Goal: Task Accomplishment & Management: Manage account settings

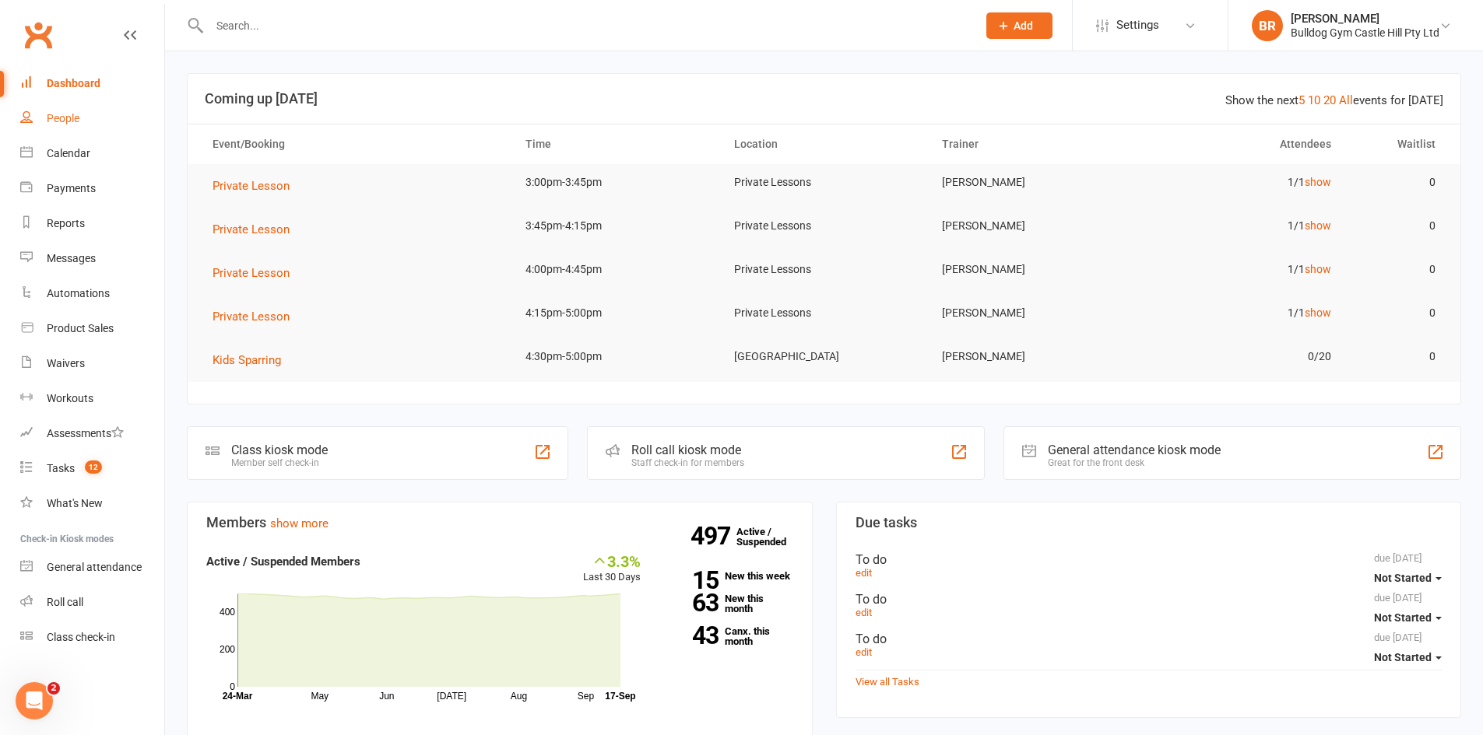
click at [67, 115] on div "People" at bounding box center [63, 118] width 33 height 12
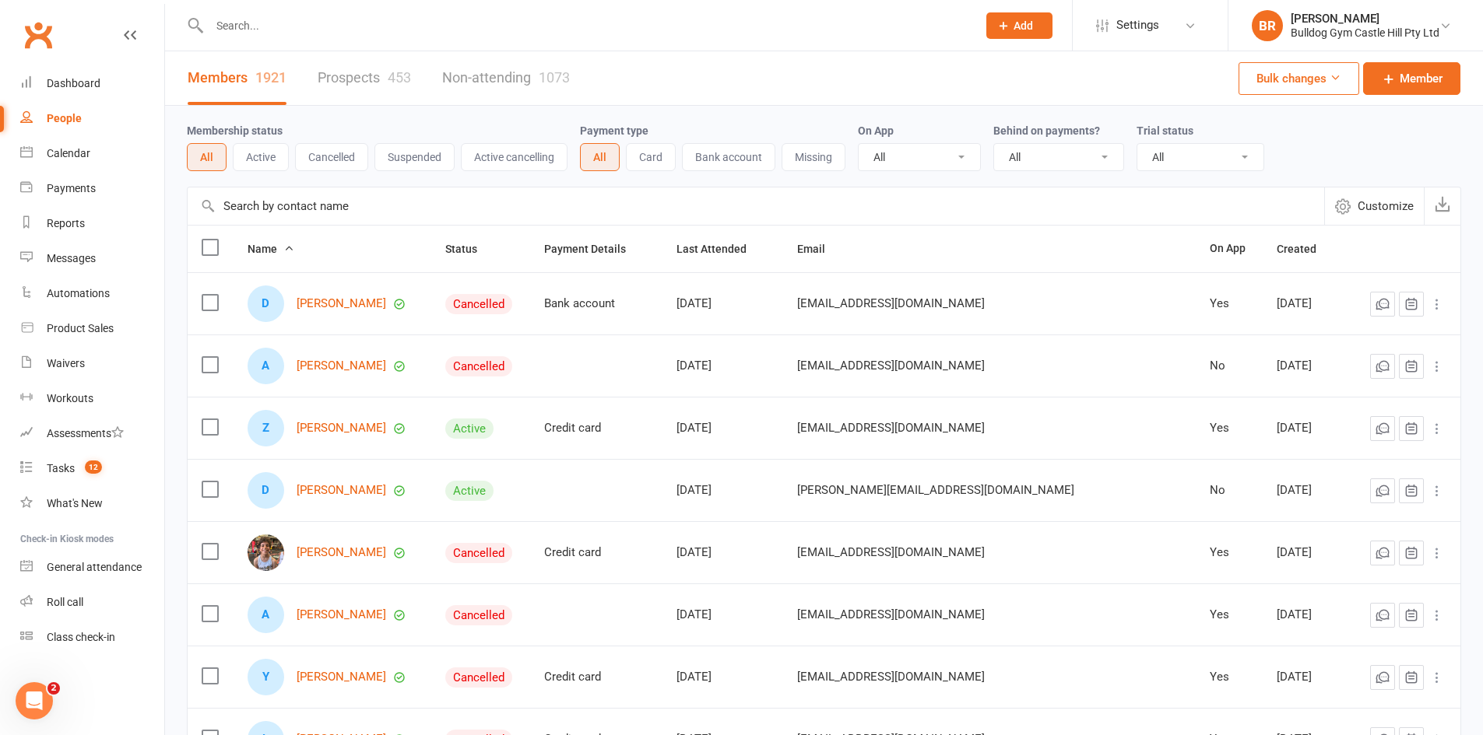
click at [308, 28] on input "text" at bounding box center [585, 26] width 761 height 22
click at [55, 335] on div "Product Sales" at bounding box center [80, 328] width 67 height 12
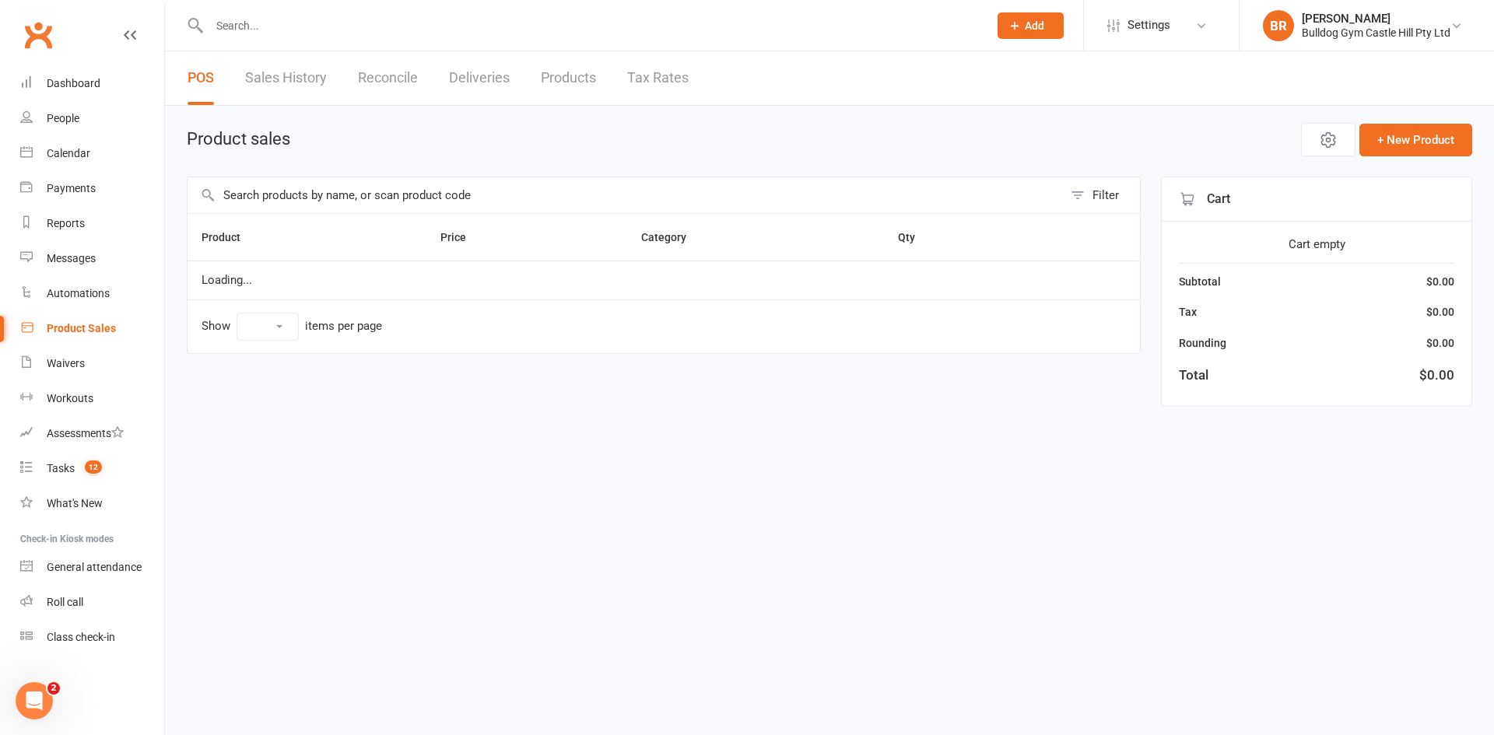
select select "100"
click at [297, 200] on input "text" at bounding box center [626, 195] width 876 height 36
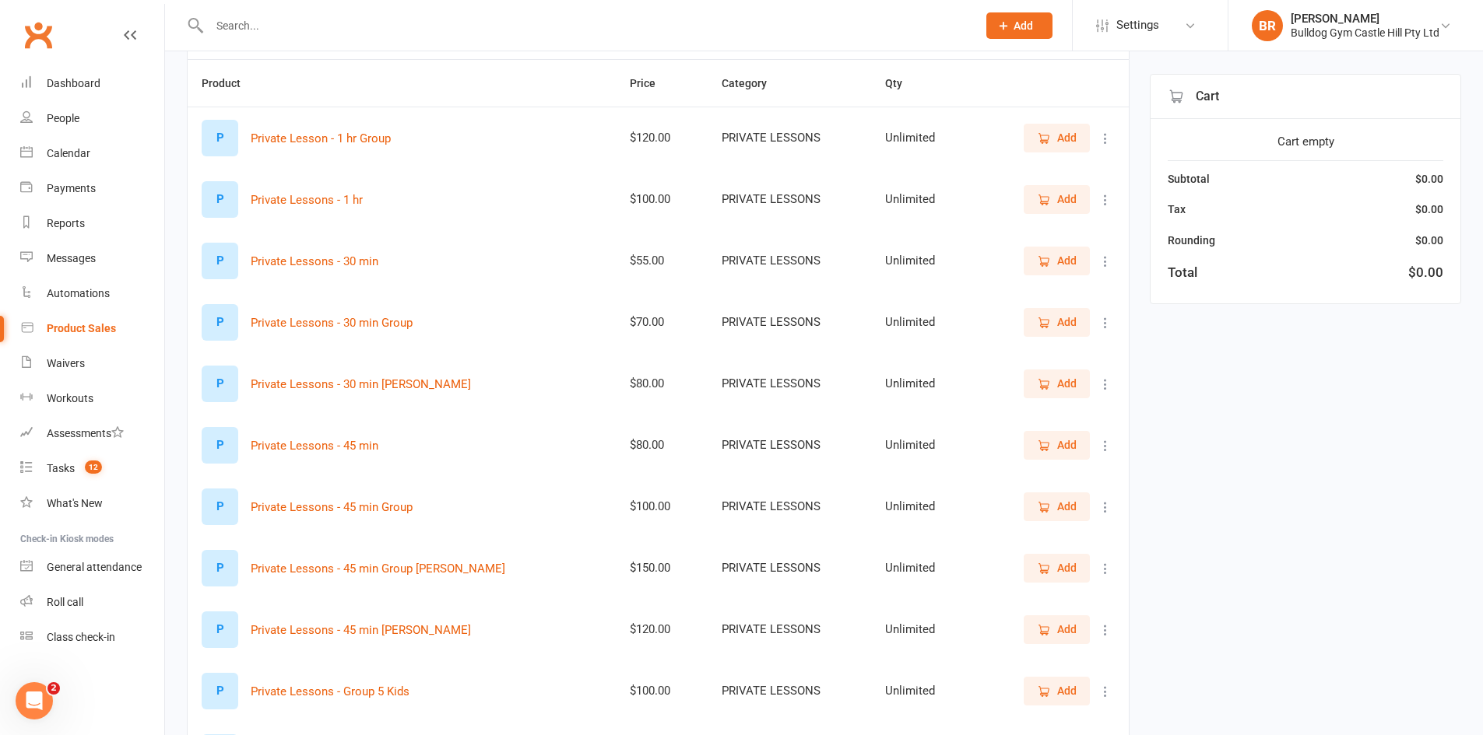
scroll to position [156, 0]
type input "priv"
click at [1074, 448] on span "Add" at bounding box center [1066, 443] width 19 height 17
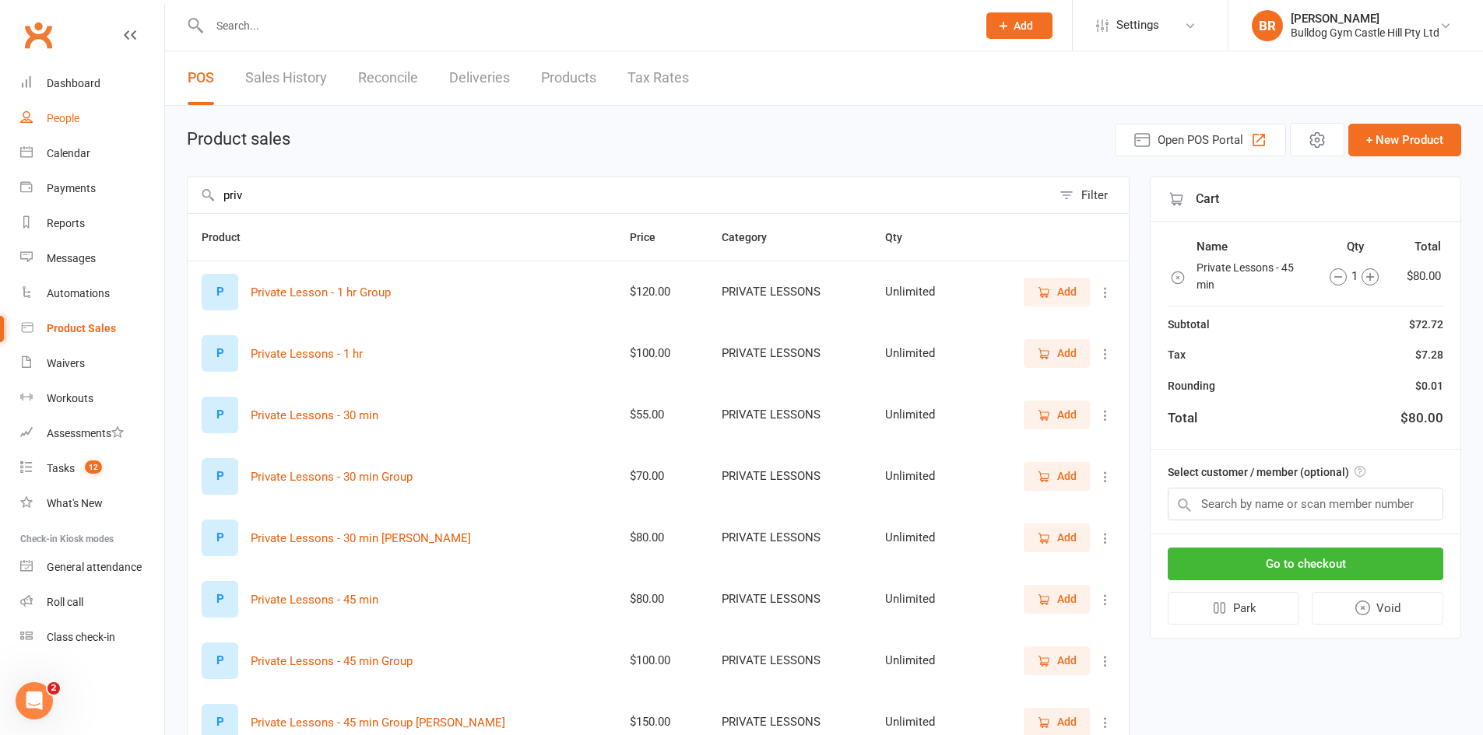
drag, startPoint x: 65, startPoint y: 107, endPoint x: 808, endPoint y: 80, distance: 743.0
click at [65, 107] on link "People" at bounding box center [92, 118] width 144 height 35
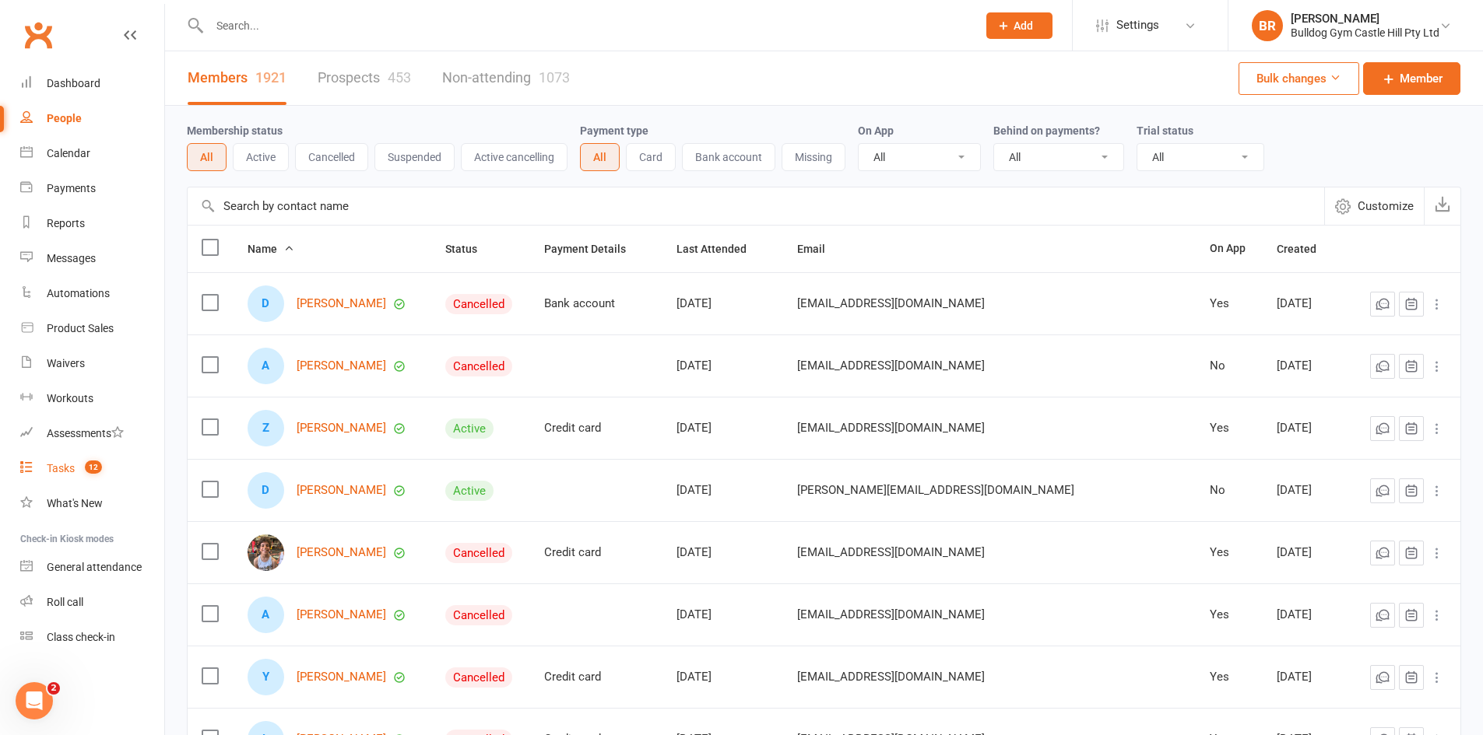
click at [54, 469] on div "Tasks" at bounding box center [61, 468] width 28 height 12
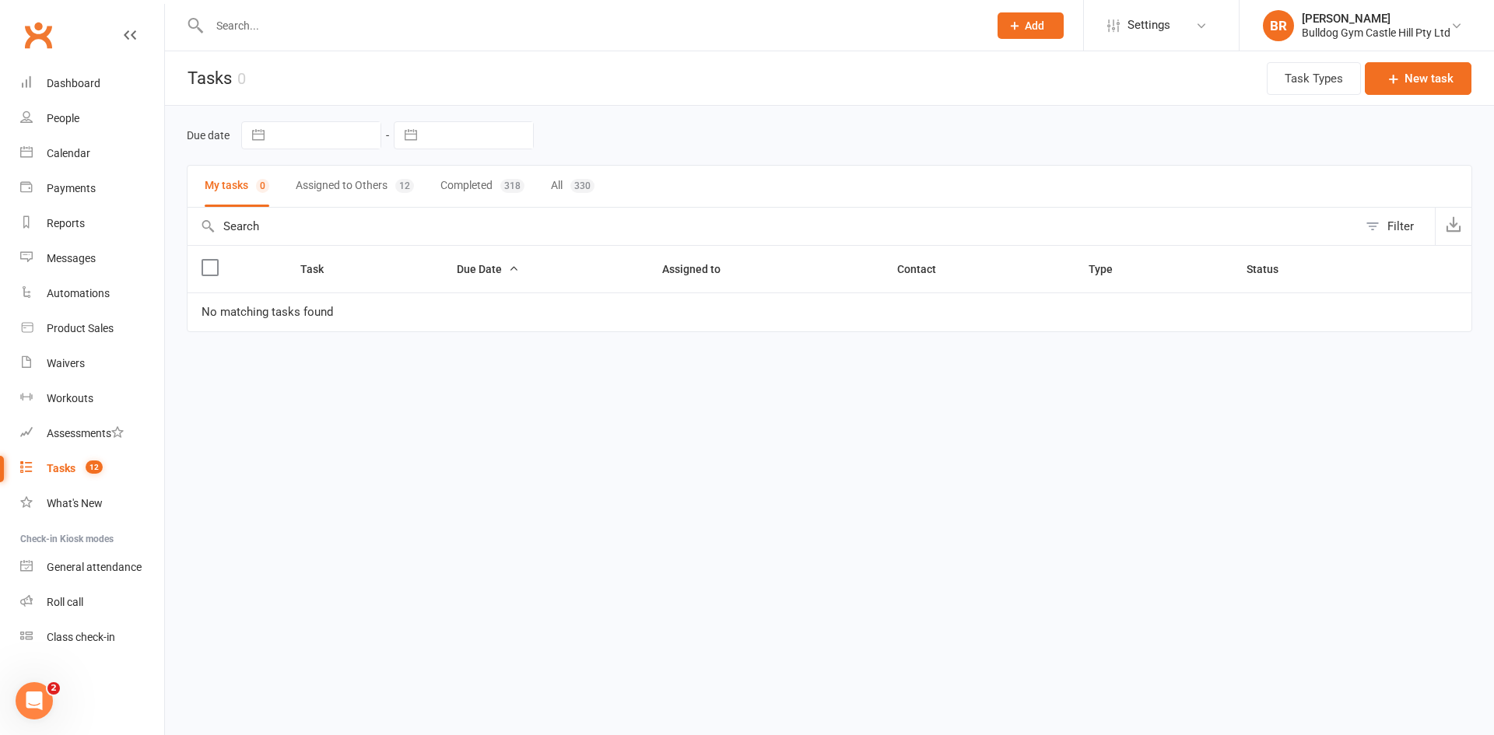
click at [329, 188] on button "Assigned to Others 12" at bounding box center [355, 186] width 118 height 41
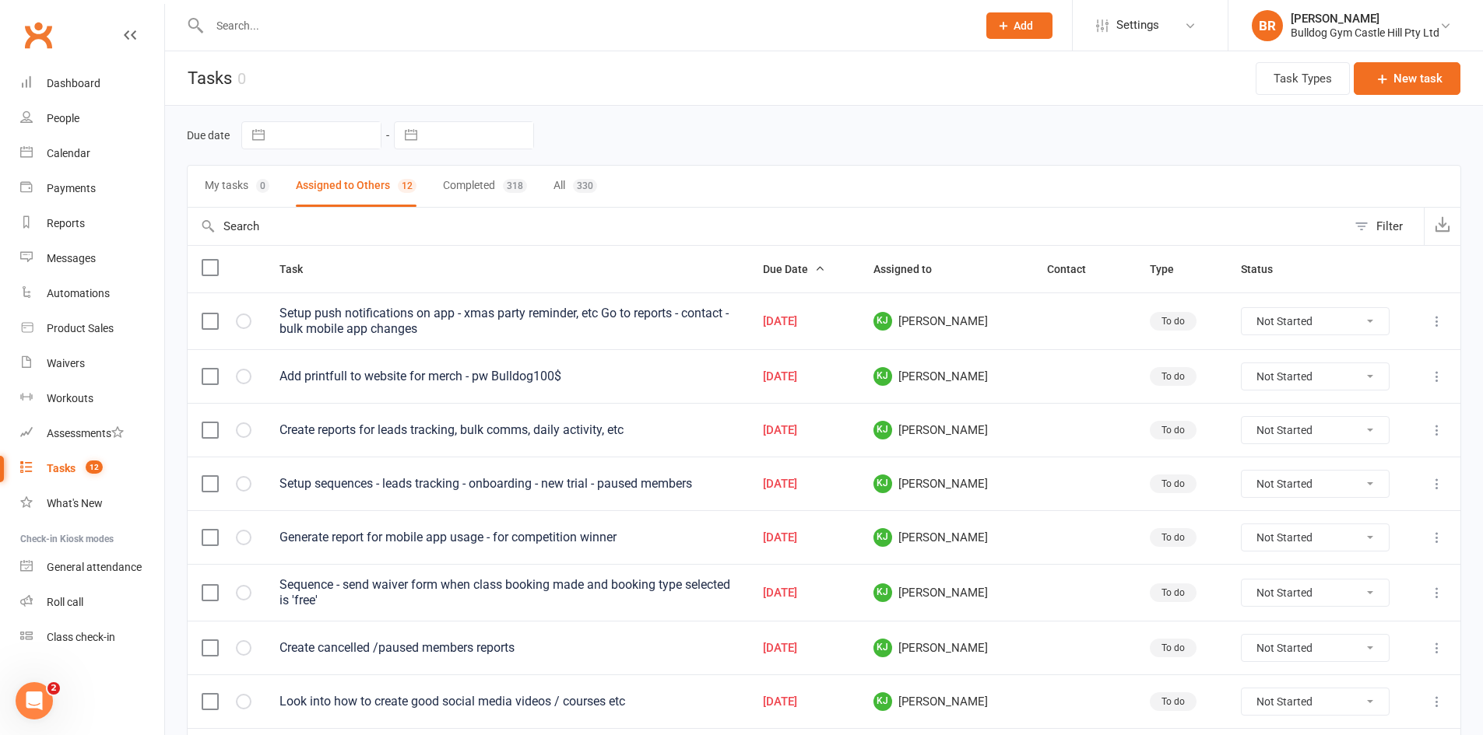
click at [453, 182] on button "Completed 318" at bounding box center [485, 186] width 84 height 41
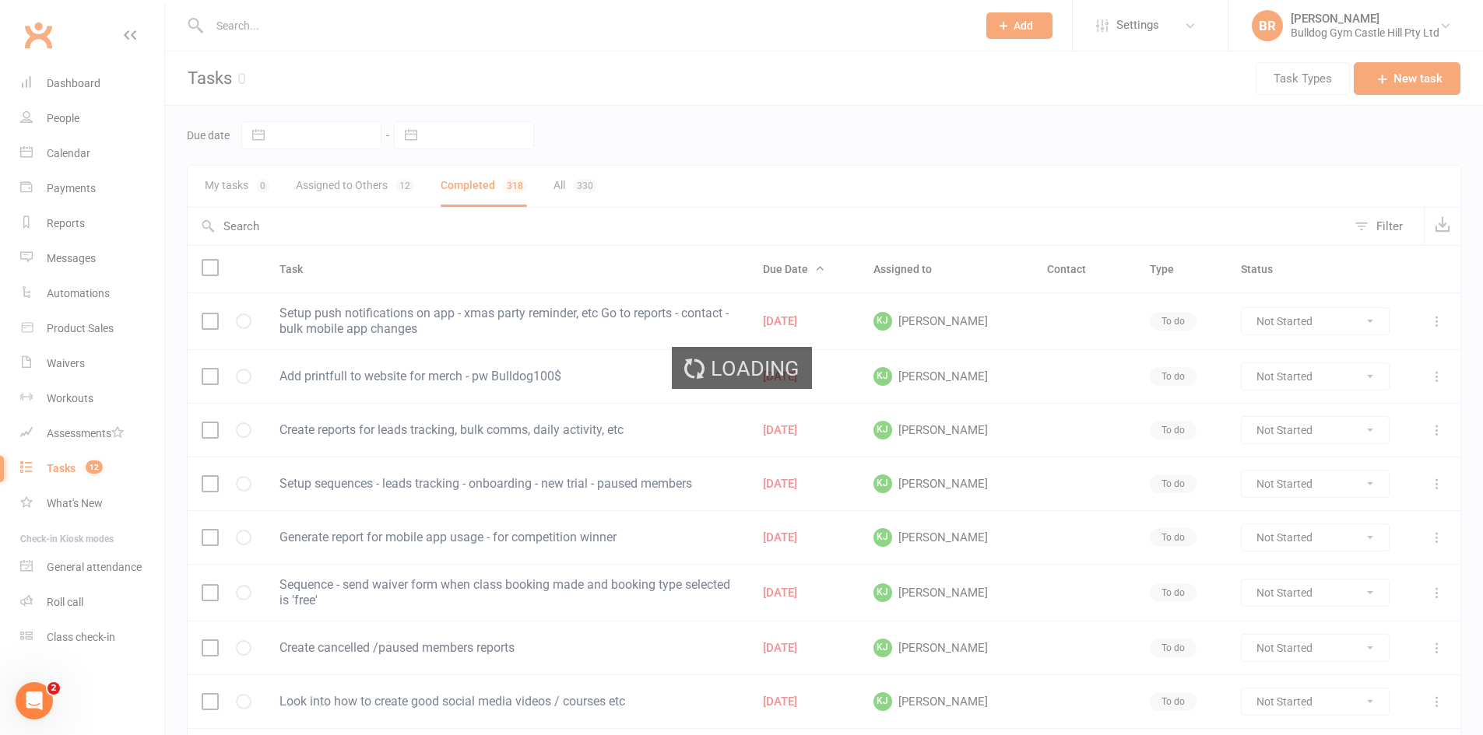
select select "finished"
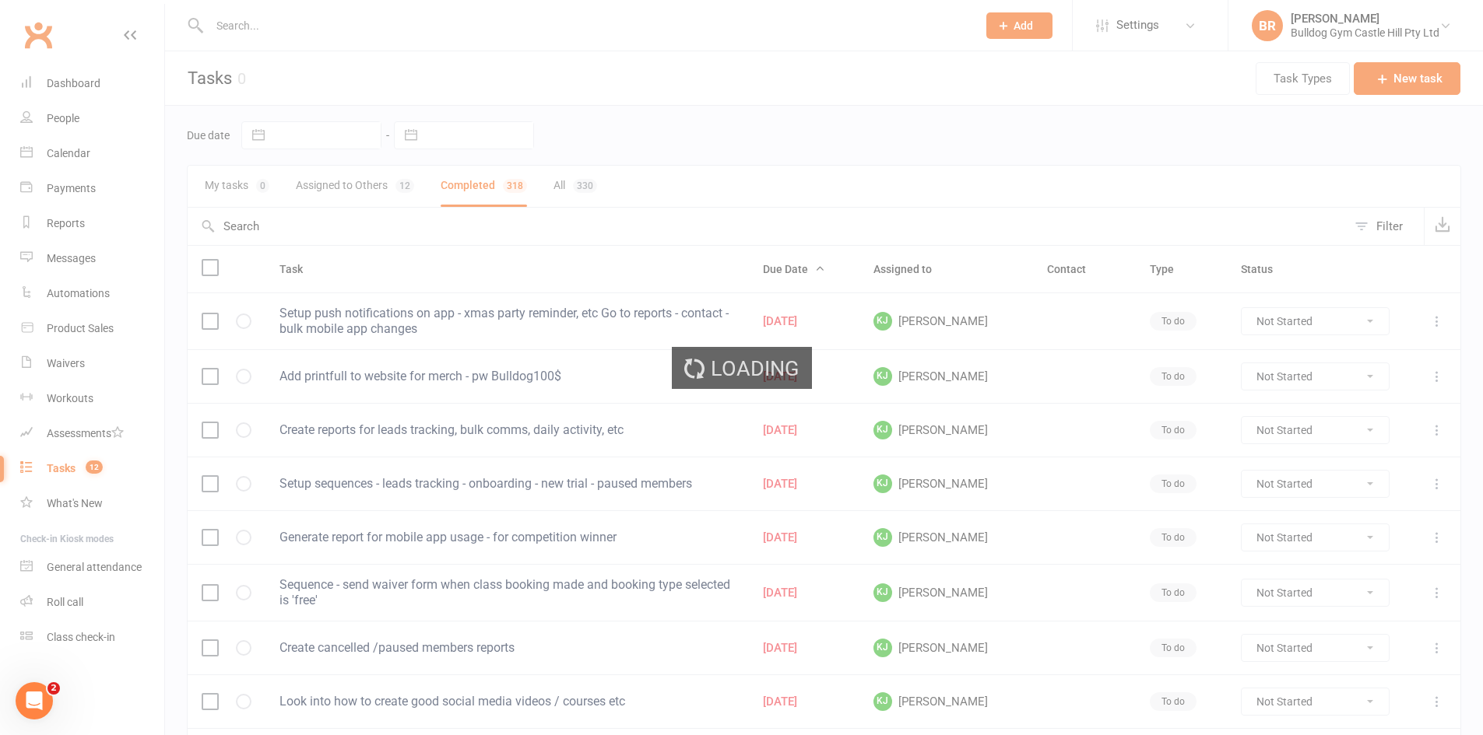
select select "finished"
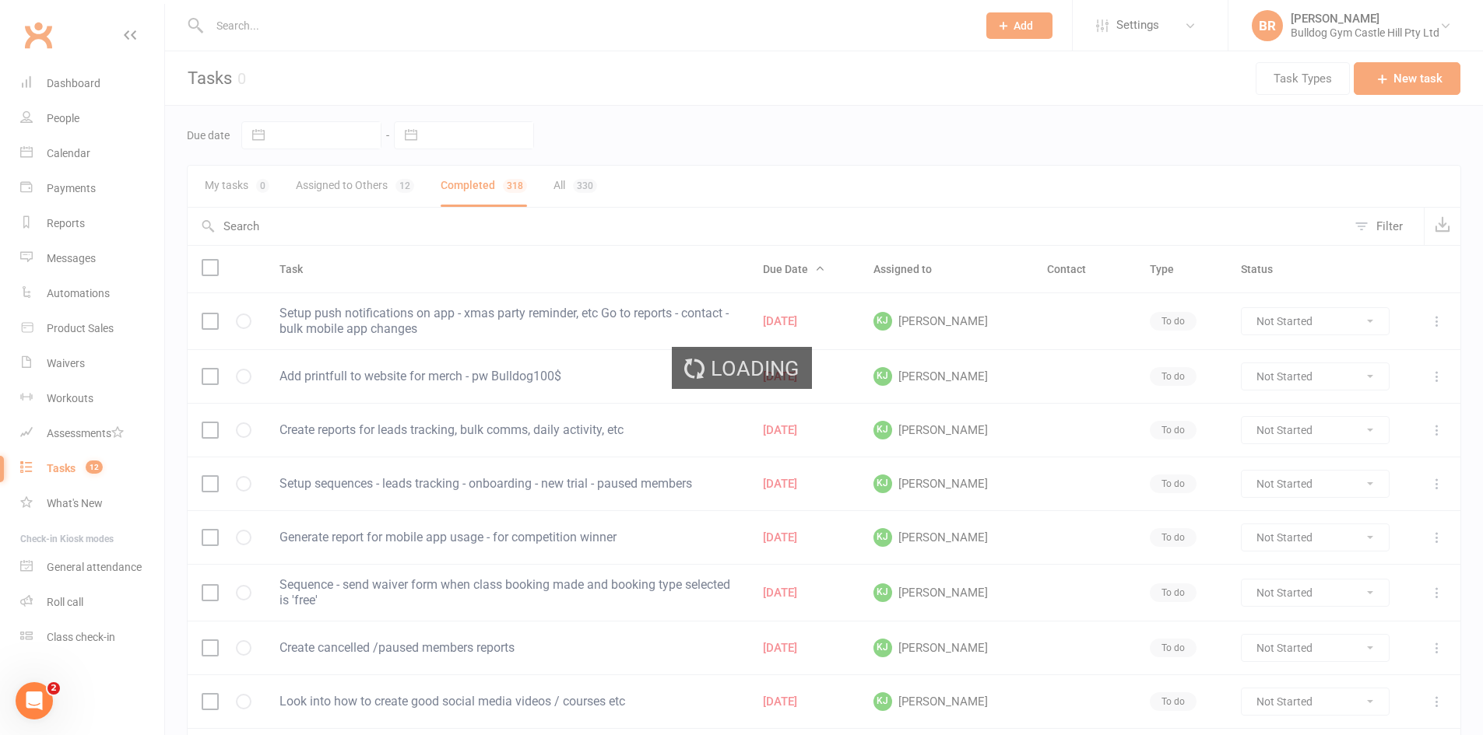
select select "finished"
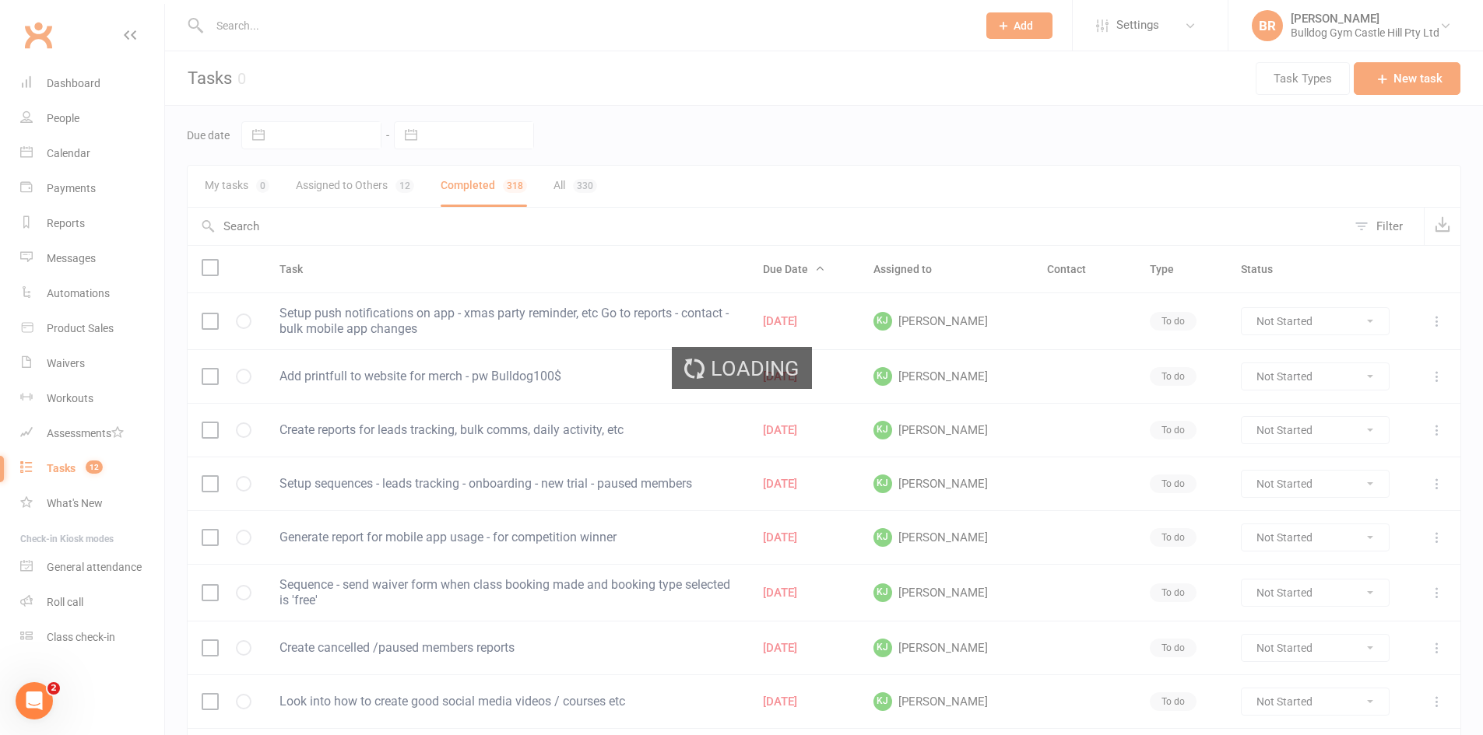
select select "finished"
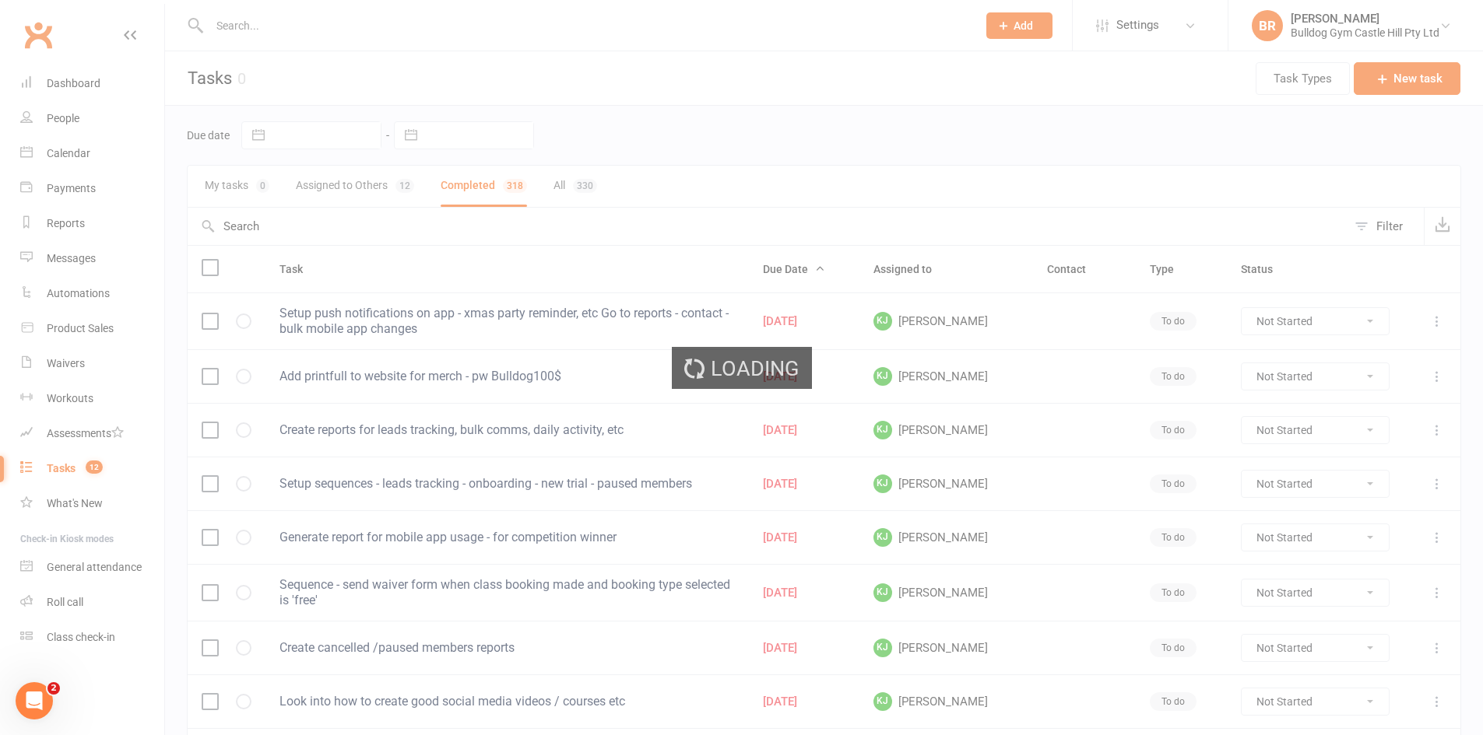
select select "finished"
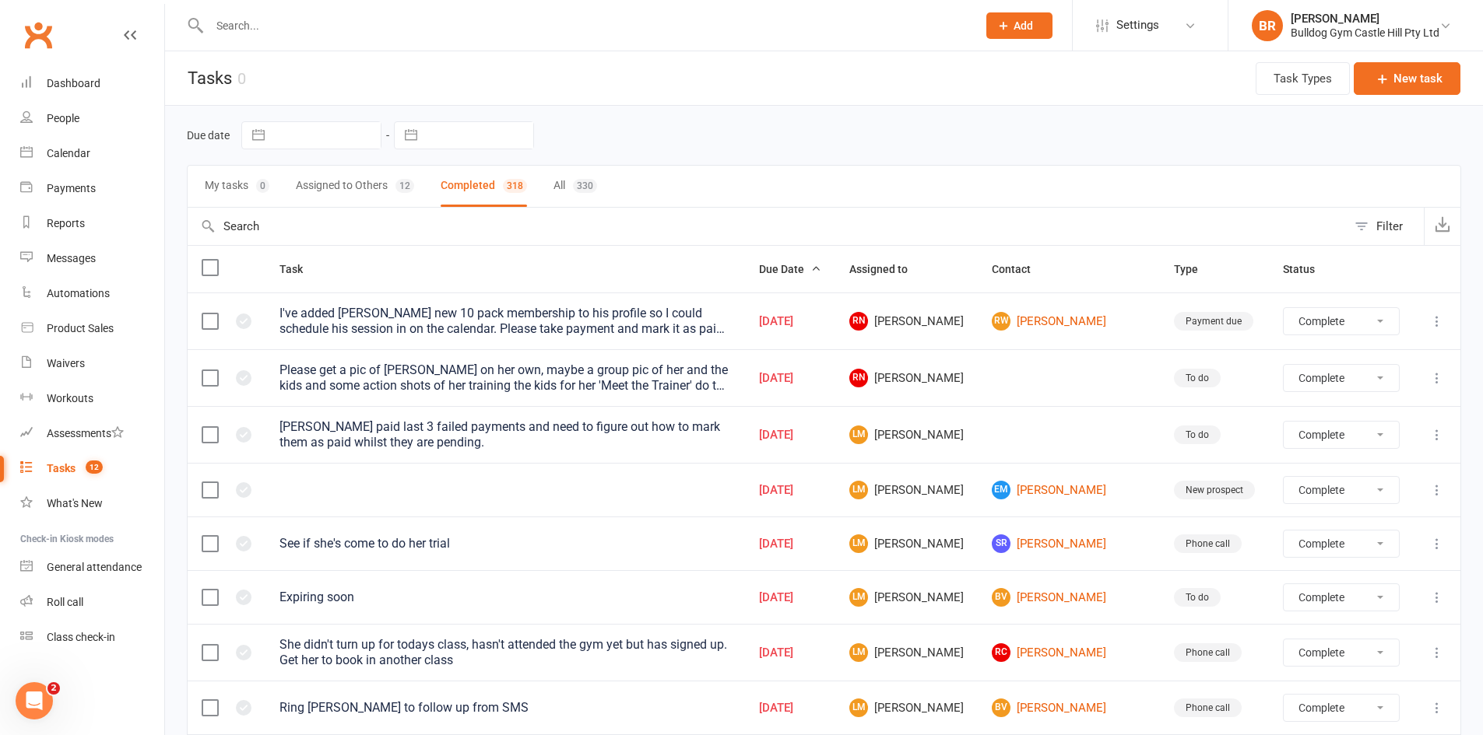
select select "finished"
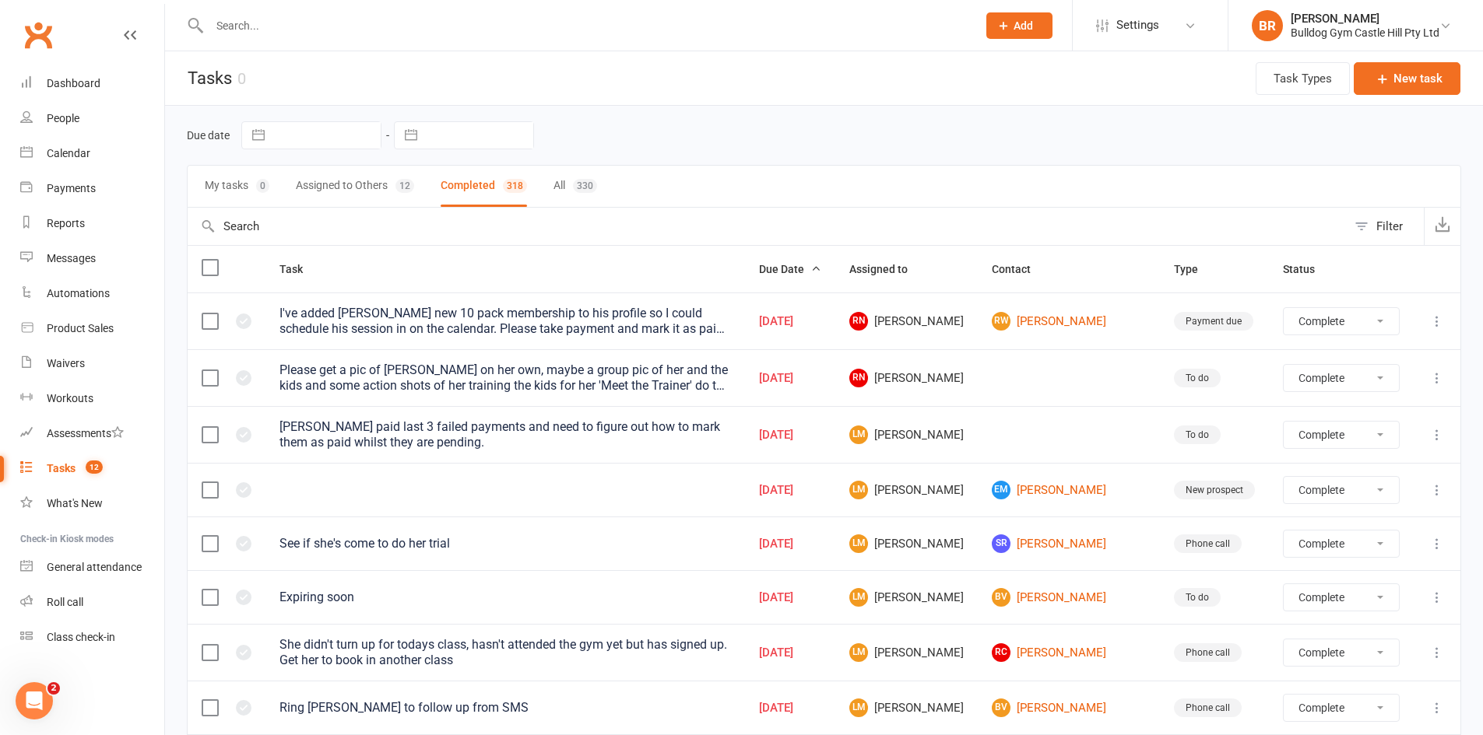
select select "finished"
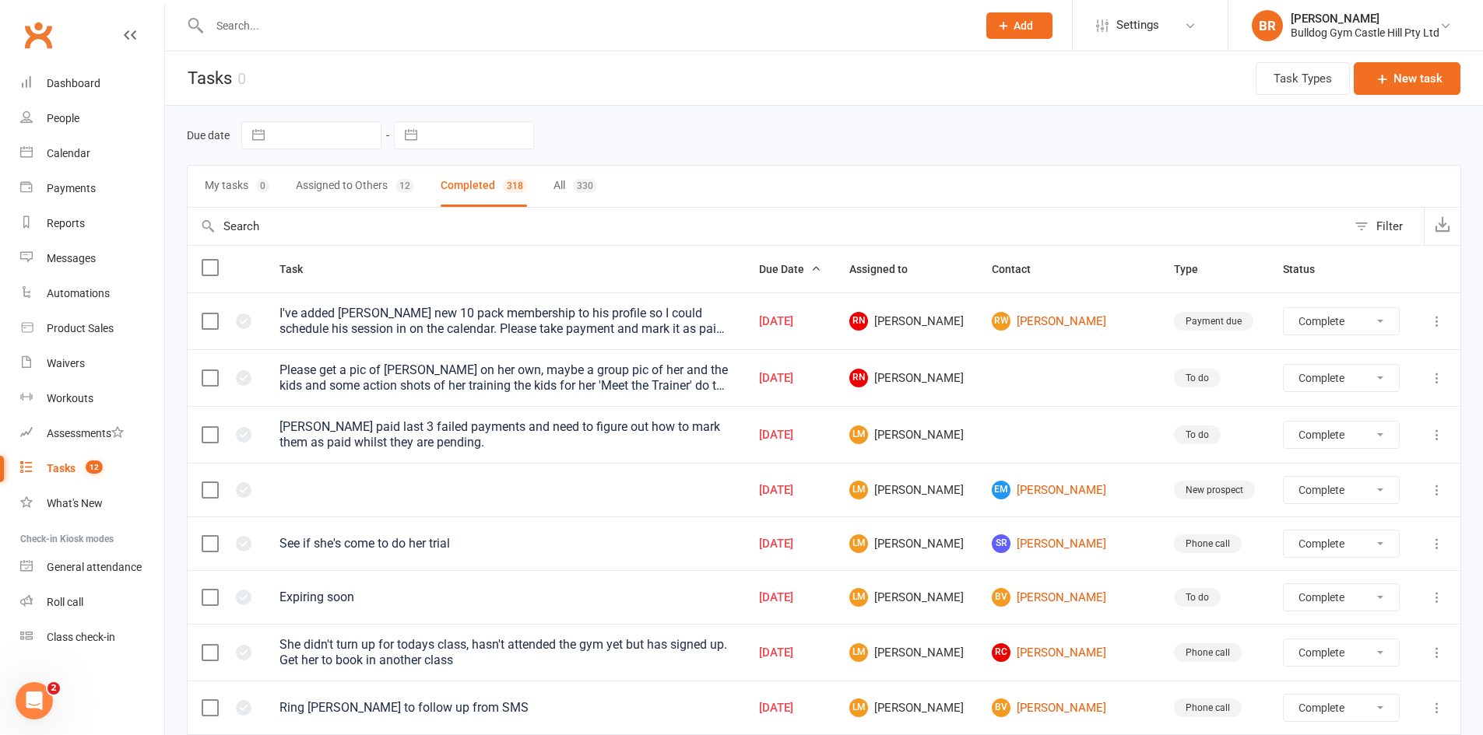
select select "finished"
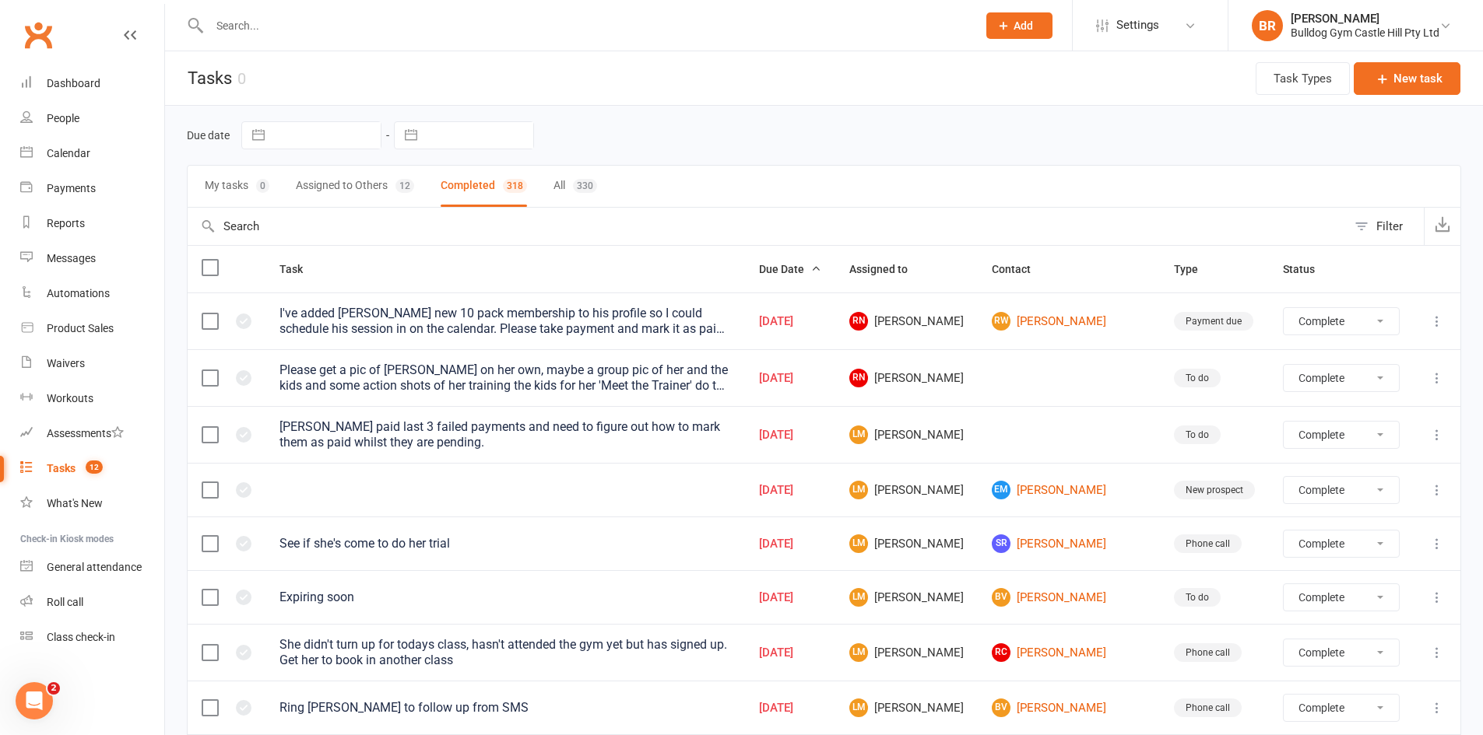
select select "finished"
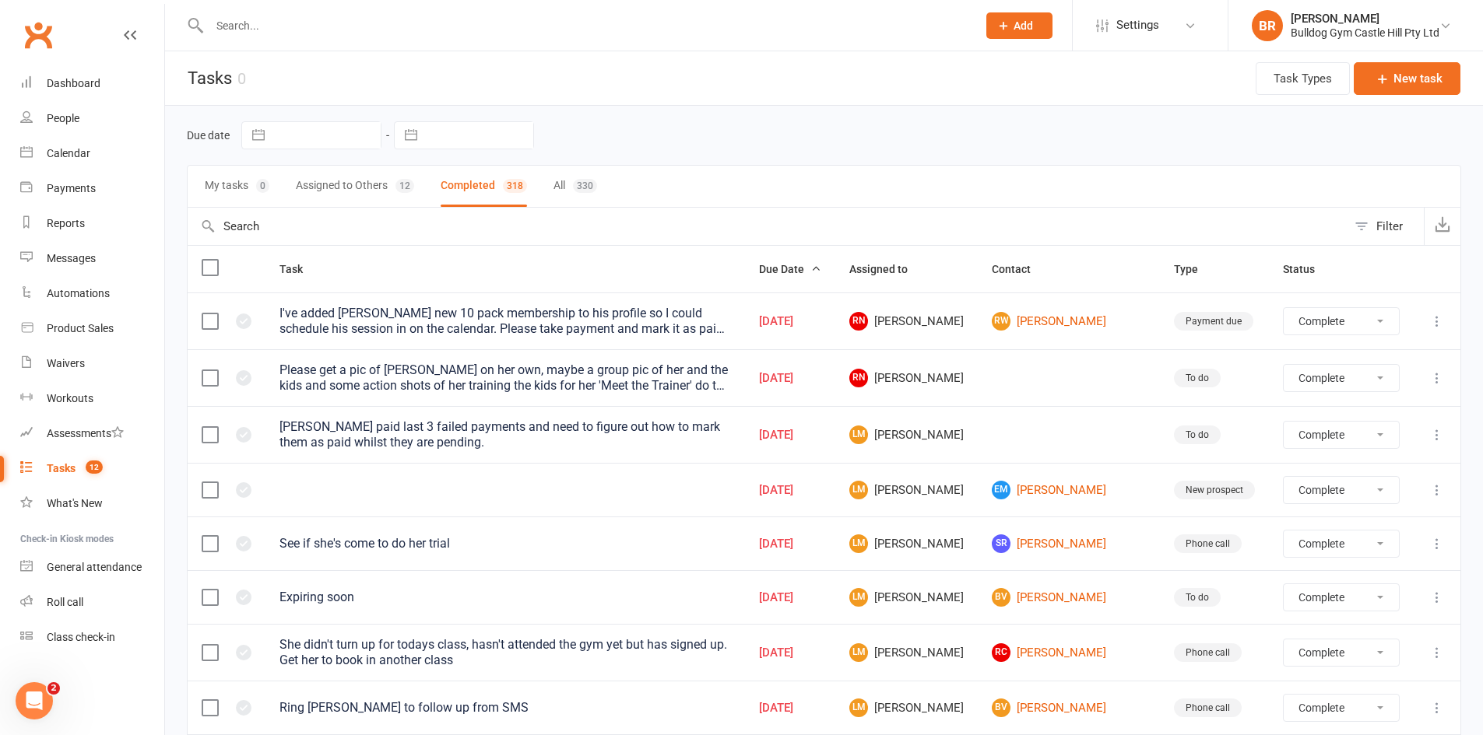
select select "finished"
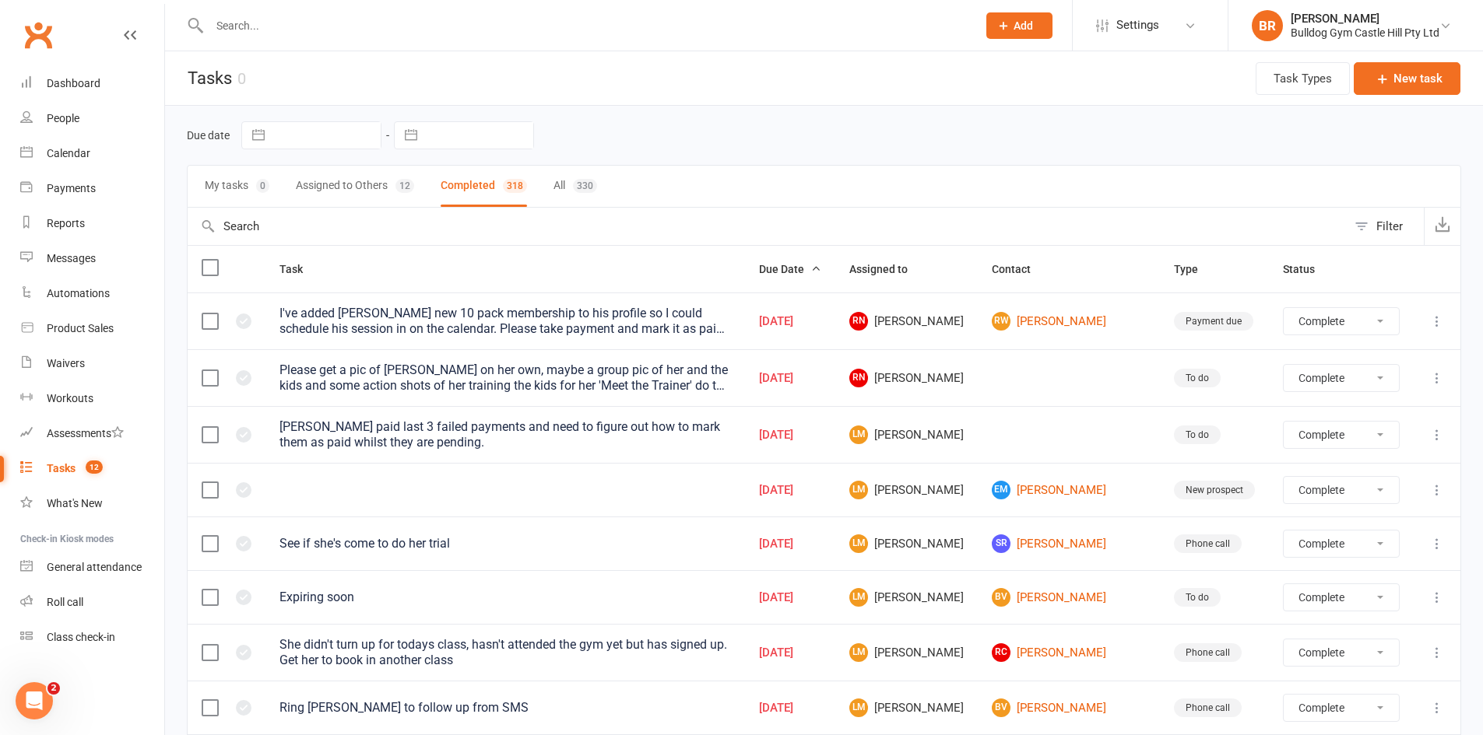
click at [346, 178] on button "Assigned to Others 12" at bounding box center [355, 186] width 118 height 41
select select "finished"
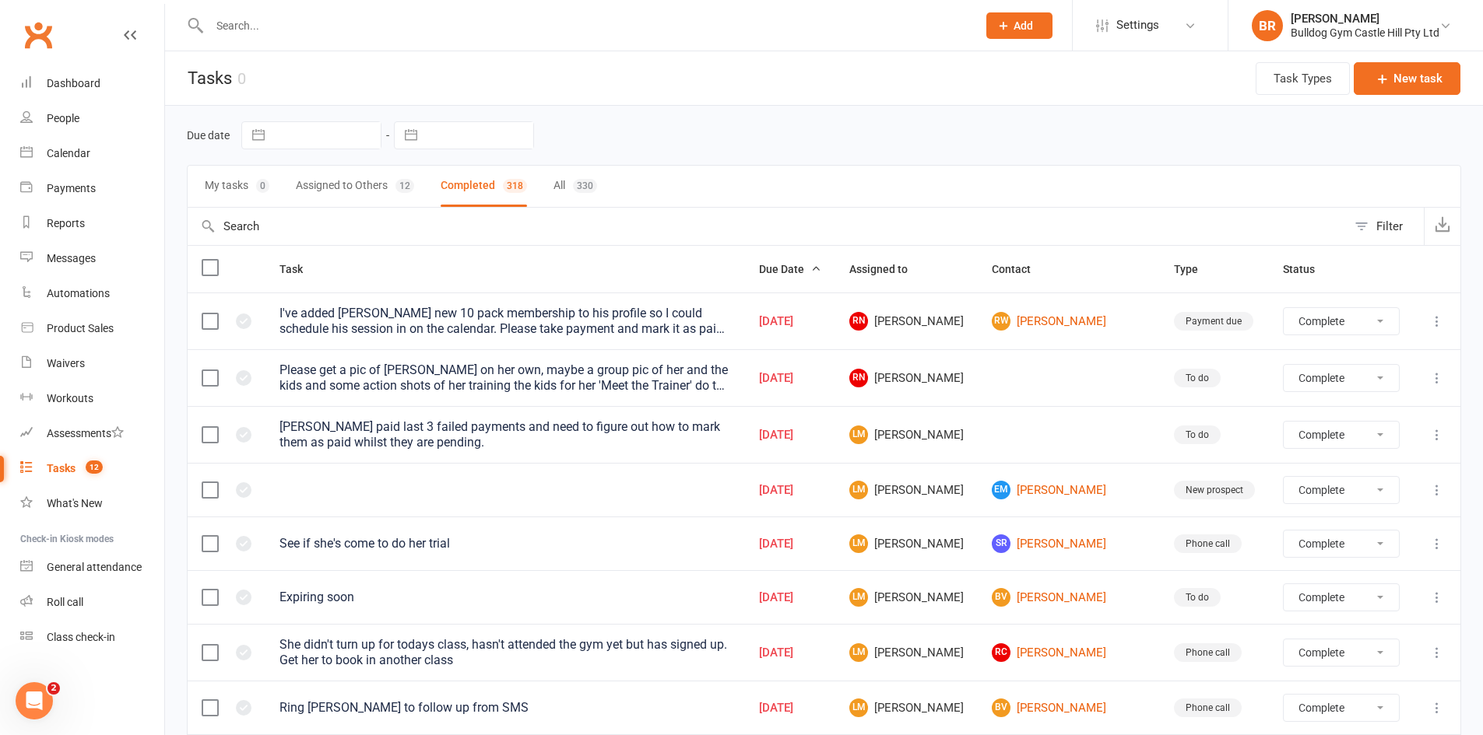
select select "finished"
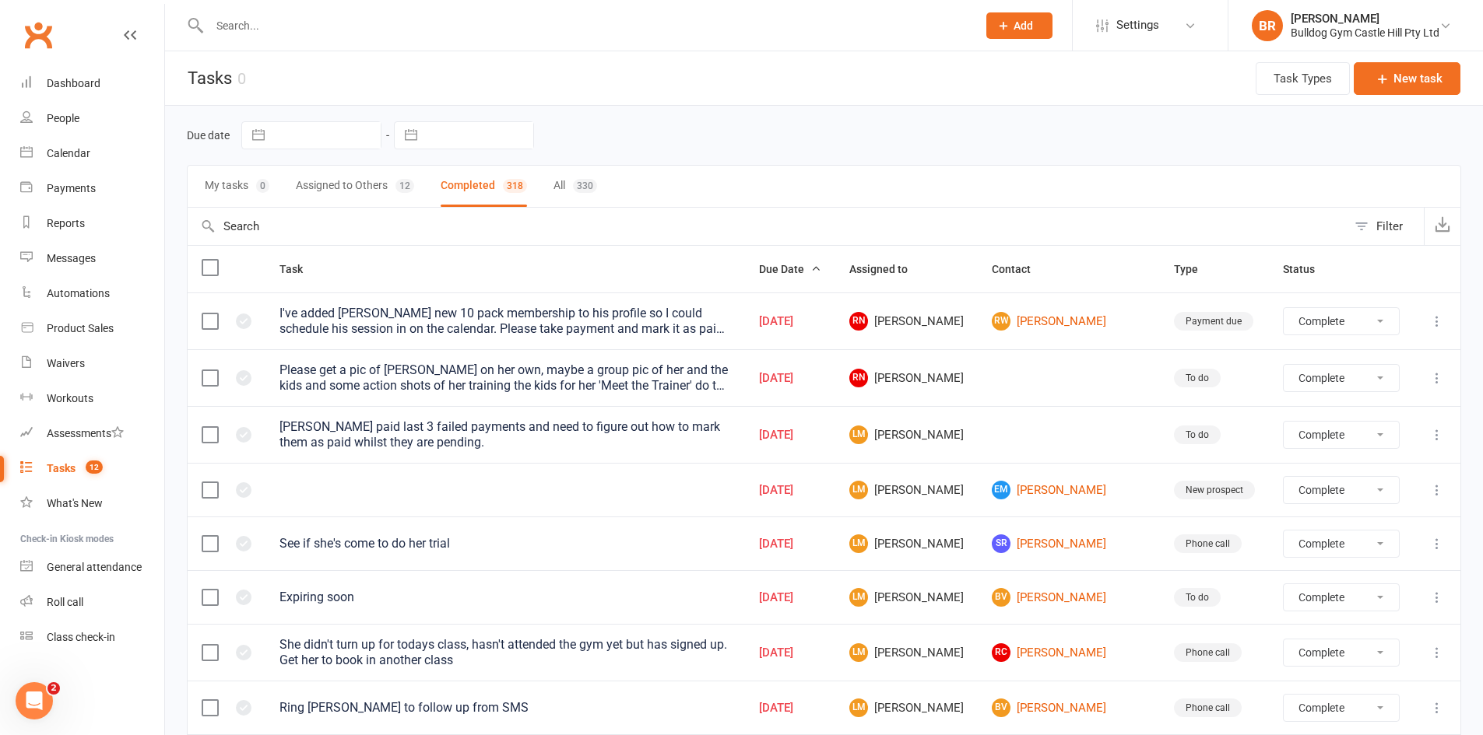
select select "finished"
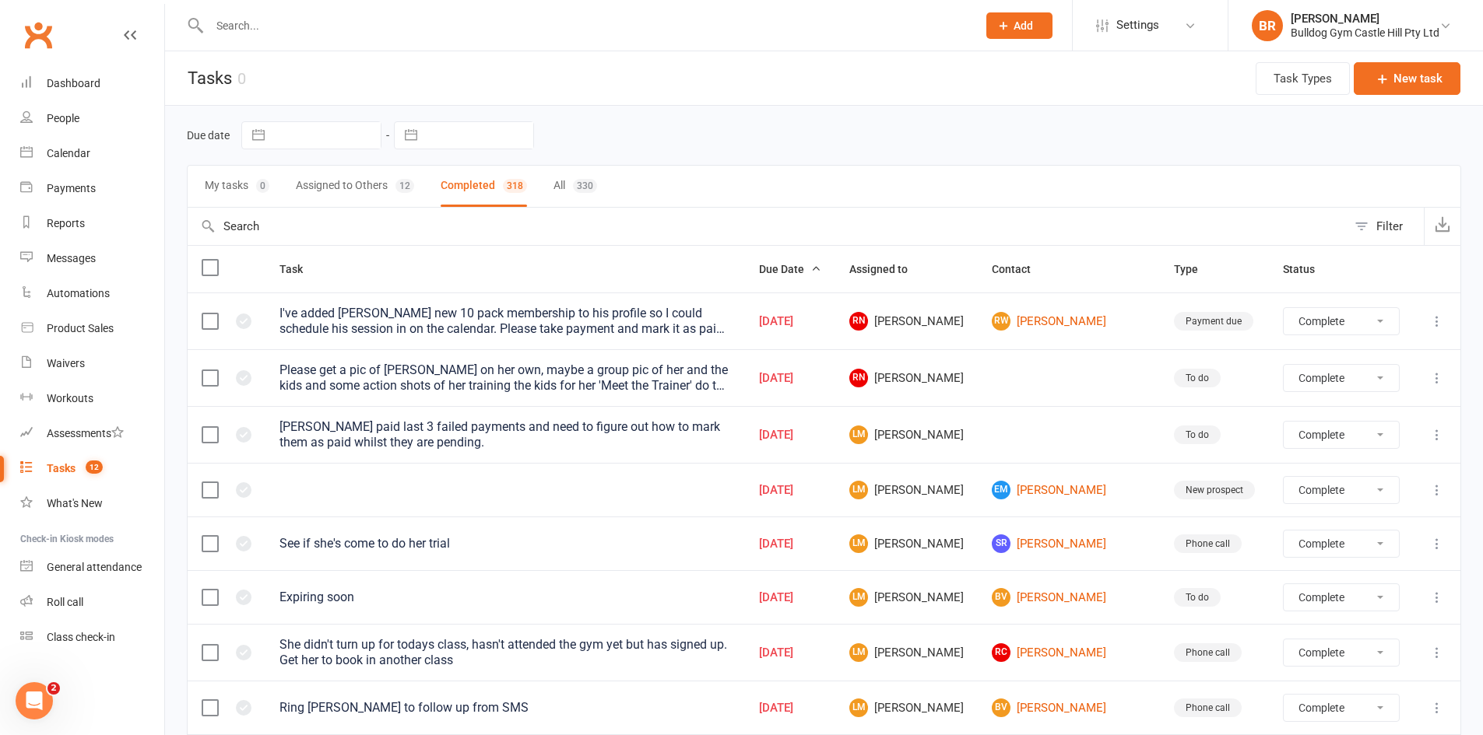
select select "finished"
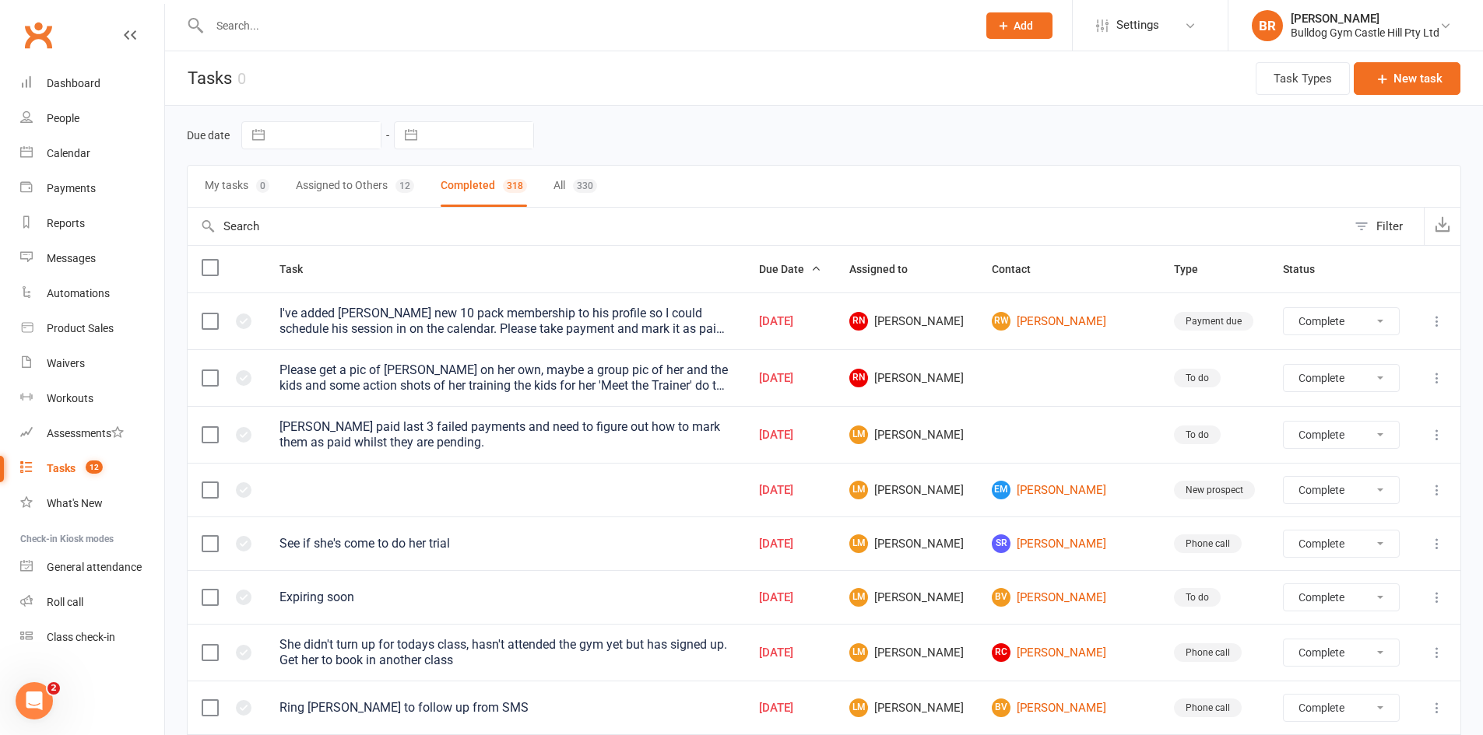
select select "finished"
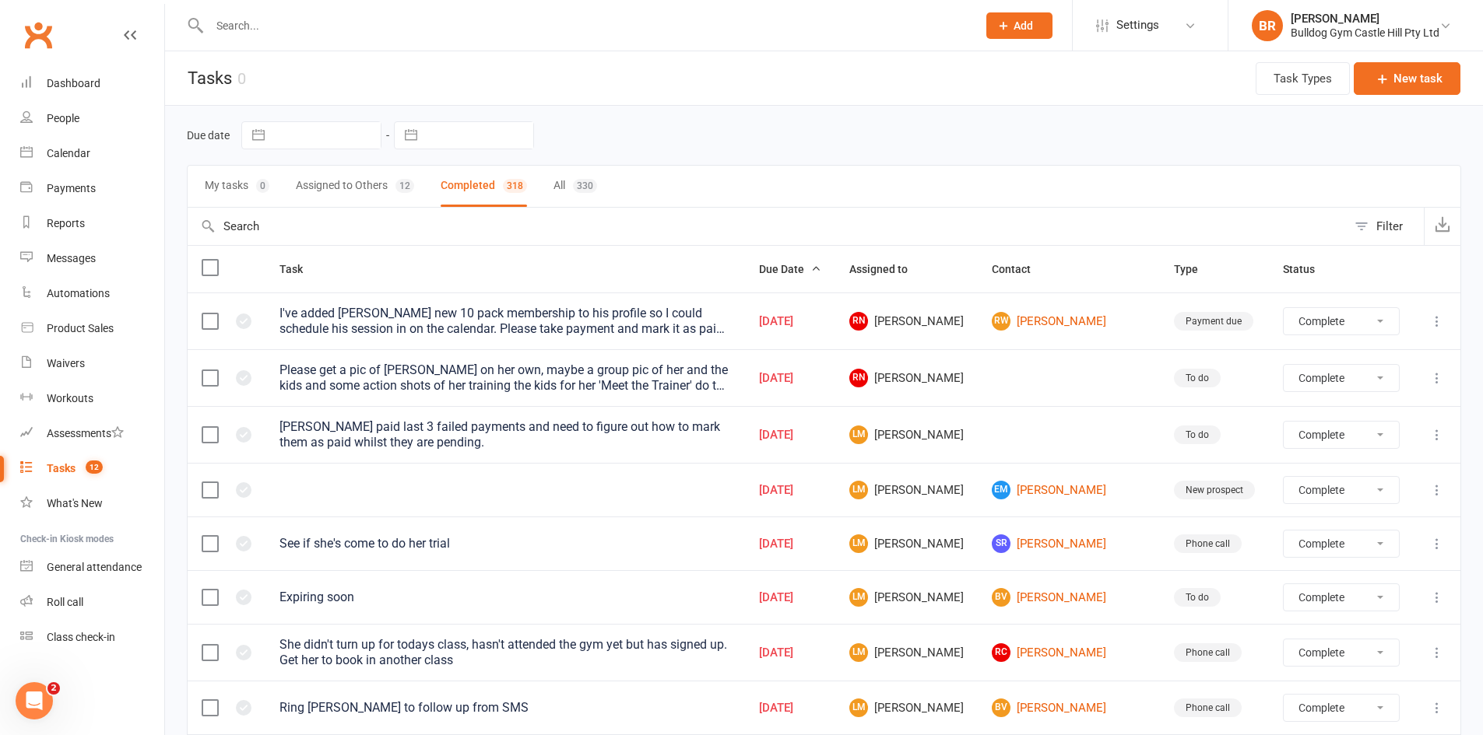
select select "finished"
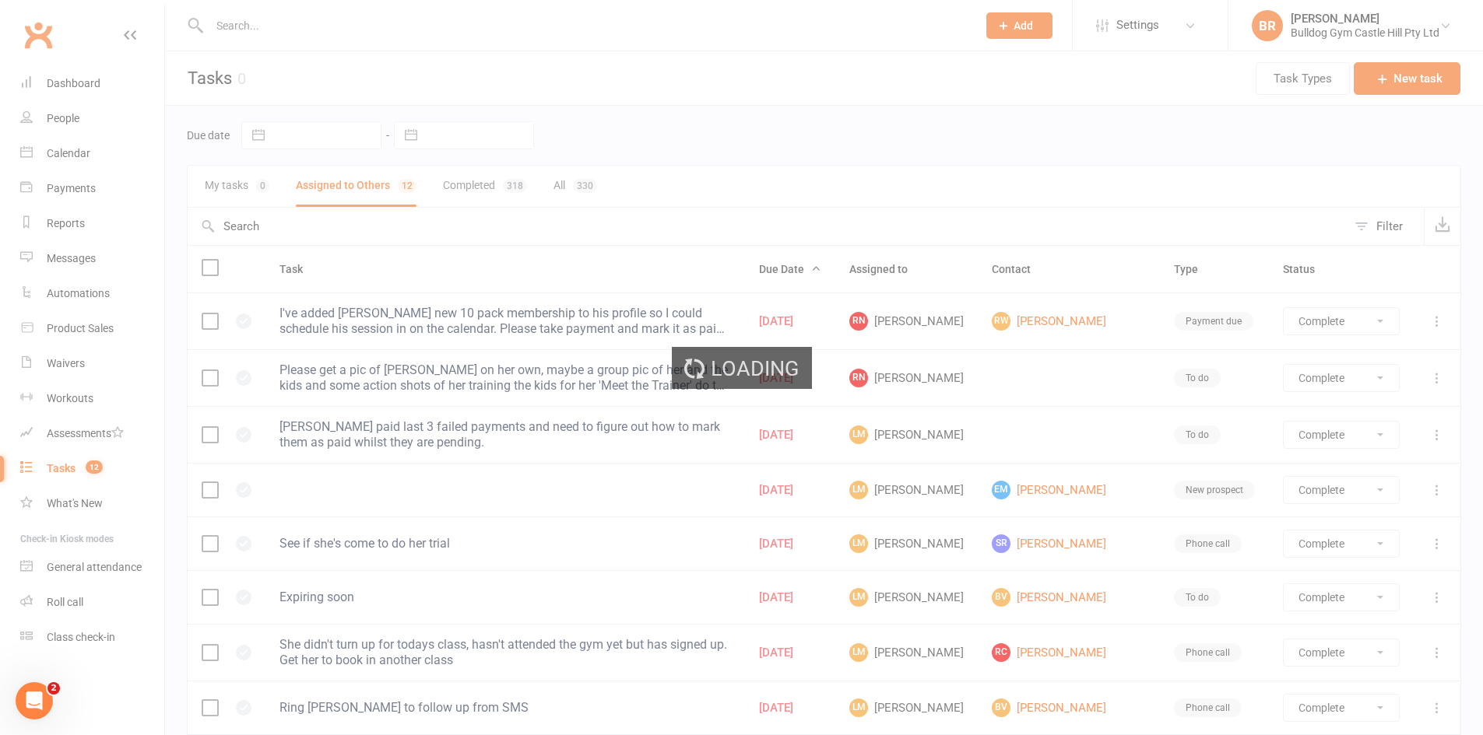
select select "finished"
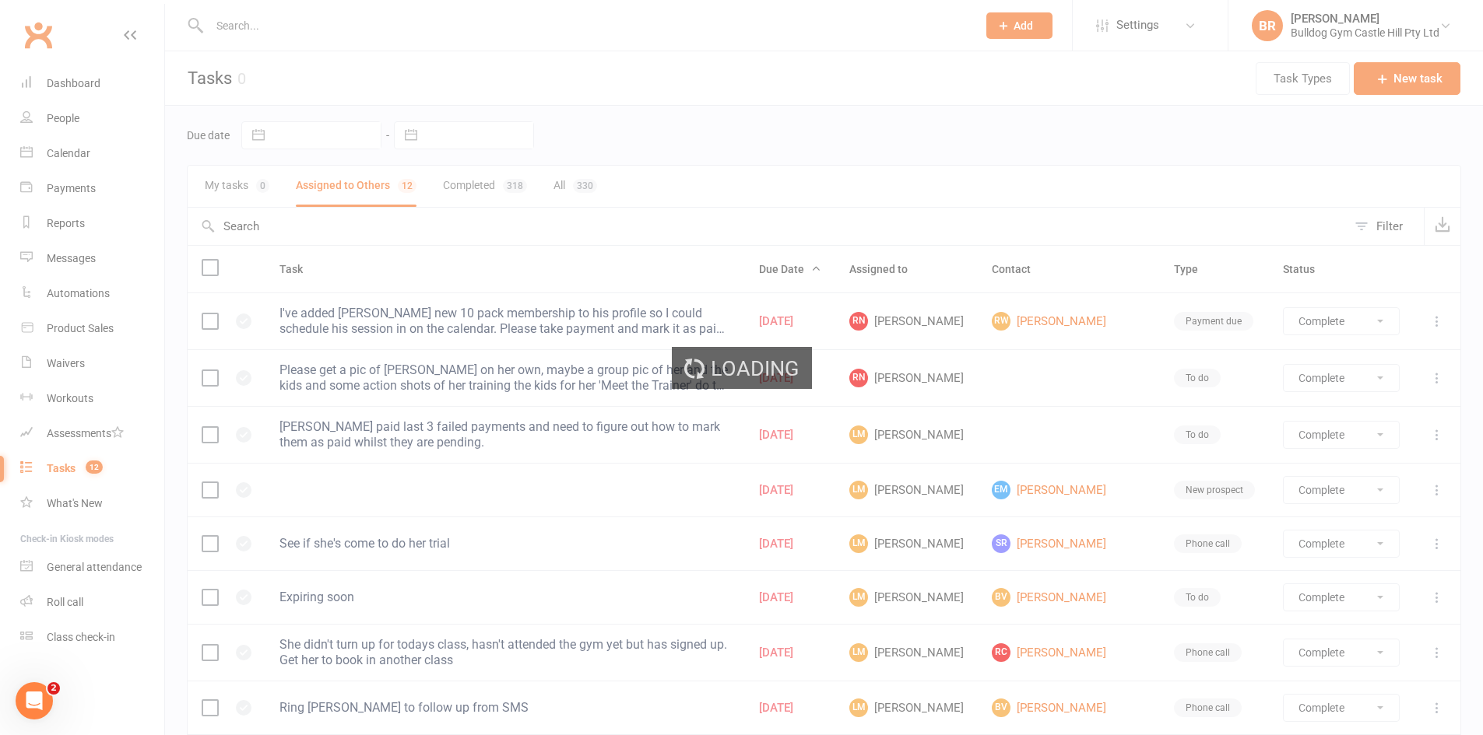
select select "finished"
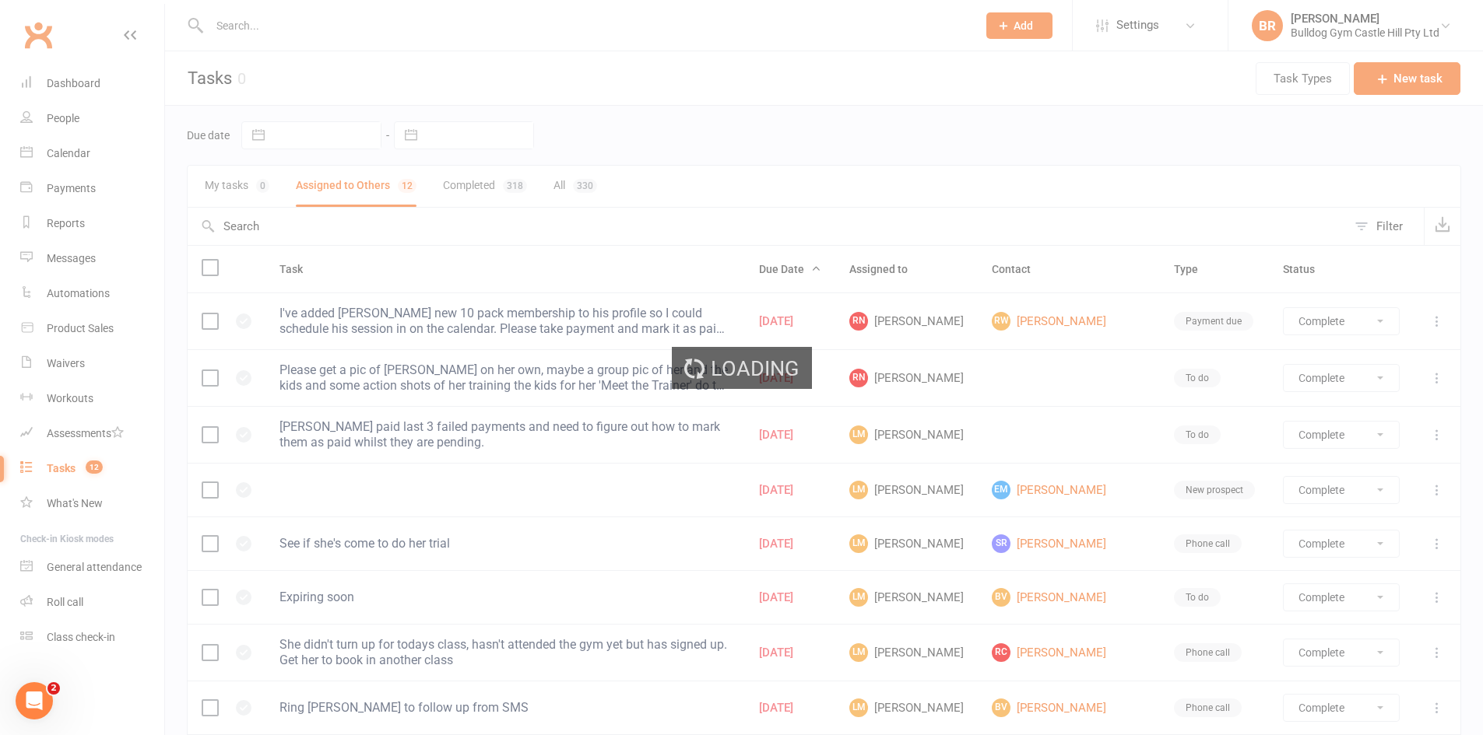
select select "finished"
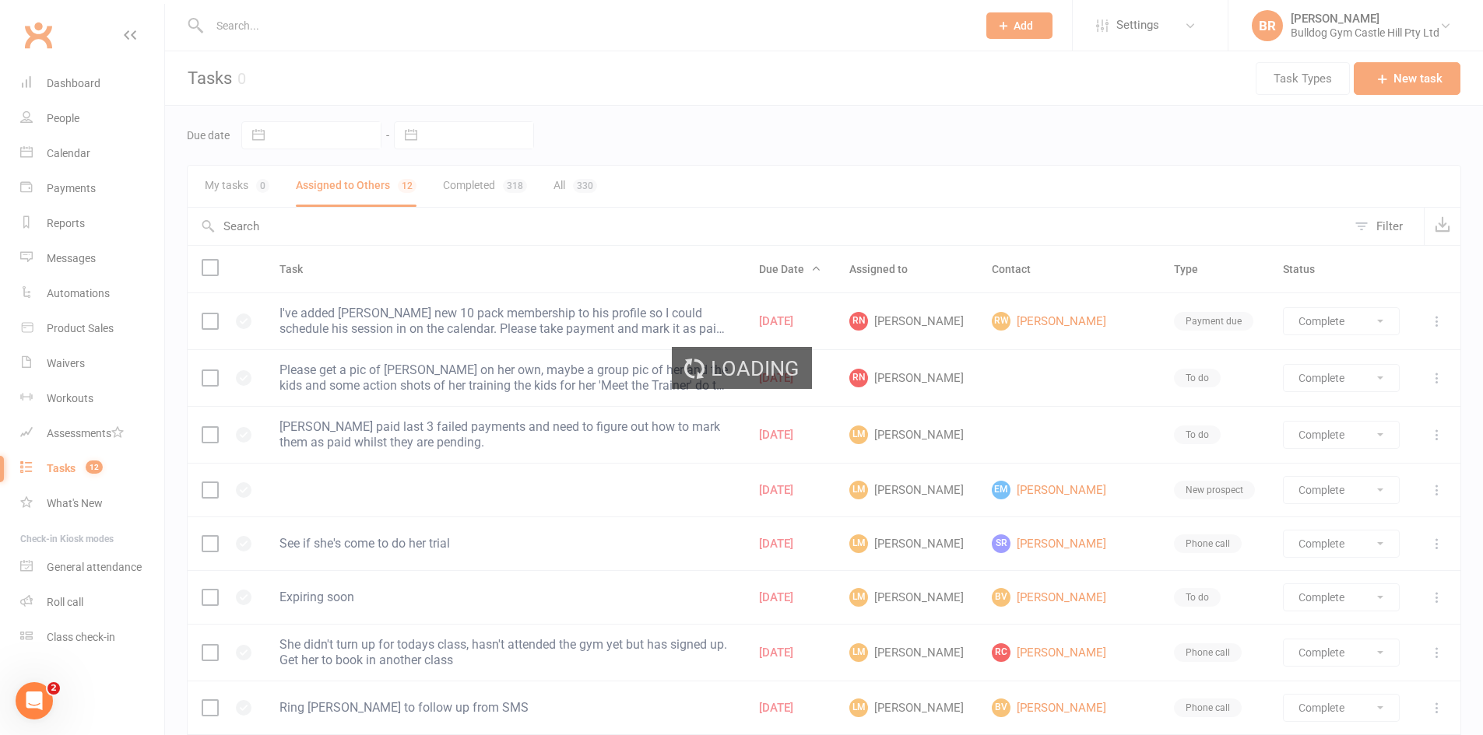
select select "finished"
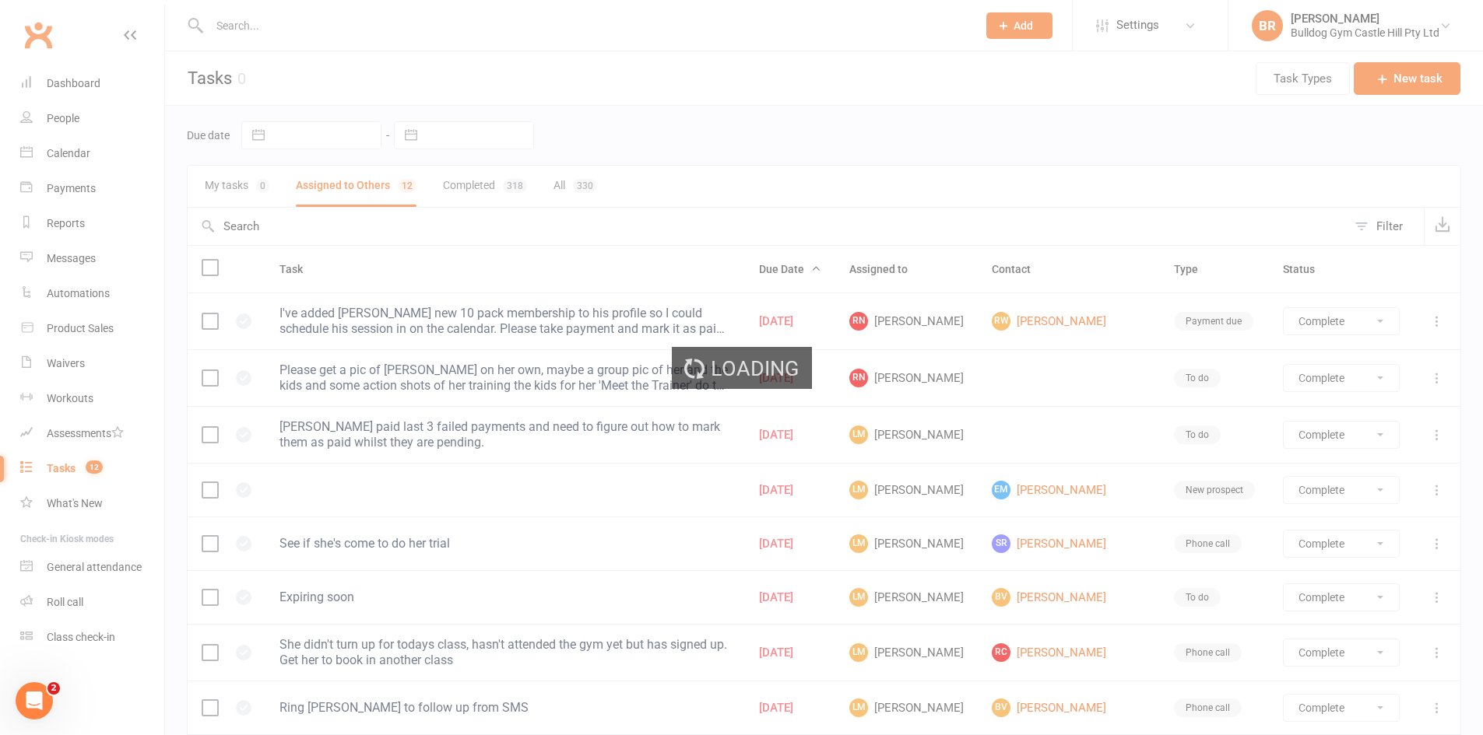
select select "finished"
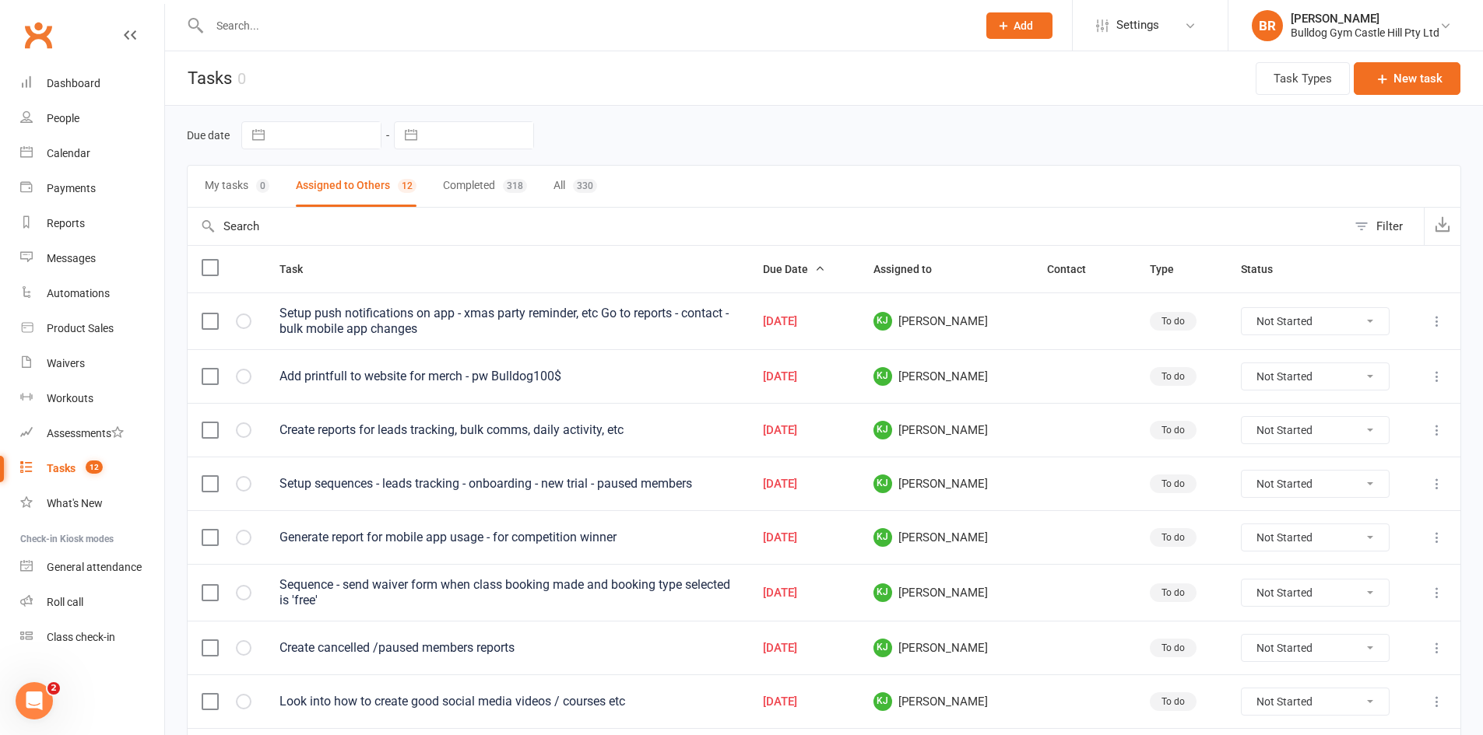
click at [224, 177] on button "My tasks 0" at bounding box center [237, 186] width 65 height 41
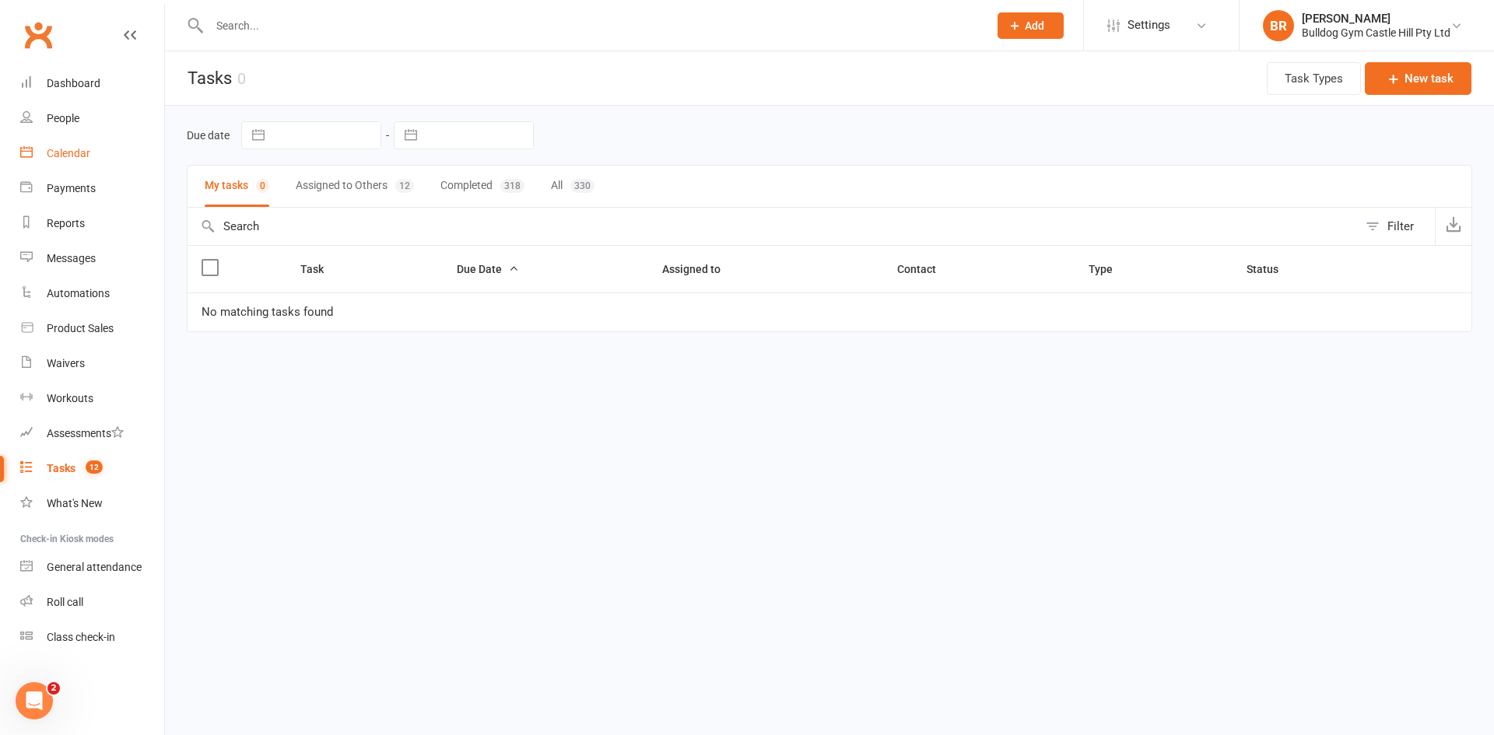
click at [65, 156] on div "Calendar" at bounding box center [69, 153] width 44 height 12
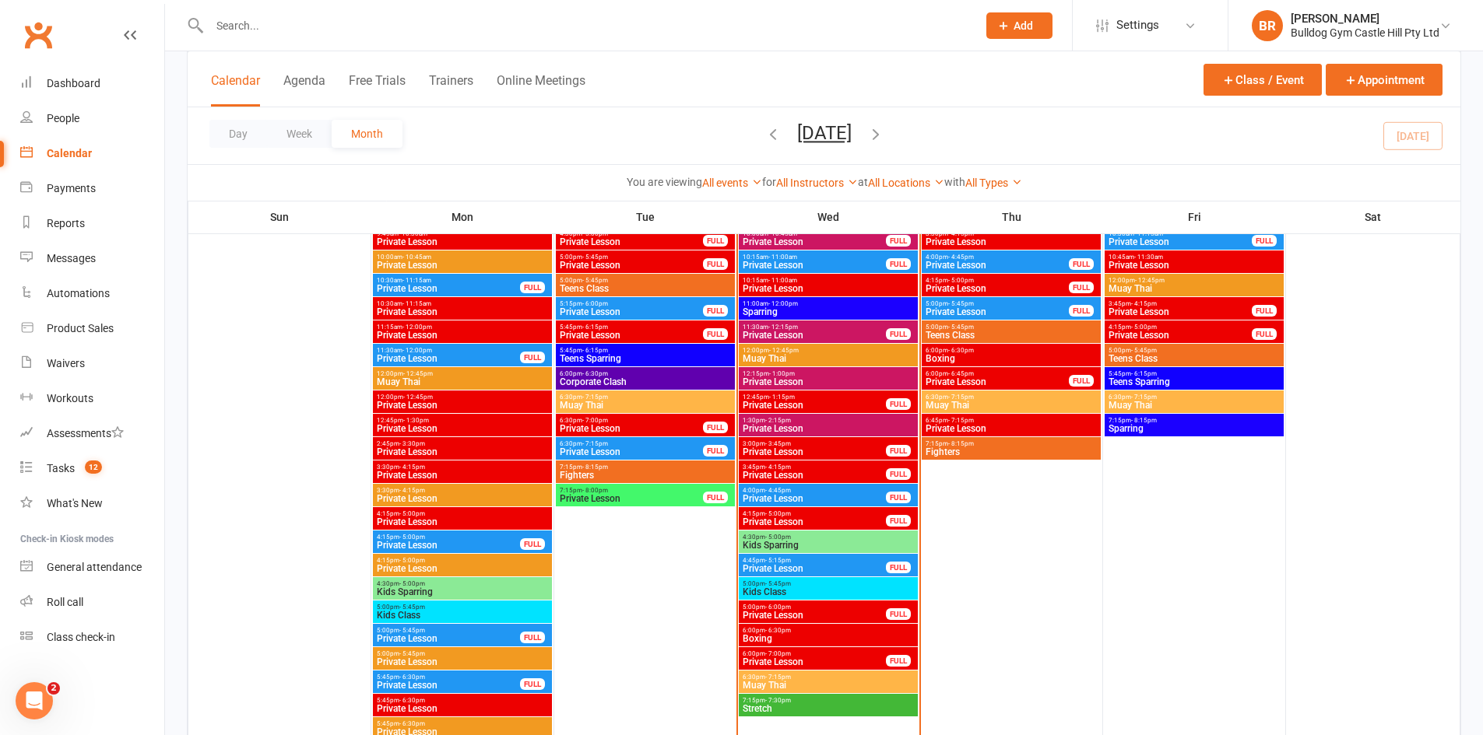
scroll to position [2100, 0]
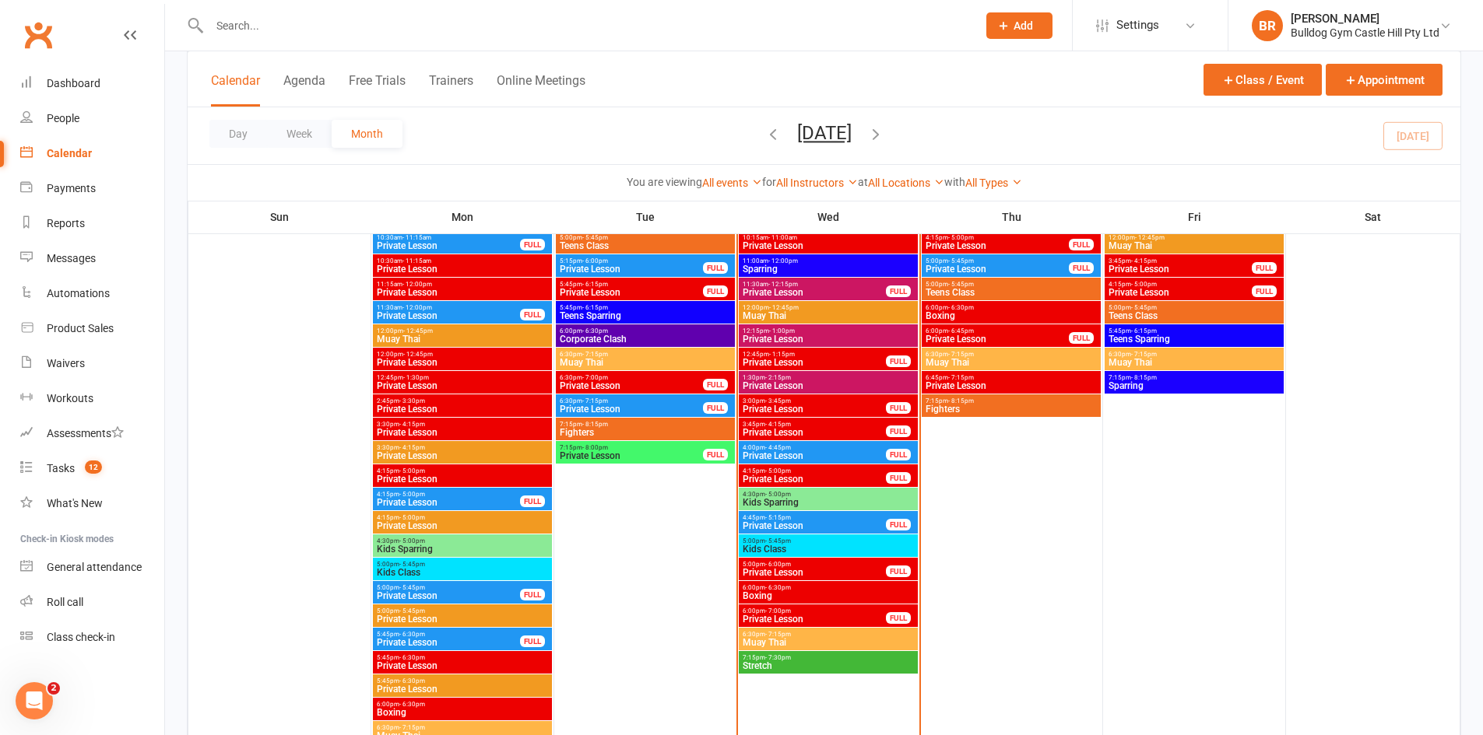
click at [786, 475] on div "4:15pm - 5:00pm Private Lesson FULL" at bounding box center [828, 476] width 179 height 23
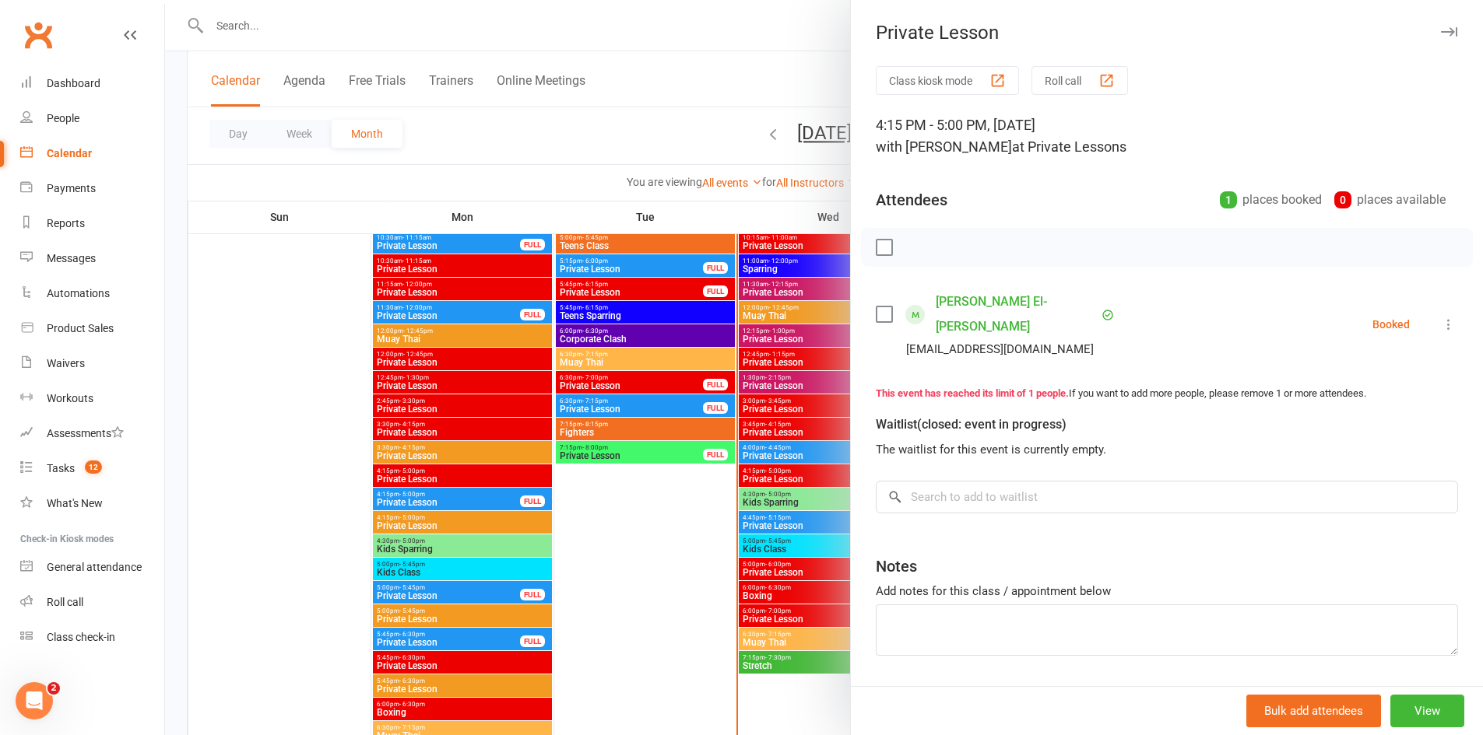
click at [1441, 317] on icon at bounding box center [1449, 325] width 16 height 16
click at [1300, 433] on link "Mark absent" at bounding box center [1366, 448] width 182 height 31
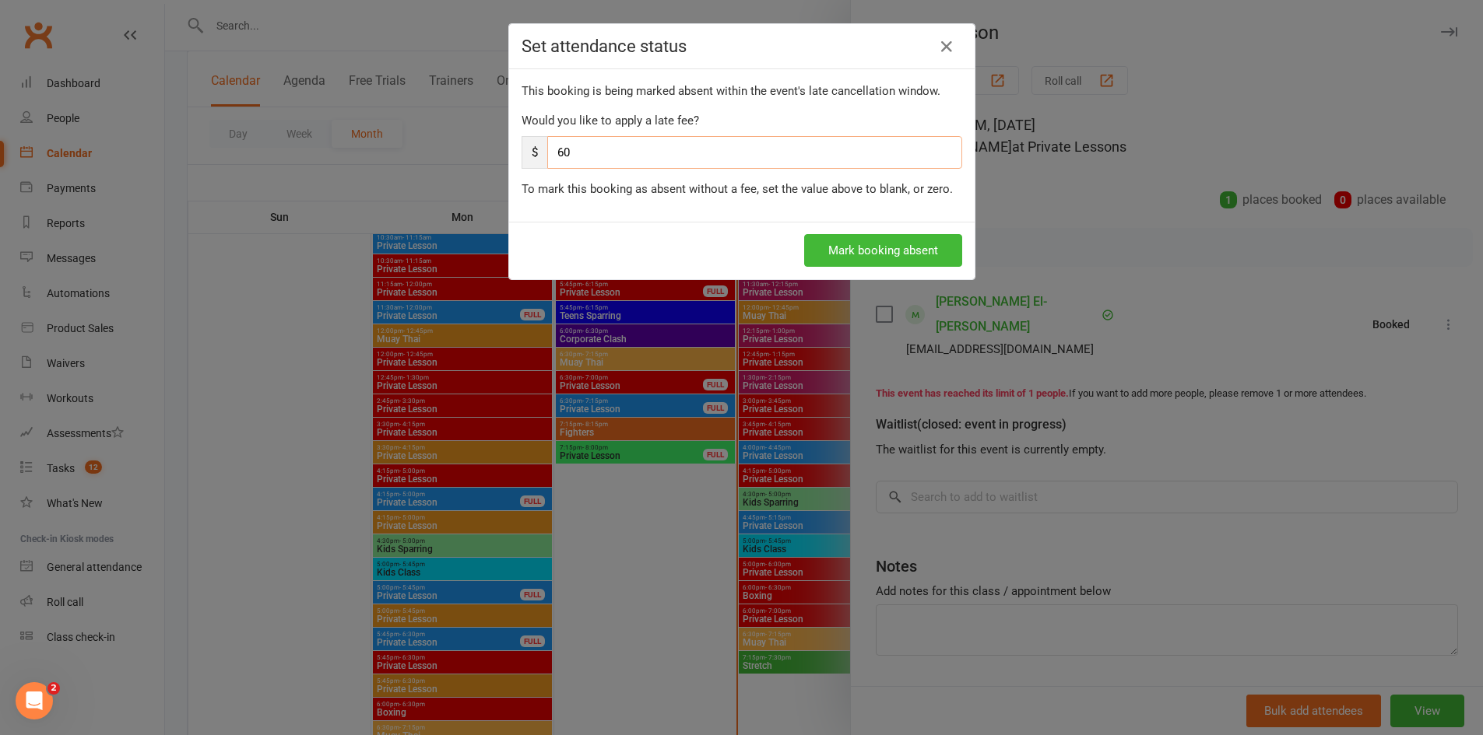
click at [592, 148] on input "60" at bounding box center [754, 152] width 415 height 33
type input "6"
click at [912, 251] on button "Mark booking absent" at bounding box center [883, 250] width 158 height 33
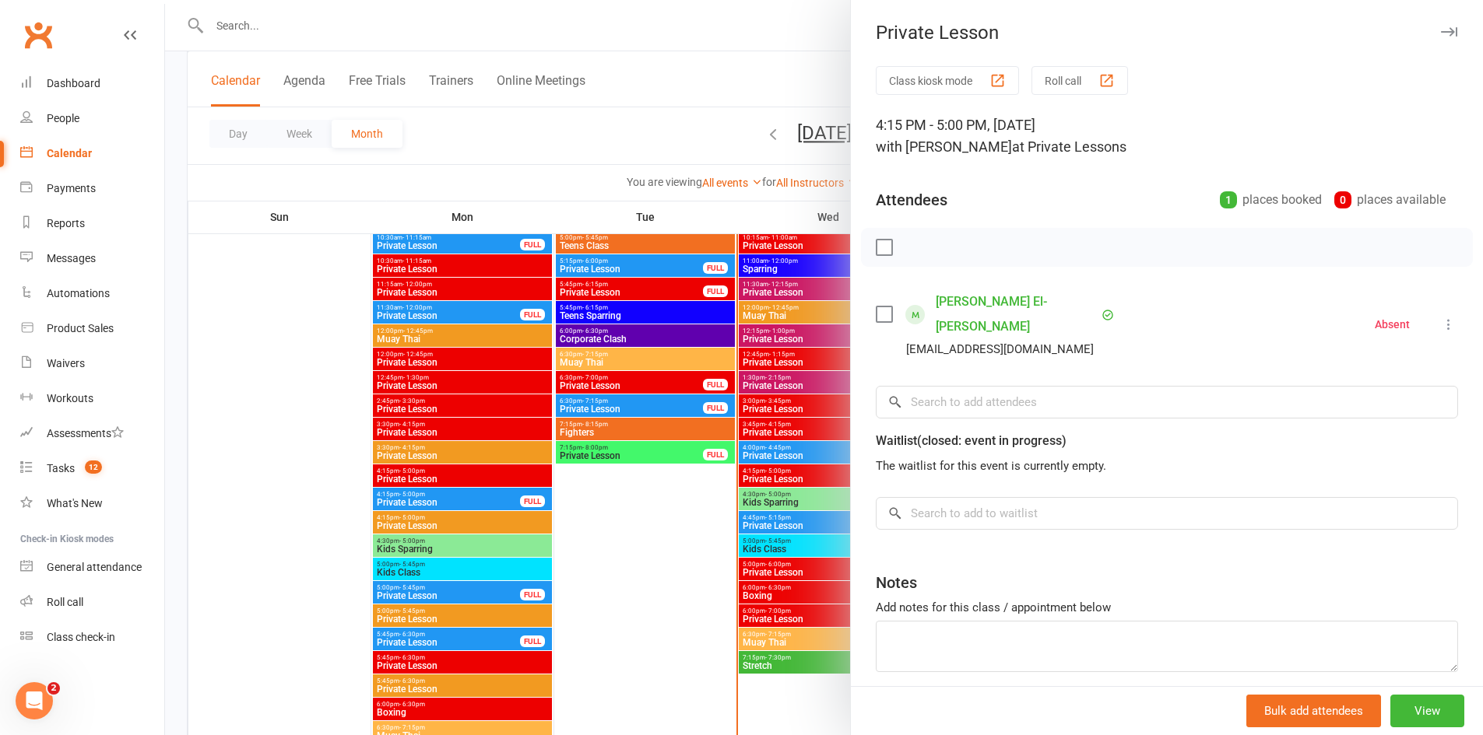
click at [1441, 30] on icon "button" at bounding box center [1449, 31] width 16 height 9
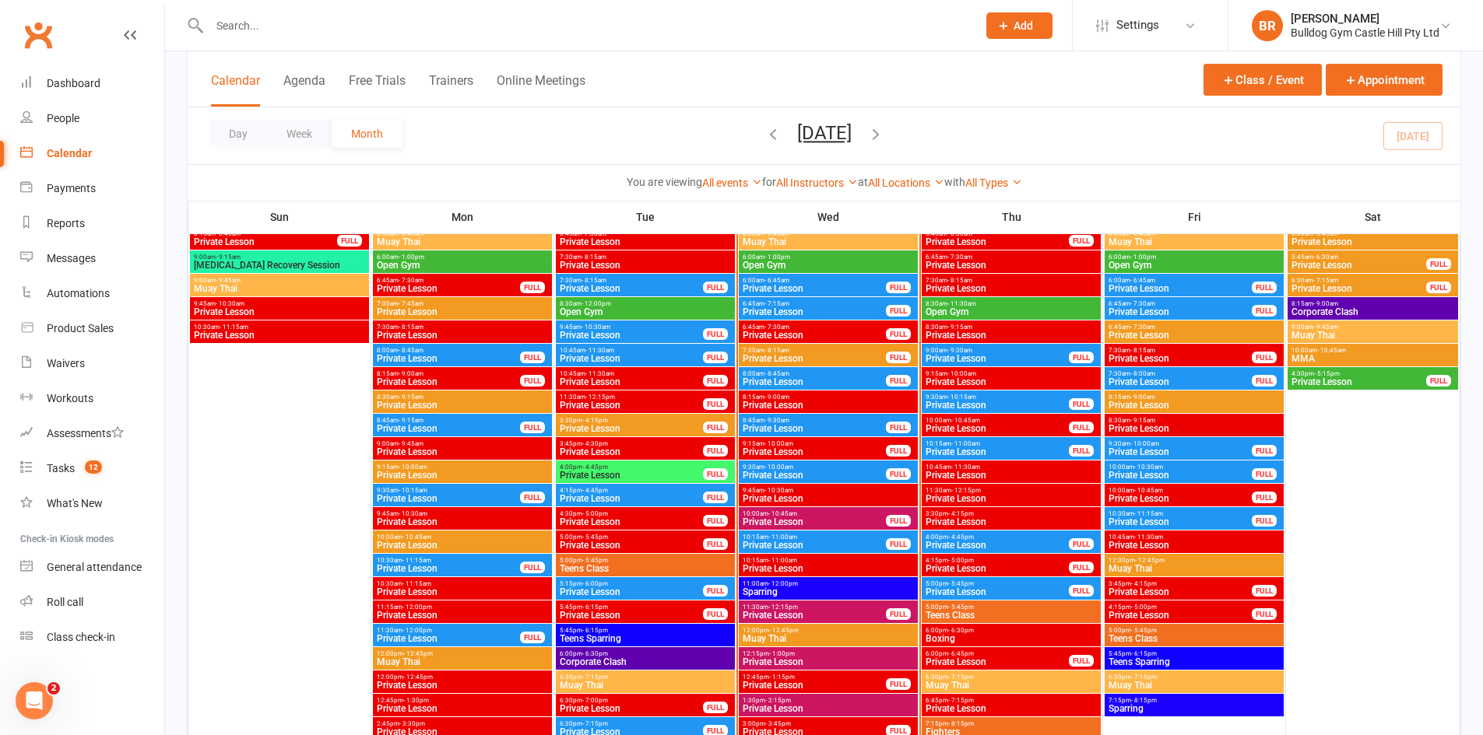
scroll to position [1788, 0]
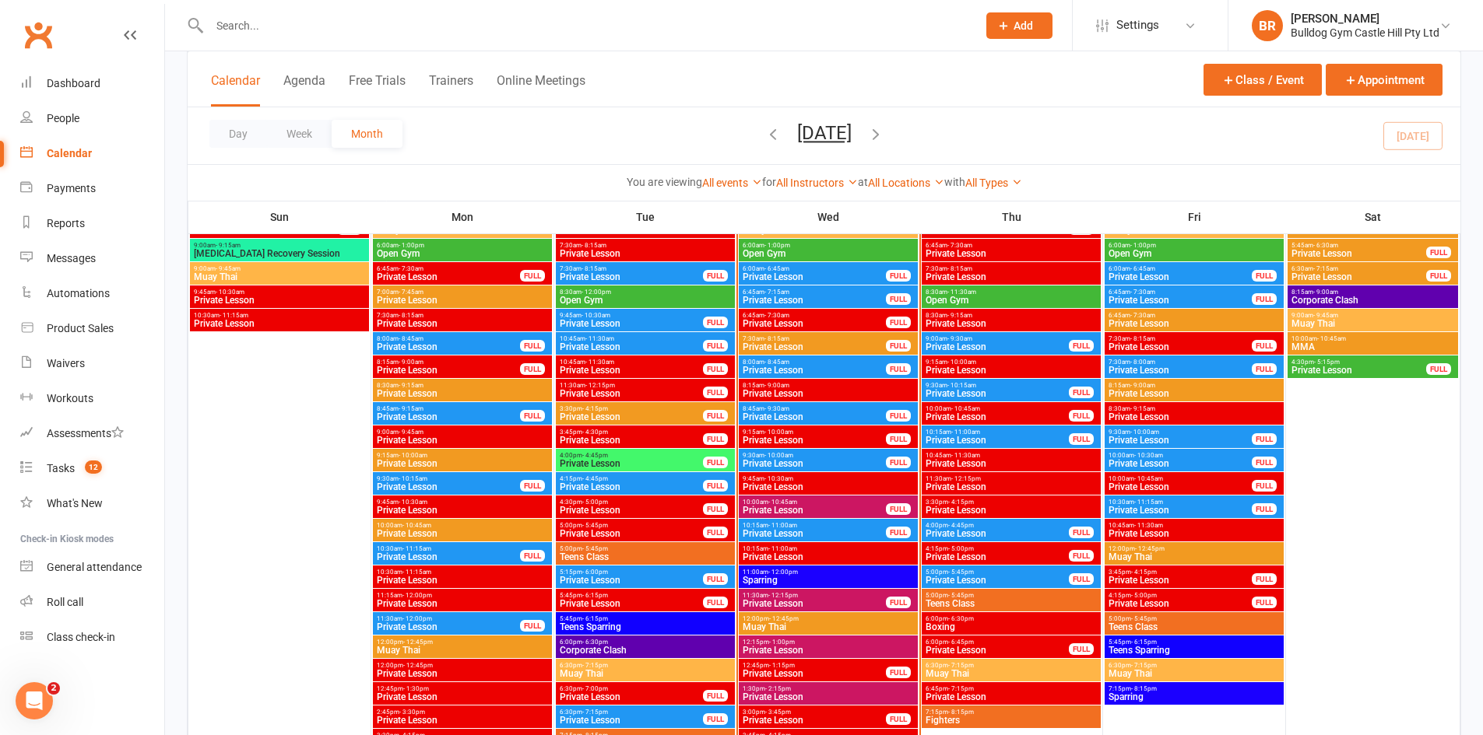
click at [1013, 567] on div "5:00pm - 5:45pm Private Lesson FULL" at bounding box center [1010, 577] width 179 height 23
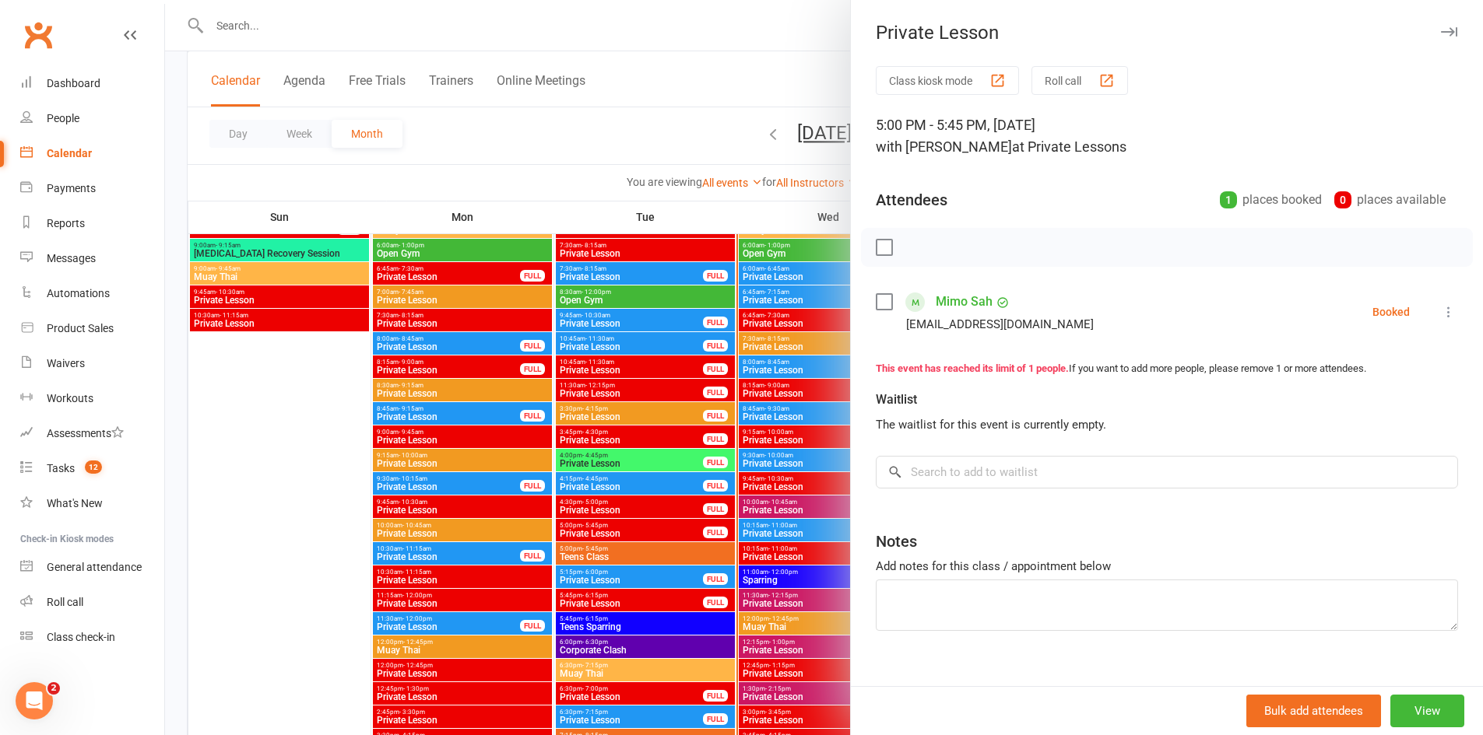
click at [1415, 30] on div "Private Lesson" at bounding box center [1167, 33] width 632 height 22
click at [1441, 31] on icon "button" at bounding box center [1449, 31] width 16 height 9
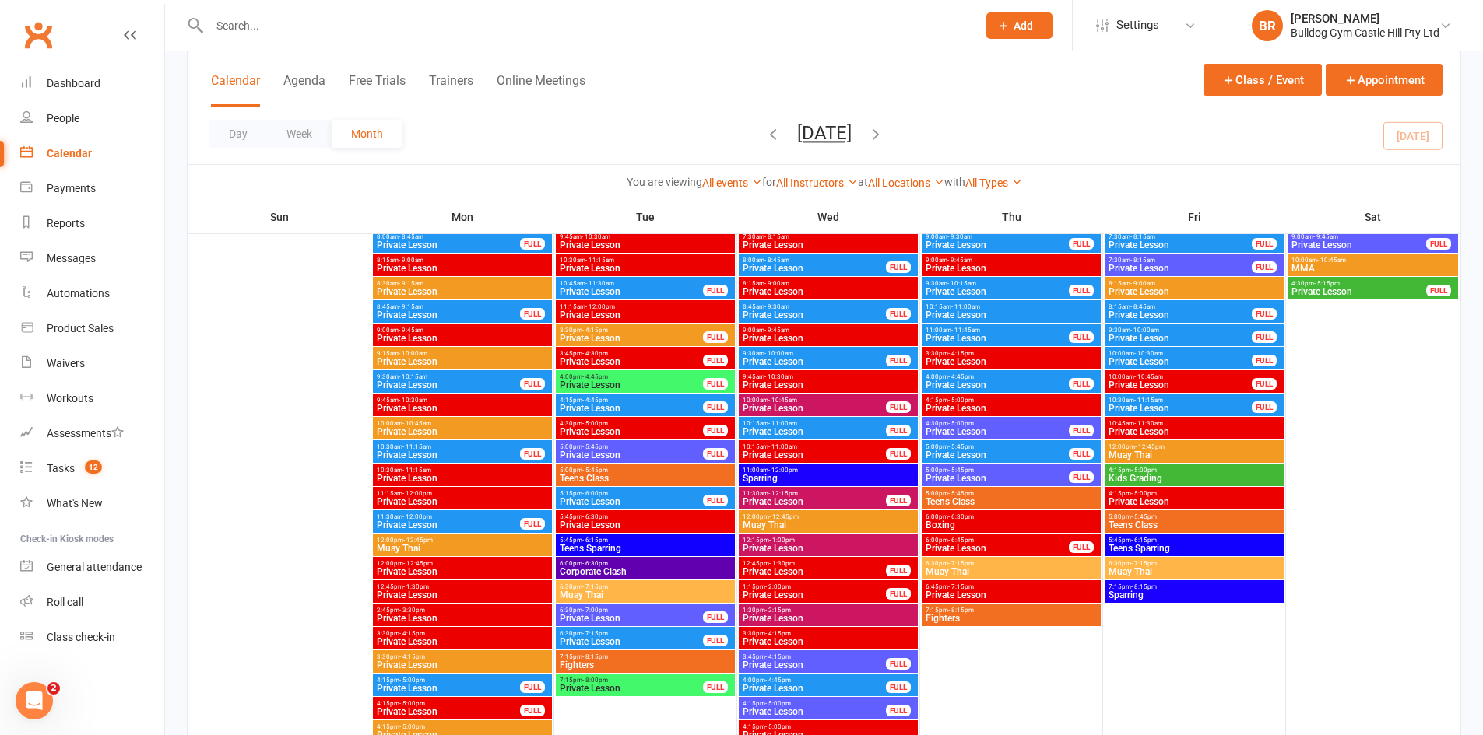
scroll to position [2878, 0]
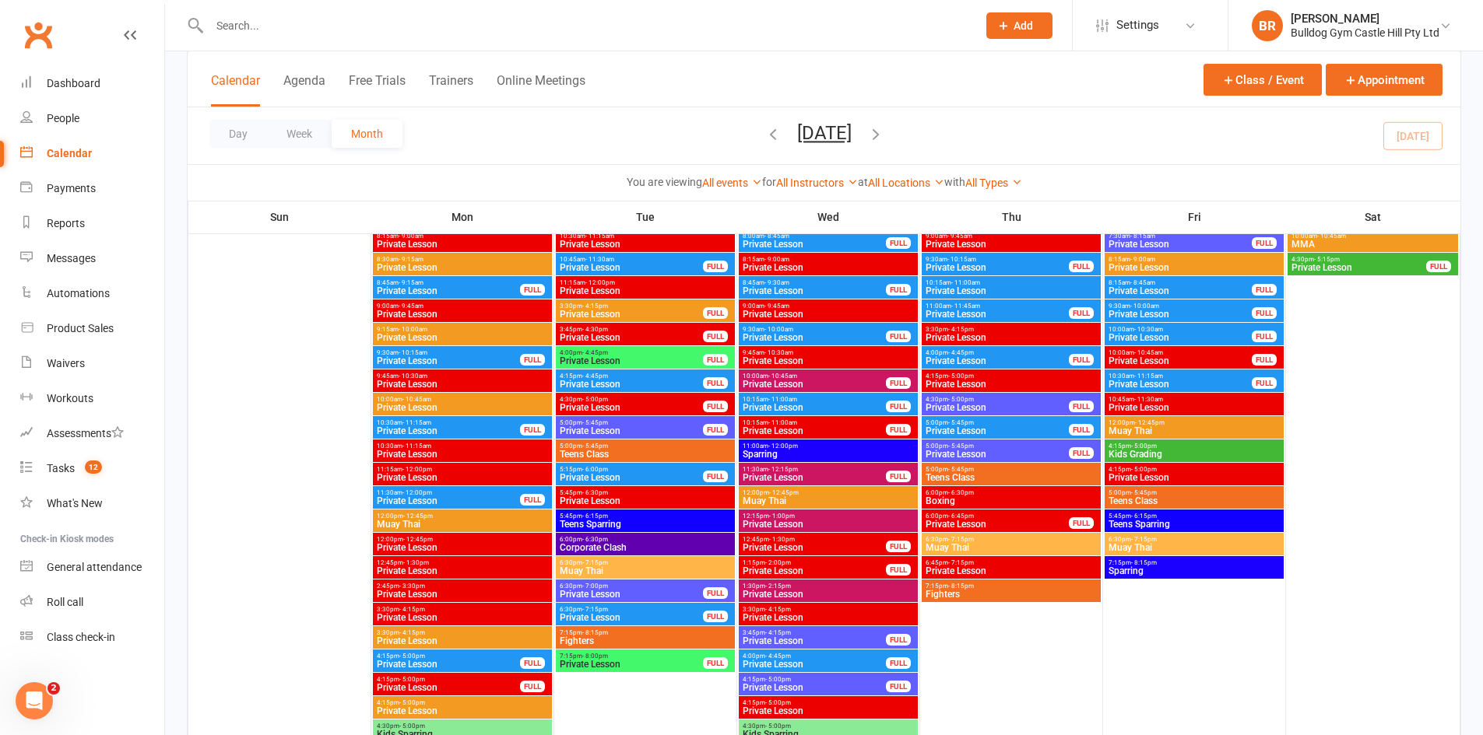
click at [591, 425] on span "- 5:45pm" at bounding box center [595, 422] width 26 height 7
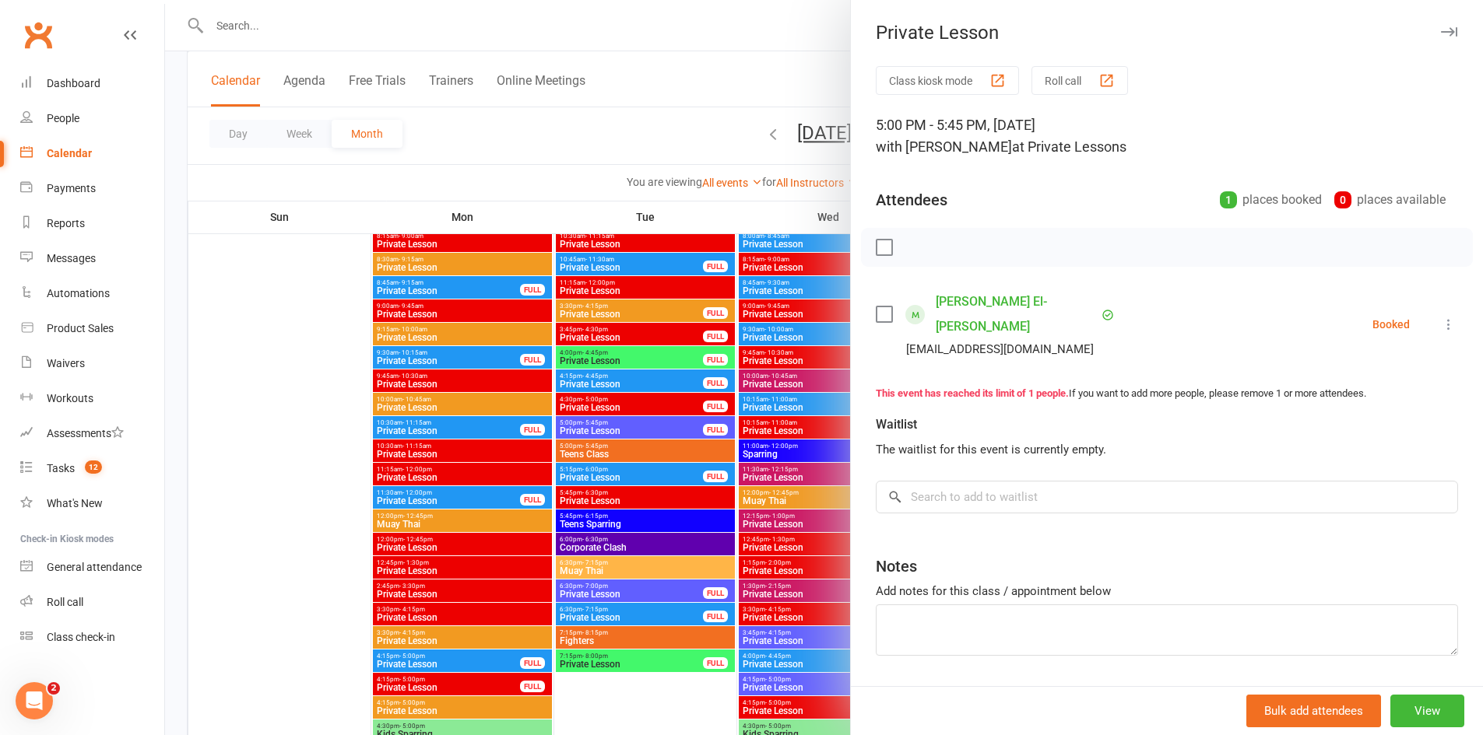
click at [1441, 27] on icon "button" at bounding box center [1449, 31] width 16 height 9
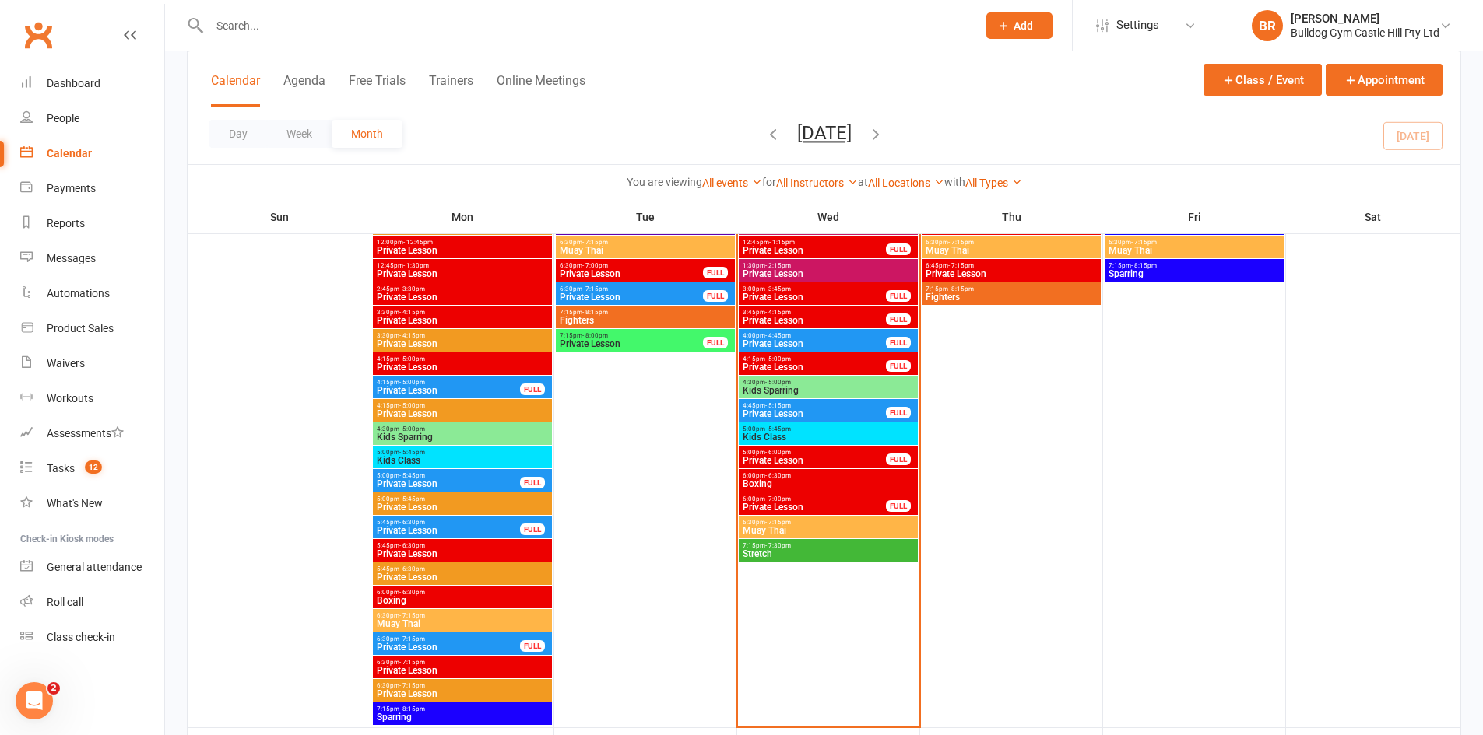
scroll to position [2178, 0]
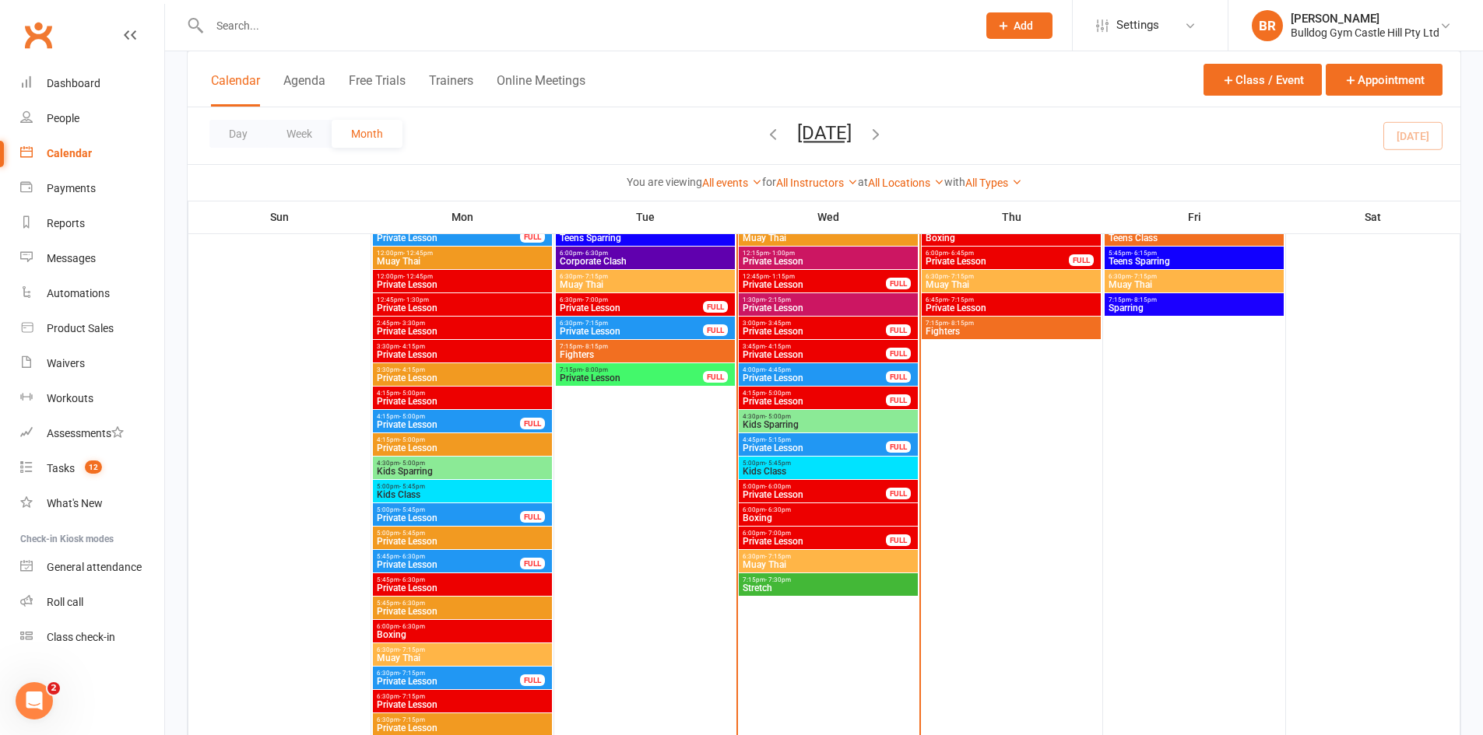
click at [802, 421] on span "Kids Sparring" at bounding box center [828, 424] width 173 height 9
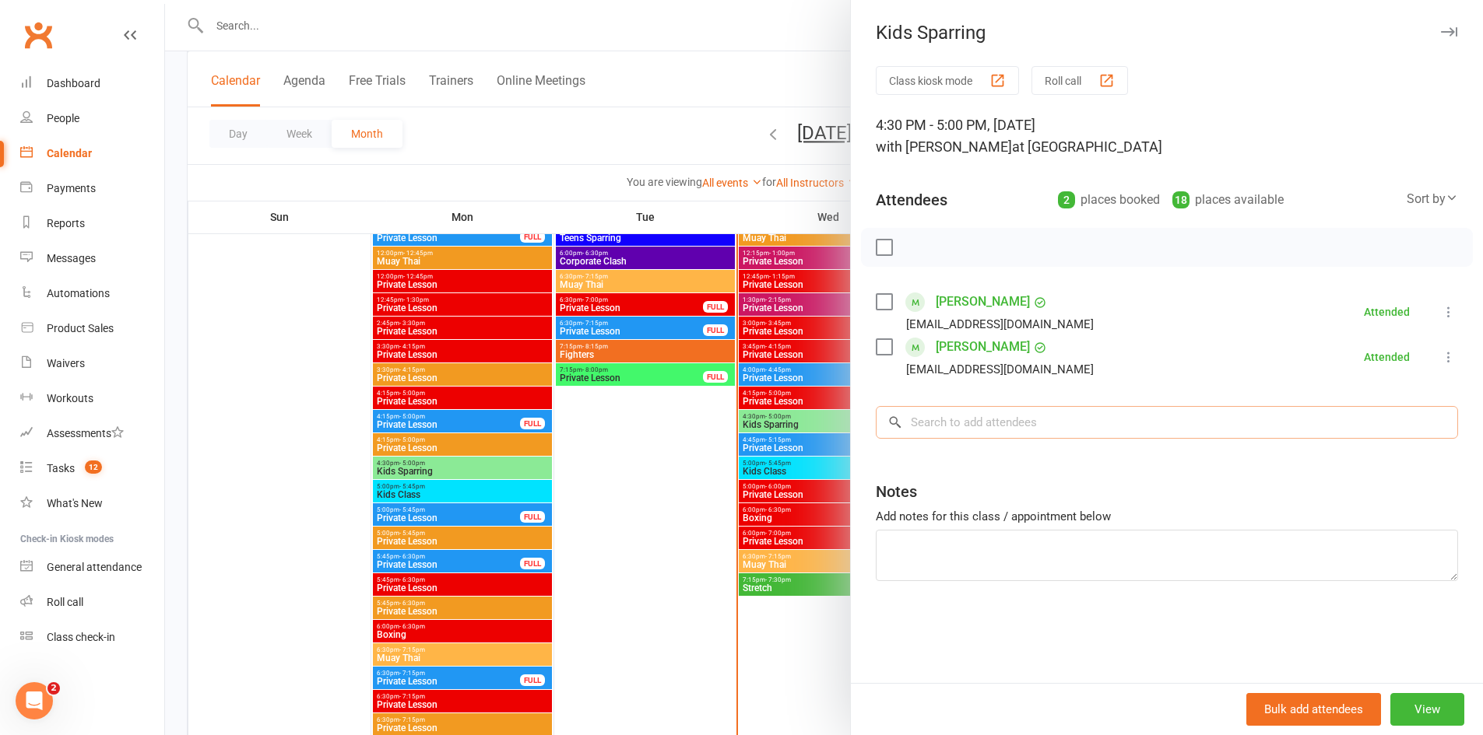
click at [1087, 426] on input "search" at bounding box center [1167, 422] width 582 height 33
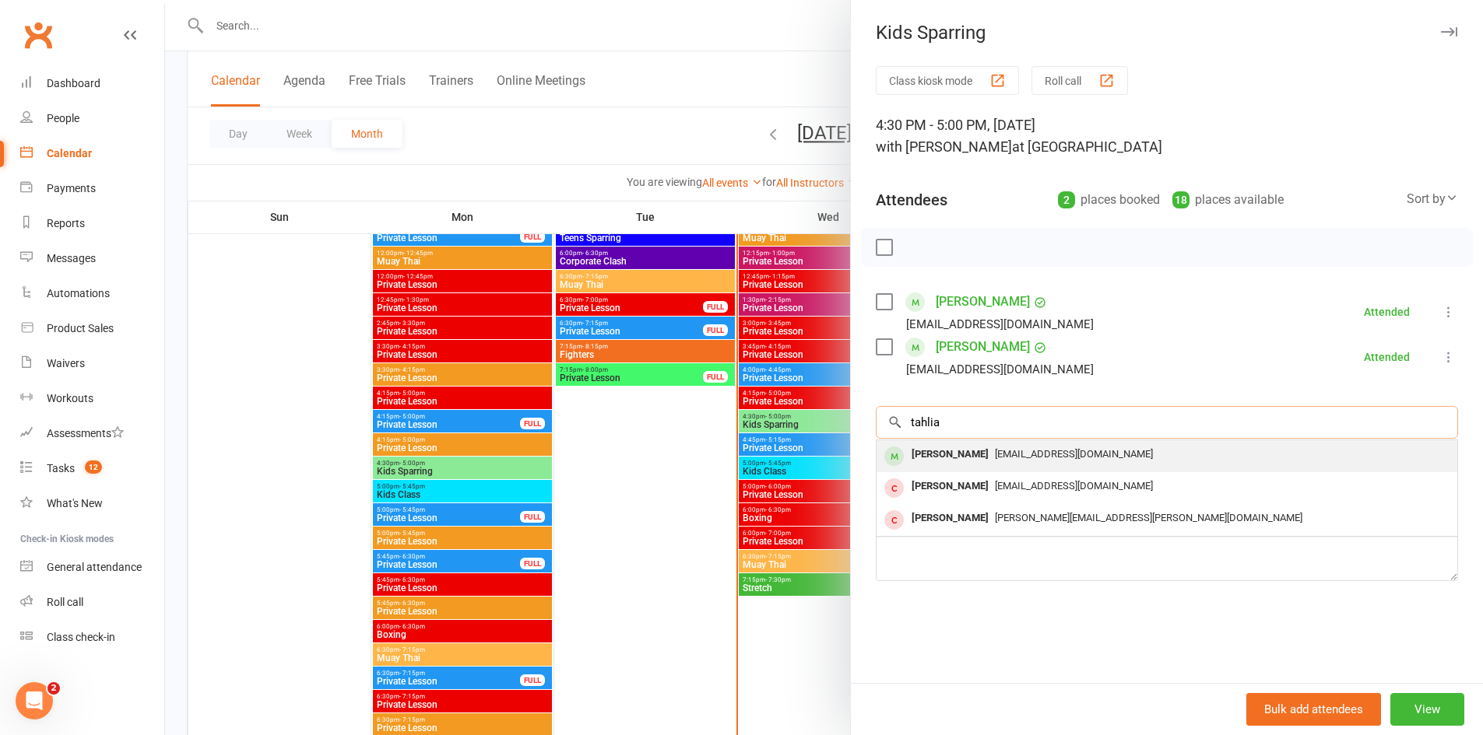
type input "tahlia"
click at [1006, 462] on div "mckinnonbulldog@gmail.com" at bounding box center [1167, 455] width 568 height 23
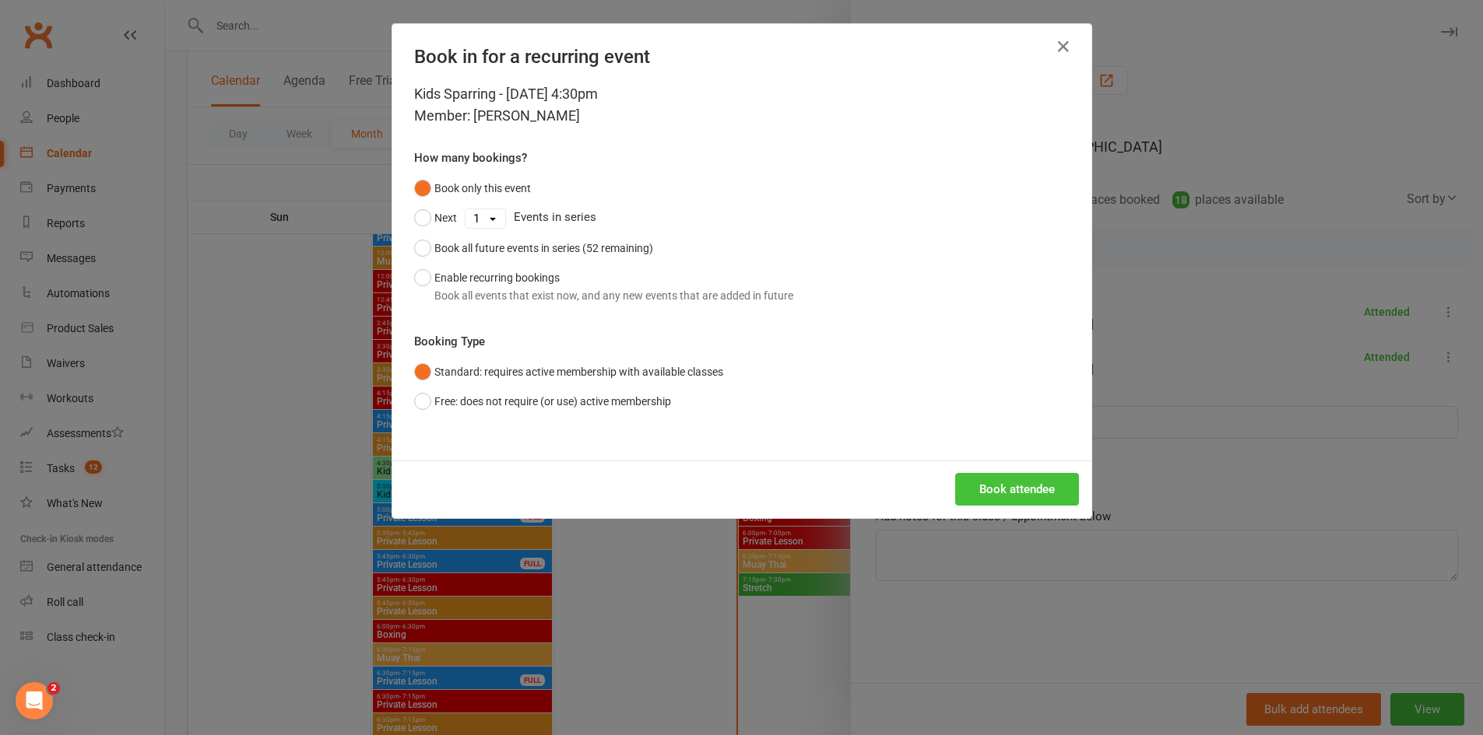
click at [1000, 490] on button "Book attendee" at bounding box center [1017, 489] width 124 height 33
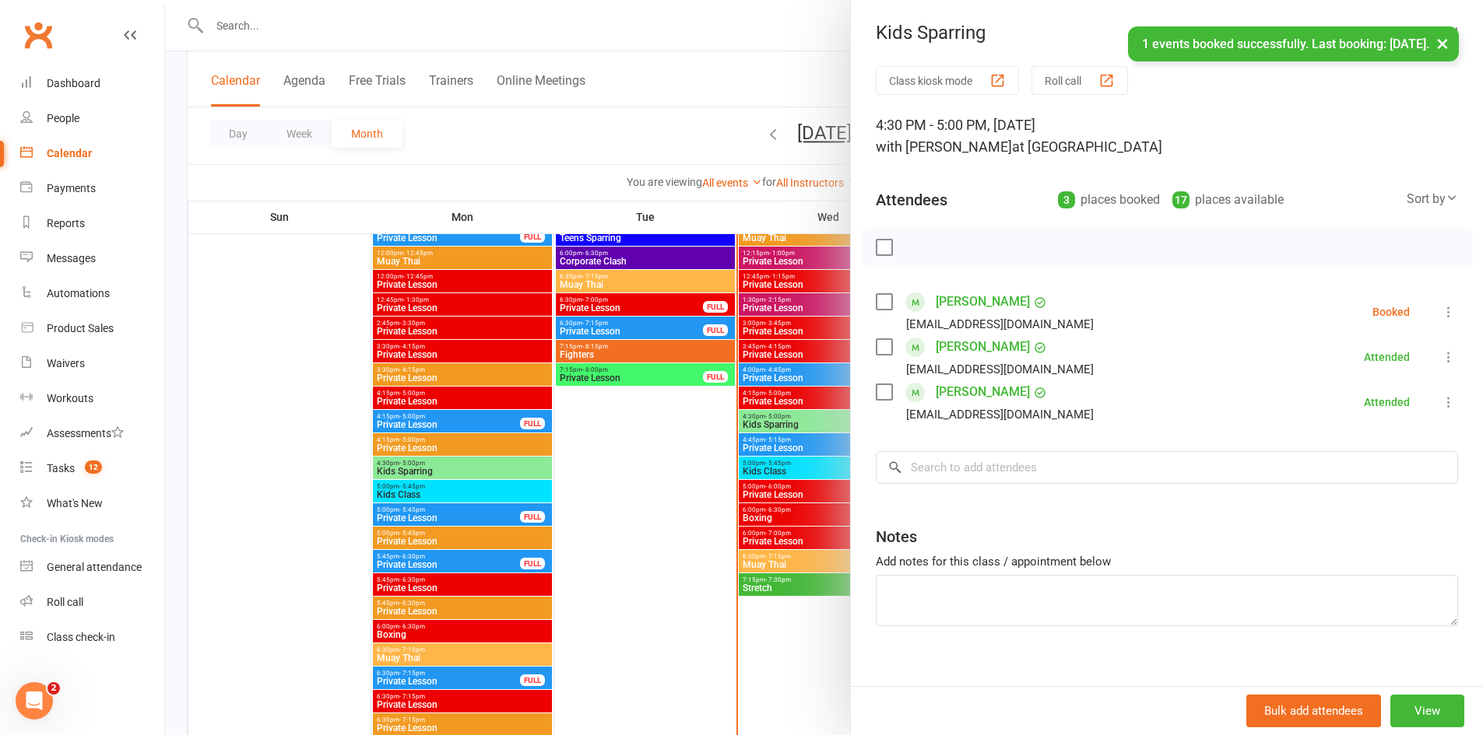
click at [1441, 311] on icon at bounding box center [1449, 312] width 16 height 16
click at [1316, 402] on link "Check in" at bounding box center [1366, 404] width 182 height 31
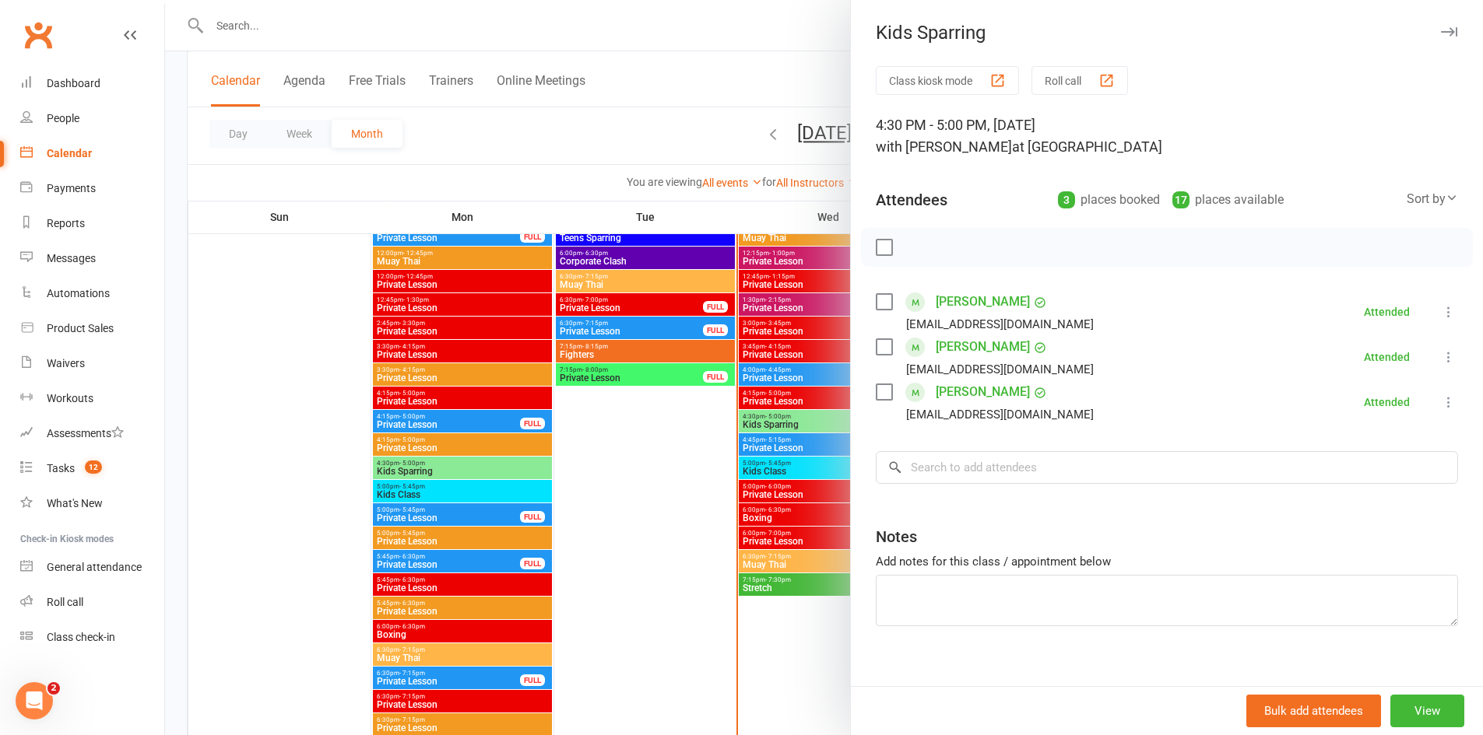
click at [1441, 27] on icon "button" at bounding box center [1449, 31] width 16 height 9
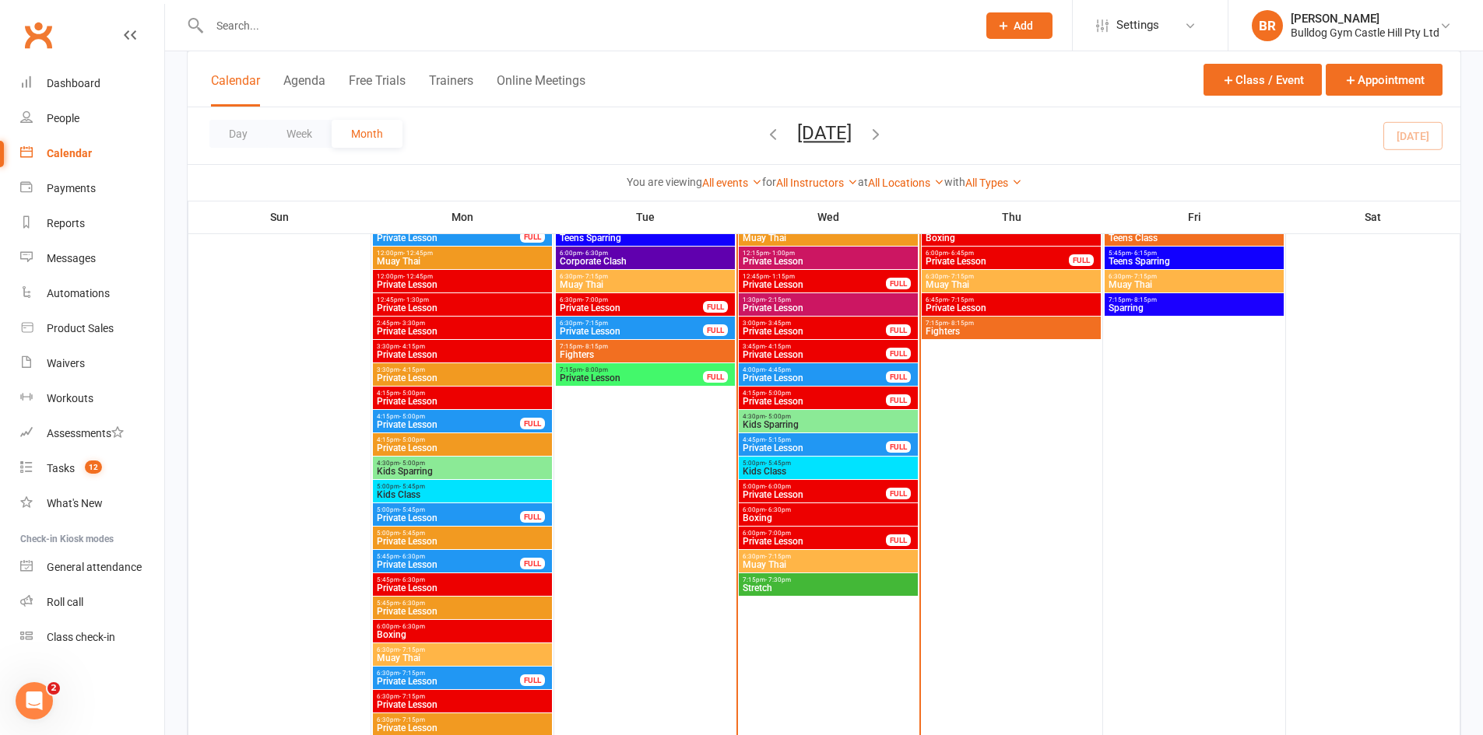
click at [780, 472] on span "Kids Class" at bounding box center [828, 471] width 173 height 9
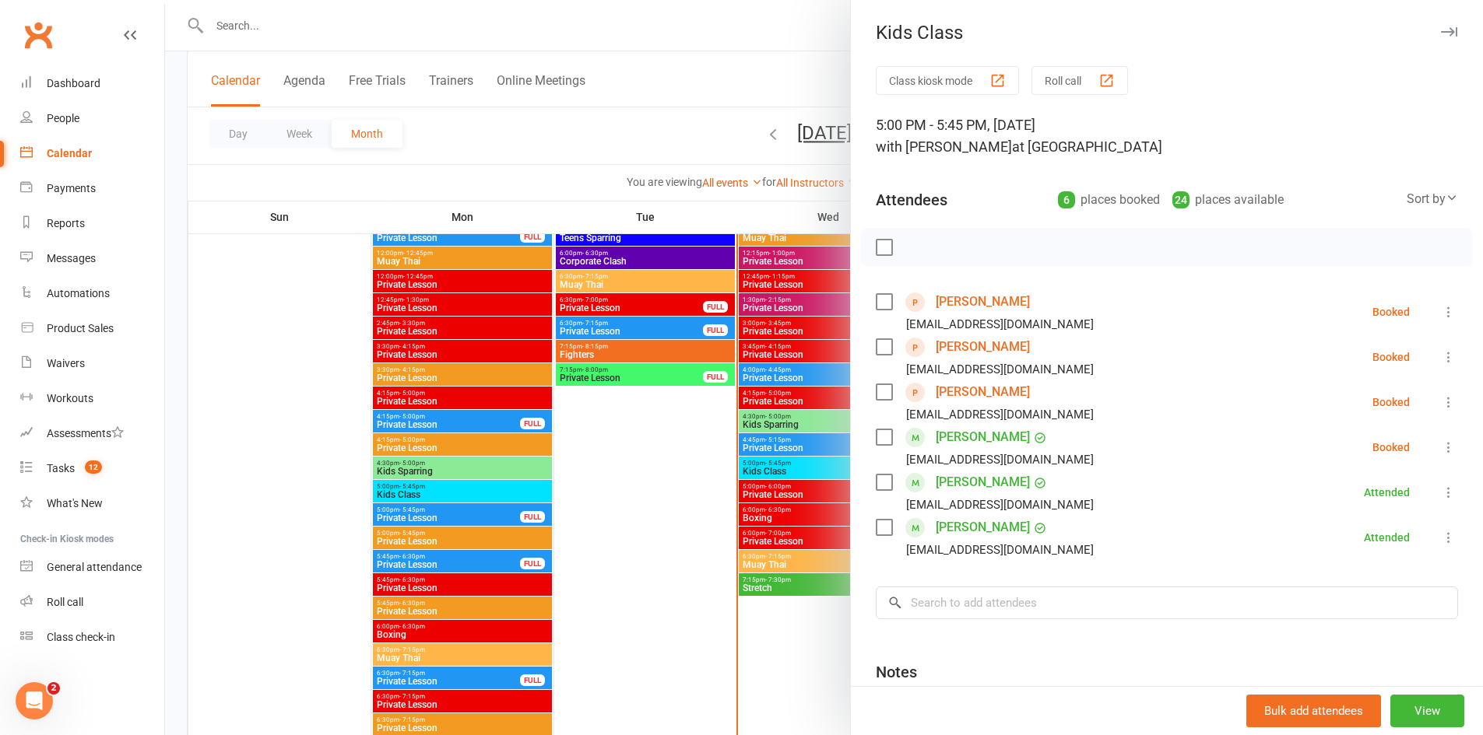
click at [968, 300] on link "Isaac Abdi" at bounding box center [982, 302] width 94 height 25
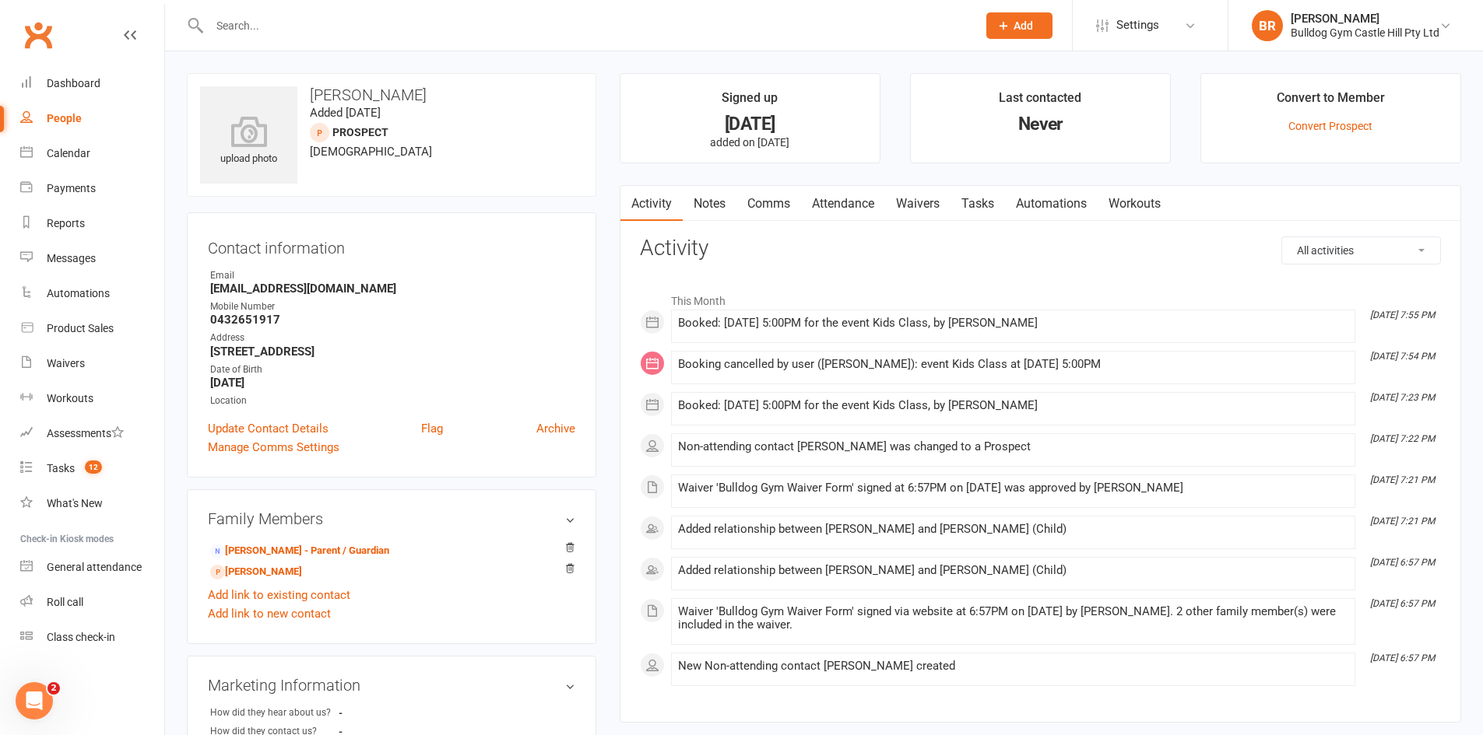
click at [932, 207] on link "Waivers" at bounding box center [917, 204] width 65 height 36
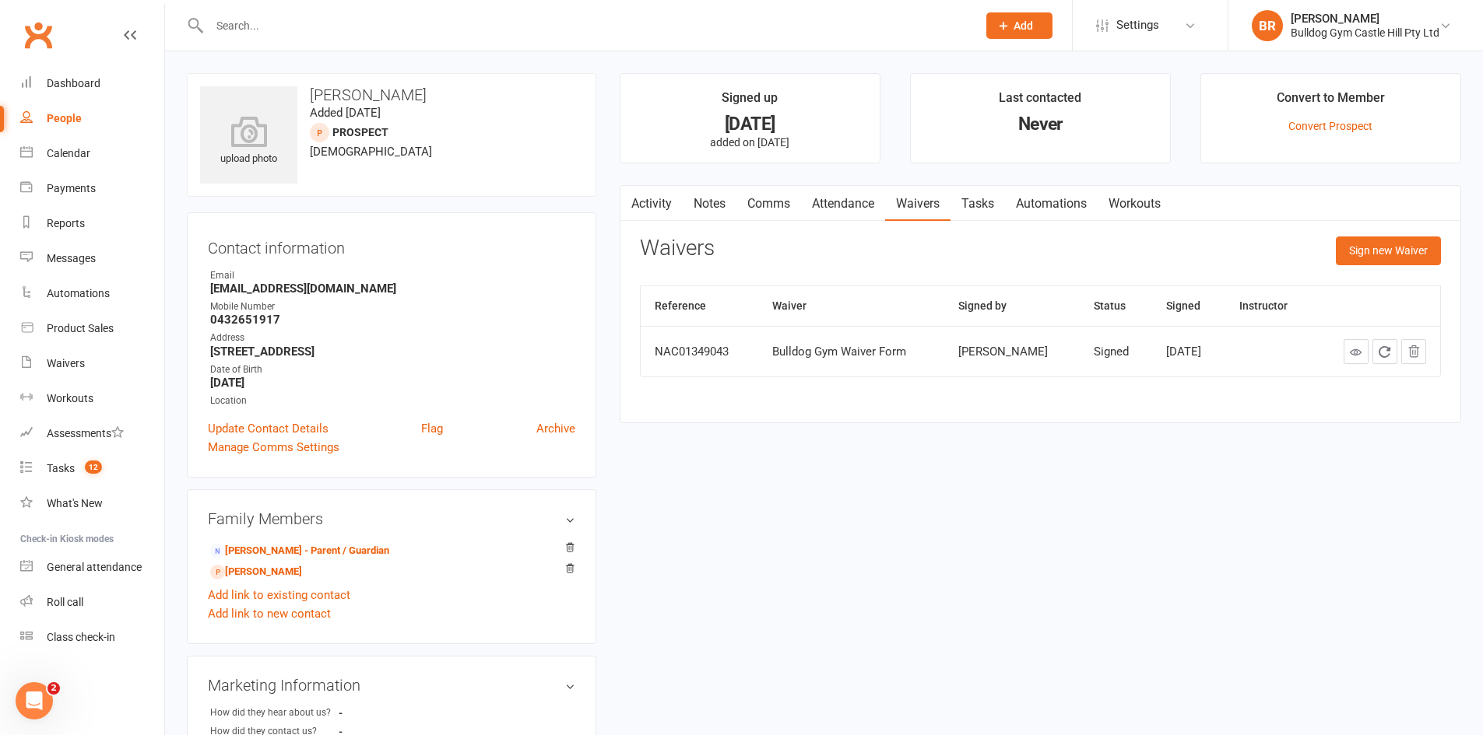
click at [258, 22] on input "text" at bounding box center [585, 26] width 761 height 22
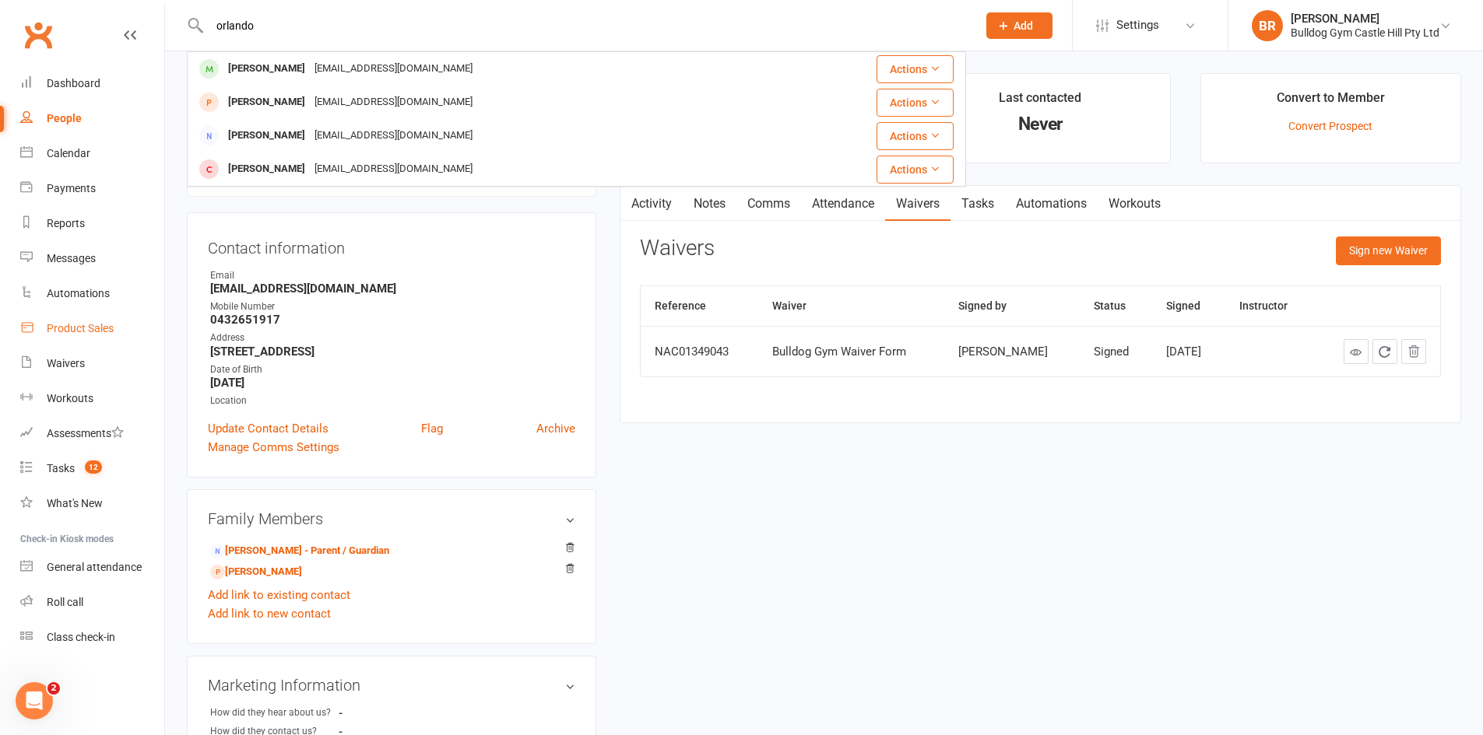
type input "orlando"
drag, startPoint x: 74, startPoint y: 338, endPoint x: 72, endPoint y: 325, distance: 13.3
click at [74, 335] on link "Product Sales" at bounding box center [92, 328] width 144 height 35
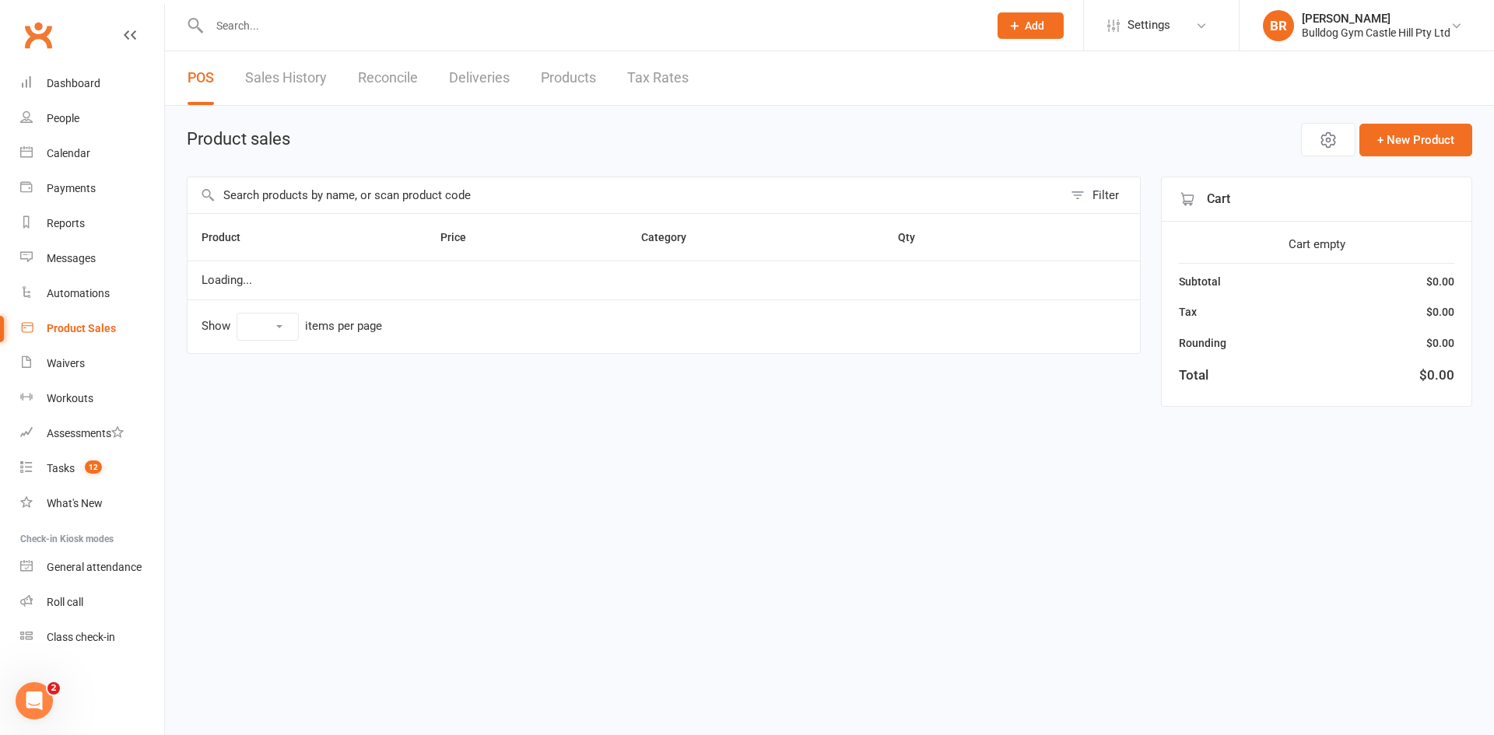
select select "100"
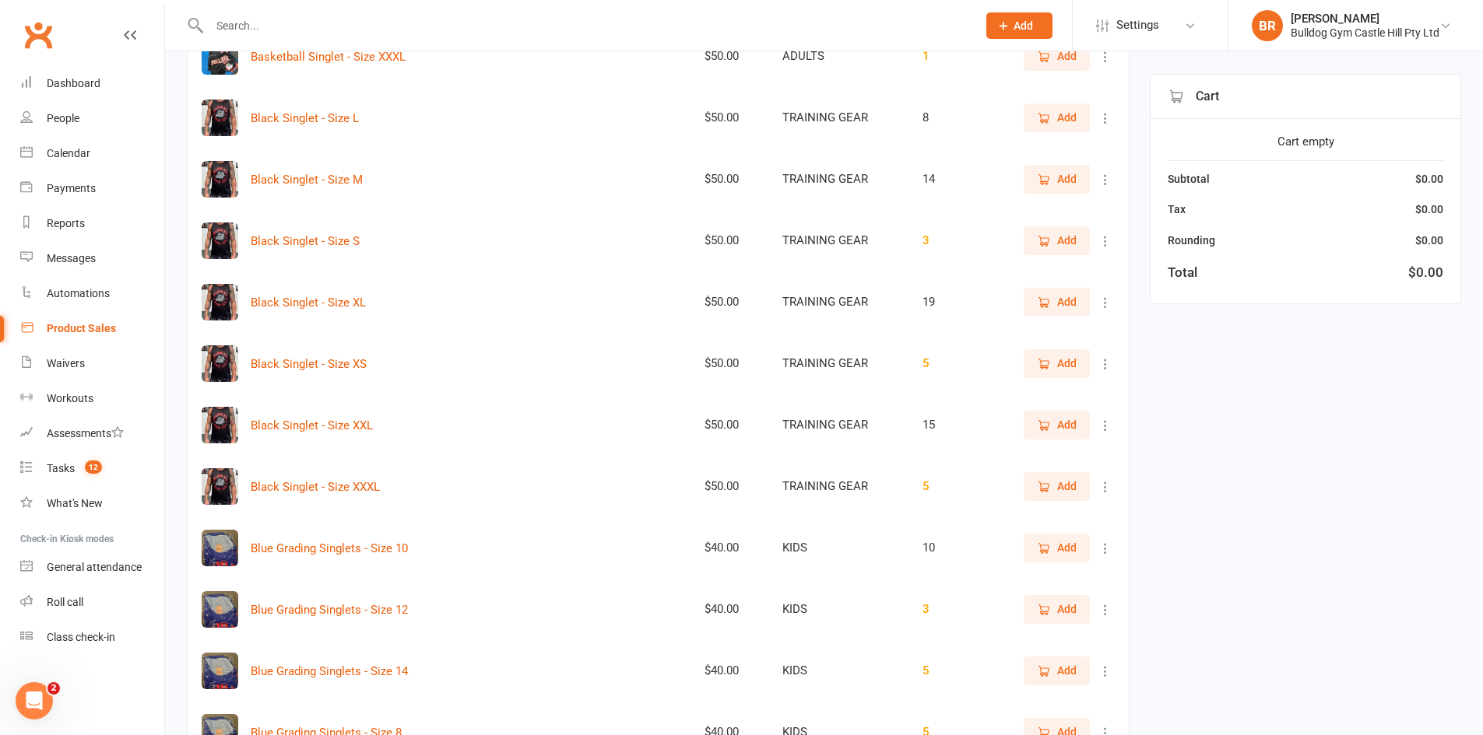
scroll to position [700, 0]
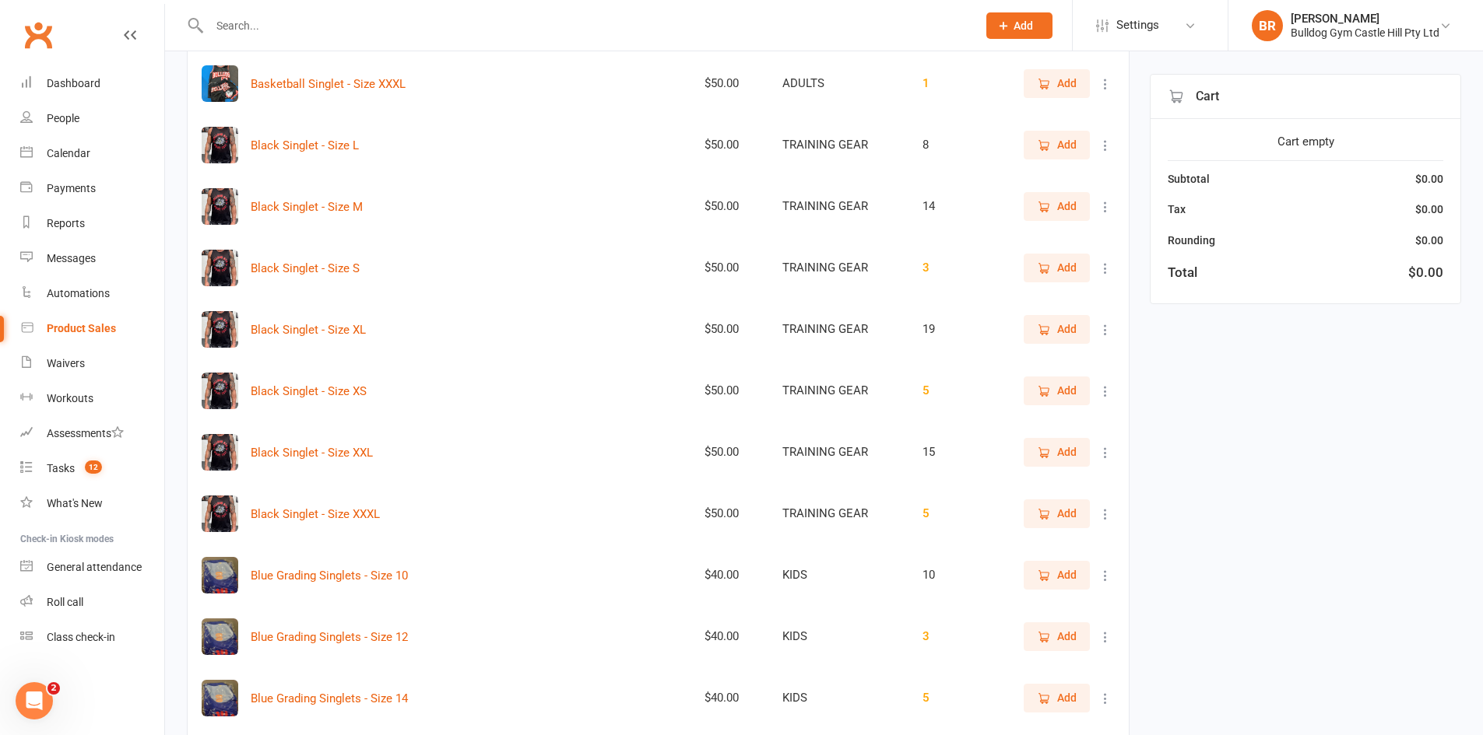
click at [242, 16] on input "text" at bounding box center [585, 26] width 761 height 22
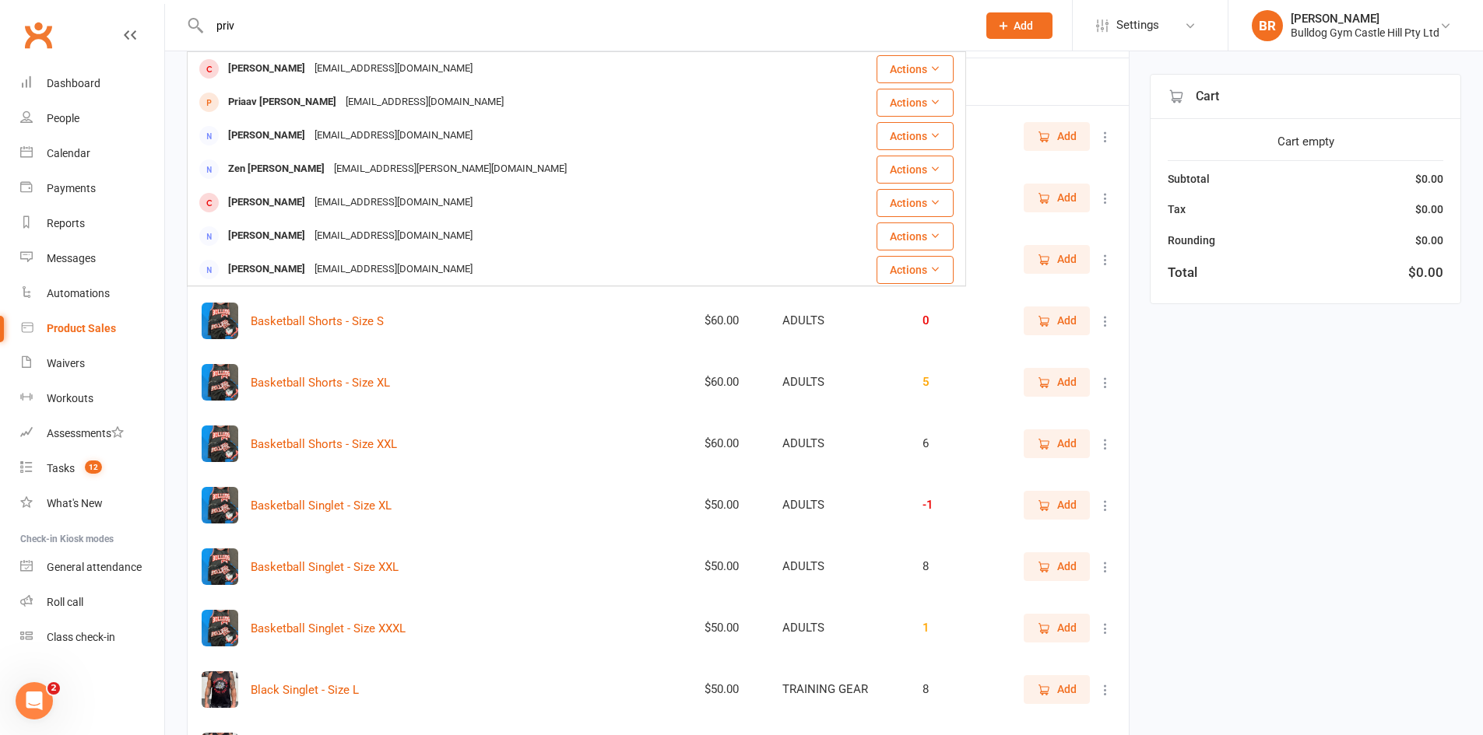
type input "priv"
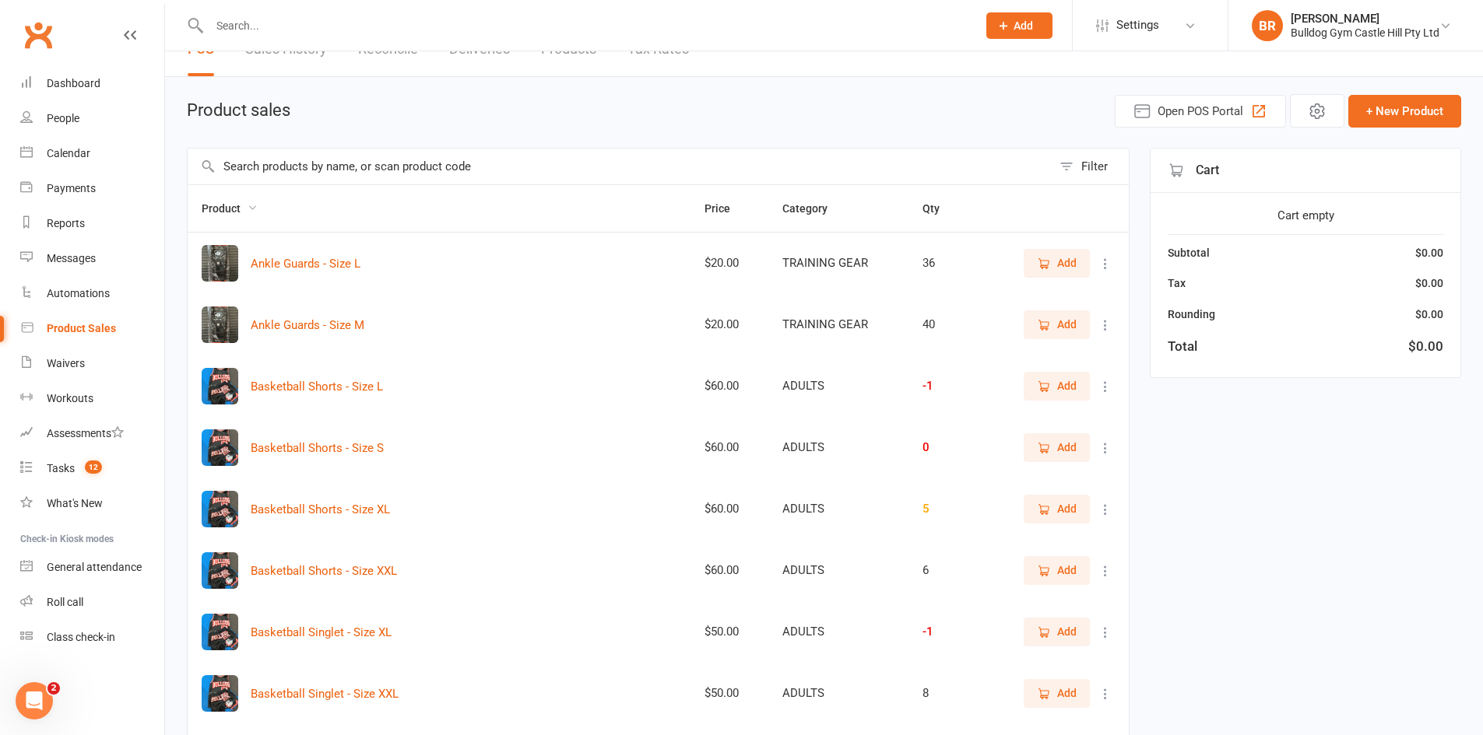
scroll to position [0, 0]
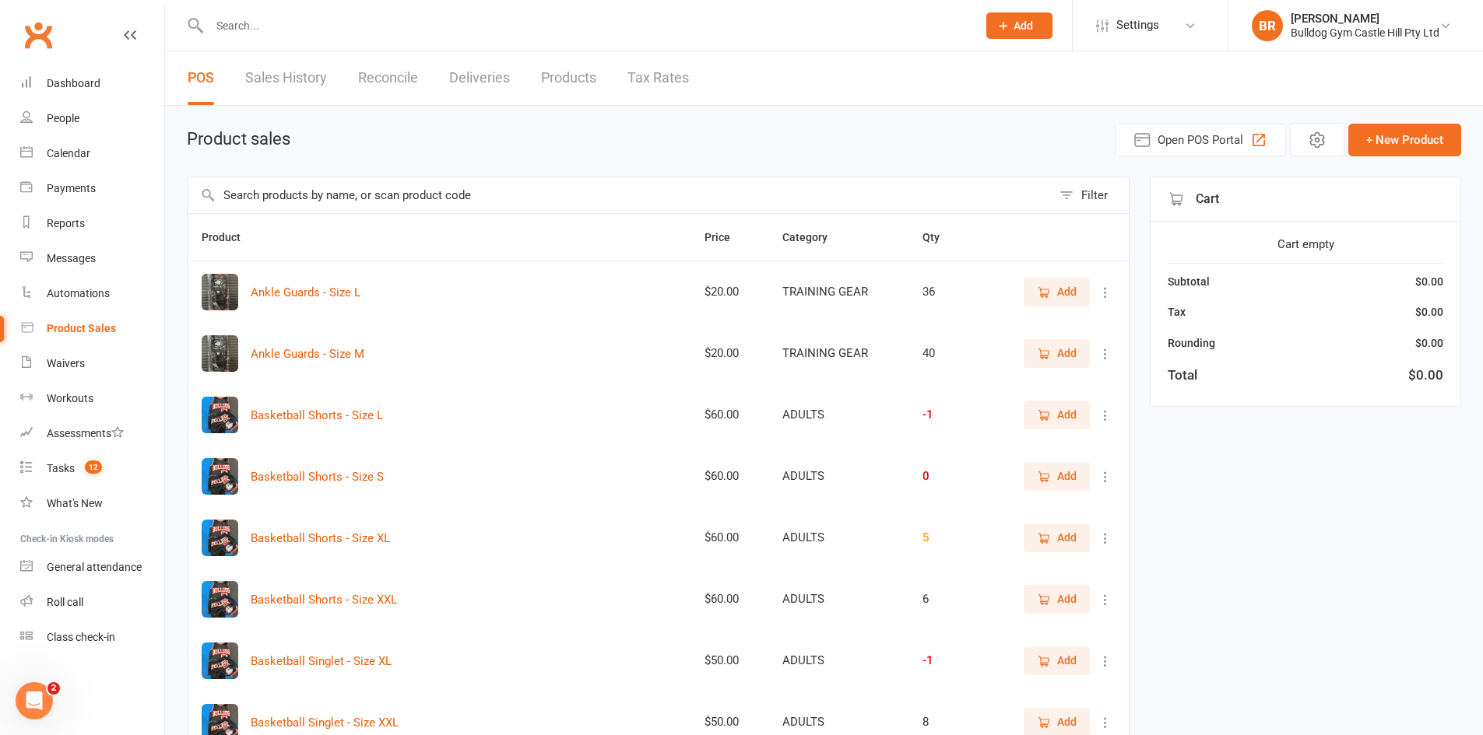
click at [328, 194] on input "text" at bounding box center [620, 195] width 864 height 36
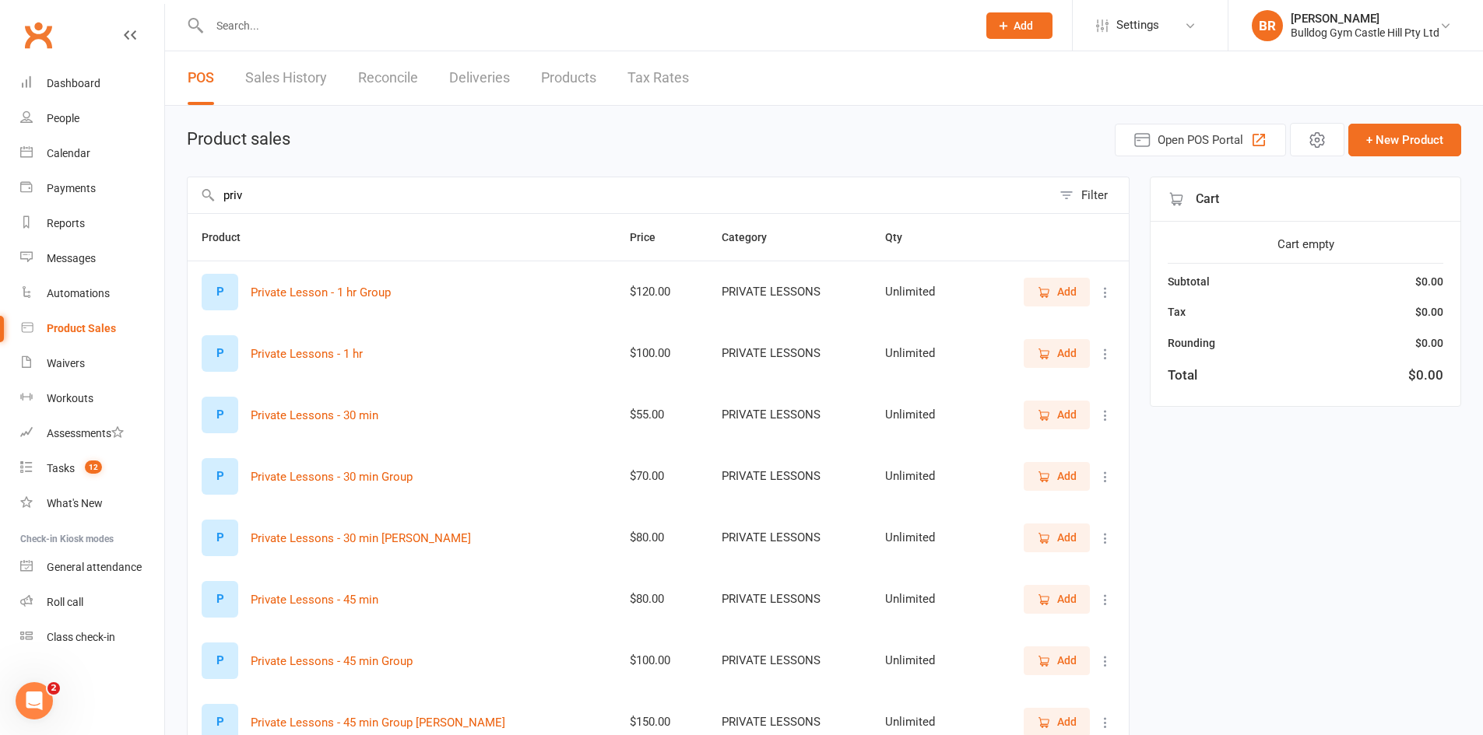
type input "priv"
click at [1054, 598] on span "Add" at bounding box center [1057, 599] width 40 height 17
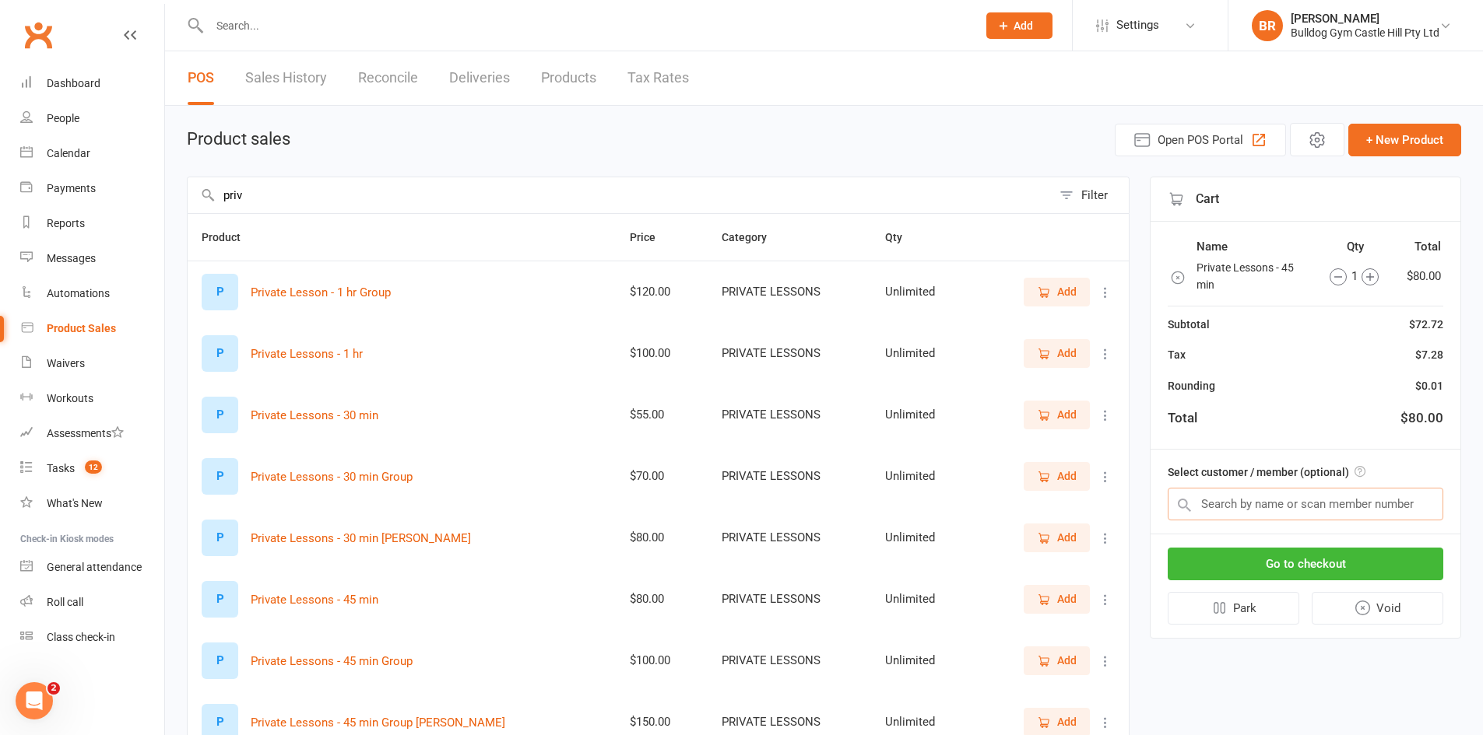
click at [1233, 515] on input "text" at bounding box center [1305, 504] width 276 height 33
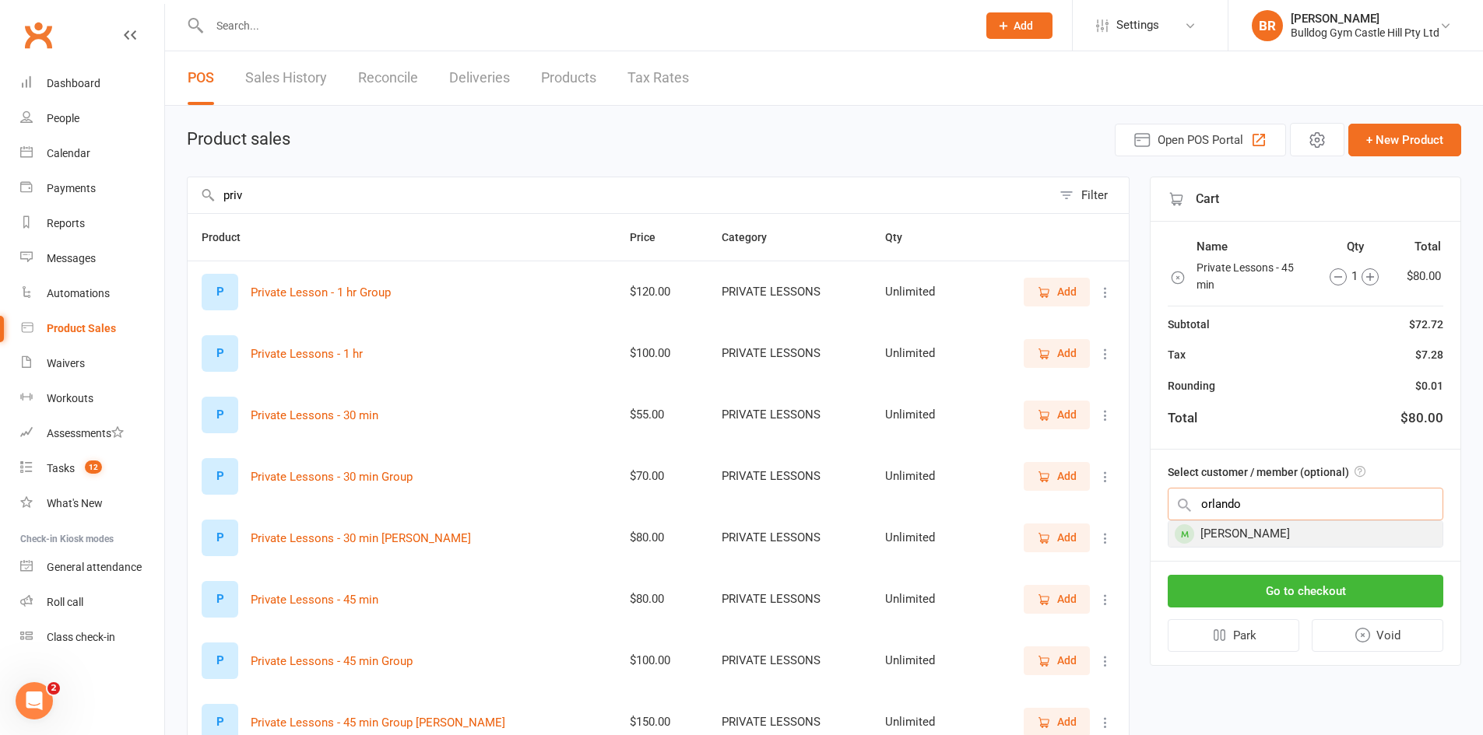
type input "orlando"
click at [1282, 539] on div "Orlando Fooks" at bounding box center [1305, 534] width 274 height 26
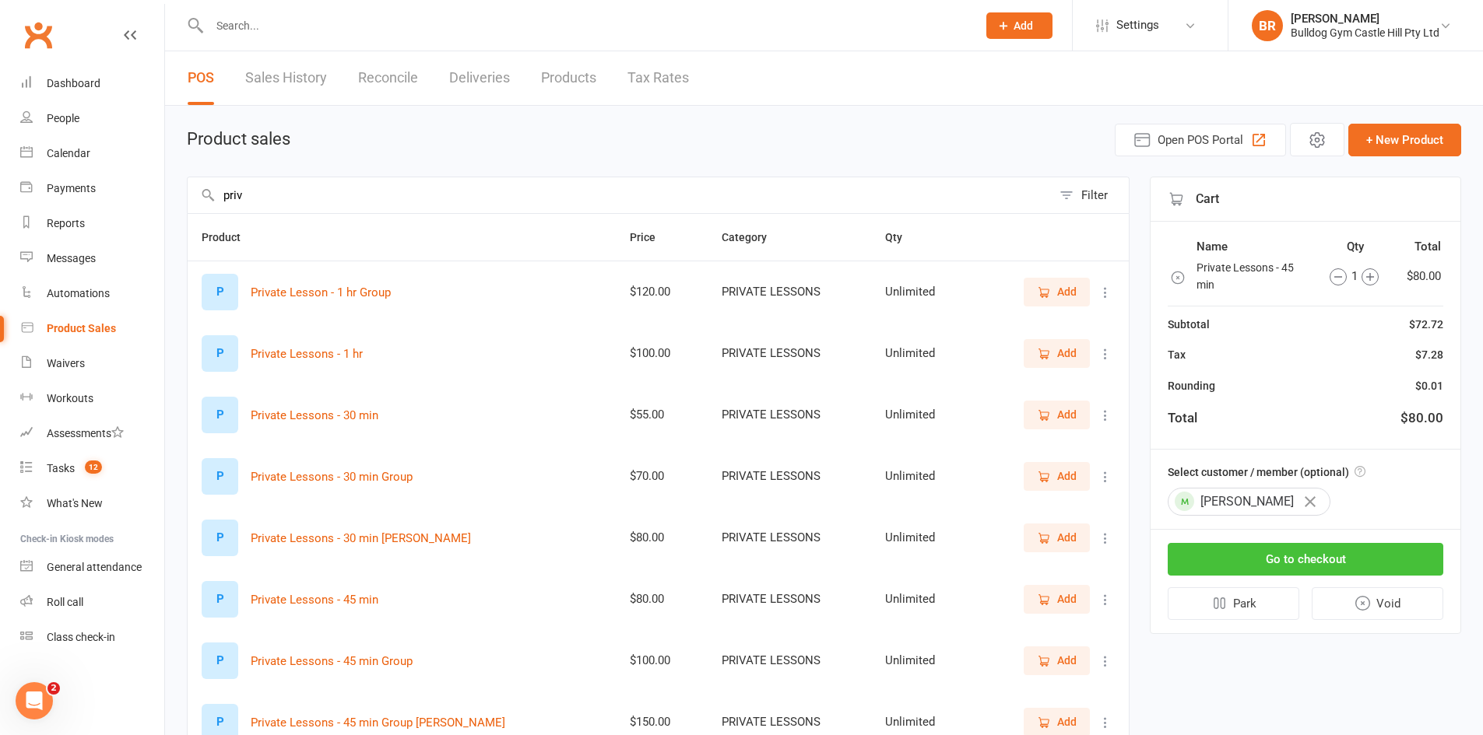
click at [1321, 552] on button "Go to checkout" at bounding box center [1305, 559] width 276 height 33
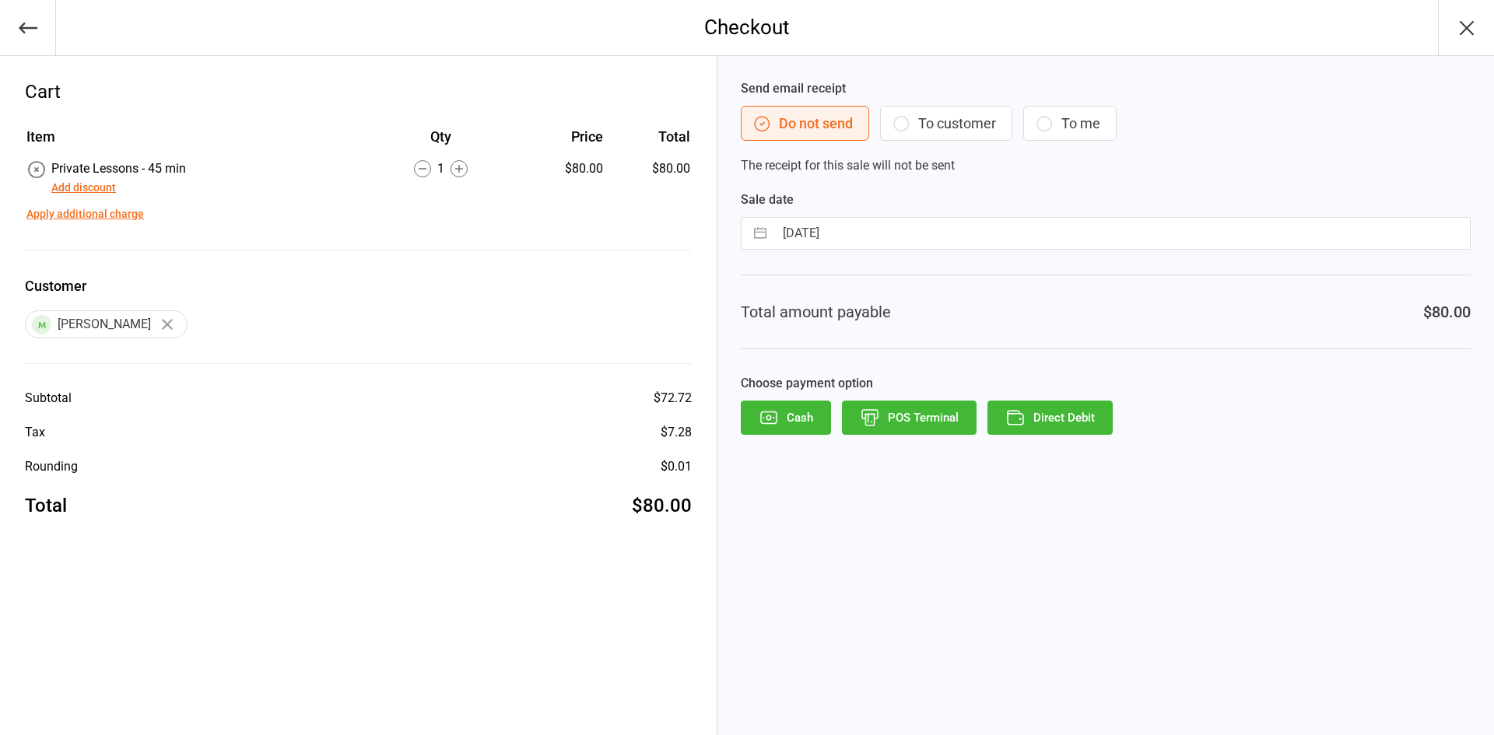
click at [82, 178] on div "Add discount" at bounding box center [118, 187] width 135 height 19
click at [80, 184] on button "Add discount" at bounding box center [83, 188] width 65 height 16
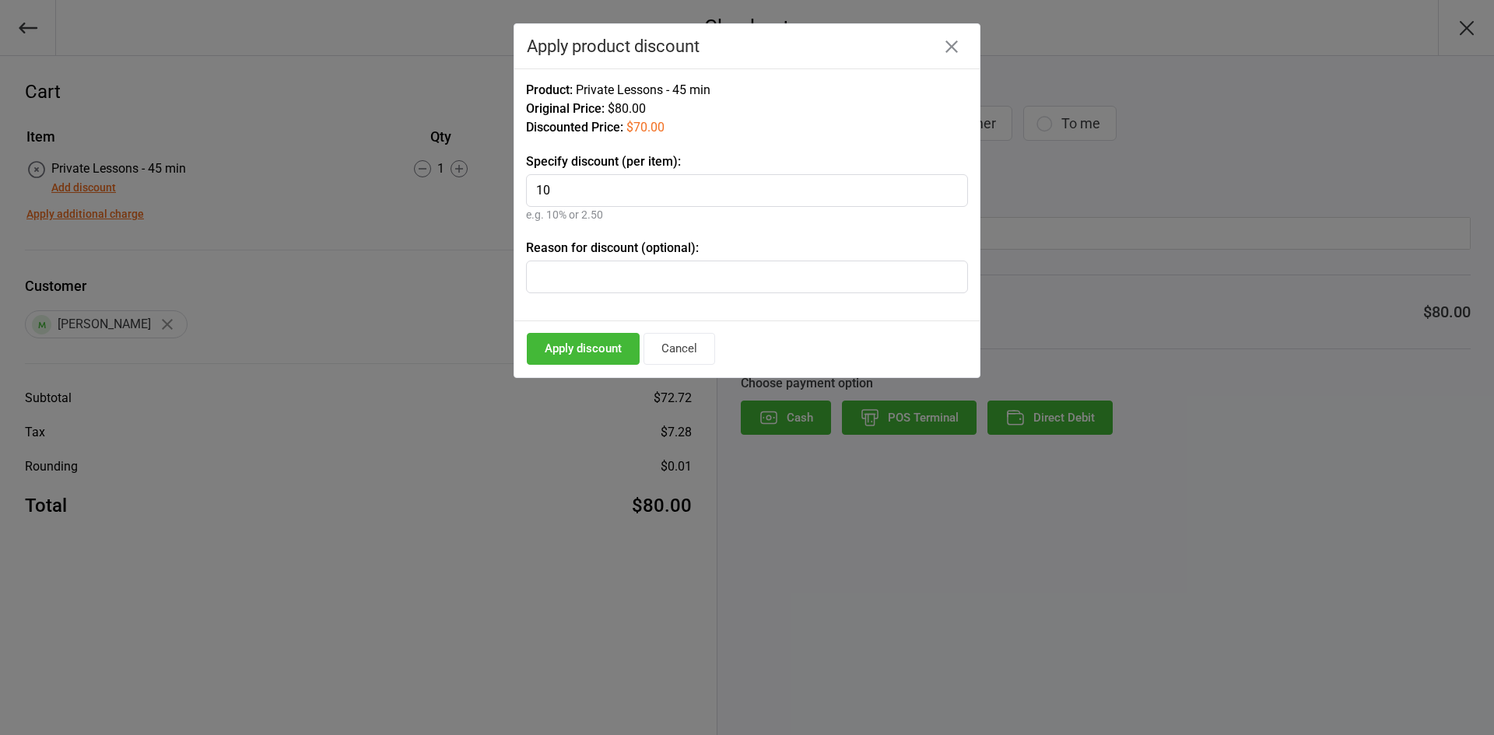
type input "10"
click at [568, 349] on button "Apply discount" at bounding box center [583, 349] width 113 height 32
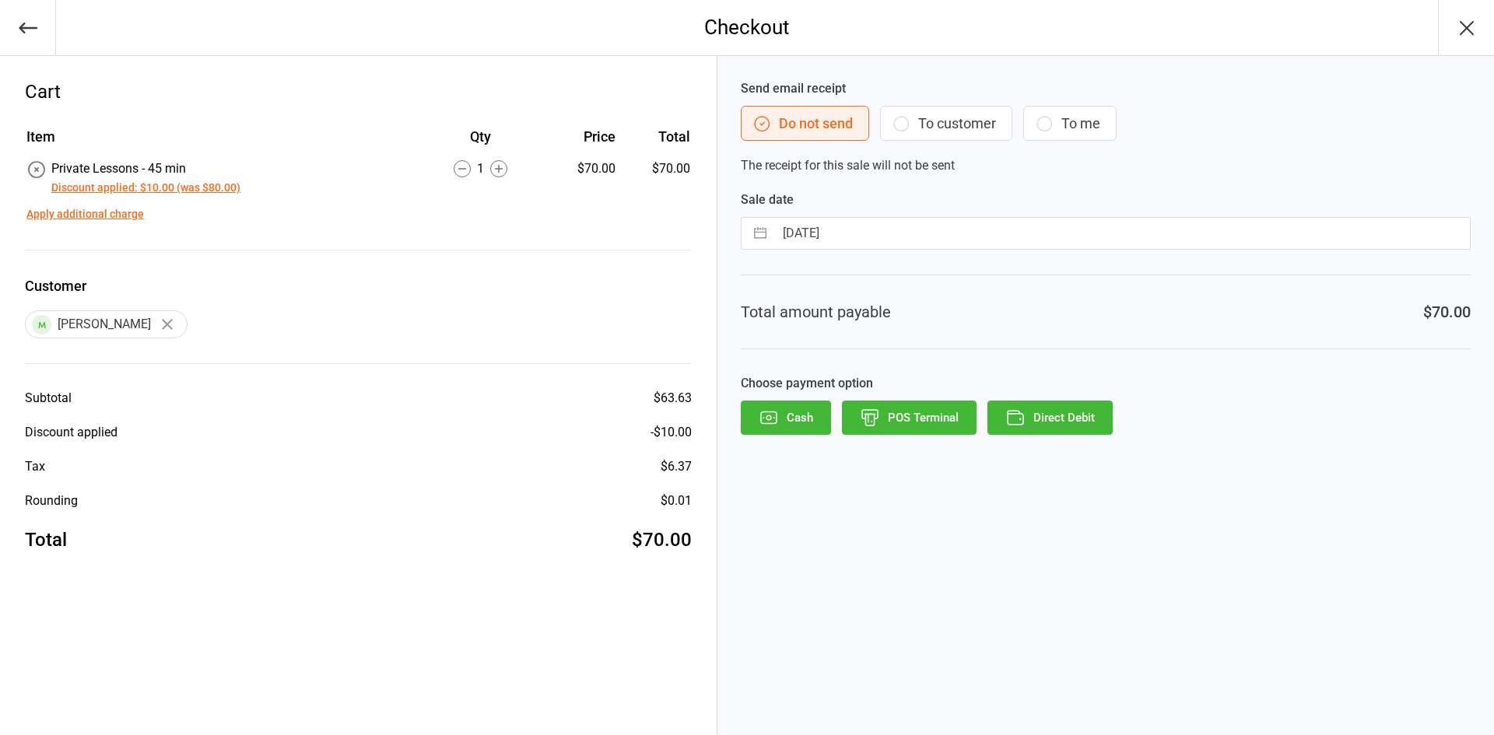
click at [907, 415] on button "POS Terminal" at bounding box center [909, 418] width 135 height 34
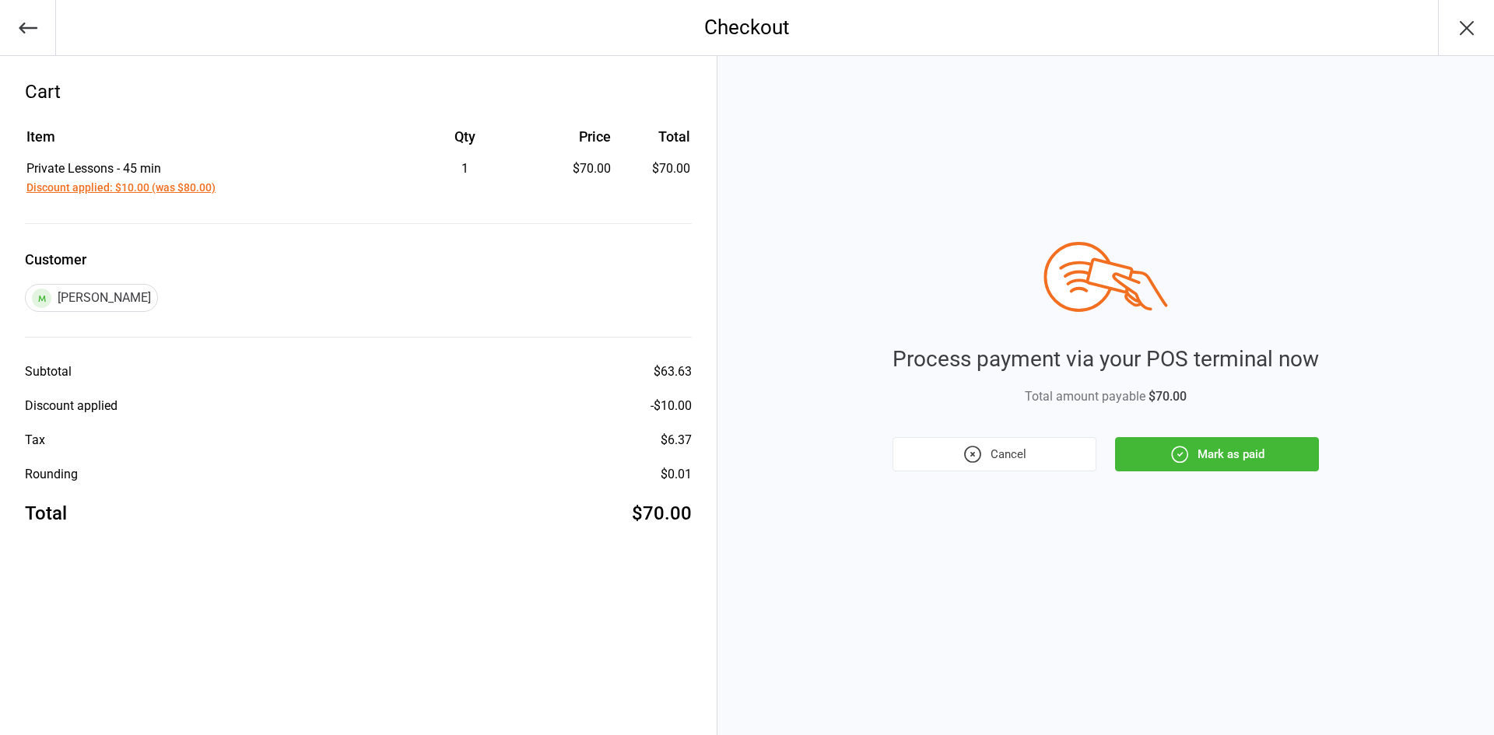
click at [1182, 458] on icon "button" at bounding box center [1180, 454] width 20 height 20
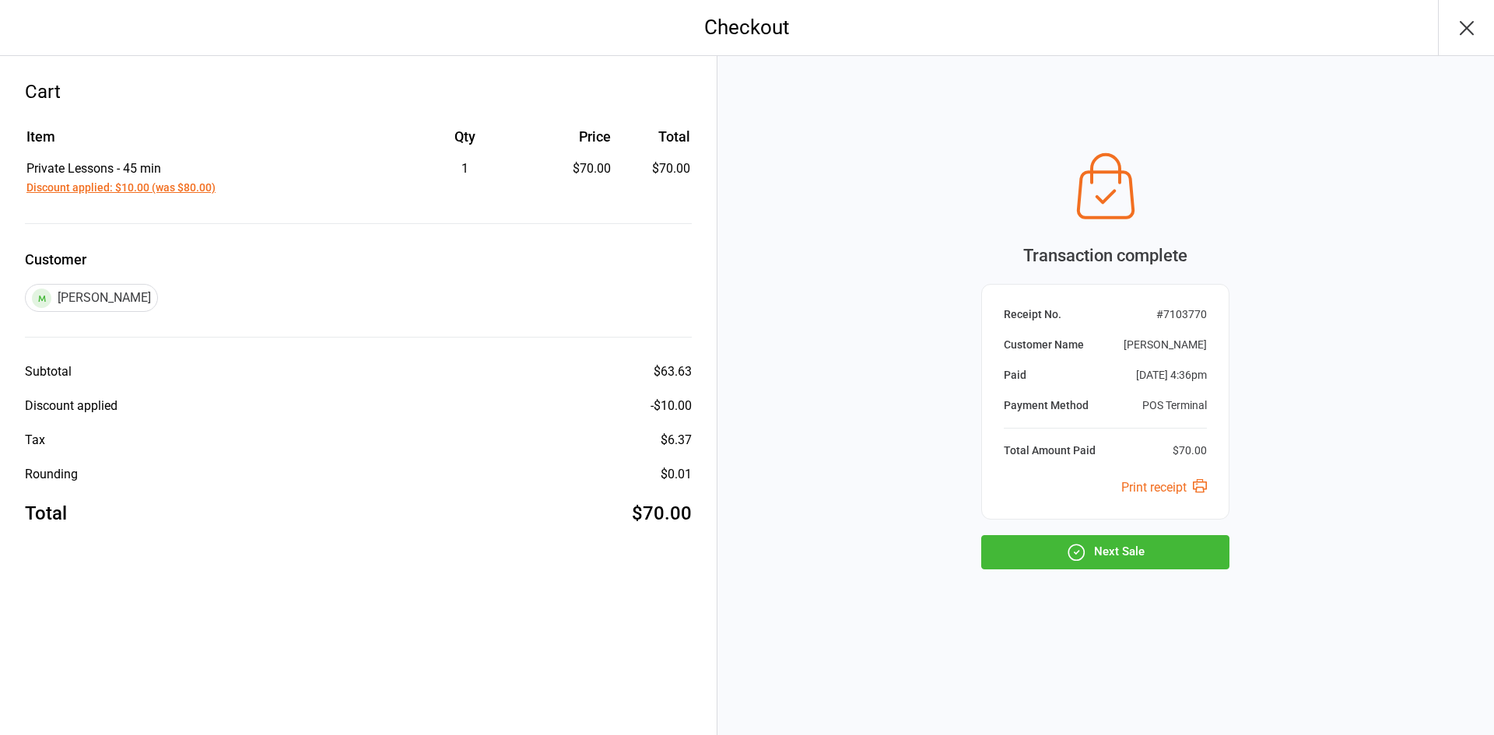
click at [1079, 552] on icon "button" at bounding box center [1077, 552] width 3 height 3
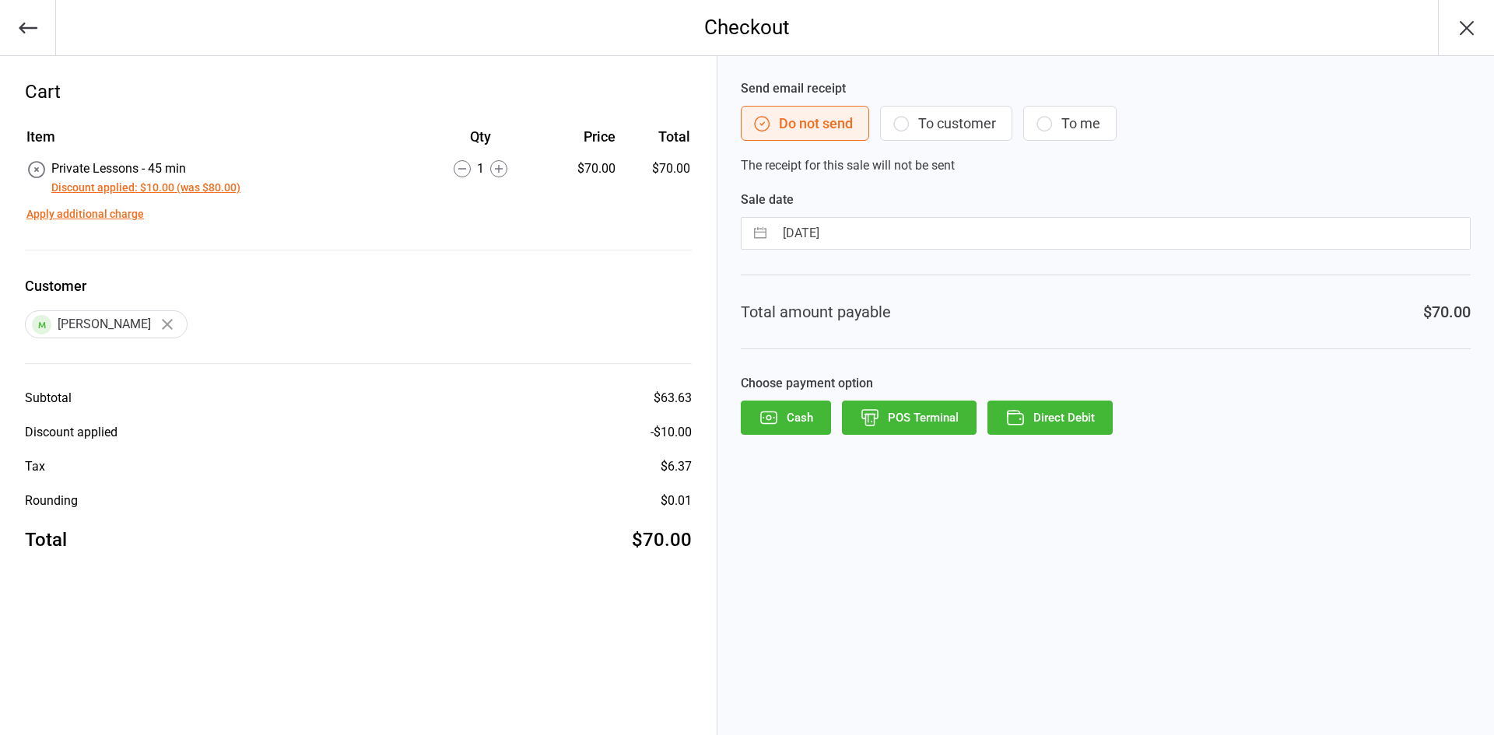
click at [26, 32] on icon "button" at bounding box center [28, 28] width 22 height 22
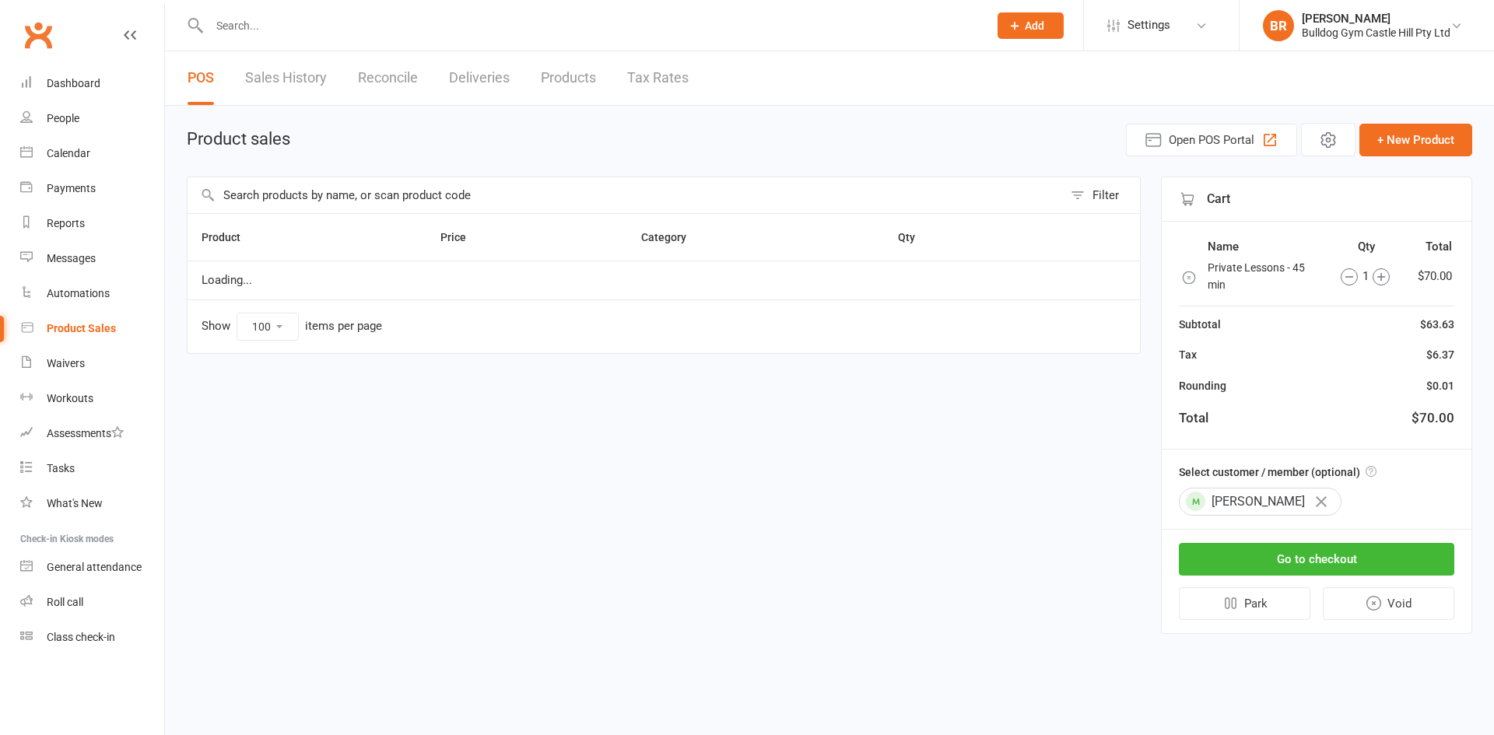
select select "100"
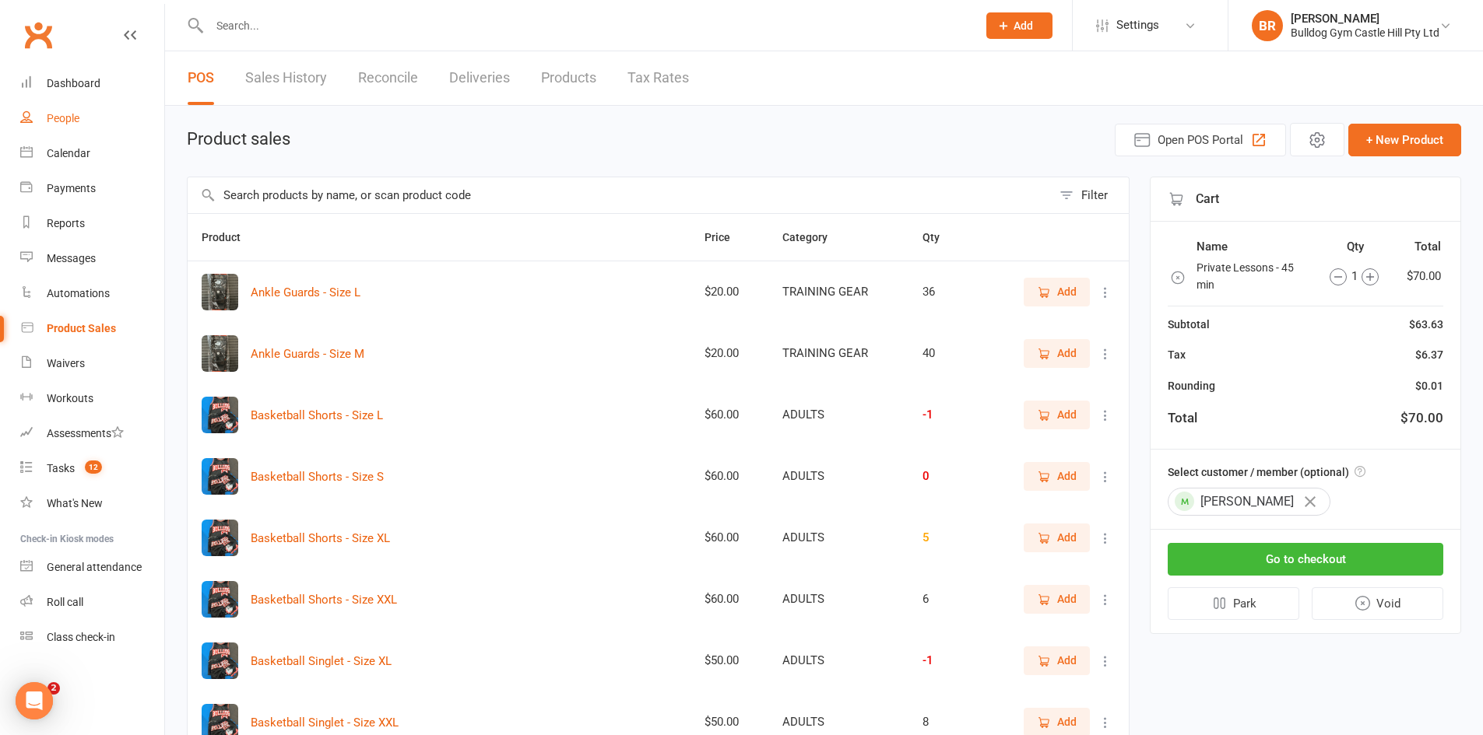
click at [44, 122] on link "People" at bounding box center [92, 118] width 144 height 35
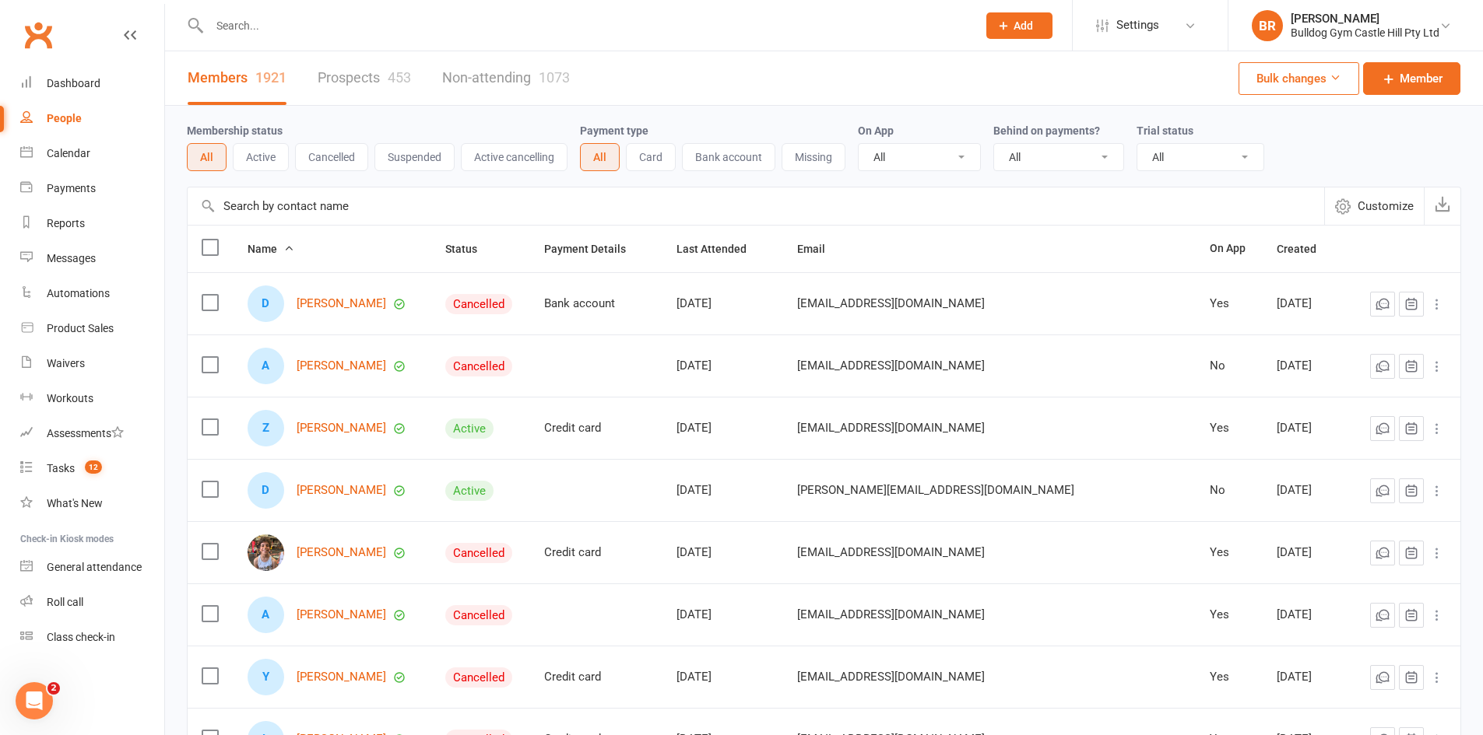
click at [271, 23] on input "text" at bounding box center [585, 26] width 761 height 22
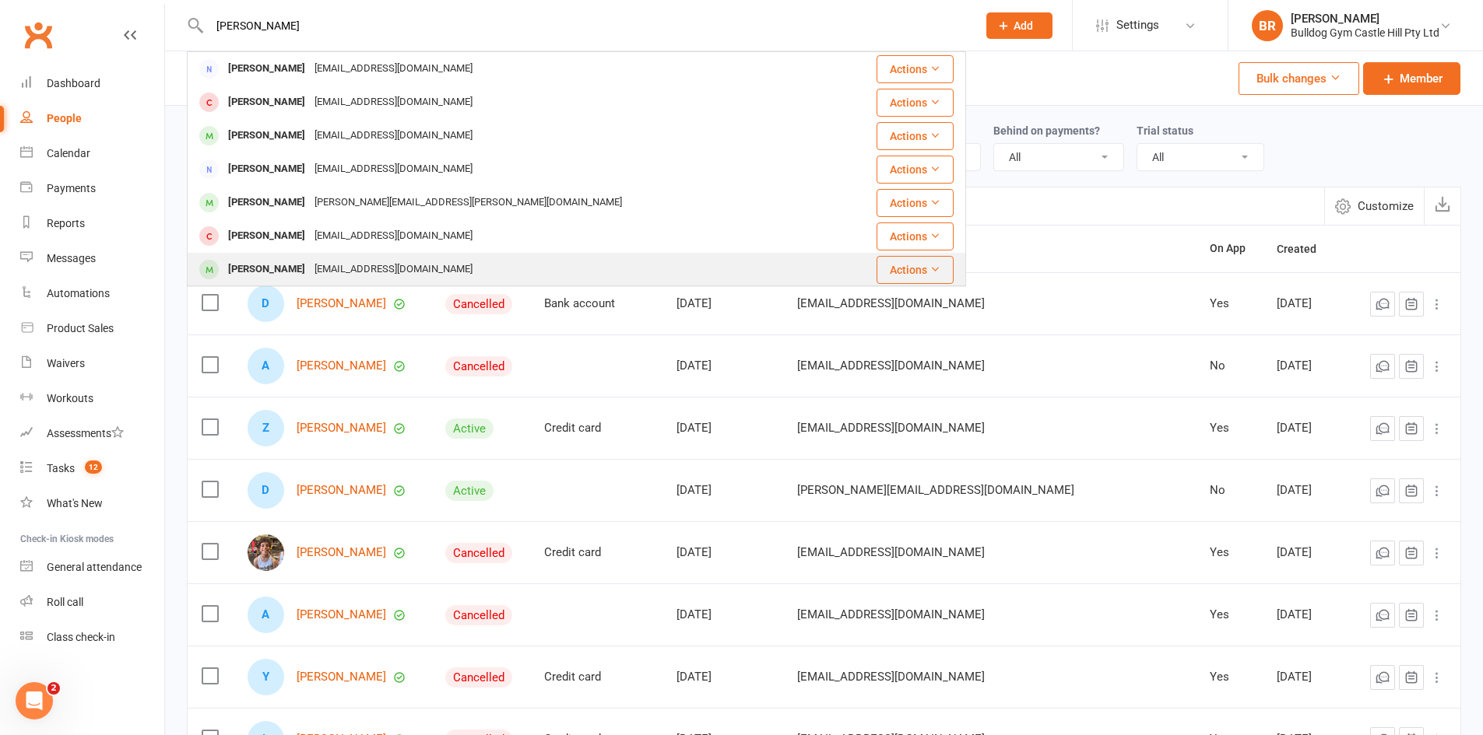
type input "fooks"
click at [315, 259] on div "[EMAIL_ADDRESS][DOMAIN_NAME]" at bounding box center [393, 269] width 167 height 23
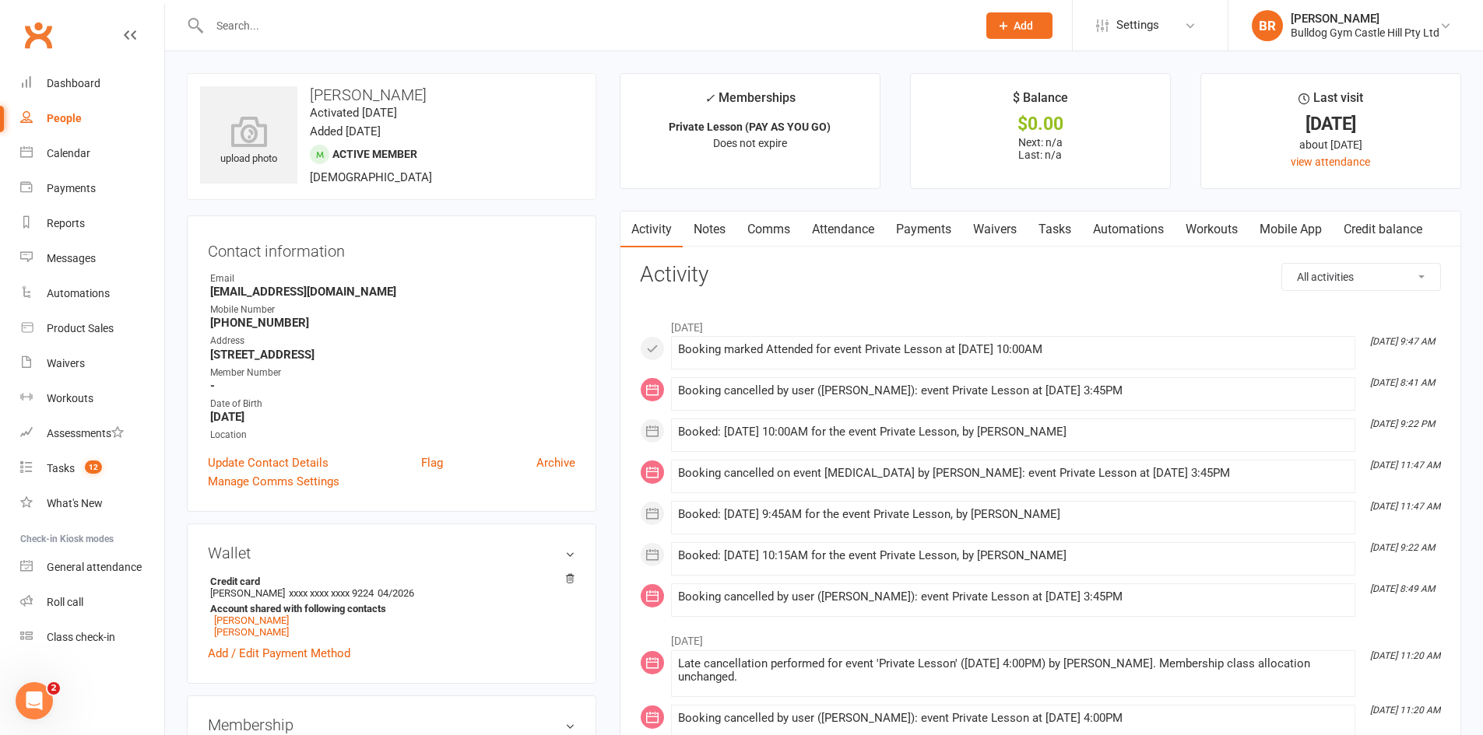
click at [266, 28] on input "text" at bounding box center [585, 26] width 761 height 22
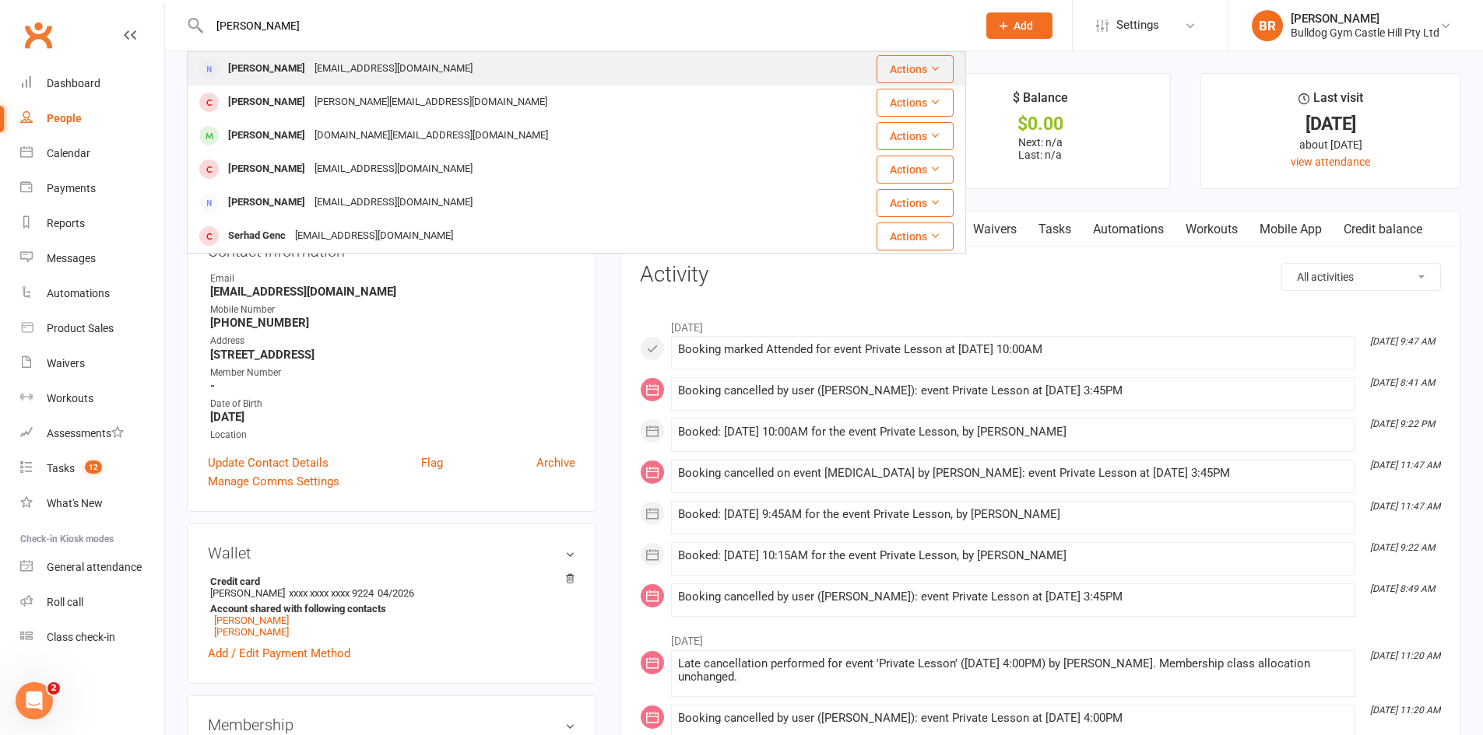
type input "spencer se"
click at [394, 79] on div "Sseaford8@gmail.com" at bounding box center [393, 69] width 167 height 23
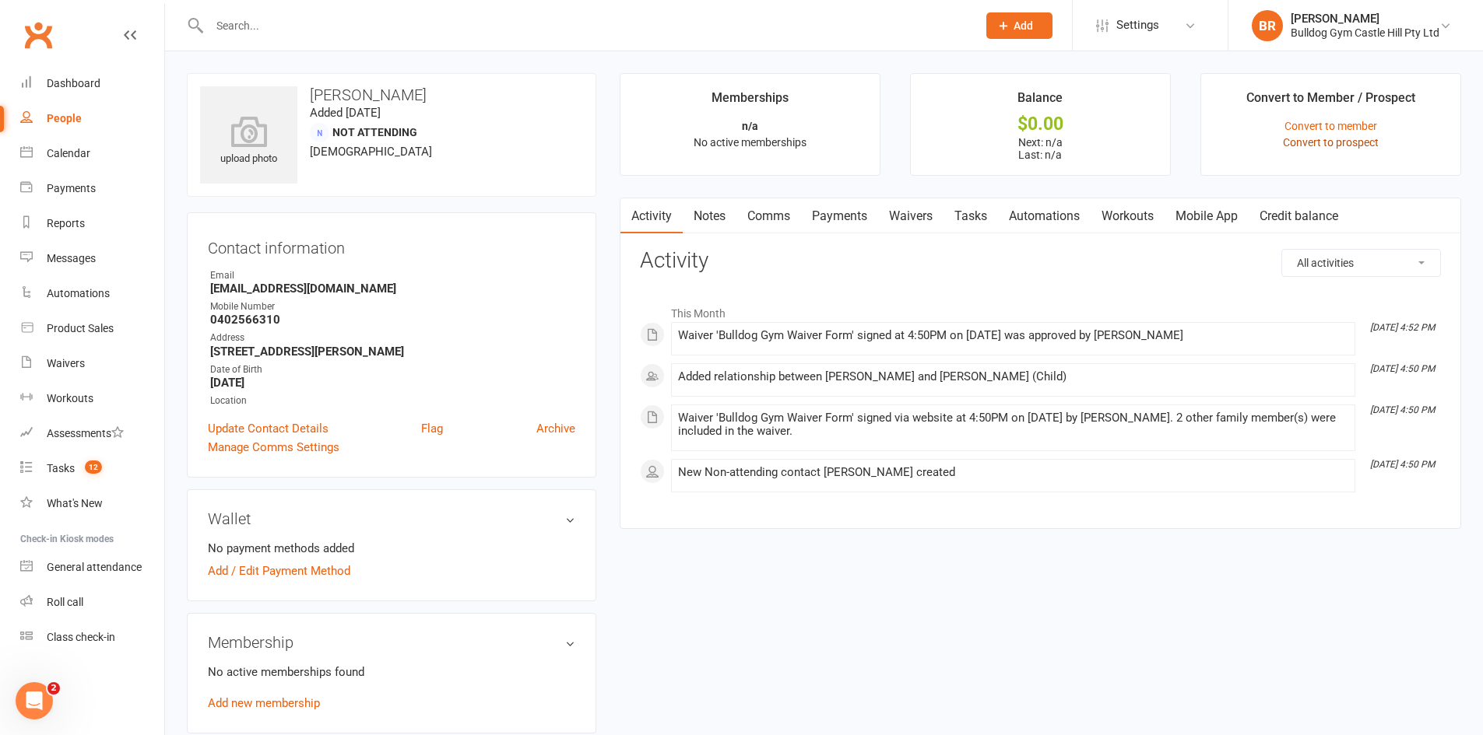
click at [1329, 145] on link "Convert to prospect" at bounding box center [1331, 142] width 96 height 12
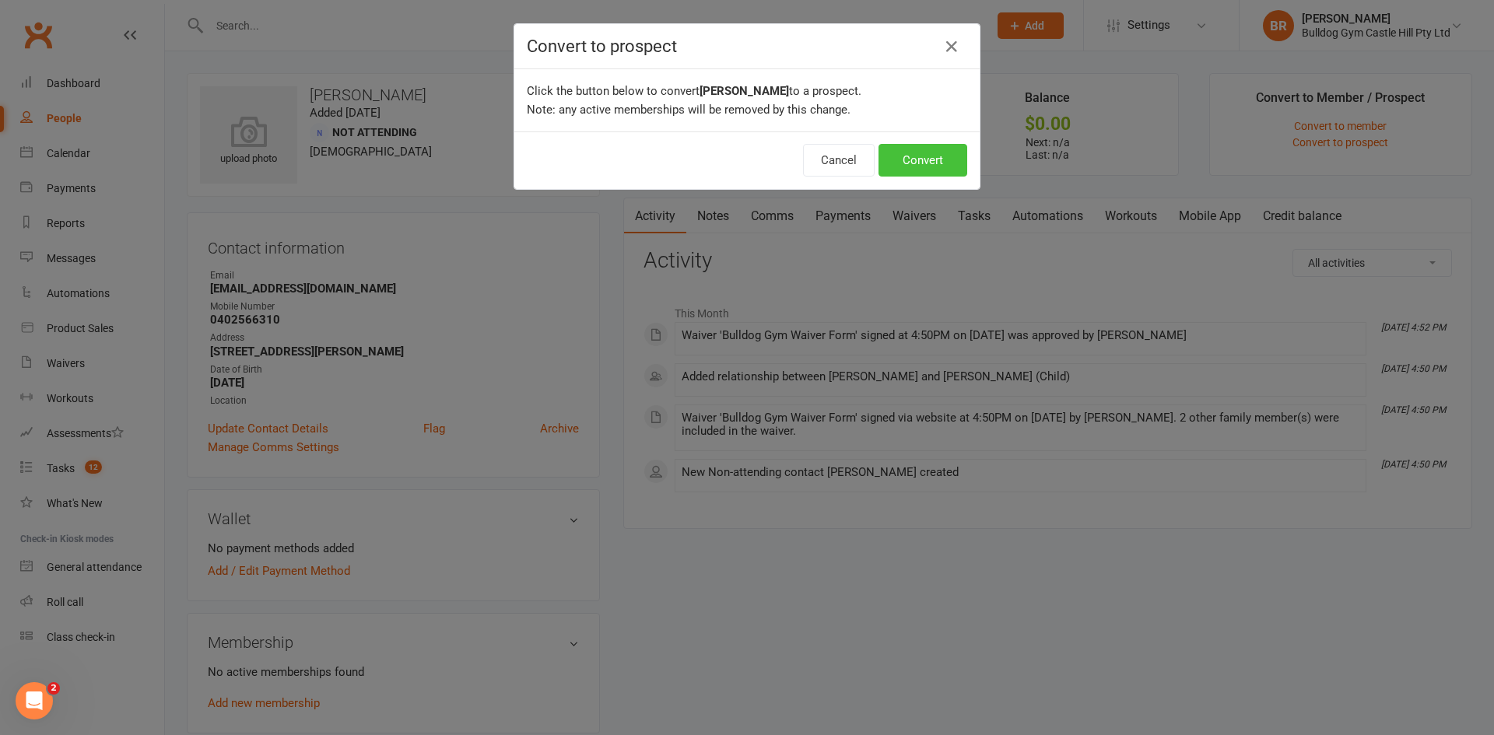
click at [907, 160] on button "Convert" at bounding box center [923, 160] width 89 height 33
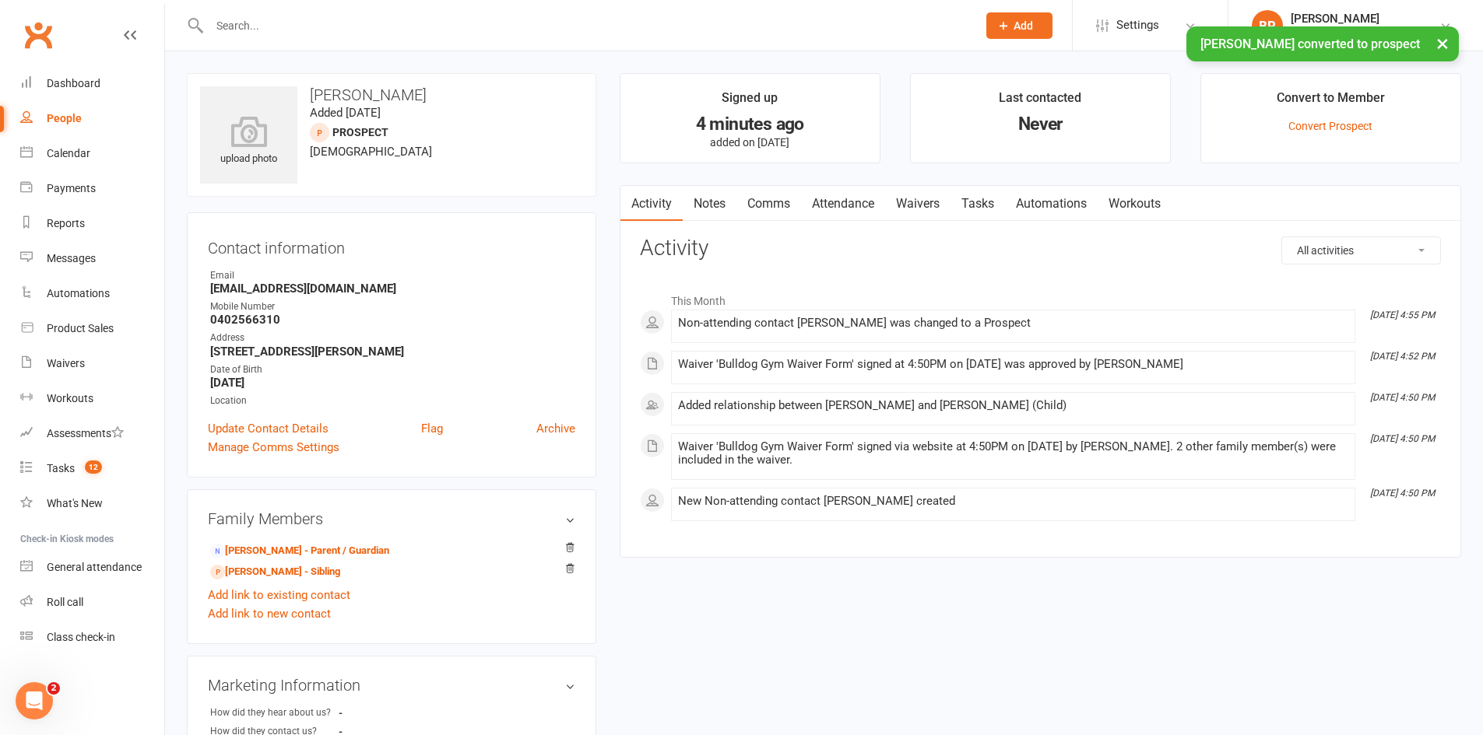
click at [847, 203] on link "Attendance" at bounding box center [843, 204] width 84 height 36
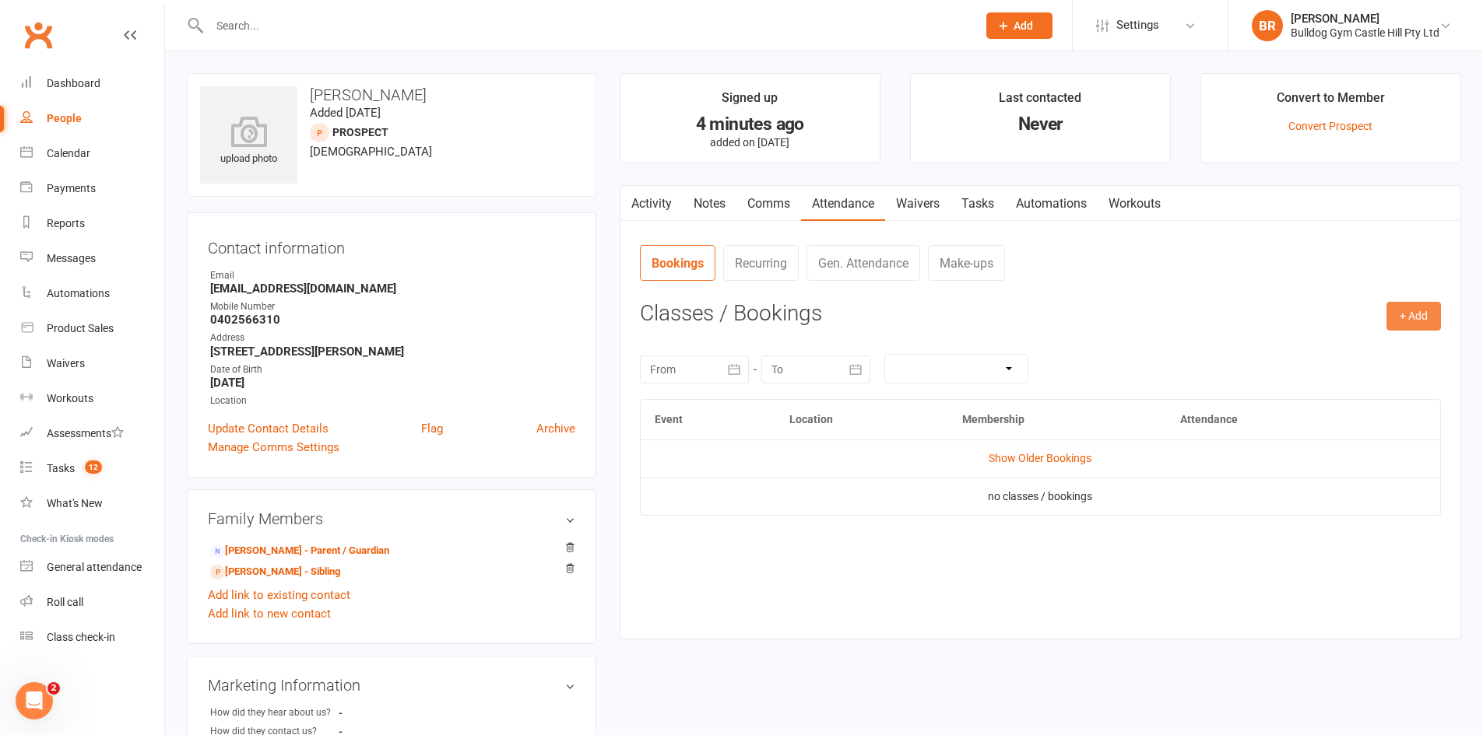
click at [1416, 320] on button "+ Add" at bounding box center [1413, 316] width 54 height 28
click at [1325, 346] on link "Book Event" at bounding box center [1363, 351] width 154 height 31
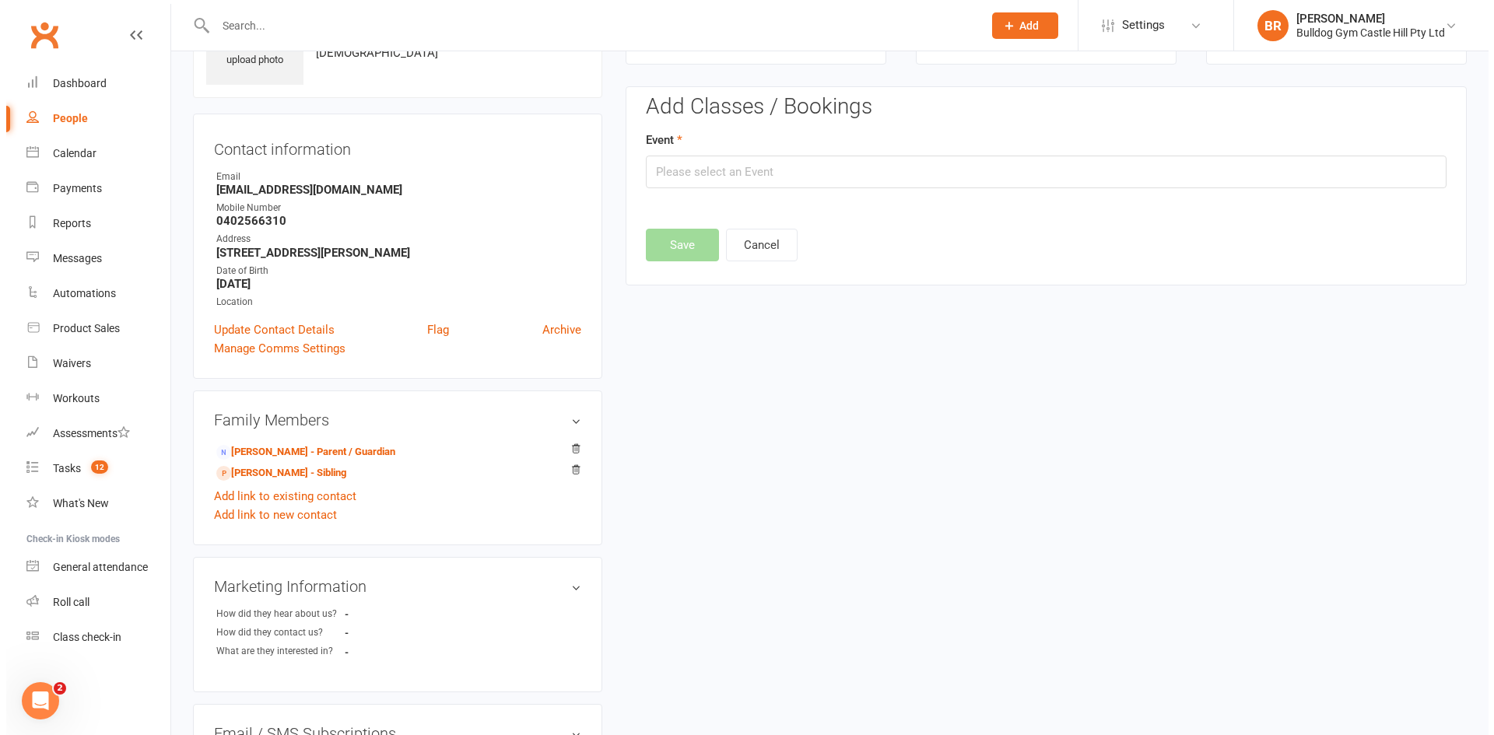
scroll to position [107, 0]
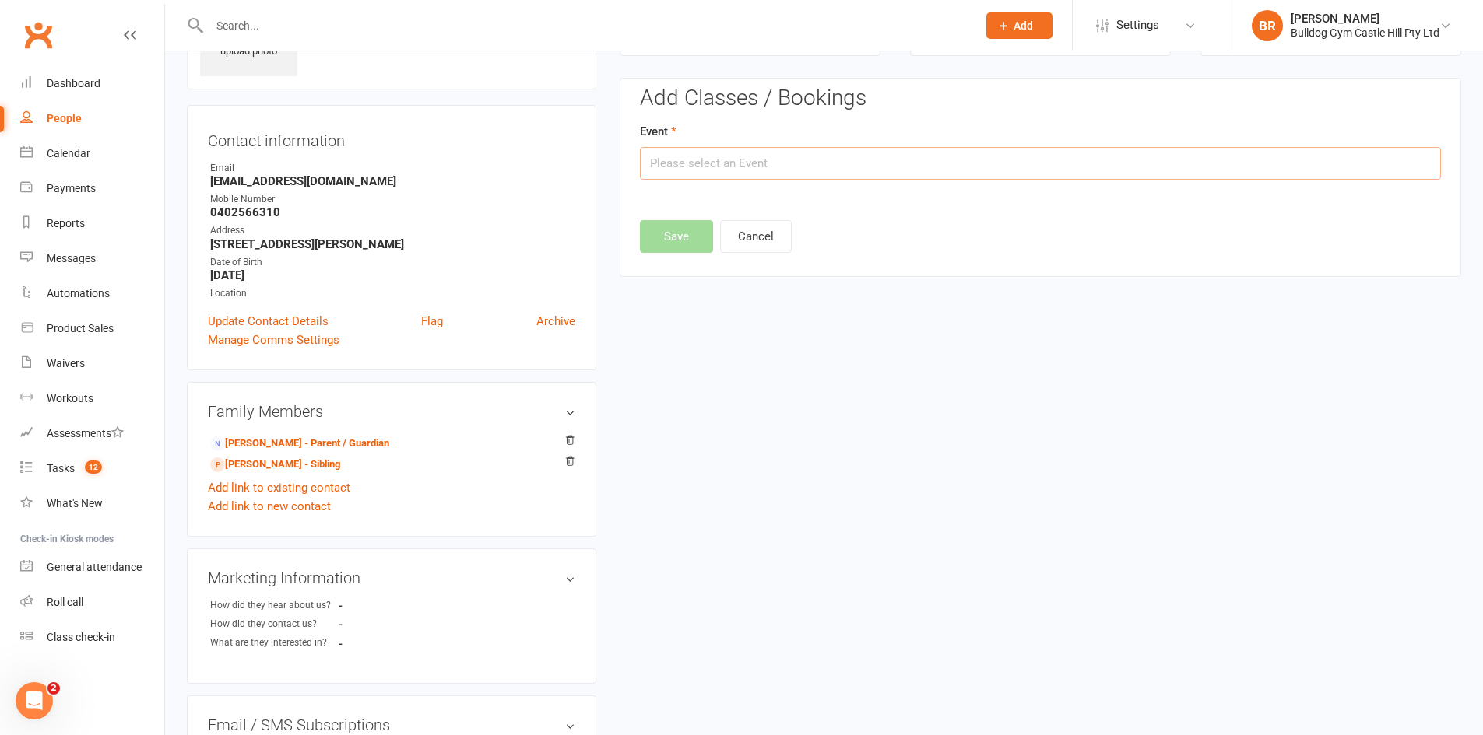
click at [918, 176] on input "text" at bounding box center [1040, 163] width 801 height 33
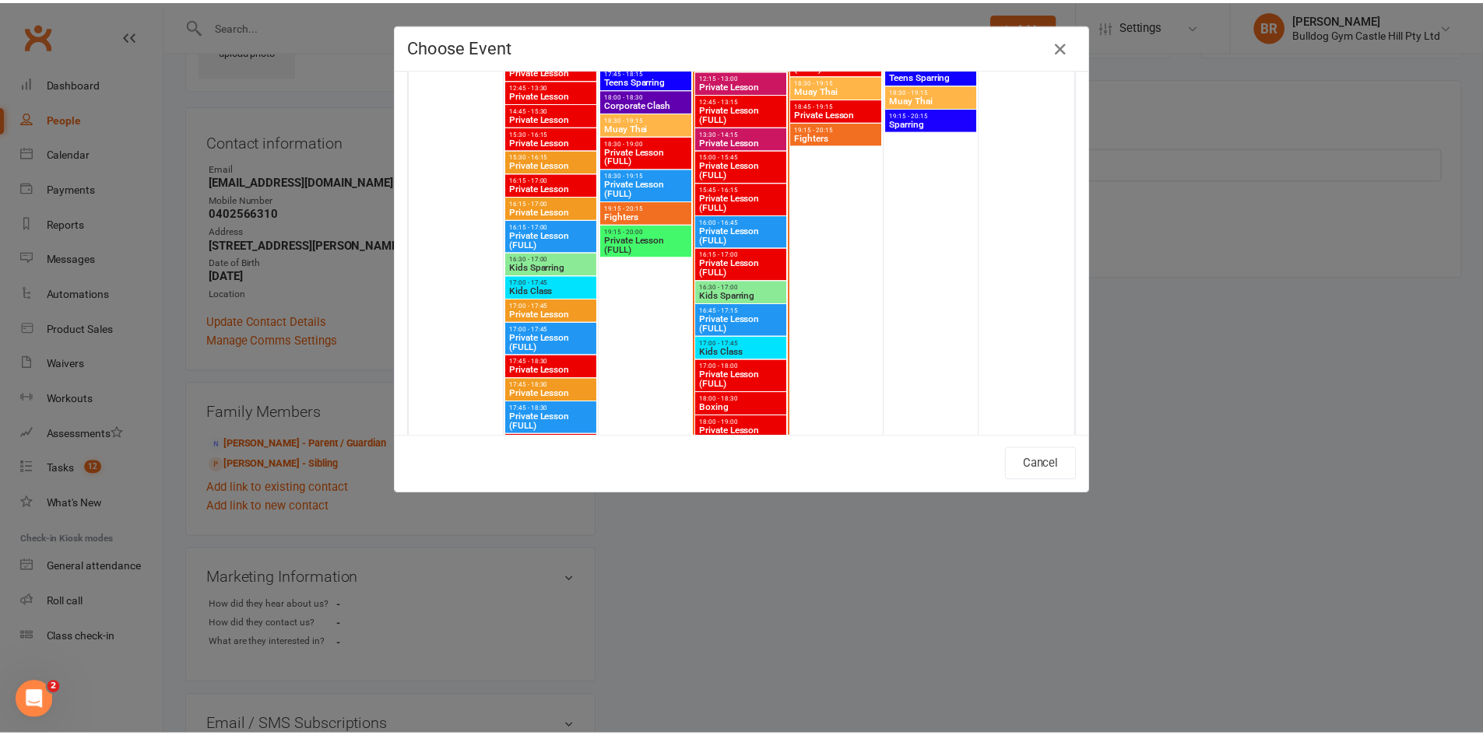
scroll to position [2567, 0]
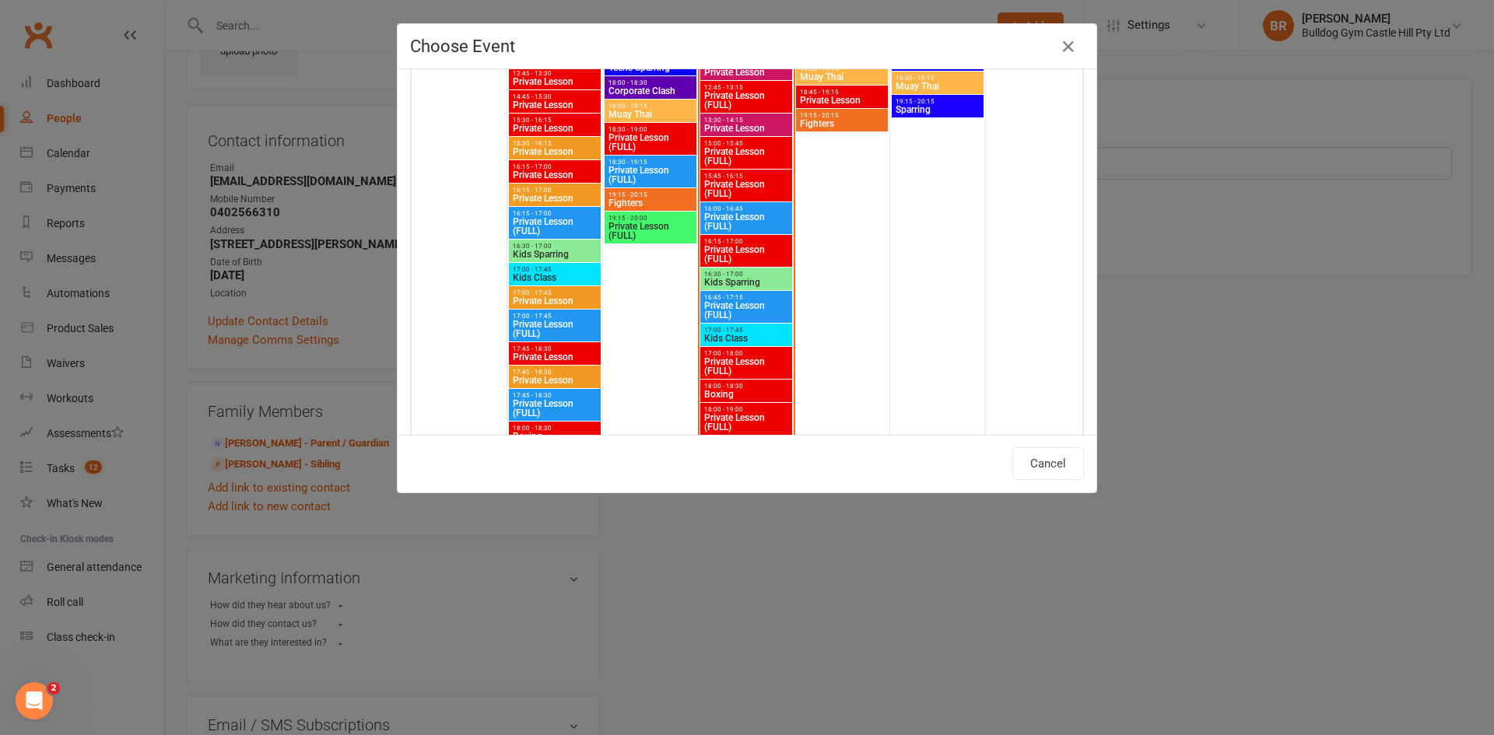
click at [716, 329] on span "17:00 - 17:45" at bounding box center [747, 330] width 86 height 7
type input "Kids Class - Sep 17, 2025 5:00:00 PM"
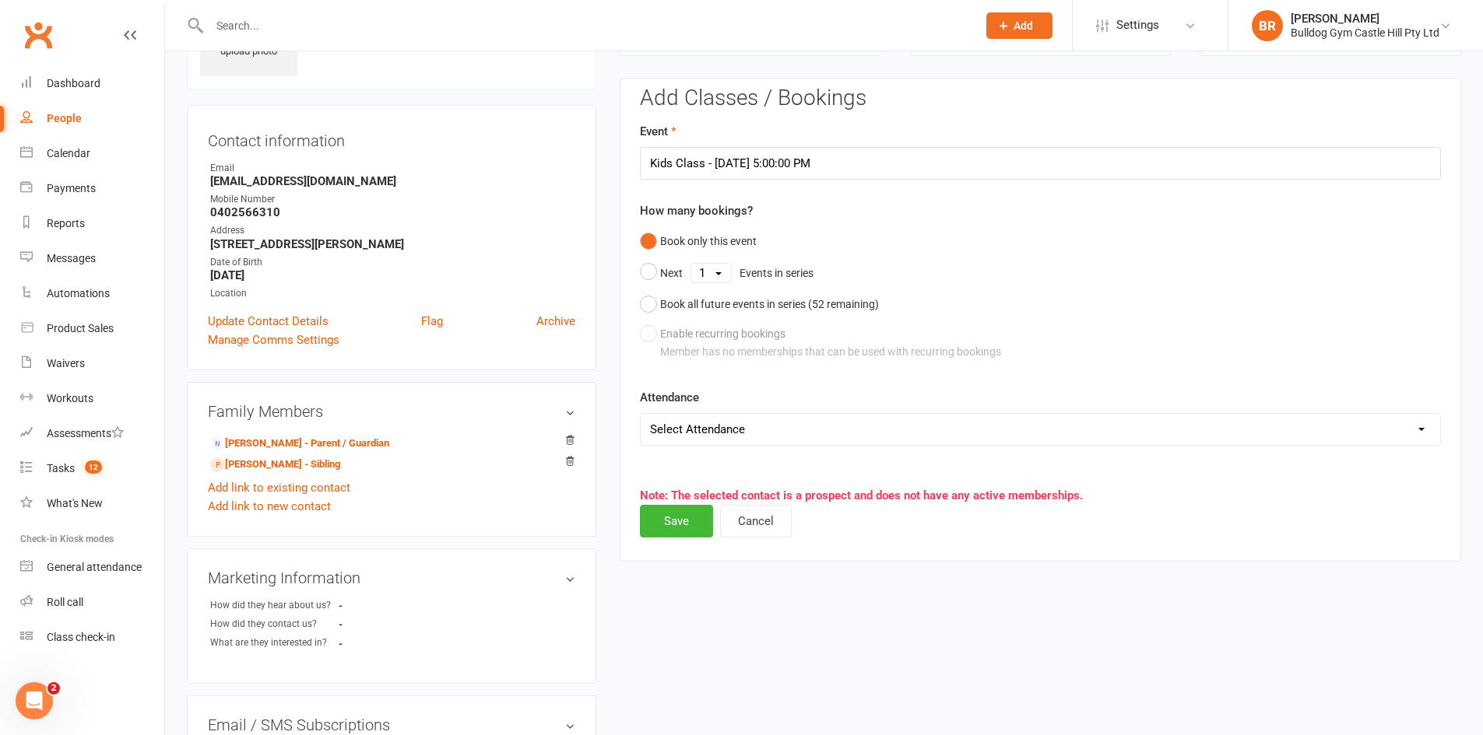
click at [719, 416] on select "Select Attendance Attended Absent" at bounding box center [1040, 429] width 799 height 31
select select "0"
click at [641, 414] on select "Select Attendance Attended Absent" at bounding box center [1040, 429] width 799 height 31
click at [688, 518] on button "Save" at bounding box center [676, 521] width 73 height 33
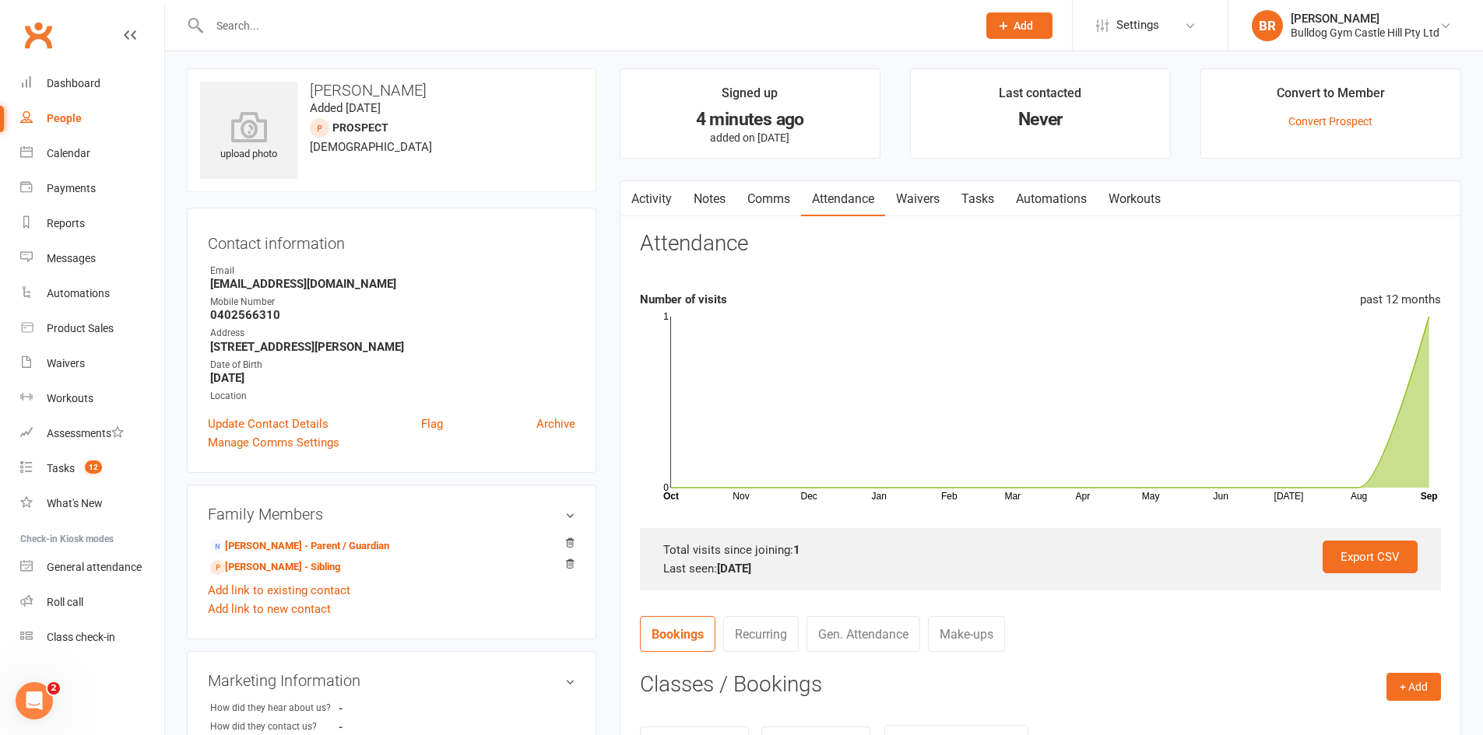
scroll to position [0, 0]
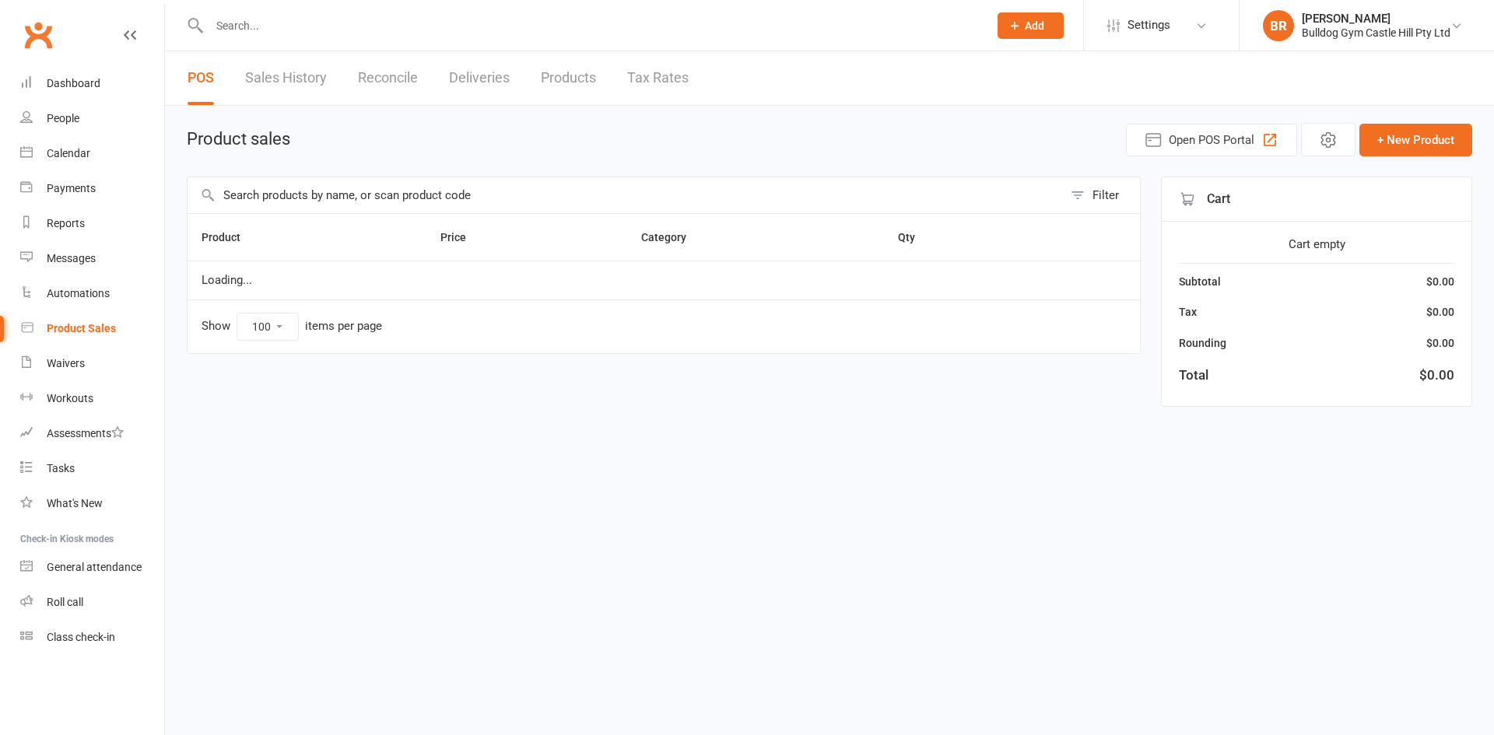
select select "100"
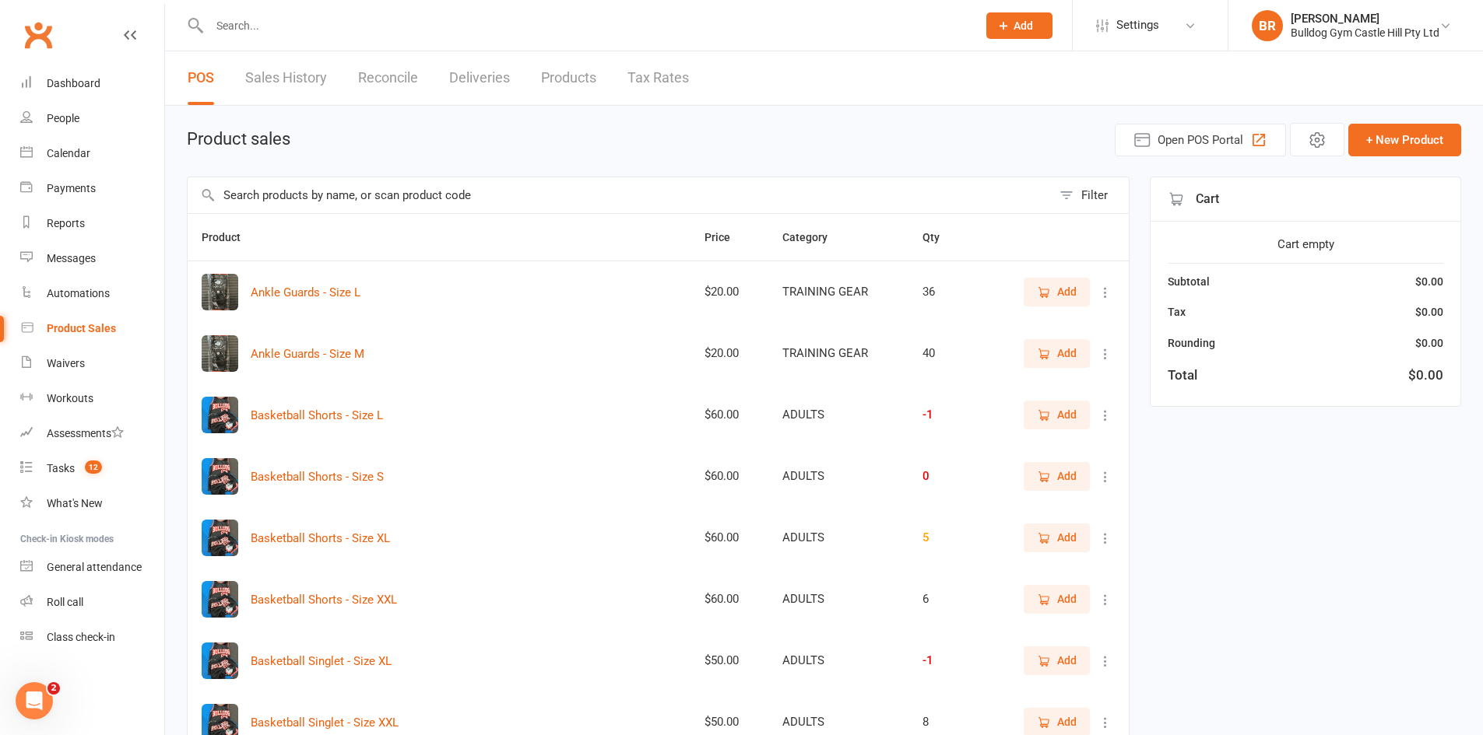
click at [332, 201] on input "text" at bounding box center [620, 195] width 864 height 36
type input "freddie"
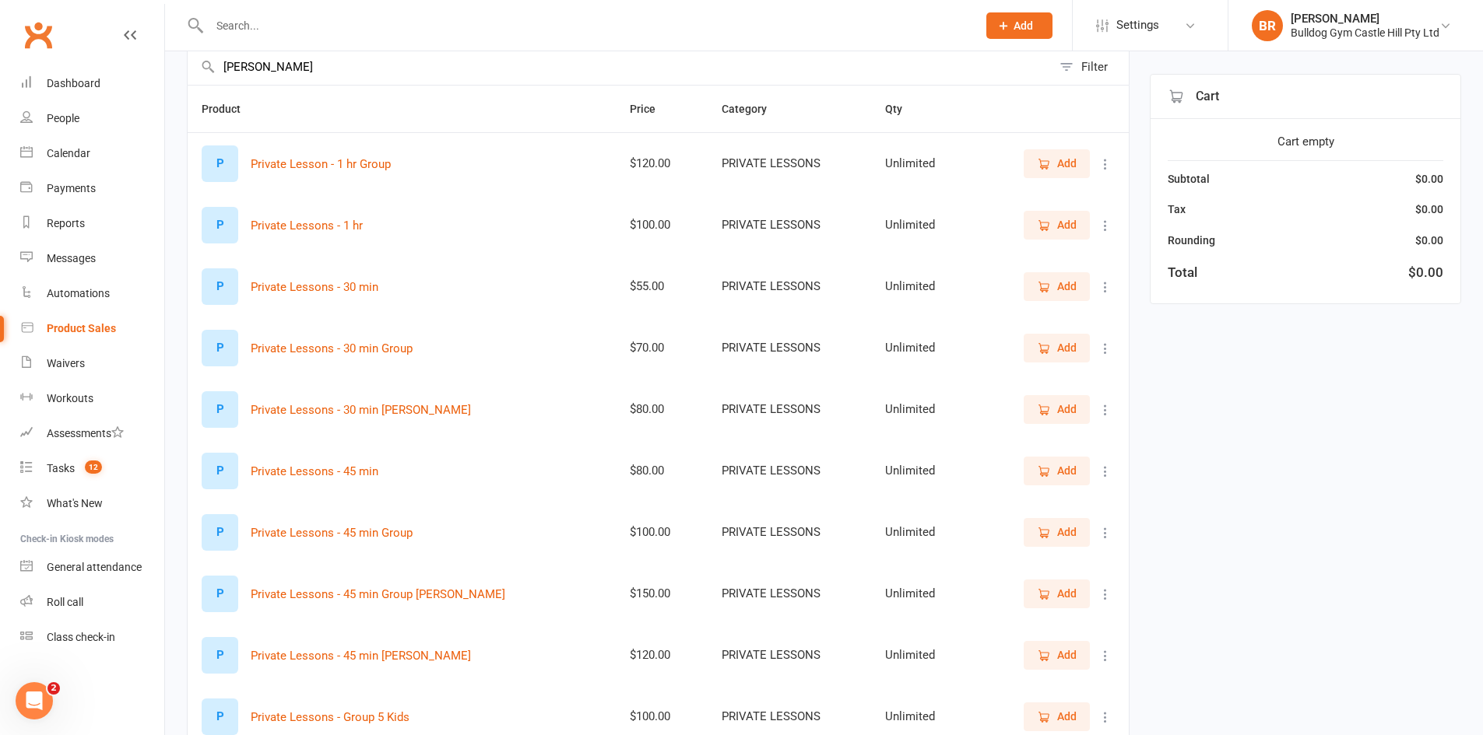
scroll to position [156, 0]
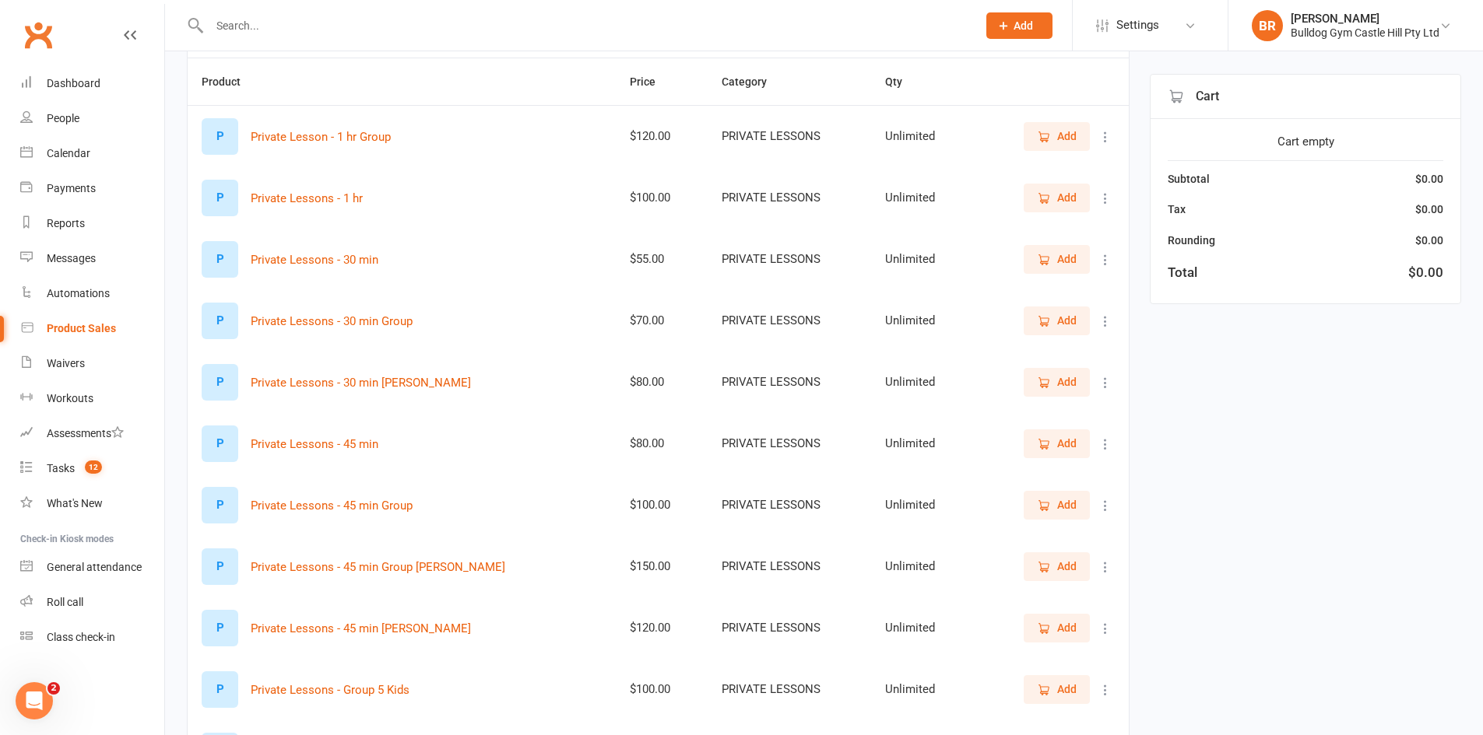
type input "priva"
click at [1048, 620] on span "Add" at bounding box center [1057, 628] width 40 height 17
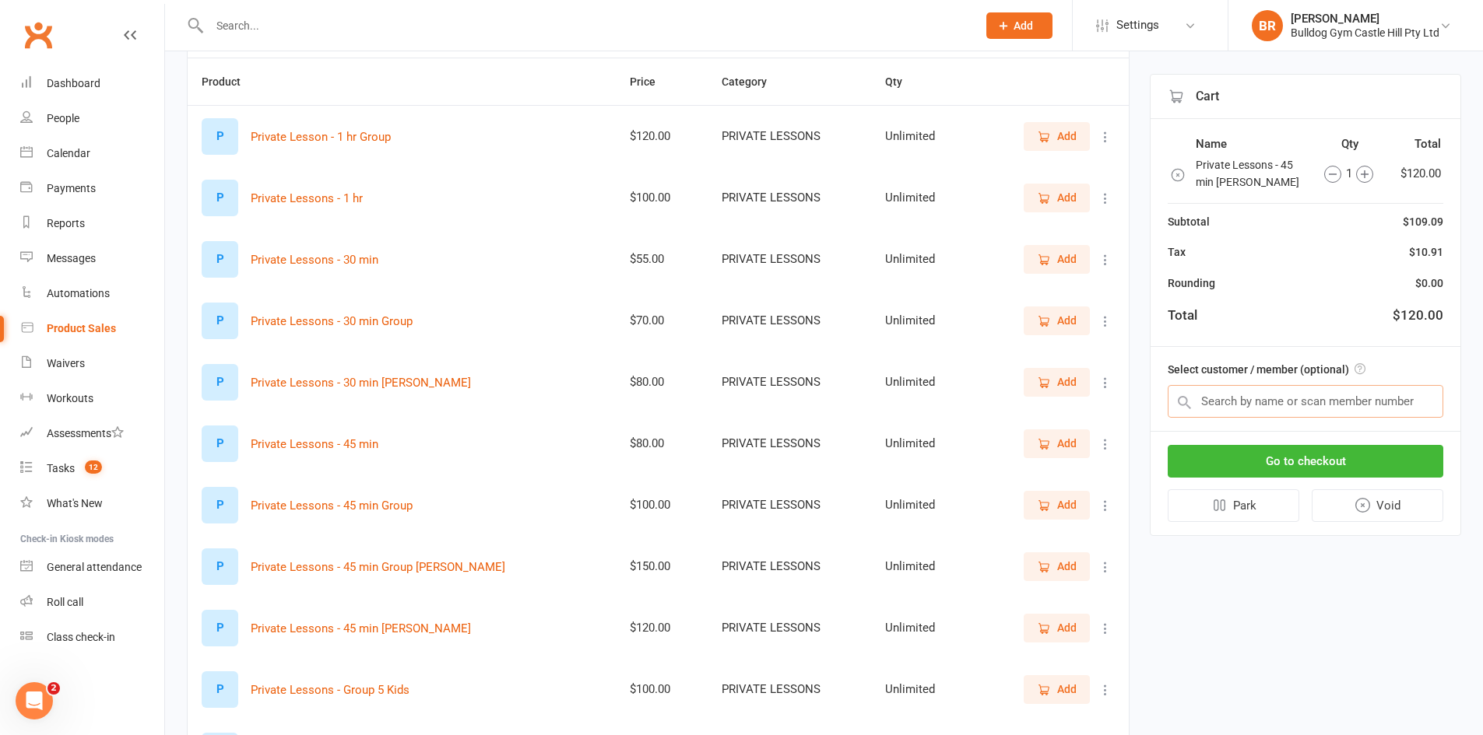
click at [1234, 409] on input "text" at bounding box center [1305, 401] width 276 height 33
type input "fooks"
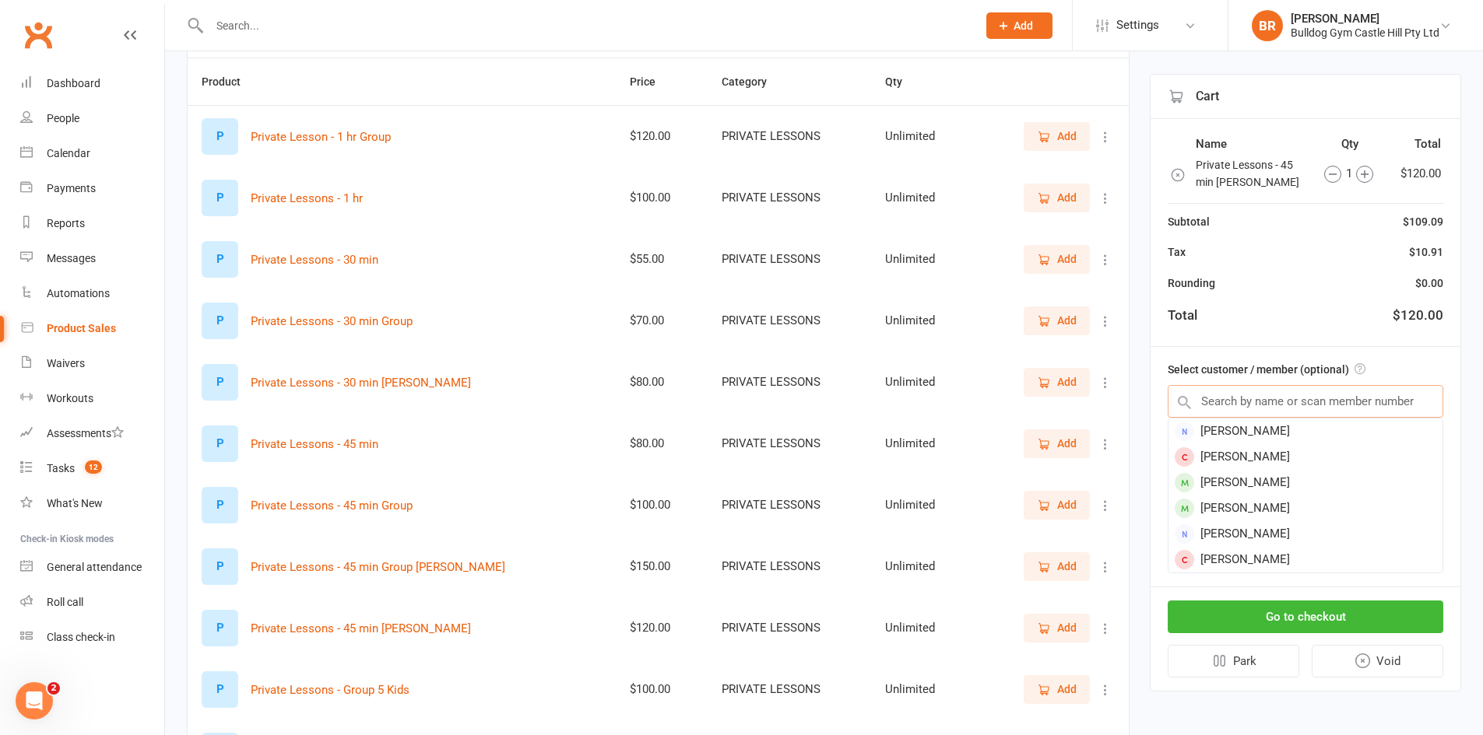
click at [1205, 397] on input "text" at bounding box center [1305, 401] width 276 height 33
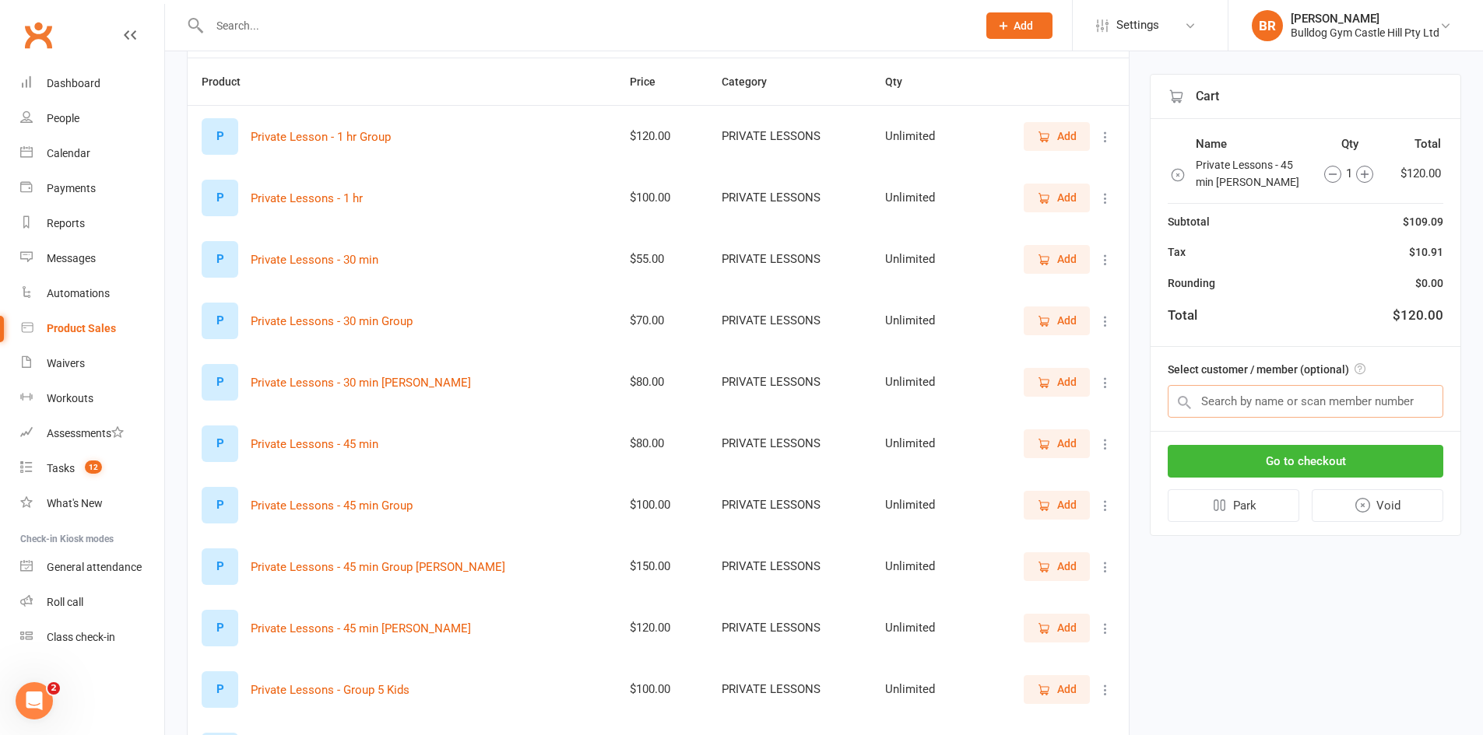
click at [1207, 402] on input "text" at bounding box center [1305, 401] width 276 height 33
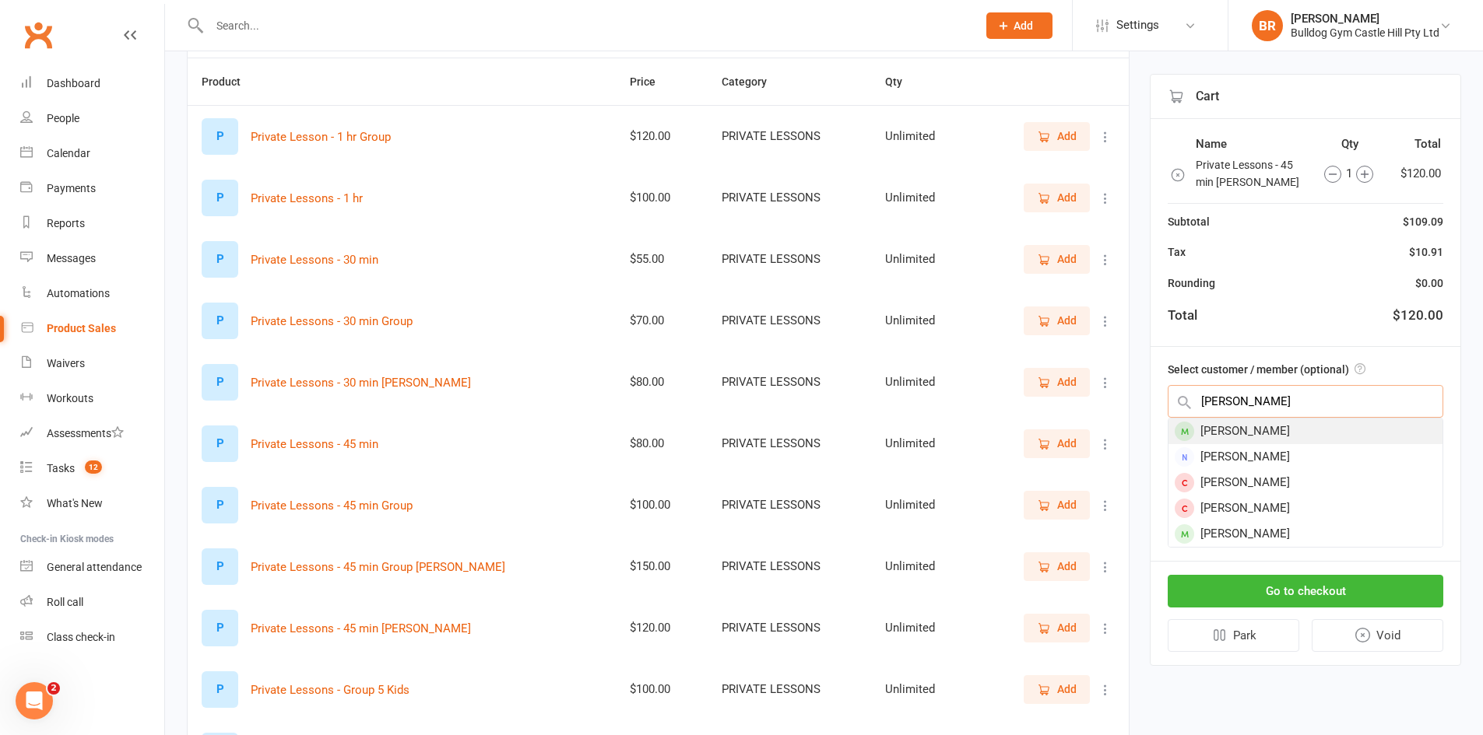
type input "freddie foo"
click at [1274, 433] on div "Freddie Fooks" at bounding box center [1305, 432] width 274 height 26
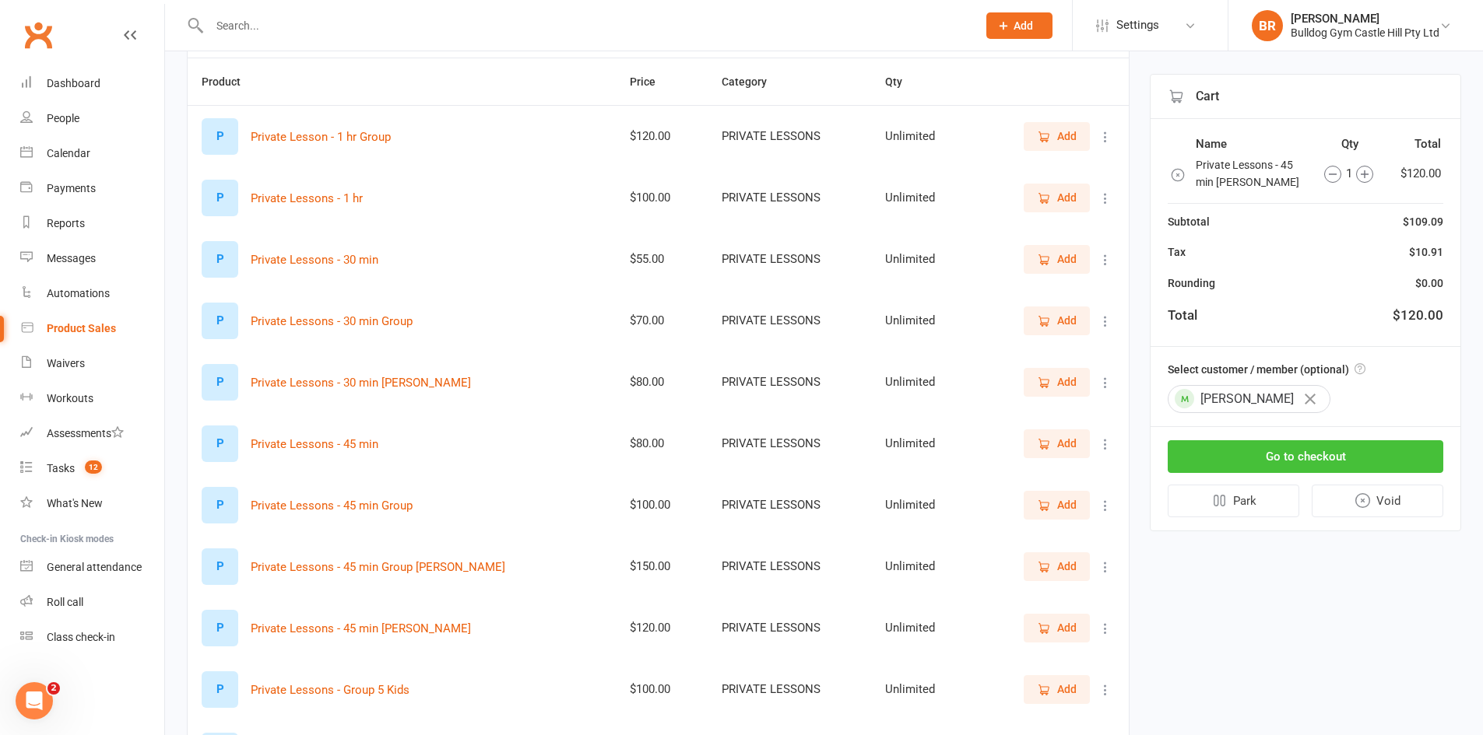
click at [1325, 455] on button "Go to checkout" at bounding box center [1305, 457] width 276 height 33
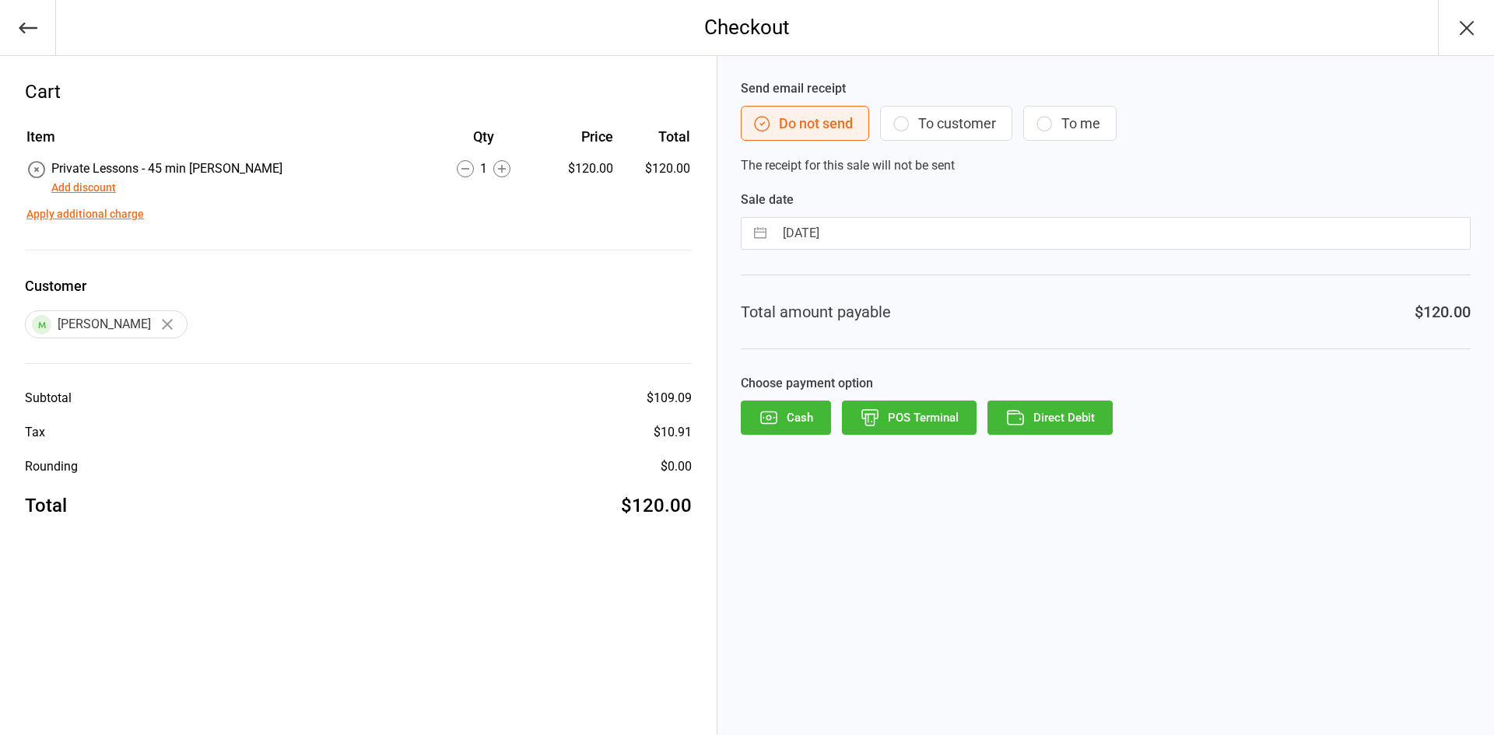
click at [72, 185] on button "Add discount" at bounding box center [83, 188] width 65 height 16
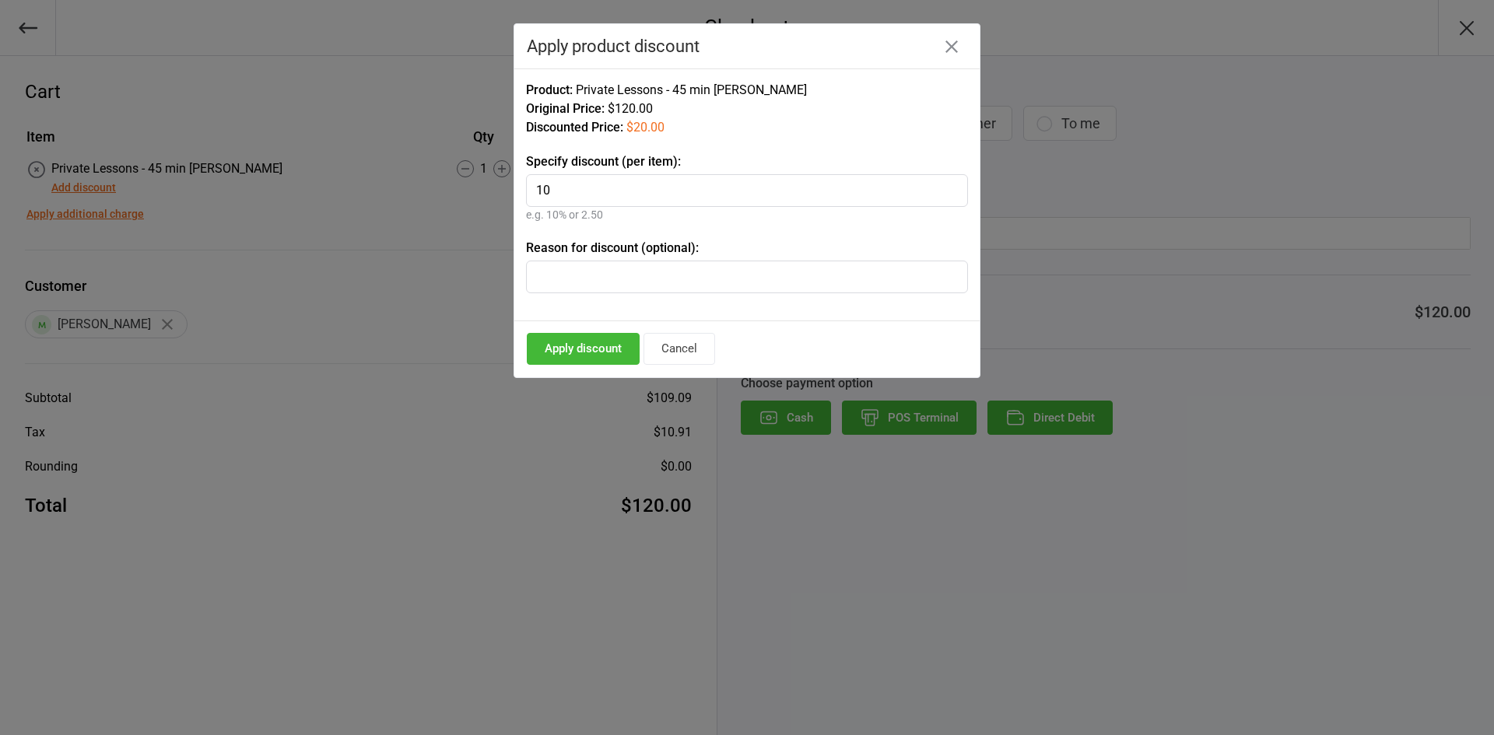
type input "1"
type input "6"
type input "70"
click at [557, 354] on button "Apply discount" at bounding box center [583, 349] width 113 height 32
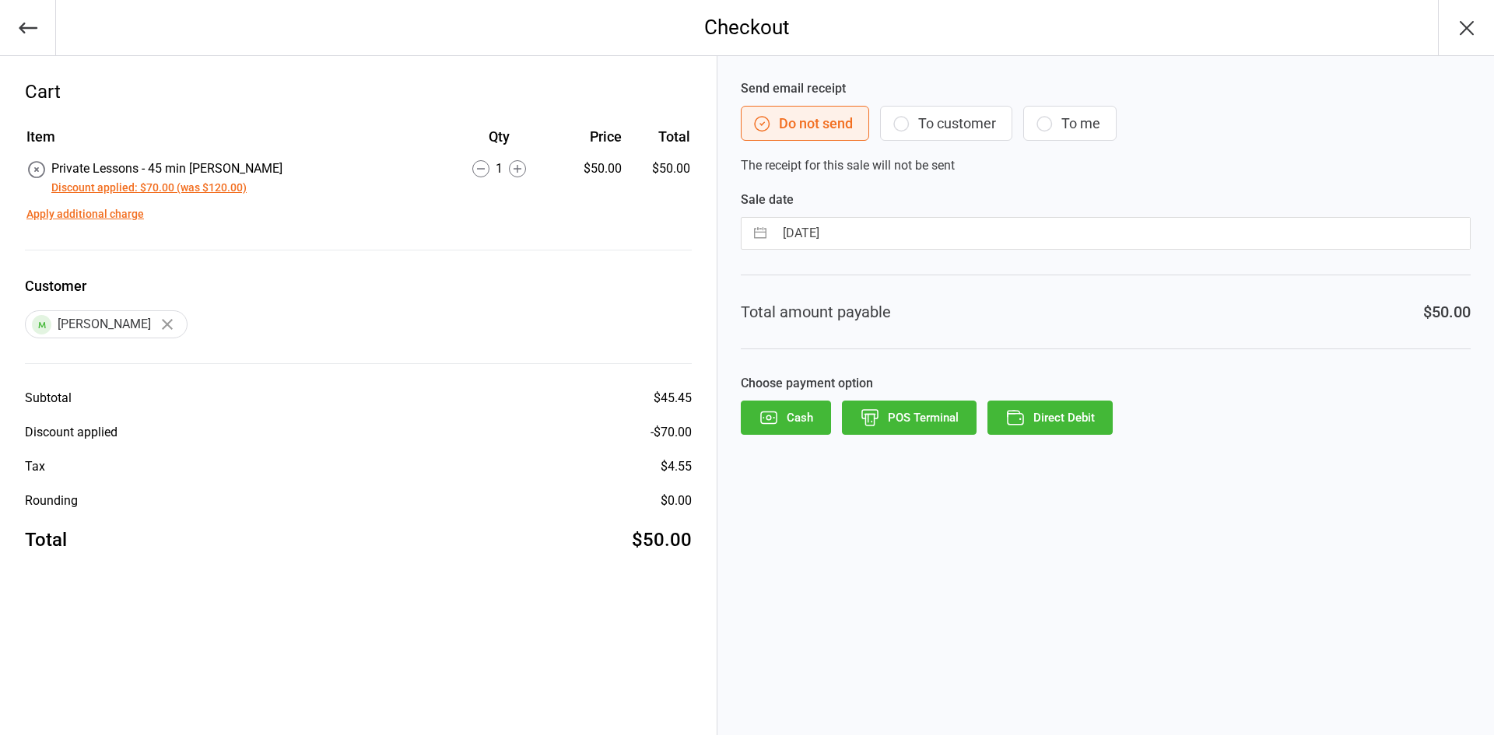
click at [107, 188] on button "Discount applied: $70.00 (was $120.00)" at bounding box center [148, 188] width 195 height 16
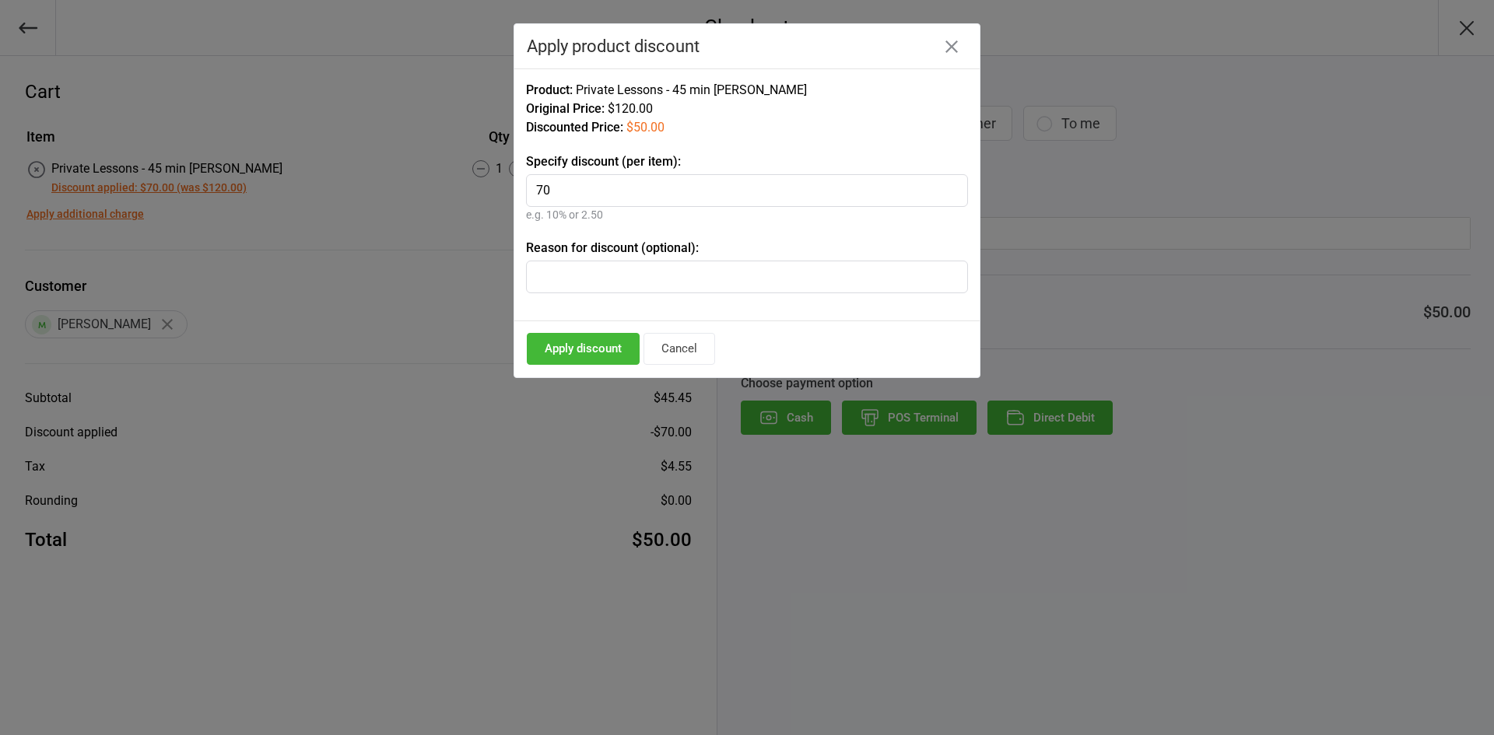
type input "7"
type input "60"
click at [587, 349] on button "Apply discount" at bounding box center [583, 349] width 113 height 32
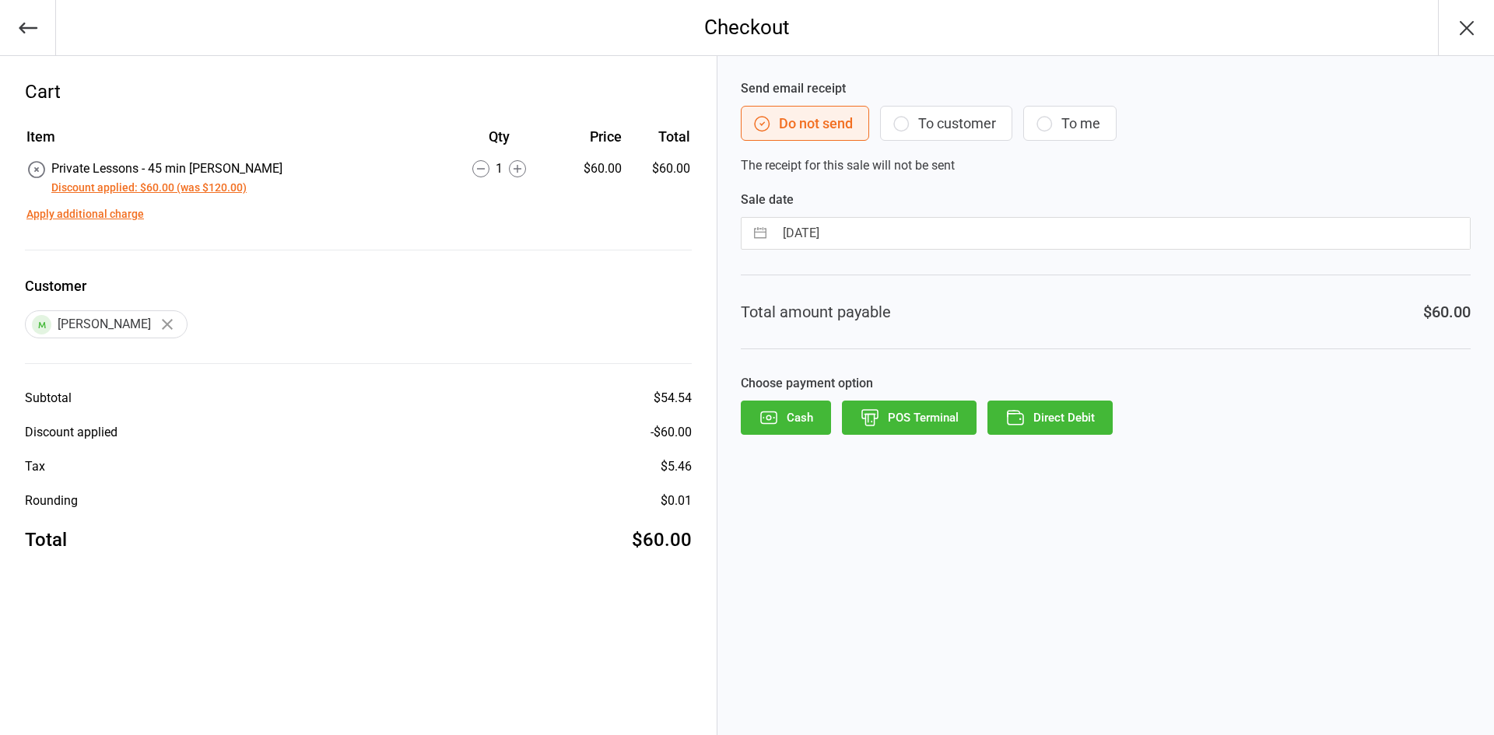
click at [890, 416] on button "POS Terminal" at bounding box center [909, 418] width 135 height 34
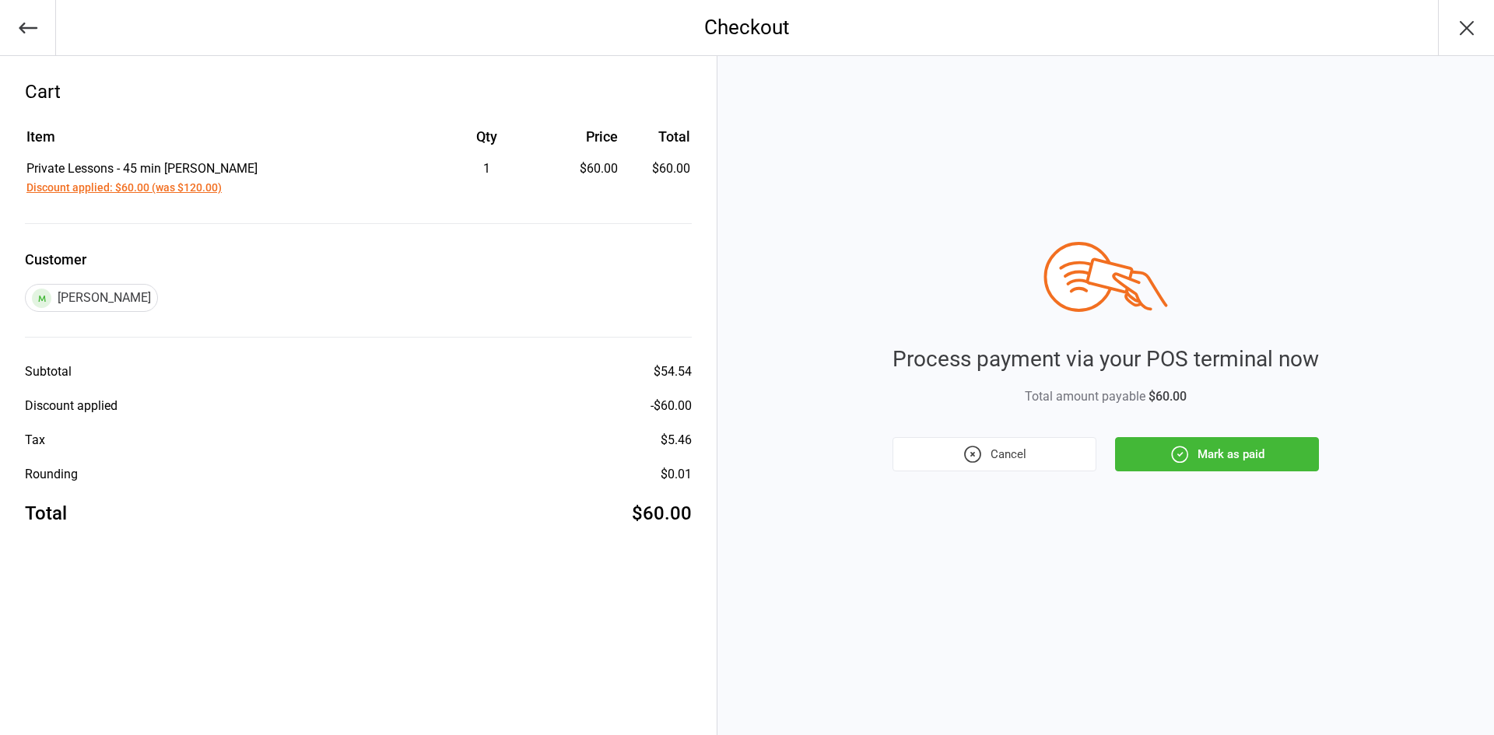
click at [1182, 459] on icon "button" at bounding box center [1180, 454] width 20 height 20
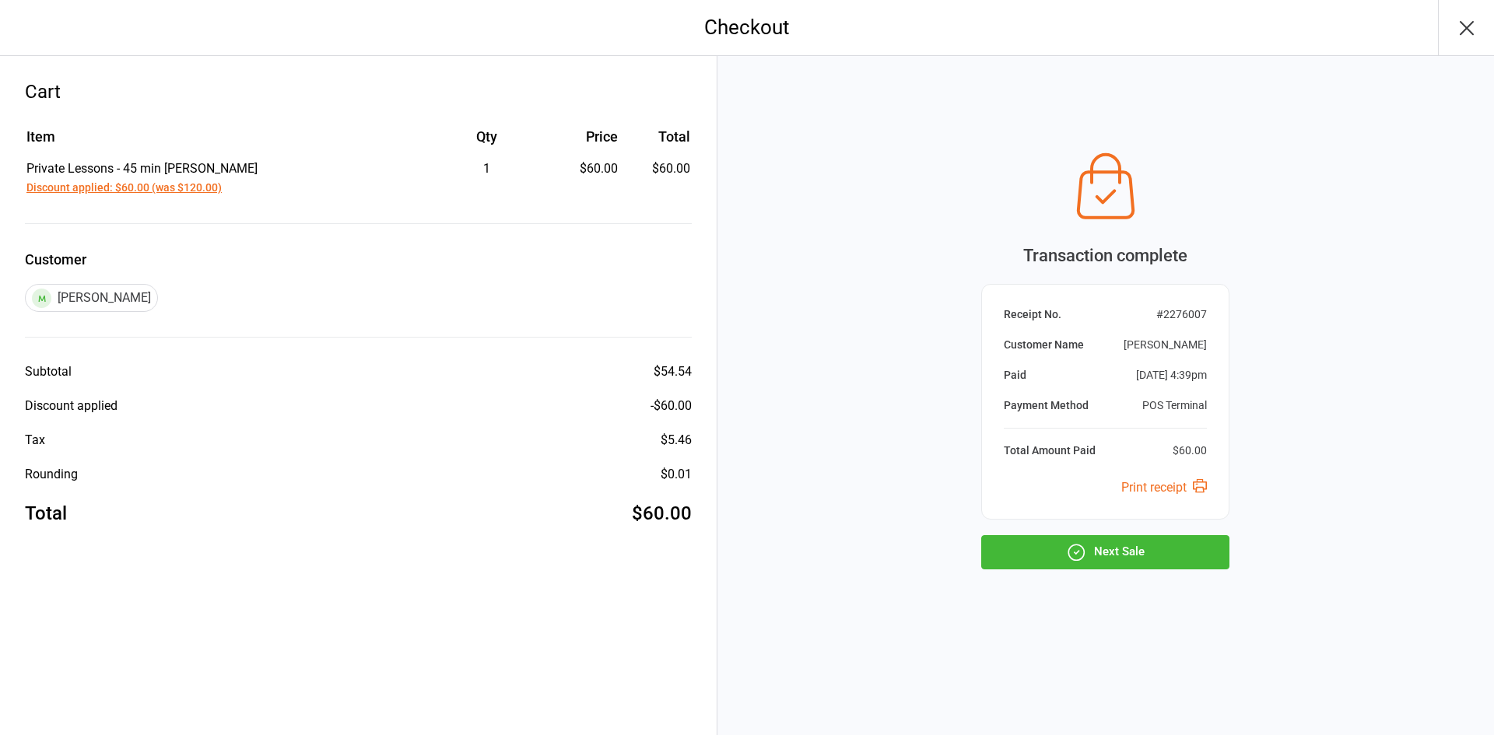
click at [1148, 560] on button "Next Sale" at bounding box center [1105, 552] width 248 height 34
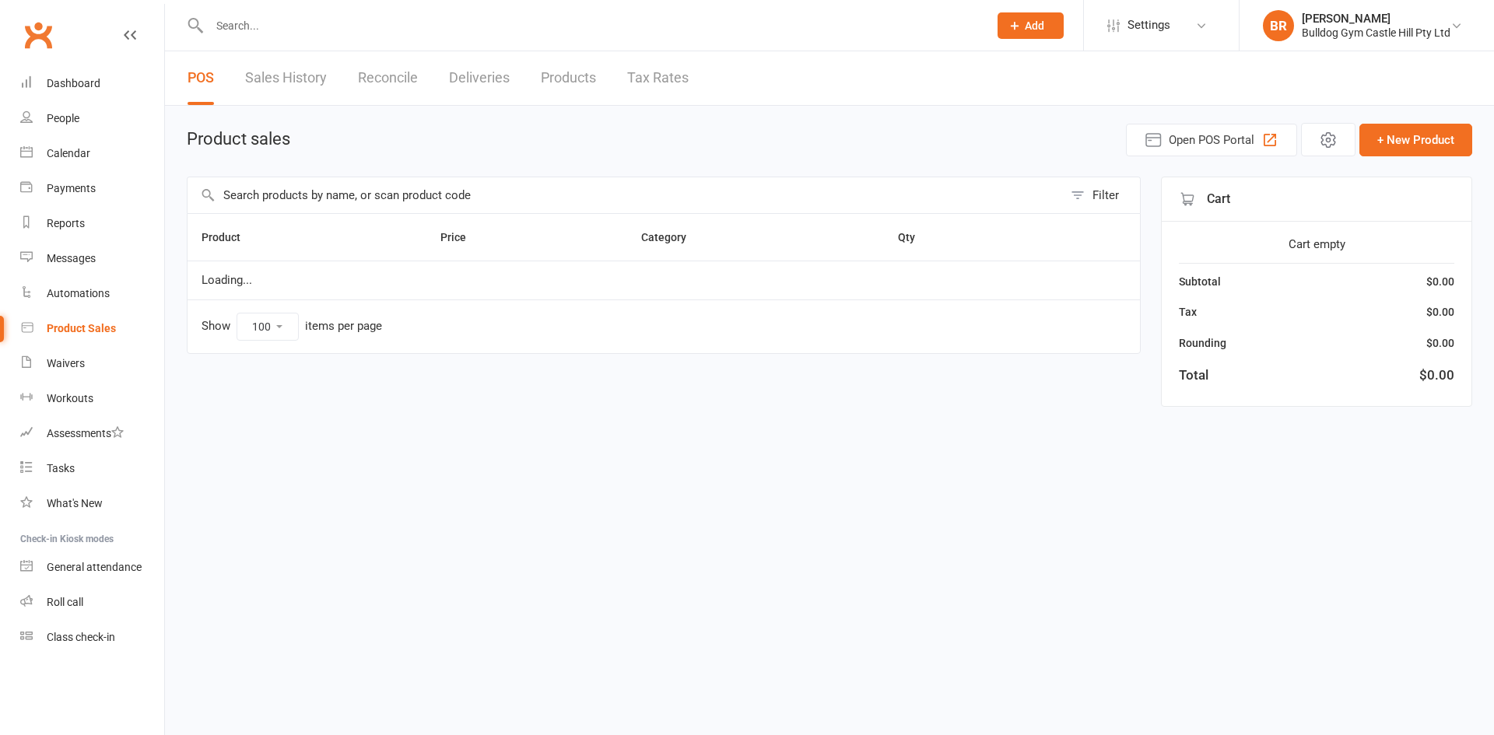
select select "100"
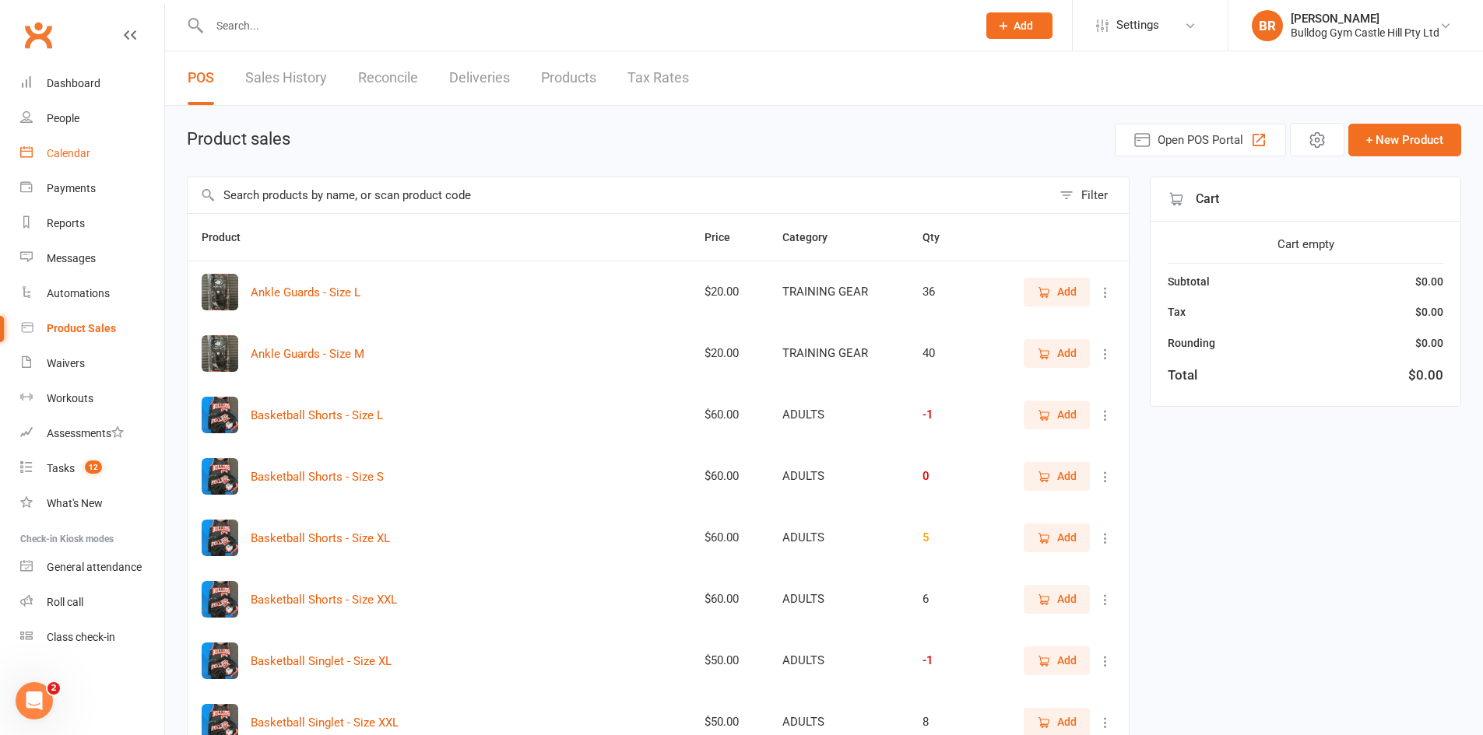
click at [72, 146] on link "Calendar" at bounding box center [92, 153] width 144 height 35
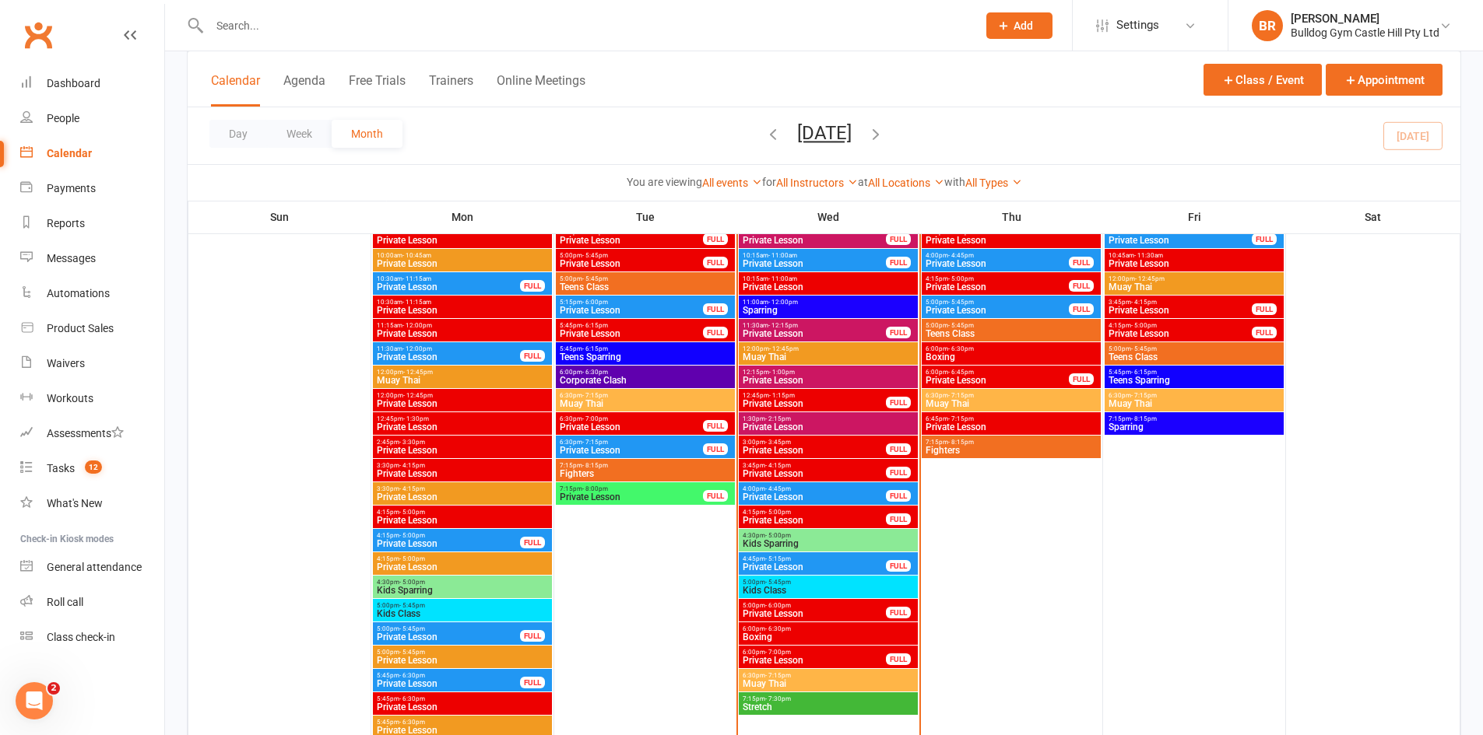
scroll to position [2179, 0]
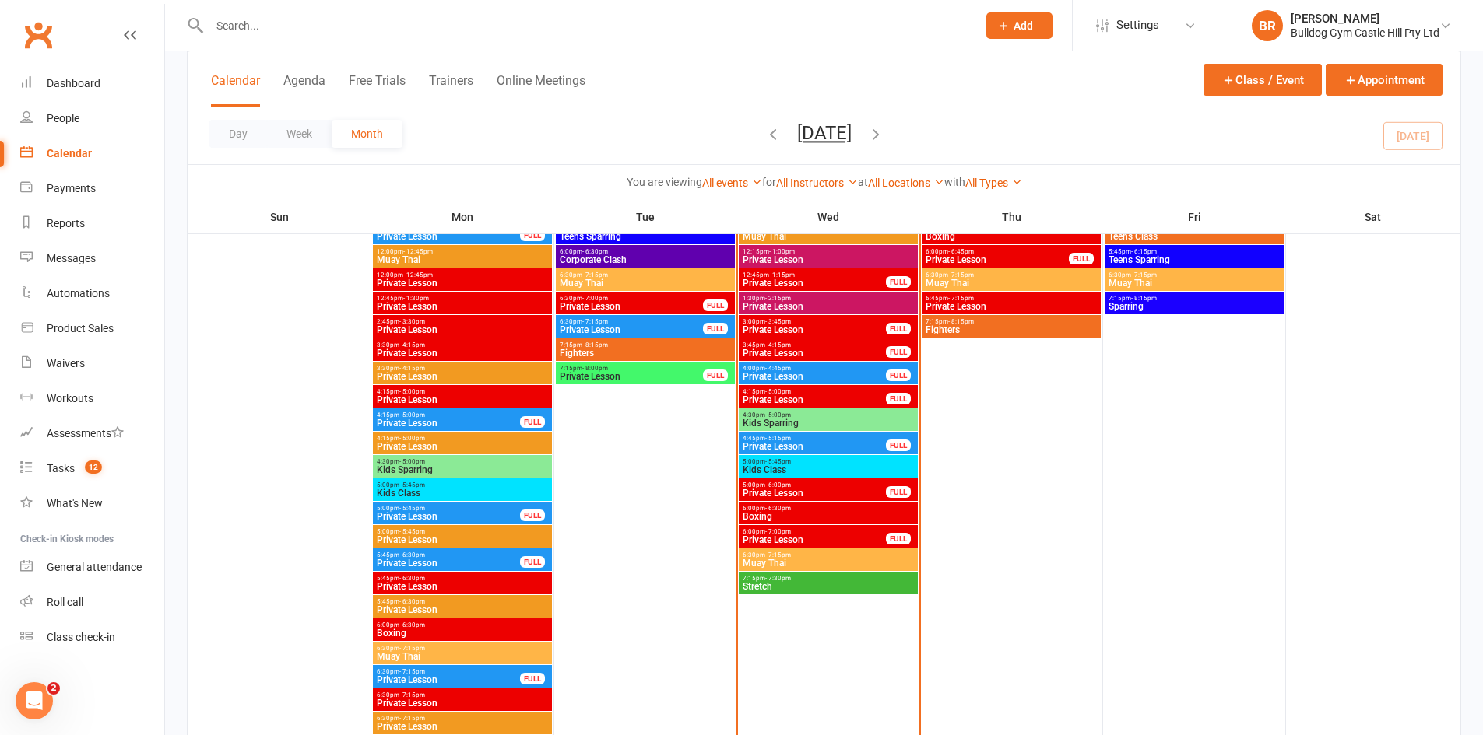
click at [790, 514] on span "Boxing" at bounding box center [828, 516] width 173 height 9
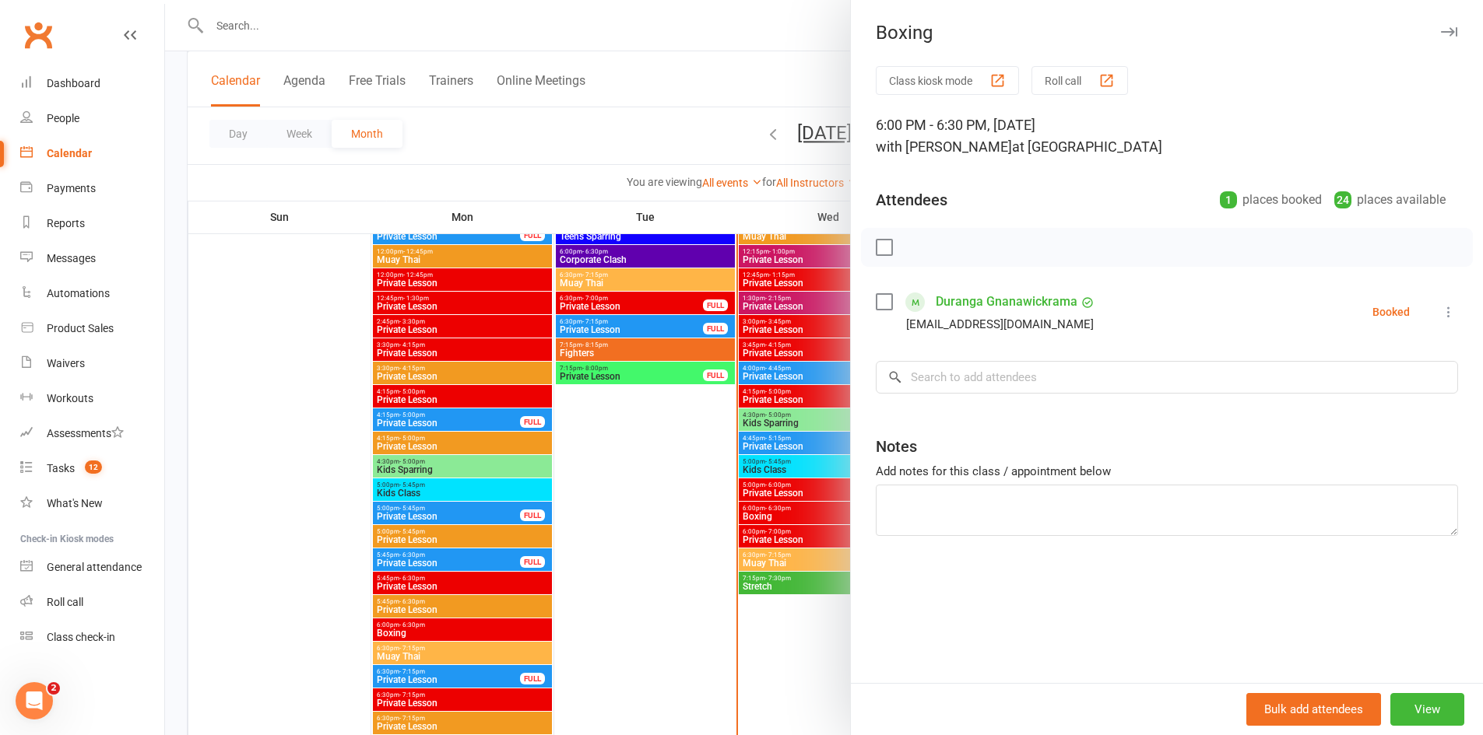
drag, startPoint x: 718, startPoint y: 527, endPoint x: 732, endPoint y: 532, distance: 15.0
click at [722, 530] on div at bounding box center [824, 367] width 1318 height 735
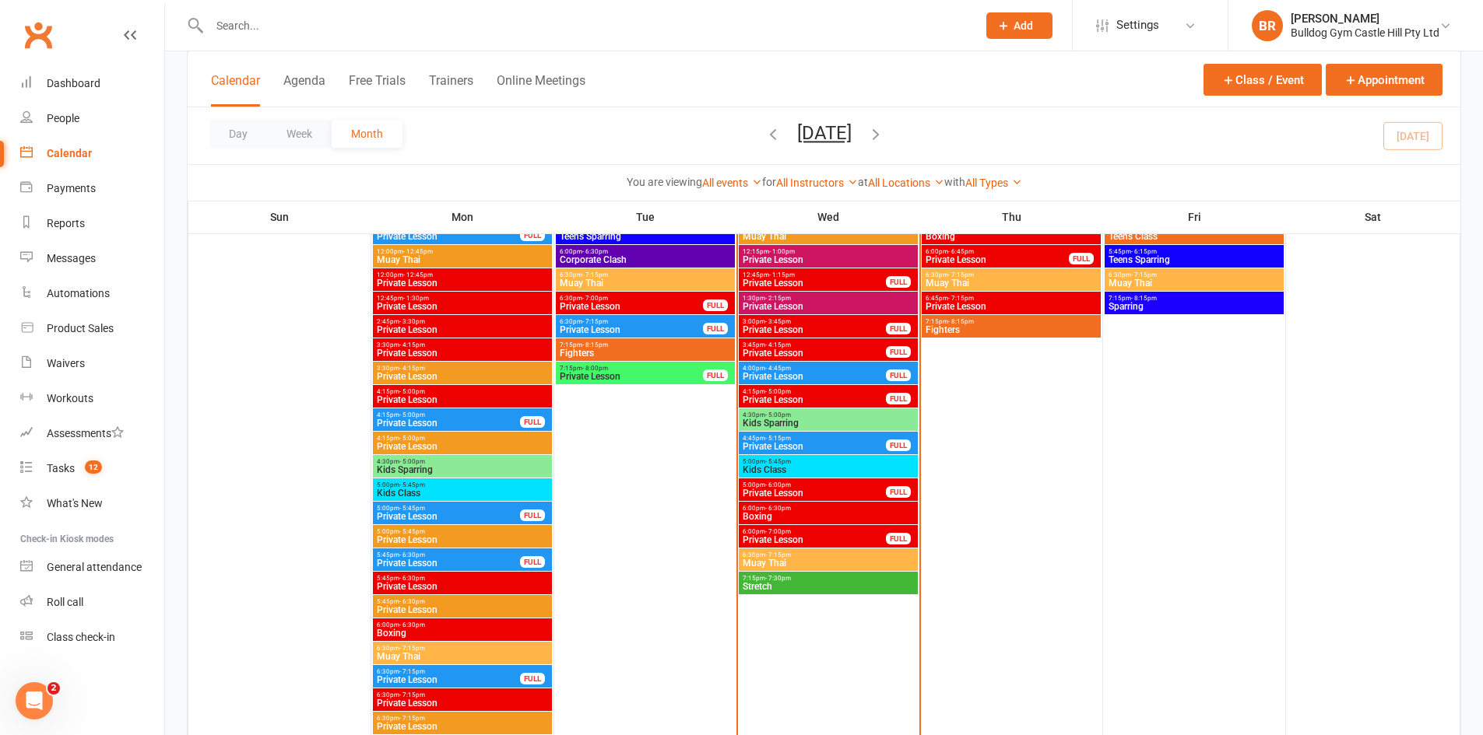
click at [765, 535] on span "Private Lesson" at bounding box center [814, 539] width 145 height 9
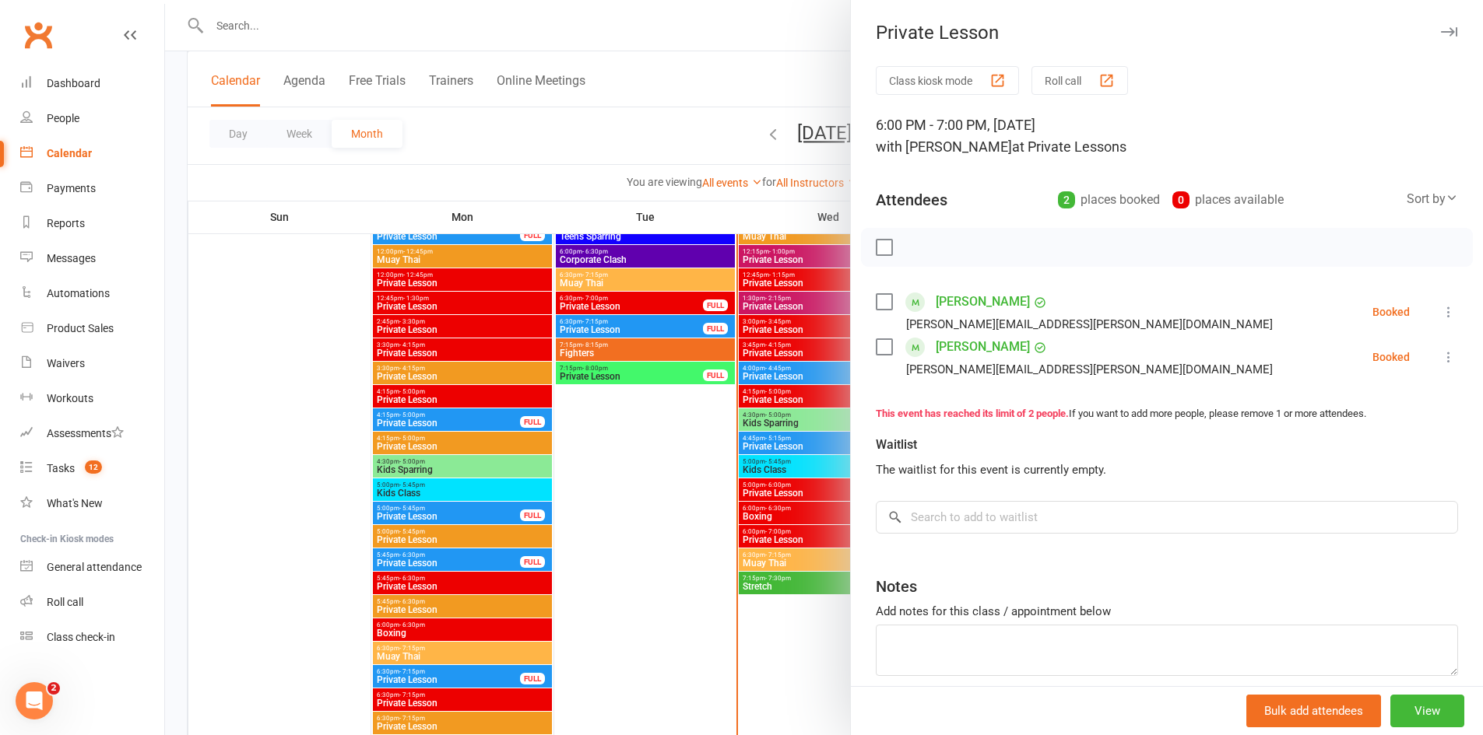
click at [702, 584] on div at bounding box center [824, 367] width 1318 height 735
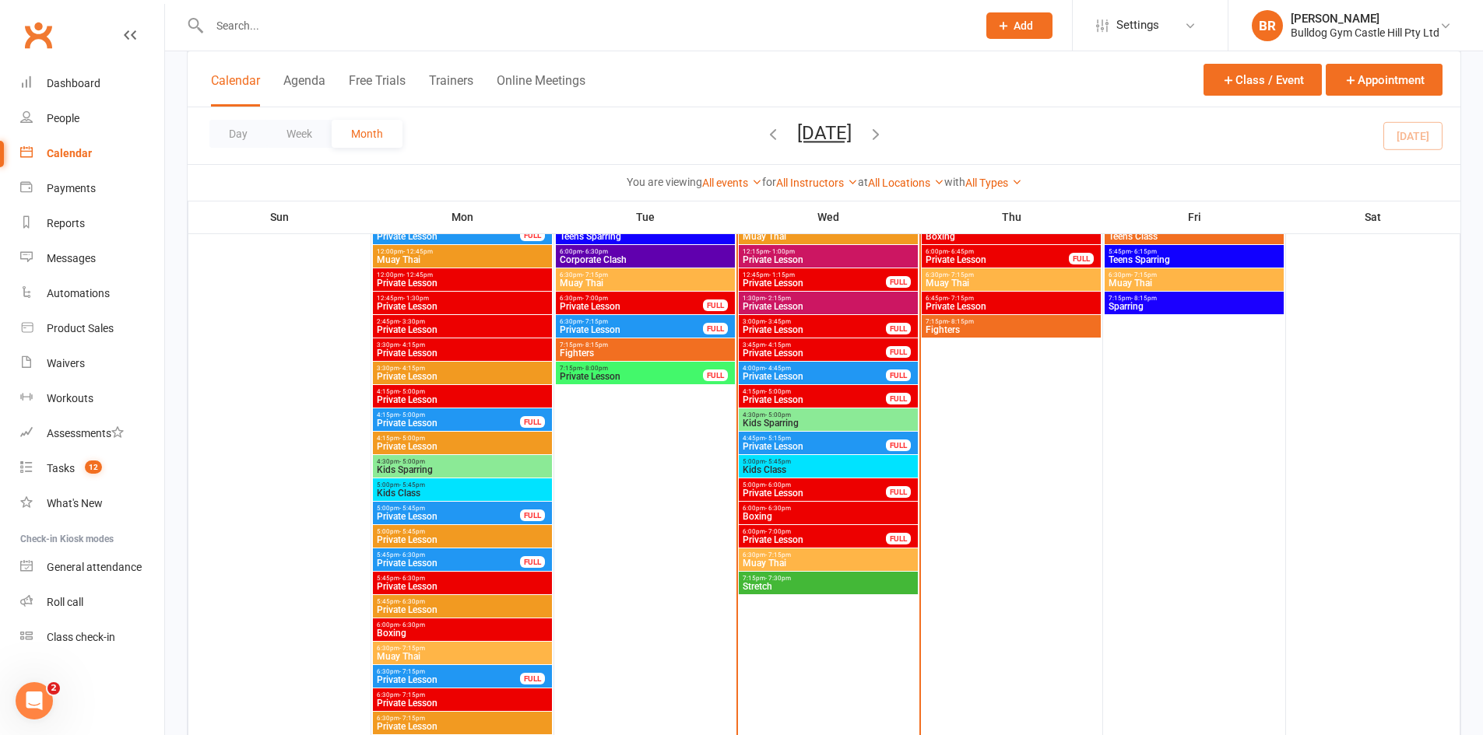
click at [784, 562] on span "Muay Thai" at bounding box center [828, 563] width 173 height 9
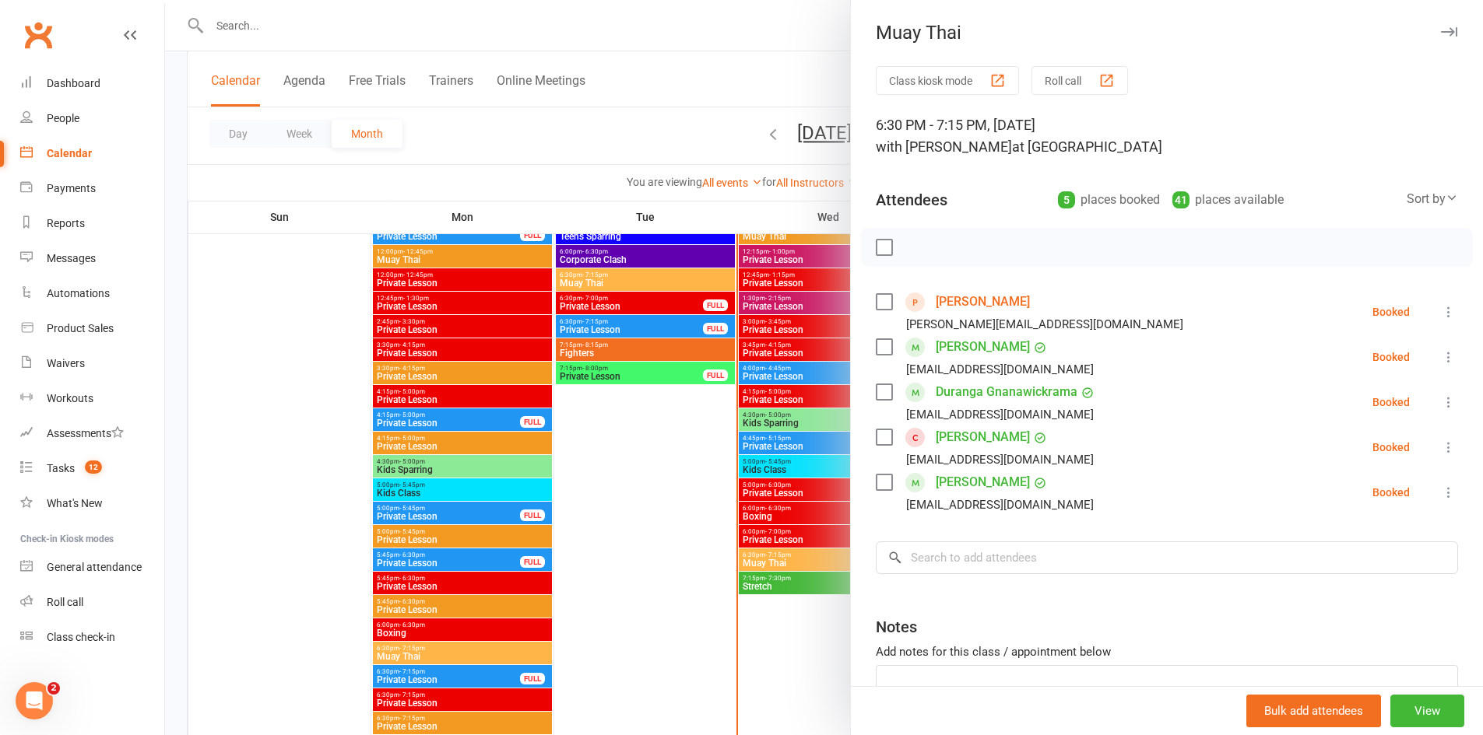
click at [965, 297] on link "[PERSON_NAME]" at bounding box center [982, 302] width 94 height 25
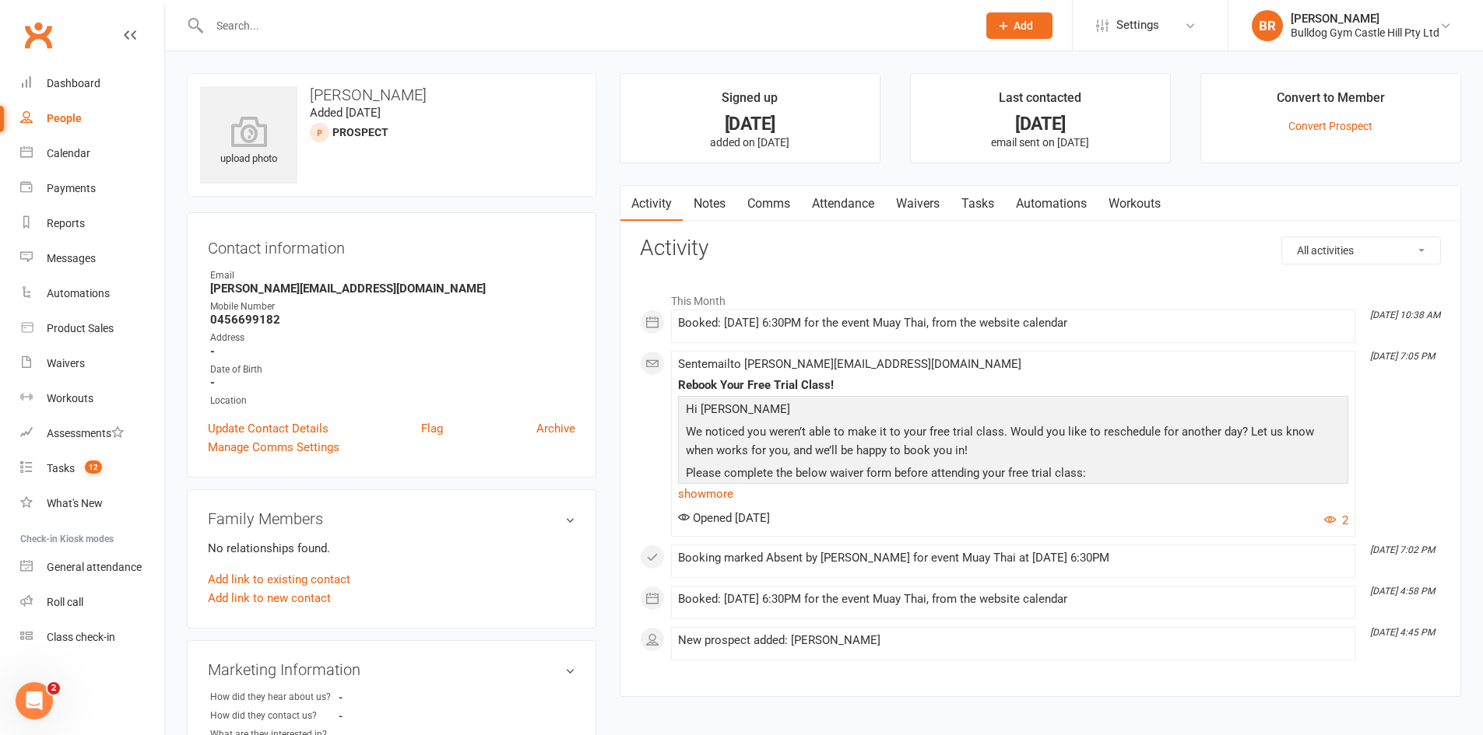
click at [906, 212] on link "Waivers" at bounding box center [917, 204] width 65 height 36
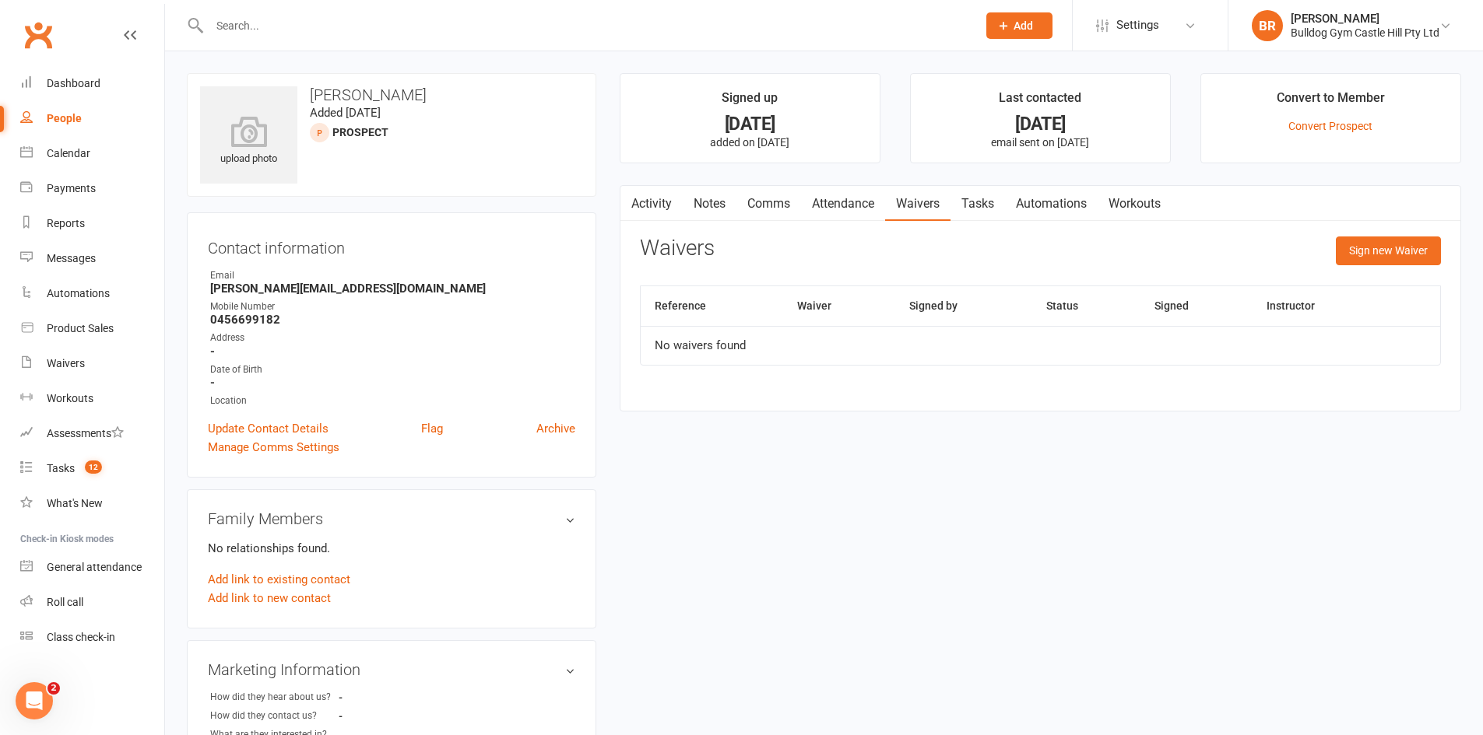
click at [655, 207] on link "Activity" at bounding box center [651, 204] width 62 height 36
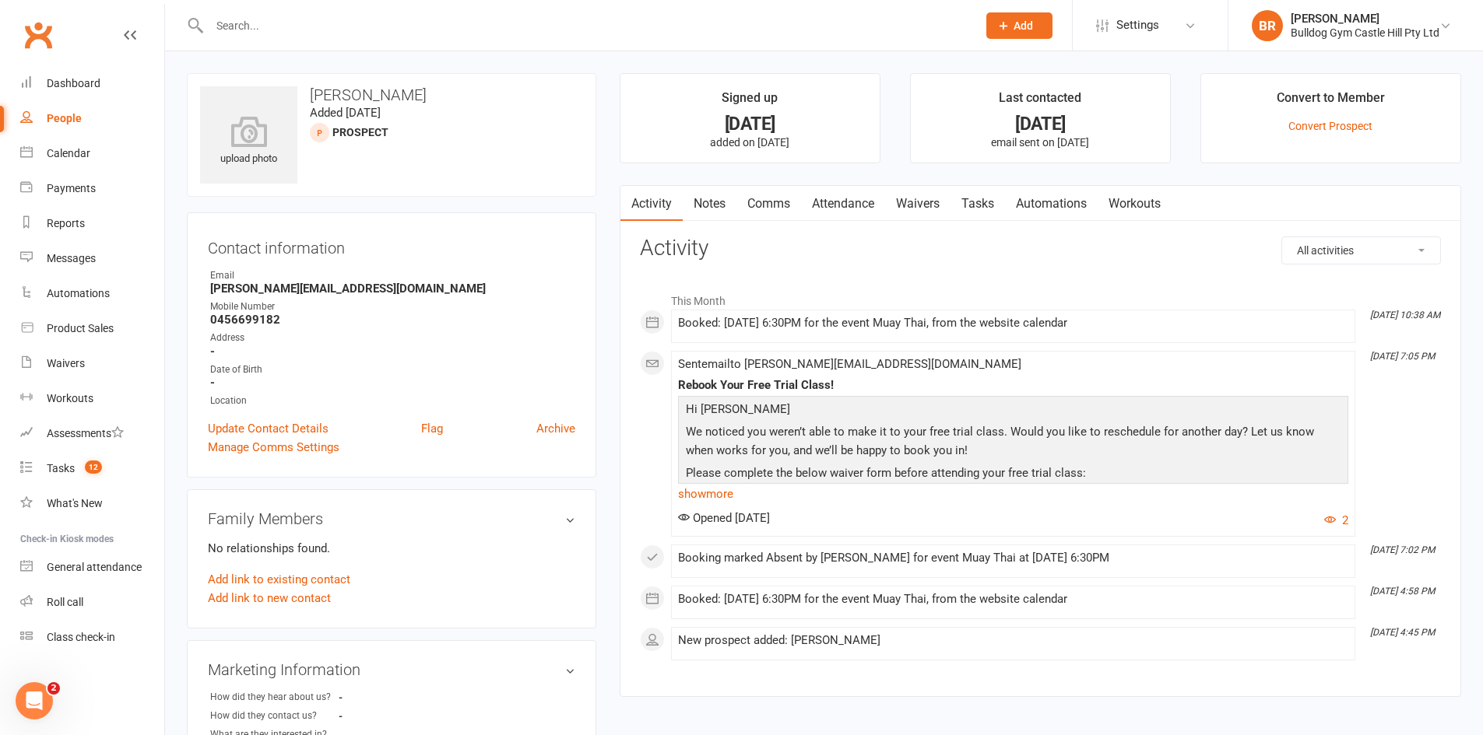
click at [768, 198] on link "Comms" at bounding box center [768, 204] width 65 height 36
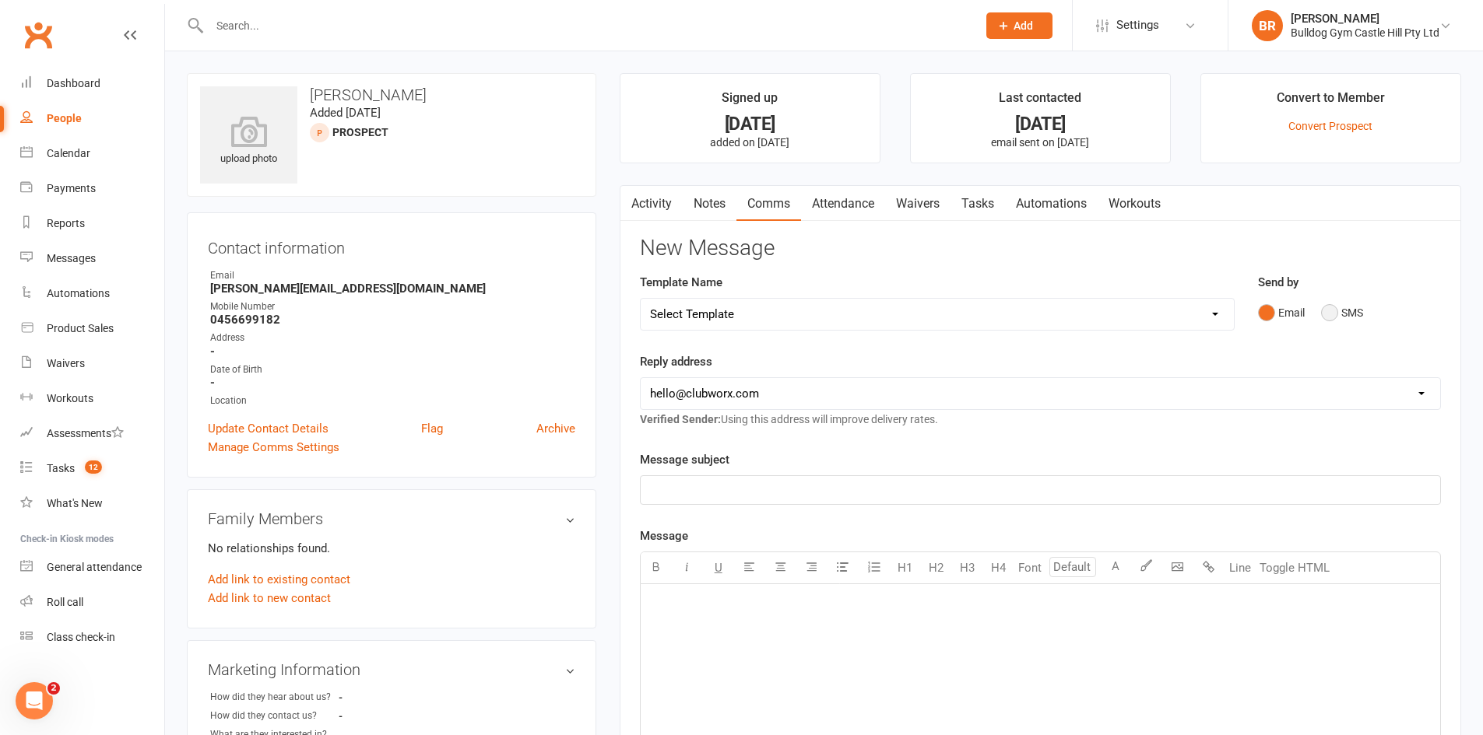
click at [1345, 320] on button "SMS" at bounding box center [1342, 313] width 42 height 30
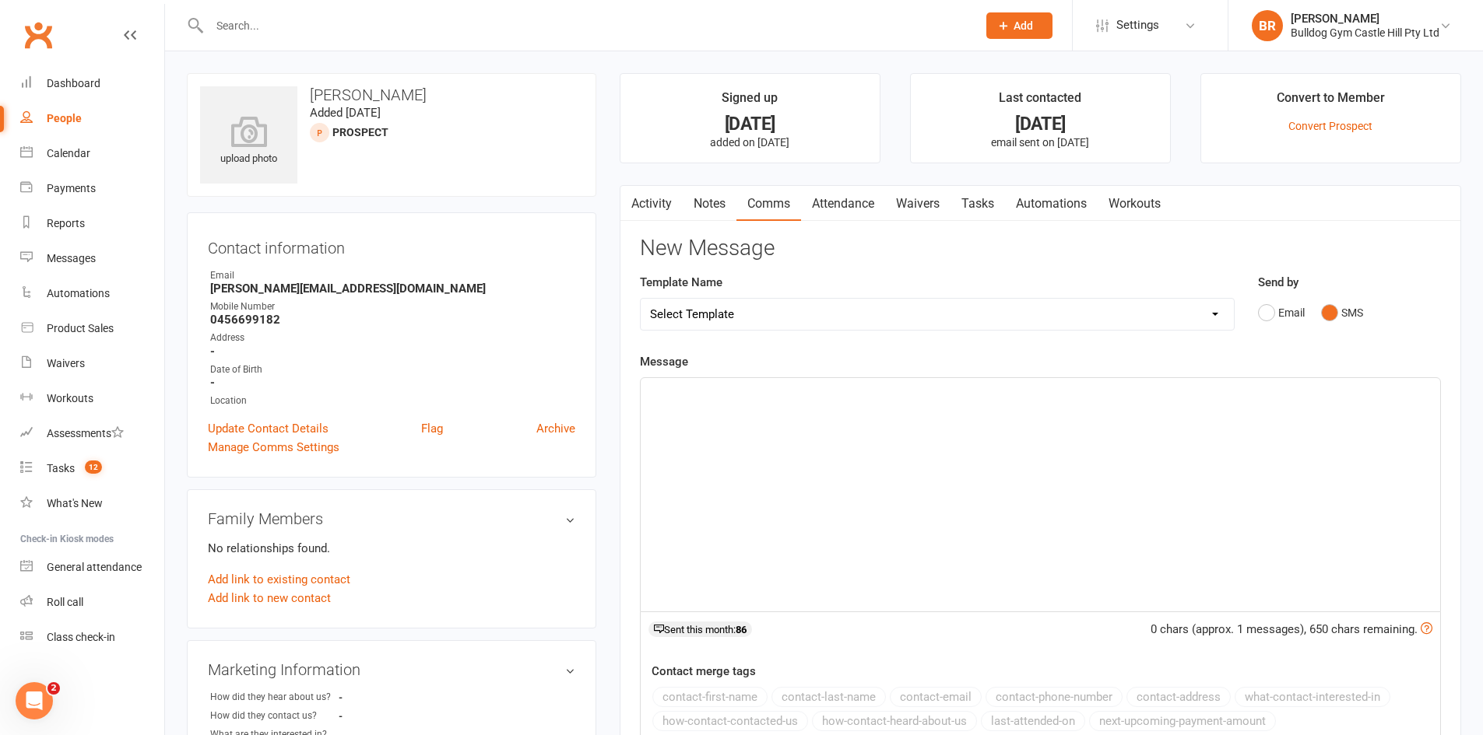
click at [763, 319] on select "Select Template [Email] 6 week challenge [Push Notification] 6 Week Challenge […" at bounding box center [937, 314] width 593 height 31
select select "66"
click at [641, 299] on select "Select Template [Email] 6 week challenge [Push Notification] 6 Week Challenge […" at bounding box center [937, 314] width 593 height 31
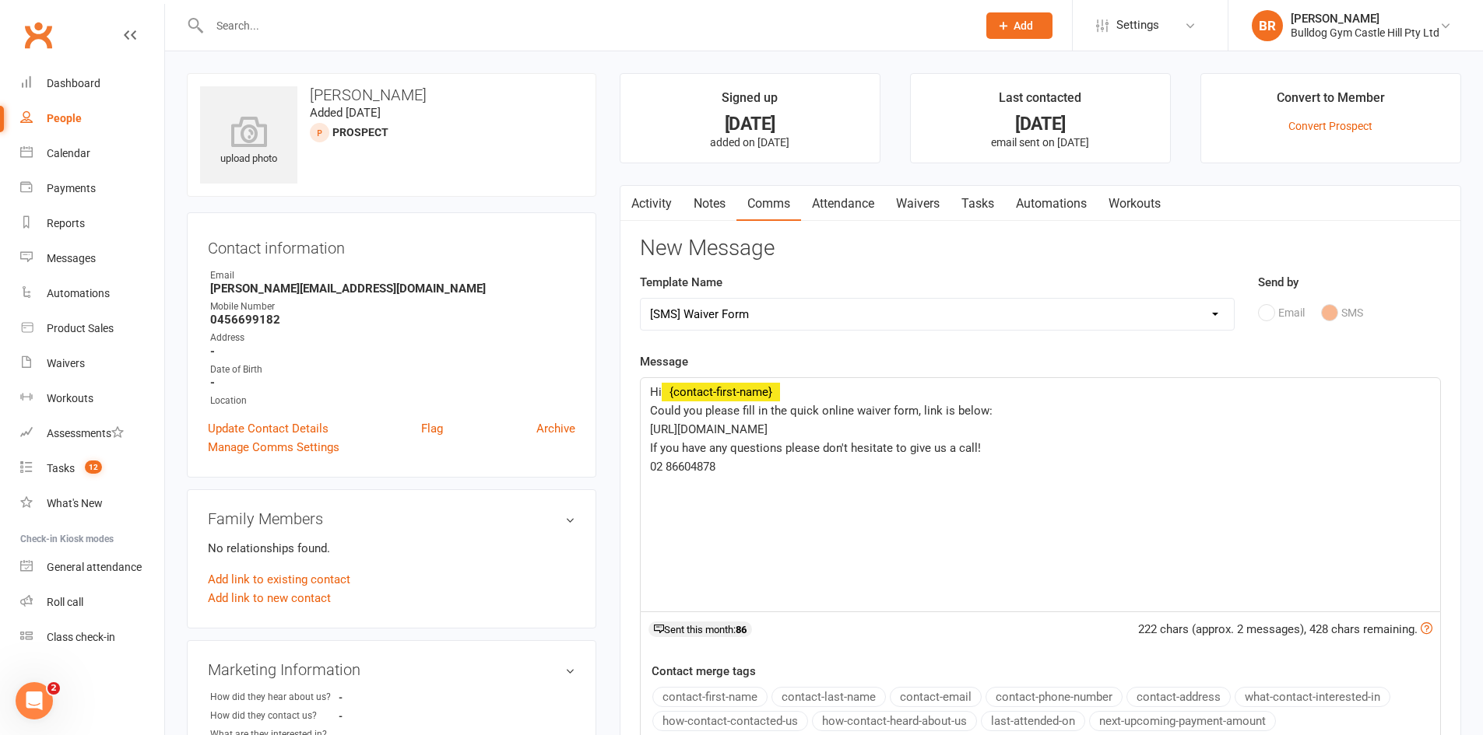
click at [771, 476] on p "﻿" at bounding box center [1040, 485] width 781 height 19
click at [777, 463] on p "02 86604878" at bounding box center [1040, 467] width 781 height 19
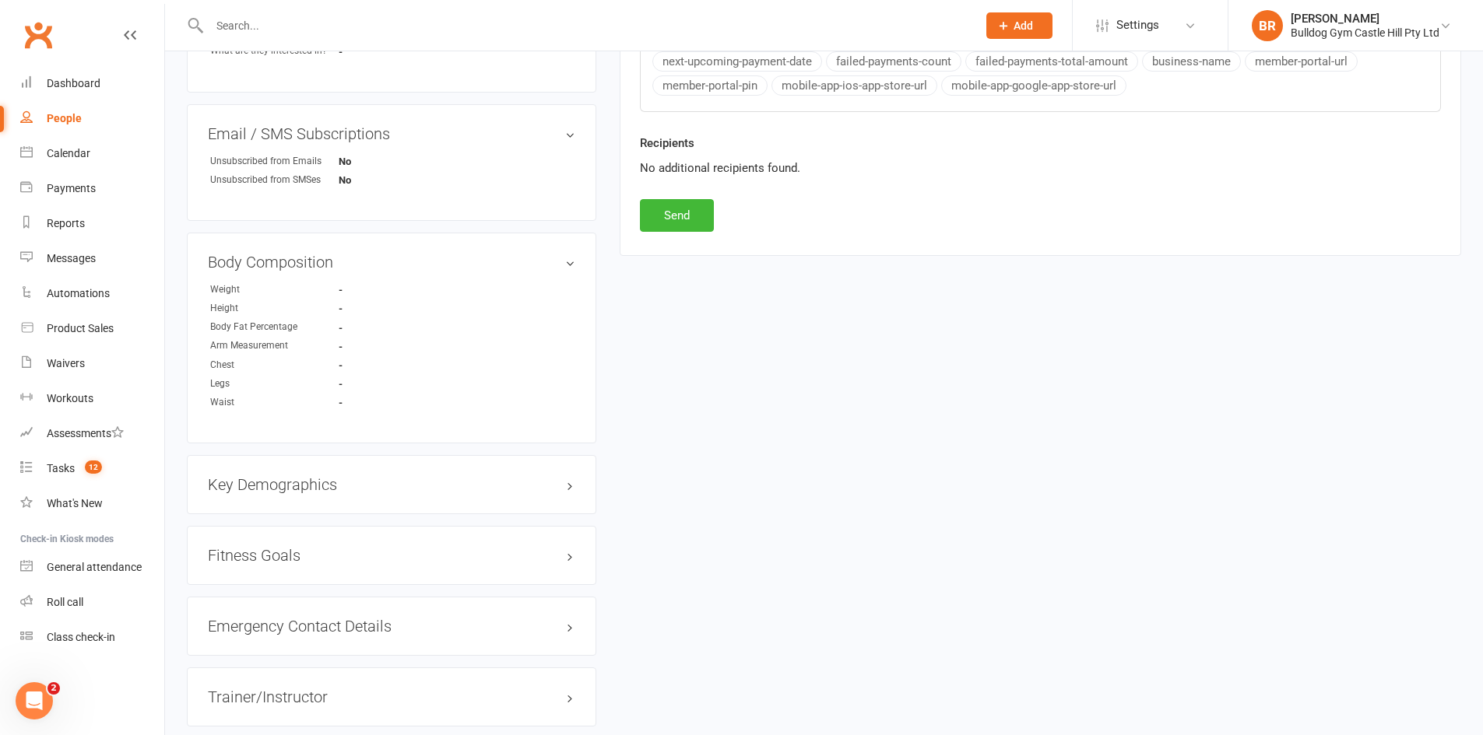
scroll to position [700, 0]
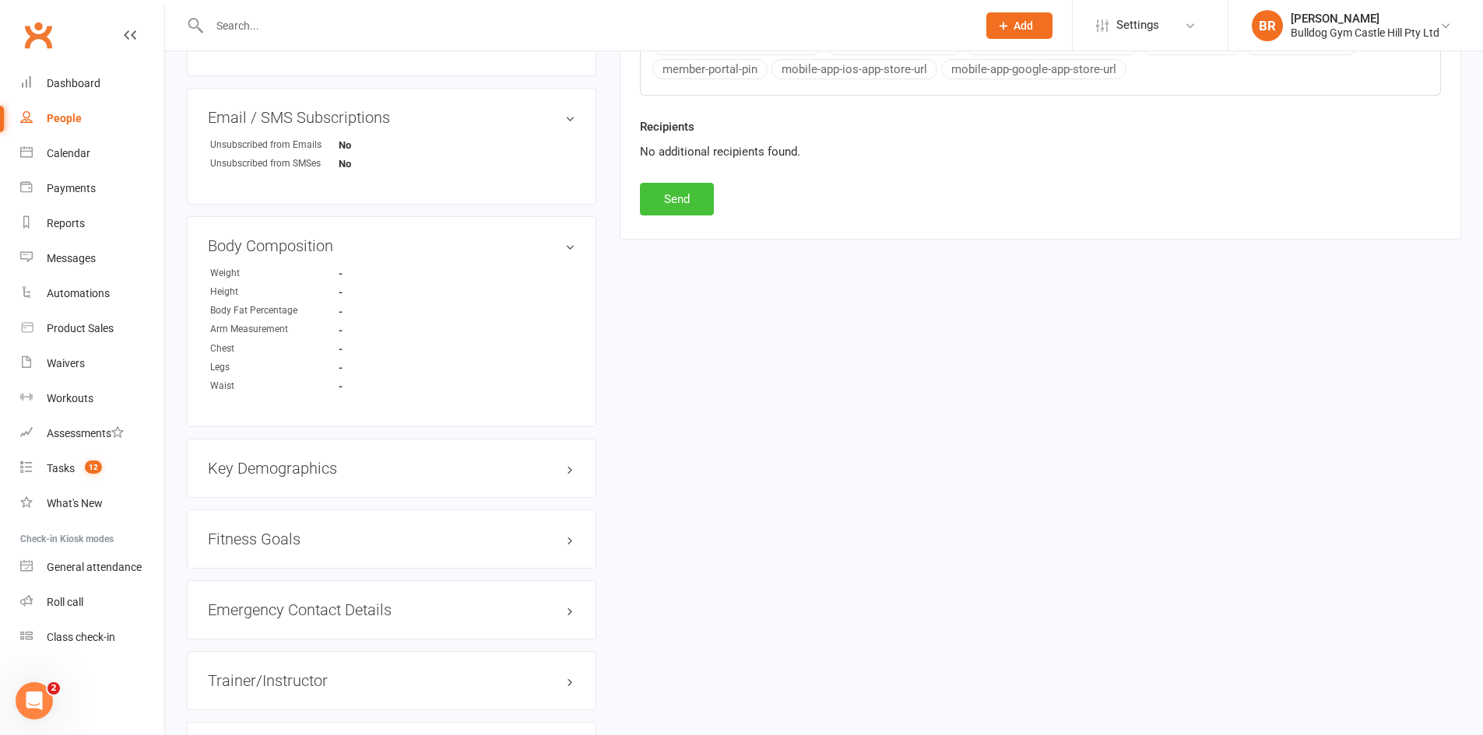
click at [686, 193] on button "Send" at bounding box center [677, 199] width 74 height 33
select select
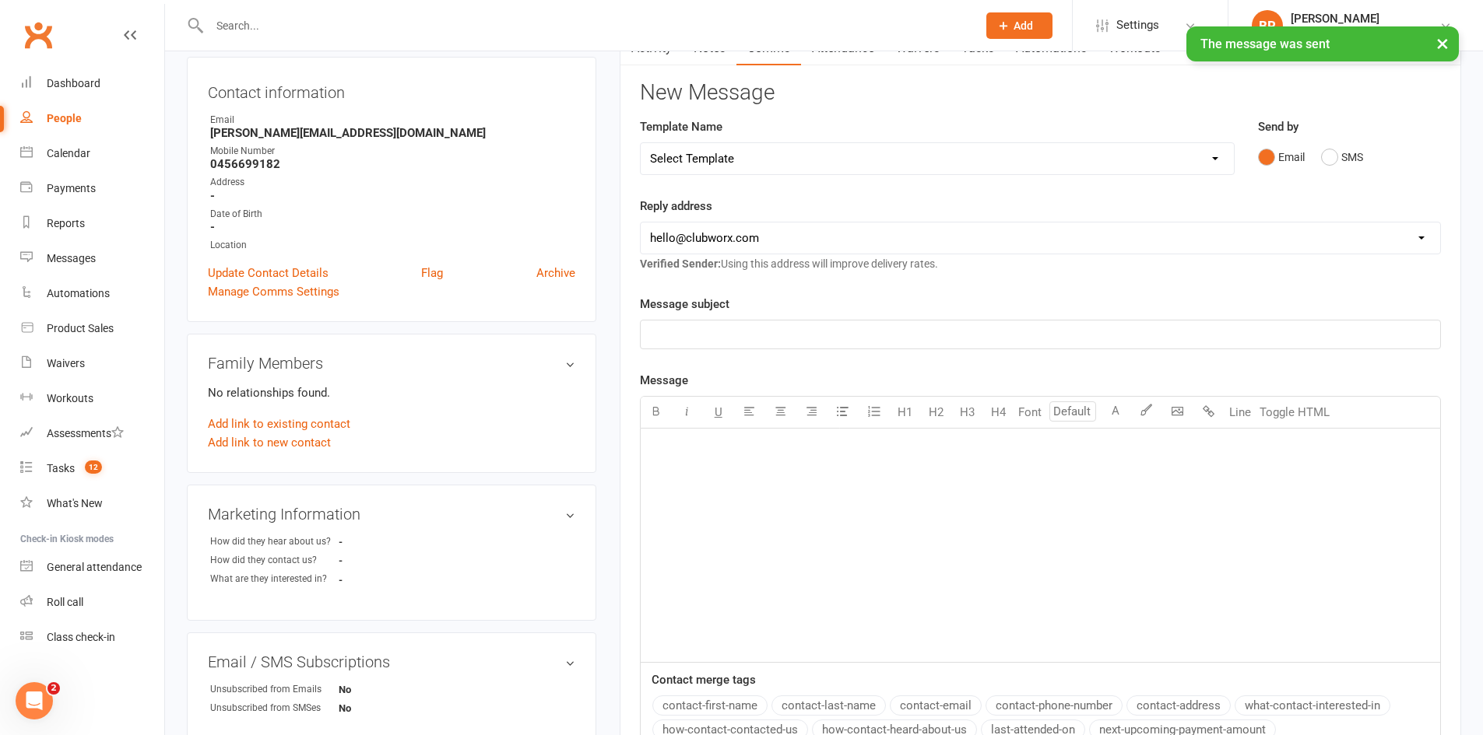
scroll to position [0, 0]
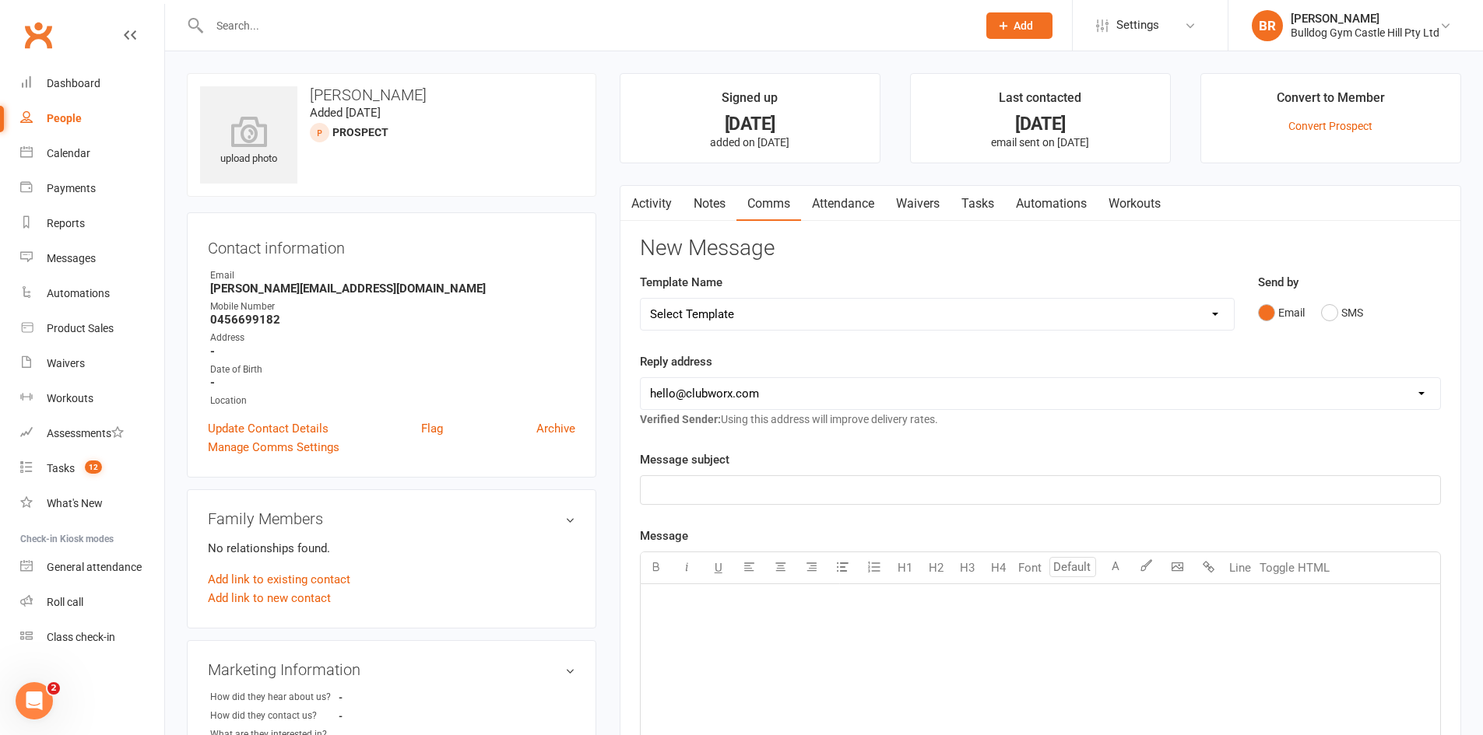
click at [658, 209] on link "Activity" at bounding box center [651, 204] width 62 height 36
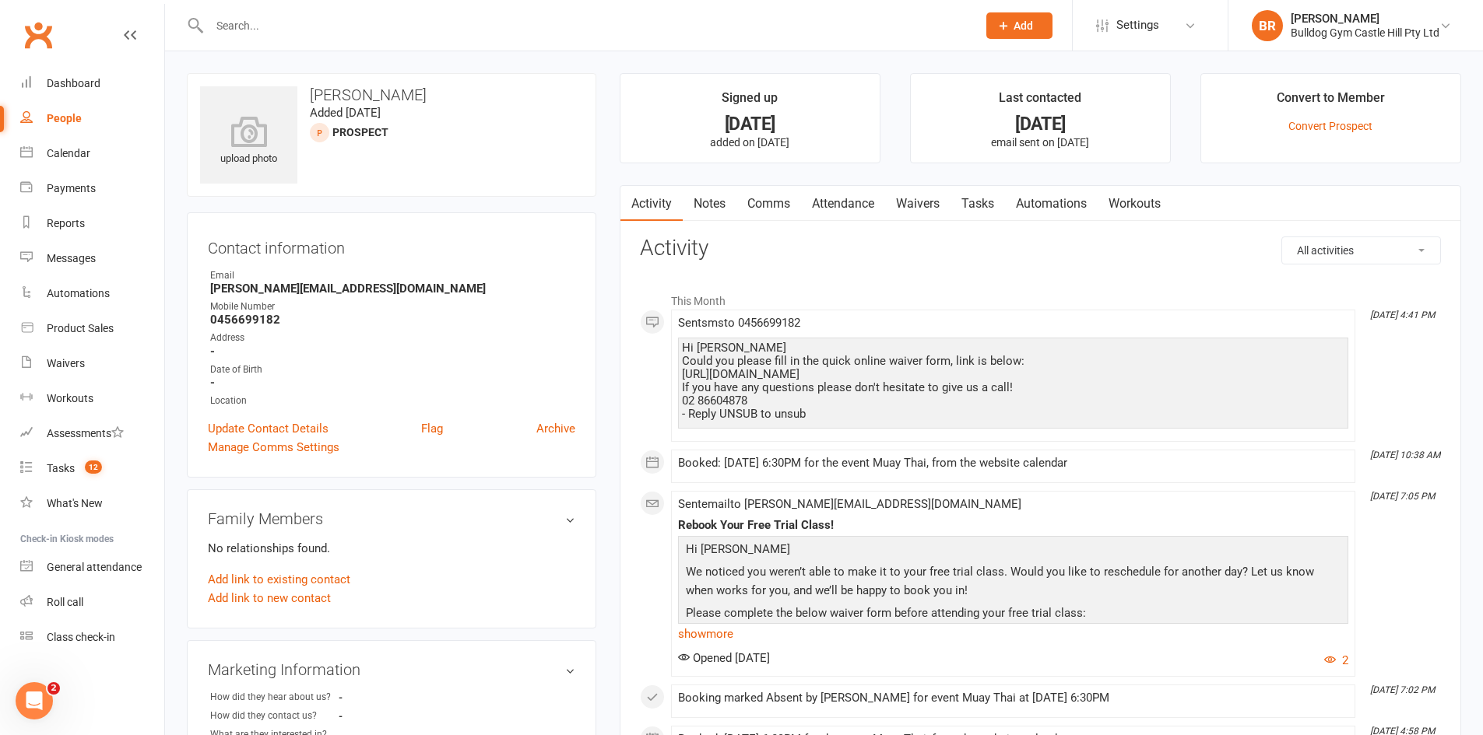
click at [40, 40] on link "Clubworx" at bounding box center [38, 35] width 39 height 39
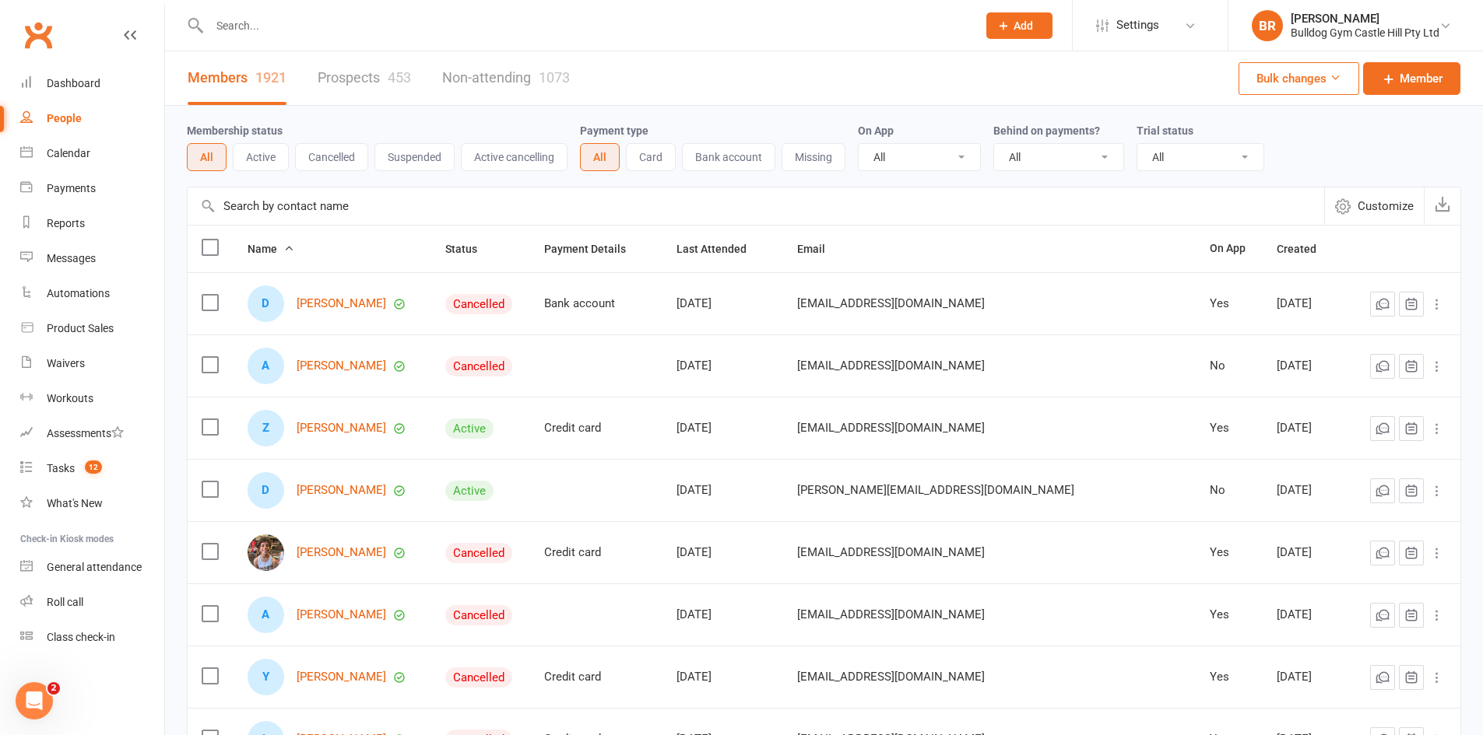
click at [381, 68] on link "Prospects 453" at bounding box center [364, 78] width 93 height 54
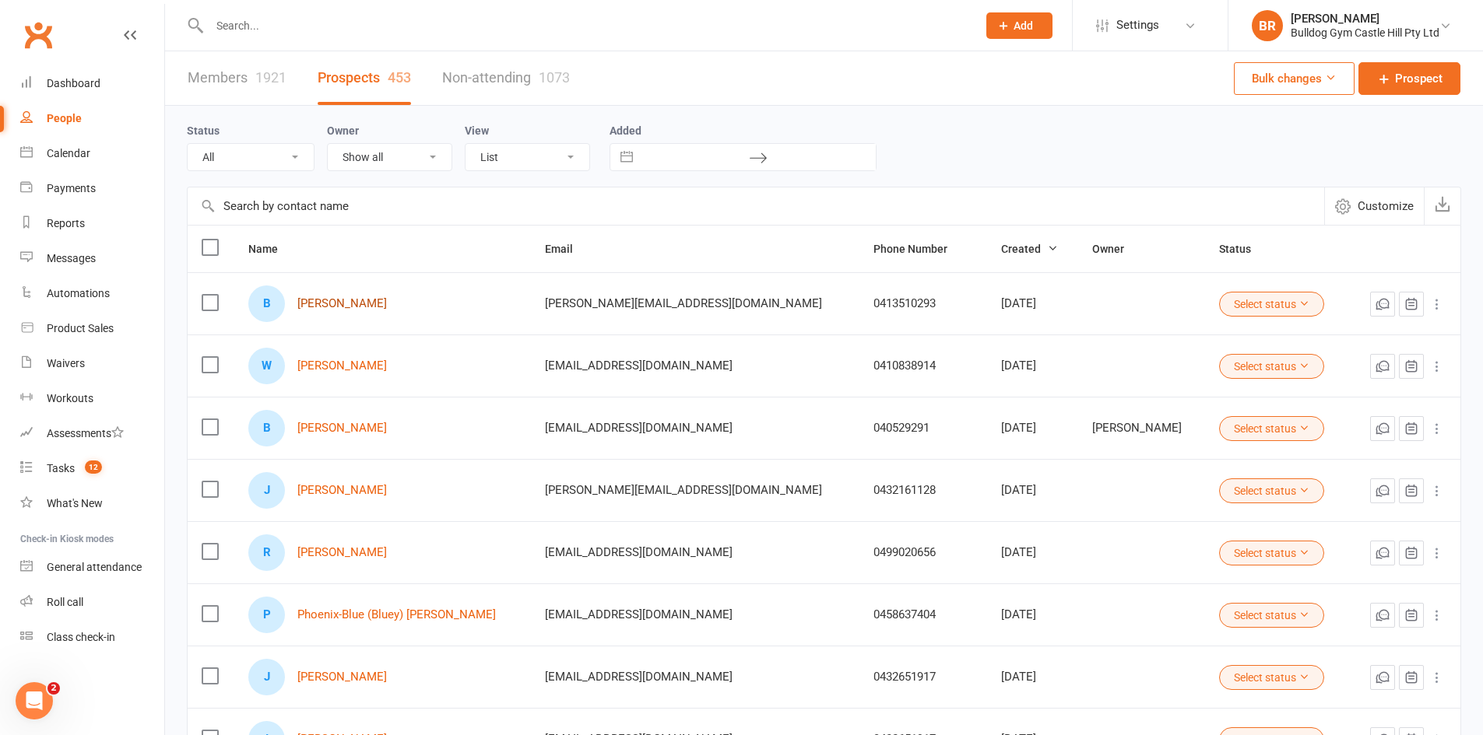
click at [320, 307] on link "[PERSON_NAME]" at bounding box center [342, 303] width 90 height 13
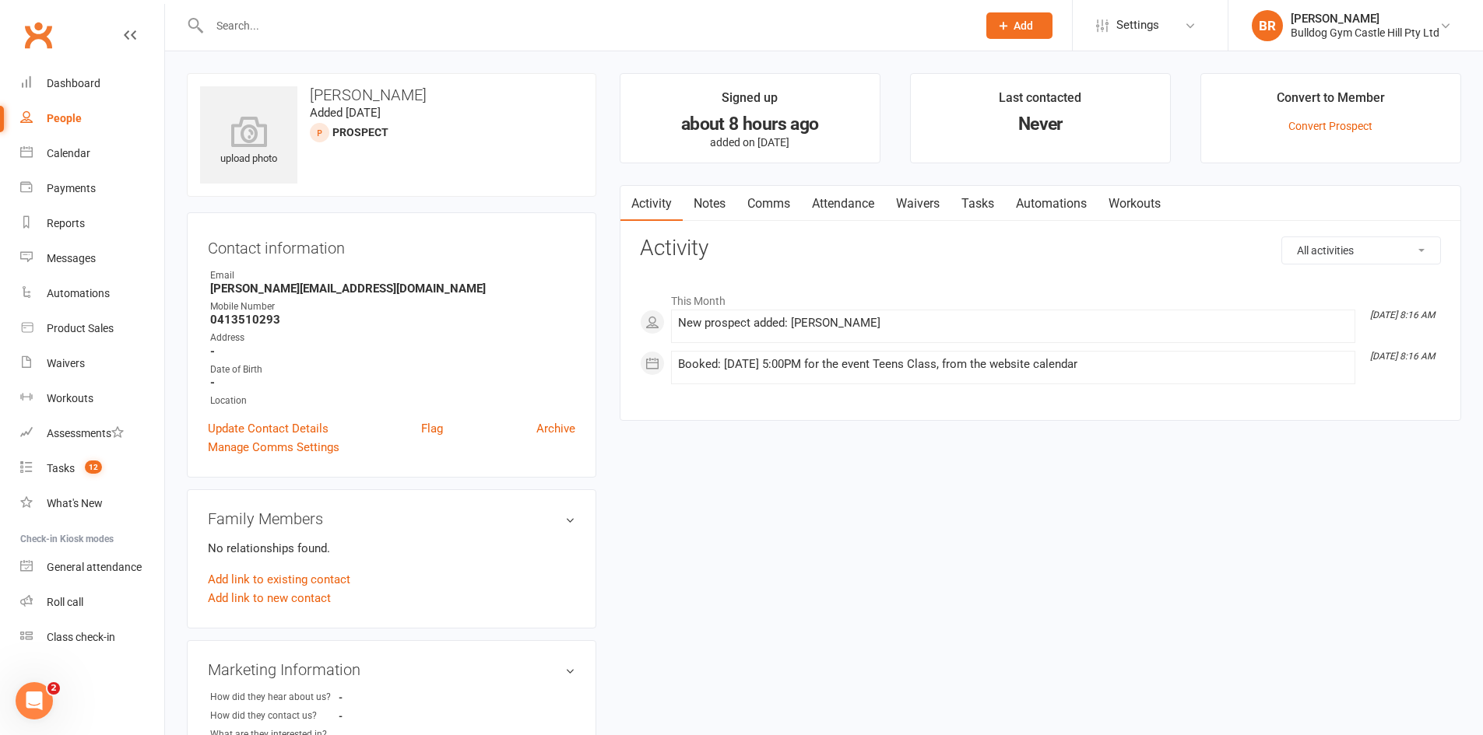
click at [766, 205] on link "Comms" at bounding box center [768, 204] width 65 height 36
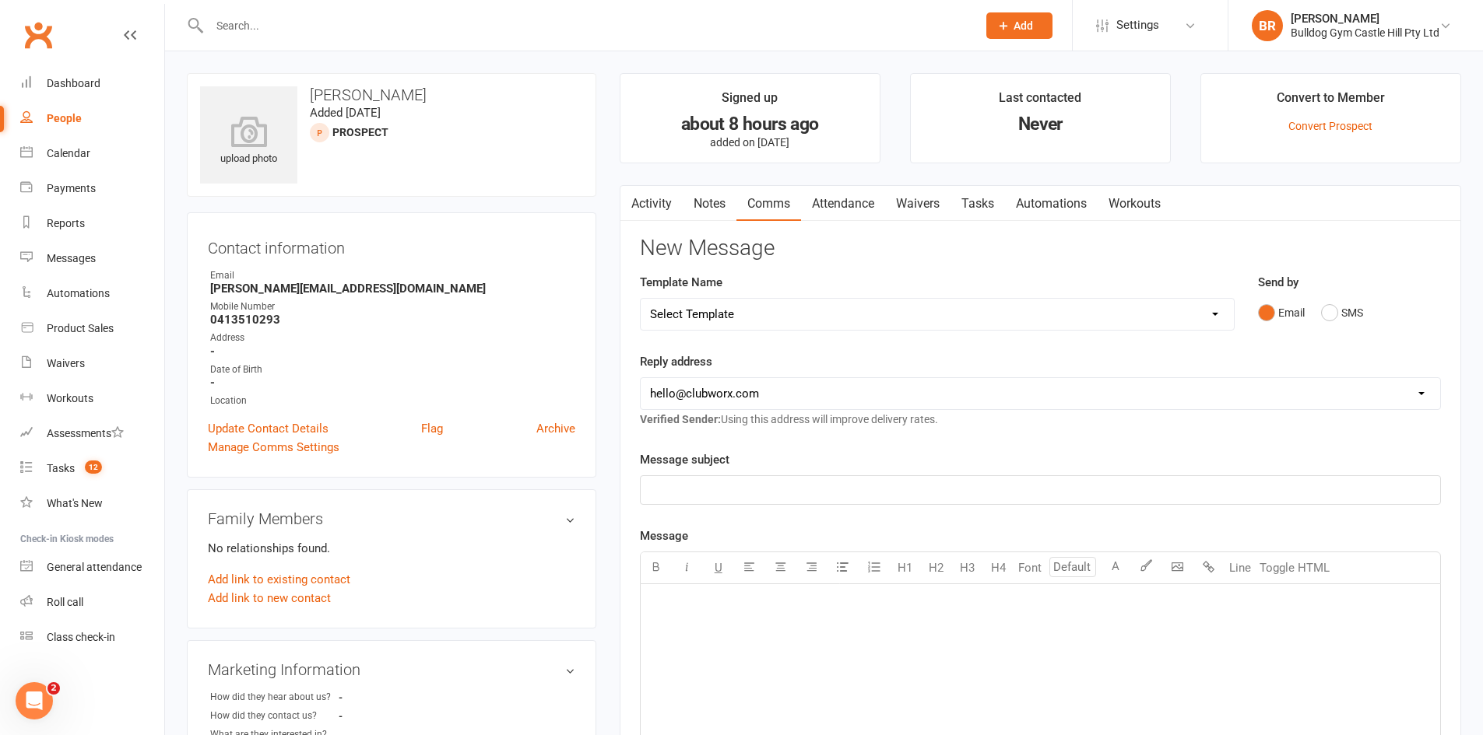
click at [719, 304] on select "Select Template [Email] 6 week challenge [Push Notification] 6 Week Challenge […" at bounding box center [937, 314] width 593 height 31
click at [1330, 309] on button "SMS" at bounding box center [1342, 313] width 42 height 30
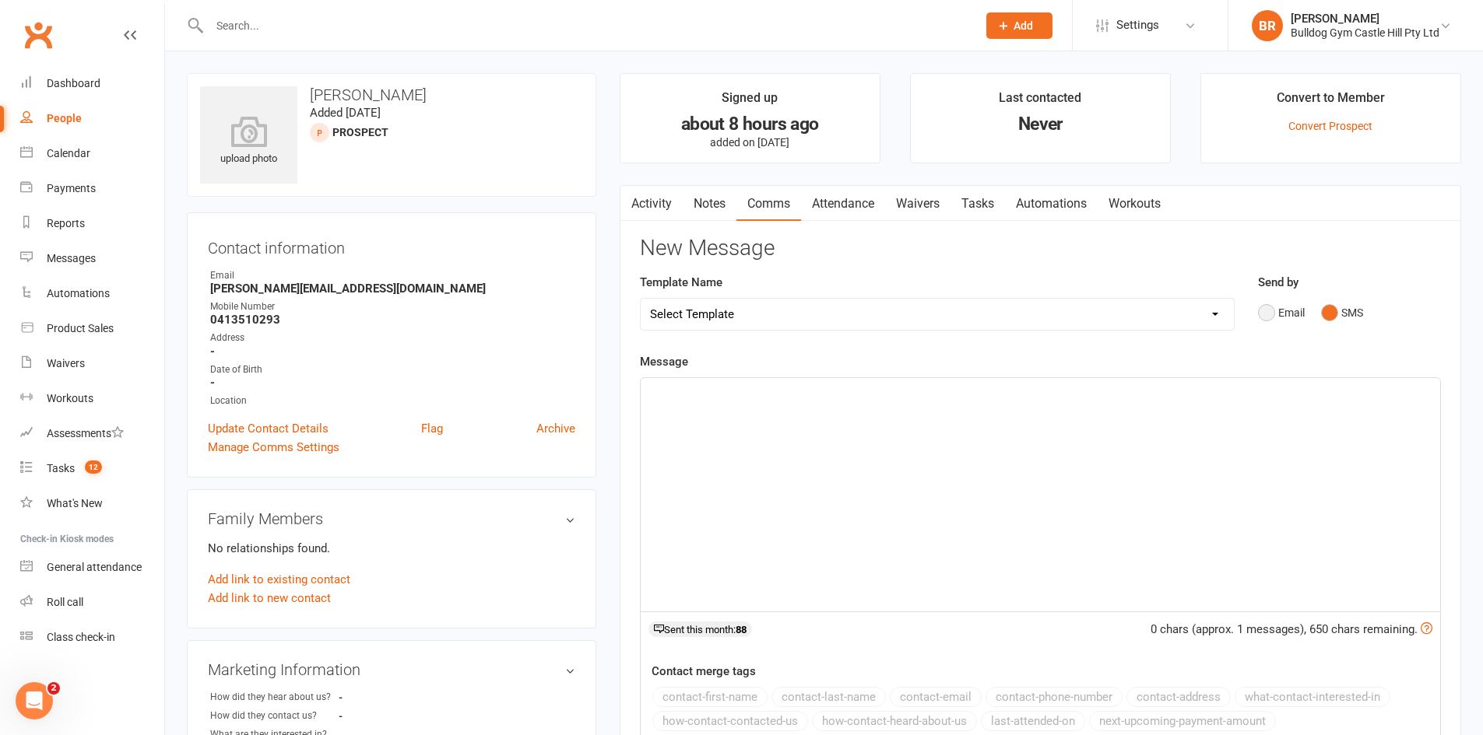
drag, startPoint x: 1265, startPoint y: 307, endPoint x: 1244, endPoint y: 306, distance: 20.3
click at [1264, 306] on button "Email" at bounding box center [1281, 313] width 47 height 30
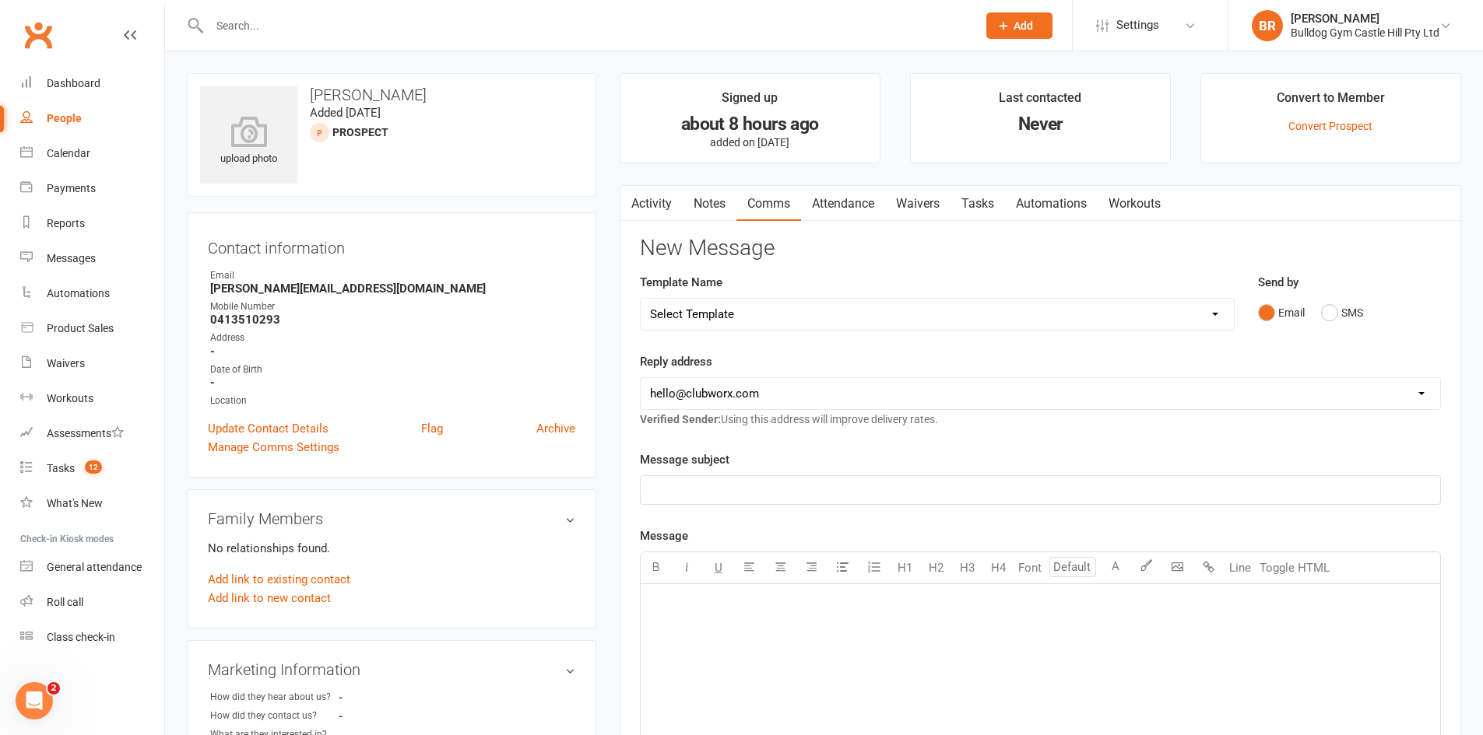
click at [1122, 304] on select "Select Template [Email] 6 week challenge [Push Notification] 6 Week Challenge […" at bounding box center [937, 314] width 593 height 31
select select "65"
click at [641, 299] on select "Select Template [Email] 6 week challenge [Push Notification] 6 Week Challenge […" at bounding box center [937, 314] width 593 height 31
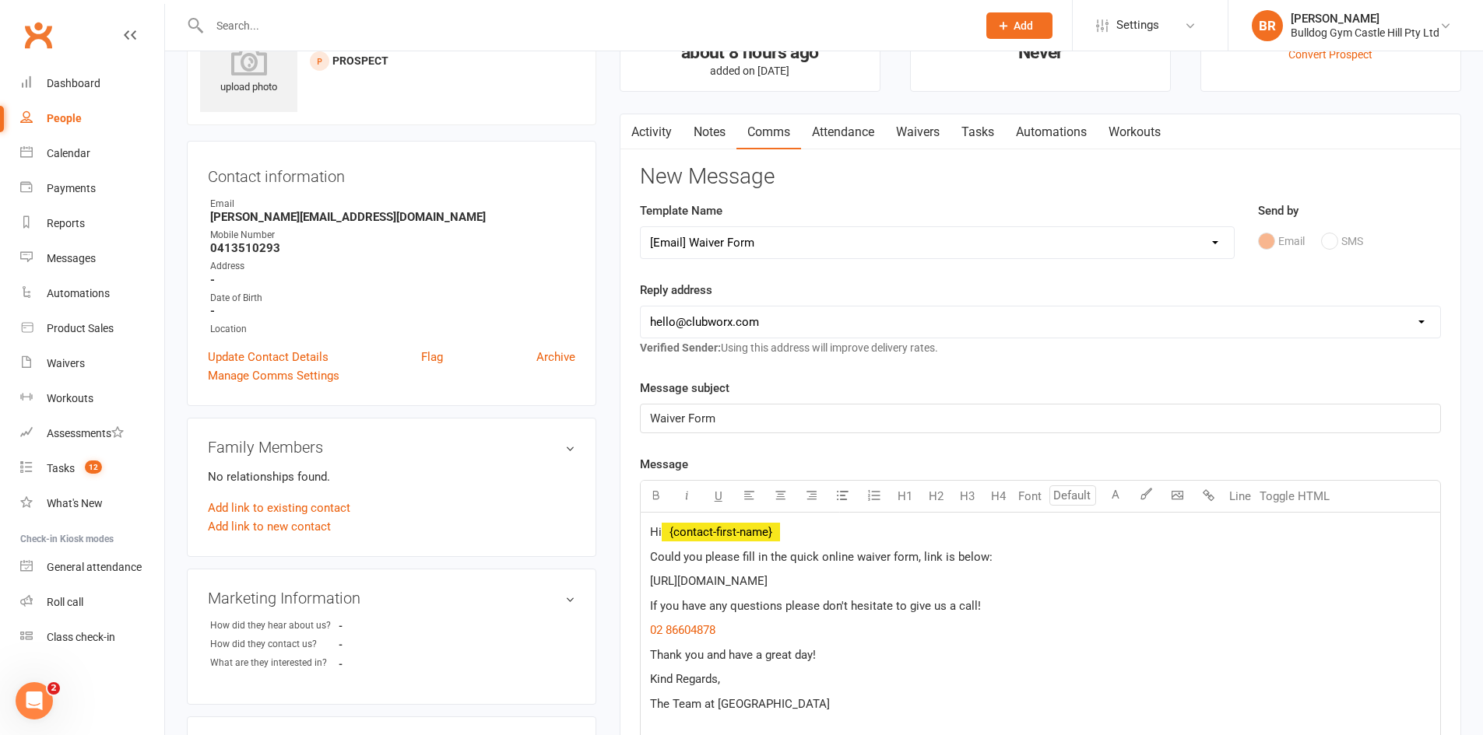
scroll to position [156, 0]
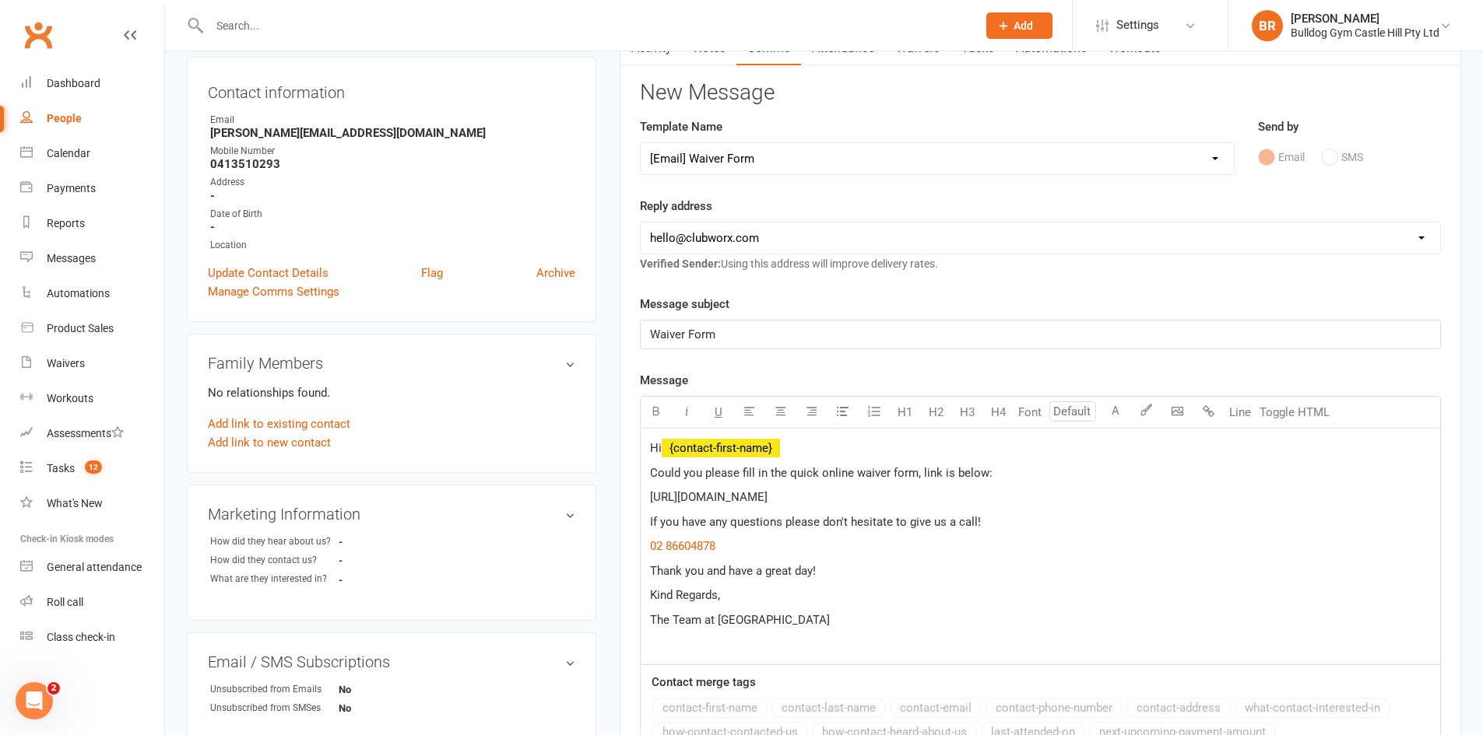
click at [918, 472] on span "Could you please fill in the quick online waiver form, link is below:" at bounding box center [821, 473] width 342 height 14
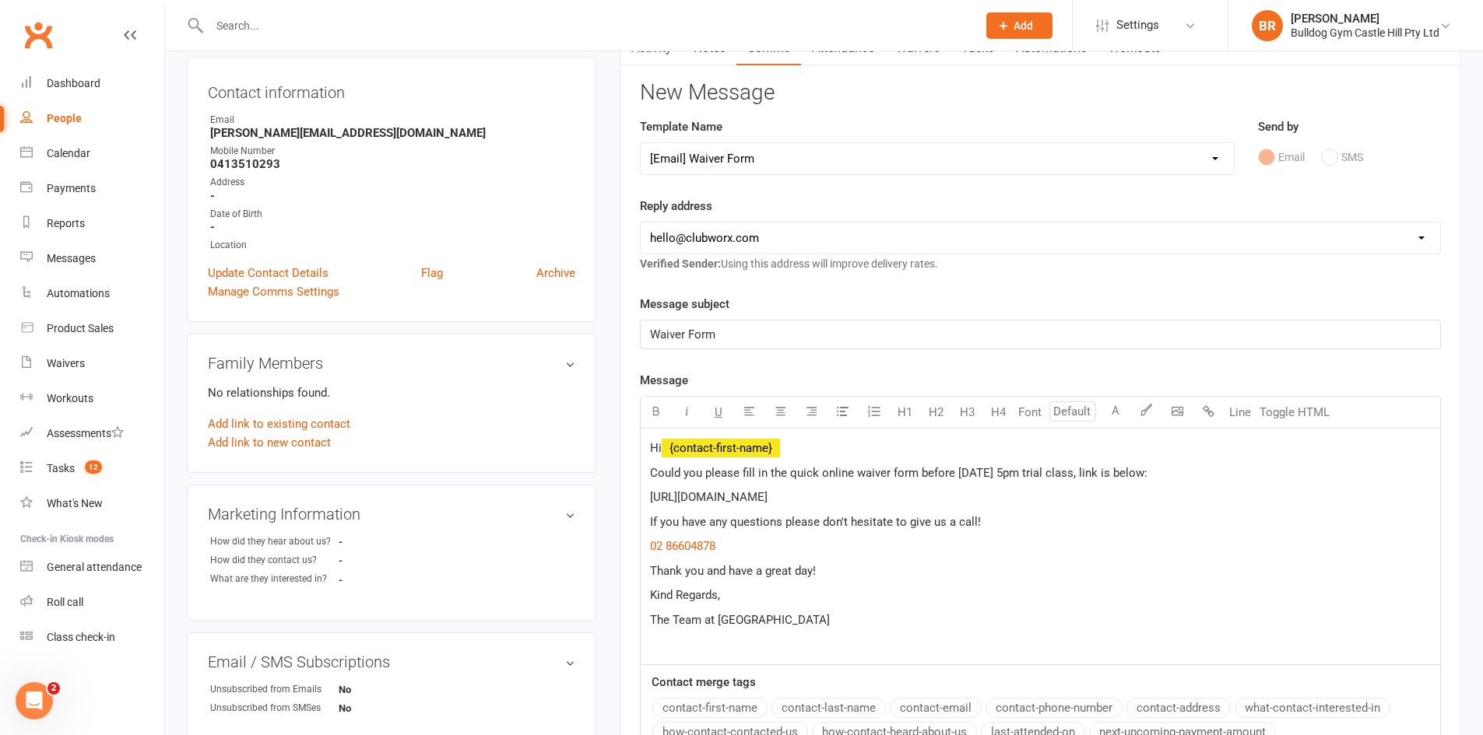
click at [1096, 470] on span "Could you please fill in the quick online waiver form before [DATE] 5pm trial c…" at bounding box center [898, 473] width 497 height 14
click at [986, 522] on p "If you have any questions please don't hesitate to give us a call!" at bounding box center [1040, 522] width 781 height 19
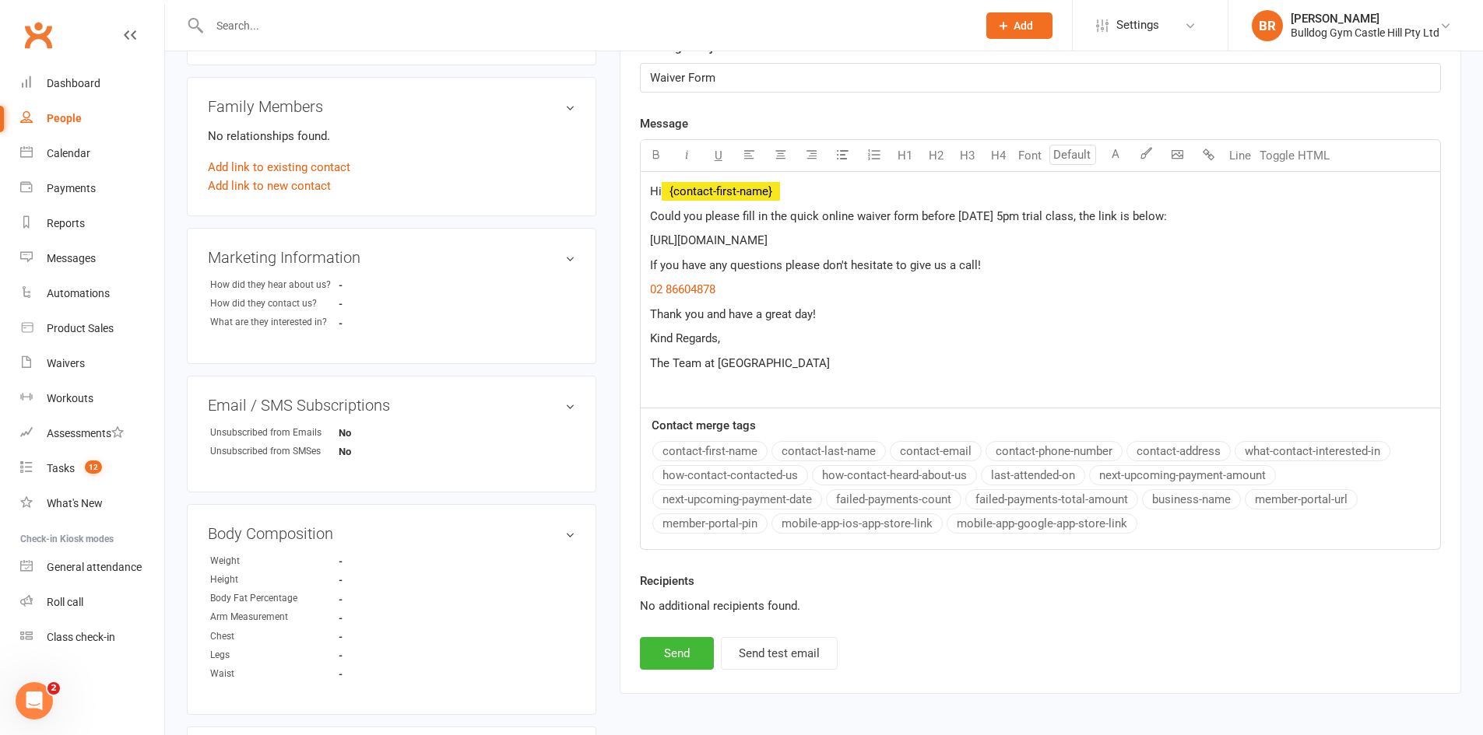
scroll to position [389, 0]
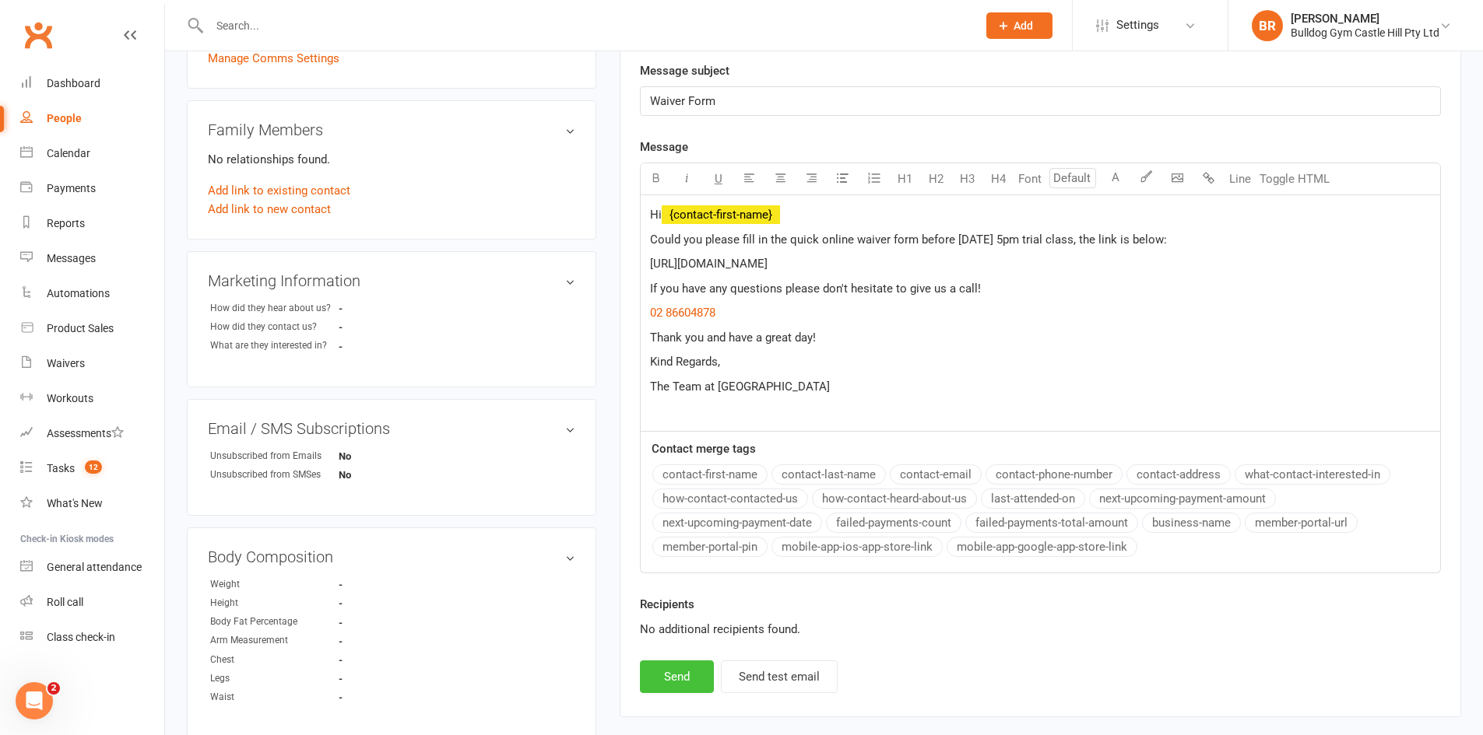
click at [665, 683] on button "Send" at bounding box center [677, 677] width 74 height 33
select select
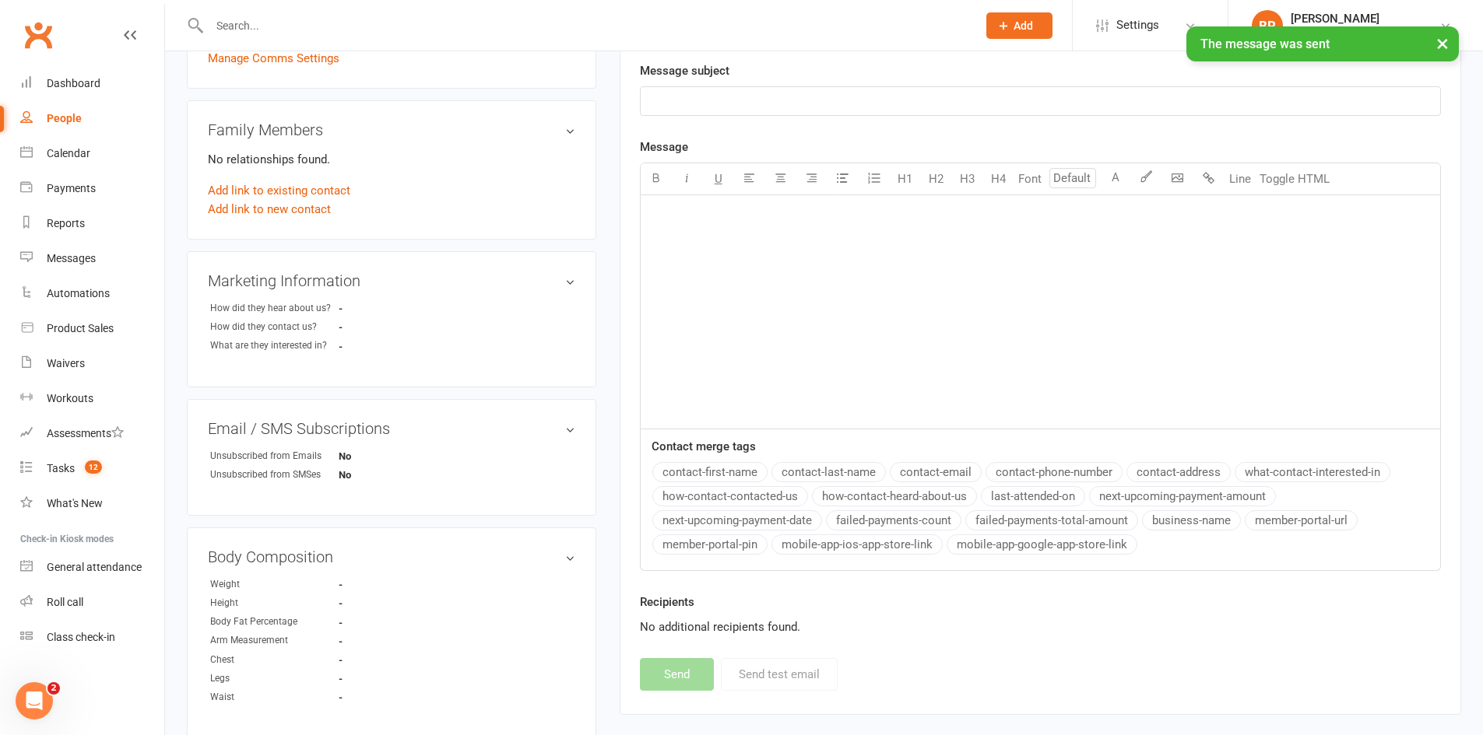
scroll to position [0, 0]
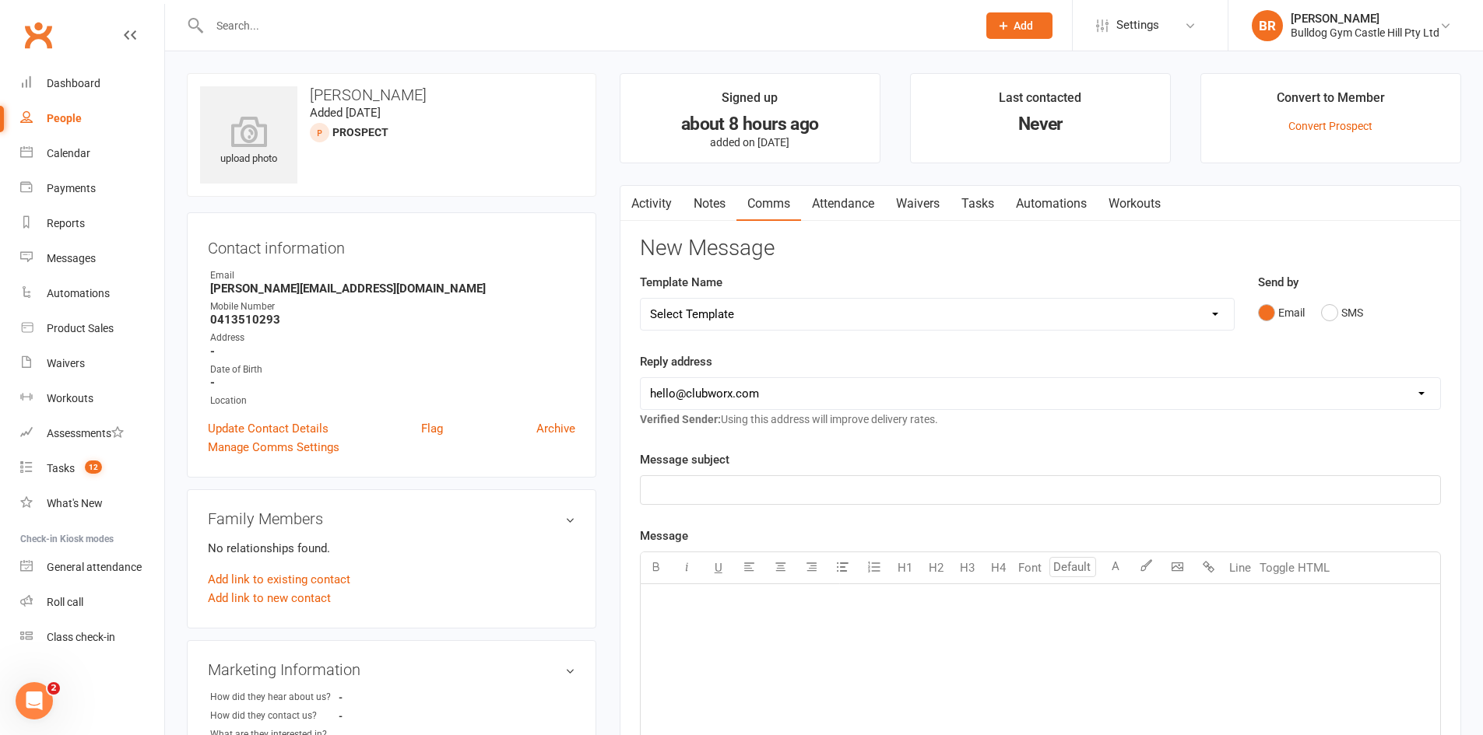
click at [1041, 389] on select "[EMAIL_ADDRESS][DOMAIN_NAME] [EMAIL_ADDRESS][DOMAIN_NAME] [EMAIL_ADDRESS][DOMAI…" at bounding box center [1040, 393] width 799 height 31
click at [896, 349] on div "Template Name Select Template [Email] 6 week challenge [Push Notification] 6 We…" at bounding box center [937, 312] width 618 height 79
click at [651, 198] on link "Activity" at bounding box center [651, 204] width 62 height 36
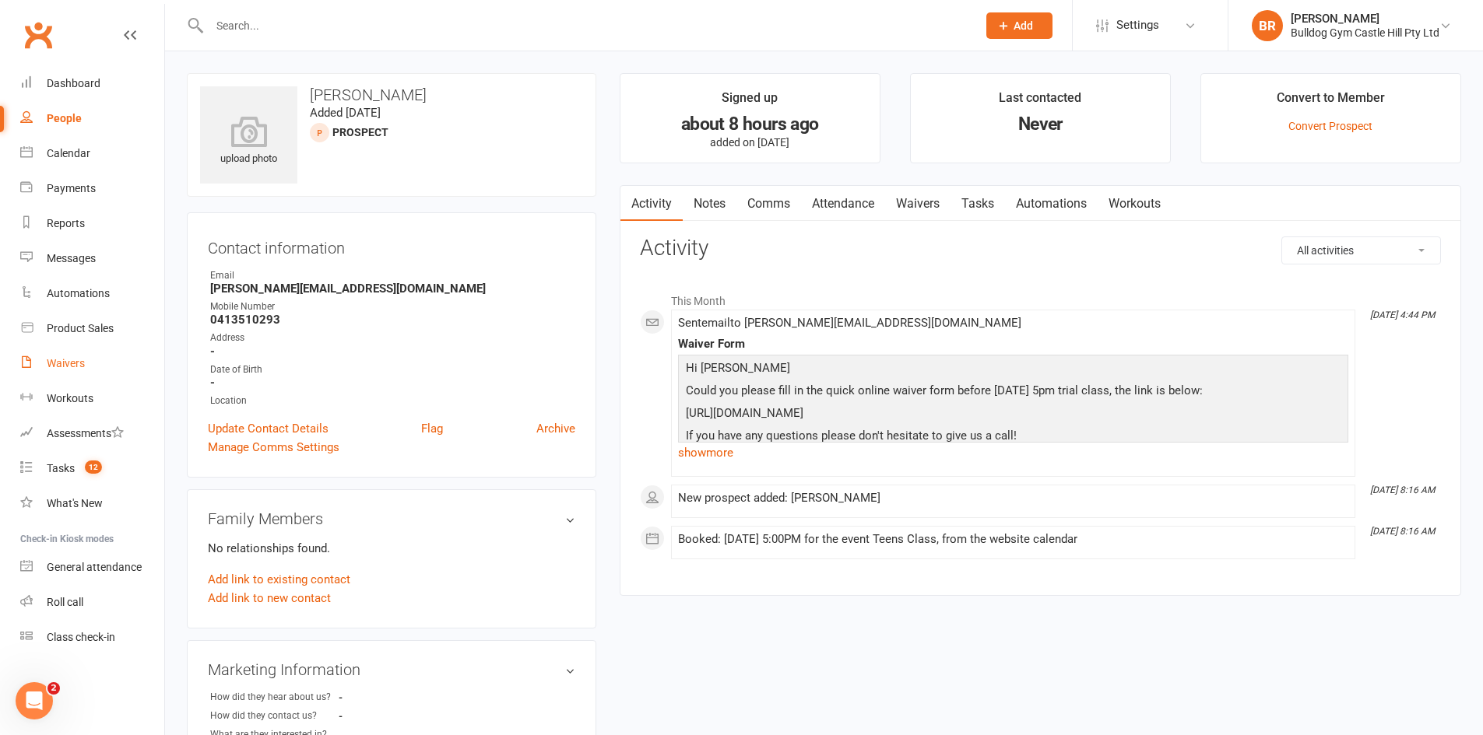
click at [53, 363] on div "Waivers" at bounding box center [66, 363] width 38 height 12
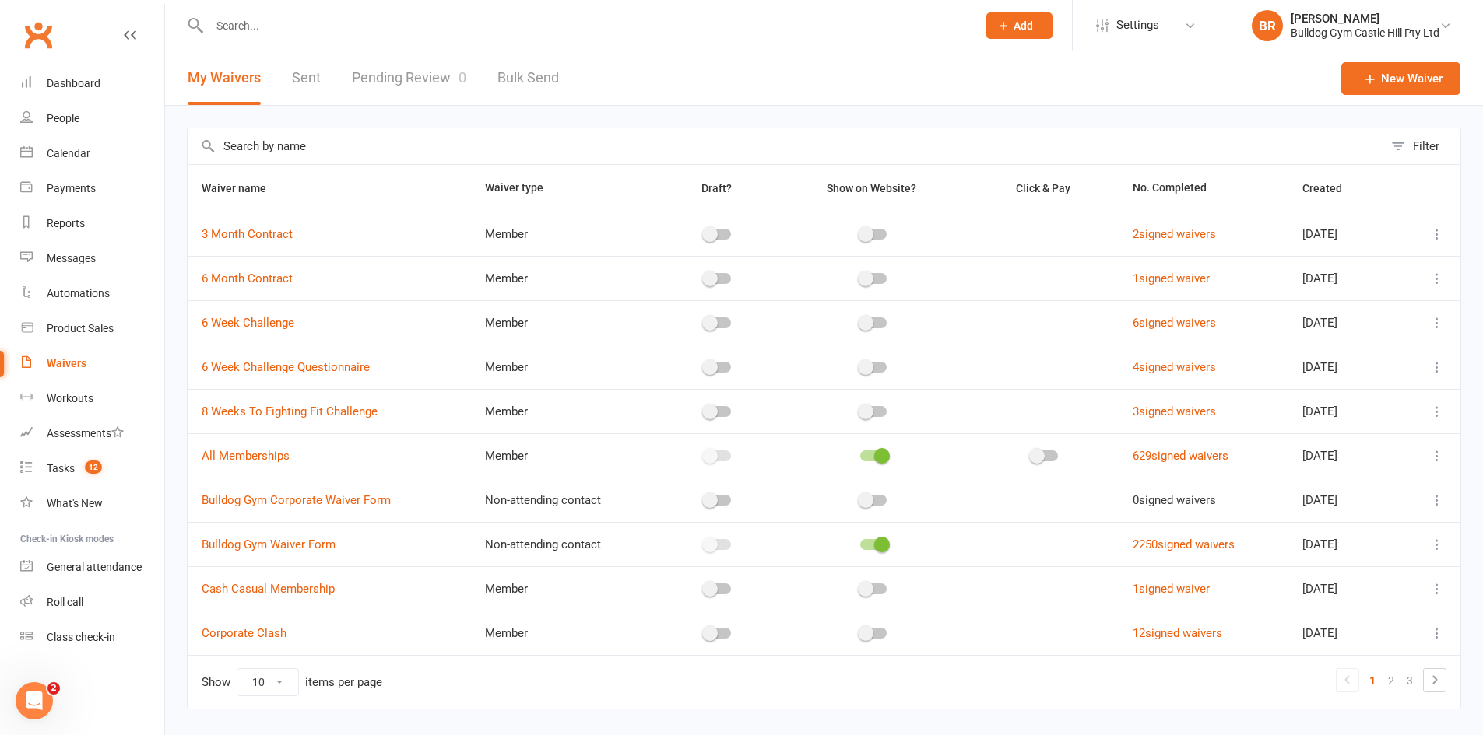
click at [57, 361] on div "Waivers" at bounding box center [67, 363] width 40 height 12
click at [424, 79] on link "Pending Review 0" at bounding box center [409, 78] width 114 height 54
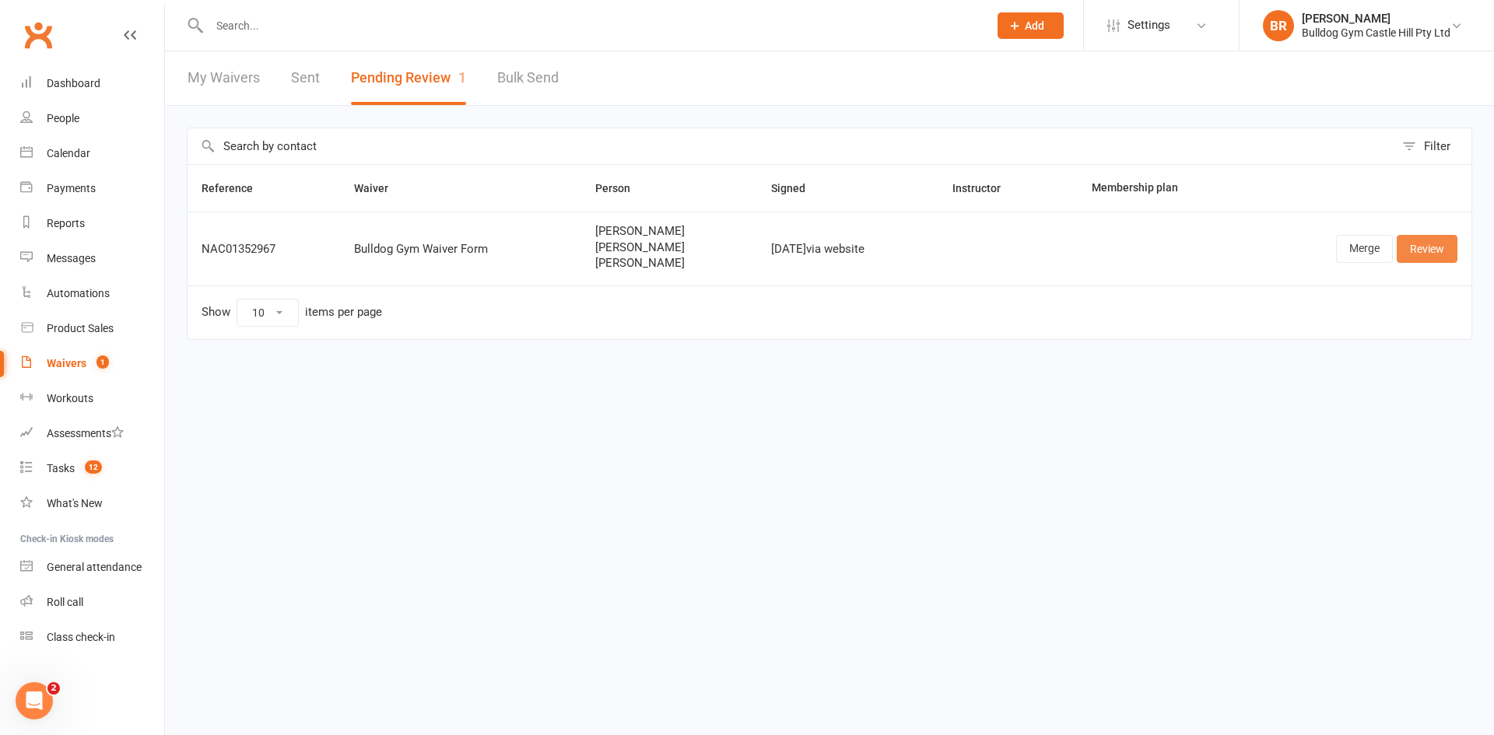
click at [1434, 250] on link "Review" at bounding box center [1427, 249] width 61 height 28
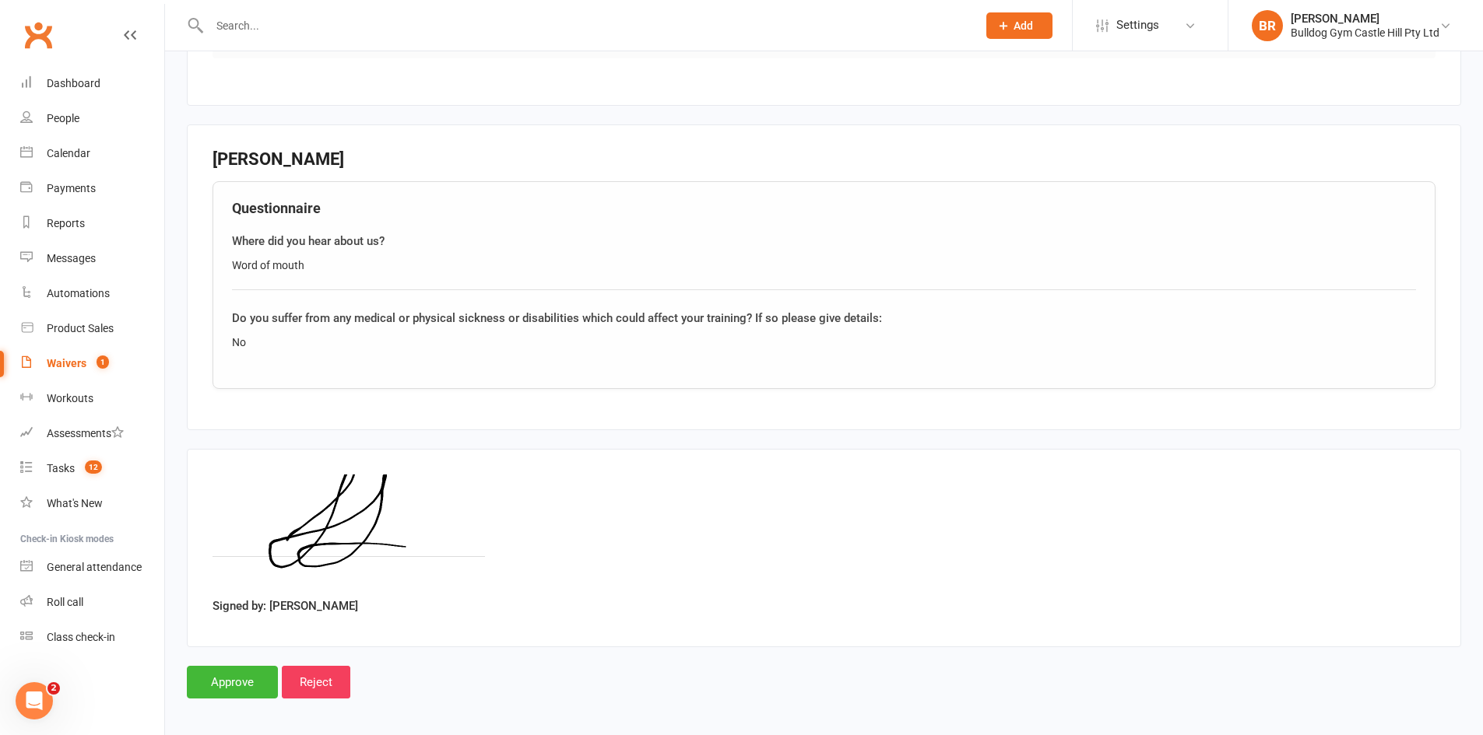
scroll to position [2090, 0]
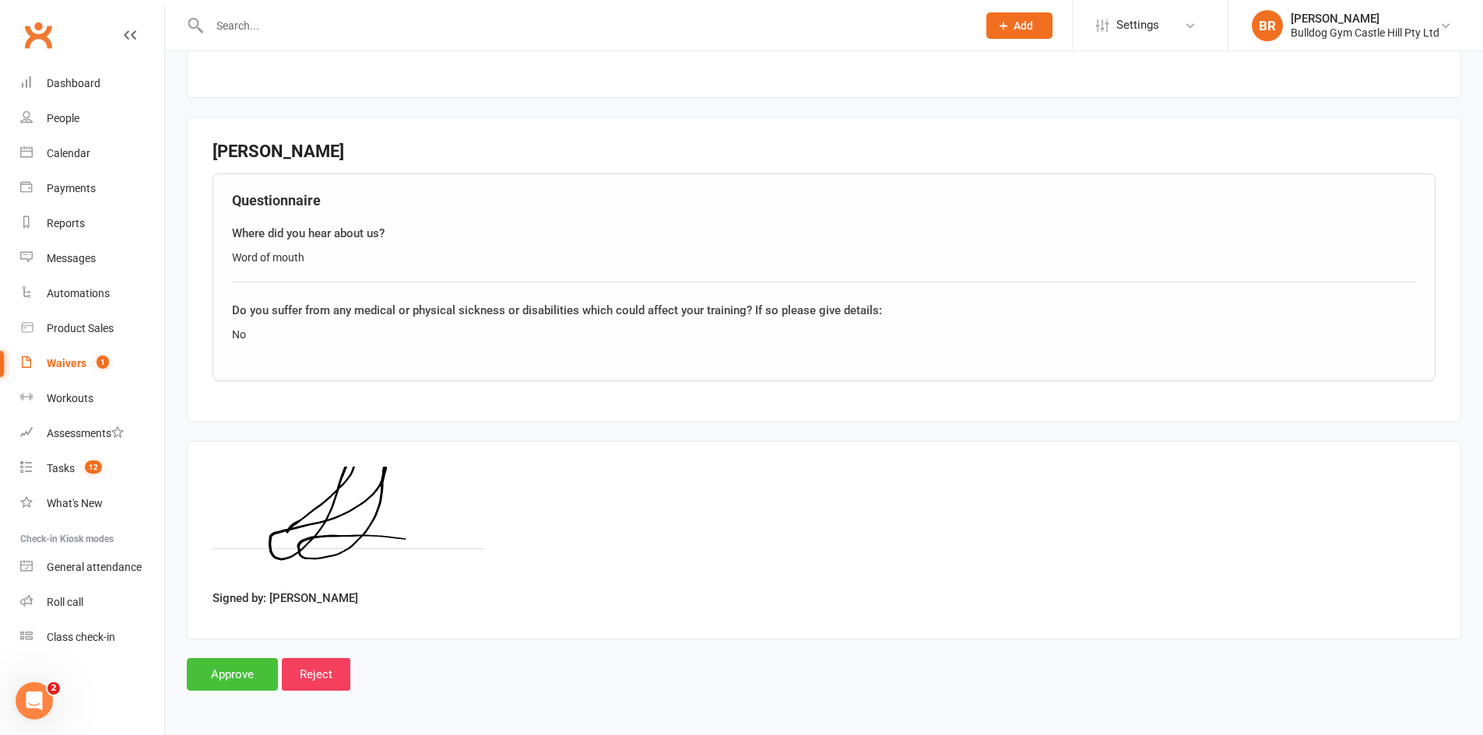
click at [238, 673] on input "Approve" at bounding box center [232, 674] width 91 height 33
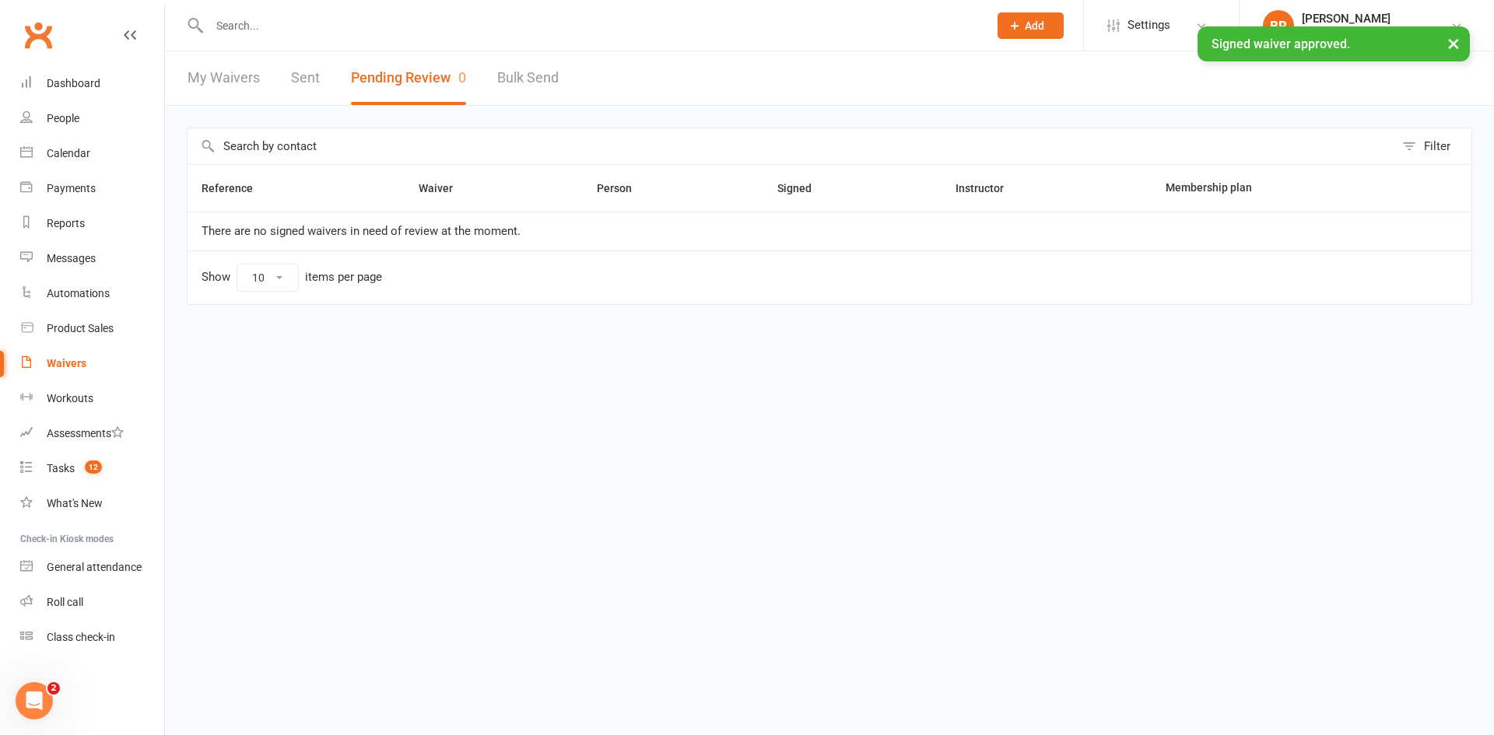
click at [290, 75] on div "My Waivers Sent Pending Review 0 Bulk Send" at bounding box center [373, 78] width 416 height 54
click at [305, 78] on link "Sent" at bounding box center [305, 78] width 29 height 54
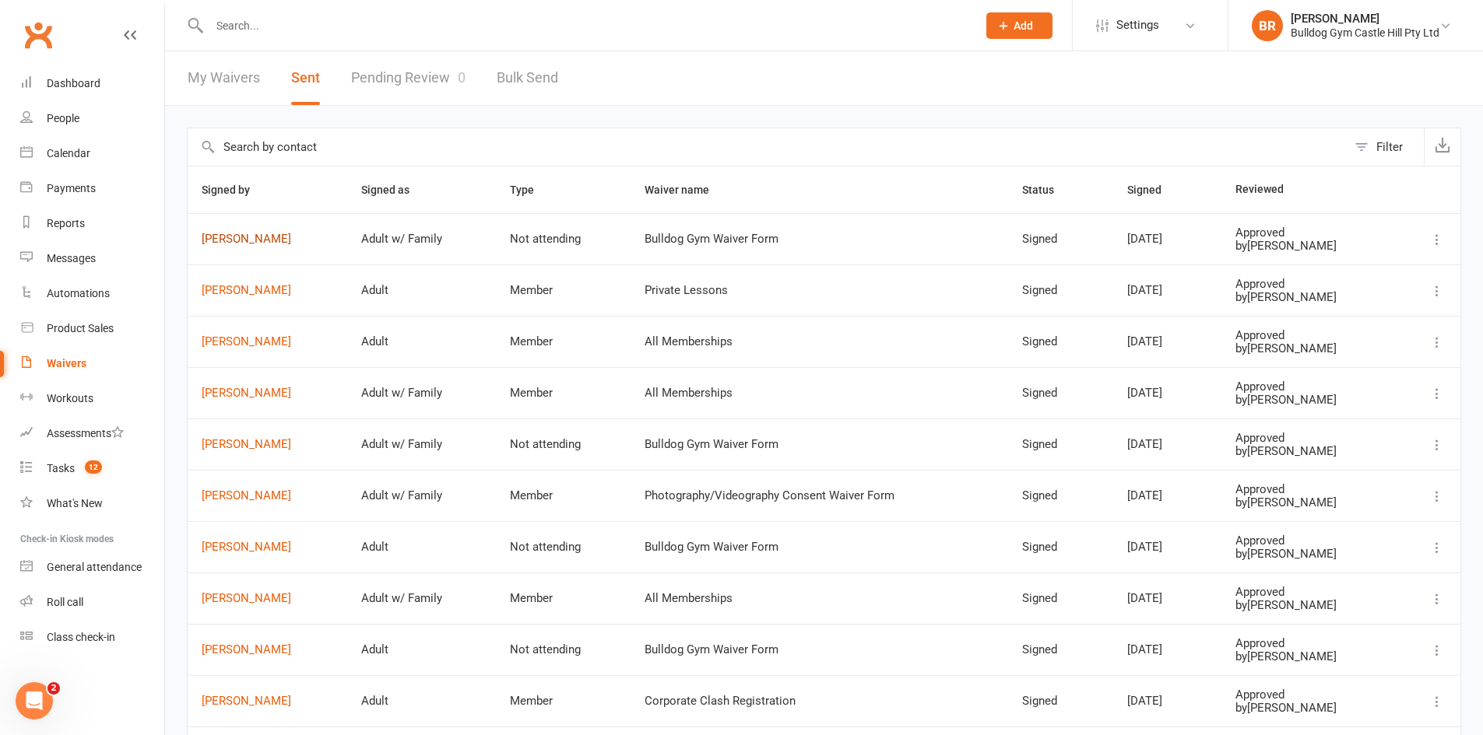
click at [250, 241] on link "[PERSON_NAME]" at bounding box center [268, 239] width 132 height 13
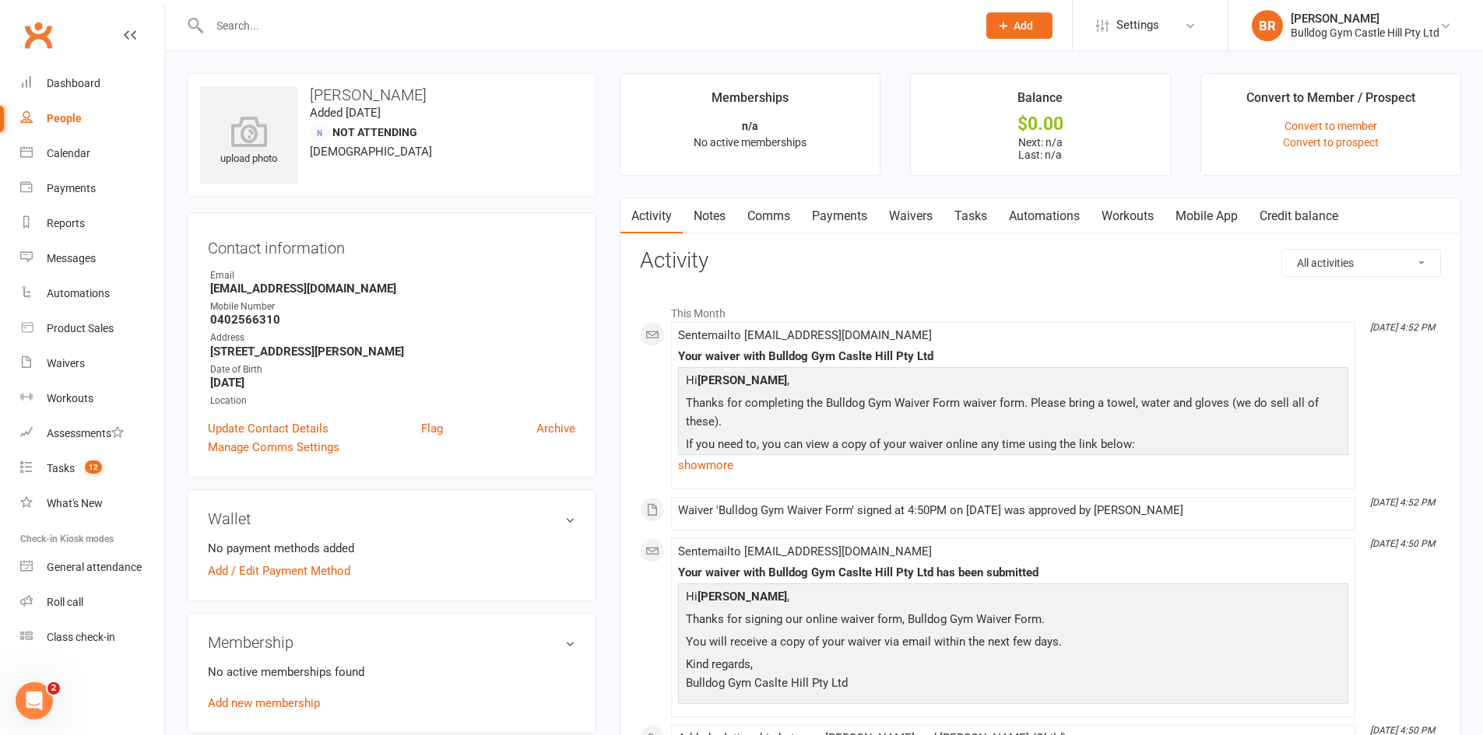
click at [923, 212] on link "Waivers" at bounding box center [910, 216] width 65 height 36
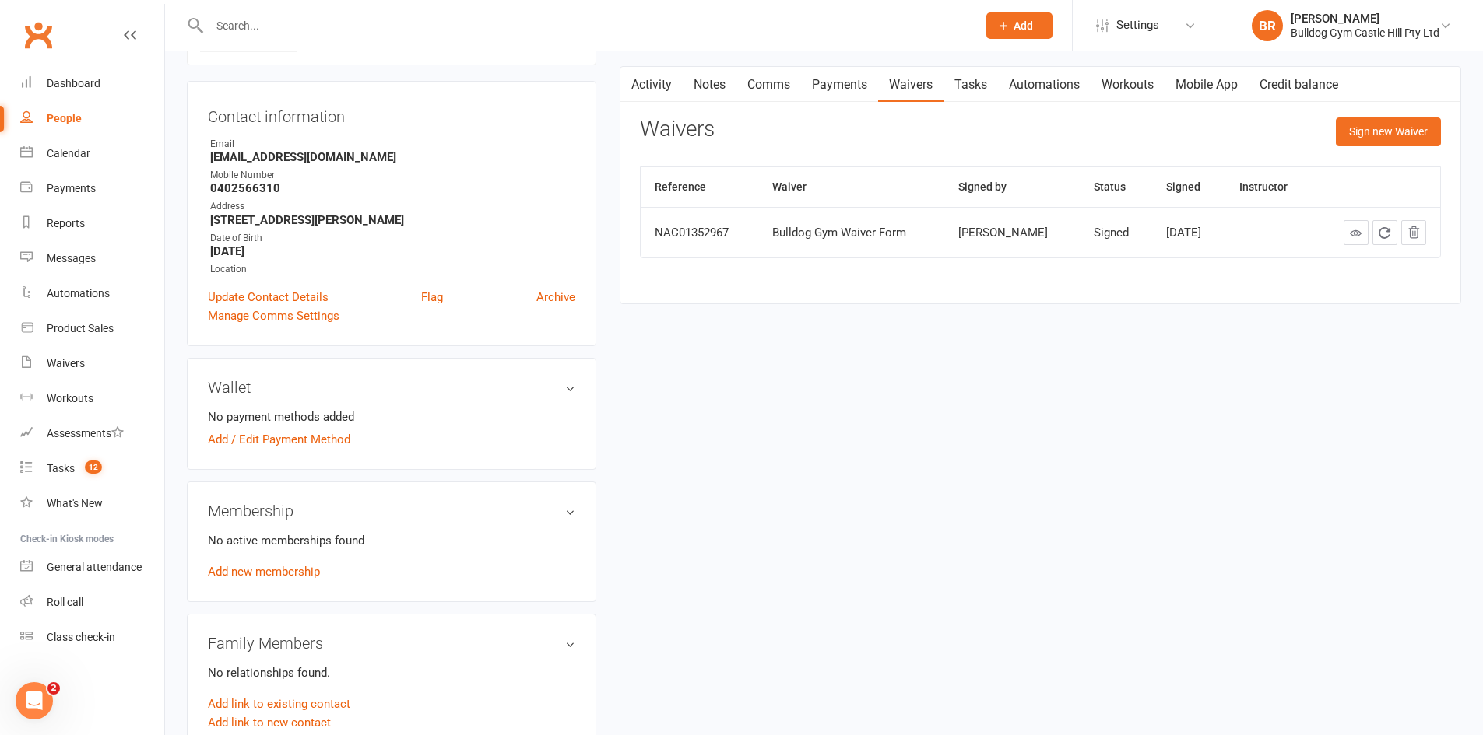
scroll to position [311, 0]
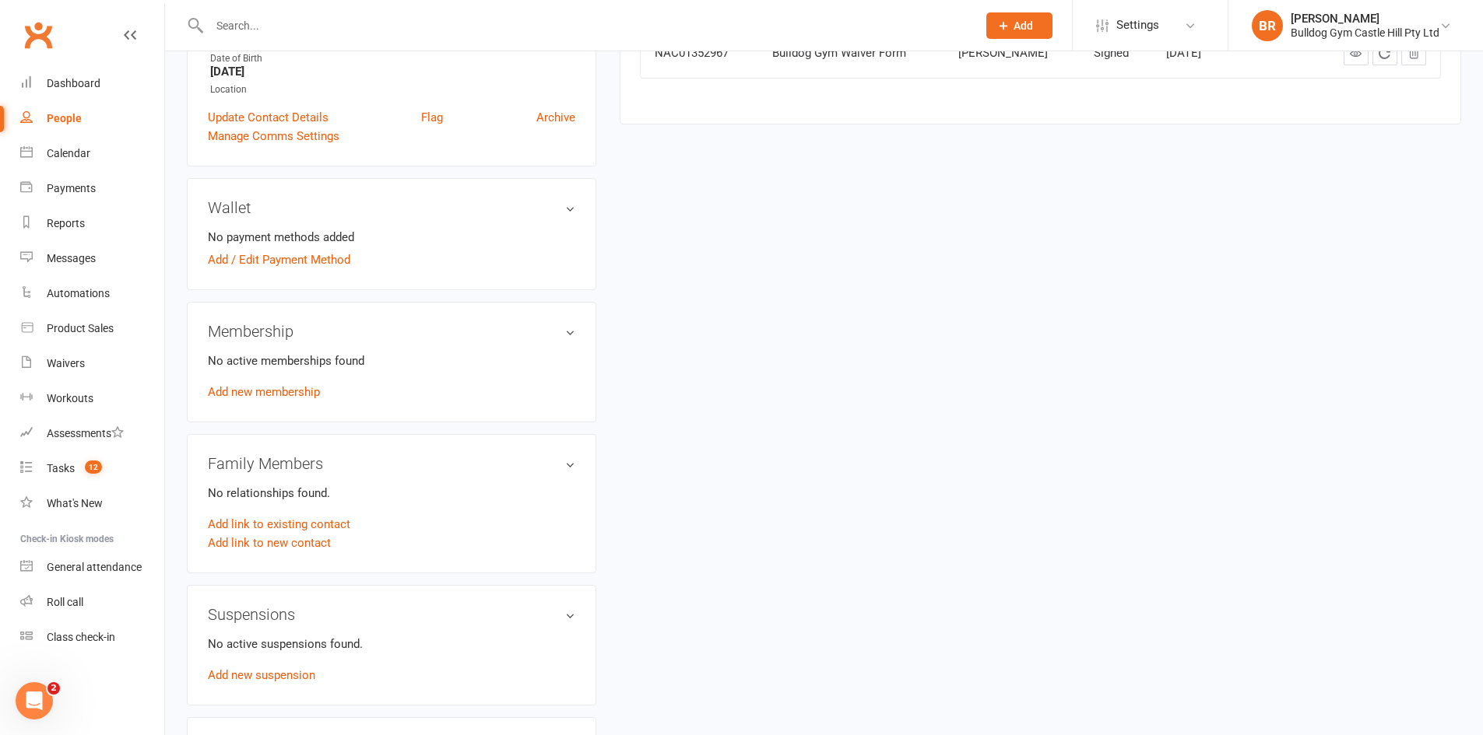
click at [562, 469] on h3 "Family Members" at bounding box center [391, 463] width 367 height 17
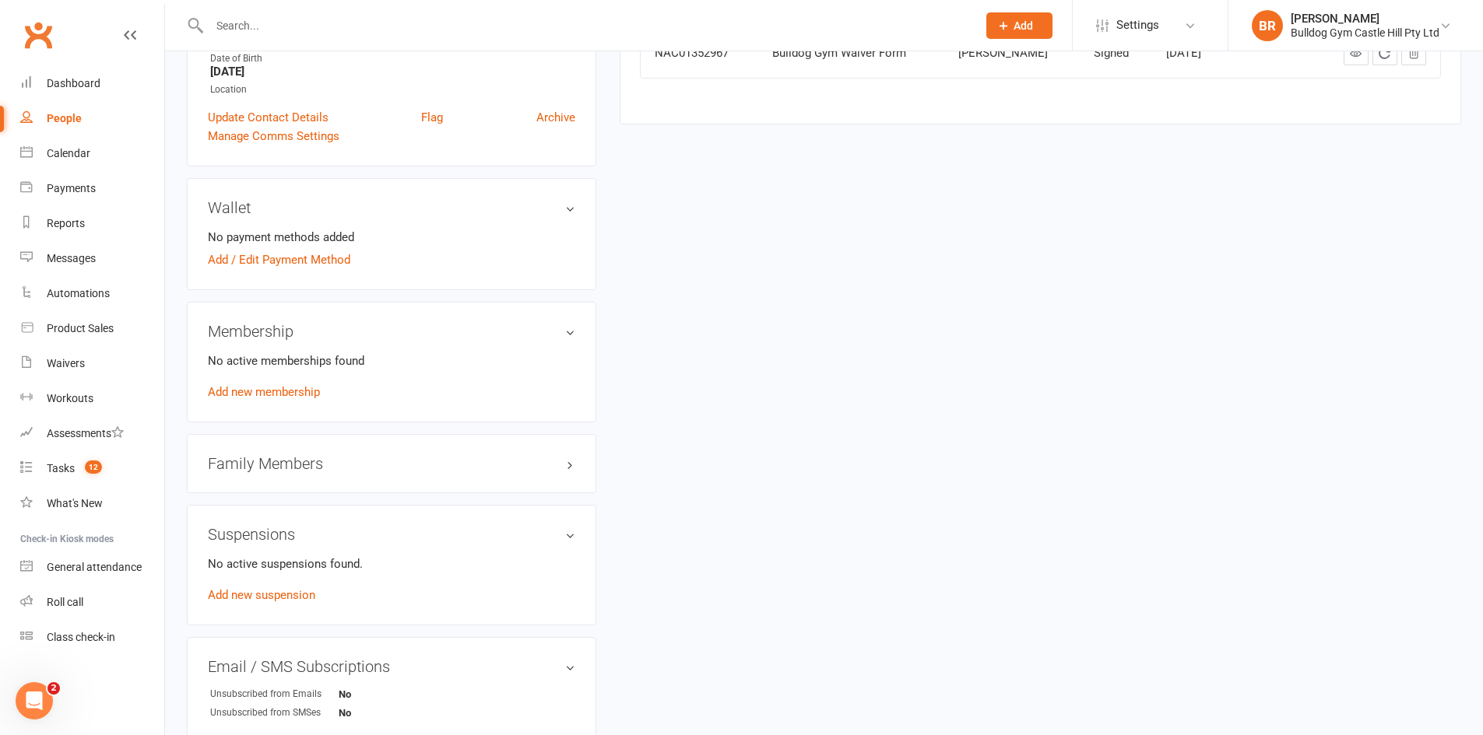
click at [567, 472] on h3 "Family Members" at bounding box center [391, 463] width 367 height 17
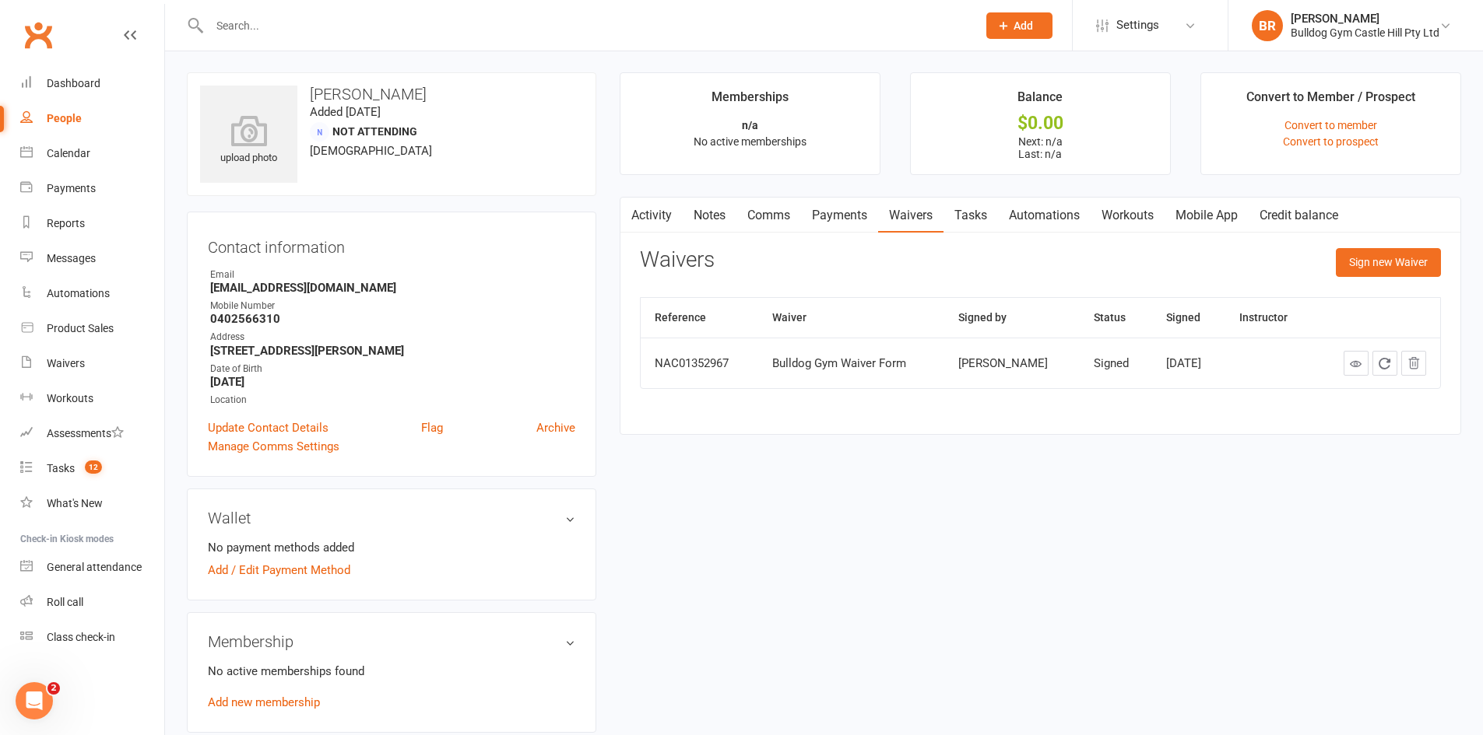
scroll to position [0, 0]
click at [1356, 374] on link at bounding box center [1355, 364] width 25 height 25
click at [65, 154] on div "Calendar" at bounding box center [69, 153] width 44 height 12
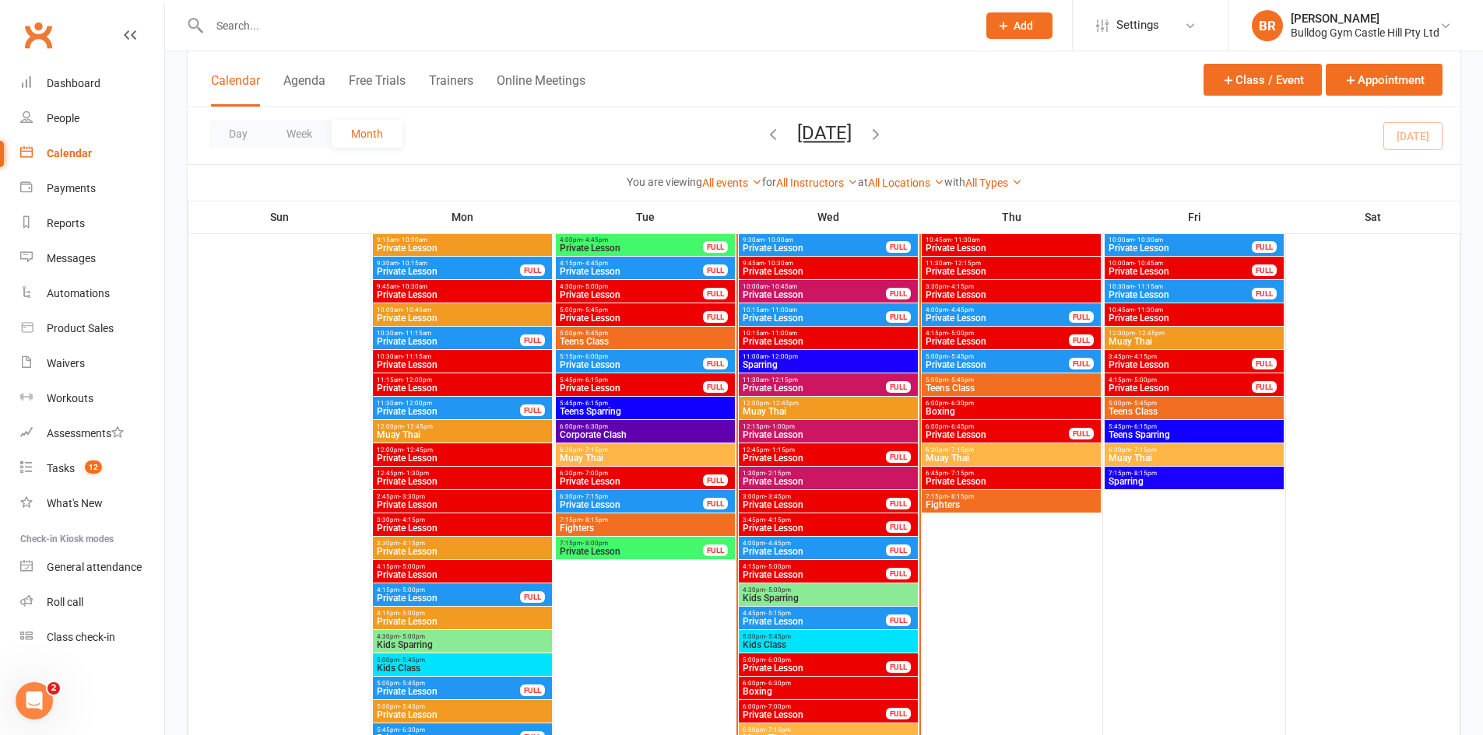
scroll to position [2101, 0]
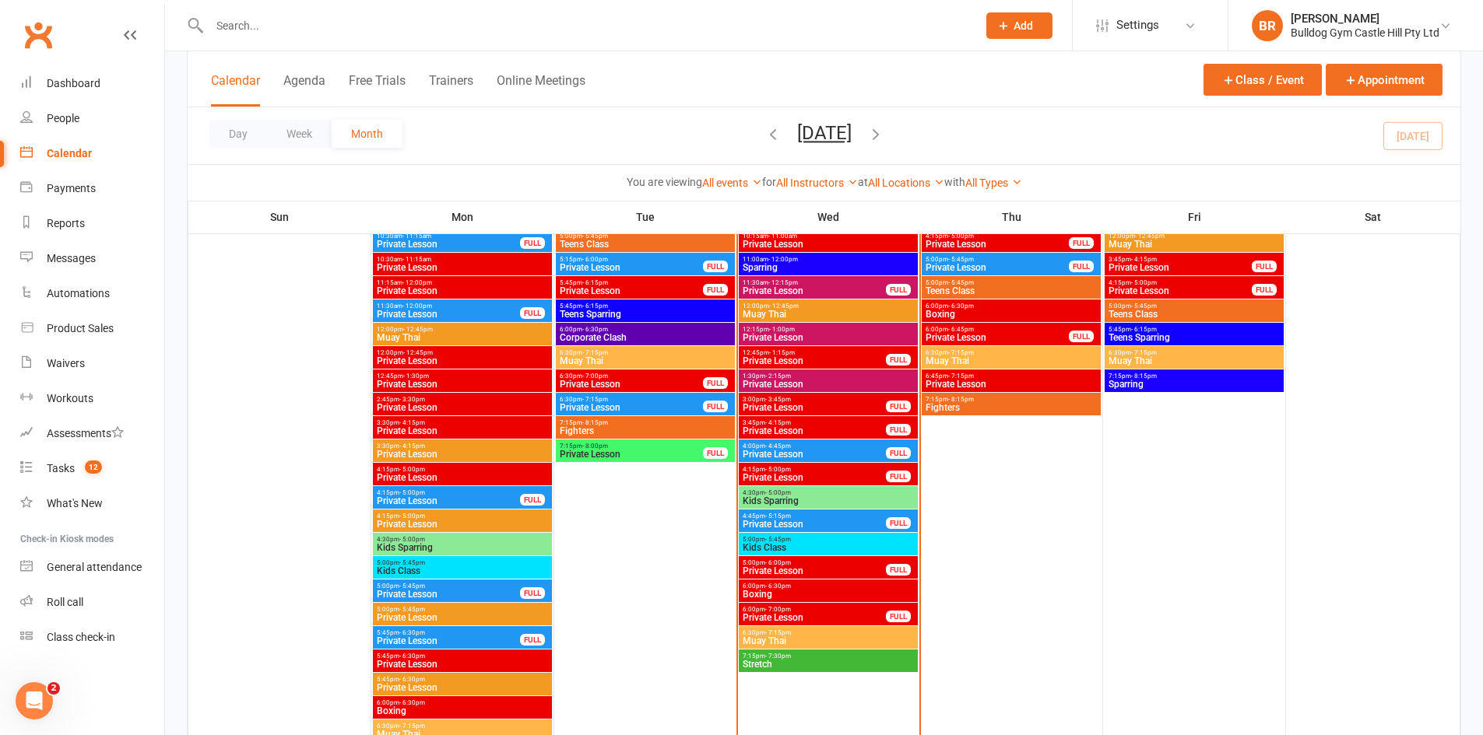
click at [818, 543] on span "Kids Class" at bounding box center [828, 547] width 173 height 9
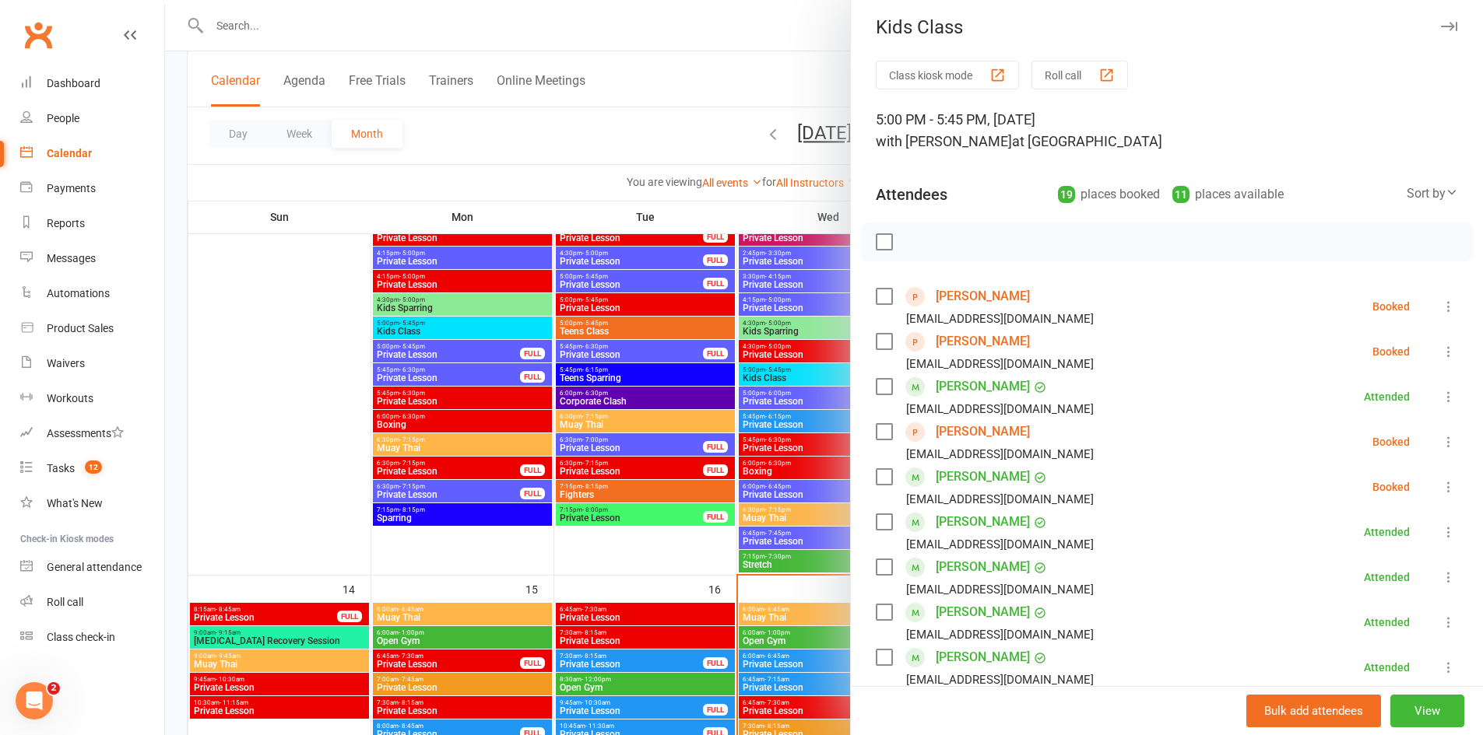
scroll to position [0, 0]
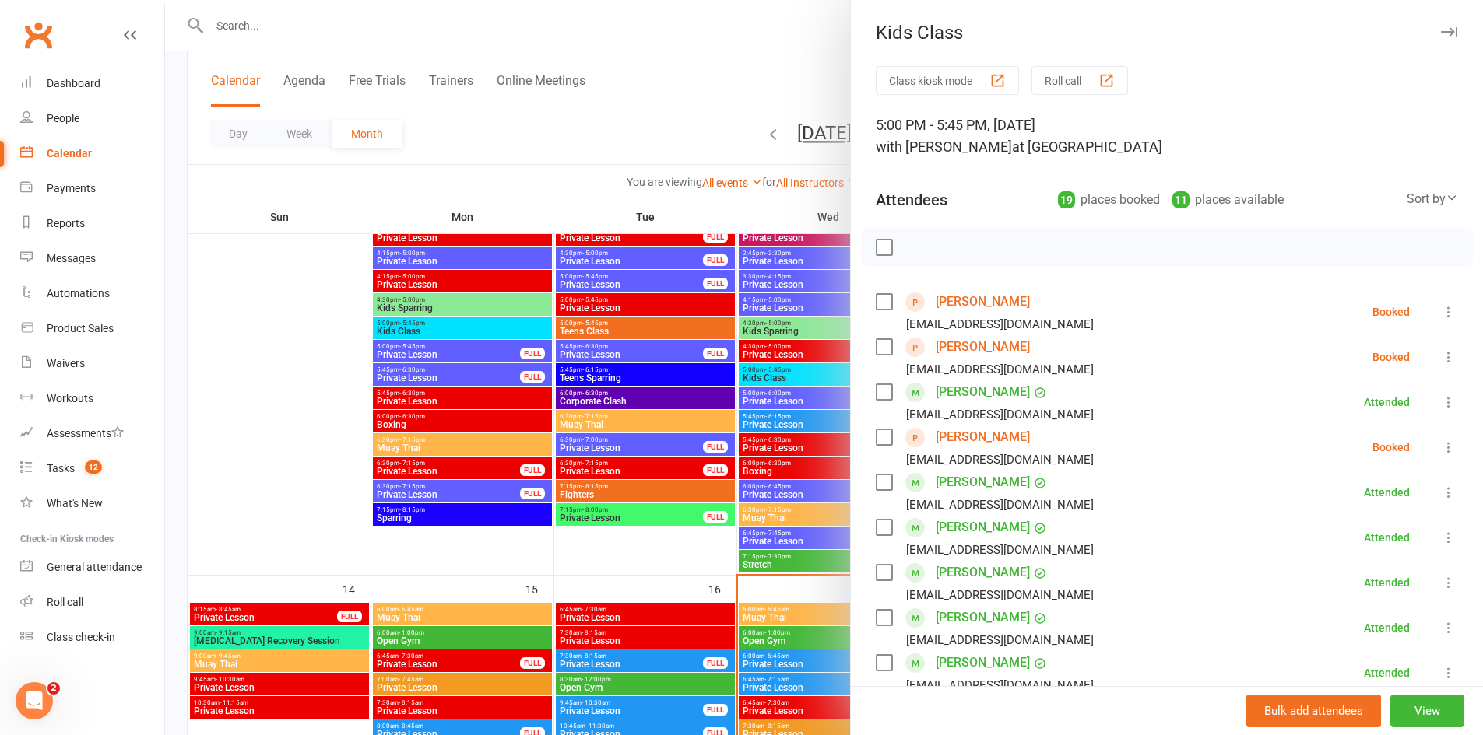
click at [876, 300] on label at bounding box center [884, 302] width 16 height 16
click at [876, 338] on div "Jasper Abdi jess651927@gmail.com" at bounding box center [988, 357] width 224 height 45
click at [877, 342] on label at bounding box center [884, 347] width 16 height 16
click at [876, 438] on label at bounding box center [884, 438] width 16 height 16
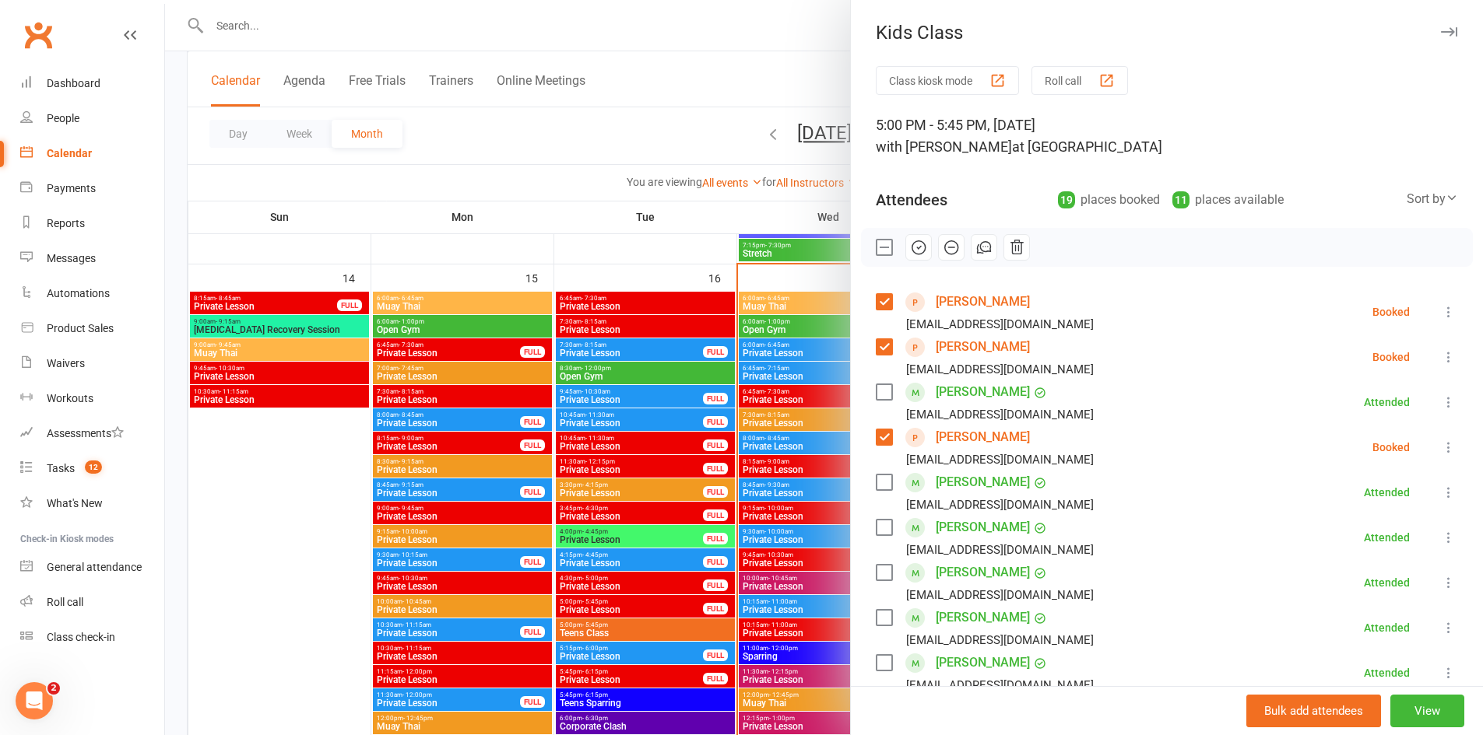
click at [876, 437] on label at bounding box center [884, 438] width 16 height 16
click at [883, 340] on label at bounding box center [884, 347] width 16 height 16
click at [876, 298] on label at bounding box center [884, 302] width 16 height 16
click at [879, 300] on label at bounding box center [884, 302] width 16 height 16
click at [886, 342] on label at bounding box center [884, 347] width 16 height 16
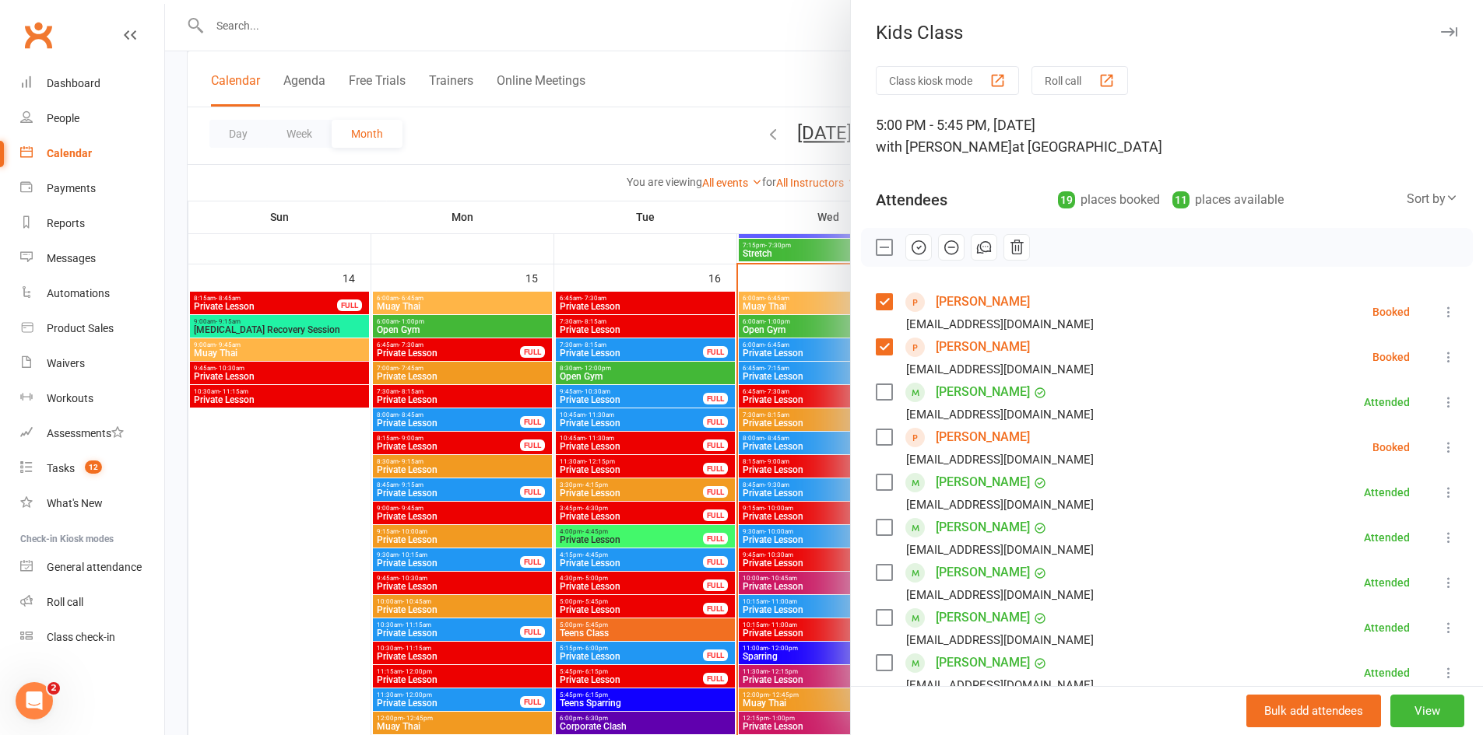
click at [883, 443] on label at bounding box center [884, 438] width 16 height 16
click at [879, 297] on label at bounding box center [884, 302] width 16 height 16
click at [884, 346] on label at bounding box center [884, 347] width 16 height 16
click at [881, 433] on label at bounding box center [884, 438] width 16 height 16
click at [1441, 314] on icon at bounding box center [1449, 312] width 16 height 16
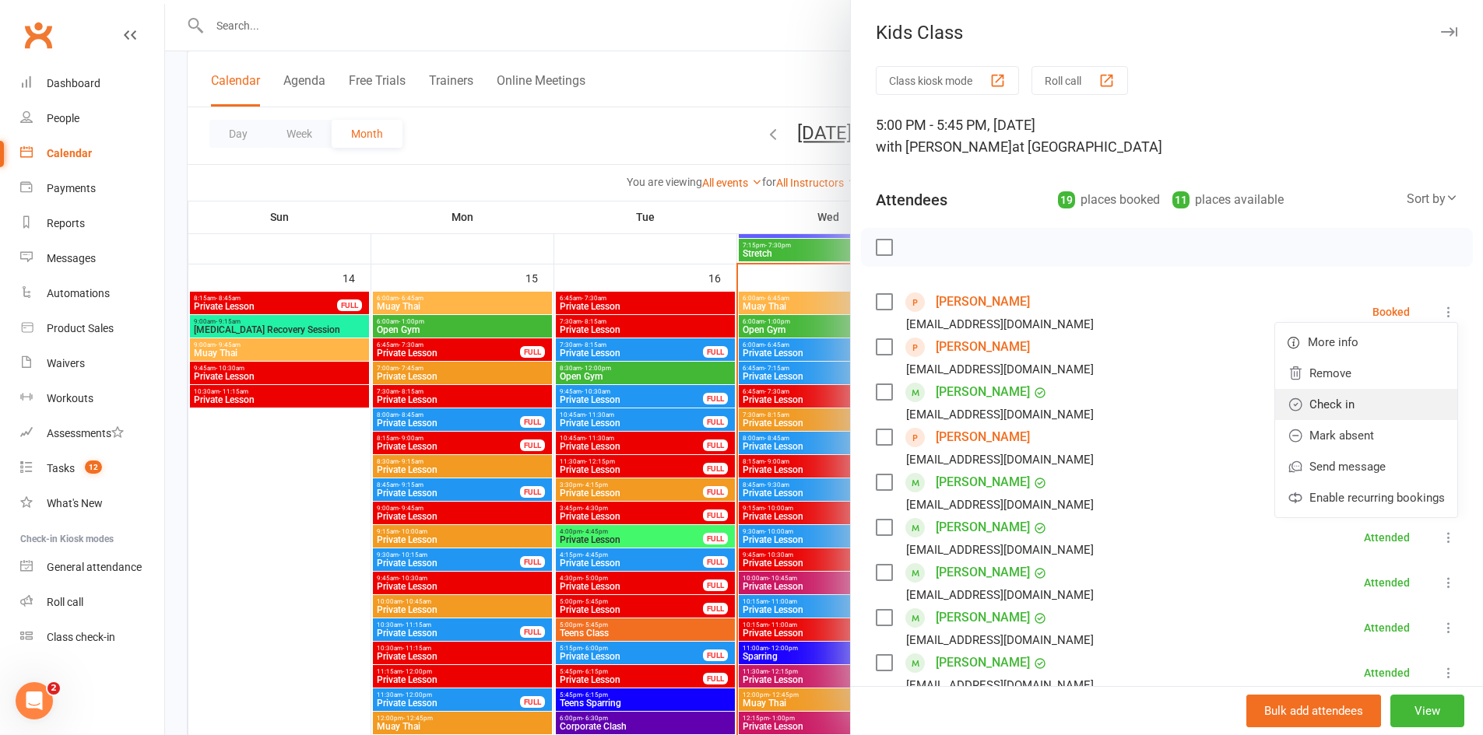
click at [1327, 408] on link "Check in" at bounding box center [1366, 404] width 182 height 31
click at [1441, 353] on icon at bounding box center [1449, 357] width 16 height 16
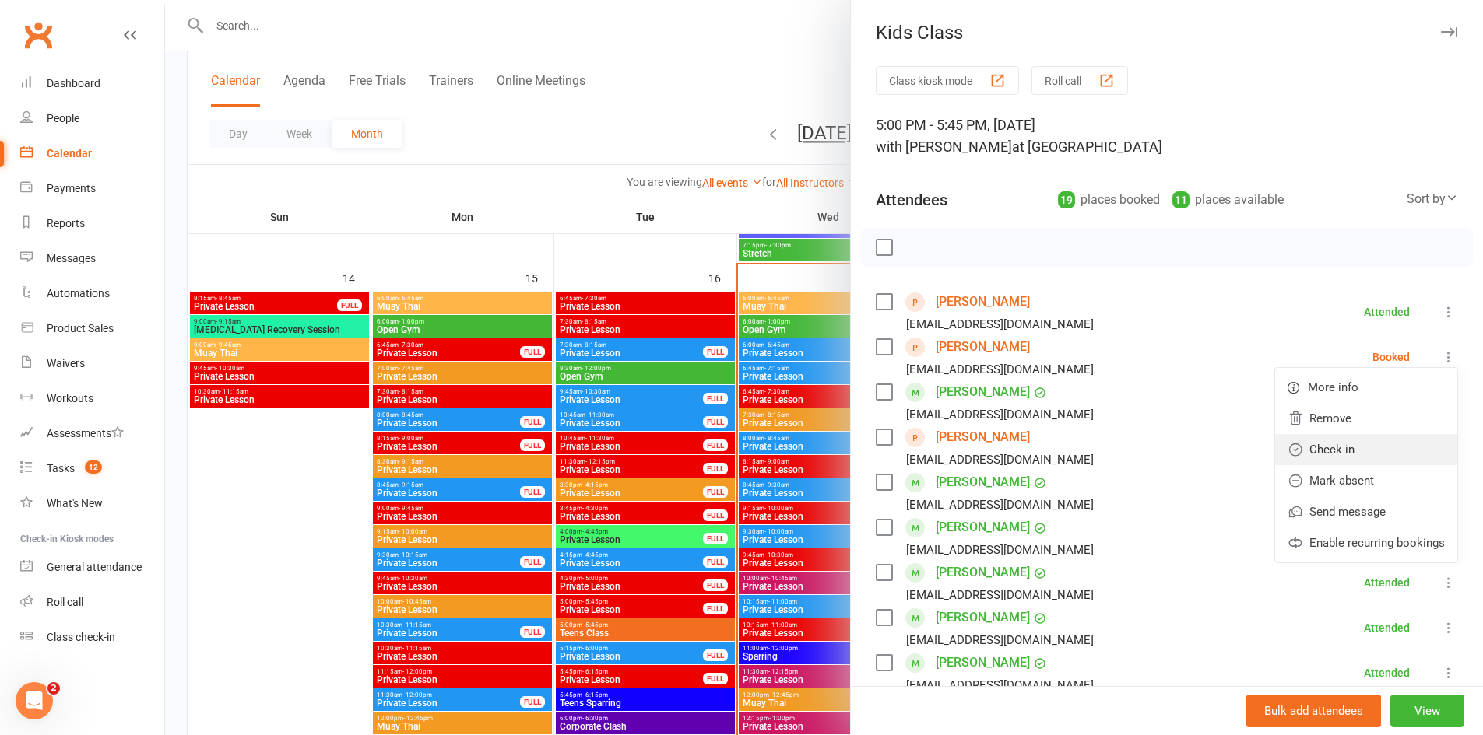
click at [1321, 454] on link "Check in" at bounding box center [1366, 449] width 182 height 31
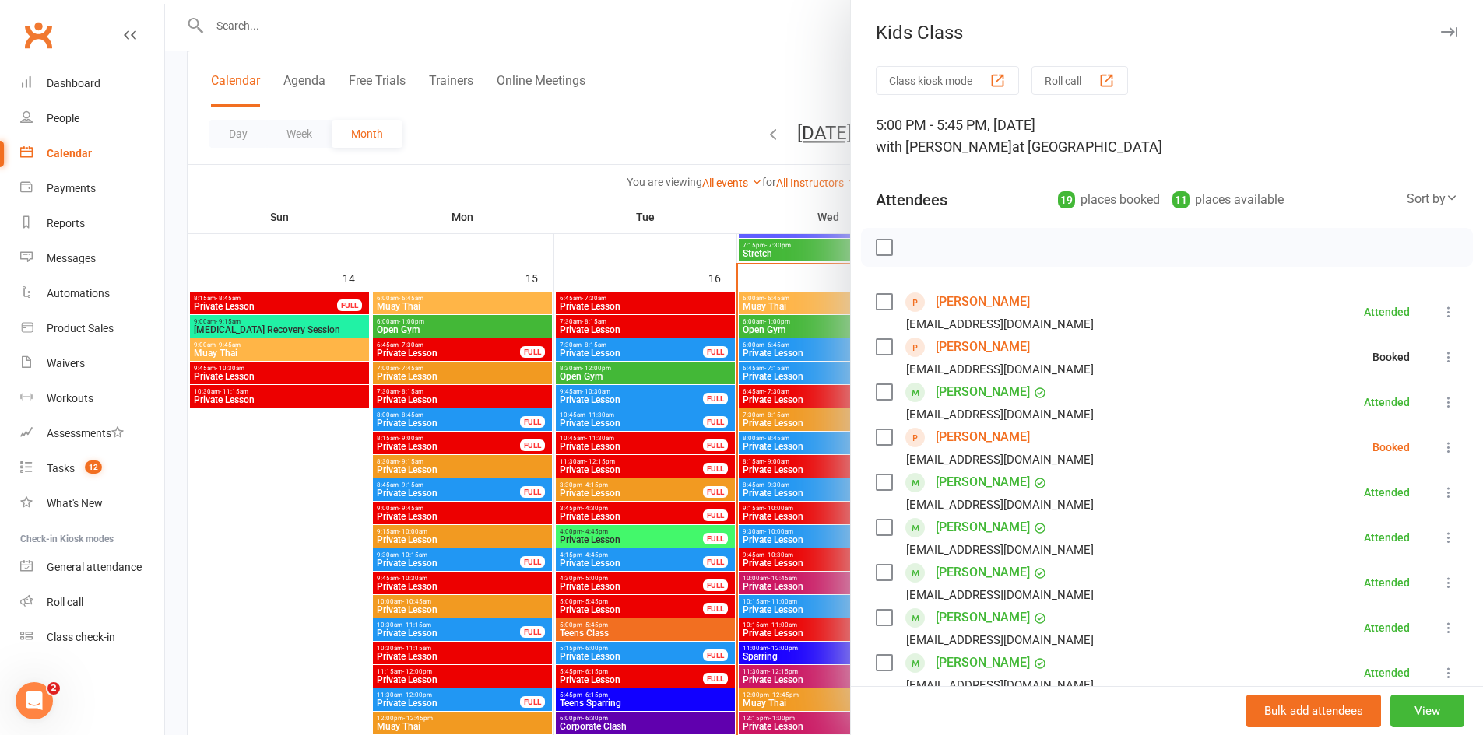
click at [1441, 449] on icon at bounding box center [1449, 448] width 16 height 16
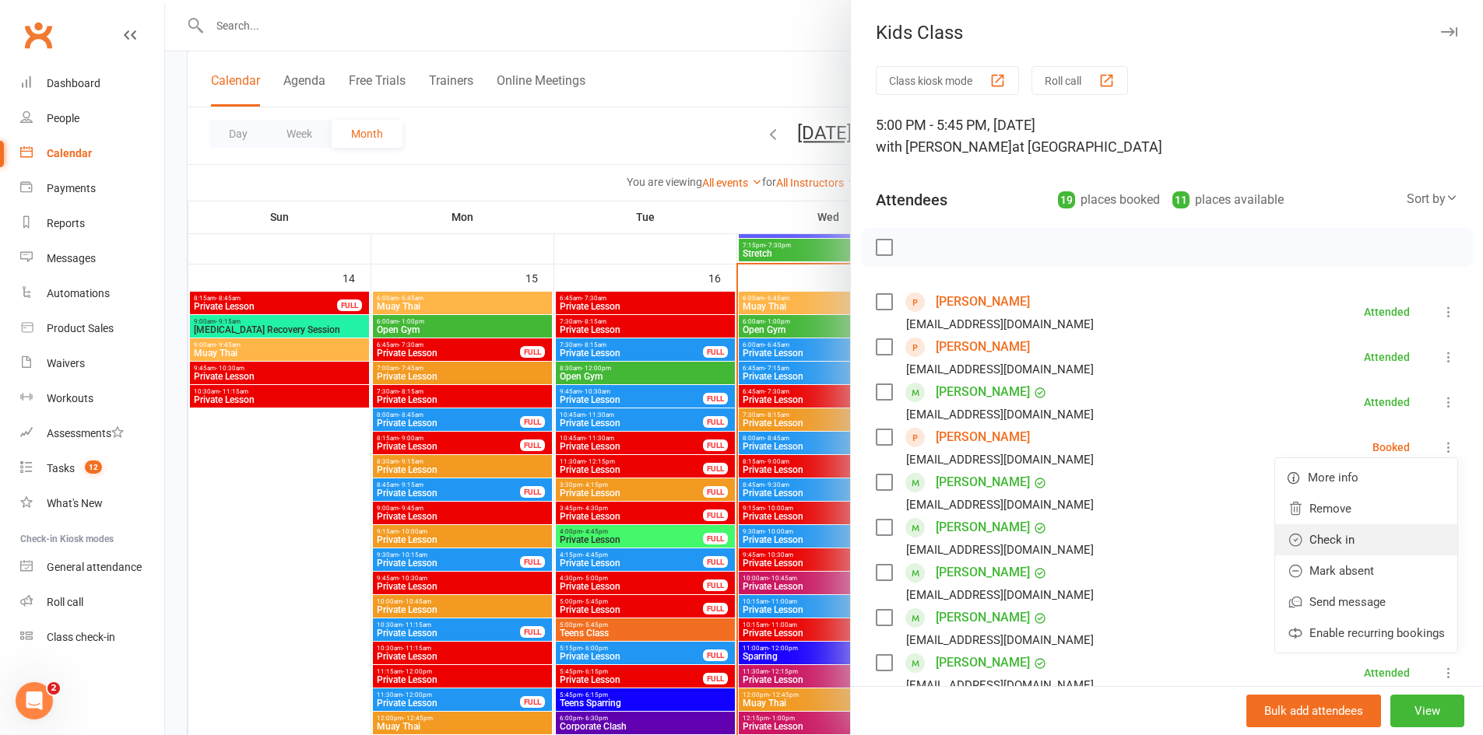
click at [1332, 535] on link "Check in" at bounding box center [1366, 540] width 182 height 31
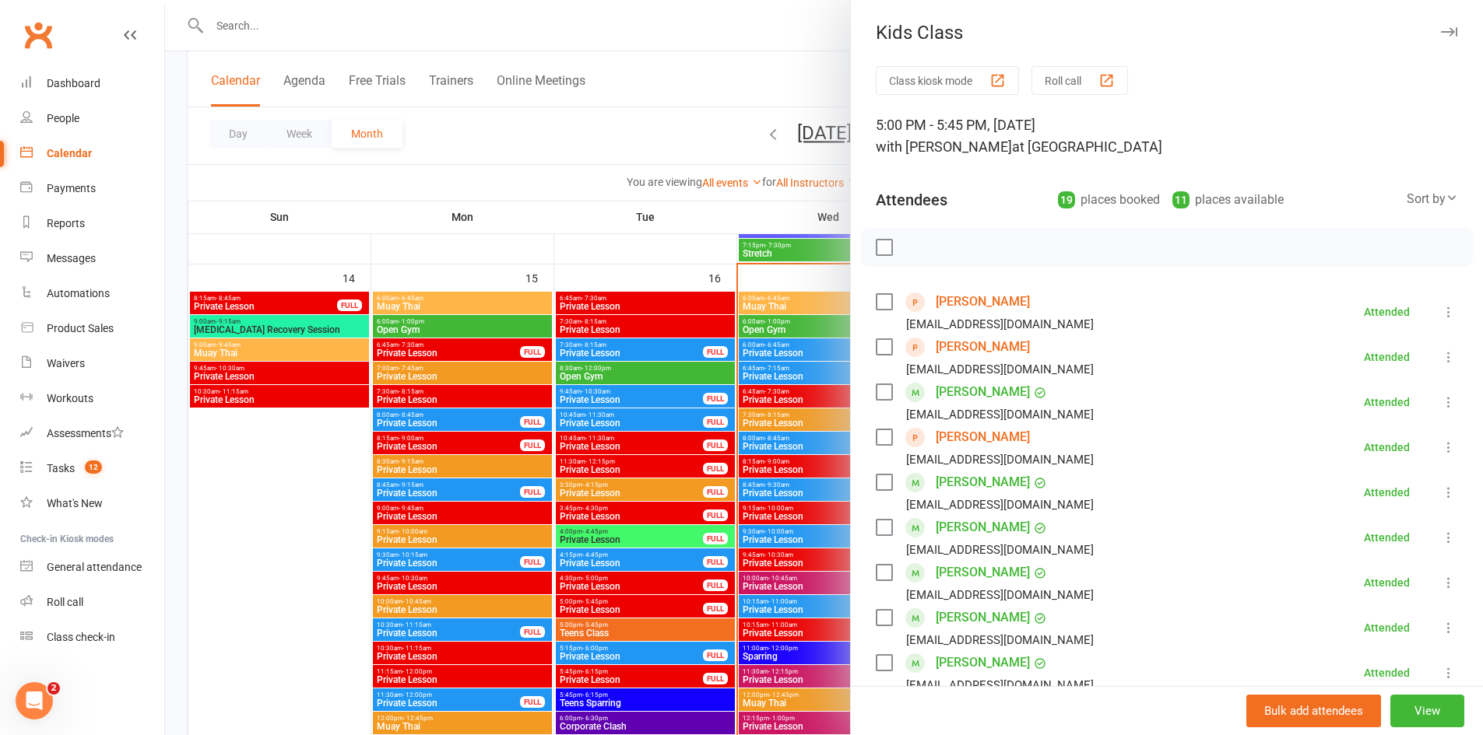
click at [881, 240] on label at bounding box center [884, 248] width 16 height 16
click at [881, 244] on label at bounding box center [884, 248] width 16 height 16
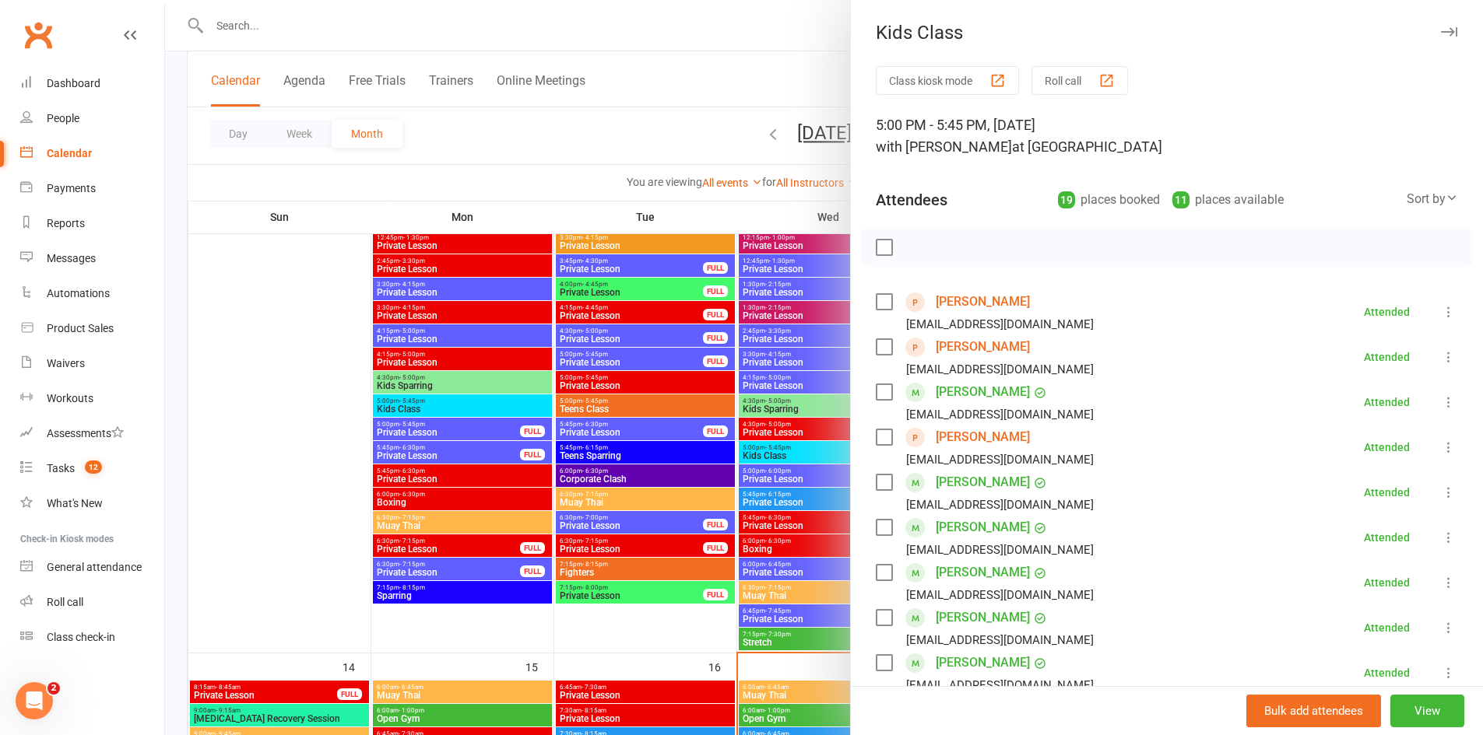
click at [698, 102] on div at bounding box center [824, 367] width 1318 height 735
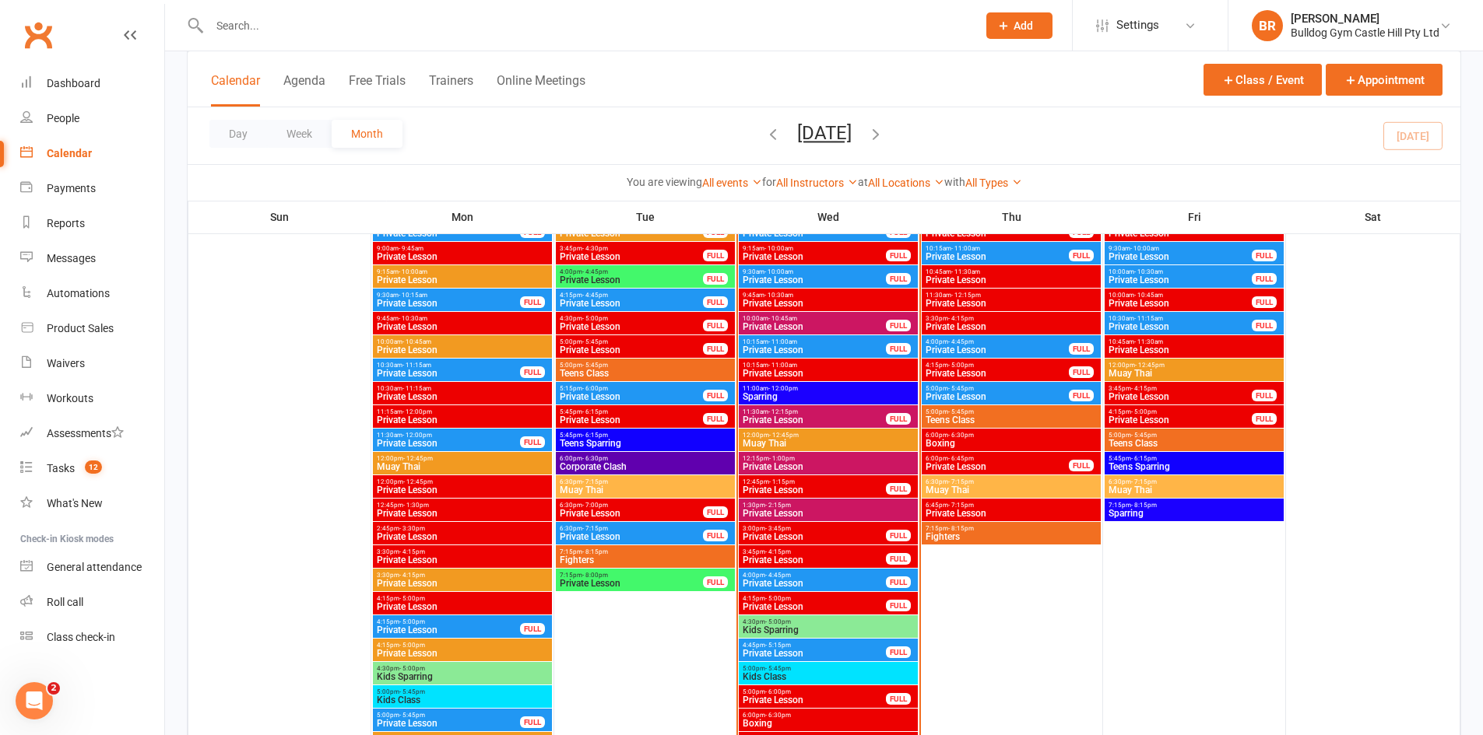
scroll to position [1946, 0]
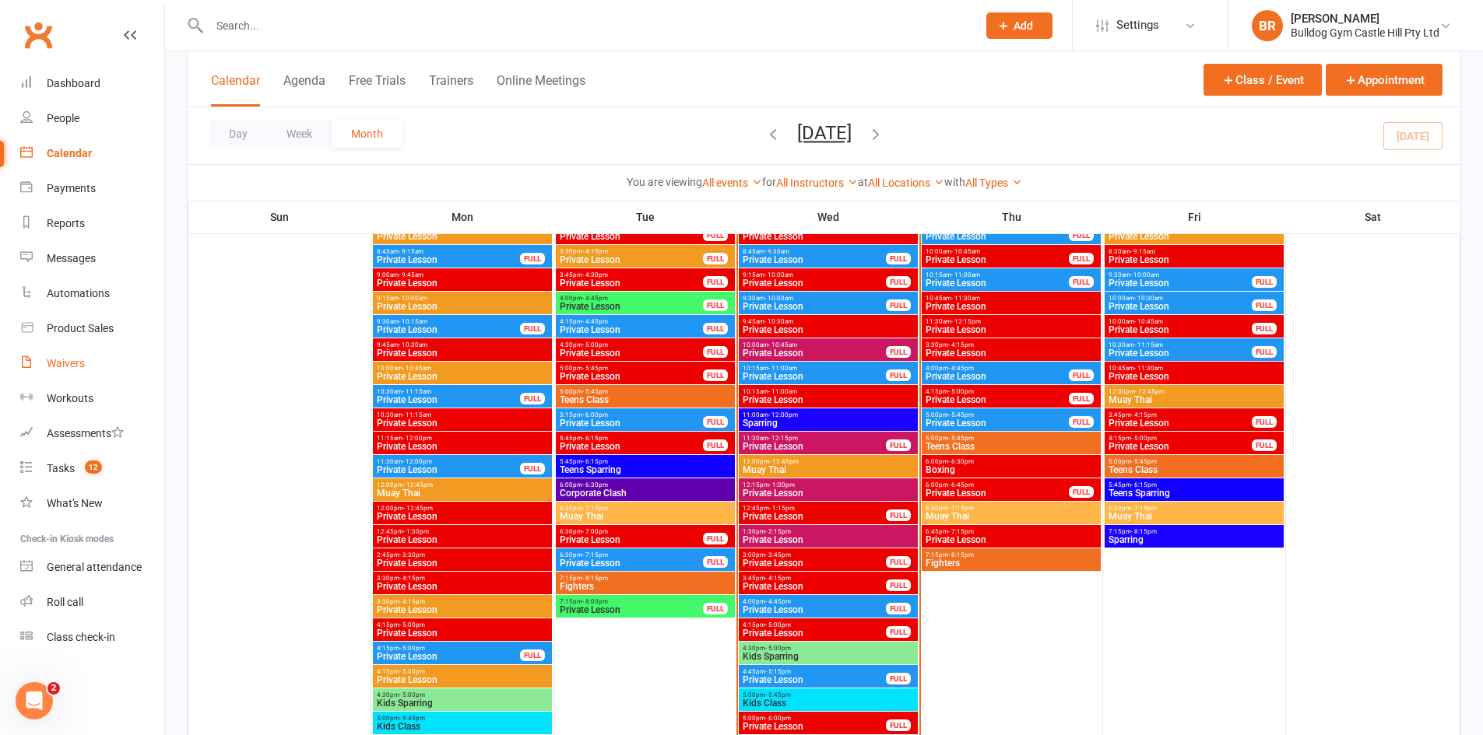
click at [74, 358] on div "Waivers" at bounding box center [66, 363] width 38 height 12
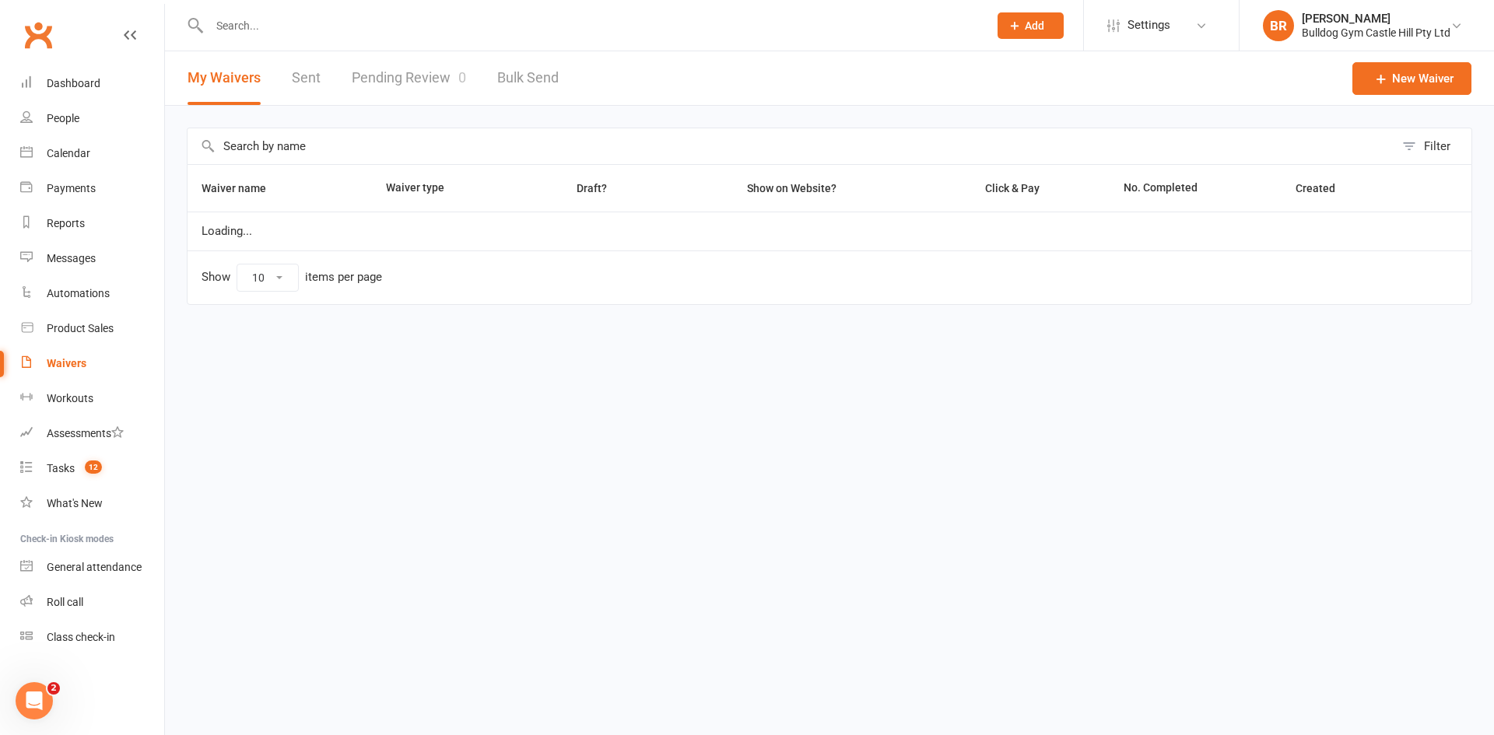
click at [307, 90] on link "Sent" at bounding box center [306, 78] width 29 height 54
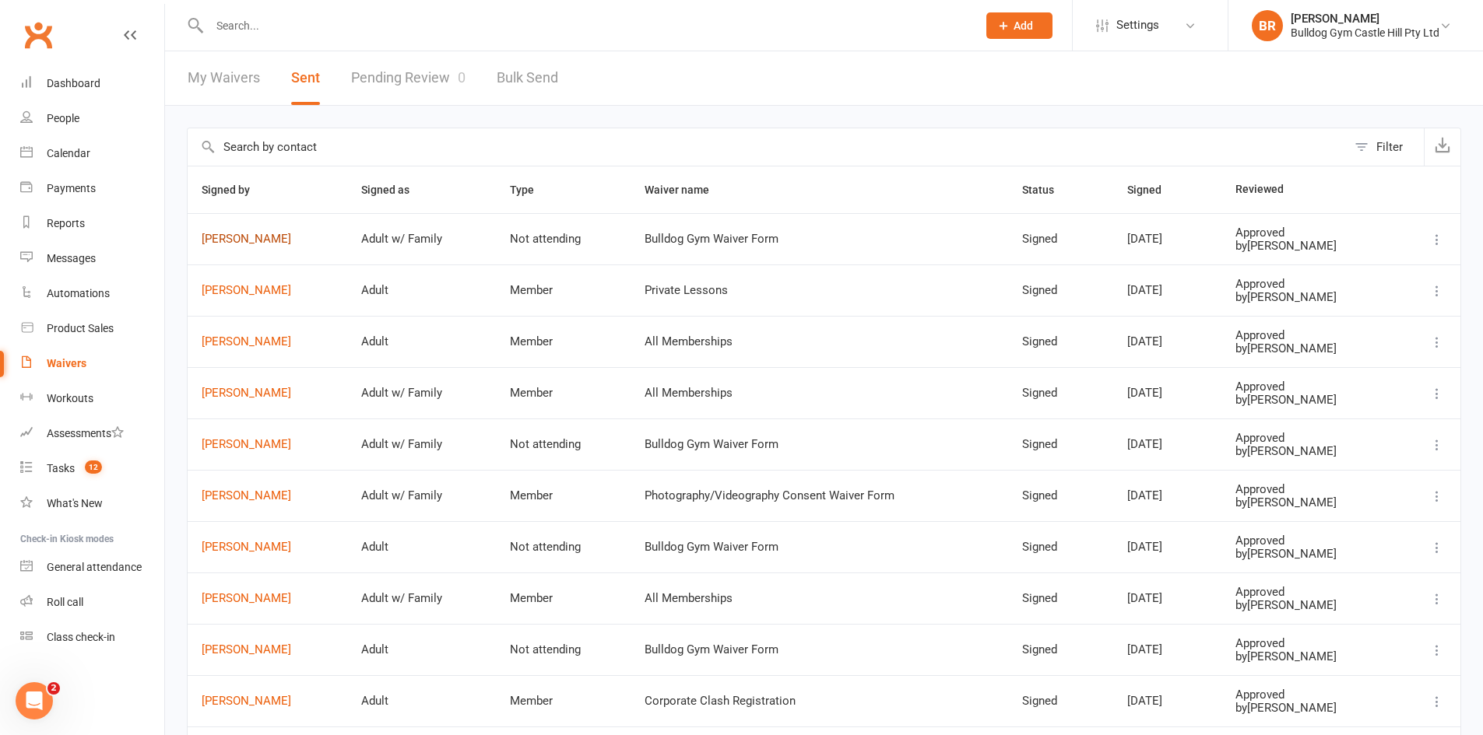
click at [231, 234] on link "Sarah Seaford" at bounding box center [268, 239] width 132 height 13
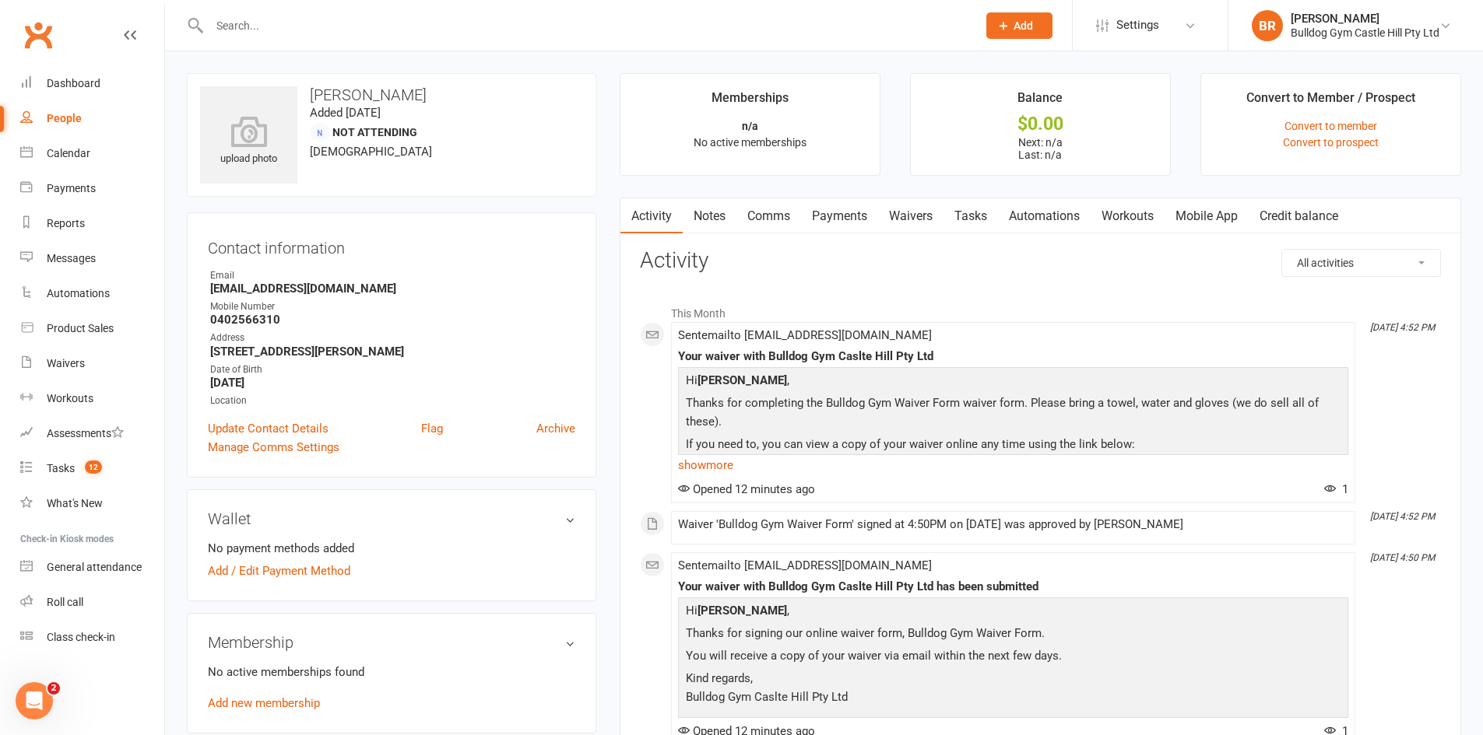
click at [704, 210] on link "Notes" at bounding box center [710, 216] width 54 height 36
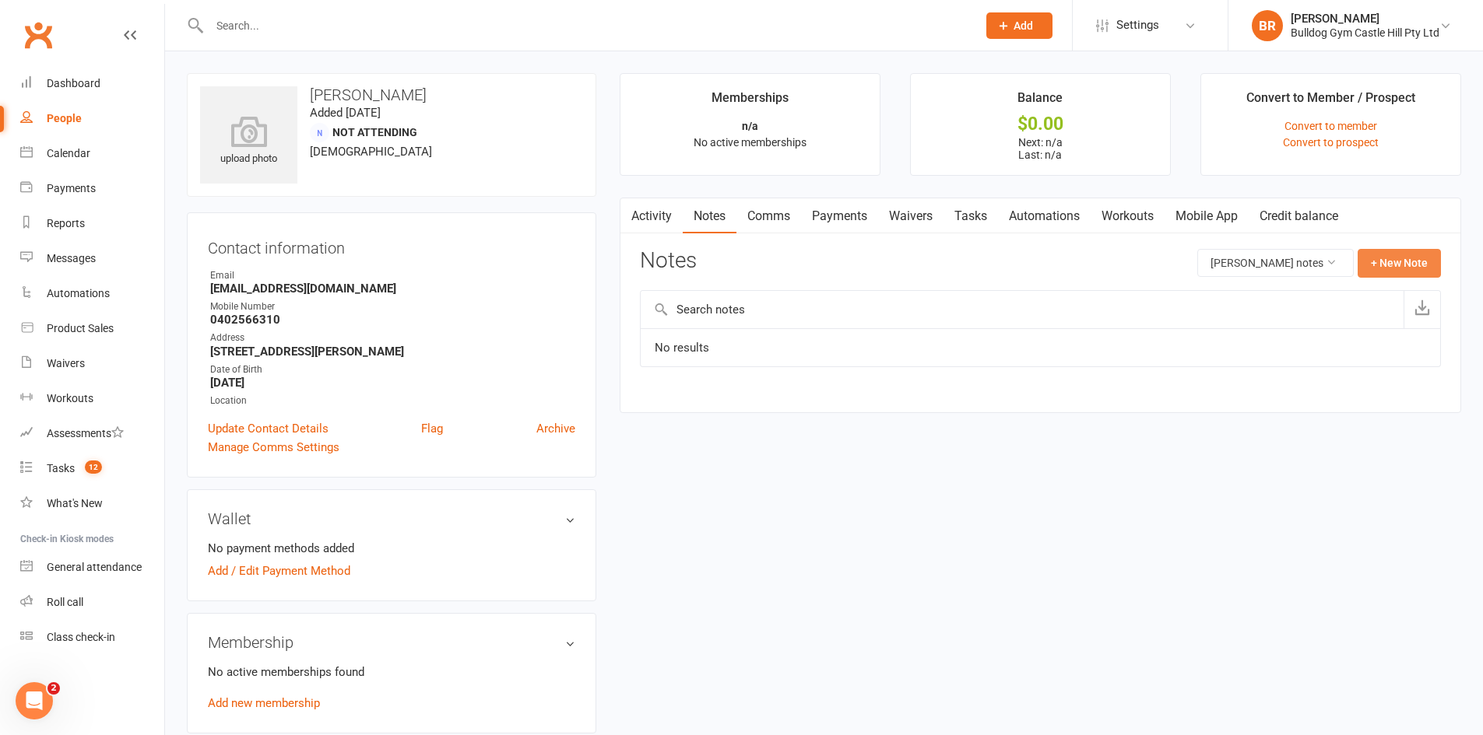
click at [1380, 261] on button "+ New Note" at bounding box center [1398, 263] width 83 height 28
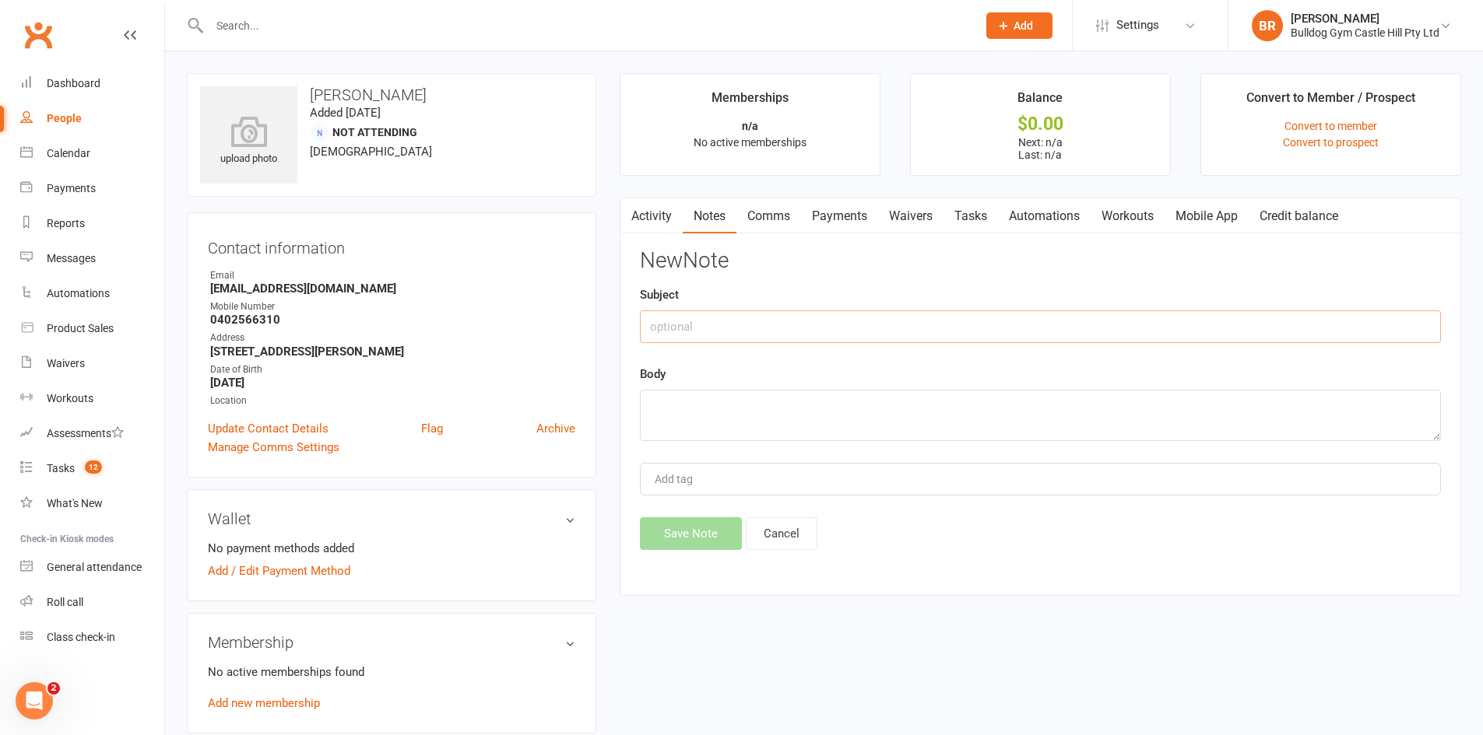
click at [714, 325] on input "text" at bounding box center [1040, 327] width 801 height 33
type input "Mobile App"
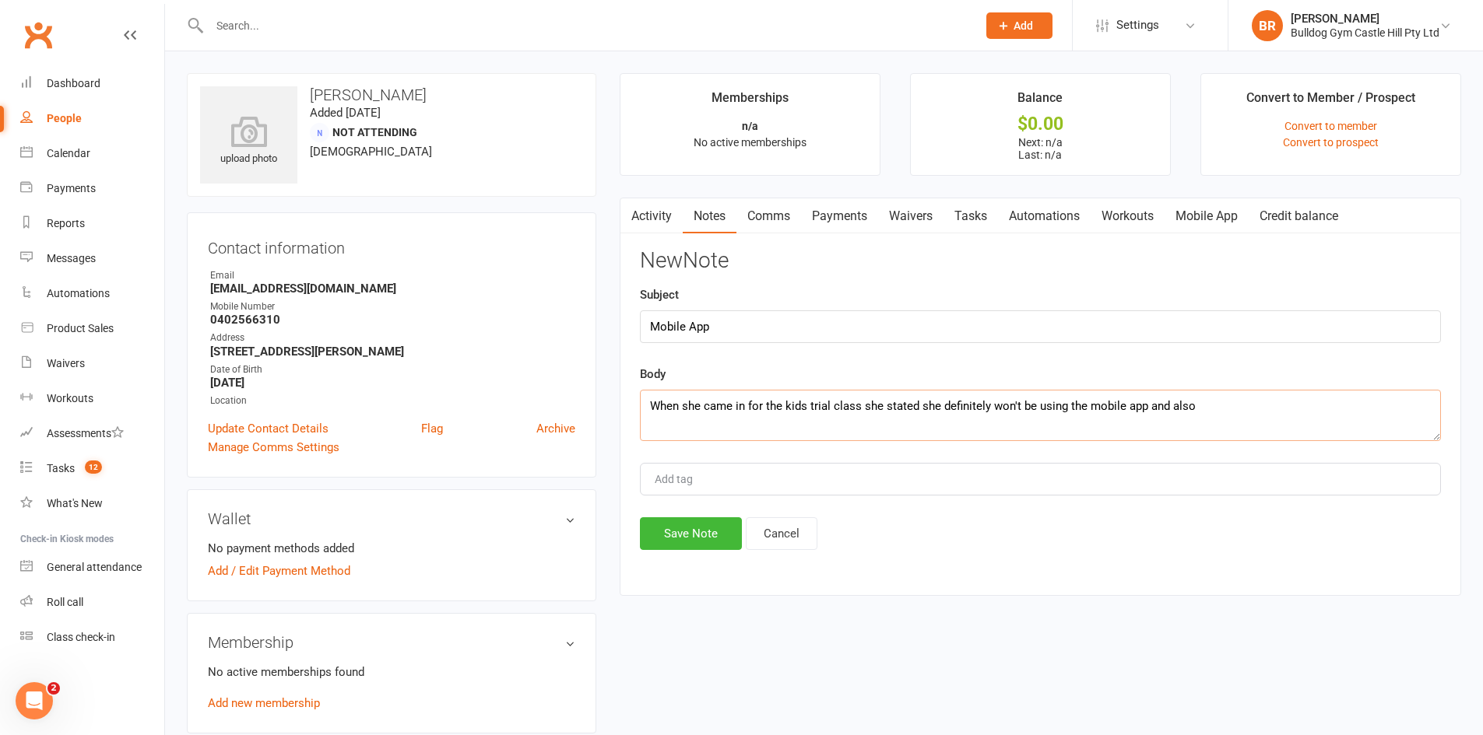
drag, startPoint x: 866, startPoint y: 405, endPoint x: 662, endPoint y: 399, distance: 204.8
click at [662, 399] on textarea "When she came in for the kids trial class she stated she definitely won't be us…" at bounding box center [1040, 415] width 801 height 51
click at [999, 410] on textarea "Sarah said she definitely won't be using the mobile app and also" at bounding box center [1040, 415] width 801 height 51
type textarea "Sarah said she definitely won't be using the mobile app and will just pay in re…"
click at [682, 538] on button "Save Note" at bounding box center [691, 534] width 102 height 33
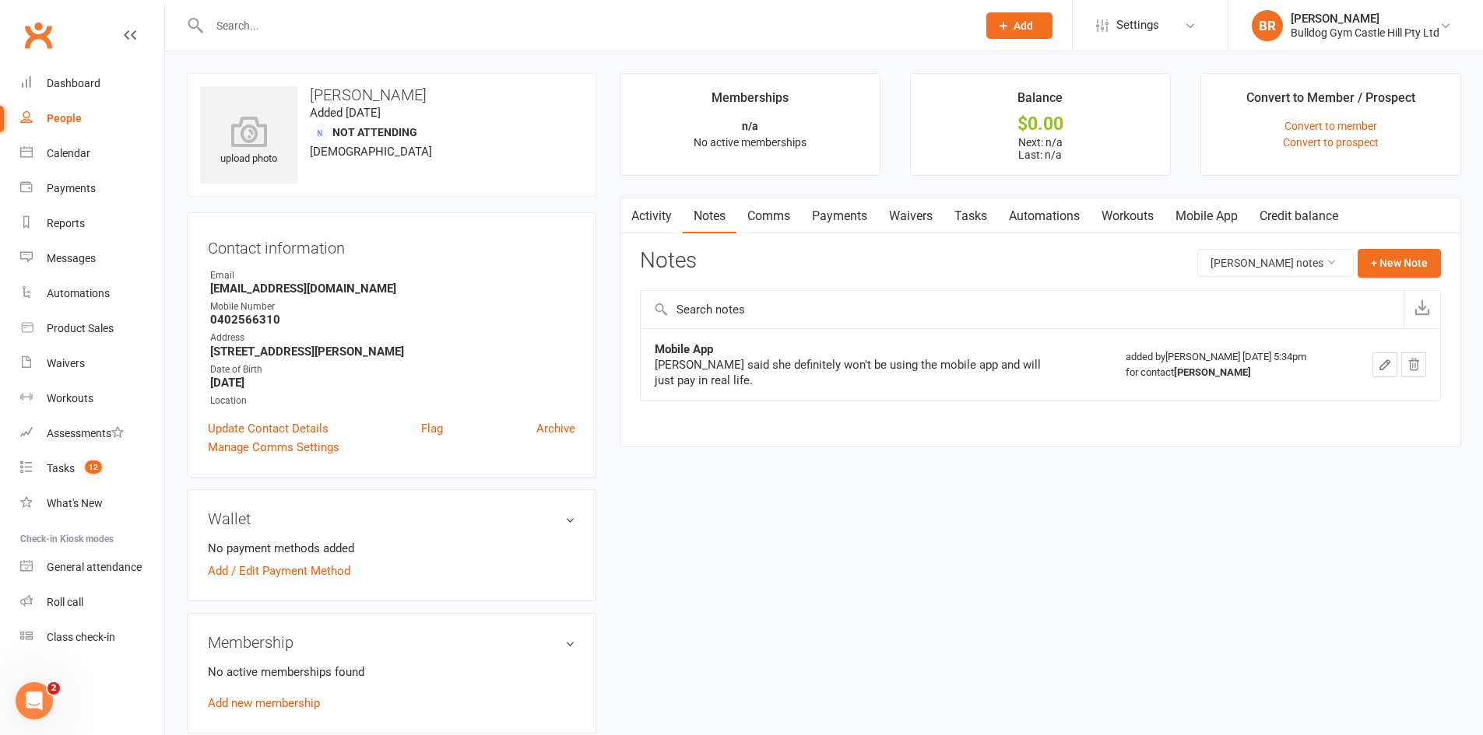
click at [258, 44] on div at bounding box center [576, 25] width 779 height 51
click at [251, 26] on input "text" at bounding box center [585, 26] width 761 height 22
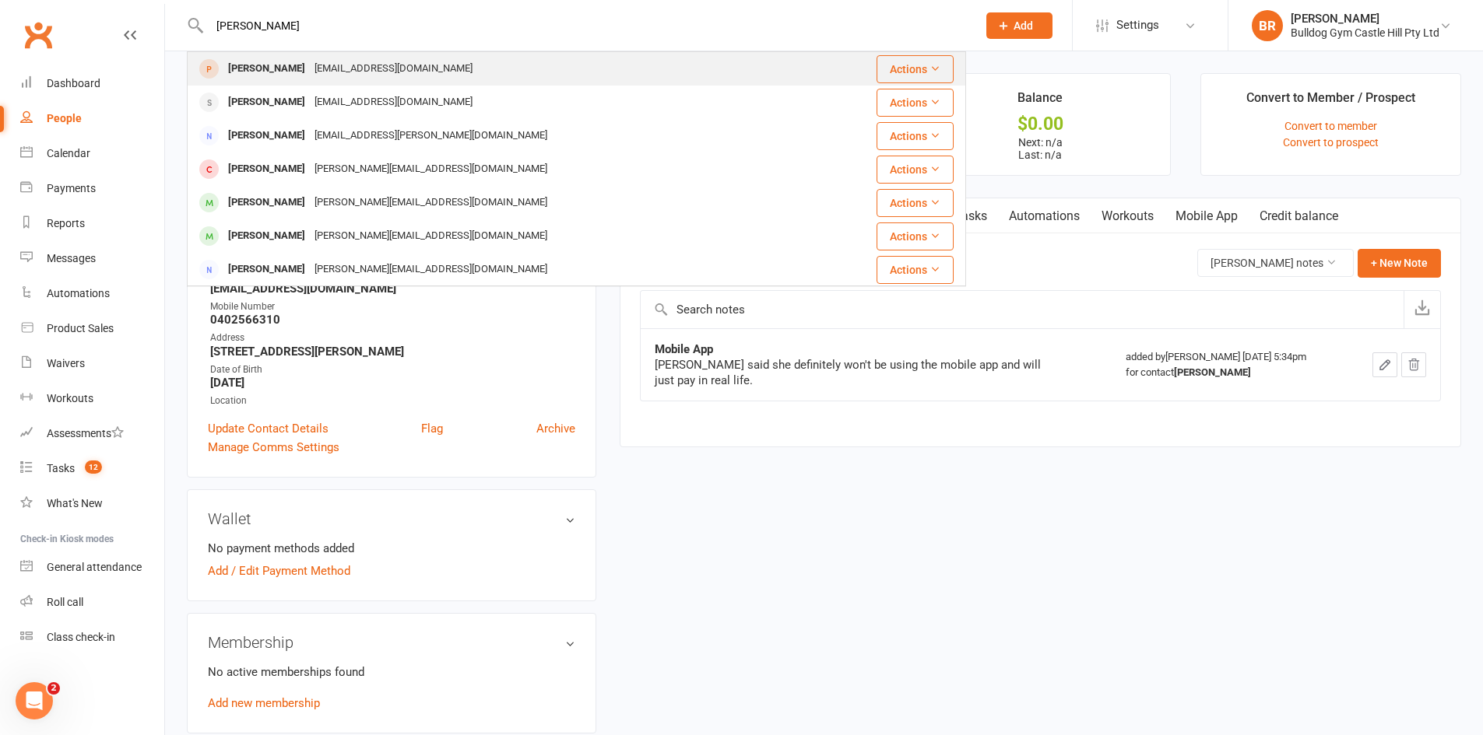
type input "jason lee"
click at [394, 72] on div "Jasonlee9513@gmail.com" at bounding box center [393, 69] width 167 height 23
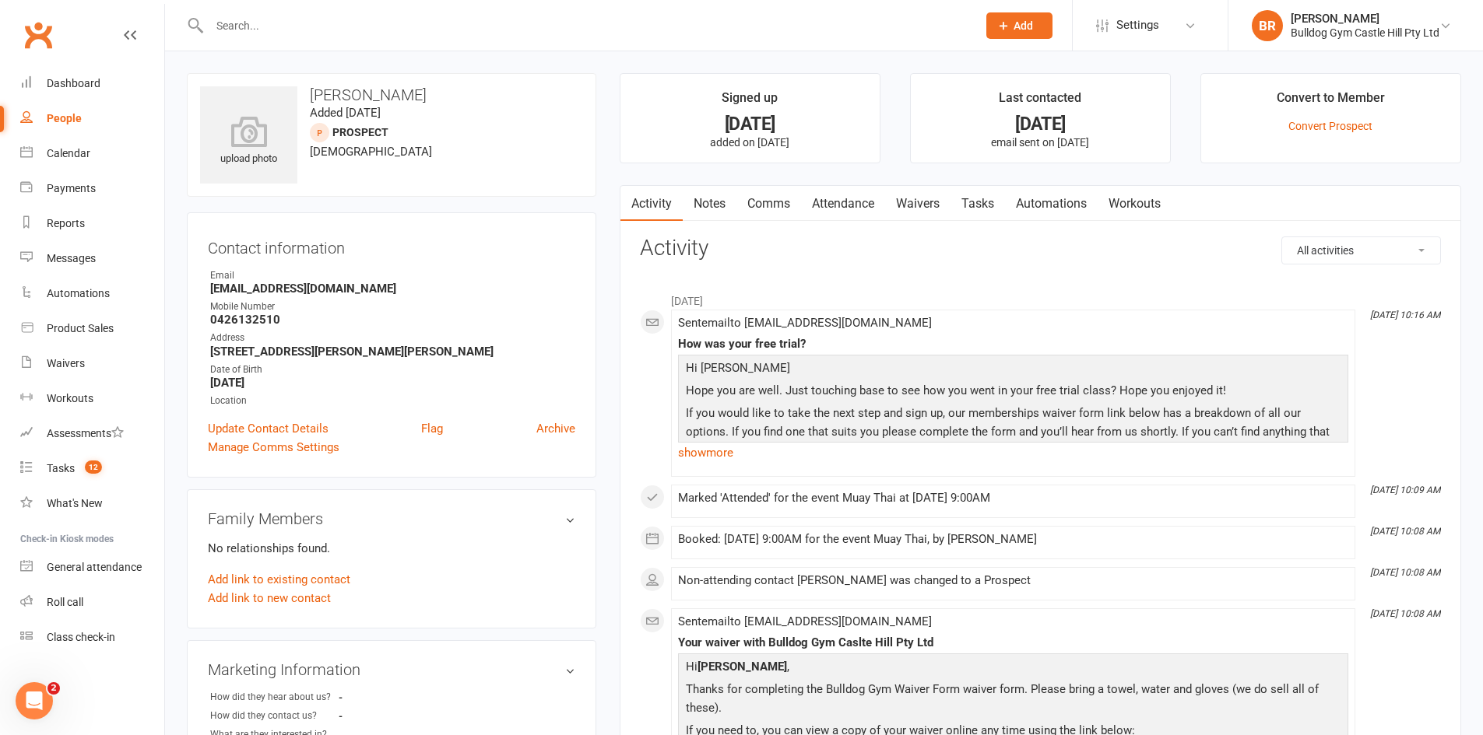
click at [359, 23] on input "text" at bounding box center [585, 26] width 761 height 22
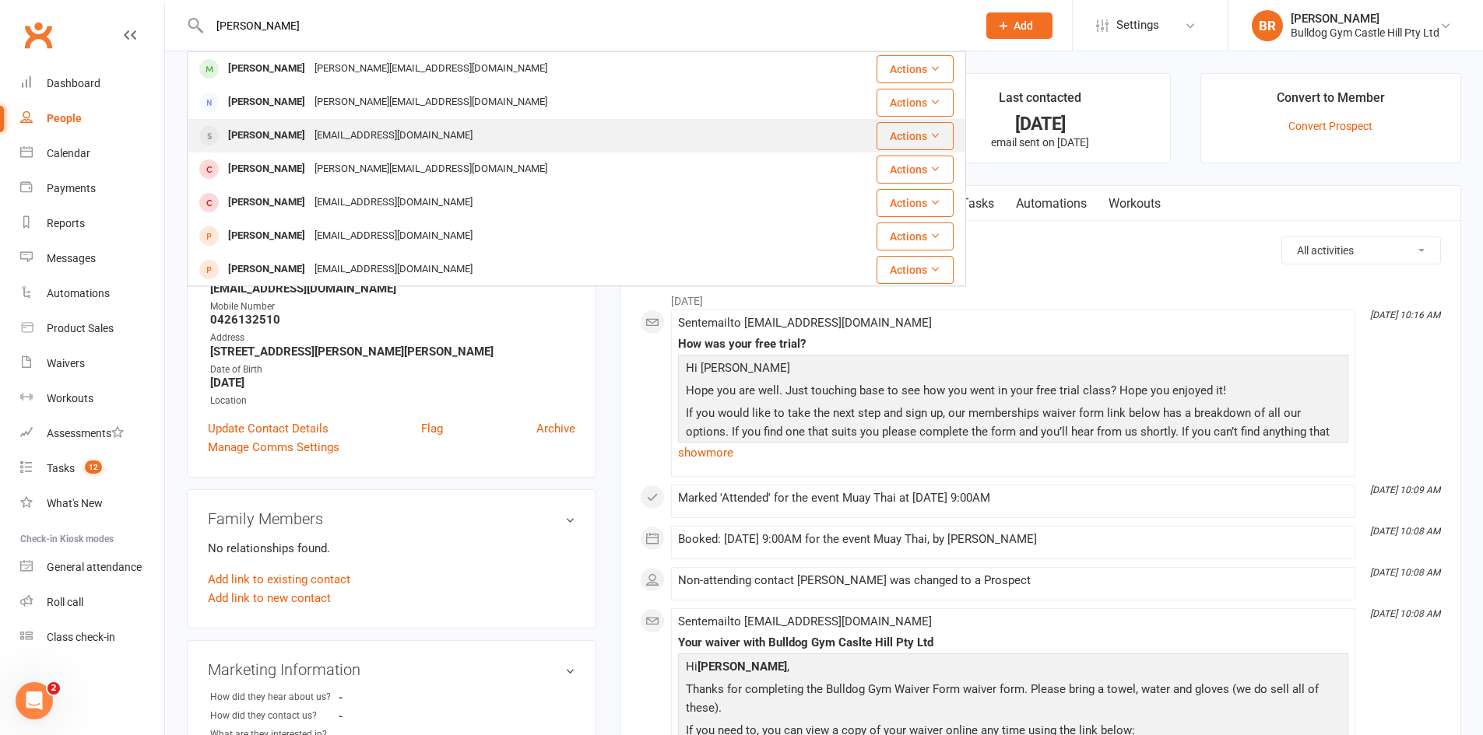
type input "jason al"
click at [327, 125] on div "Li.jason546@gmail.com" at bounding box center [393, 136] width 167 height 23
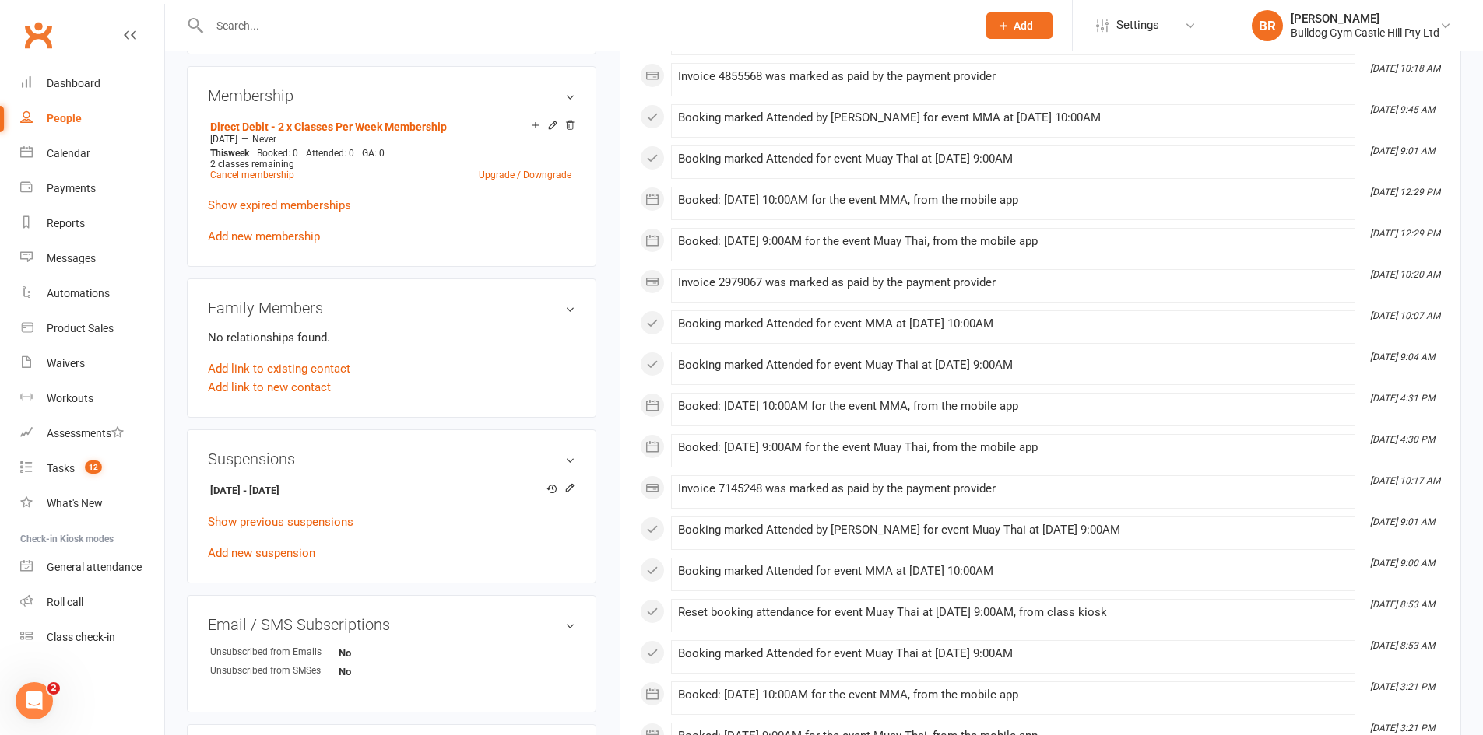
scroll to position [700, 0]
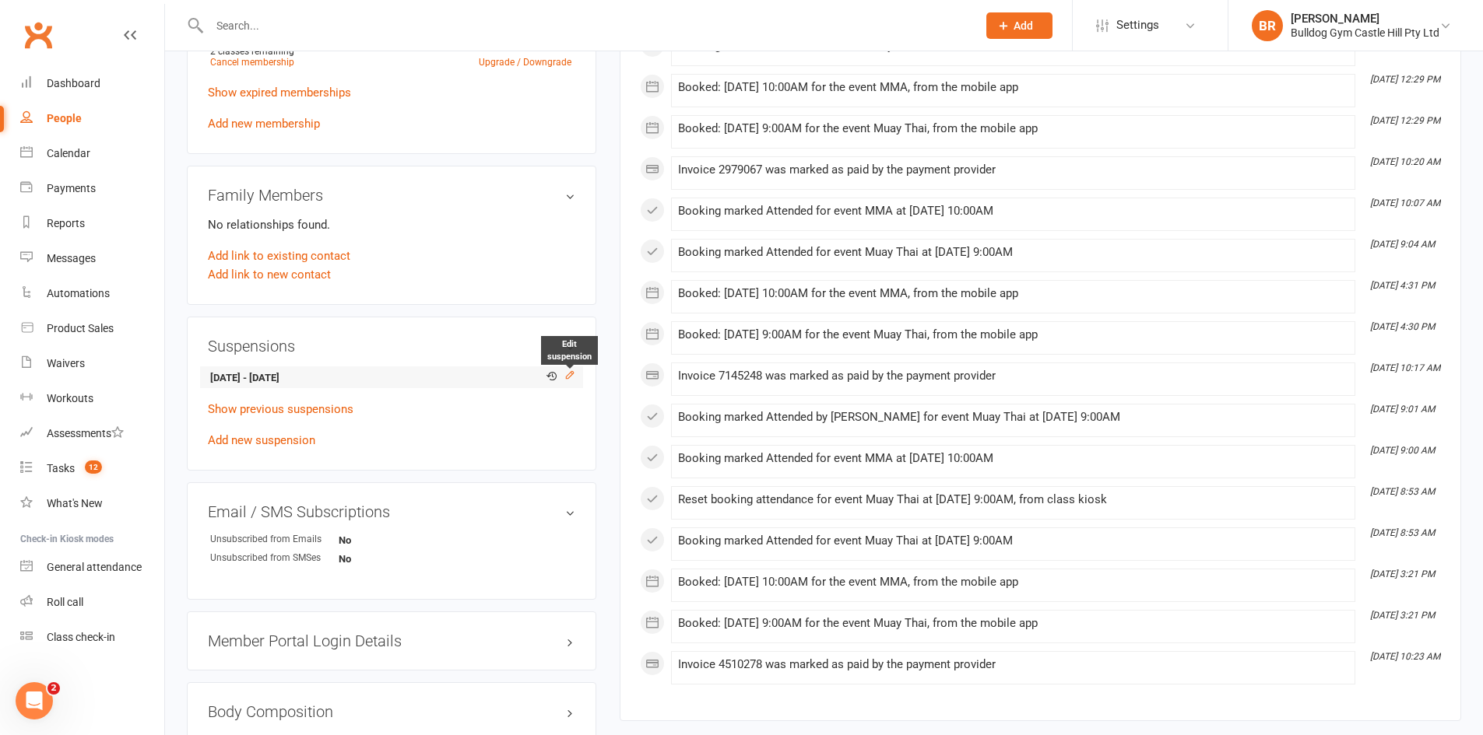
click at [570, 377] on icon at bounding box center [569, 375] width 11 height 11
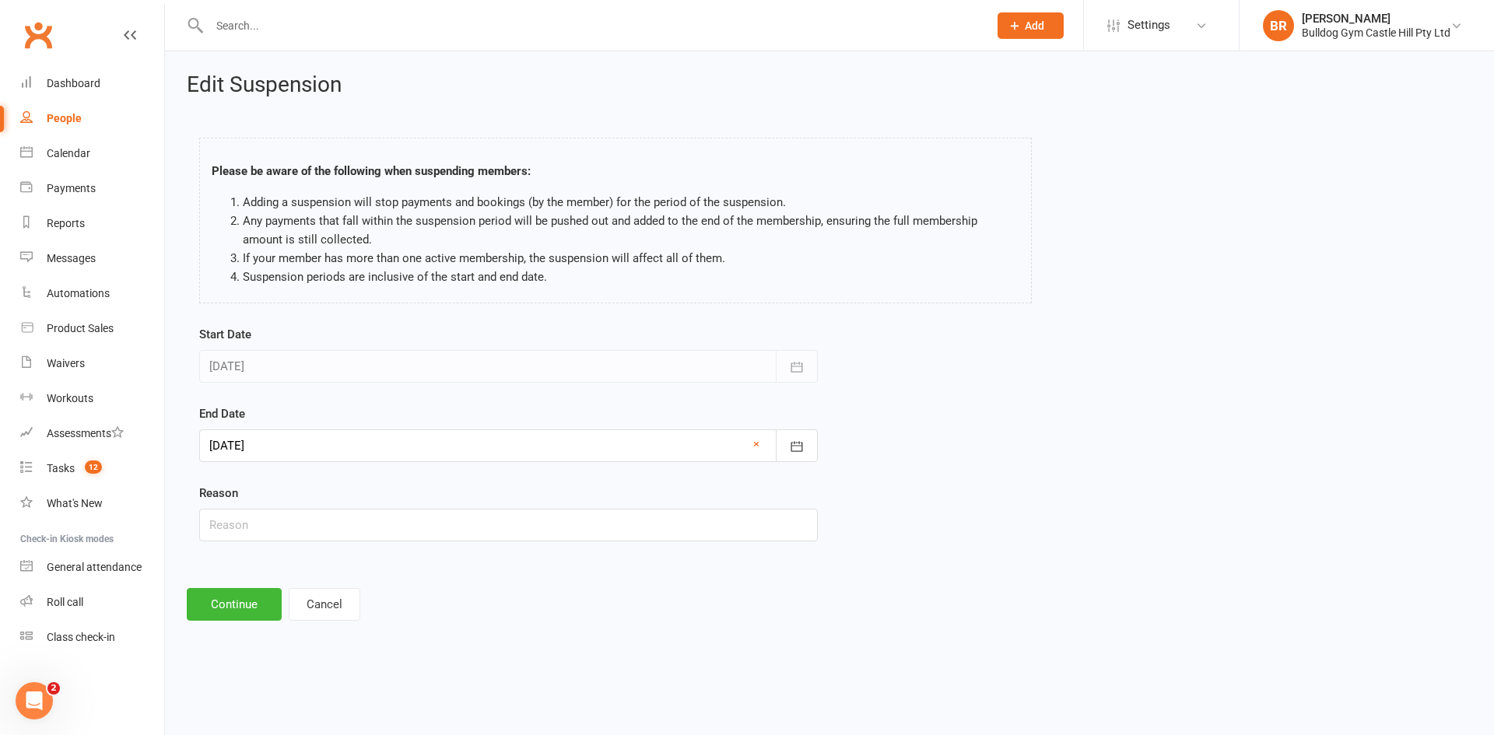
click at [286, 437] on div at bounding box center [508, 446] width 619 height 33
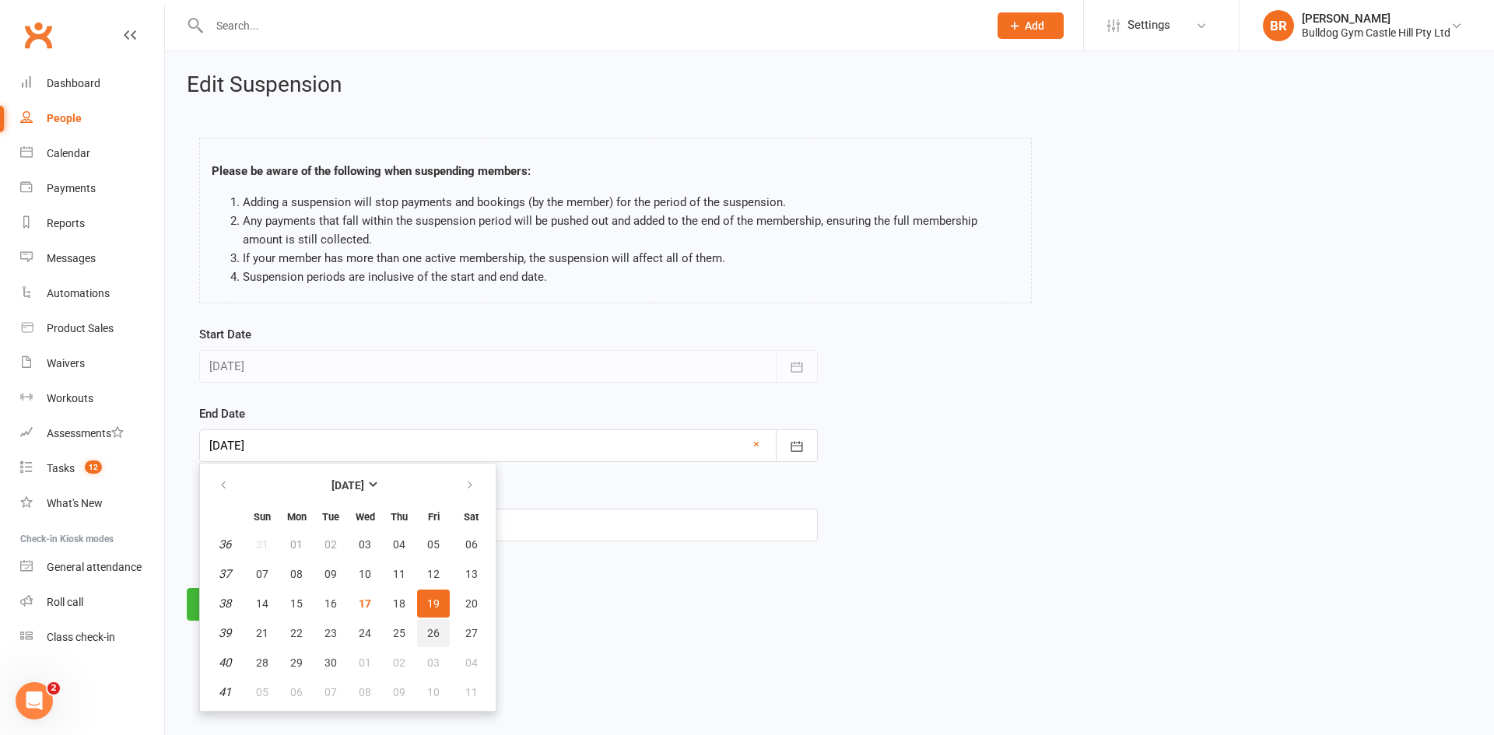
click at [430, 631] on span "26" at bounding box center [433, 633] width 12 height 12
type input "26 Sep 2025"
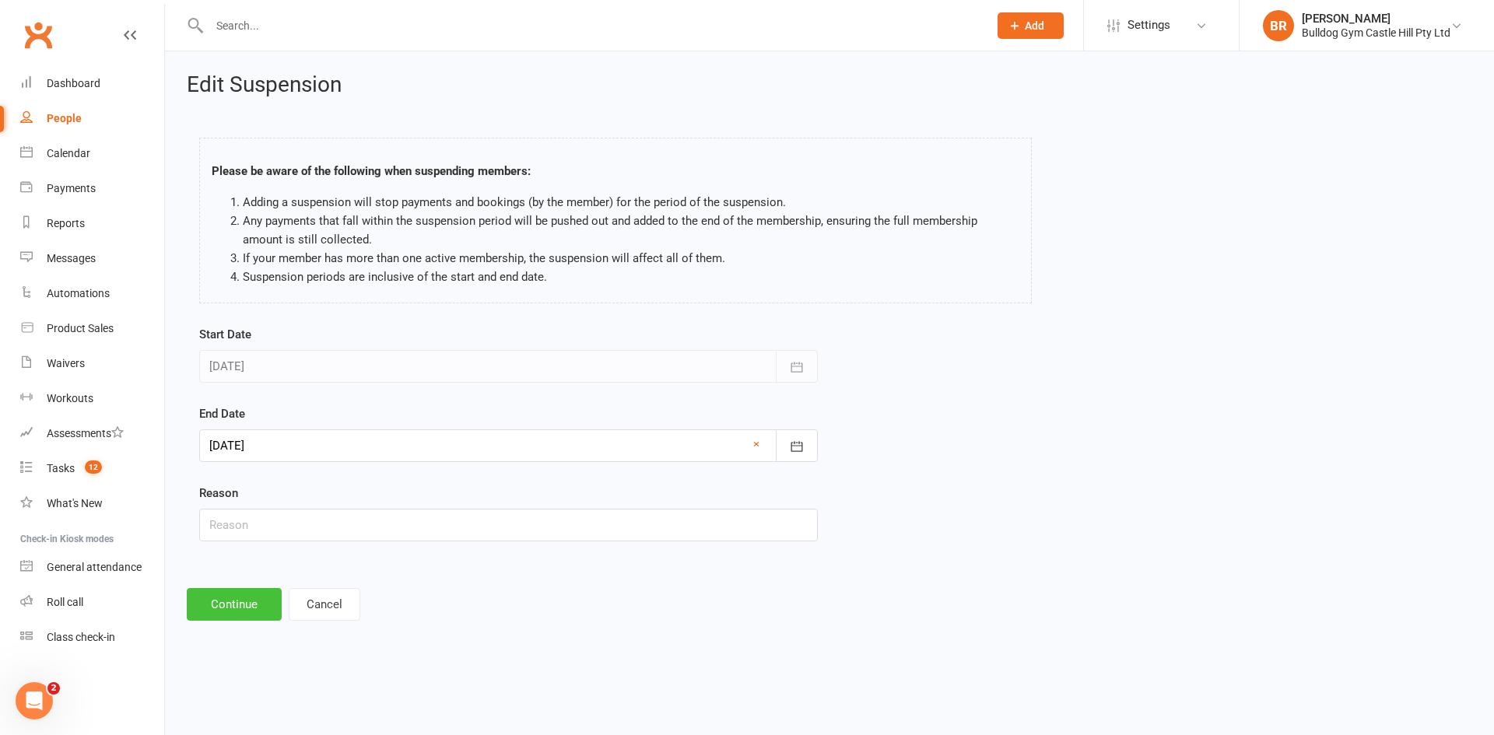
click at [223, 601] on button "Continue" at bounding box center [234, 604] width 95 height 33
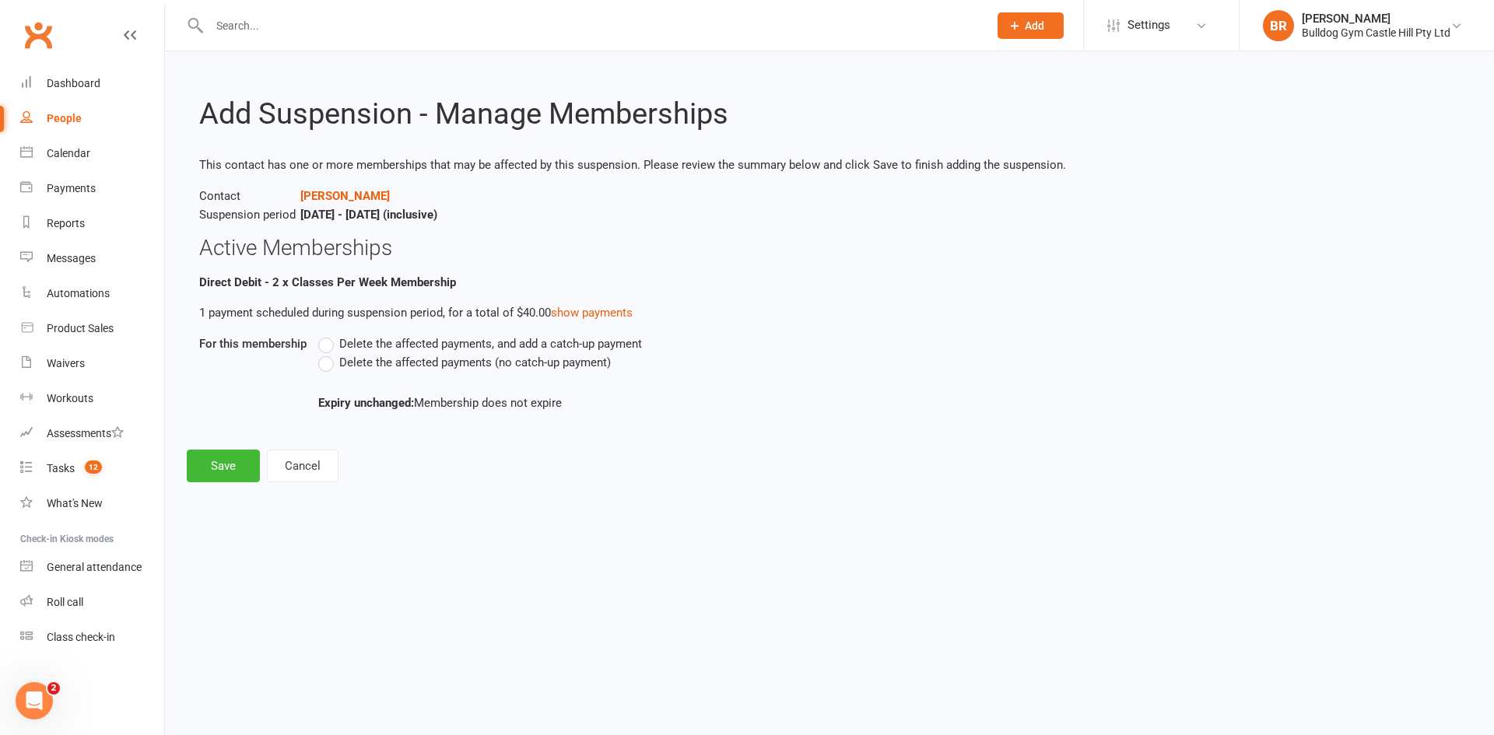
click at [326, 342] on label "Delete the affected payments, and add a catch-up payment" at bounding box center [480, 344] width 324 height 19
click at [326, 335] on input "Delete the affected payments, and add a catch-up payment" at bounding box center [323, 335] width 10 height 0
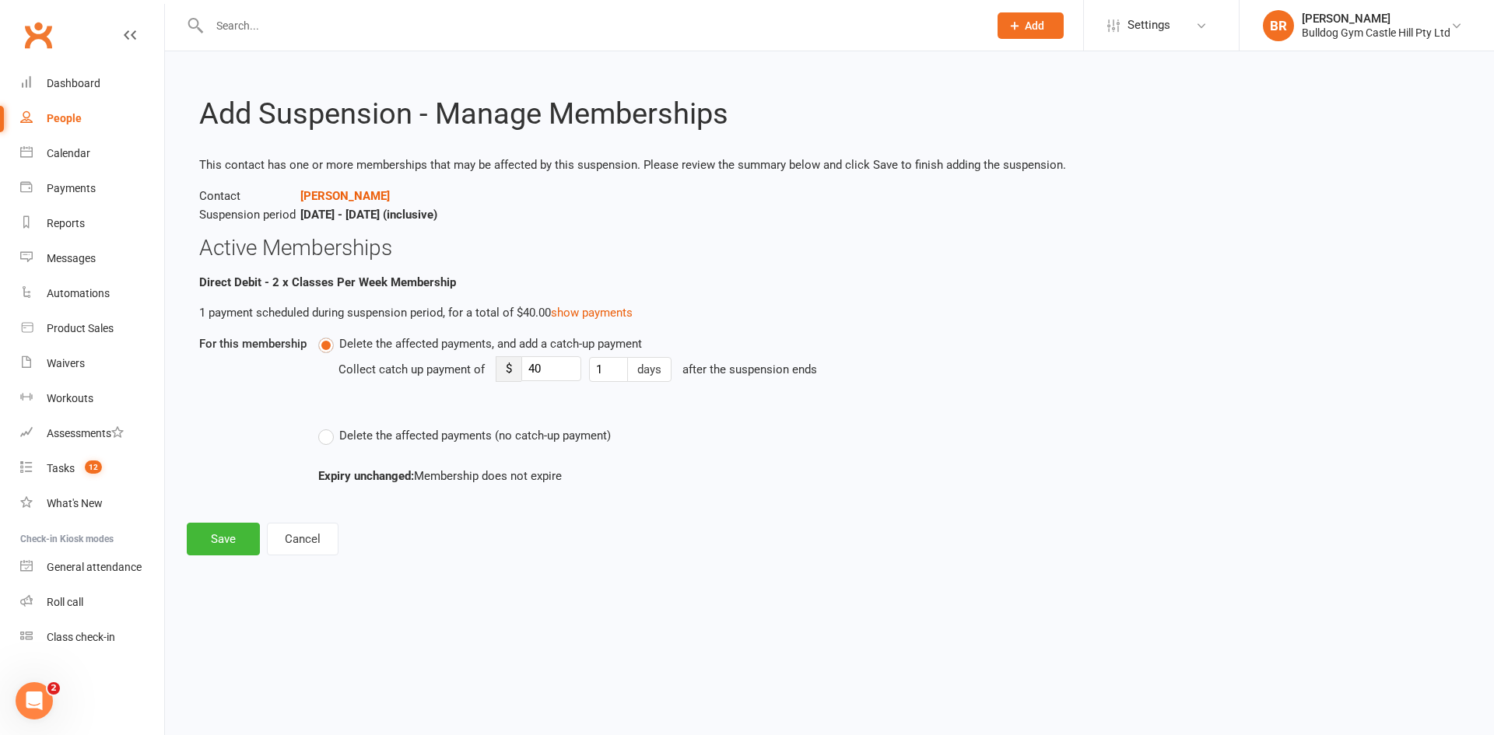
click at [328, 433] on label "Delete the affected payments (no catch-up payment)" at bounding box center [464, 435] width 293 height 19
click at [328, 426] on input "Delete the affected payments (no catch-up payment)" at bounding box center [323, 426] width 10 height 0
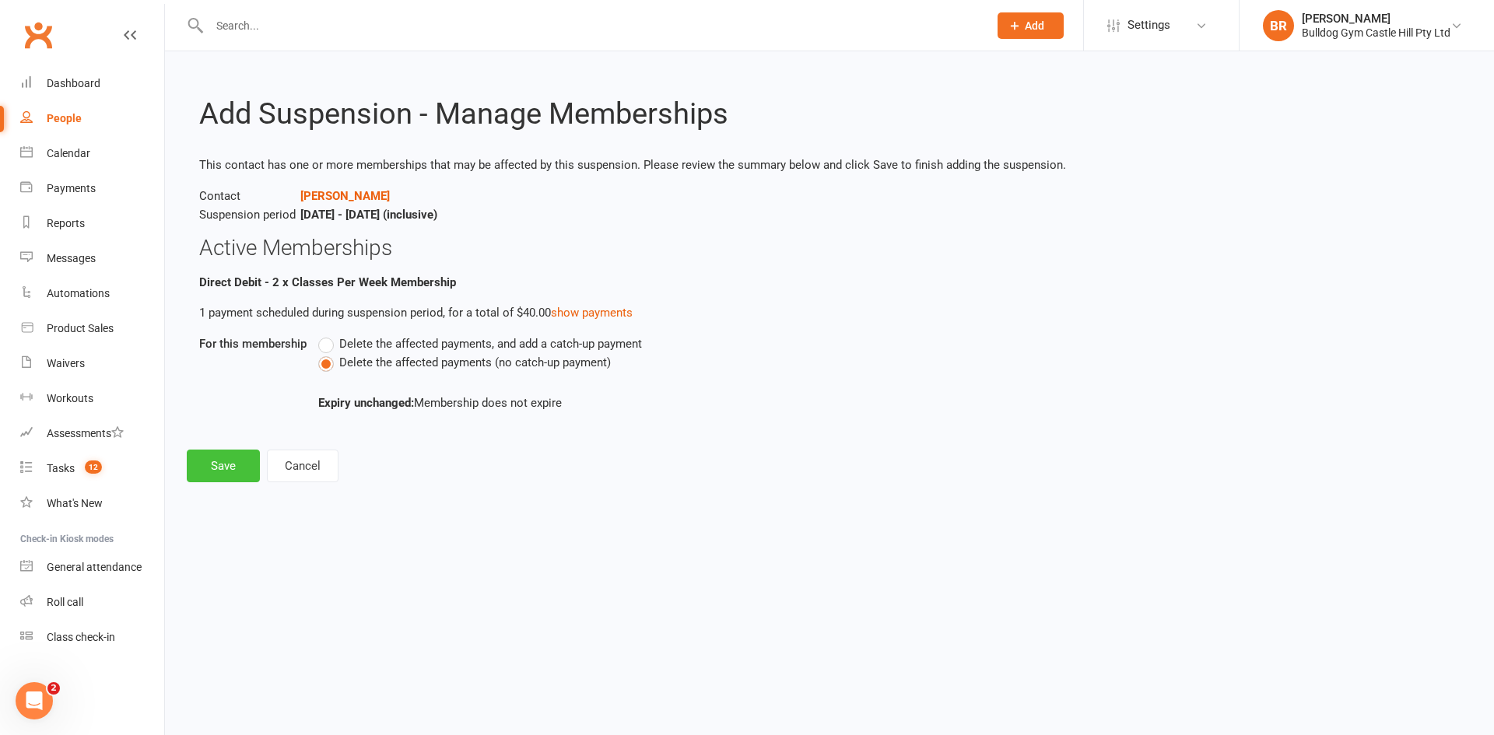
click at [205, 454] on button "Save" at bounding box center [223, 466] width 73 height 33
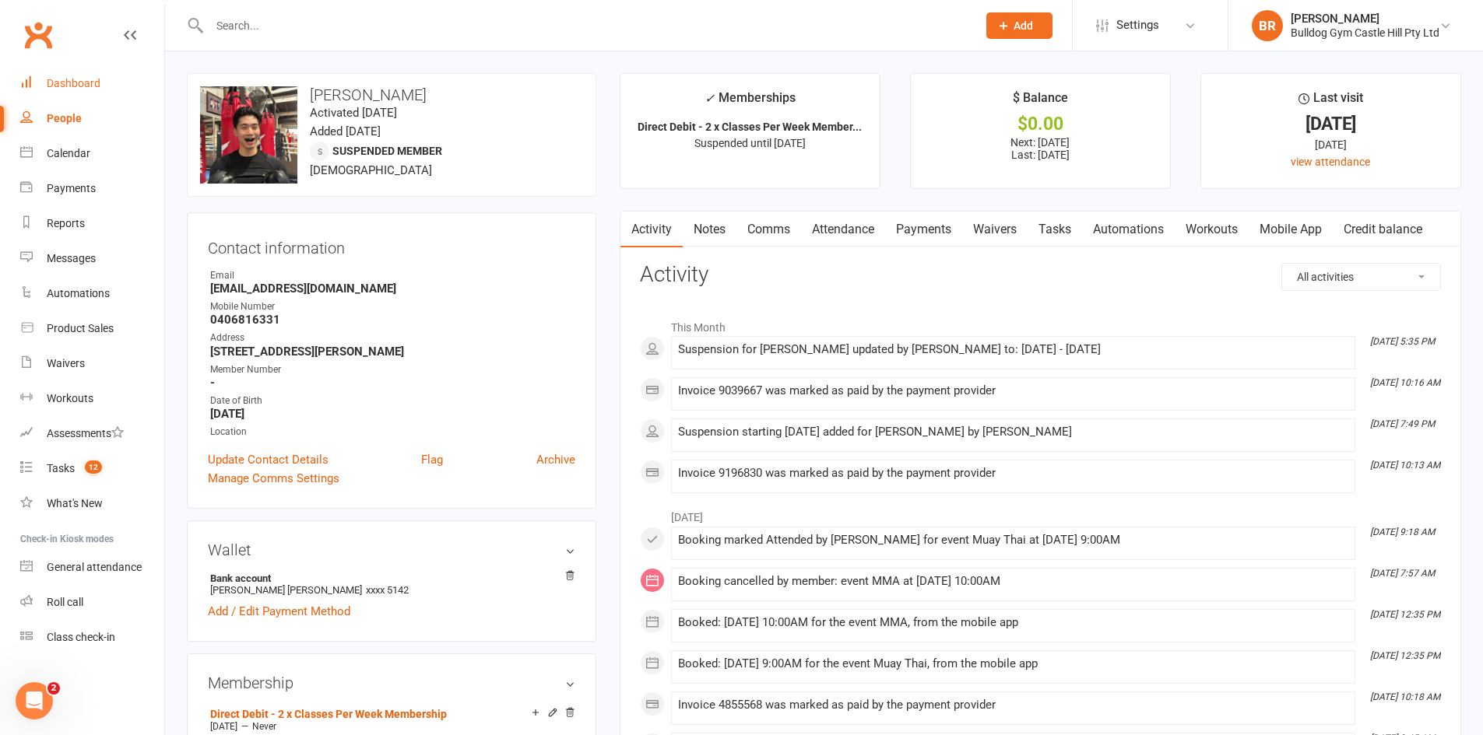
click at [68, 82] on div "Dashboard" at bounding box center [74, 83] width 54 height 12
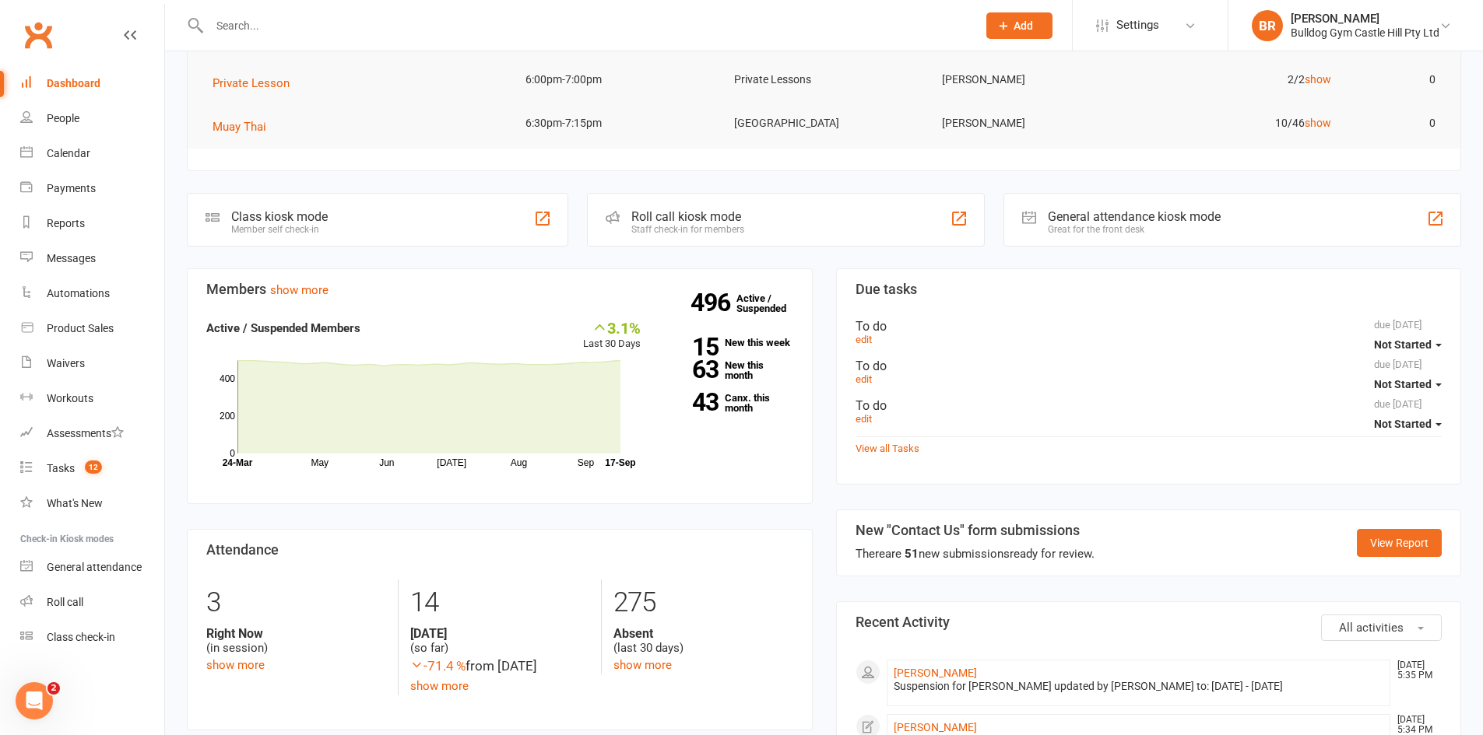
scroll to position [156, 0]
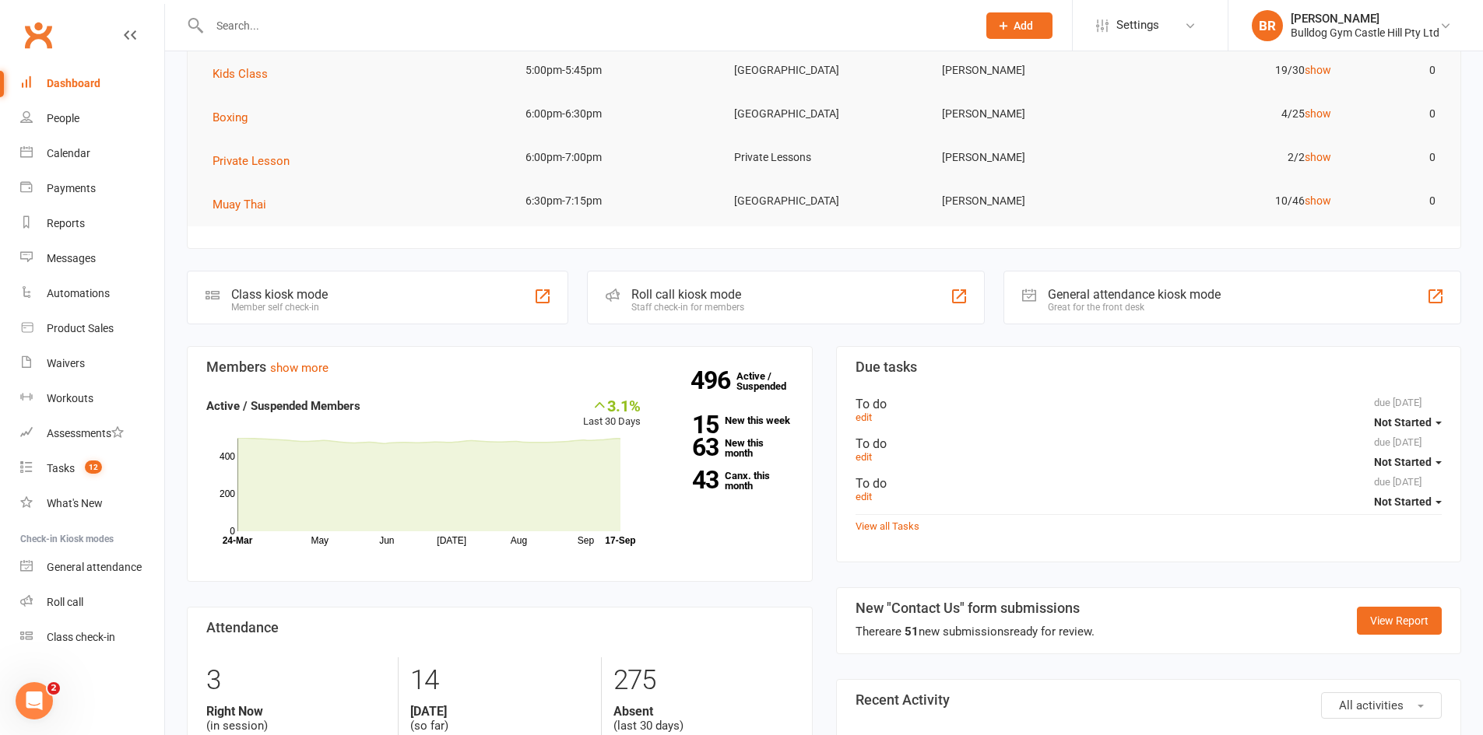
click at [303, 20] on input "text" at bounding box center [585, 26] width 761 height 22
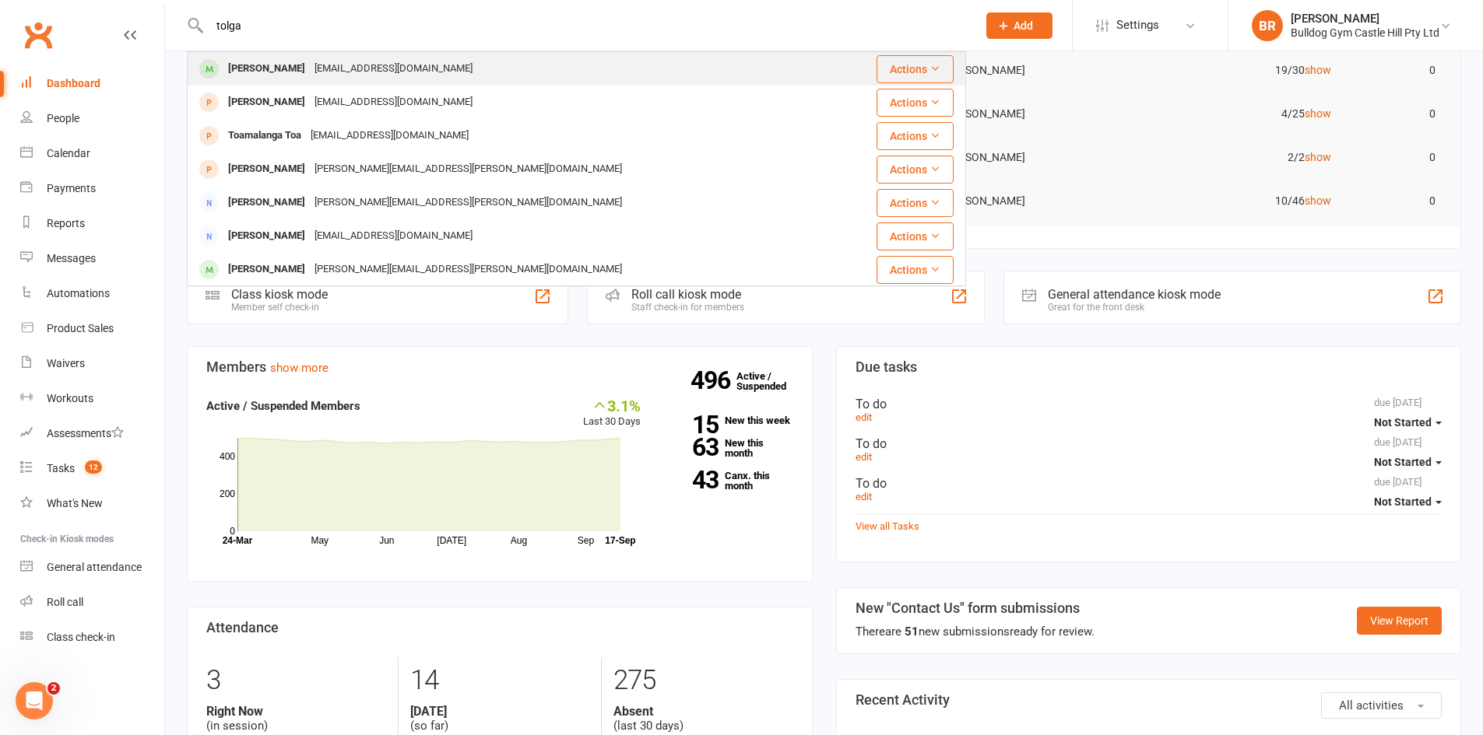
type input "tolga"
click at [269, 80] on div "Tolga Ozluk" at bounding box center [266, 69] width 86 height 23
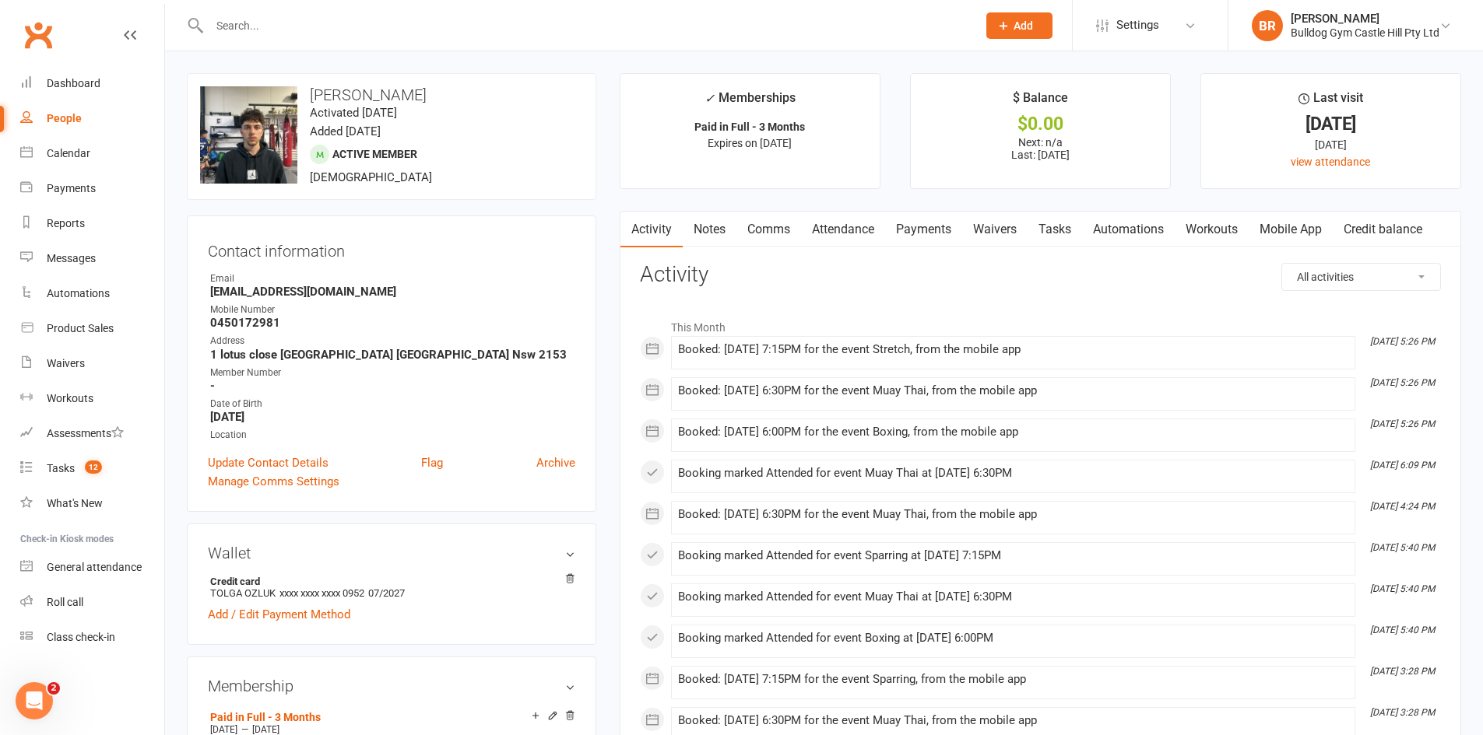
click at [763, 228] on link "Comms" at bounding box center [768, 230] width 65 height 36
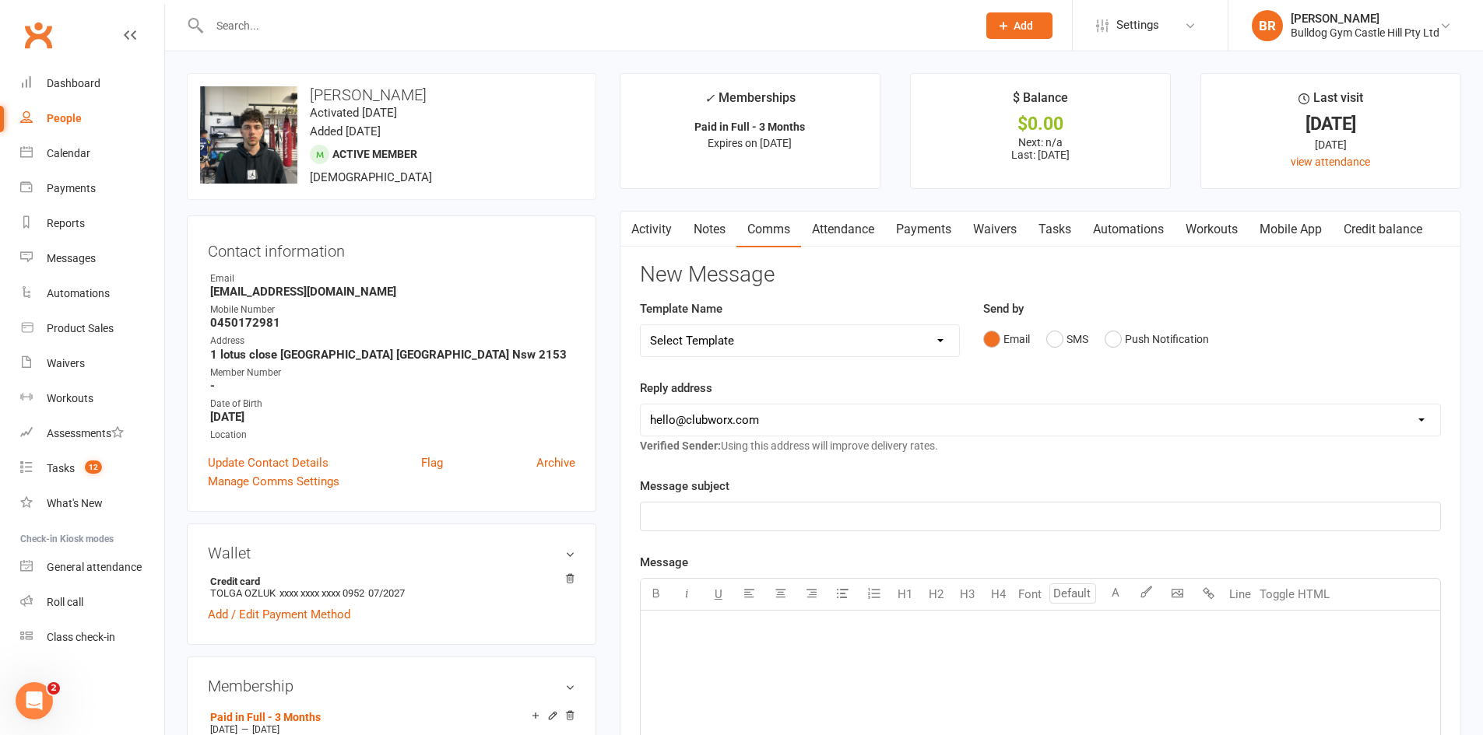
drag, startPoint x: 855, startPoint y: 345, endPoint x: 847, endPoint y: 354, distance: 12.7
click at [855, 348] on select "Select Template [Email] 6 week challenge [Push Notification] 6 Week Challenge […" at bounding box center [800, 340] width 318 height 31
select select "64"
click at [641, 325] on select "Select Template [Email] 6 week challenge [Push Notification] 6 Week Challenge […" at bounding box center [800, 340] width 318 height 31
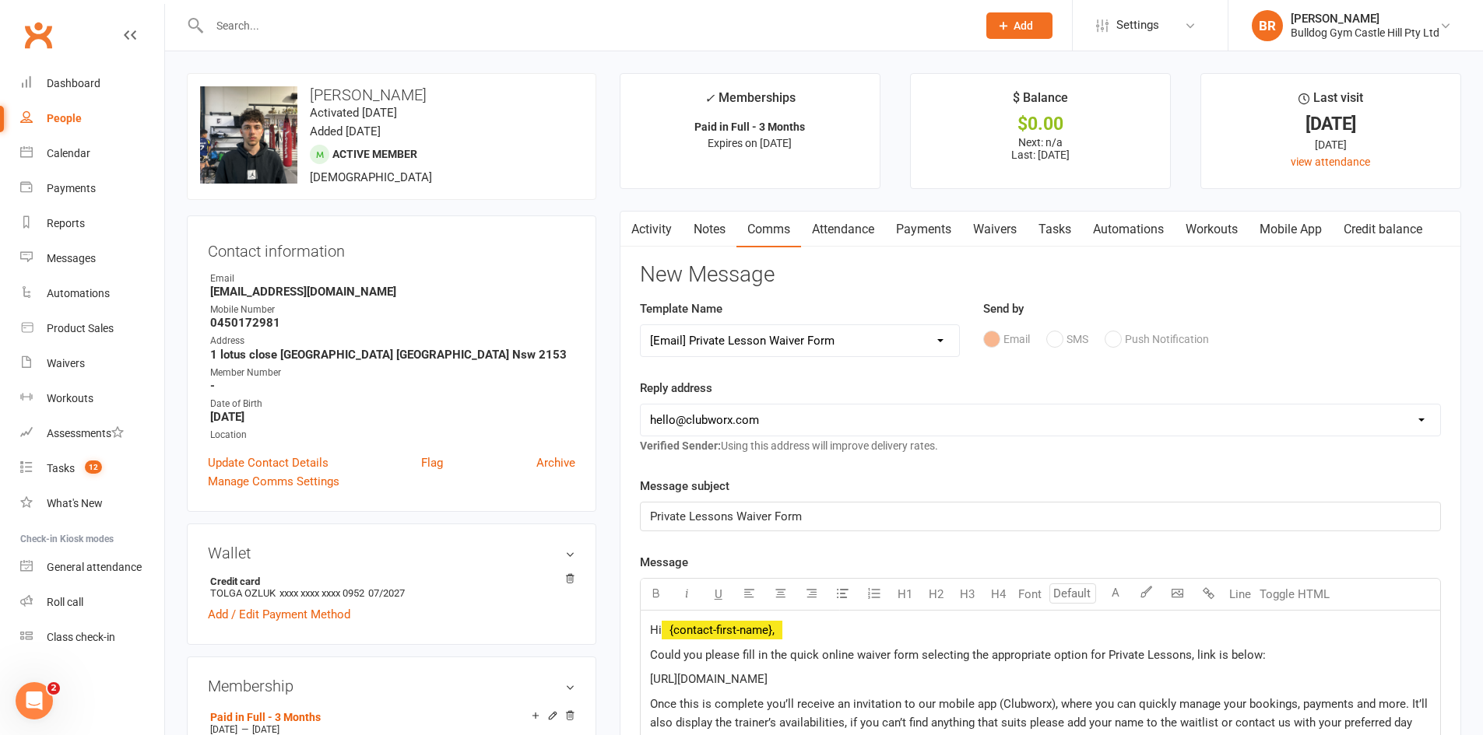
click at [771, 349] on select "Select Template [Email] 6 week challenge [Push Notification] 6 Week Challenge […" at bounding box center [800, 340] width 318 height 31
click at [641, 325] on select "Select Template [Email] 6 week challenge [Push Notification] 6 Week Challenge […" at bounding box center [800, 340] width 318 height 31
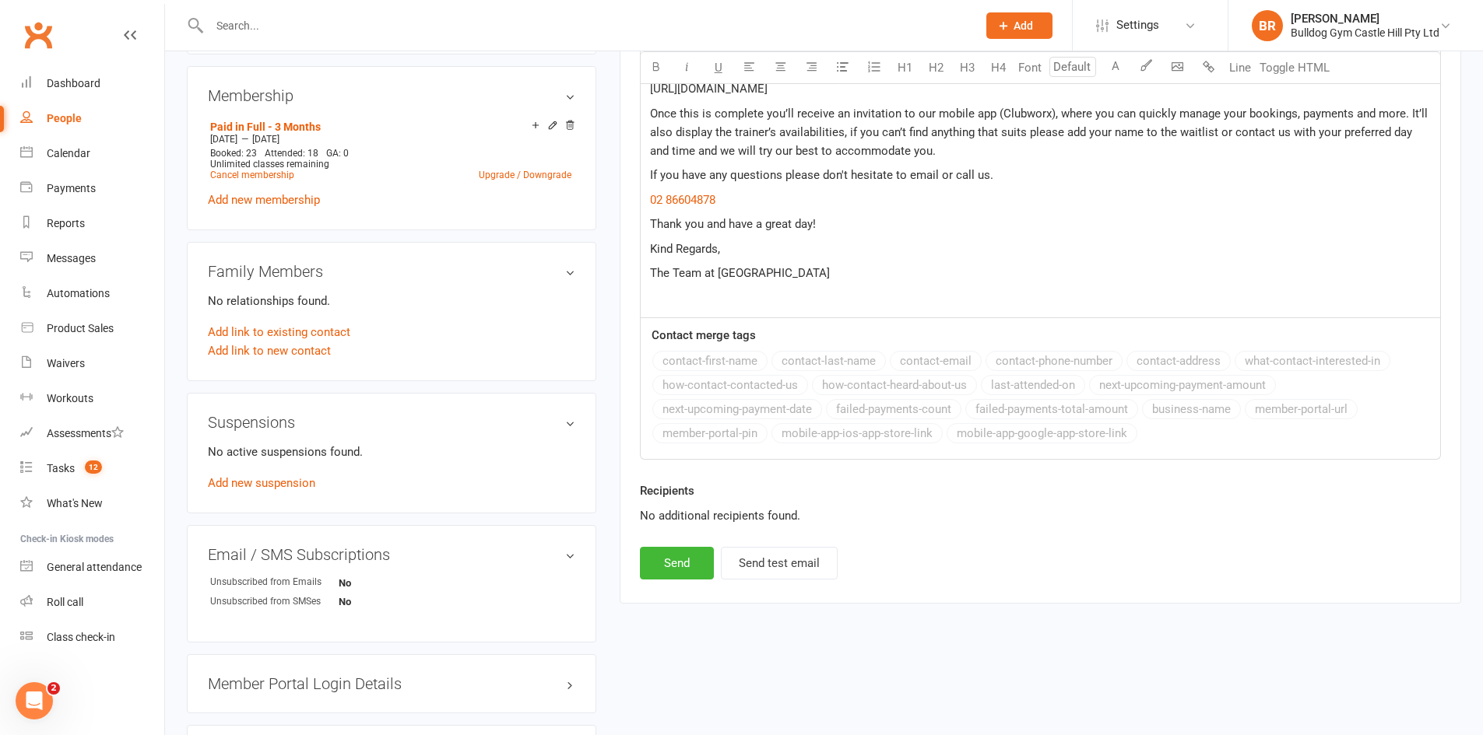
scroll to position [623, 0]
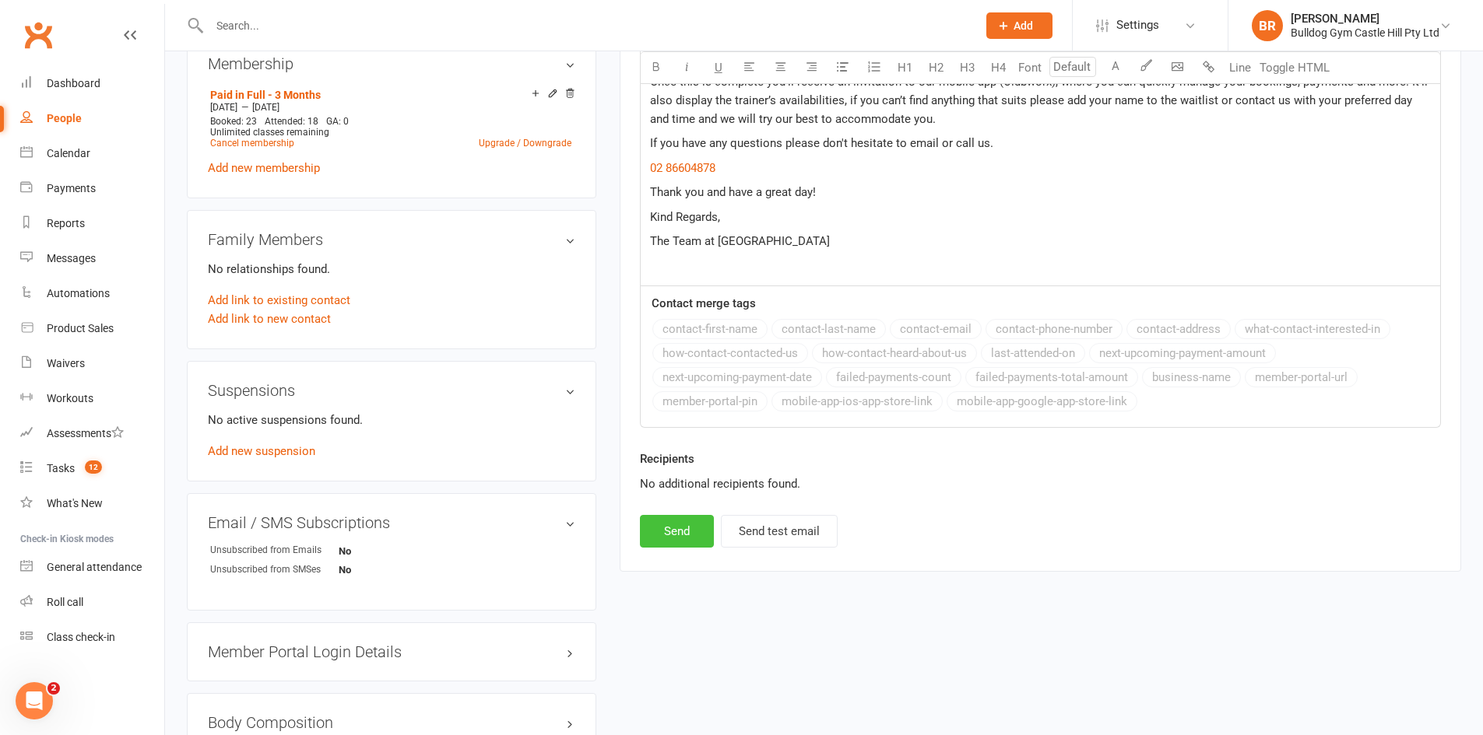
click at [684, 542] on button "Send" at bounding box center [677, 531] width 74 height 33
select select
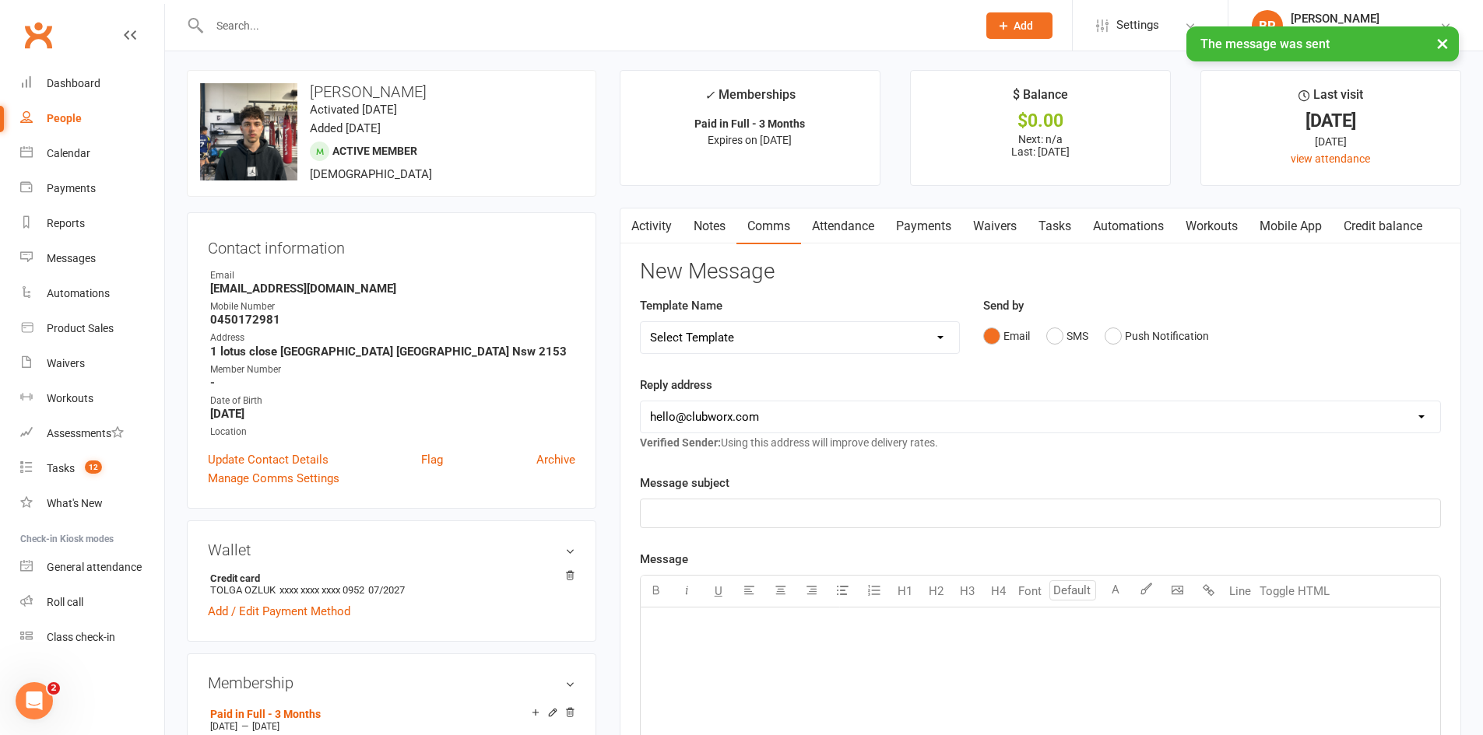
scroll to position [0, 0]
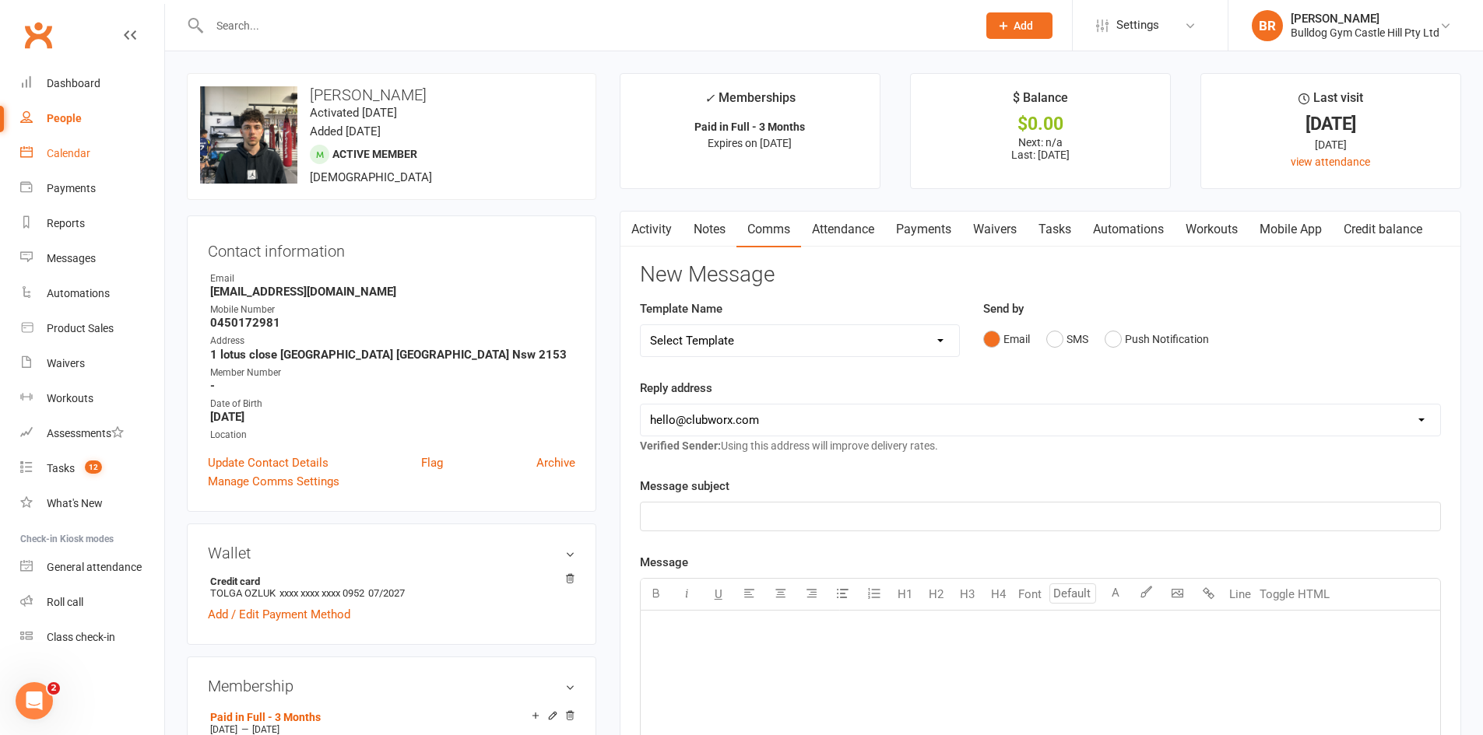
click at [57, 147] on div "Calendar" at bounding box center [69, 153] width 44 height 12
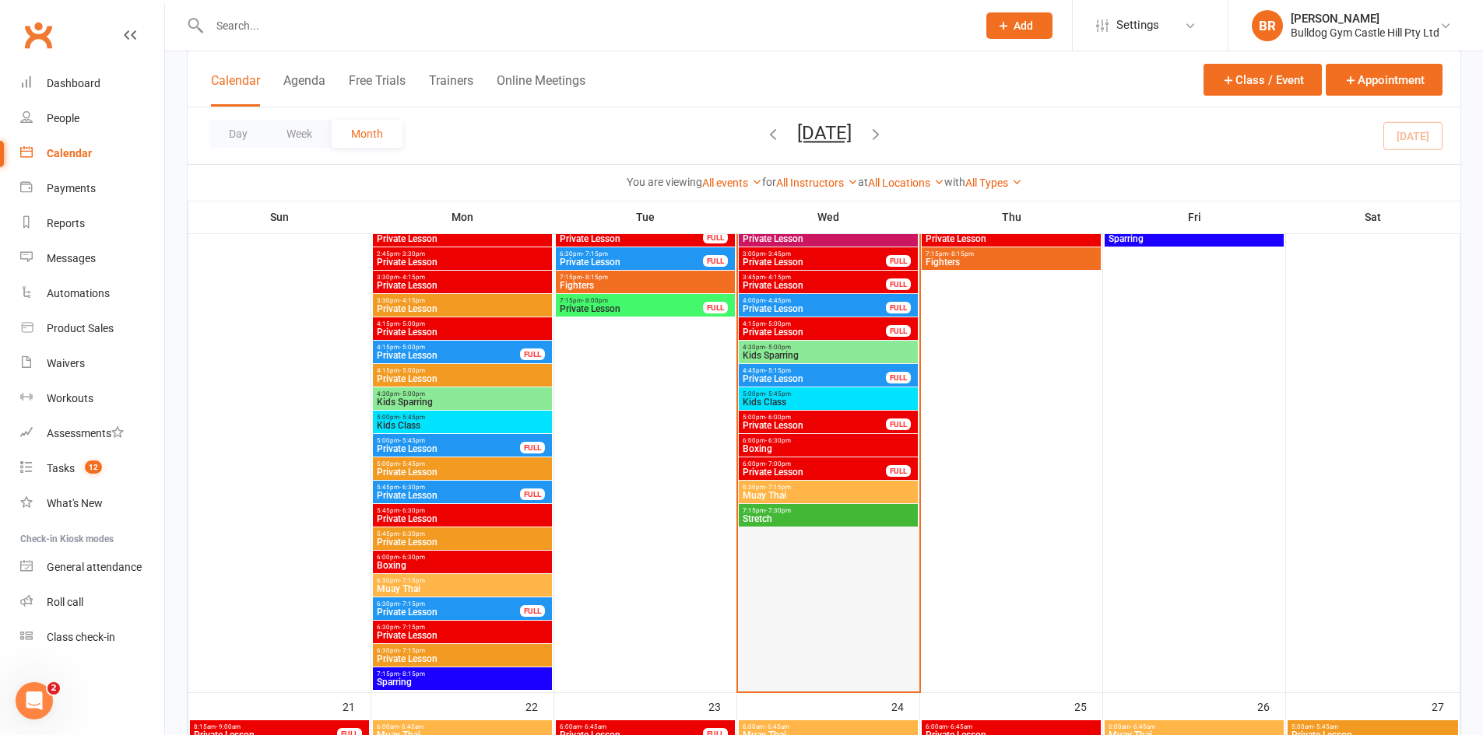
scroll to position [2257, 0]
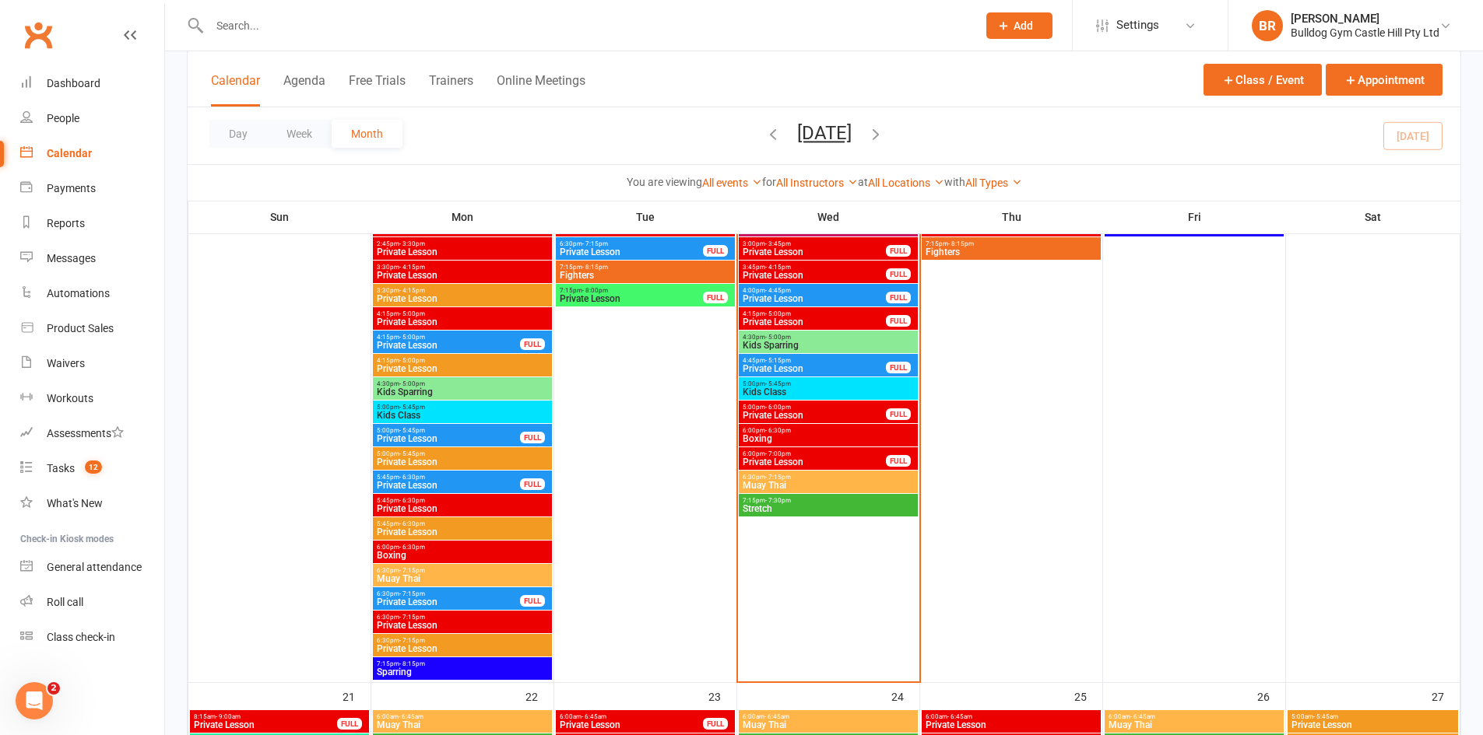
click at [781, 456] on span "- 7:00pm" at bounding box center [778, 454] width 26 height 7
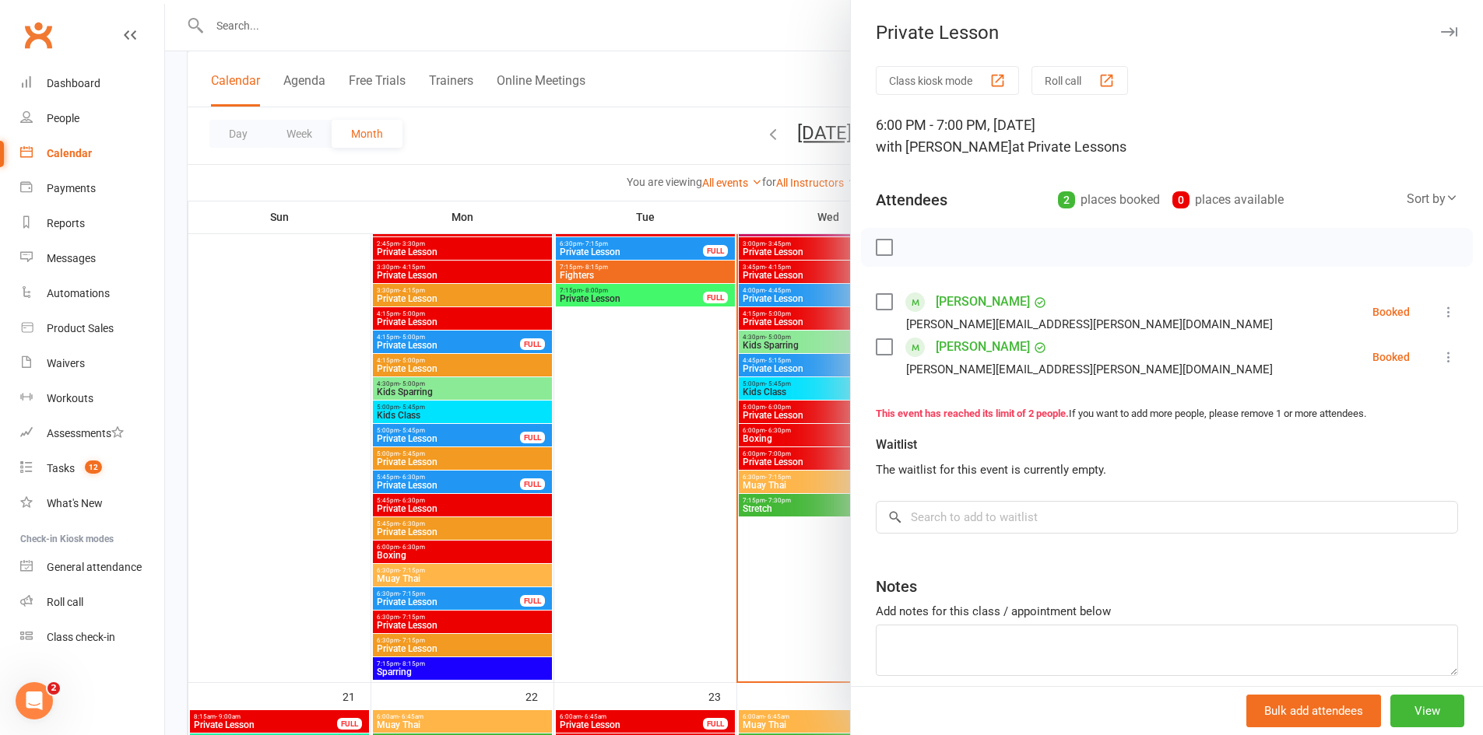
click at [967, 307] on link "Lucious Cappello" at bounding box center [982, 302] width 94 height 25
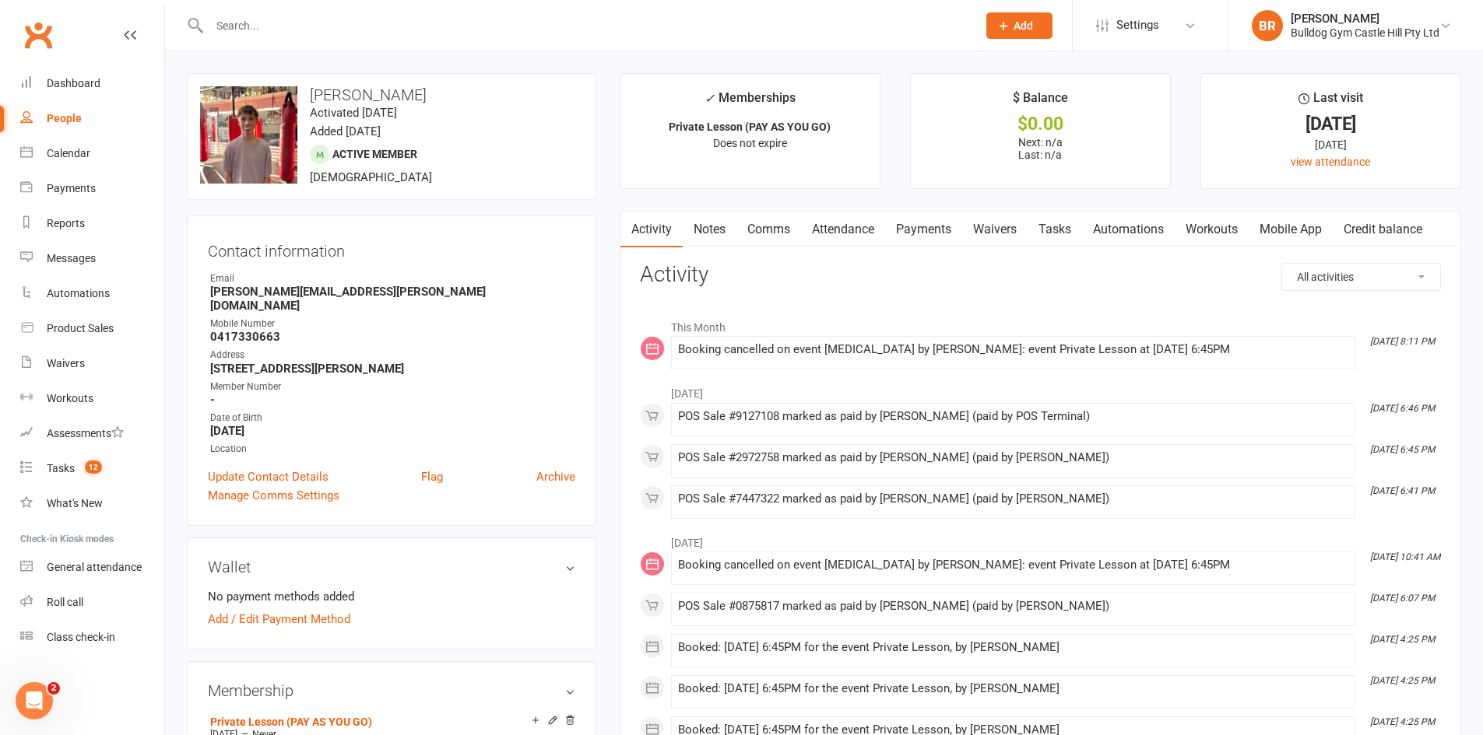
click at [906, 232] on link "Payments" at bounding box center [923, 230] width 77 height 36
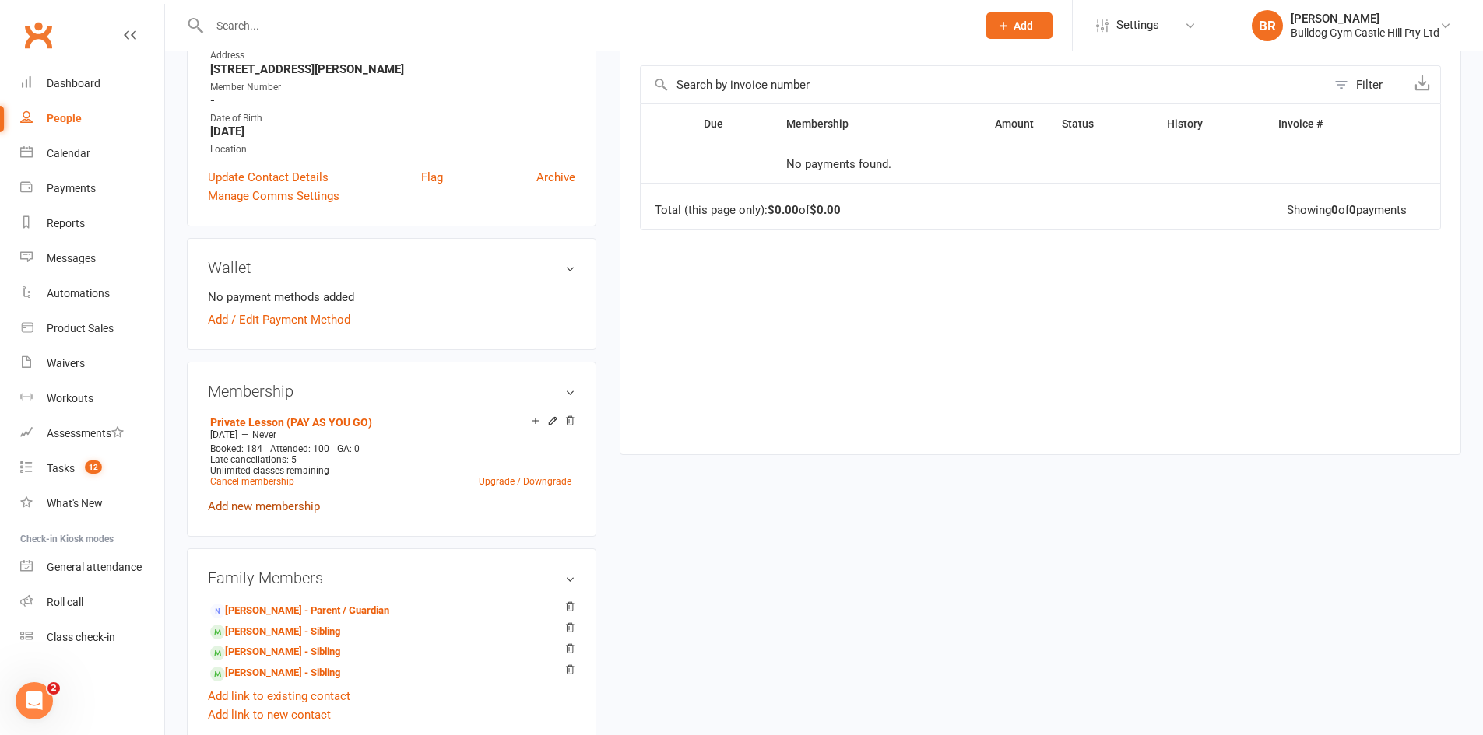
scroll to position [311, 0]
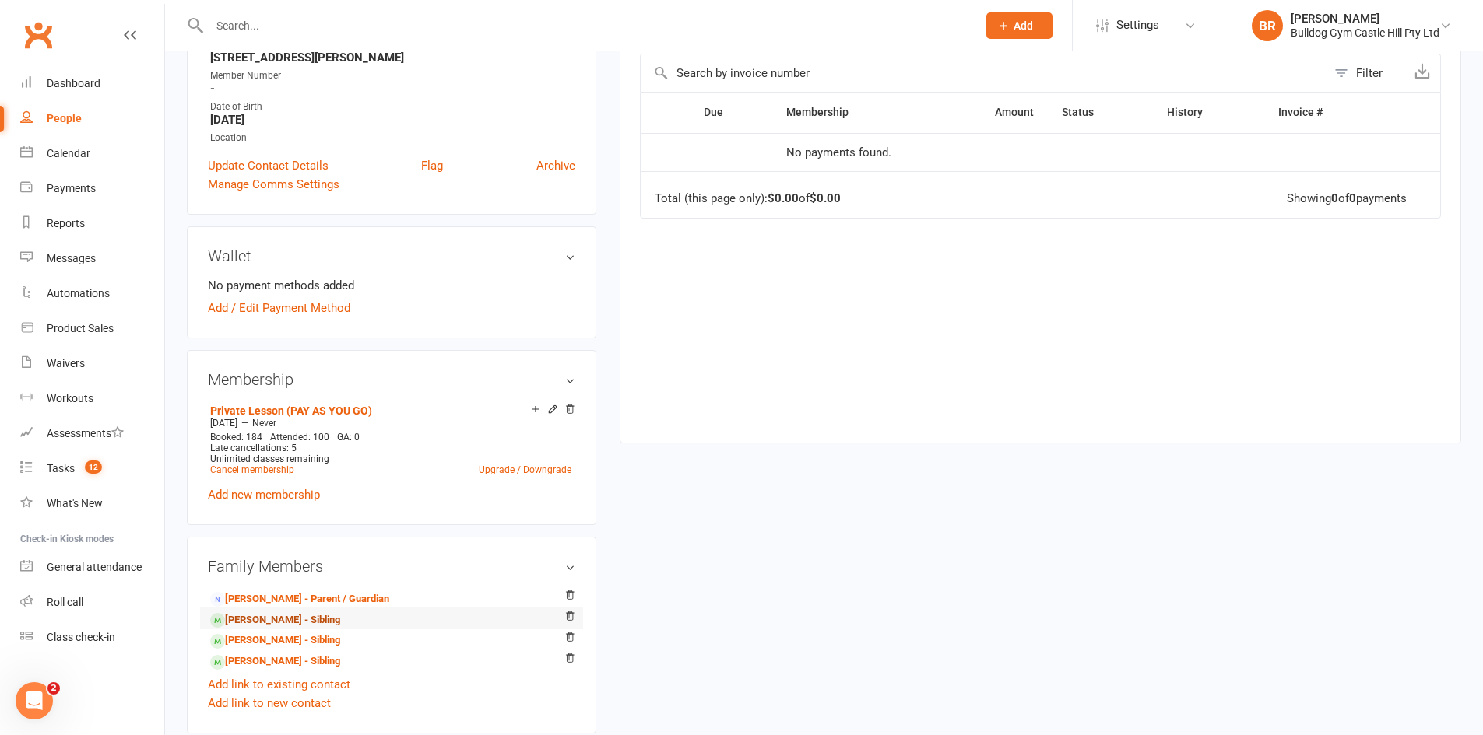
click at [276, 613] on link "Vincent Cappello - Sibling" at bounding box center [275, 621] width 130 height 16
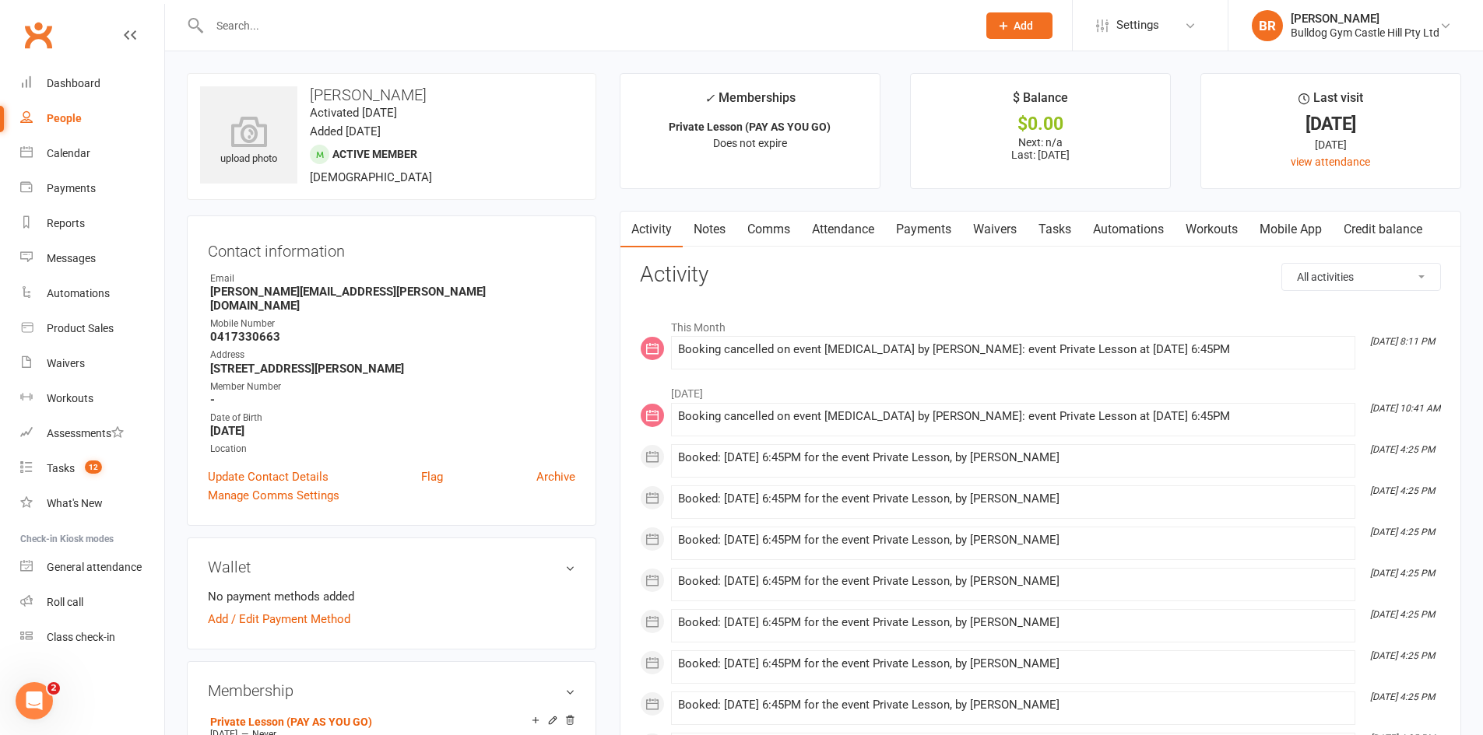
click at [941, 225] on link "Payments" at bounding box center [923, 230] width 77 height 36
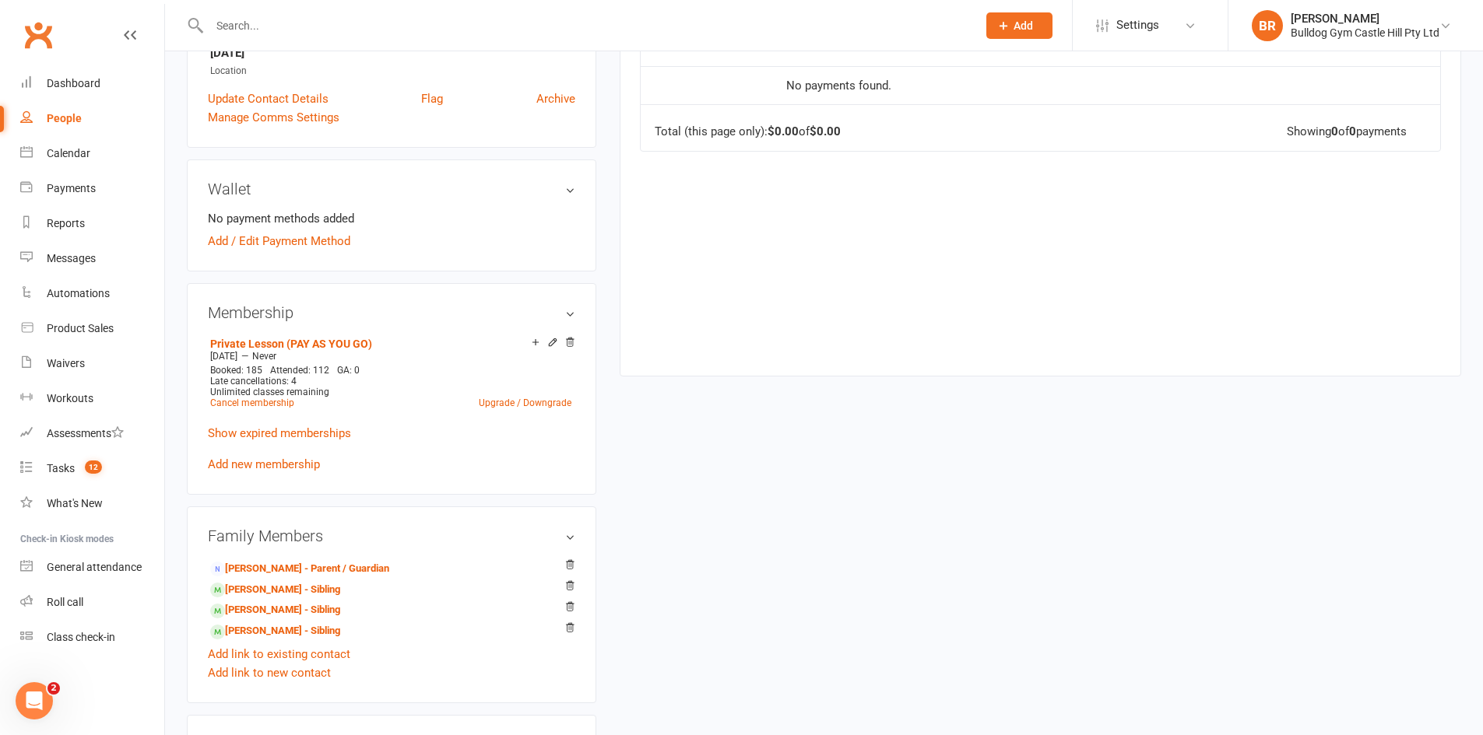
scroll to position [389, 0]
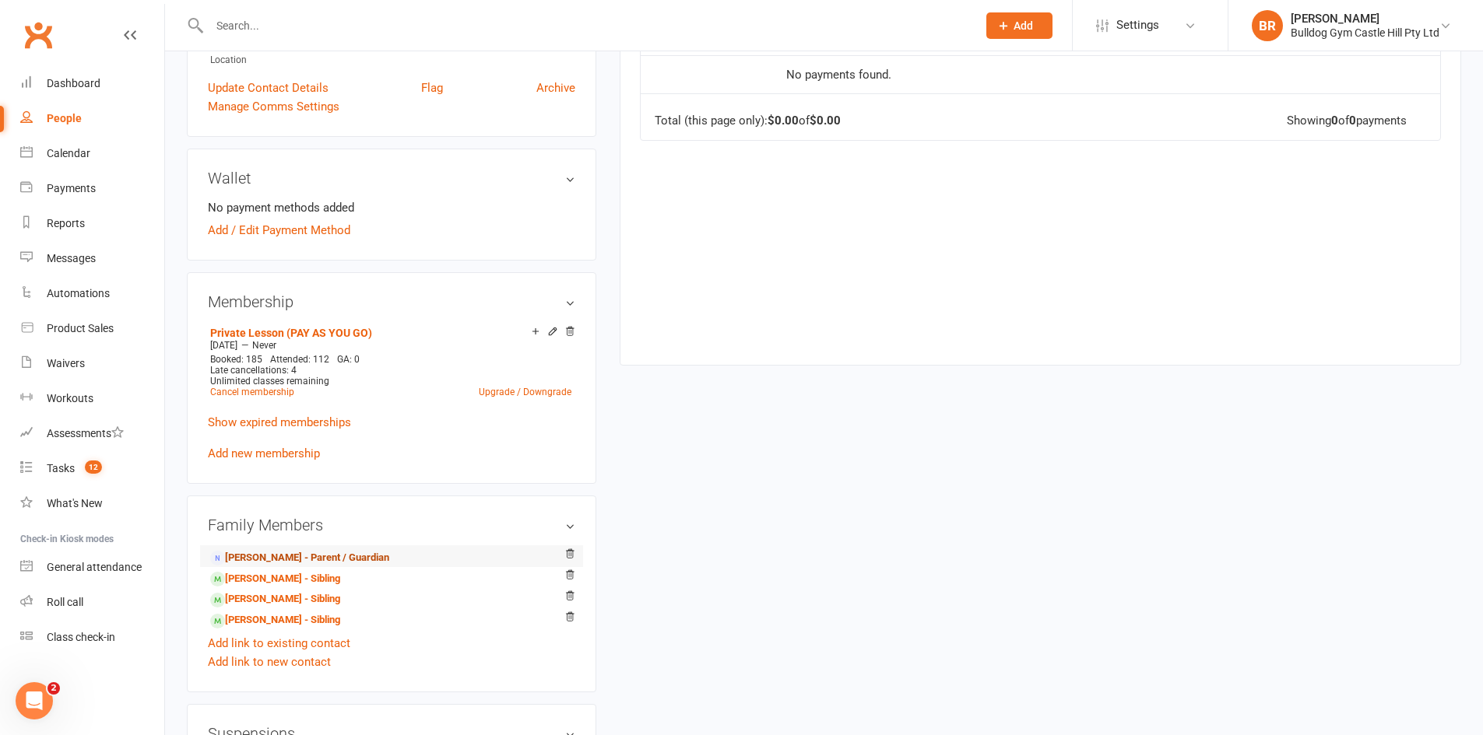
click at [264, 550] on link "John Cappello - Parent / Guardian" at bounding box center [299, 558] width 179 height 16
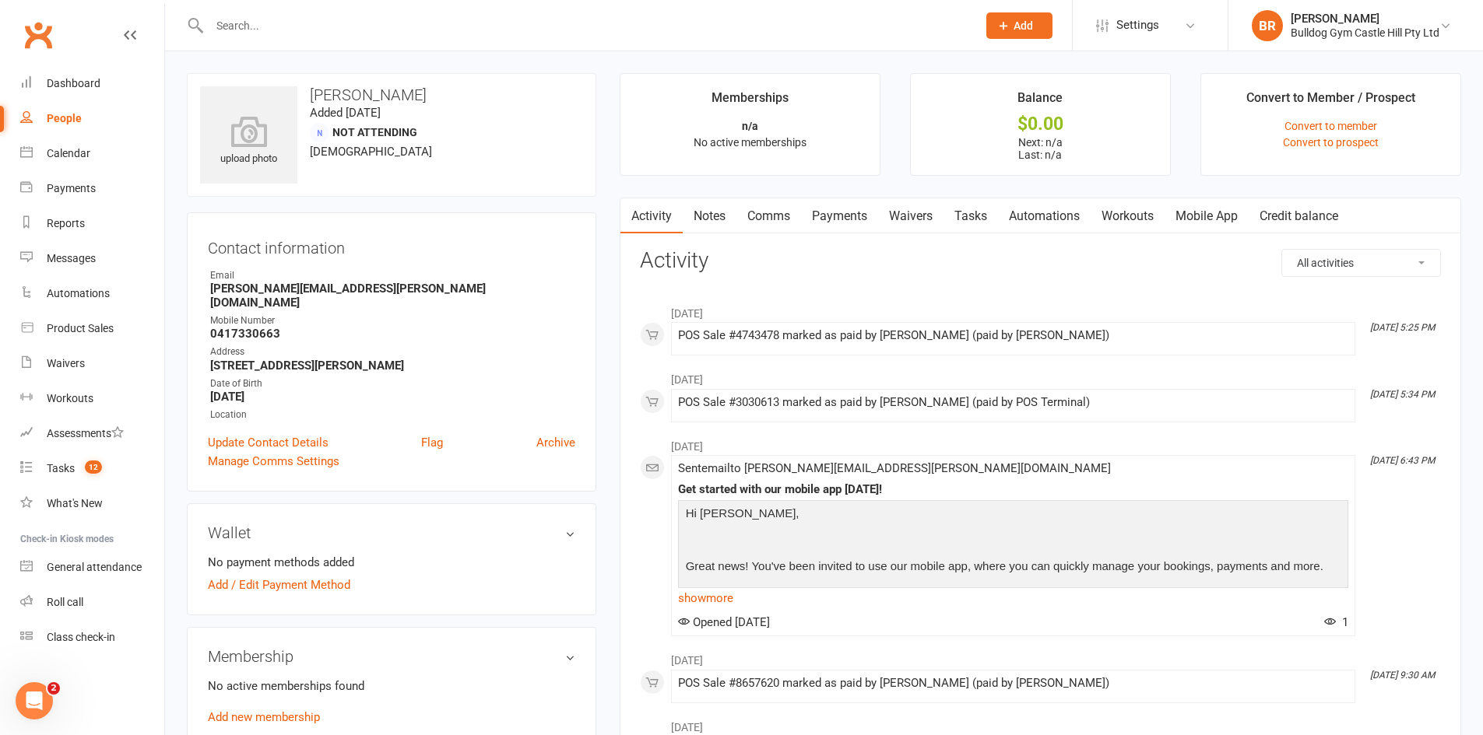
click at [854, 212] on link "Payments" at bounding box center [839, 216] width 77 height 36
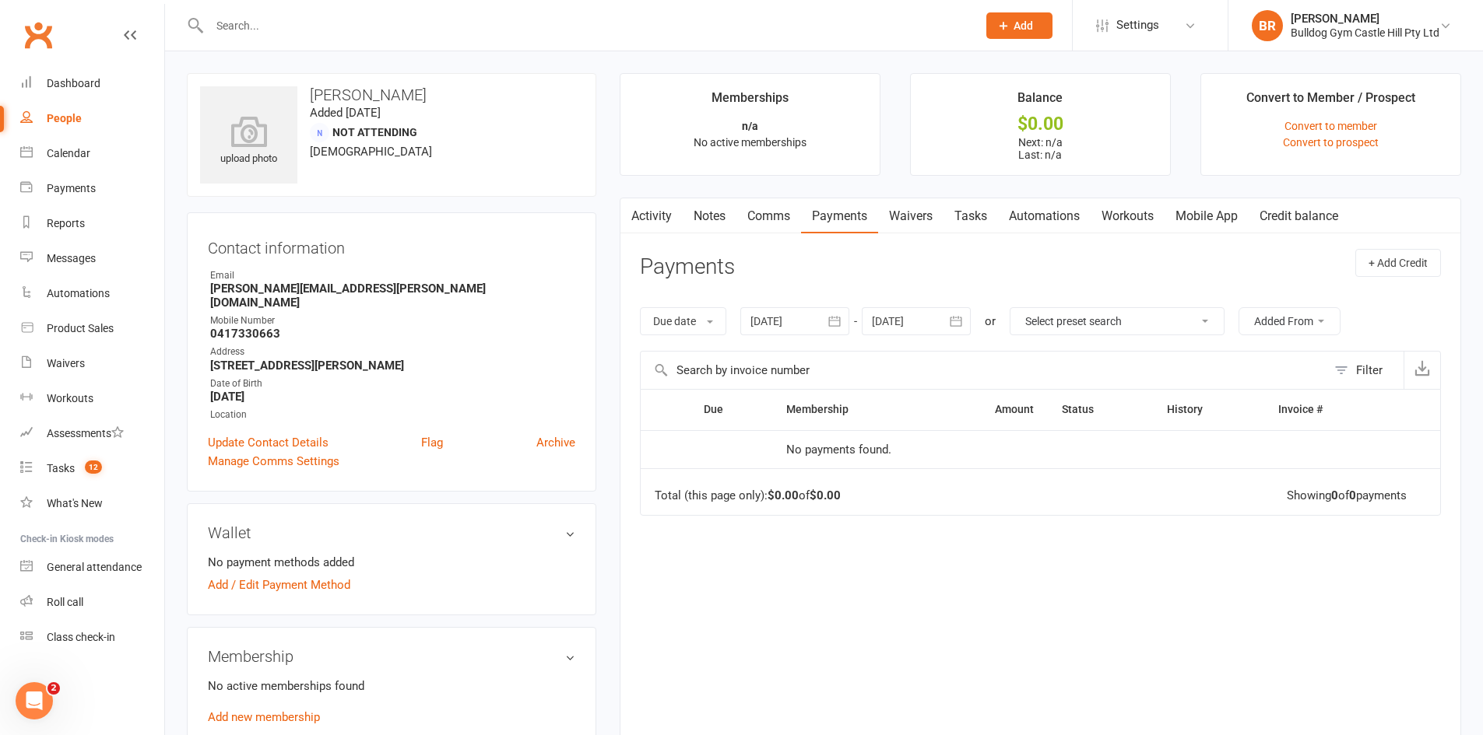
click at [655, 222] on link "Activity" at bounding box center [651, 216] width 62 height 36
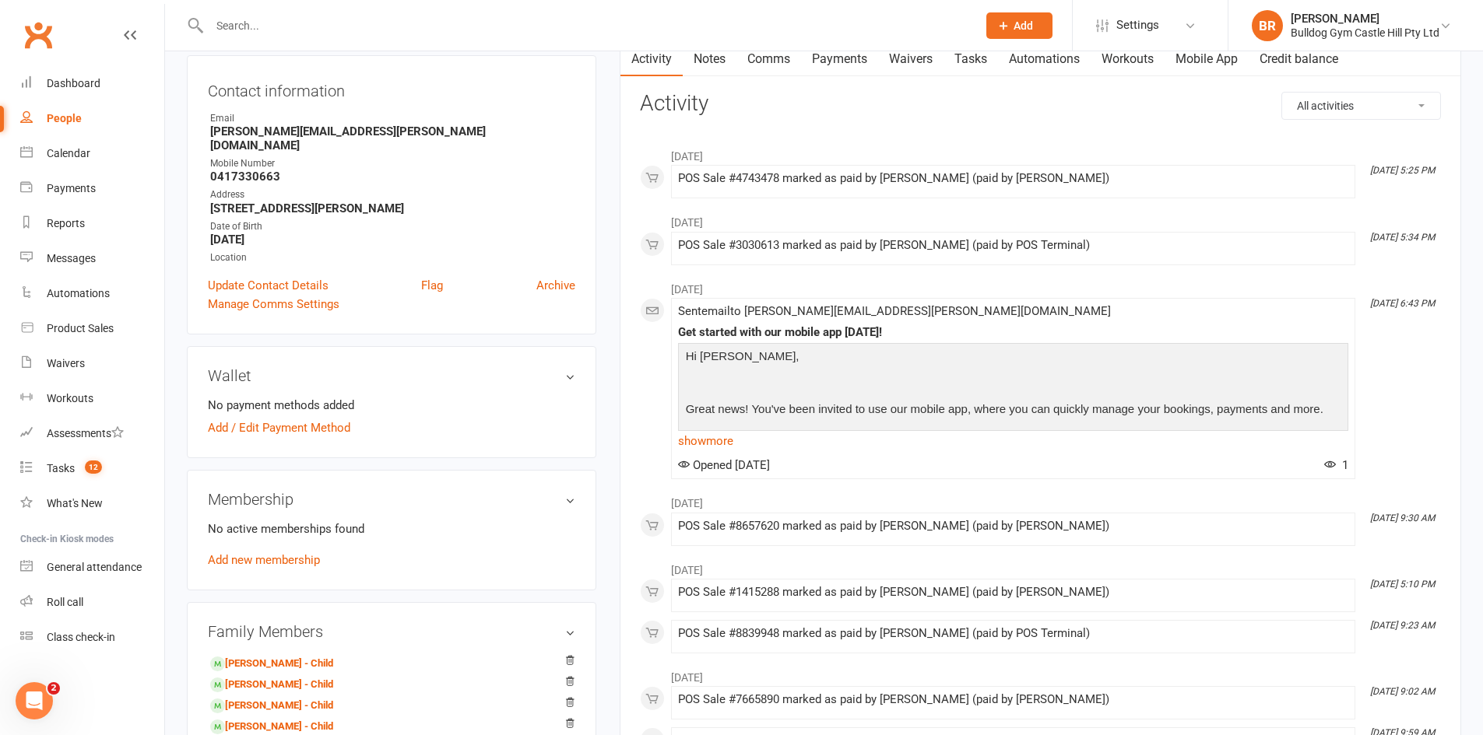
scroll to position [389, 0]
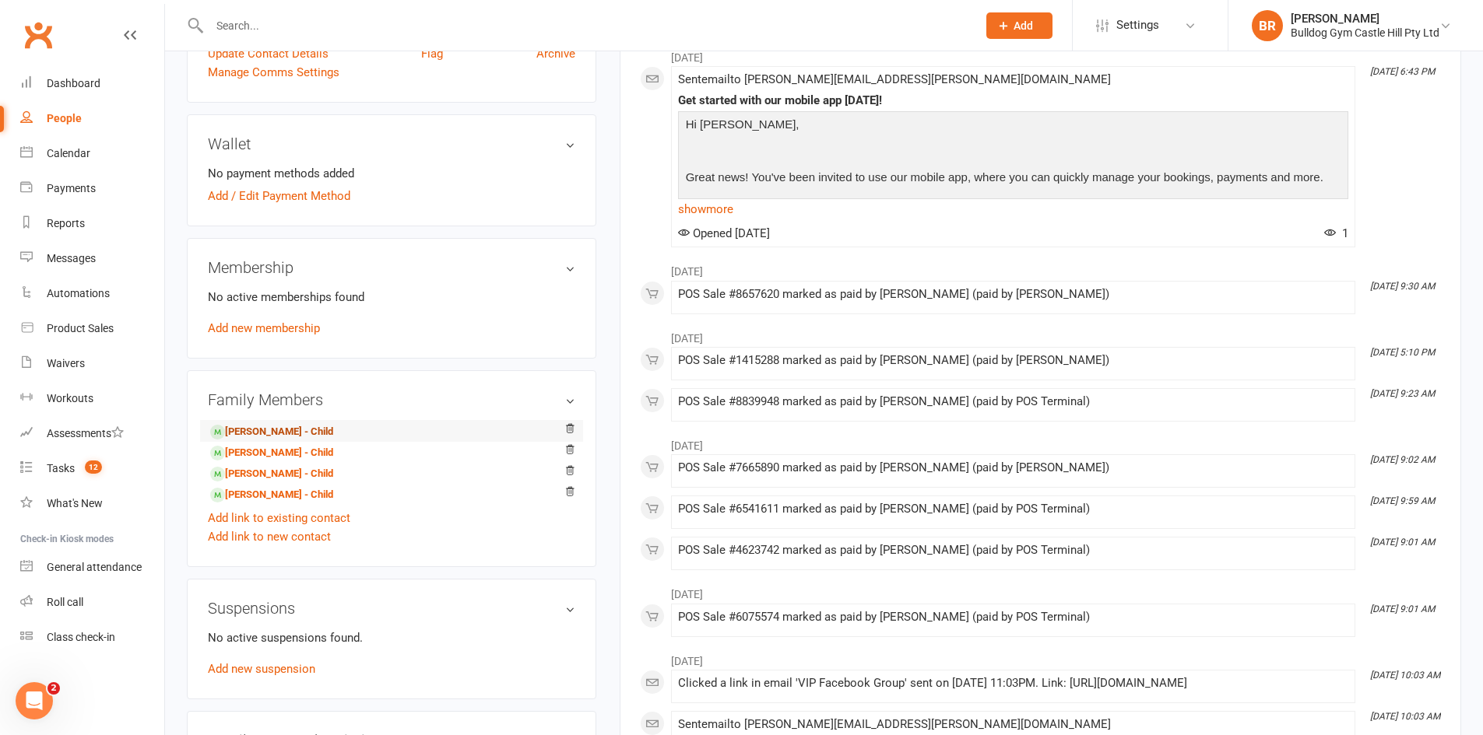
click at [294, 424] on link "Lucious Cappello - Child" at bounding box center [271, 432] width 123 height 16
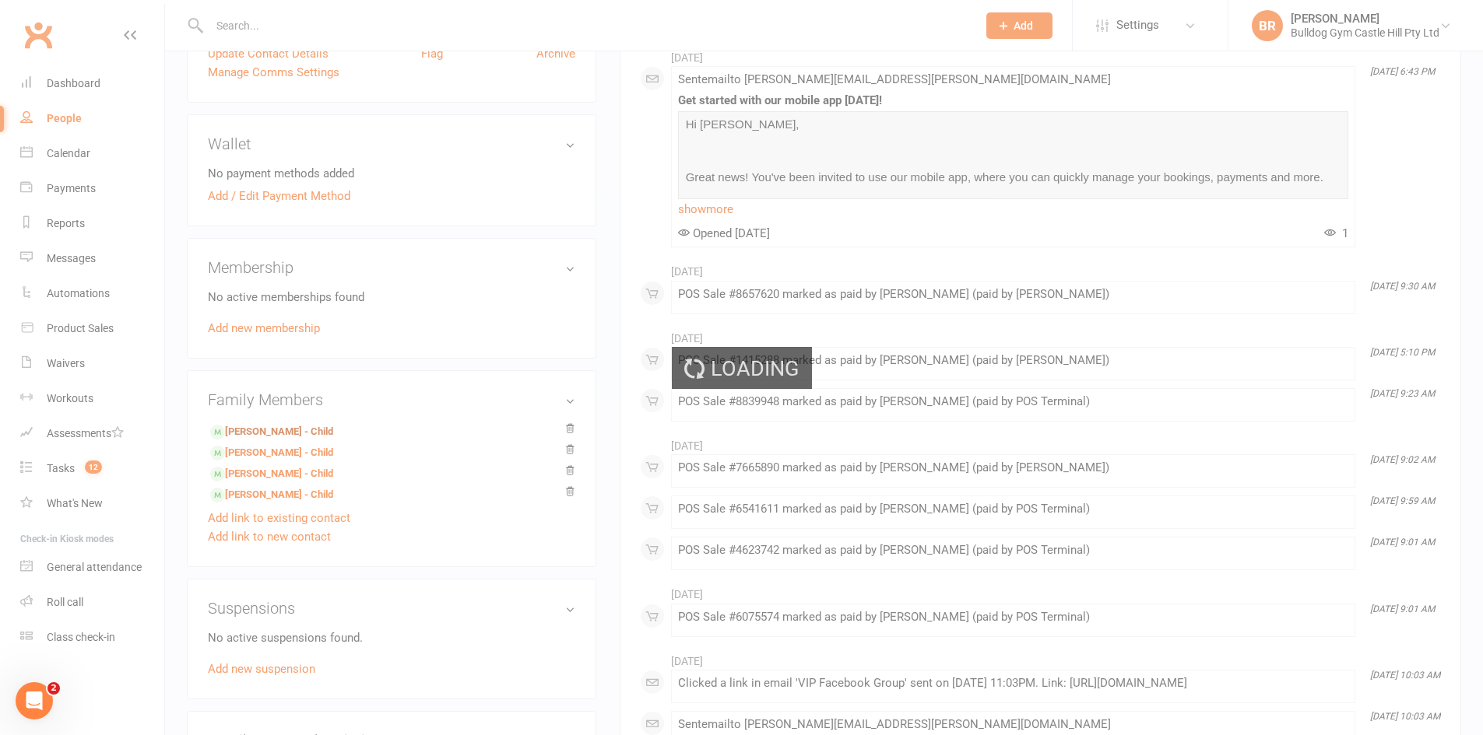
scroll to position [339, 0]
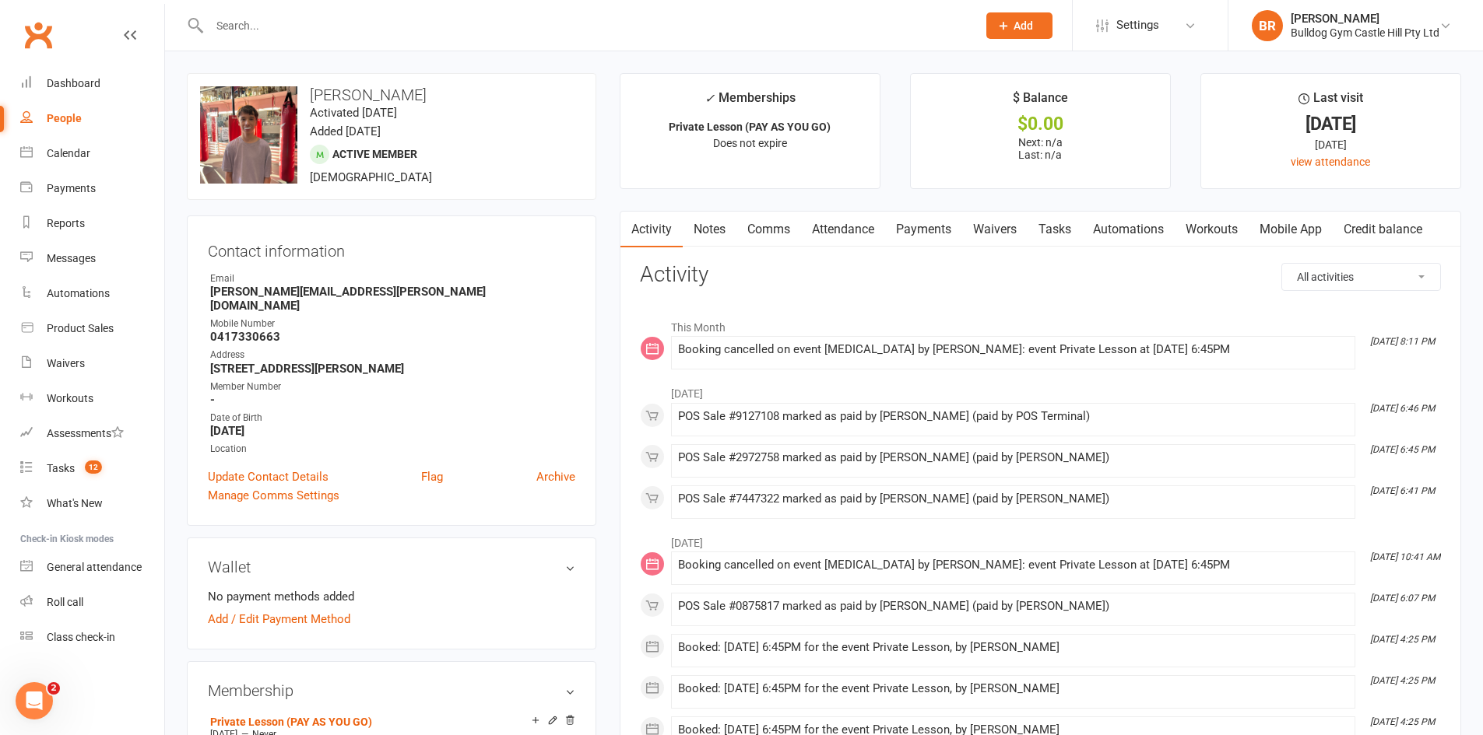
click at [935, 226] on link "Payments" at bounding box center [923, 230] width 77 height 36
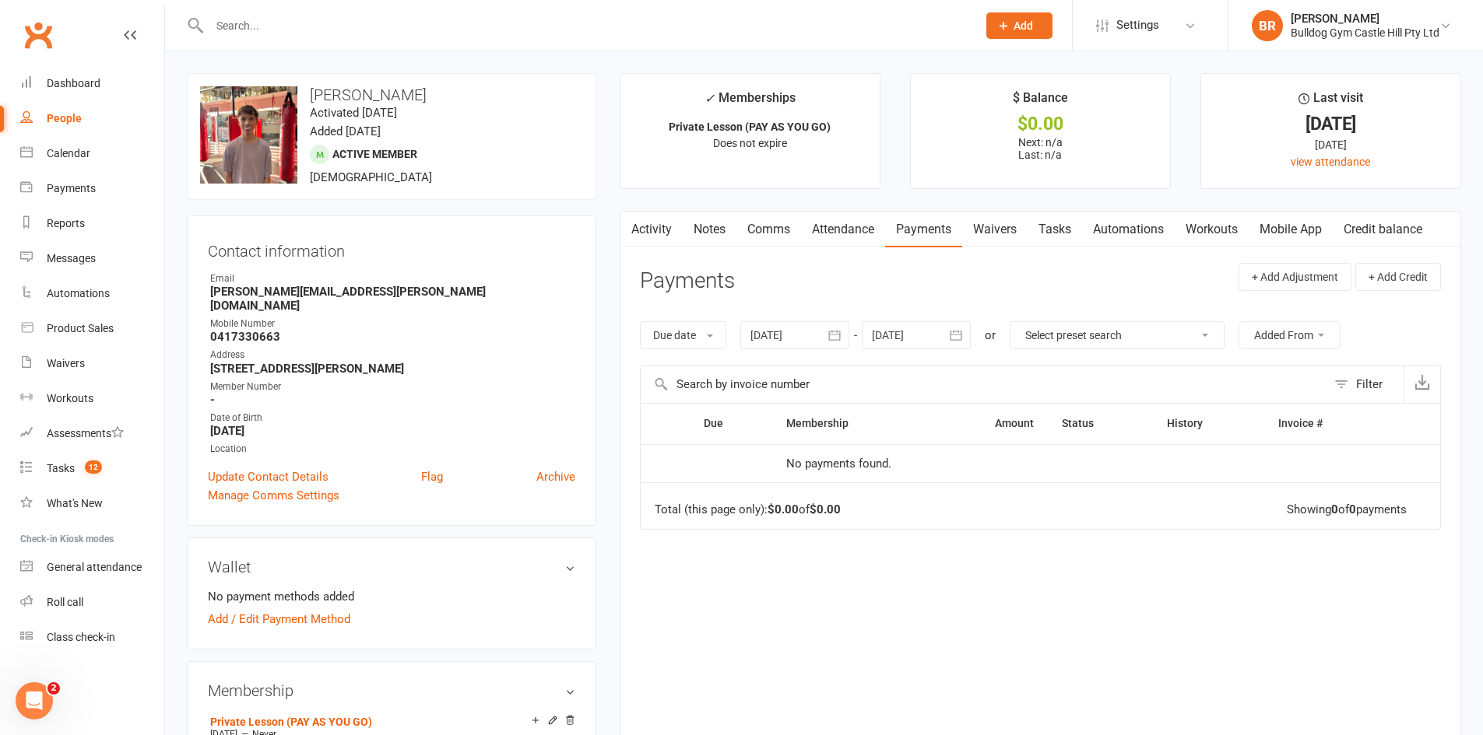
click at [841, 336] on icon "button" at bounding box center [835, 336] width 16 height 16
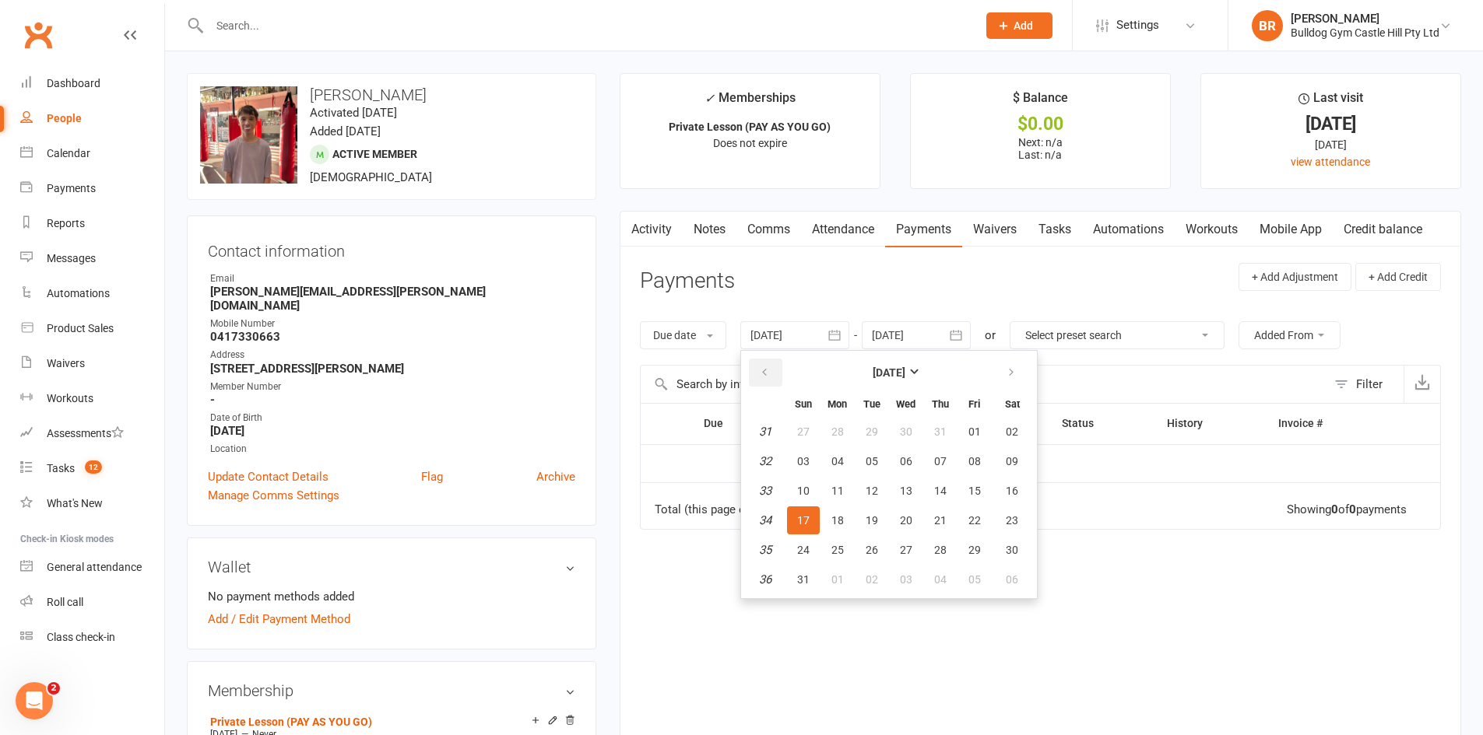
click at [772, 367] on button "button" at bounding box center [765, 373] width 33 height 28
click at [774, 367] on button "button" at bounding box center [765, 373] width 33 height 28
click at [844, 429] on span "02" at bounding box center [837, 432] width 12 height 12
type input "02 Jun 2025"
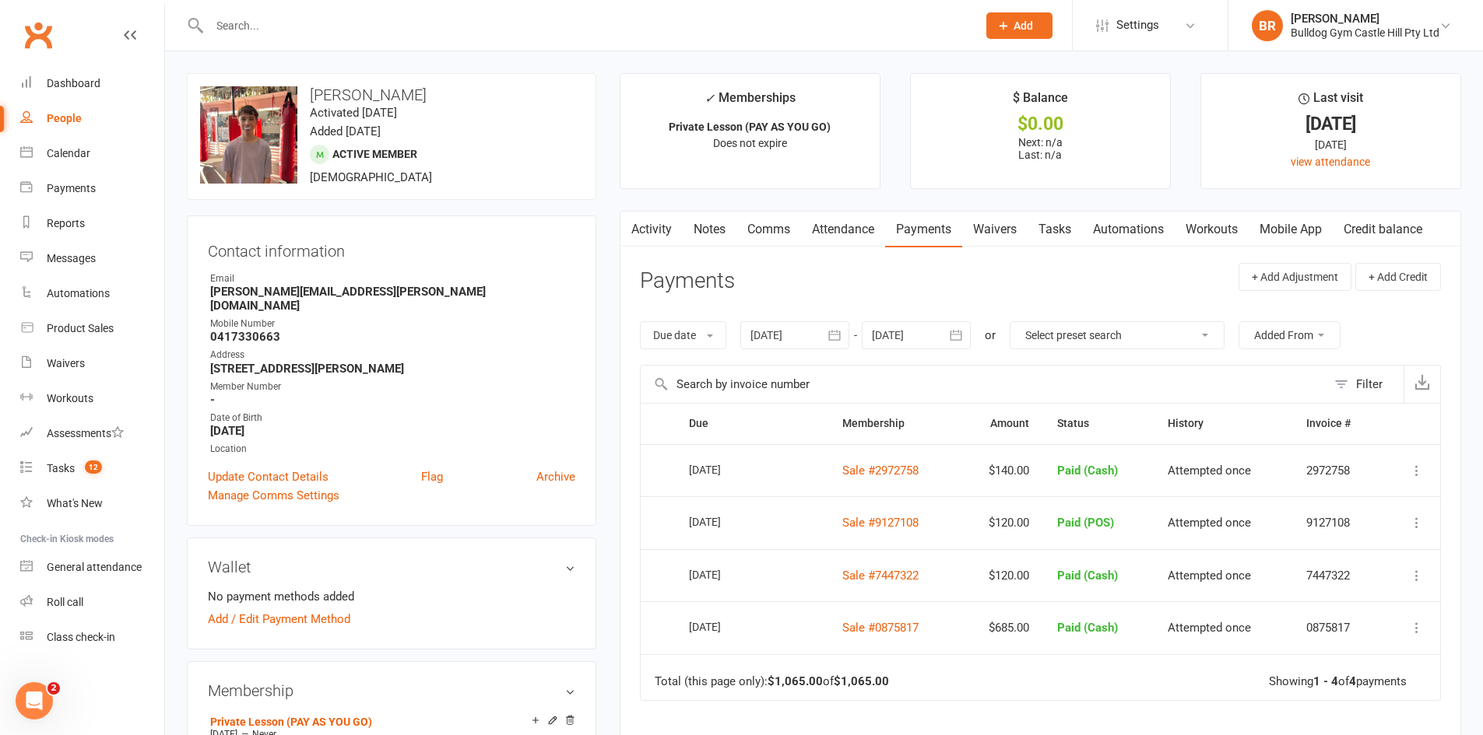
drag, startPoint x: 423, startPoint y: 98, endPoint x: 307, endPoint y: 89, distance: 116.3
click at [307, 89] on h3 "Lucious Cappello" at bounding box center [391, 94] width 383 height 17
copy h3 "Lucious Cappello"
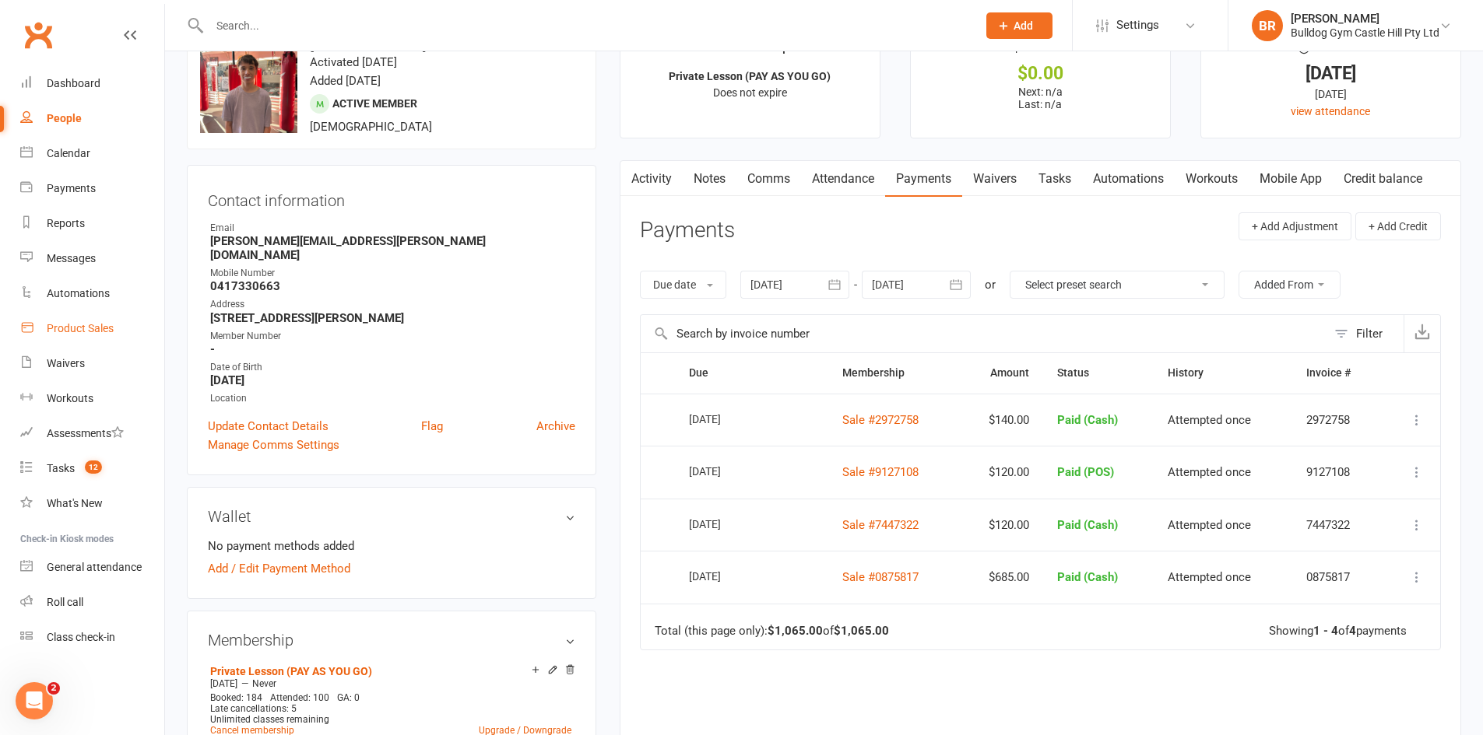
scroll to position [78, 0]
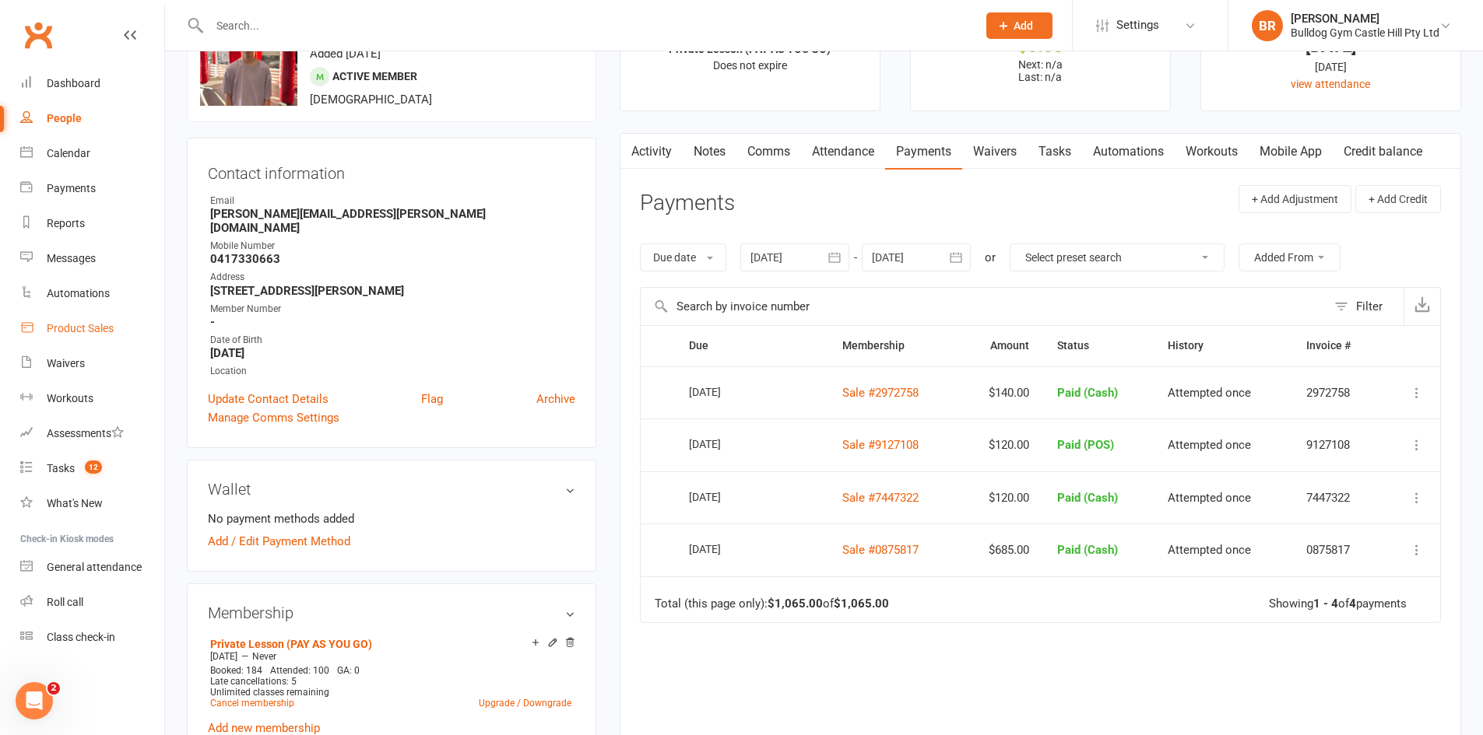
click at [68, 333] on div "Product Sales" at bounding box center [80, 328] width 67 height 12
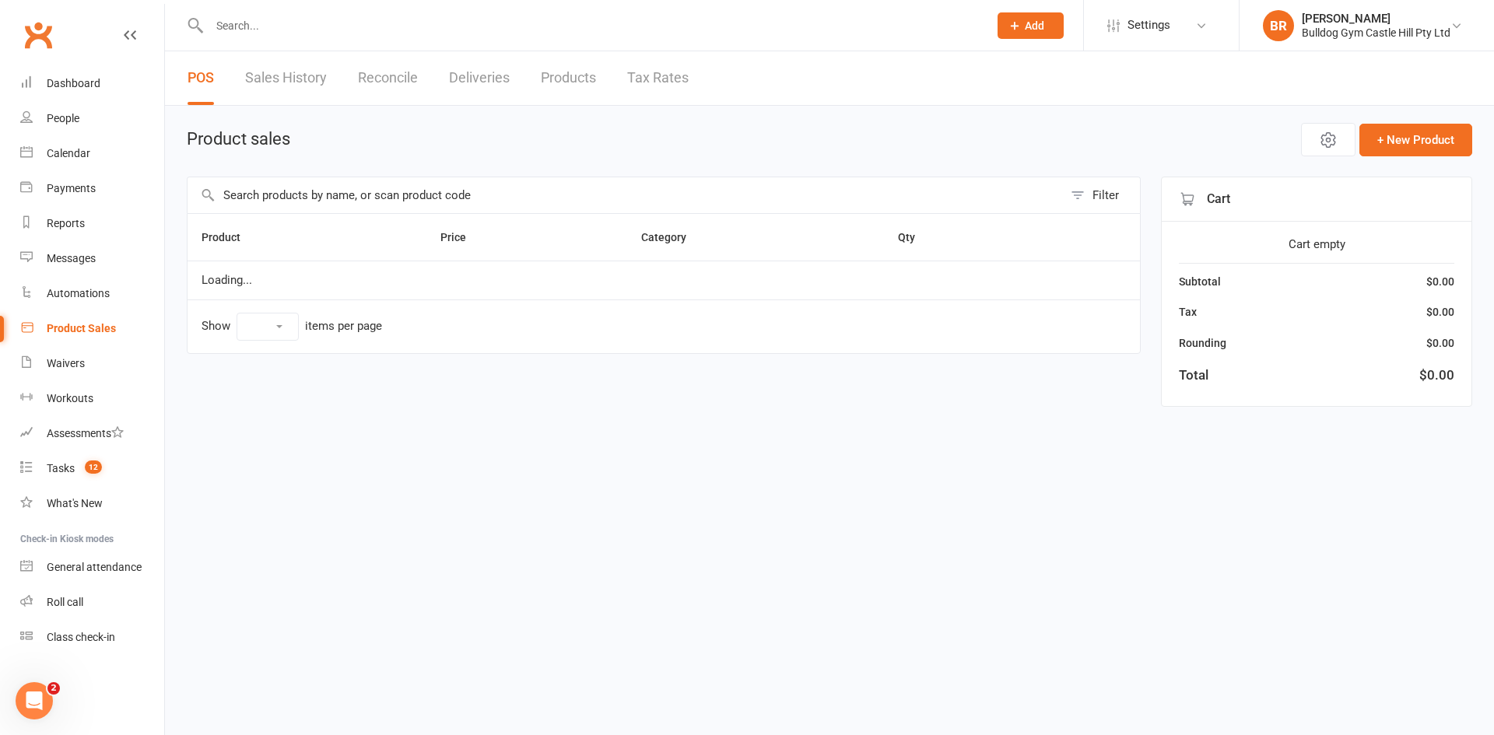
select select "100"
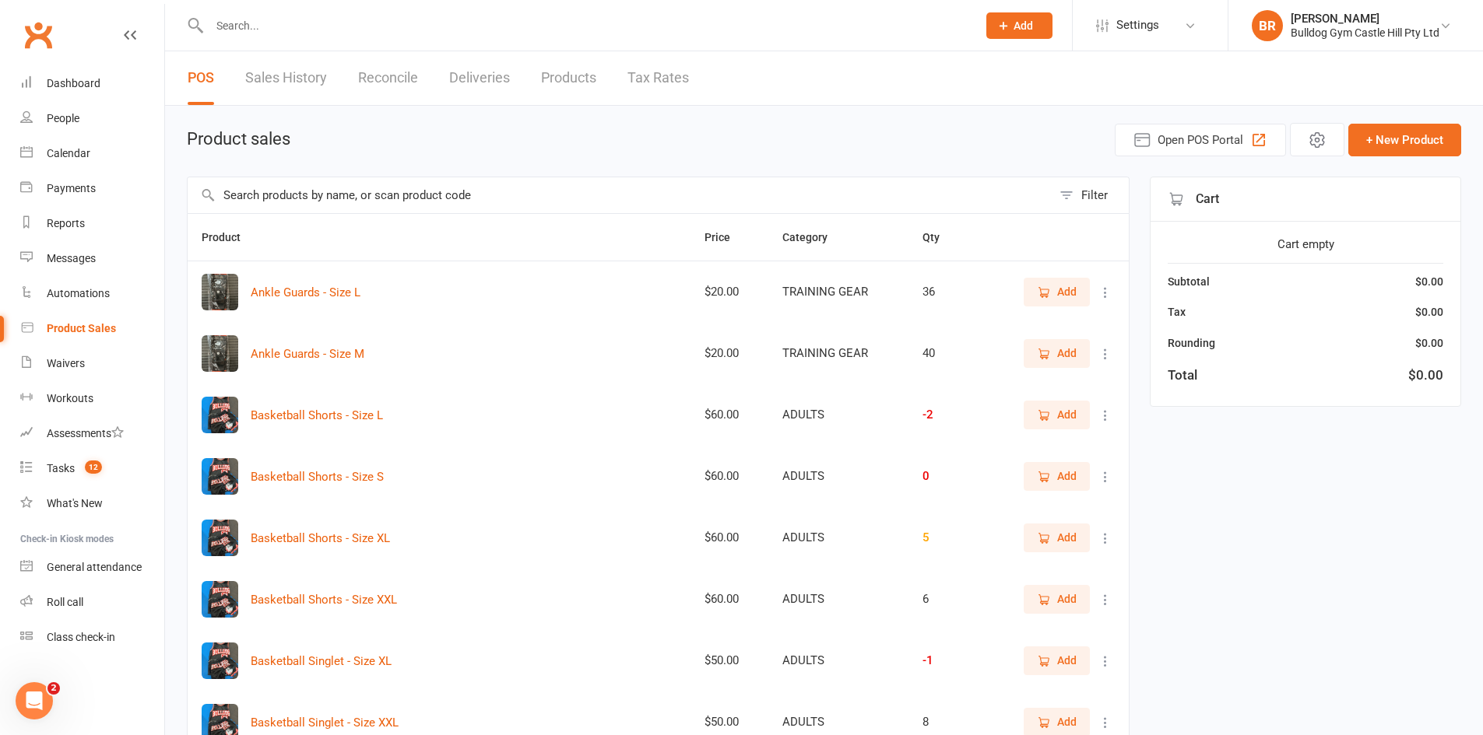
click at [430, 192] on input "text" at bounding box center [620, 195] width 864 height 36
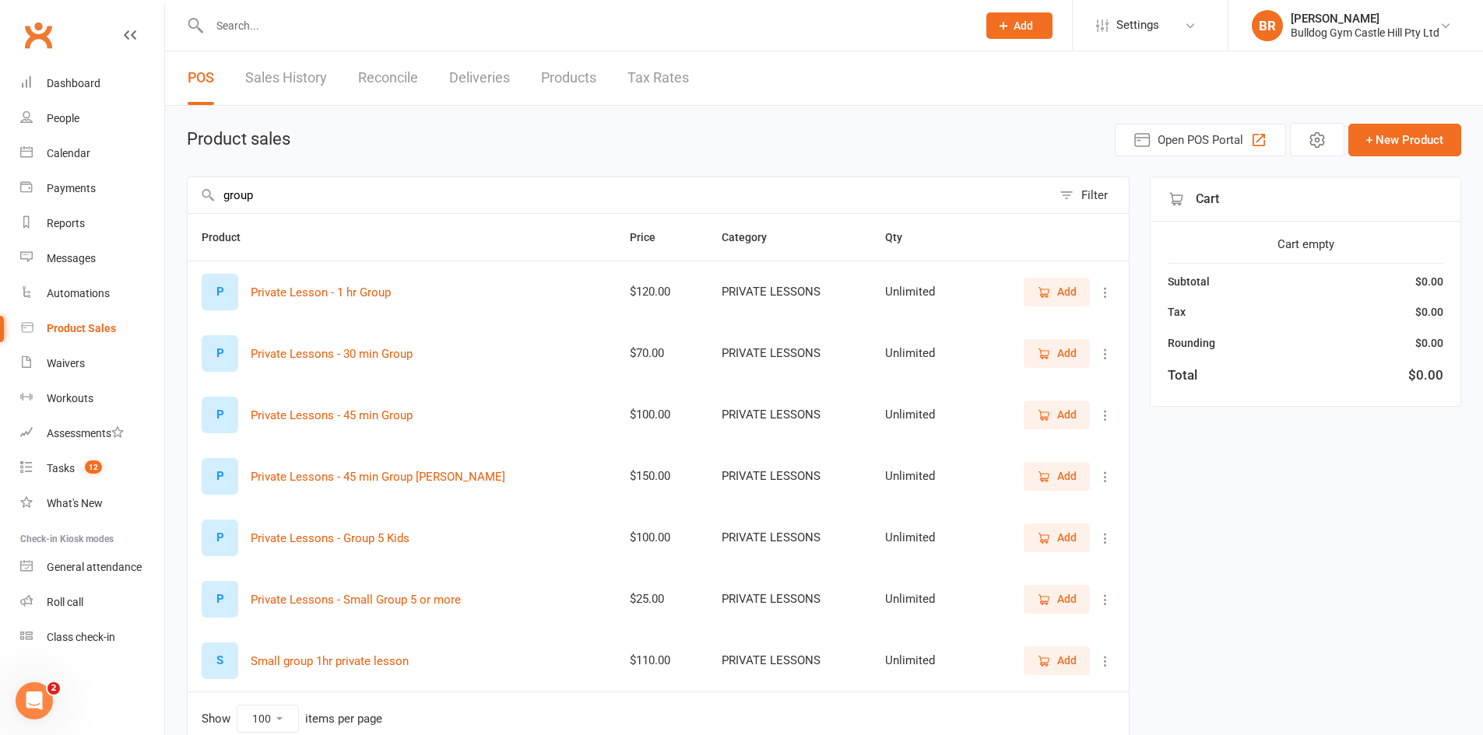
type input "group"
click at [1048, 290] on icon "button" at bounding box center [1045, 293] width 9 height 8
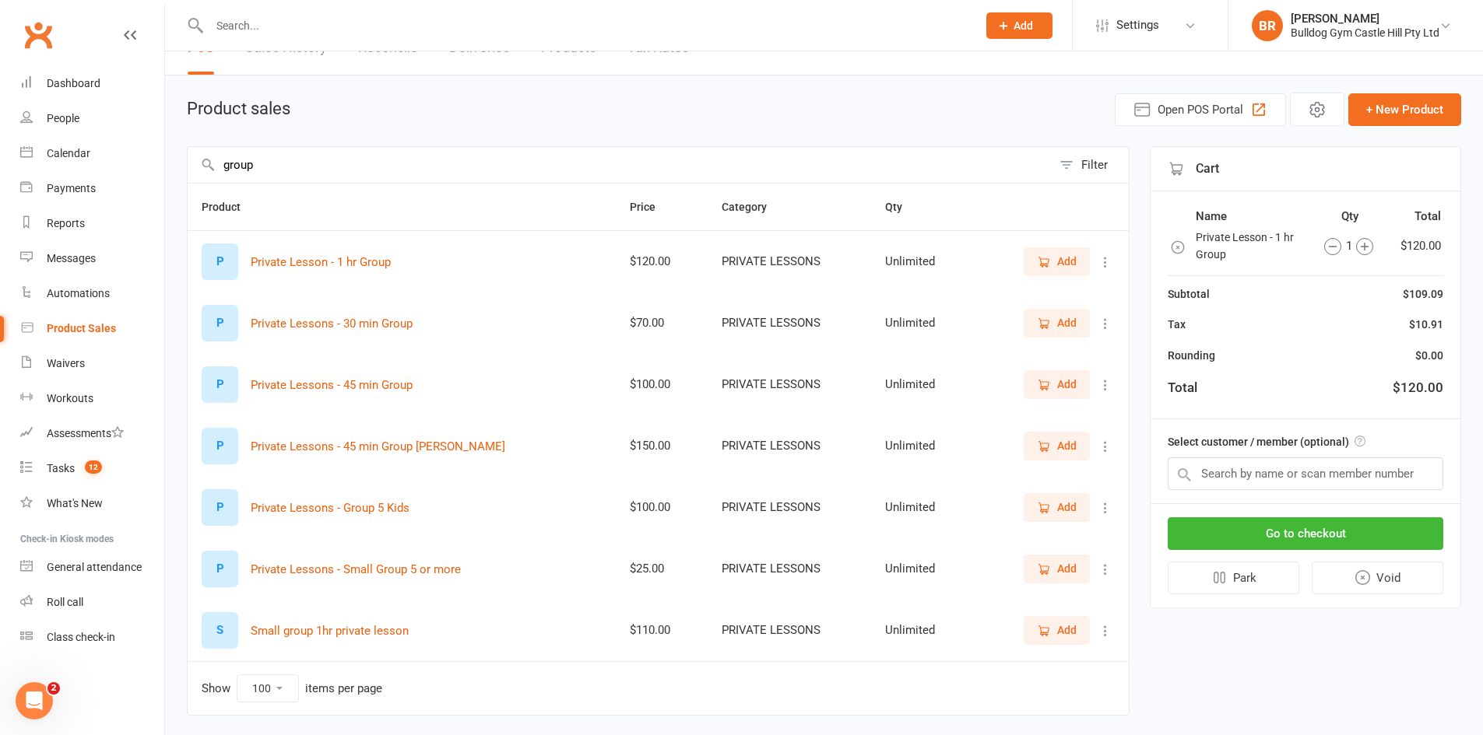
scroll to position [77, 0]
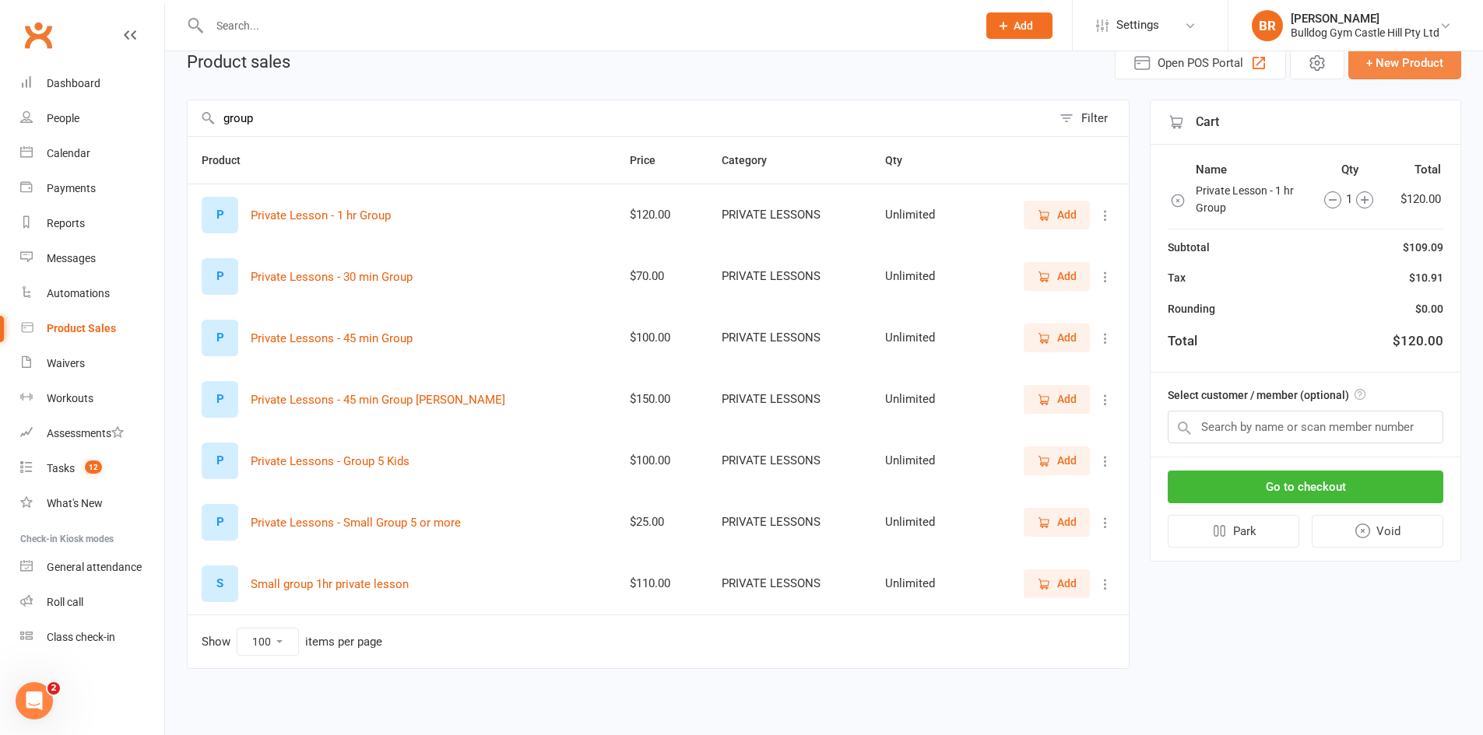
click at [1409, 61] on button "+ New Product" at bounding box center [1404, 63] width 113 height 33
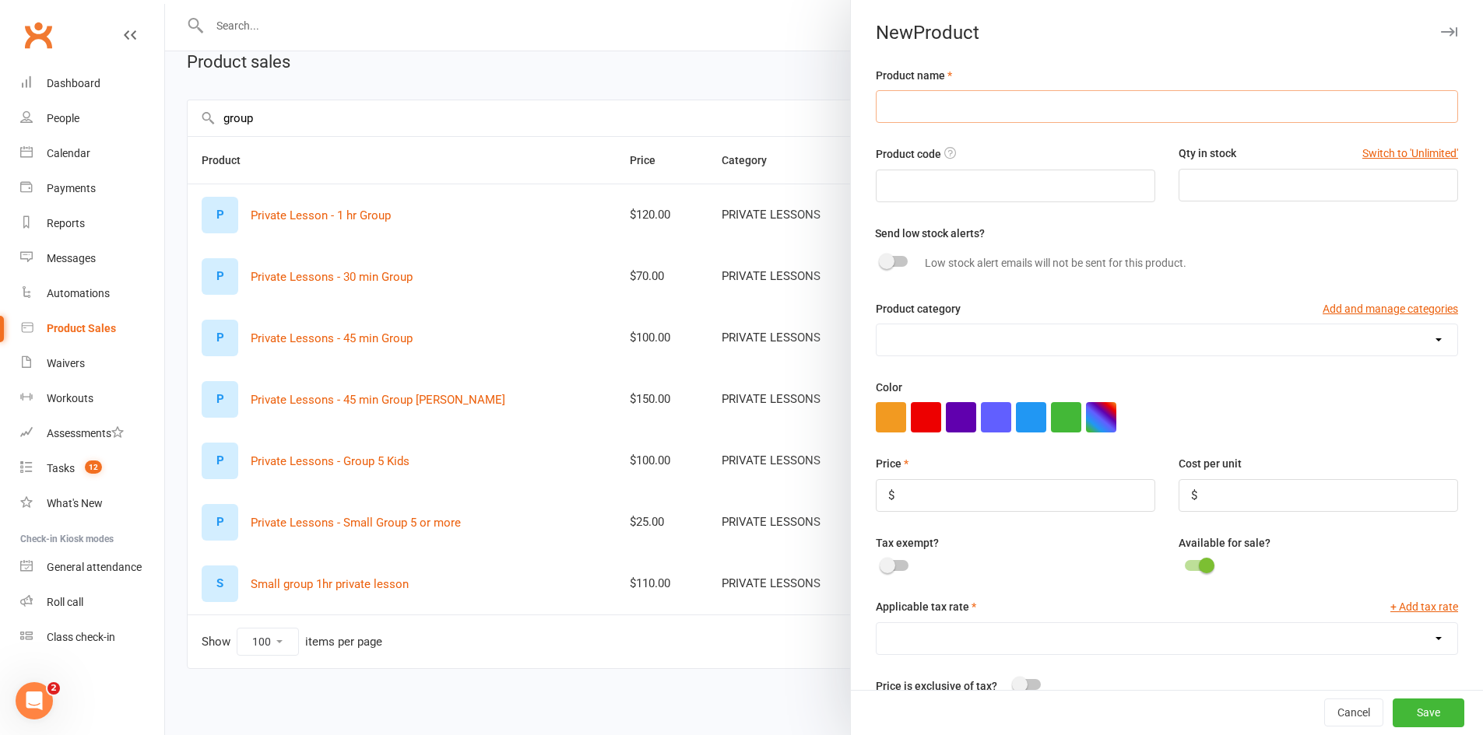
click at [958, 103] on input "text" at bounding box center [1167, 106] width 582 height 33
type input "Private Lessons - Small Group up to 6"
click at [951, 342] on select "ADULTS CLASSES FIGHTERS ICE BATH KIDS PRIVATE LESSONS REGO SCANS TRAINING GEAR …" at bounding box center [1166, 340] width 581 height 31
click at [957, 335] on select "ADULTS CLASSES FIGHTERS ICE BATH KIDS PRIVATE LESSONS REGO SCANS TRAINING GEAR …" at bounding box center [1166, 340] width 581 height 31
click at [923, 505] on input "number" at bounding box center [1015, 495] width 279 height 33
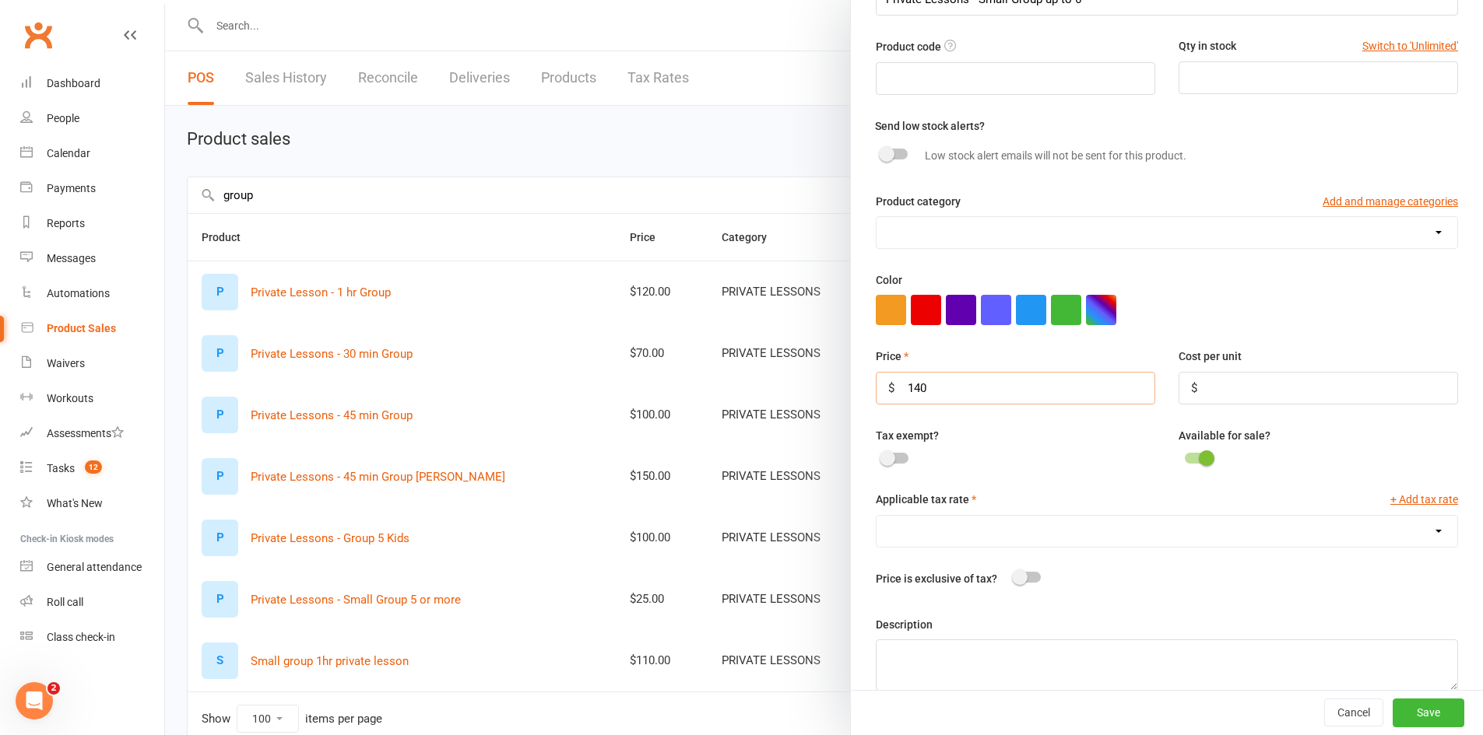
scroll to position [136, 0]
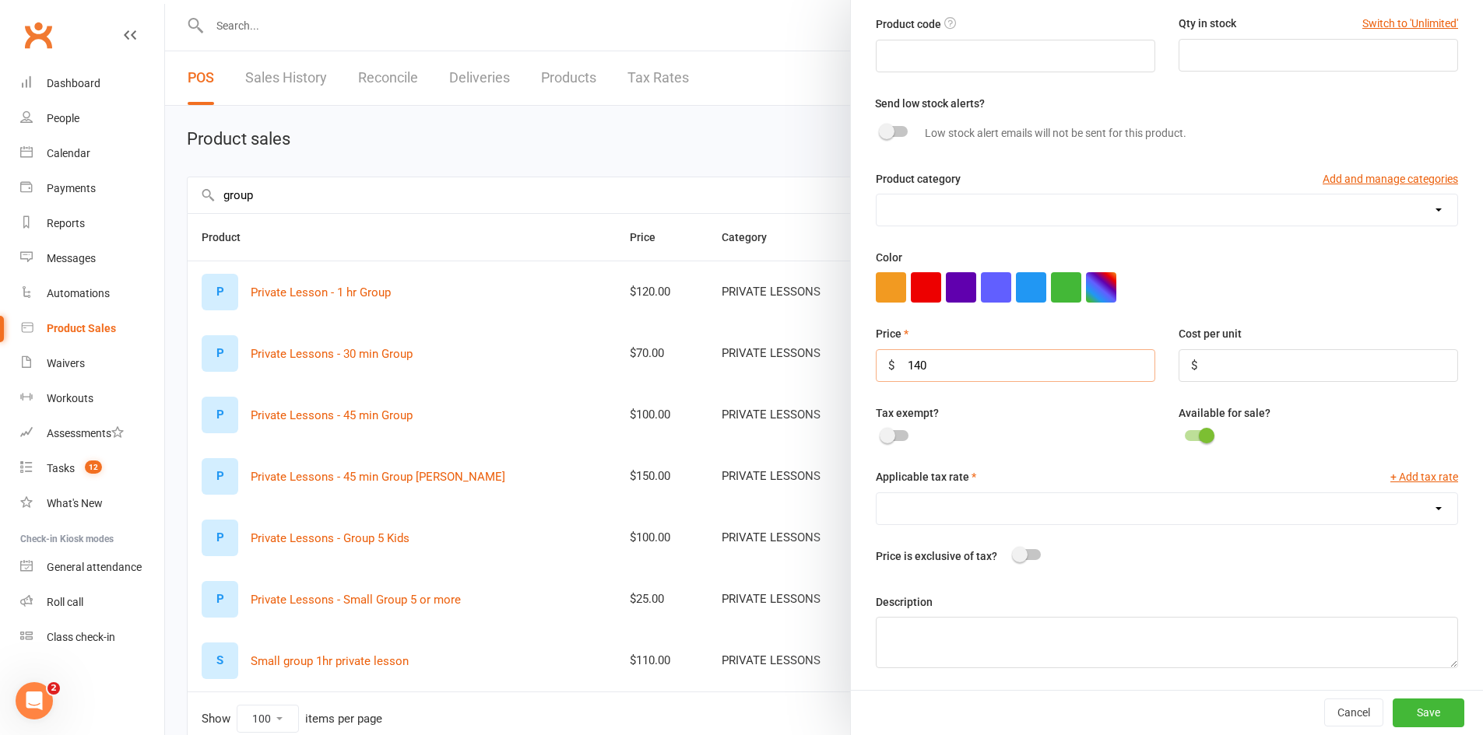
type input "140"
click at [974, 640] on textarea at bounding box center [1167, 642] width 582 height 51
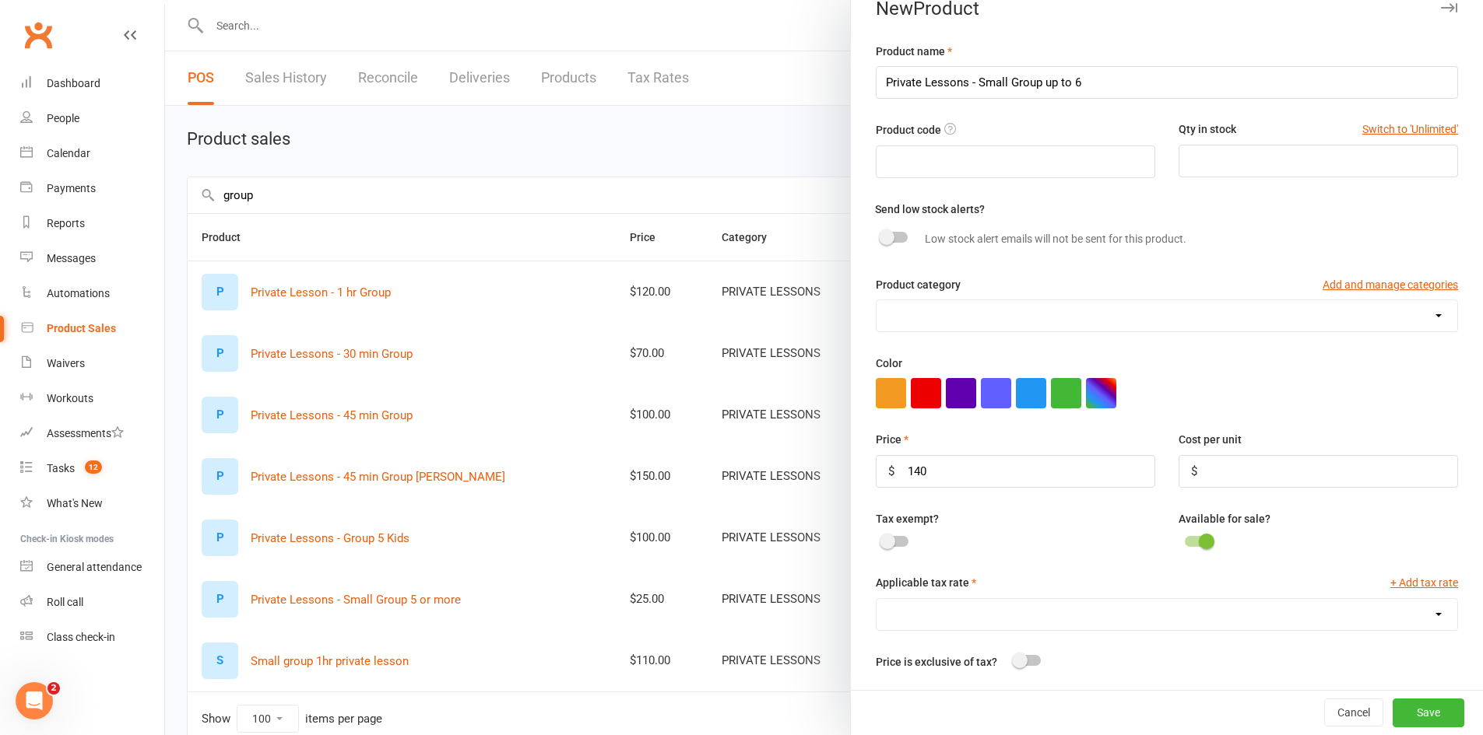
scroll to position [0, 0]
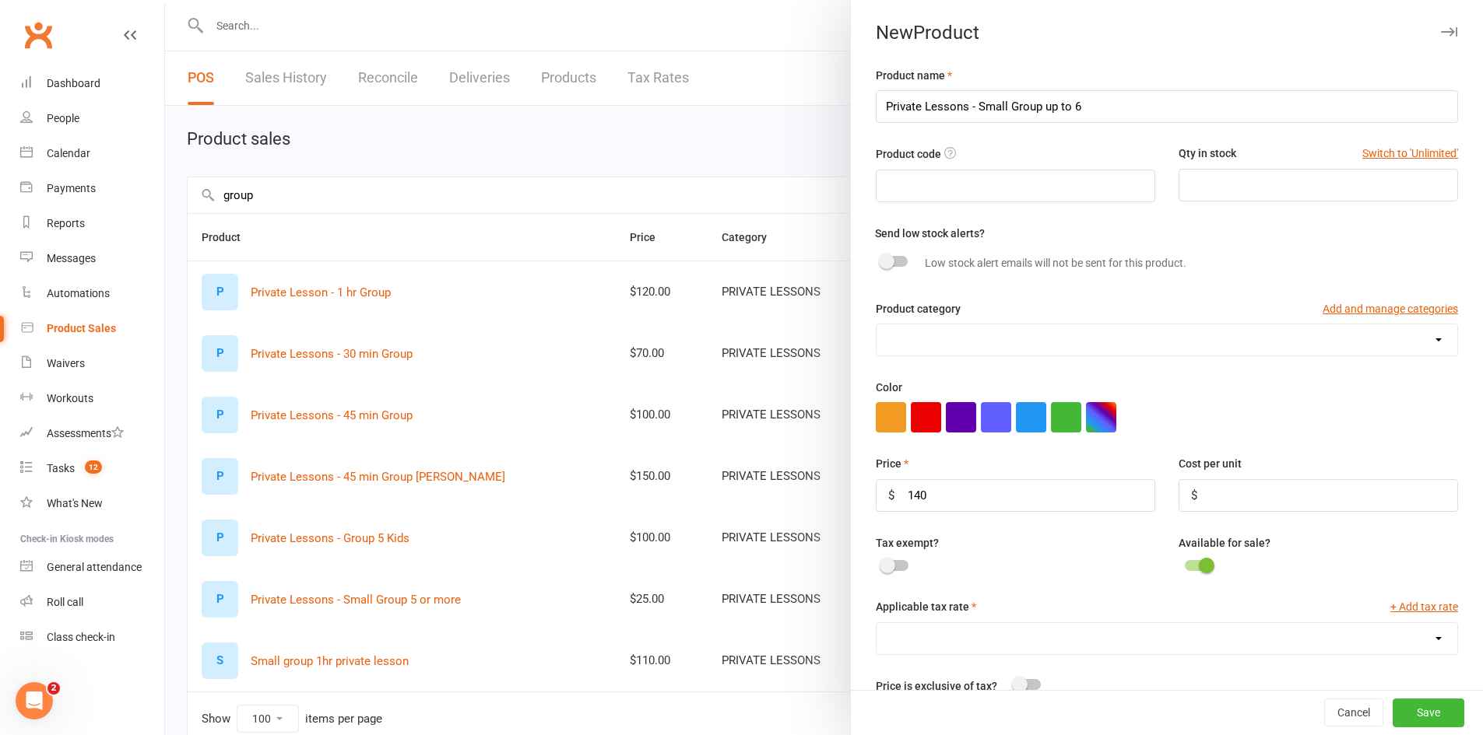
type textarea "For one hour"
click at [878, 106] on input "Private Lessons - Small Group up to 6" at bounding box center [1167, 106] width 582 height 33
click at [985, 107] on input "Private Lessons - Small Group up to 6" at bounding box center [1167, 106] width 582 height 33
drag, startPoint x: 966, startPoint y: 104, endPoint x: 974, endPoint y: 110, distance: 9.5
click at [968, 107] on input "Private Lessons - Small Group up to 6" at bounding box center [1167, 106] width 582 height 33
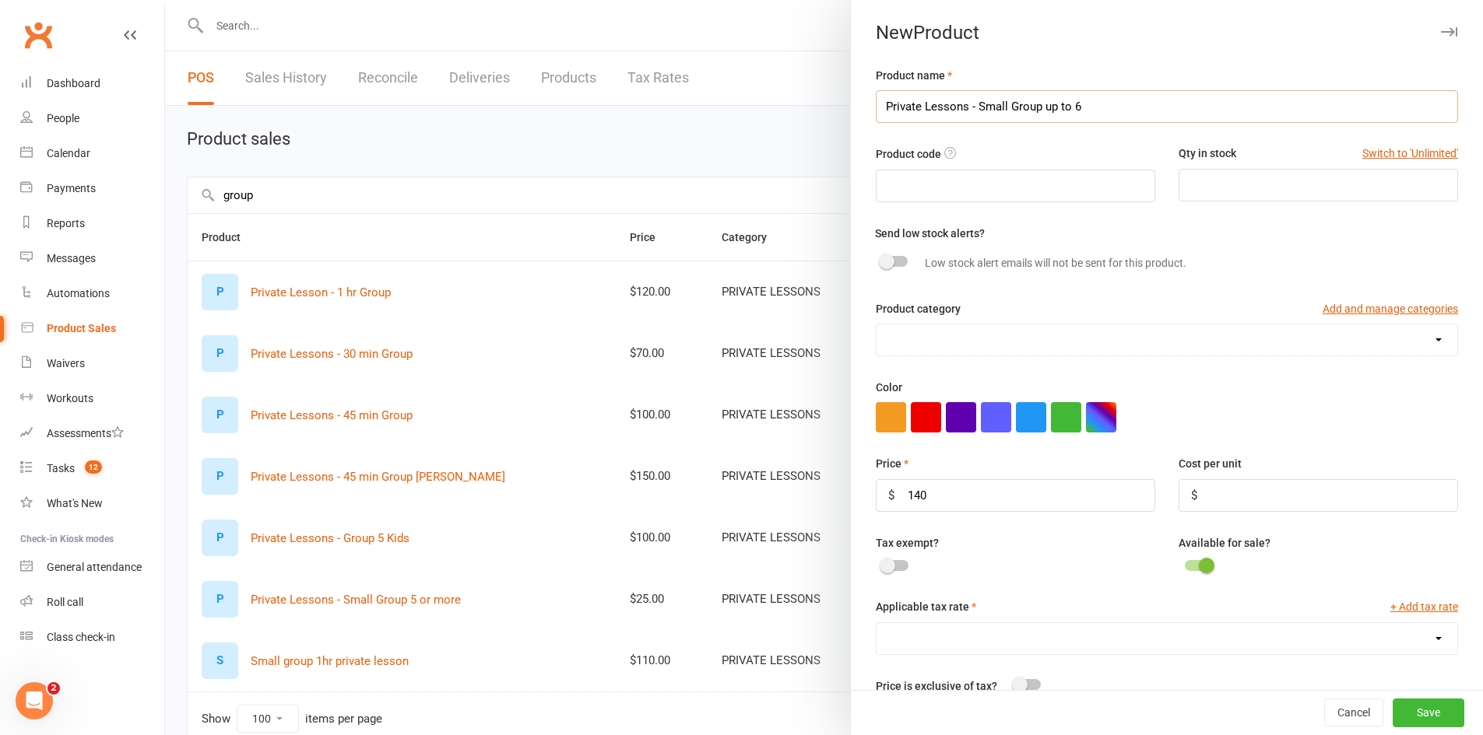
click at [974, 110] on input "Private Lessons - Small Group up to 6" at bounding box center [1167, 106] width 582 height 33
type input "Private Lessons - 1 hr Small Group up to 6"
click at [887, 427] on button "button" at bounding box center [891, 417] width 30 height 30
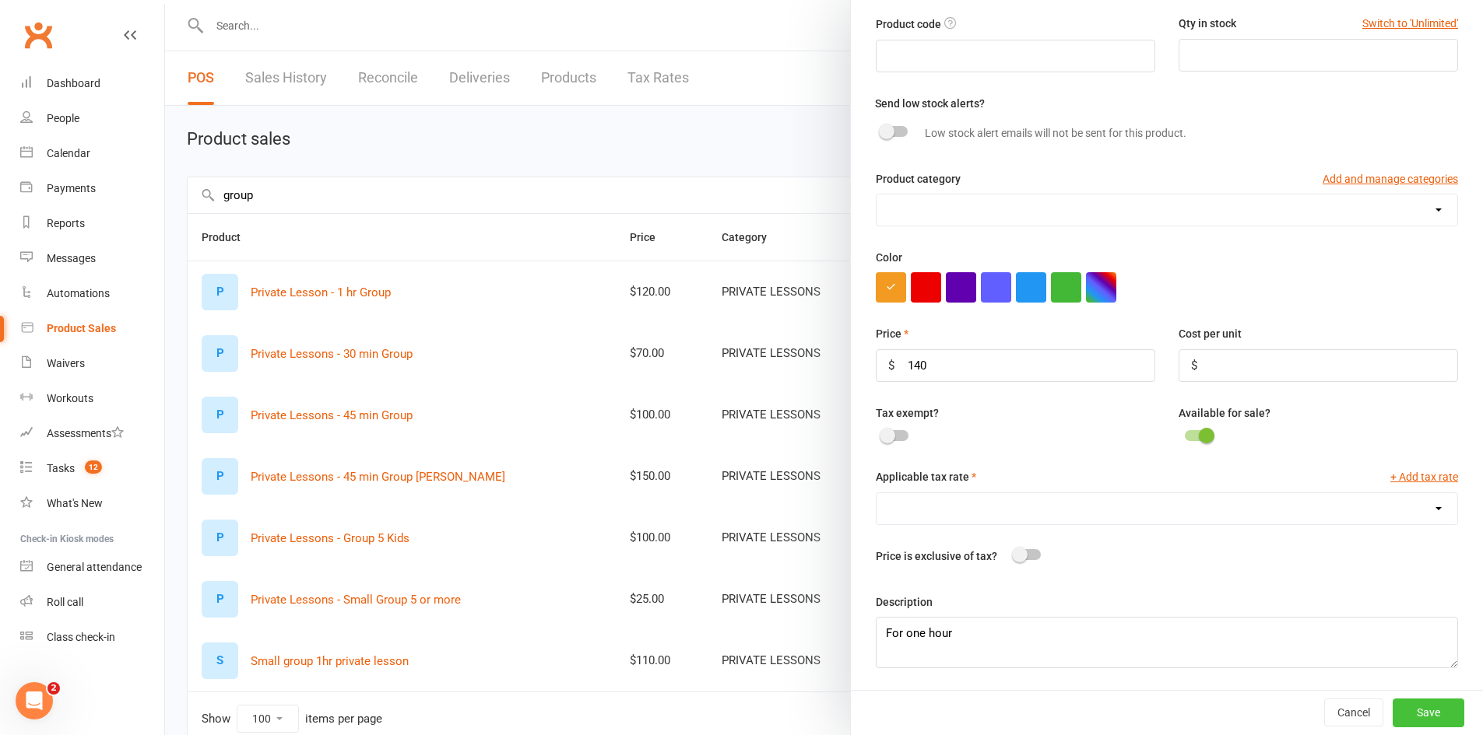
scroll to position [77, 0]
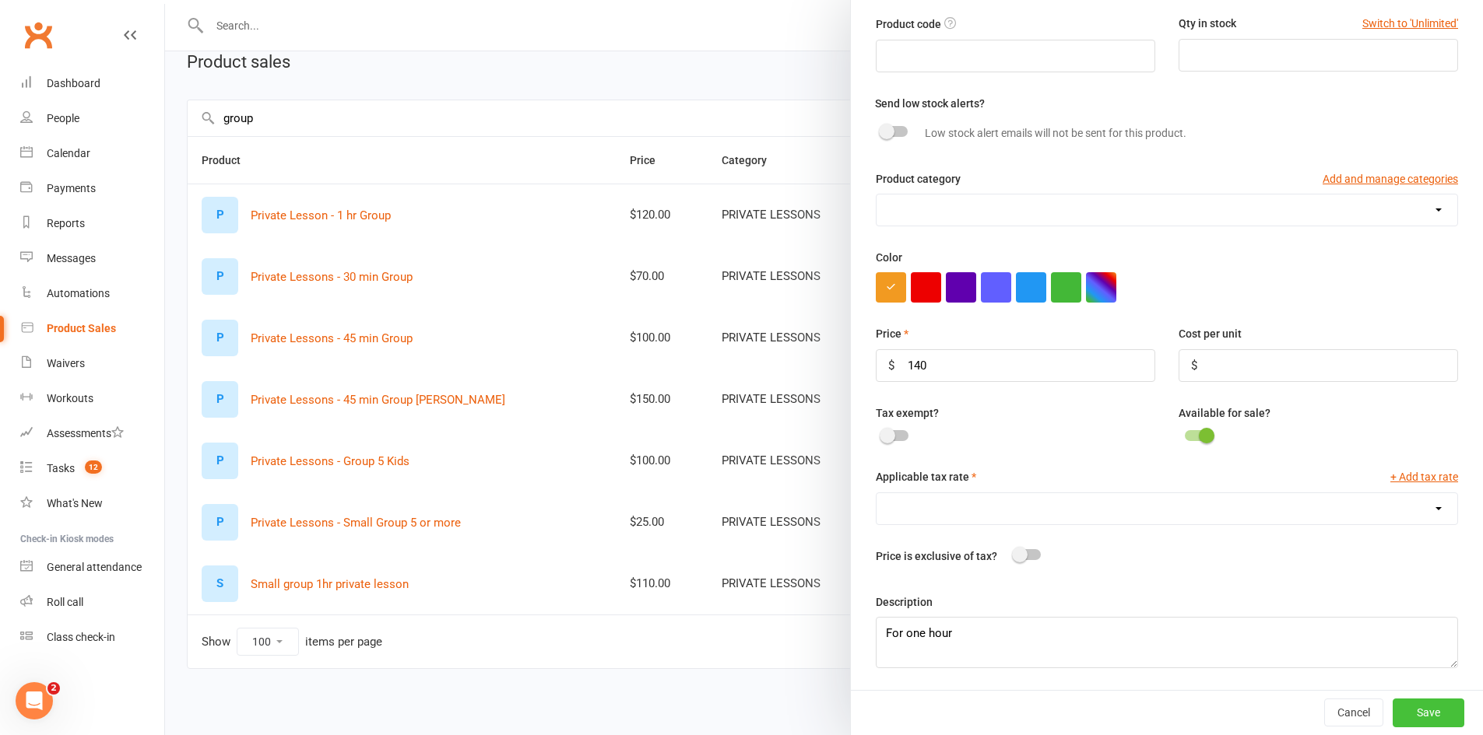
click at [1415, 711] on button "Save" at bounding box center [1428, 713] width 72 height 28
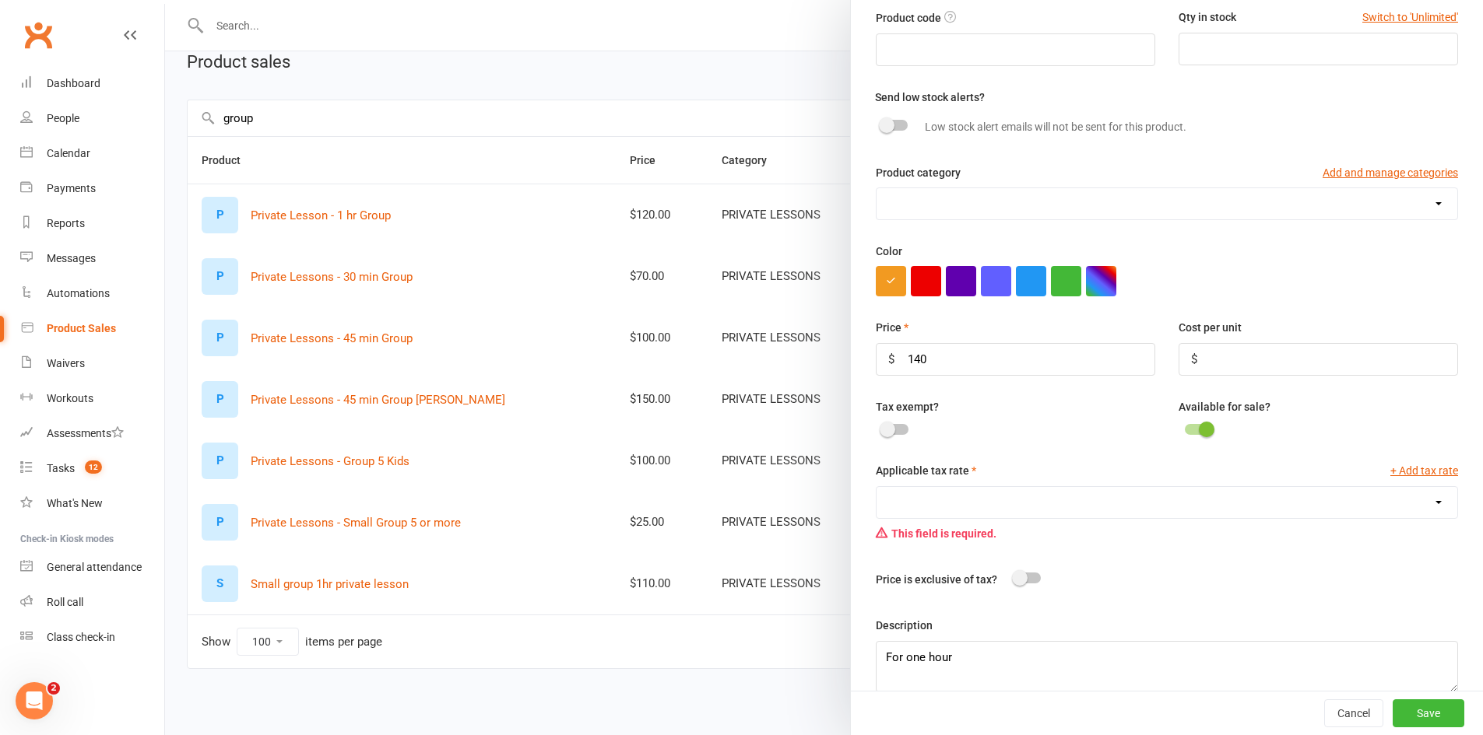
click at [953, 514] on select "Bulldog Gym (10.0%)" at bounding box center [1166, 502] width 581 height 31
select select "889"
click at [876, 491] on select "Bulldog Gym (10.0%)" at bounding box center [1166, 502] width 581 height 31
click at [1392, 709] on button "Save" at bounding box center [1428, 714] width 72 height 28
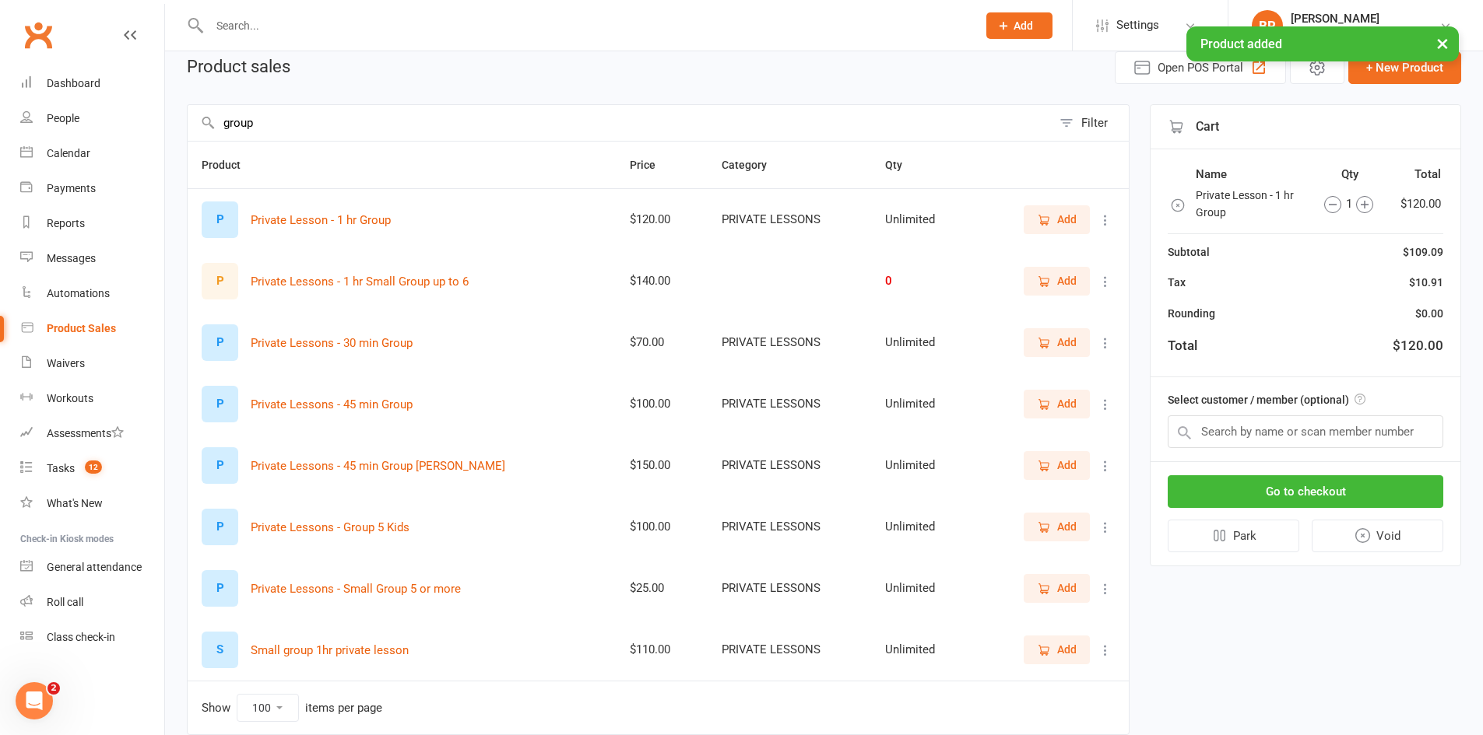
scroll to position [61, 0]
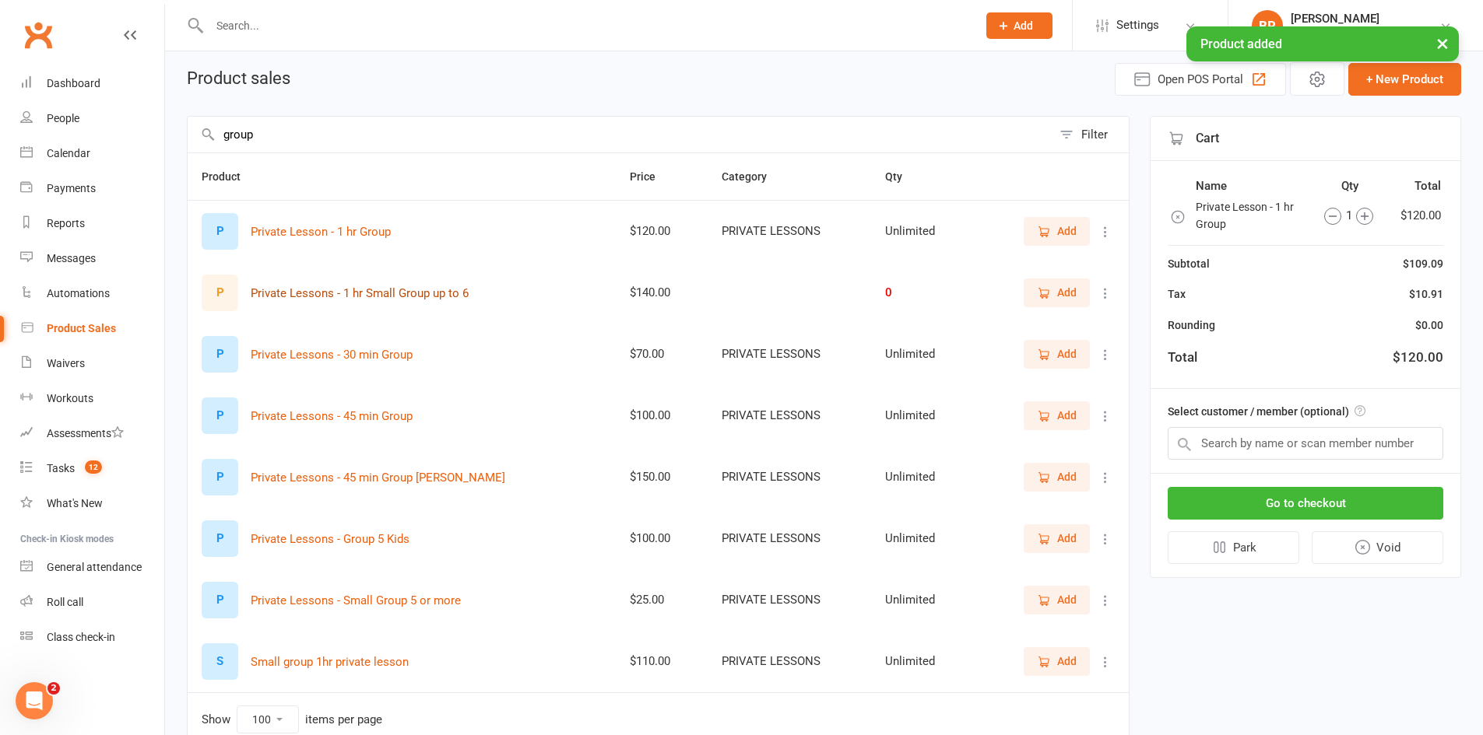
click at [434, 302] on button "Private Lessons - 1 hr Small Group up to 6" at bounding box center [360, 293] width 218 height 19
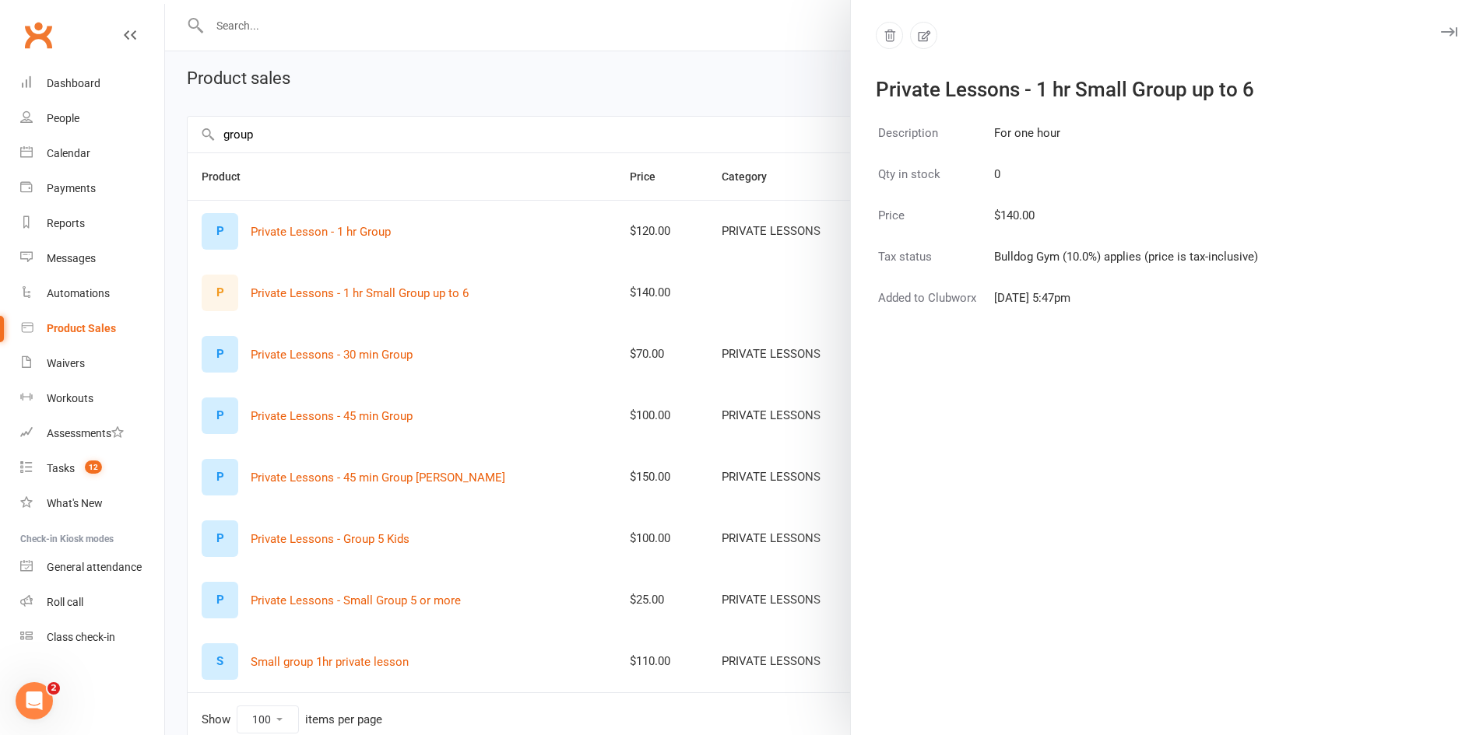
click at [716, 279] on div at bounding box center [824, 367] width 1318 height 735
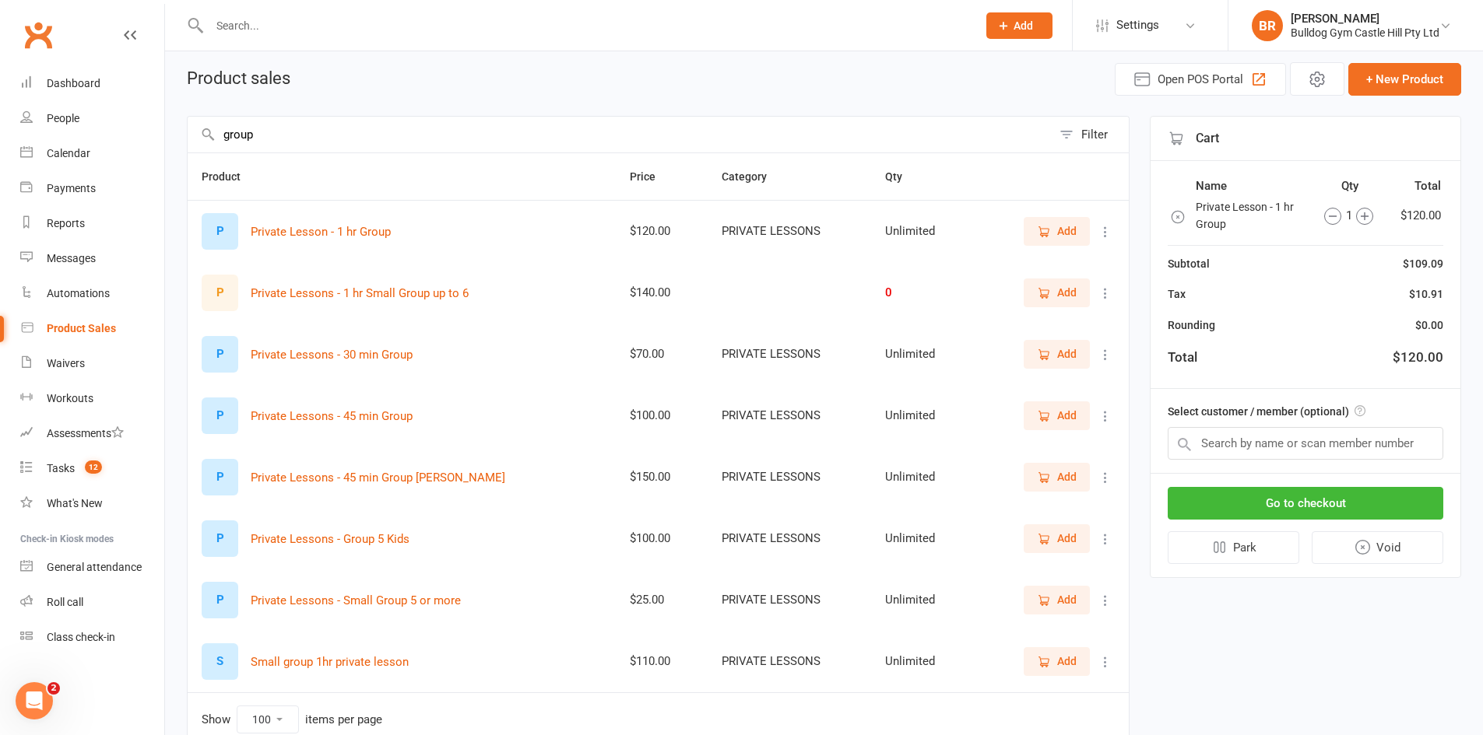
click at [1102, 290] on icon at bounding box center [1105, 294] width 16 height 16
click at [1048, 328] on link "View / Edit" at bounding box center [1025, 323] width 154 height 31
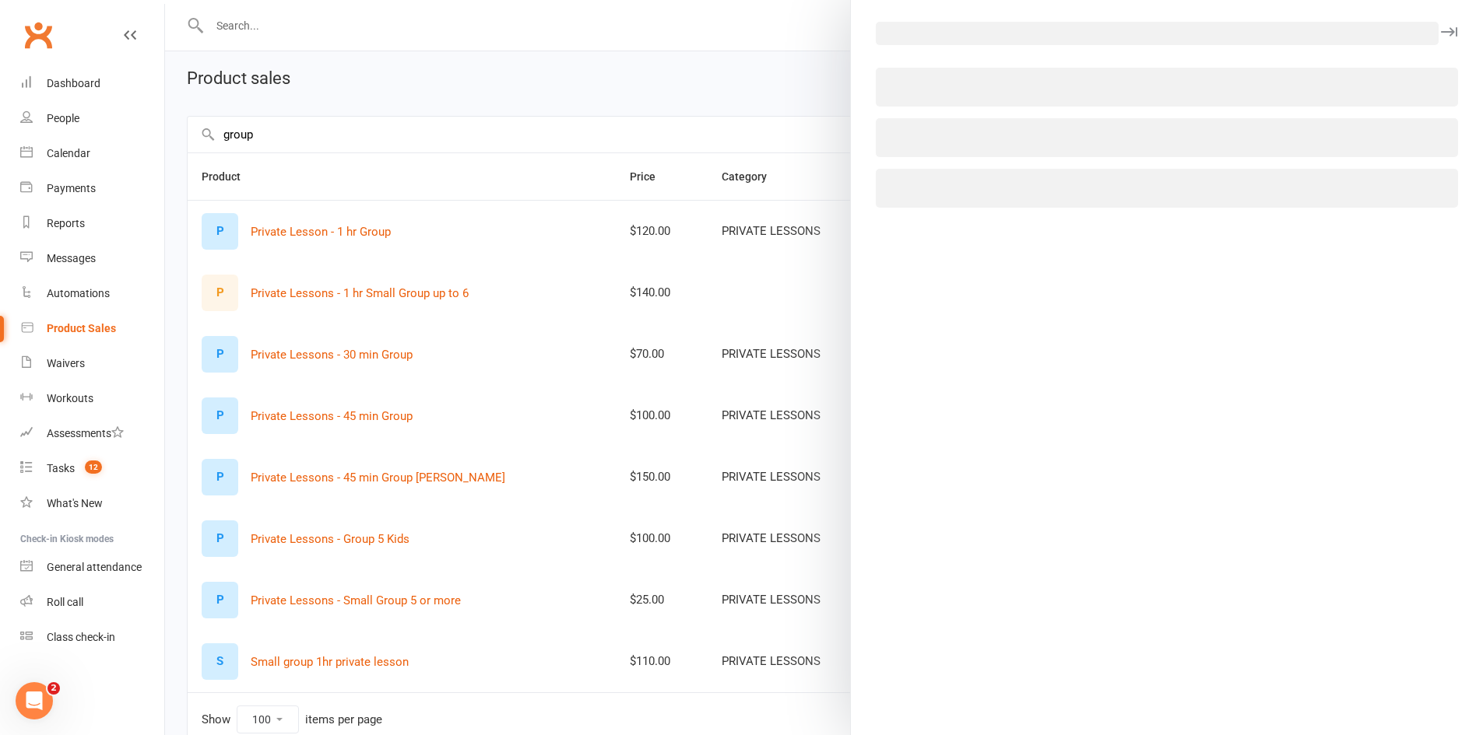
select select "889"
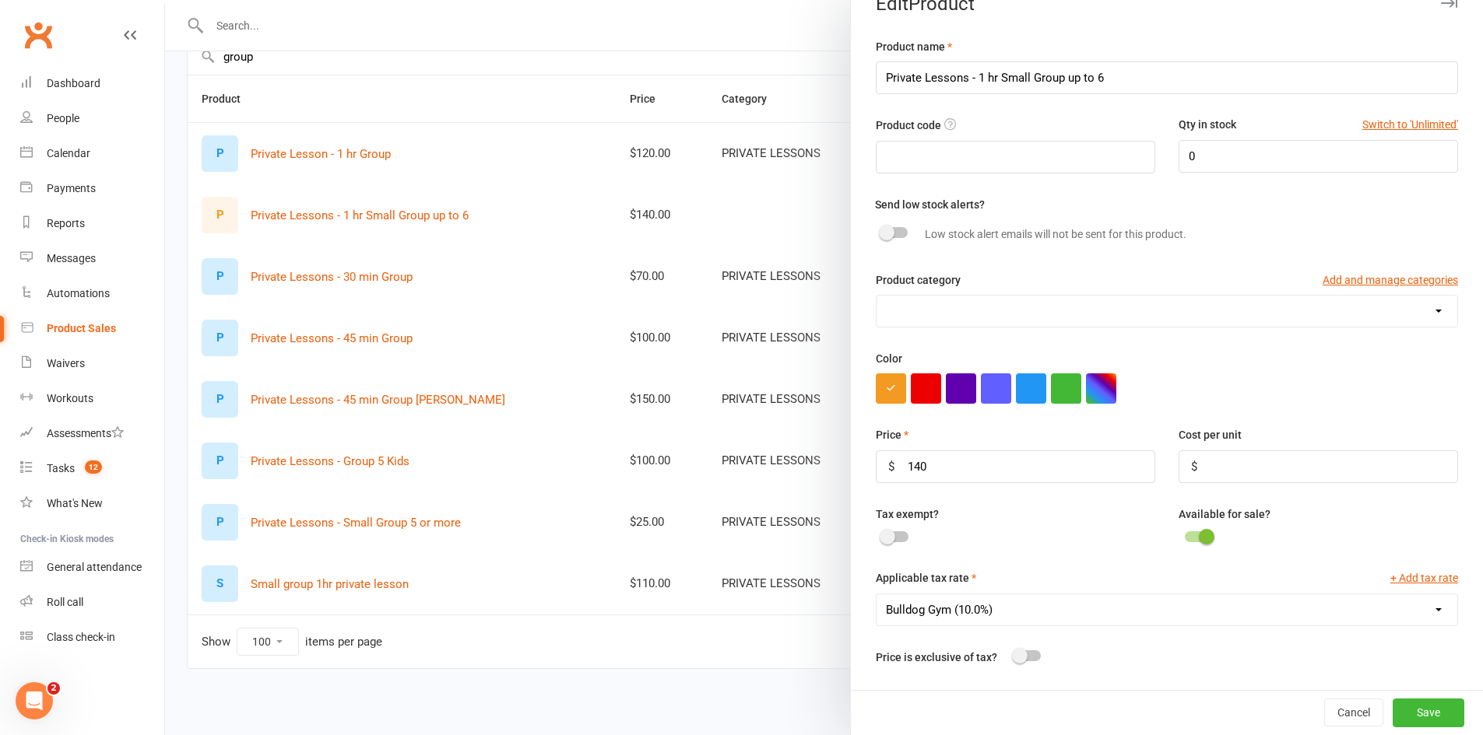
scroll to position [0, 0]
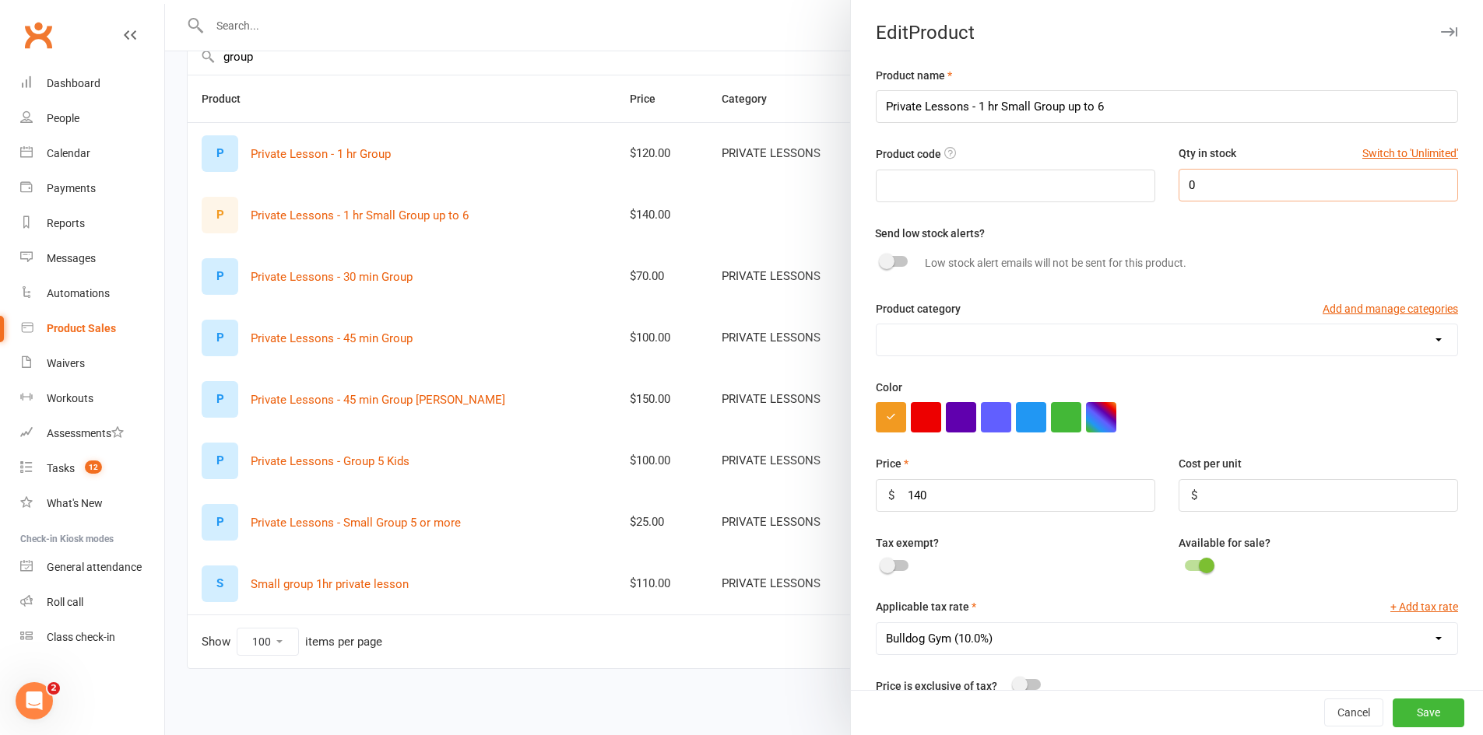
click at [1279, 186] on input "0" at bounding box center [1317, 185] width 279 height 33
click at [1362, 156] on button "Switch to 'Unlimited'" at bounding box center [1410, 153] width 96 height 17
type input "Unlimited"
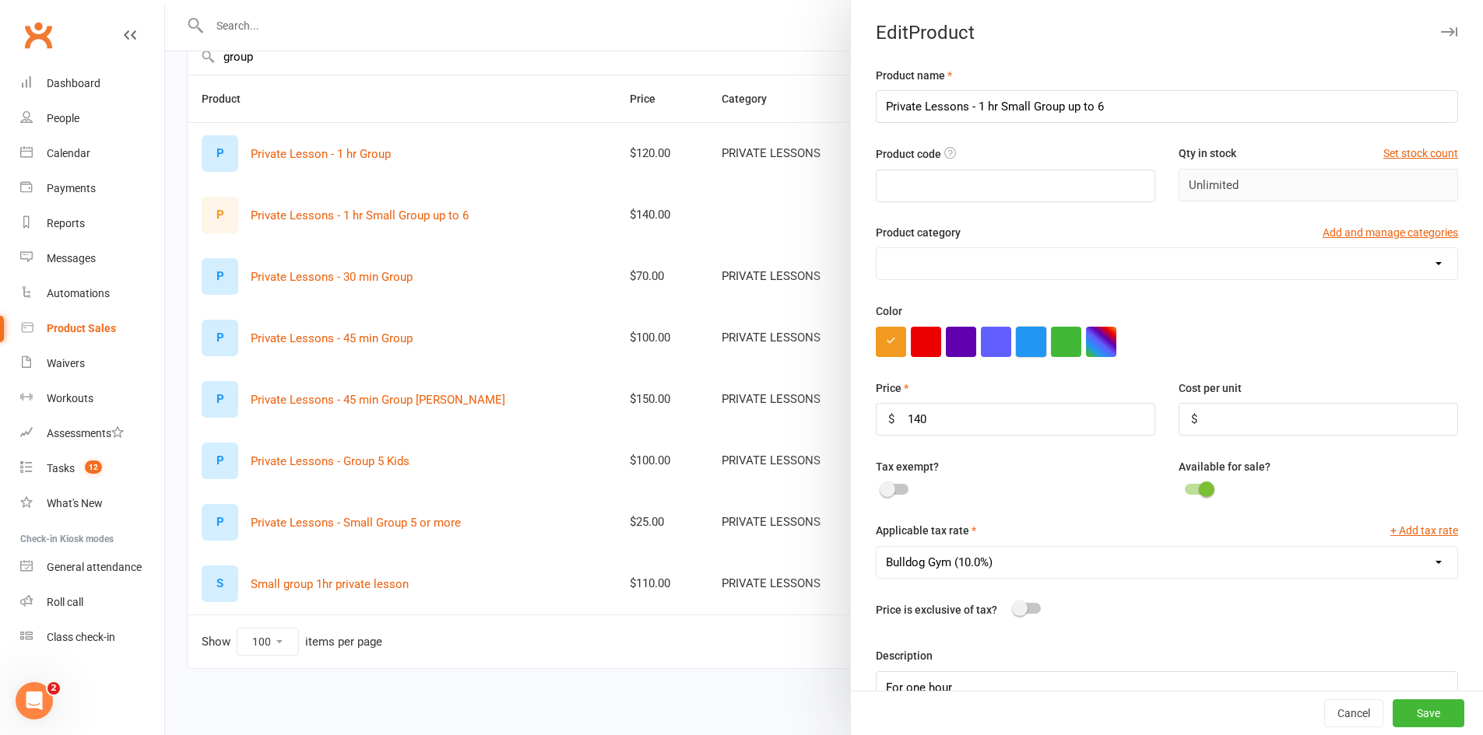
click at [1025, 346] on button "button" at bounding box center [1031, 342] width 30 height 30
click at [1420, 717] on button "Save" at bounding box center [1428, 714] width 72 height 28
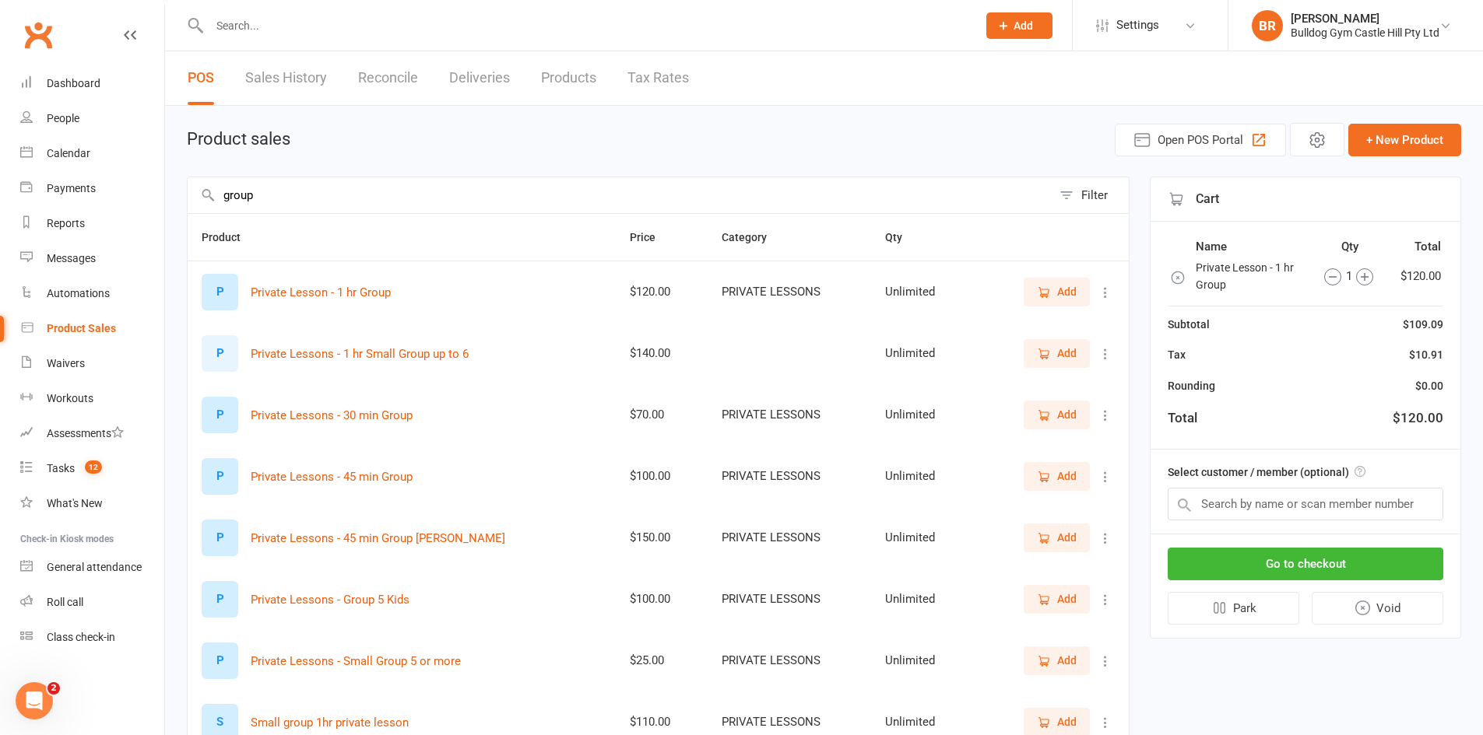
click at [1107, 362] on button at bounding box center [1105, 354] width 19 height 19
click at [979, 389] on link "View / Edit" at bounding box center [1025, 384] width 154 height 31
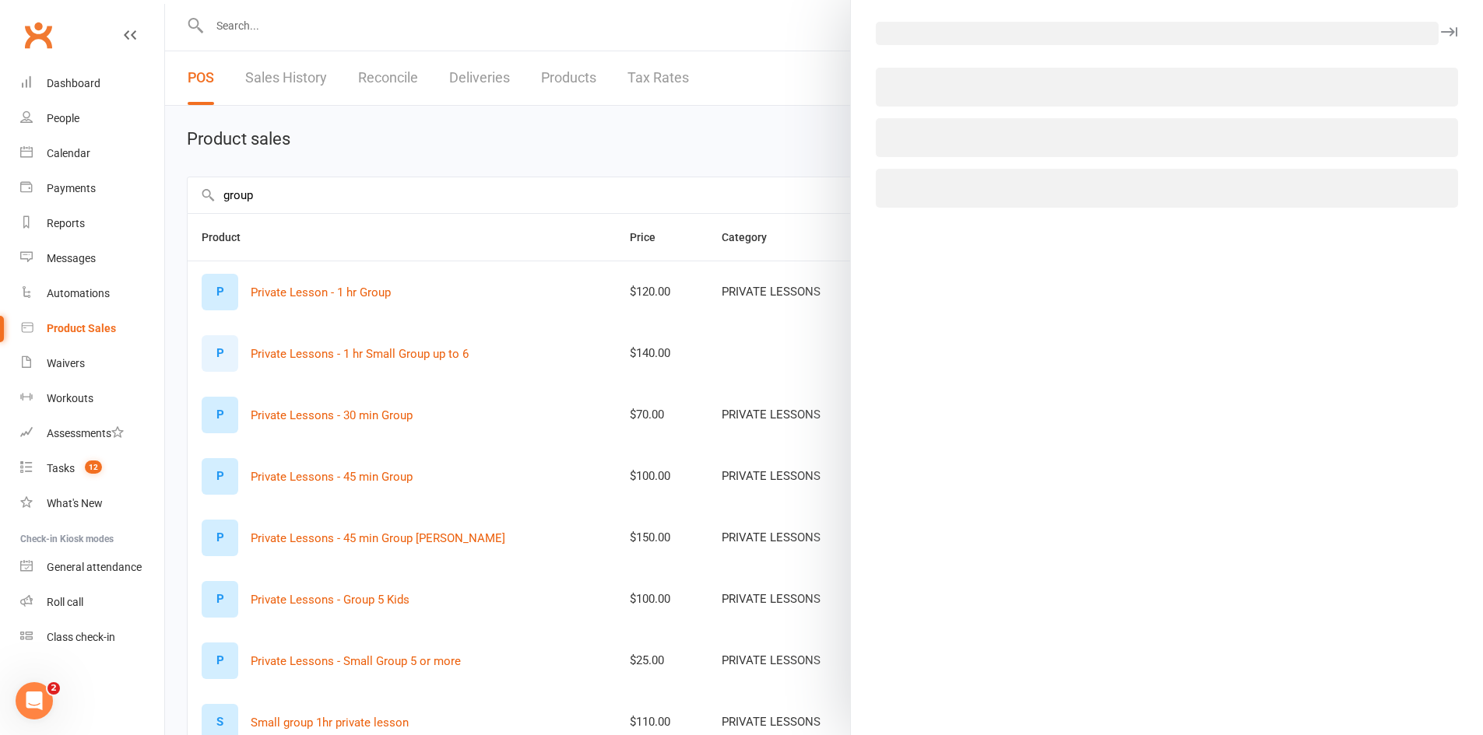
select select "889"
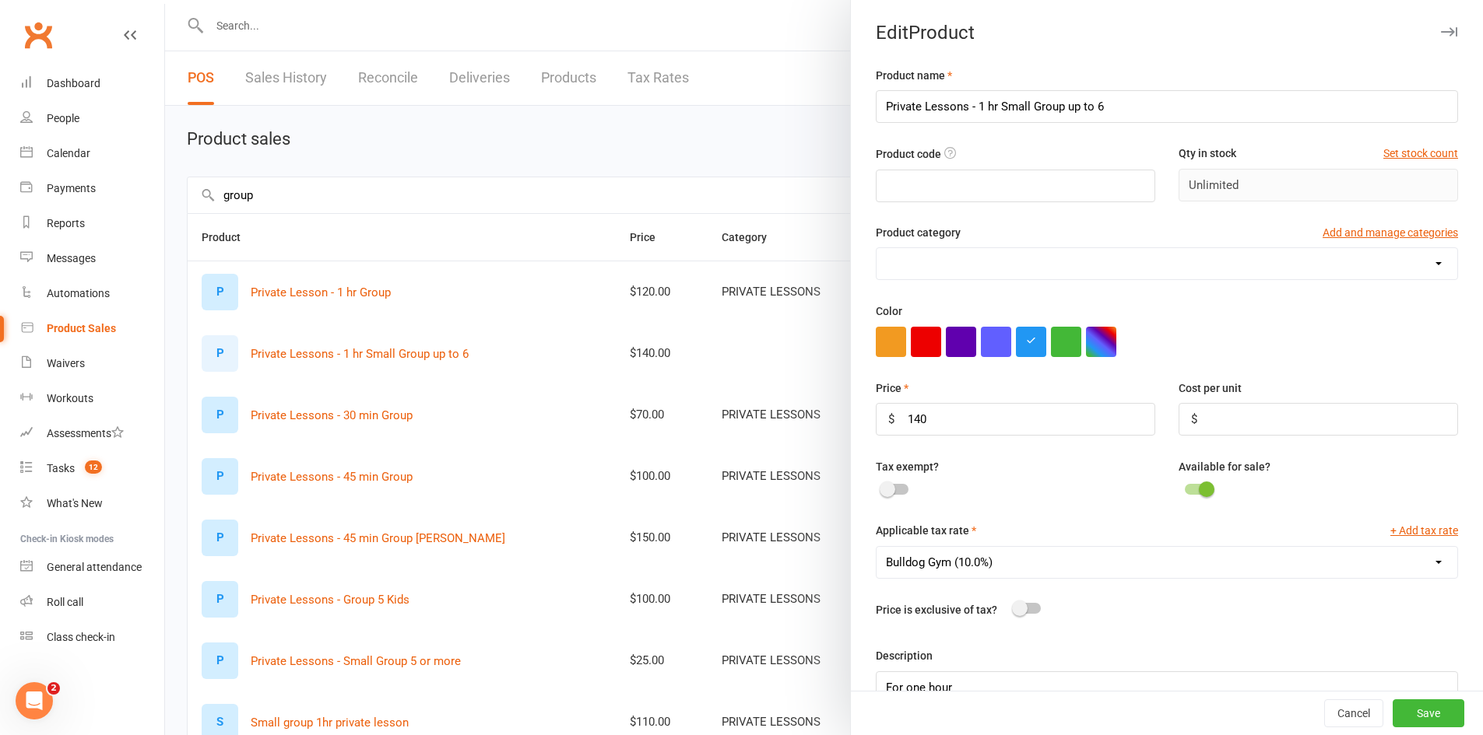
click at [934, 254] on select "ADULTS CLASSES FIGHTERS ICE BATH KIDS PRIVATE LESSONS REGO SCANS TRAINING GEAR …" at bounding box center [1166, 263] width 581 height 31
click at [941, 272] on select "ADULTS CLASSES FIGHTERS ICE BATH KIDS PRIVATE LESSONS REGO SCANS TRAINING GEAR …" at bounding box center [1166, 263] width 581 height 31
select select "1951"
click at [876, 250] on select "ADULTS CLASSES FIGHTERS ICE BATH KIDS PRIVATE LESSONS REGO SCANS TRAINING GEAR …" at bounding box center [1166, 263] width 581 height 31
click at [1397, 720] on button "Save" at bounding box center [1428, 714] width 72 height 28
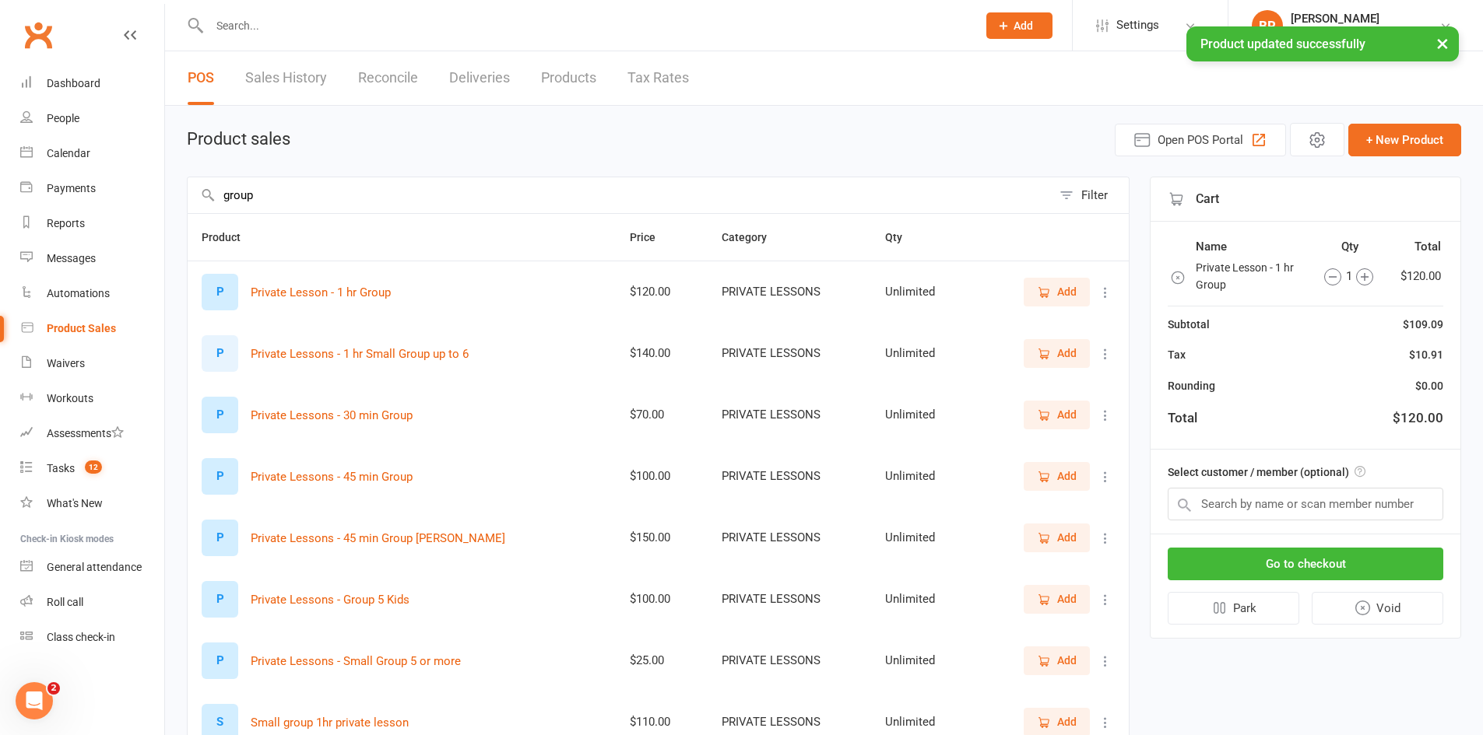
click at [1176, 271] on icon "button" at bounding box center [1178, 278] width 16 height 16
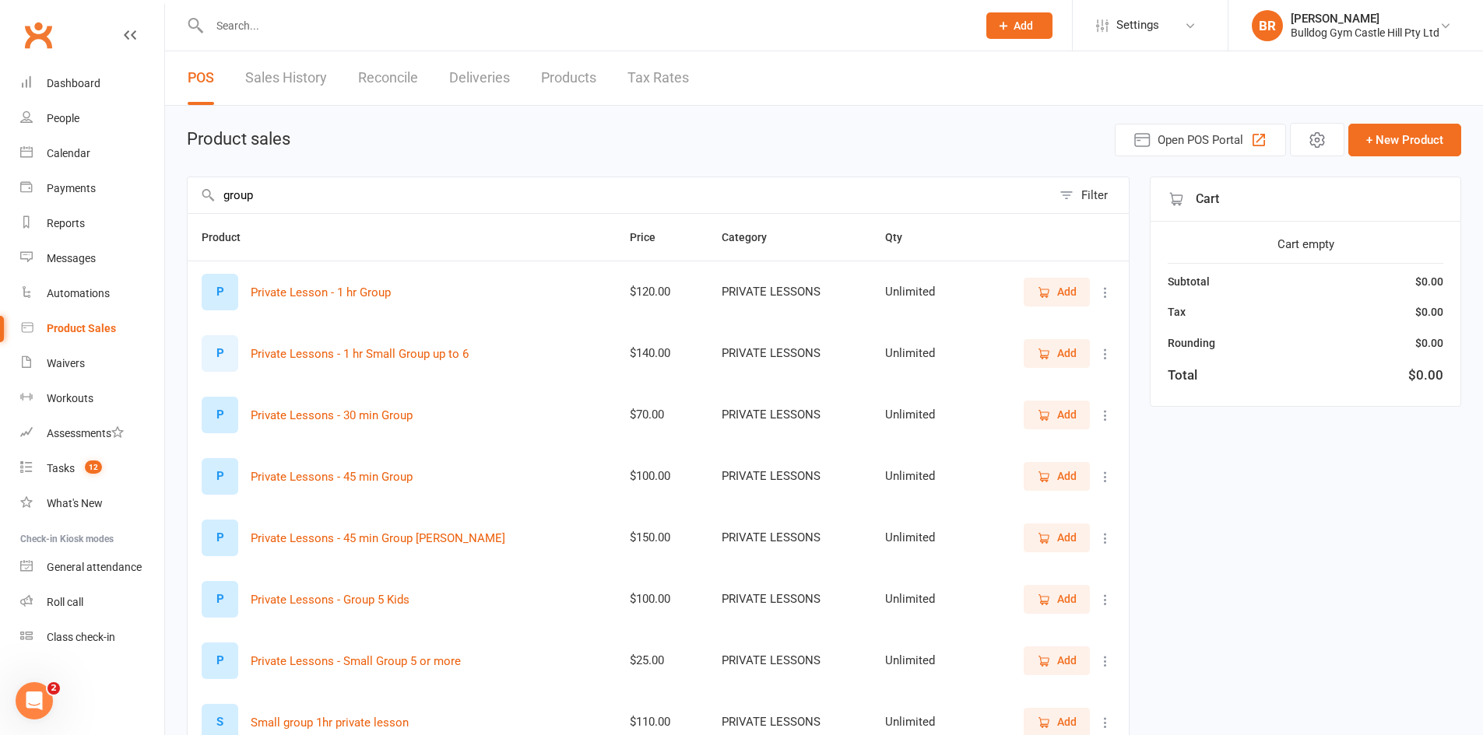
click at [1032, 349] on button "Add" at bounding box center [1056, 353] width 66 height 28
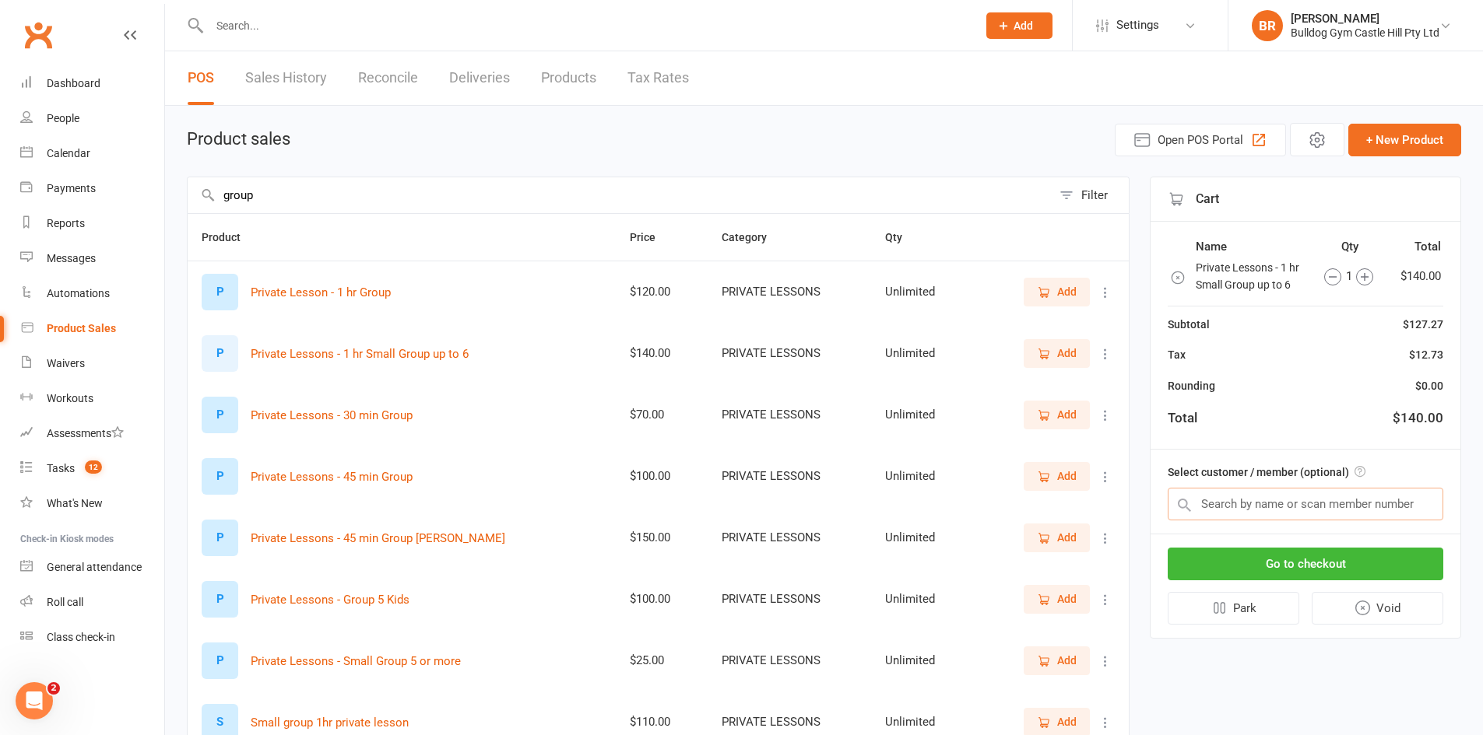
drag, startPoint x: 1311, startPoint y: 514, endPoint x: 1301, endPoint y: 502, distance: 15.4
click at [1307, 509] on input "text" at bounding box center [1305, 504] width 276 height 33
paste input "Lucious Cappello"
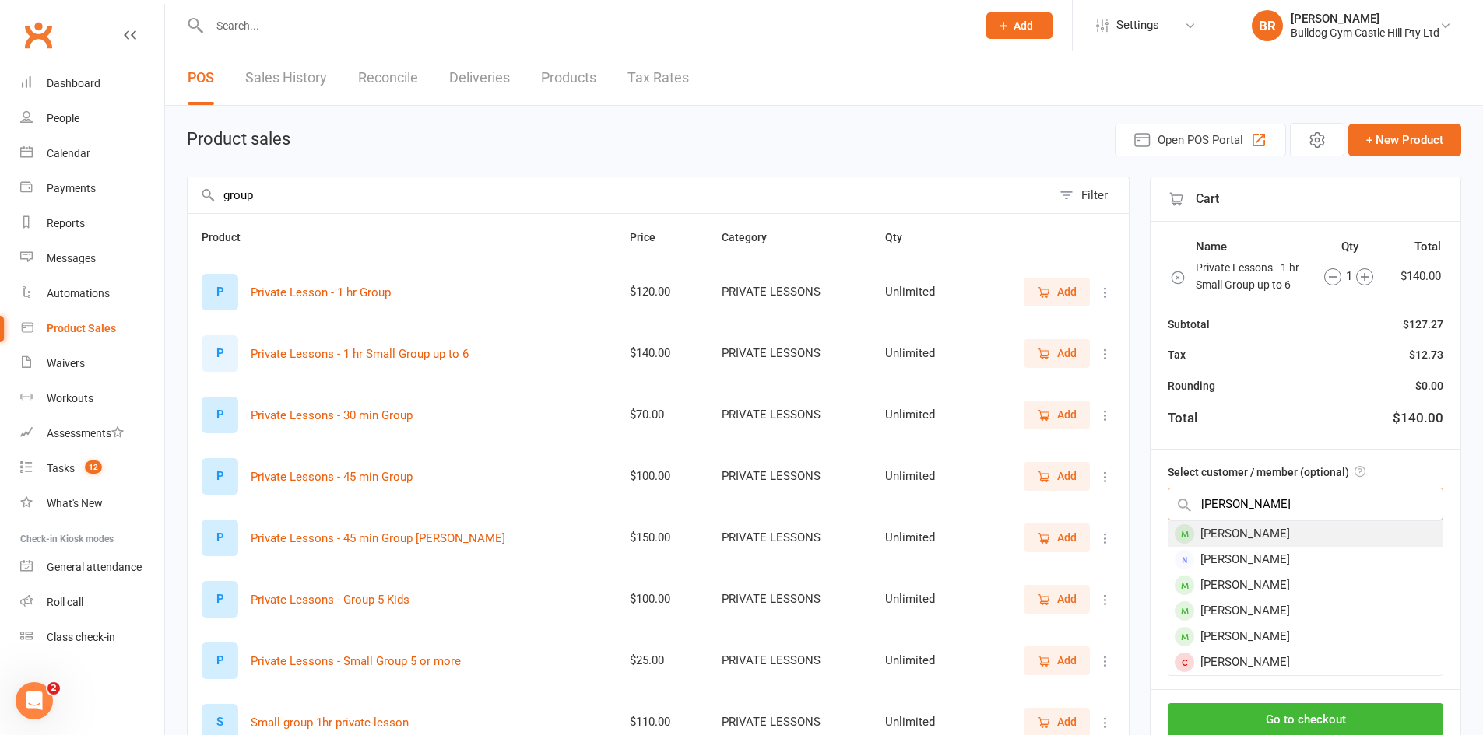
type input "Lucious Cappello"
click at [1271, 535] on div "Lucious Cappello" at bounding box center [1305, 534] width 274 height 26
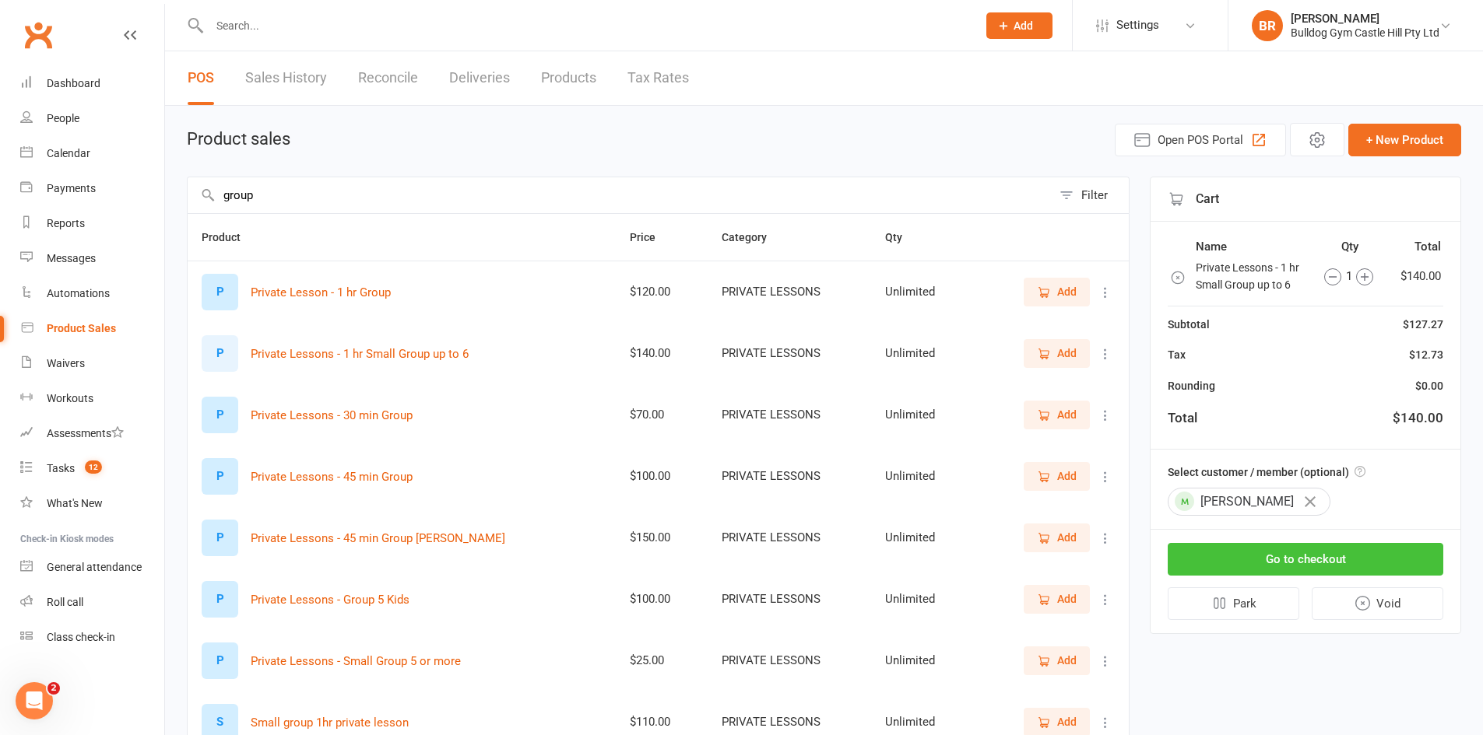
click at [1275, 557] on button "Go to checkout" at bounding box center [1305, 559] width 276 height 33
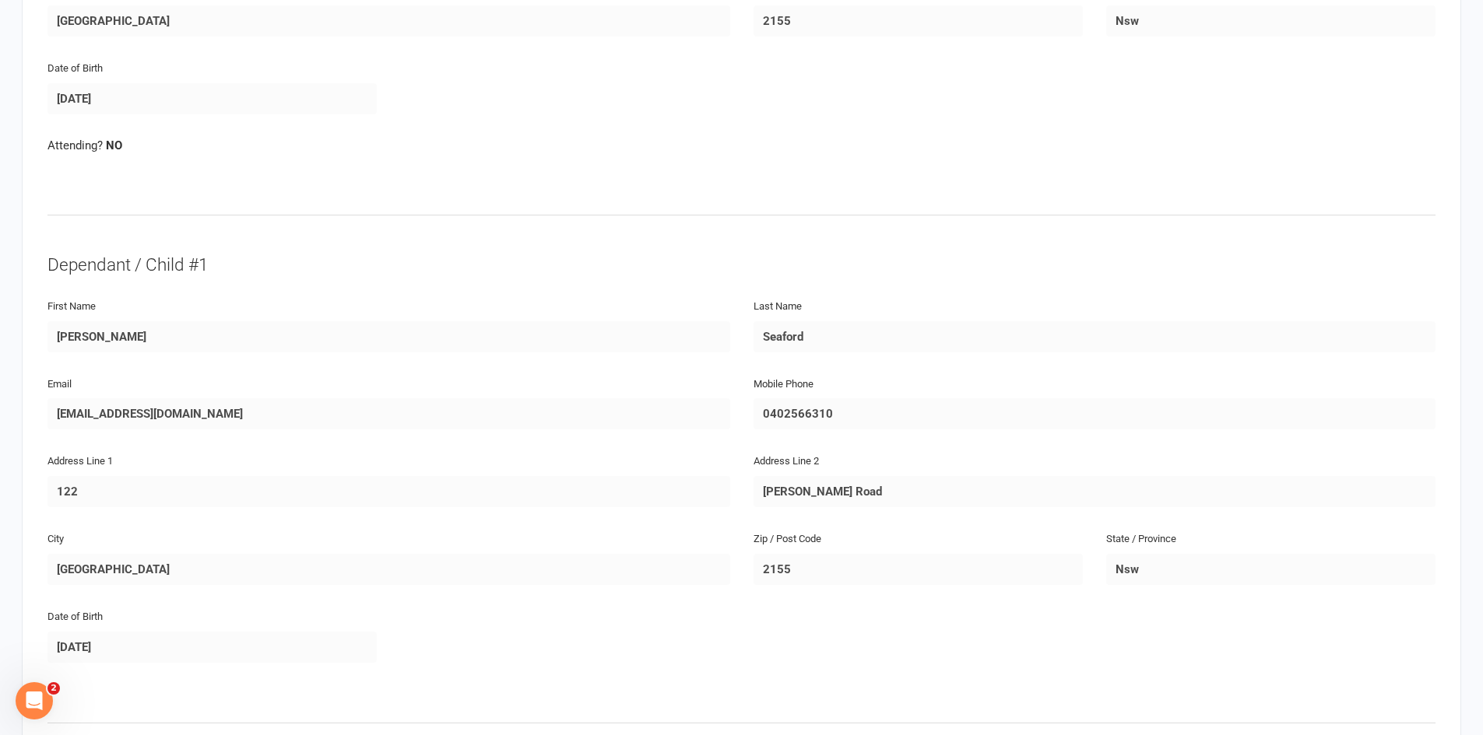
scroll to position [545, 0]
click at [495, 86] on div "Date of Birth [DEMOGRAPHIC_DATA]" at bounding box center [741, 98] width 1411 height 78
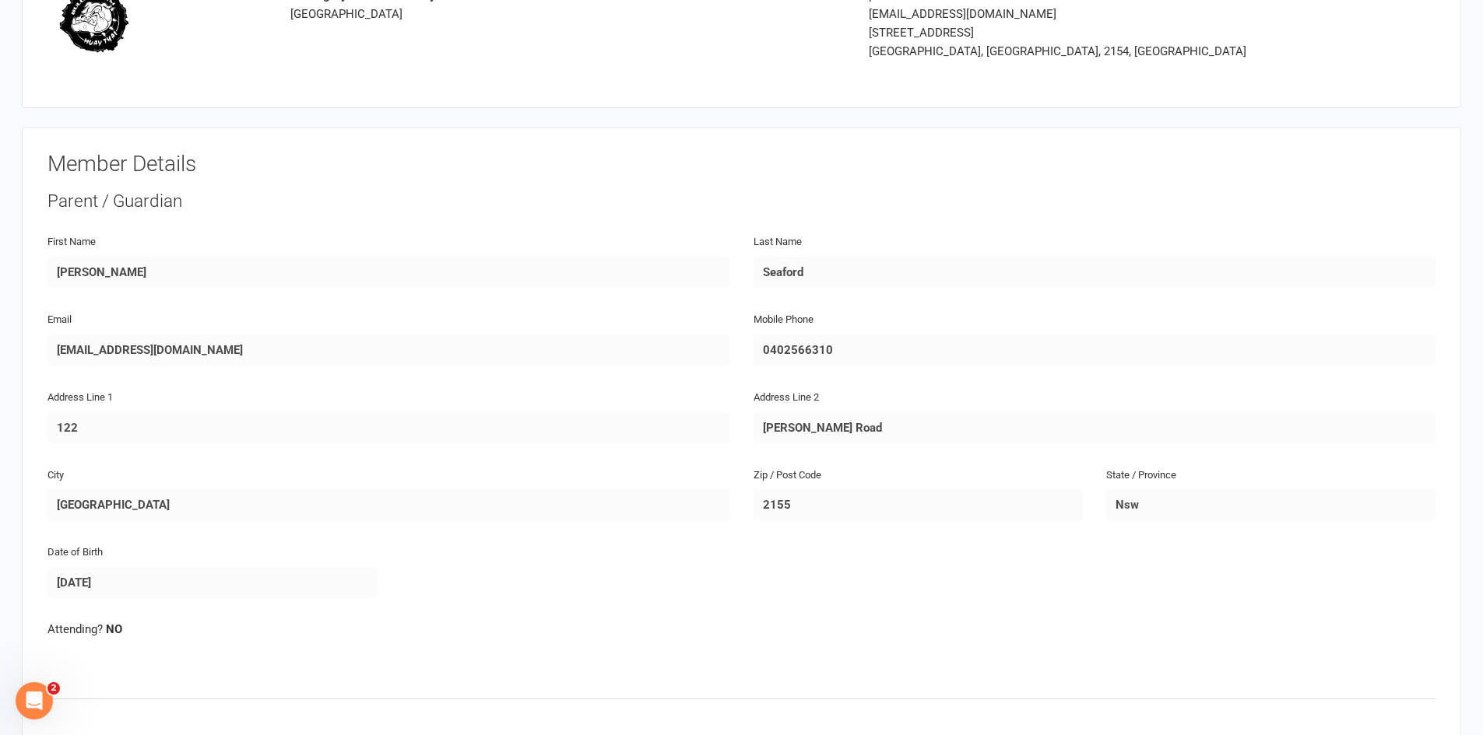
scroll to position [156, 0]
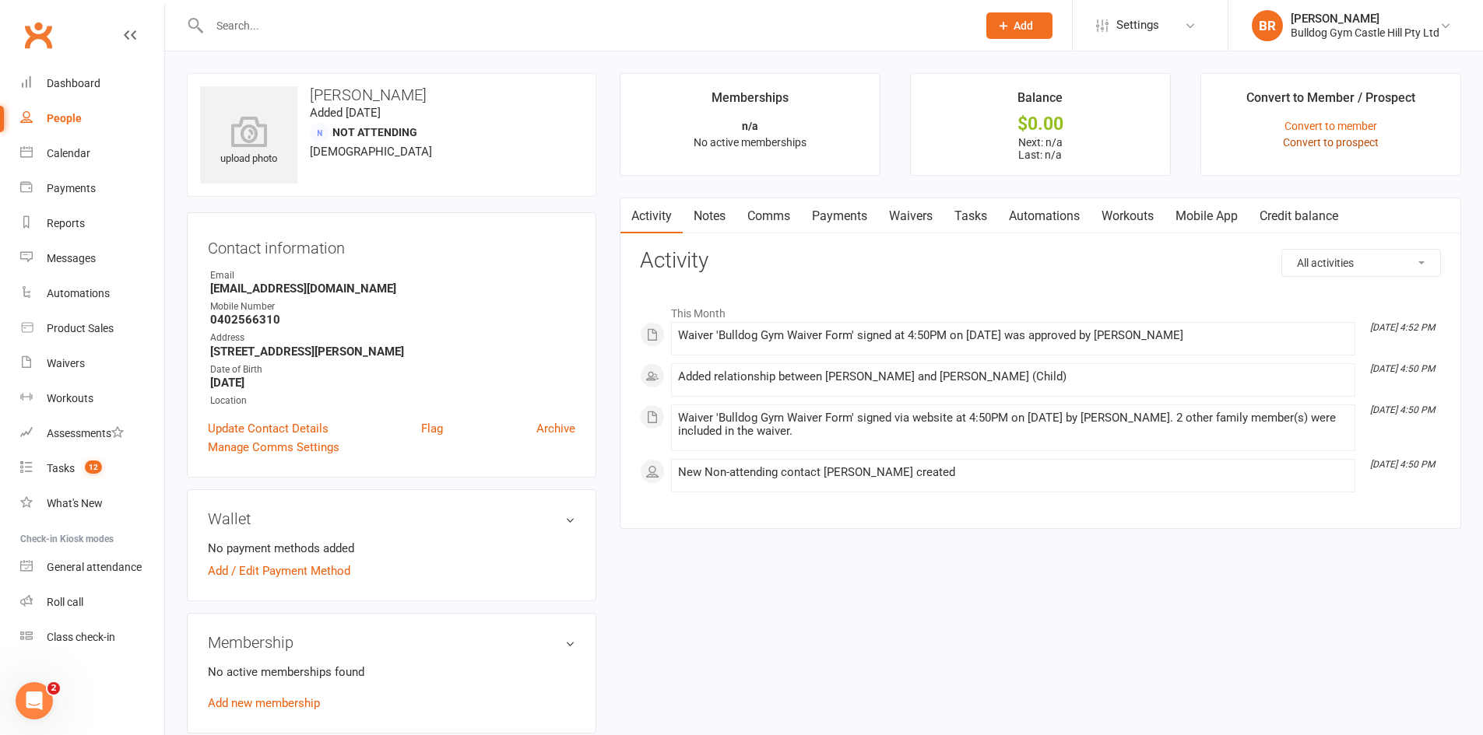
click at [1358, 142] on link "Convert to prospect" at bounding box center [1331, 142] width 96 height 12
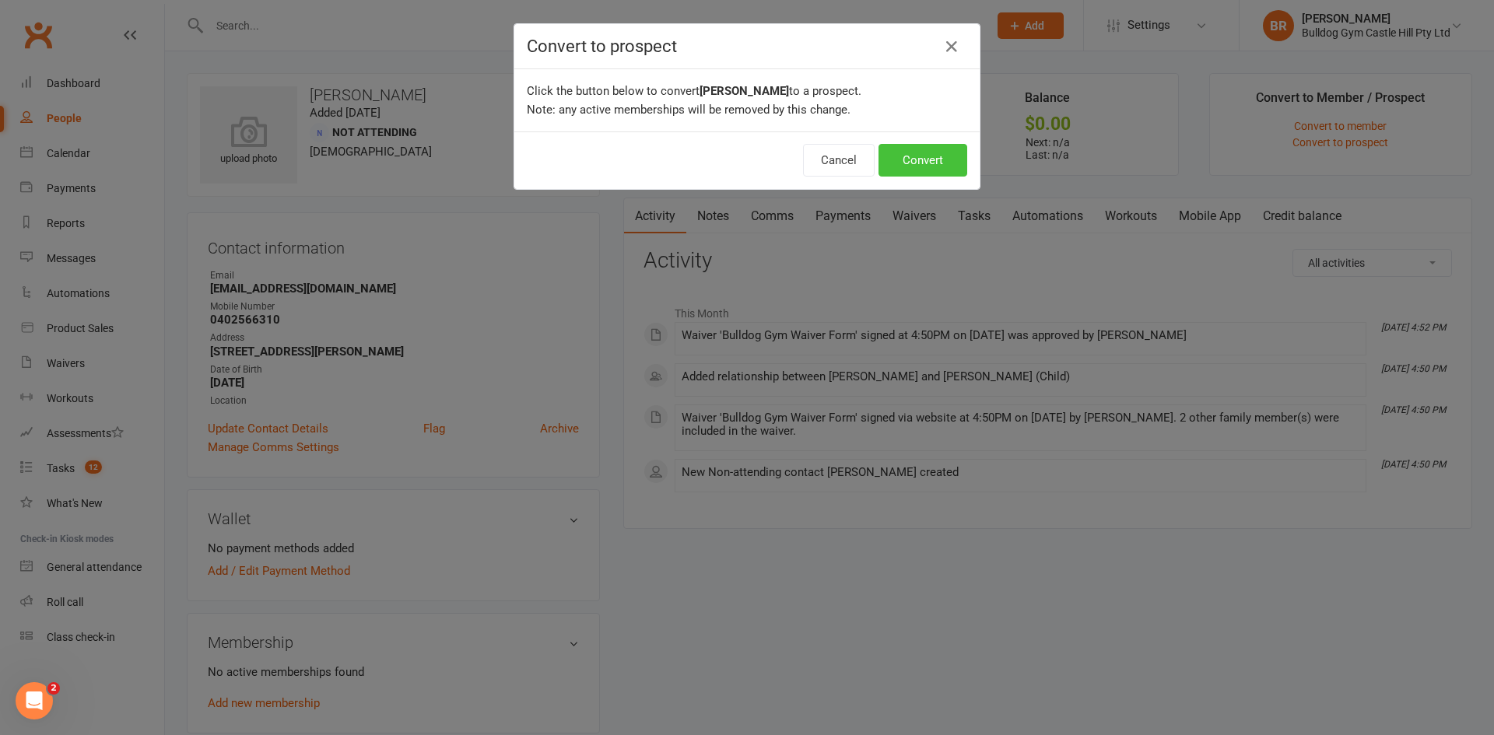
click at [925, 170] on button "Convert" at bounding box center [923, 160] width 89 height 33
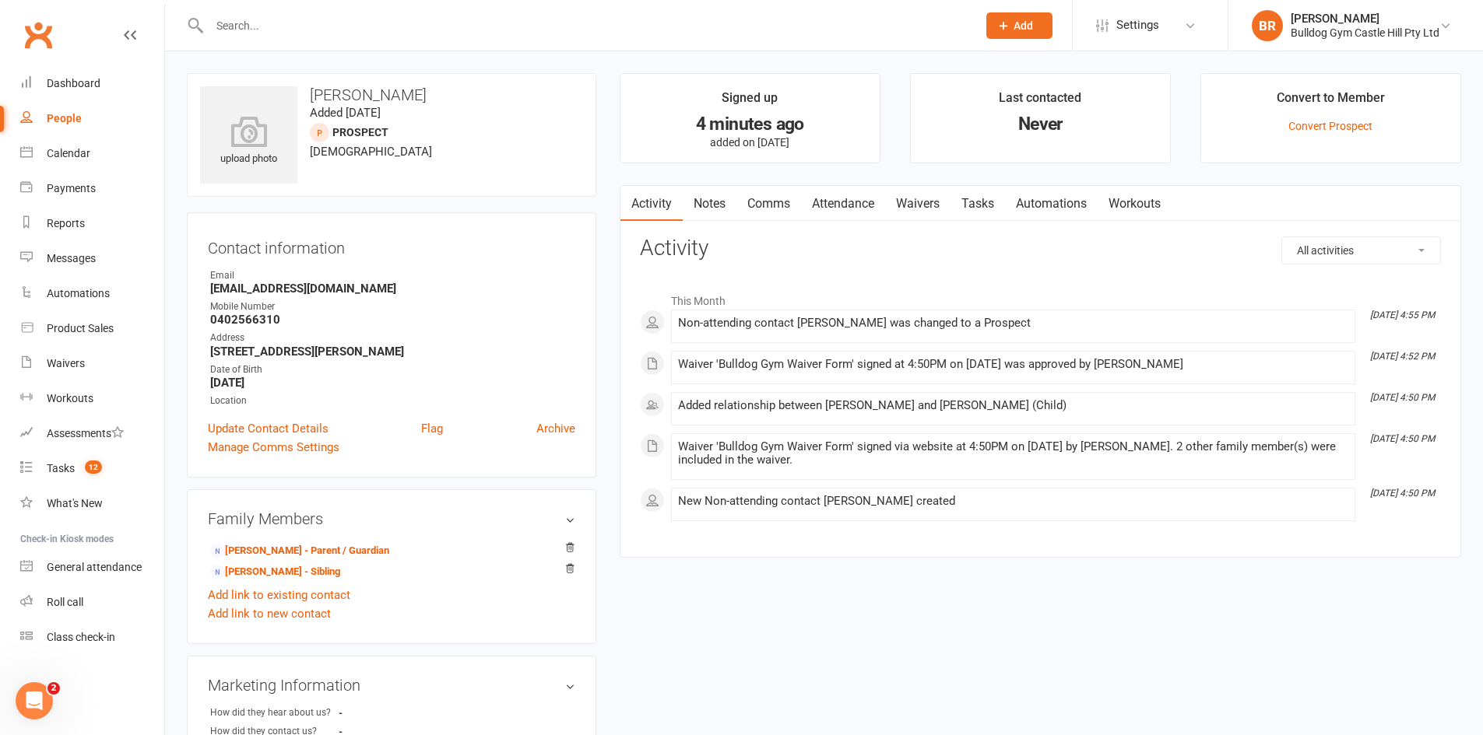
click at [833, 206] on link "Attendance" at bounding box center [843, 204] width 84 height 36
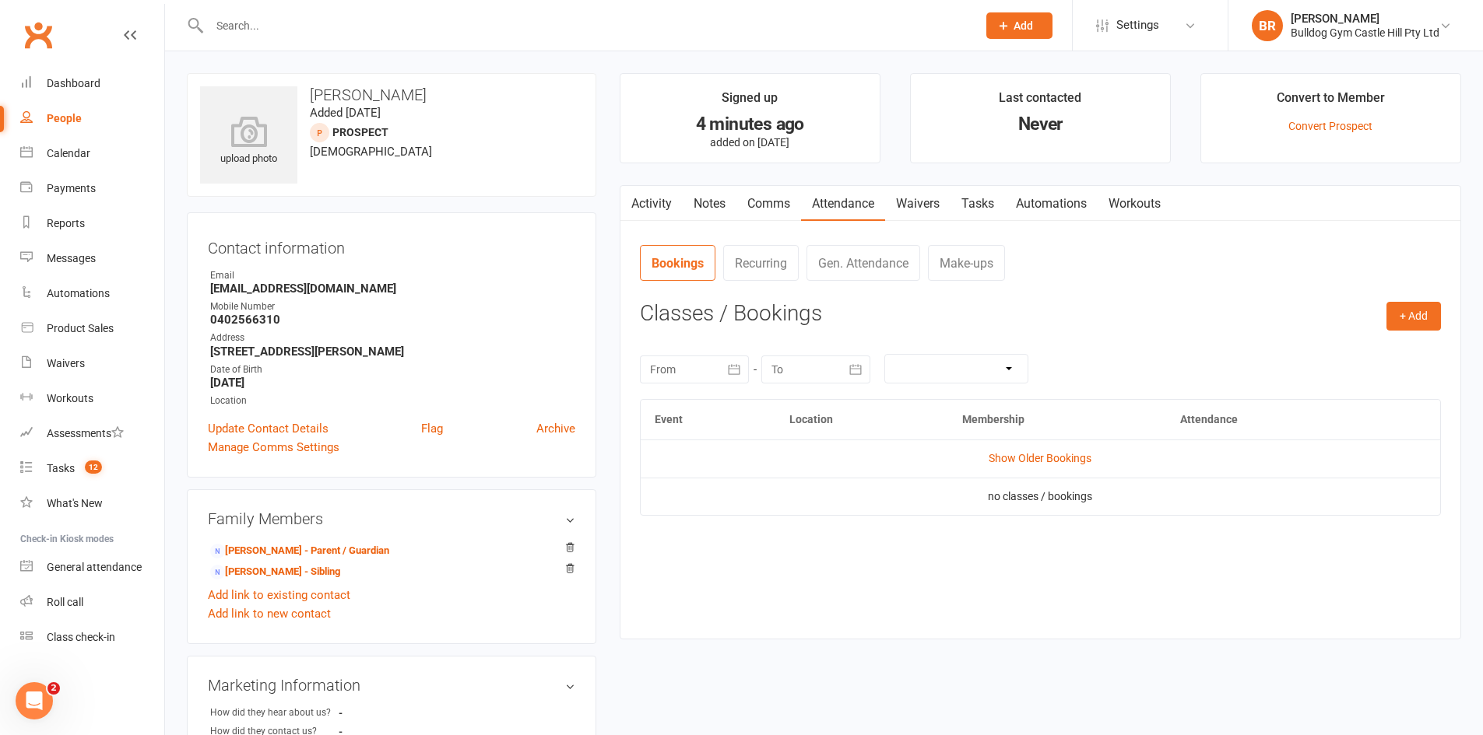
click at [781, 202] on link "Comms" at bounding box center [768, 204] width 65 height 36
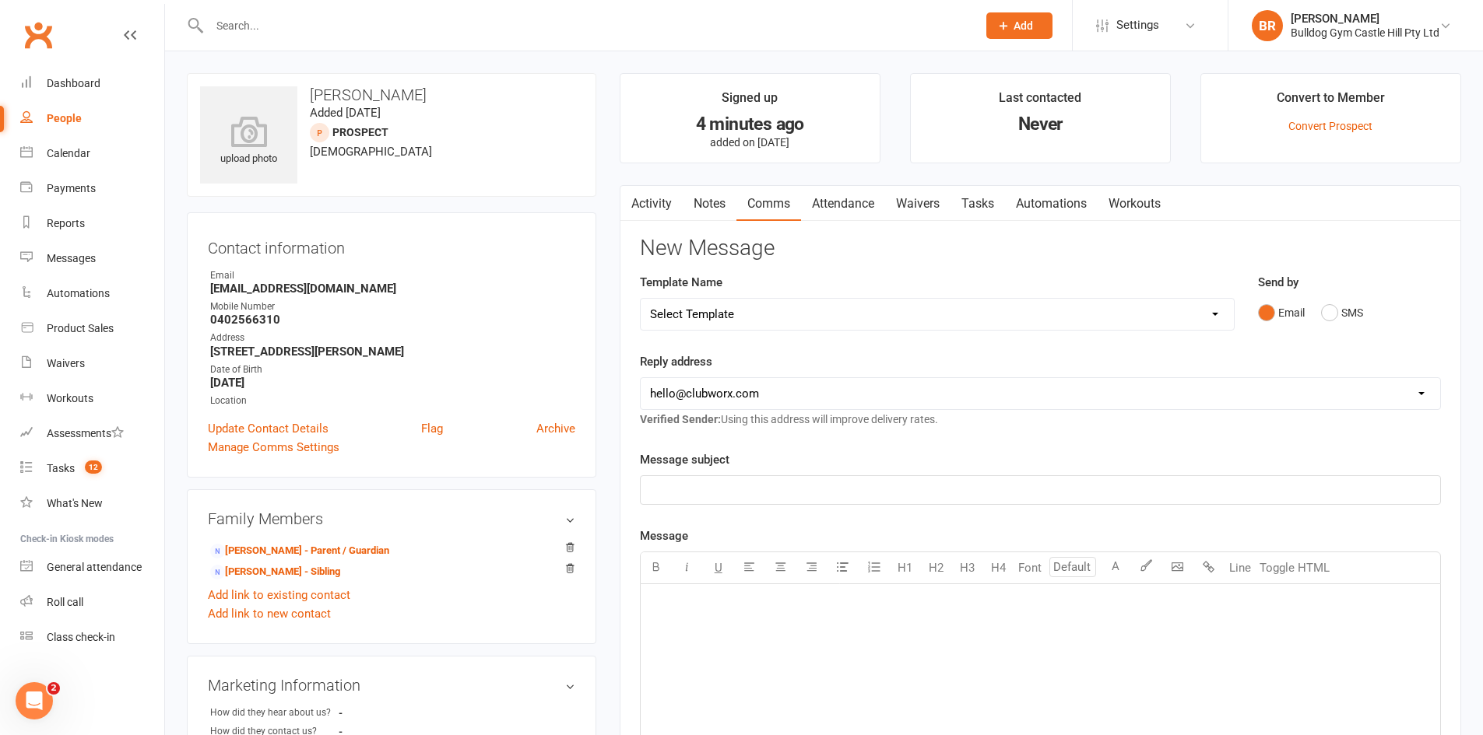
click at [922, 199] on link "Waivers" at bounding box center [917, 204] width 65 height 36
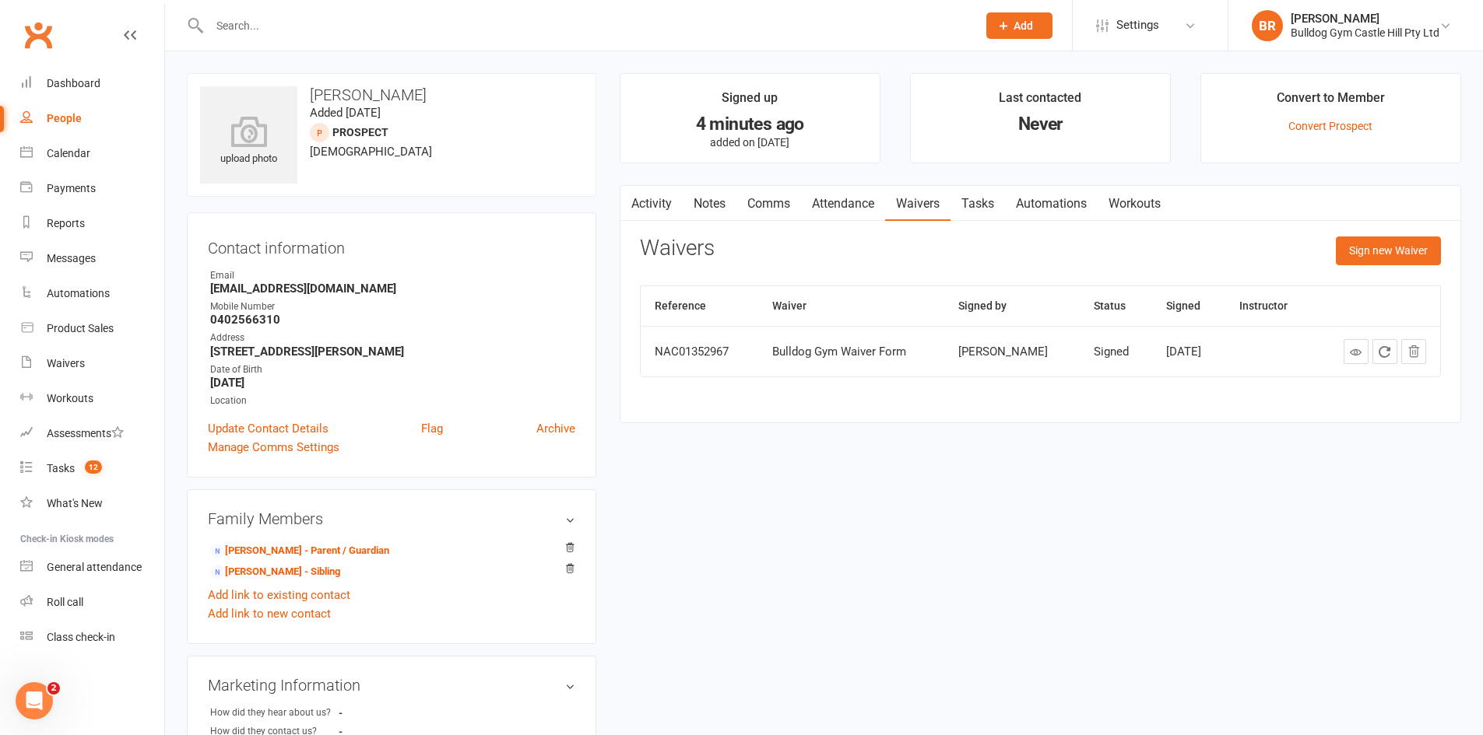
click at [851, 196] on link "Attendance" at bounding box center [843, 204] width 84 height 36
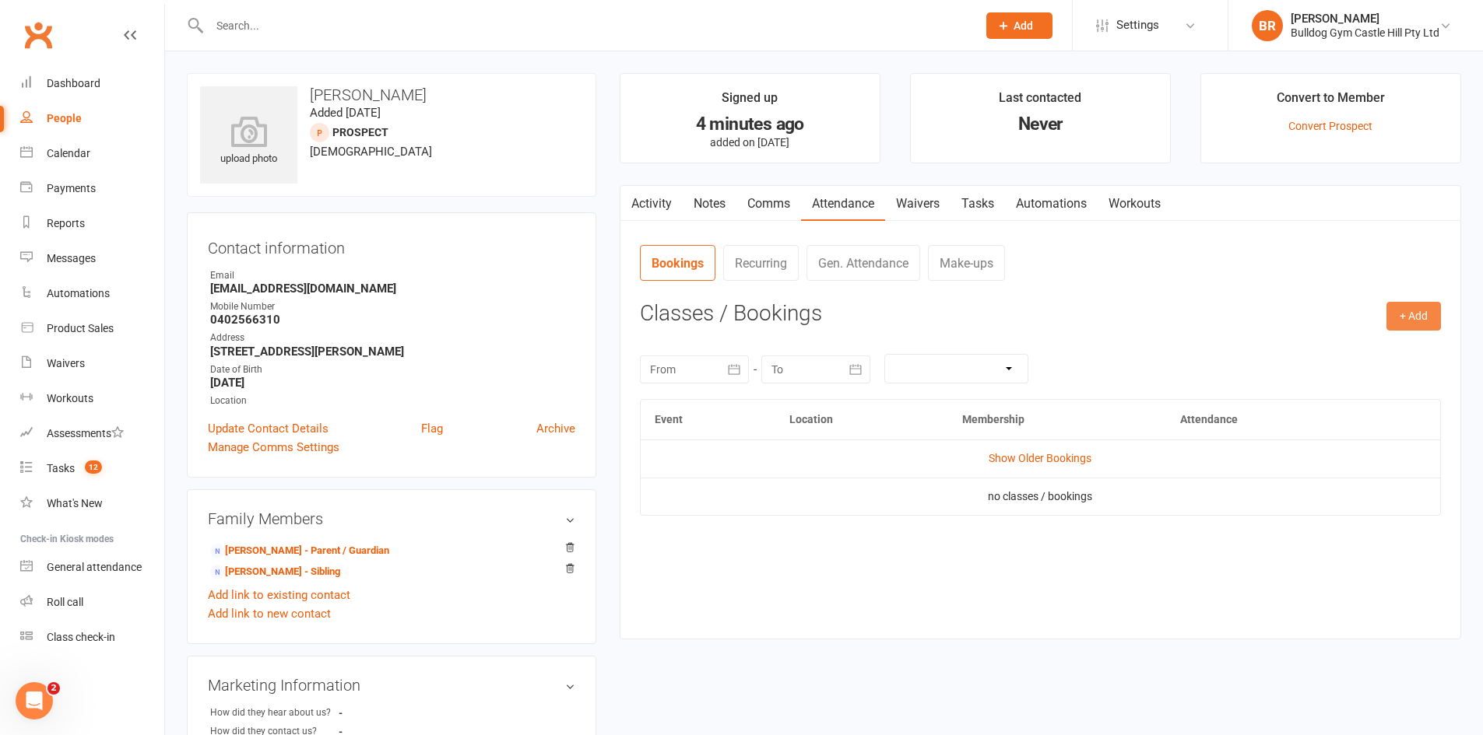
click at [1401, 311] on button "+ Add" at bounding box center [1413, 316] width 54 height 28
click at [1340, 358] on link "Book Event" at bounding box center [1363, 351] width 154 height 31
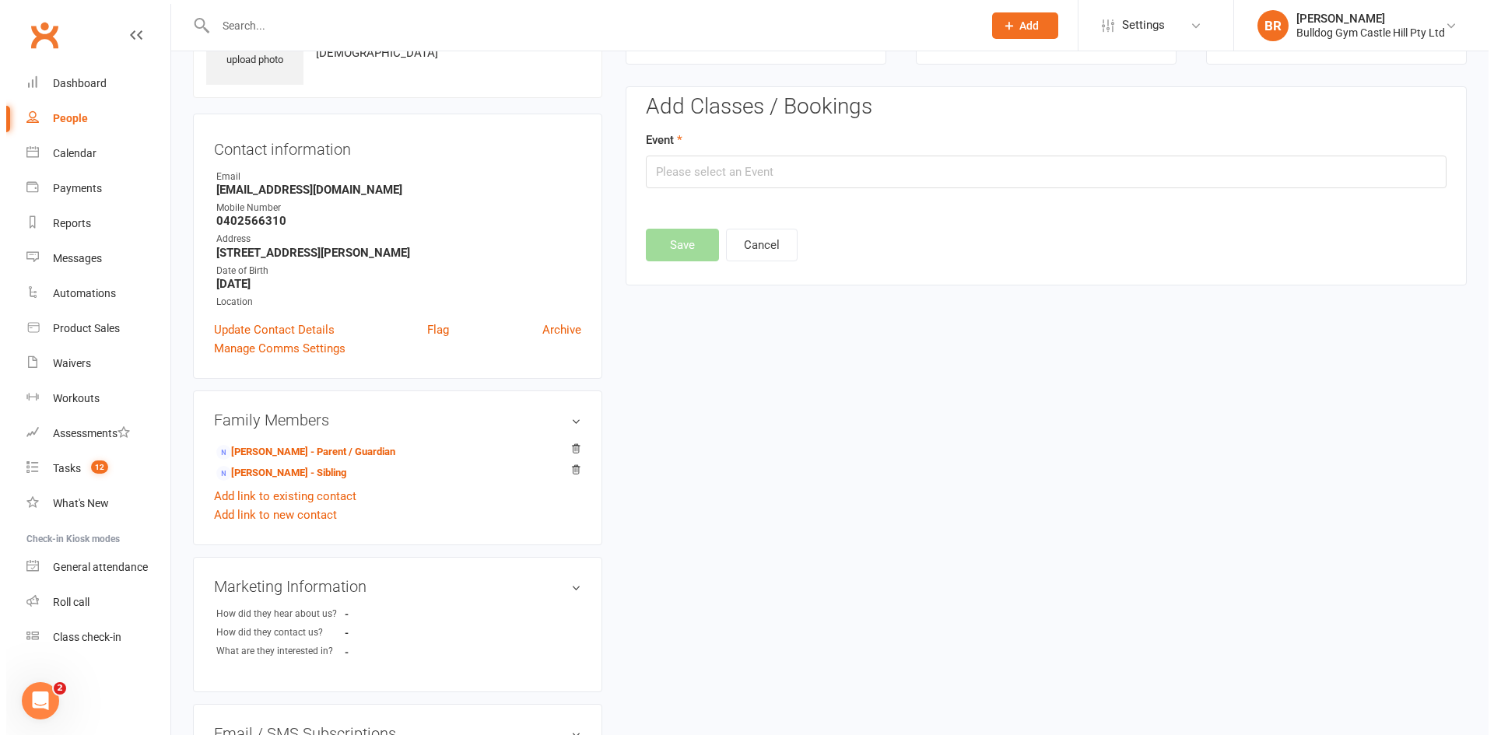
scroll to position [107, 0]
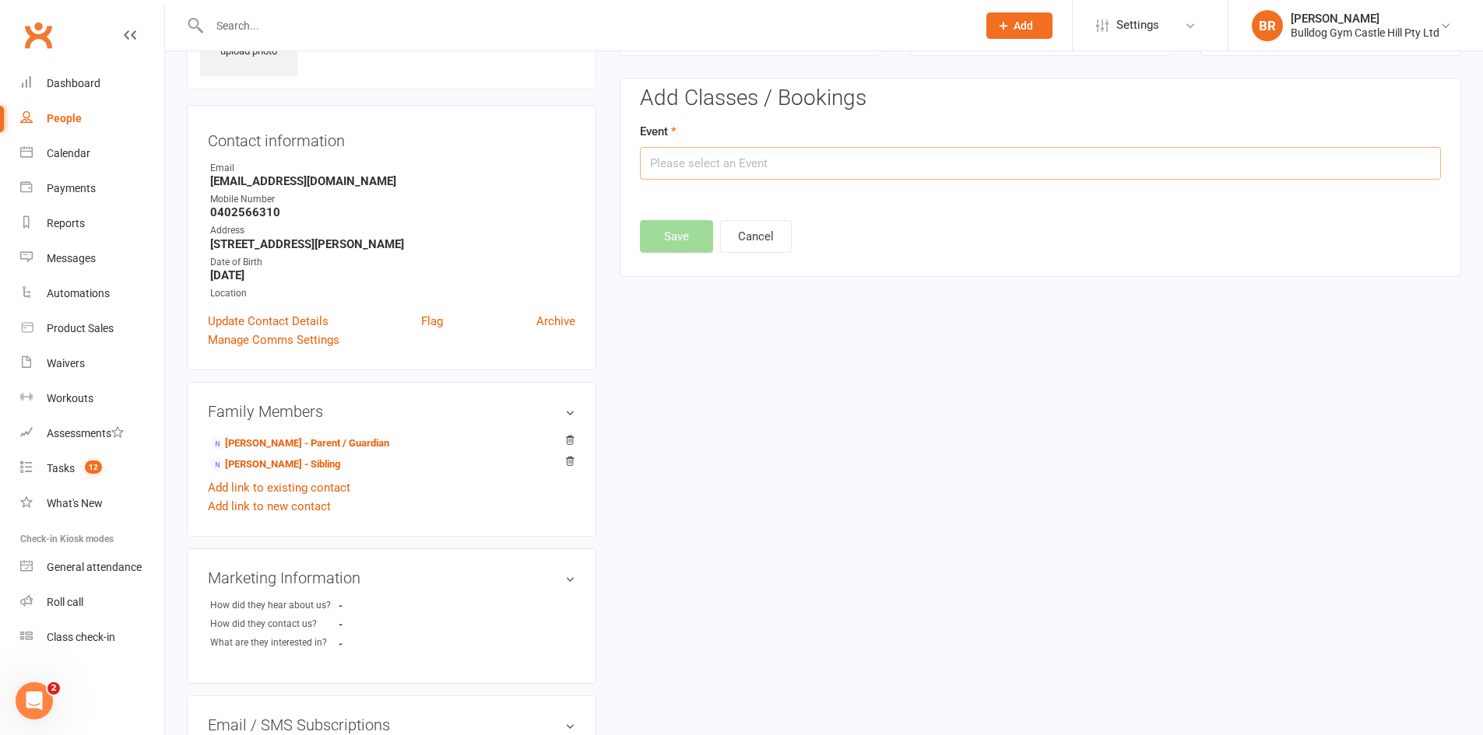
click at [736, 168] on input "text" at bounding box center [1040, 163] width 801 height 33
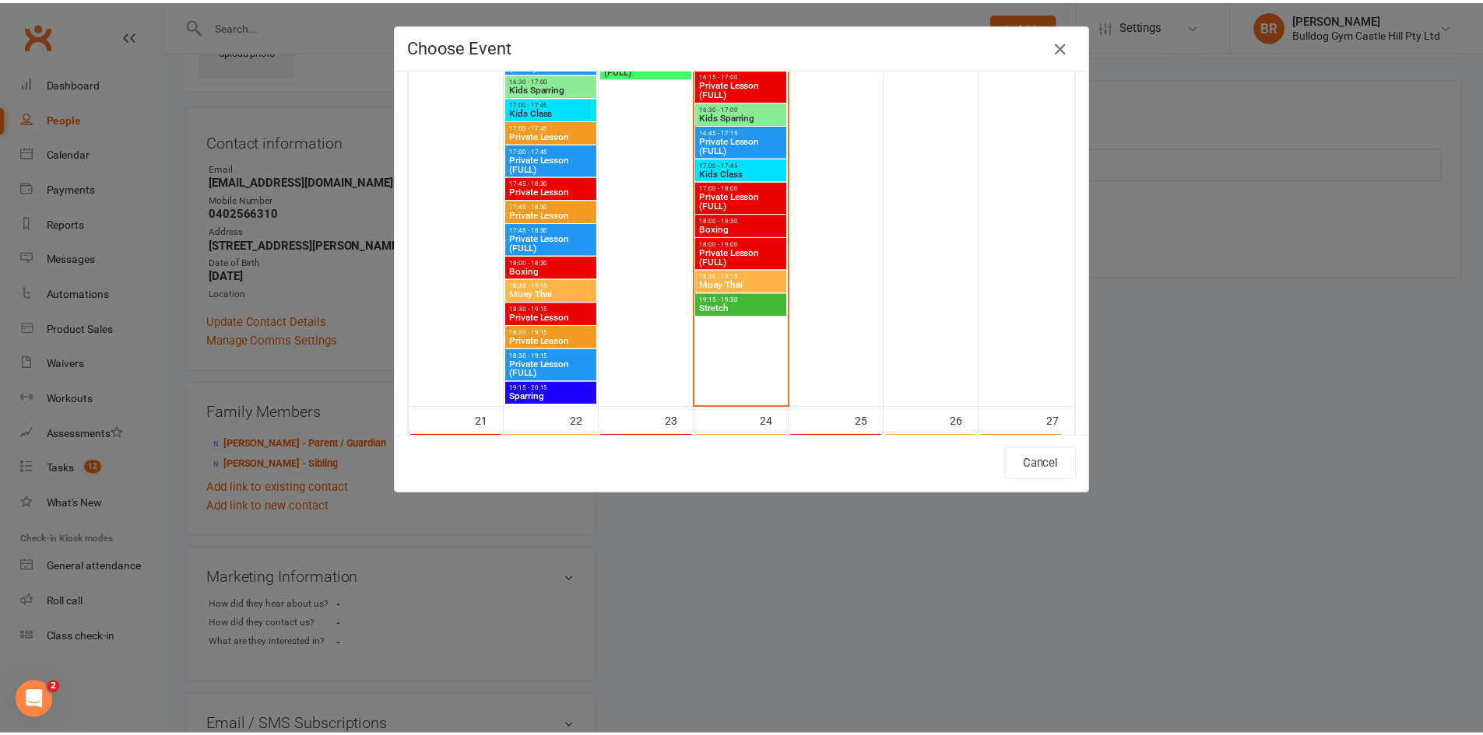
scroll to position [2705, 0]
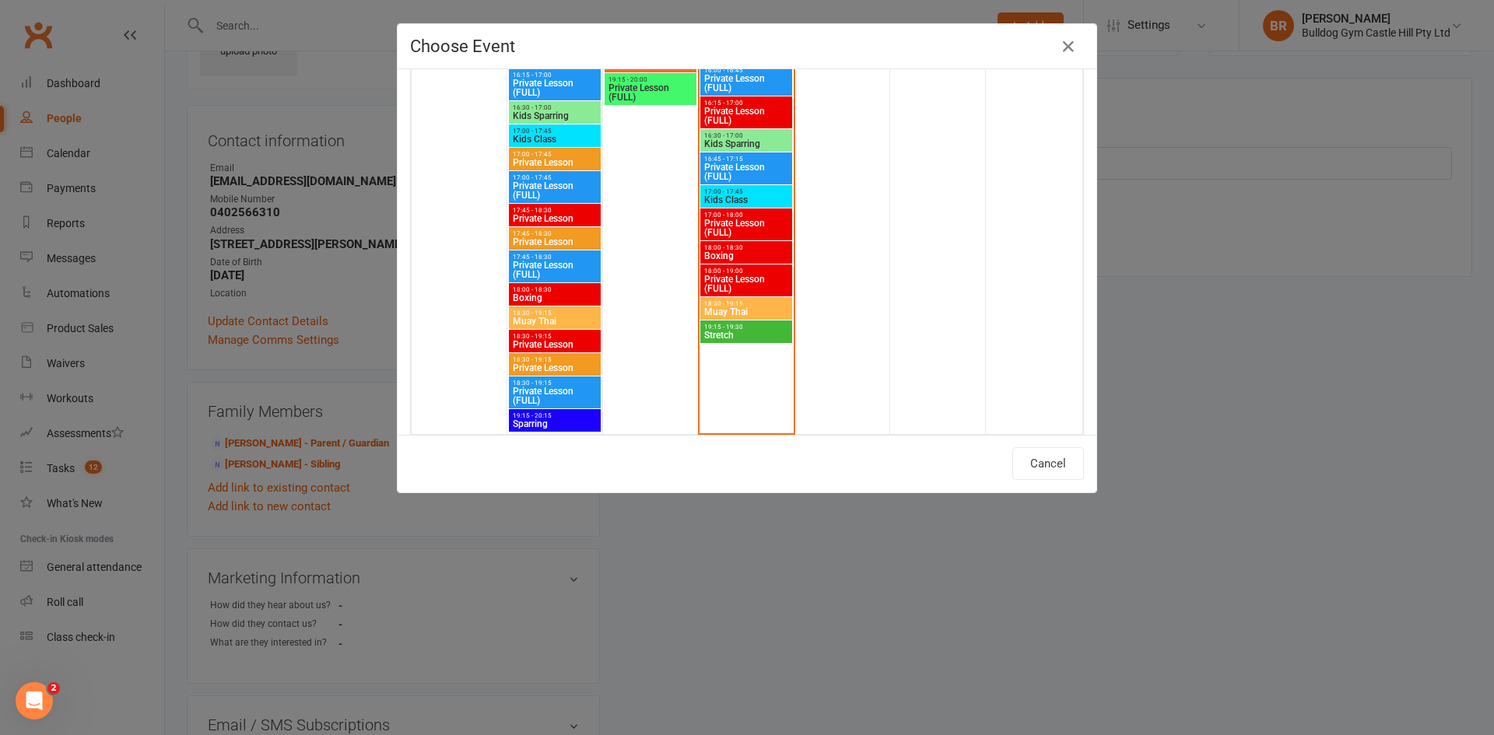
click at [736, 192] on span "17:00 - 17:45" at bounding box center [747, 191] width 86 height 7
type input "Kids Class - Sep 17, 2025 5:00:00 PM"
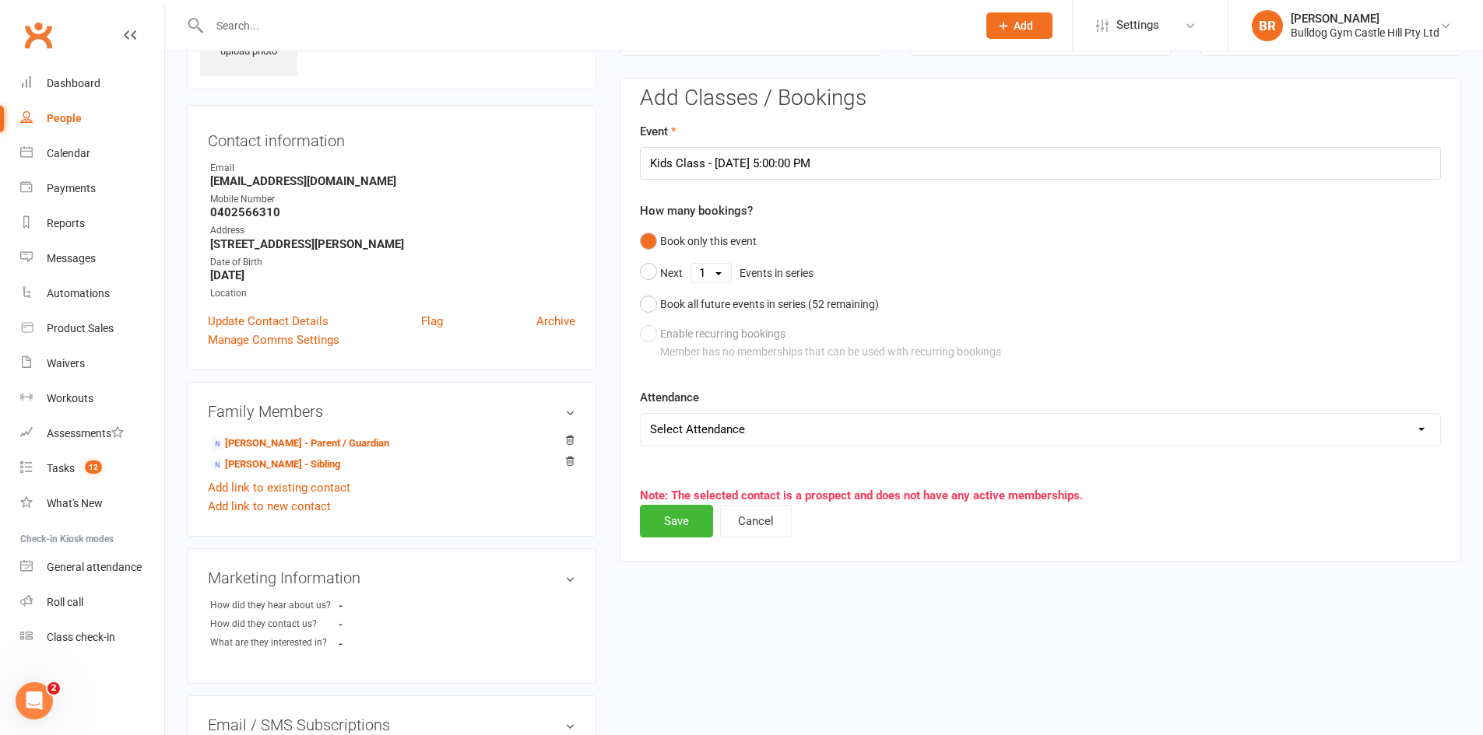
click at [692, 409] on div "Attendance Select Attendance Attended Absent" at bounding box center [1040, 417] width 801 height 58
drag, startPoint x: 698, startPoint y: 430, endPoint x: 700, endPoint y: 438, distance: 8.1
click at [698, 430] on select "Select Attendance Attended Absent" at bounding box center [1040, 429] width 799 height 31
select select "0"
click at [641, 414] on select "Select Attendance Attended Absent" at bounding box center [1040, 429] width 799 height 31
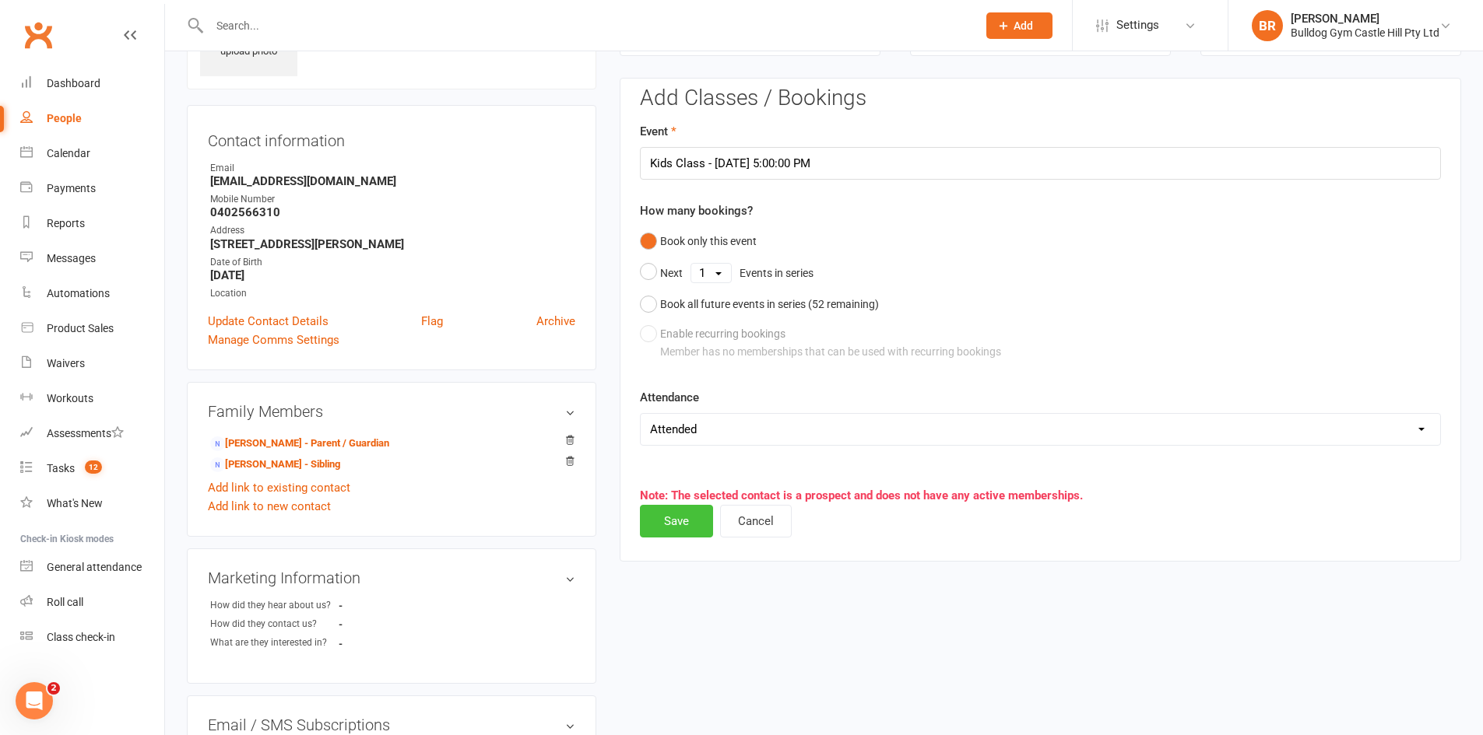
click at [686, 527] on button "Save" at bounding box center [676, 521] width 73 height 33
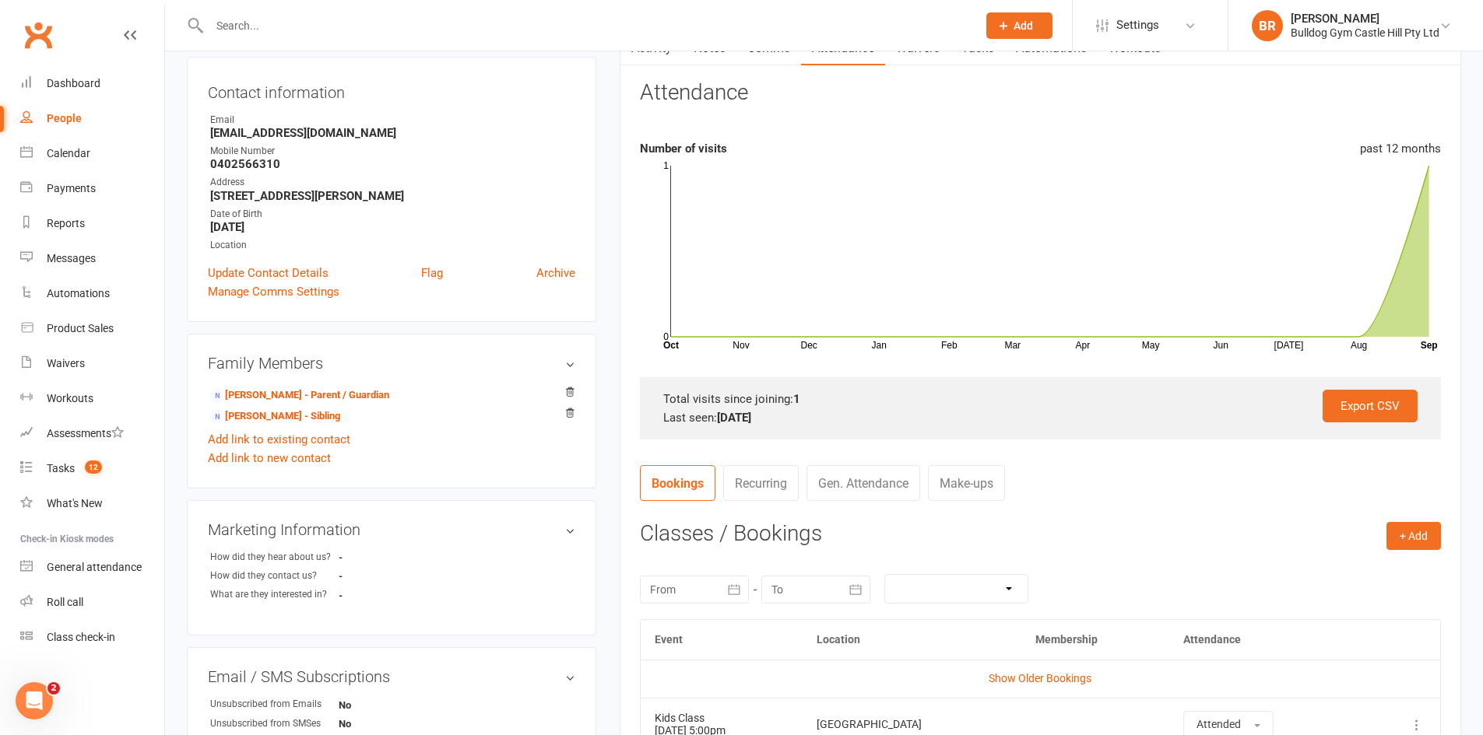
scroll to position [0, 0]
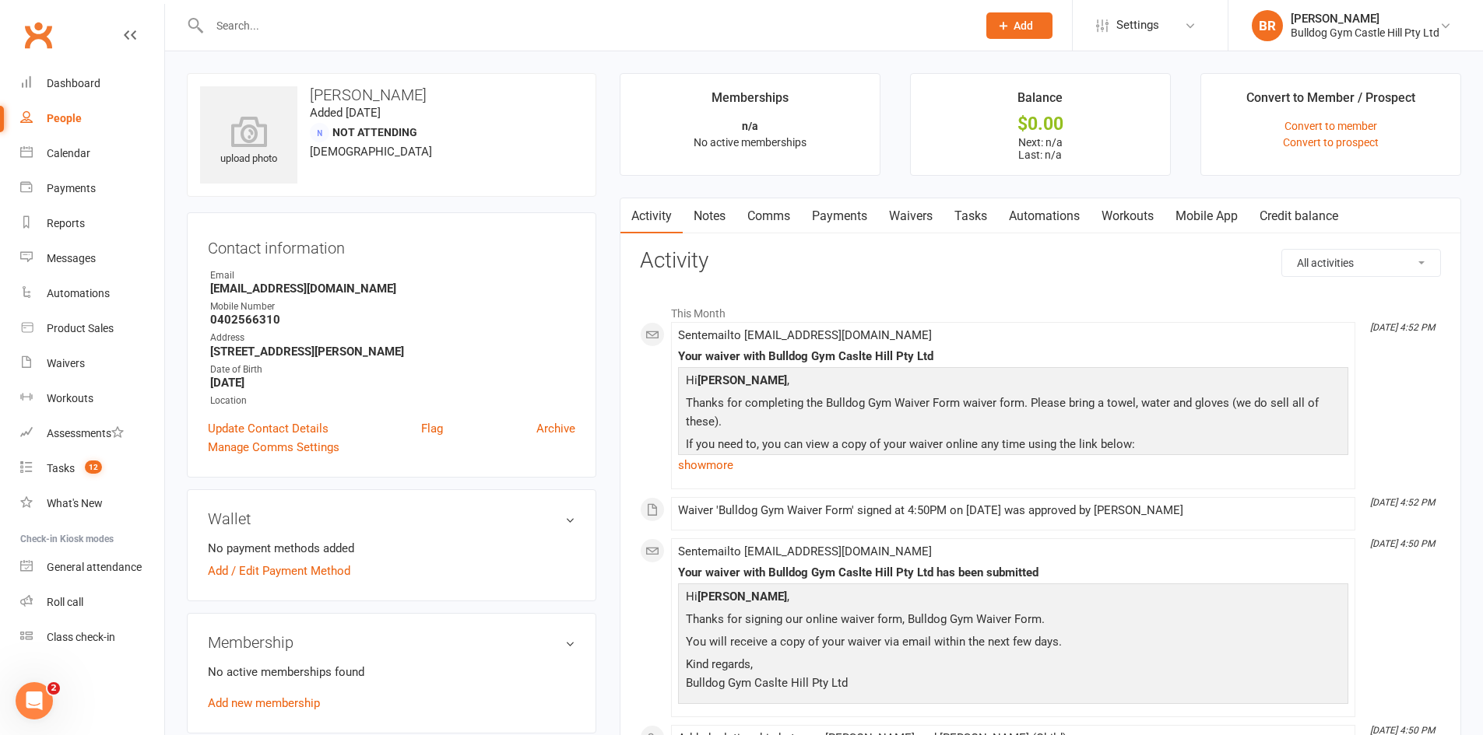
click at [288, 27] on input "text" at bounding box center [585, 26] width 761 height 22
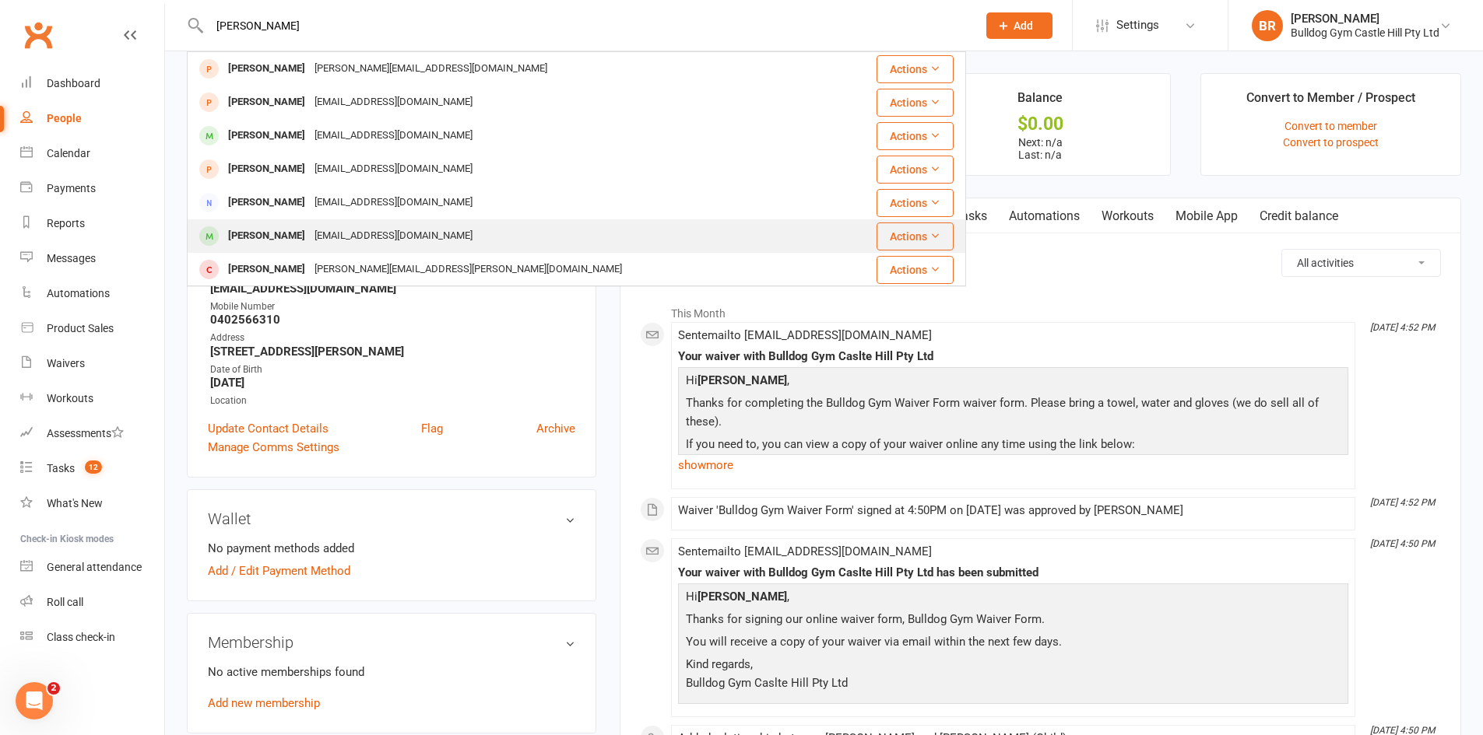
type input "sophie"
click at [282, 224] on div "Sophie Sun fansun688@hotmail.com" at bounding box center [511, 236] width 646 height 32
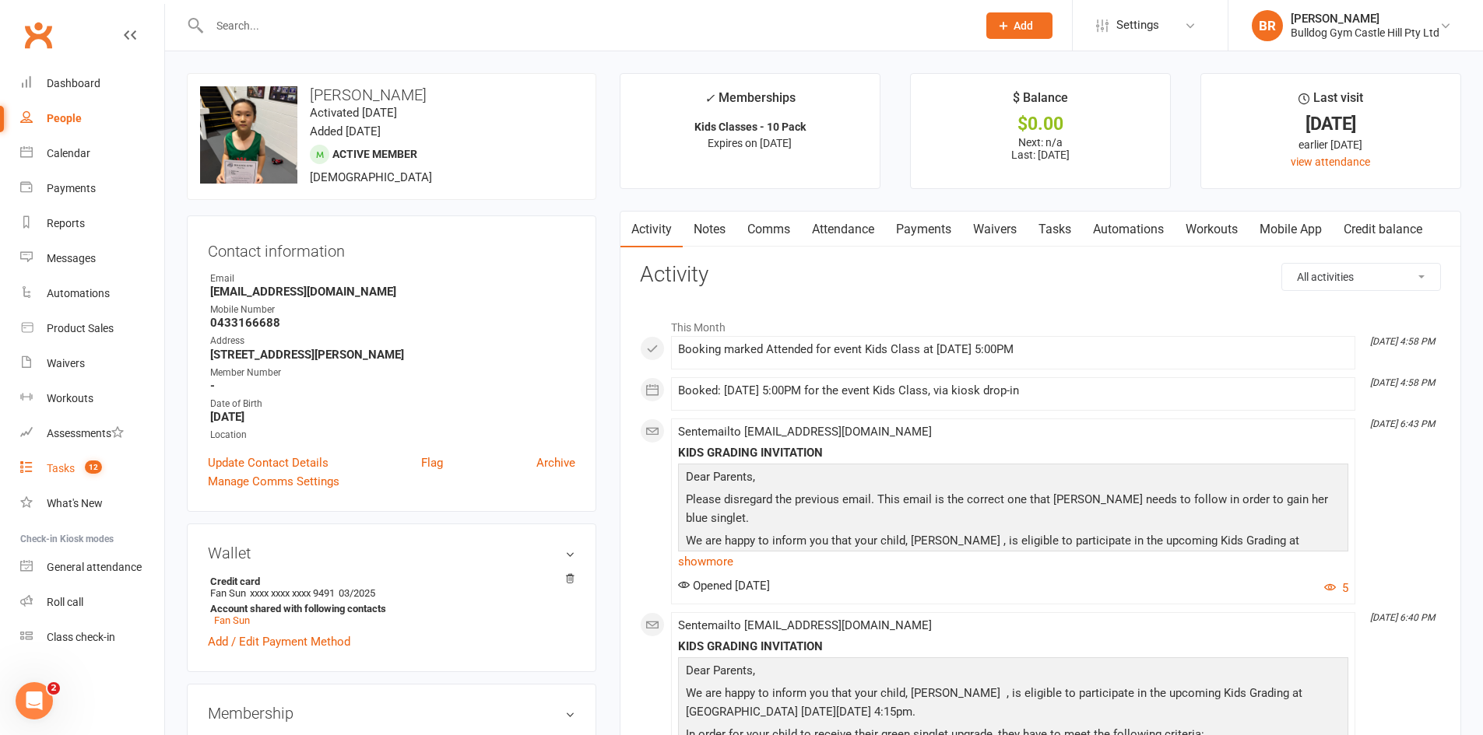
click at [50, 464] on div "Tasks" at bounding box center [61, 468] width 28 height 12
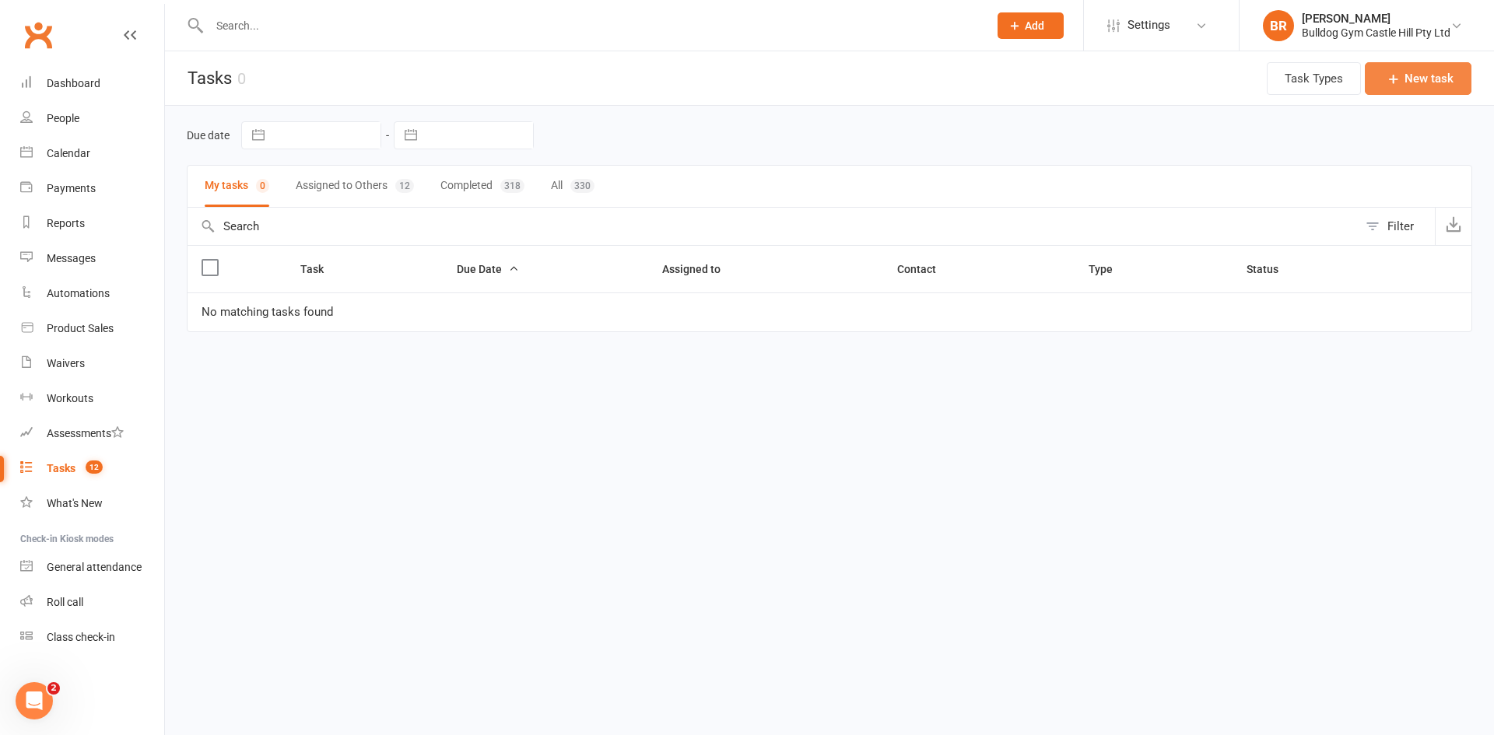
click at [1389, 74] on icon "button" at bounding box center [1394, 79] width 16 height 16
select select "53801"
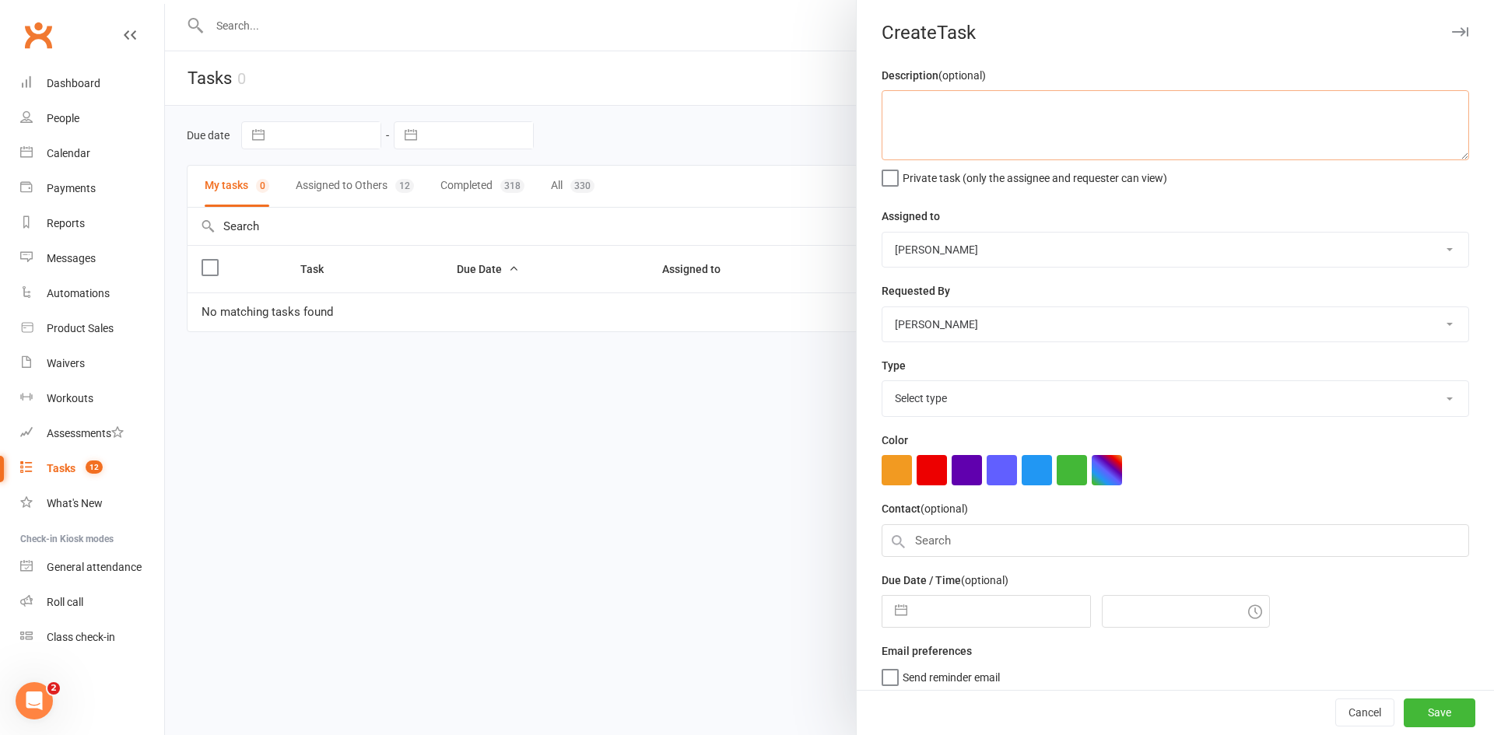
click at [965, 101] on textarea at bounding box center [1176, 125] width 588 height 70
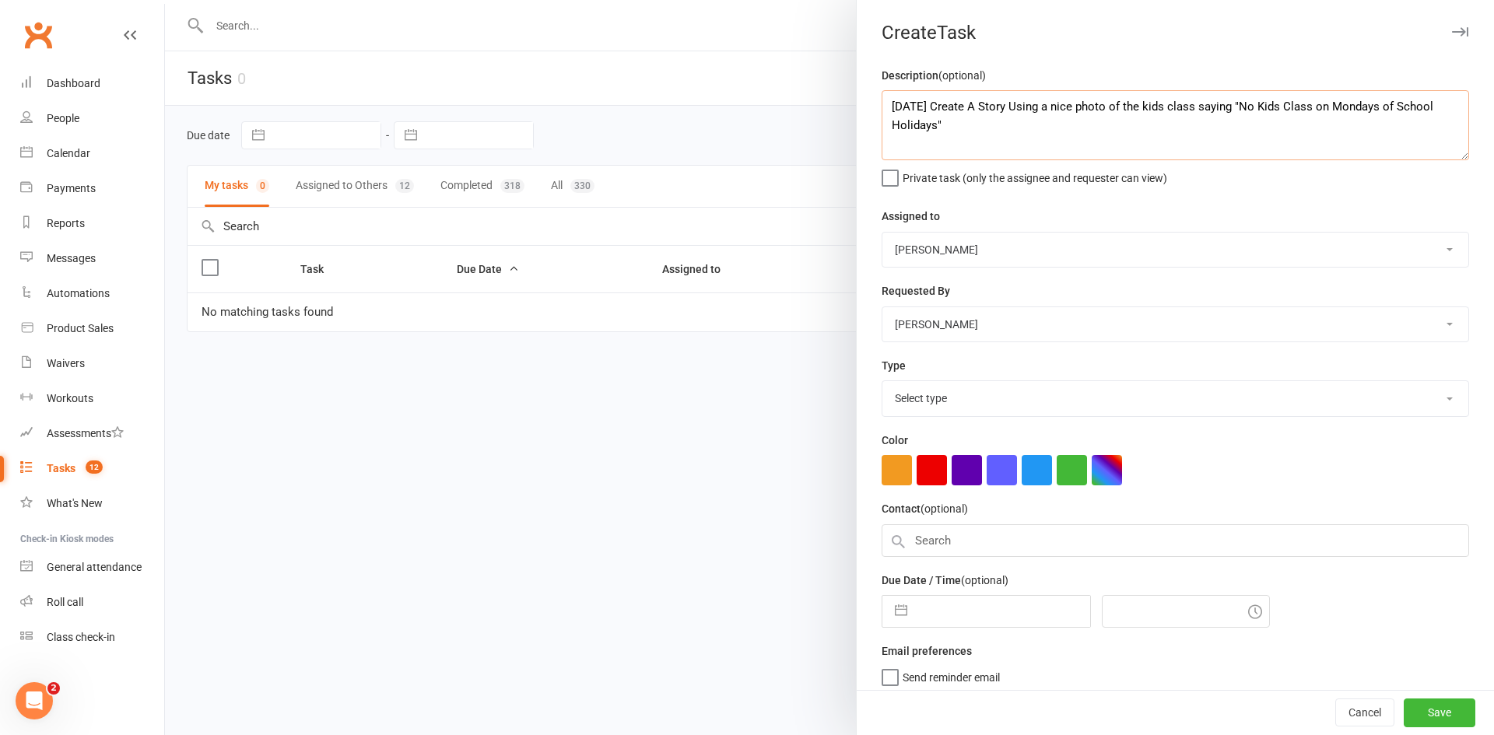
type textarea "Next Monday Create A Story Using a nice photo of the kids class saying "No Kids…"
click at [950, 396] on select "Select type E-mail Meeting New prospect Payment due Phone call Previous shift T…" at bounding box center [1176, 398] width 586 height 34
click at [1006, 374] on div "Type Select type E-mail Meeting New prospect Payment due Phone call Previous sh…" at bounding box center [1176, 386] width 588 height 61
click at [917, 471] on button "button" at bounding box center [932, 470] width 30 height 30
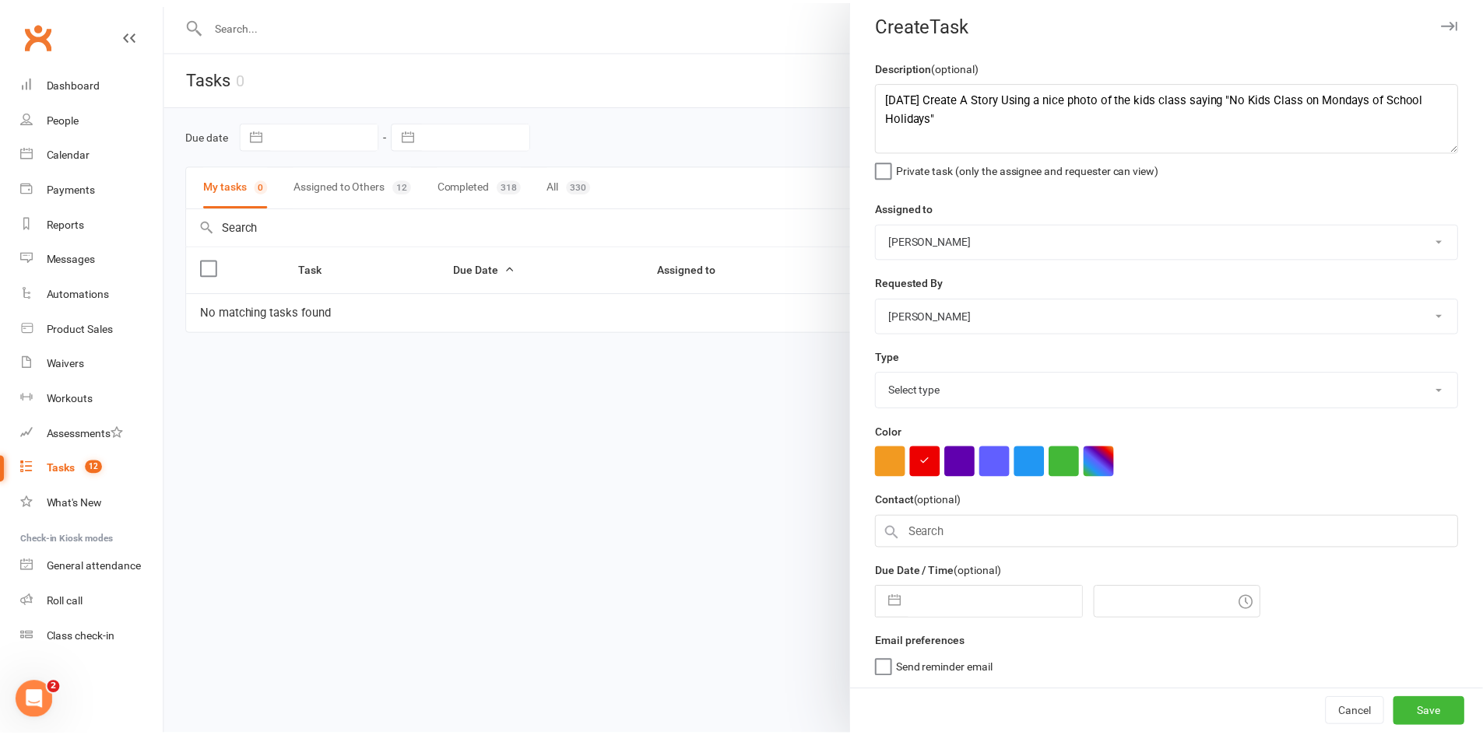
scroll to position [15, 0]
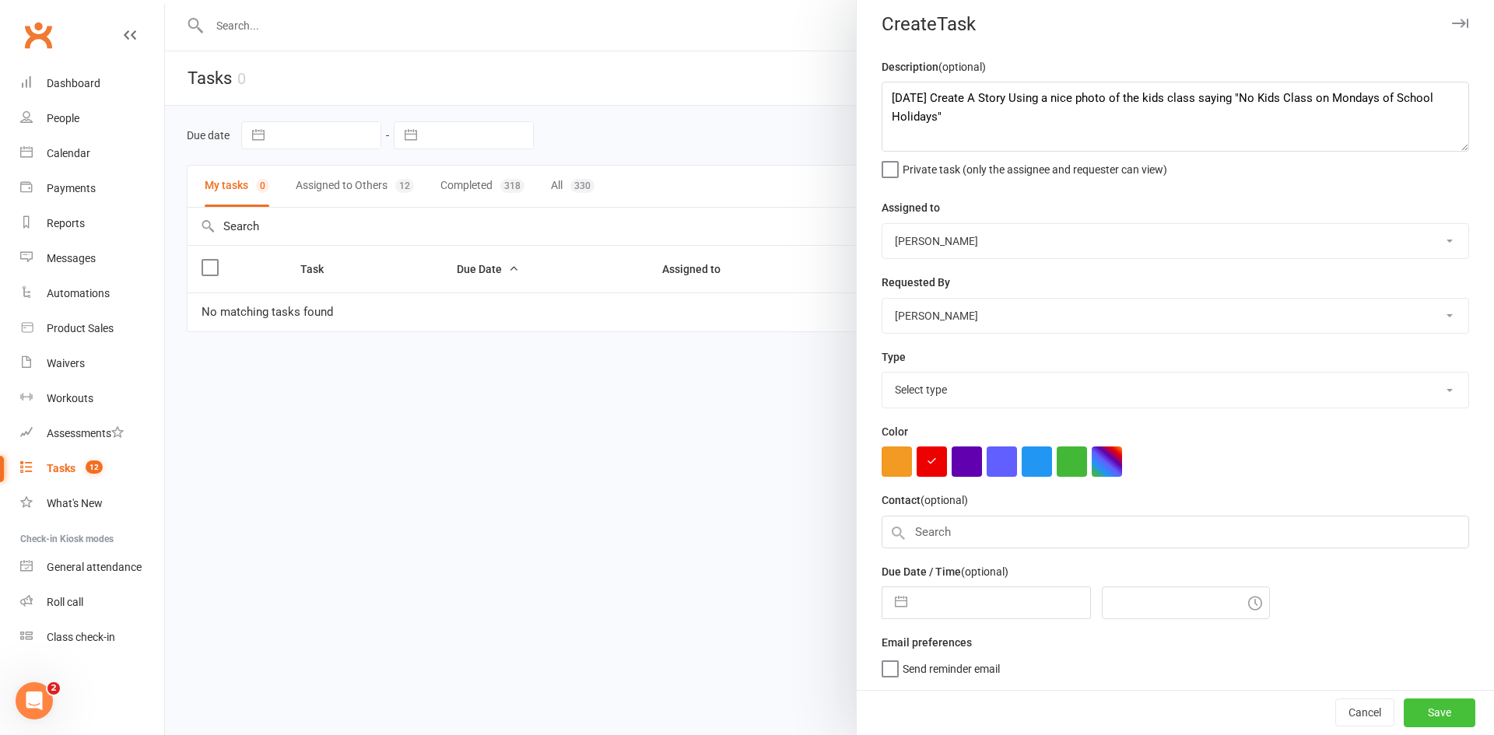
click at [1422, 717] on button "Save" at bounding box center [1440, 713] width 72 height 28
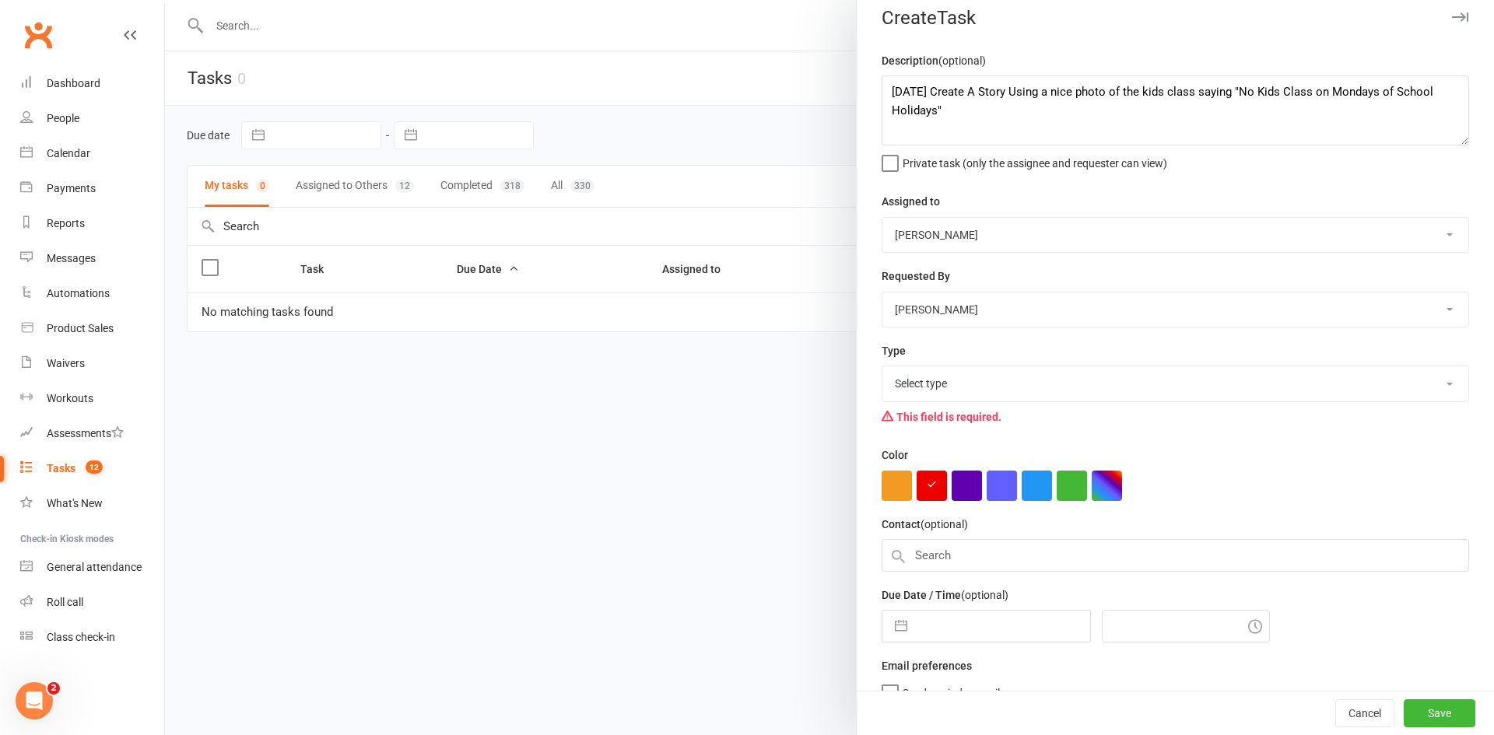
click at [975, 385] on select "Select type E-mail Meeting New prospect Payment due Phone call Previous shift T…" at bounding box center [1176, 384] width 586 height 34
select select "18209"
click at [883, 370] on select "Select type E-mail Meeting New prospect Payment due Phone call Previous shift T…" at bounding box center [1176, 384] width 586 height 34
click at [1427, 706] on button "Save" at bounding box center [1440, 714] width 72 height 28
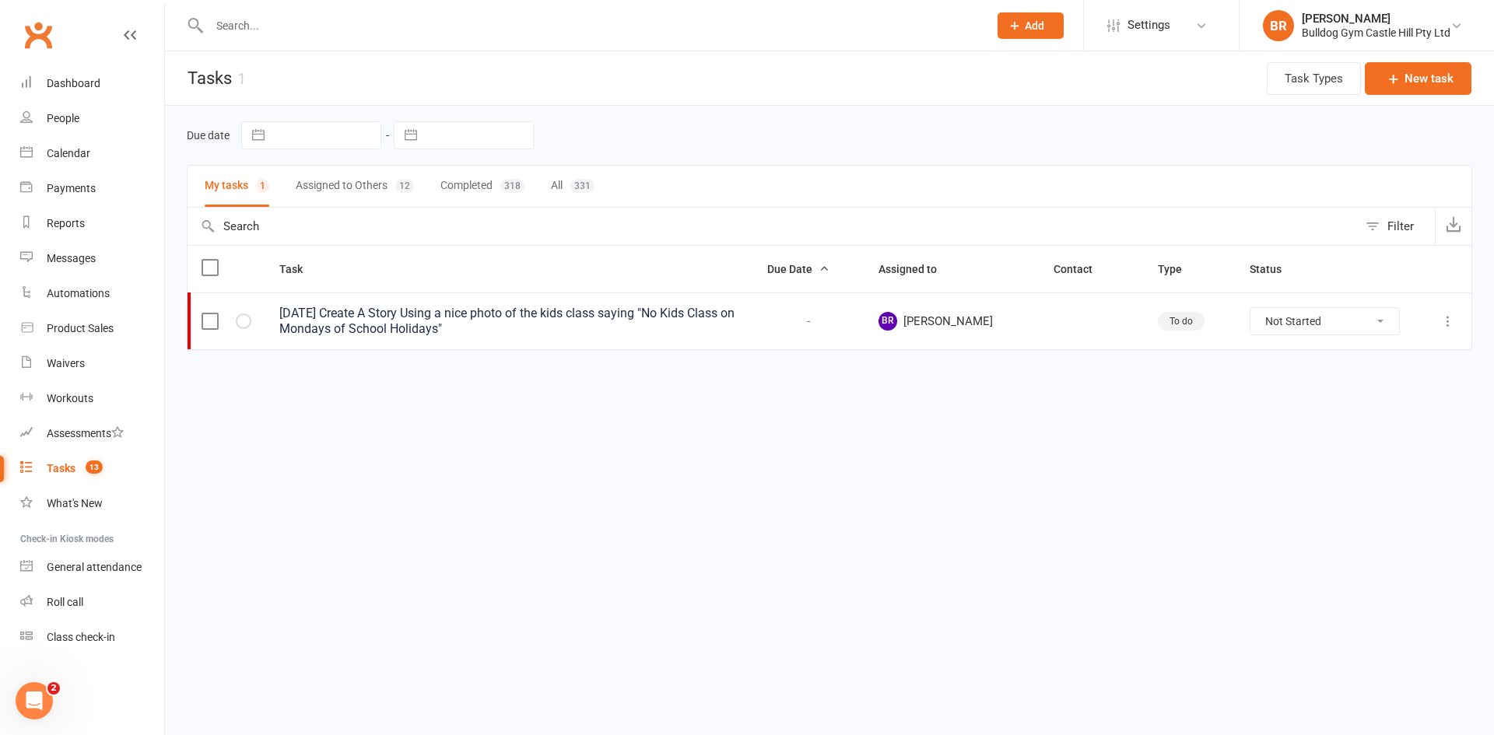
click at [283, 17] on input "text" at bounding box center [591, 26] width 773 height 22
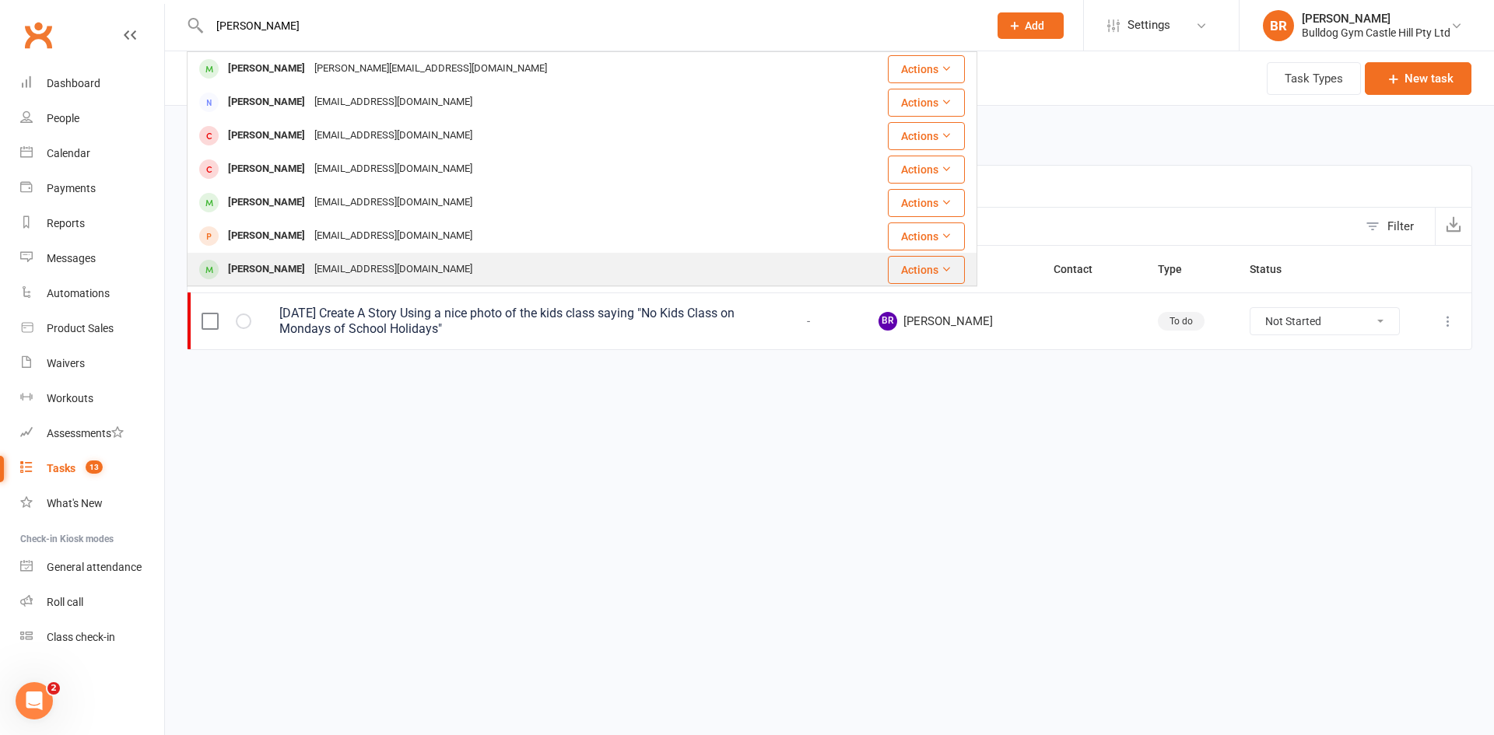
type input "andrew g"
click at [275, 269] on div "Andrew Gualterio" at bounding box center [266, 269] width 86 height 23
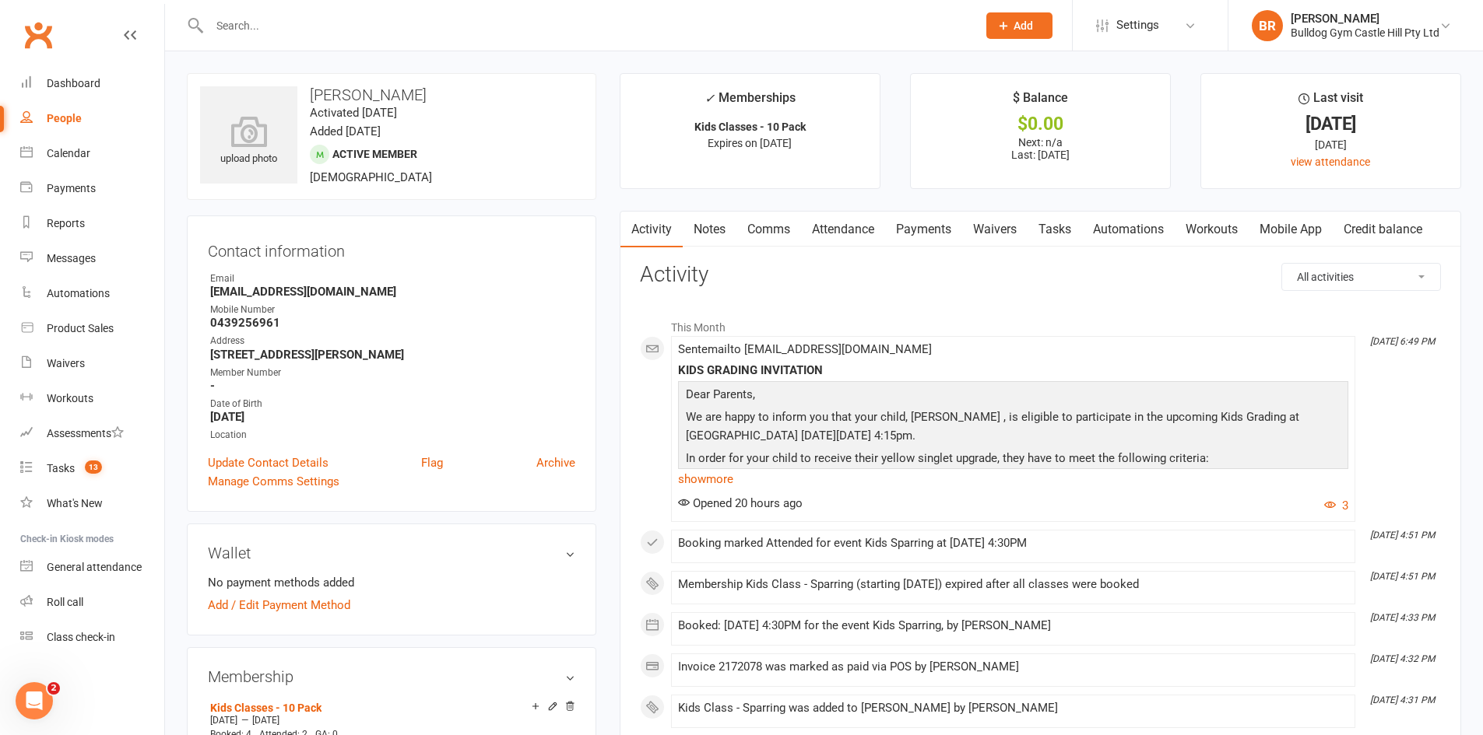
click at [839, 233] on link "Attendance" at bounding box center [843, 230] width 84 height 36
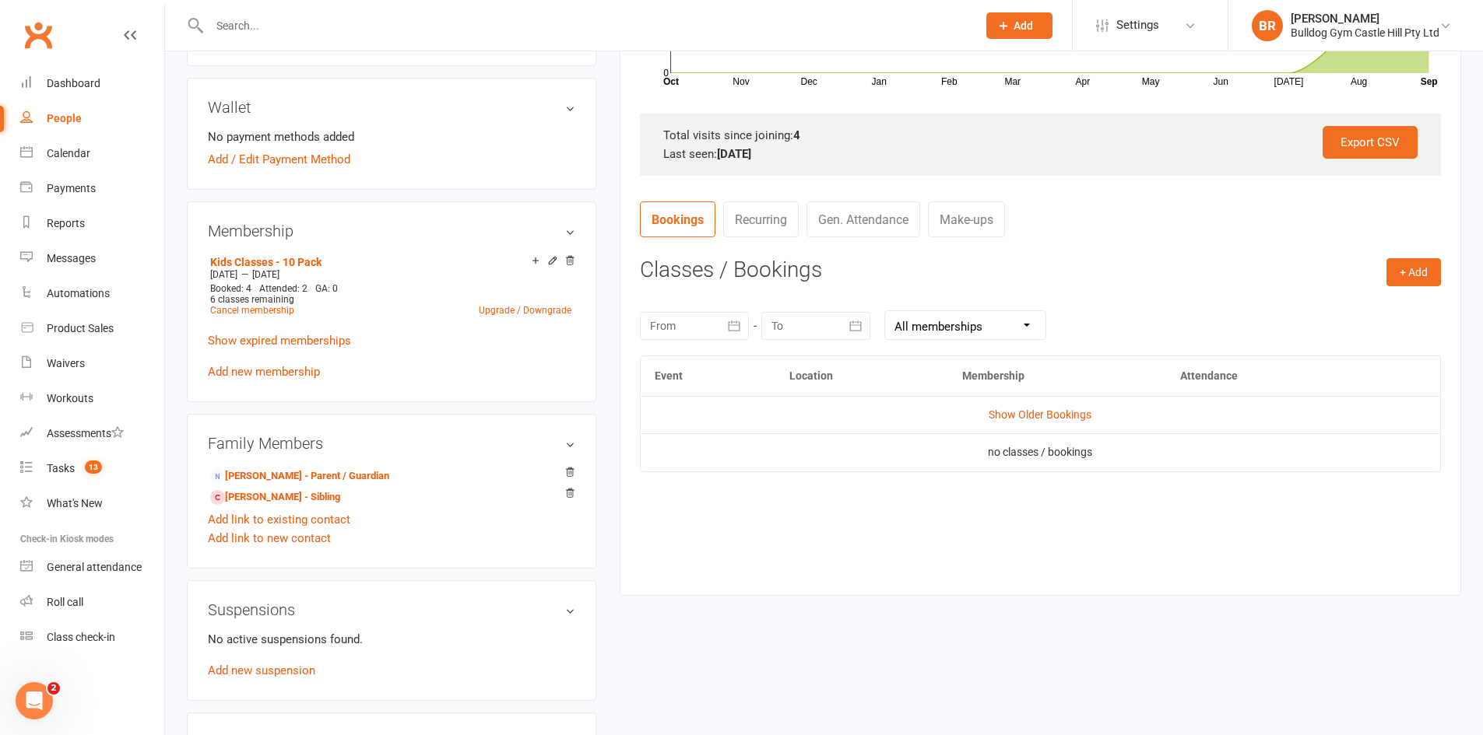
scroll to position [467, 0]
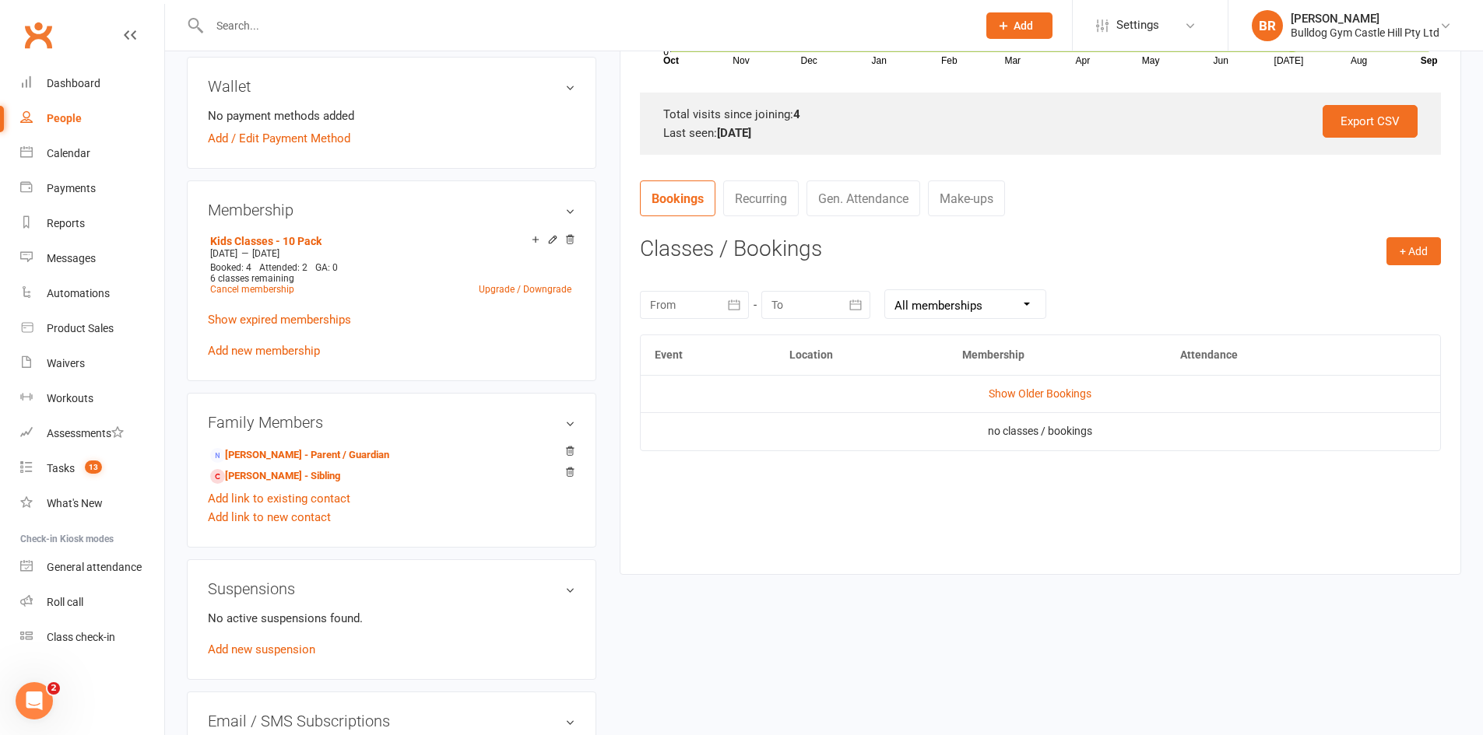
click at [1031, 406] on td "Show Older Bookings" at bounding box center [1040, 393] width 799 height 37
click at [1040, 402] on td "Show Older Bookings" at bounding box center [1040, 393] width 799 height 37
click at [1044, 393] on link "Show Older Bookings" at bounding box center [1039, 394] width 103 height 12
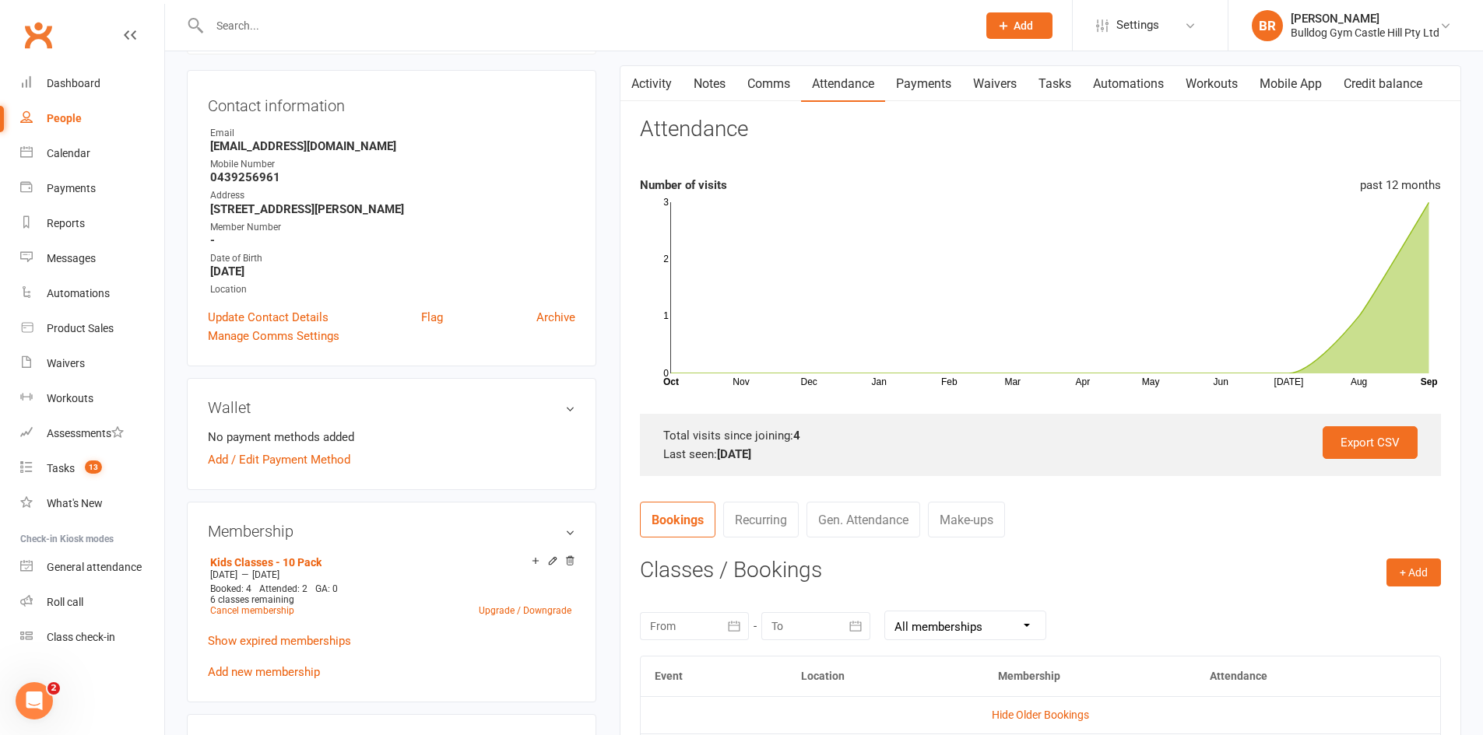
scroll to position [0, 0]
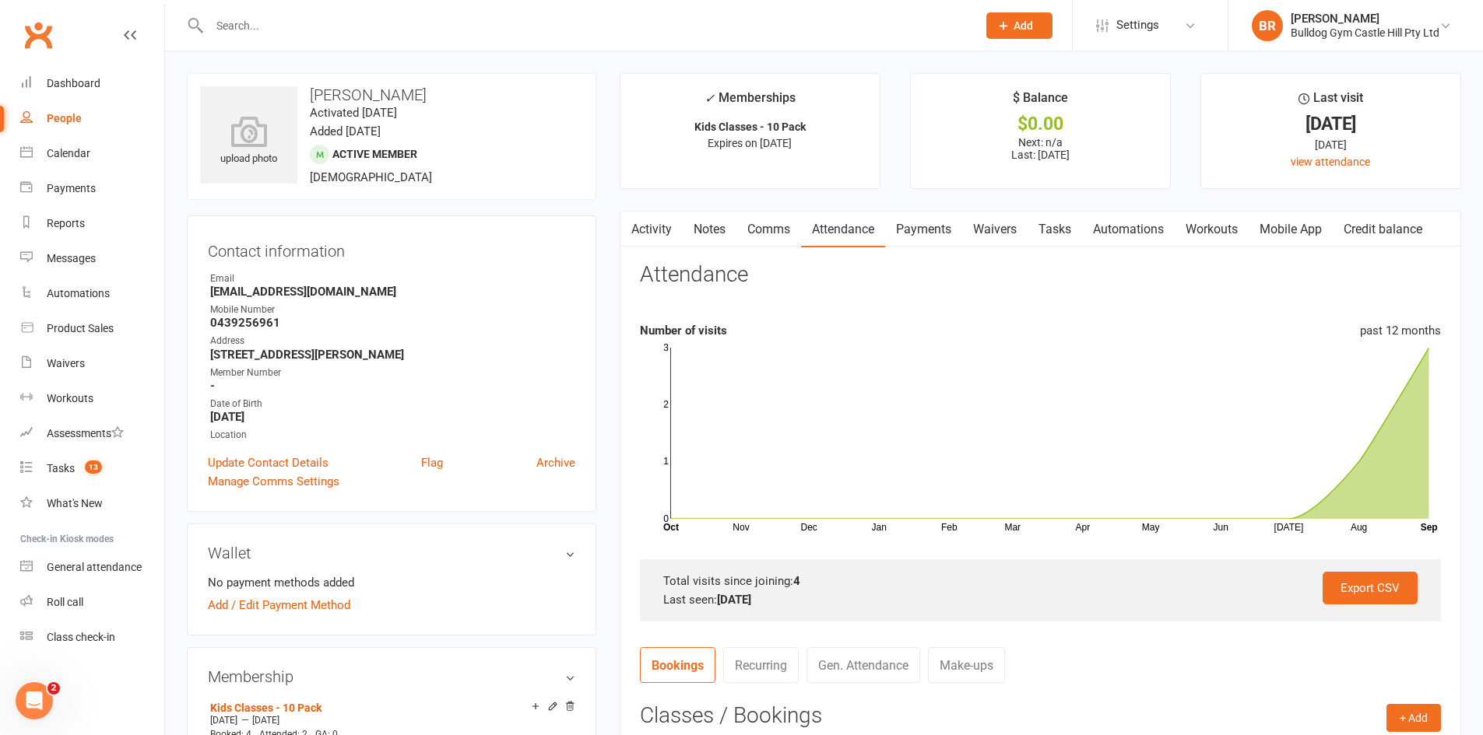
click at [760, 219] on link "Comms" at bounding box center [768, 230] width 65 height 36
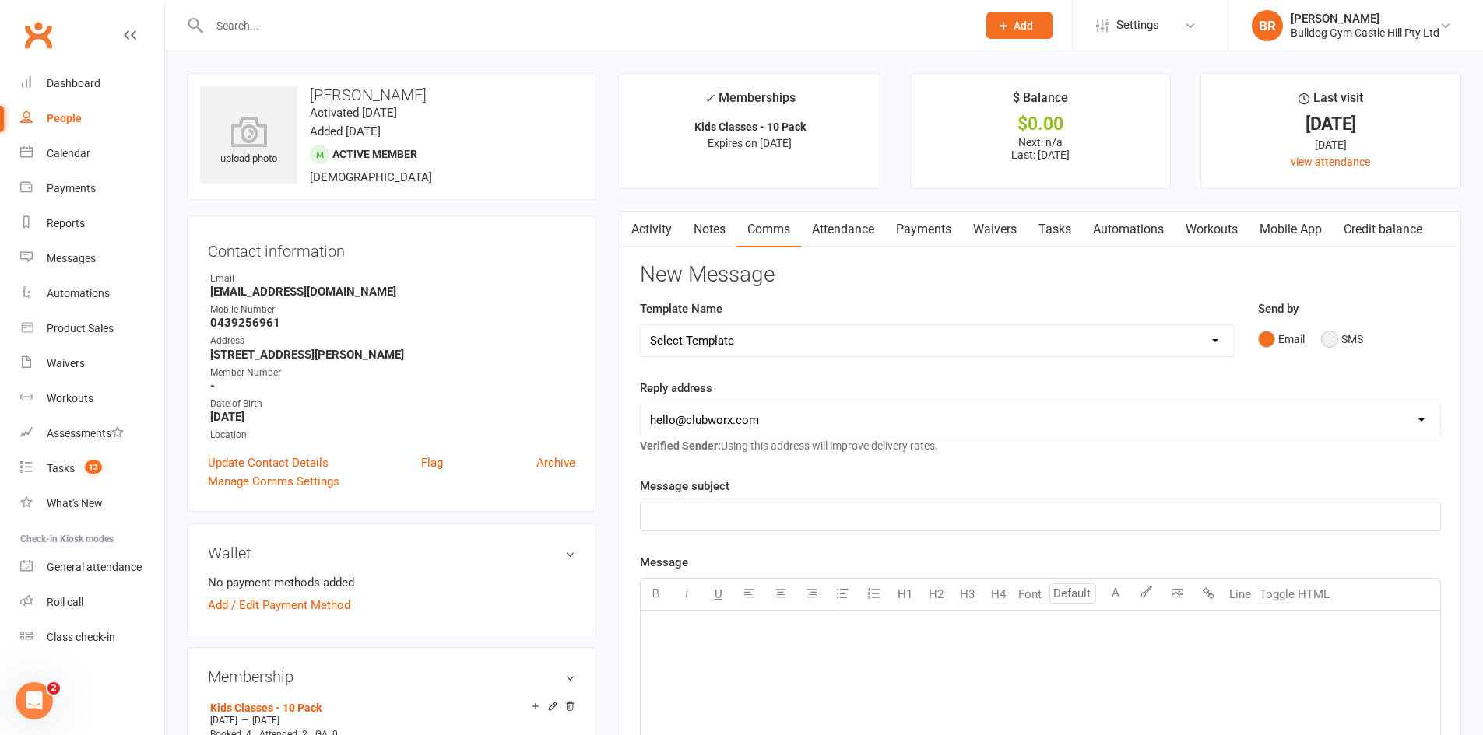
click at [1342, 338] on button "SMS" at bounding box center [1342, 340] width 42 height 30
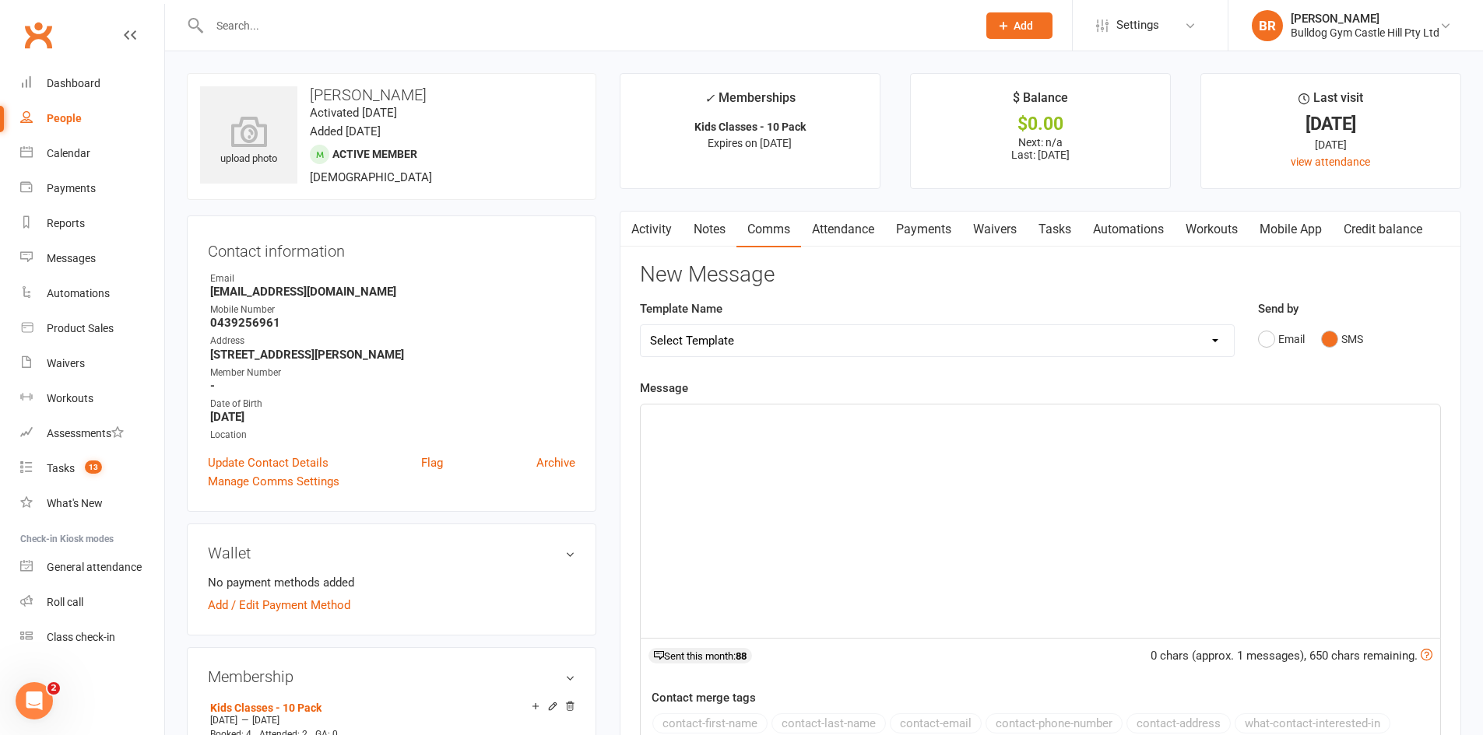
click at [656, 233] on link "Activity" at bounding box center [651, 230] width 62 height 36
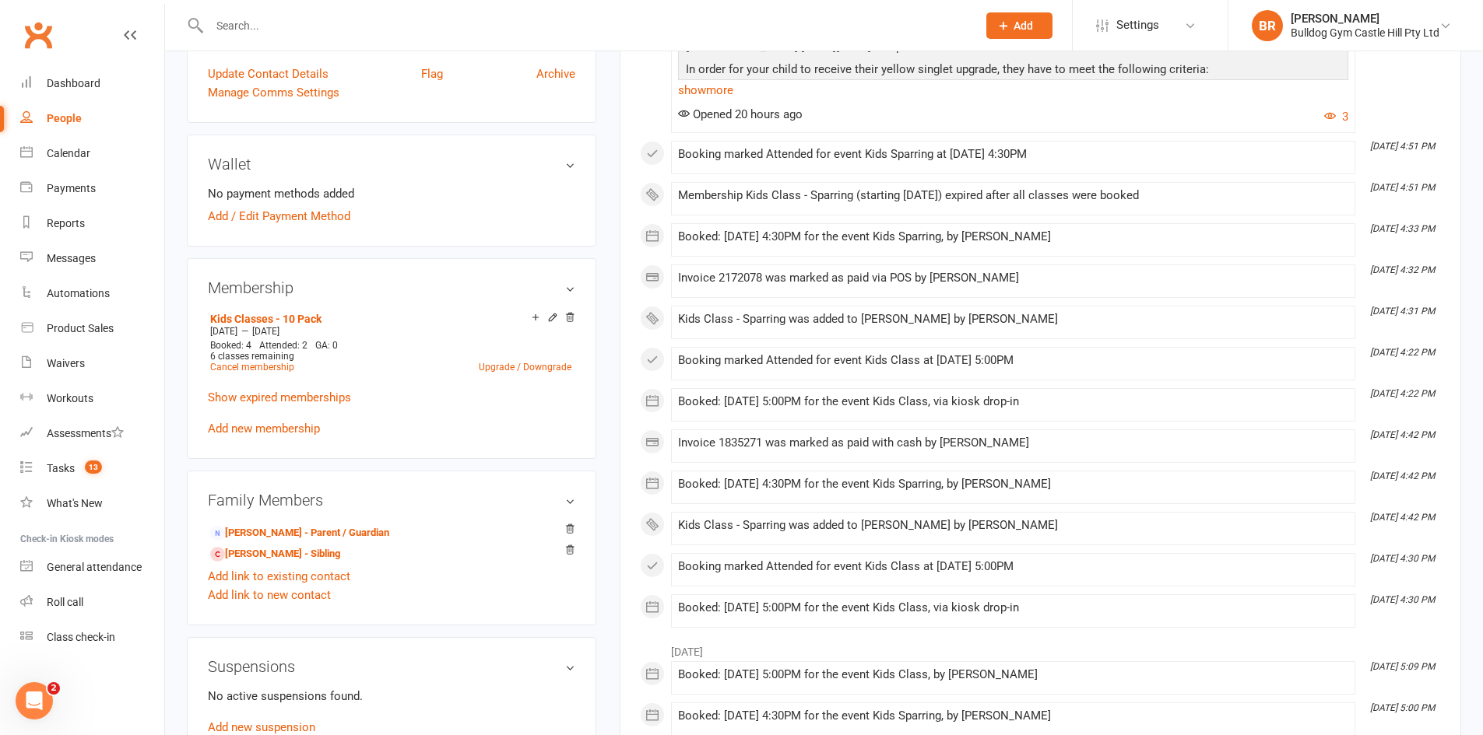
scroll to position [78, 0]
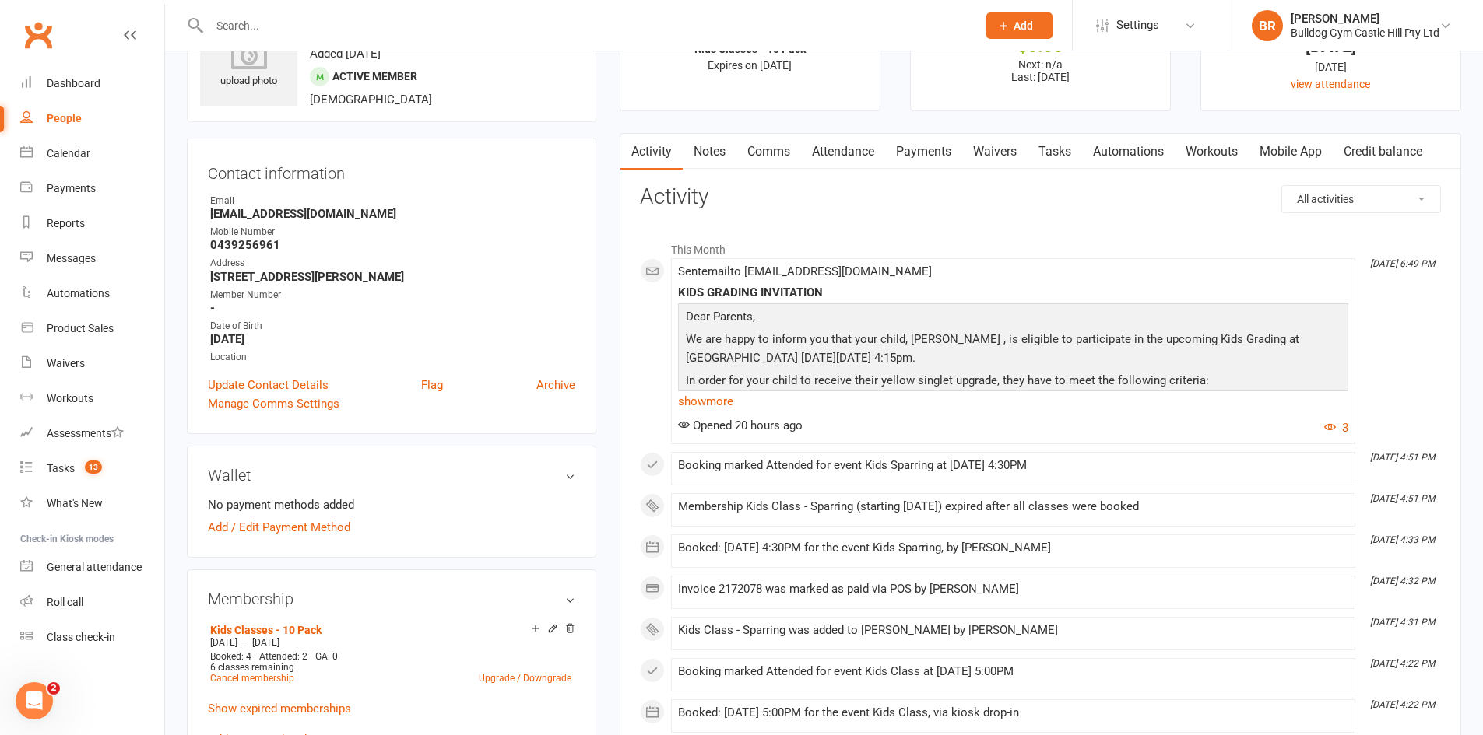
click at [283, 23] on input "text" at bounding box center [585, 26] width 761 height 22
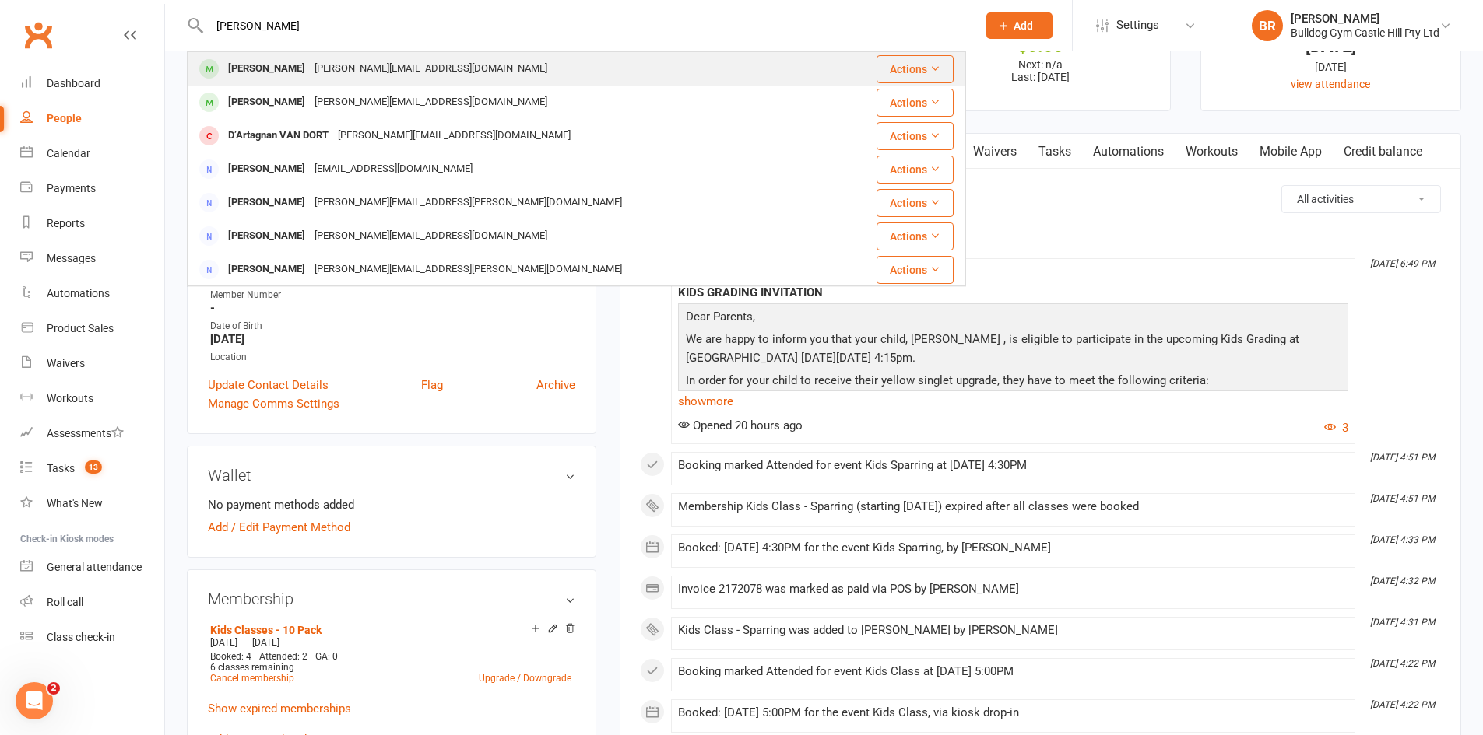
type input "conrad"
click at [304, 70] on div "CONRAD VAN DORT" at bounding box center [266, 69] width 86 height 23
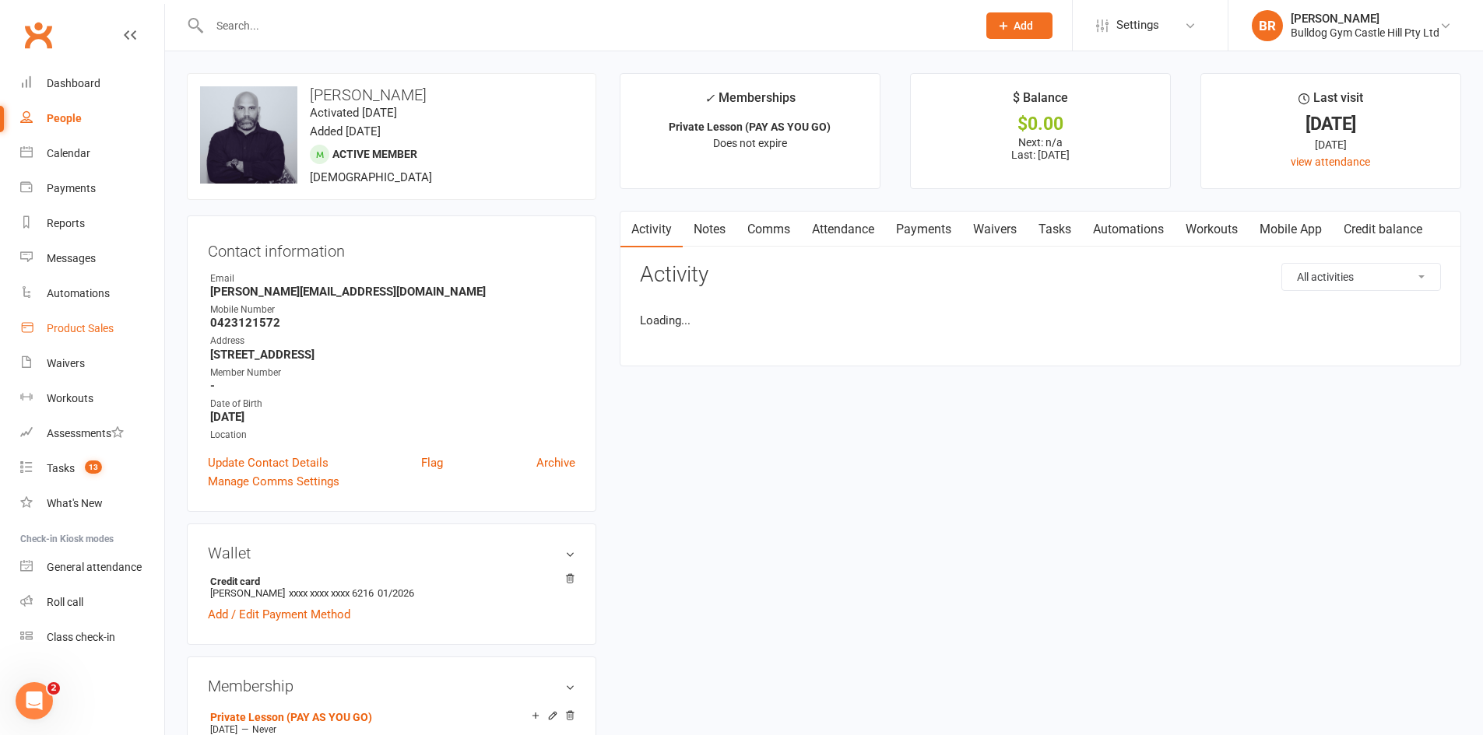
click at [44, 326] on link "Product Sales" at bounding box center [92, 328] width 144 height 35
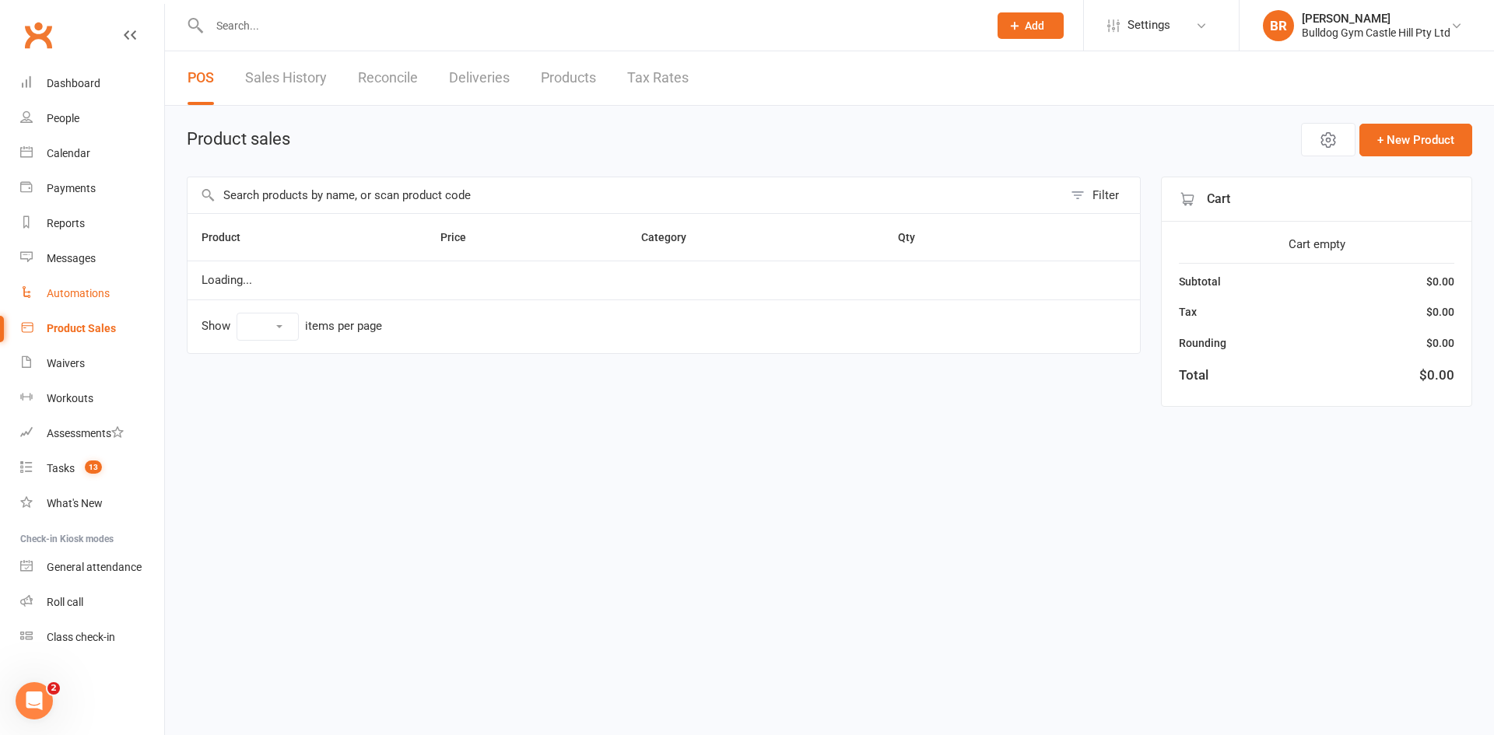
select select "100"
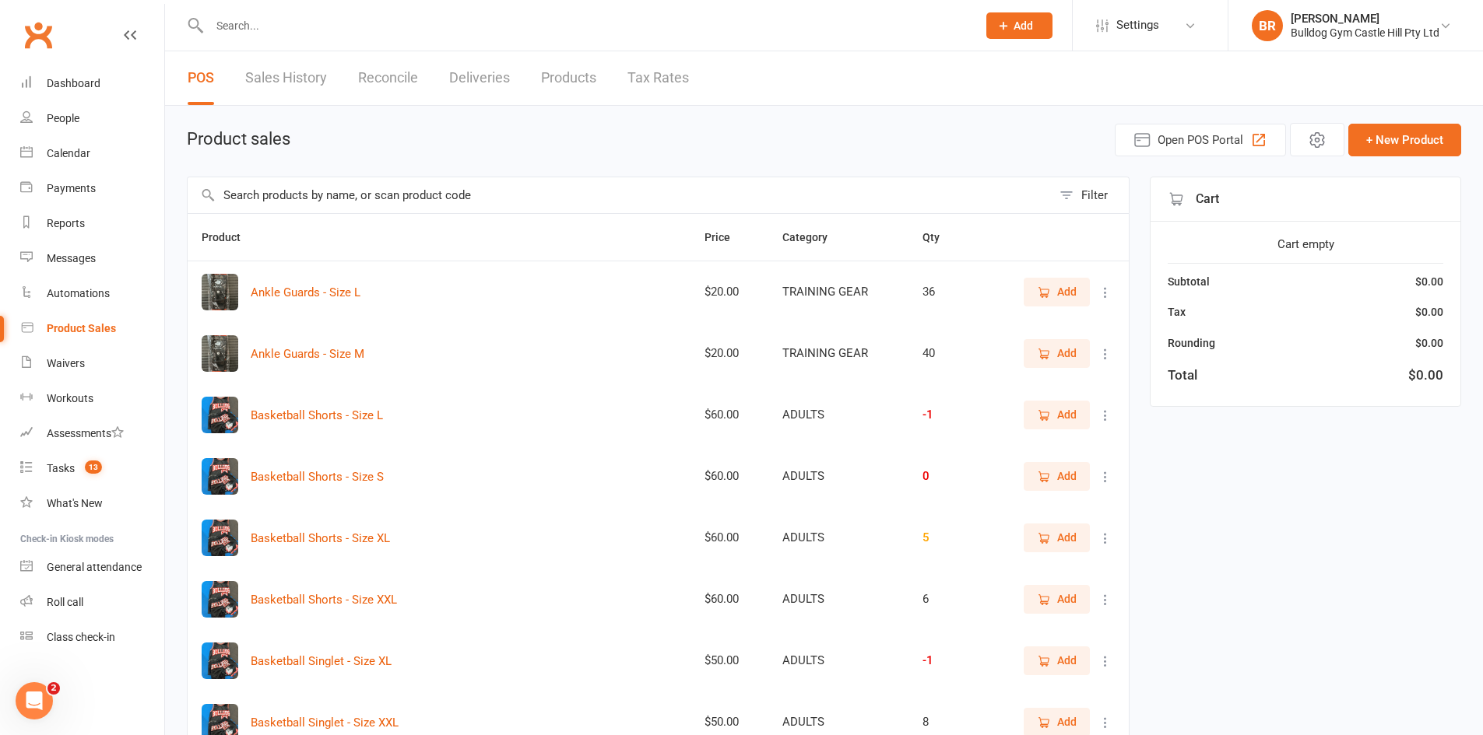
click at [349, 190] on input "text" at bounding box center [620, 195] width 864 height 36
type input "n"
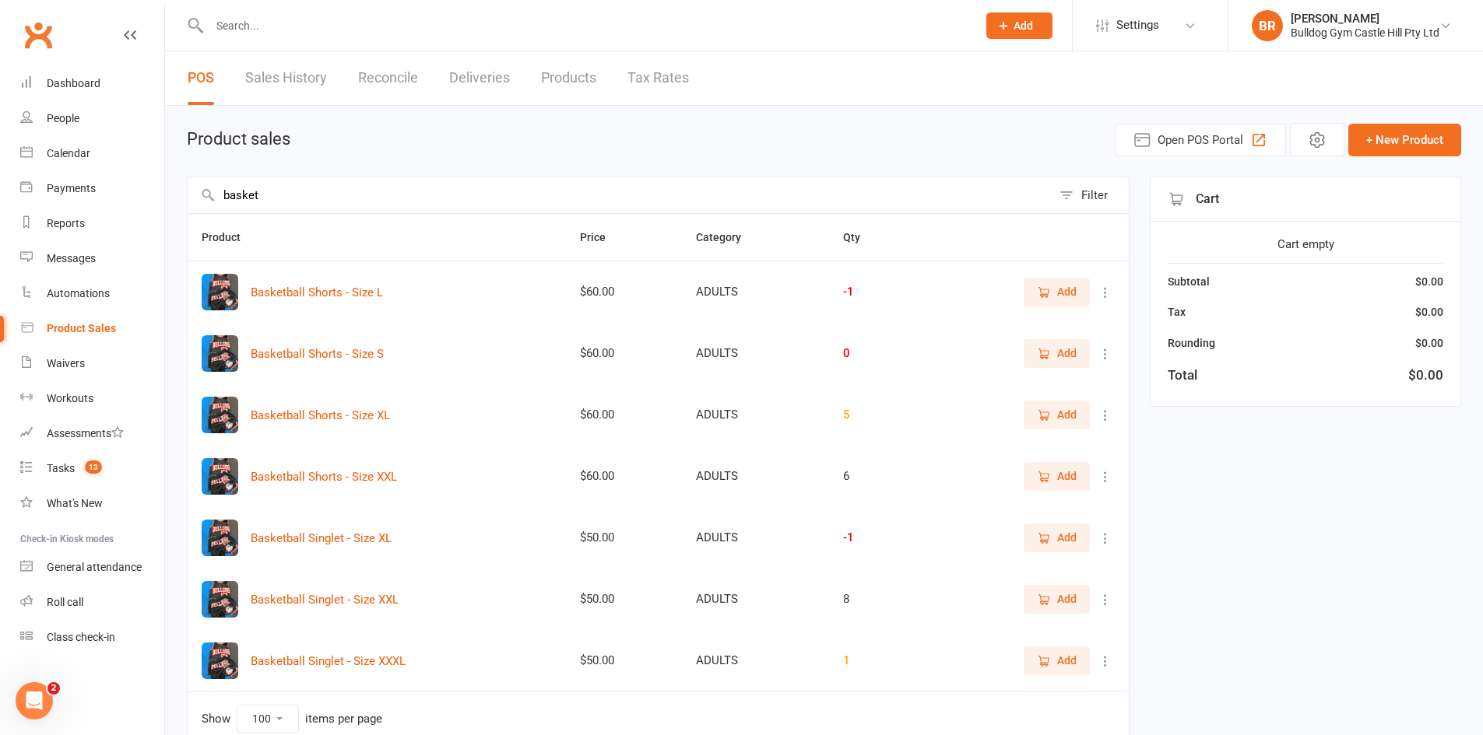
click at [1048, 290] on icon "button" at bounding box center [1045, 293] width 9 height 8
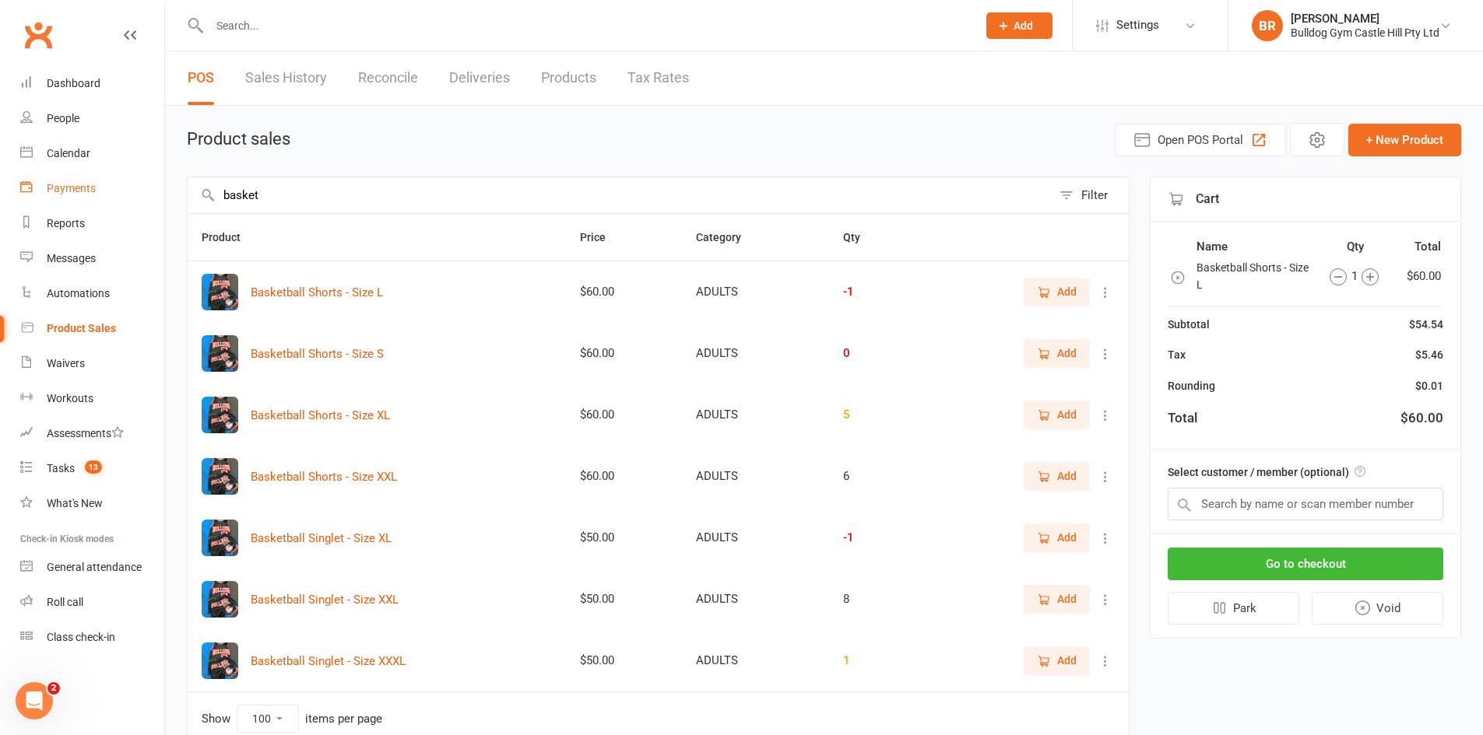
drag, startPoint x: 313, startPoint y: 186, endPoint x: 44, endPoint y: 194, distance: 268.6
click at [50, 194] on ui-view "Prospect Member Non-attending contact Class / event Appointment Task Membership…" at bounding box center [741, 397] width 1483 height 786
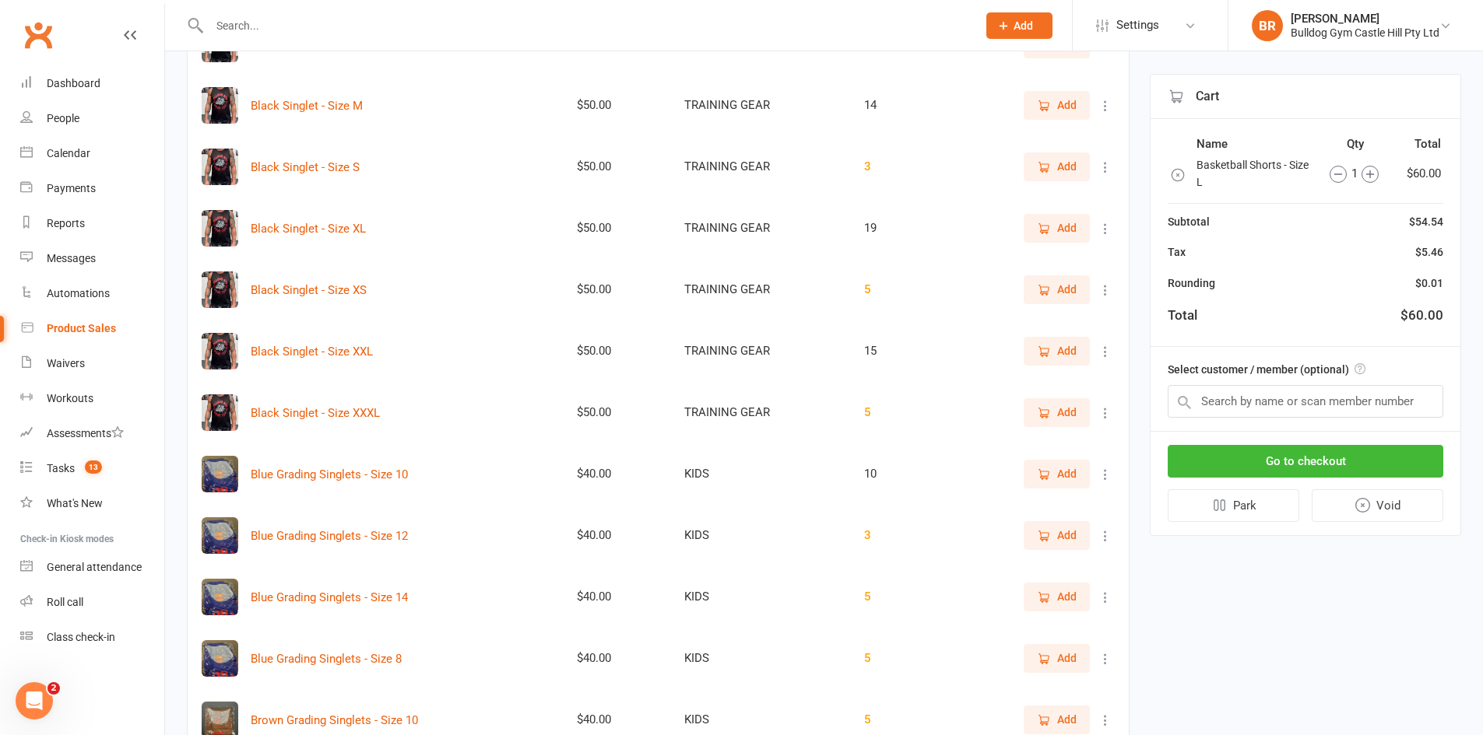
scroll to position [233, 0]
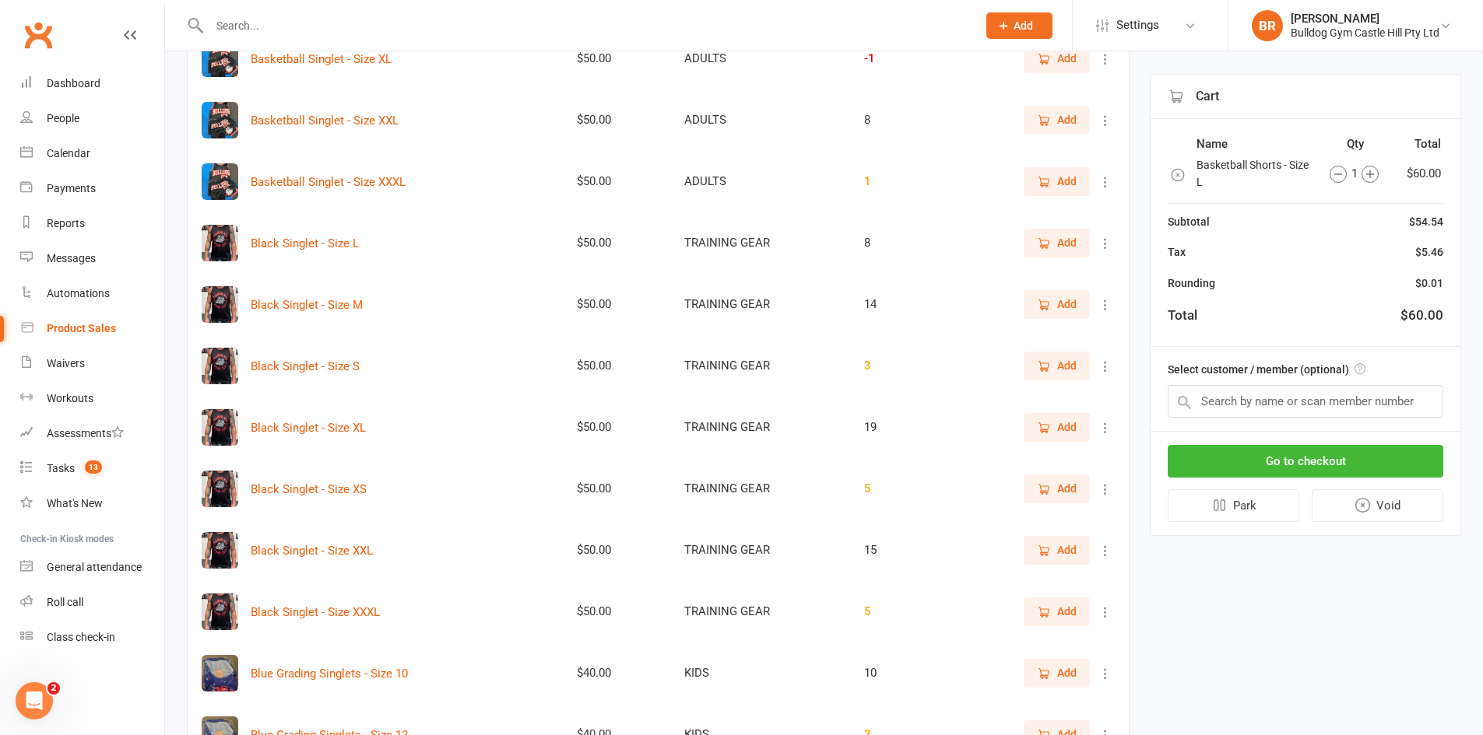
type input "single"
click at [1054, 241] on span "Add" at bounding box center [1057, 242] width 40 height 17
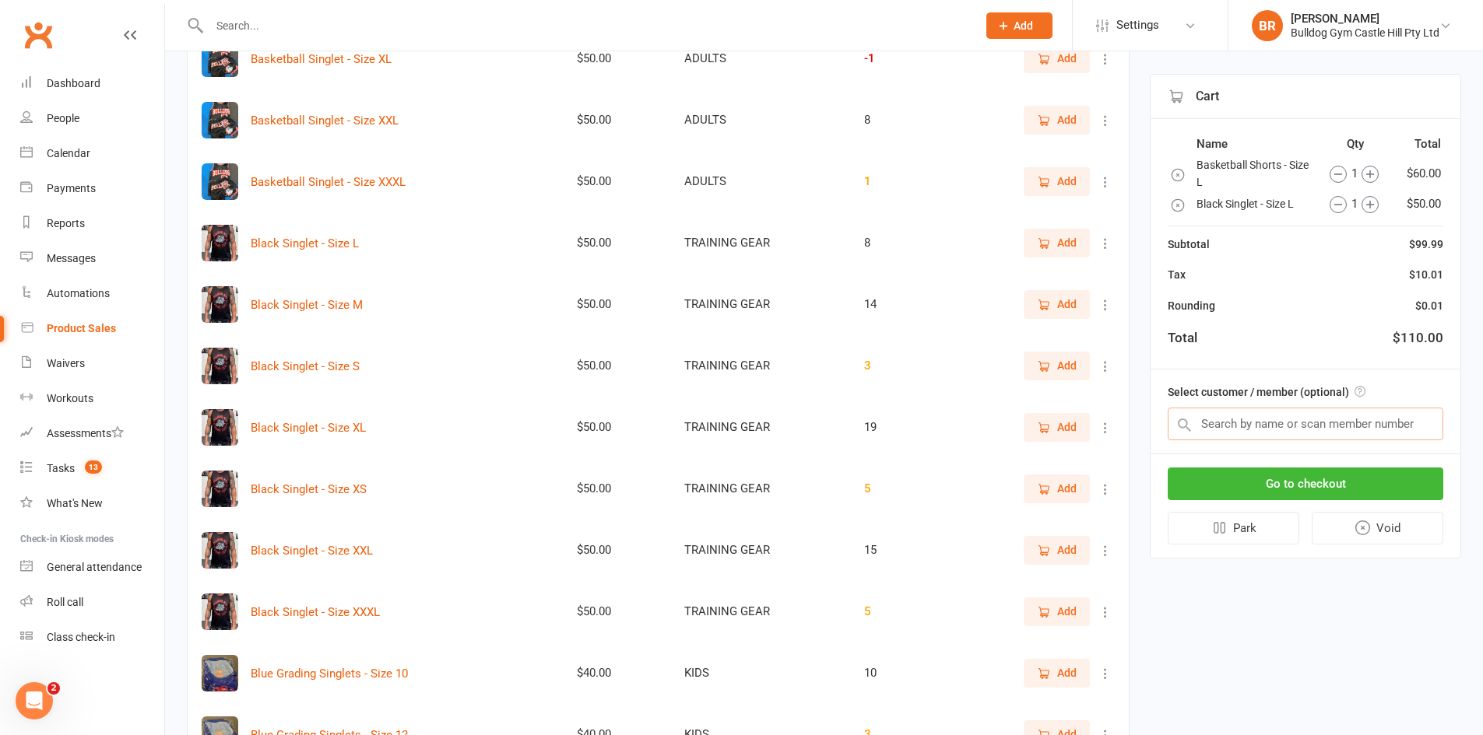
drag, startPoint x: 1264, startPoint y: 426, endPoint x: 1252, endPoint y: 423, distance: 12.3
click at [1263, 429] on input "text" at bounding box center [1305, 424] width 276 height 33
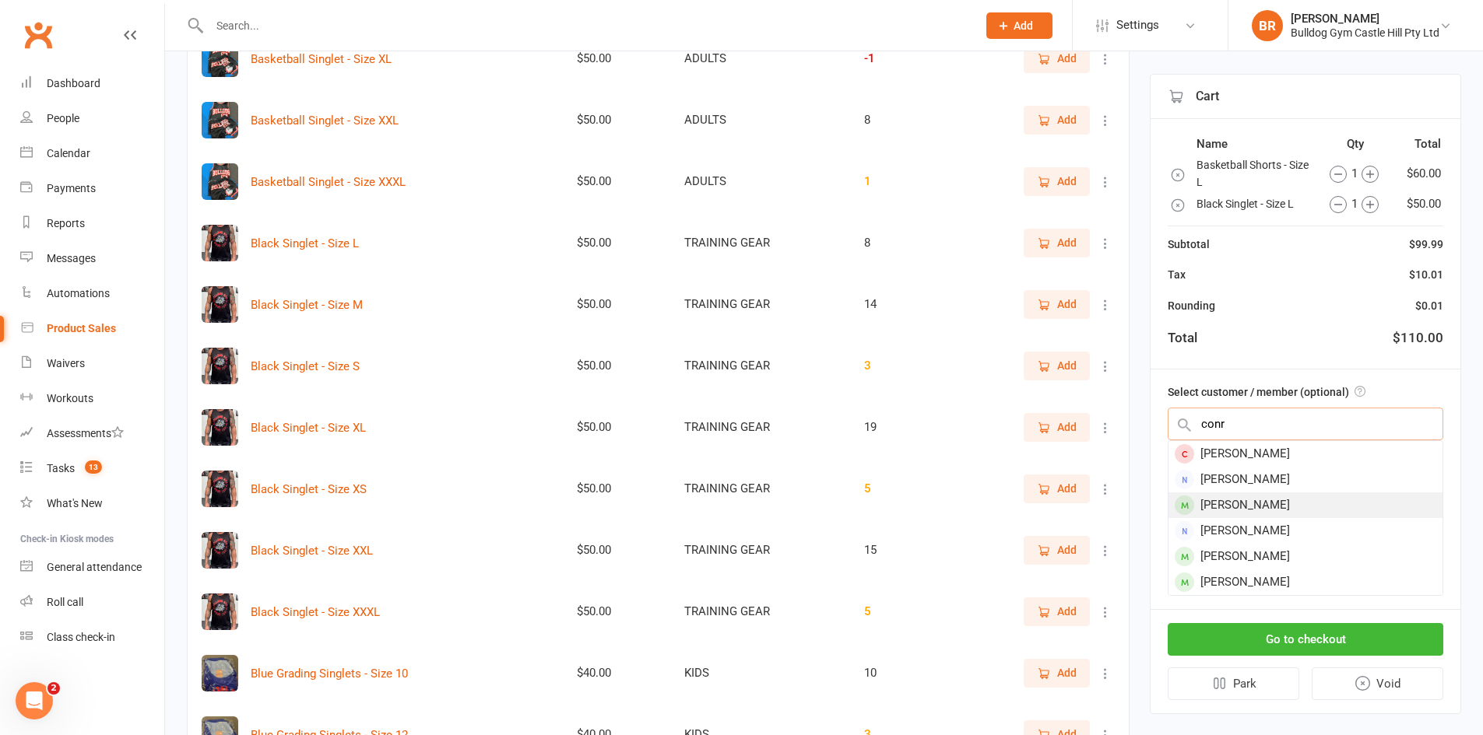
type input "conr"
click at [1295, 504] on div "CONRAD VAN DORT" at bounding box center [1305, 506] width 274 height 26
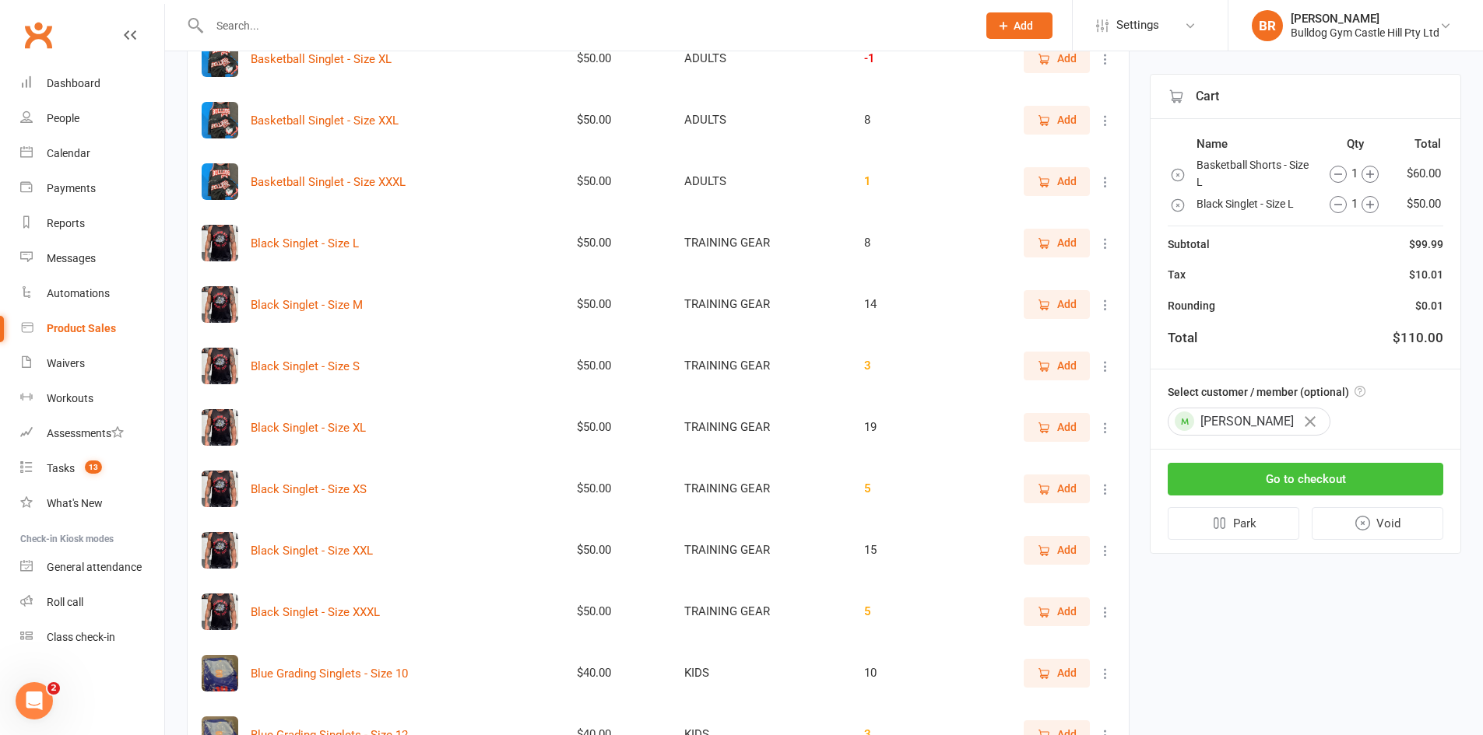
click at [1301, 480] on button "Go to checkout" at bounding box center [1305, 479] width 276 height 33
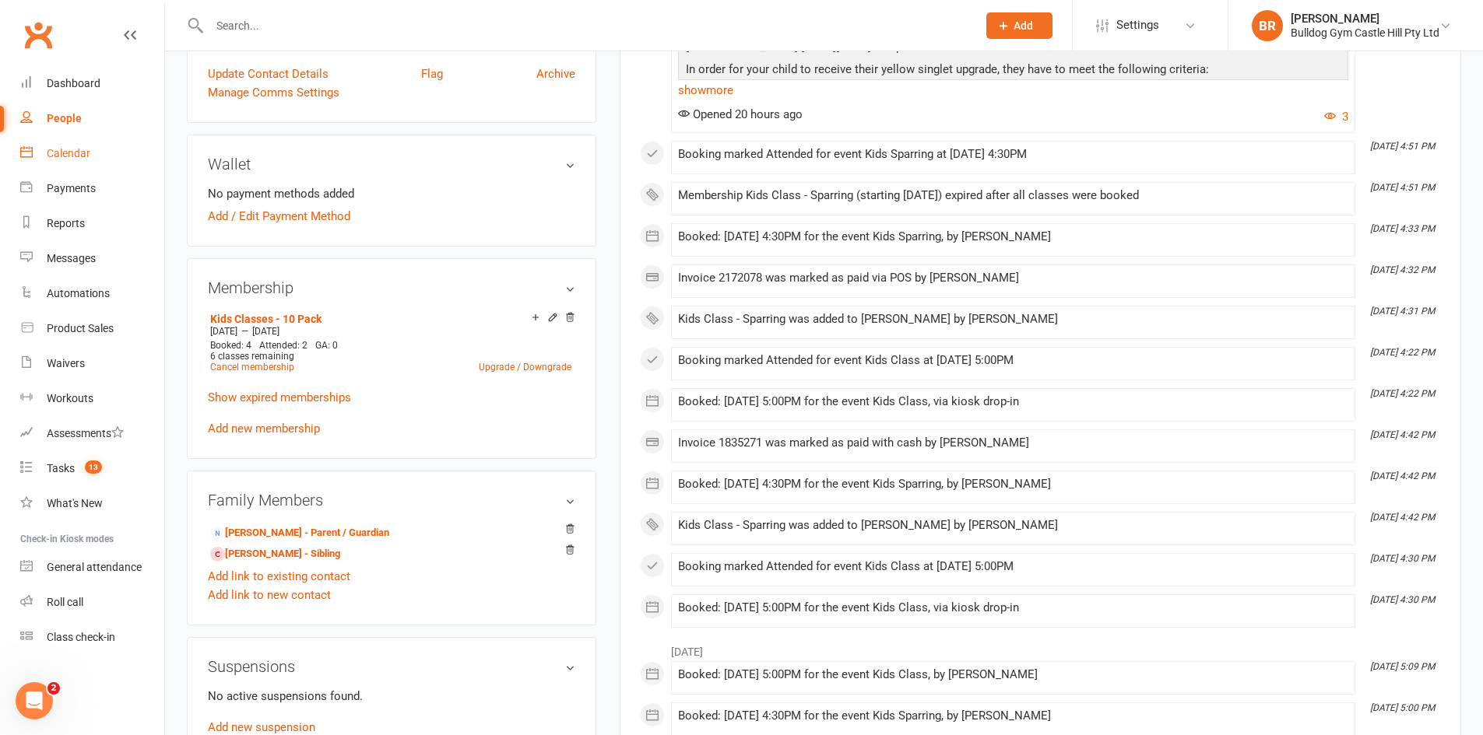
click at [71, 142] on link "Calendar" at bounding box center [92, 153] width 144 height 35
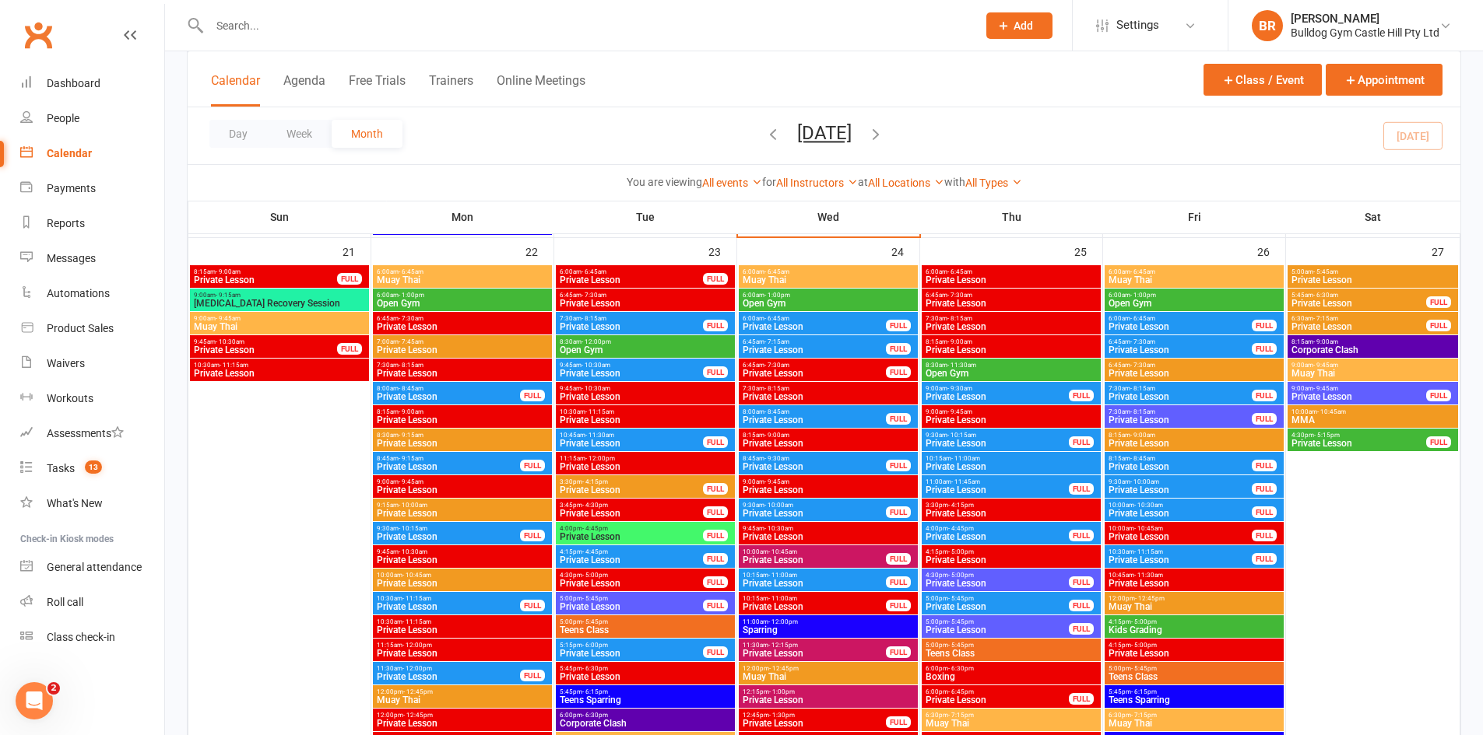
scroll to position [2744, 0]
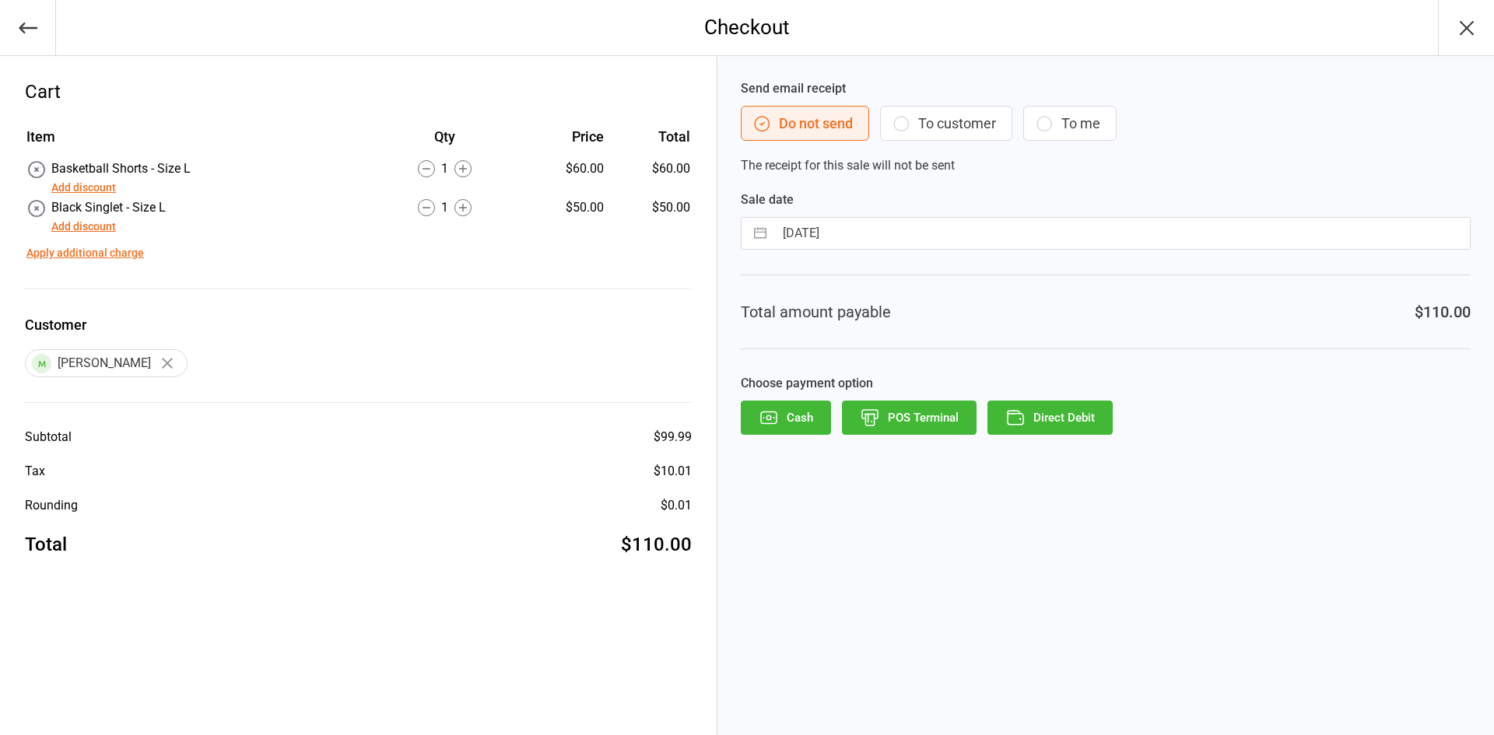
click at [90, 225] on button "Add discount" at bounding box center [83, 227] width 65 height 16
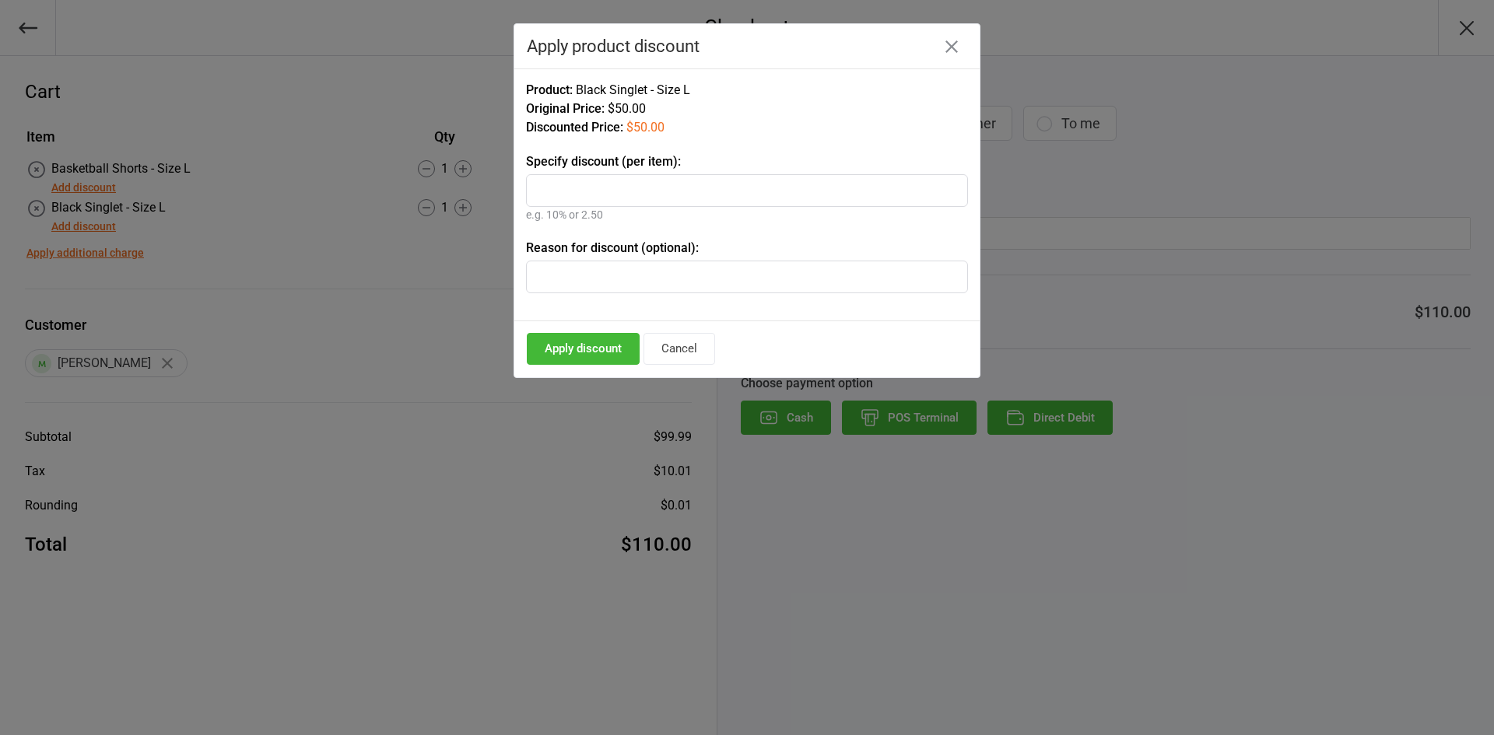
click at [950, 51] on icon "button" at bounding box center [952, 46] width 12 height 12
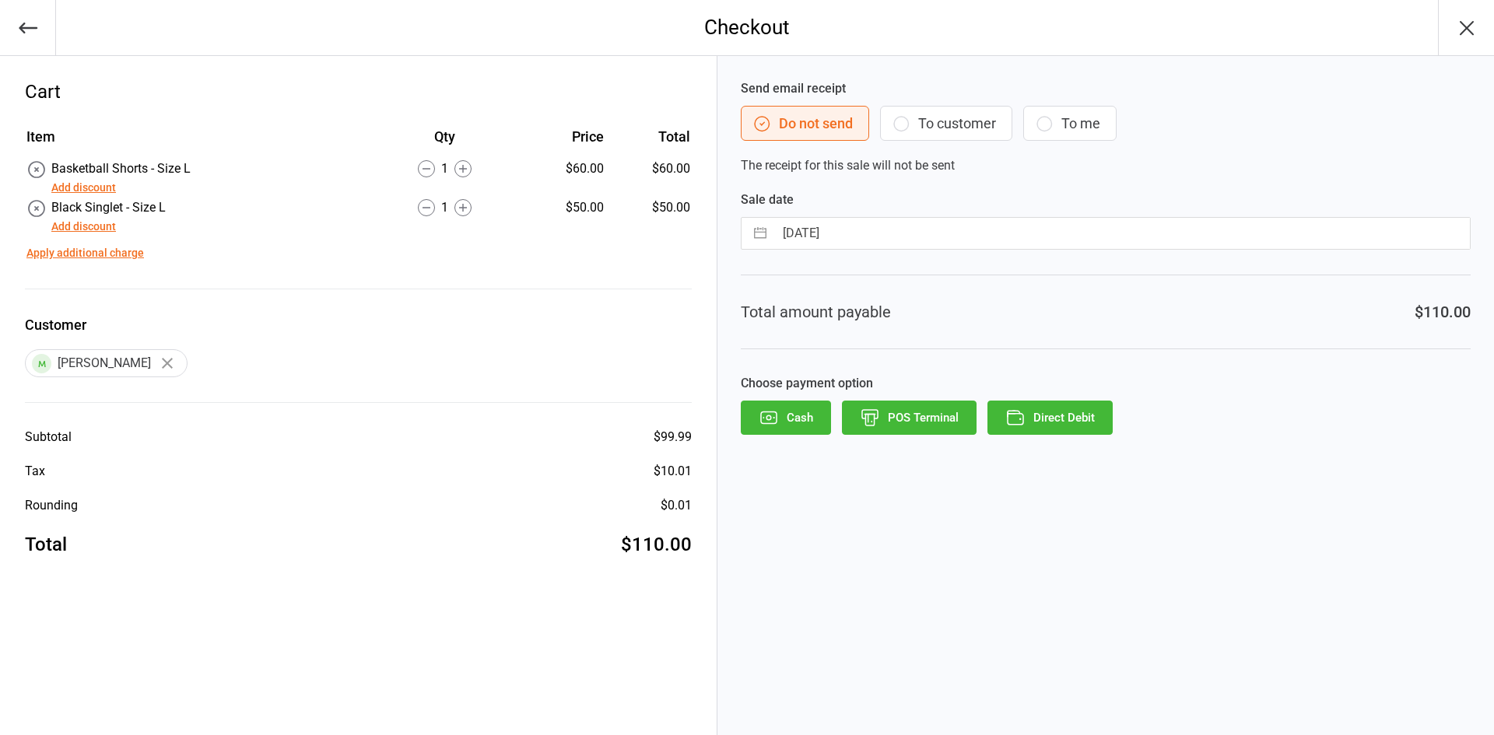
click at [77, 230] on button "Add discount" at bounding box center [83, 227] width 65 height 16
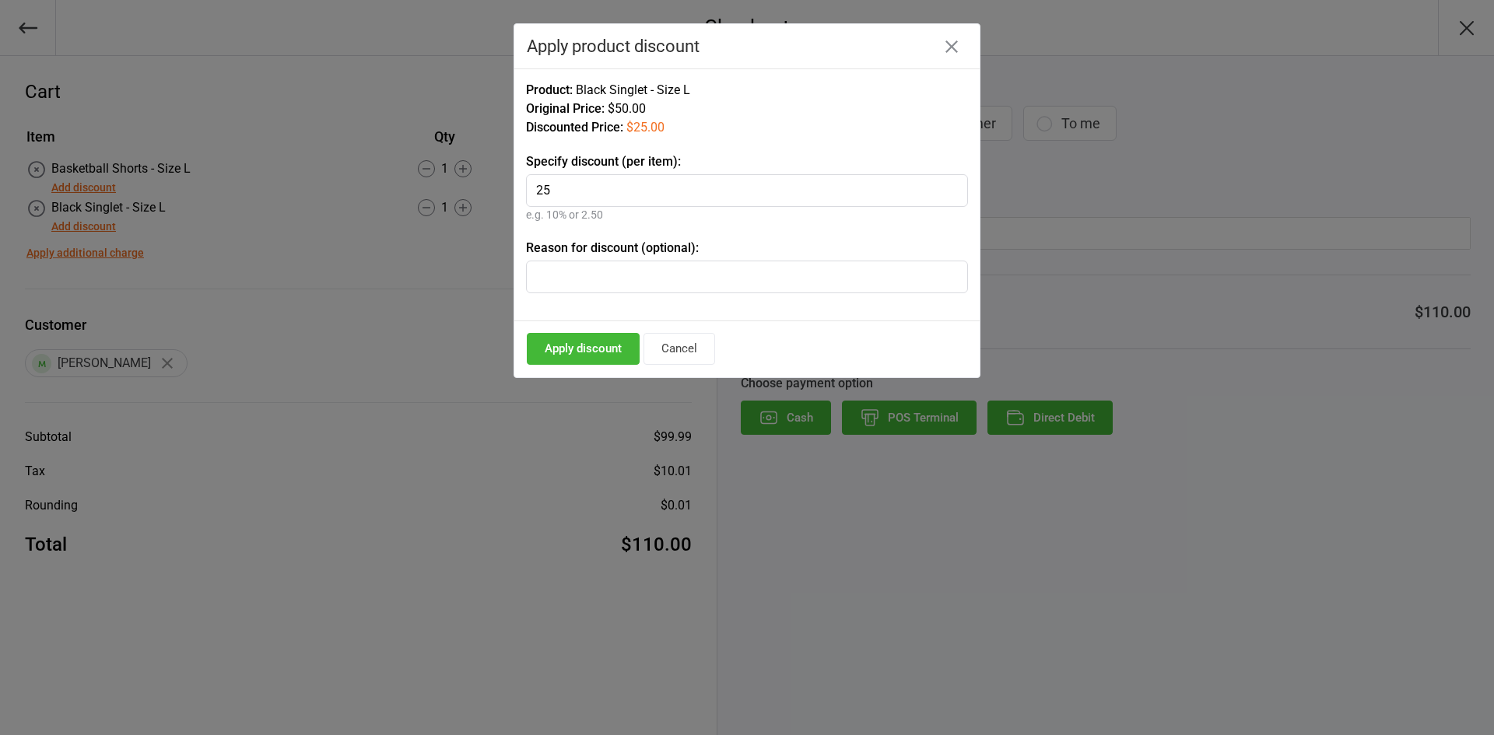
type input "25"
click at [577, 353] on button "Apply discount" at bounding box center [583, 349] width 113 height 32
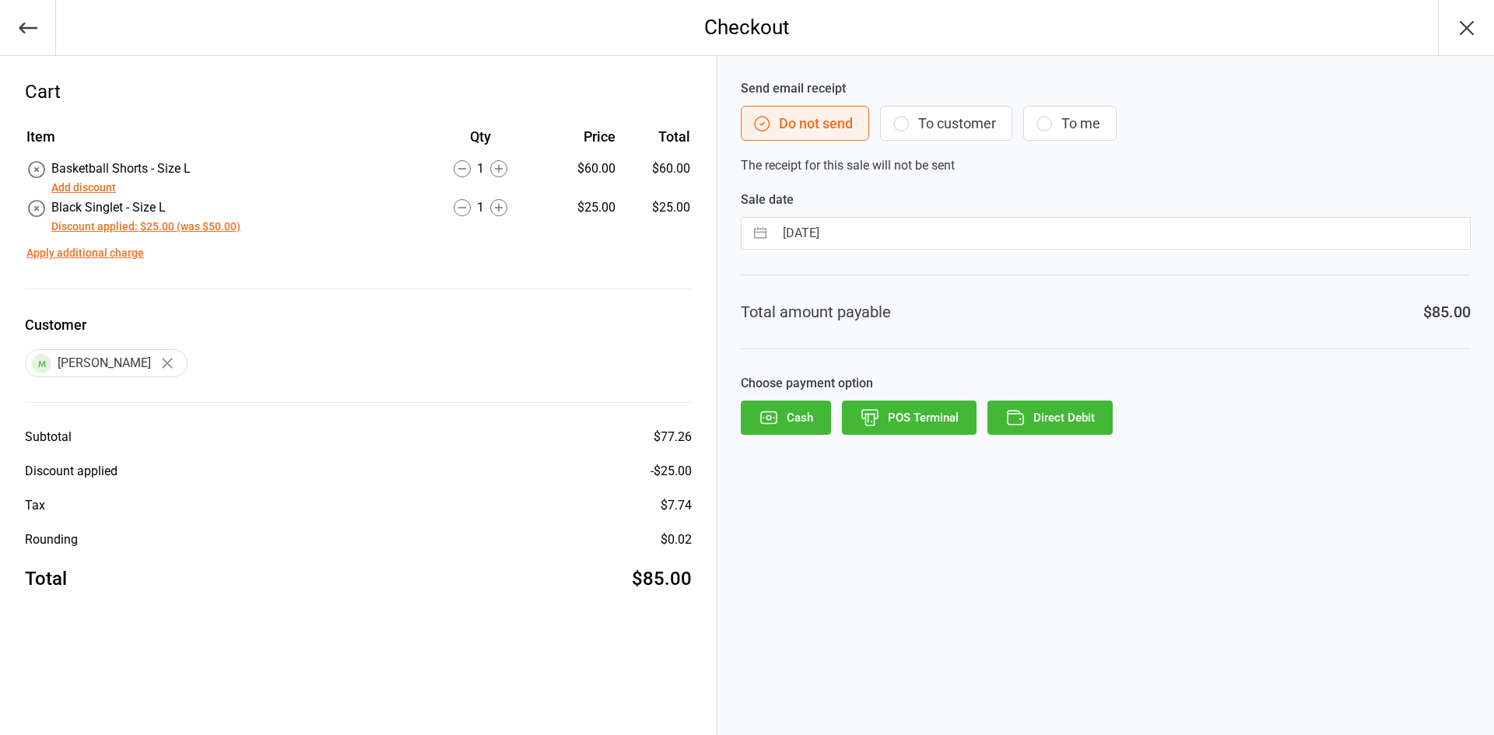
click at [887, 420] on button "POS Terminal" at bounding box center [909, 418] width 135 height 34
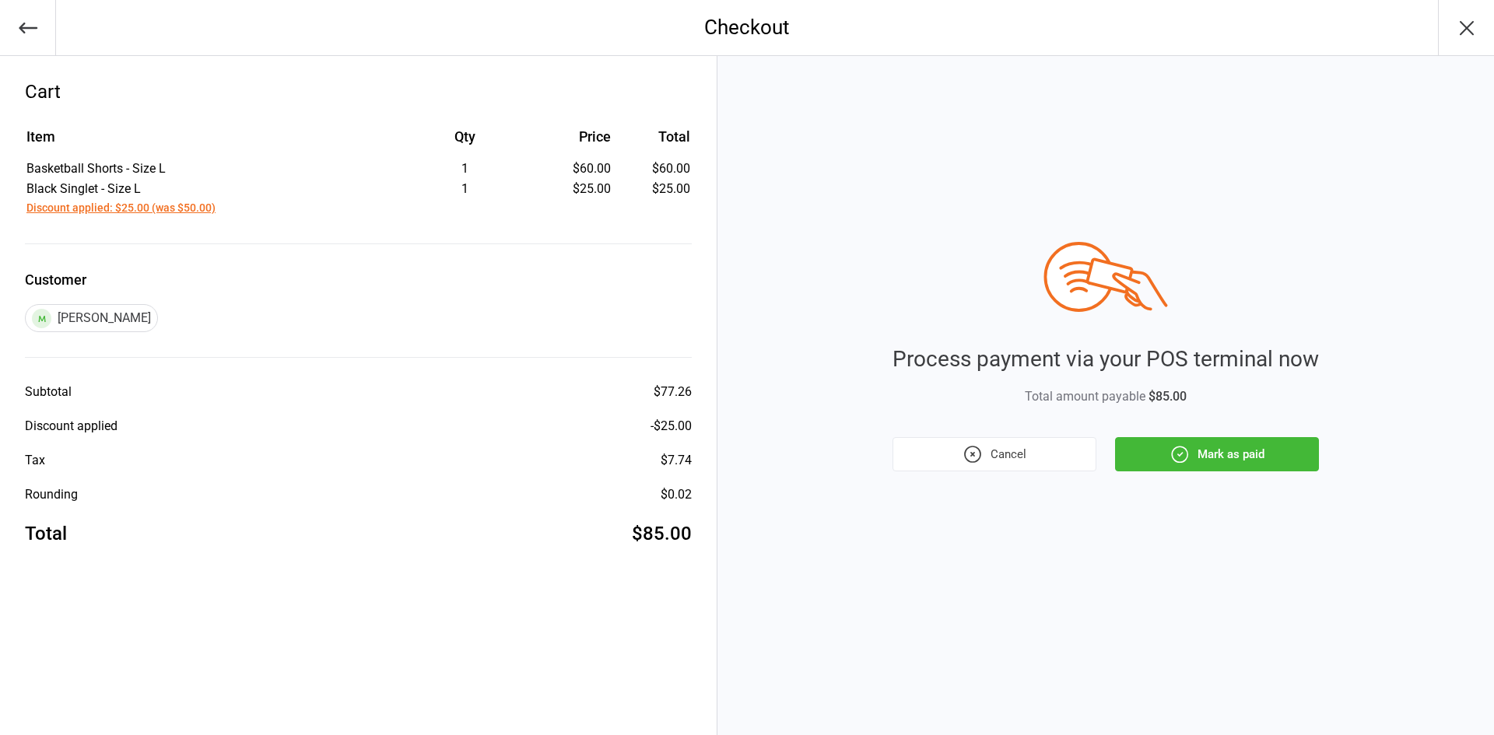
click at [1200, 454] on button "Mark as paid" at bounding box center [1217, 454] width 204 height 34
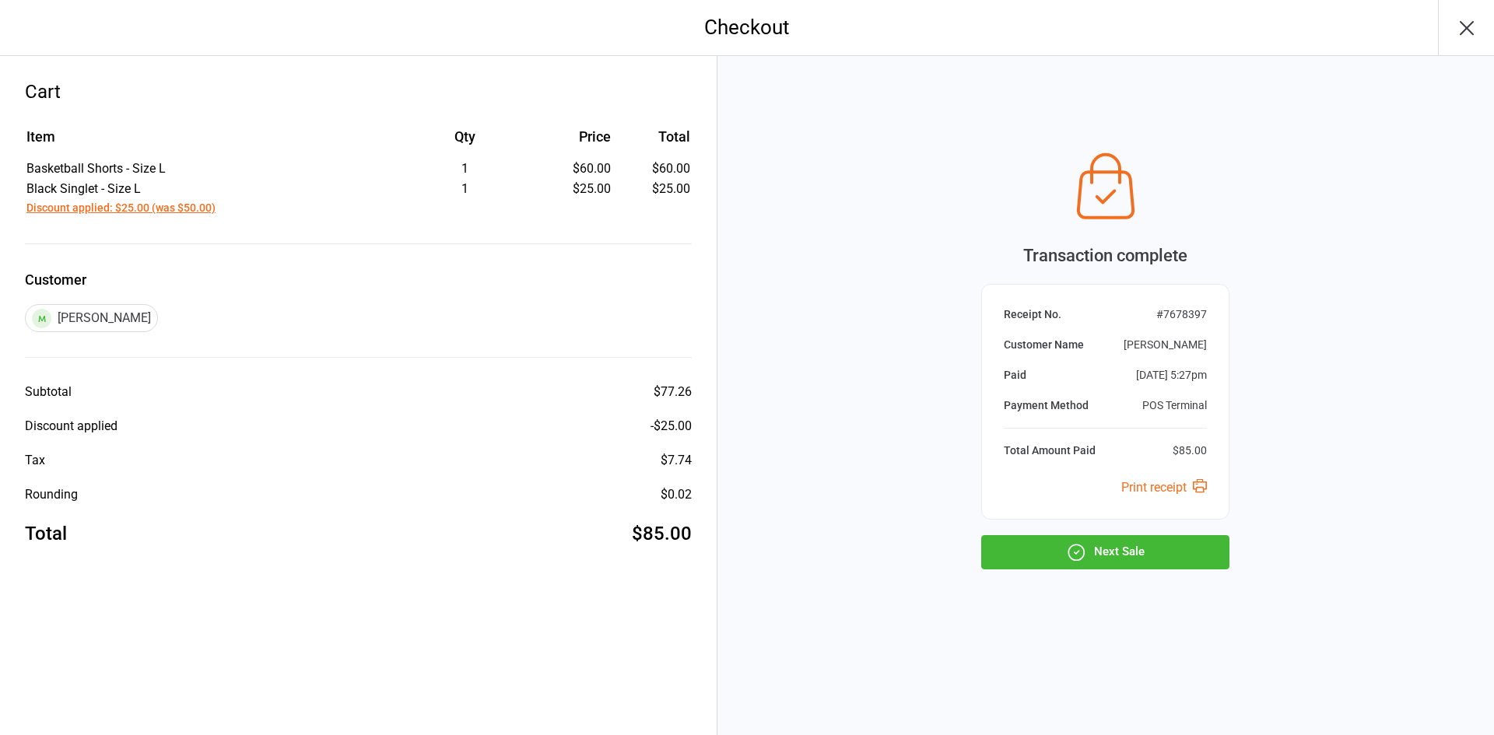
click at [1104, 558] on button "Next Sale" at bounding box center [1105, 552] width 248 height 34
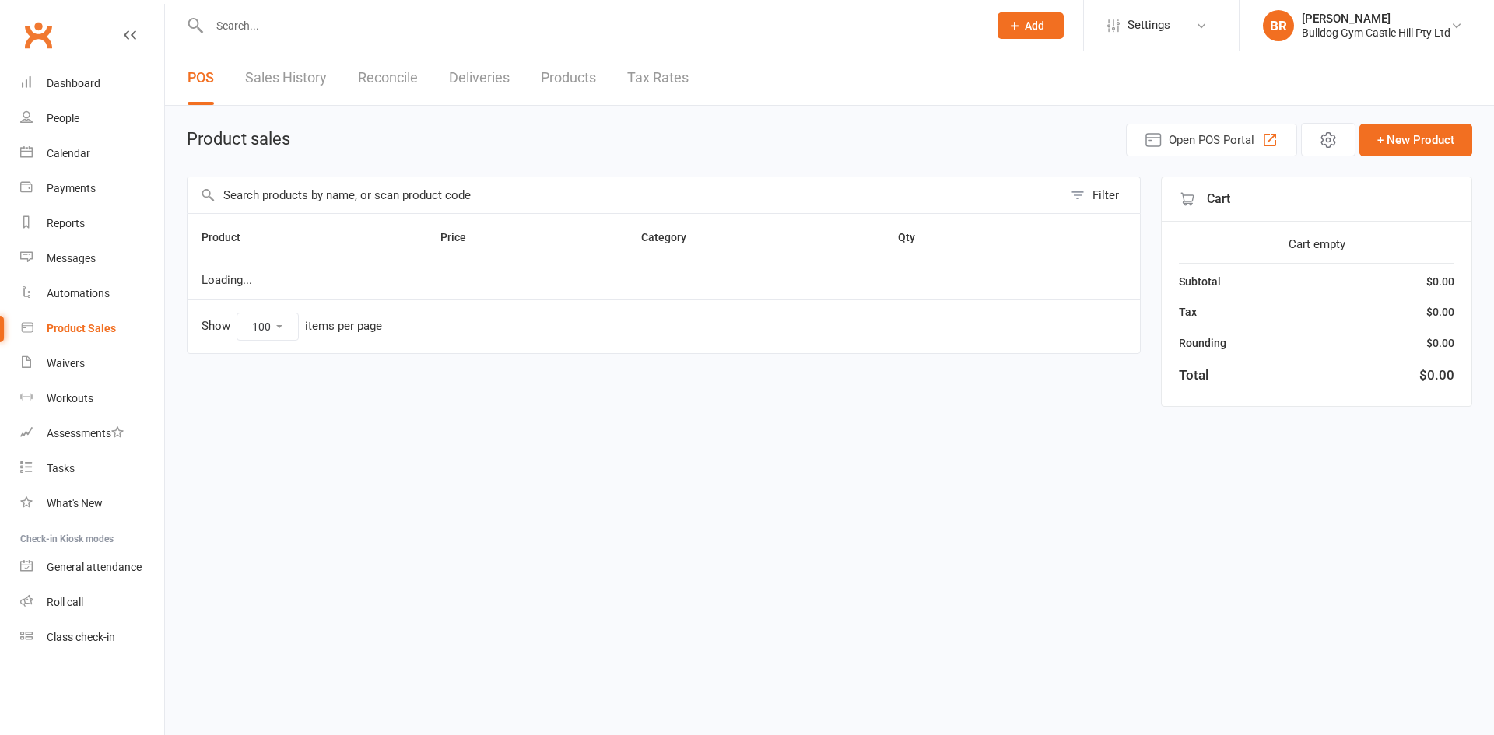
select select "100"
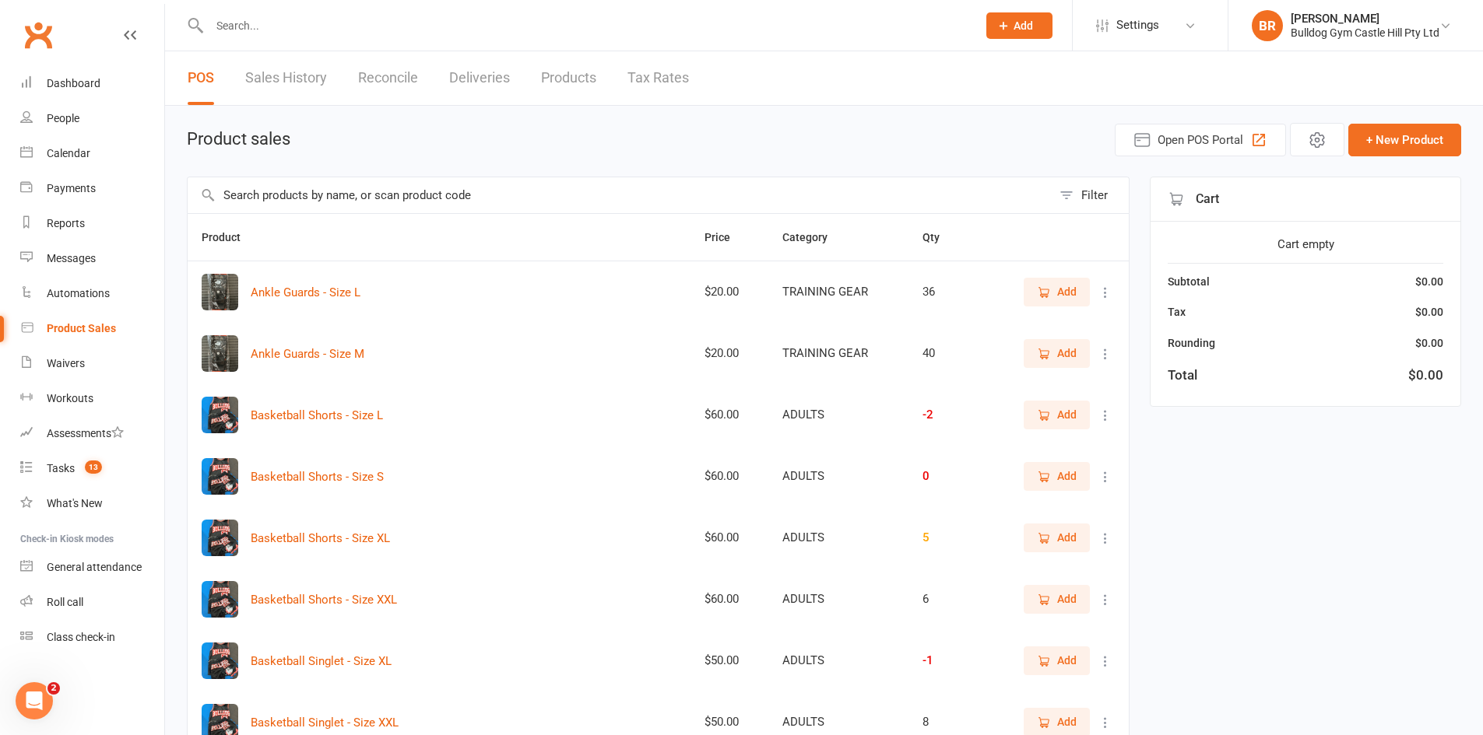
click at [256, 30] on input "text" at bounding box center [585, 26] width 761 height 22
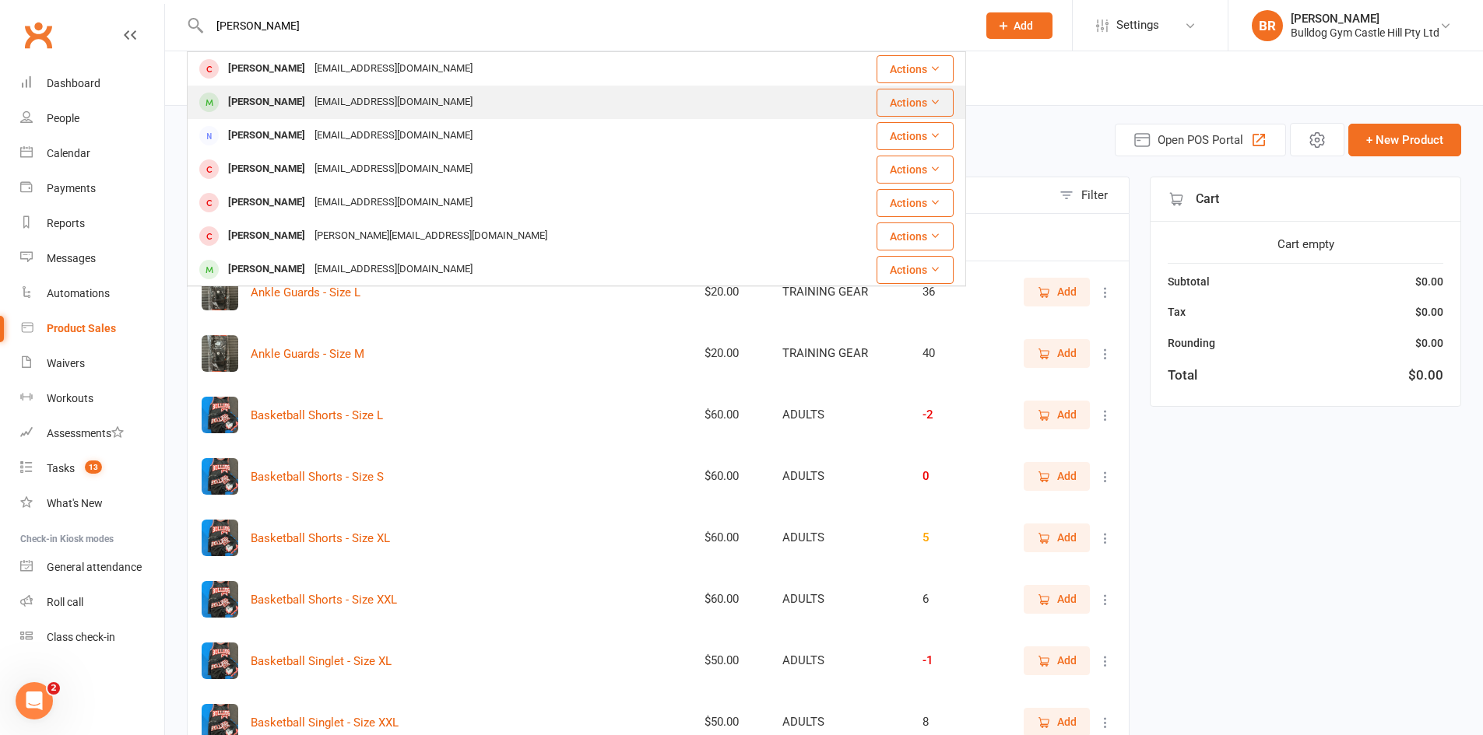
type input "[PERSON_NAME]"
click at [310, 102] on div "[EMAIL_ADDRESS][DOMAIN_NAME]" at bounding box center [393, 102] width 167 height 23
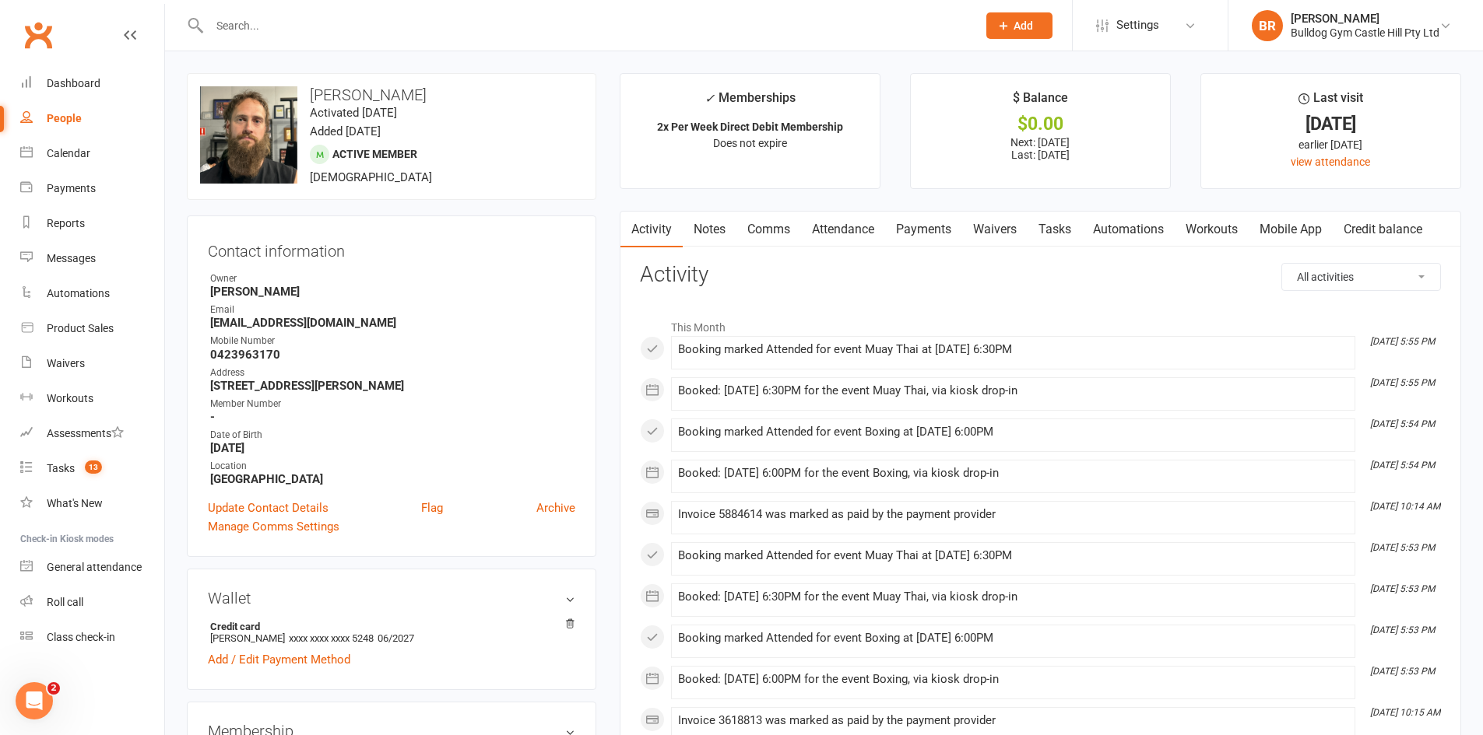
click at [942, 227] on link "Payments" at bounding box center [923, 230] width 77 height 36
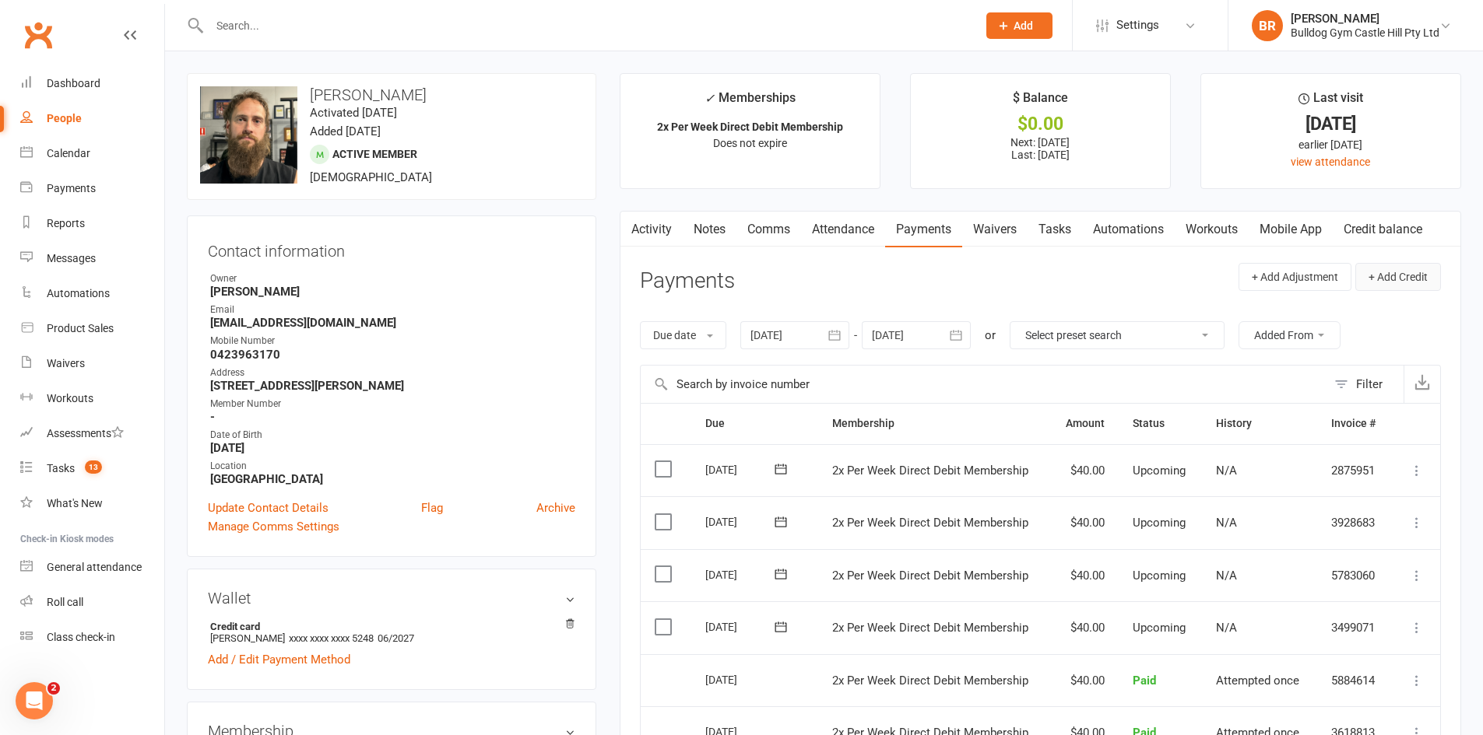
click at [1392, 279] on button "+ Add Credit" at bounding box center [1398, 277] width 86 height 28
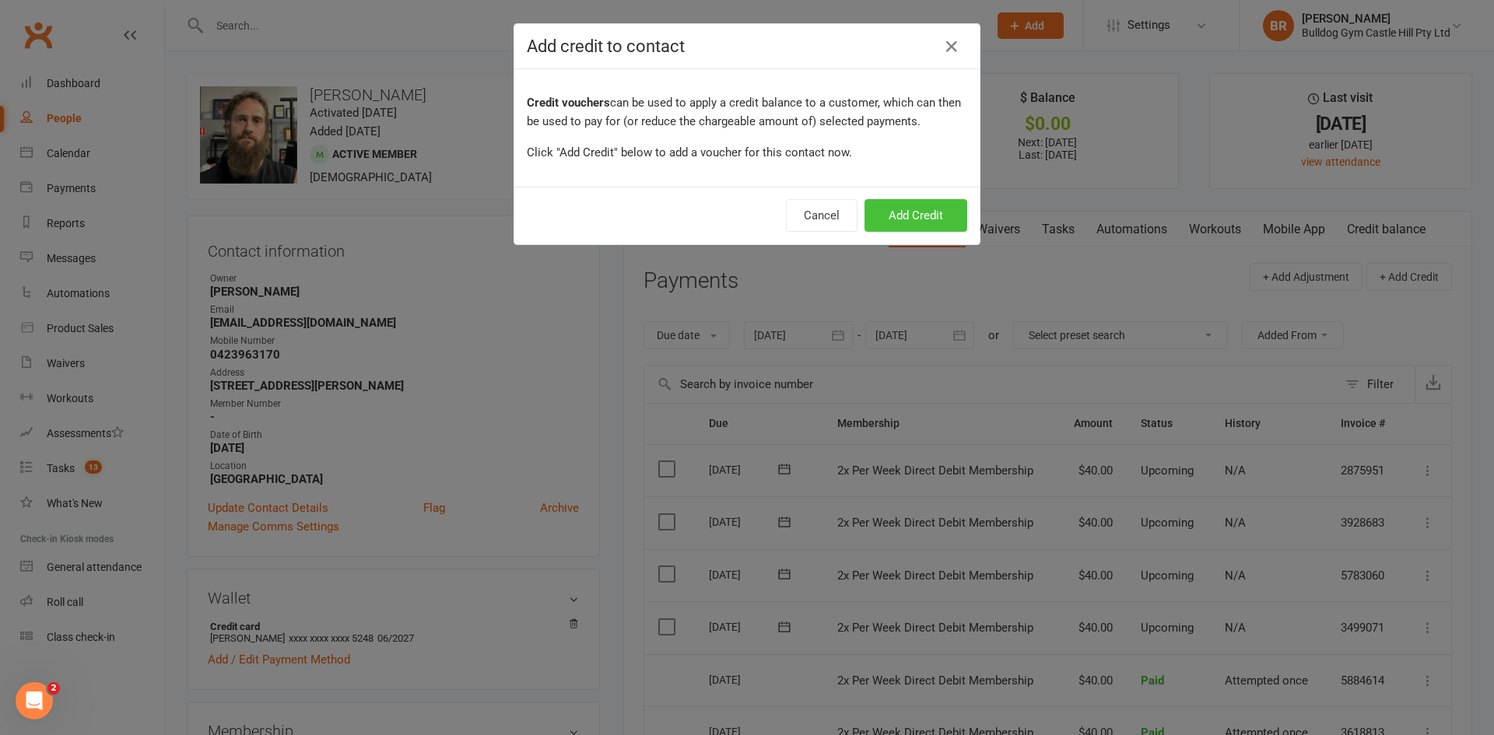
click at [884, 214] on button "Add Credit" at bounding box center [916, 215] width 103 height 33
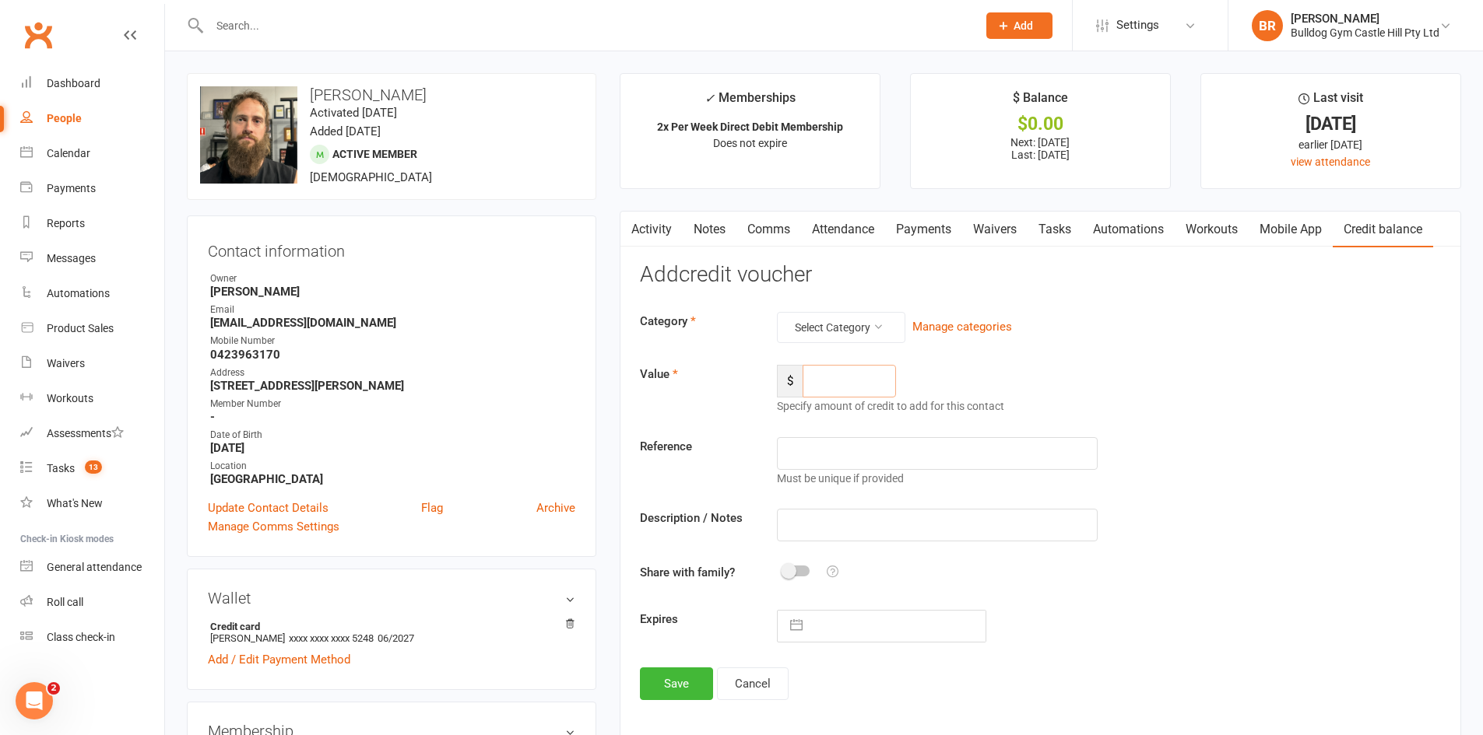
click at [823, 388] on input "number" at bounding box center [848, 381] width 93 height 33
type input "25"
click at [869, 321] on button "Select Category" at bounding box center [841, 327] width 128 height 31
click at [813, 400] on link "General" at bounding box center [817, 395] width 154 height 31
click at [816, 518] on input "text" at bounding box center [937, 525] width 320 height 33
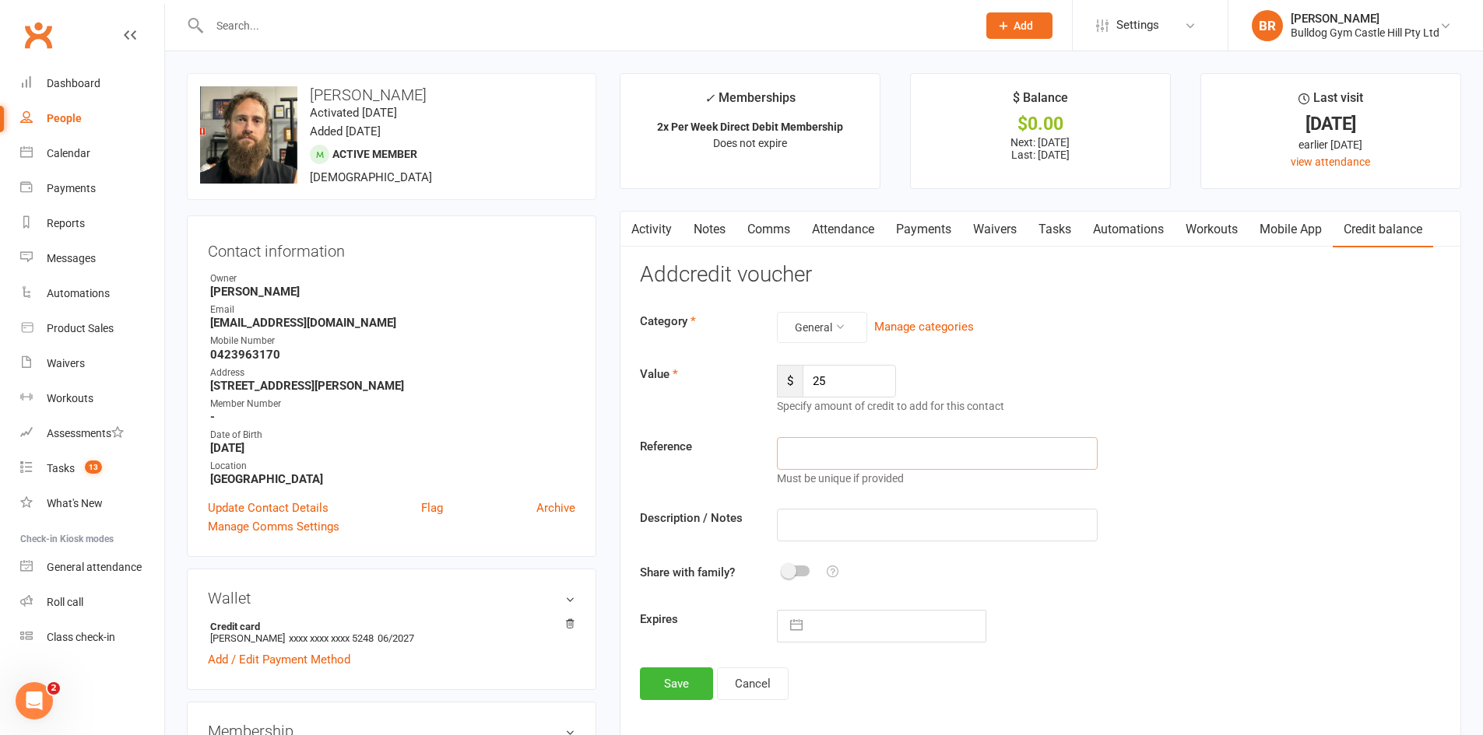
drag, startPoint x: 802, startPoint y: 442, endPoint x: 806, endPoint y: 433, distance: 9.4
click at [802, 442] on input "text" at bounding box center [937, 453] width 320 height 33
type input "overcharged"
click at [805, 526] on input "text" at bounding box center [937, 525] width 320 height 33
type input "overcharged"
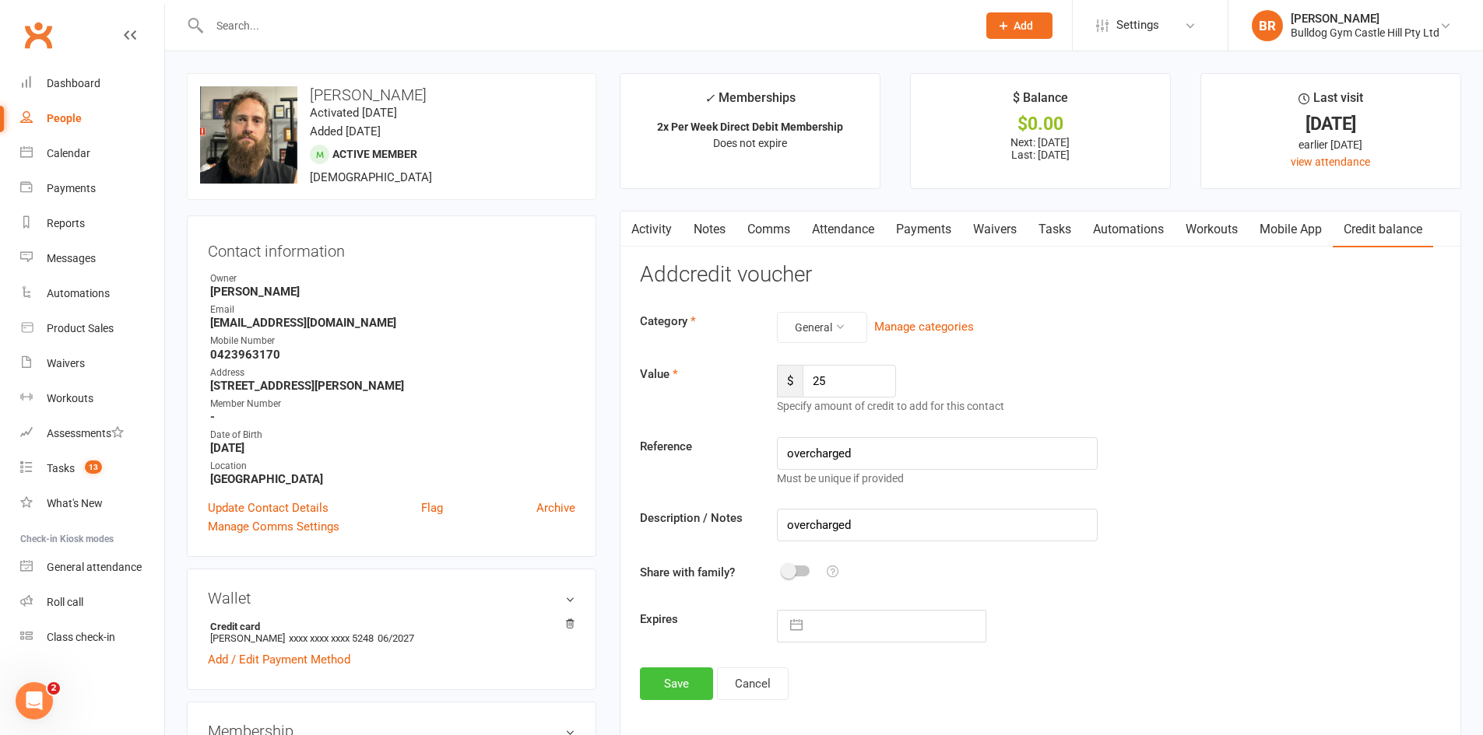
click at [669, 681] on button "Save" at bounding box center [676, 684] width 73 height 33
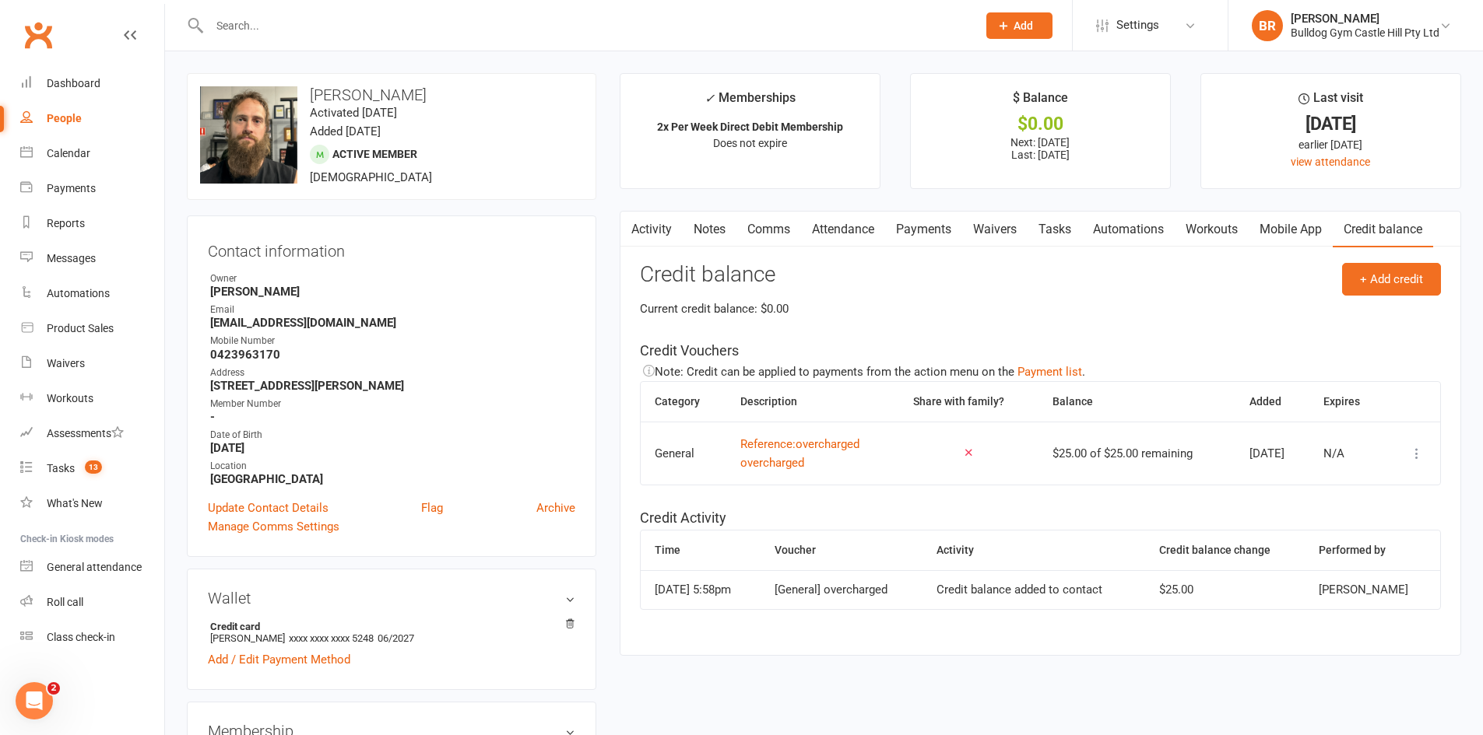
click at [953, 239] on link "Payments" at bounding box center [923, 230] width 77 height 36
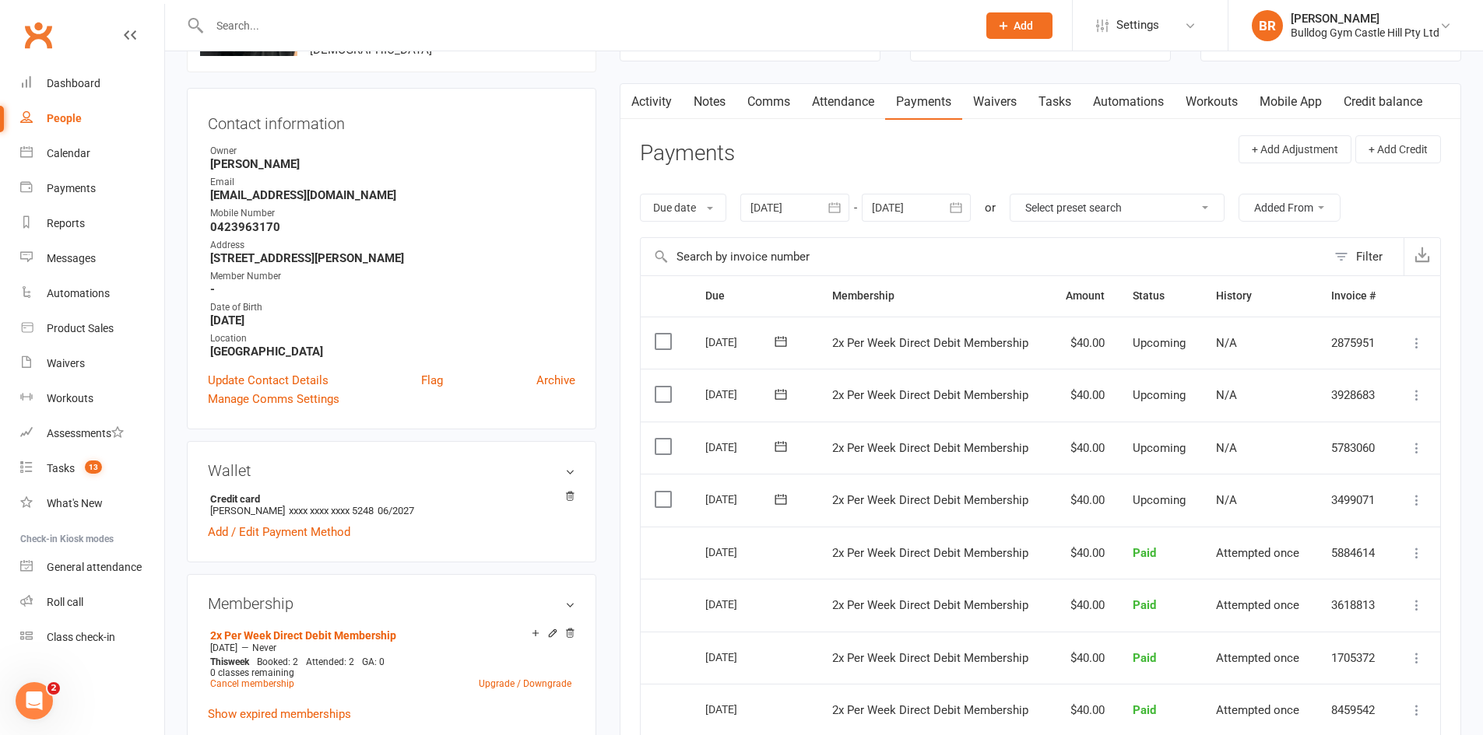
scroll to position [156, 0]
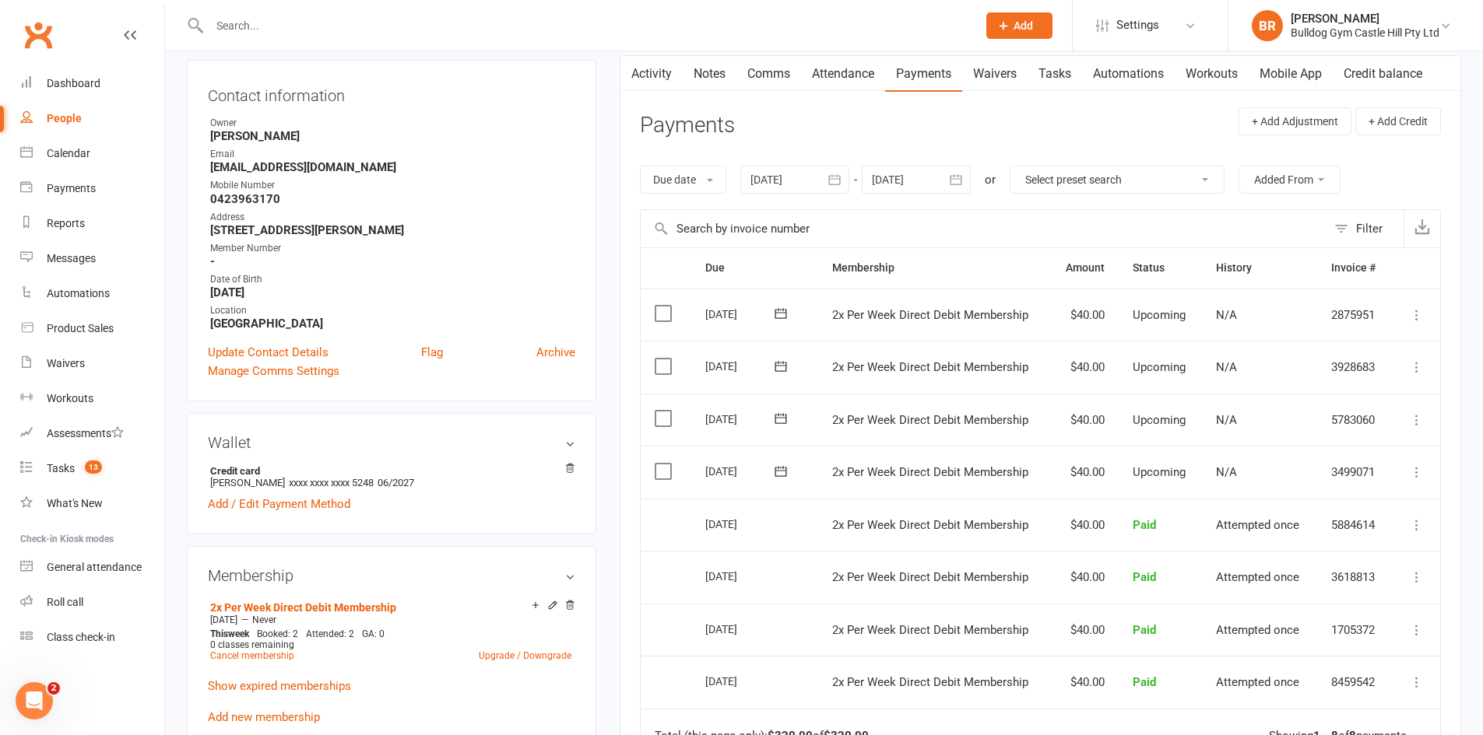
click at [1414, 472] on icon at bounding box center [1417, 473] width 16 height 16
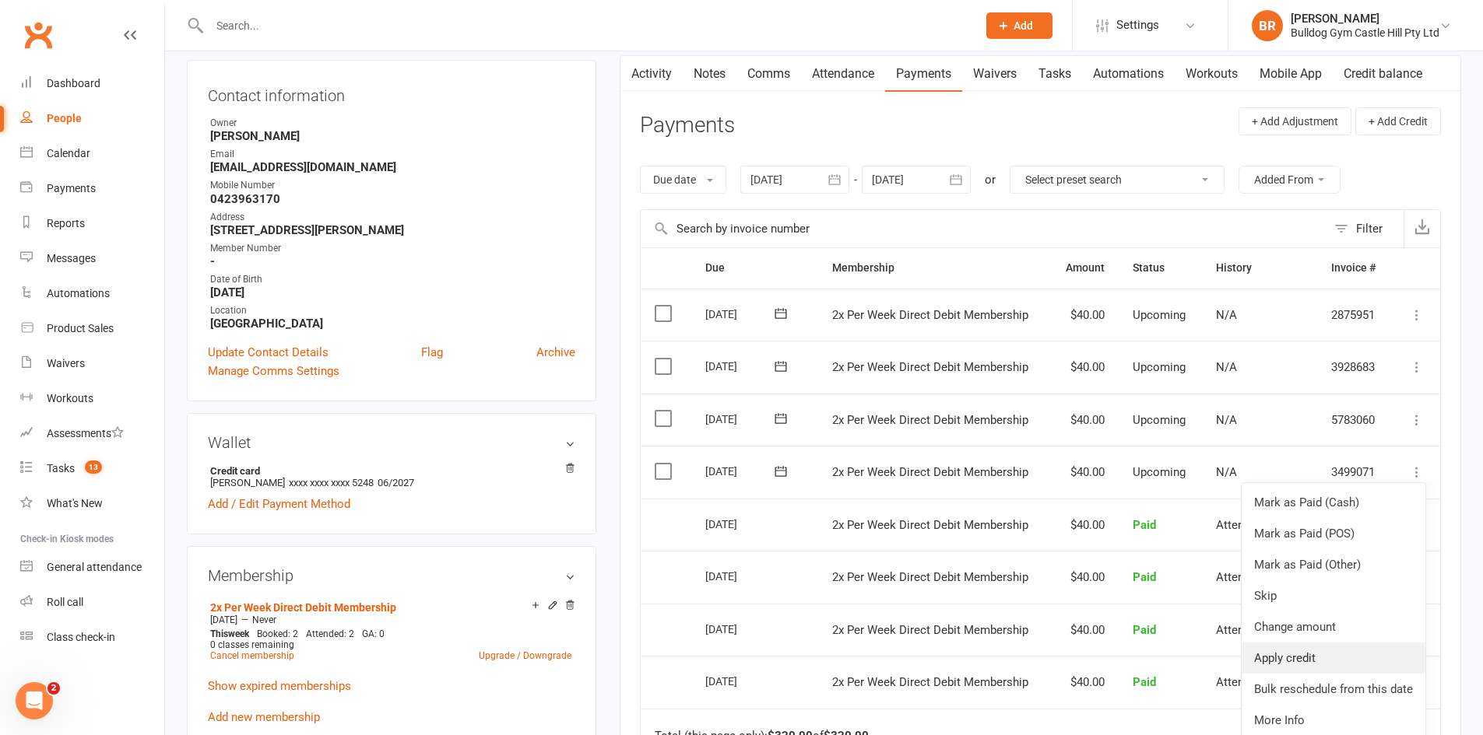
click at [1287, 662] on link "Apply credit" at bounding box center [1333, 658] width 184 height 31
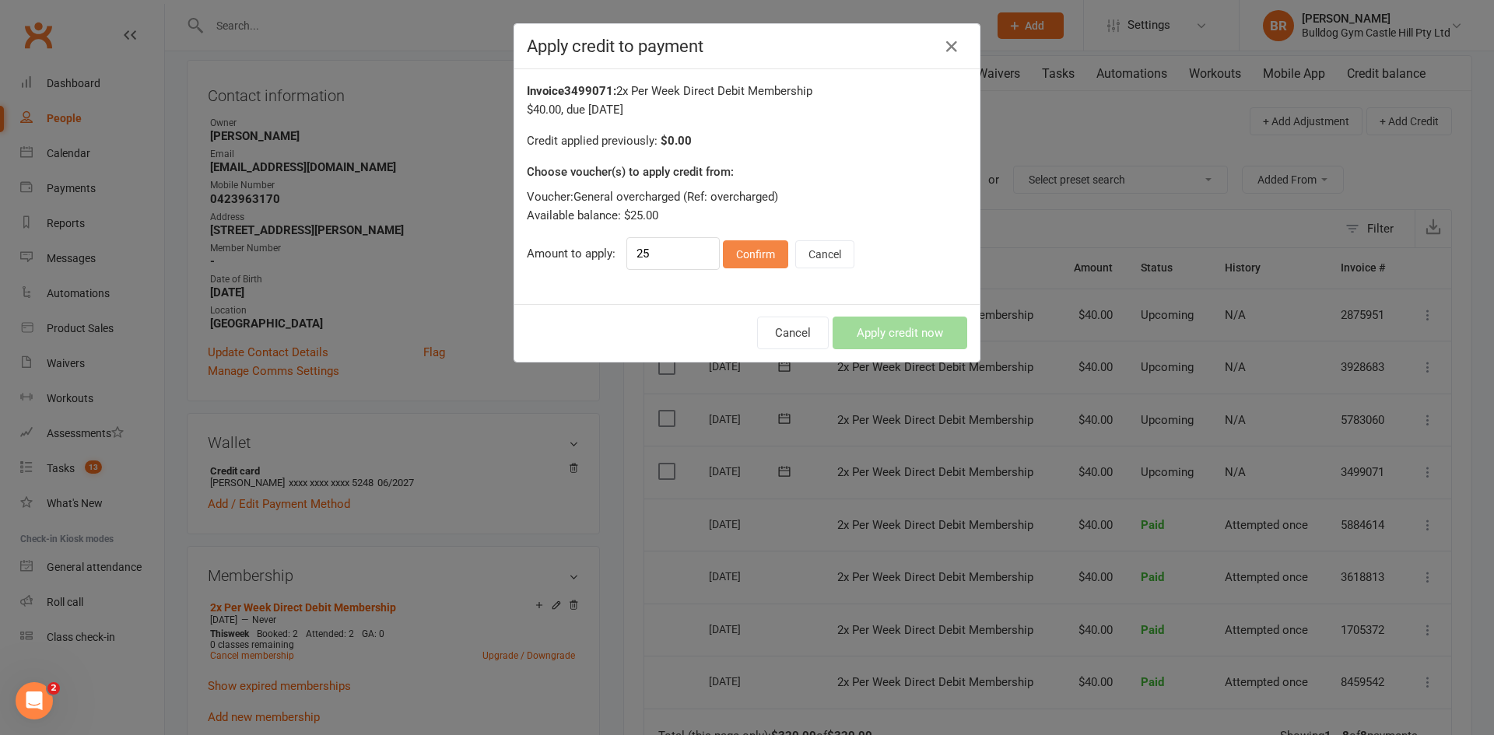
click at [731, 245] on button "Confirm" at bounding box center [755, 254] width 65 height 28
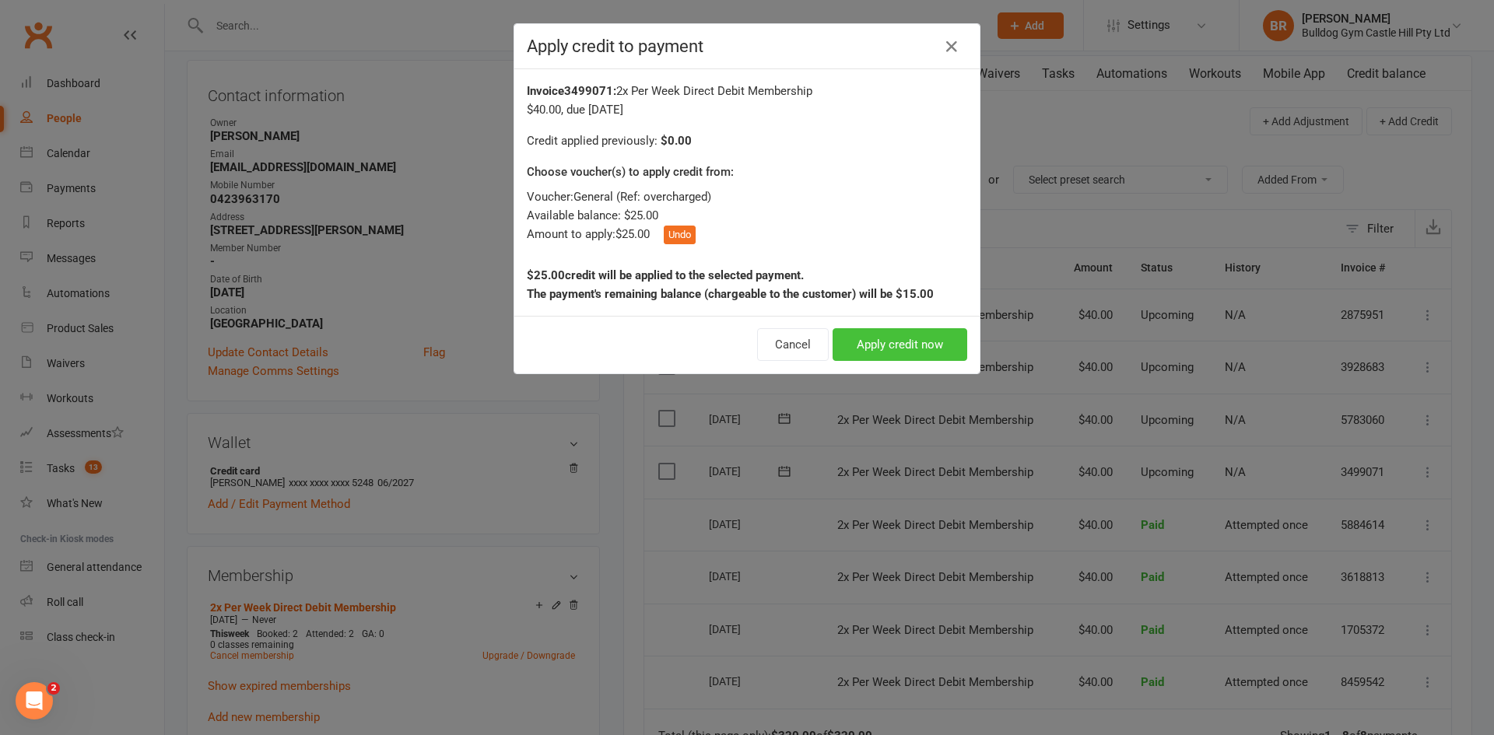
click at [891, 350] on button "Apply credit now" at bounding box center [900, 344] width 135 height 33
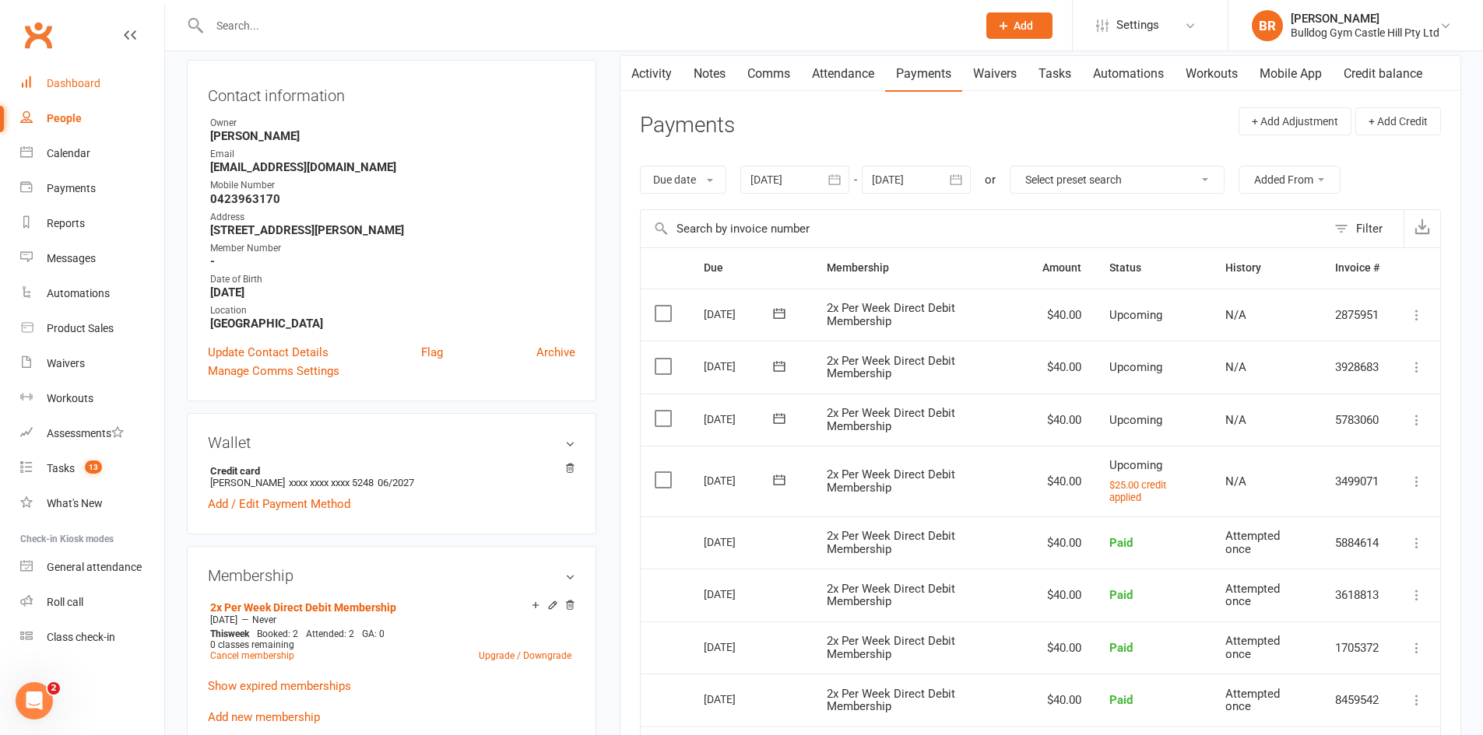
click at [64, 82] on div "Dashboard" at bounding box center [74, 83] width 54 height 12
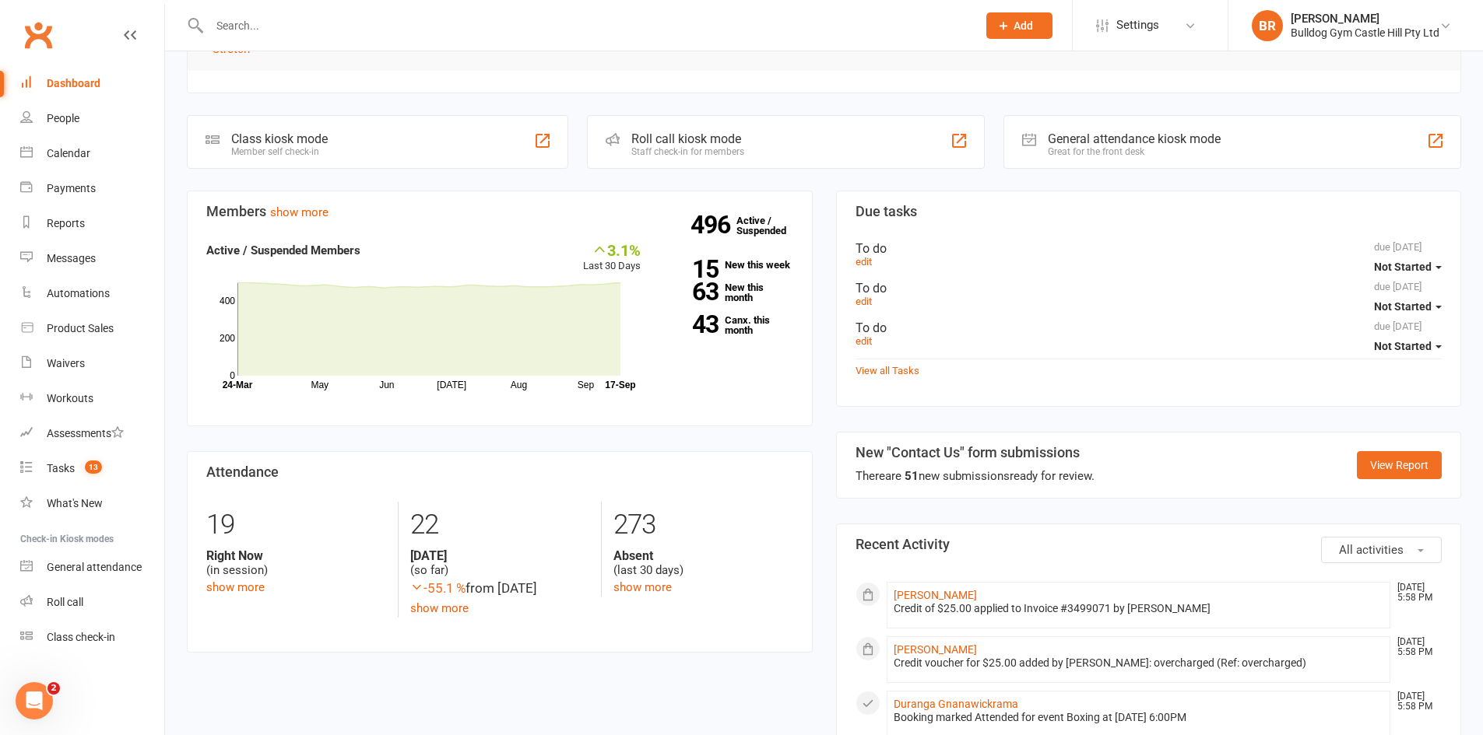
scroll to position [623, 0]
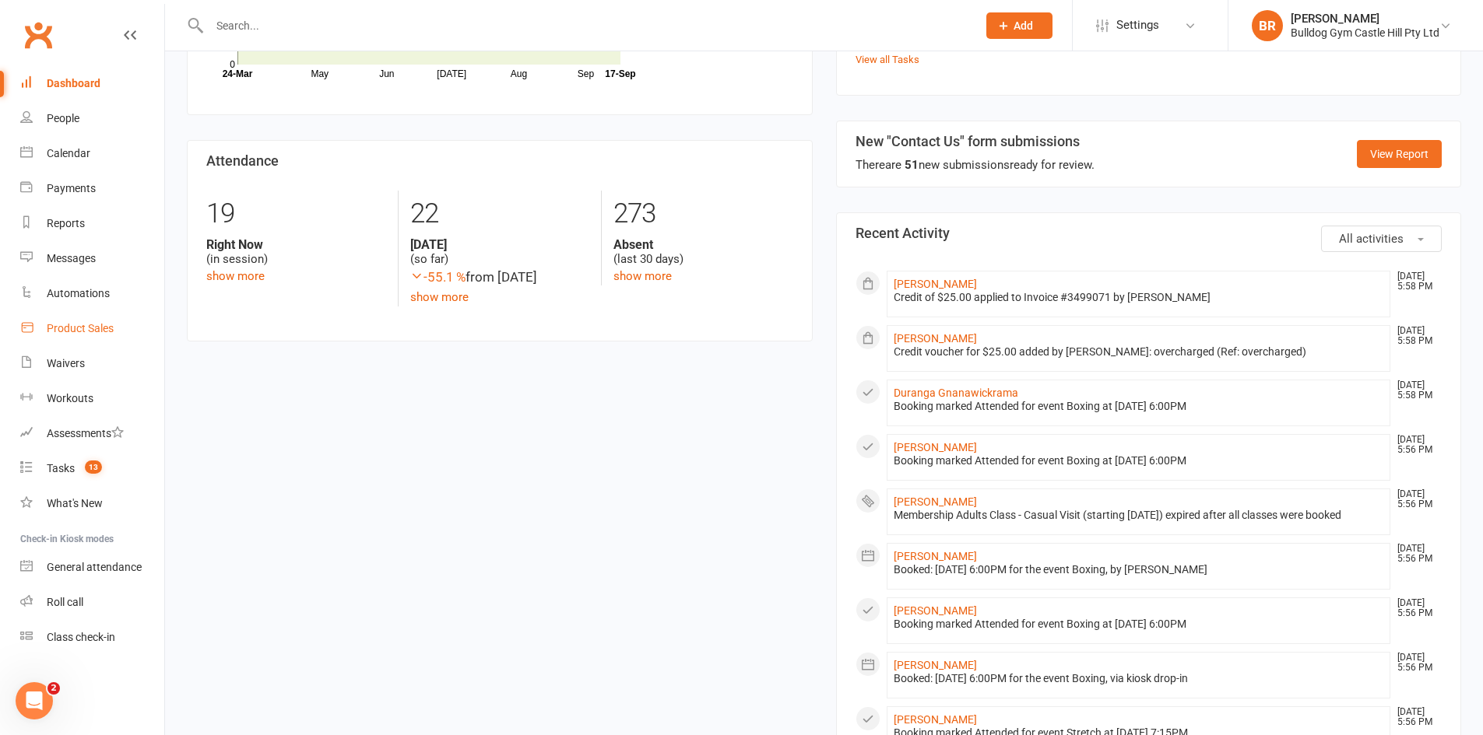
drag, startPoint x: 53, startPoint y: 321, endPoint x: 48, endPoint y: 314, distance: 8.4
click at [53, 319] on link "Product Sales" at bounding box center [92, 328] width 144 height 35
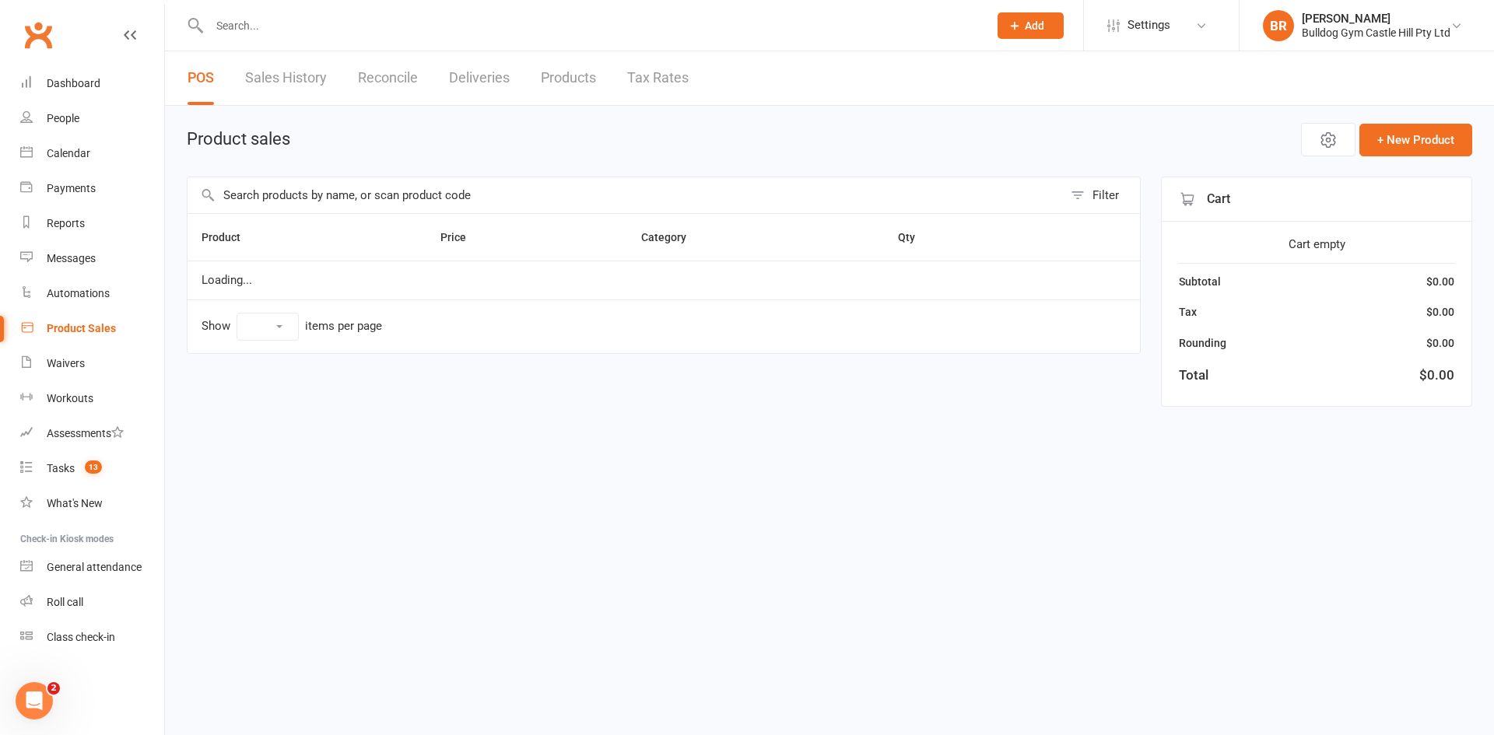
select select "100"
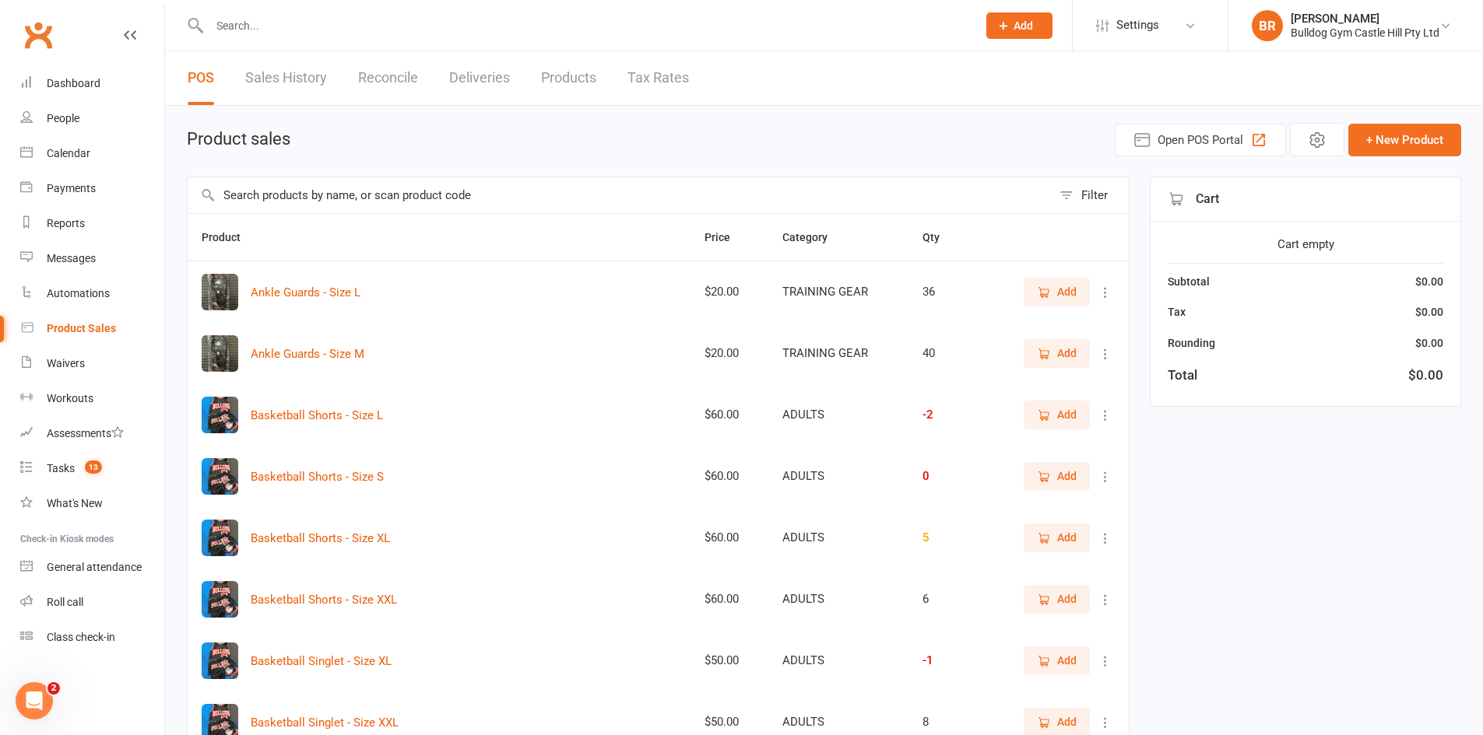
click at [297, 26] on input "text" at bounding box center [585, 26] width 761 height 22
click at [283, 199] on input "text" at bounding box center [620, 195] width 864 height 36
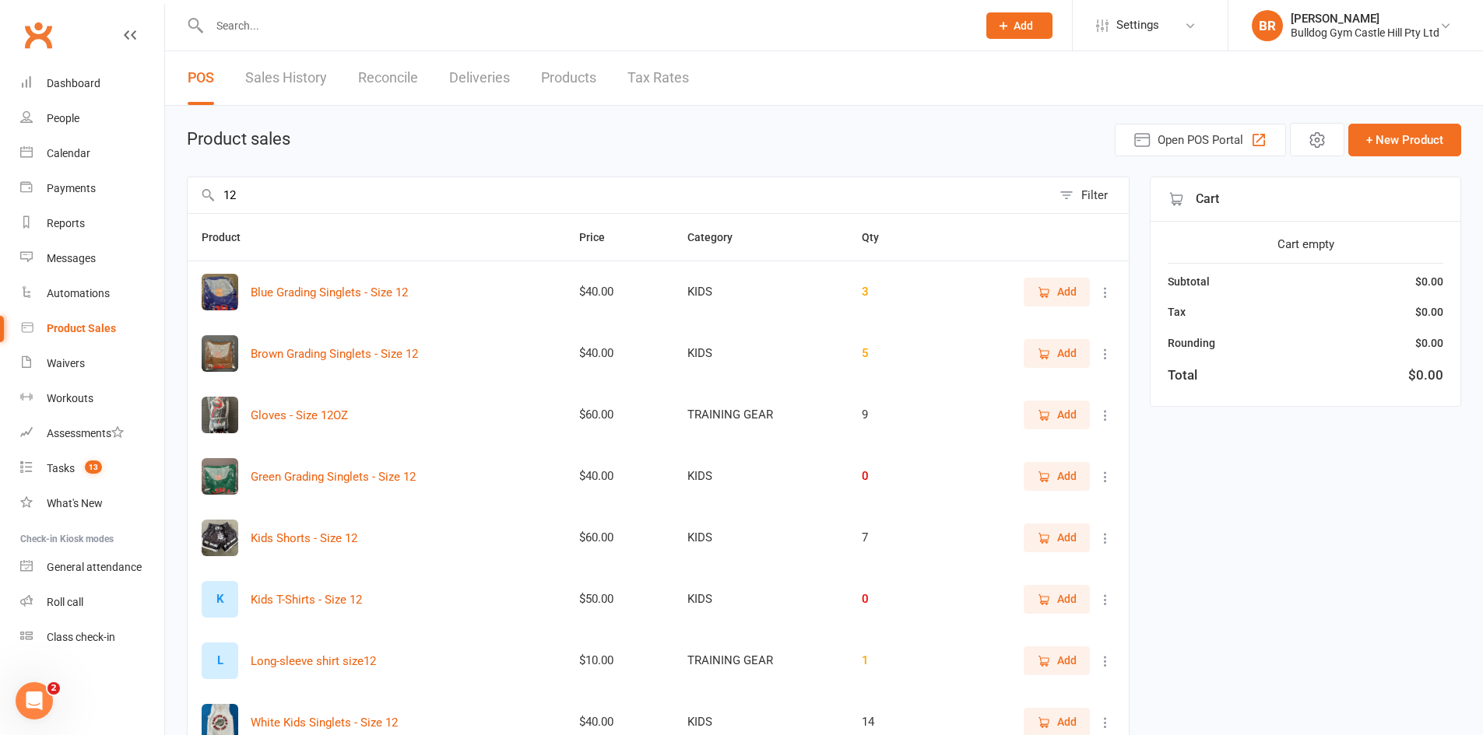
type input "12"
click at [1043, 412] on icon "button" at bounding box center [1045, 416] width 9 height 8
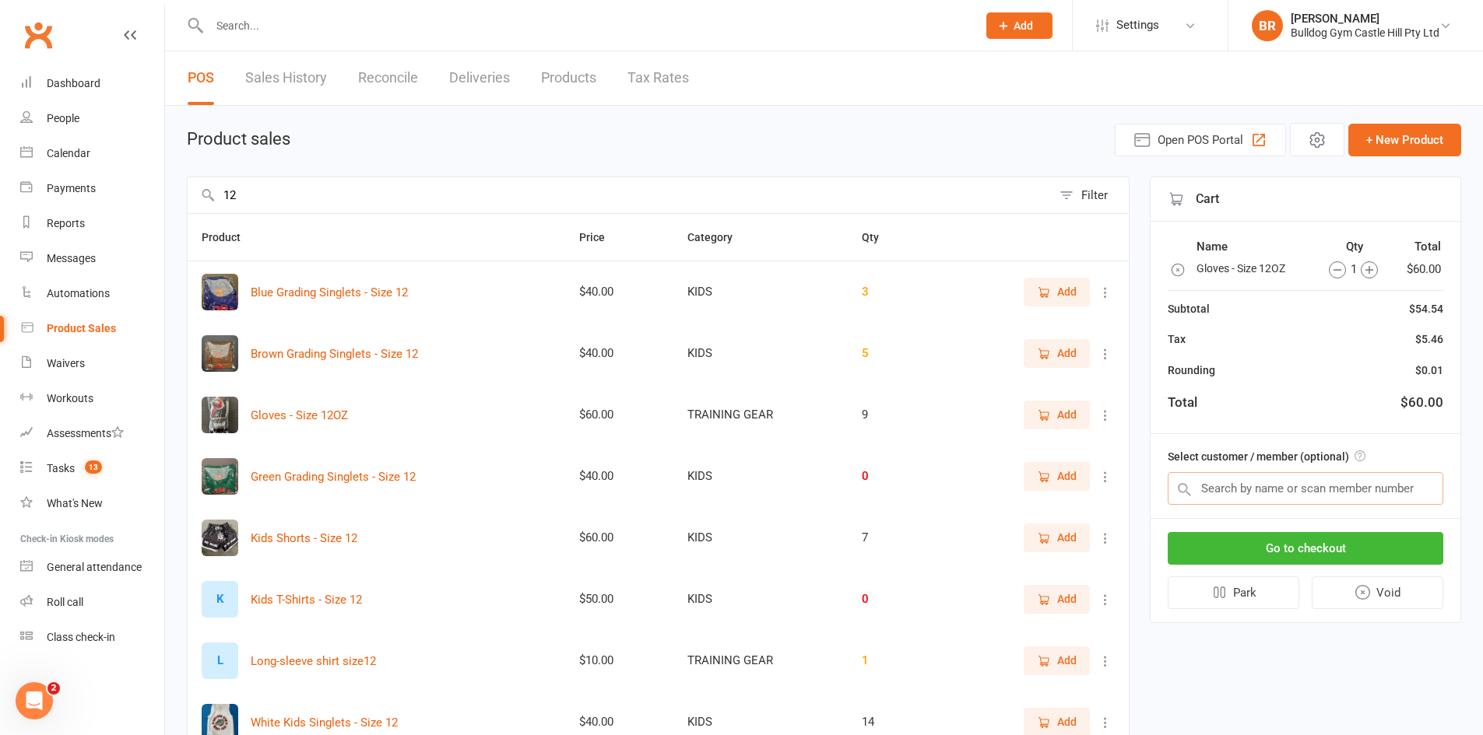
click at [1290, 488] on input "text" at bounding box center [1305, 488] width 276 height 33
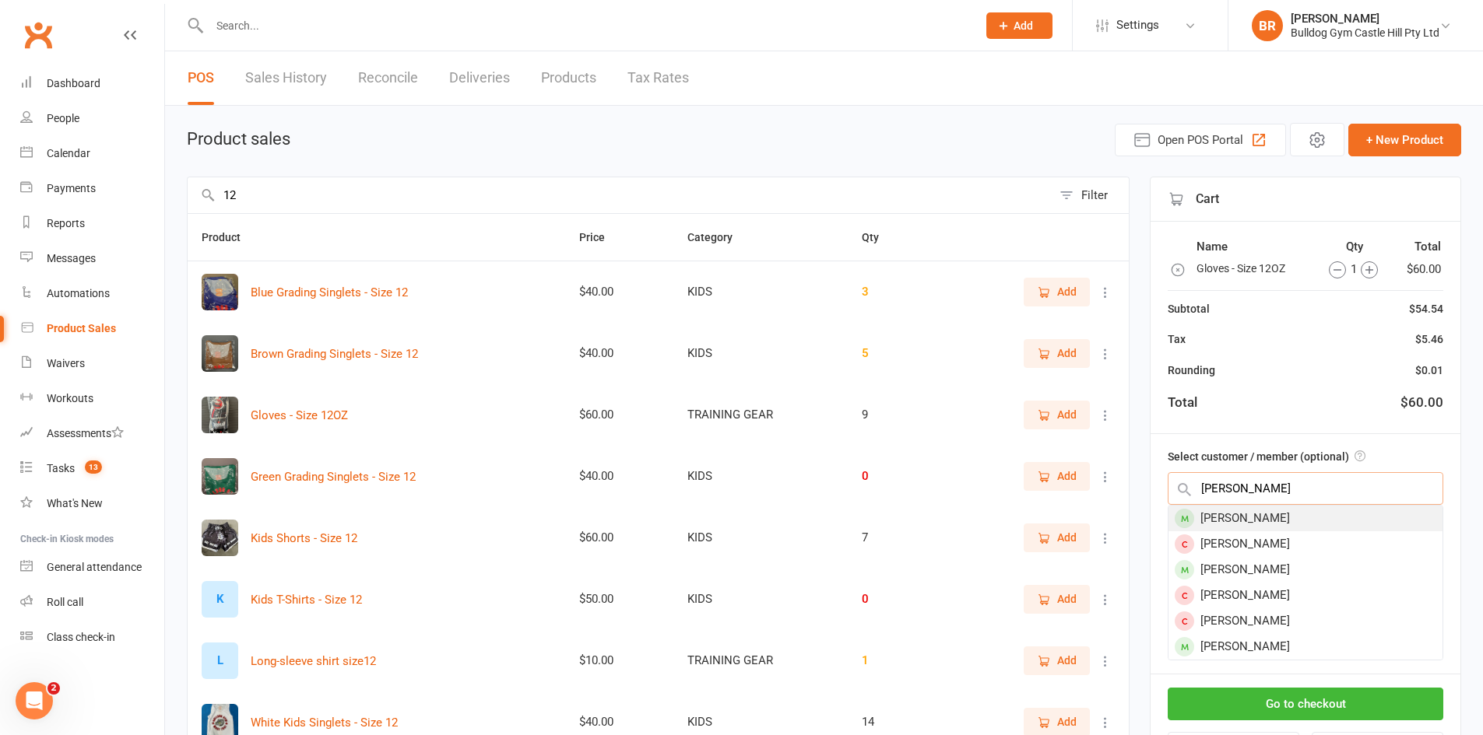
type input "dan marsh"
click at [1262, 521] on div "[PERSON_NAME]" at bounding box center [1305, 519] width 274 height 26
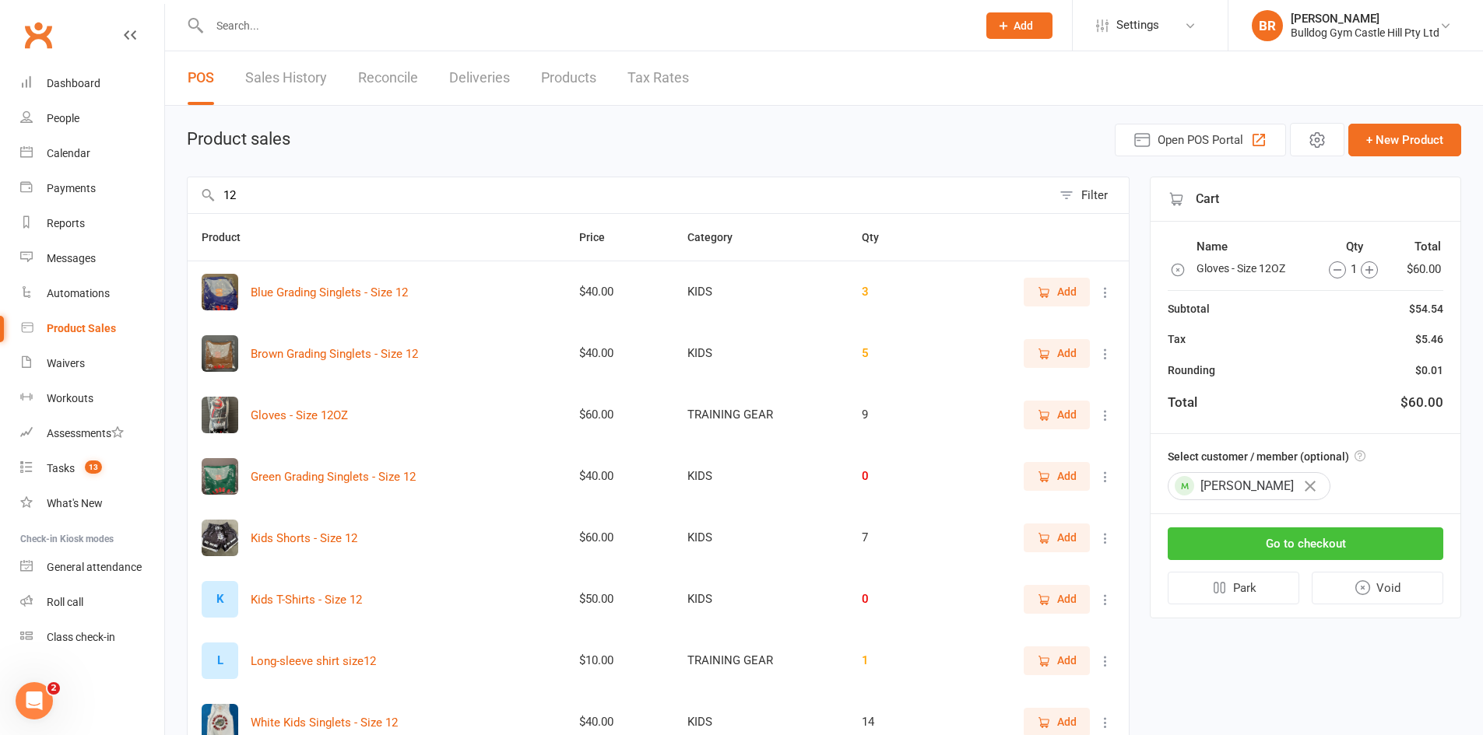
click at [1277, 548] on button "Go to checkout" at bounding box center [1305, 544] width 276 height 33
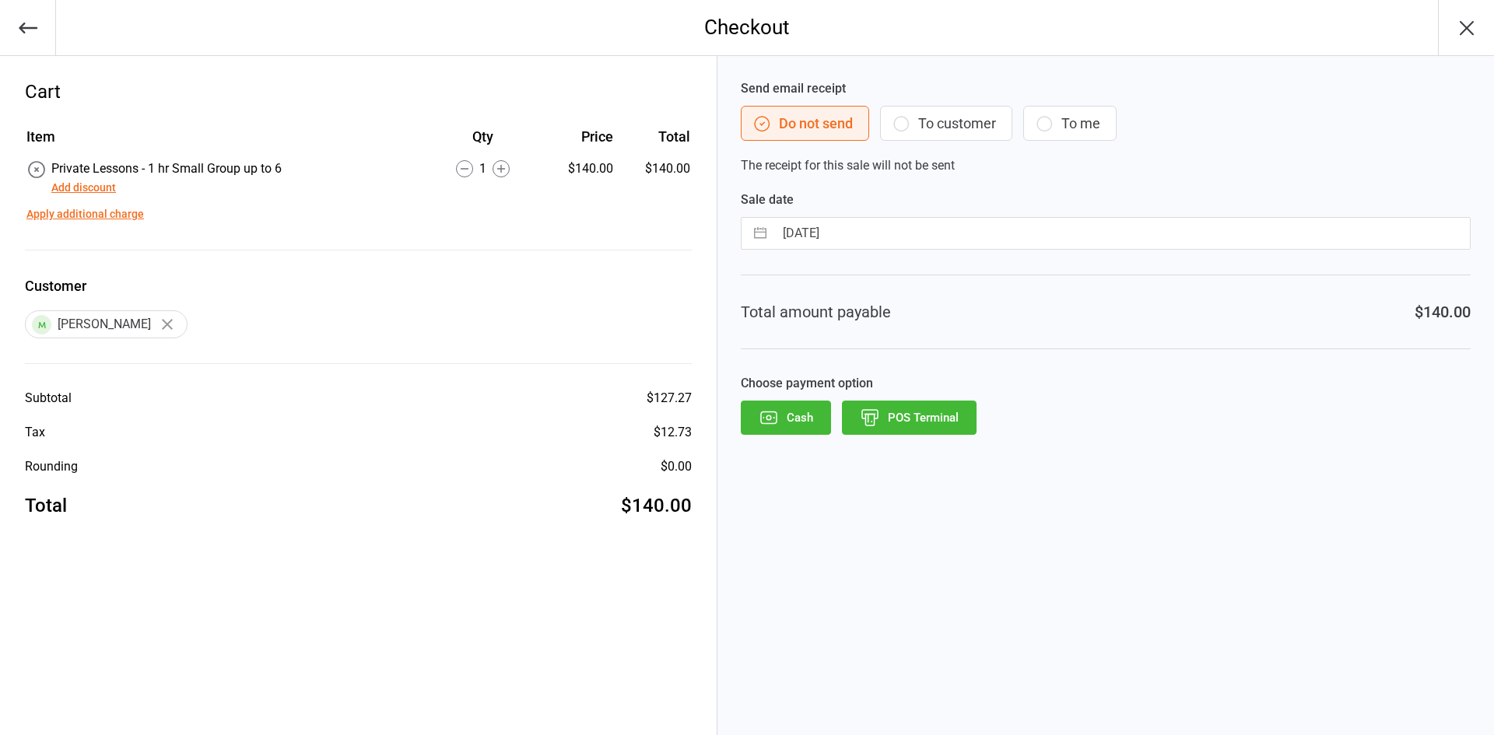
click at [788, 417] on button "Cash" at bounding box center [786, 418] width 90 height 34
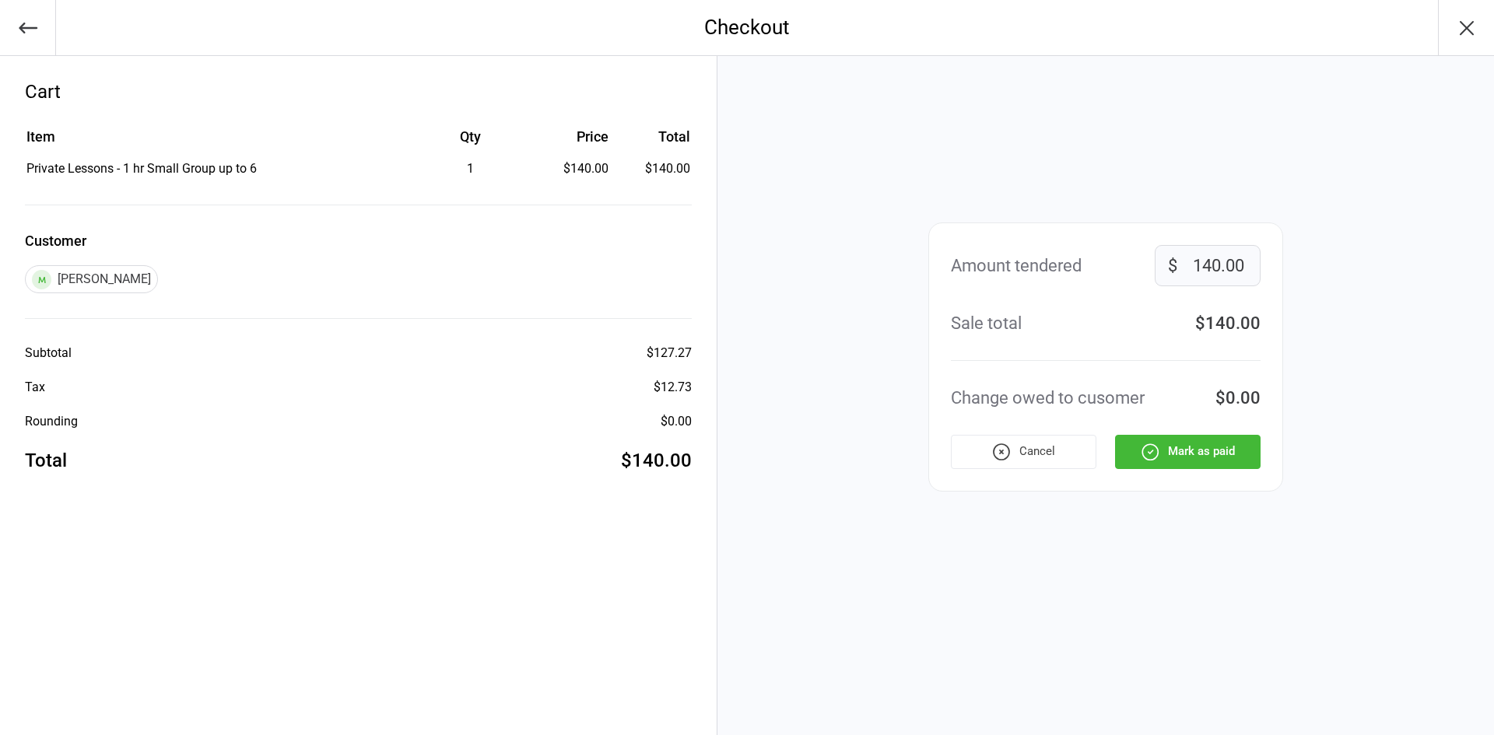
click at [1192, 452] on button "Mark as paid" at bounding box center [1188, 452] width 146 height 34
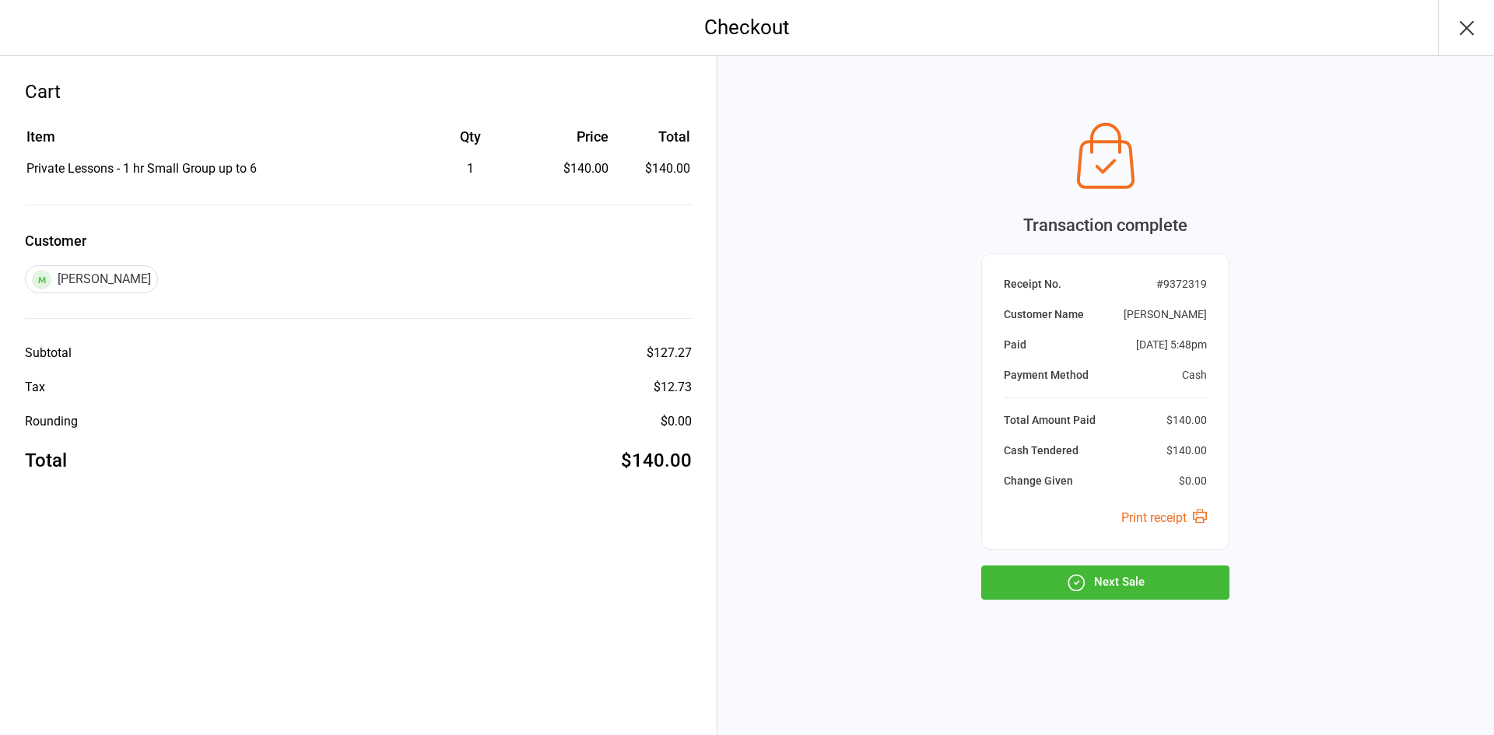
click at [1126, 603] on div "Transaction complete Receipt No. # 9372319 Customer Name [PERSON_NAME] Paid [DA…" at bounding box center [1106, 395] width 777 height 679
click at [1121, 588] on button "Next Sale" at bounding box center [1105, 583] width 248 height 34
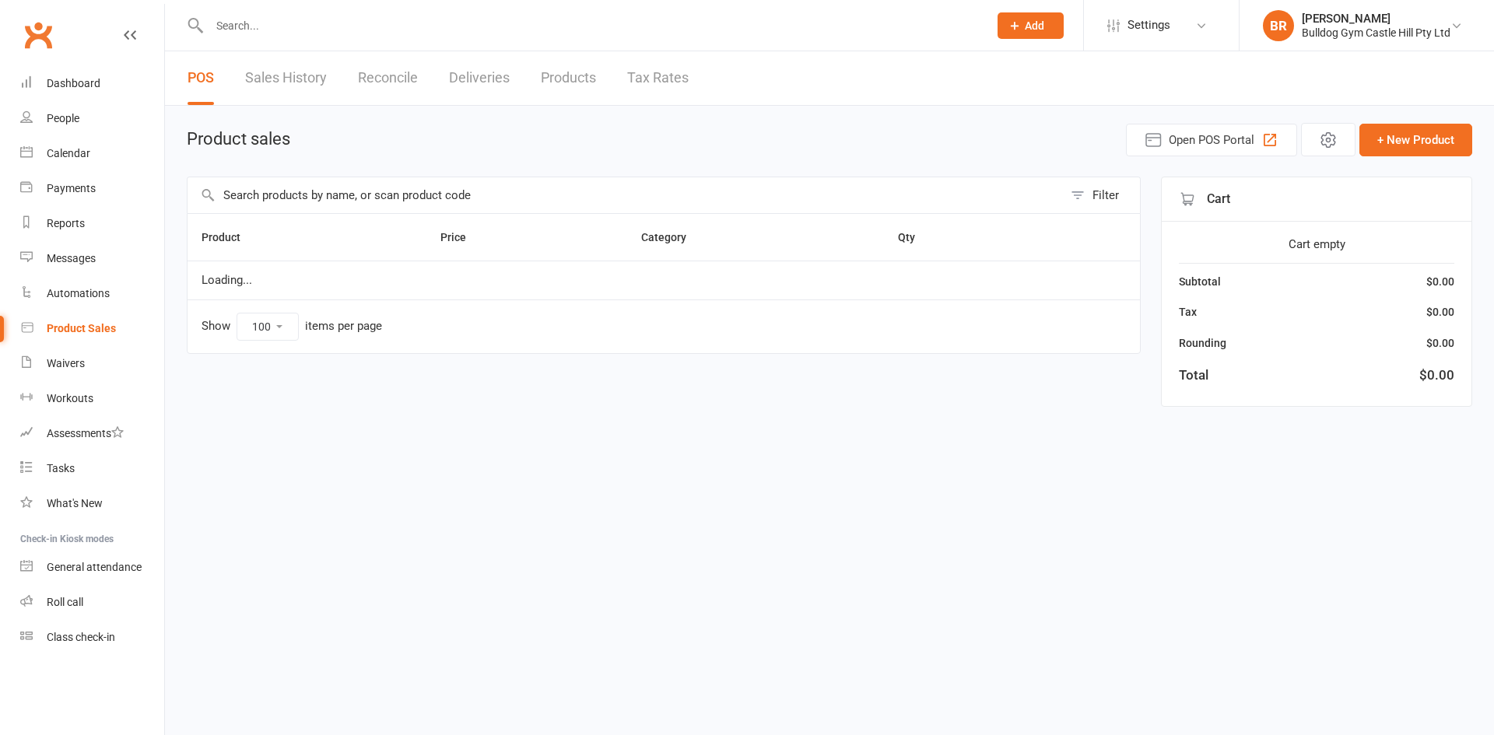
select select "100"
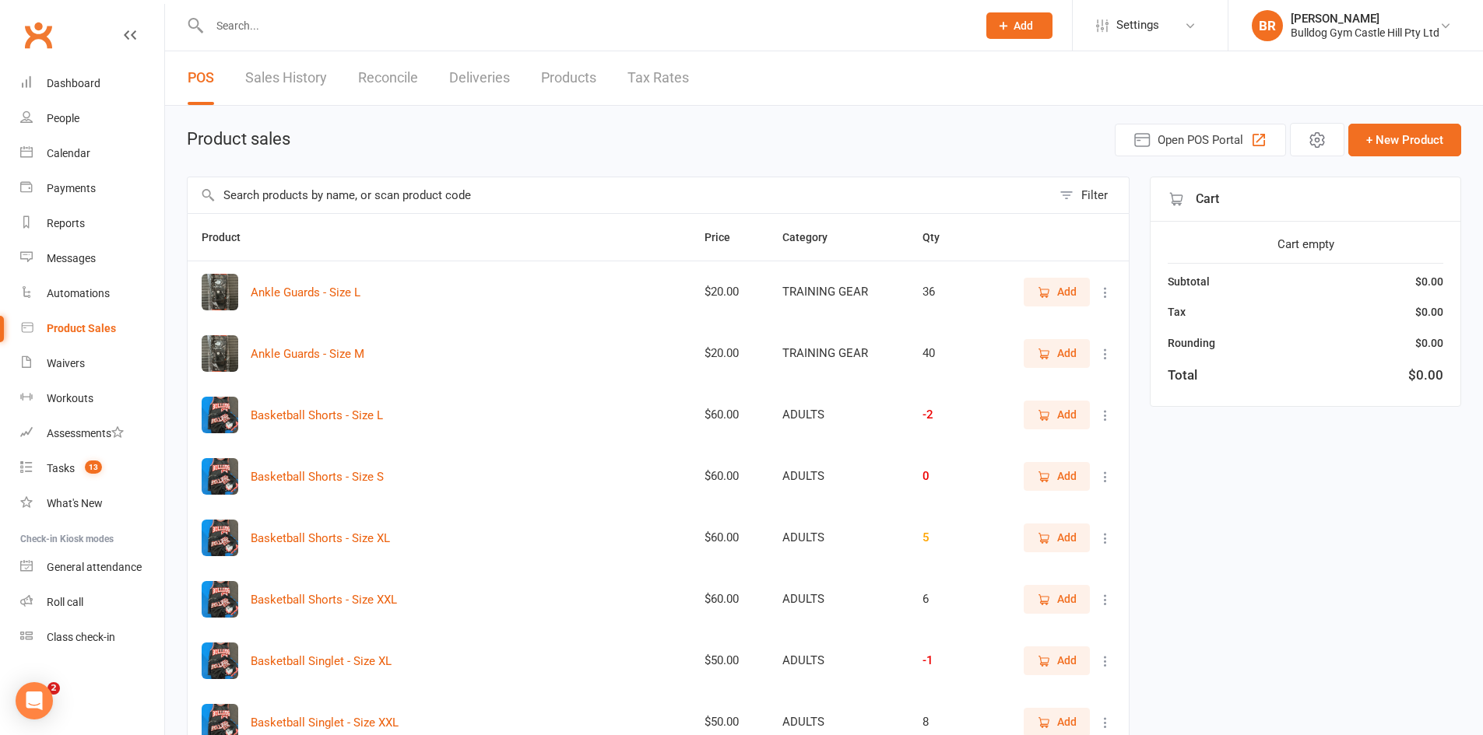
click at [244, 20] on input "text" at bounding box center [585, 26] width 761 height 22
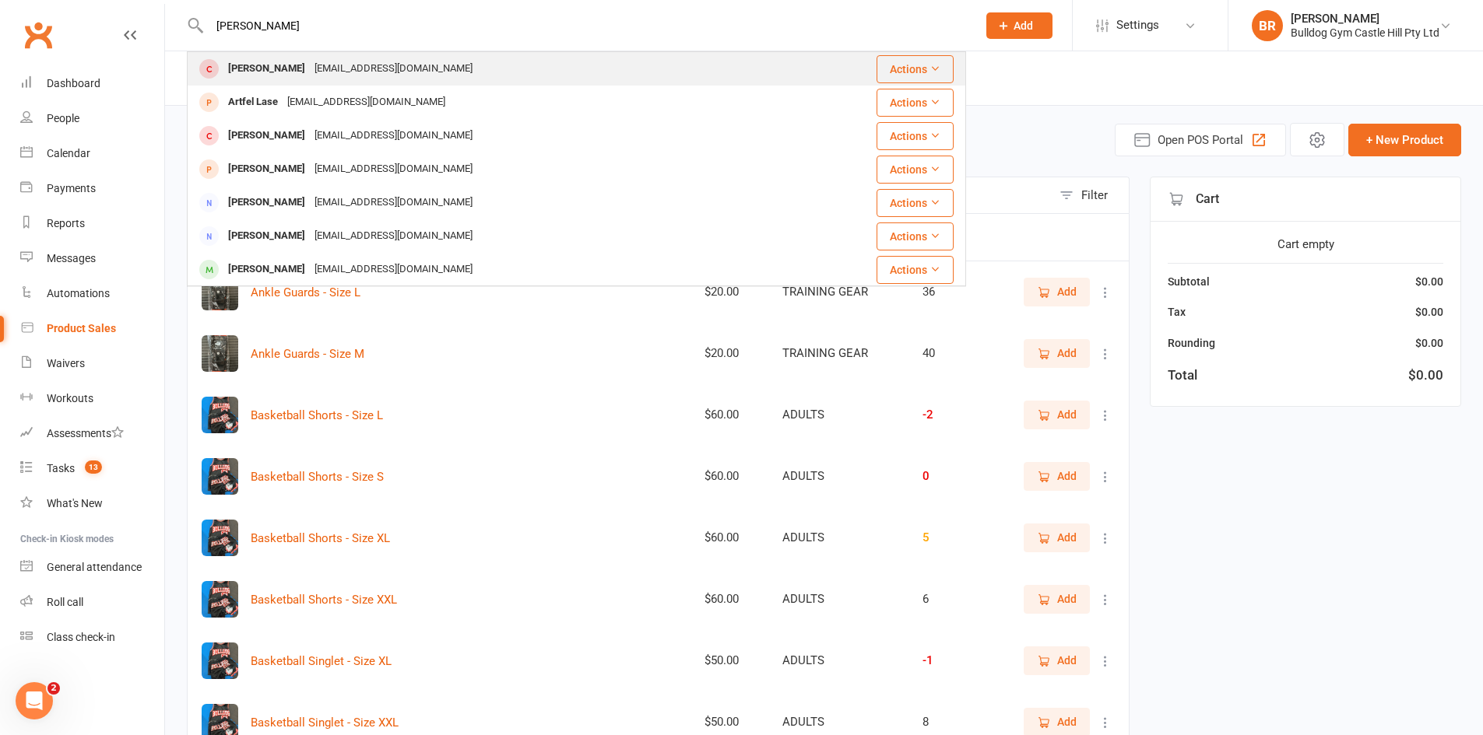
type input "[PERSON_NAME]"
click at [268, 73] on div "[PERSON_NAME]" at bounding box center [266, 69] width 86 height 23
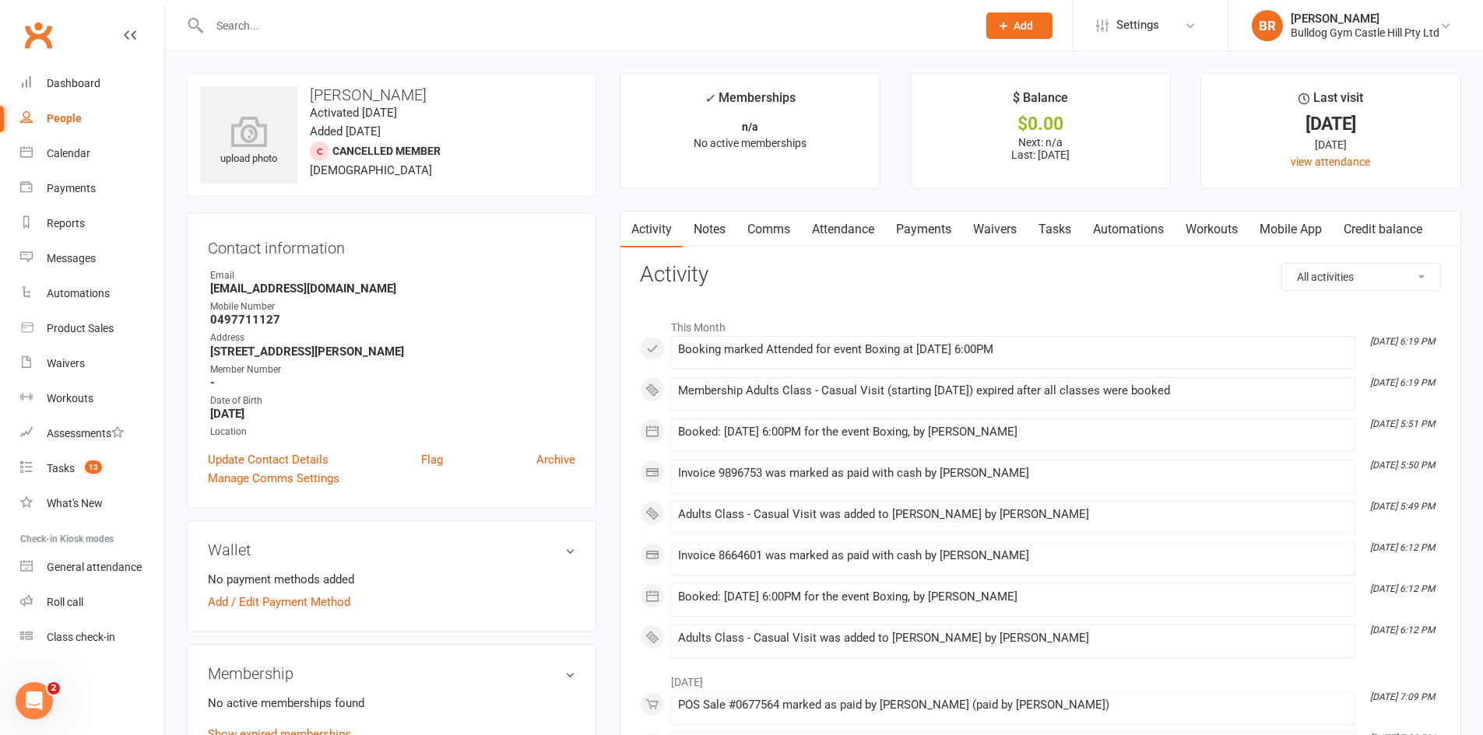
scroll to position [151, 0]
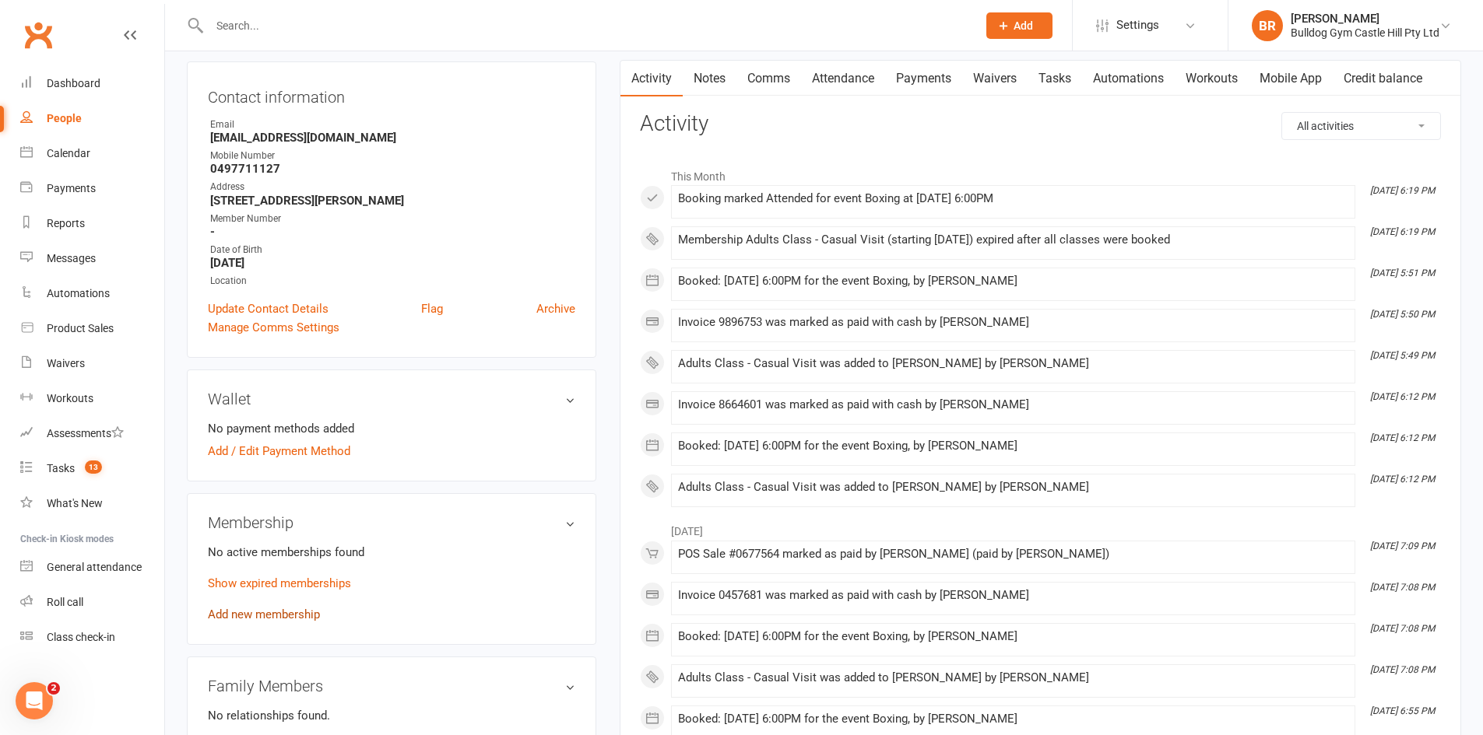
click at [254, 615] on link "Add new membership" at bounding box center [264, 615] width 112 height 14
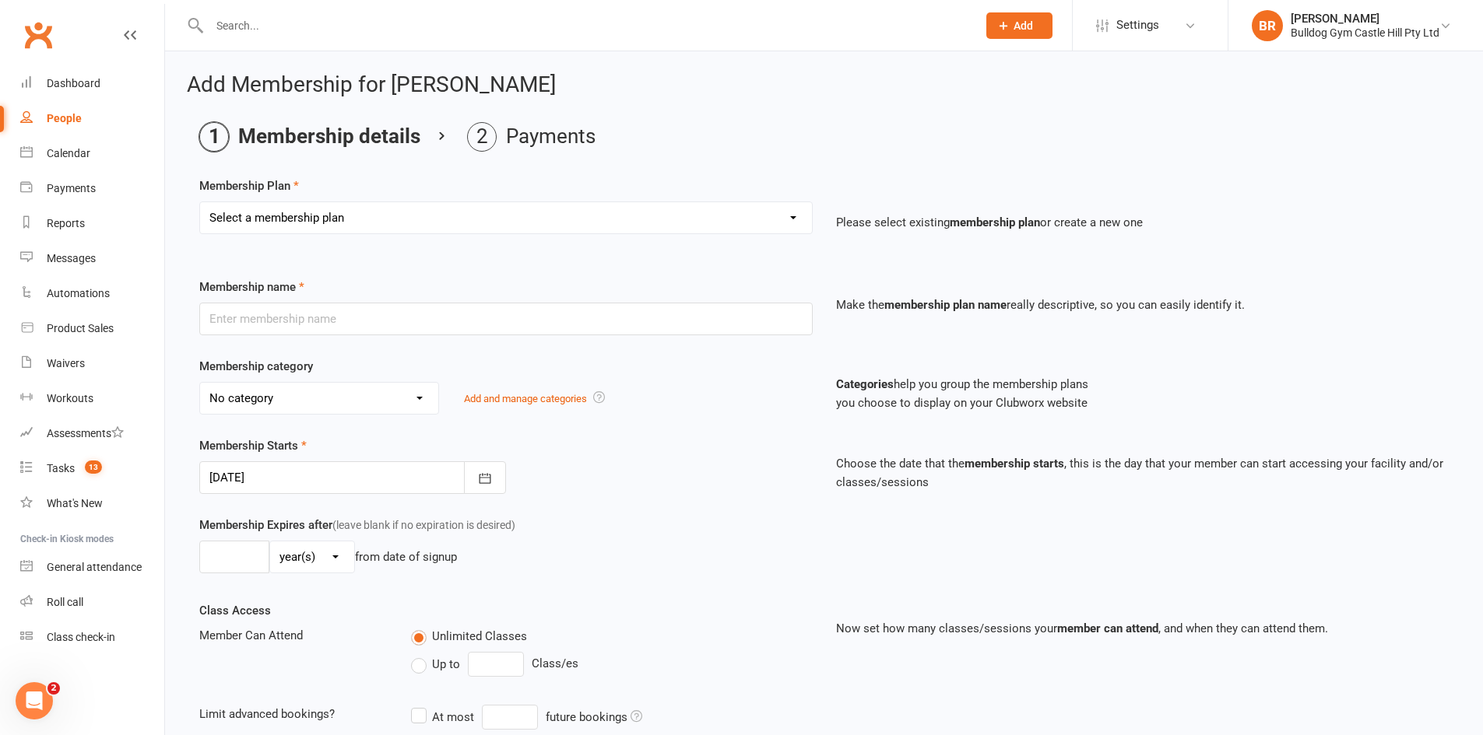
click at [455, 225] on select "Select a membership plan Create new Membership Plan Adults Class - Casual Visit…" at bounding box center [506, 217] width 612 height 31
select select "1"
click at [200, 202] on select "Select a membership plan Create new Membership Plan Adults Class - Casual Visit…" at bounding box center [506, 217] width 612 height 31
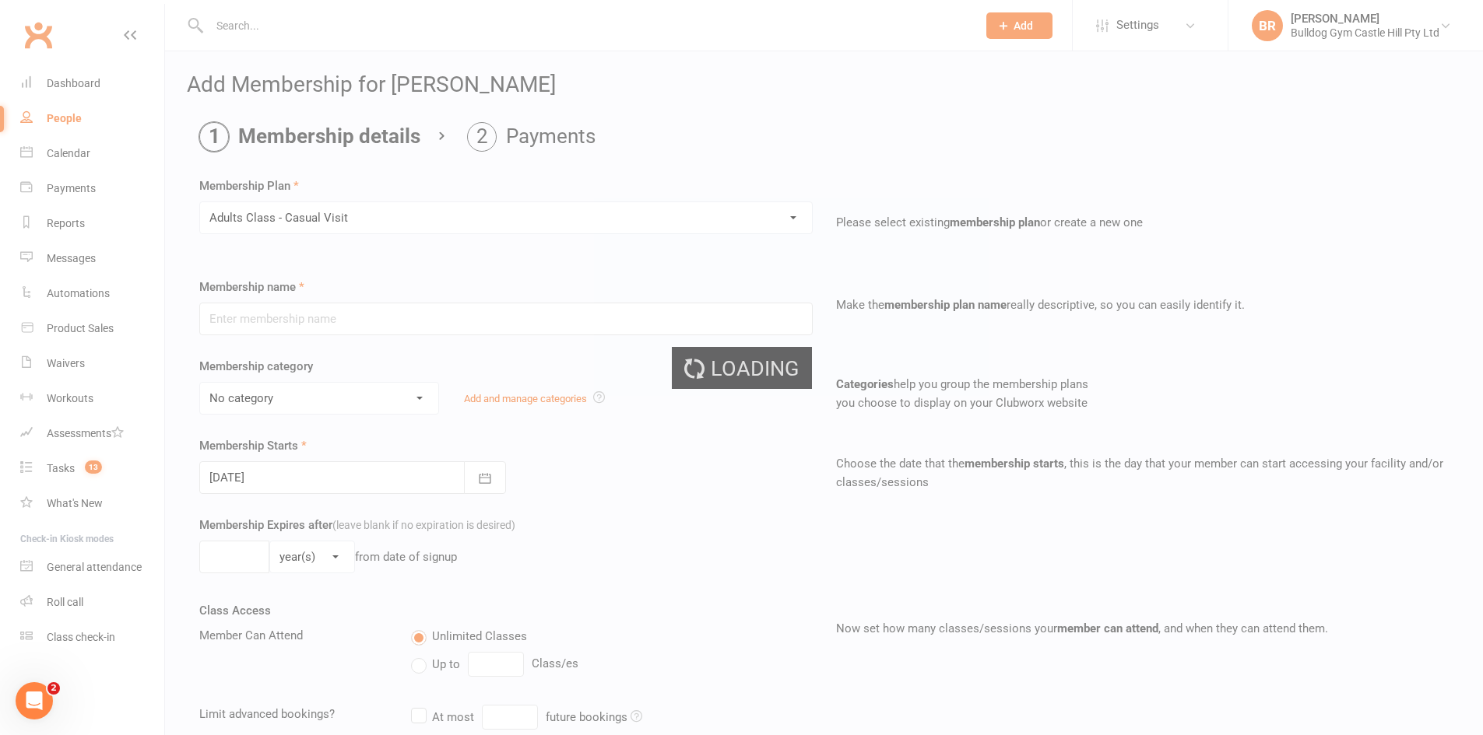
type input "Adults Class - Casual Visit"
select select "11"
type input "2"
select select "1"
type input "1"
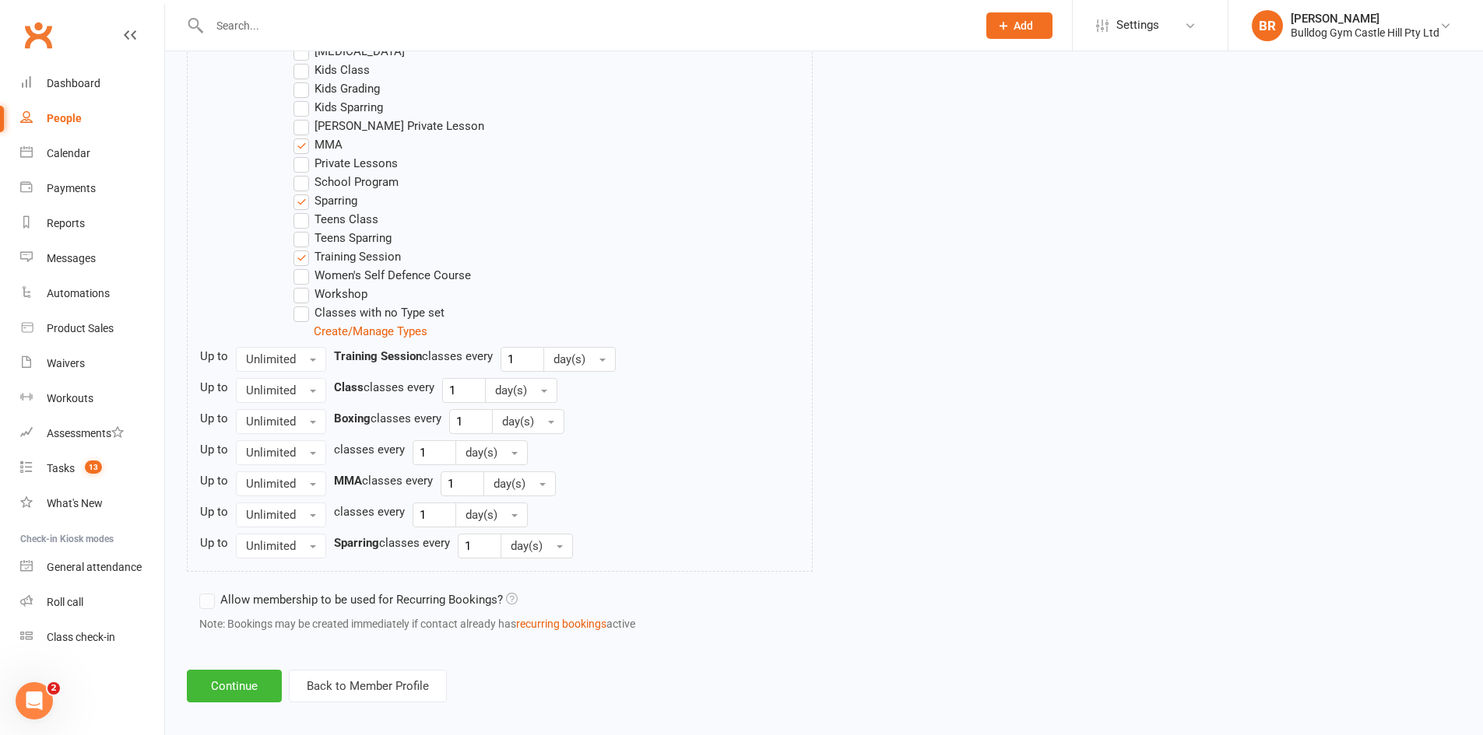
scroll to position [914, 0]
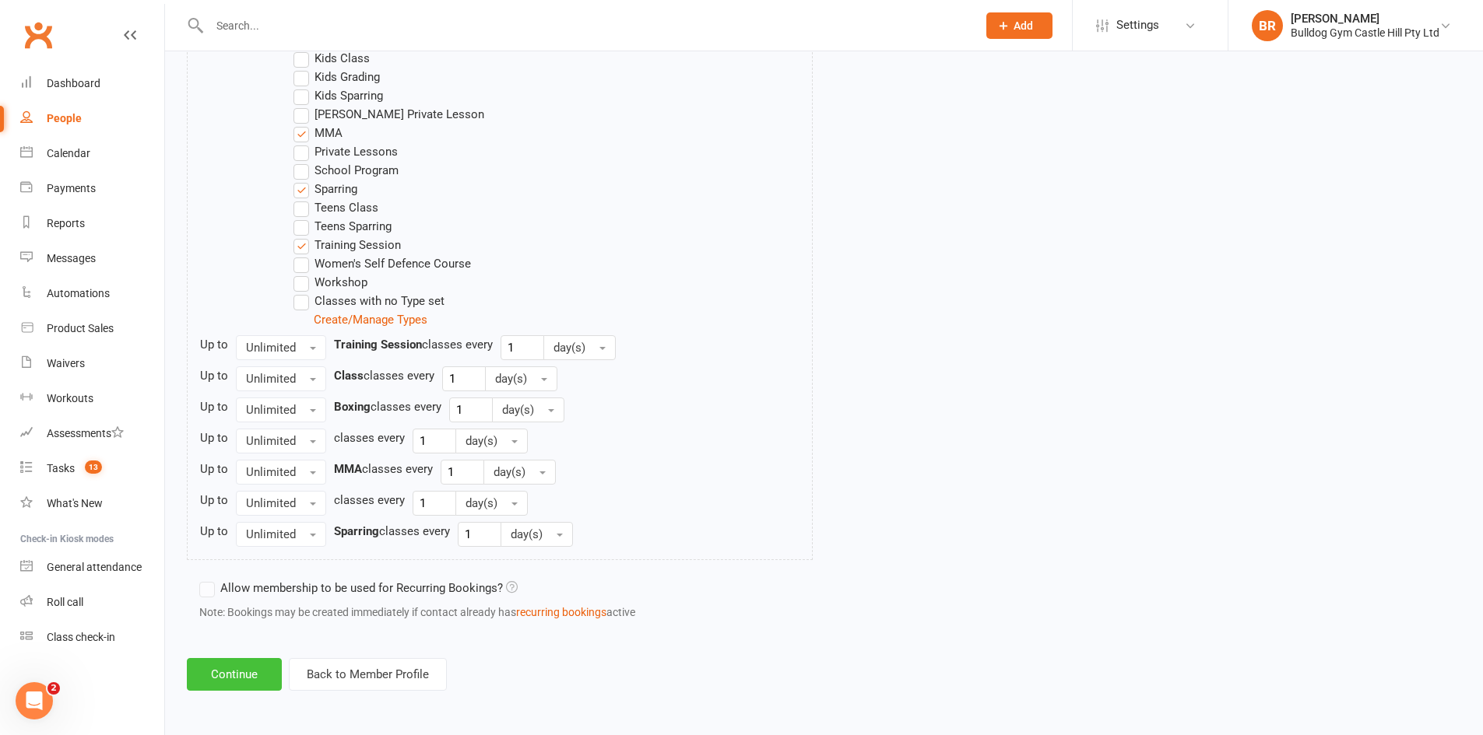
click at [254, 666] on button "Continue" at bounding box center [234, 674] width 95 height 33
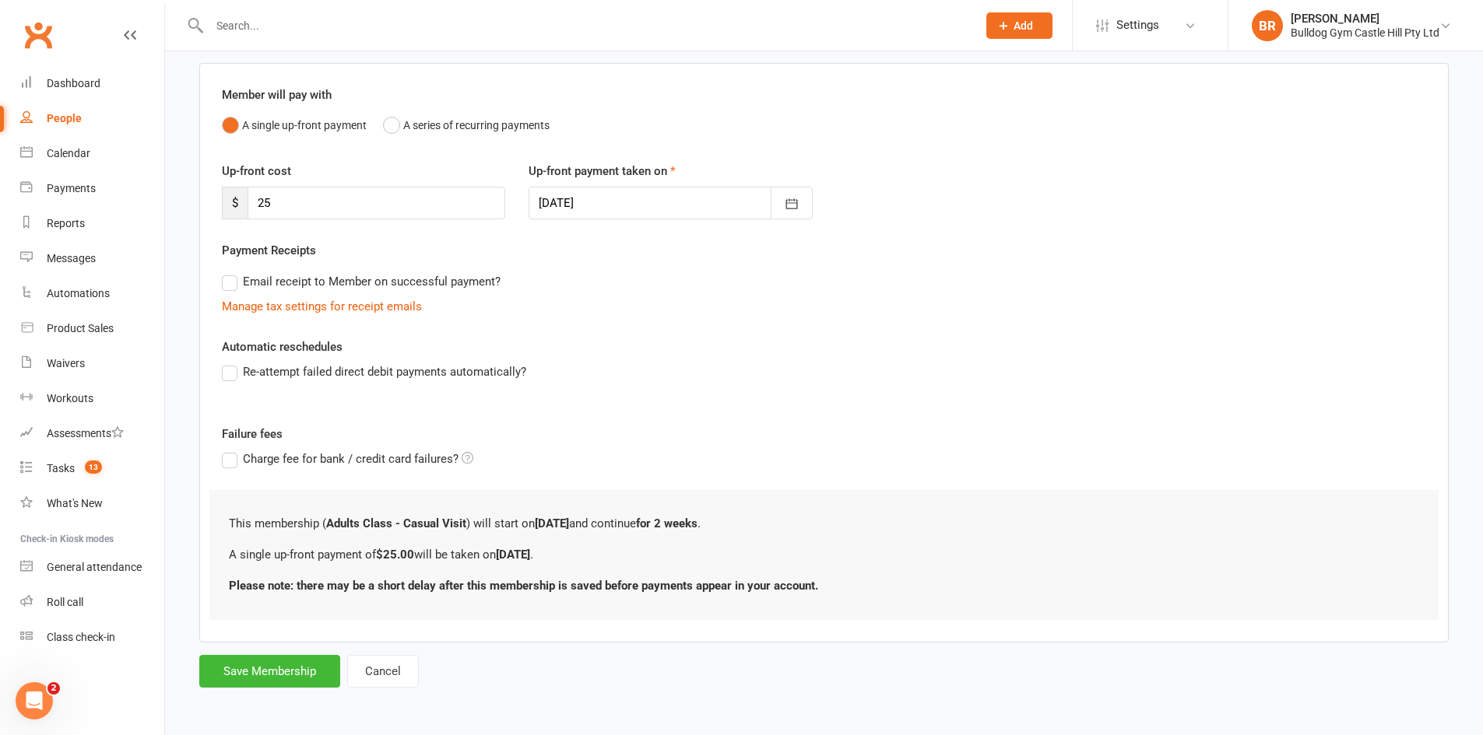
scroll to position [0, 0]
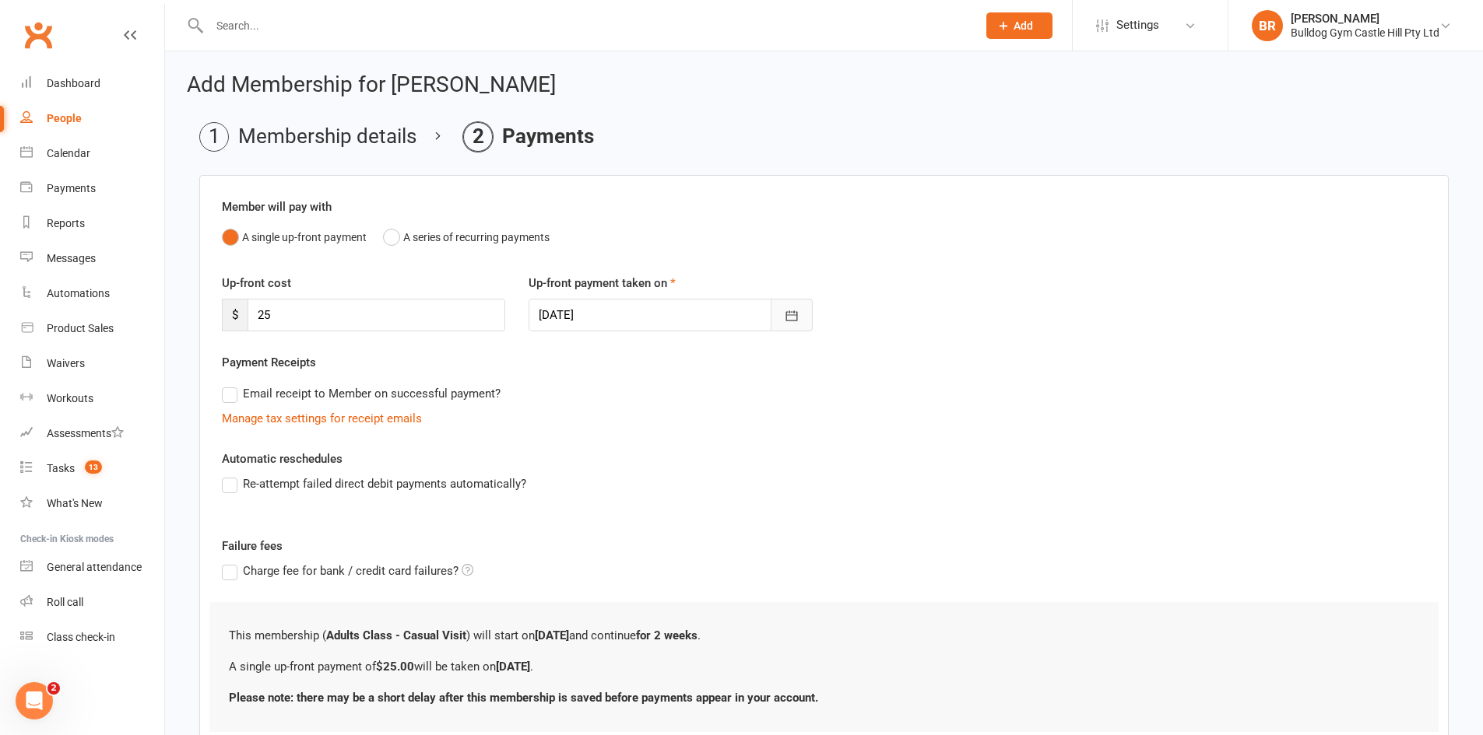
click at [789, 325] on button "button" at bounding box center [791, 315] width 42 height 33
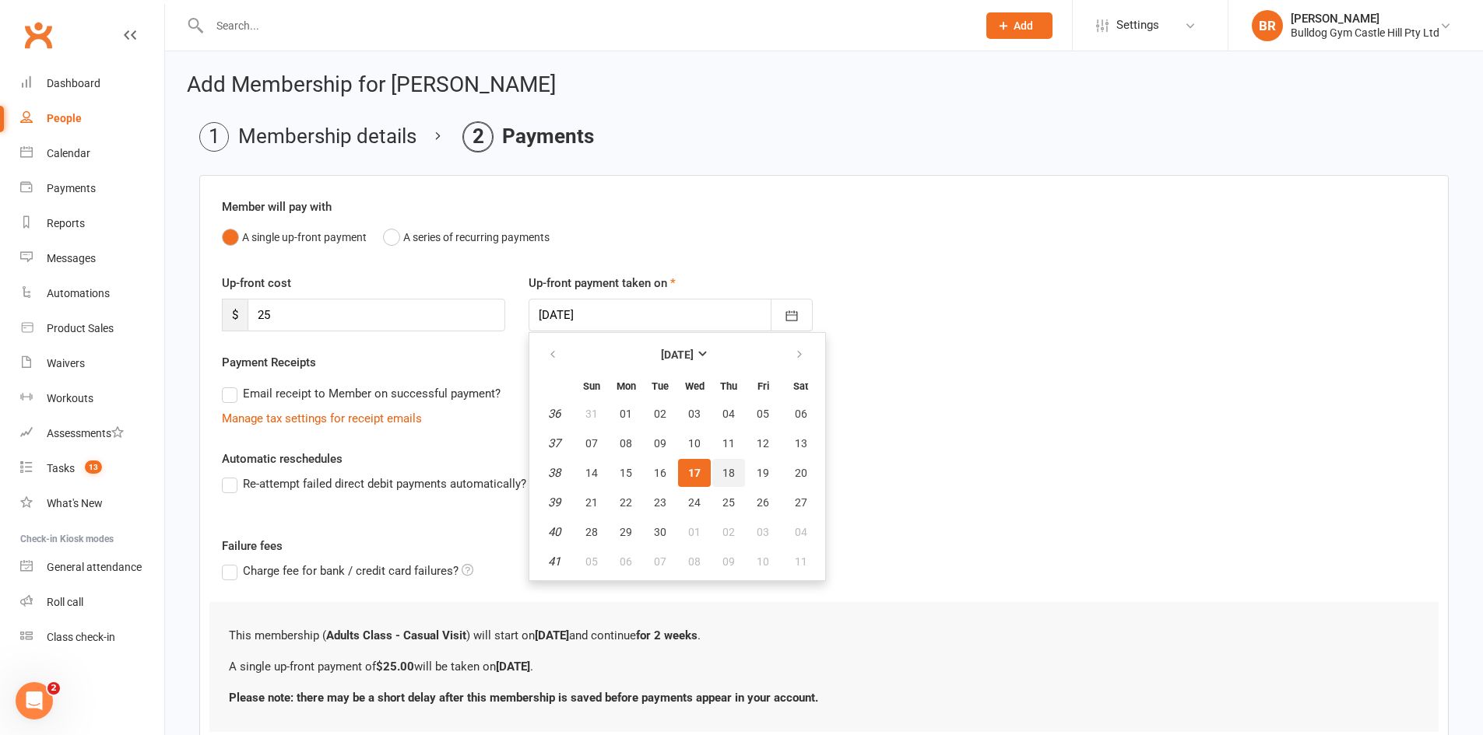
click at [724, 472] on span "18" at bounding box center [728, 473] width 12 height 12
type input "18 Sep 2025"
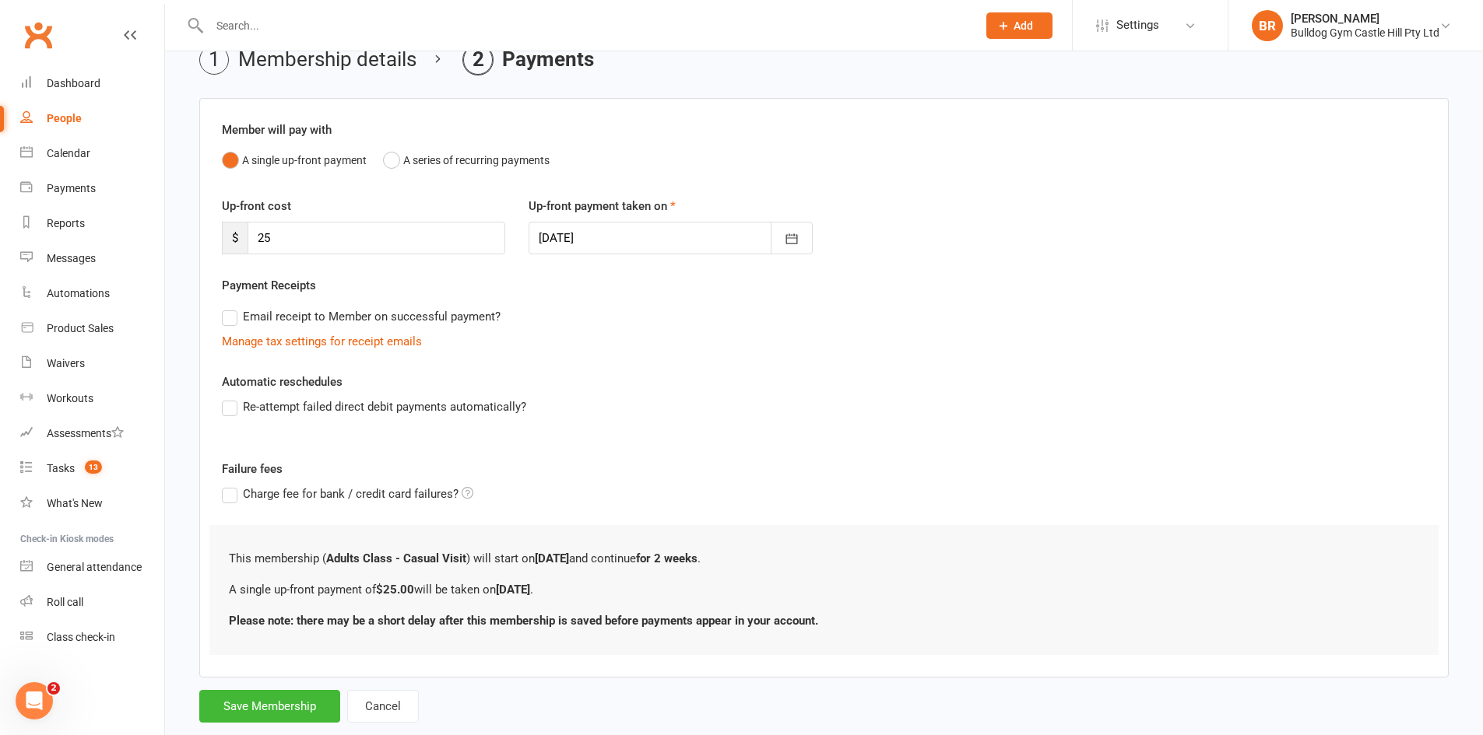
scroll to position [112, 0]
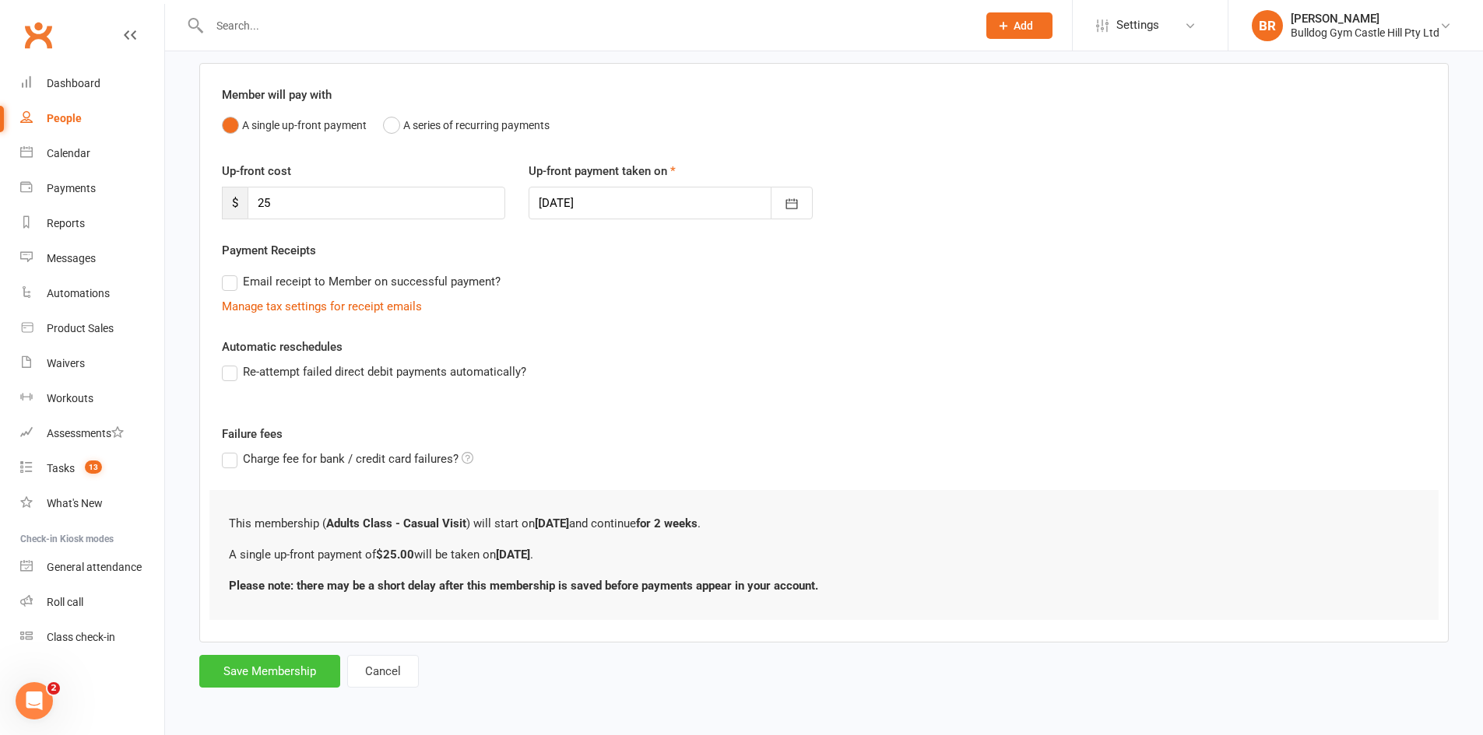
click at [271, 676] on button "Save Membership" at bounding box center [269, 671] width 141 height 33
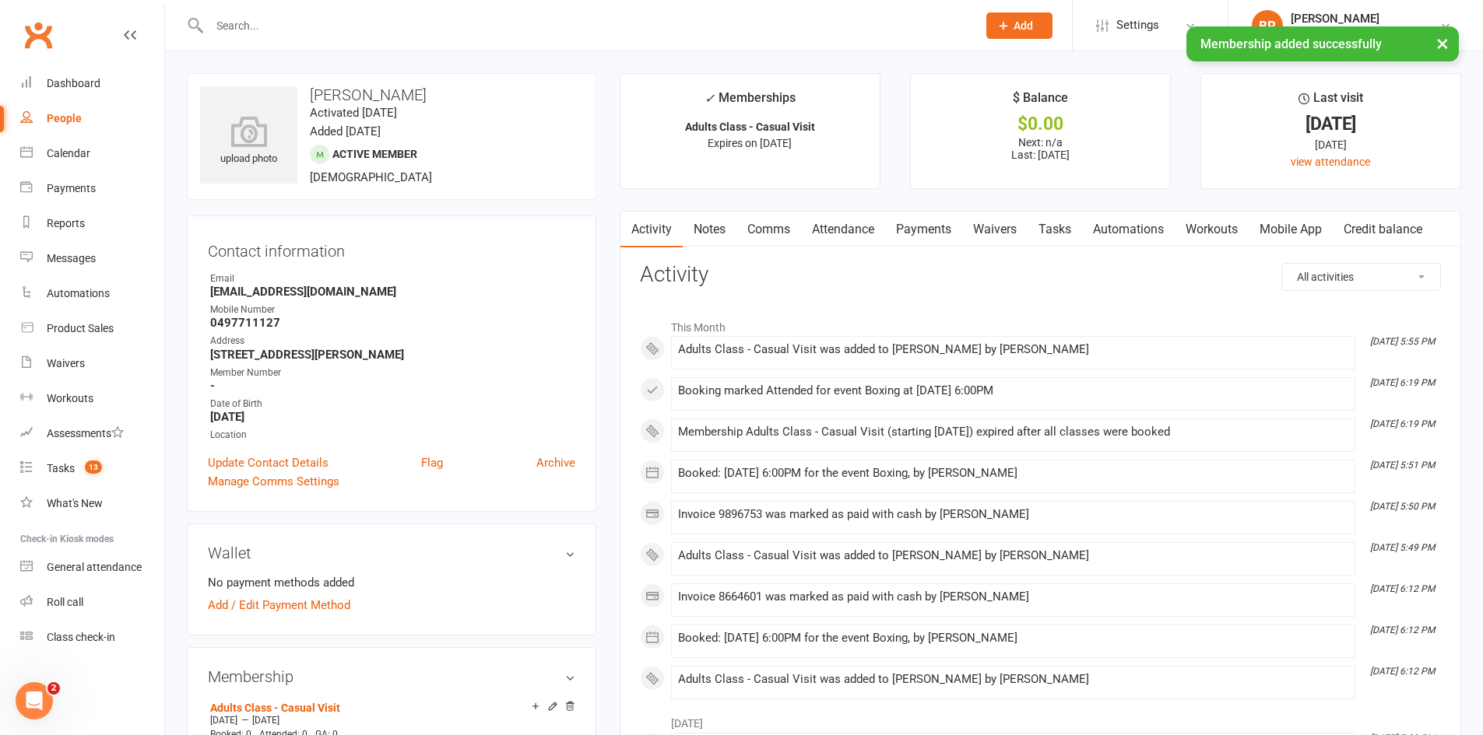
click at [913, 232] on link "Payments" at bounding box center [923, 230] width 77 height 36
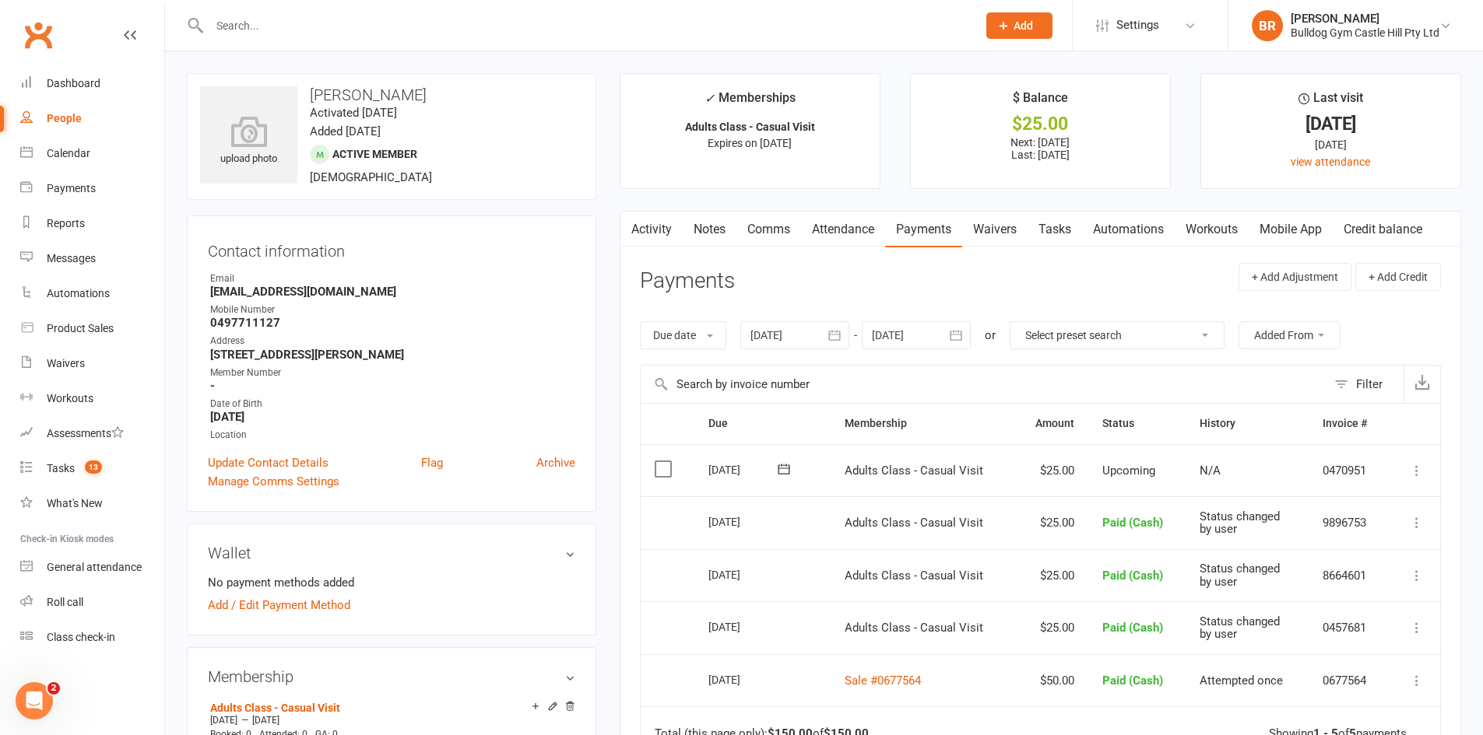
click at [1420, 473] on icon at bounding box center [1417, 471] width 16 height 16
click at [1340, 503] on link "Mark as Paid (Cash)" at bounding box center [1348, 501] width 154 height 31
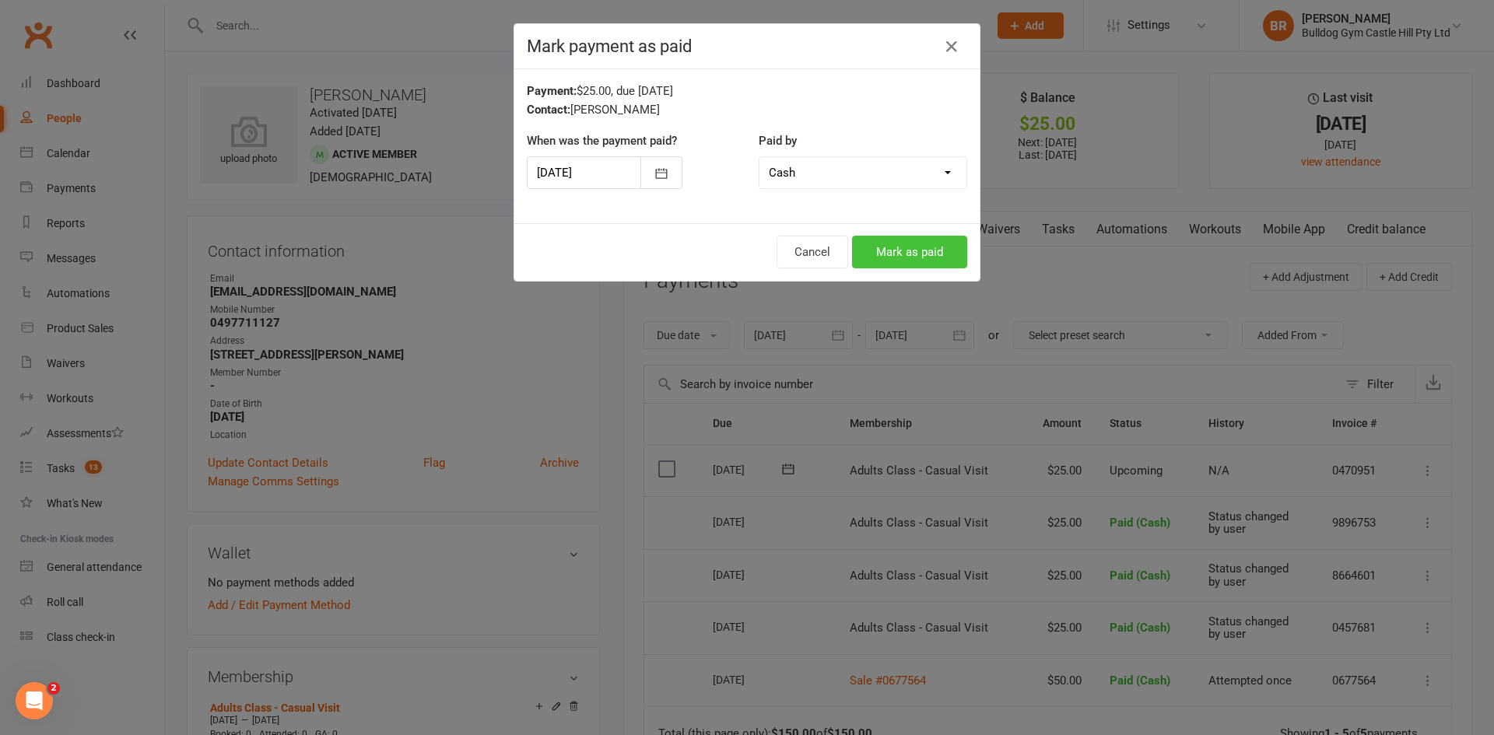
click at [887, 251] on button "Mark as paid" at bounding box center [909, 252] width 115 height 33
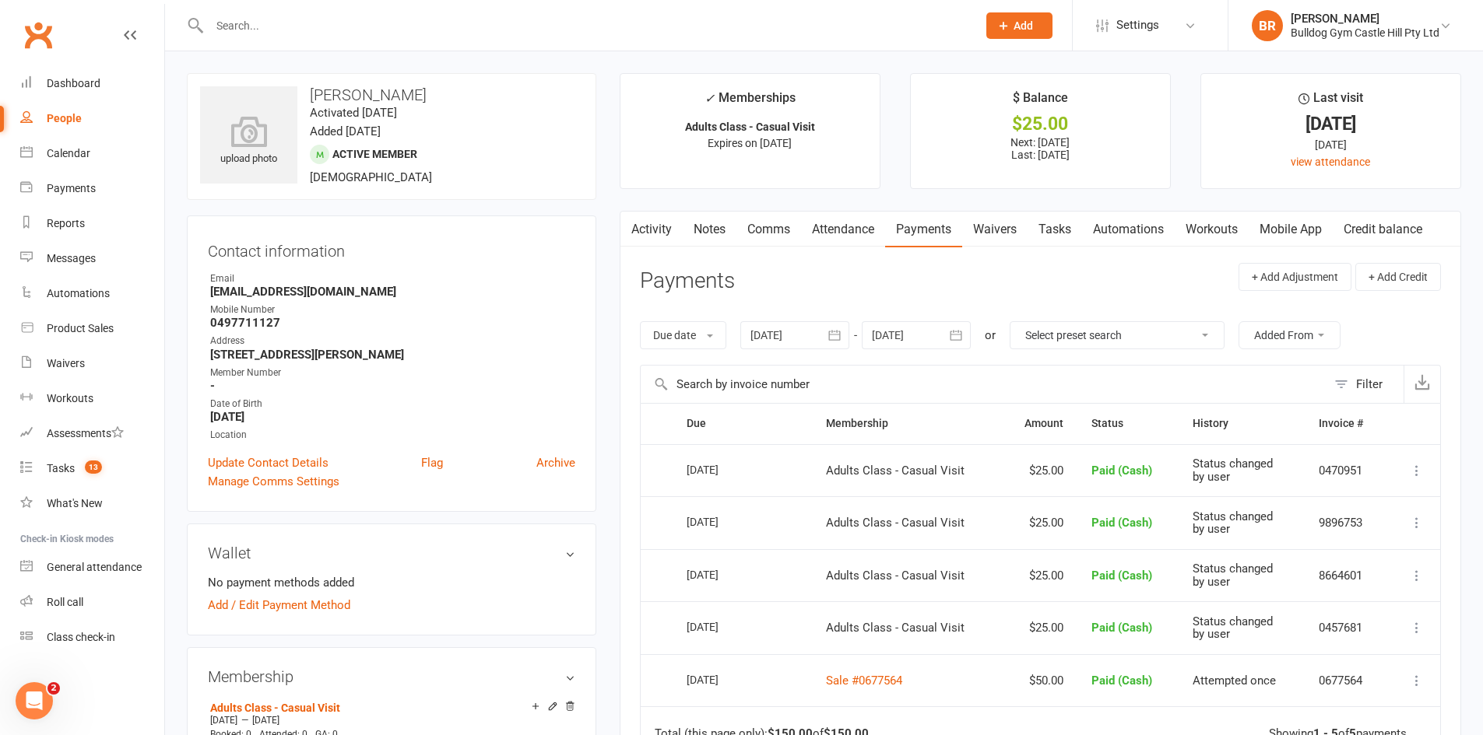
click at [834, 230] on link "Attendance" at bounding box center [843, 230] width 84 height 36
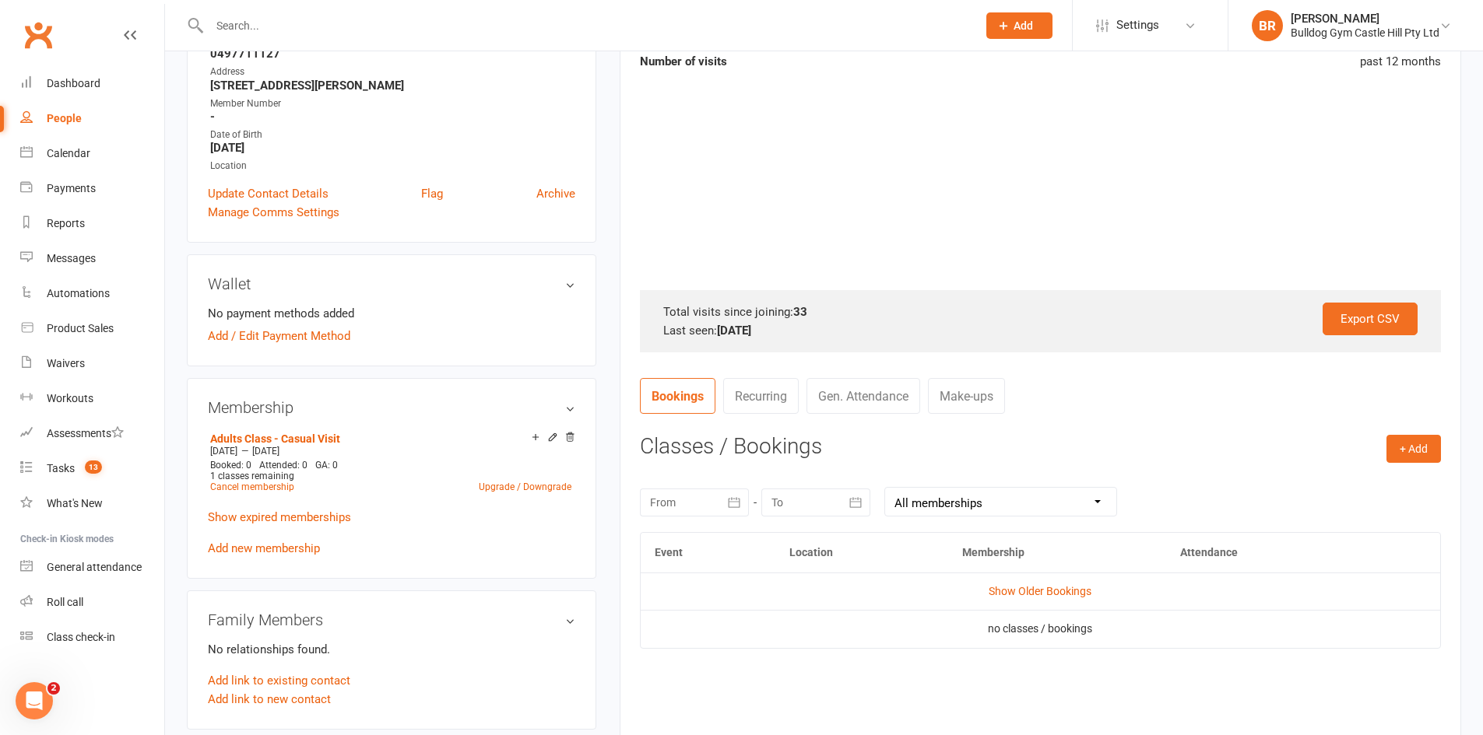
scroll to position [623, 0]
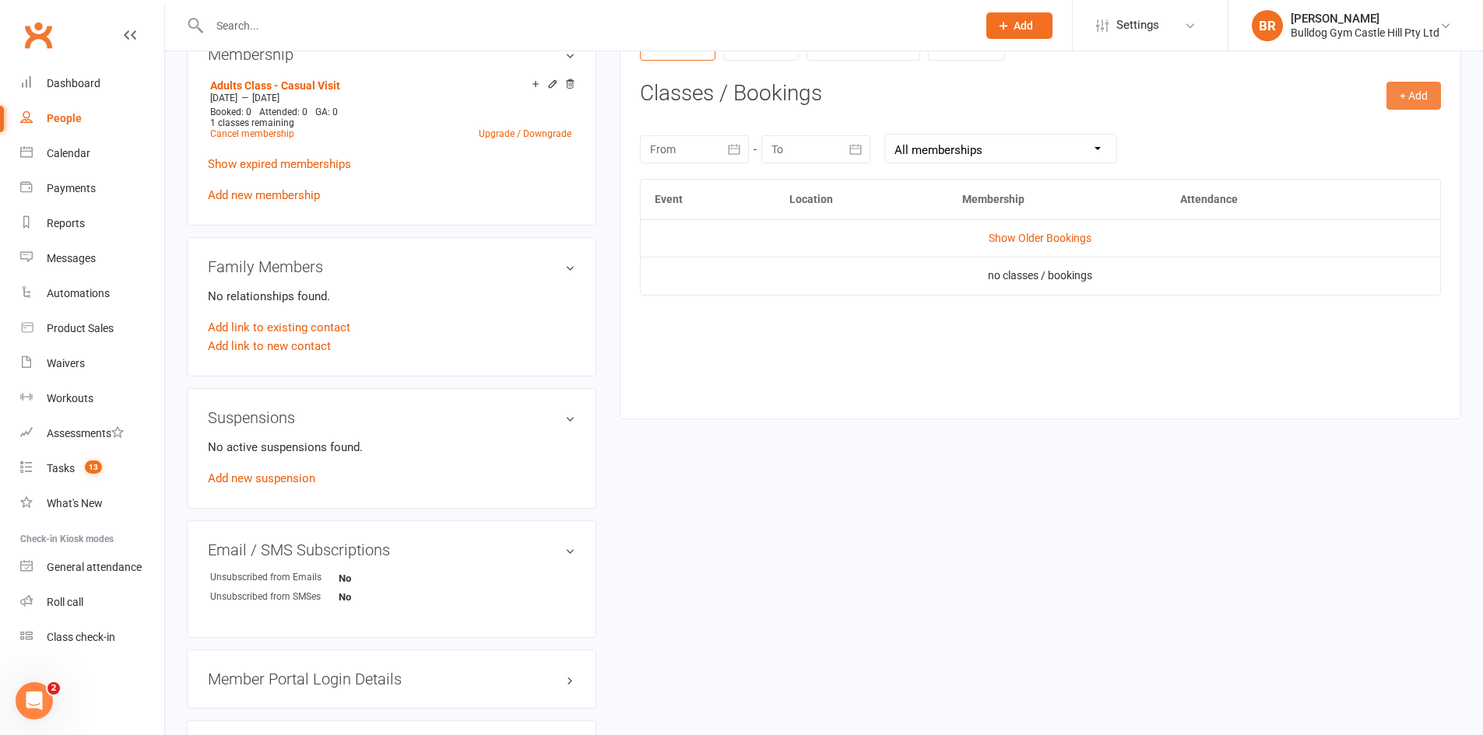
click at [1395, 94] on button "+ Add" at bounding box center [1413, 96] width 54 height 28
click at [1350, 135] on link "Book Event" at bounding box center [1363, 130] width 154 height 31
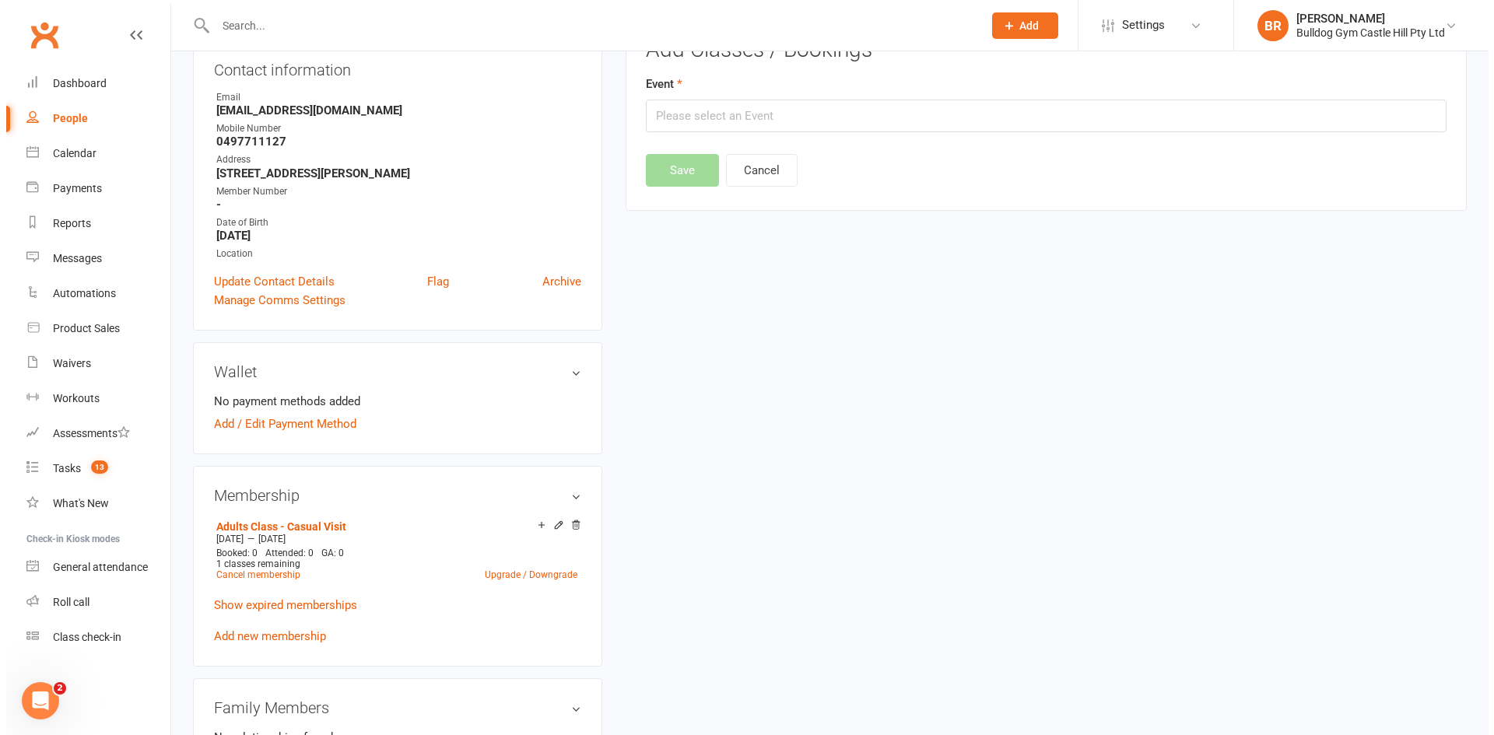
scroll to position [133, 0]
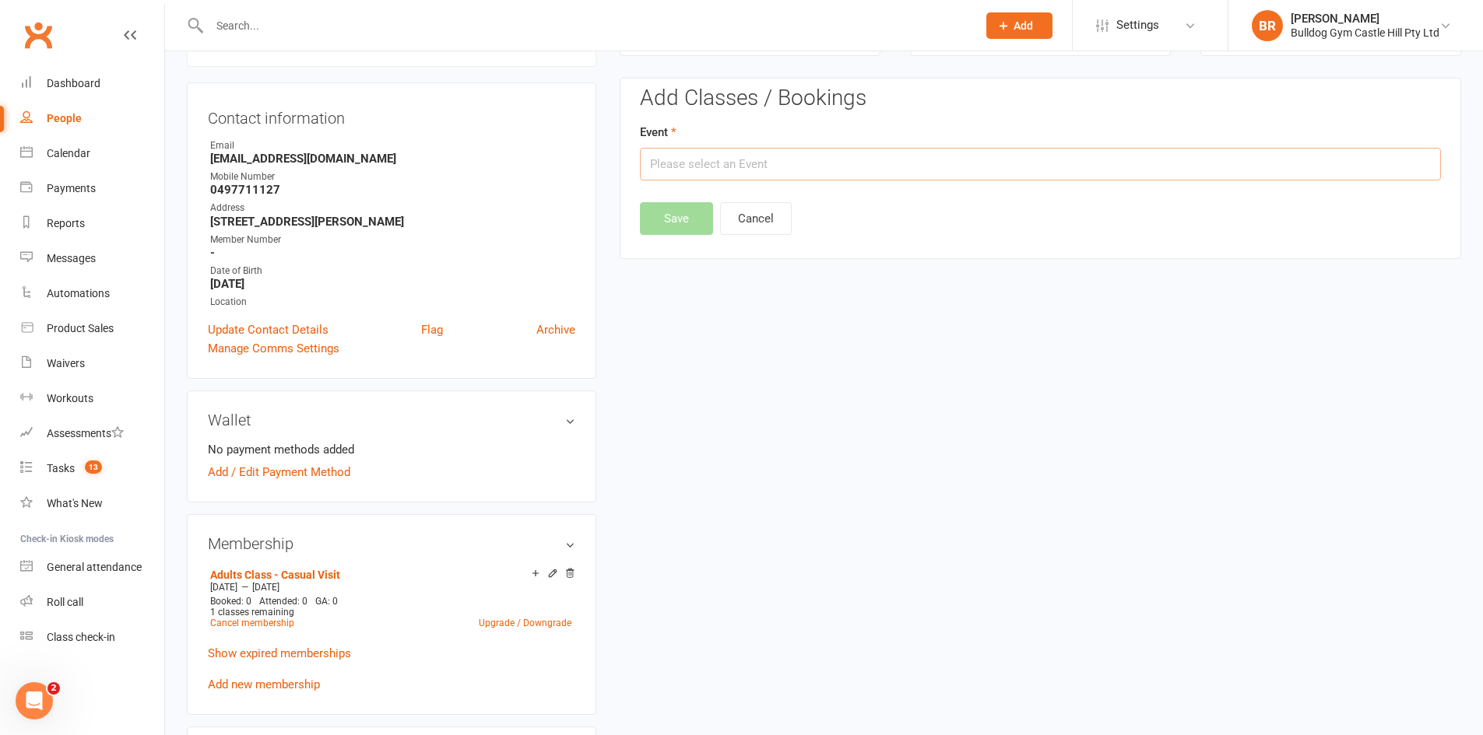
click at [679, 160] on input "text" at bounding box center [1040, 164] width 801 height 33
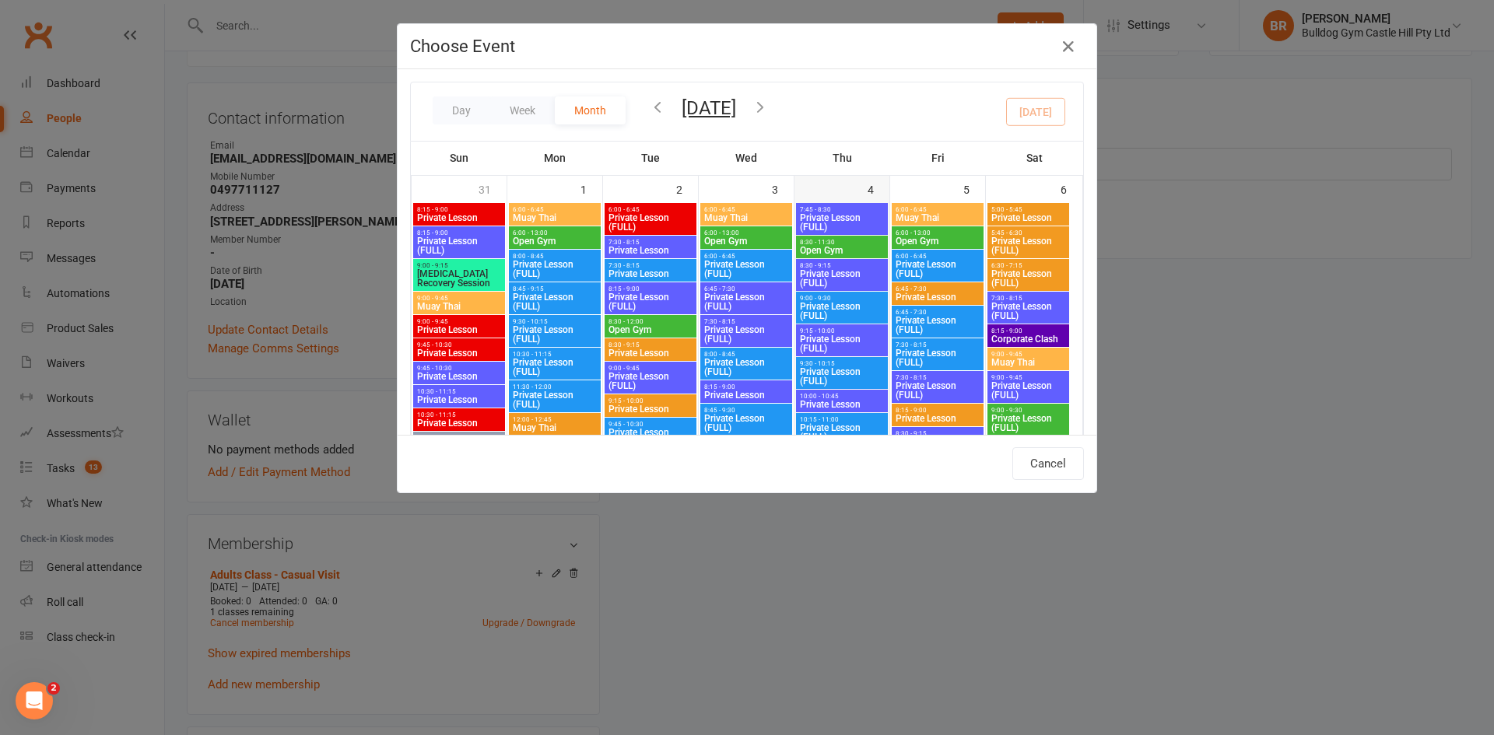
type input "Boxing - Sep 17, 2025 6:00:00 PM"
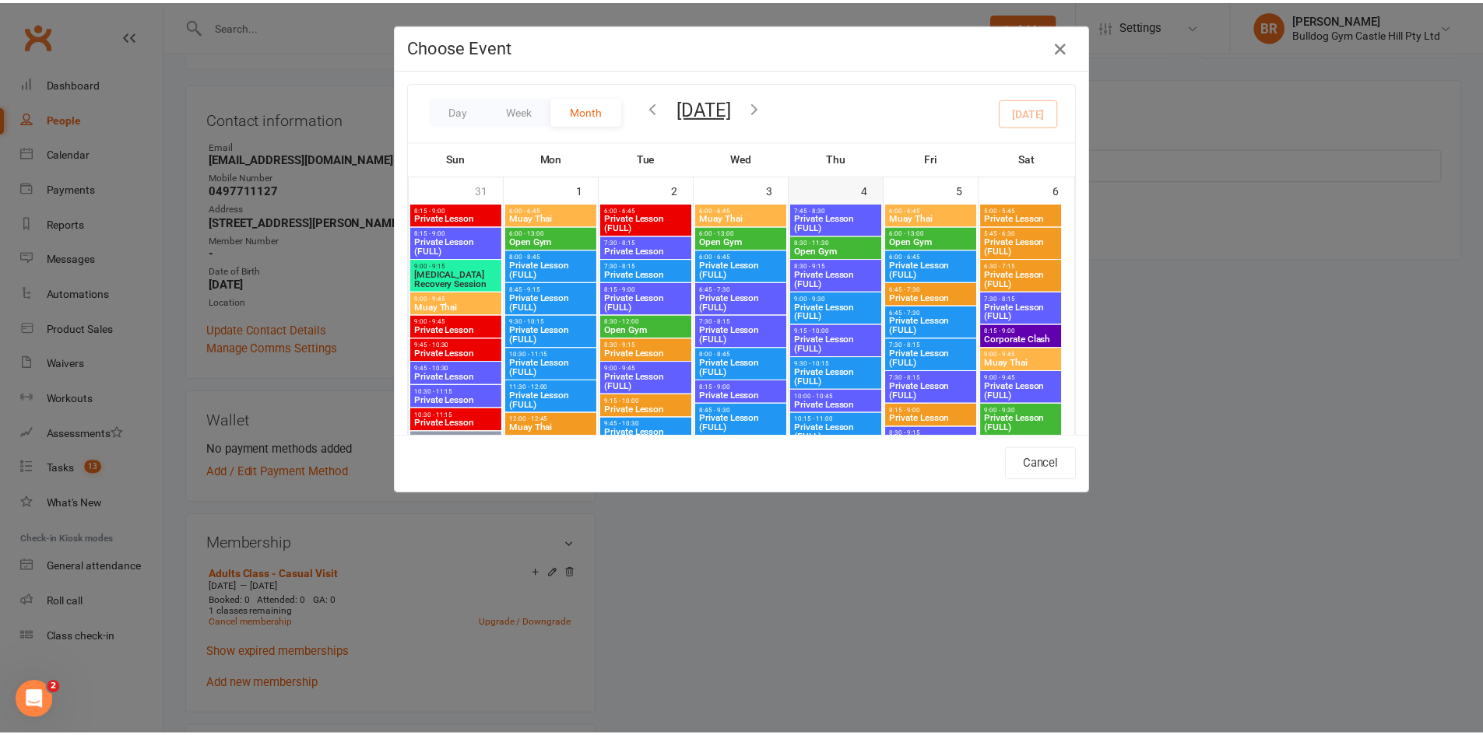
scroll to position [2802, 0]
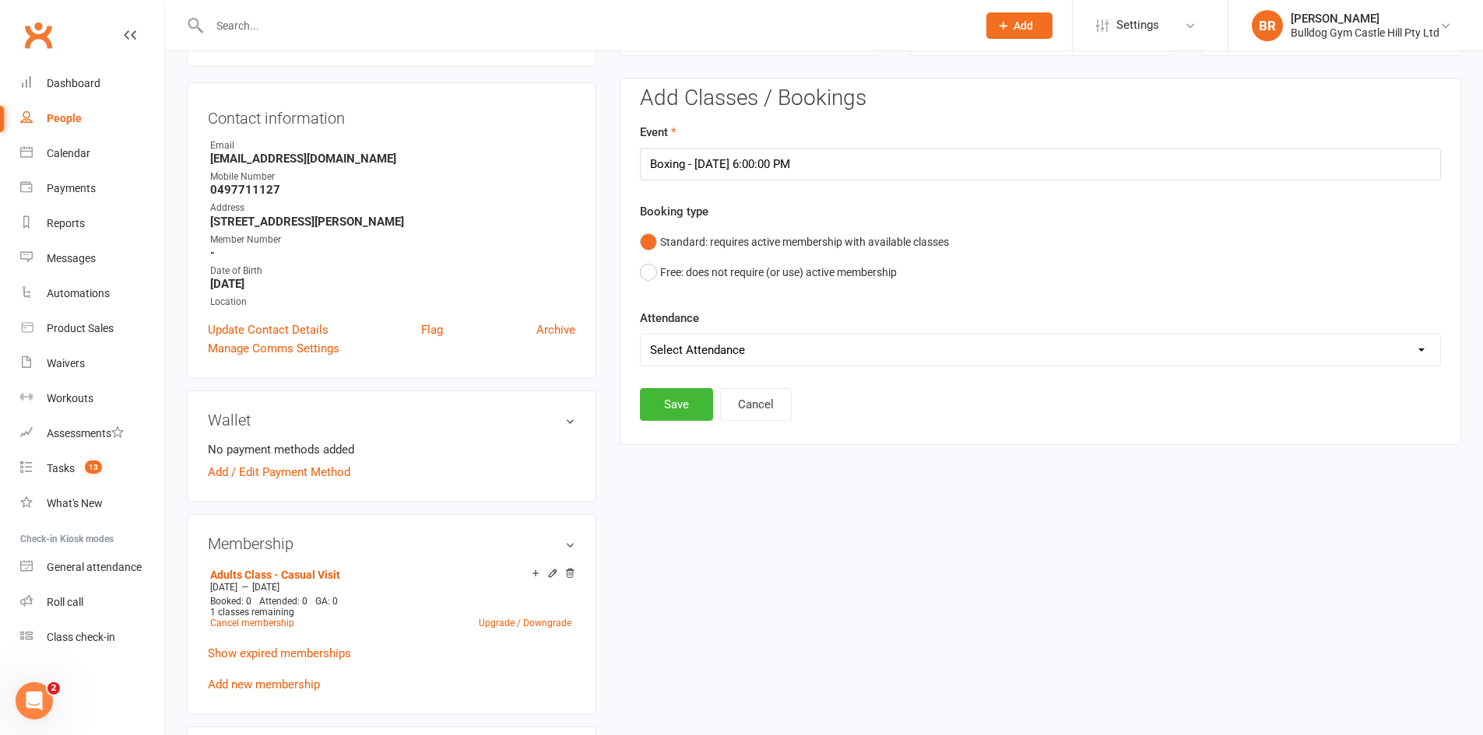
click at [908, 360] on select "Select Attendance Attended Absent" at bounding box center [1040, 350] width 799 height 31
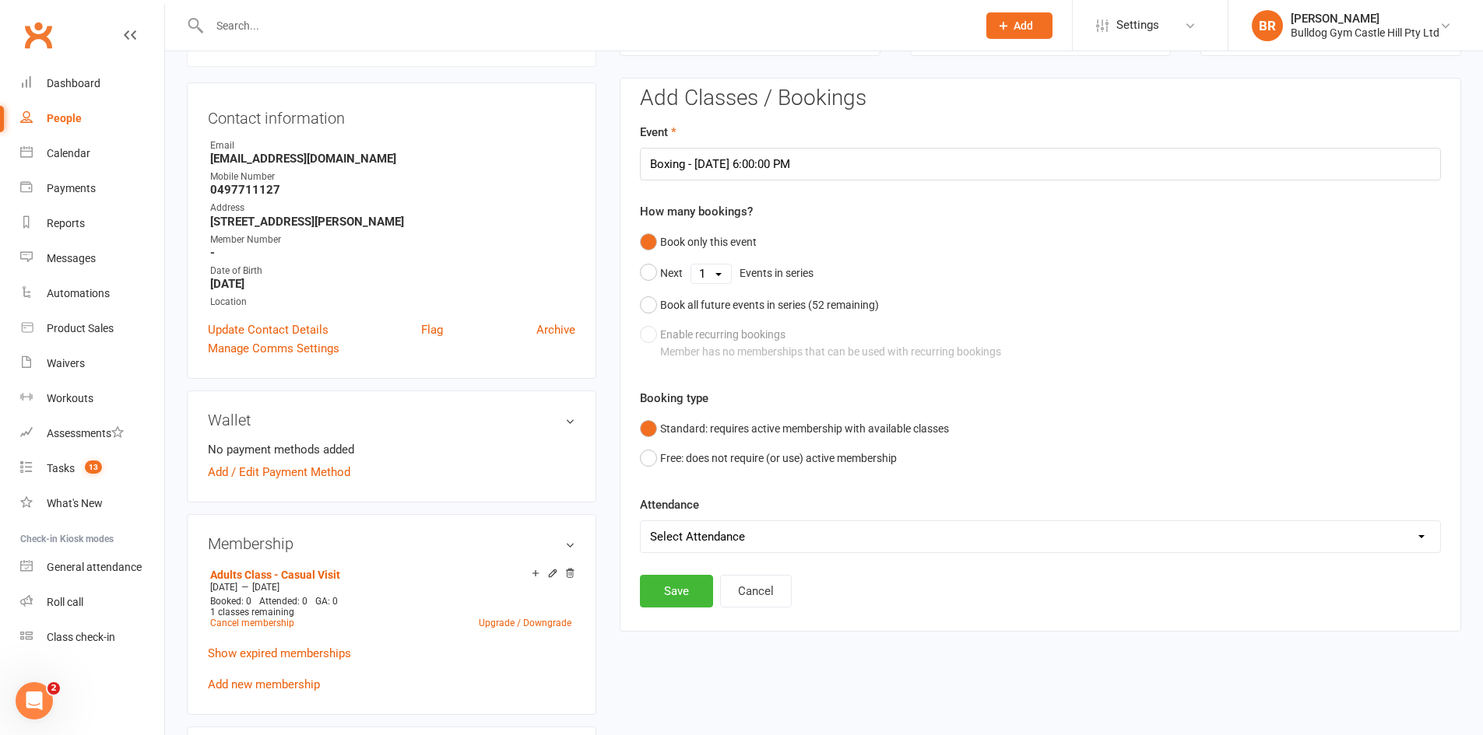
select select "0"
click at [641, 521] on select "Select Attendance Attended Absent" at bounding box center [1040, 536] width 799 height 31
click at [661, 590] on button "Save" at bounding box center [676, 591] width 73 height 33
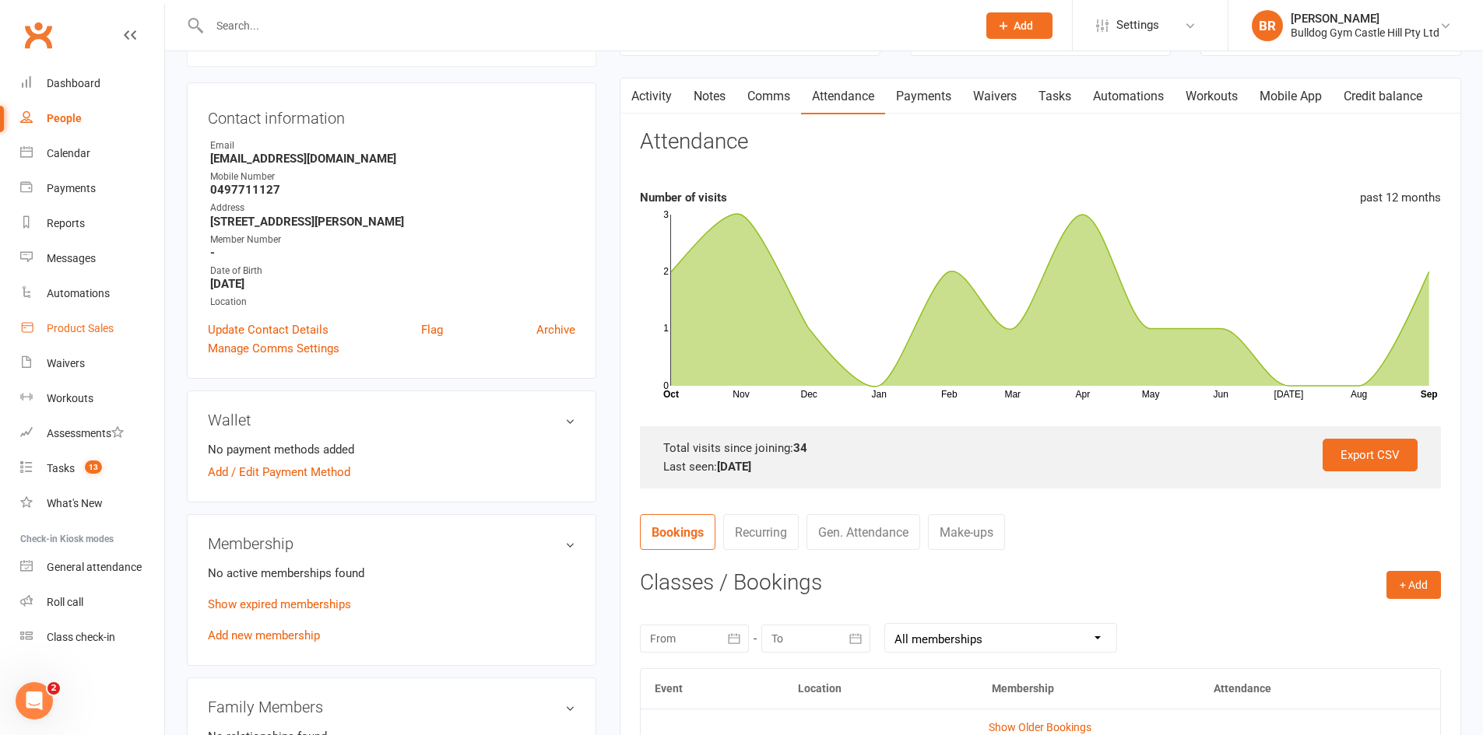
click at [61, 319] on link "Product Sales" at bounding box center [92, 328] width 144 height 35
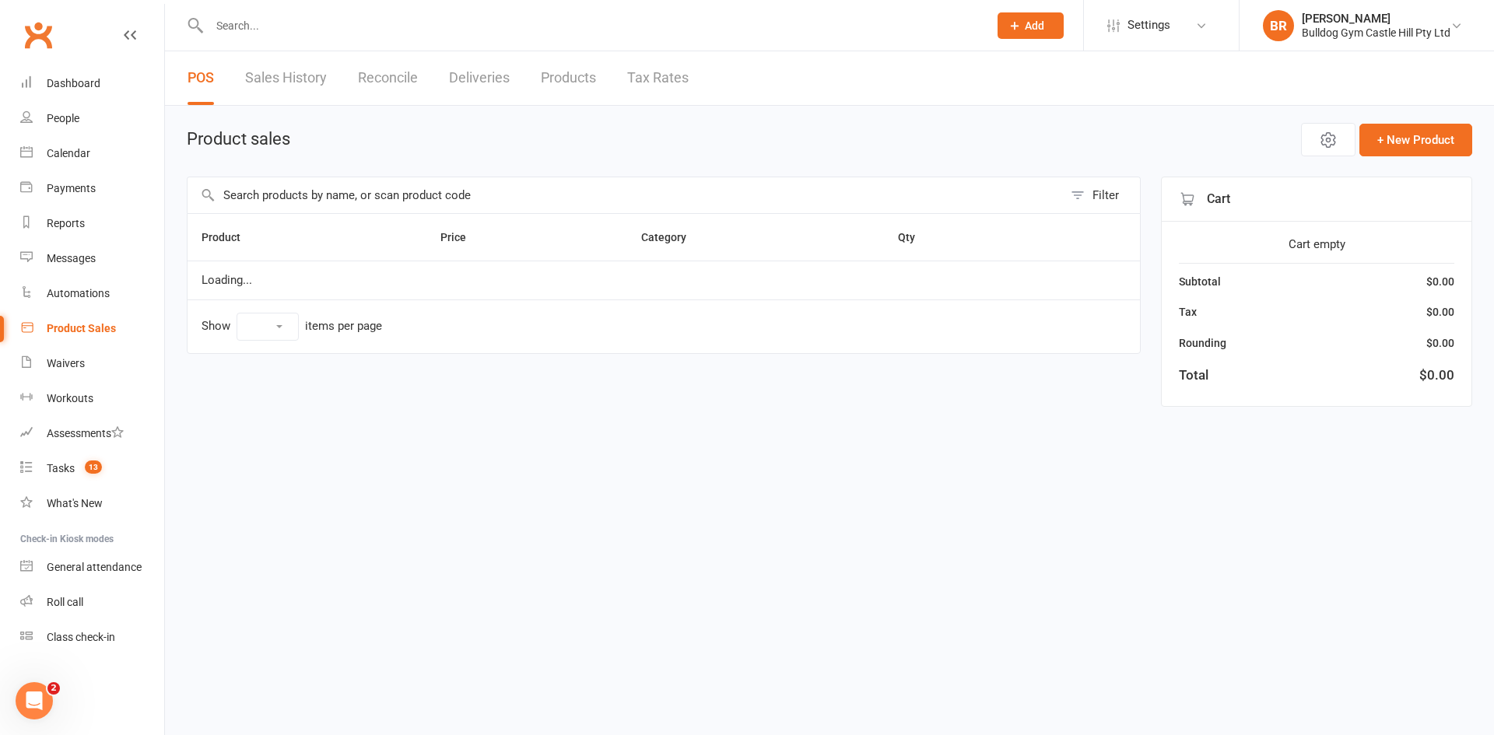
select select "100"
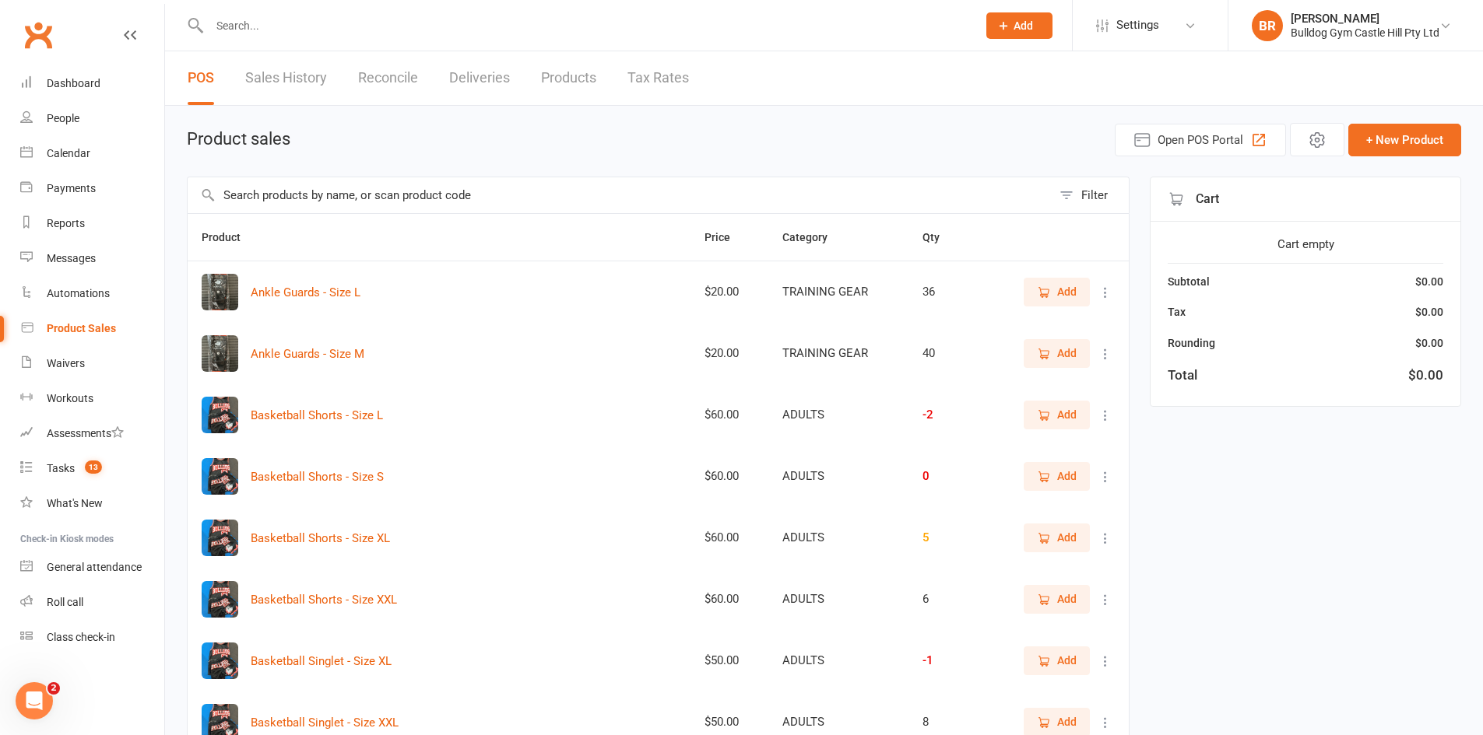
drag, startPoint x: 303, startPoint y: 200, endPoint x: 293, endPoint y: 205, distance: 10.4
click at [300, 200] on input "text" at bounding box center [620, 195] width 864 height 36
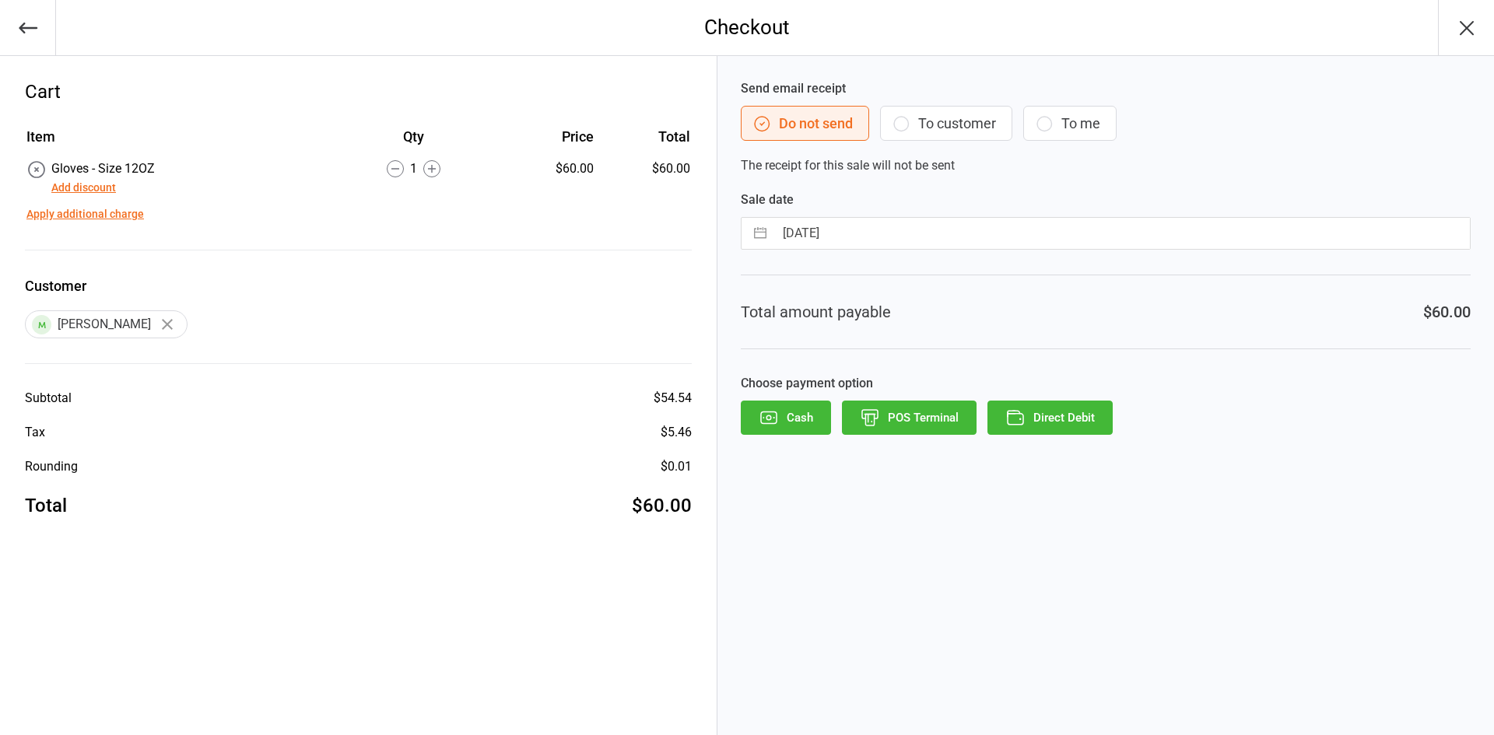
click at [875, 419] on icon "button" at bounding box center [870, 418] width 20 height 20
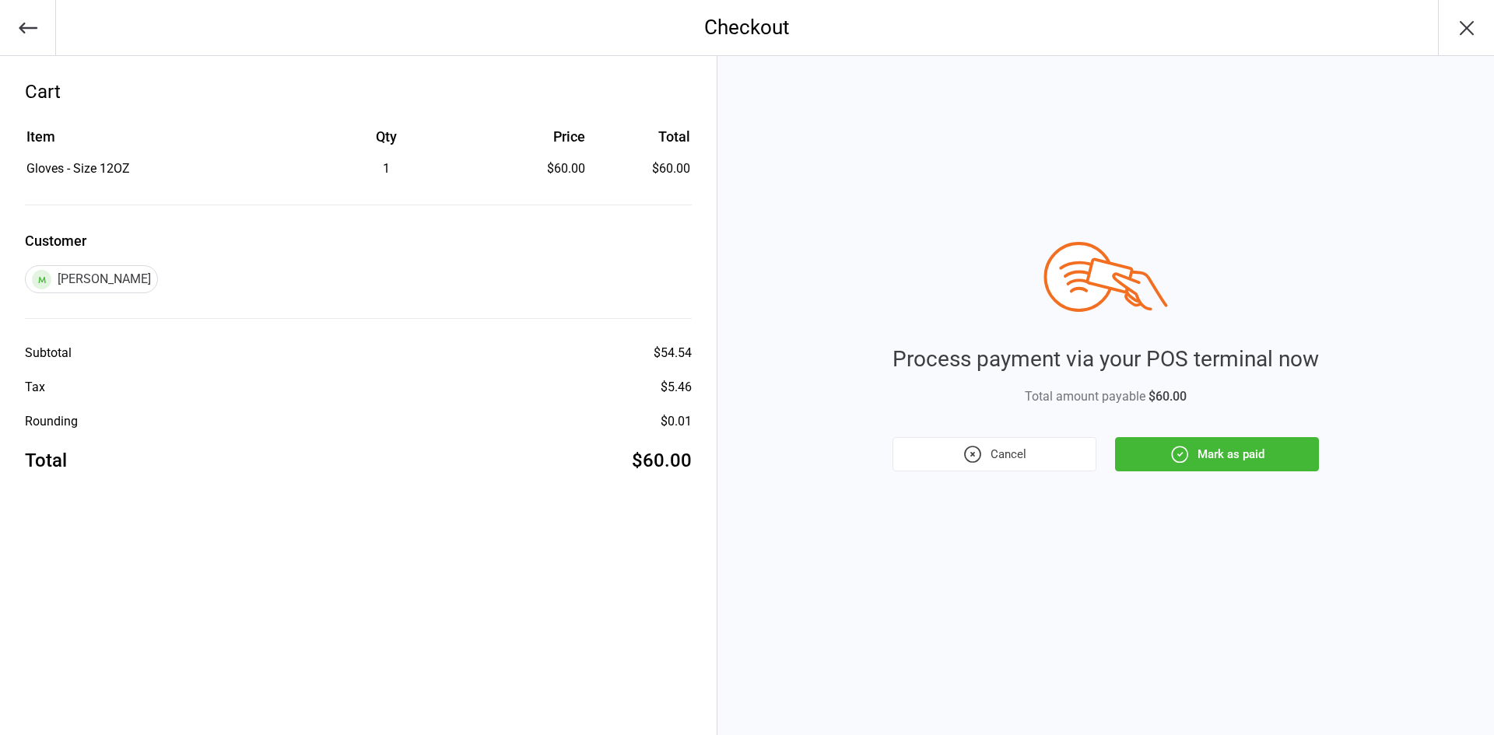
click at [1181, 447] on icon "button" at bounding box center [1180, 455] width 16 height 16
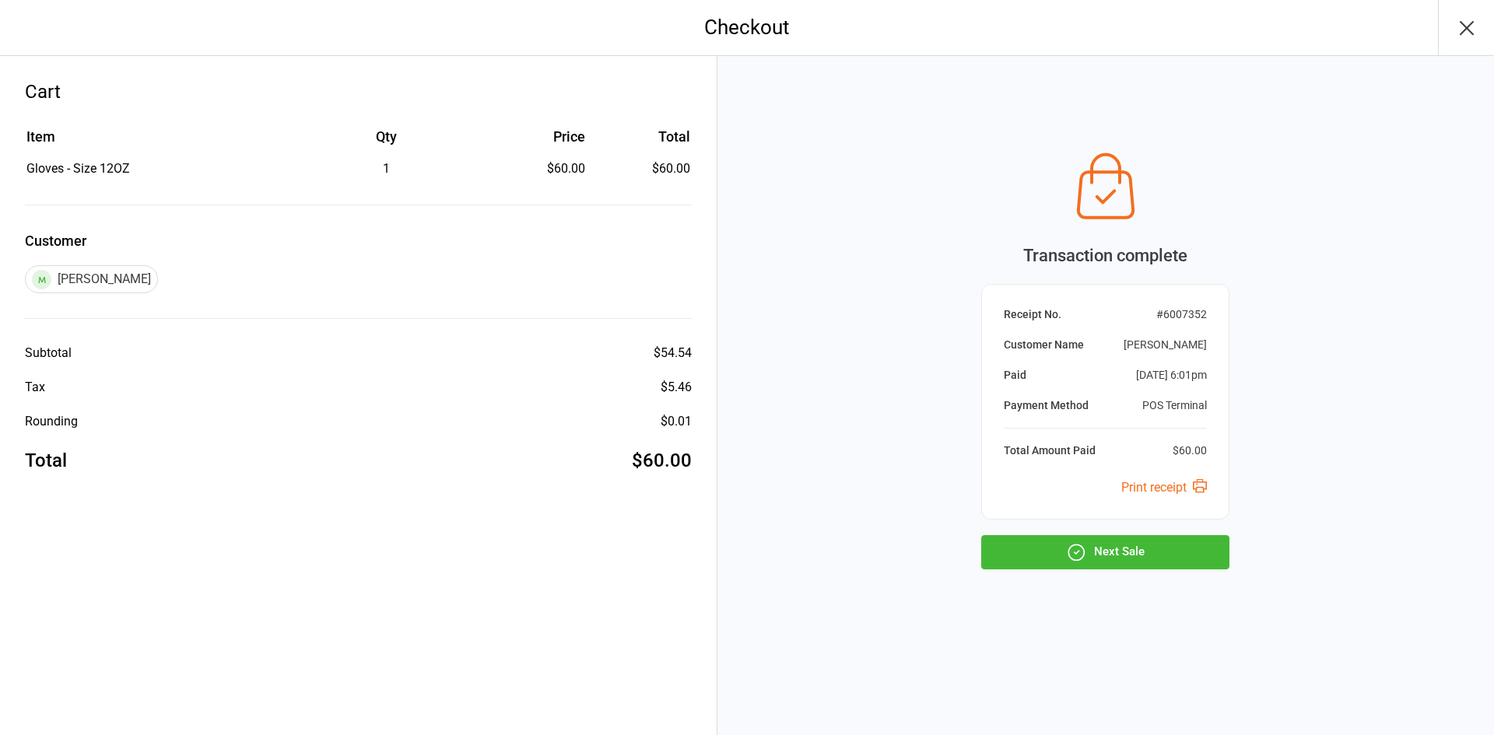
click at [1136, 560] on button "Next Sale" at bounding box center [1105, 552] width 248 height 34
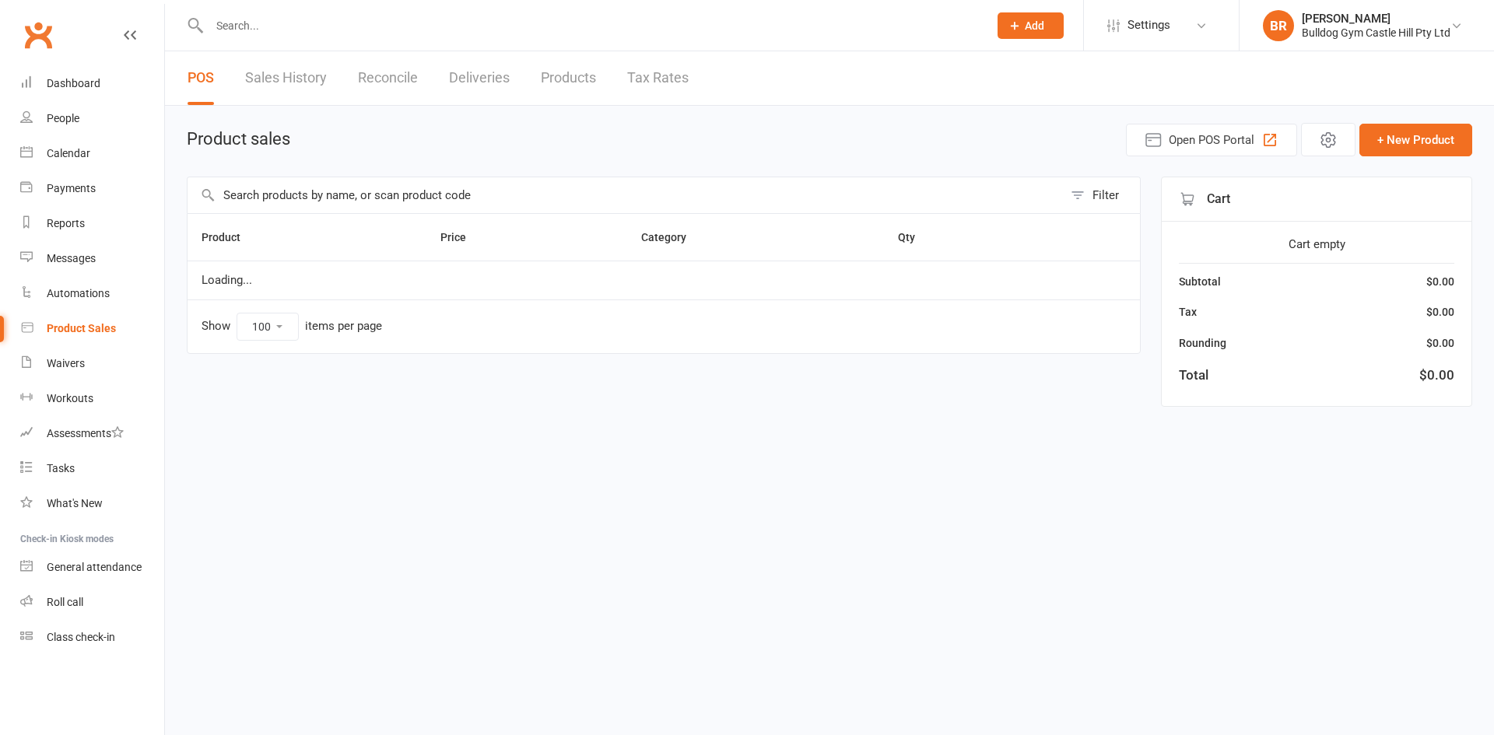
select select "100"
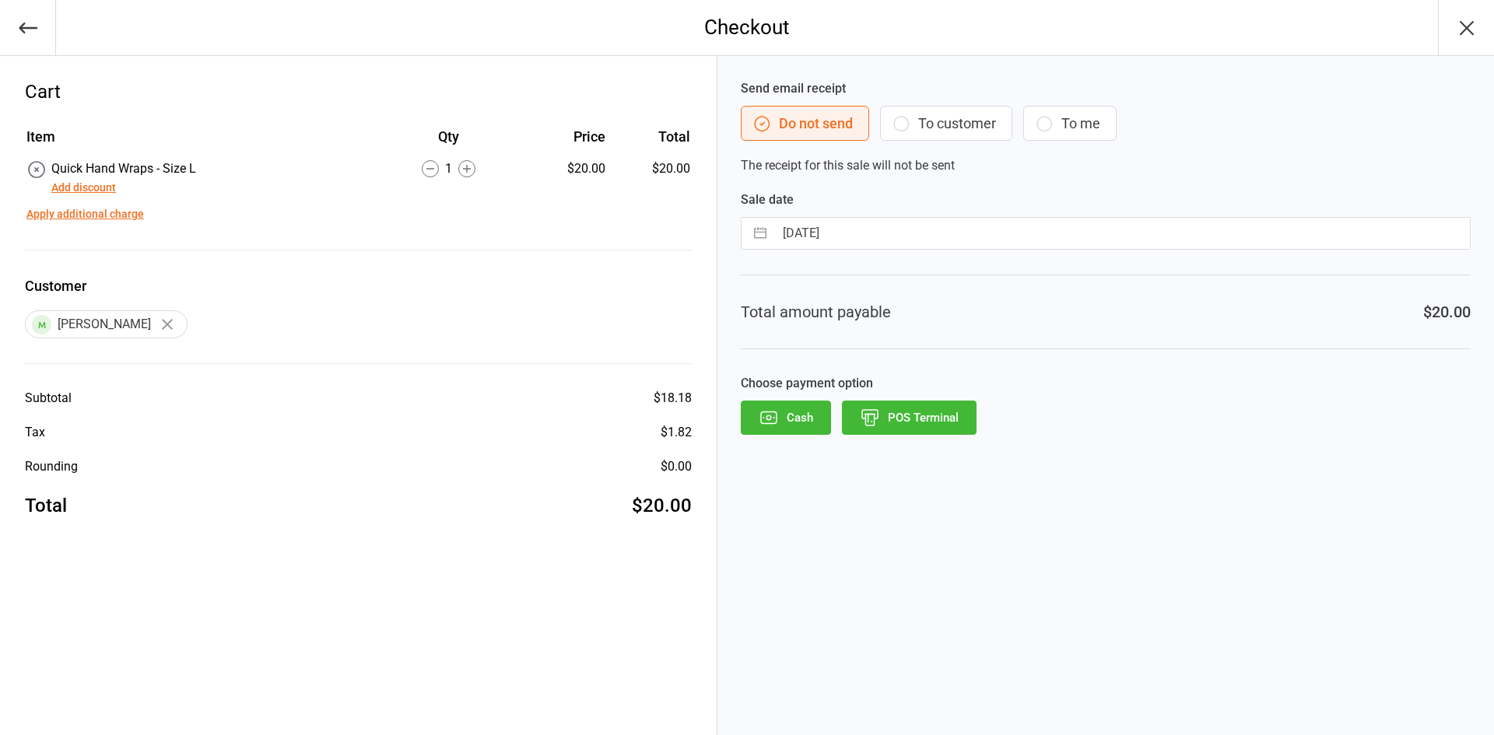
click at [788, 416] on button "Cash" at bounding box center [786, 418] width 90 height 34
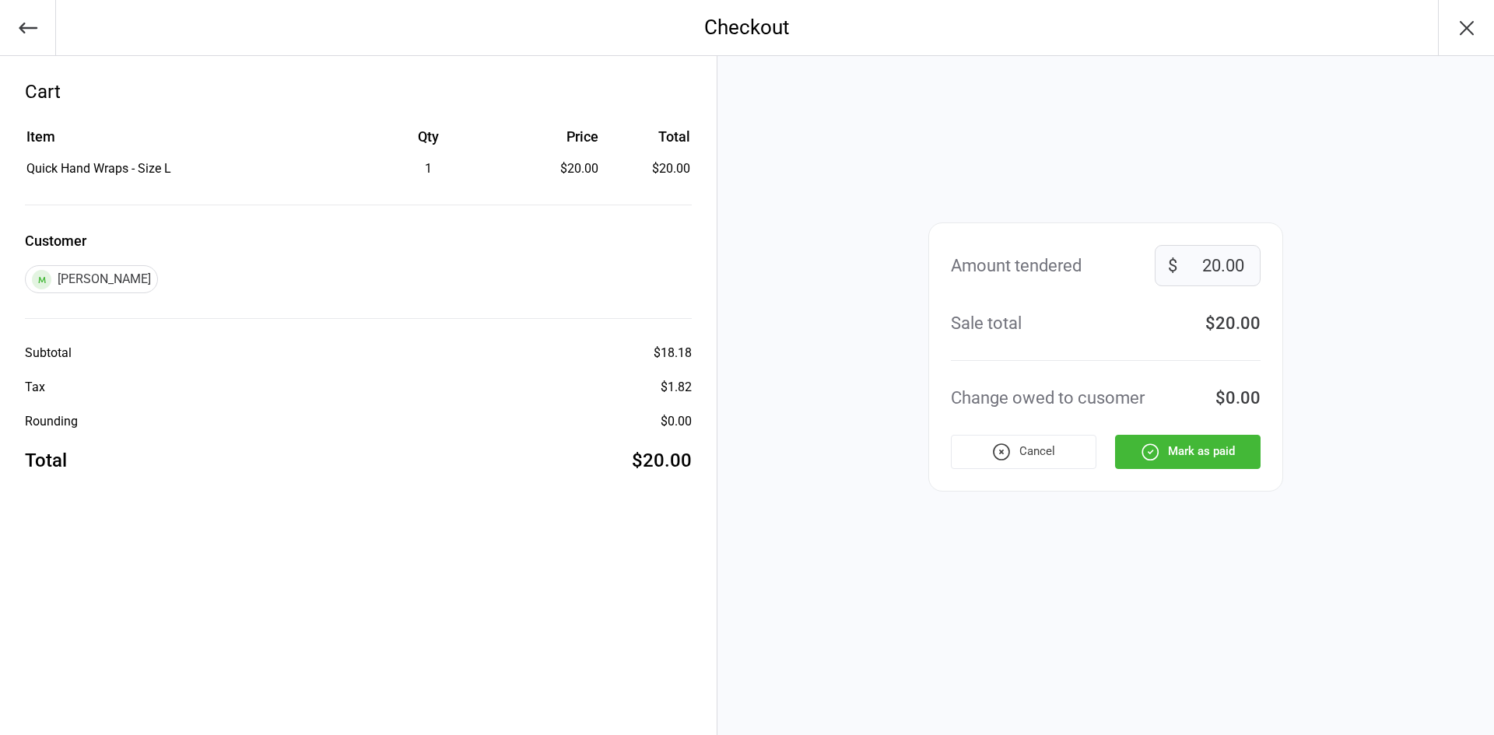
click at [1195, 445] on button "Mark as paid" at bounding box center [1188, 452] width 146 height 34
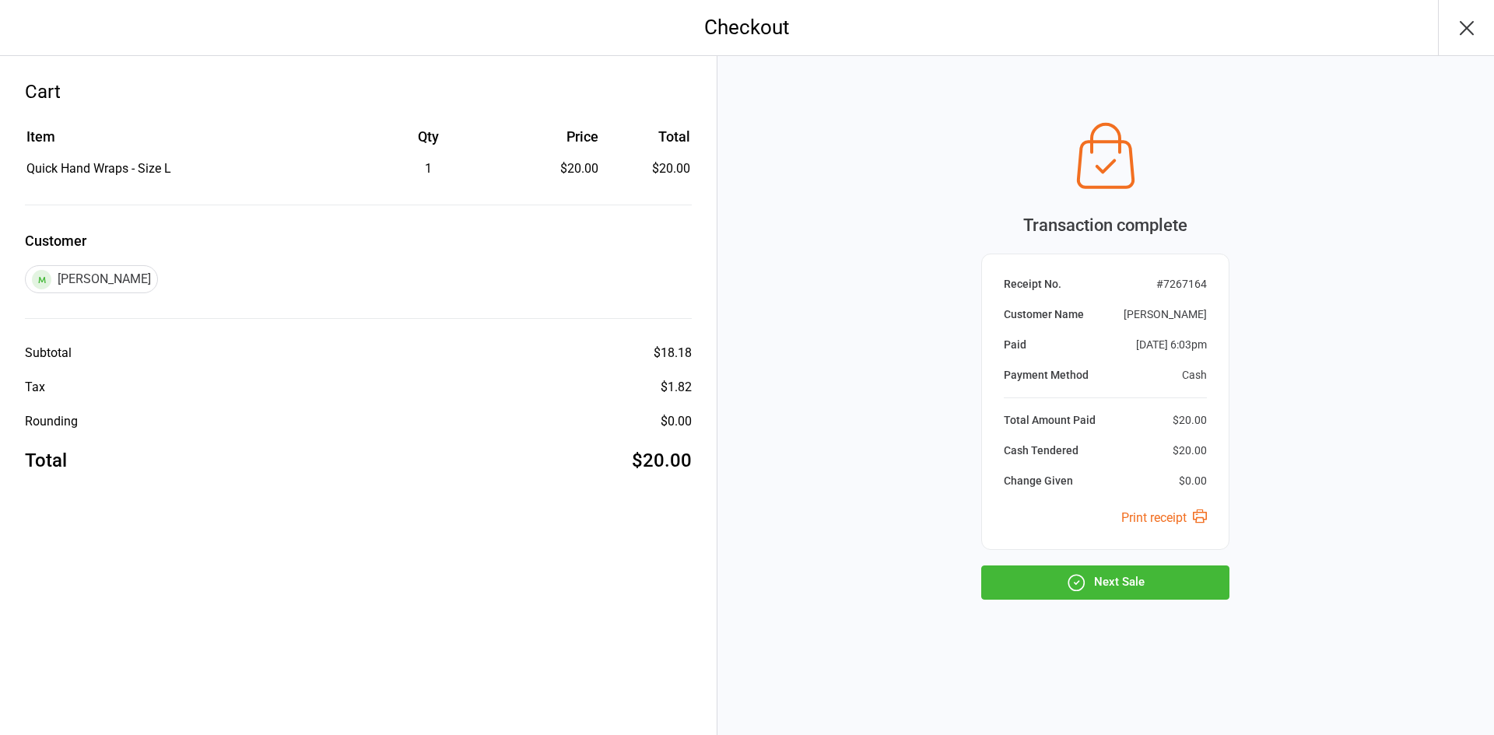
click at [1079, 584] on icon "button" at bounding box center [1076, 583] width 20 height 20
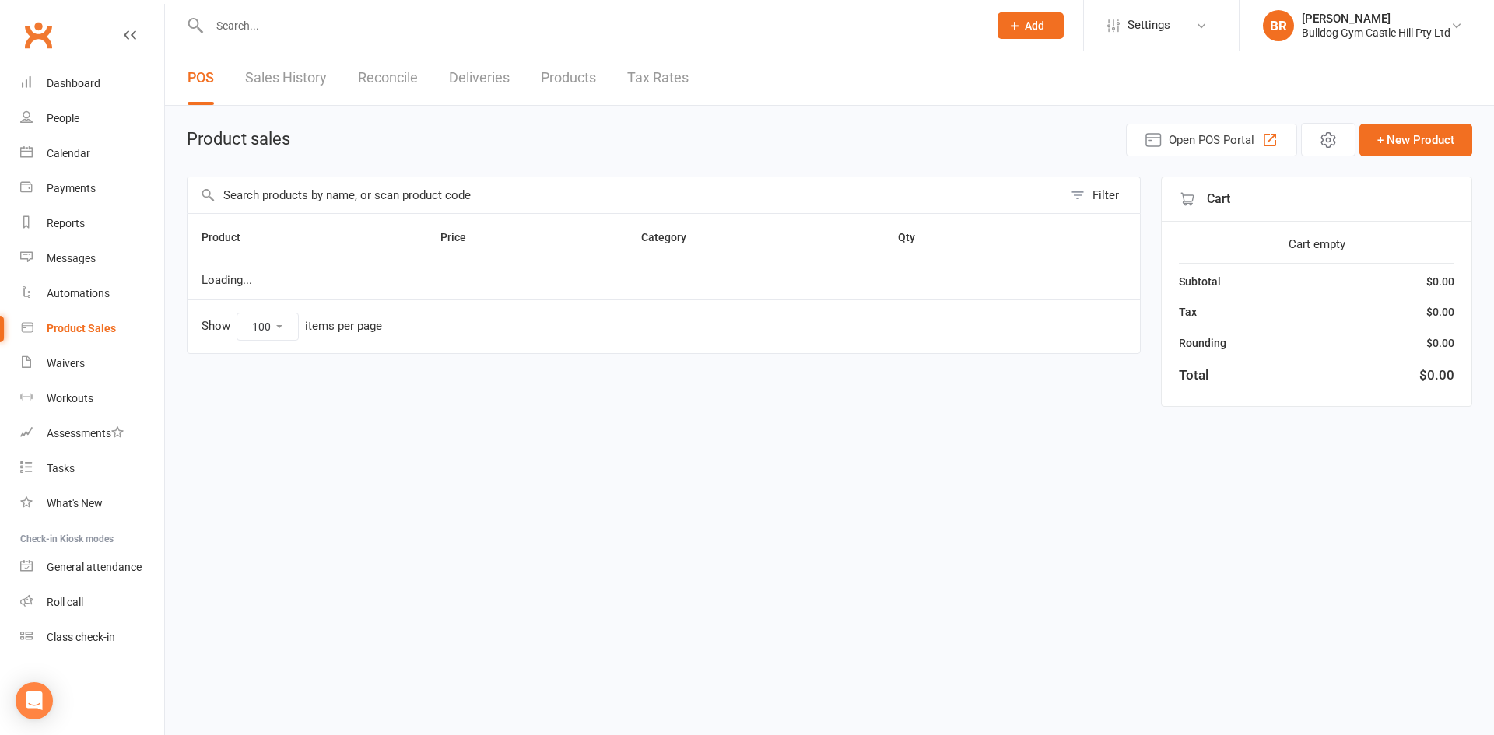
select select "100"
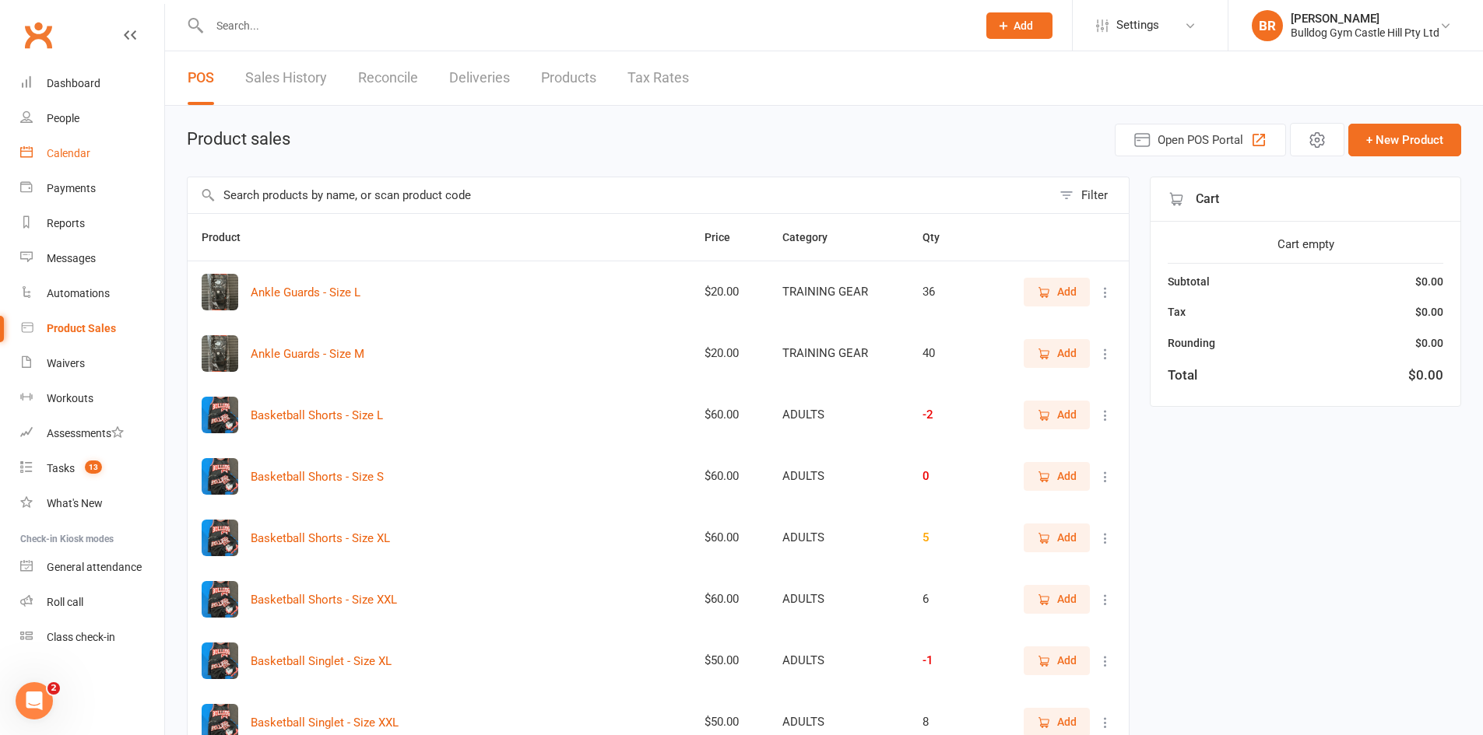
click at [61, 159] on div "Calendar" at bounding box center [69, 153] width 44 height 12
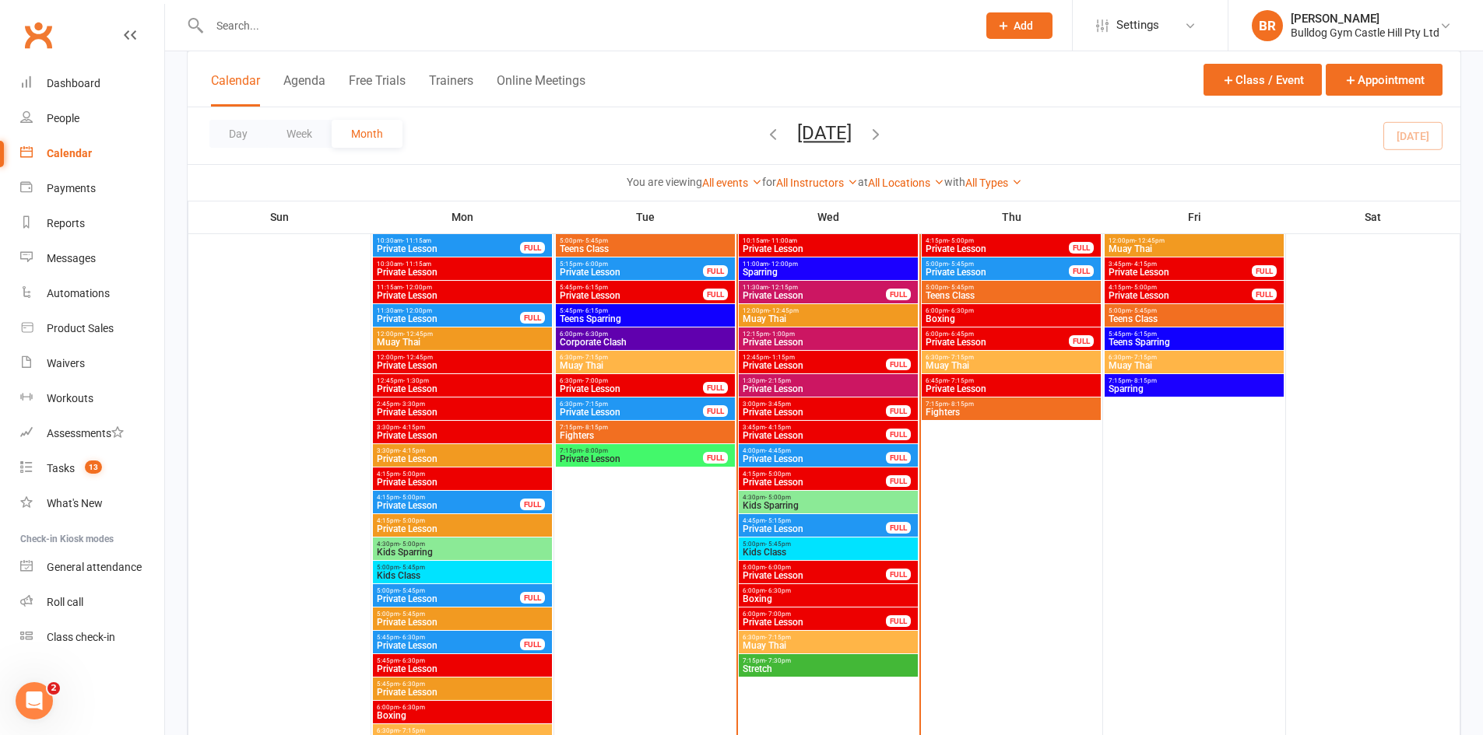
scroll to position [2101, 0]
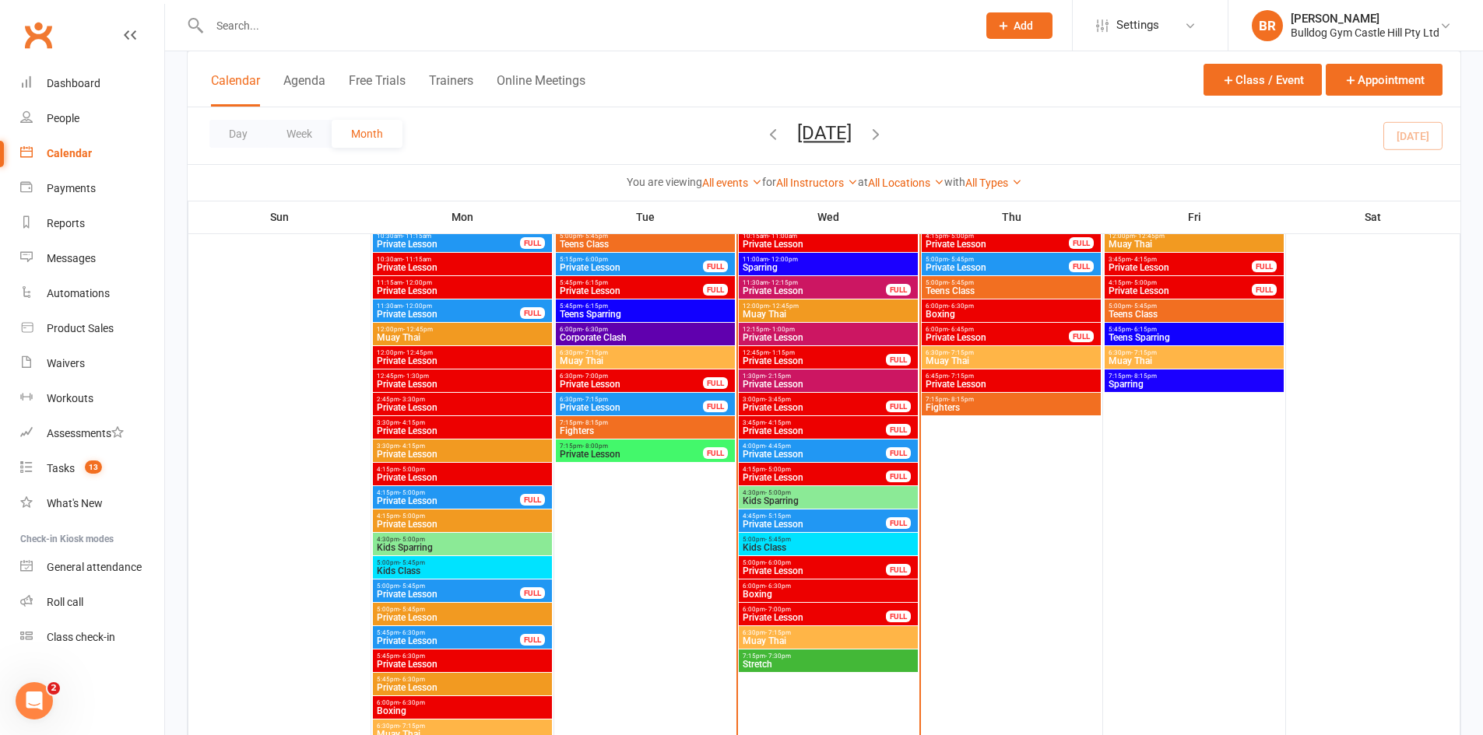
click at [779, 589] on span "- 6:30pm" at bounding box center [778, 586] width 26 height 7
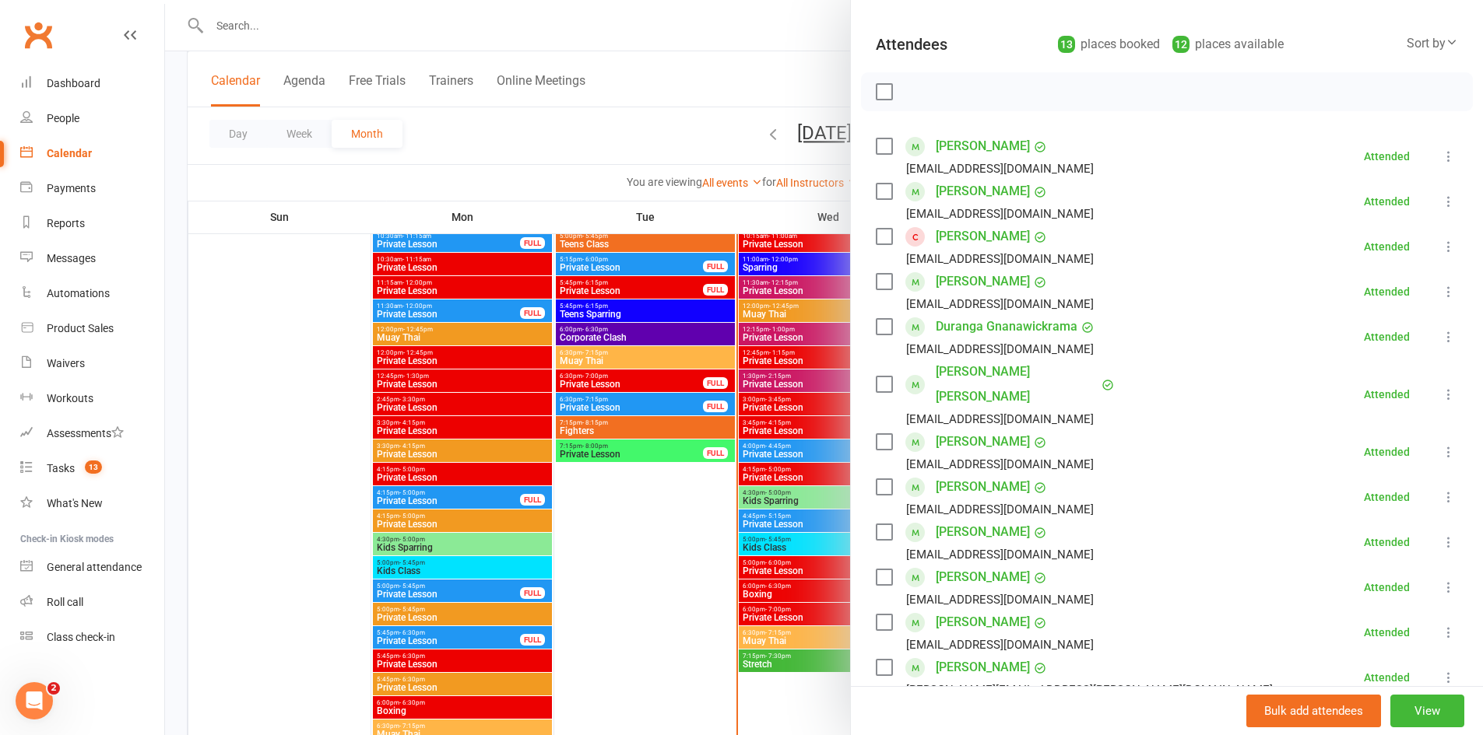
click at [644, 645] on div at bounding box center [824, 367] width 1318 height 735
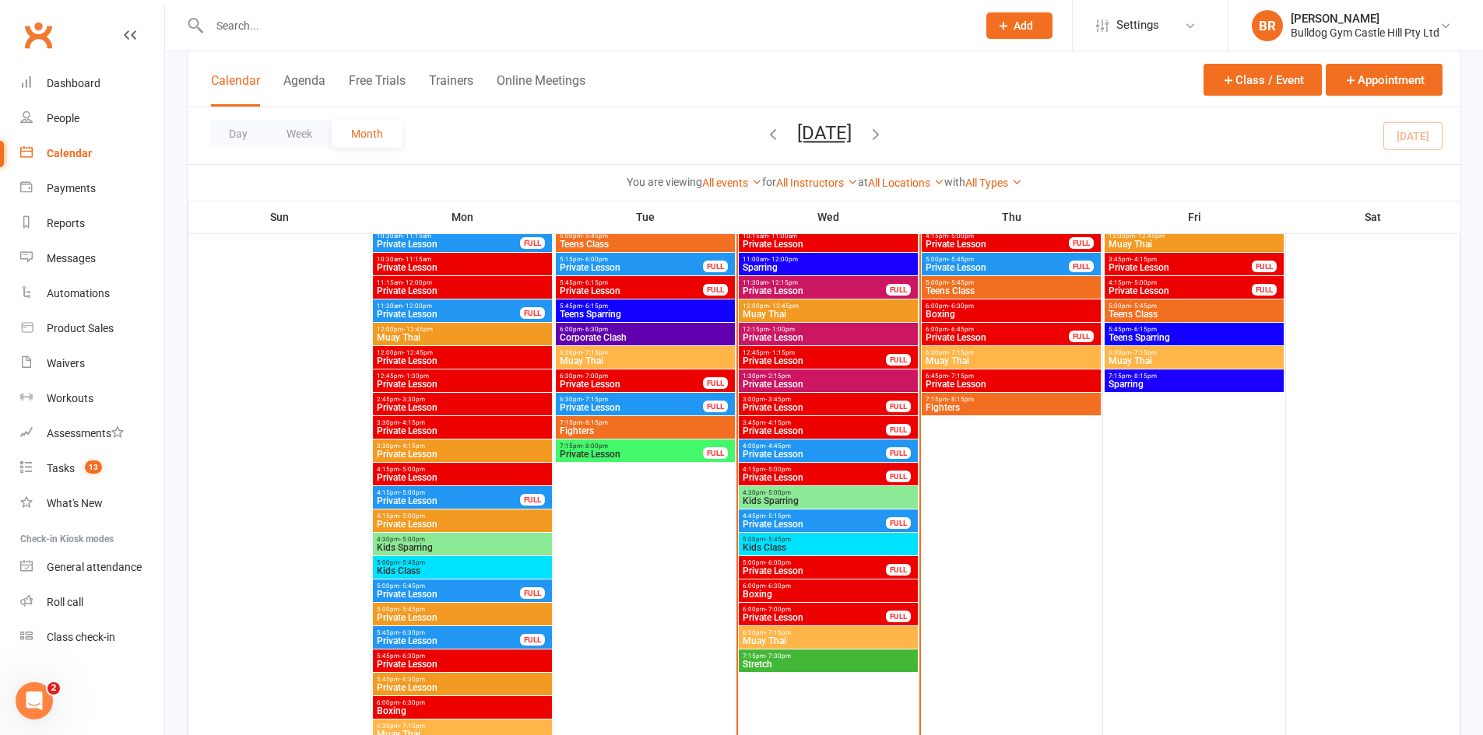
click at [783, 589] on span "- 6:30pm" at bounding box center [778, 586] width 26 height 7
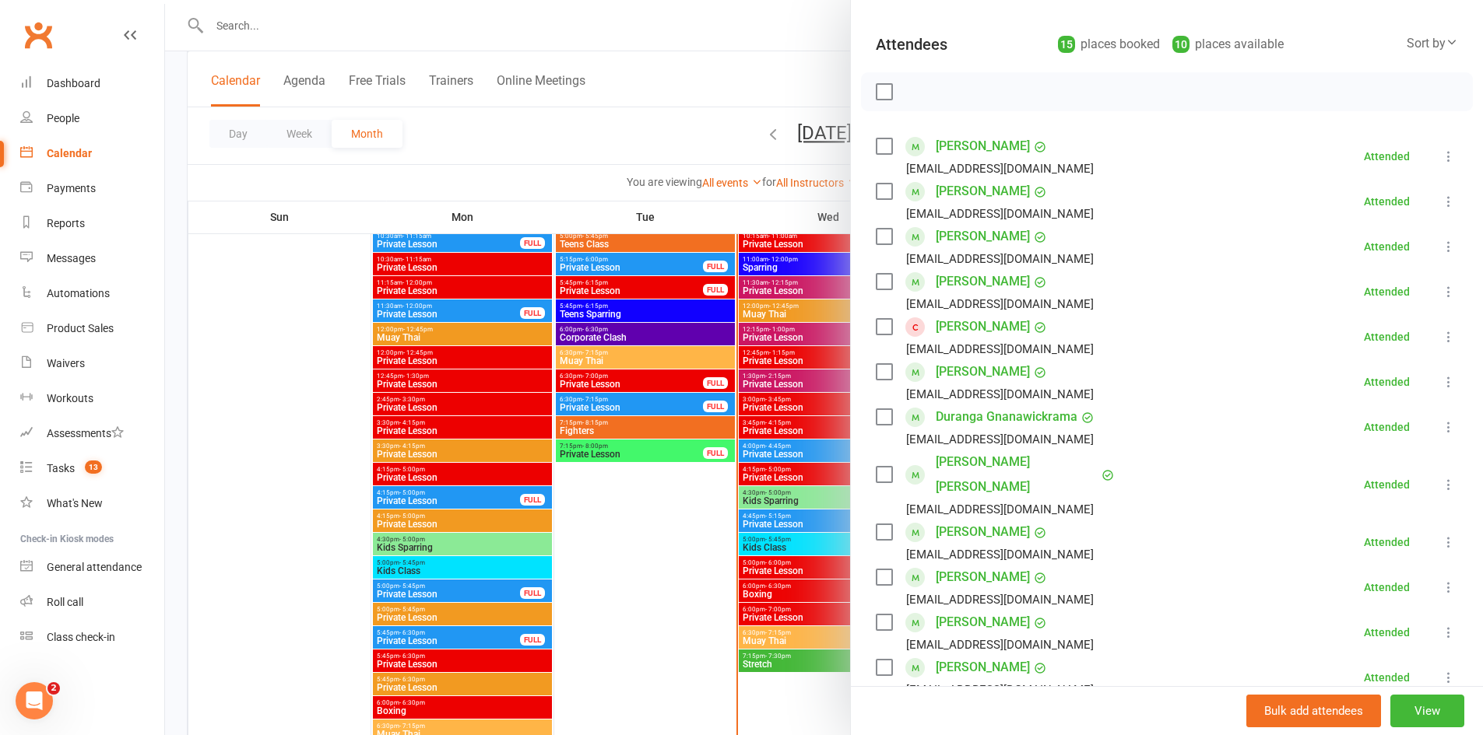
scroll to position [2744, 0]
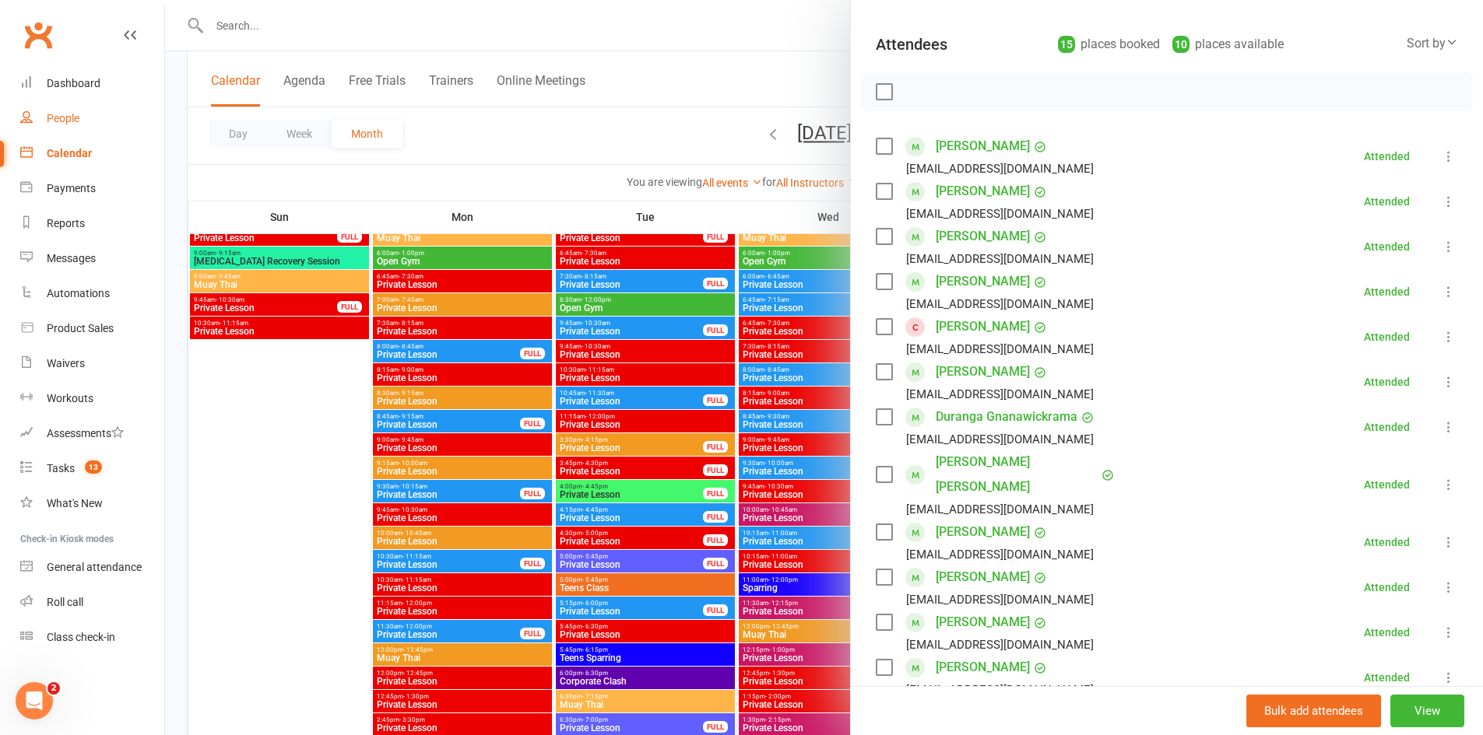
click at [64, 116] on div "People" at bounding box center [63, 118] width 33 height 12
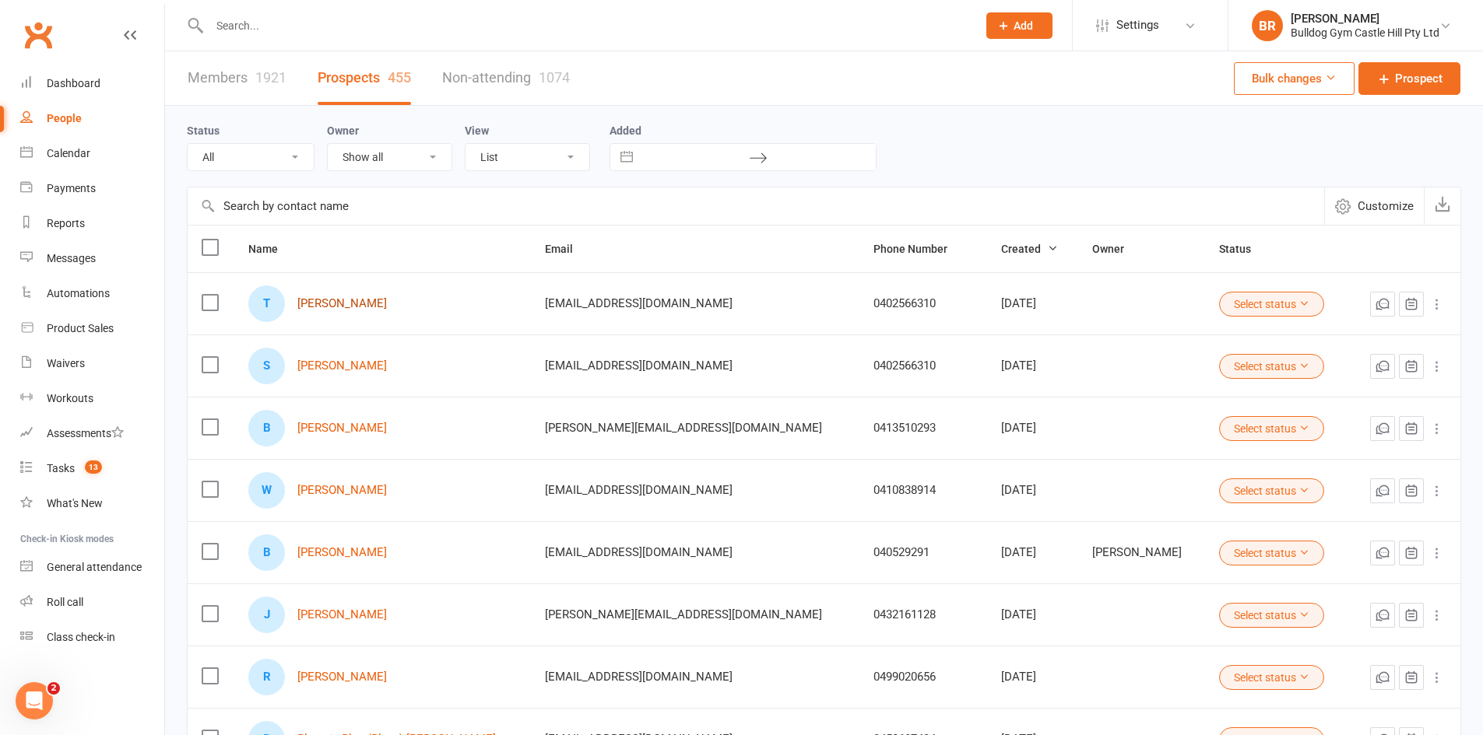
click at [363, 303] on link "[PERSON_NAME]" at bounding box center [342, 303] width 90 height 13
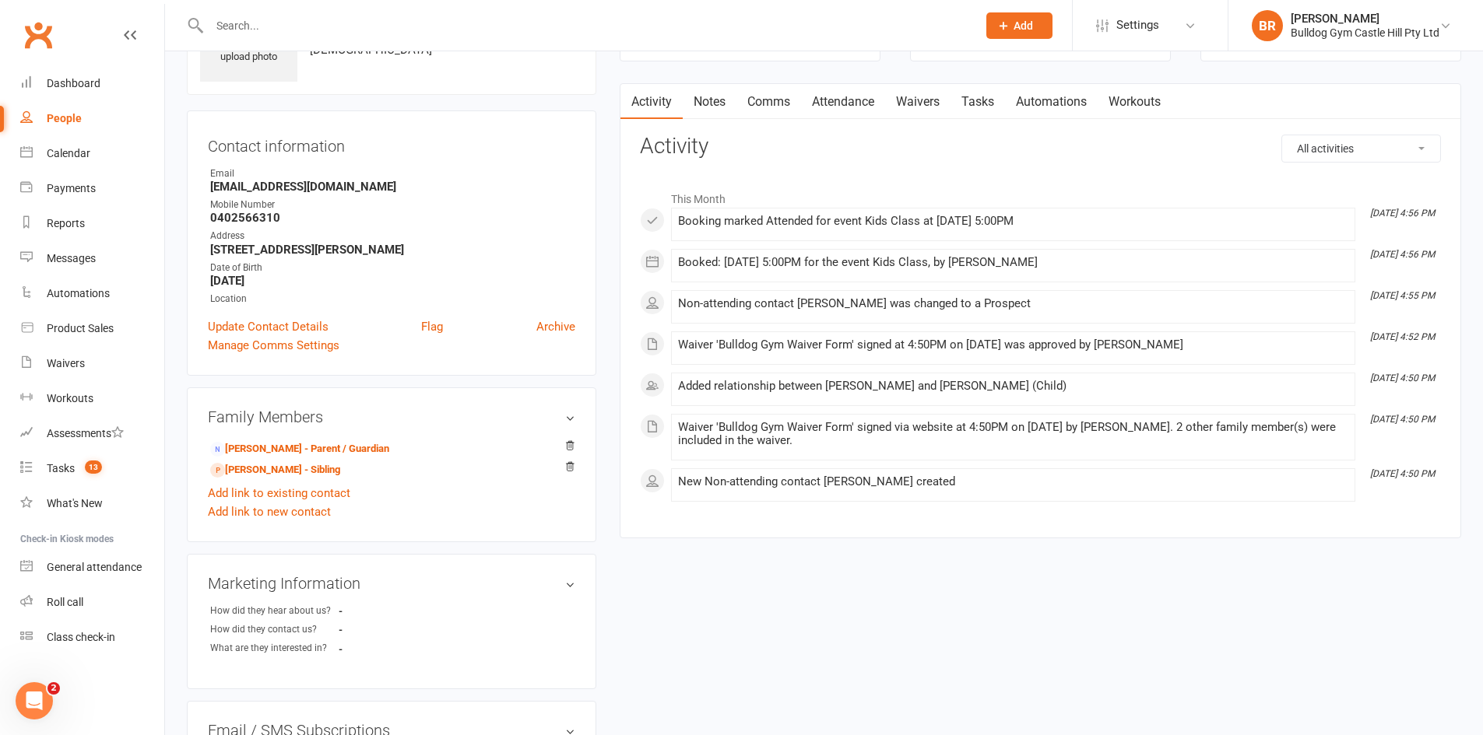
scroll to position [233, 0]
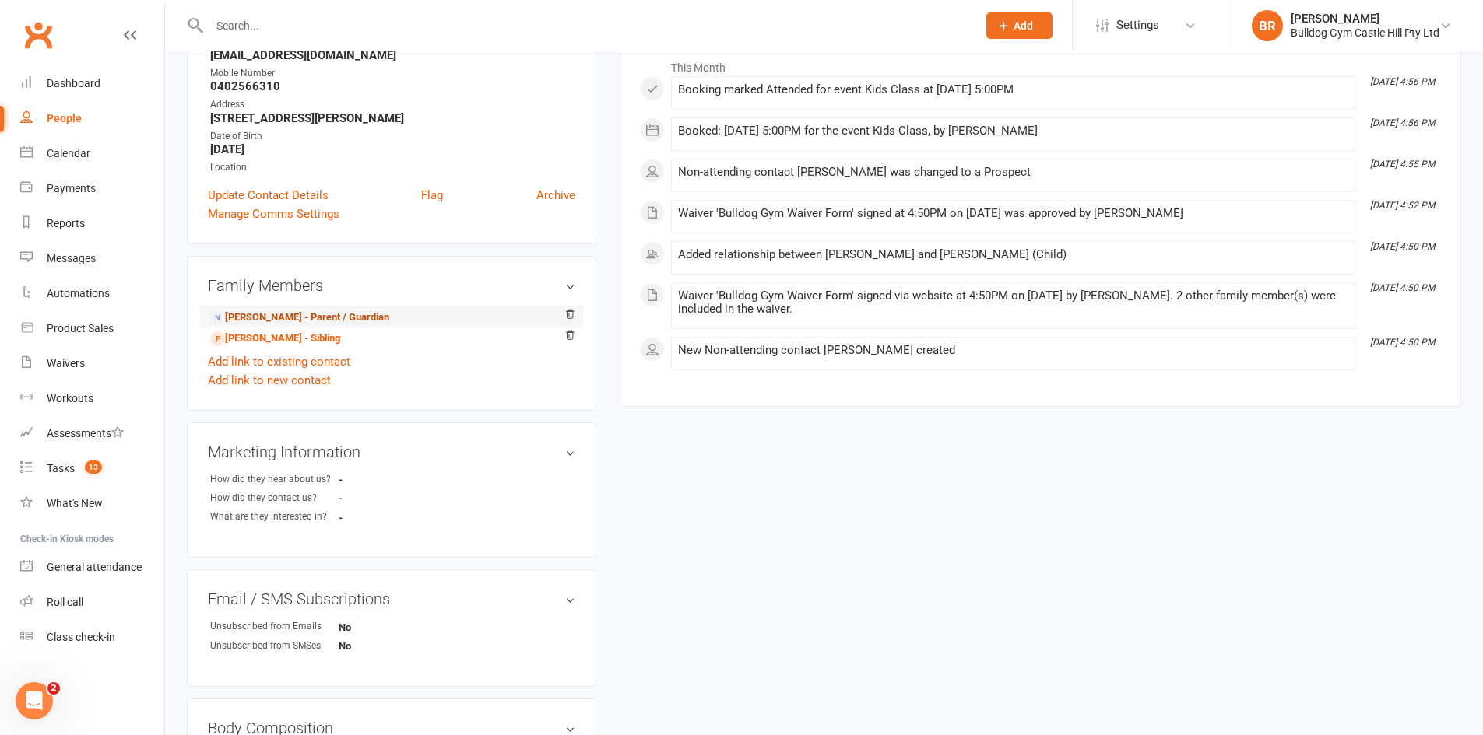
click at [314, 314] on link "[PERSON_NAME] - Parent / Guardian" at bounding box center [299, 318] width 179 height 16
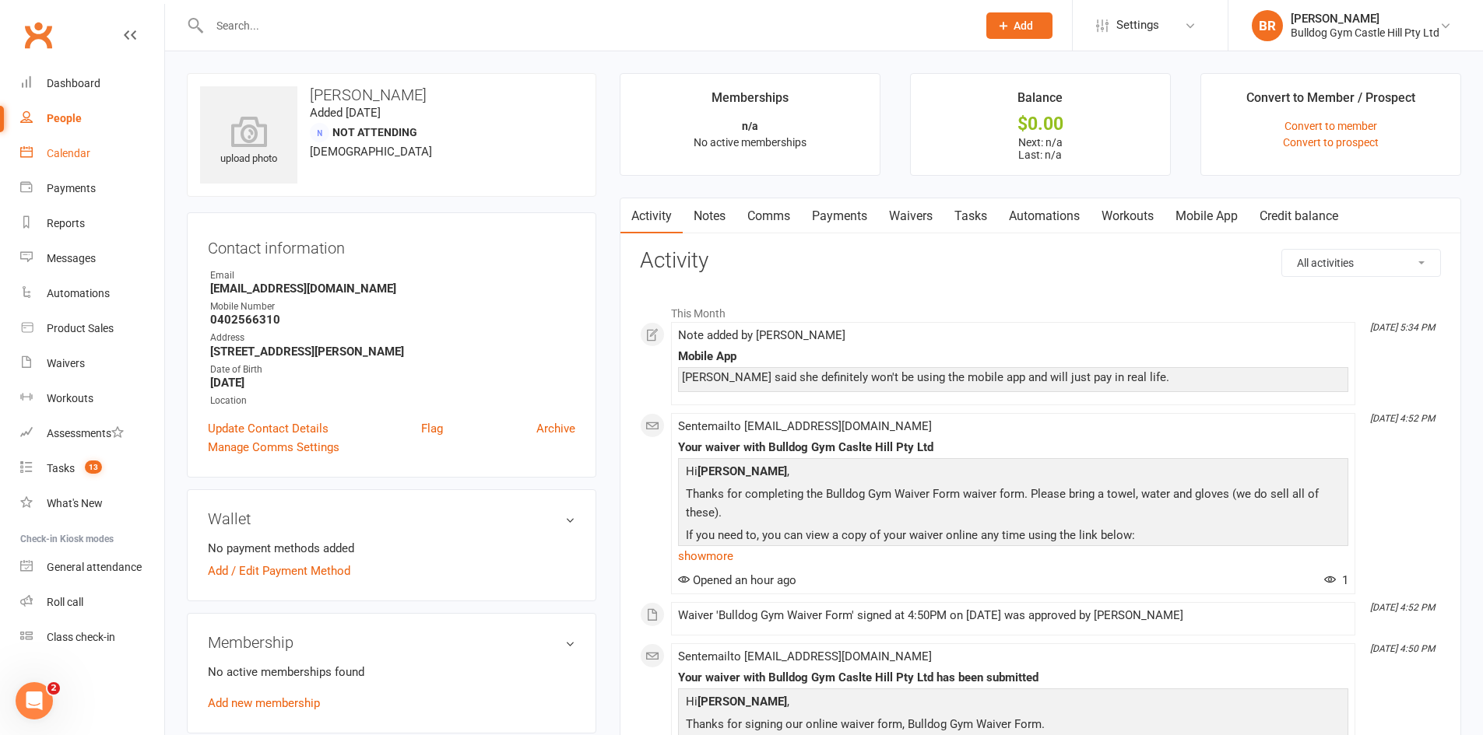
click at [76, 149] on div "Calendar" at bounding box center [69, 153] width 44 height 12
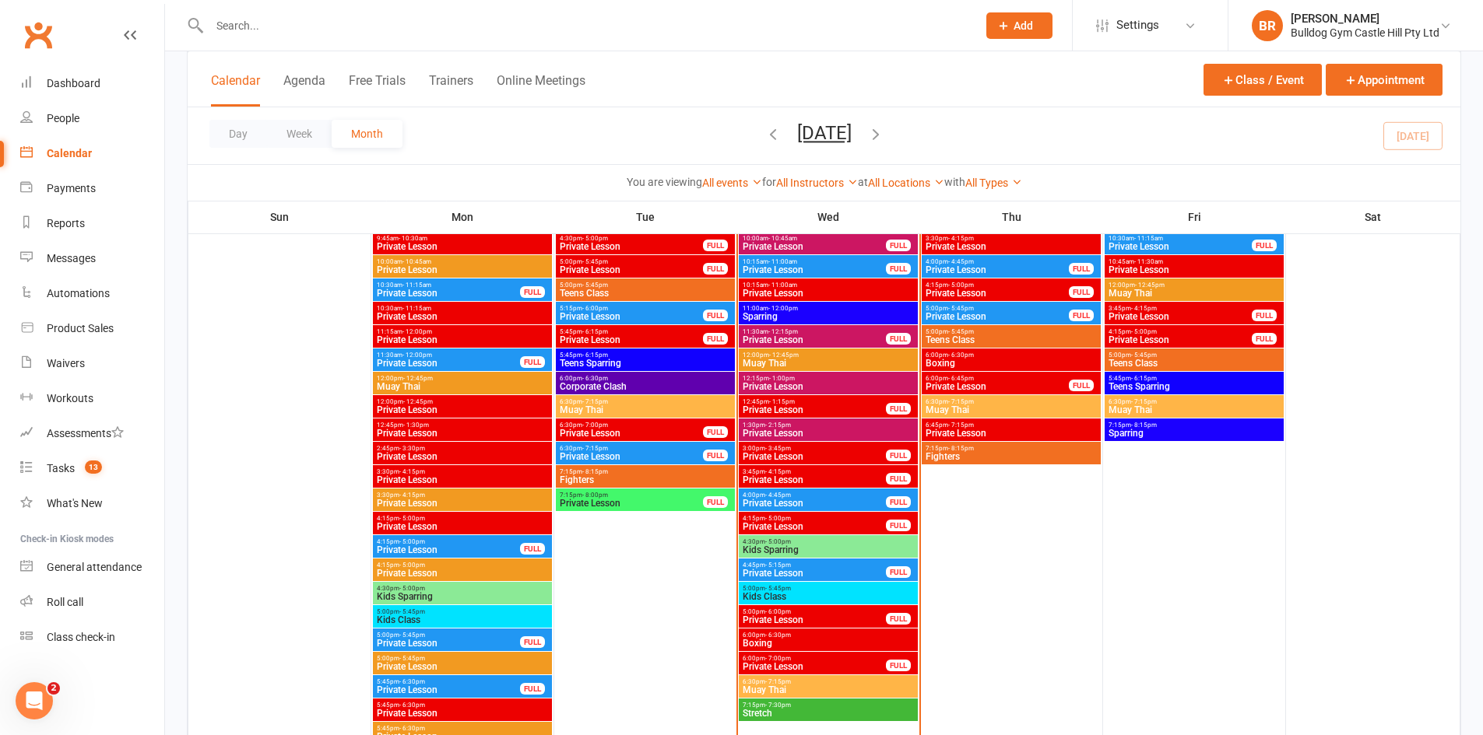
scroll to position [2101, 0]
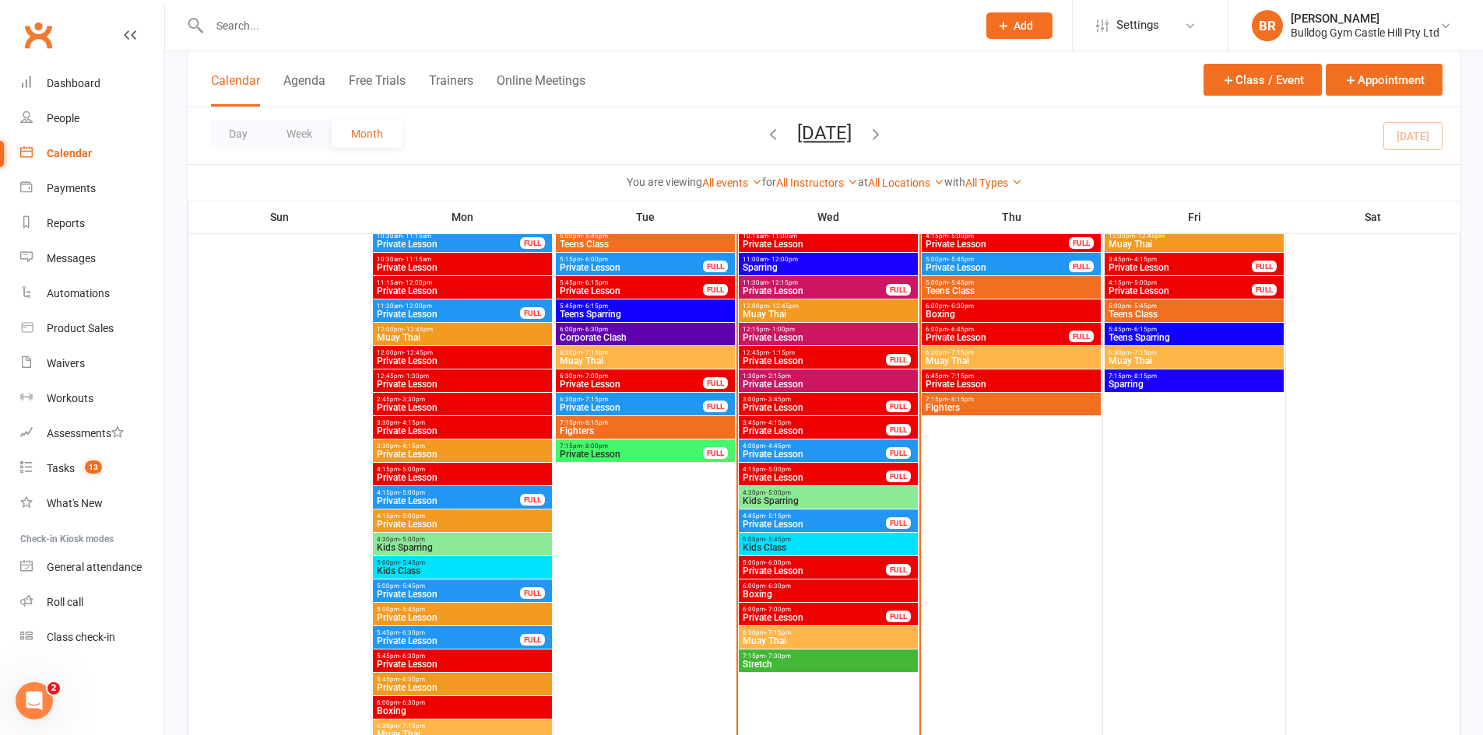
click at [774, 588] on span "- 6:30pm" at bounding box center [778, 586] width 26 height 7
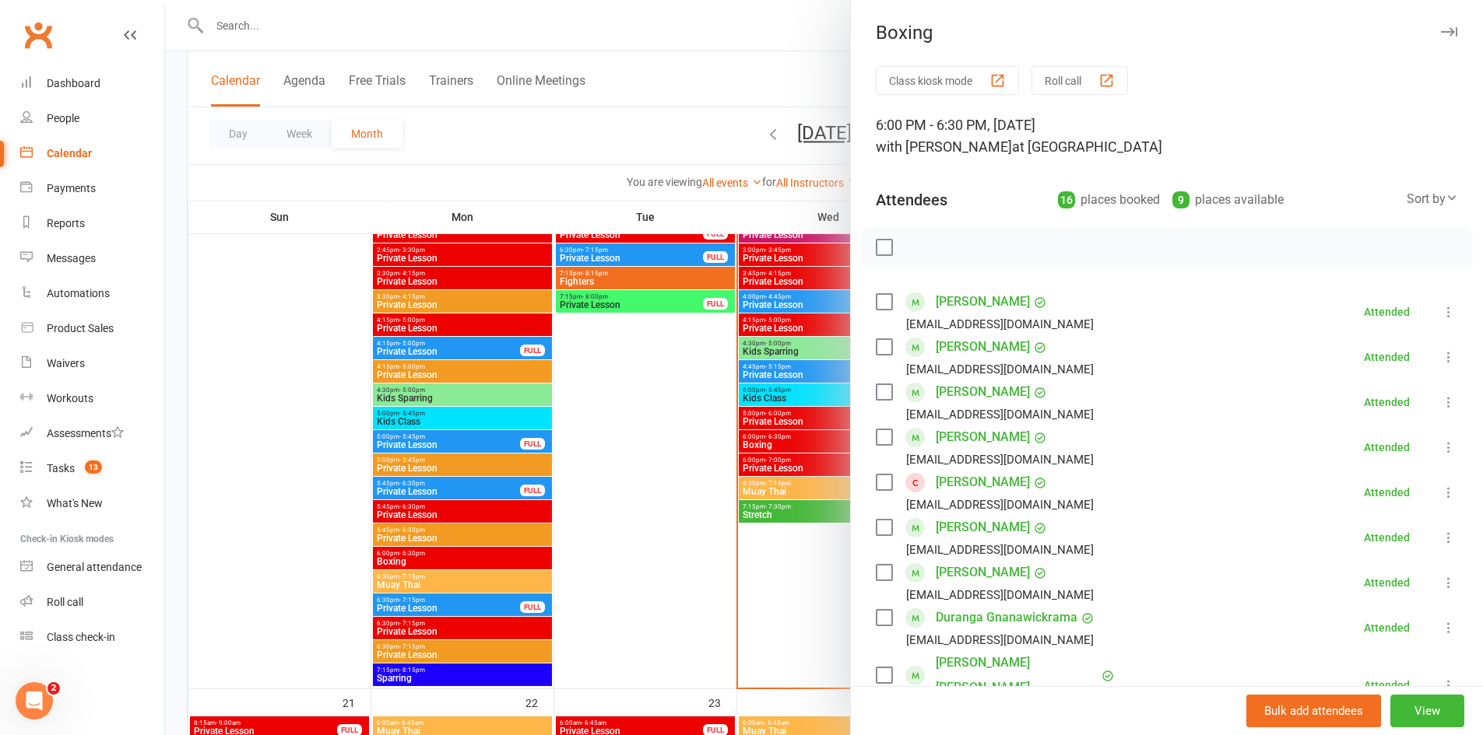
scroll to position [2257, 0]
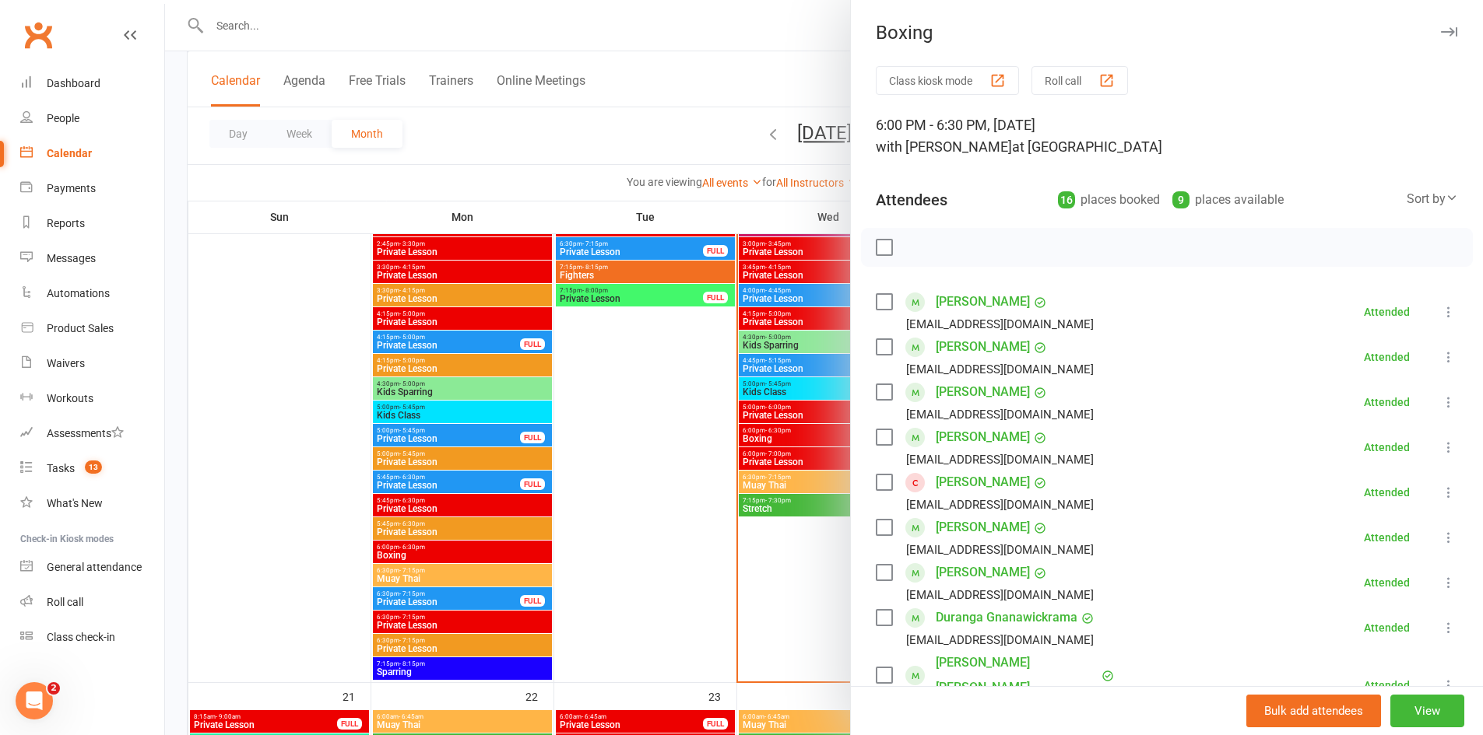
click at [787, 482] on div at bounding box center [824, 367] width 1318 height 735
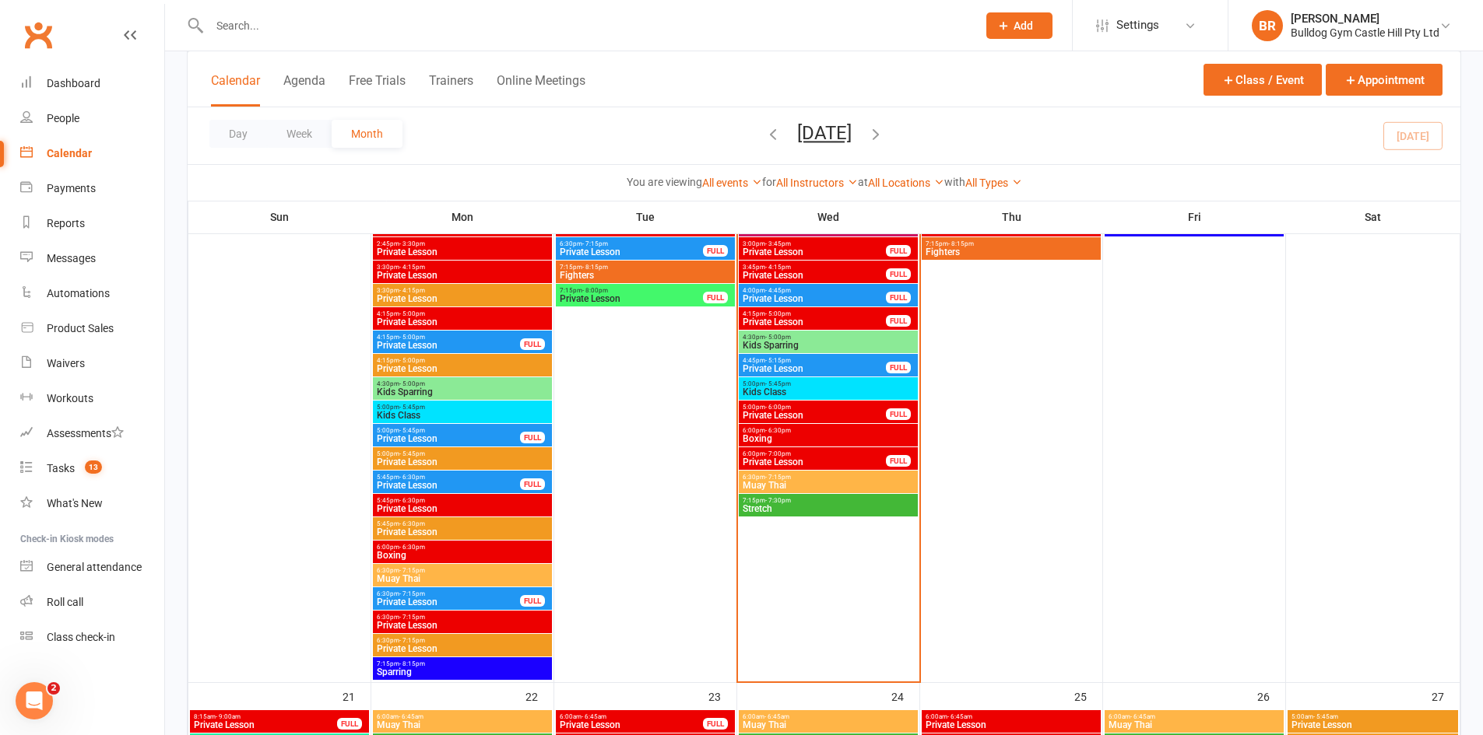
click at [789, 485] on span "Muay Thai" at bounding box center [828, 485] width 173 height 9
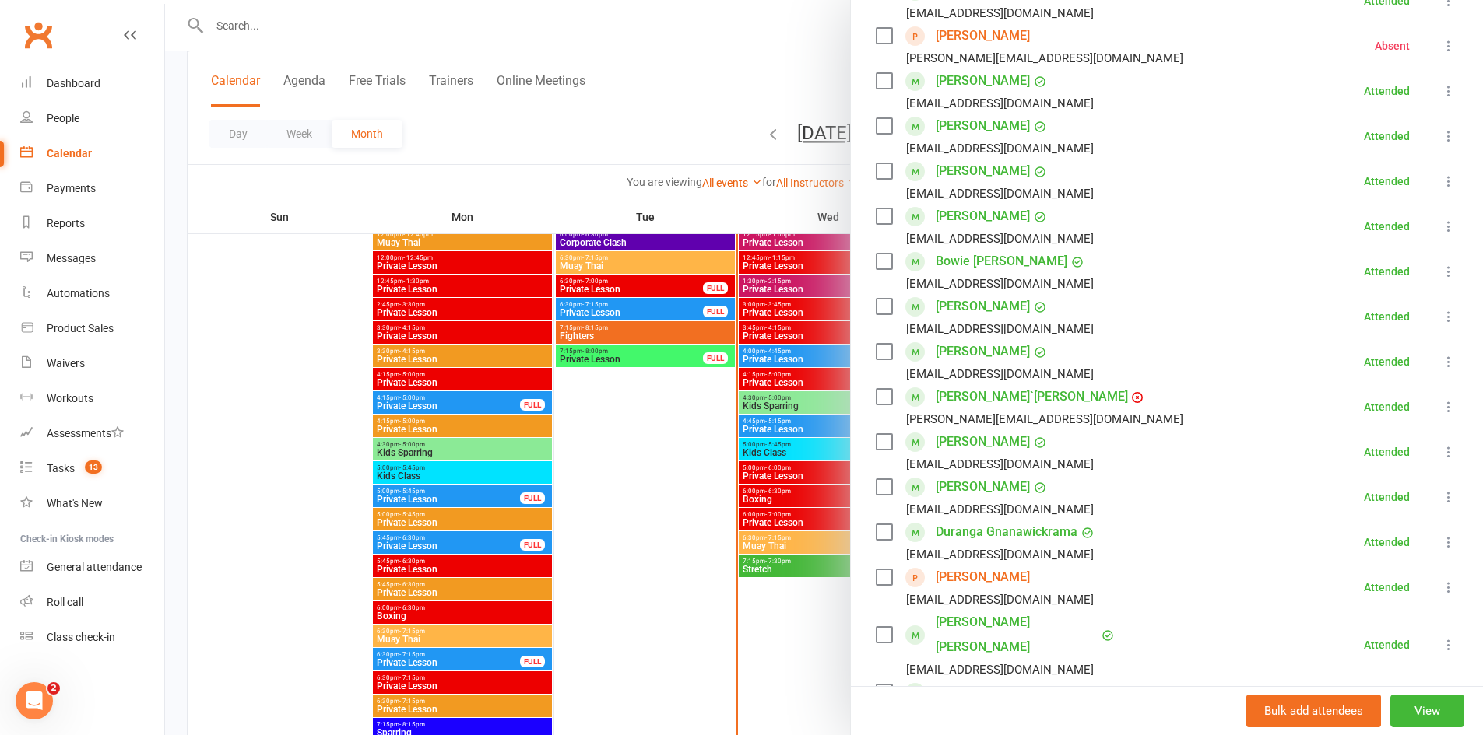
scroll to position [2179, 0]
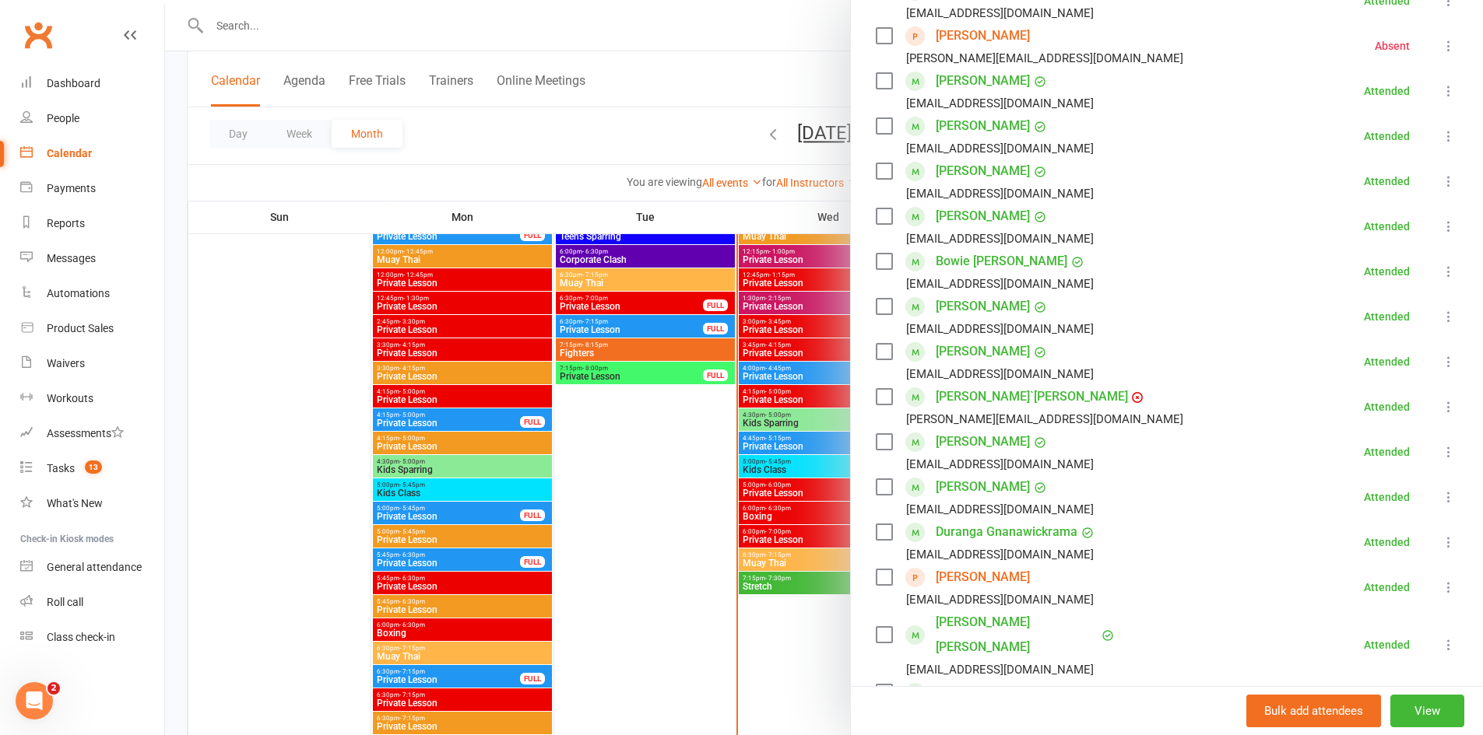
click at [783, 572] on div at bounding box center [824, 367] width 1318 height 735
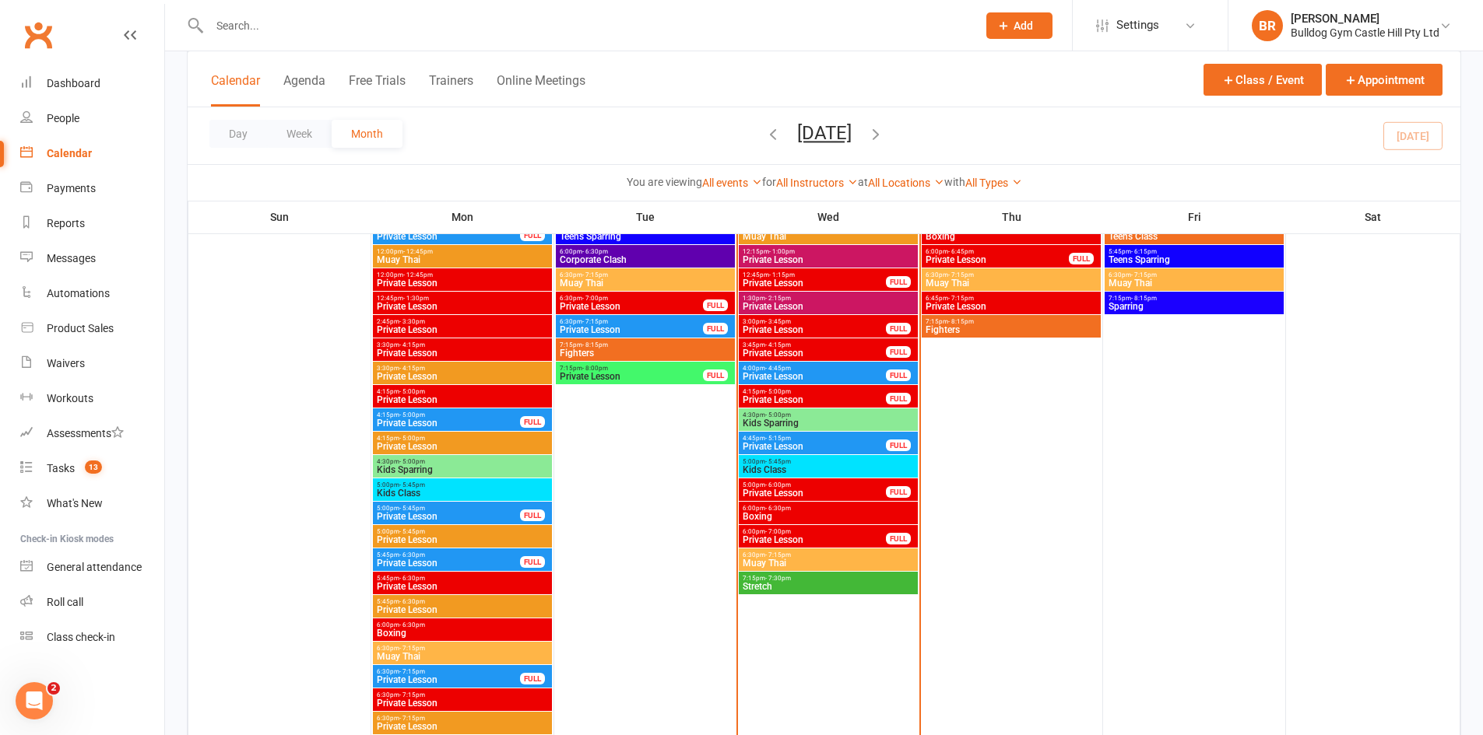
click at [784, 584] on span "Stretch" at bounding box center [828, 586] width 173 height 9
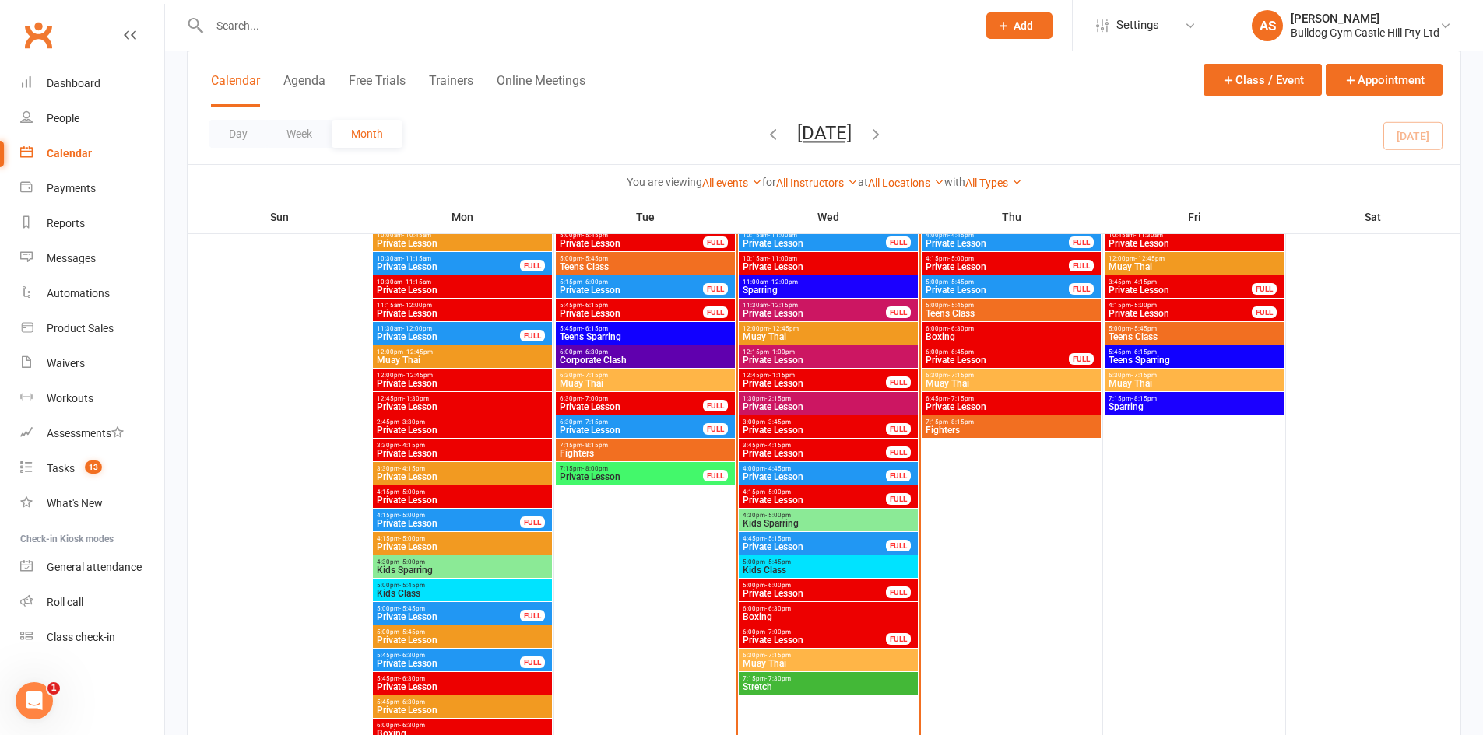
scroll to position [2150, 0]
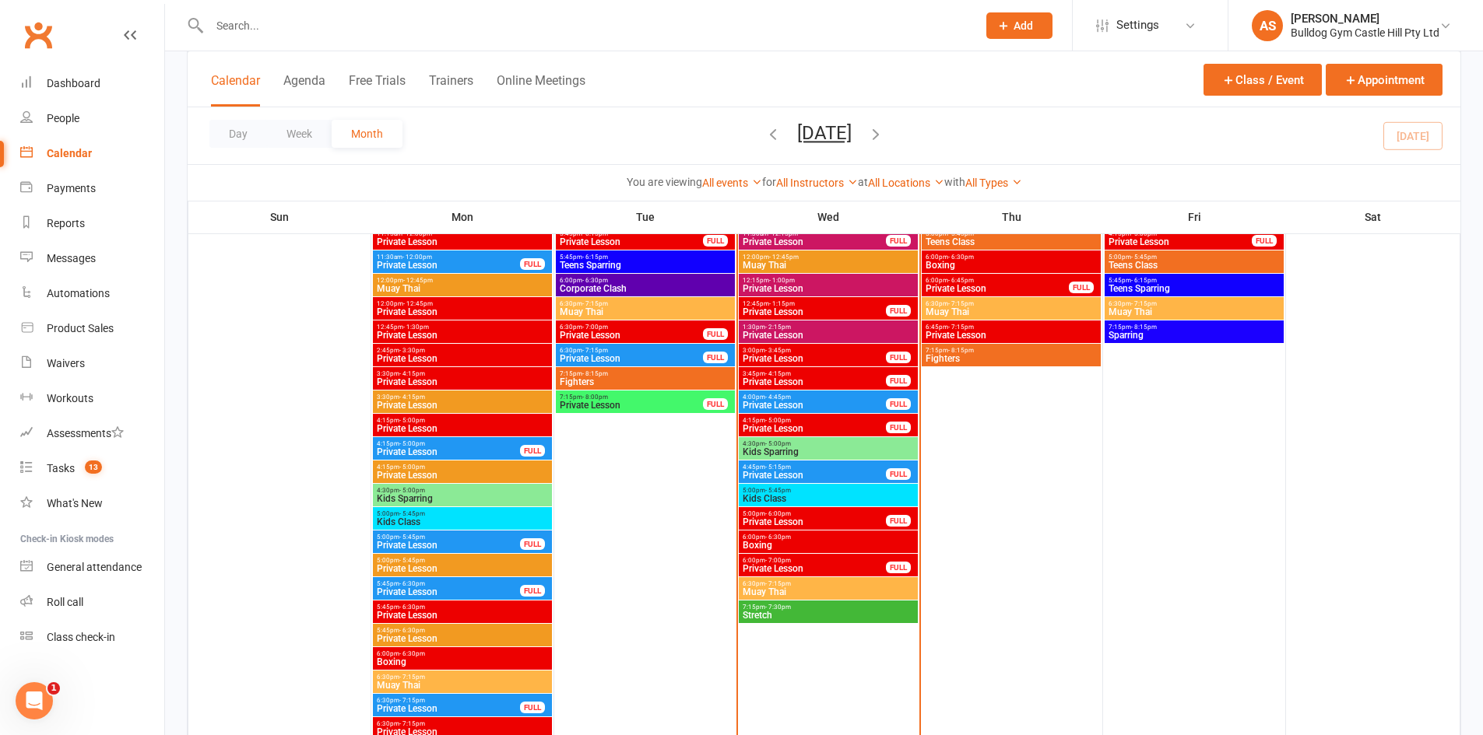
click at [780, 588] on span "Muay Thai" at bounding box center [828, 592] width 173 height 9
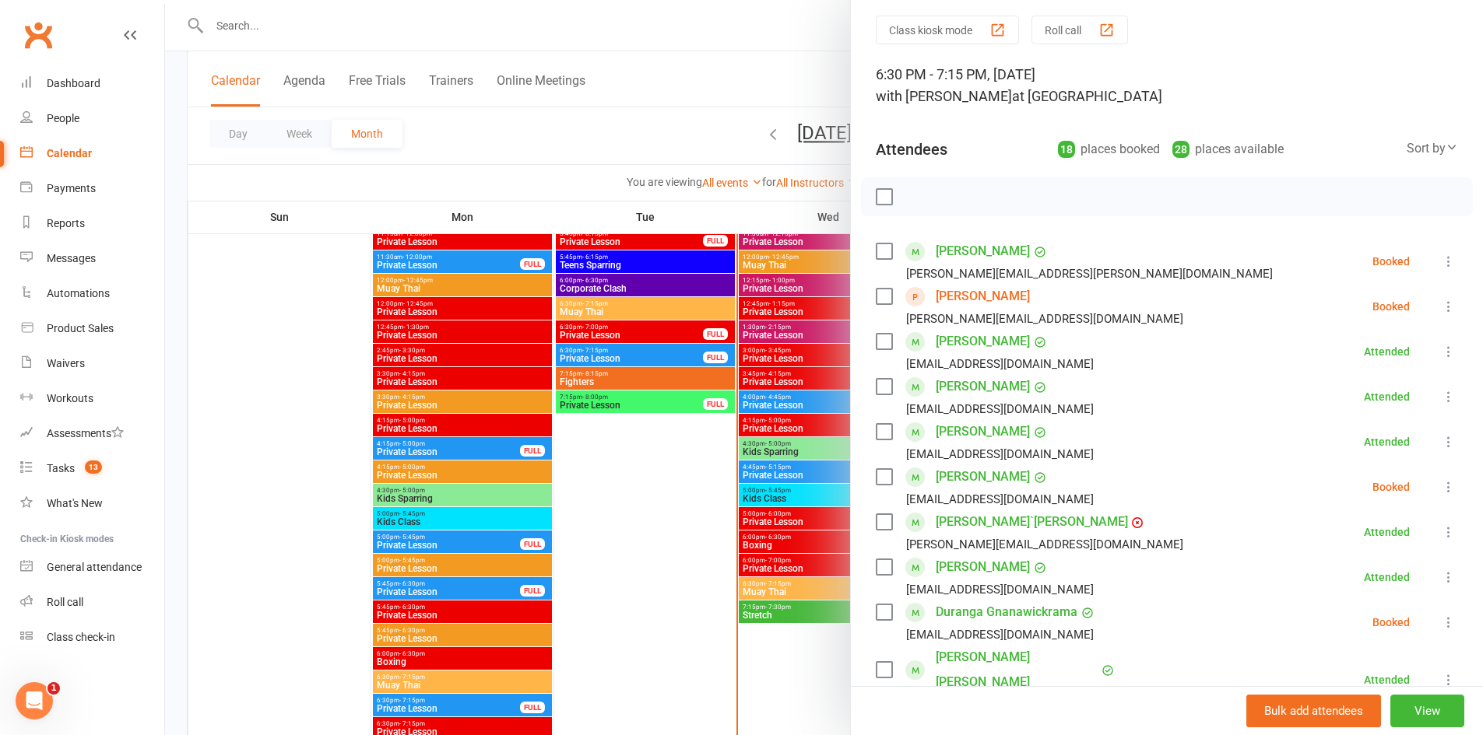
scroll to position [78, 0]
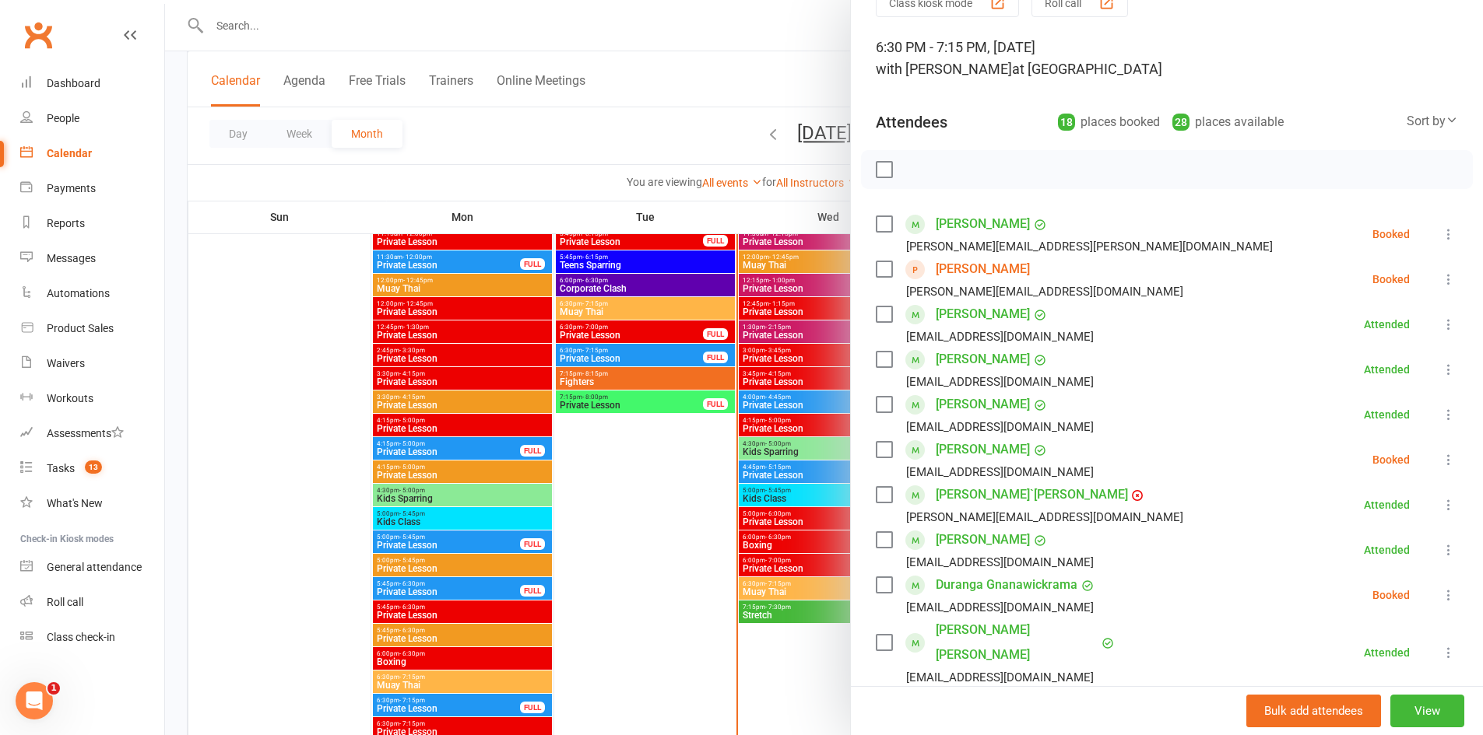
click at [974, 495] on link "[PERSON_NAME]`[PERSON_NAME]" at bounding box center [1031, 495] width 192 height 25
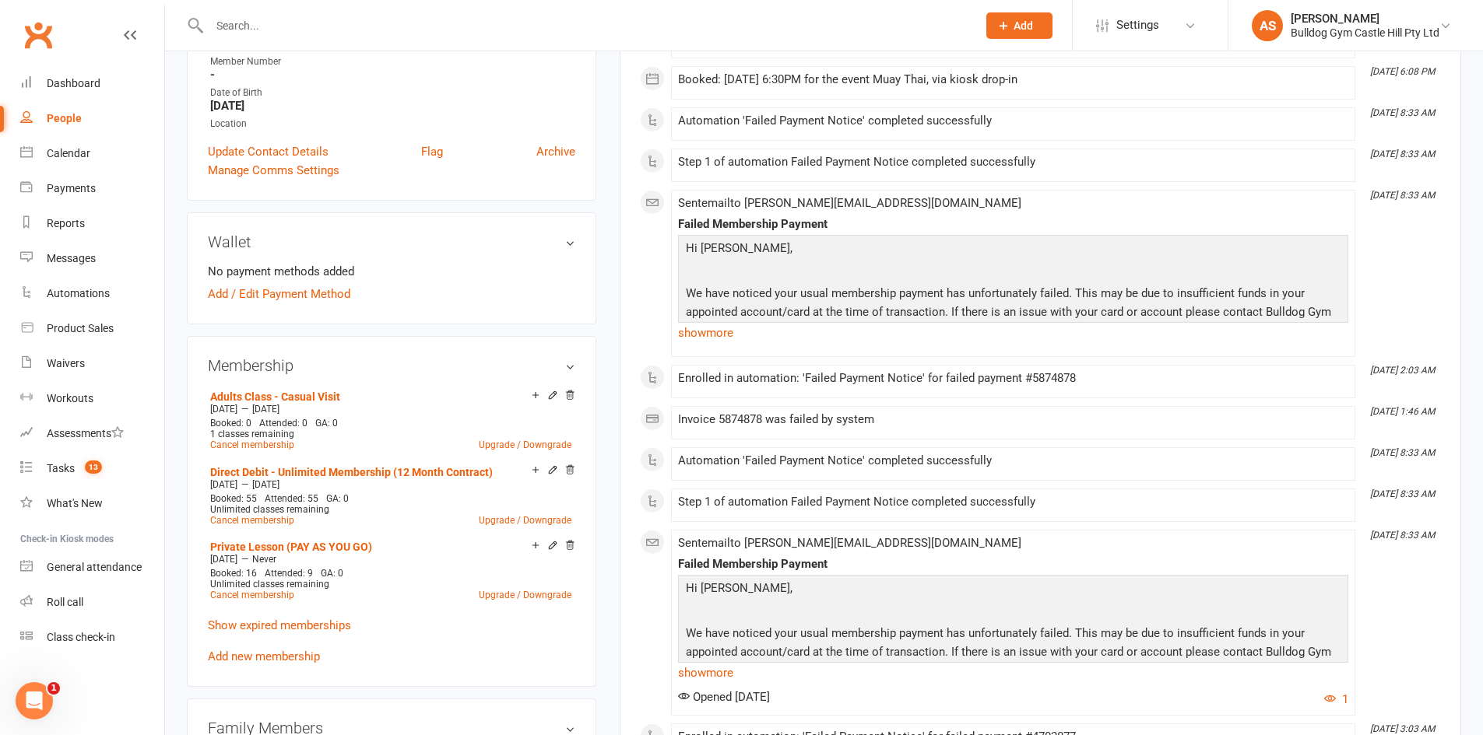
scroll to position [389, 0]
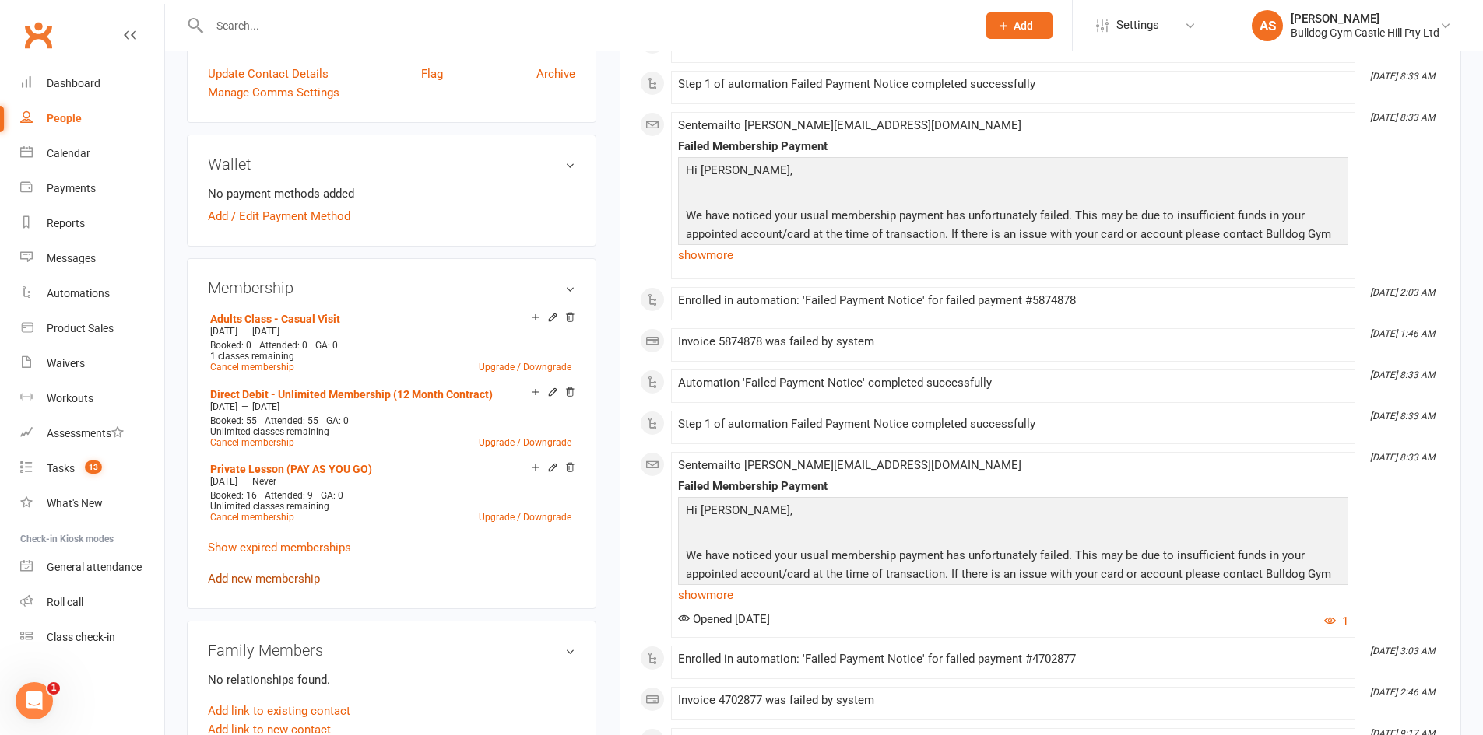
click at [261, 581] on link "Add new membership" at bounding box center [264, 579] width 112 height 14
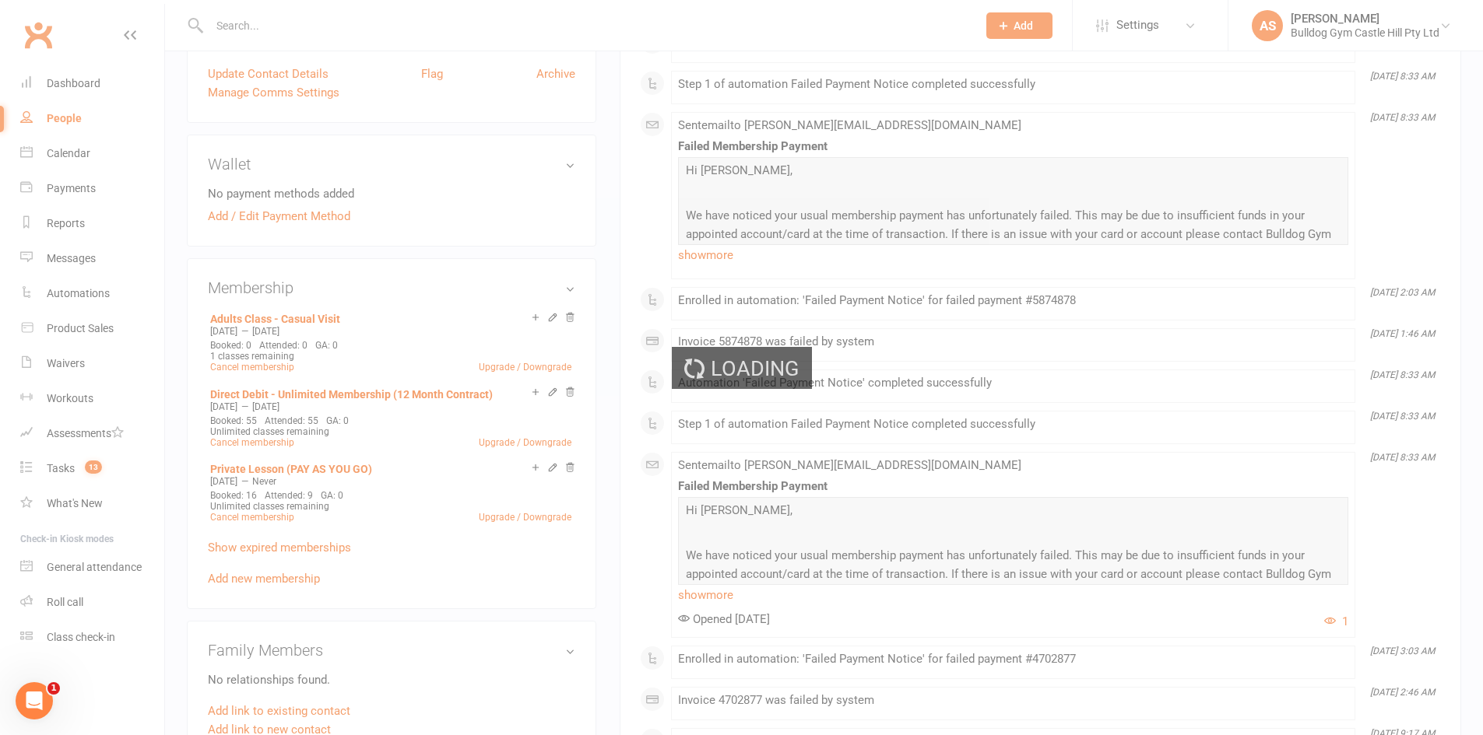
scroll to position [315, 0]
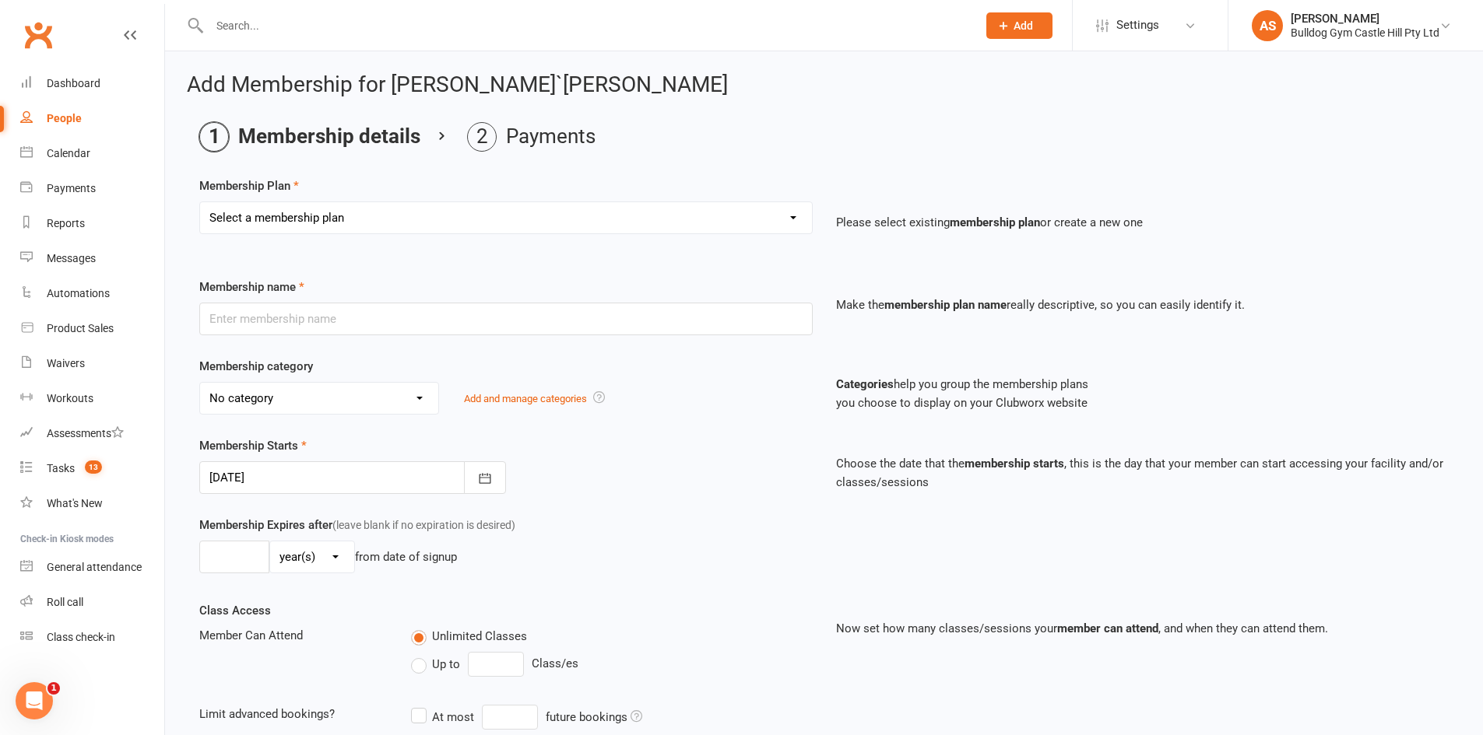
click at [305, 213] on select "Select a membership plan Create new Membership Plan Adults Class - Casual Visit…" at bounding box center [506, 217] width 612 height 31
select select "1"
click at [200, 202] on select "Select a membership plan Create new Membership Plan Adults Class - Casual Visit…" at bounding box center [506, 217] width 612 height 31
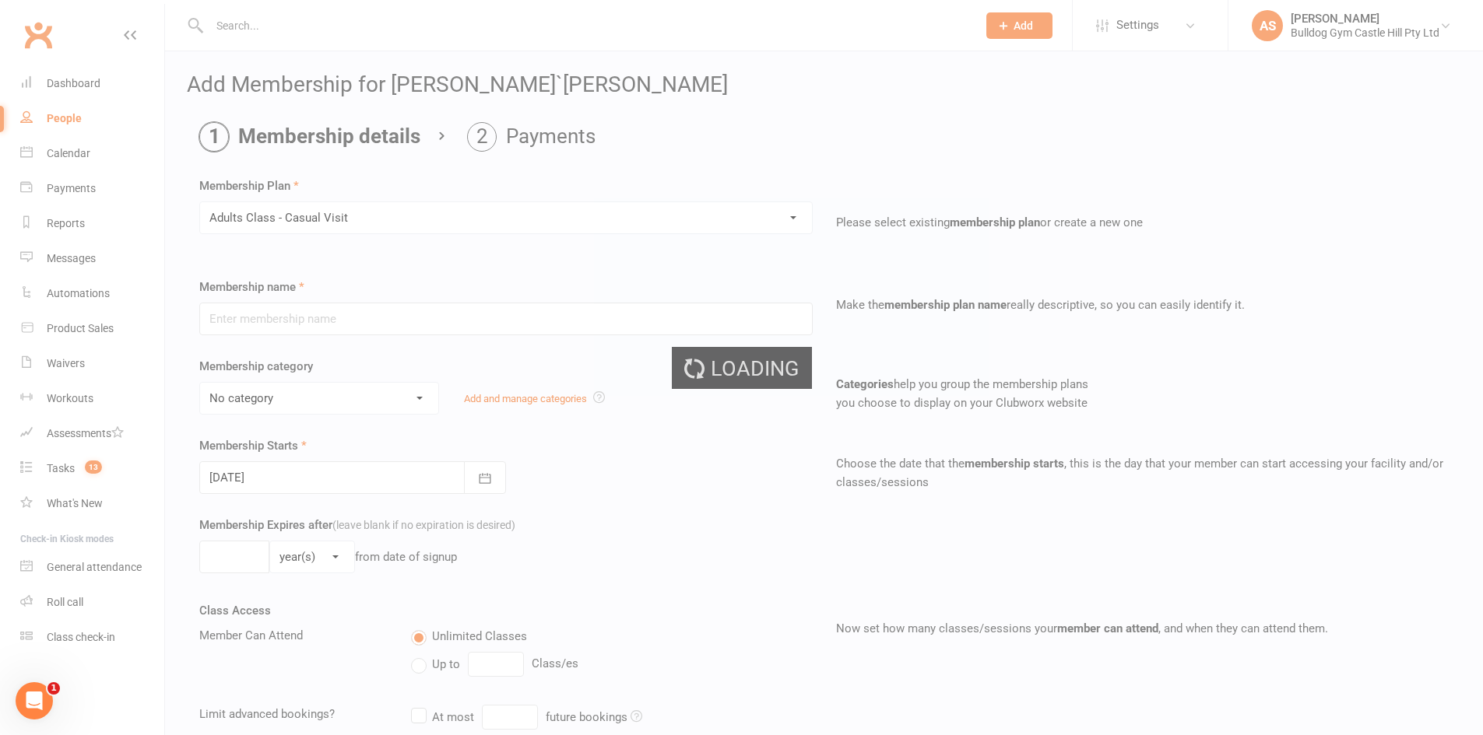
type input "Adults Class - Casual Visit"
select select "11"
type input "2"
select select "1"
type input "1"
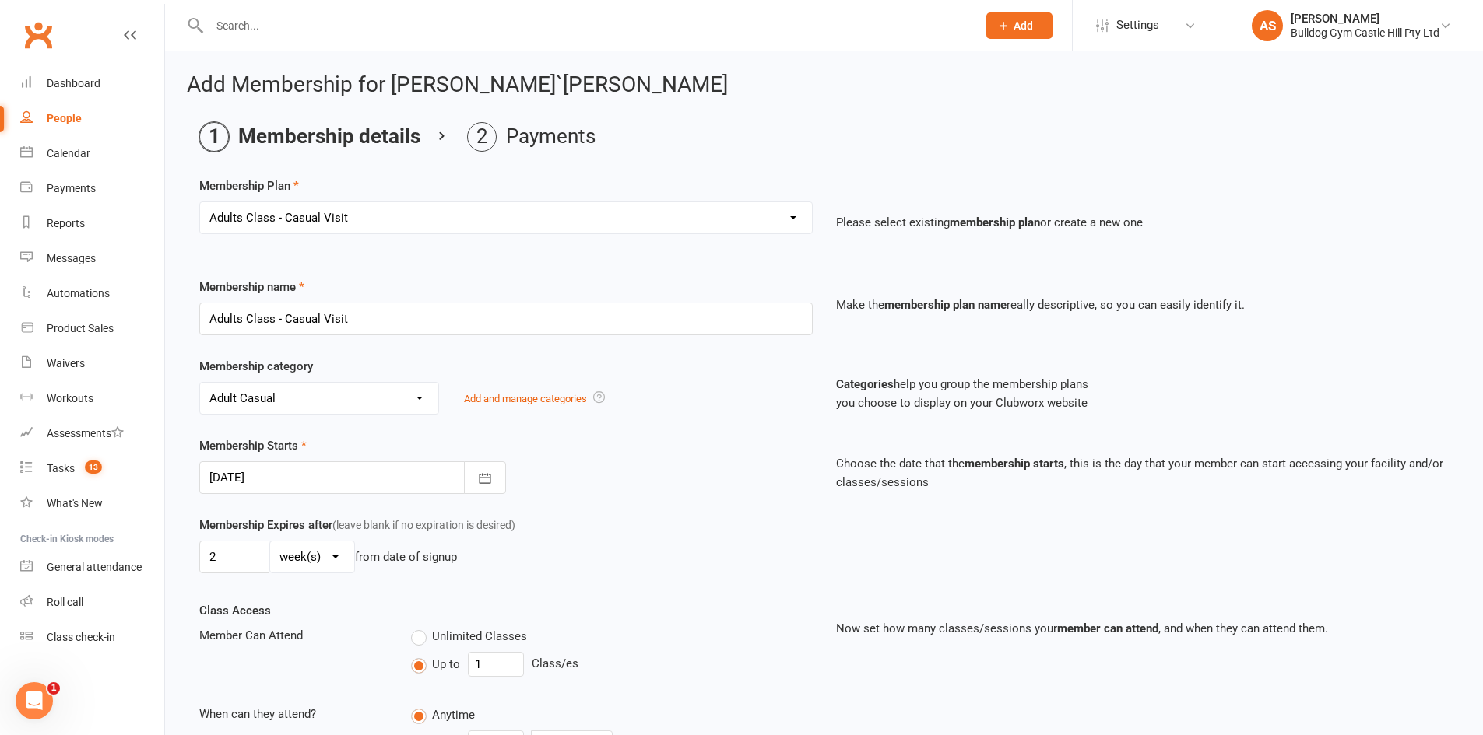
type input "[DATE]"
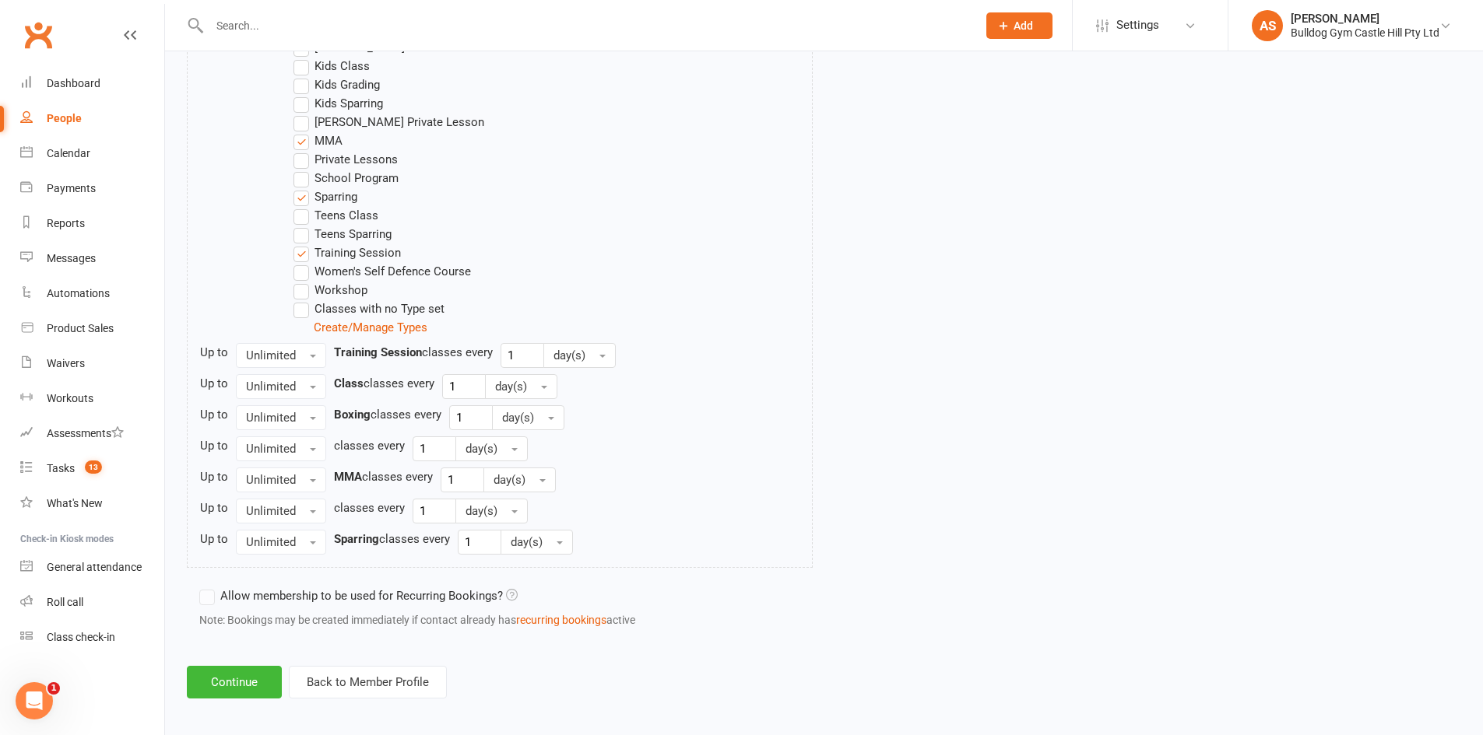
scroll to position [914, 0]
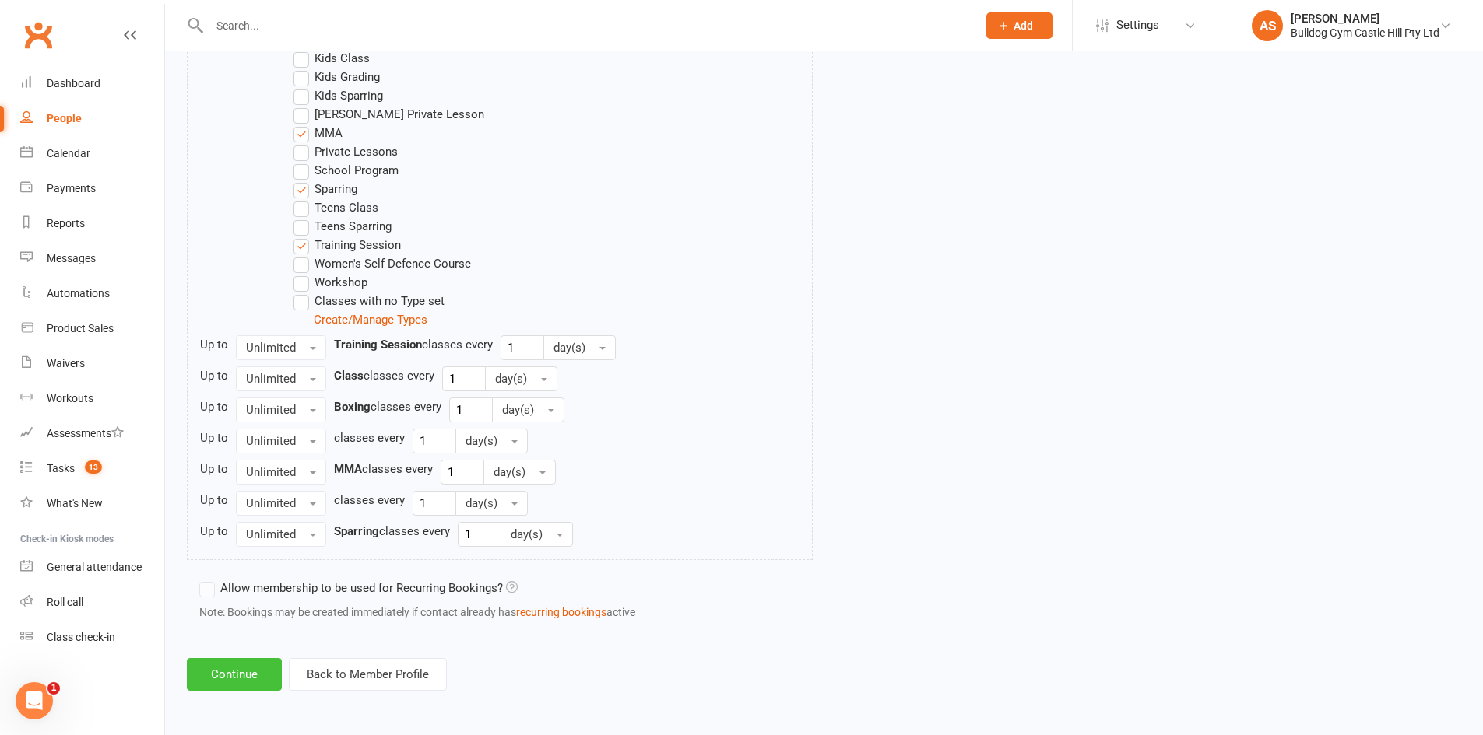
click at [232, 676] on button "Continue" at bounding box center [234, 674] width 95 height 33
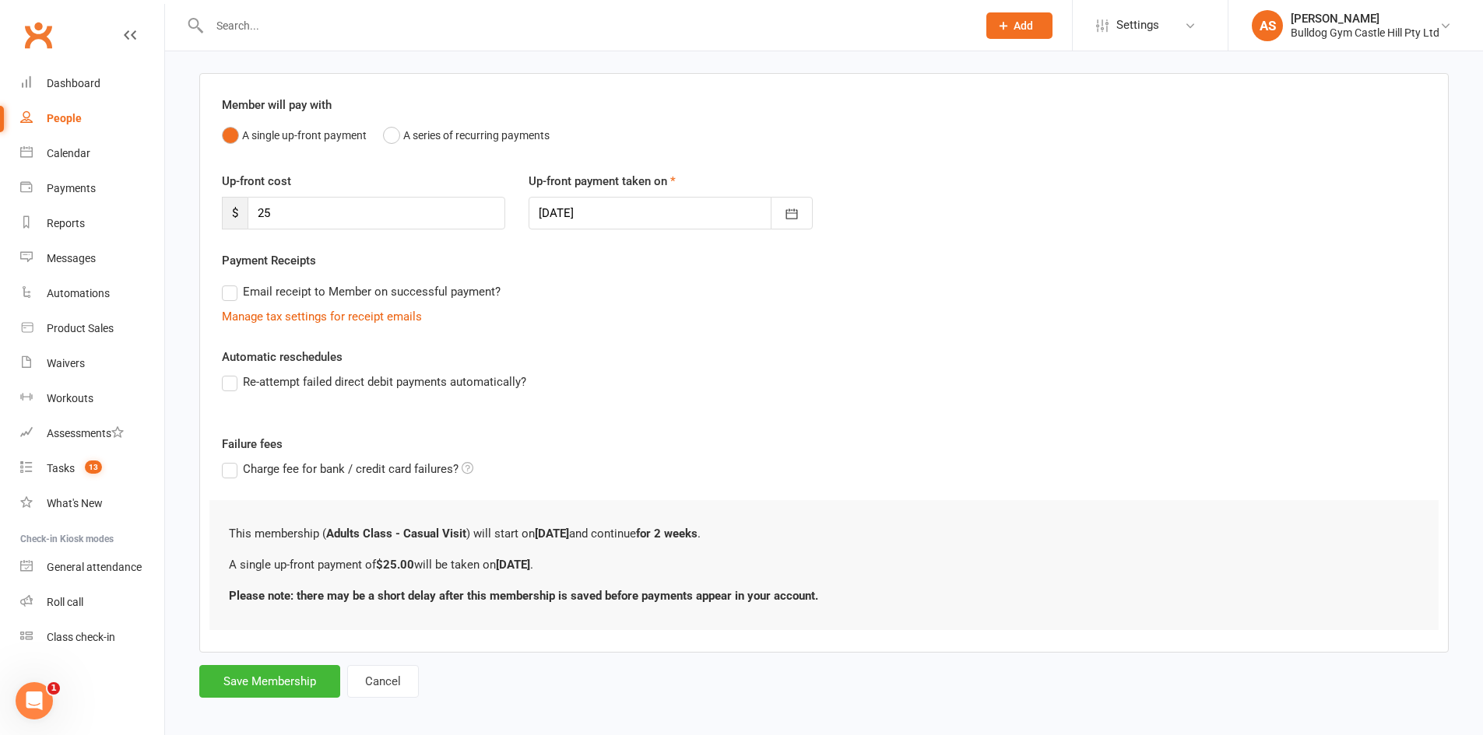
scroll to position [112, 0]
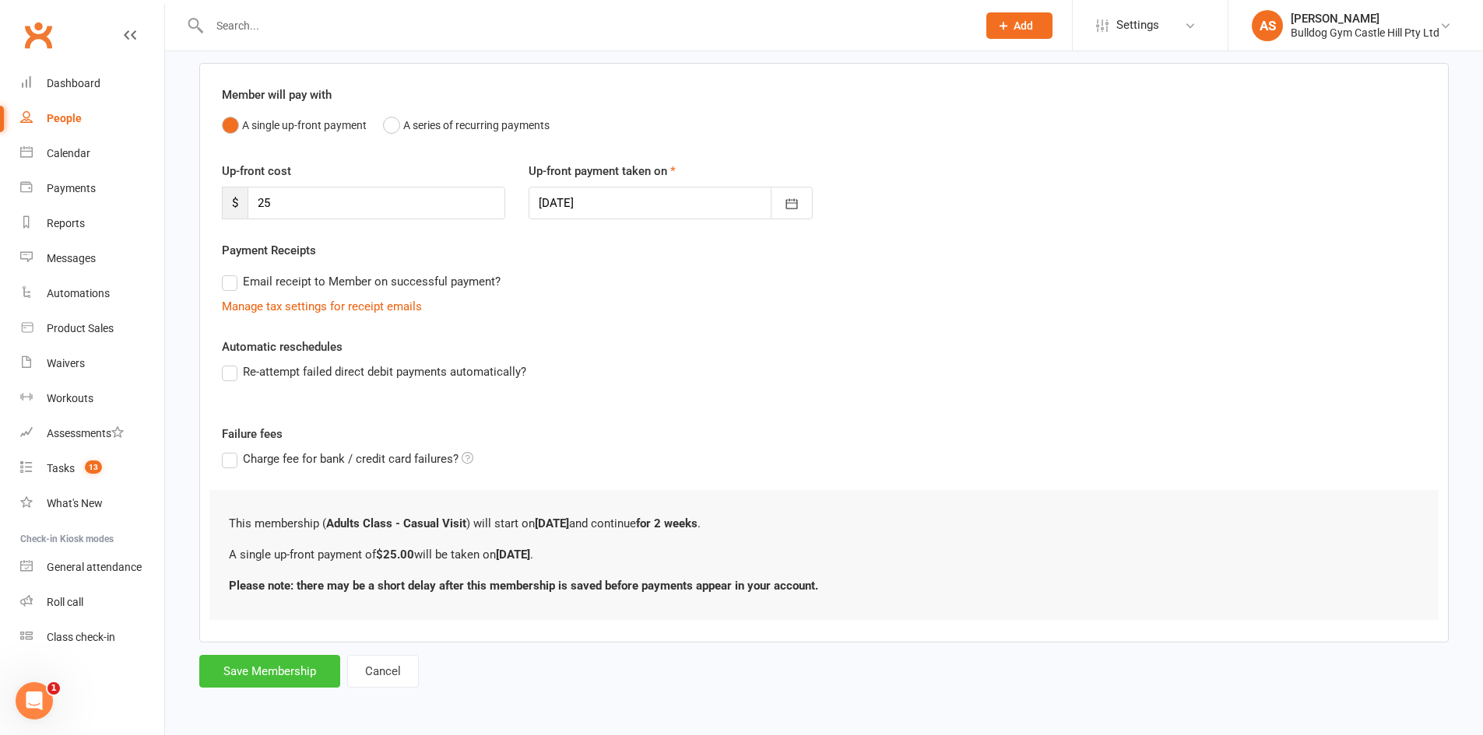
click at [257, 672] on button "Save Membership" at bounding box center [269, 671] width 141 height 33
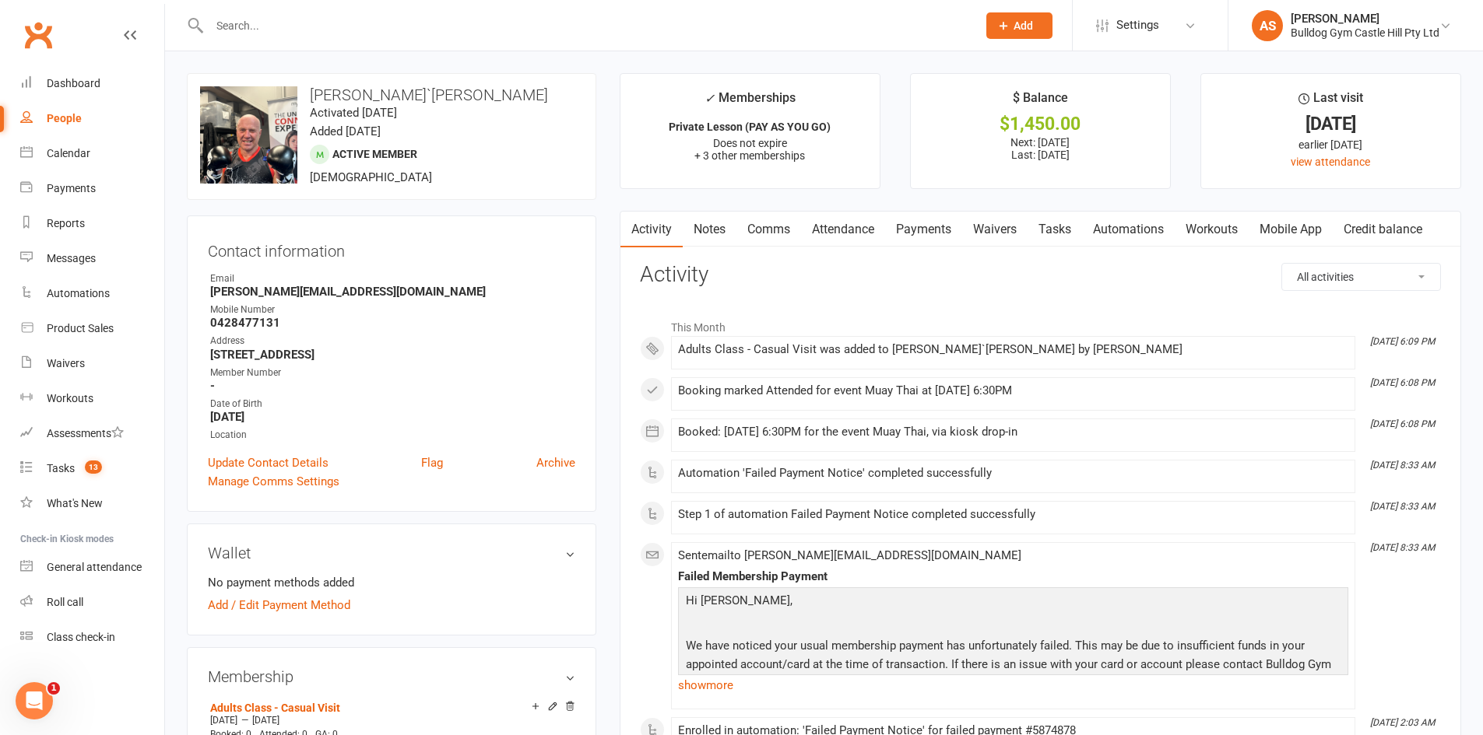
click at [935, 229] on link "Payments" at bounding box center [923, 230] width 77 height 36
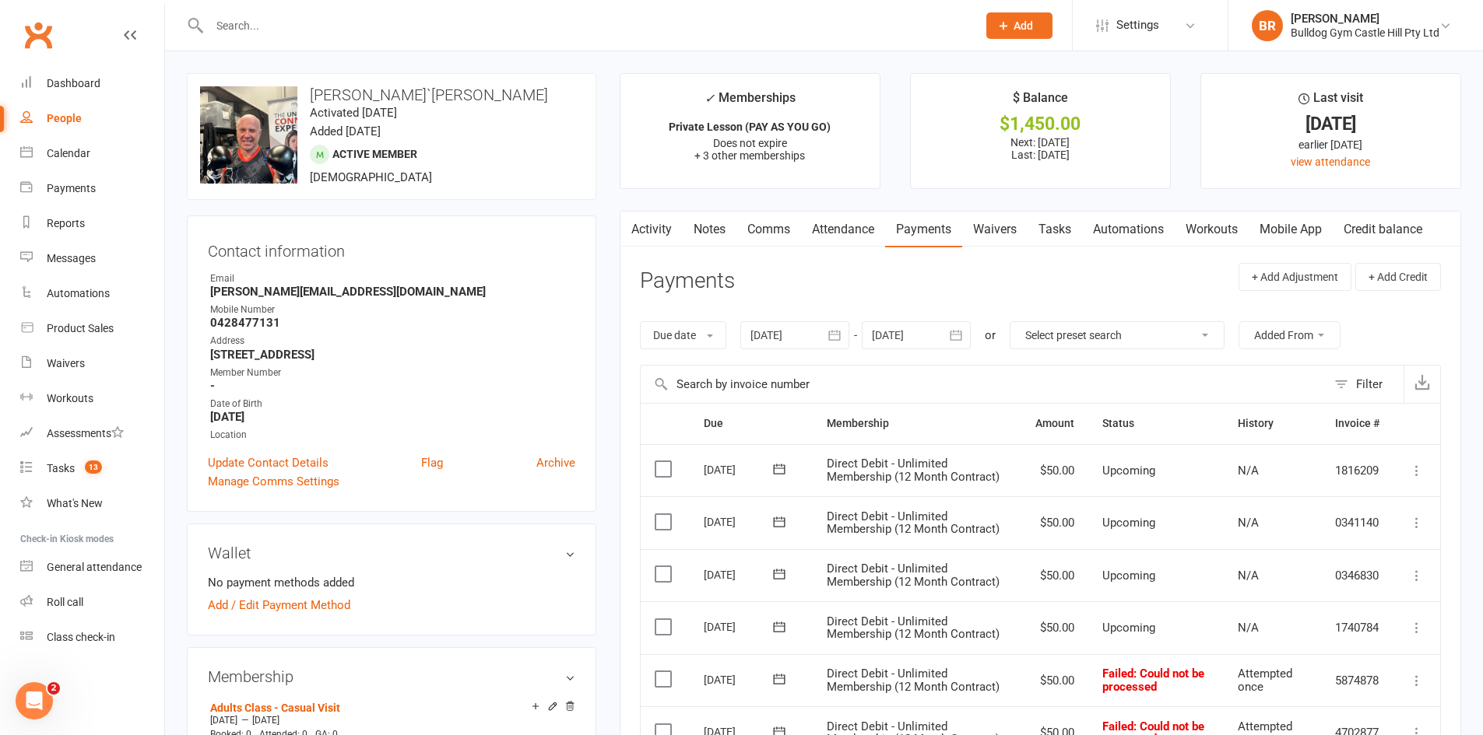
click at [364, 16] on input "text" at bounding box center [585, 26] width 761 height 22
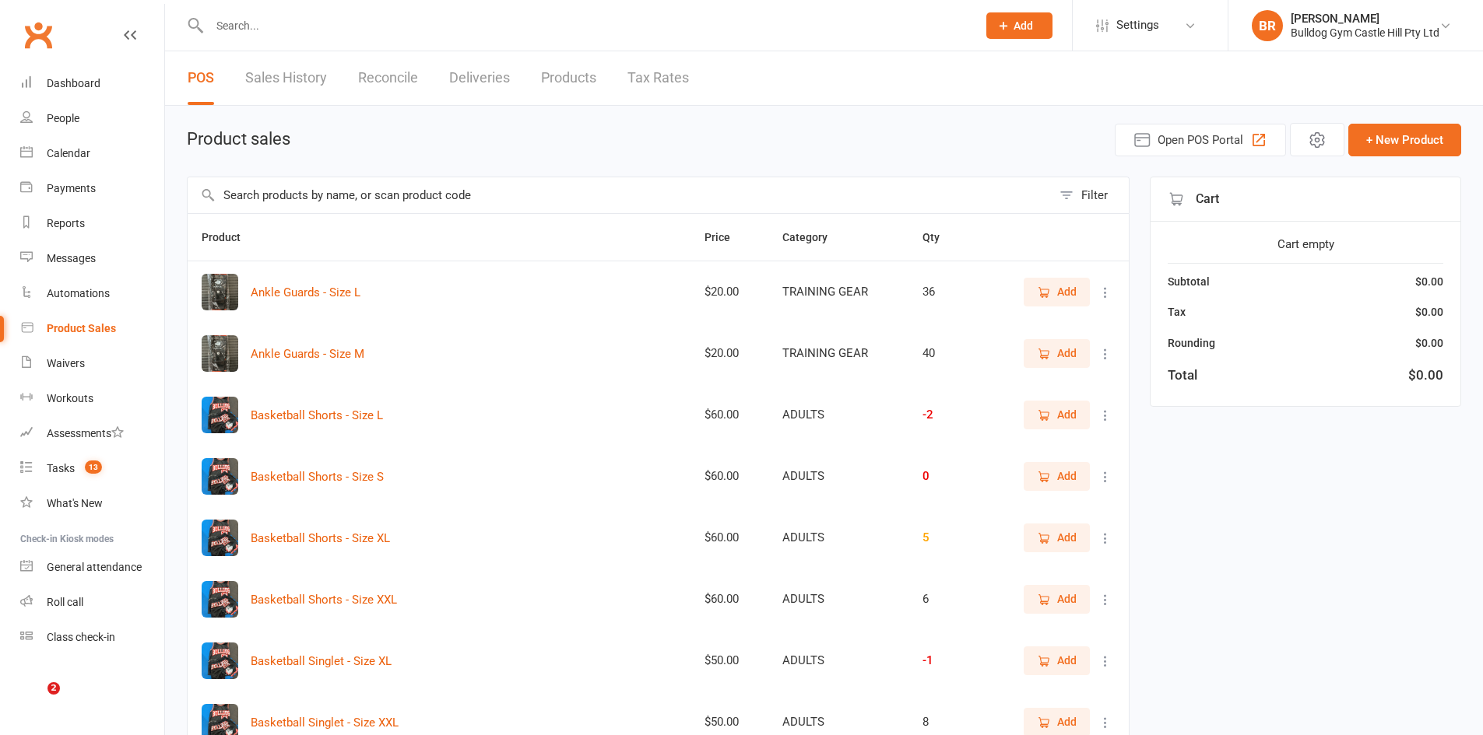
select select "100"
drag, startPoint x: 293, startPoint y: 37, endPoint x: 291, endPoint y: 29, distance: 8.7
click at [293, 33] on div at bounding box center [576, 25] width 779 height 51
click at [291, 29] on input "text" at bounding box center [585, 26] width 761 height 22
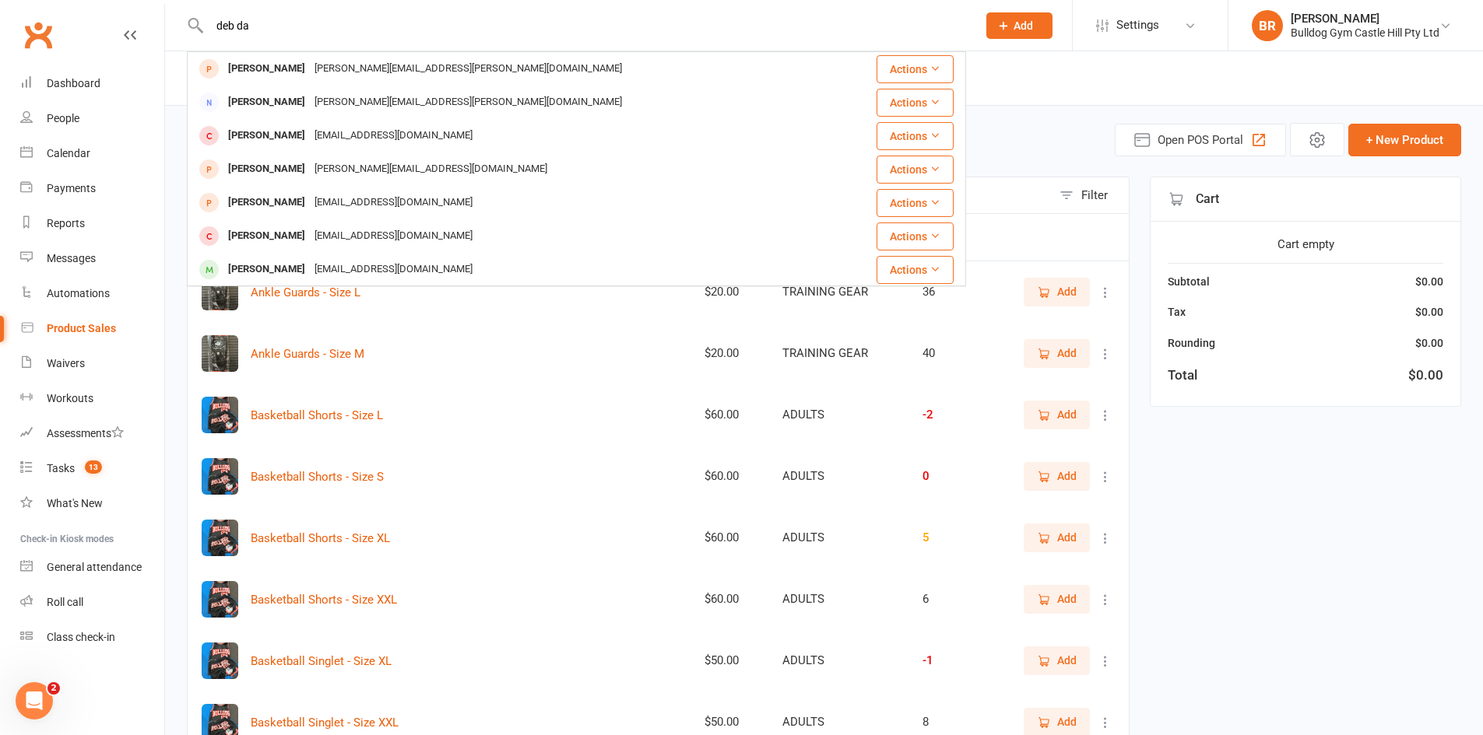
drag, startPoint x: 261, startPoint y: 22, endPoint x: 200, endPoint y: 22, distance: 61.5
click at [200, 22] on div "deb da [PERSON_NAME] [PERSON_NAME][EMAIL_ADDRESS][PERSON_NAME][DOMAIN_NAME] Act…" at bounding box center [576, 25] width 779 height 51
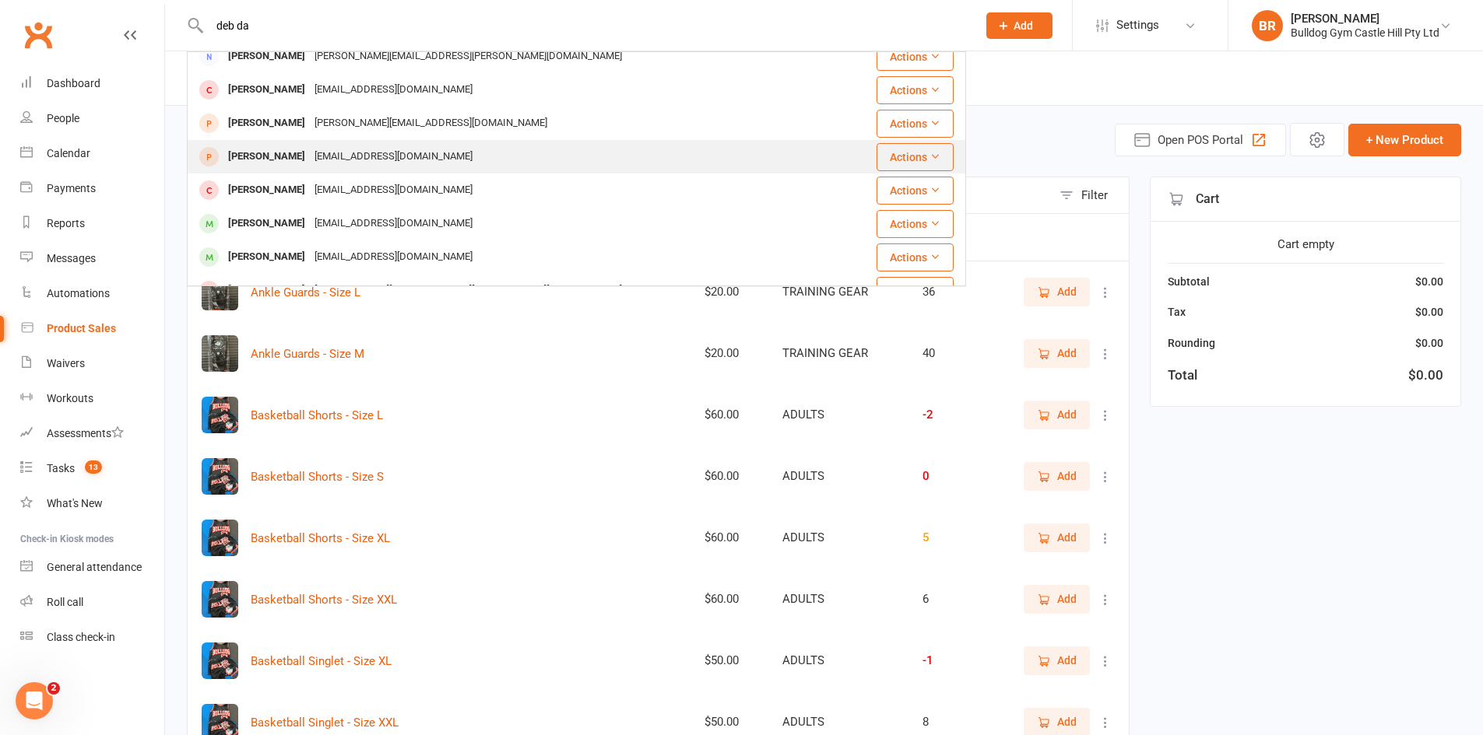
scroll to position [68, 0]
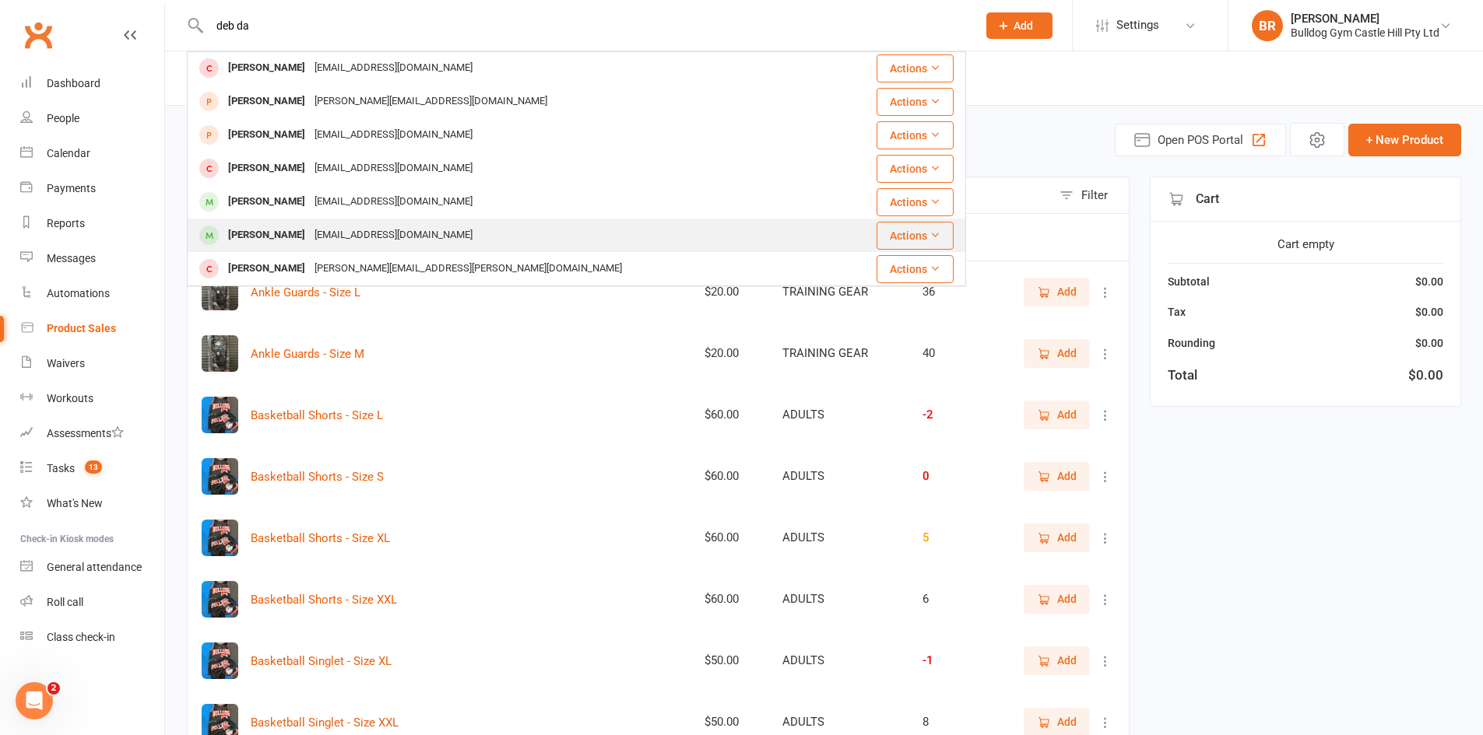
type input "deb da"
click at [347, 237] on div "[EMAIL_ADDRESS][DOMAIN_NAME]" at bounding box center [393, 235] width 167 height 23
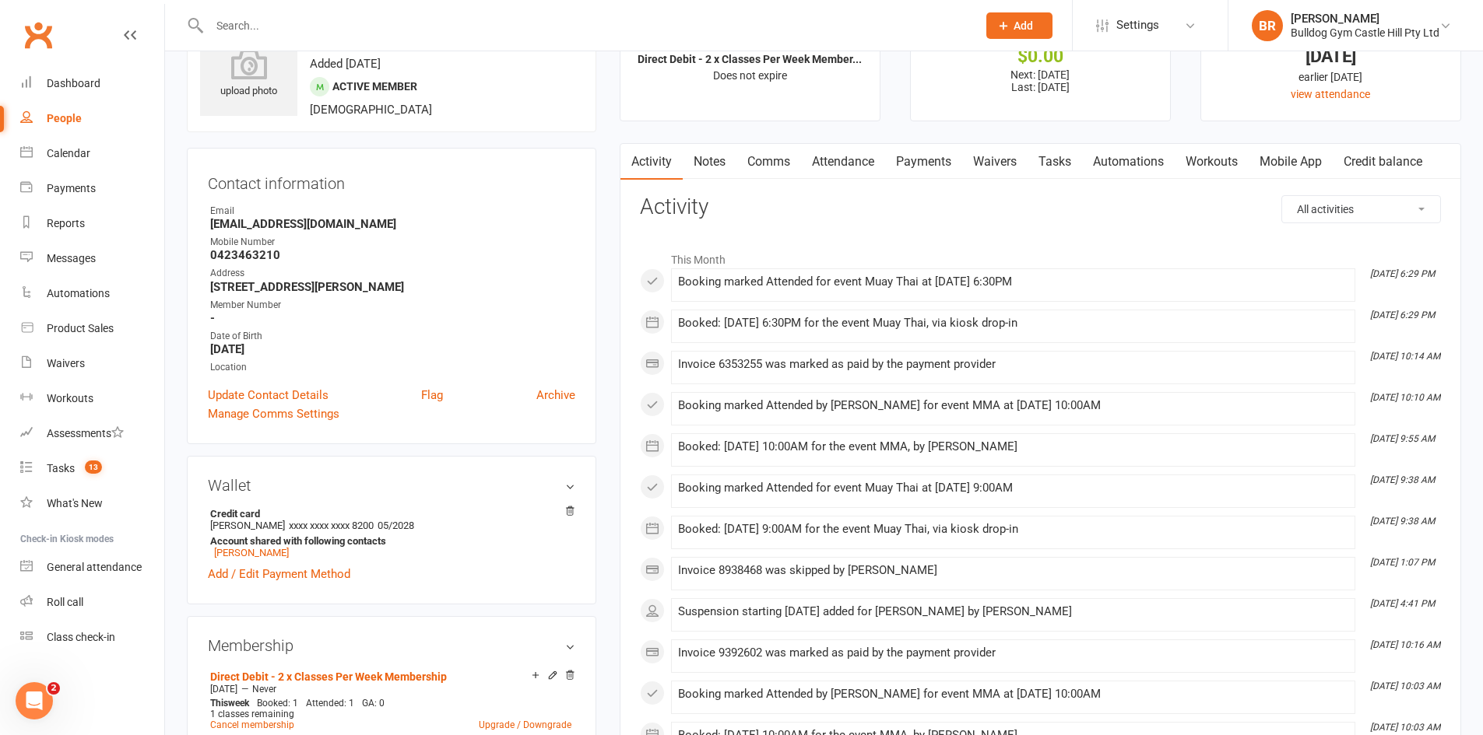
scroll to position [78, 0]
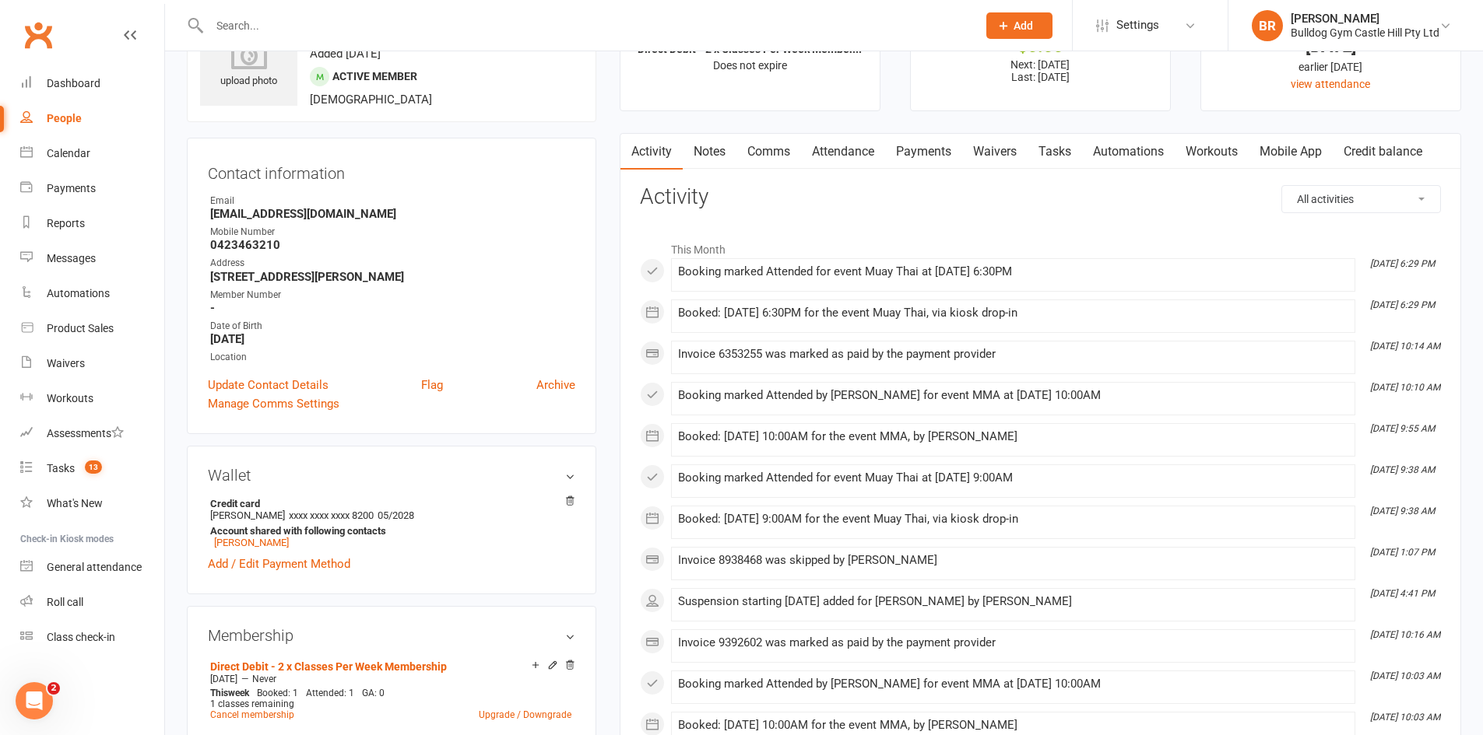
click at [848, 151] on link "Attendance" at bounding box center [843, 152] width 84 height 36
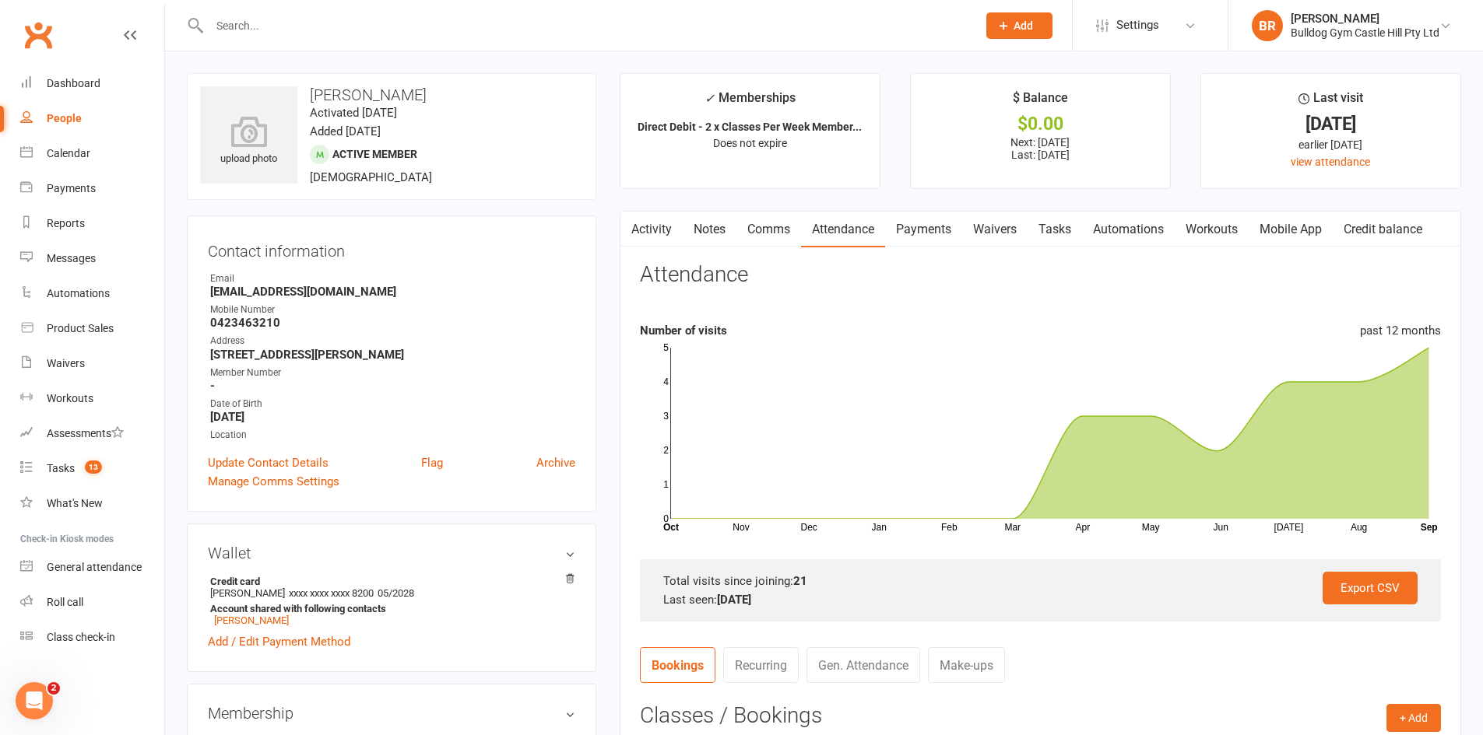
click at [269, 26] on input "text" at bounding box center [585, 26] width 761 height 22
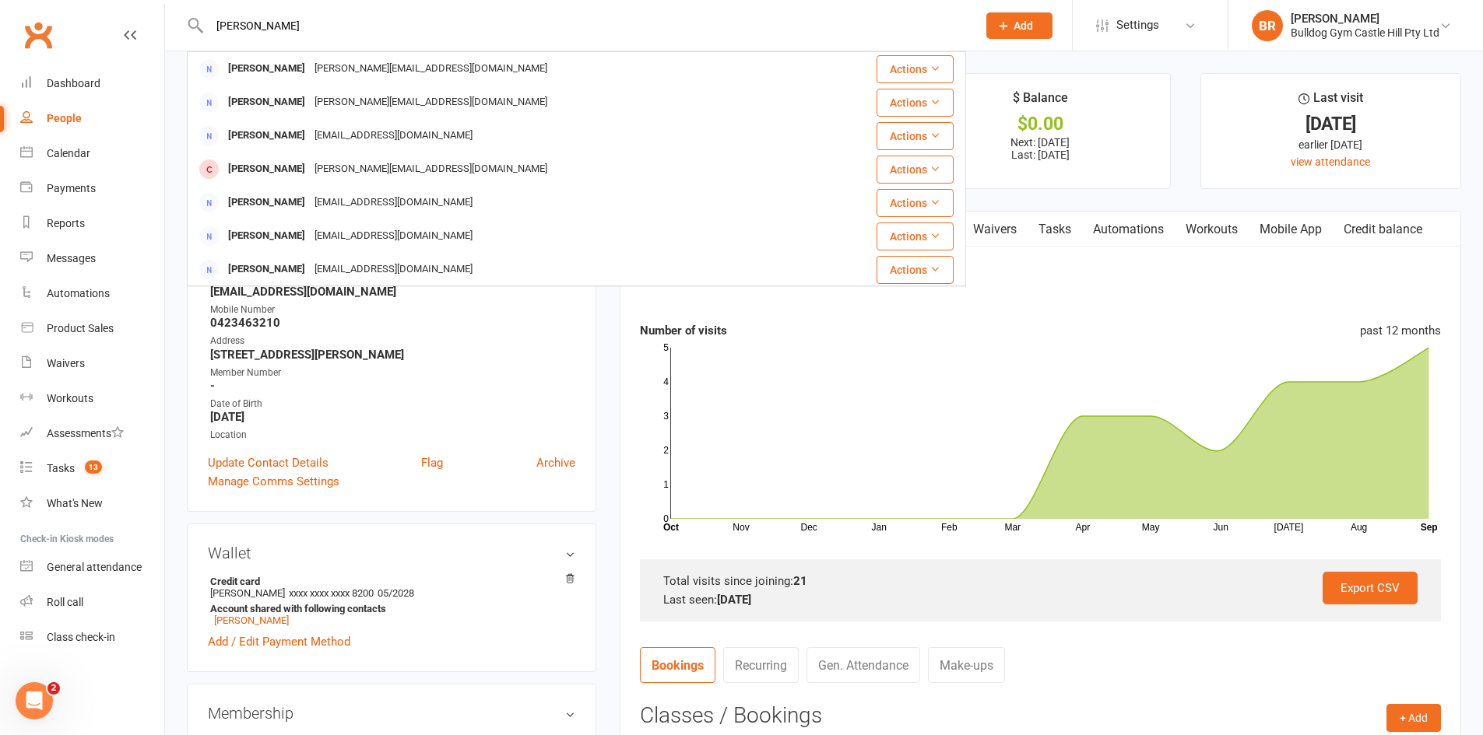
type input "sarah"
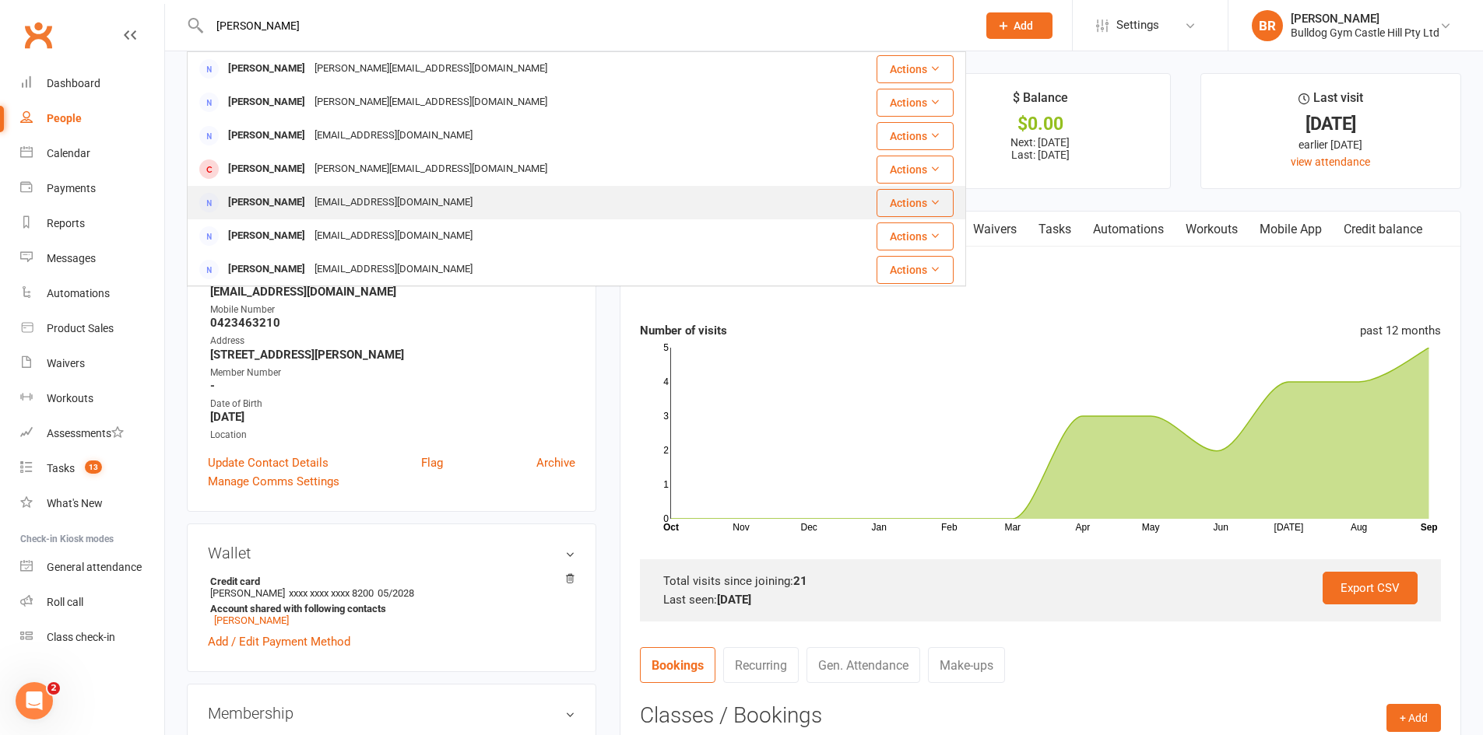
click at [357, 204] on div "[EMAIL_ADDRESS][DOMAIN_NAME]" at bounding box center [393, 202] width 167 height 23
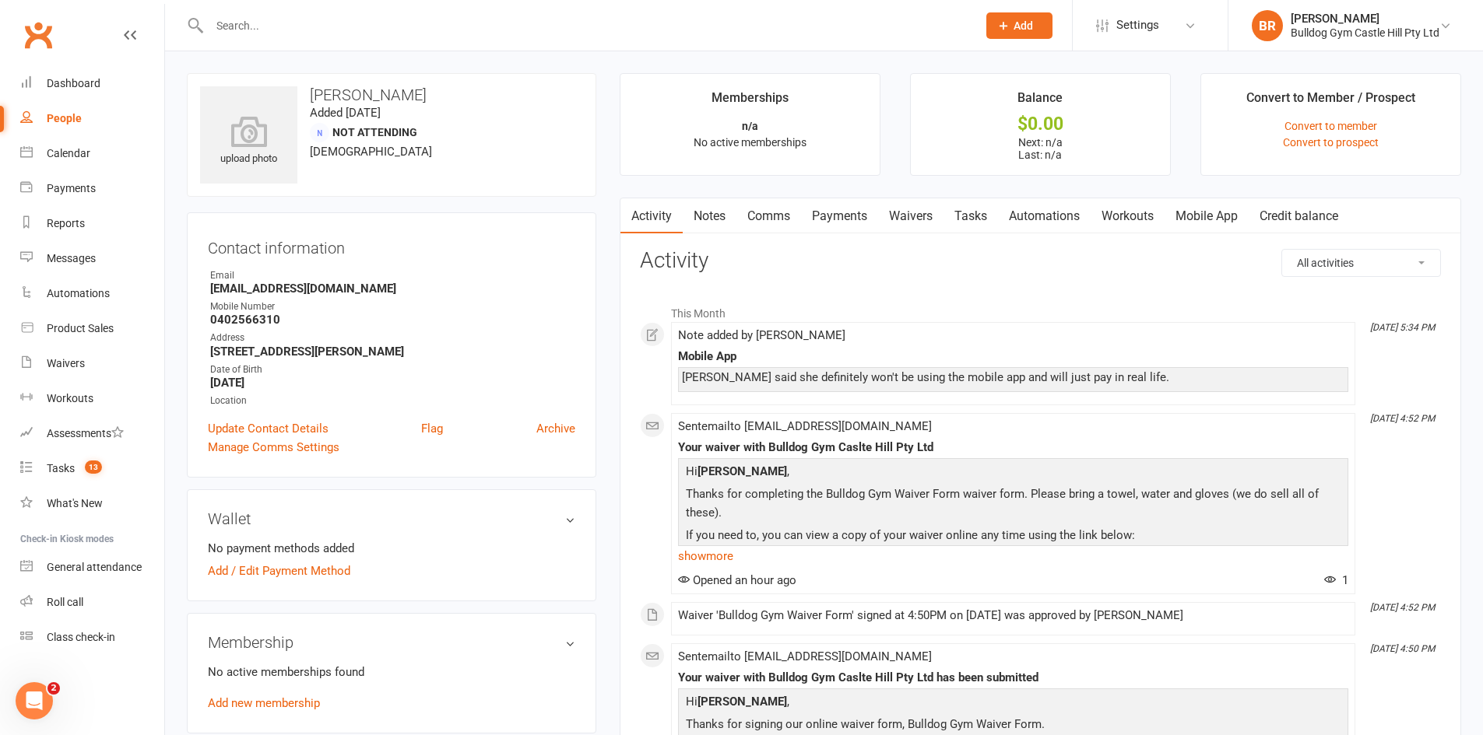
click at [764, 221] on link "Comms" at bounding box center [768, 216] width 65 height 36
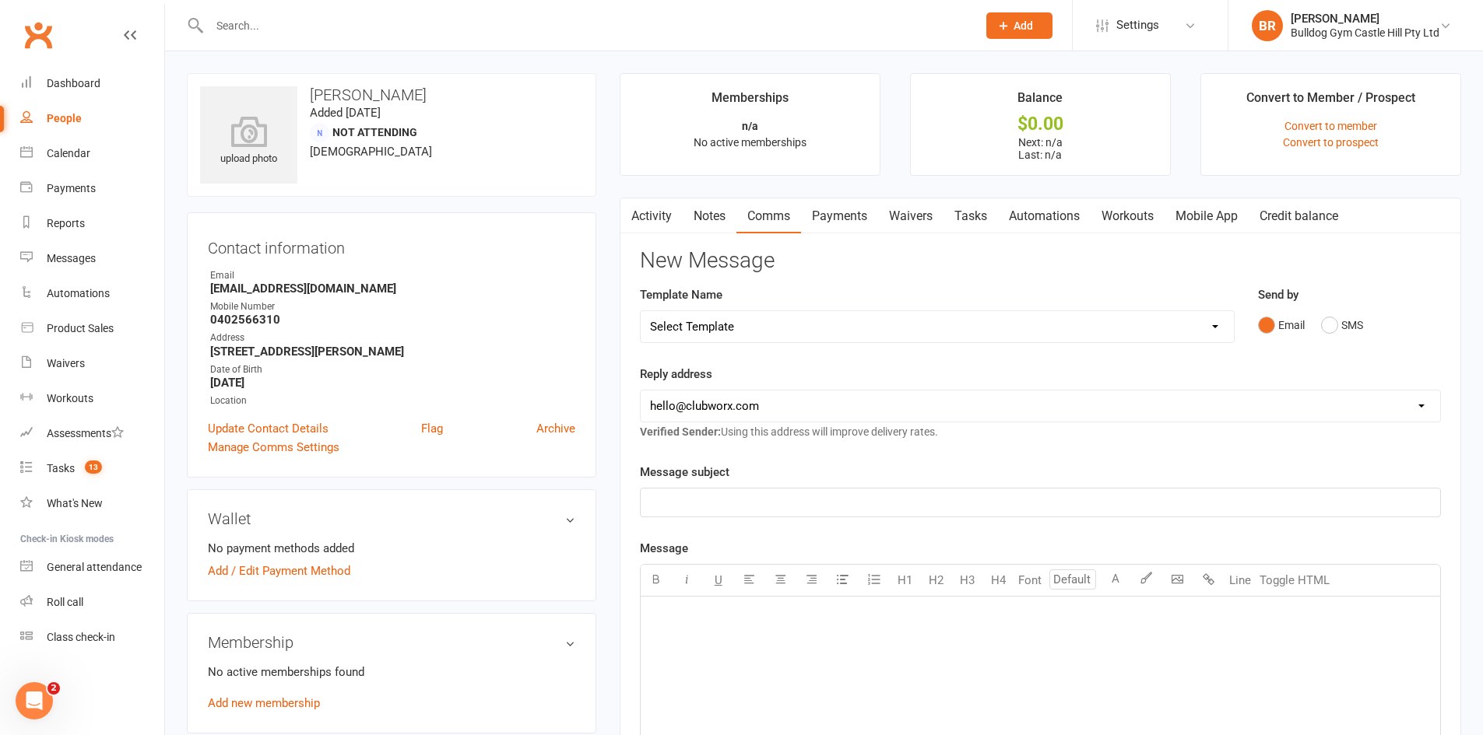
click at [725, 406] on select "[EMAIL_ADDRESS][DOMAIN_NAME] [EMAIL_ADDRESS][DOMAIN_NAME] [EMAIL_ADDRESS][DOMAI…" at bounding box center [1040, 406] width 799 height 31
select select "1"
click at [641, 391] on select "[EMAIL_ADDRESS][DOMAIN_NAME] [EMAIL_ADDRESS][DOMAIN_NAME] [EMAIL_ADDRESS][DOMAI…" at bounding box center [1040, 406] width 799 height 31
drag, startPoint x: 717, startPoint y: 311, endPoint x: 714, endPoint y: 318, distance: 8.1
click at [717, 313] on select "Select Template [Email] 6 week challenge [Push Notification] 6 Week Challenge […" at bounding box center [937, 326] width 593 height 31
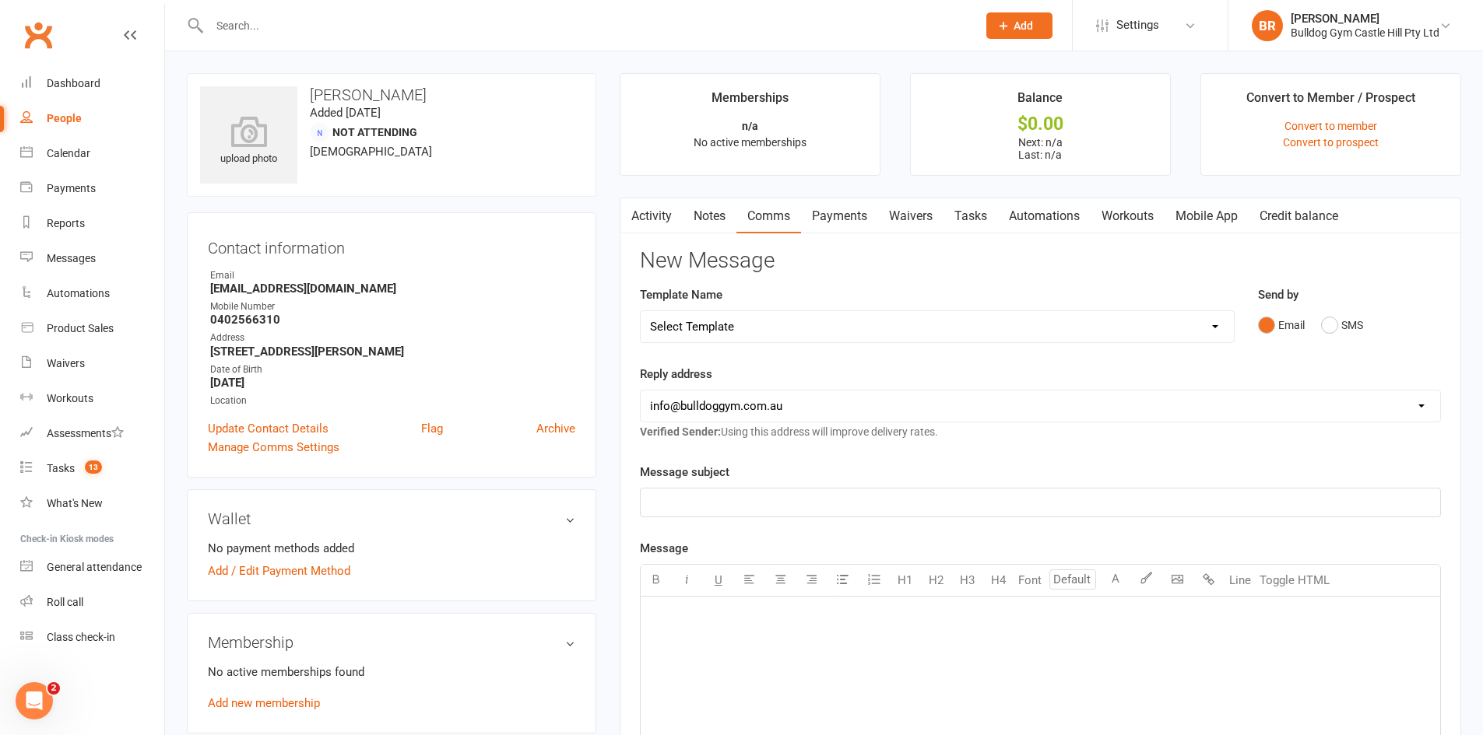
select select "54"
click at [641, 311] on select "Select Template [Email] 6 week challenge [Push Notification] 6 Week Challenge […" at bounding box center [937, 326] width 593 height 31
select select "0"
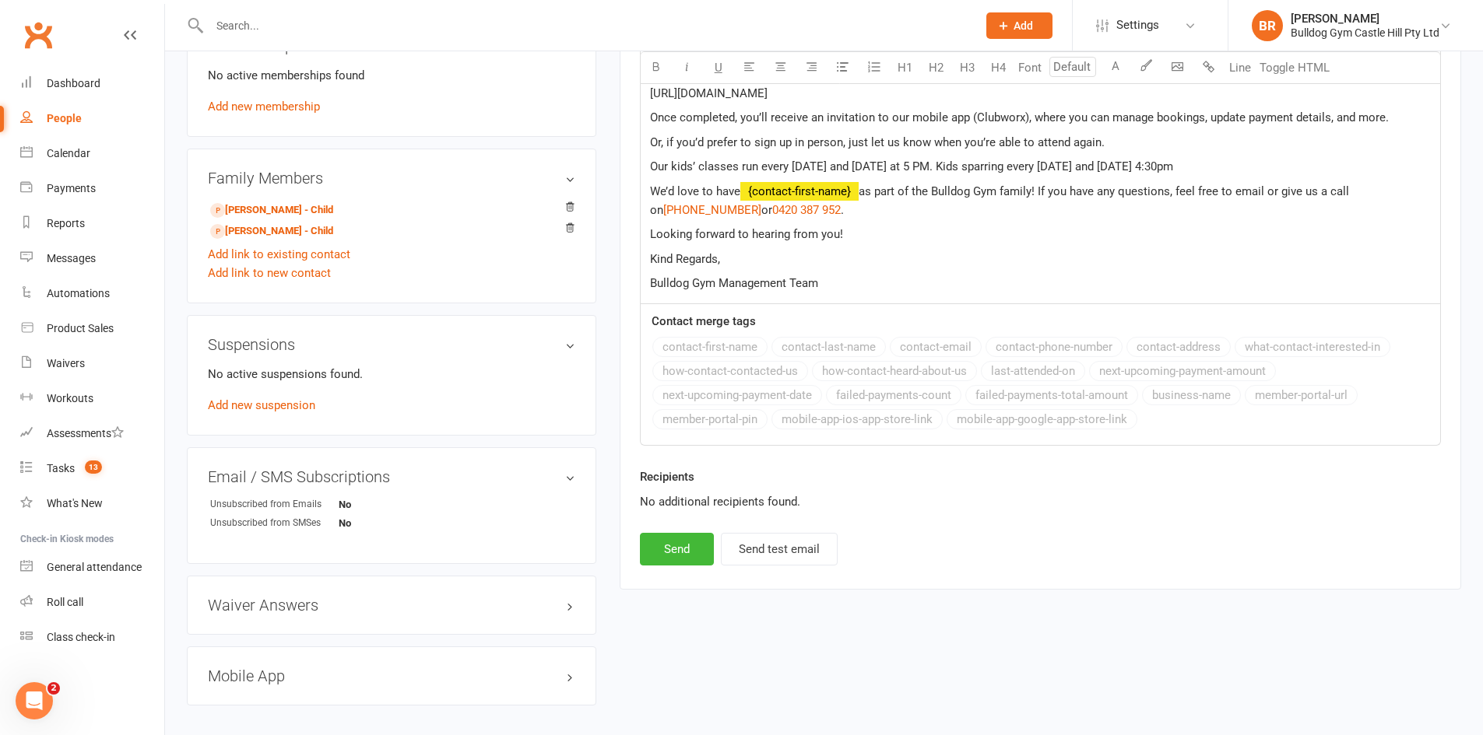
scroll to position [623, 0]
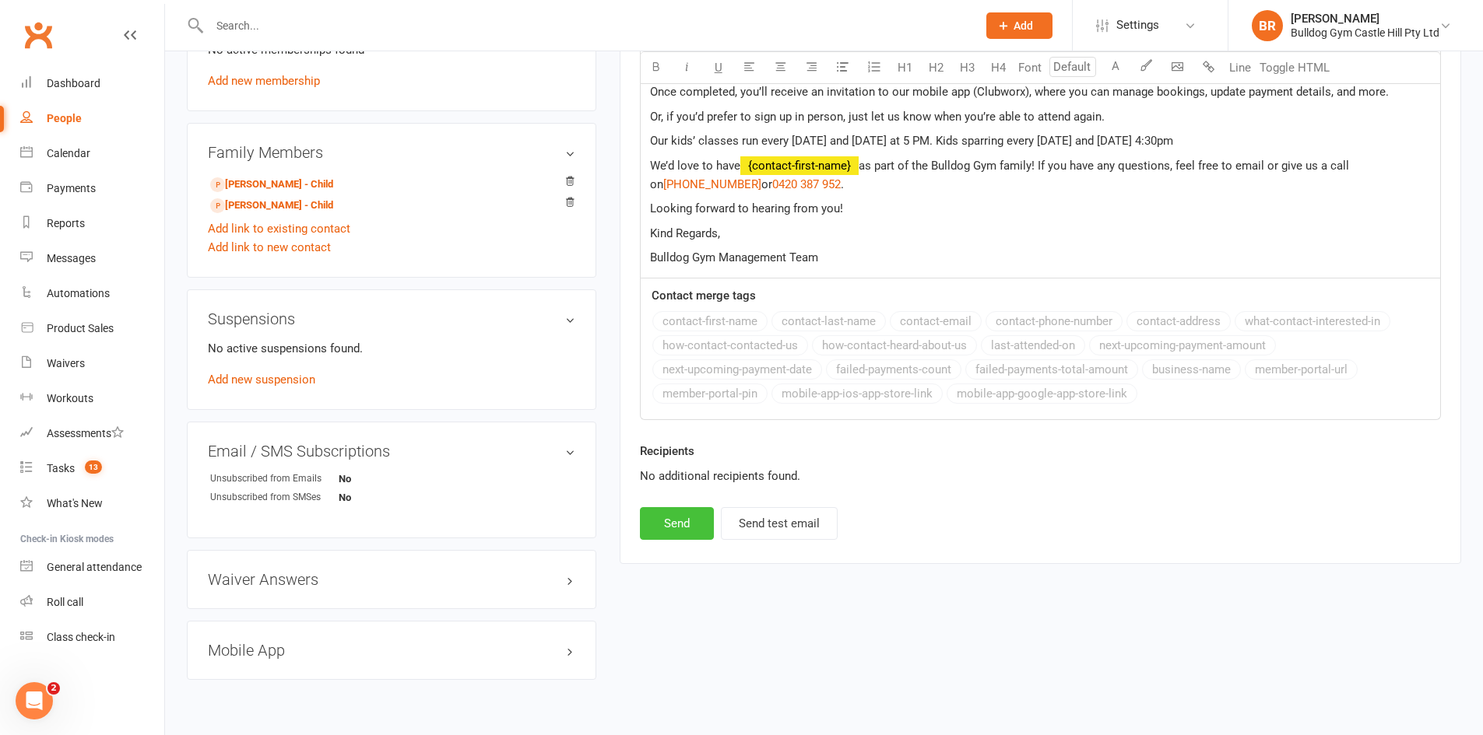
click at [657, 522] on button "Send" at bounding box center [677, 523] width 74 height 33
select select
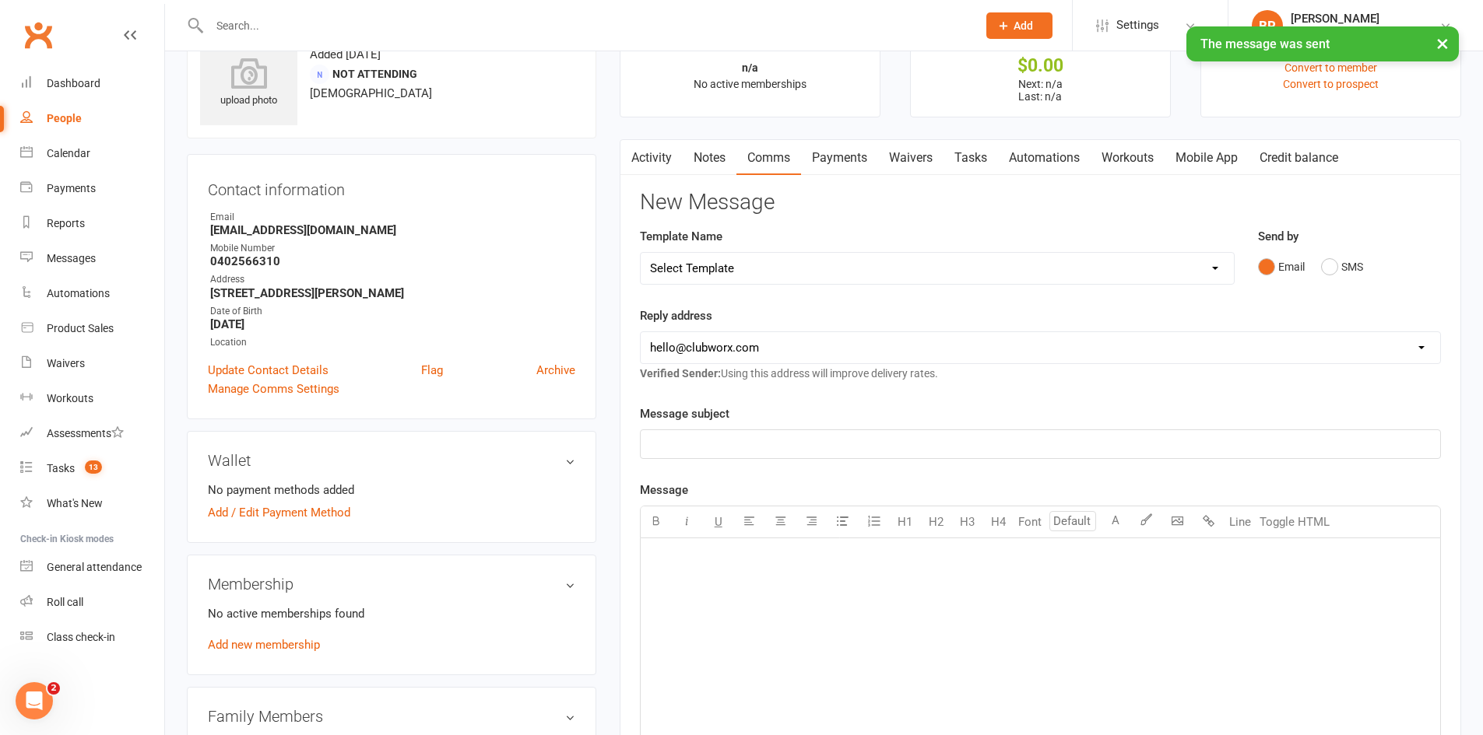
scroll to position [0, 0]
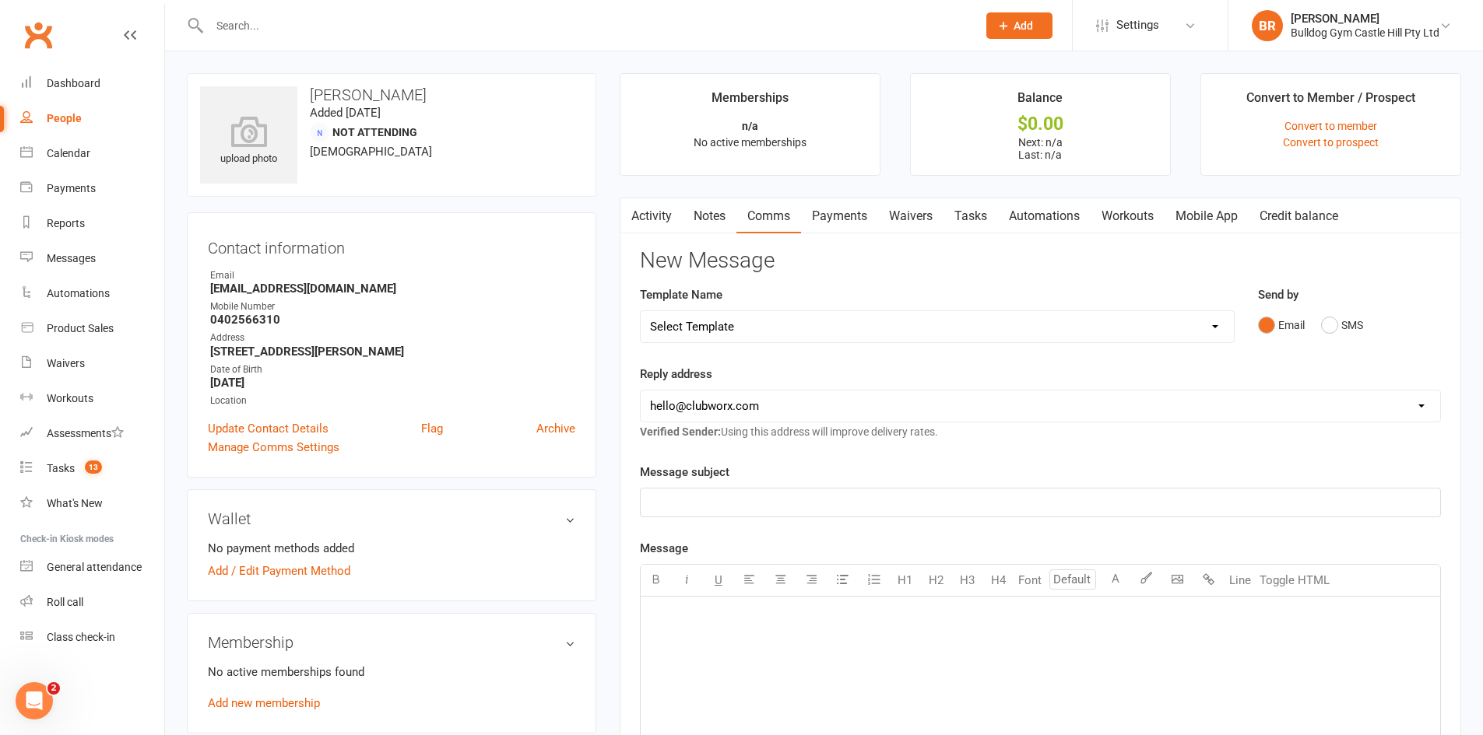
click at [63, 116] on div "People" at bounding box center [64, 118] width 35 height 12
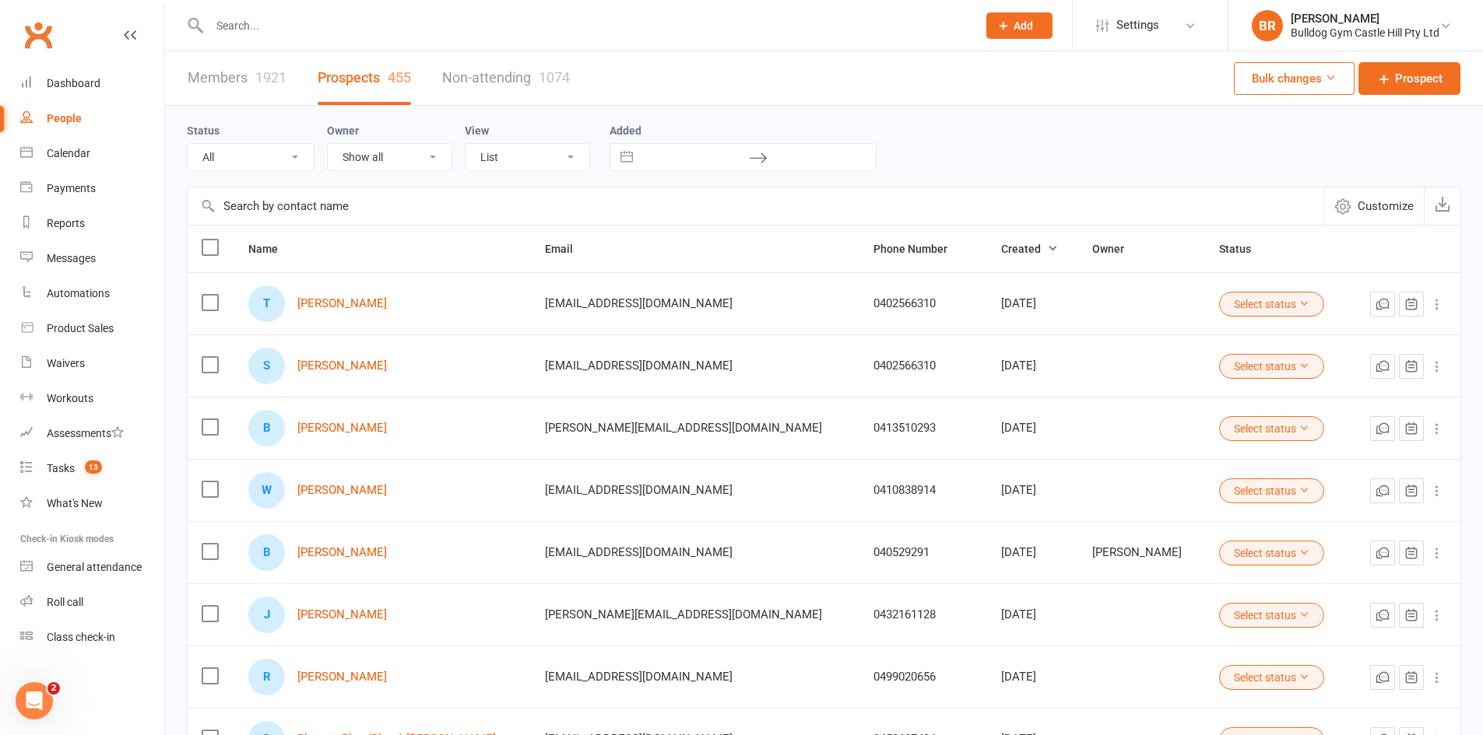
click at [244, 21] on input "text" at bounding box center [585, 26] width 761 height 22
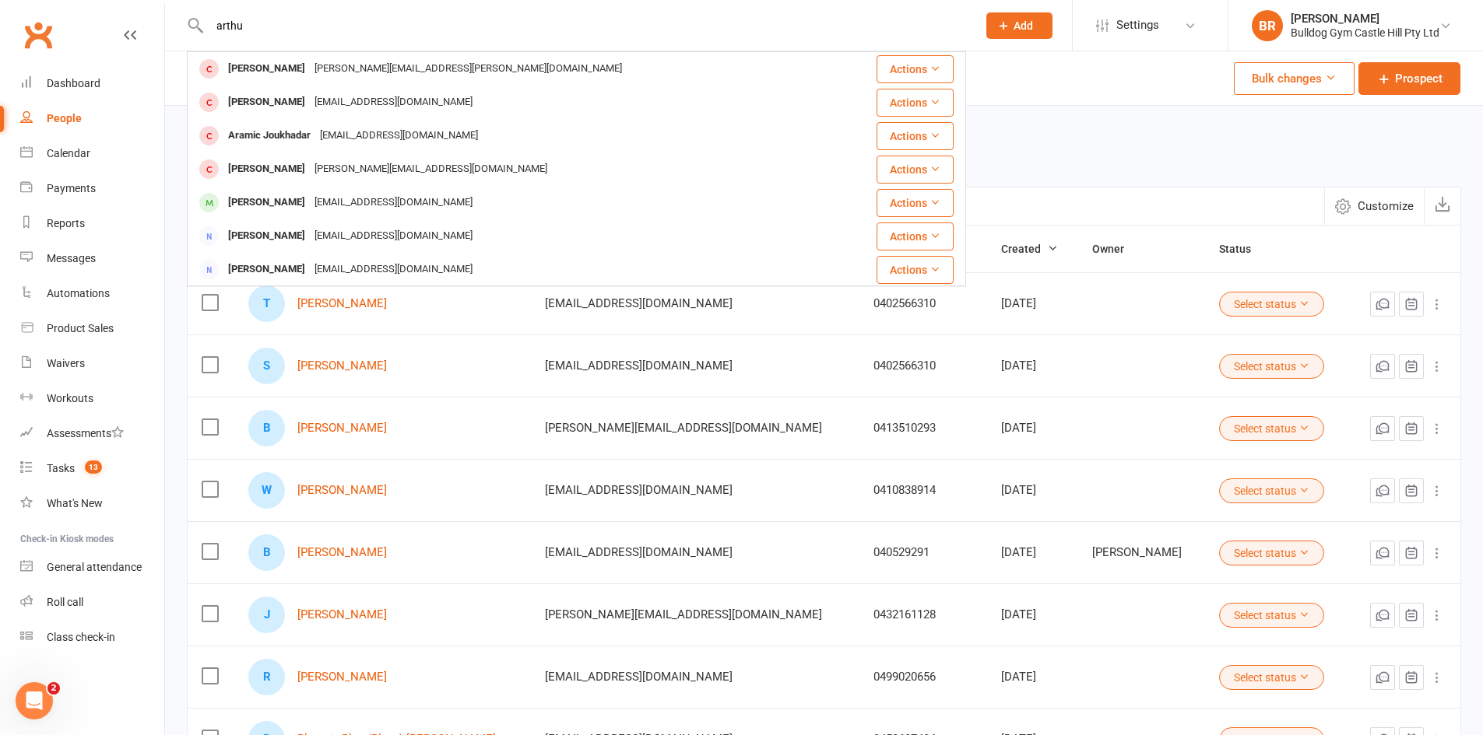
type input "arthur"
type input "frank d*"
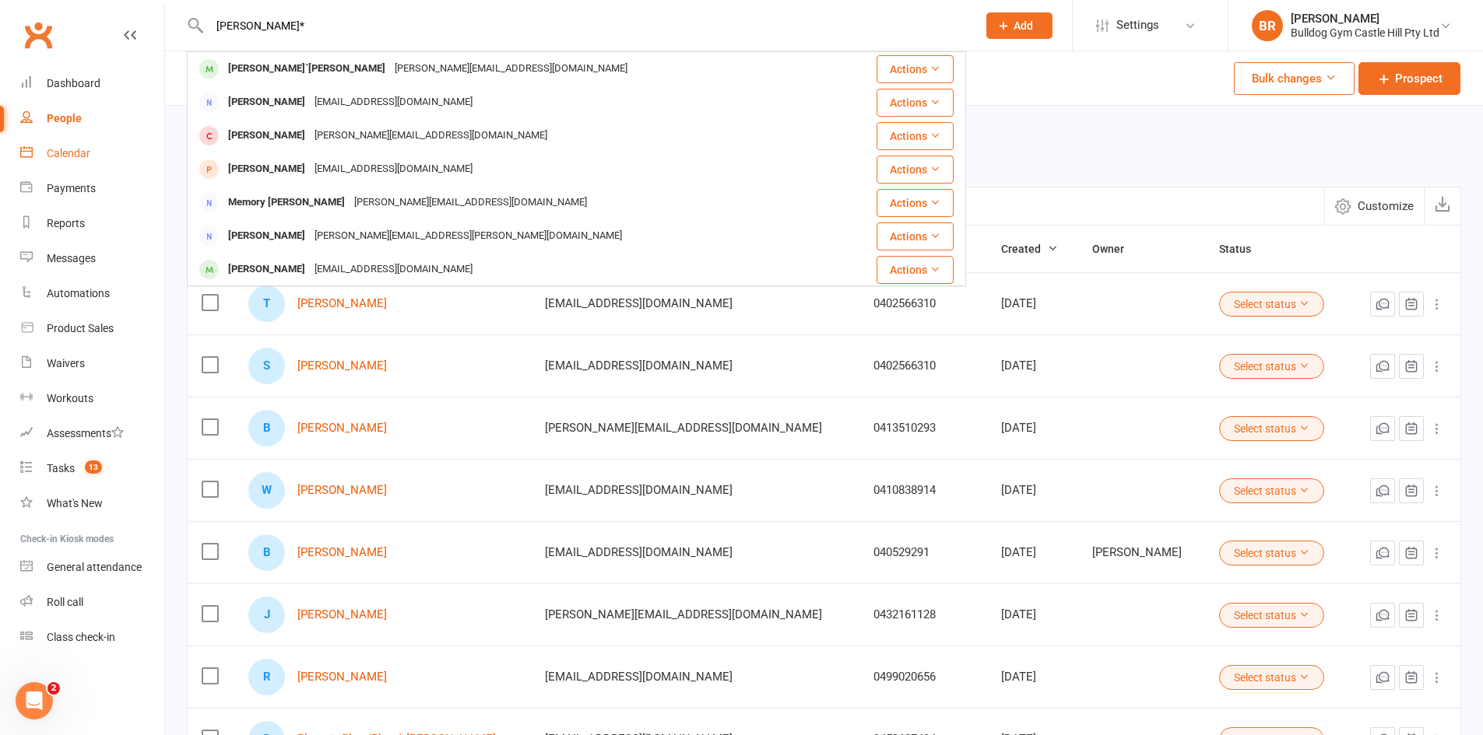
click at [72, 154] on div "Calendar" at bounding box center [69, 153] width 44 height 12
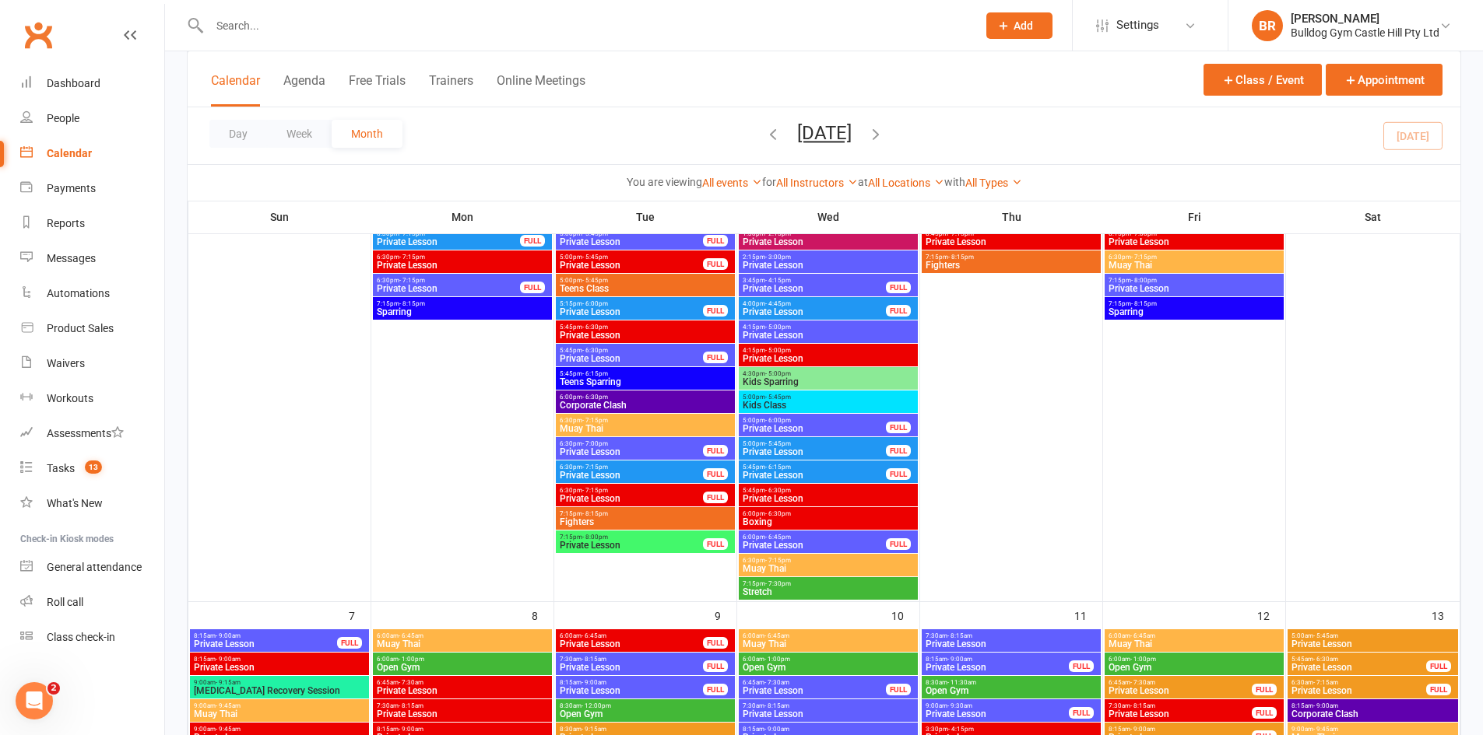
scroll to position [623, 0]
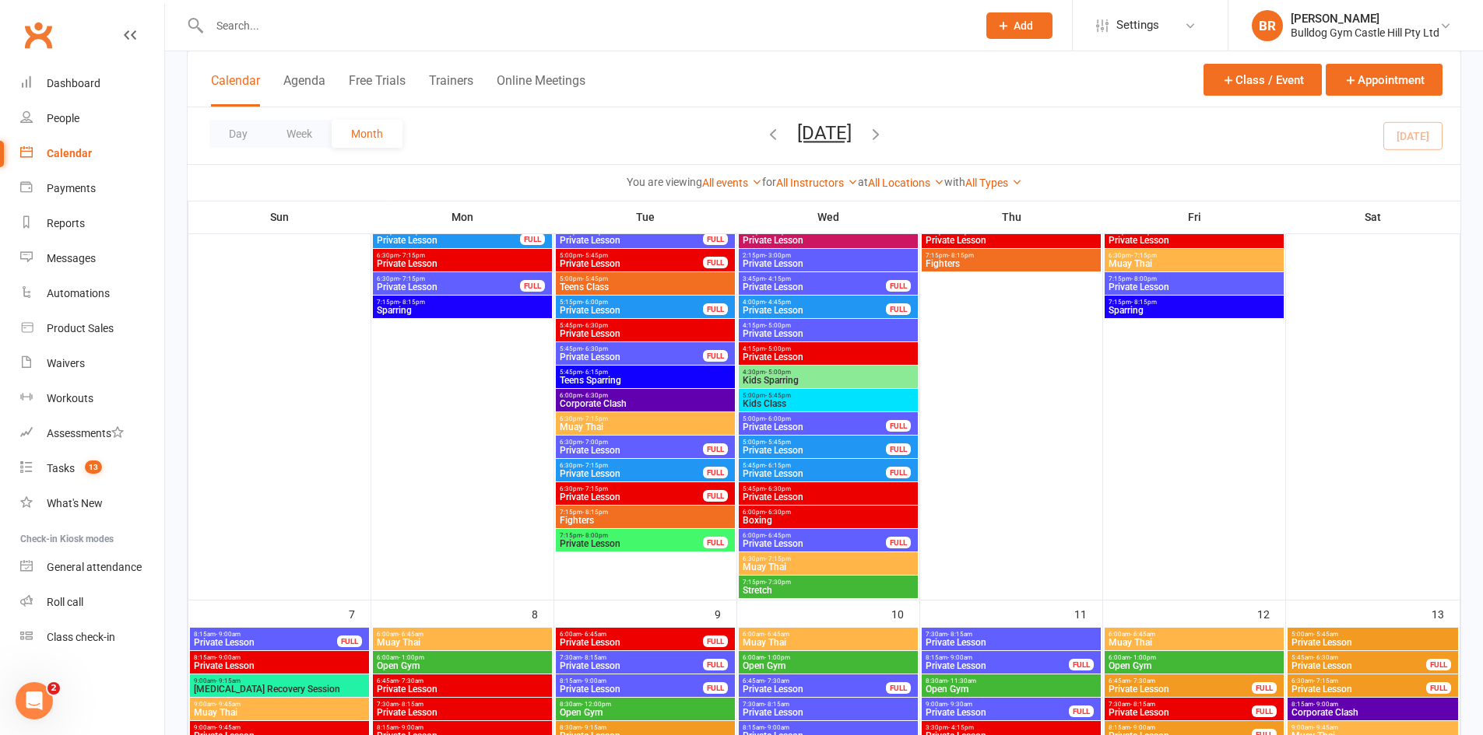
click at [789, 586] on span "Stretch" at bounding box center [828, 590] width 173 height 9
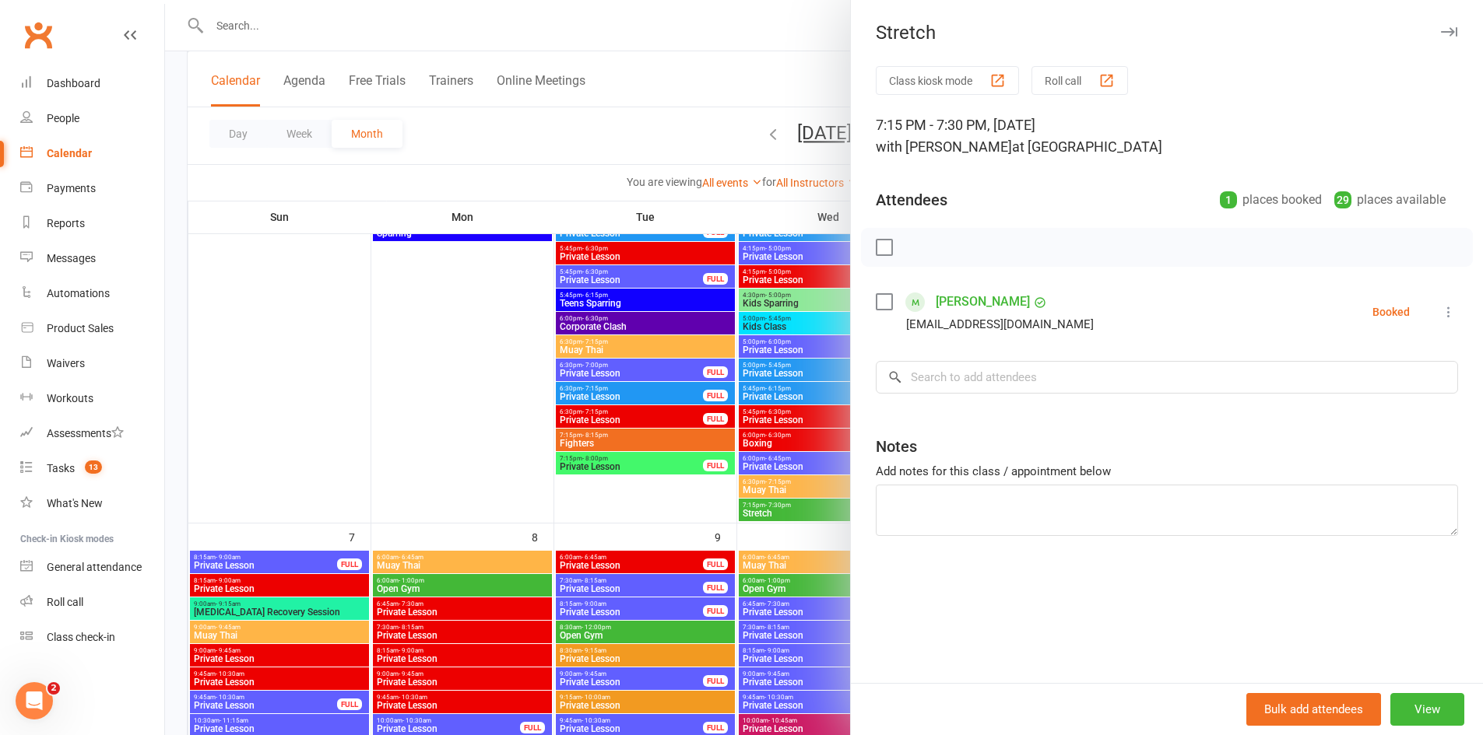
scroll to position [700, 0]
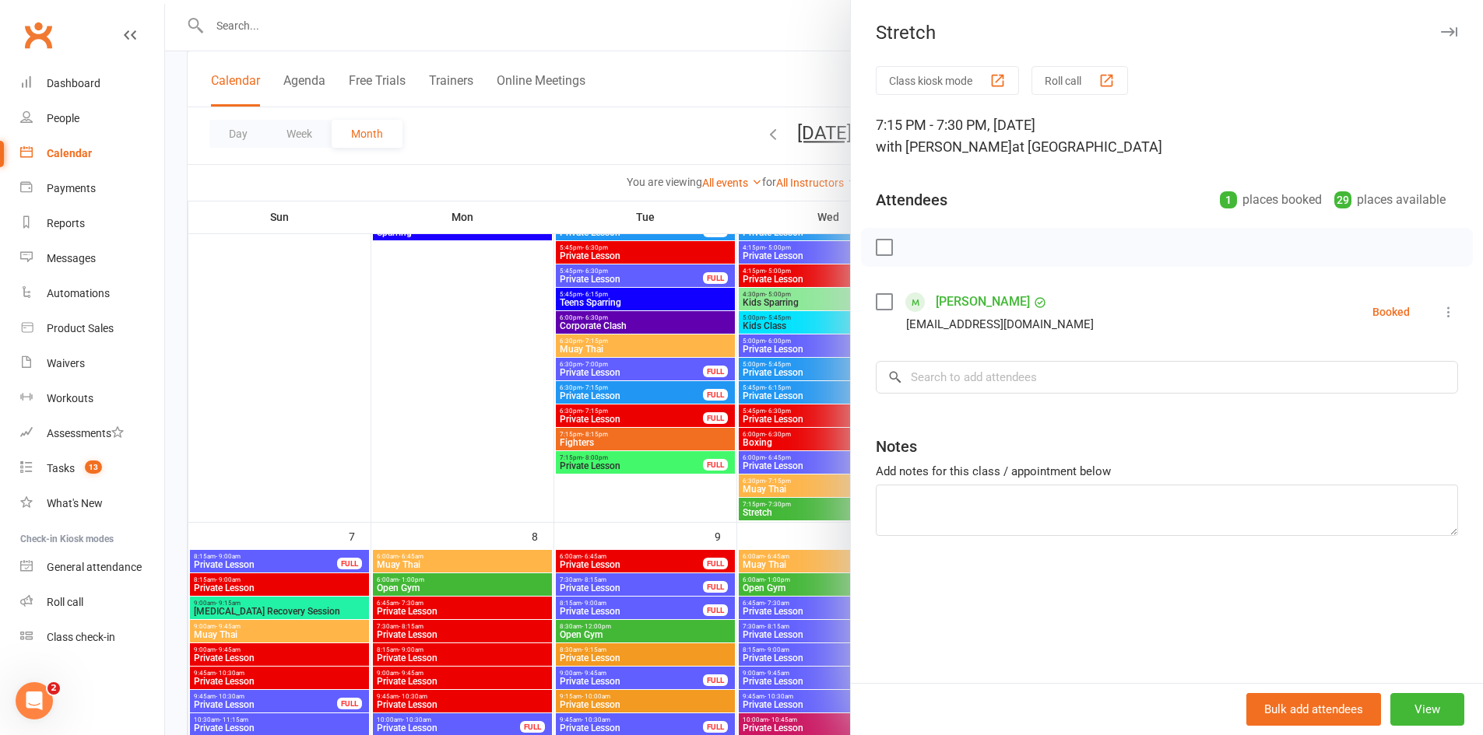
click at [628, 528] on div at bounding box center [824, 367] width 1318 height 735
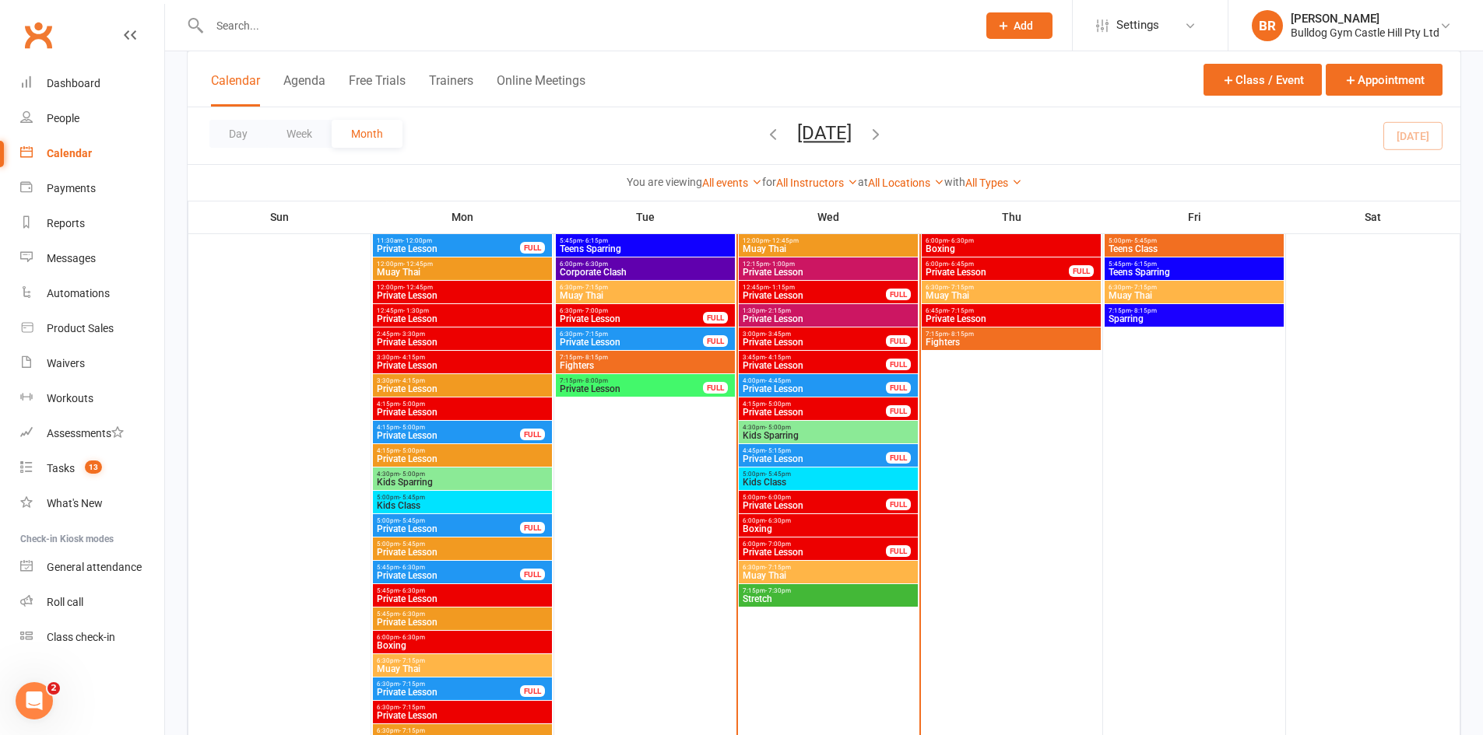
scroll to position [2101, 0]
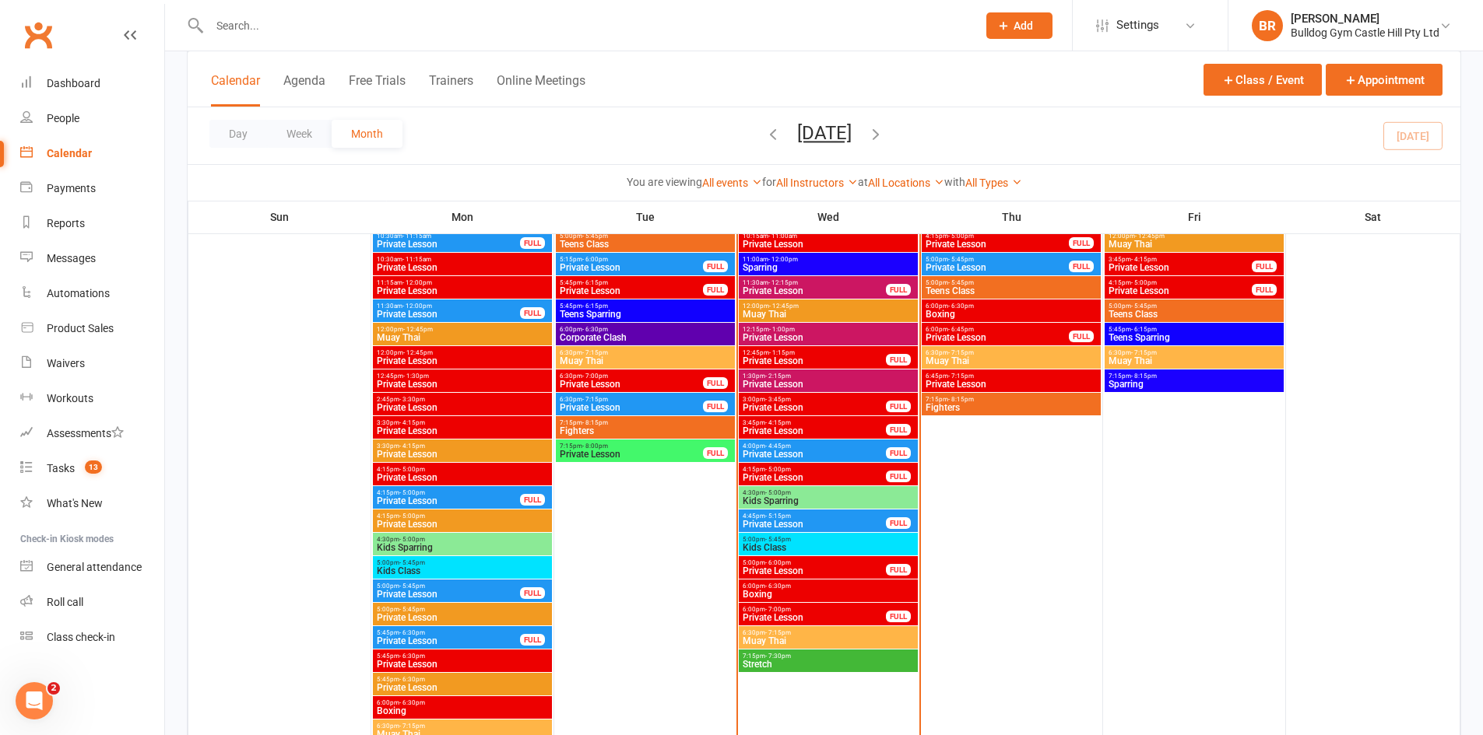
click at [781, 662] on span "Stretch" at bounding box center [828, 664] width 173 height 9
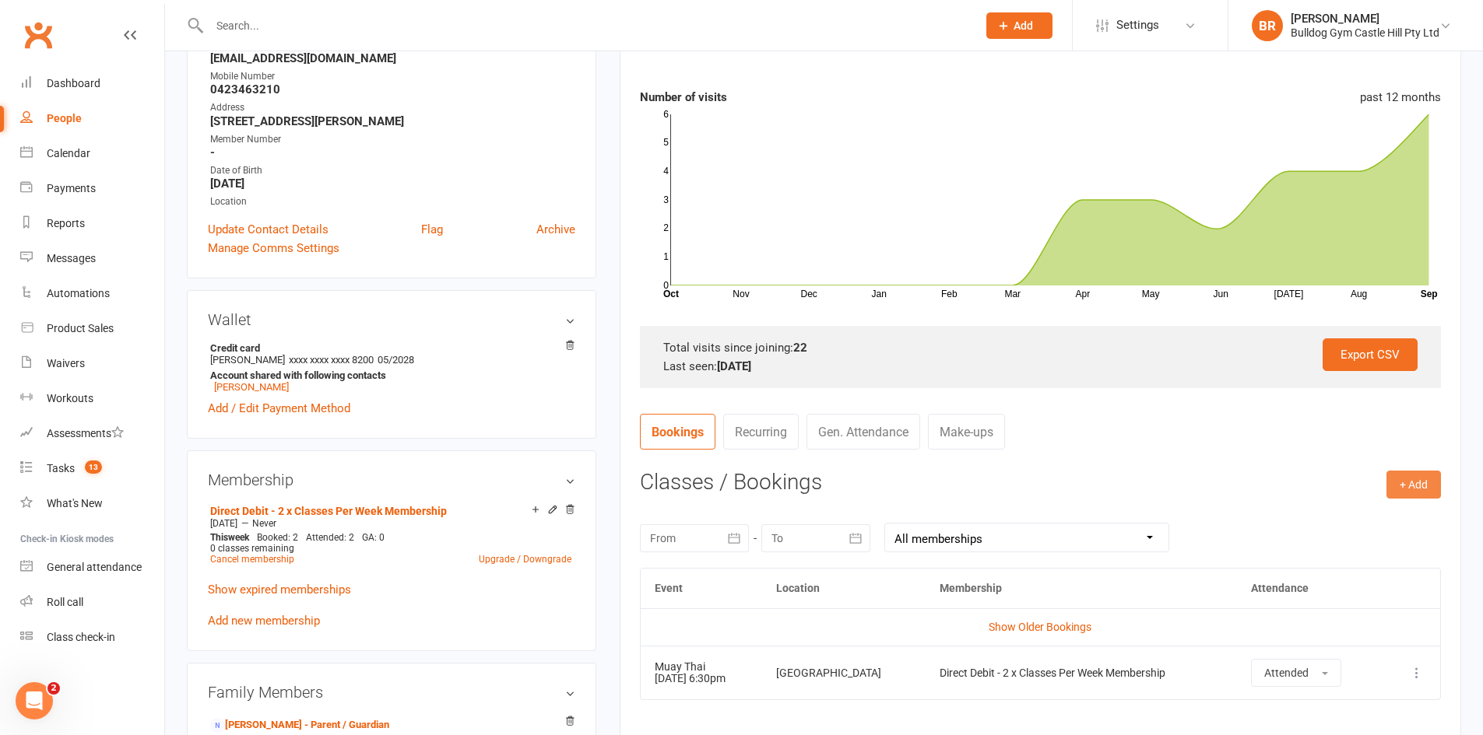
click at [1405, 493] on button "+ Add" at bounding box center [1413, 485] width 54 height 28
click at [1337, 509] on link "Book Event" at bounding box center [1363, 519] width 154 height 31
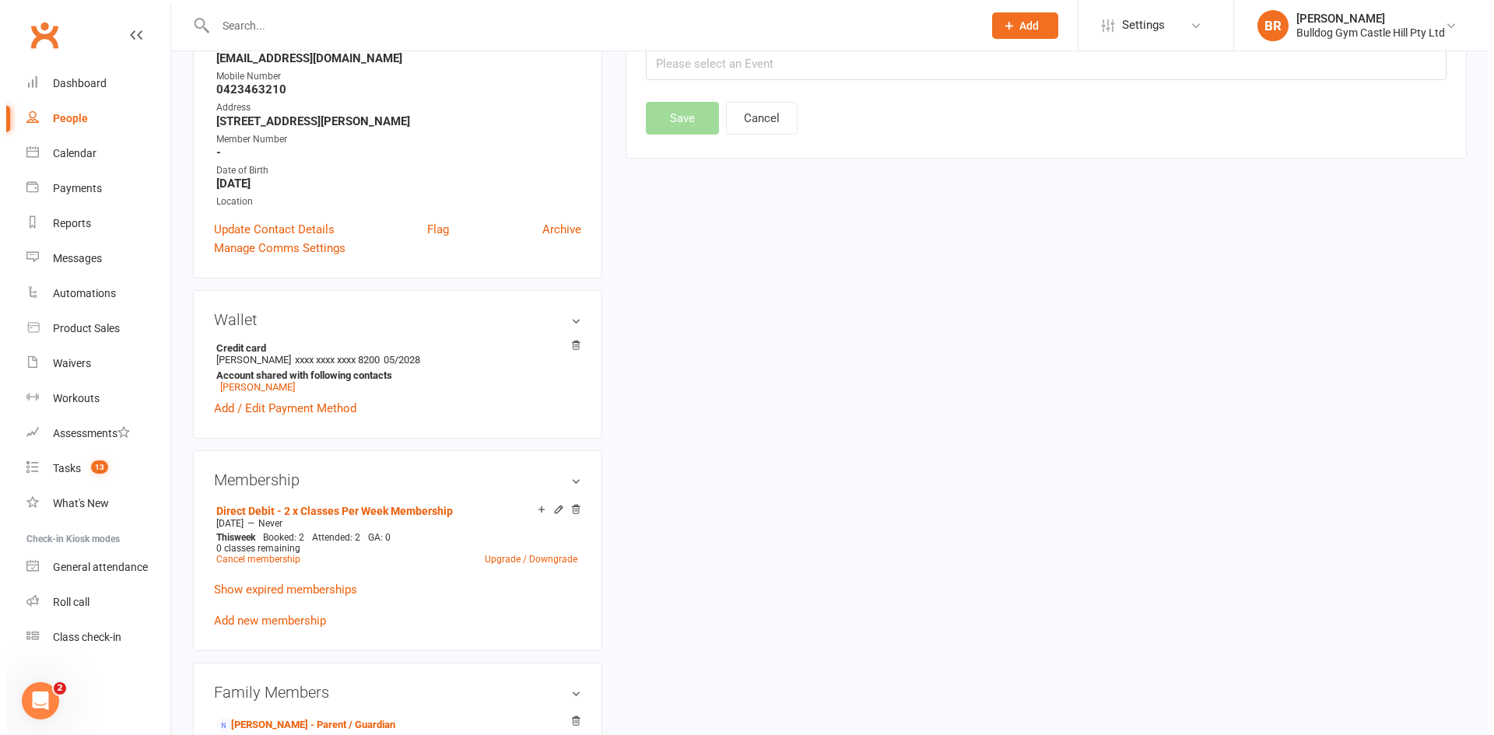
scroll to position [133, 0]
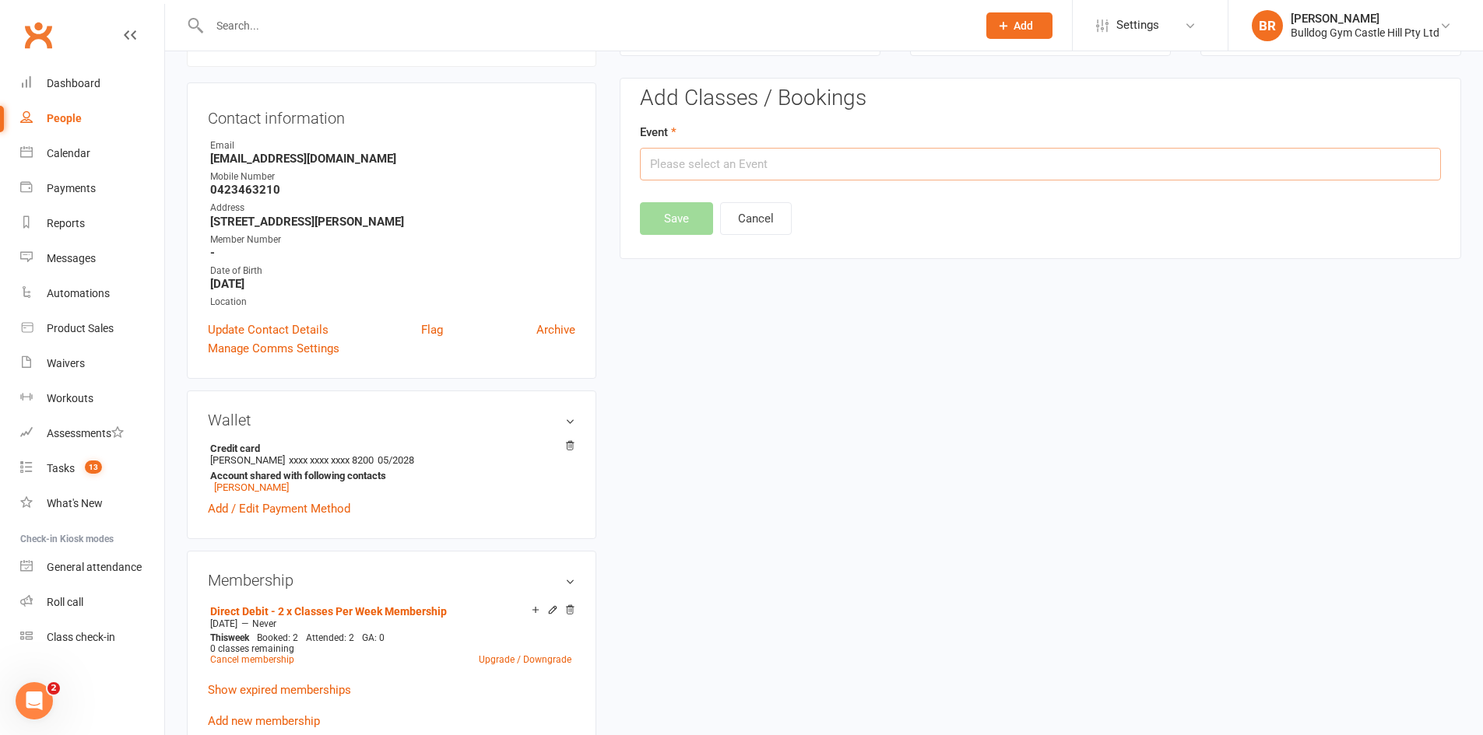
click at [768, 167] on input "text" at bounding box center [1040, 164] width 801 height 33
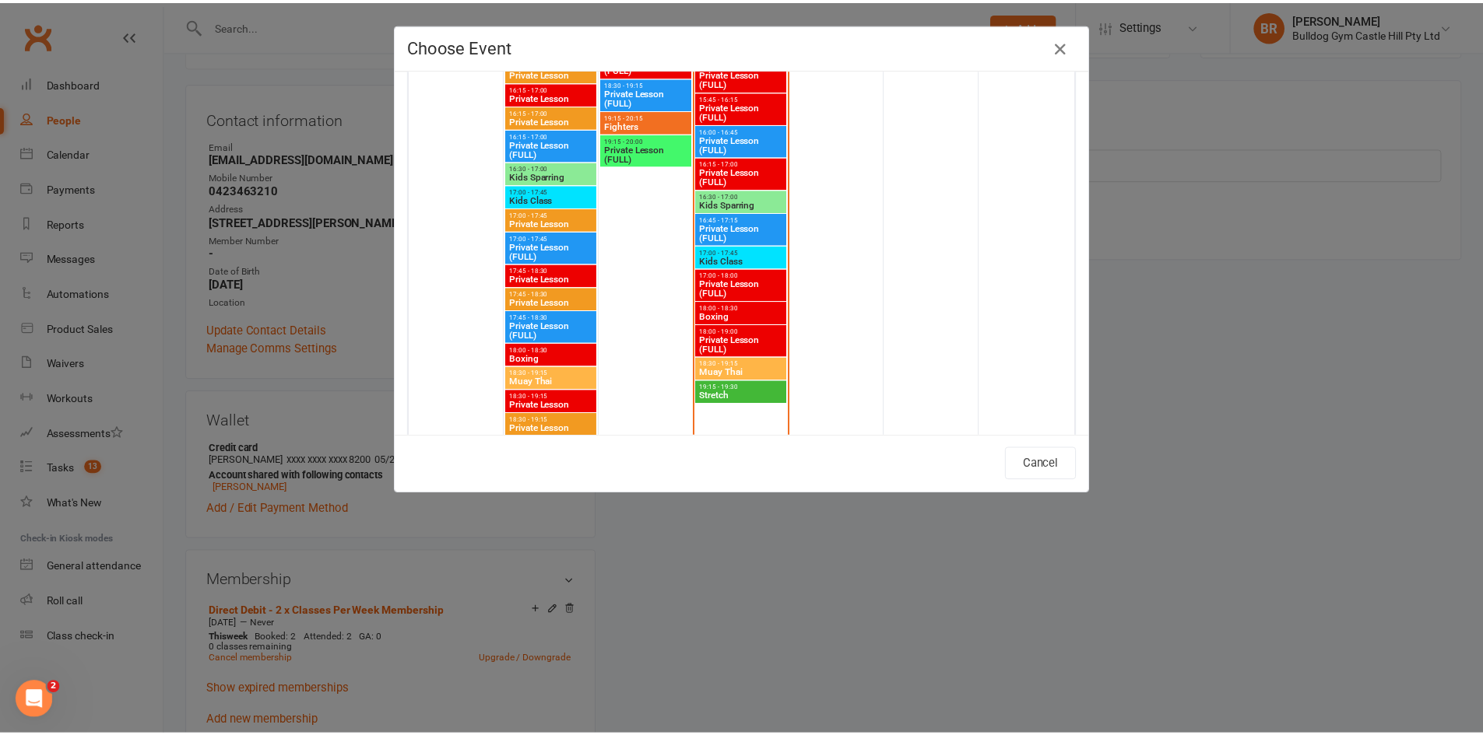
scroll to position [2646, 0]
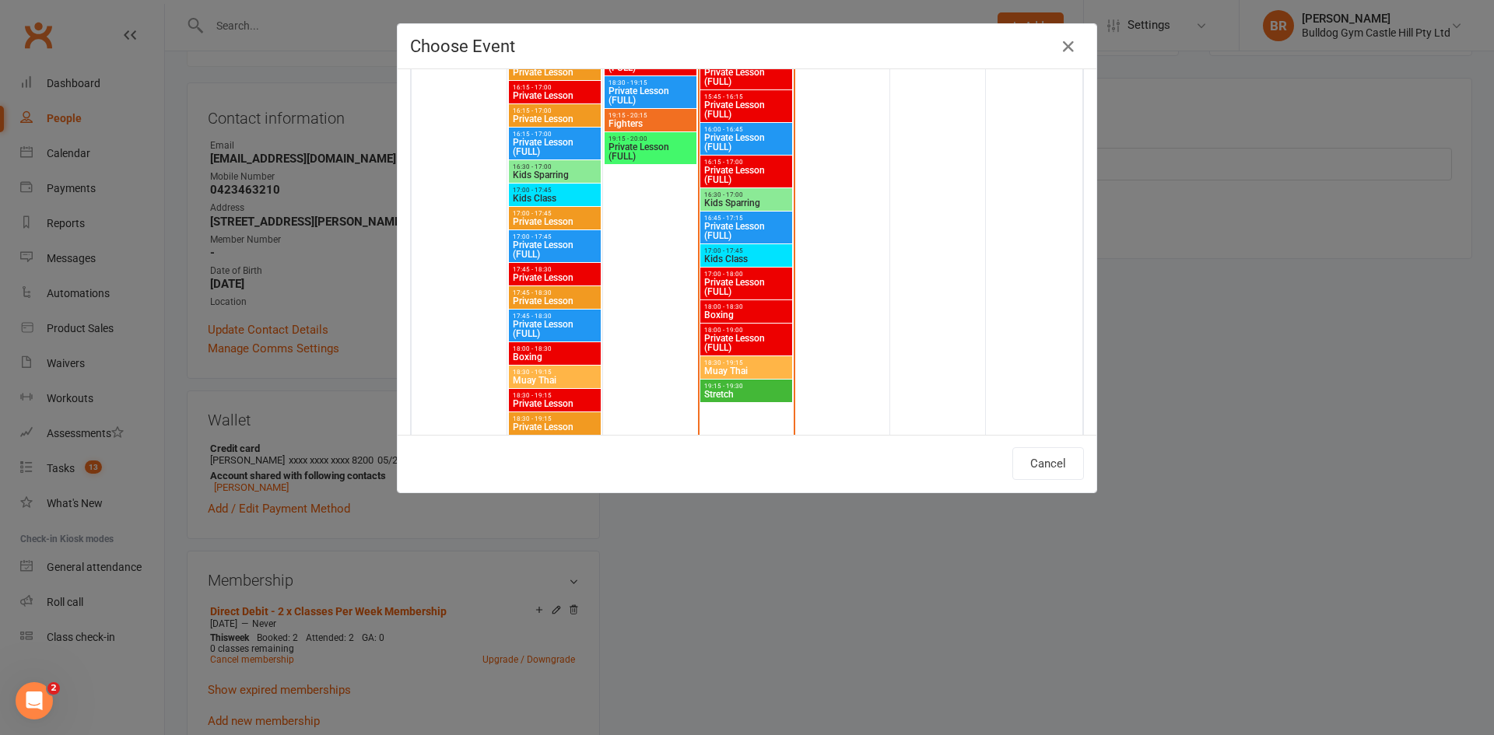
click at [726, 369] on span "Muay Thai" at bounding box center [747, 371] width 86 height 9
type input "Muay Thai - [DATE] 6:30:00 PM"
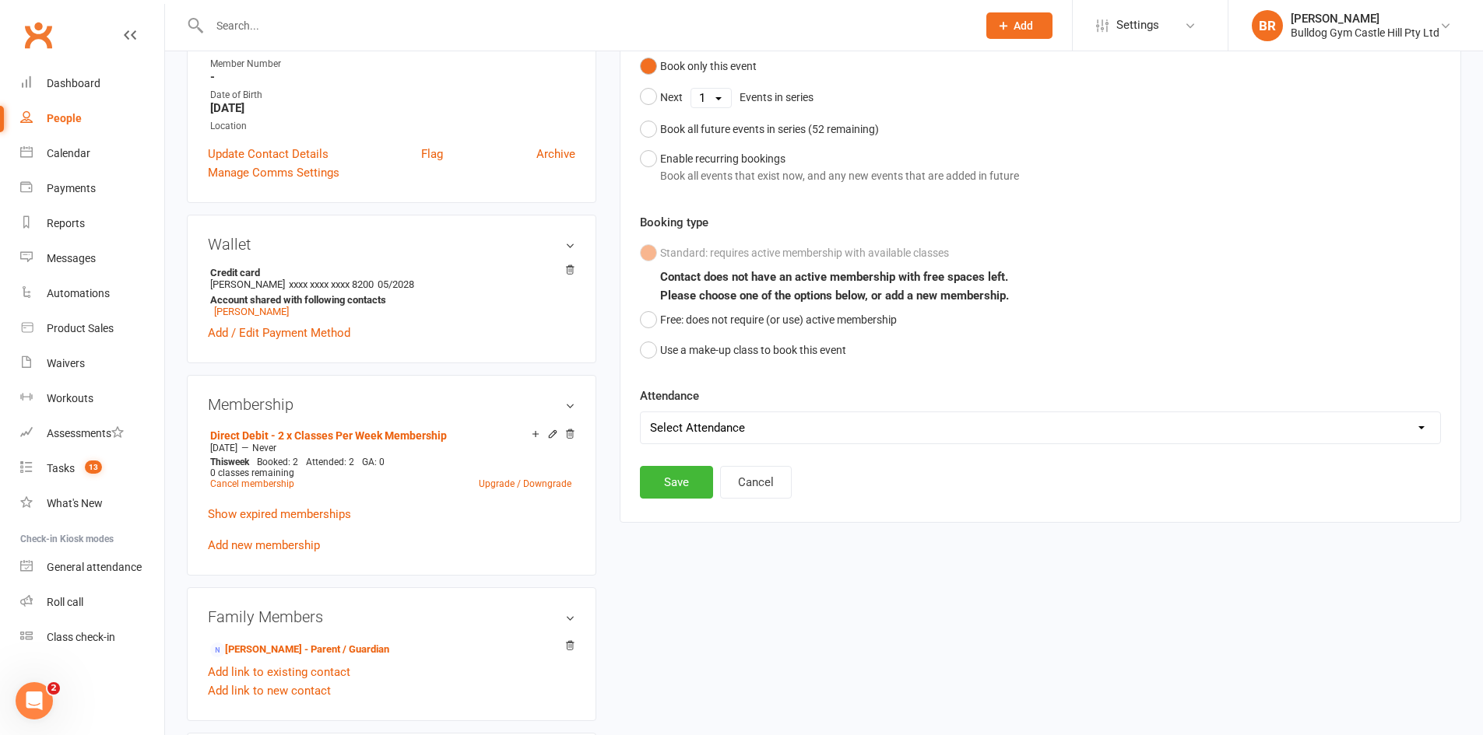
scroll to position [311, 0]
click at [759, 486] on button "Cancel" at bounding box center [756, 480] width 72 height 33
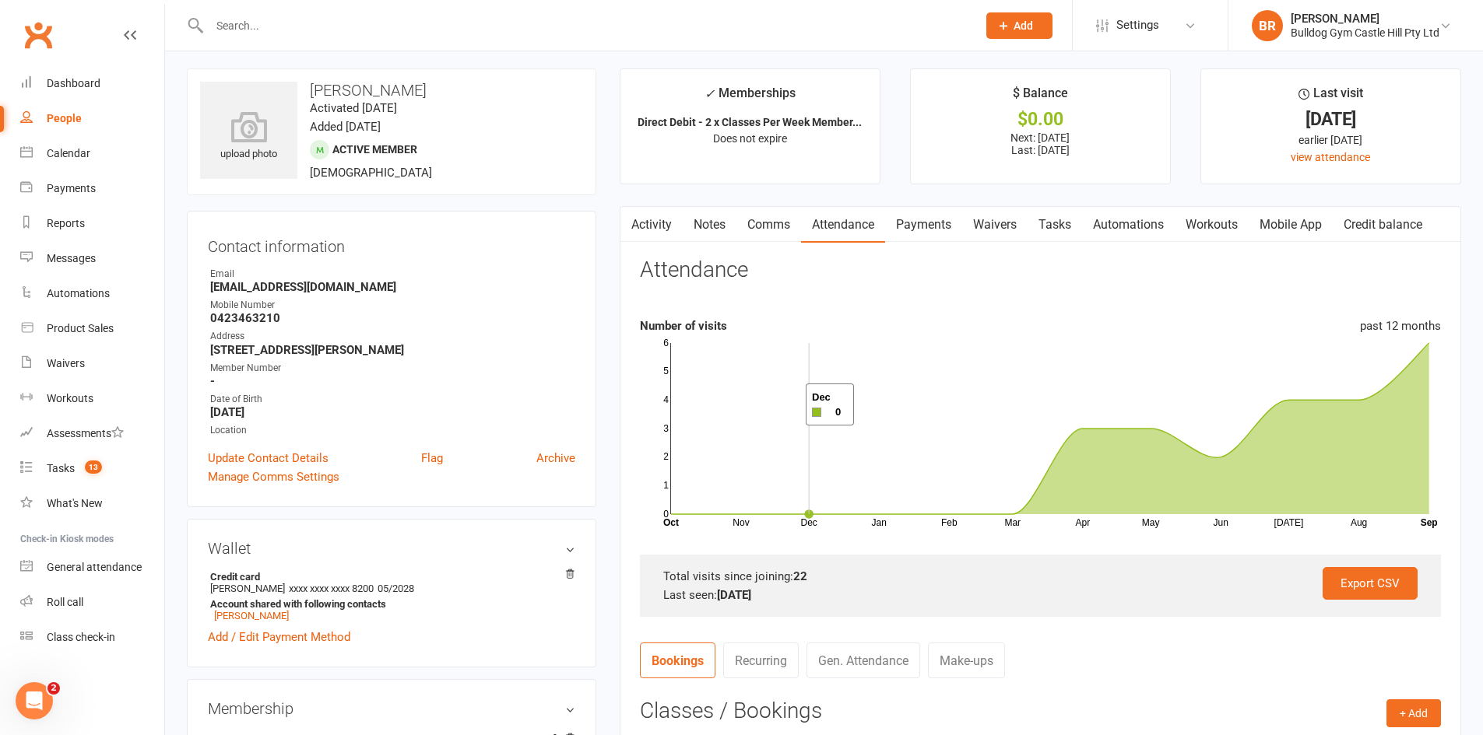
scroll to position [0, 0]
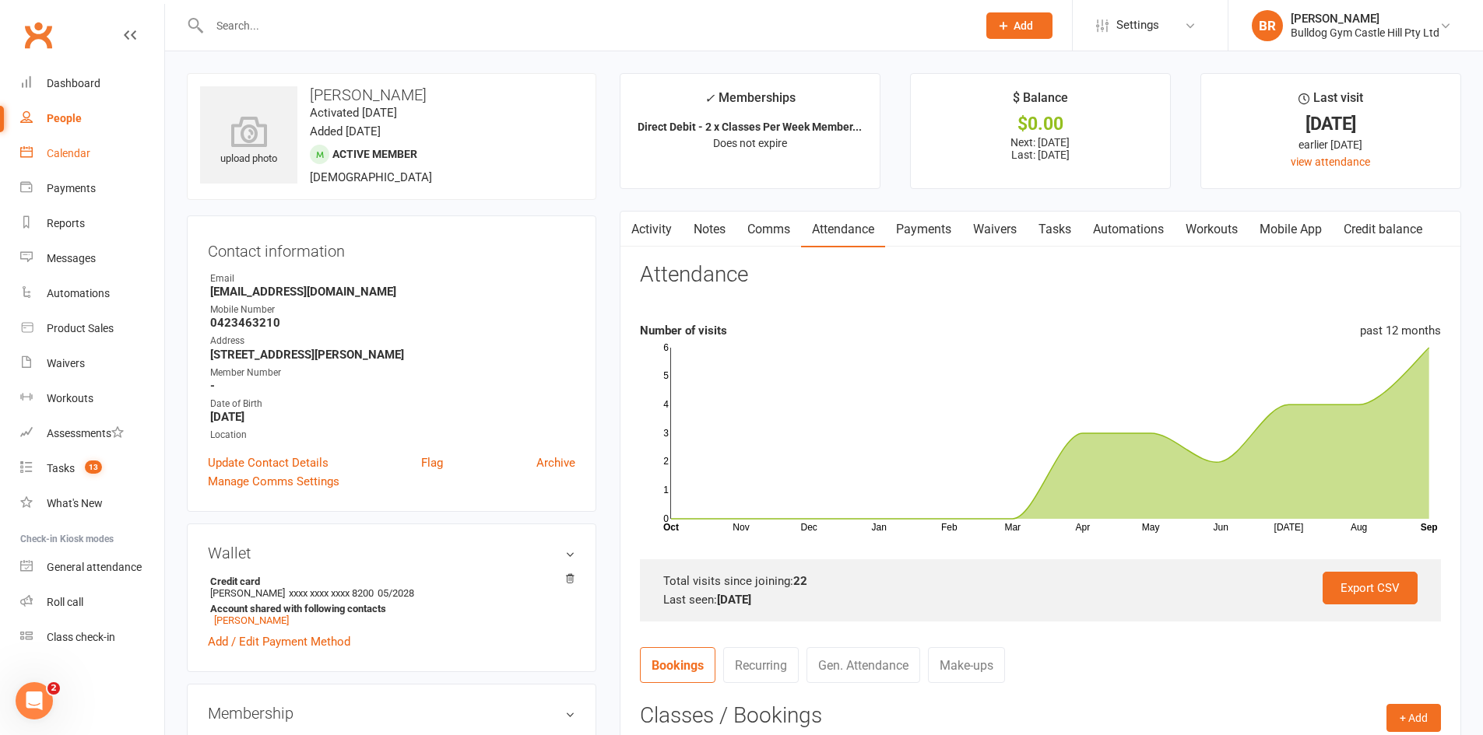
click at [71, 164] on link "Calendar" at bounding box center [92, 153] width 144 height 35
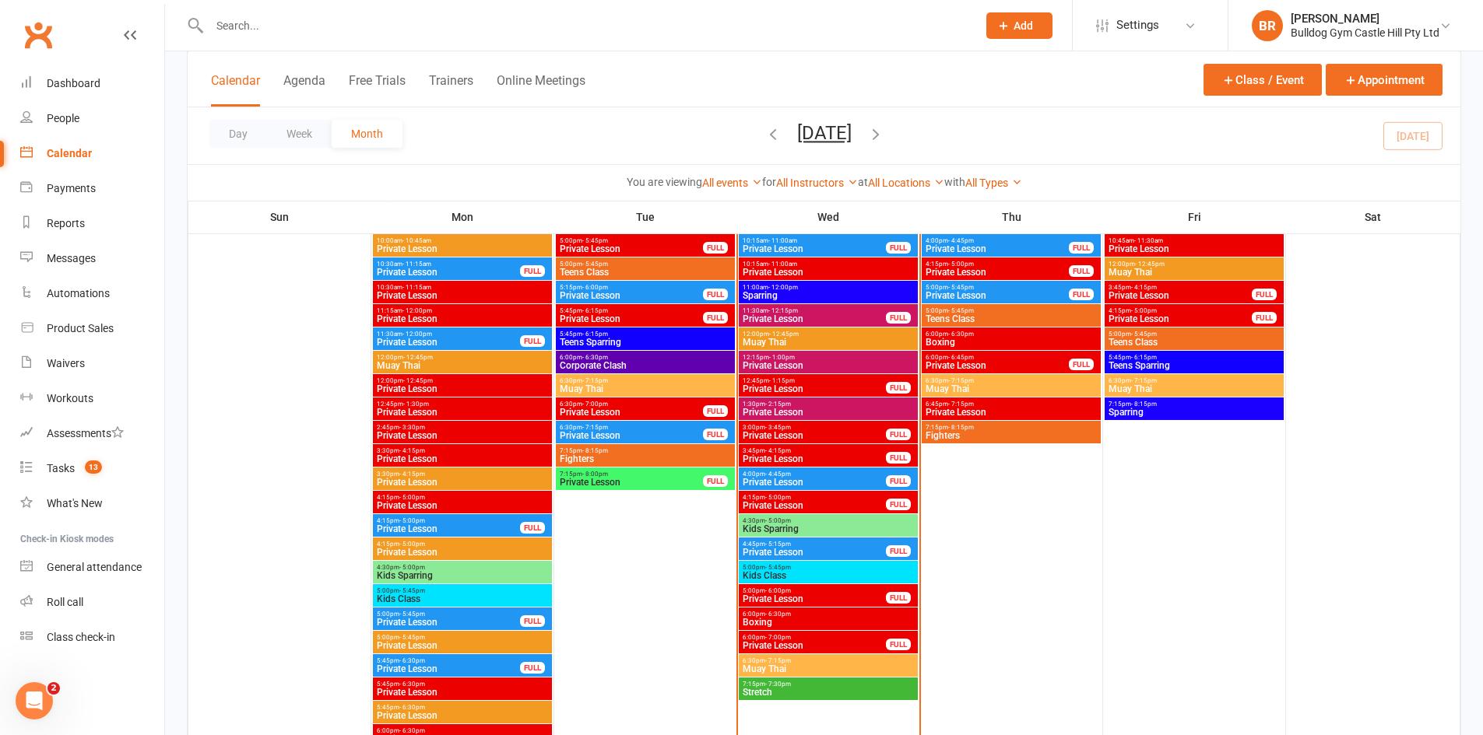
scroll to position [2101, 0]
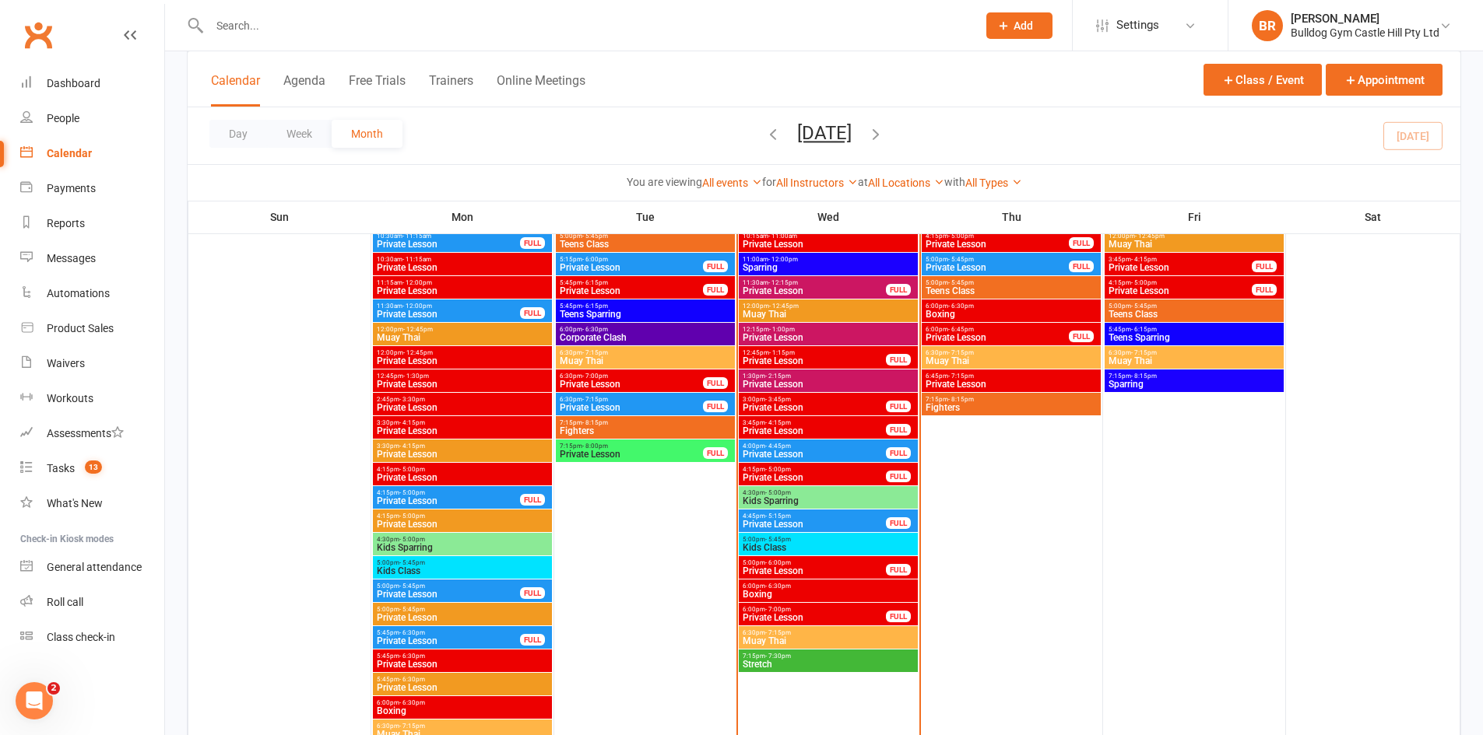
click at [784, 634] on span "- 7:15pm" at bounding box center [778, 633] width 26 height 7
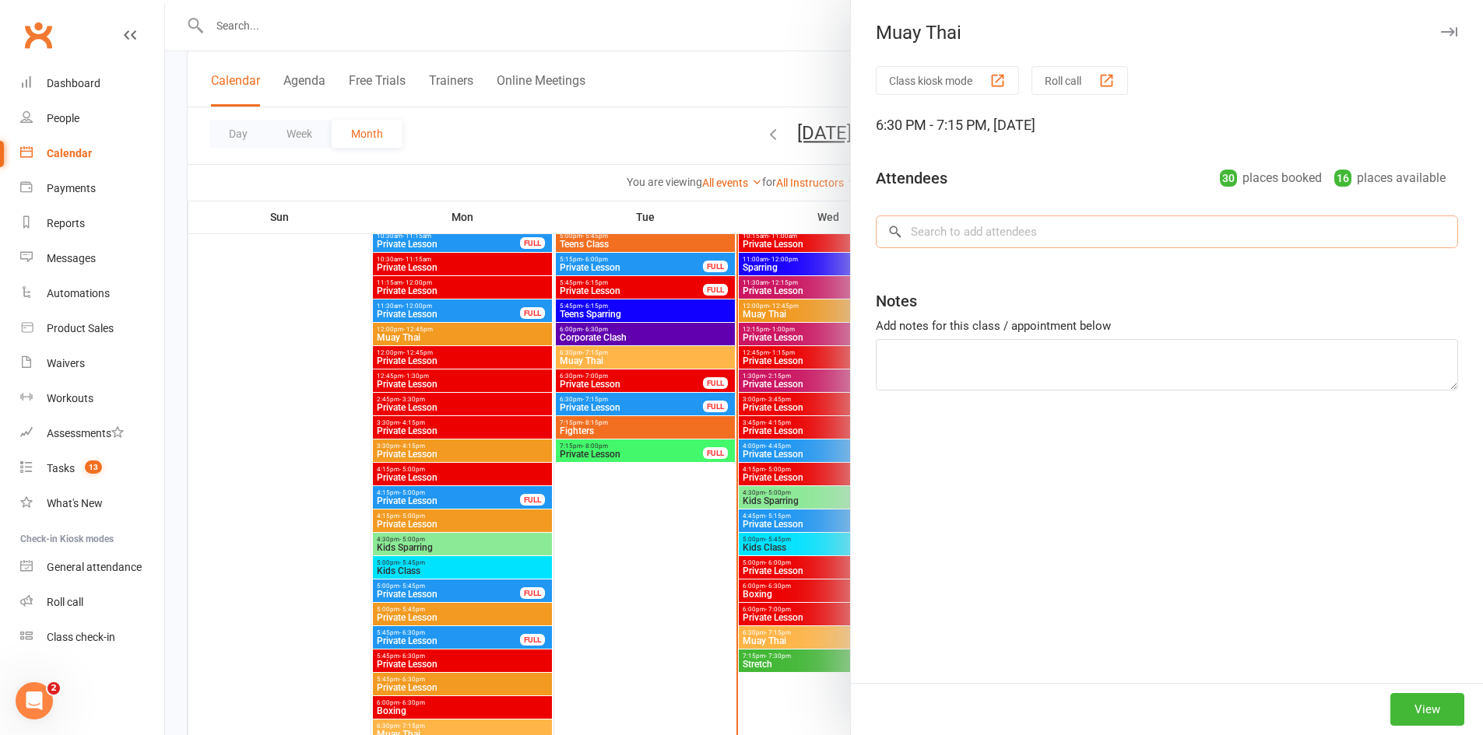
click at [985, 242] on input "search" at bounding box center [1167, 232] width 582 height 33
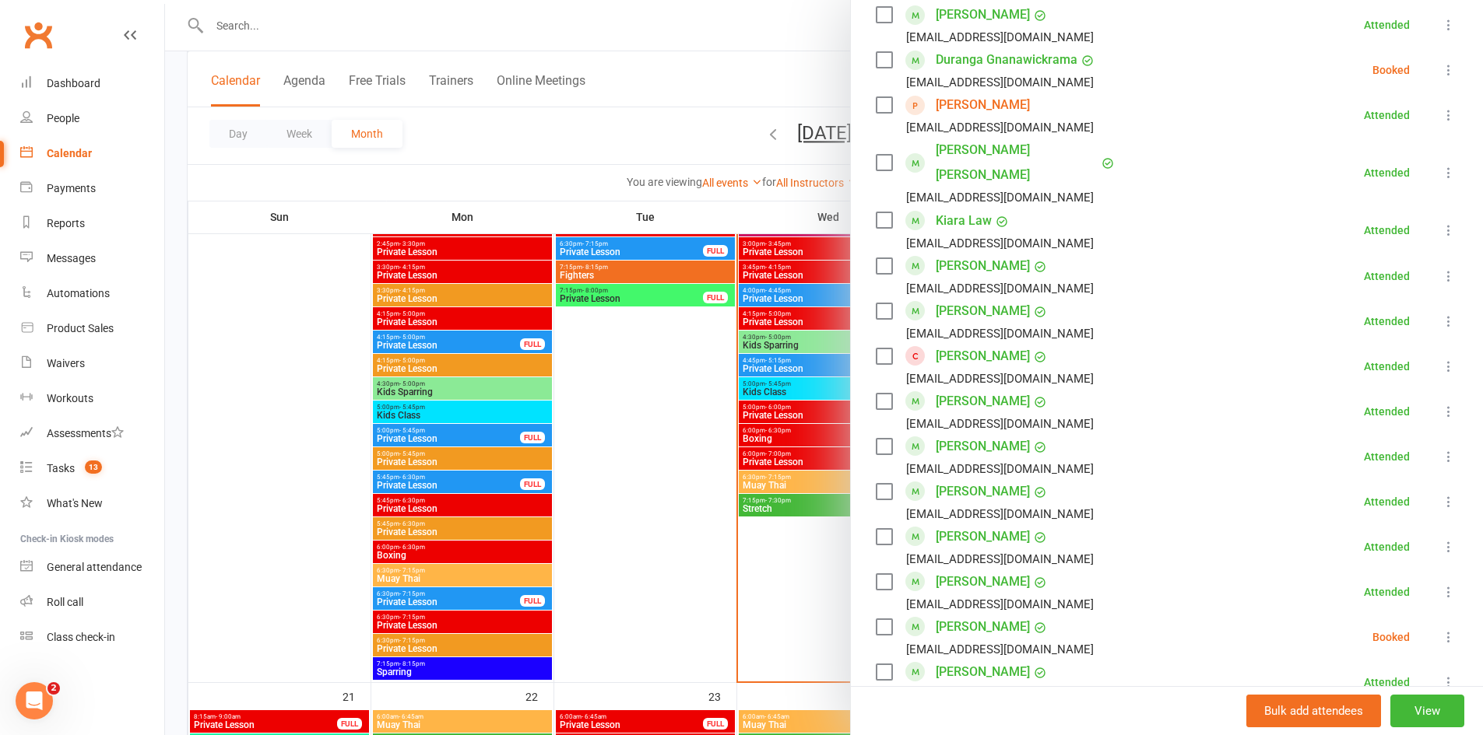
scroll to position [856, 0]
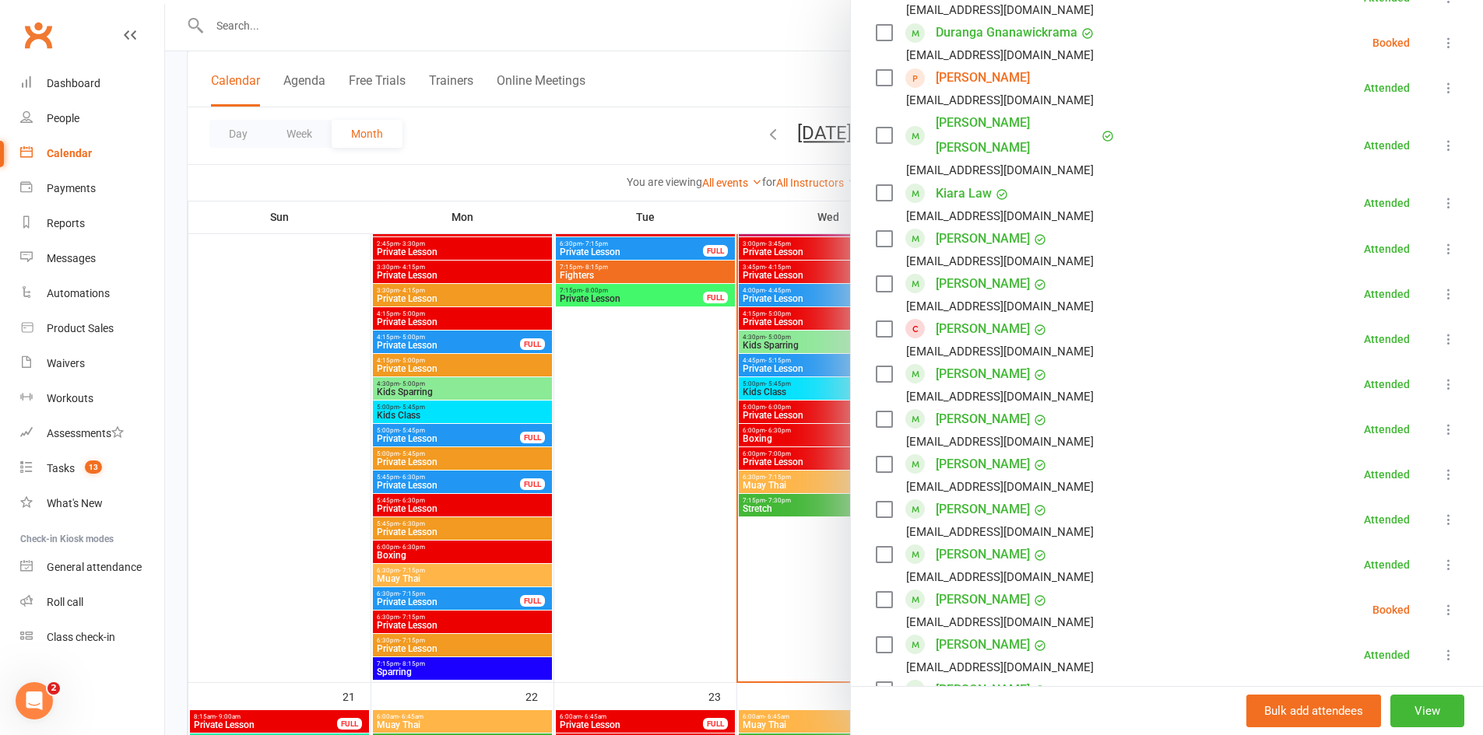
click at [1441, 602] on icon at bounding box center [1449, 610] width 16 height 16
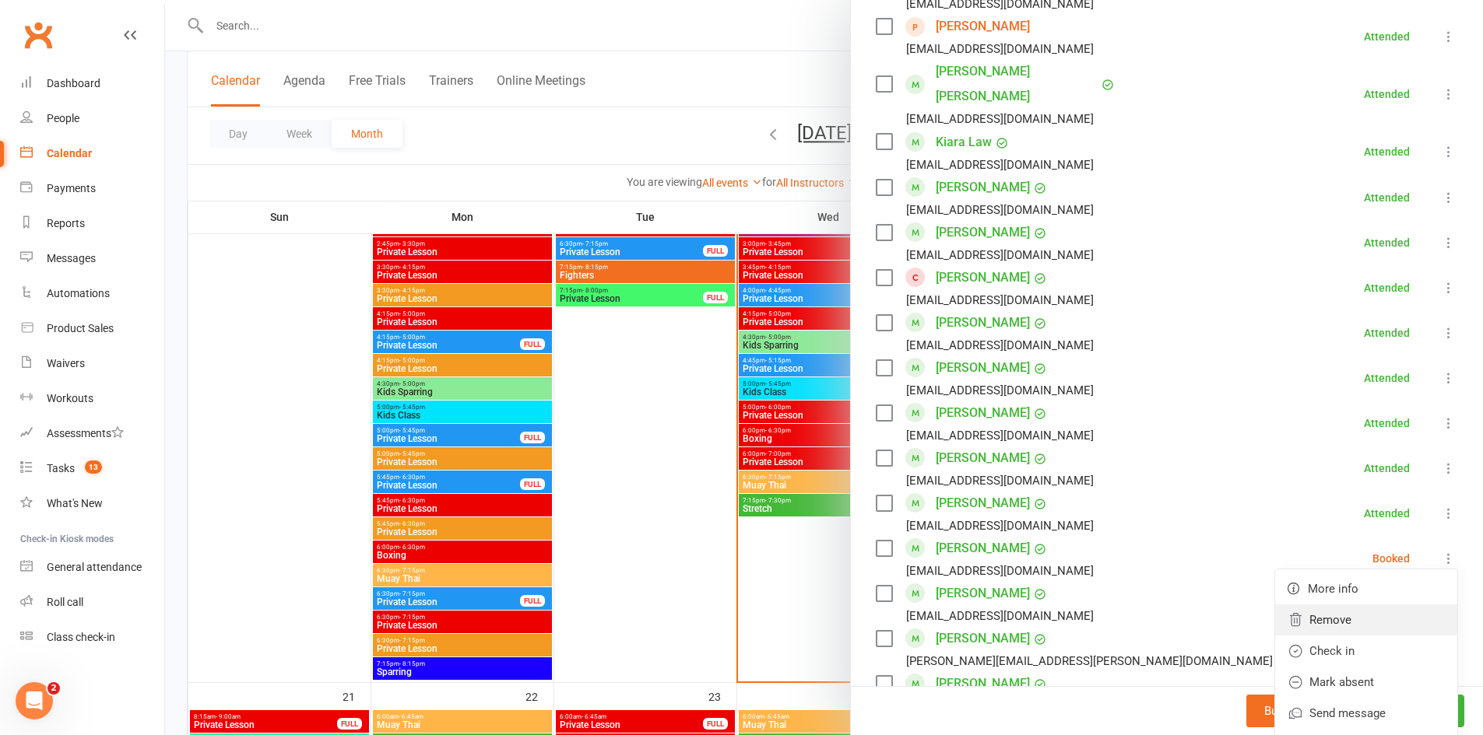
scroll to position [934, 0]
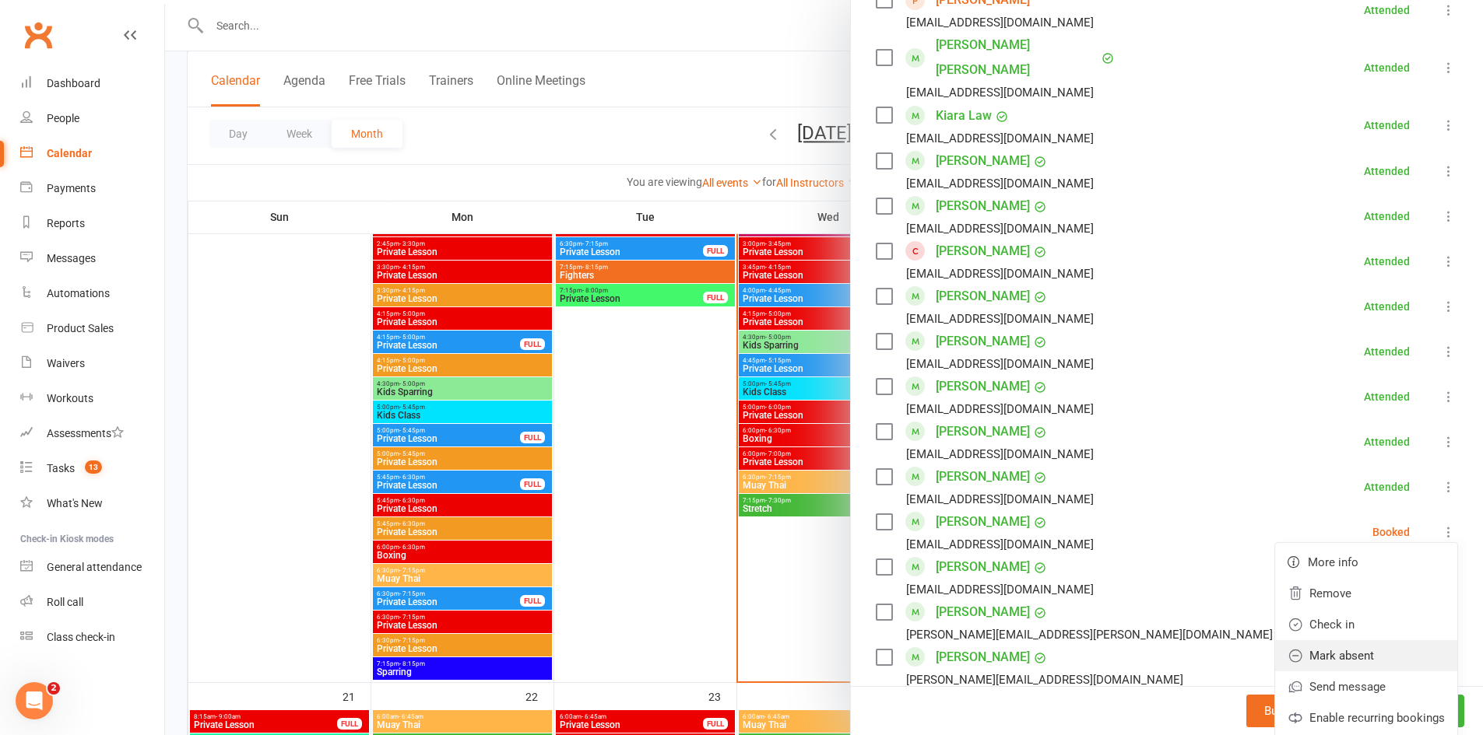
click at [1341, 642] on link "Mark absent" at bounding box center [1366, 656] width 182 height 31
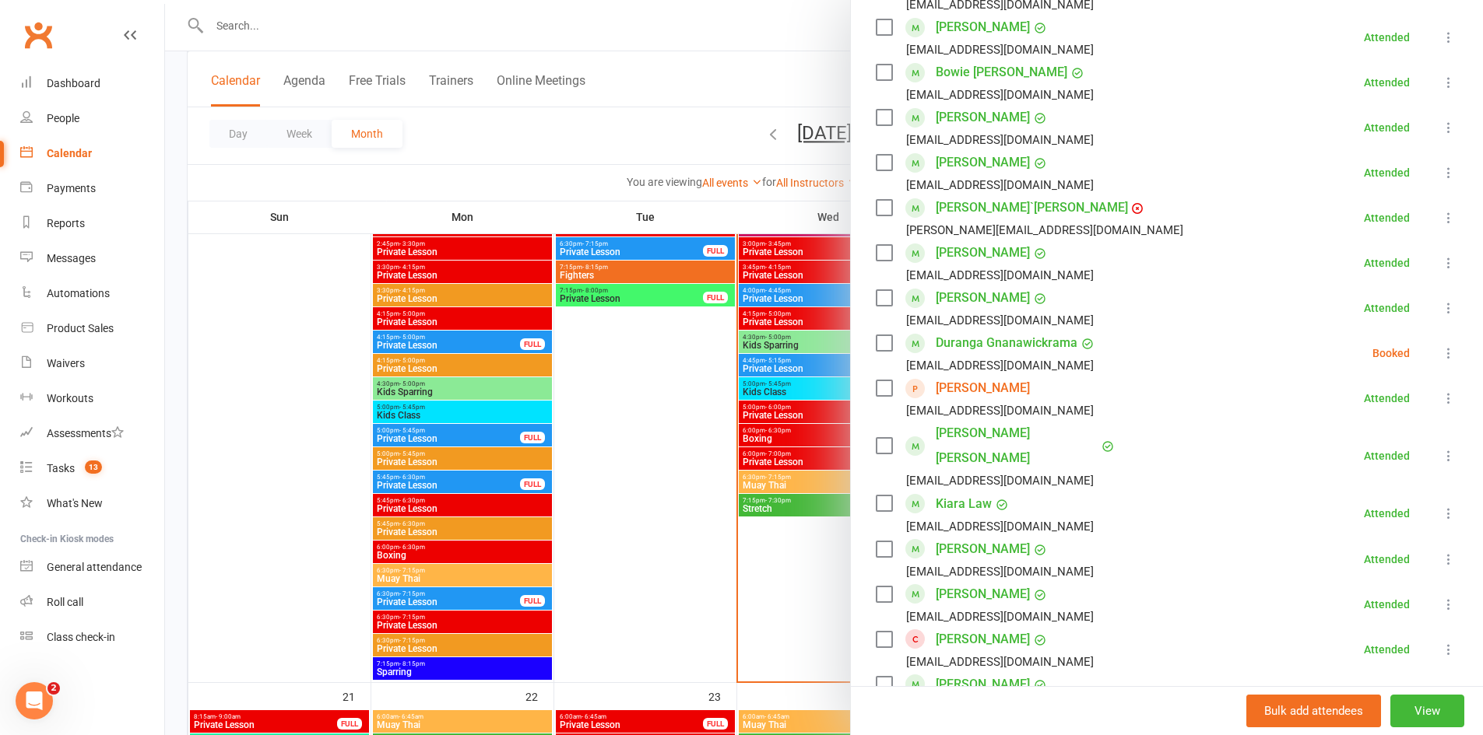
scroll to position [545, 0]
click at [1441, 356] on icon at bounding box center [1449, 354] width 16 height 16
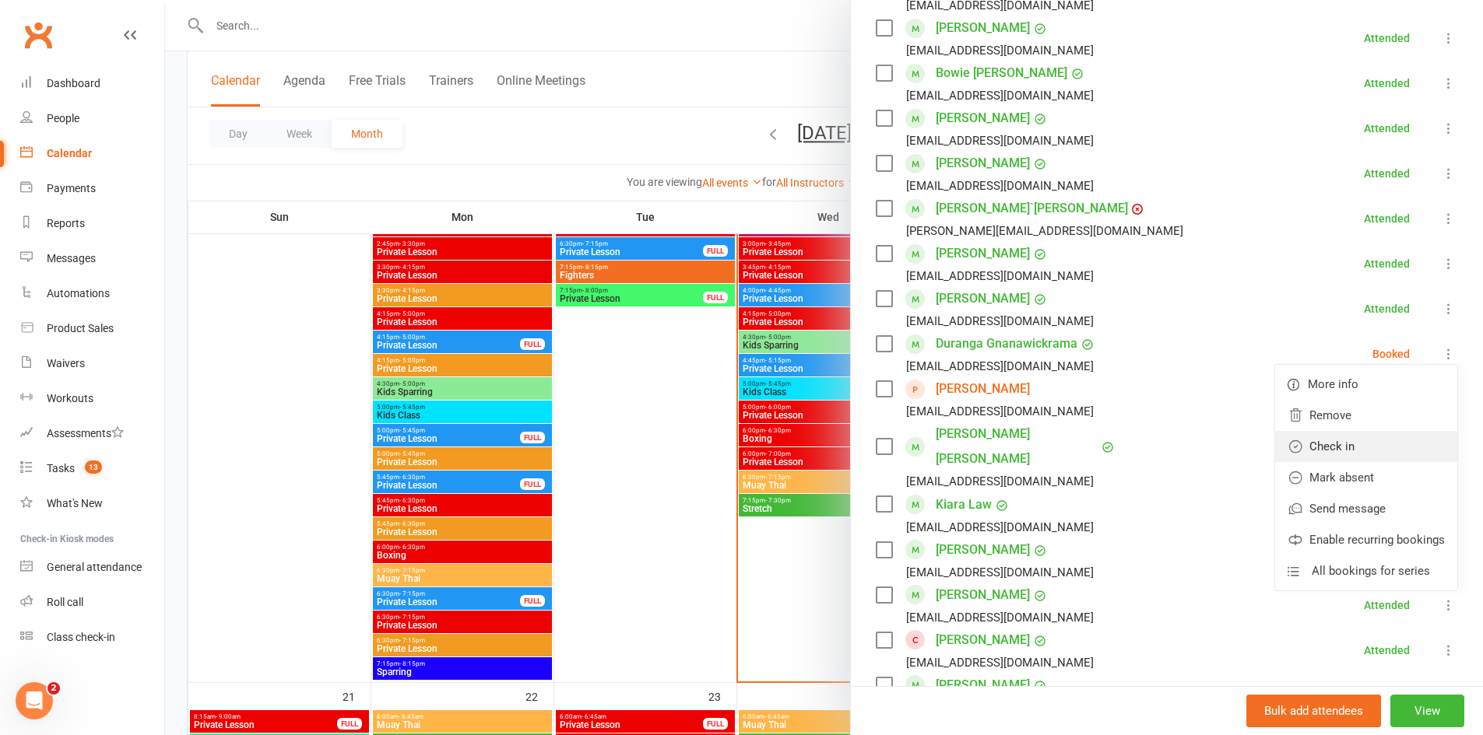
click at [1333, 444] on link "Check in" at bounding box center [1366, 446] width 182 height 31
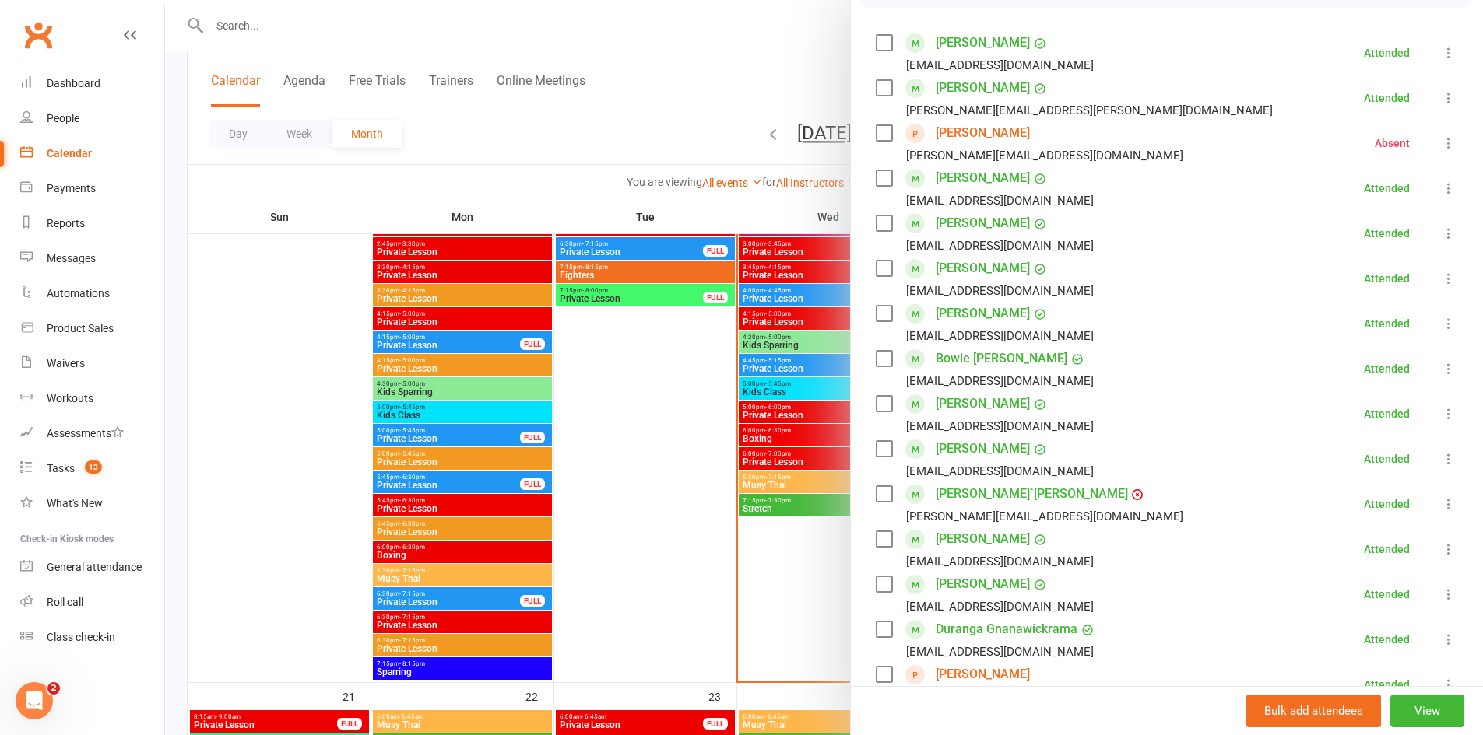
scroll to position [233, 0]
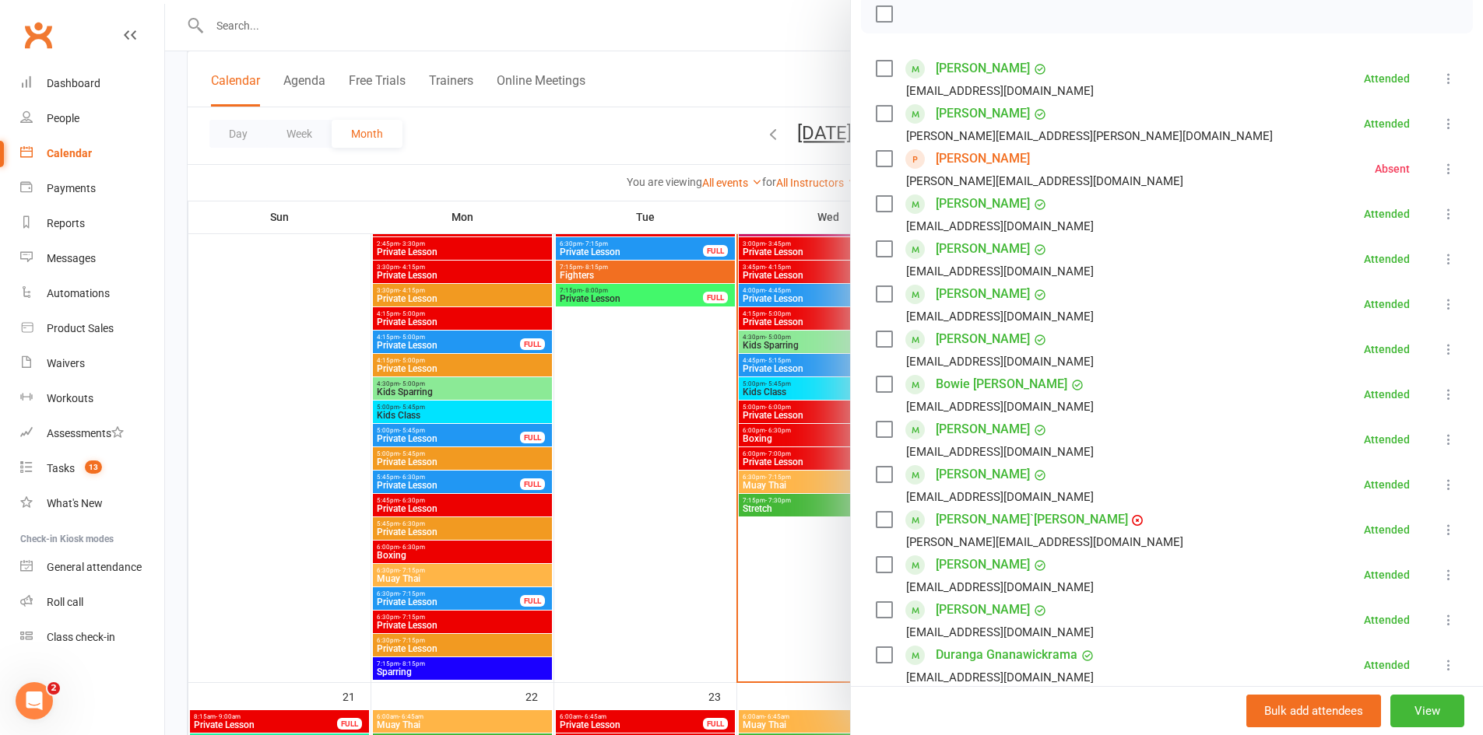
click at [1441, 126] on icon at bounding box center [1449, 124] width 16 height 16
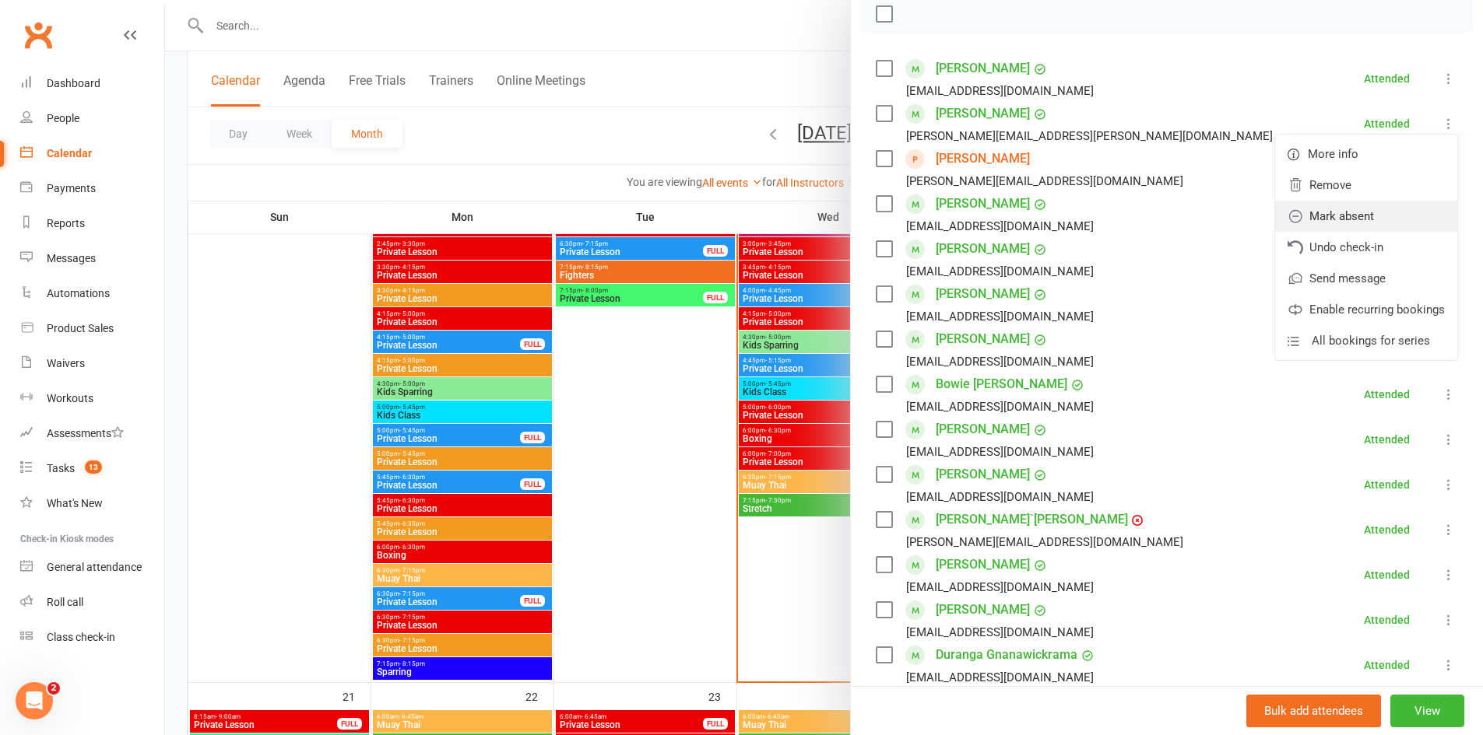
click at [1338, 211] on link "Mark absent" at bounding box center [1366, 216] width 182 height 31
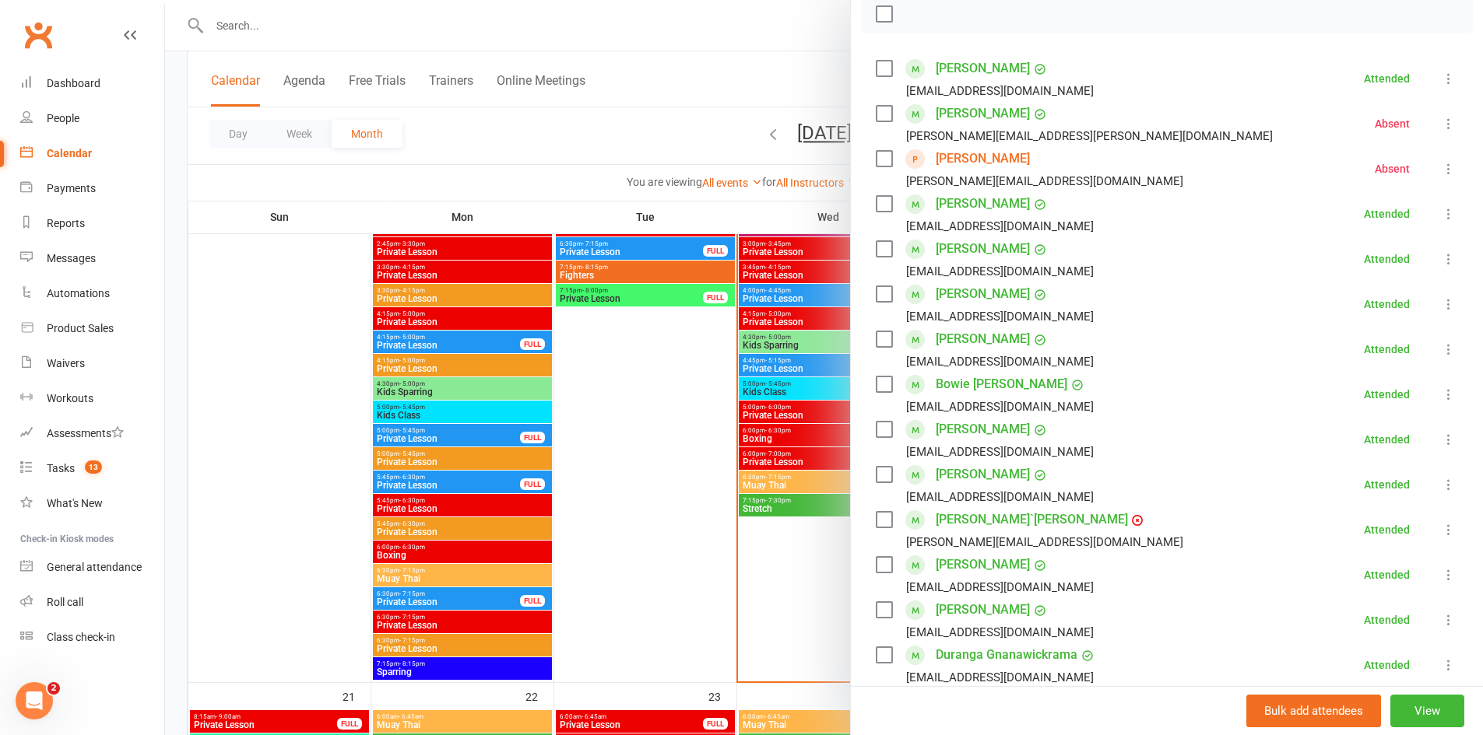
click at [1441, 124] on icon at bounding box center [1449, 124] width 16 height 16
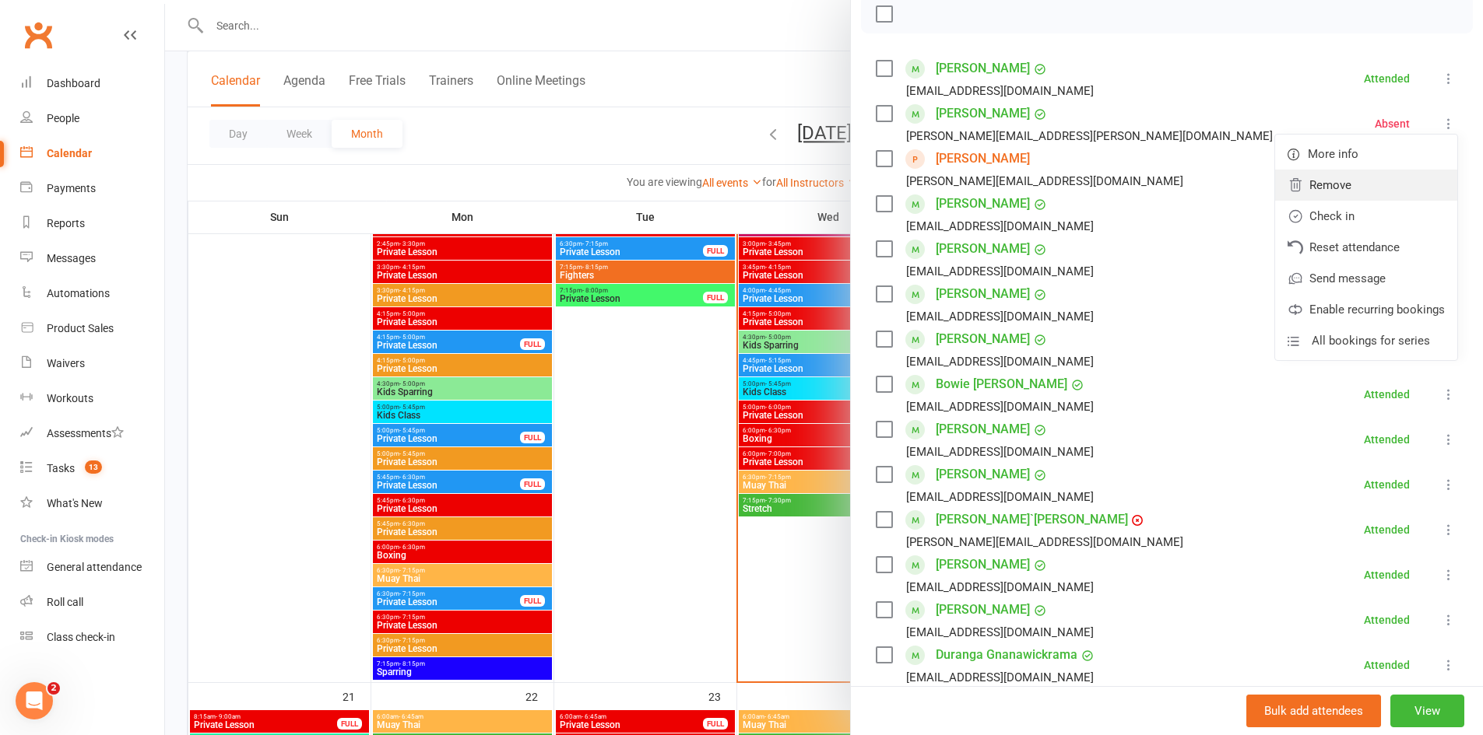
click at [1324, 190] on link "Remove" at bounding box center [1366, 185] width 182 height 31
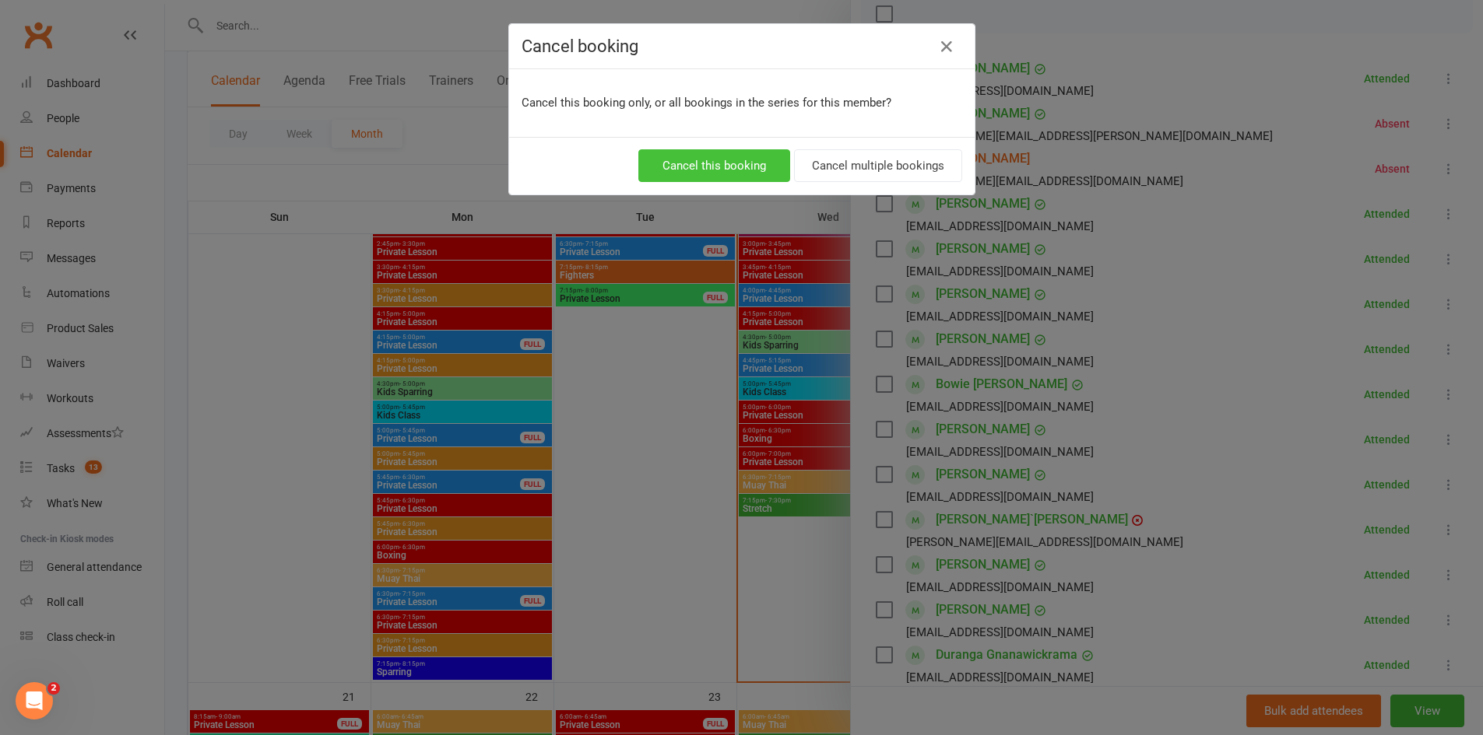
click at [728, 169] on button "Cancel this booking" at bounding box center [714, 165] width 152 height 33
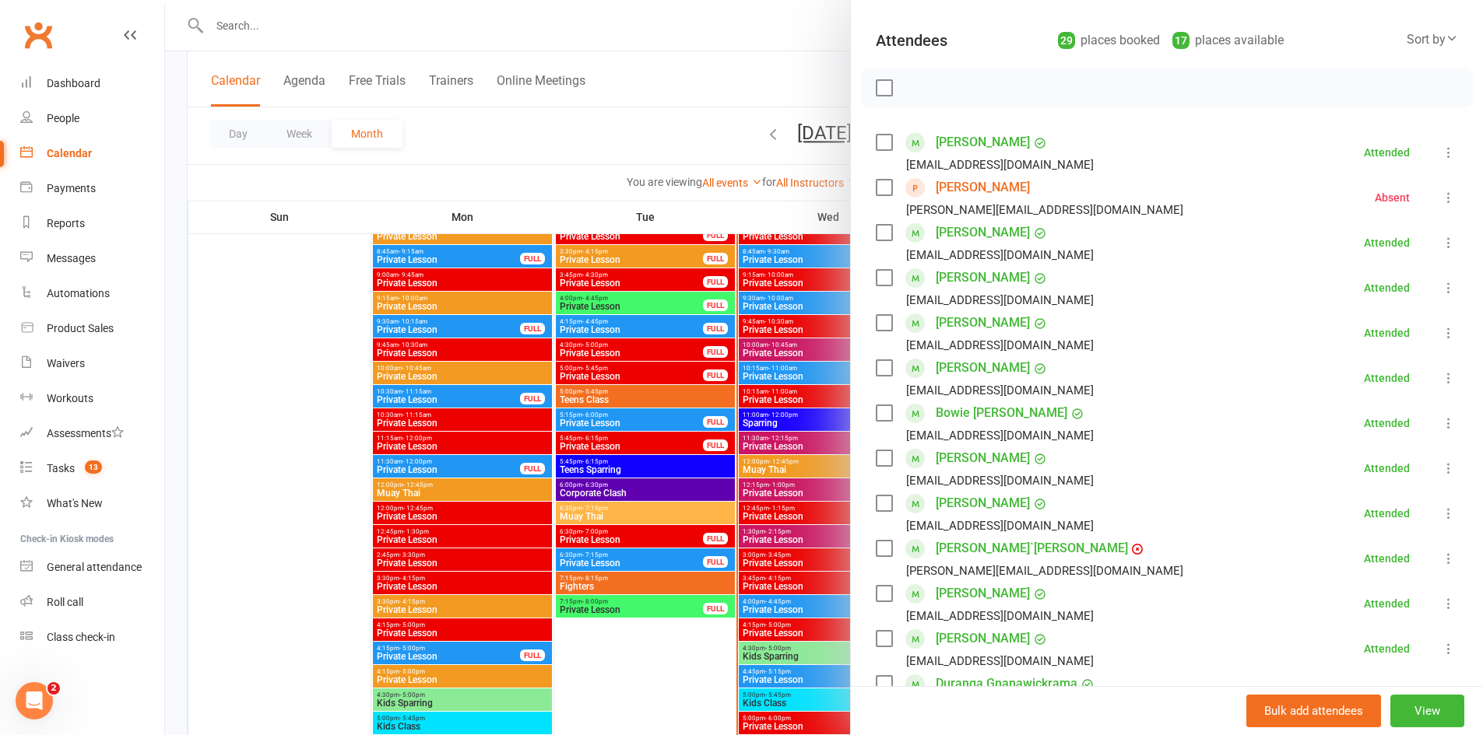
scroll to position [156, 0]
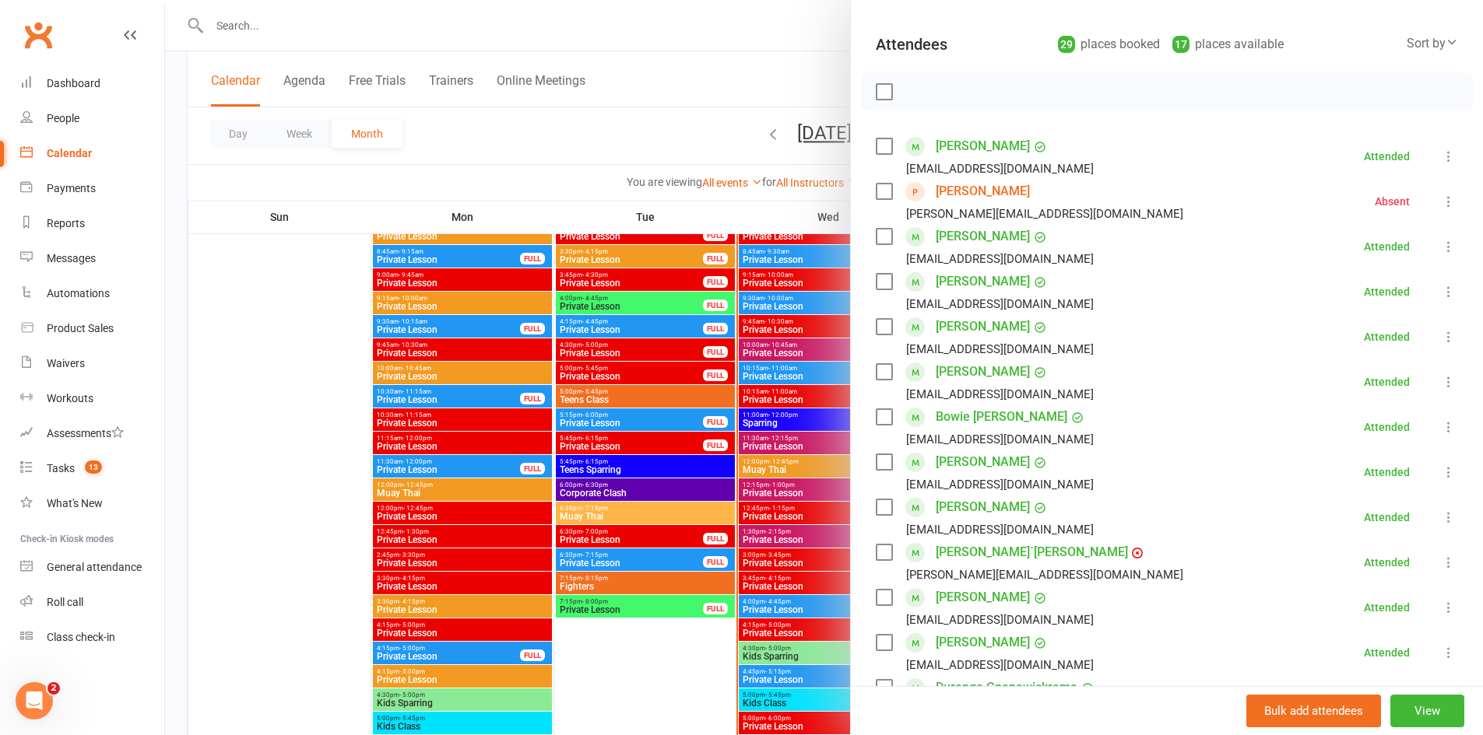
click at [881, 146] on label at bounding box center [884, 147] width 16 height 16
click at [882, 92] on label at bounding box center [884, 92] width 16 height 16
click at [880, 92] on label at bounding box center [884, 92] width 16 height 16
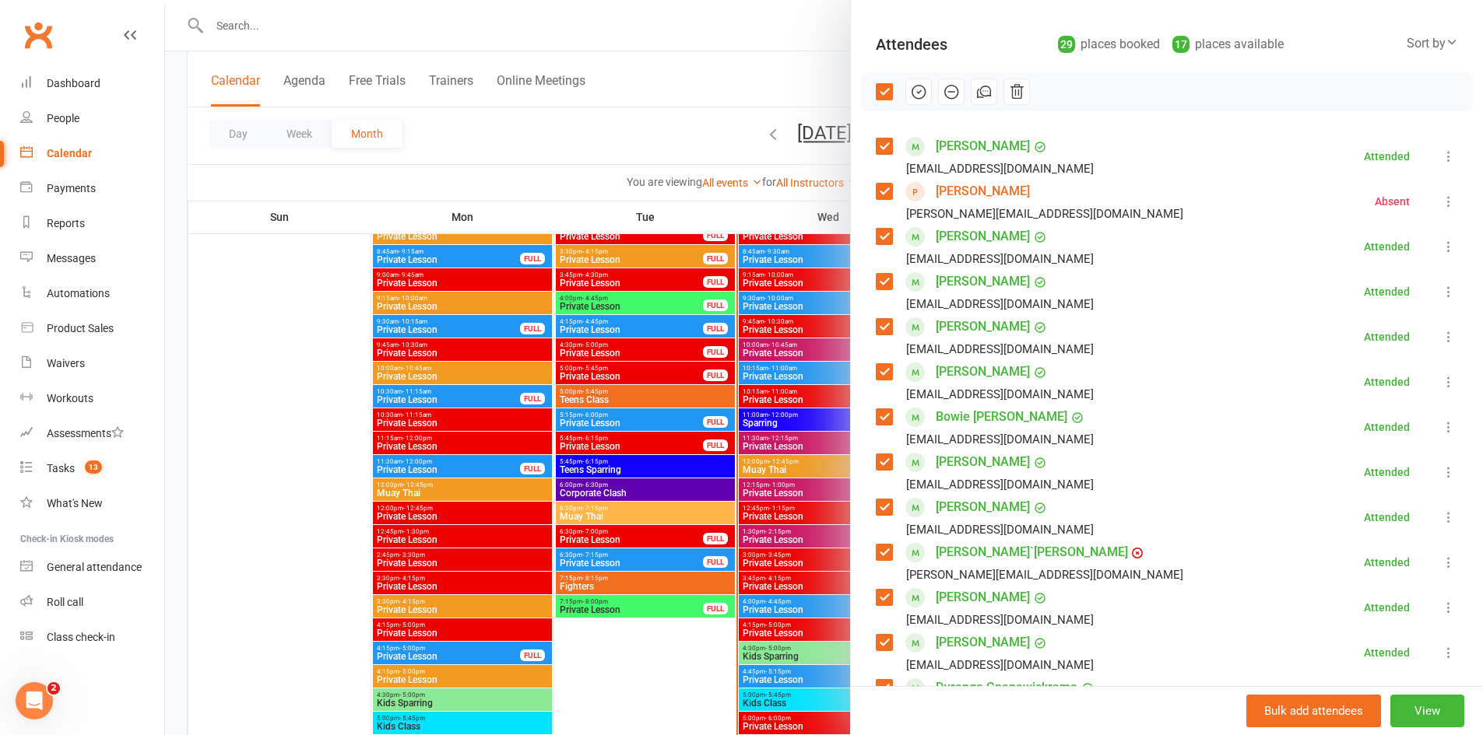
click at [880, 92] on label at bounding box center [884, 92] width 16 height 16
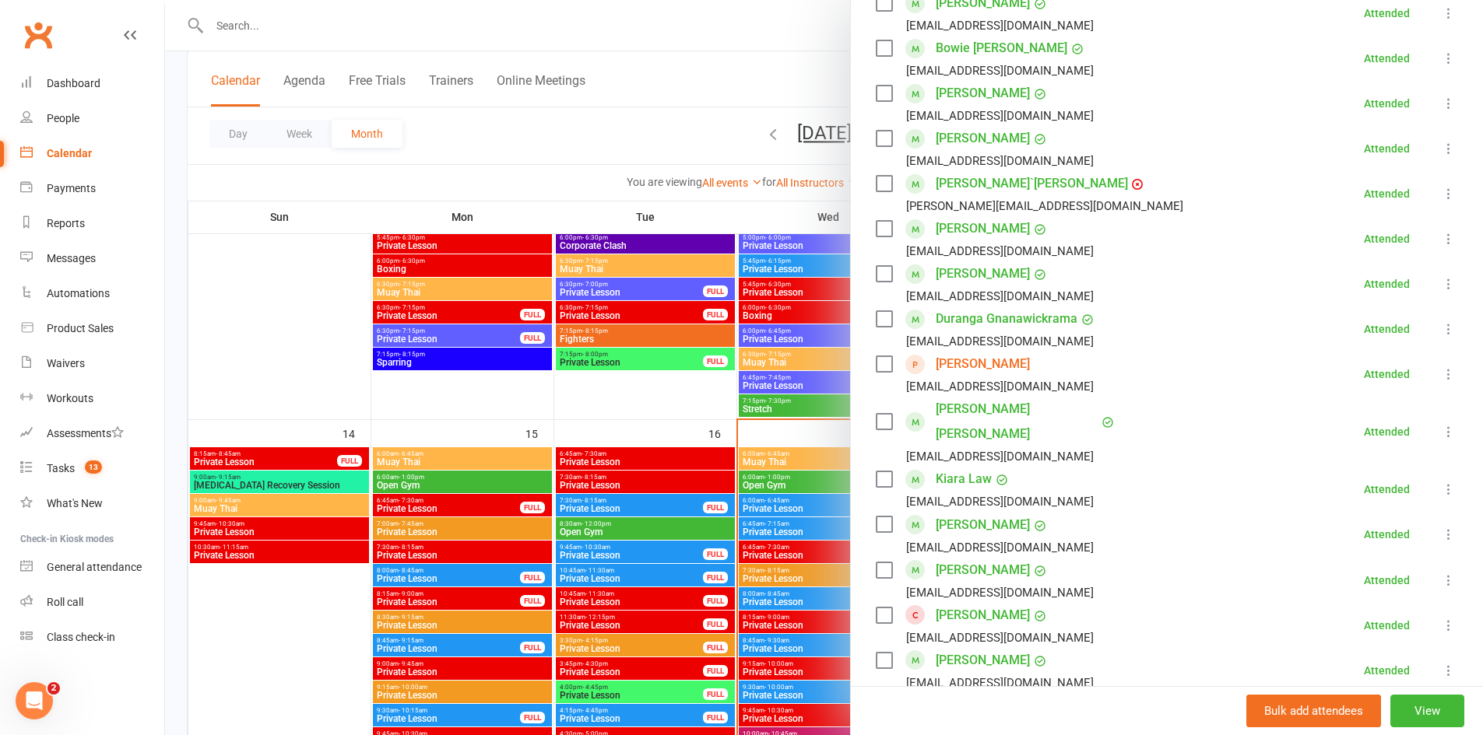
scroll to position [492, 0]
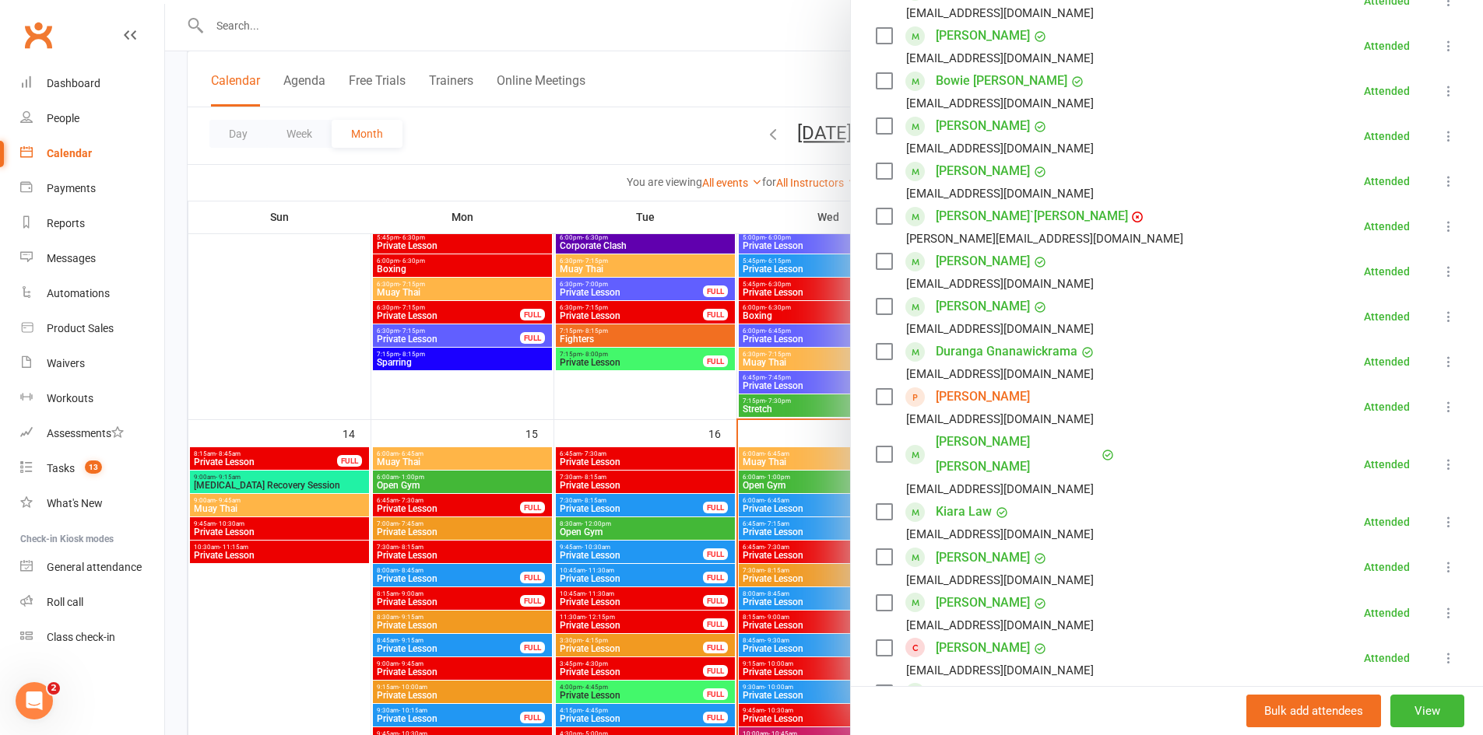
click at [651, 118] on div at bounding box center [824, 367] width 1318 height 735
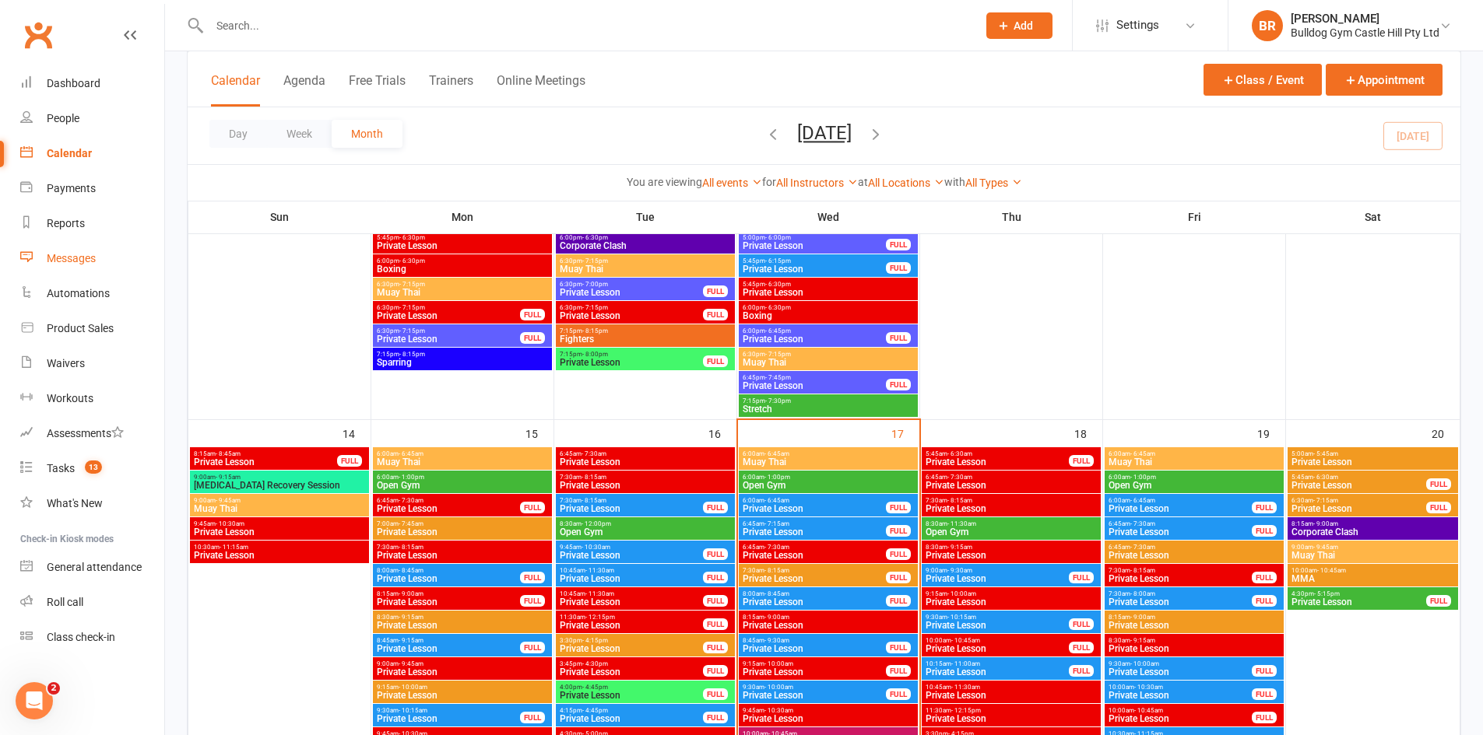
click at [70, 258] on div "Messages" at bounding box center [71, 258] width 49 height 12
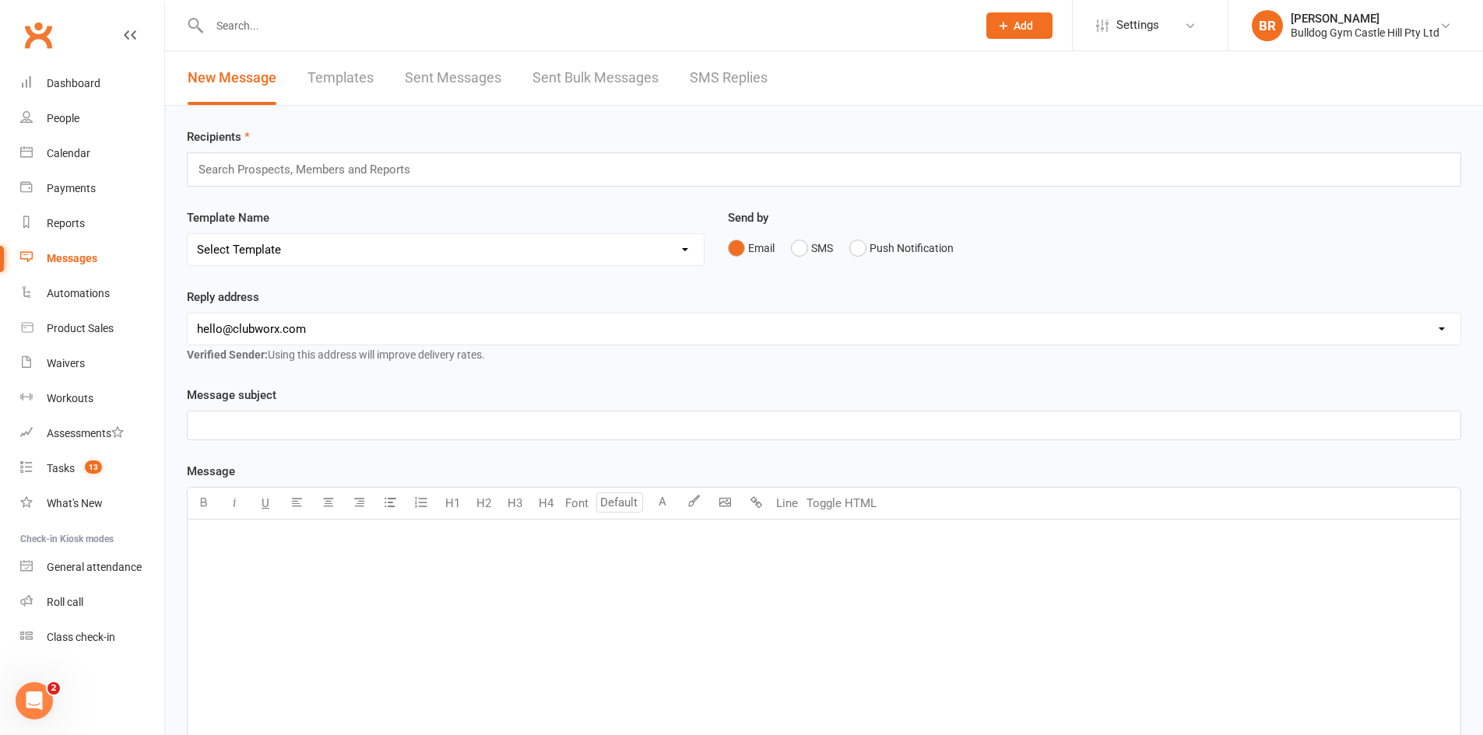
click at [440, 79] on link "Sent Messages" at bounding box center [453, 78] width 97 height 54
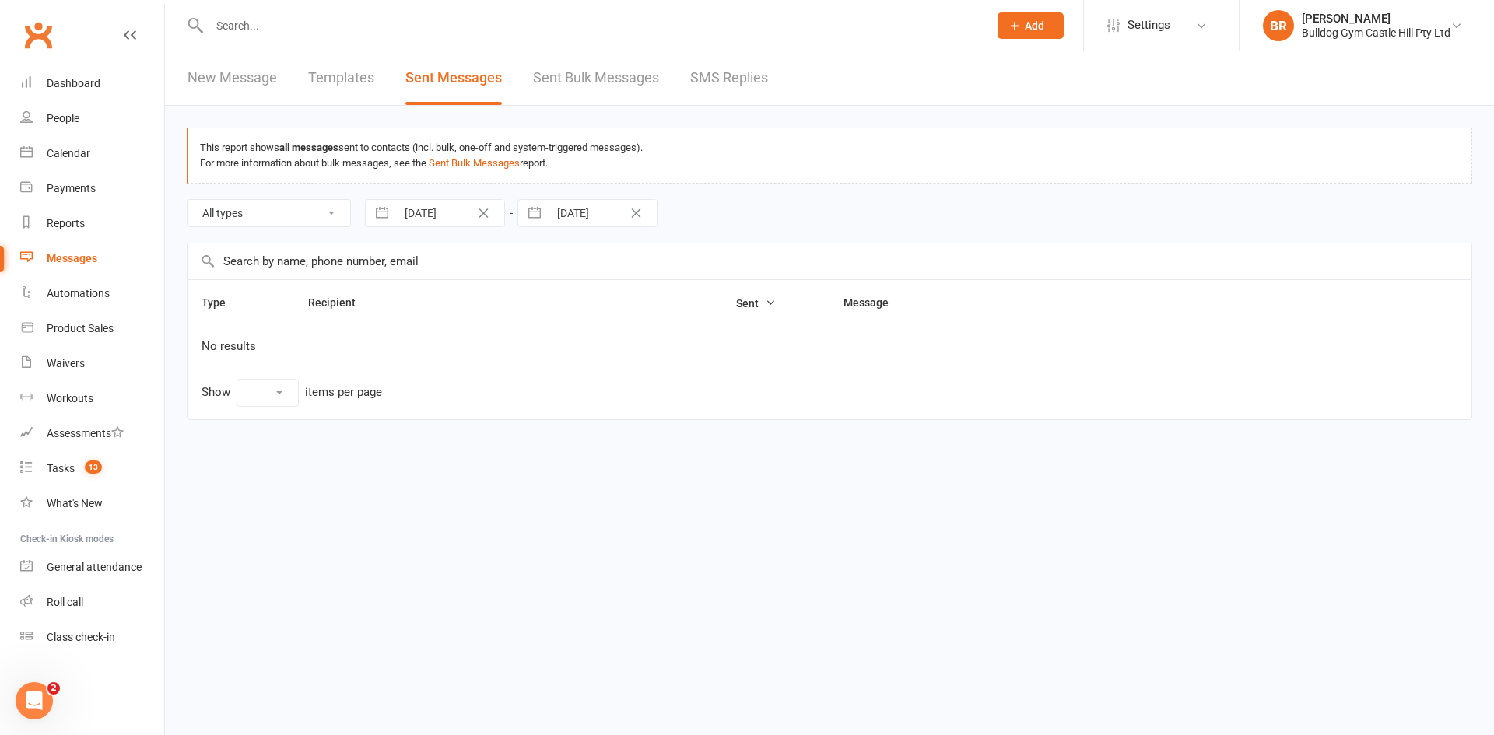
select select "10"
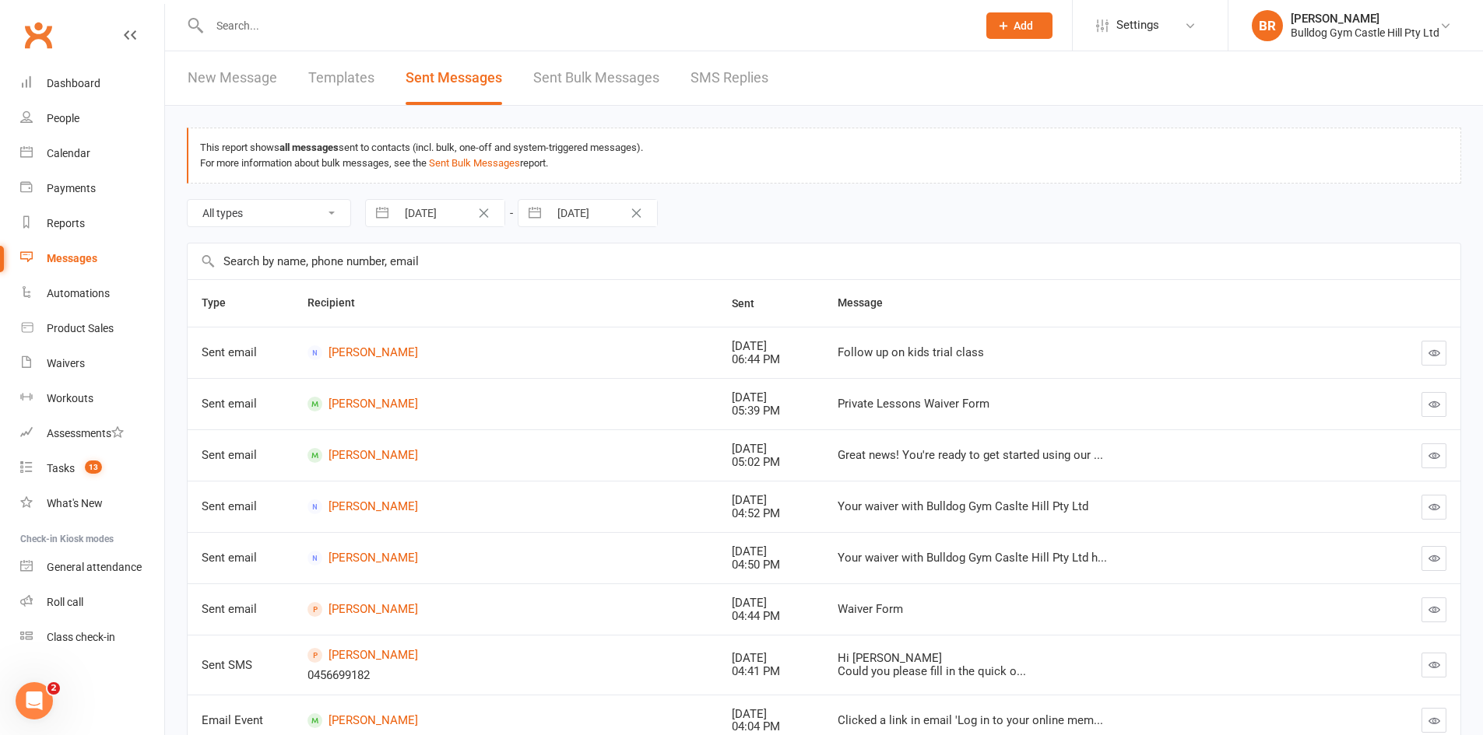
click at [240, 72] on link "New Message" at bounding box center [233, 78] width 90 height 54
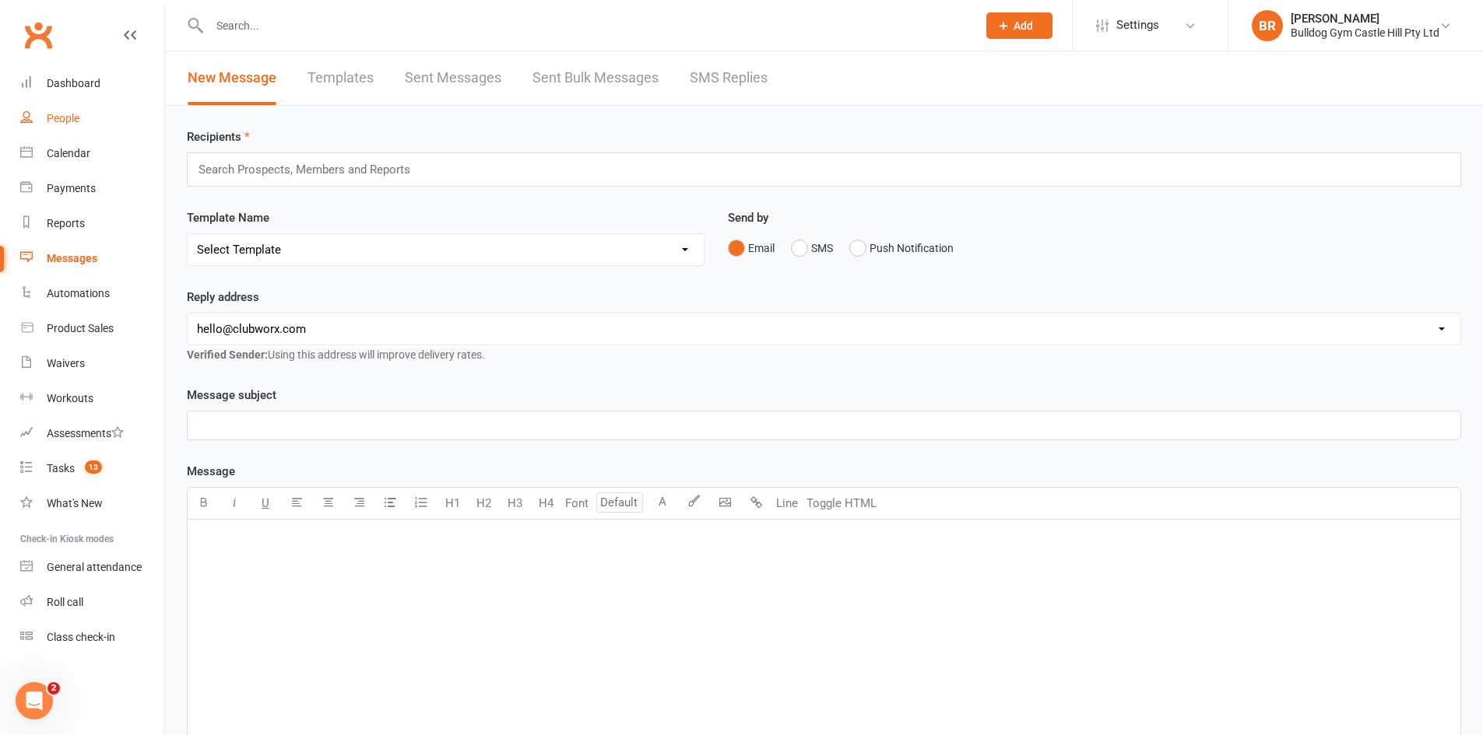
click at [78, 116] on div "People" at bounding box center [63, 118] width 33 height 12
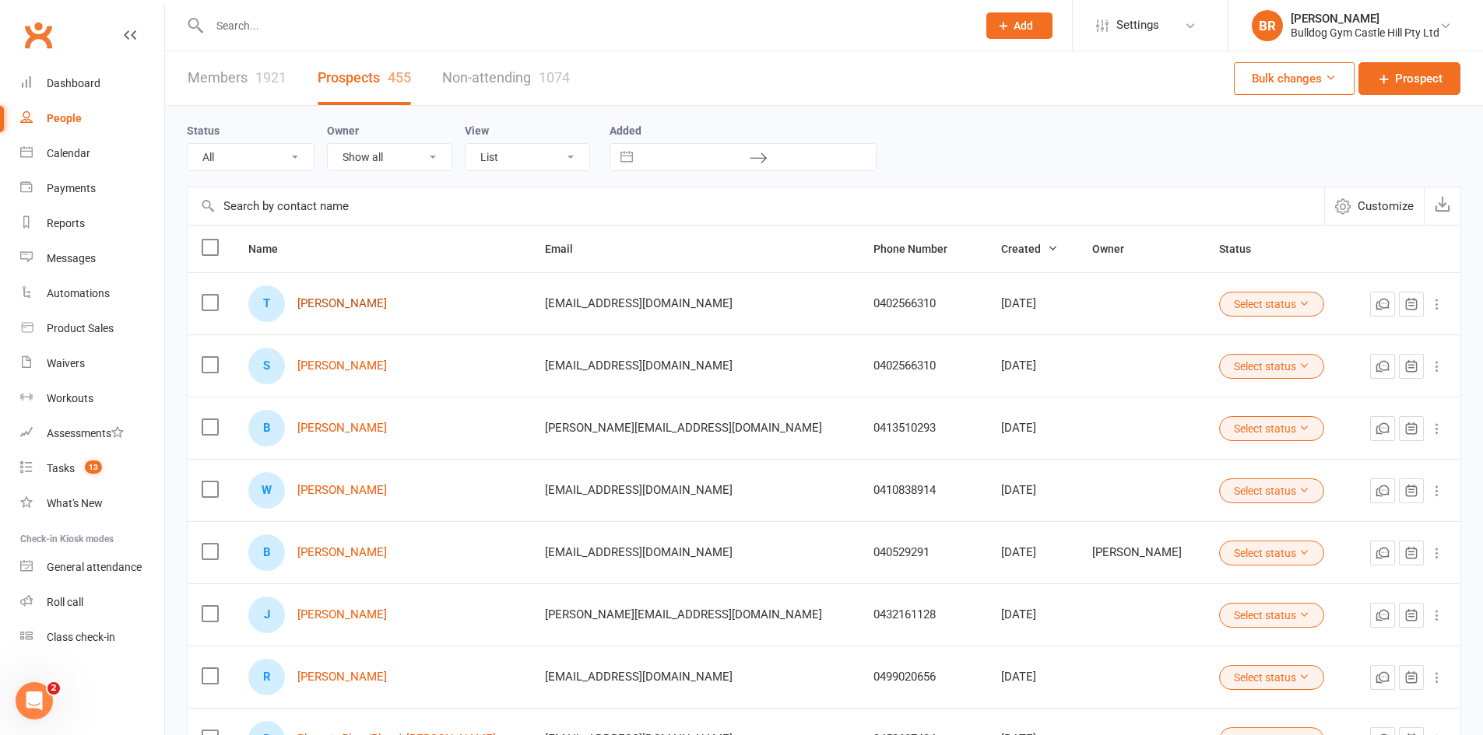
click at [371, 304] on link "[PERSON_NAME]" at bounding box center [342, 303] width 90 height 13
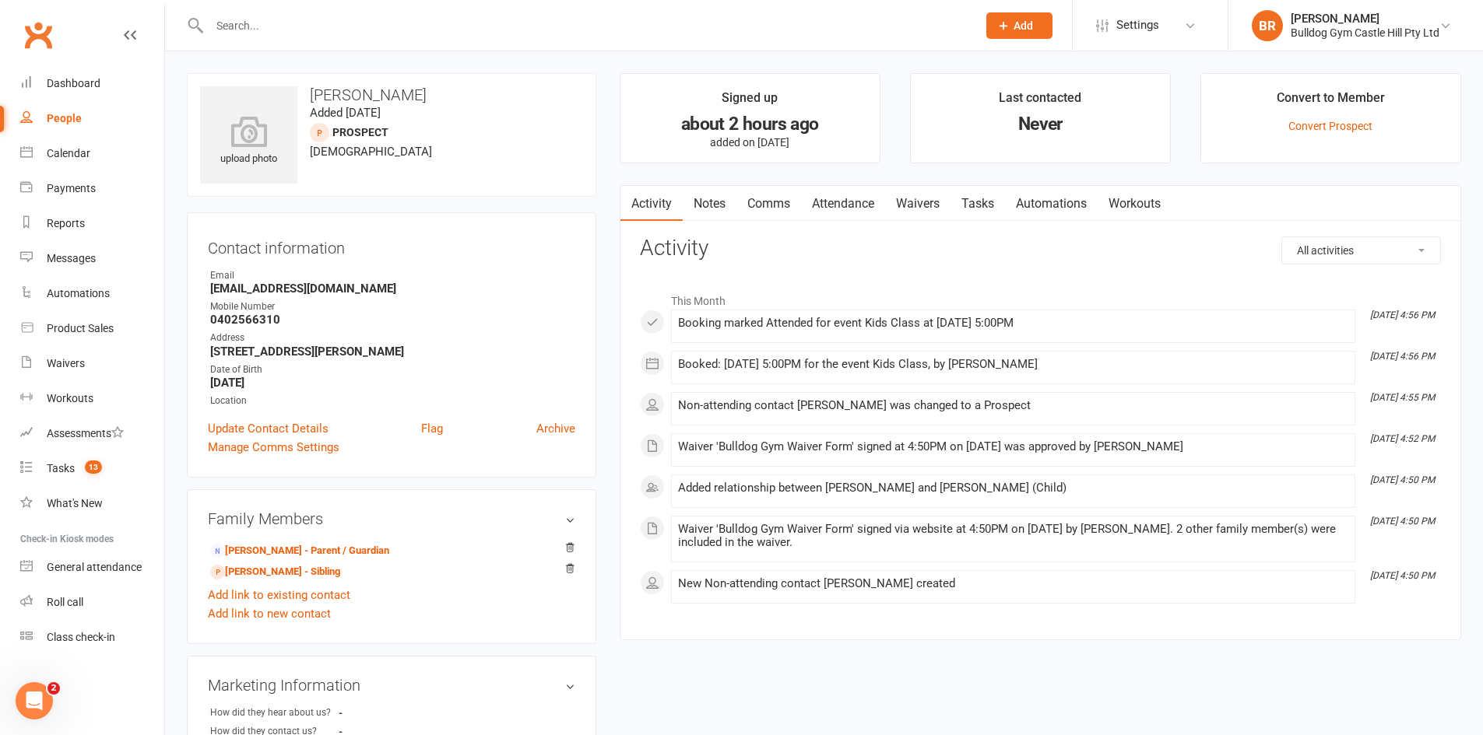
click at [46, 117] on link "People" at bounding box center [92, 118] width 144 height 35
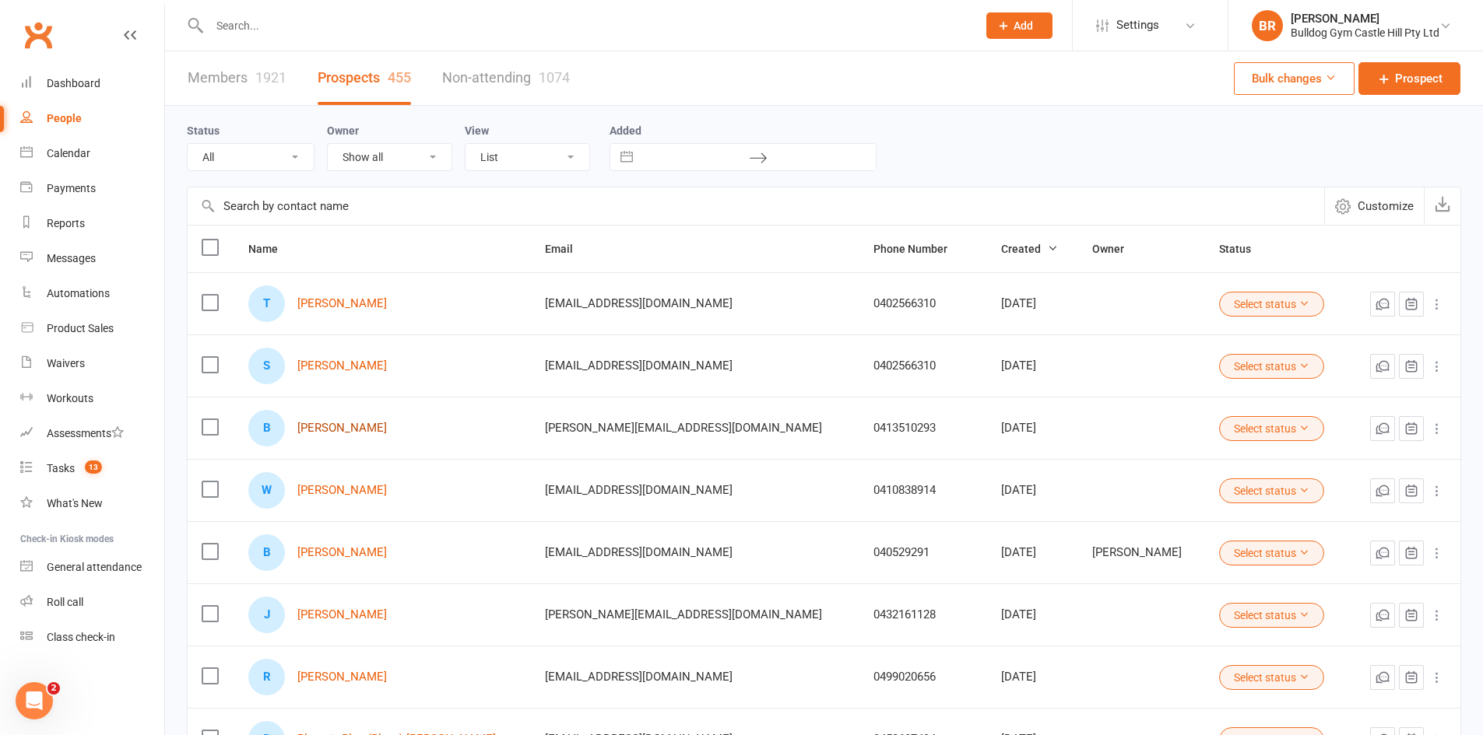
click at [332, 428] on link "[PERSON_NAME]" at bounding box center [342, 428] width 90 height 13
click at [360, 492] on link "[PERSON_NAME]" at bounding box center [342, 490] width 90 height 13
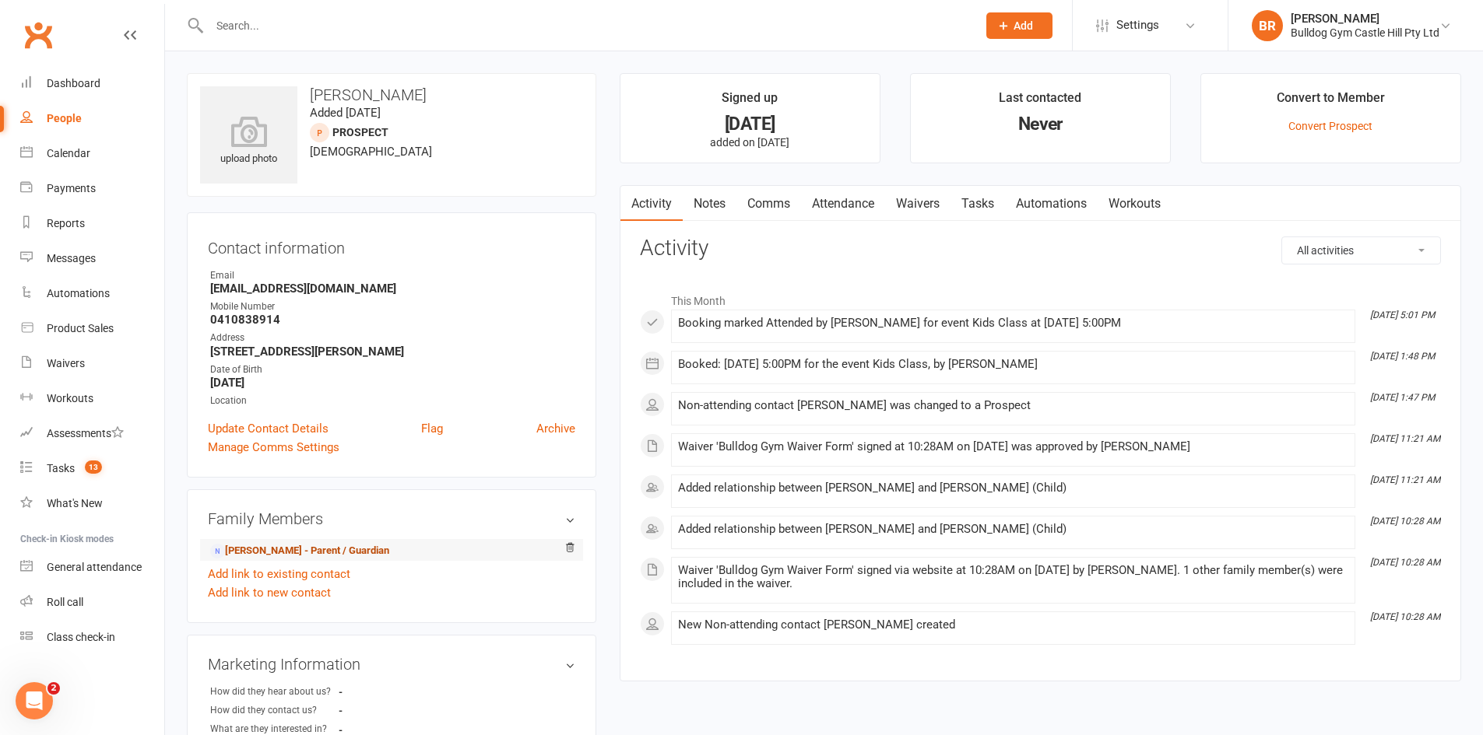
click at [342, 550] on link "Natalie Campbell - Parent / Guardian" at bounding box center [299, 551] width 179 height 16
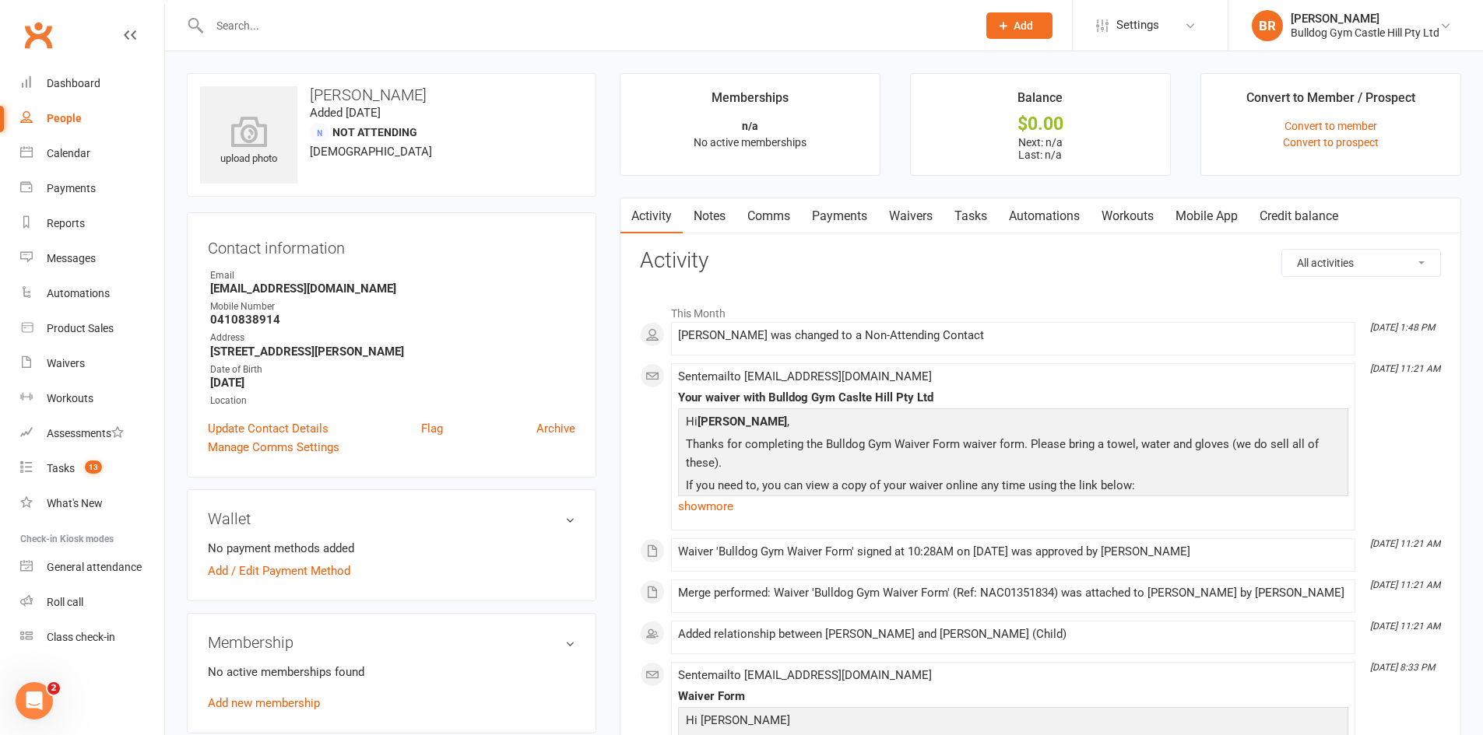
click at [781, 215] on link "Comms" at bounding box center [768, 216] width 65 height 36
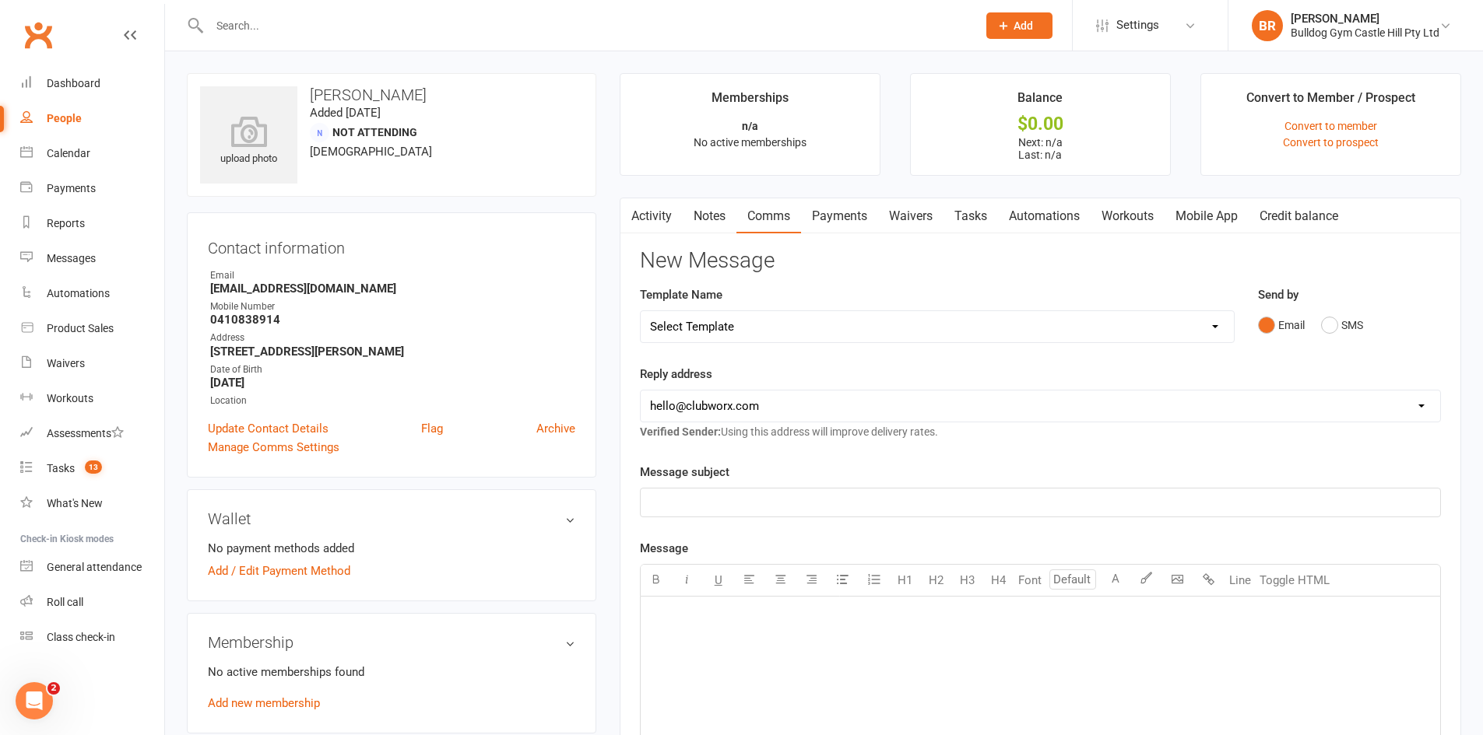
click at [736, 321] on select "Select Template [Email] 6 week challenge [Push Notification] 6 Week Challenge […" at bounding box center [937, 326] width 593 height 31
click at [934, 266] on h3 "New Message" at bounding box center [1040, 261] width 801 height 24
click at [714, 417] on select "hello@clubworx.com info@bulldoggym.com.au defebe.3@seznam.cz liz@evolt360.com a…" at bounding box center [1040, 406] width 799 height 31
select select "1"
click at [641, 391] on select "hello@clubworx.com info@bulldoggym.com.au defebe.3@seznam.cz liz@evolt360.com a…" at bounding box center [1040, 406] width 799 height 31
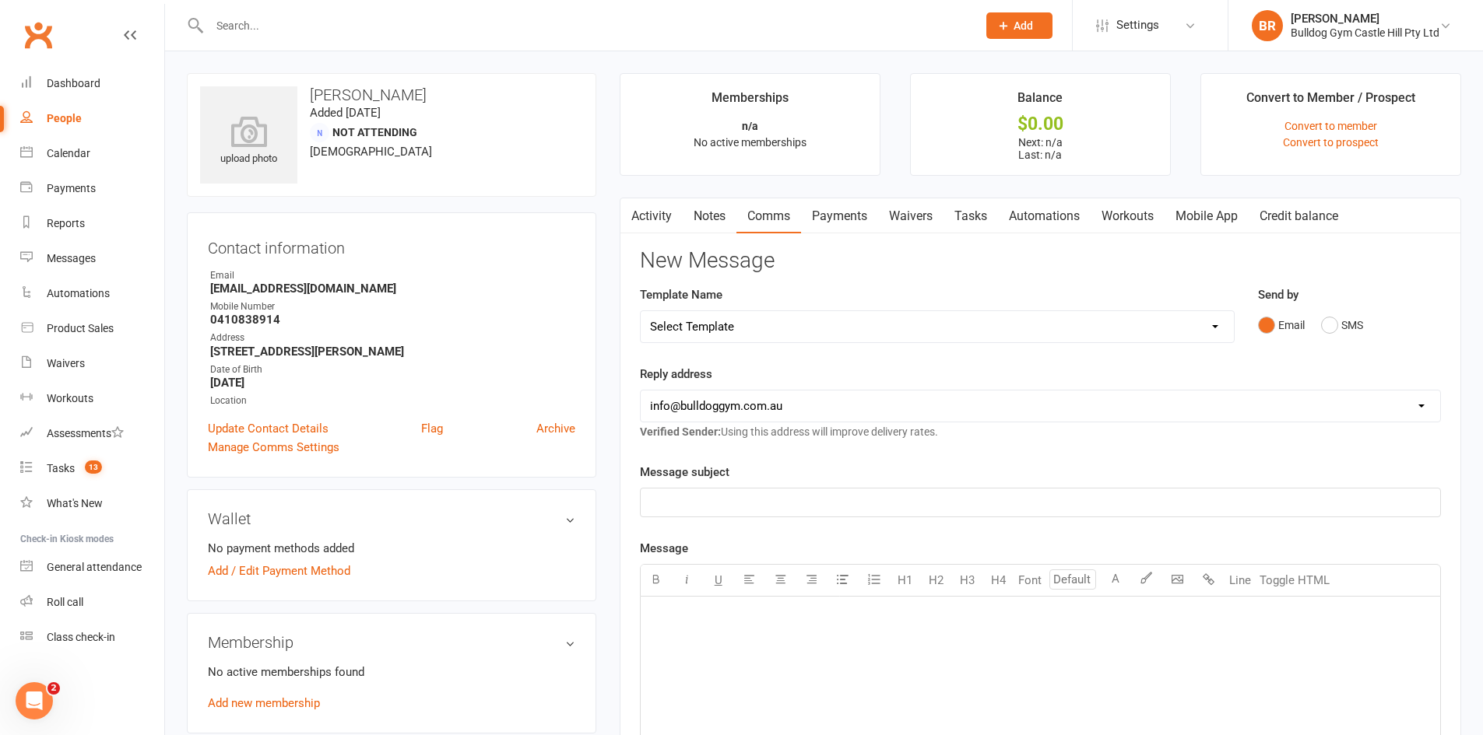
click at [742, 321] on select "Select Template [Email] 6 week challenge [Push Notification] 6 Week Challenge […" at bounding box center [937, 326] width 593 height 31
select select "54"
click at [641, 311] on select "Select Template [Email] 6 week challenge [Push Notification] 6 Week Challenge […" at bounding box center [937, 326] width 593 height 31
select select "0"
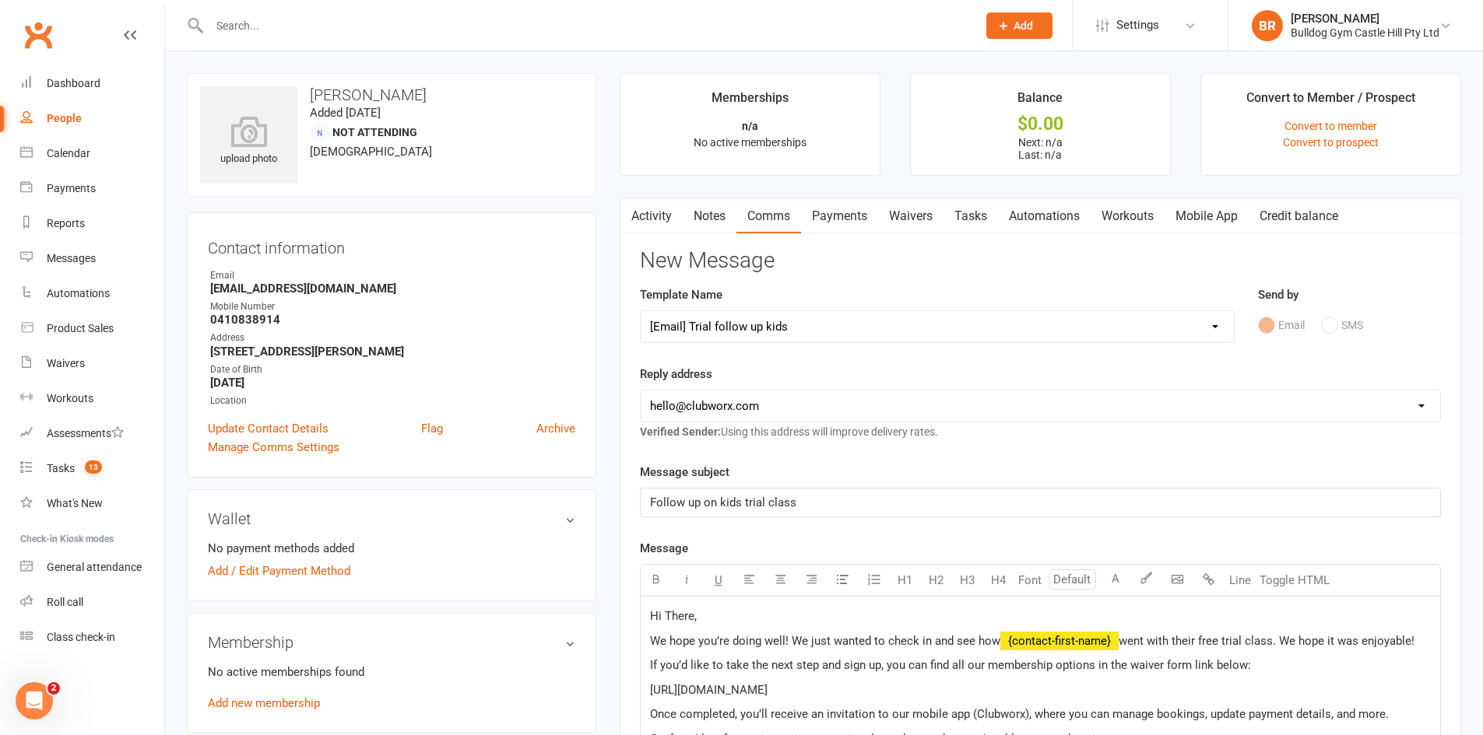
click at [993, 638] on span "We hope you’re doing well! We just wanted to check in and see how" at bounding box center [825, 641] width 350 height 14
click at [1134, 645] on span "went with their free trial class. We hope it was enjoyable!" at bounding box center [1266, 641] width 296 height 14
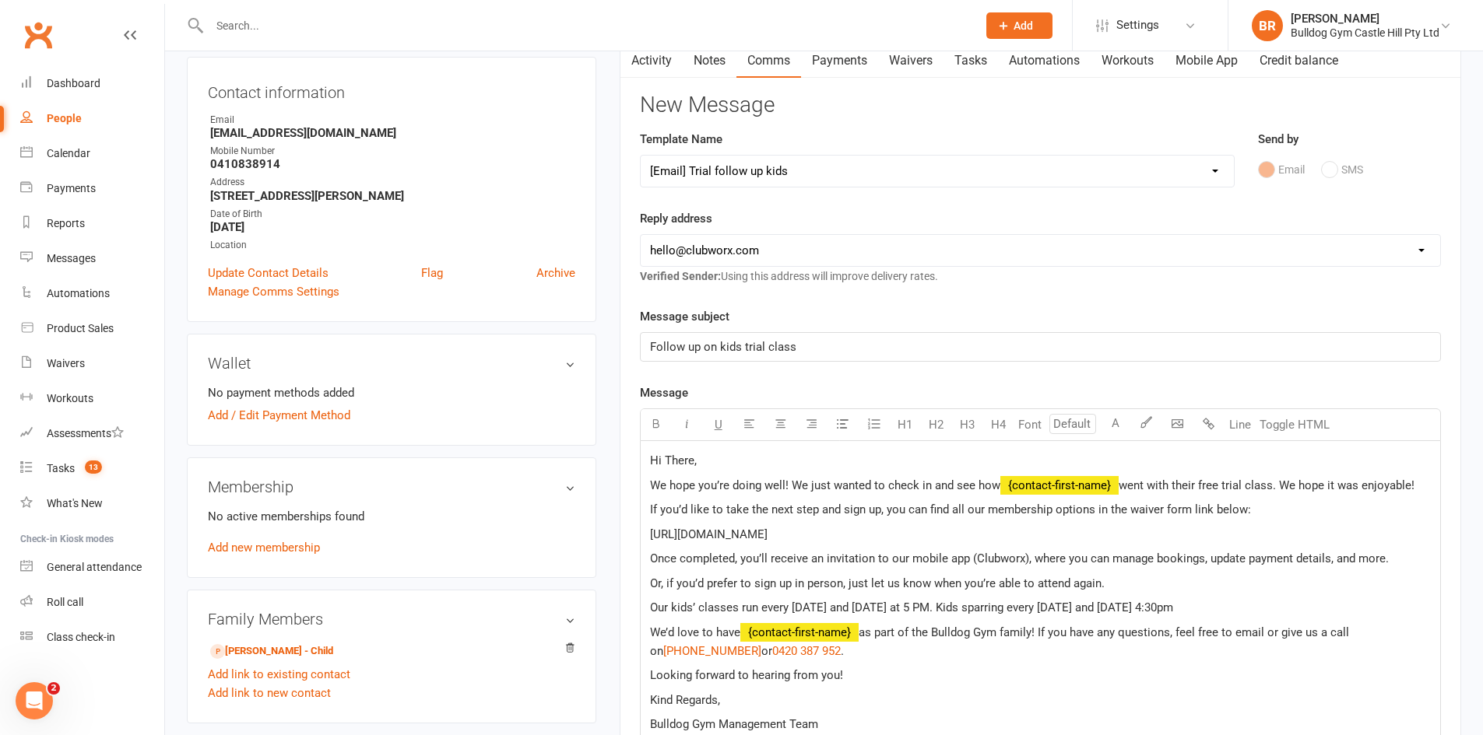
scroll to position [233, 0]
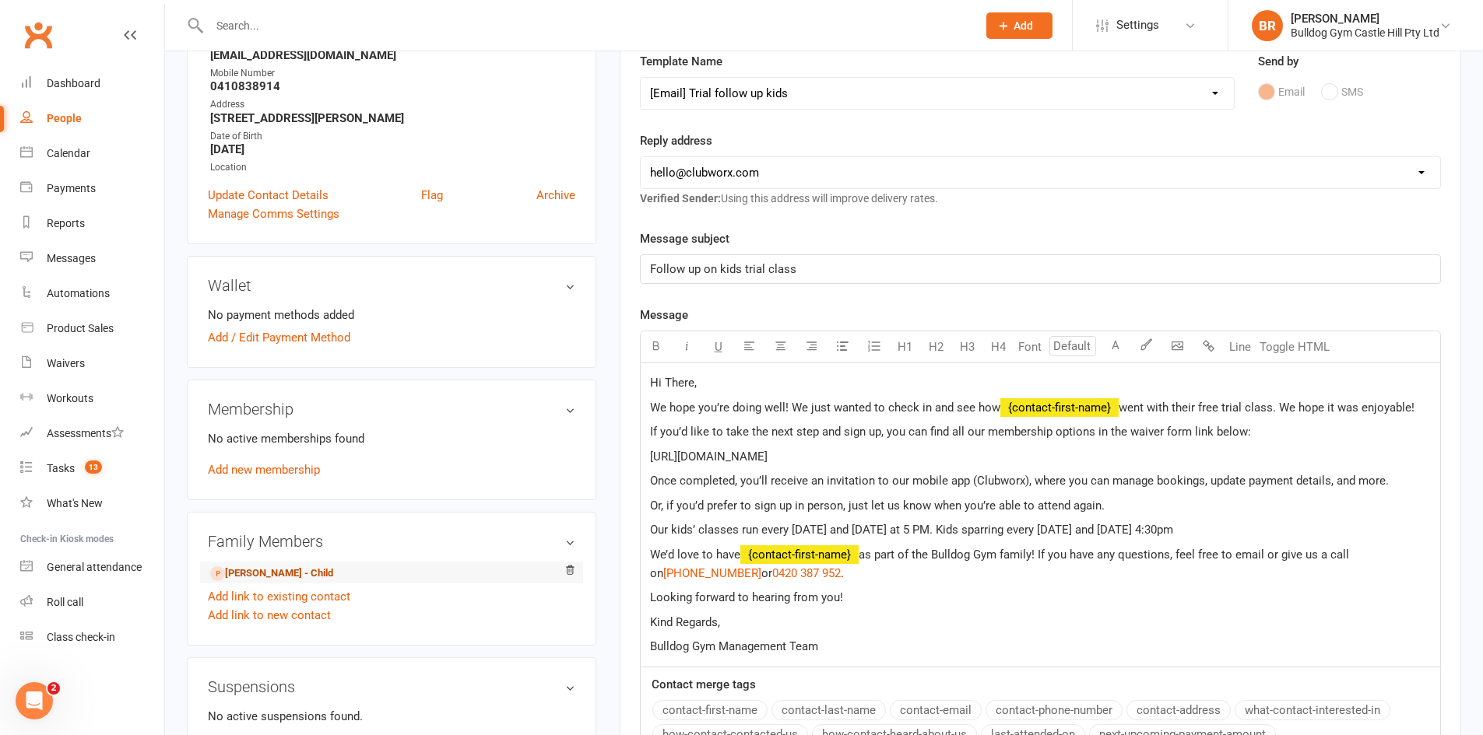
click at [266, 570] on link "William Campbell - Child" at bounding box center [271, 574] width 123 height 16
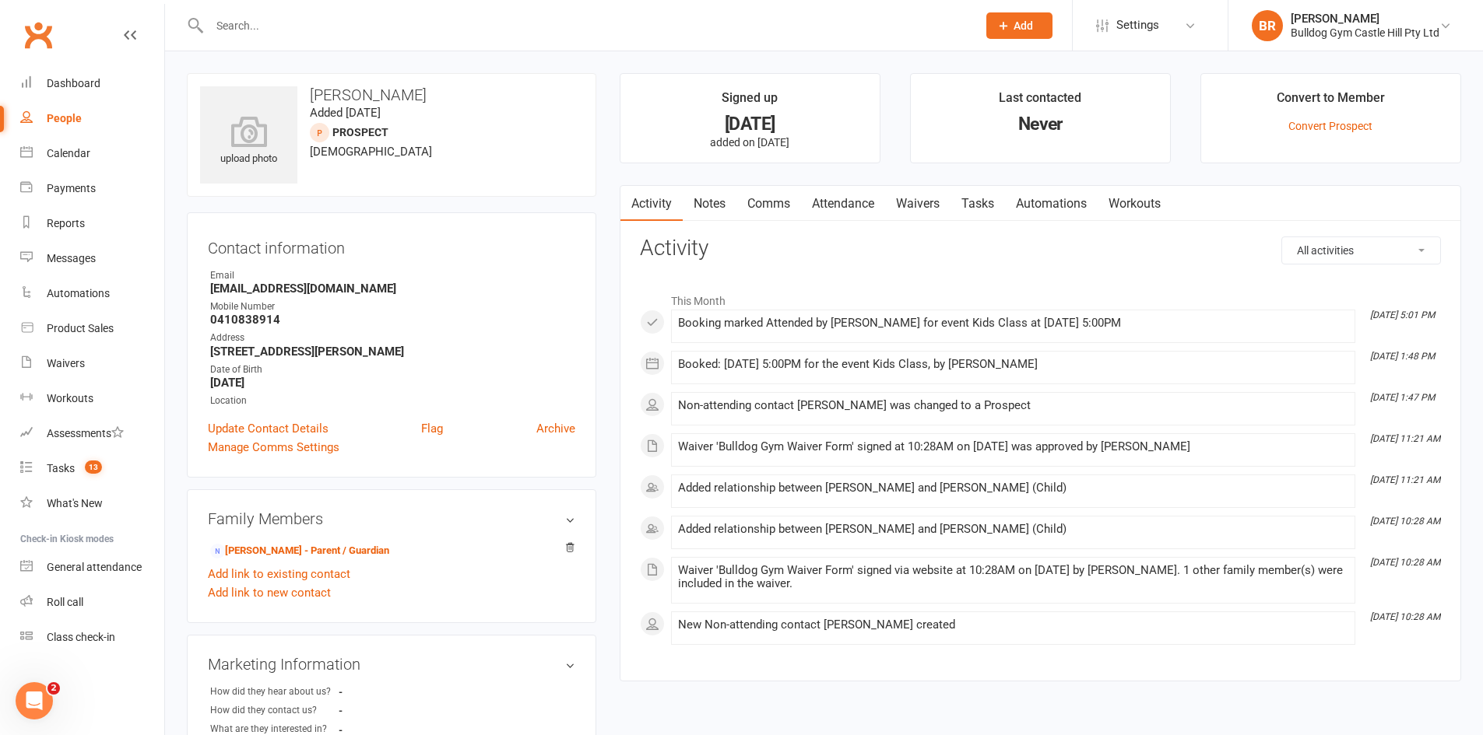
click at [767, 208] on link "Comms" at bounding box center [768, 204] width 65 height 36
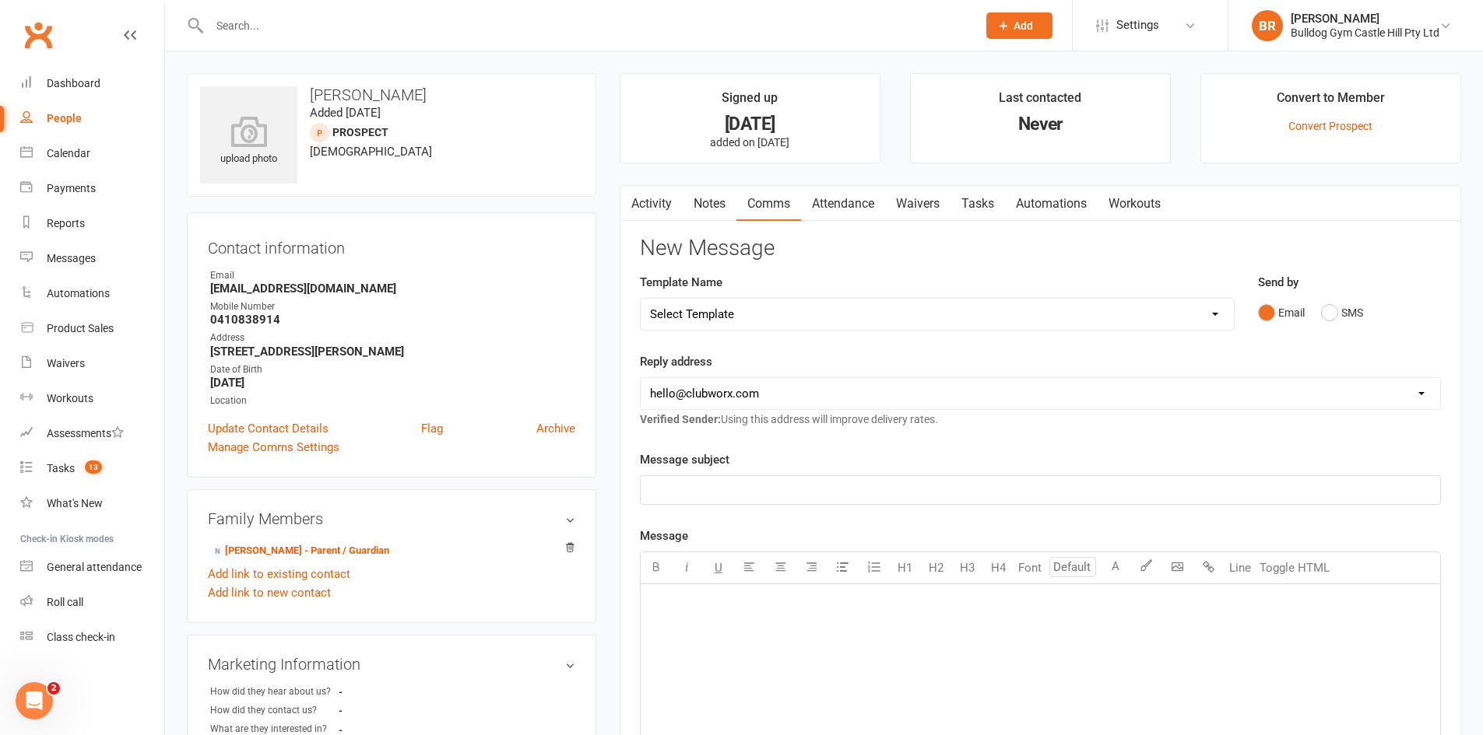
click at [719, 318] on select "Select Template [Email] 6 week challenge [Push Notification] 6 Week Challenge […" at bounding box center [937, 314] width 593 height 31
select select "54"
click at [641, 299] on select "Select Template [Email] 6 week challenge [Push Notification] 6 Week Challenge […" at bounding box center [937, 314] width 593 height 31
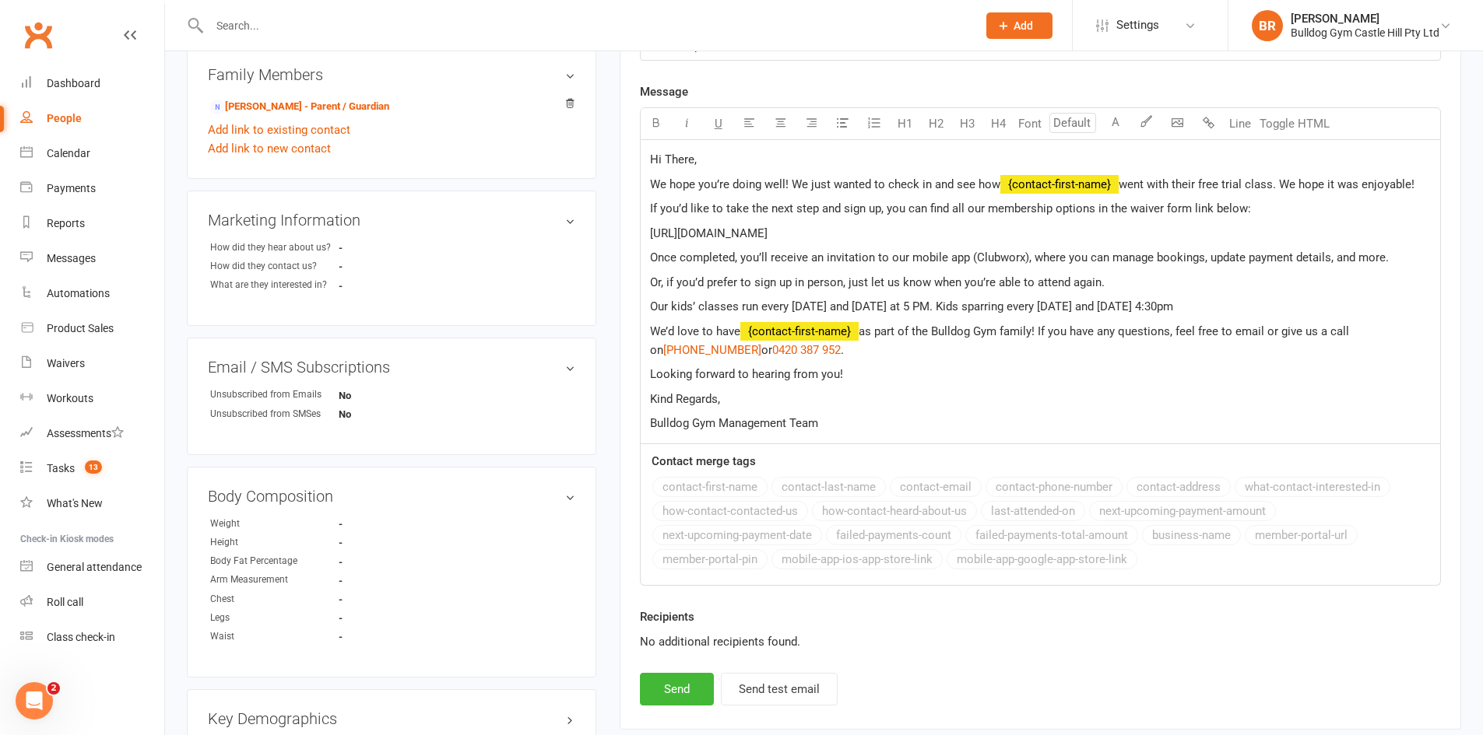
scroll to position [467, 0]
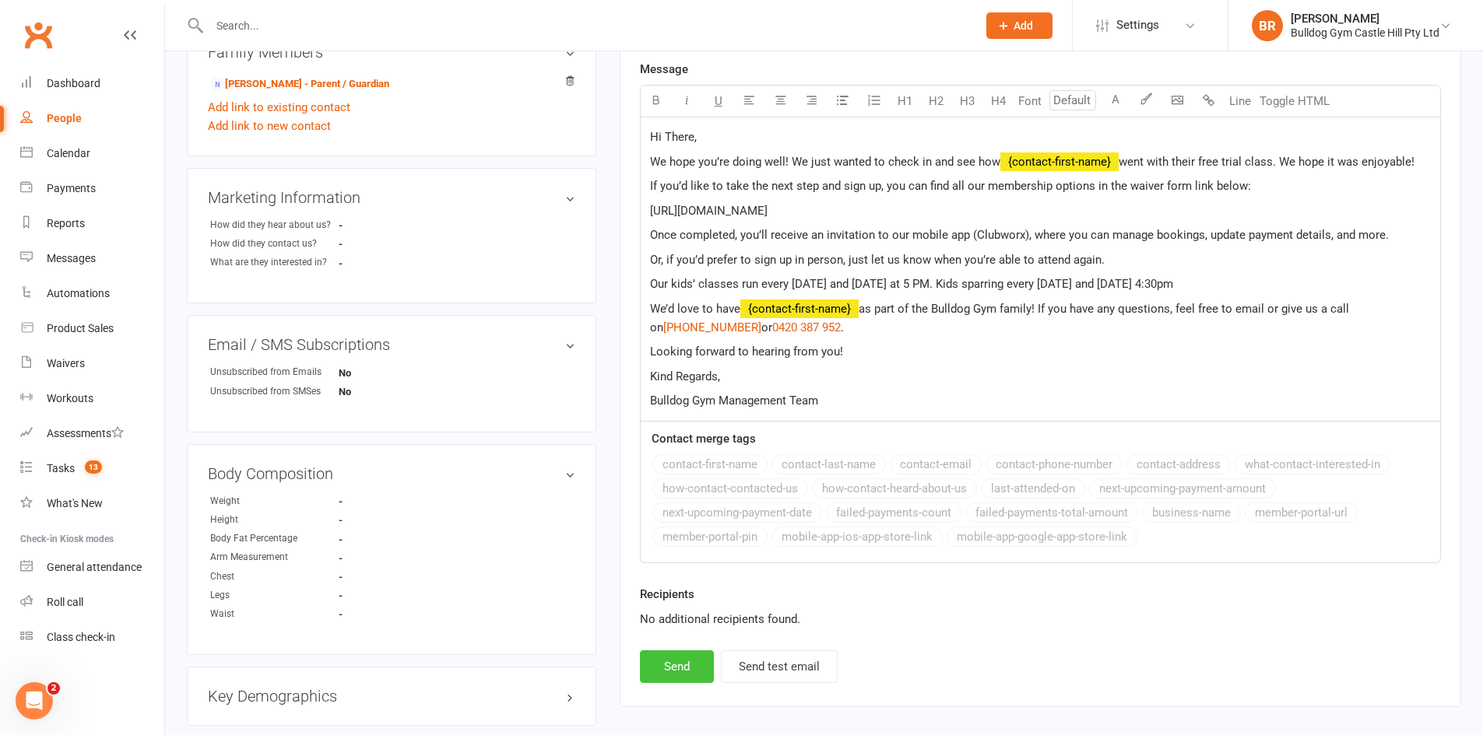
click at [686, 653] on button "Send" at bounding box center [677, 667] width 74 height 33
select select
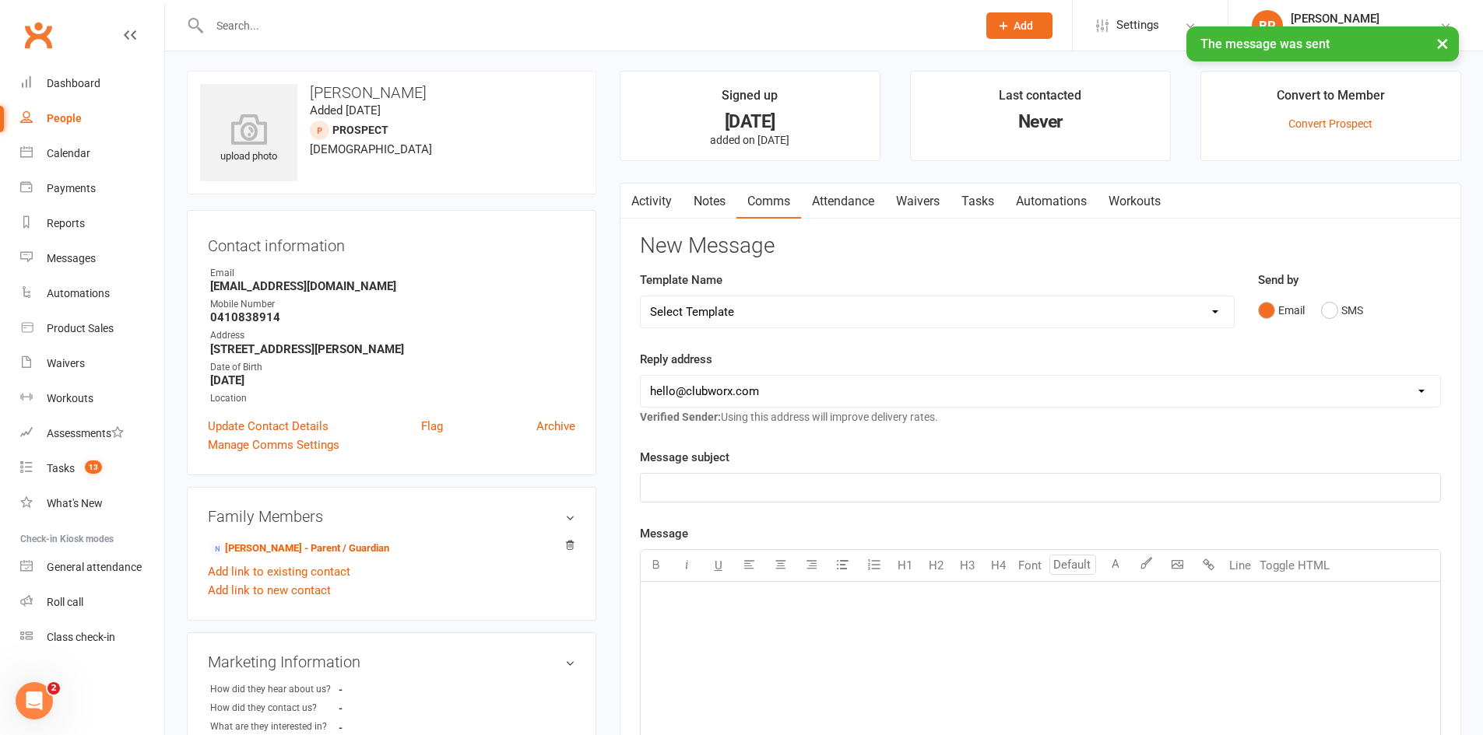
scroll to position [0, 0]
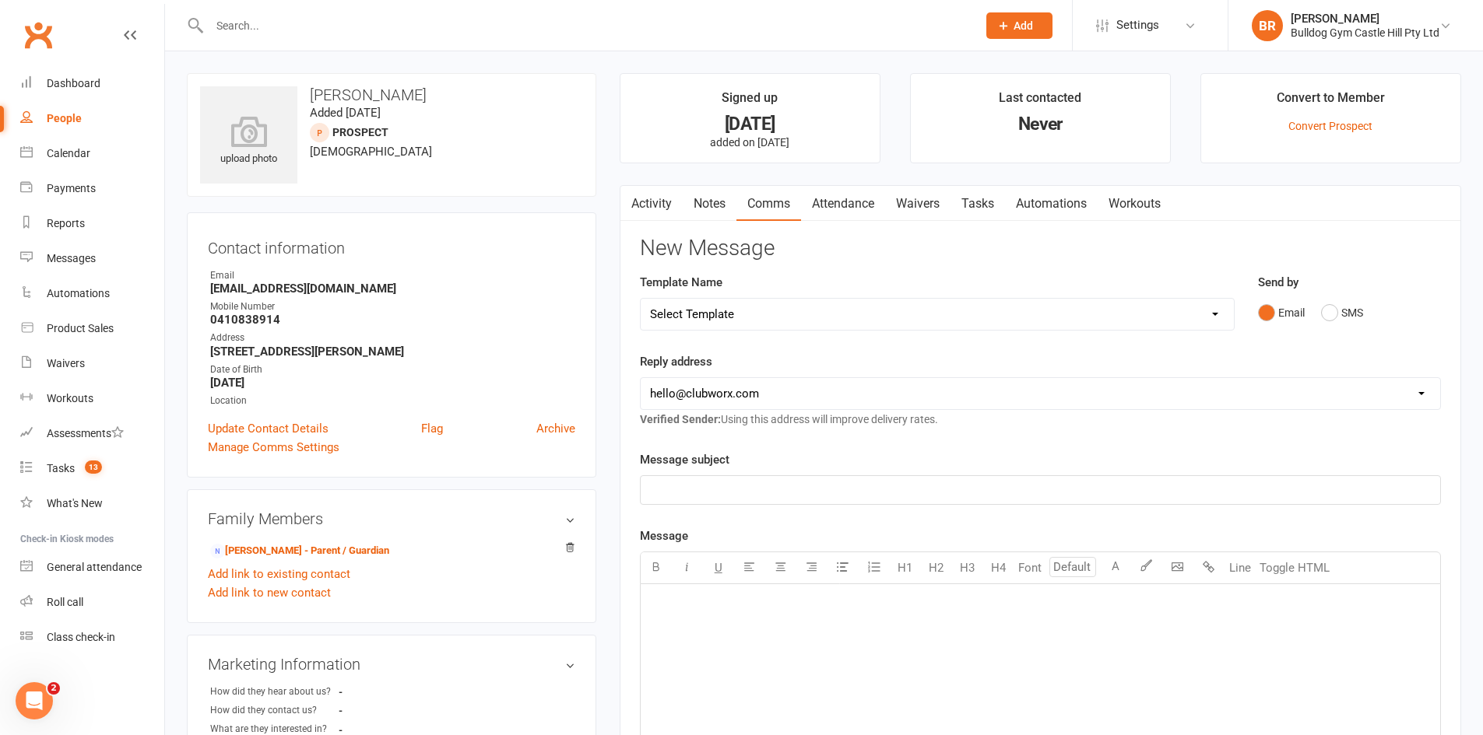
click at [665, 195] on link "Activity" at bounding box center [651, 204] width 62 height 36
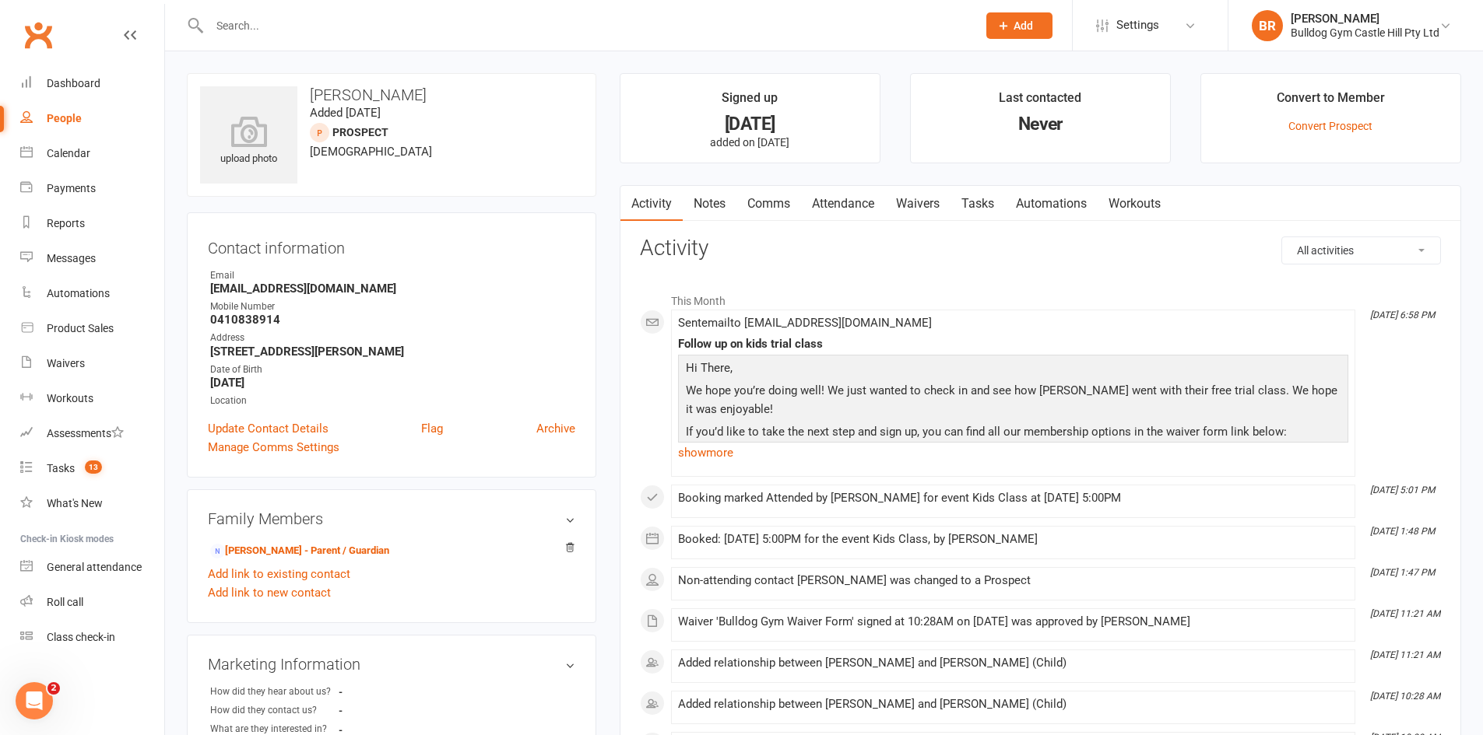
click at [65, 121] on div "People" at bounding box center [64, 118] width 35 height 12
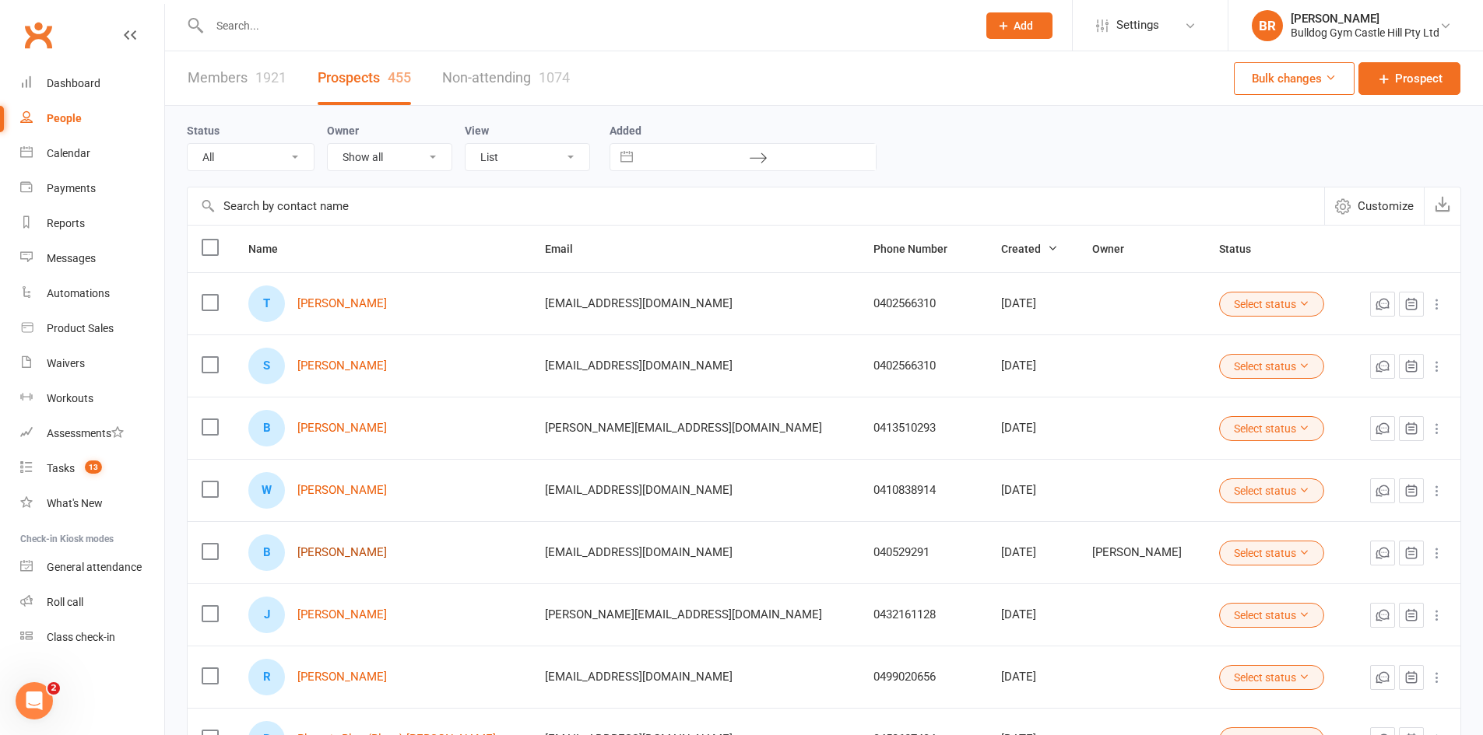
click at [332, 551] on link "Bob Zhu" at bounding box center [342, 552] width 90 height 13
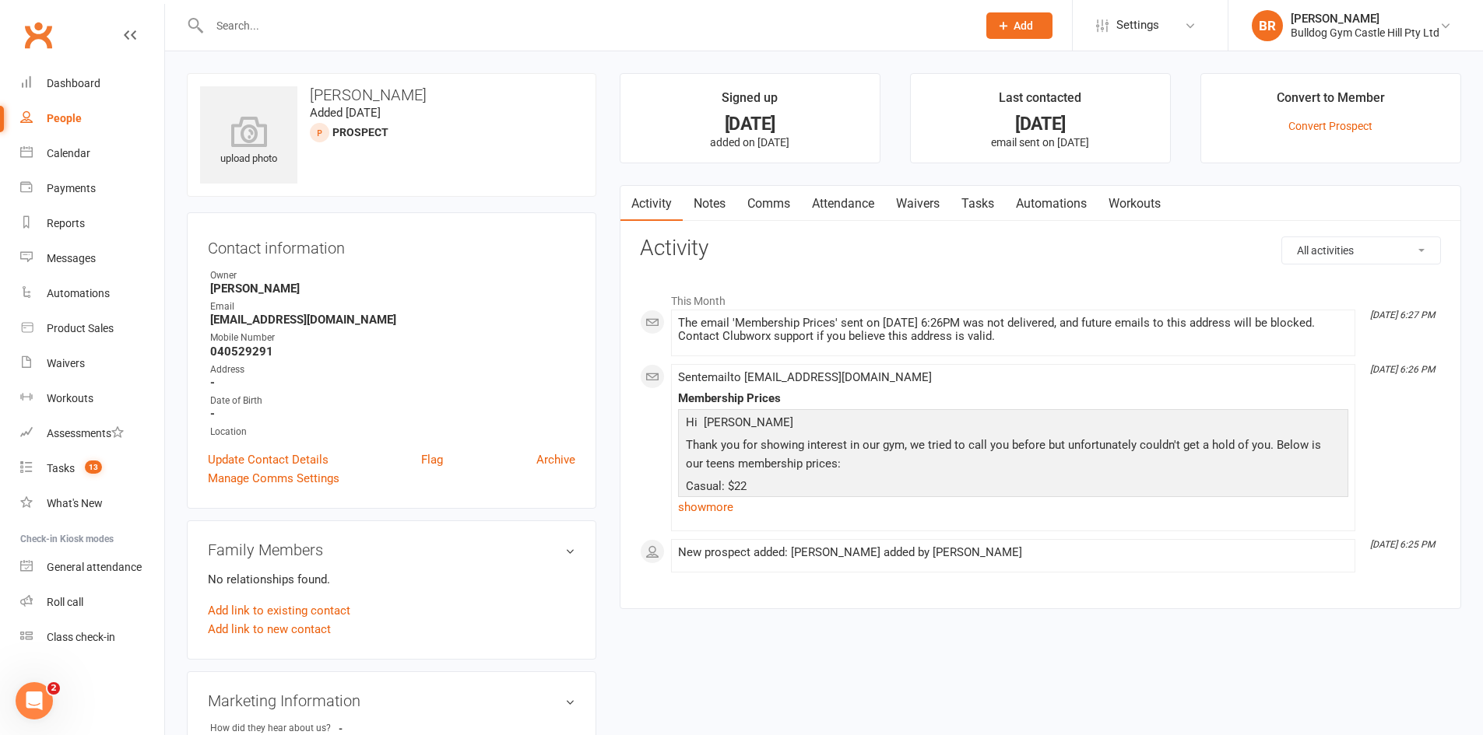
click at [36, 117] on link "People" at bounding box center [92, 118] width 144 height 35
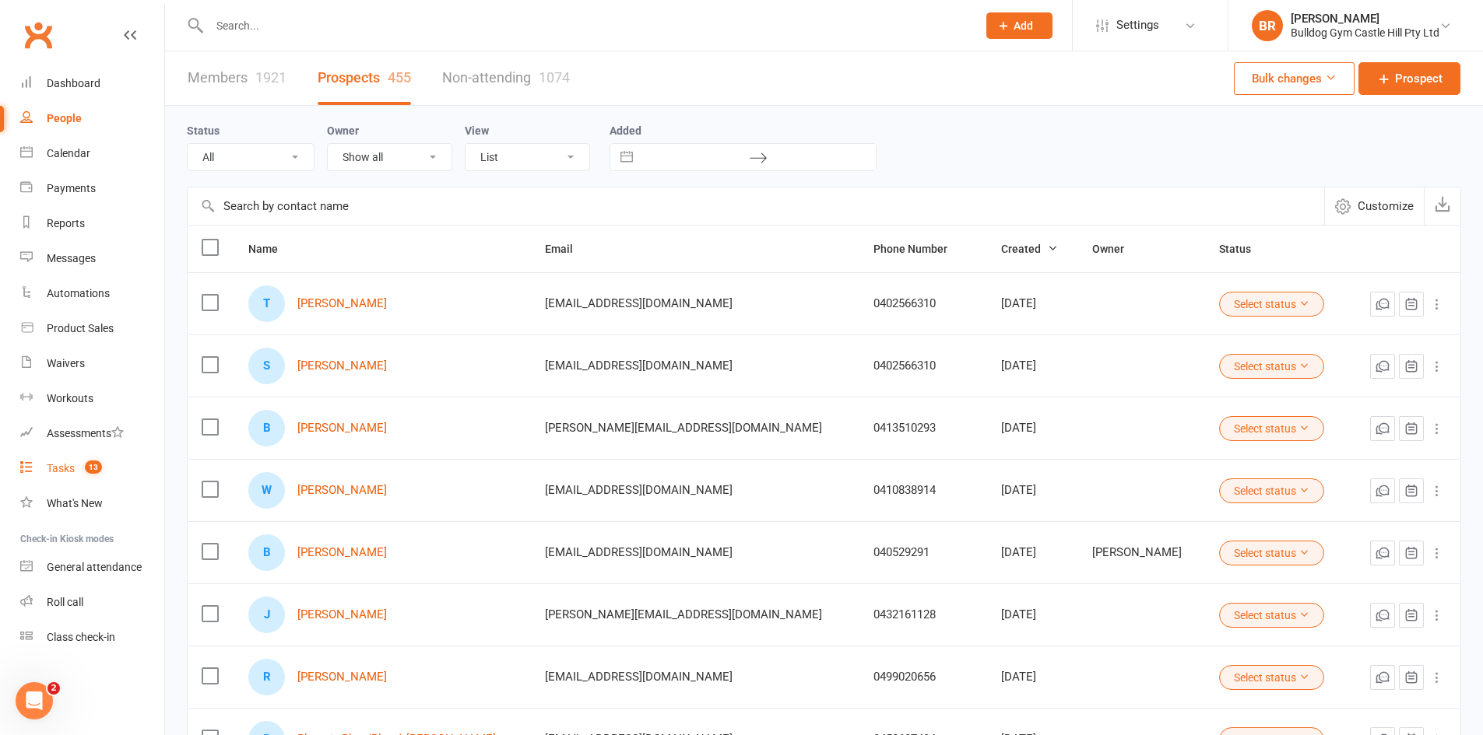
click at [60, 467] on div "Tasks" at bounding box center [61, 468] width 28 height 12
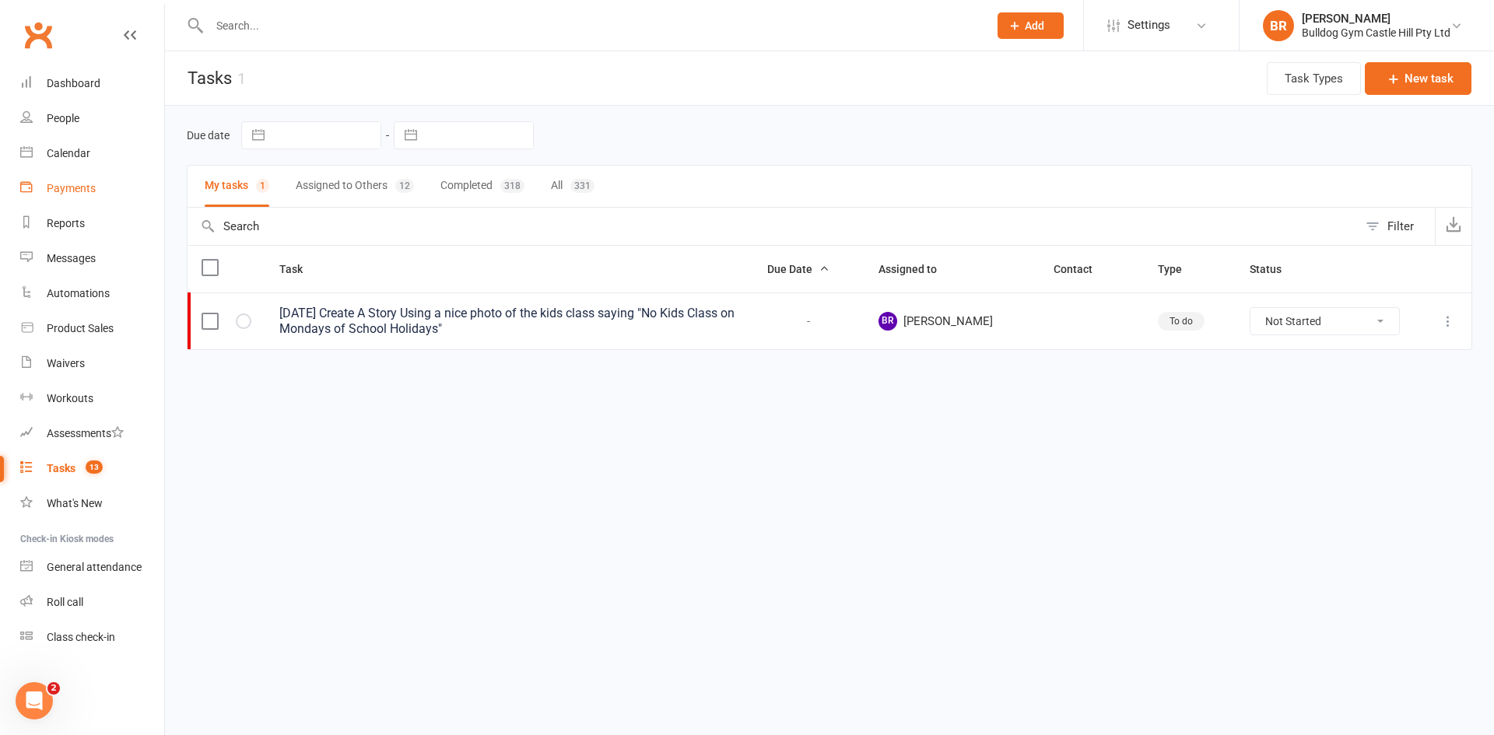
click at [70, 177] on link "Payments" at bounding box center [92, 188] width 144 height 35
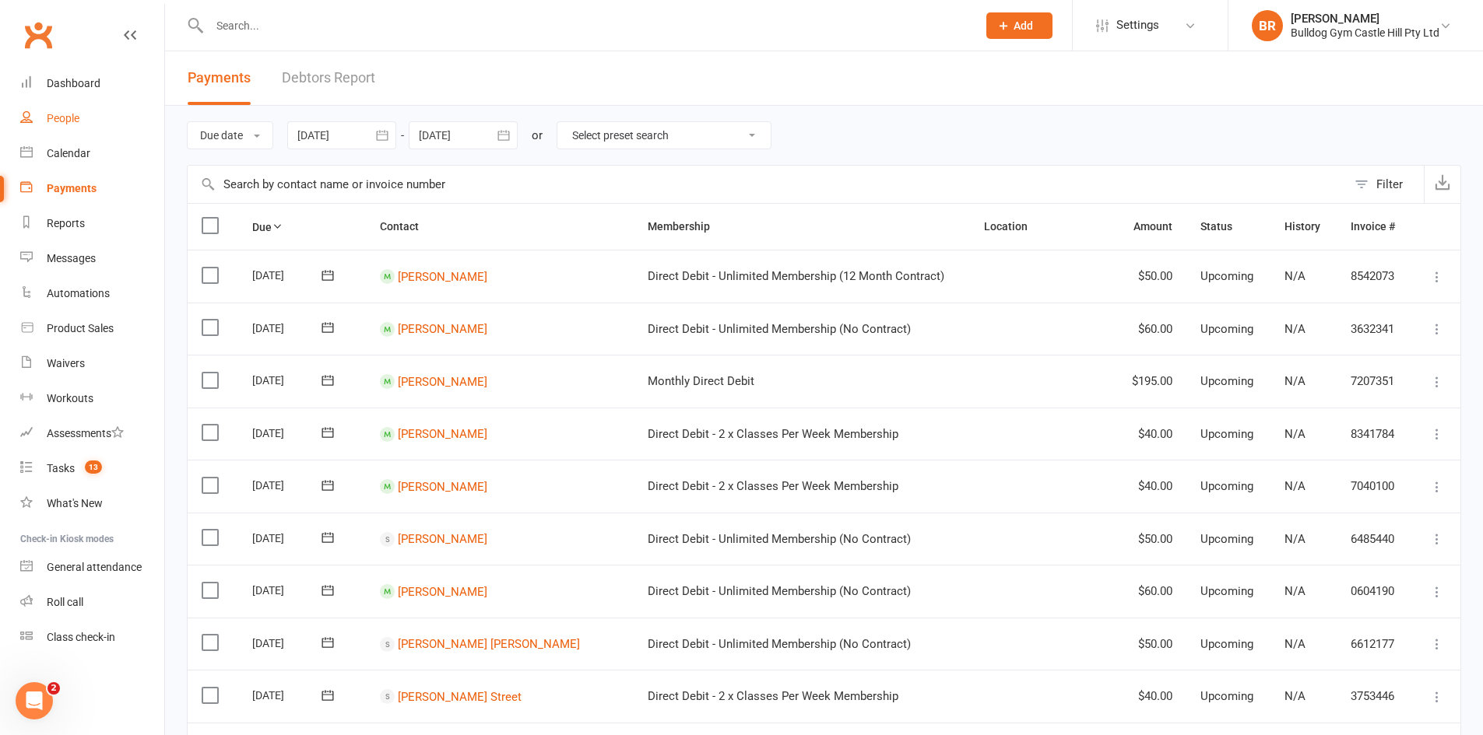
click at [68, 114] on div "People" at bounding box center [63, 118] width 33 height 12
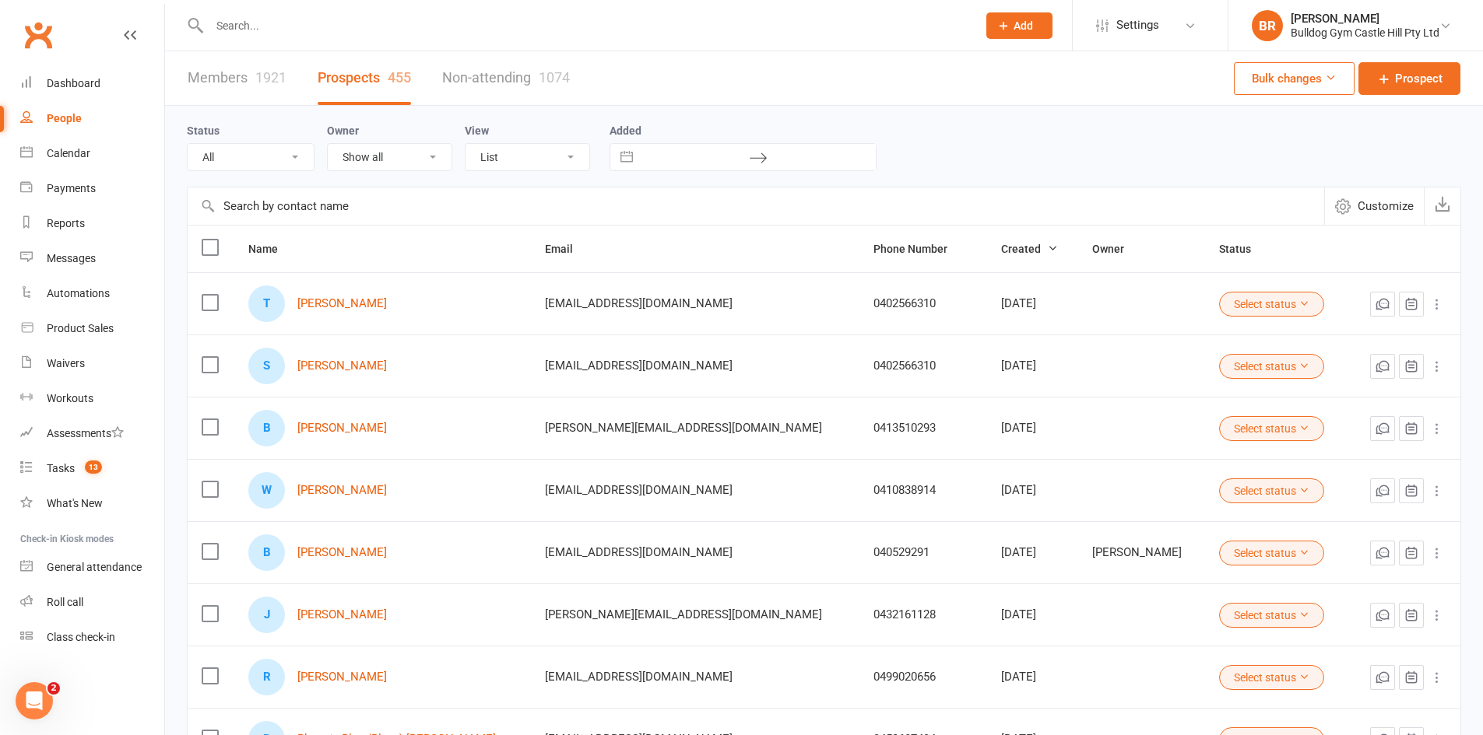
click at [295, 12] on div at bounding box center [576, 25] width 779 height 51
click at [290, 19] on input "text" at bounding box center [585, 26] width 761 height 22
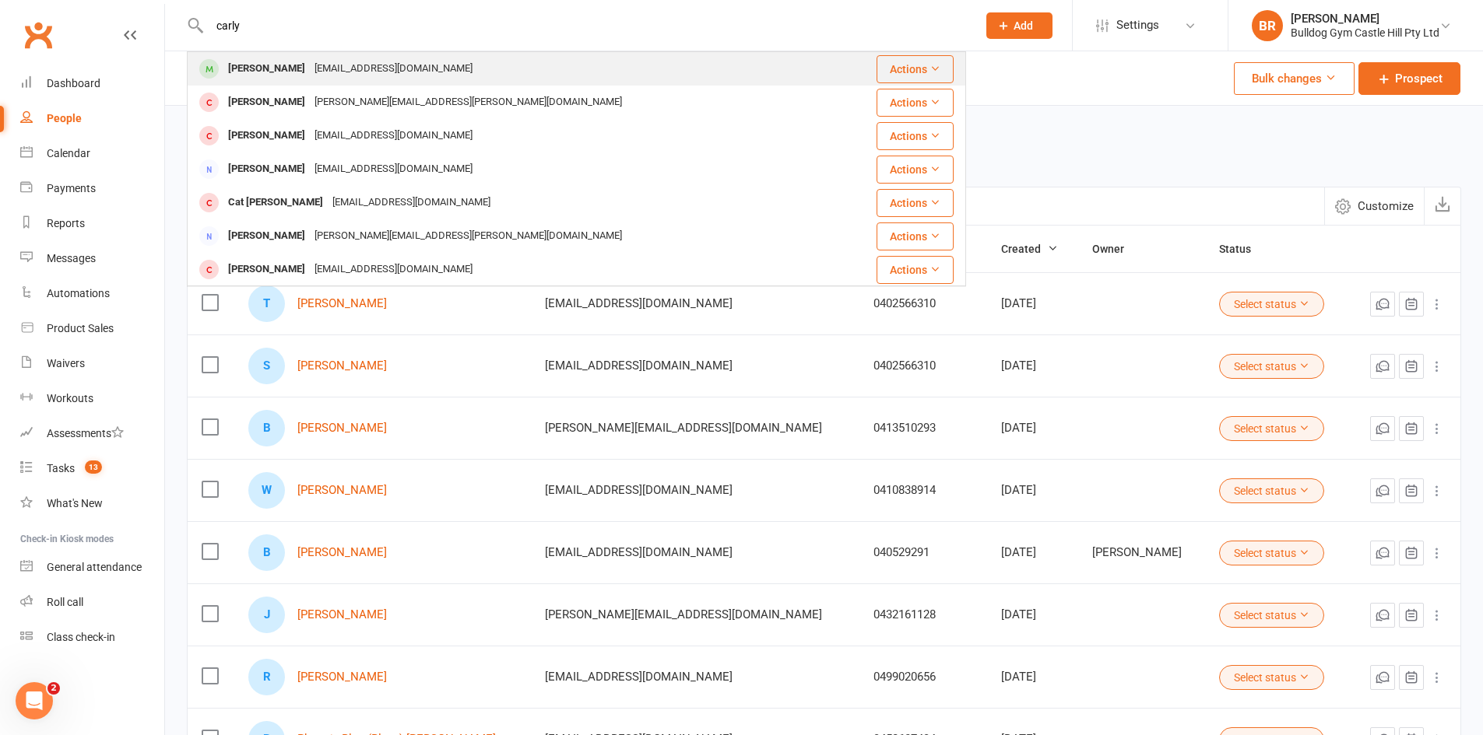
type input "carly"
click at [310, 63] on div "Carly.bray3@gmail.com" at bounding box center [393, 69] width 167 height 23
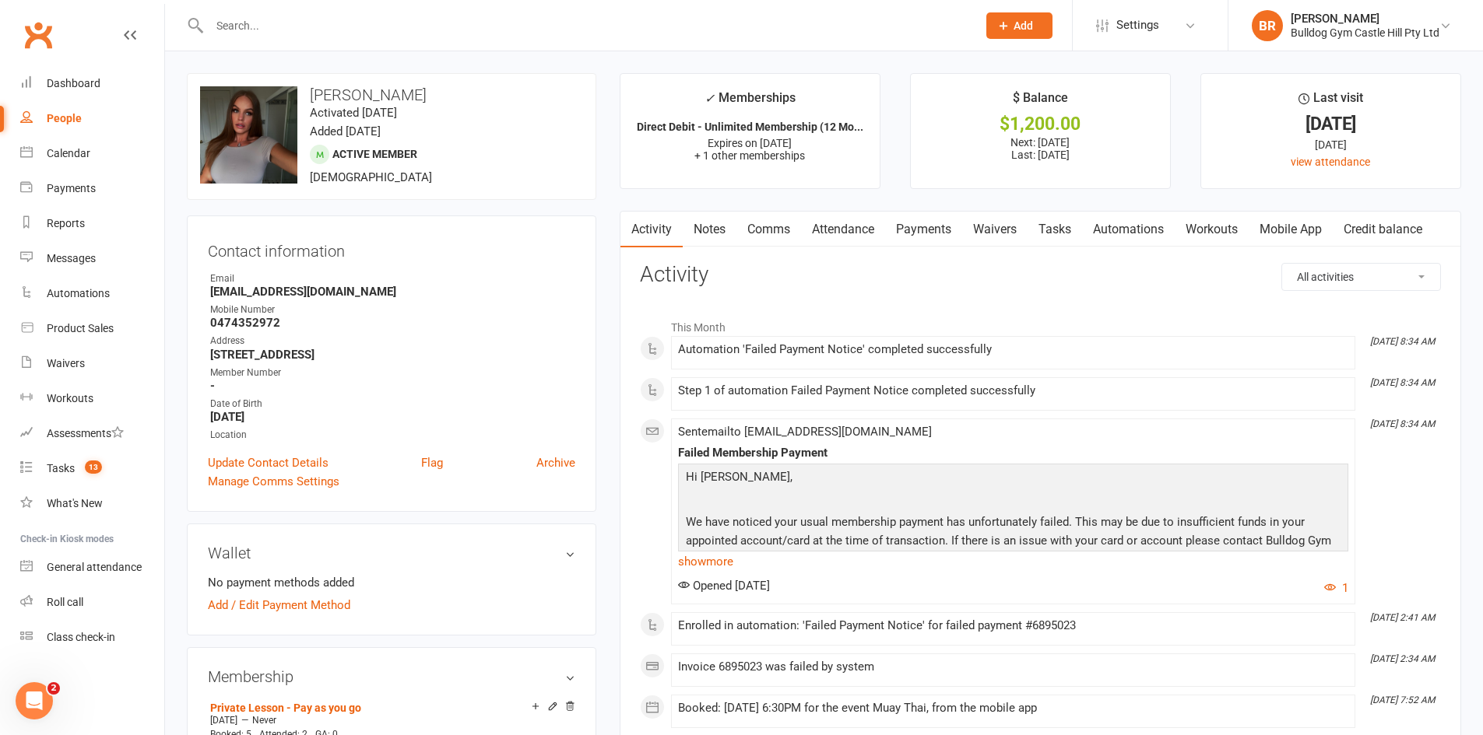
click at [988, 227] on link "Waivers" at bounding box center [994, 230] width 65 height 36
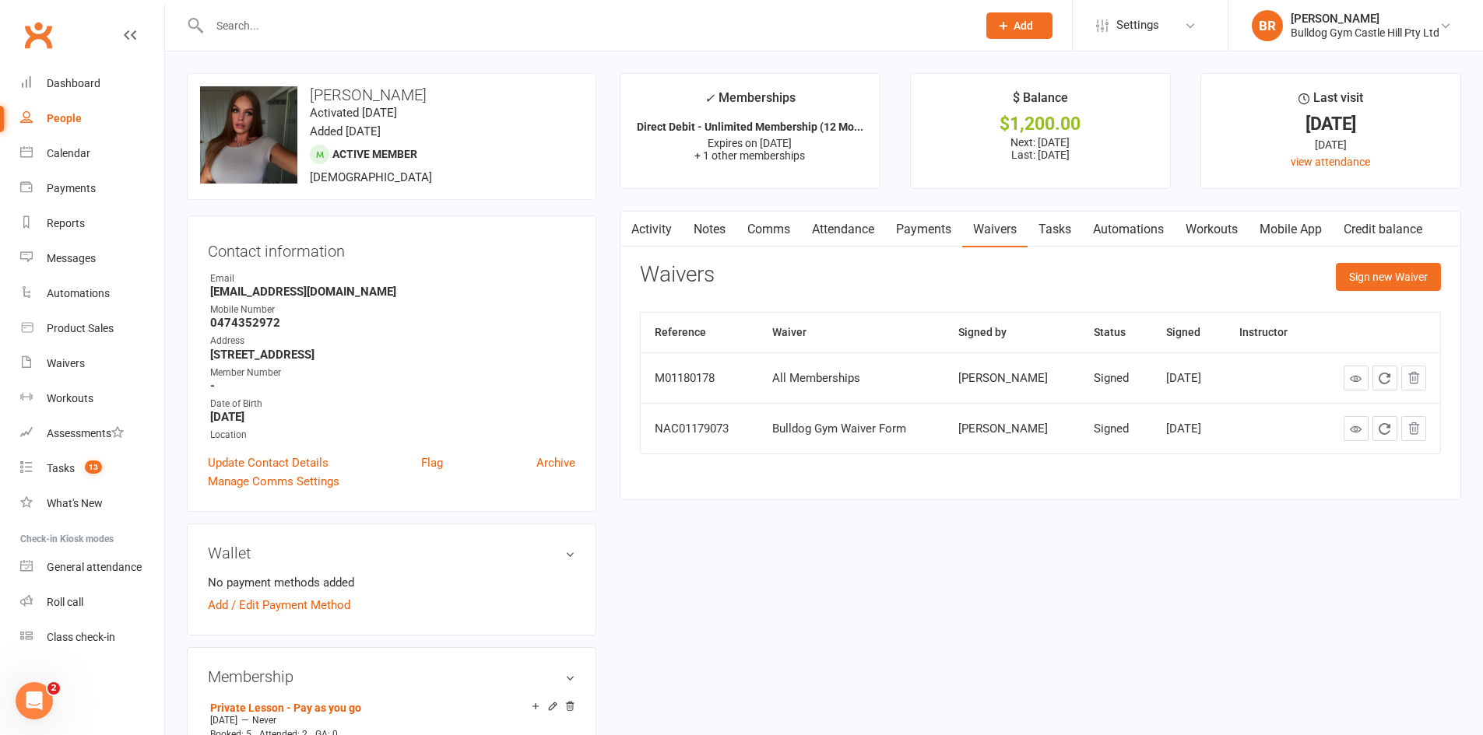
click at [942, 224] on link "Payments" at bounding box center [923, 230] width 77 height 36
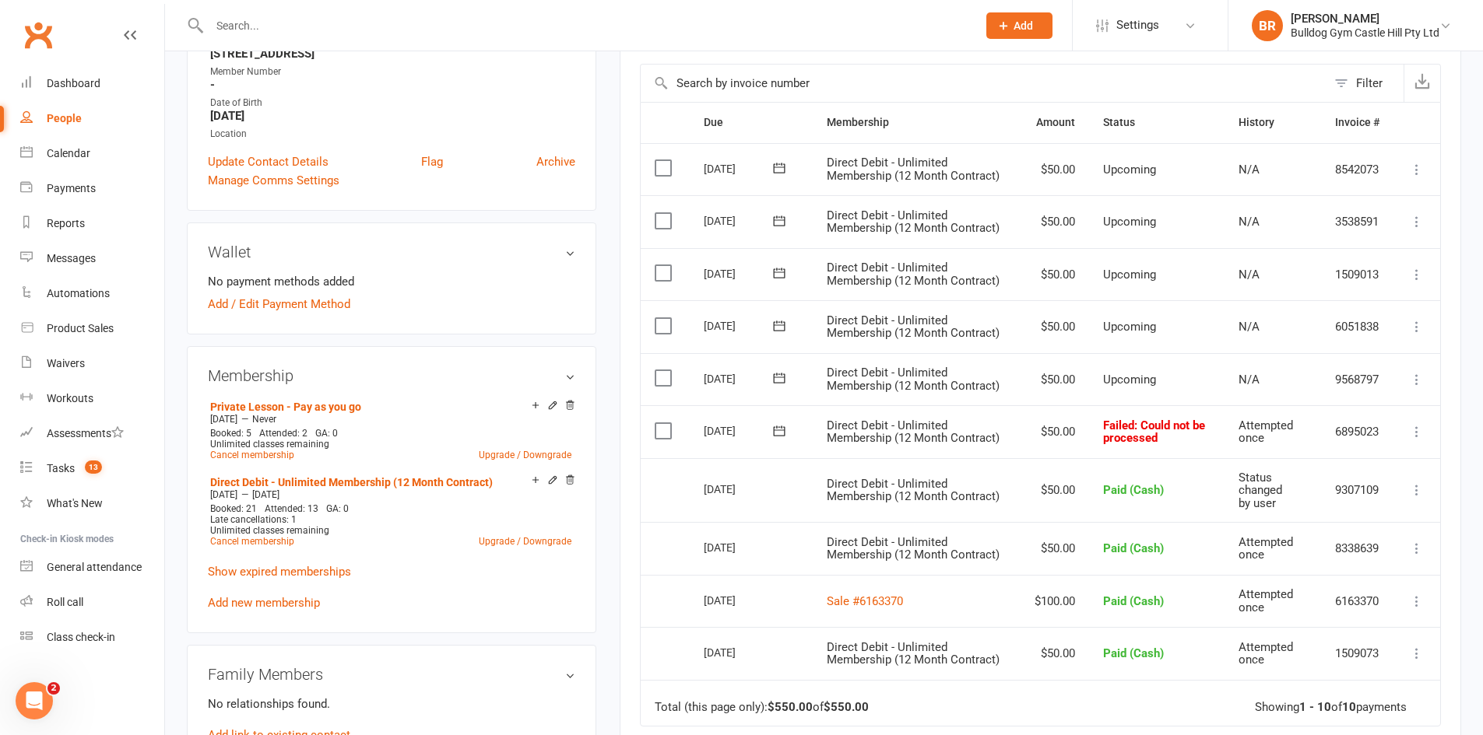
scroll to position [311, 0]
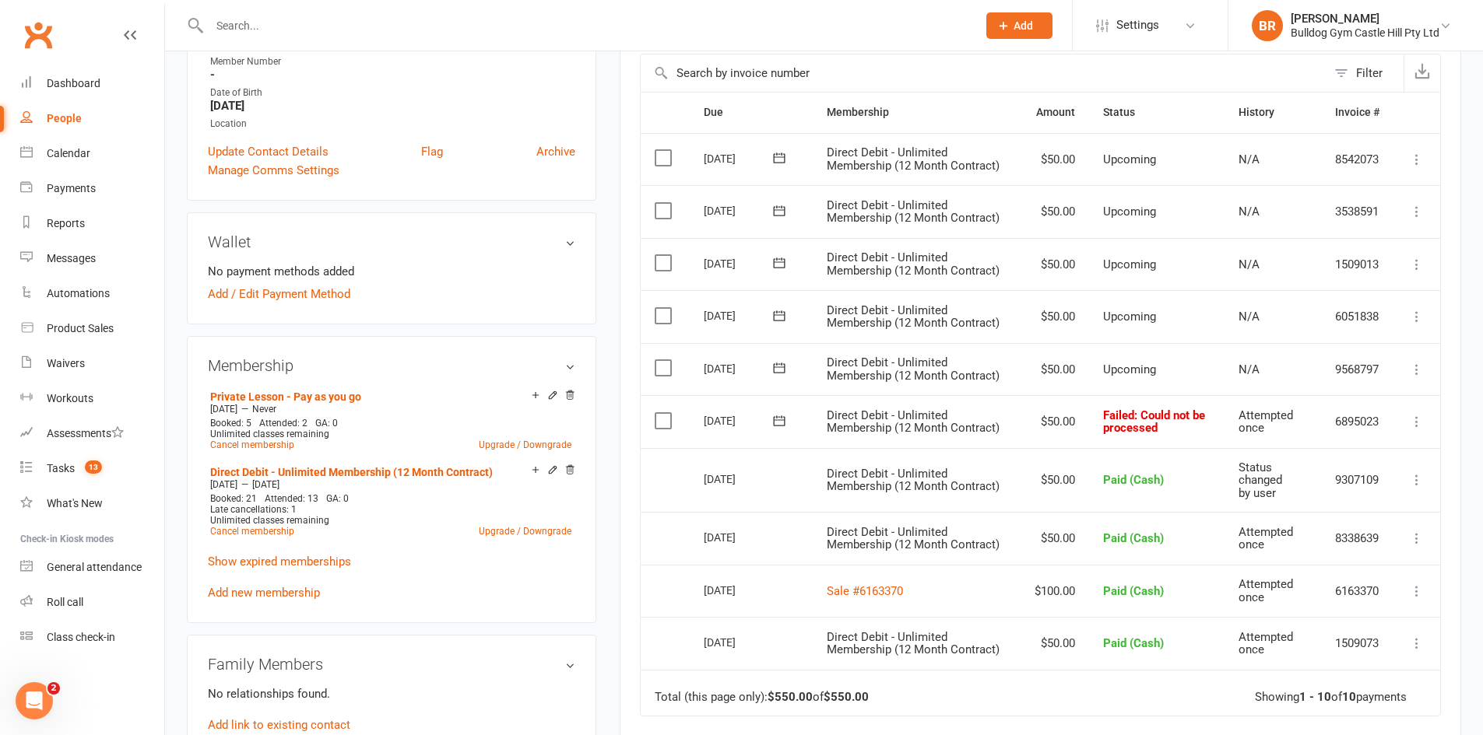
click at [1416, 422] on icon at bounding box center [1417, 422] width 16 height 16
click at [1338, 462] on link "Mark as Paid (Cash)" at bounding box center [1348, 452] width 154 height 31
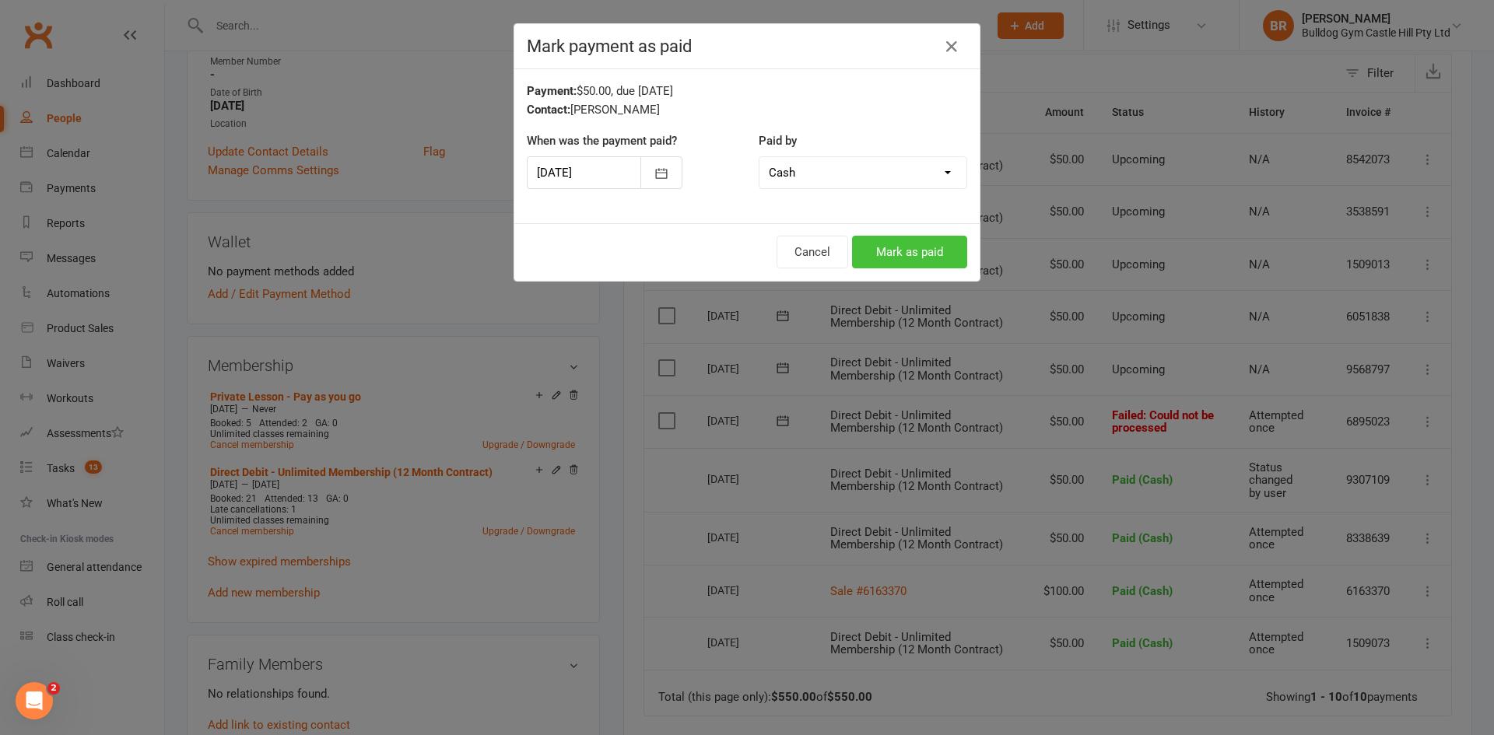
click at [921, 249] on button "Mark as paid" at bounding box center [909, 252] width 115 height 33
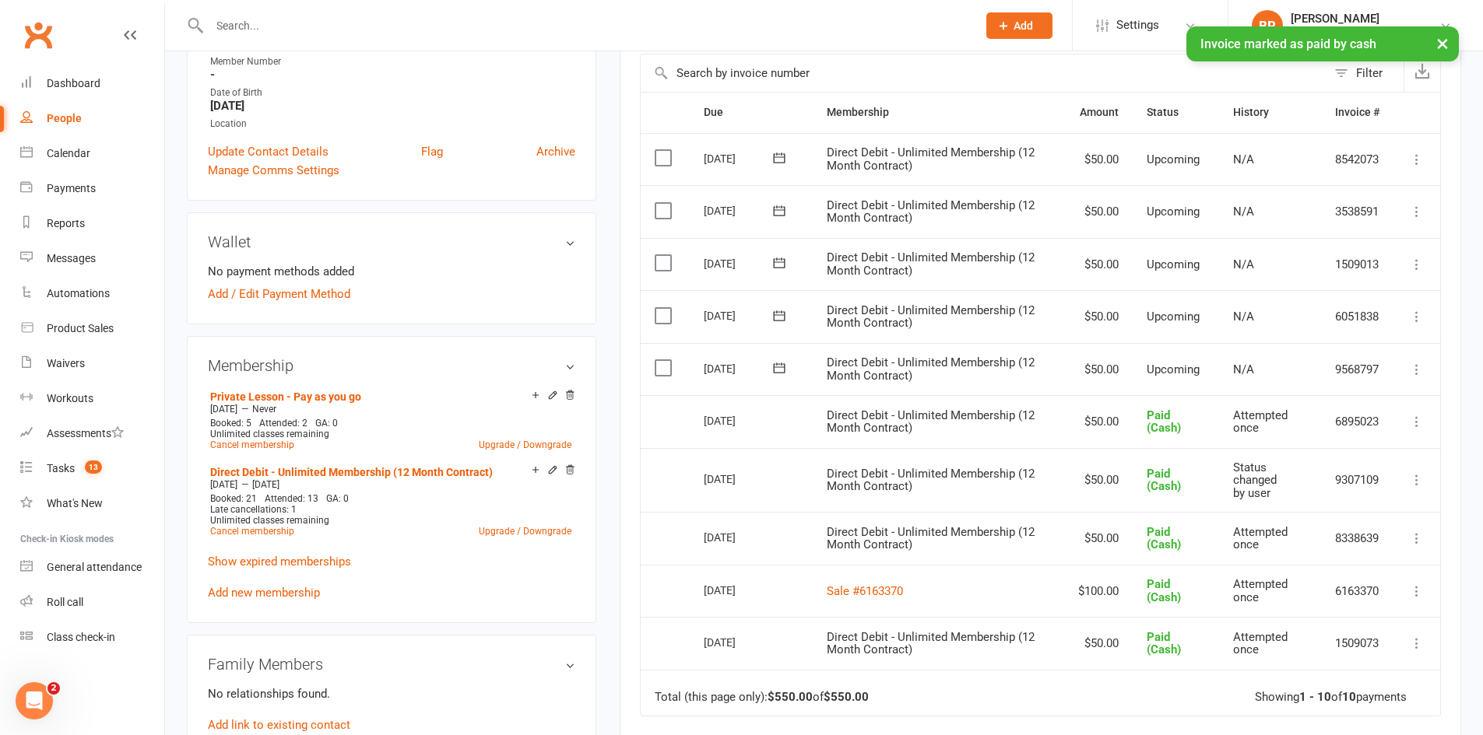
click at [1418, 365] on icon at bounding box center [1417, 370] width 16 height 16
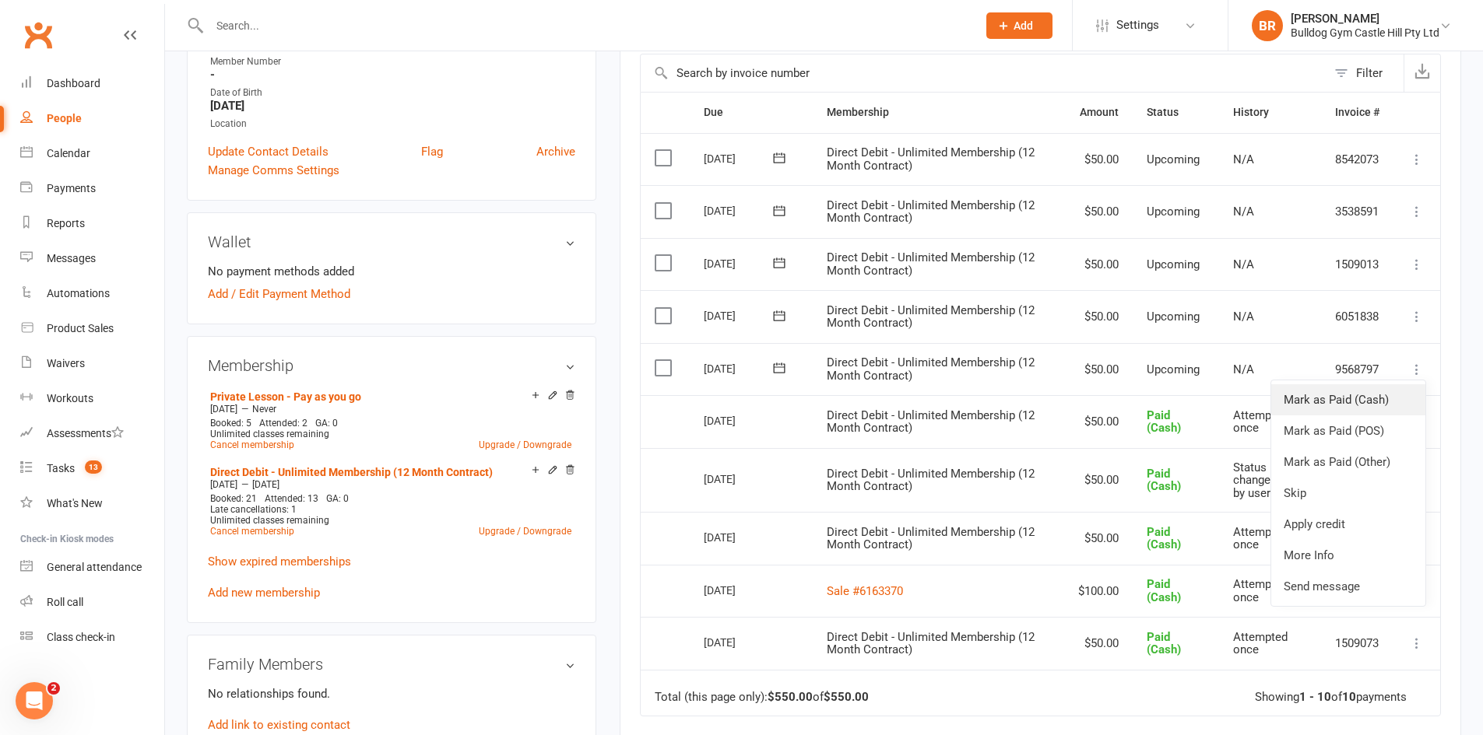
click at [1356, 409] on link "Mark as Paid (Cash)" at bounding box center [1348, 399] width 154 height 31
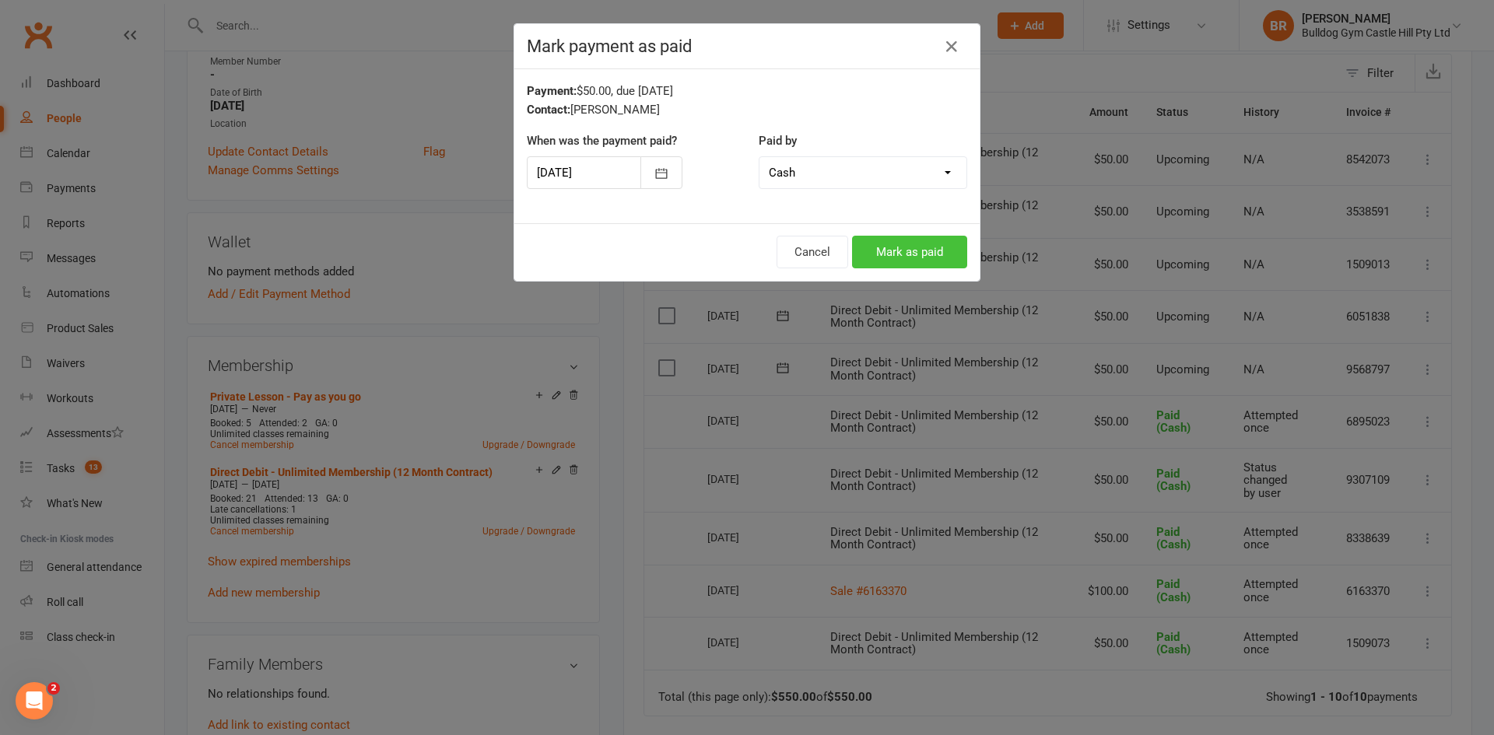
click at [945, 254] on button "Mark as paid" at bounding box center [909, 252] width 115 height 33
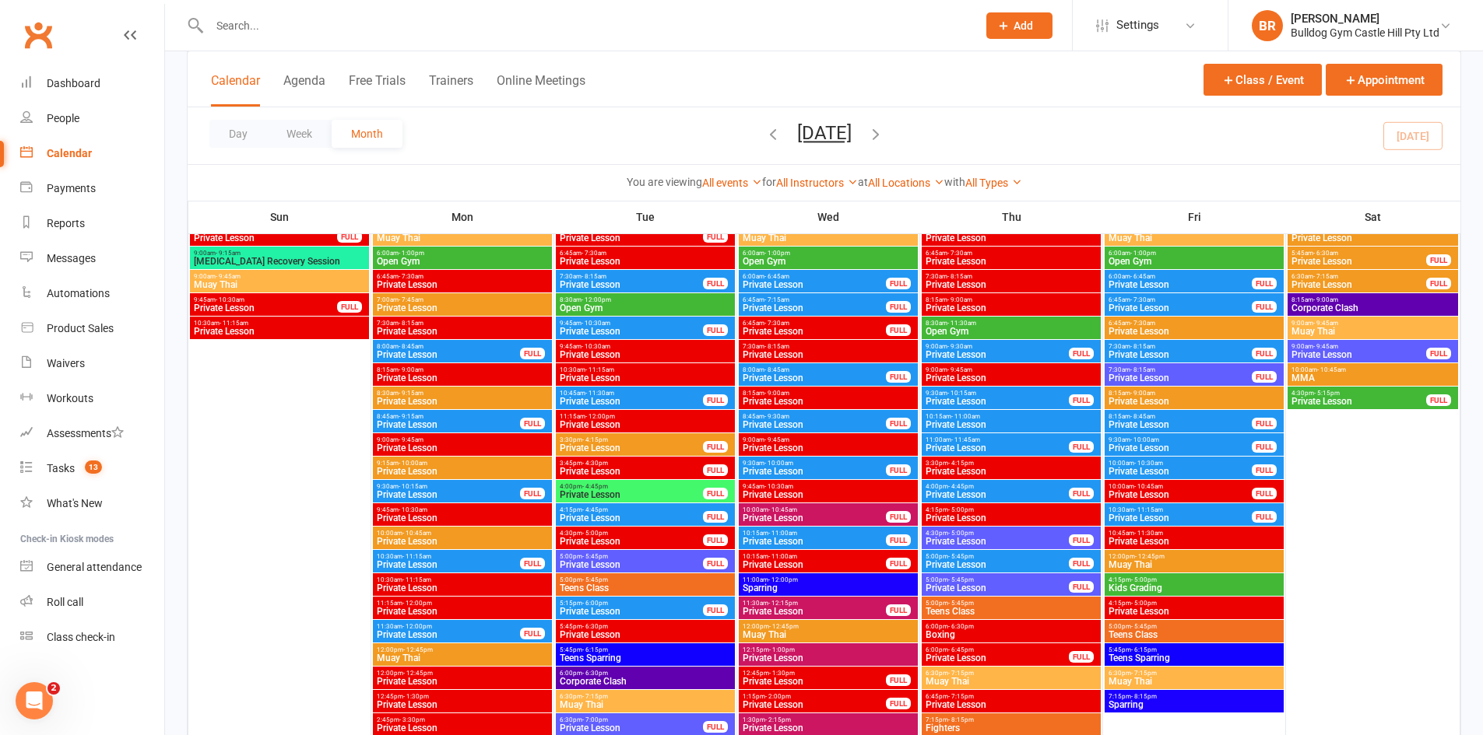
click at [286, 29] on input "text" at bounding box center [585, 26] width 761 height 22
click at [68, 116] on div "People" at bounding box center [63, 118] width 33 height 12
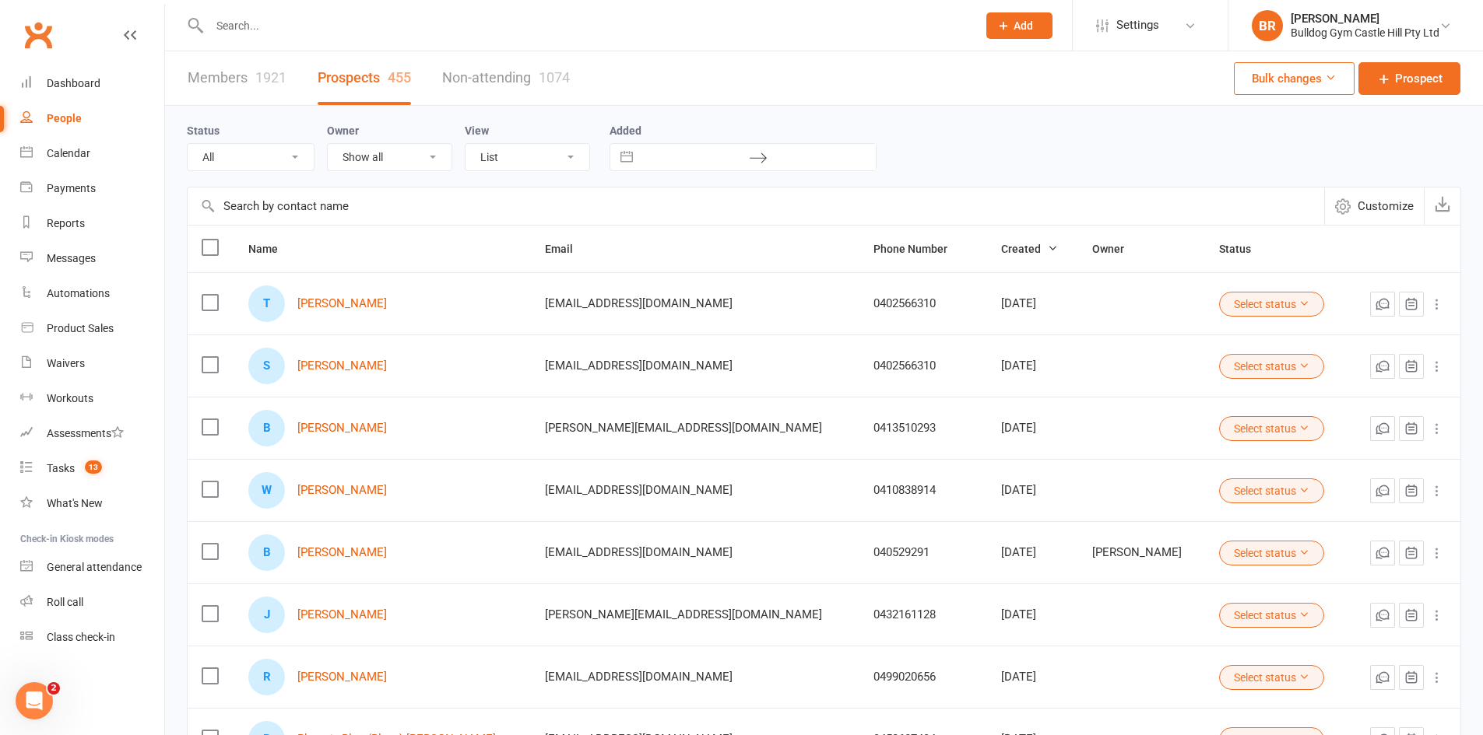
click at [307, 20] on input "text" at bounding box center [585, 26] width 761 height 22
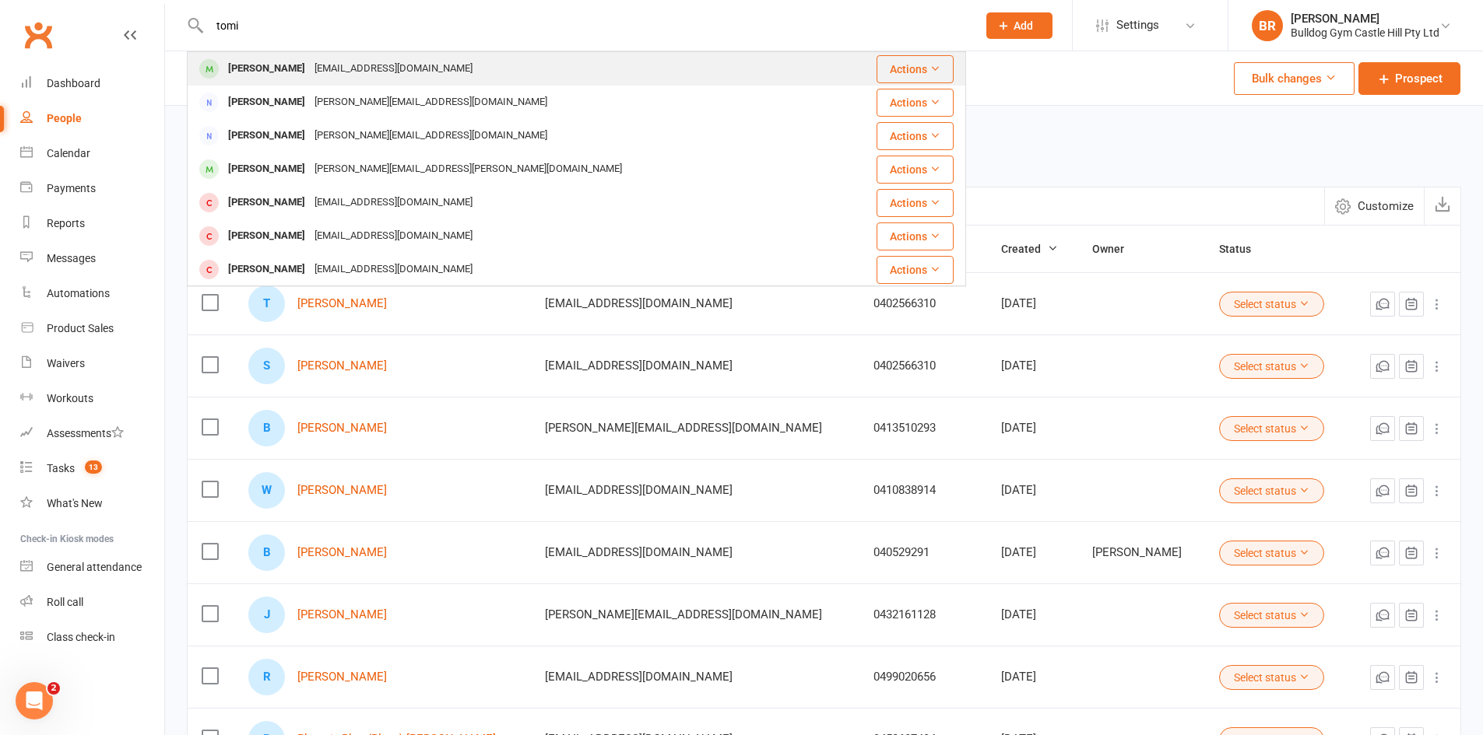
type input "tomi"
click at [313, 75] on div "[EMAIL_ADDRESS][DOMAIN_NAME]" at bounding box center [393, 69] width 167 height 23
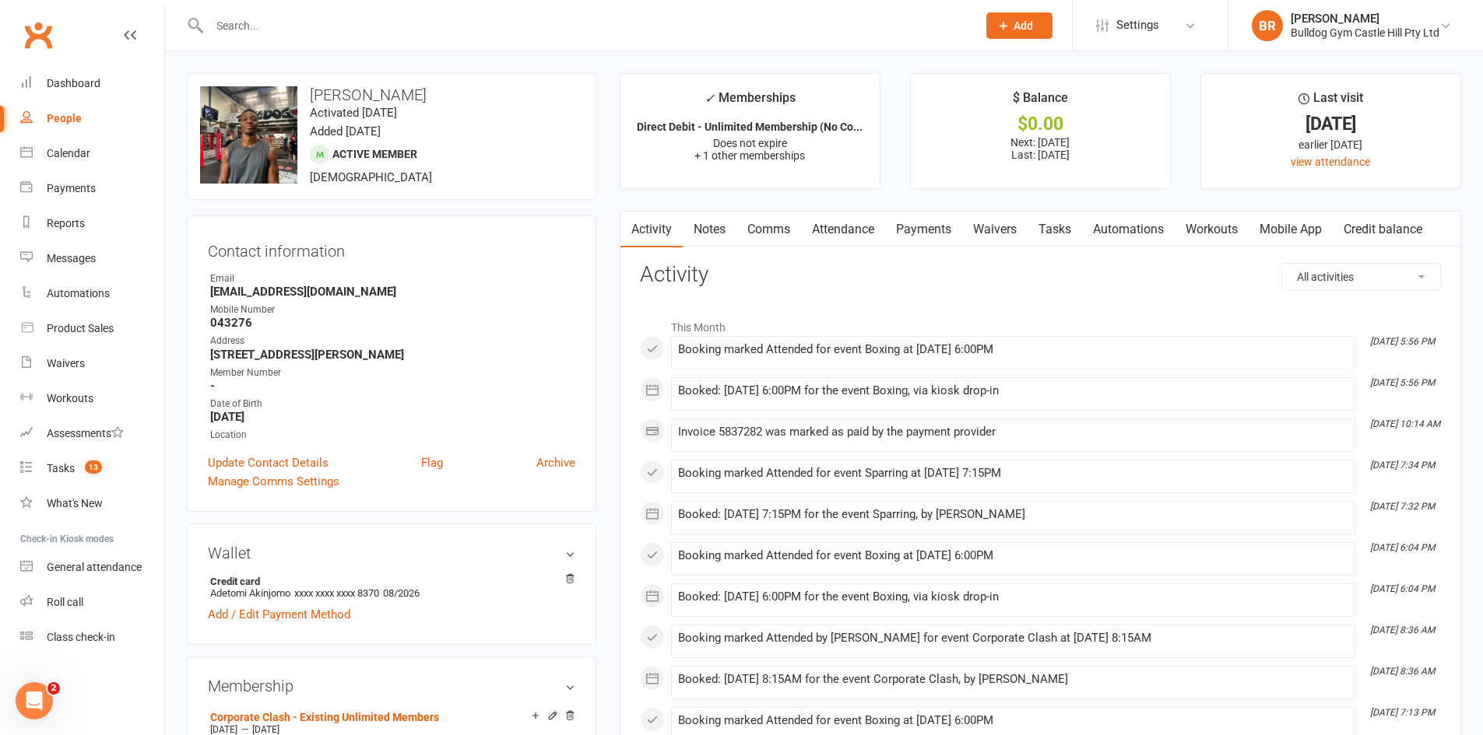
click at [848, 228] on link "Attendance" at bounding box center [843, 230] width 84 height 36
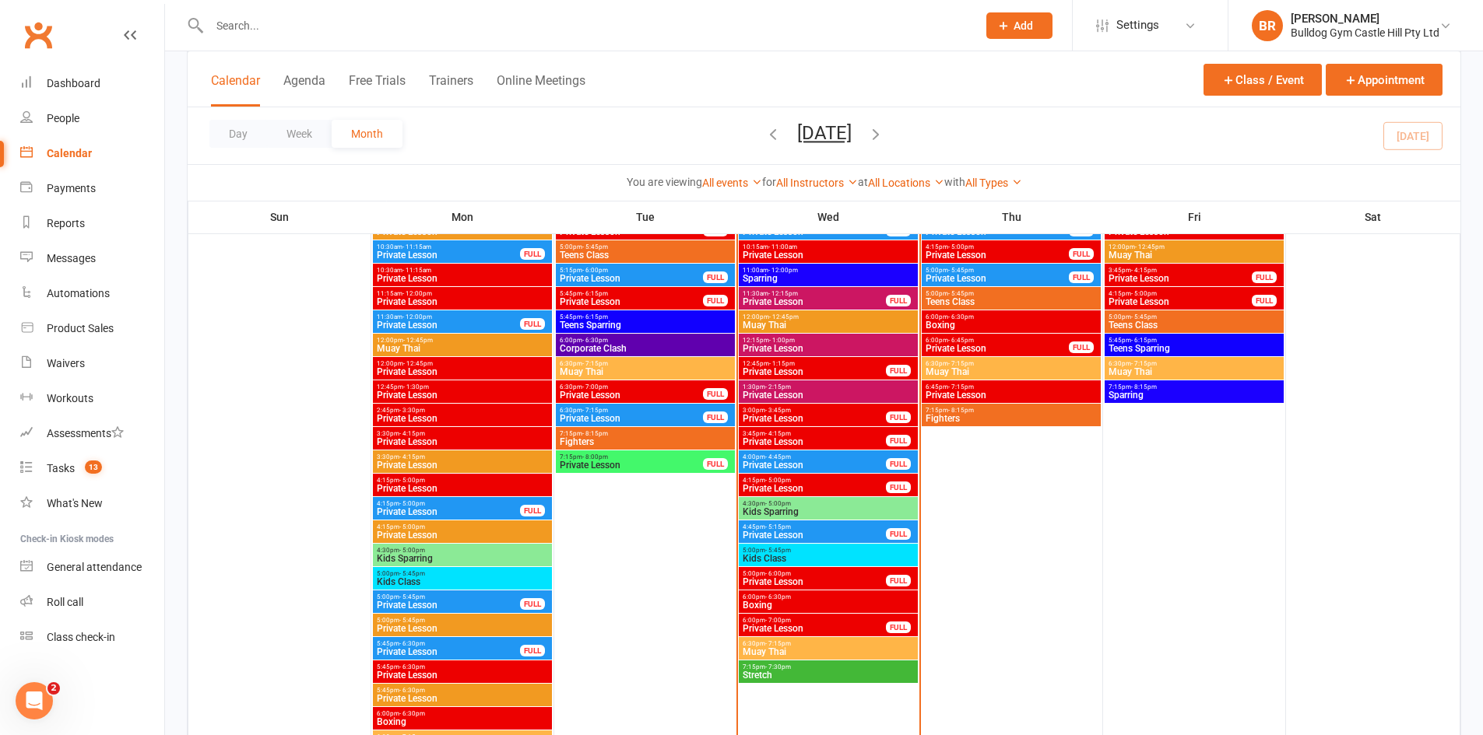
scroll to position [2101, 0]
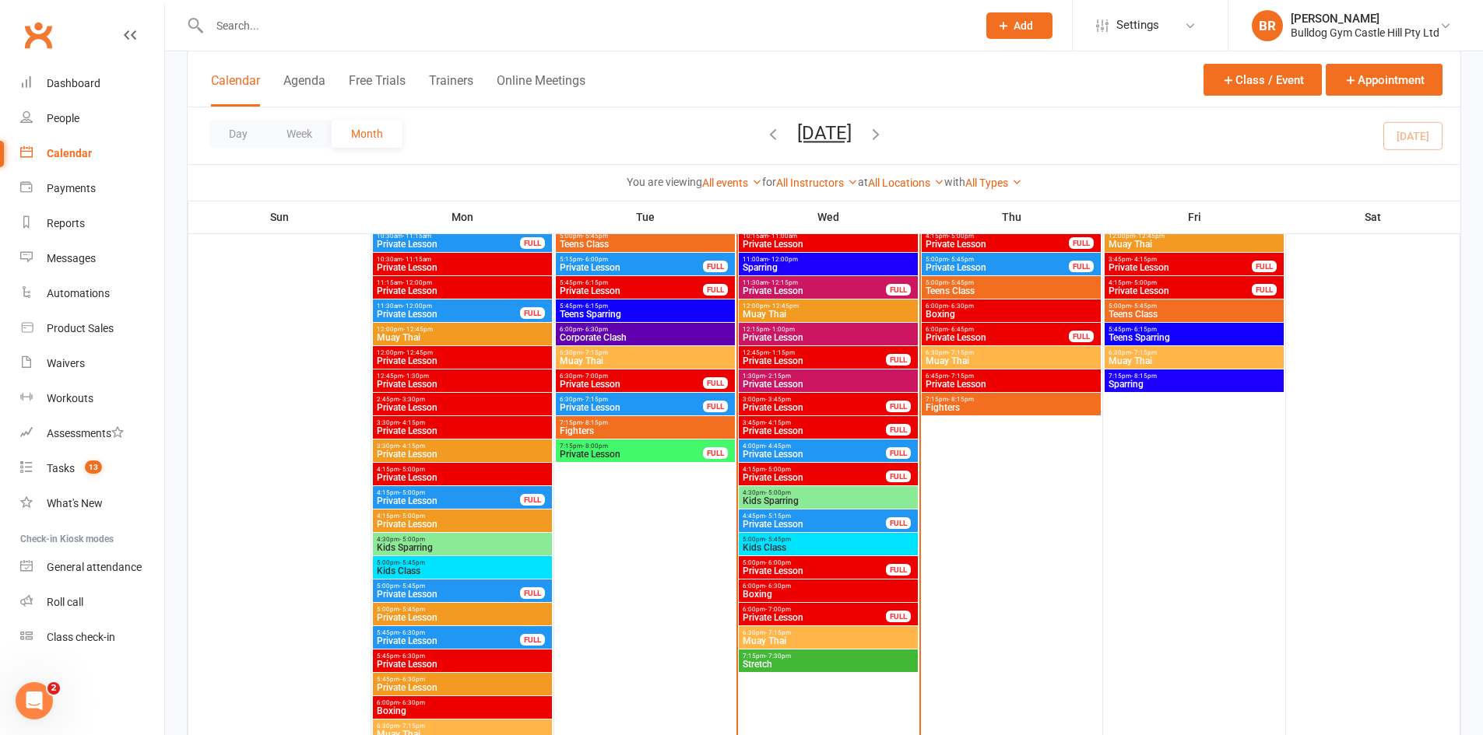
click at [771, 584] on span "- 6:30pm" at bounding box center [778, 586] width 26 height 7
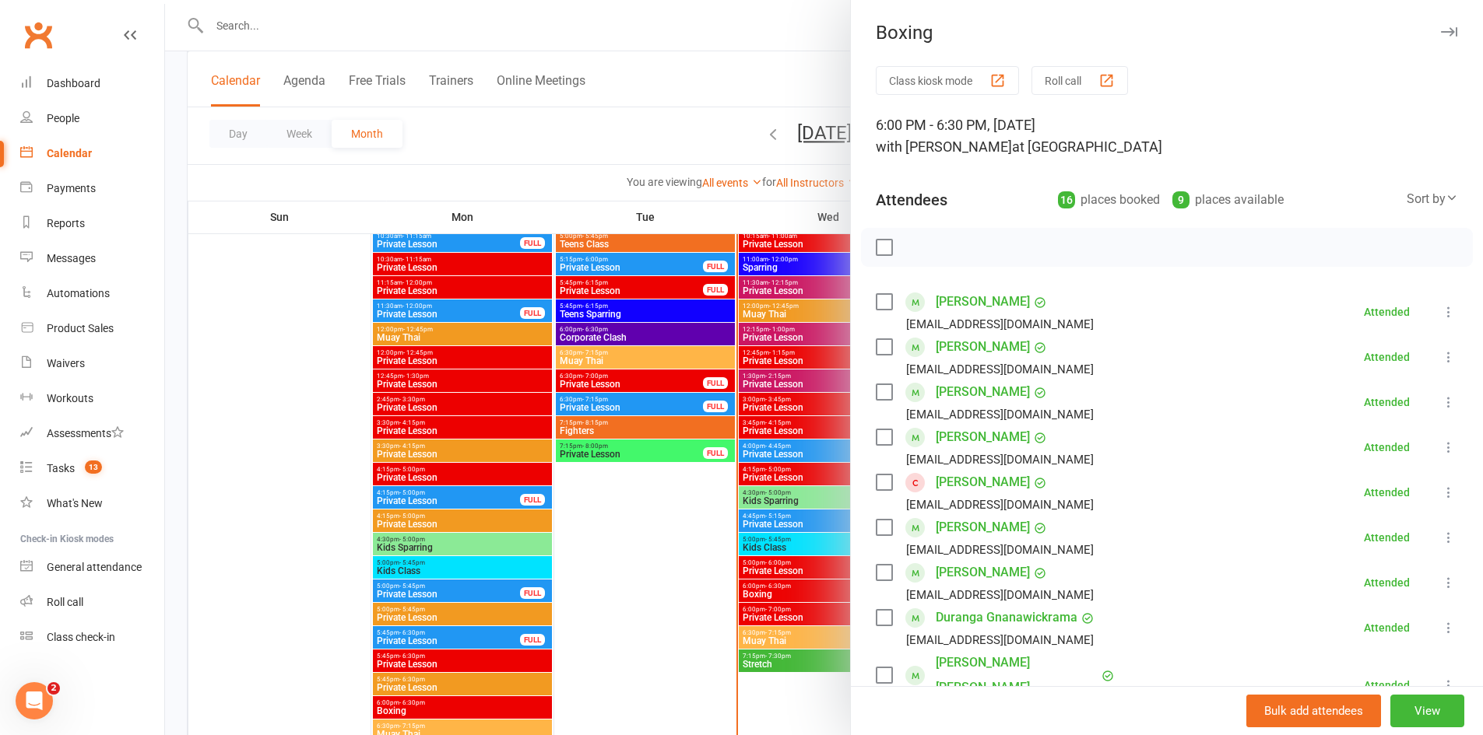
click at [755, 637] on div at bounding box center [824, 367] width 1318 height 735
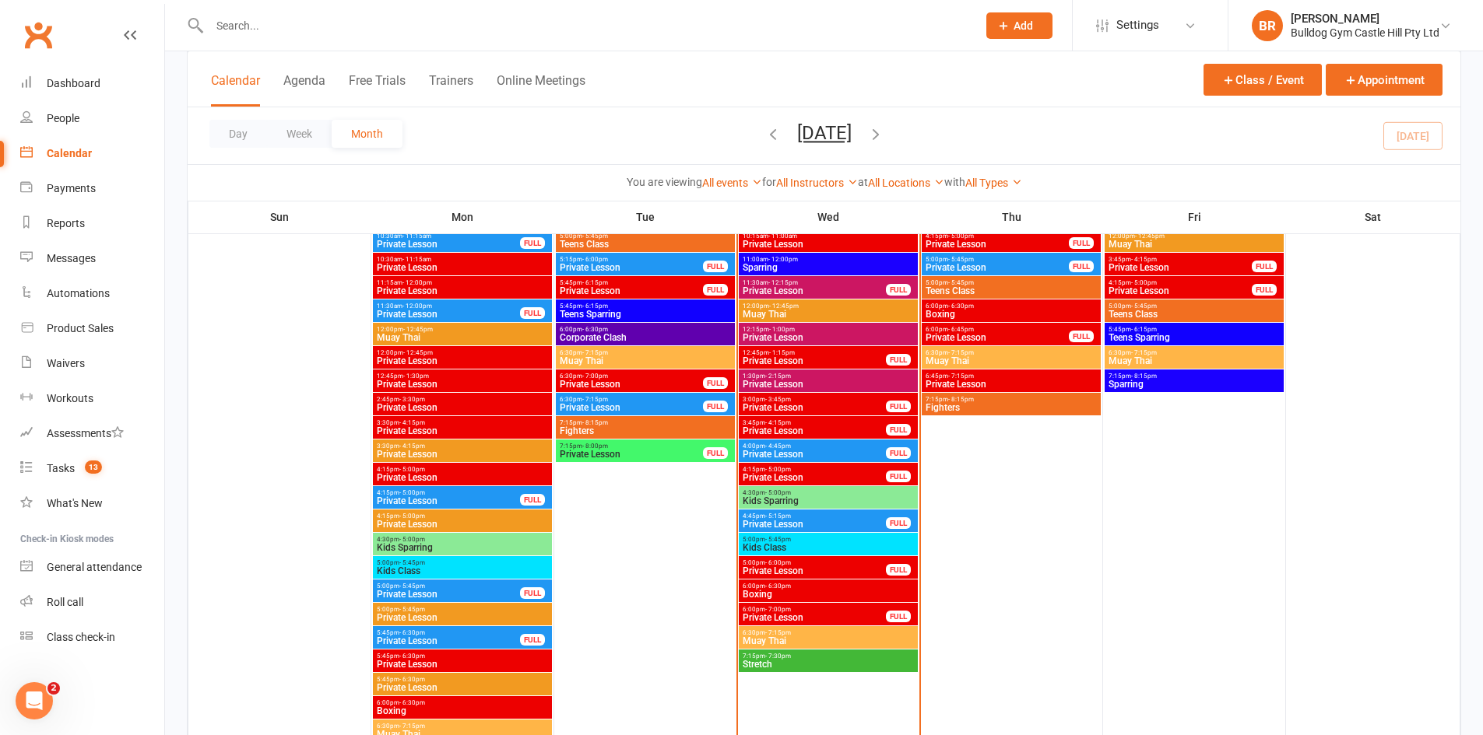
click at [786, 627] on div "6:30pm - 7:15pm Muay Thai" at bounding box center [828, 638] width 179 height 23
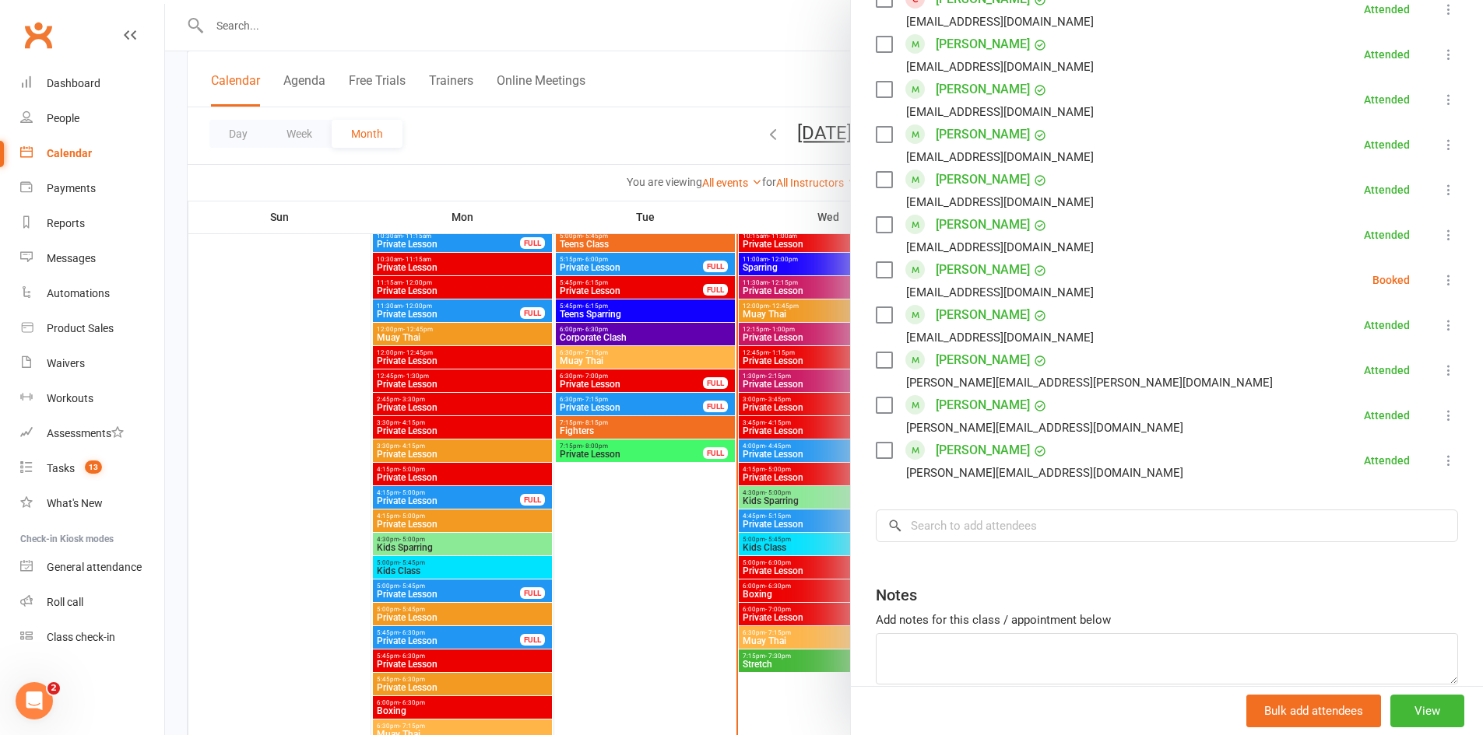
scroll to position [1167, 0]
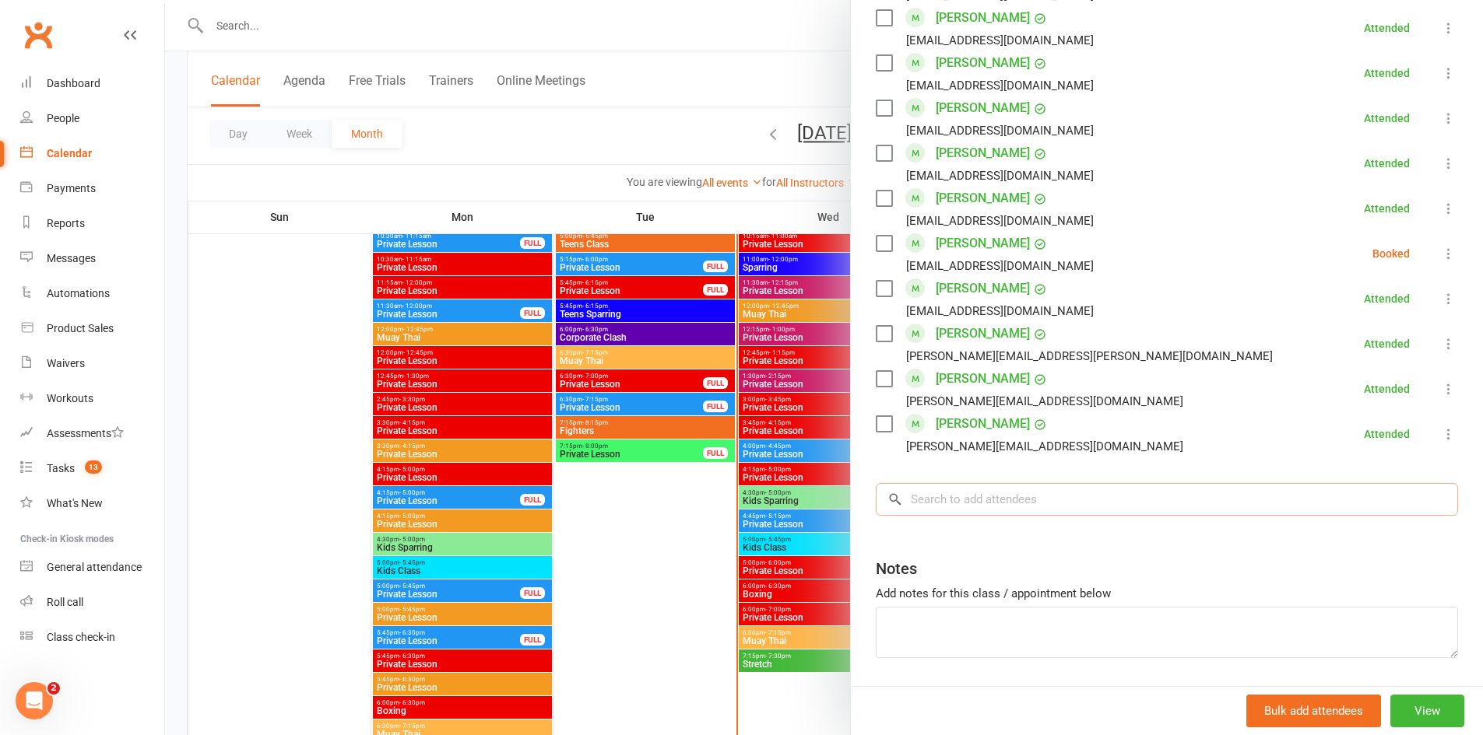
click at [1041, 483] on input "search" at bounding box center [1167, 499] width 582 height 33
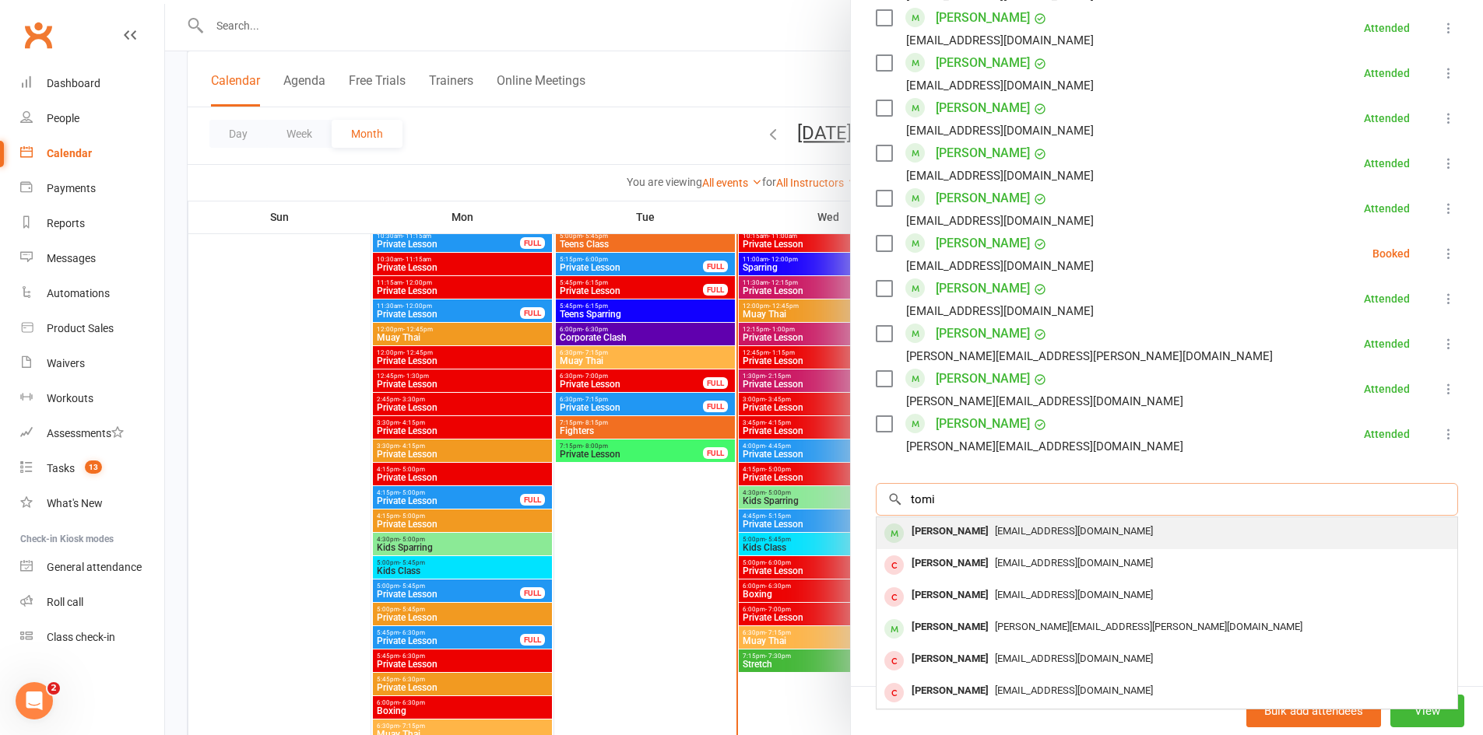
type input "tomi"
click at [995, 525] on span "[EMAIL_ADDRESS][DOMAIN_NAME]" at bounding box center [1074, 531] width 158 height 12
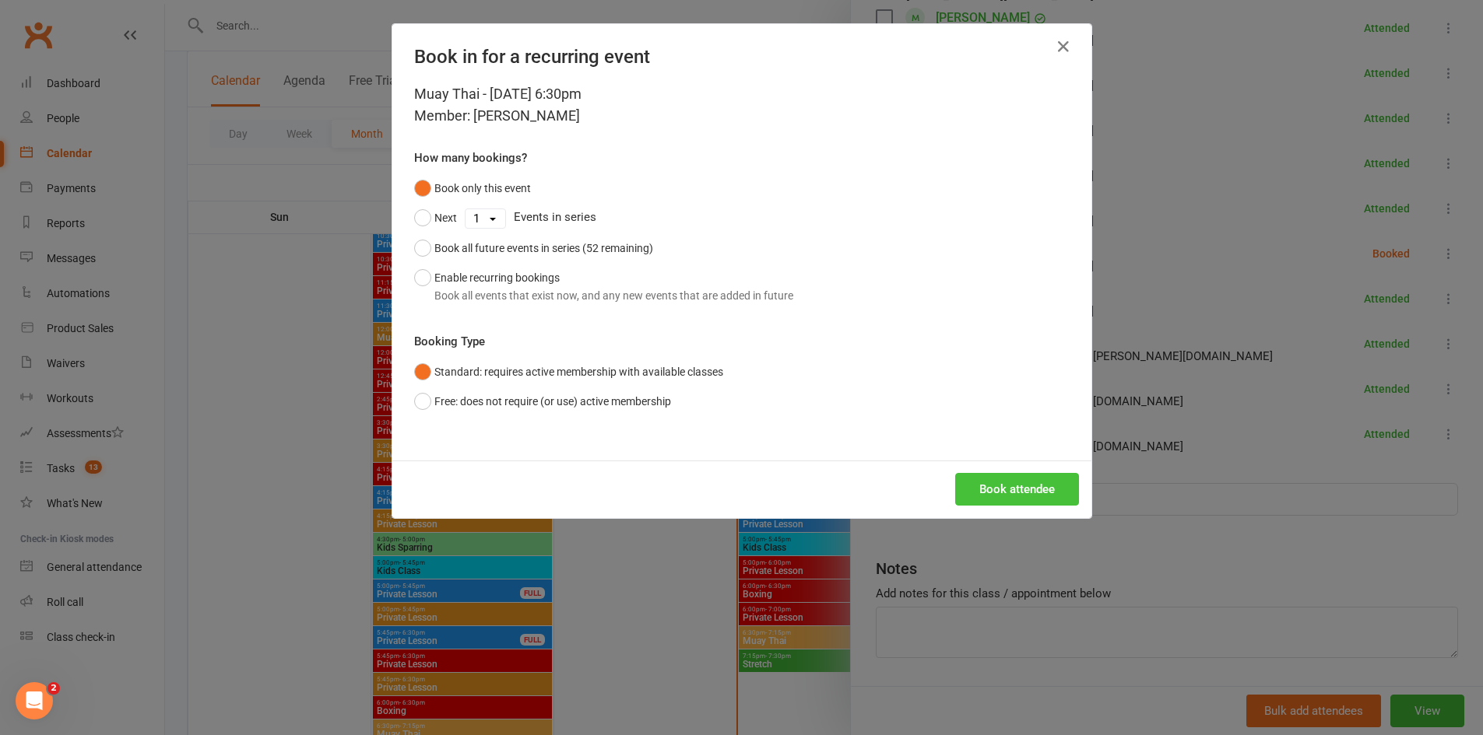
click at [1011, 489] on button "Book attendee" at bounding box center [1017, 489] width 124 height 33
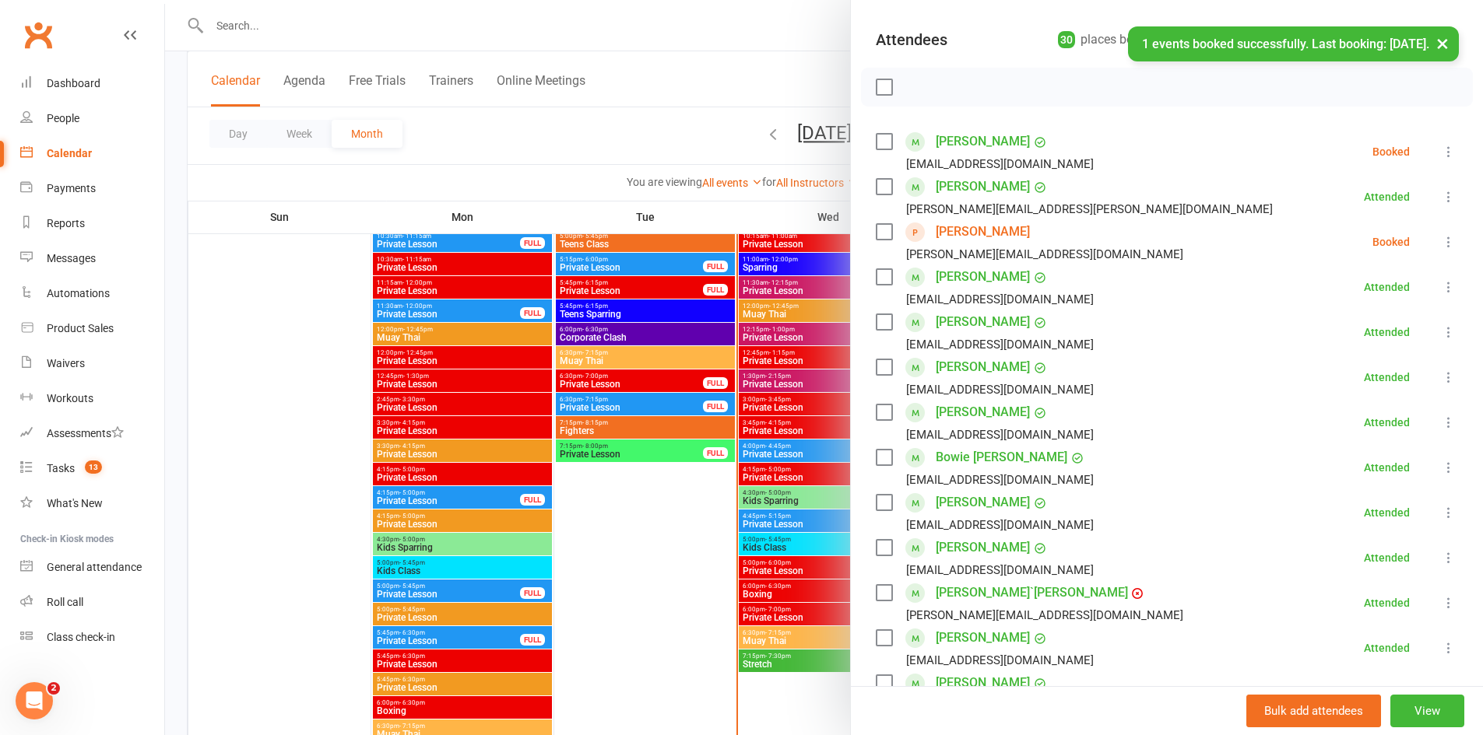
scroll to position [45, 0]
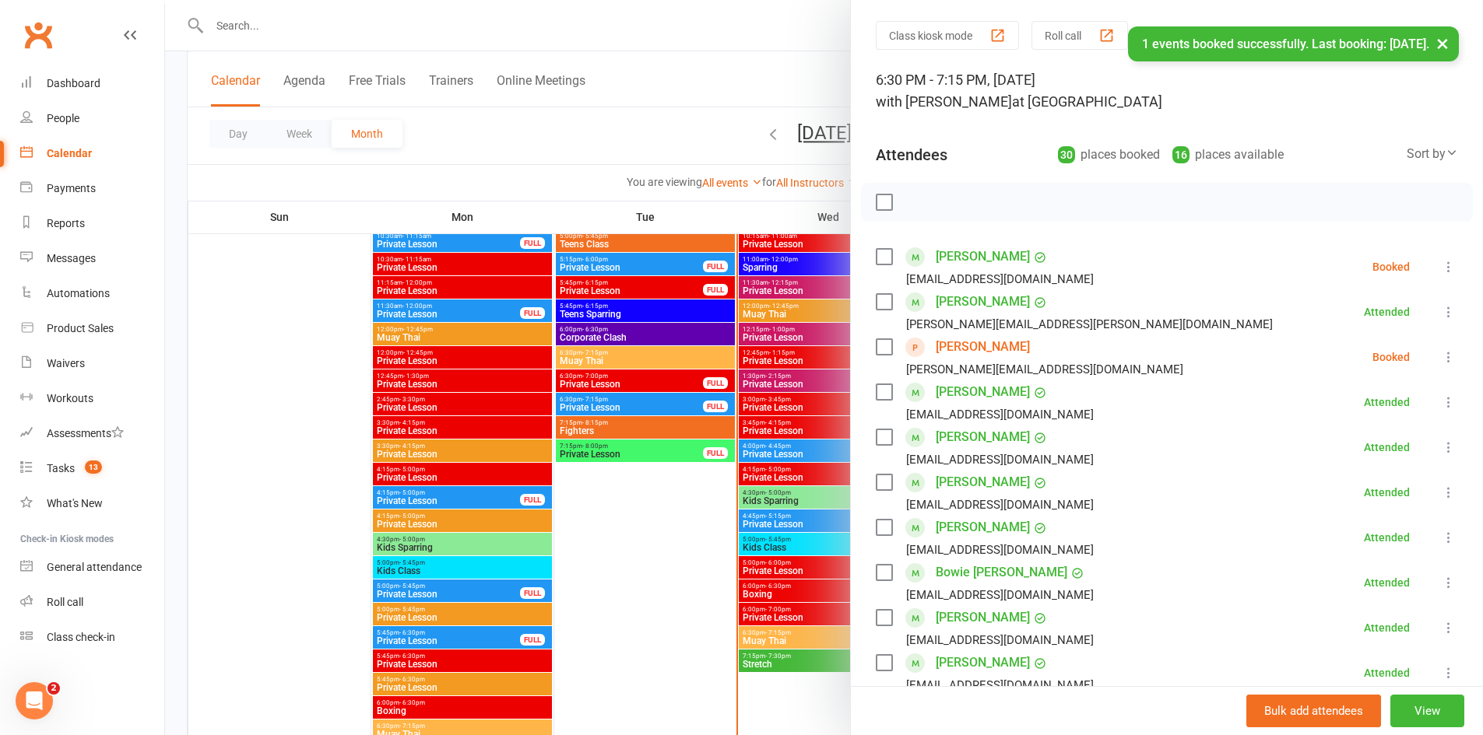
click at [1441, 269] on icon at bounding box center [1449, 267] width 16 height 16
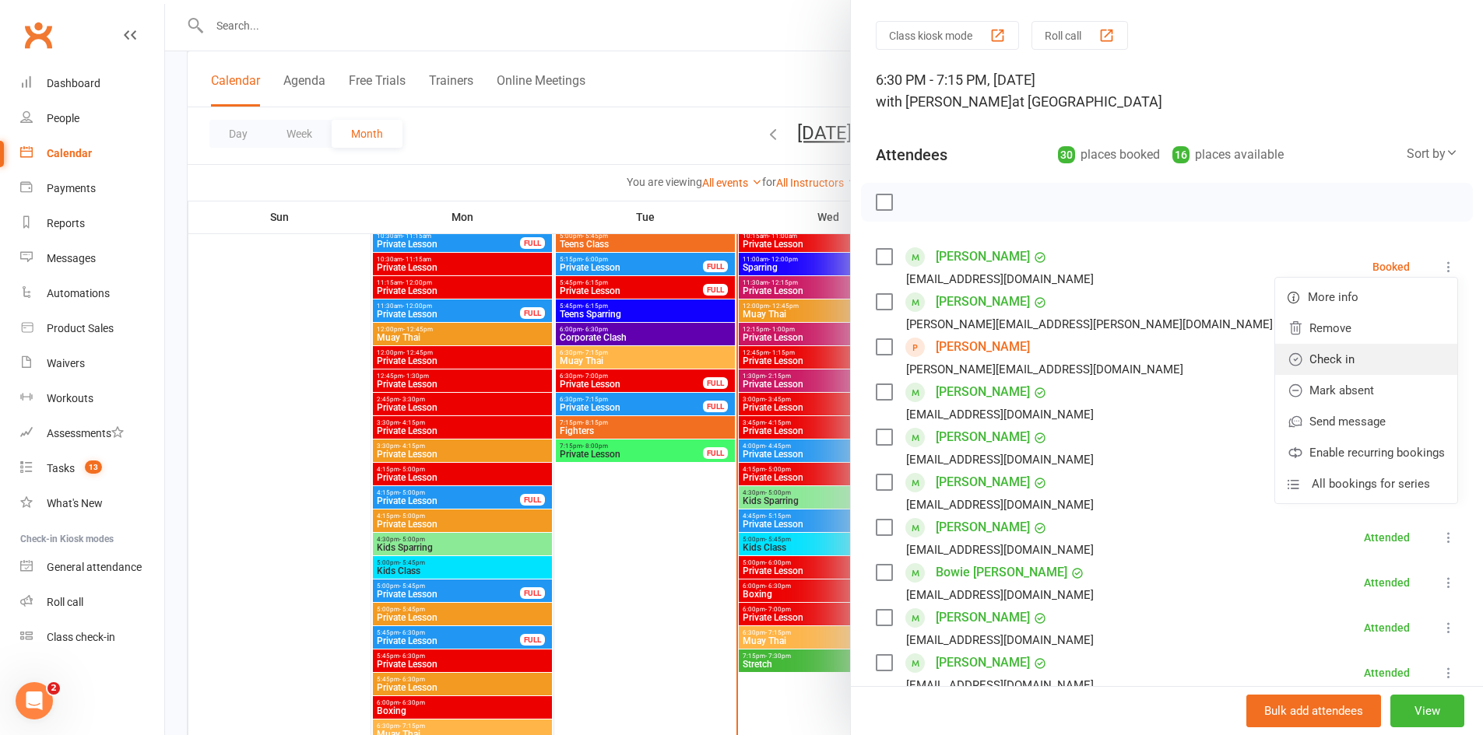
click at [1329, 358] on link "Check in" at bounding box center [1366, 359] width 182 height 31
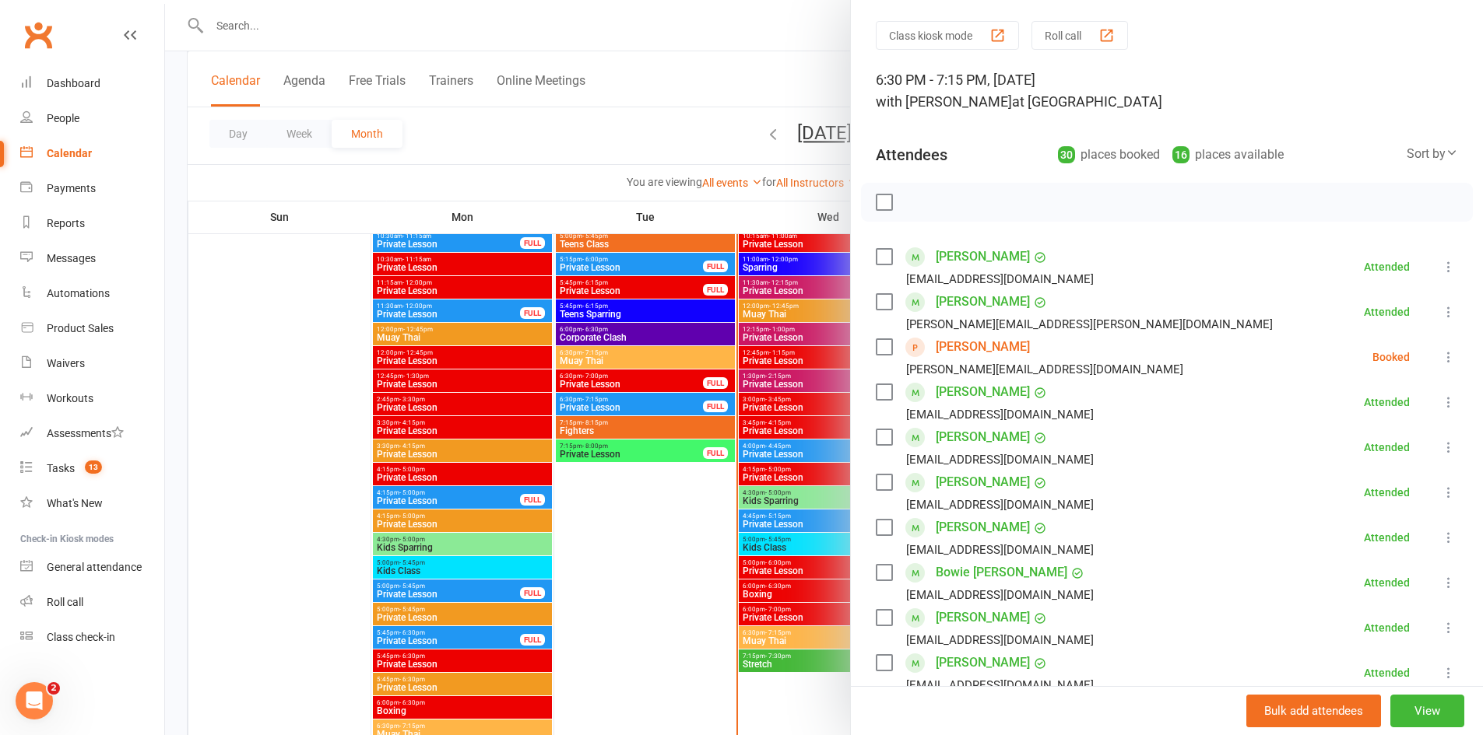
click at [878, 258] on label at bounding box center [884, 257] width 16 height 16
click at [880, 308] on label at bounding box center [884, 302] width 16 height 16
click at [881, 390] on label at bounding box center [884, 392] width 16 height 16
click at [883, 433] on label at bounding box center [884, 438] width 16 height 16
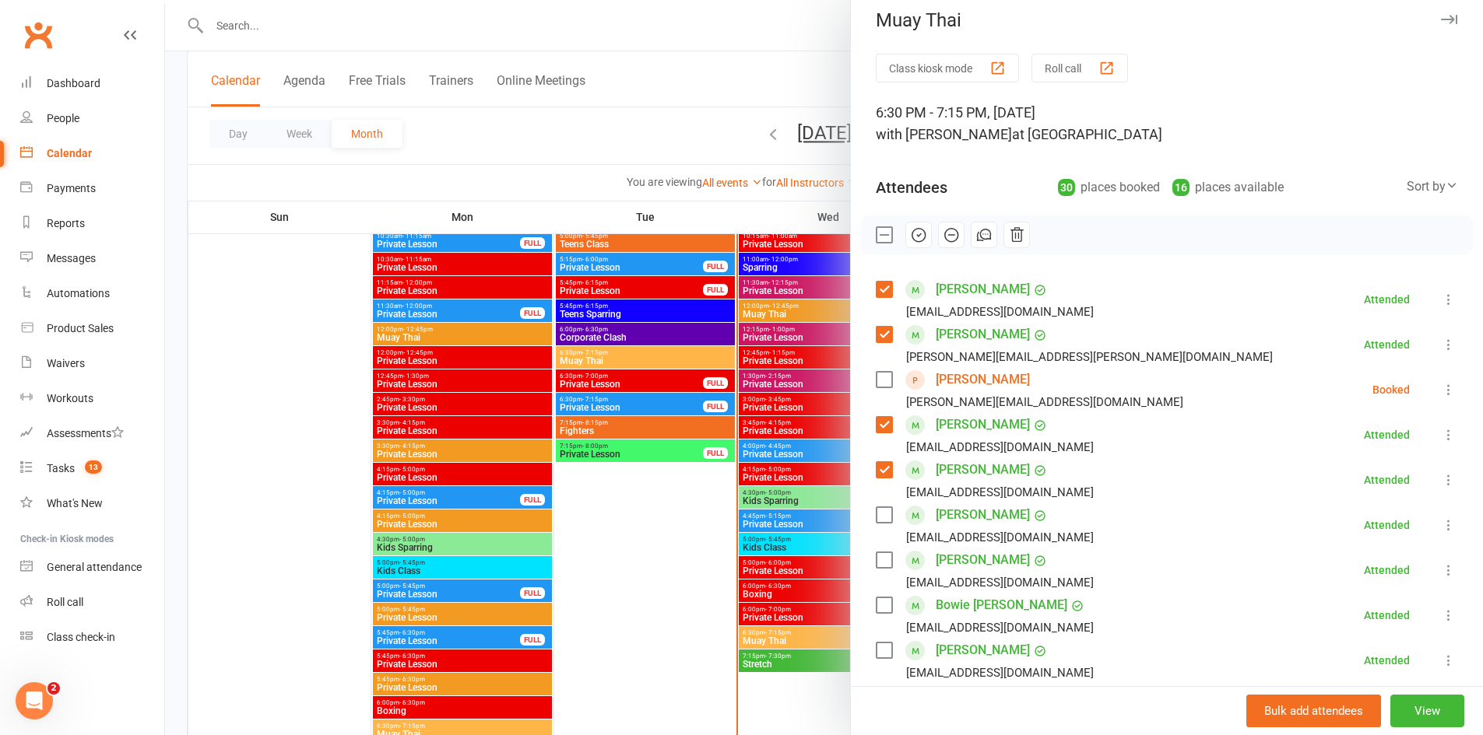
scroll to position [0, 0]
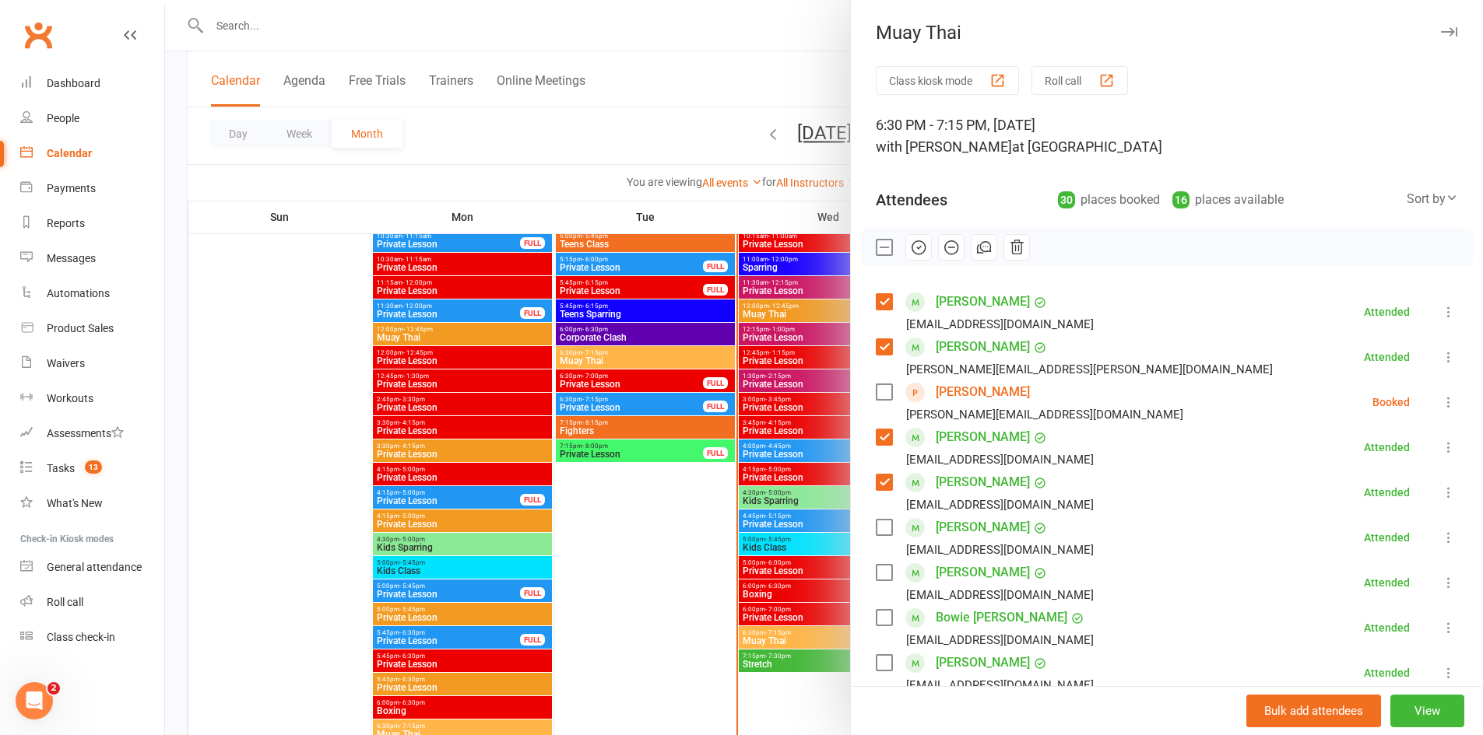
click at [879, 440] on label at bounding box center [884, 438] width 16 height 16
click at [881, 480] on label at bounding box center [884, 483] width 16 height 16
click at [883, 343] on label at bounding box center [884, 347] width 16 height 16
click at [876, 297] on label at bounding box center [884, 302] width 16 height 16
click at [884, 243] on label at bounding box center [884, 248] width 16 height 16
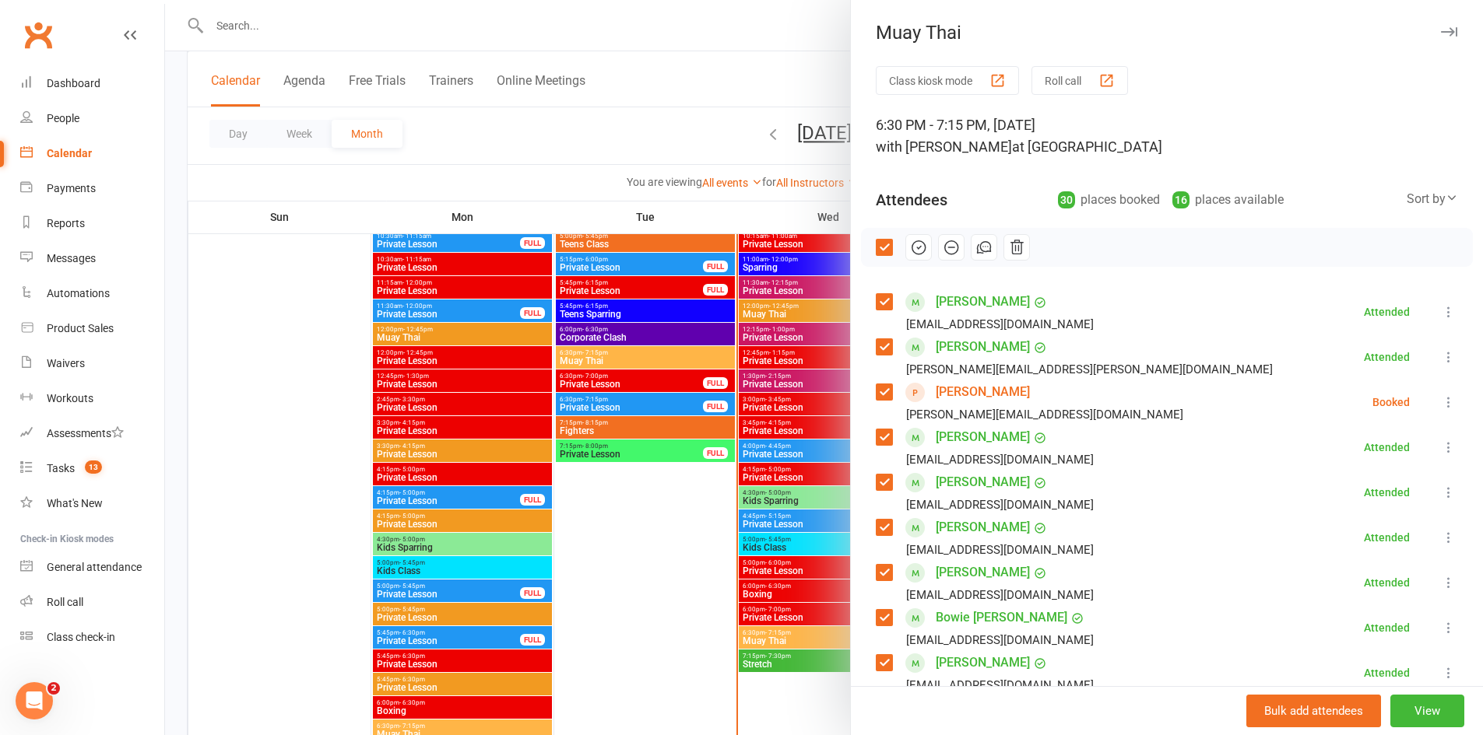
click at [879, 244] on label at bounding box center [884, 248] width 16 height 16
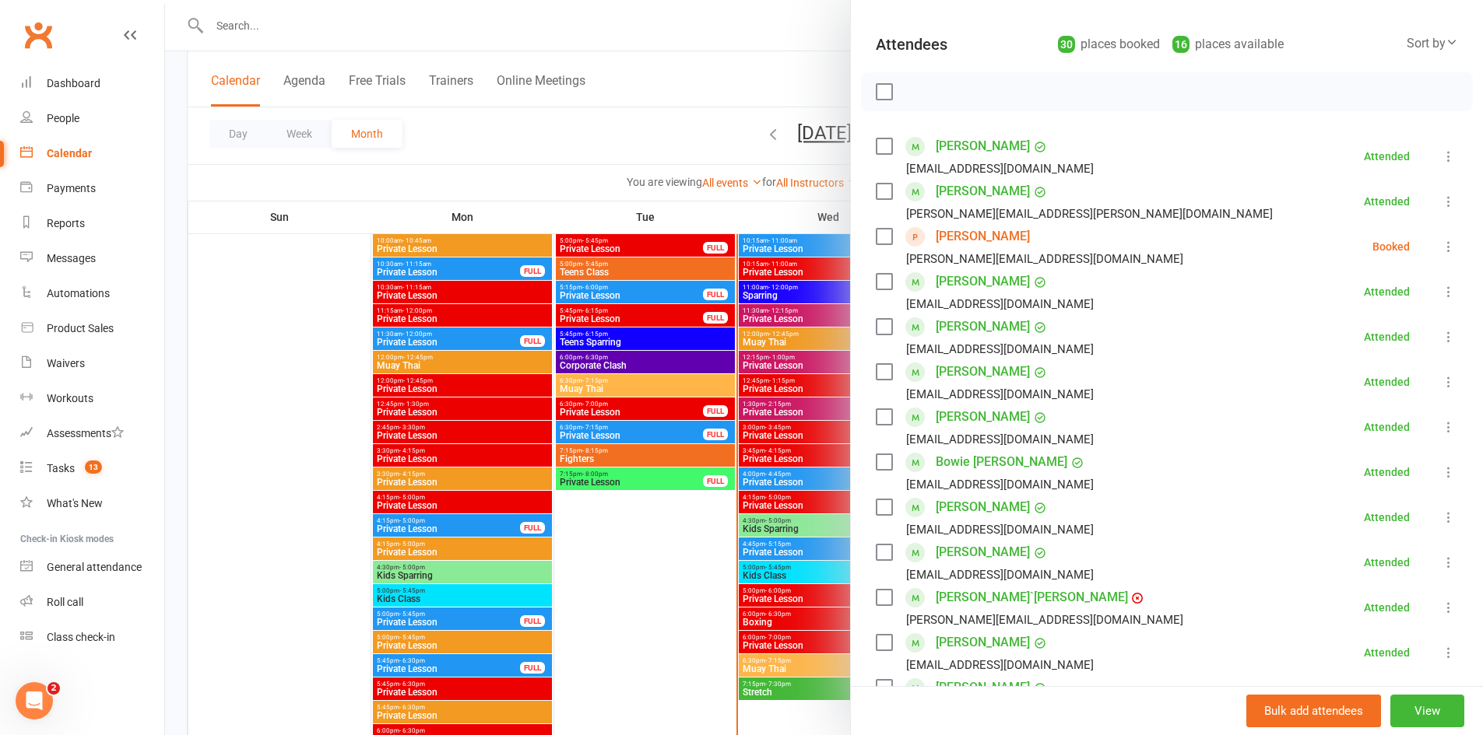
scroll to position [2101, 0]
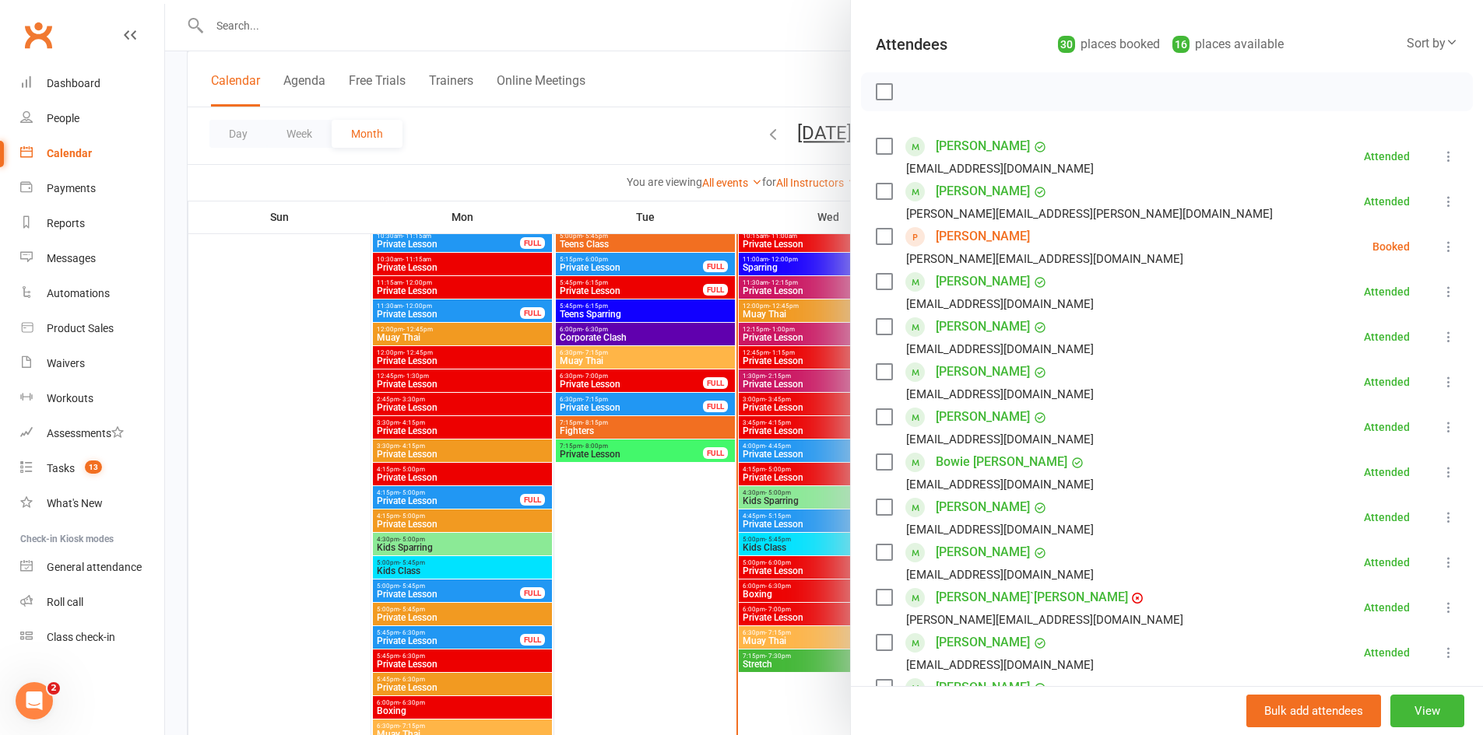
click at [1441, 246] on icon at bounding box center [1449, 247] width 16 height 16
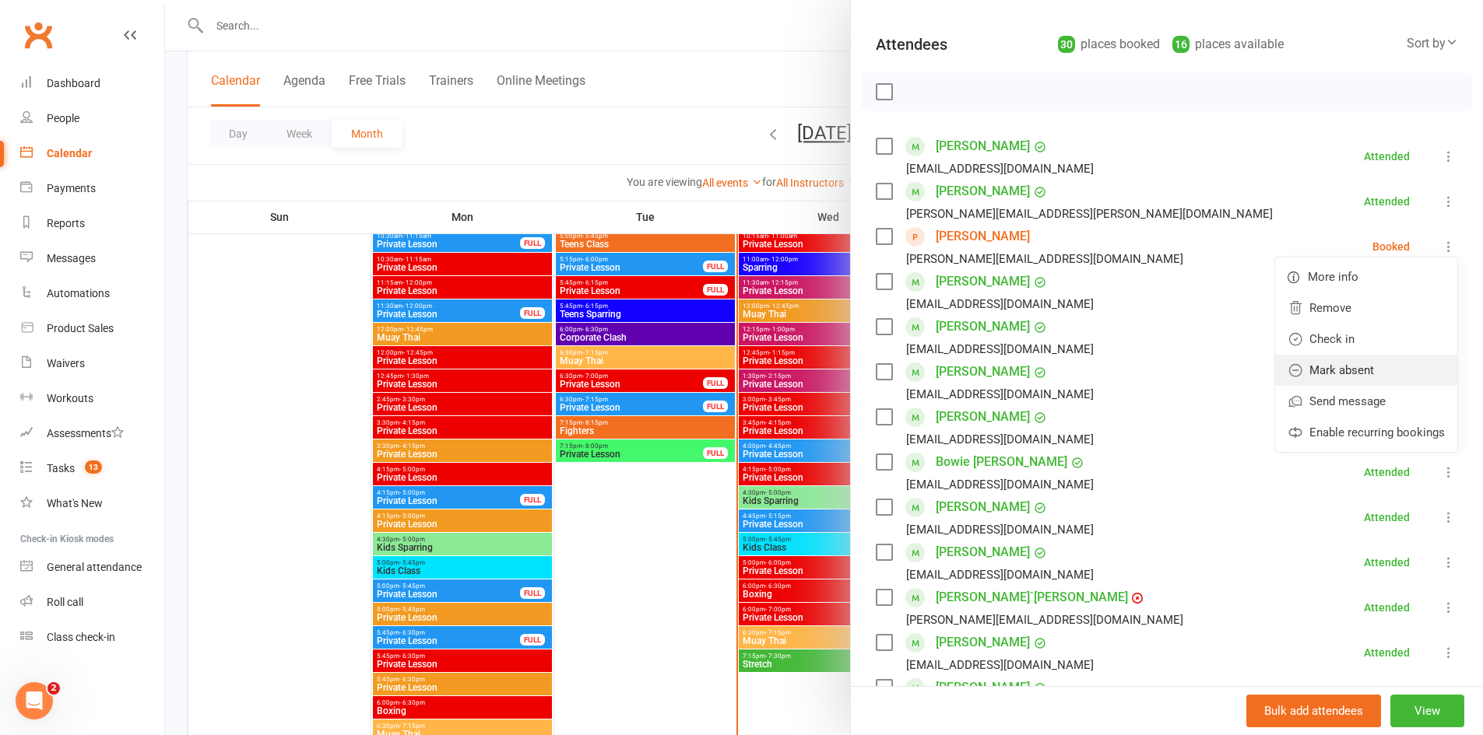
click at [1331, 373] on link "Mark absent" at bounding box center [1366, 370] width 182 height 31
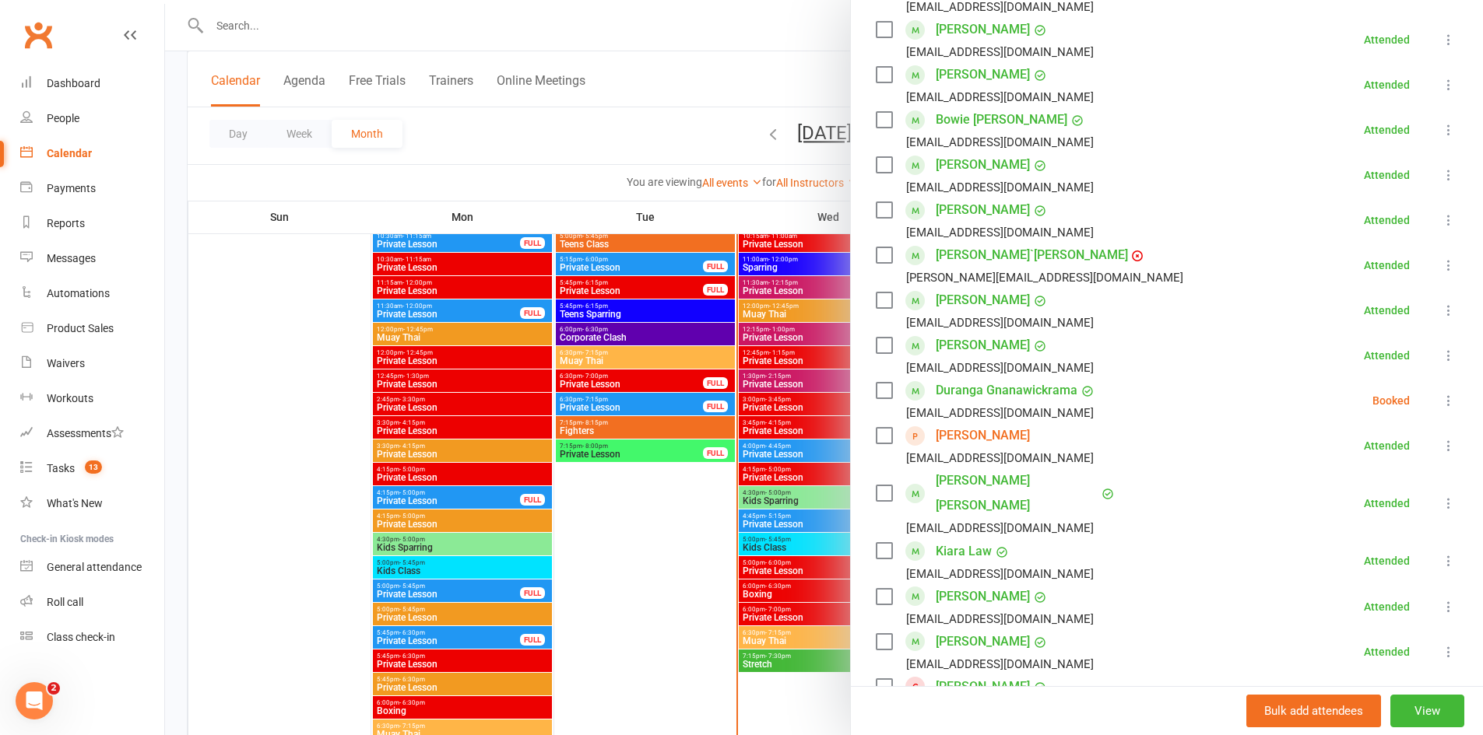
scroll to position [545, 0]
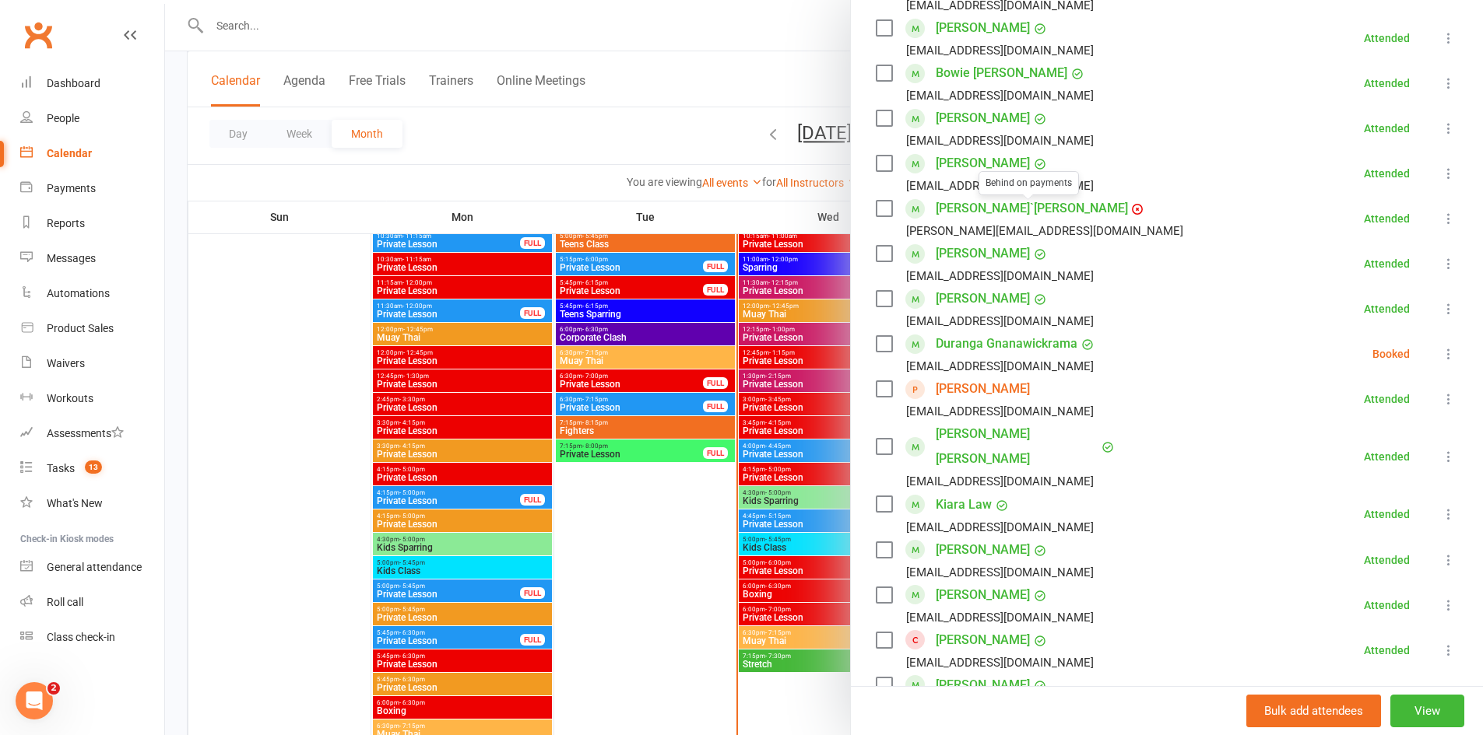
click at [1136, 210] on icon at bounding box center [1137, 210] width 2 height 2
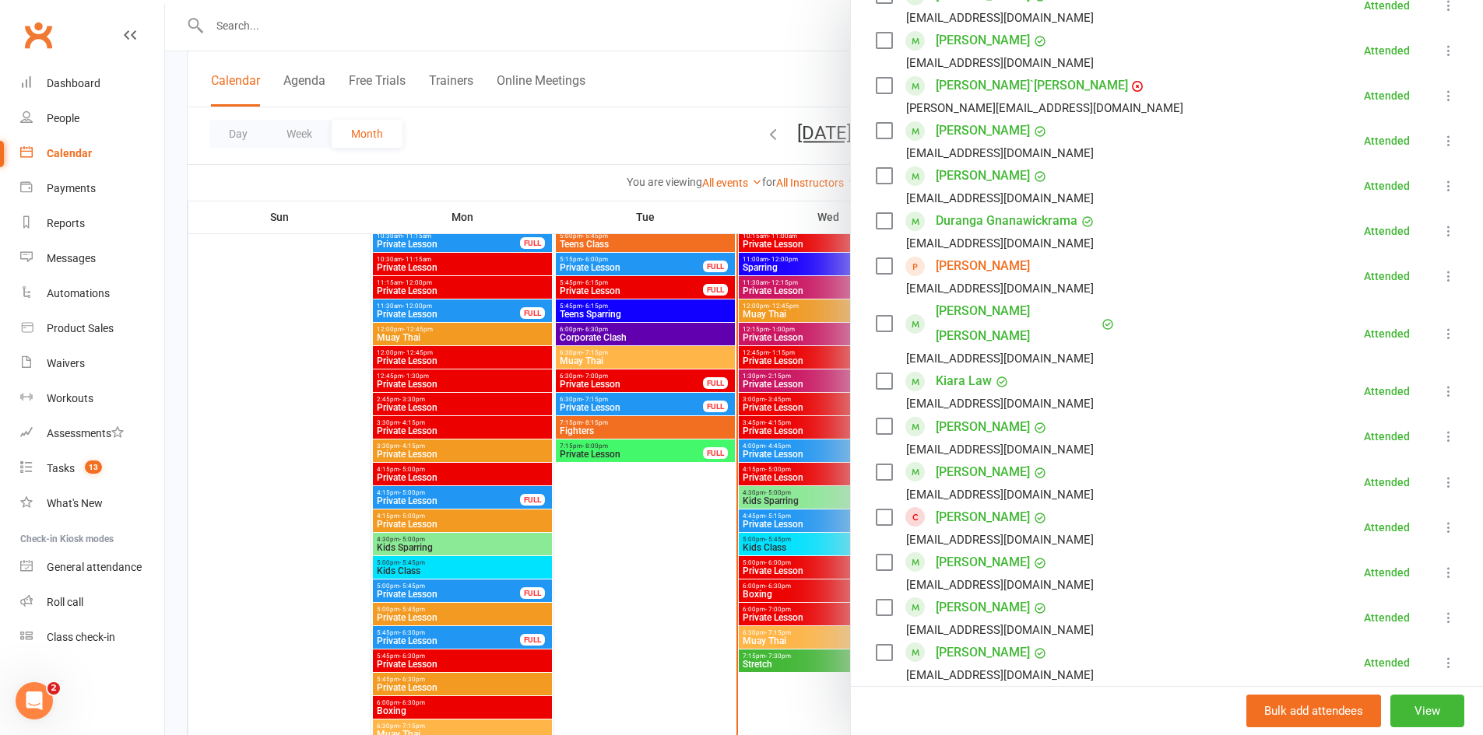
scroll to position [577, 0]
